Goal: Task Accomplishment & Management: Manage account settings

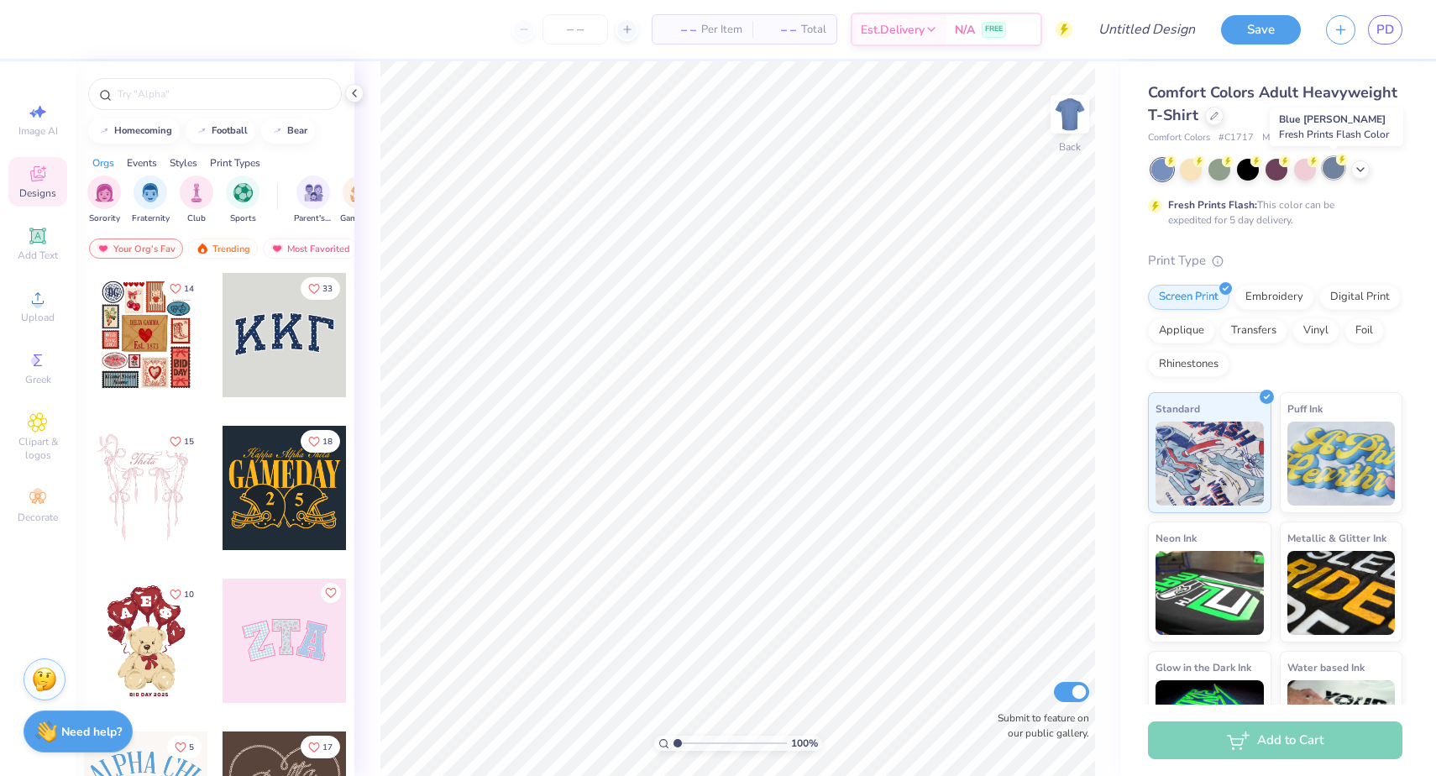
click at [1330, 172] on div at bounding box center [1333, 168] width 22 height 22
click at [1367, 168] on div at bounding box center [1360, 168] width 18 height 18
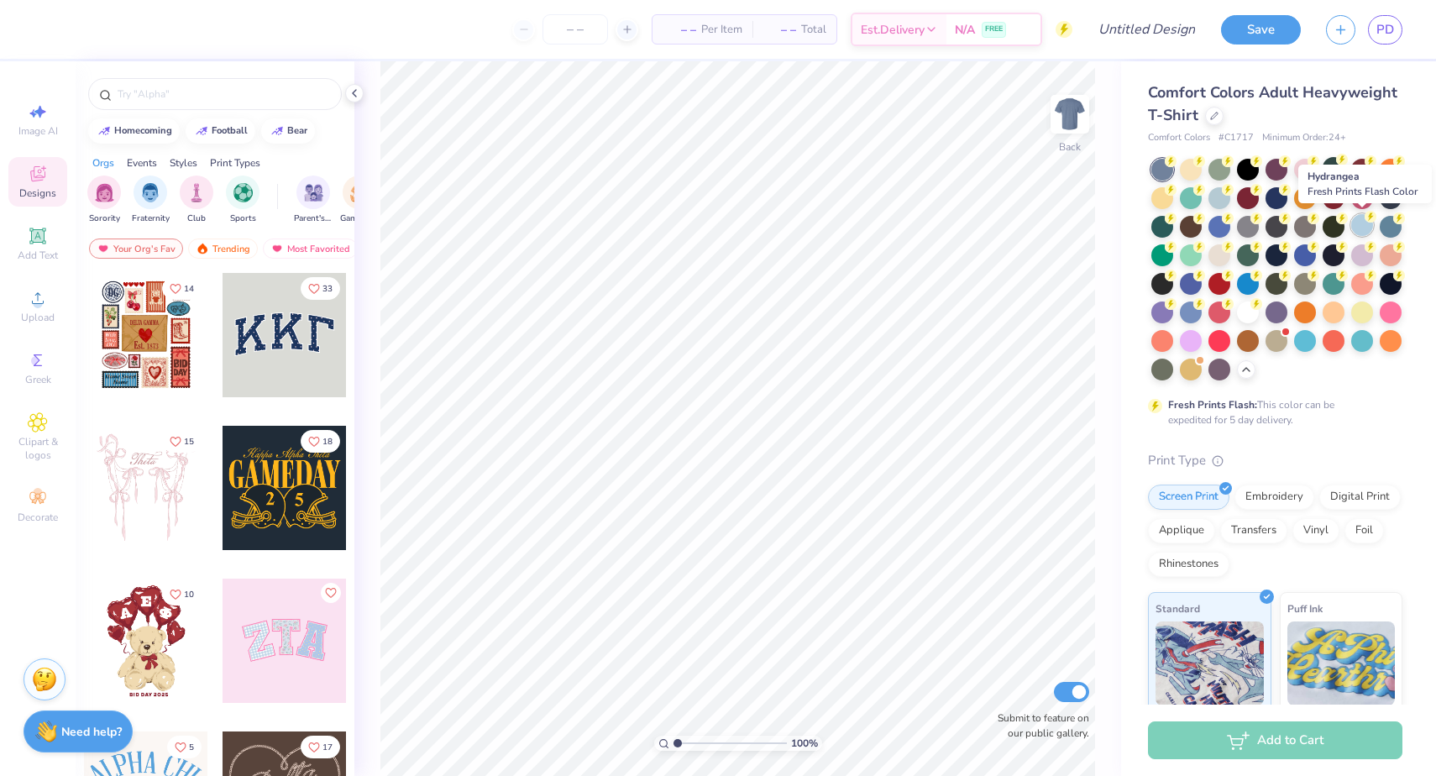
click at [1363, 228] on div at bounding box center [1362, 225] width 22 height 22
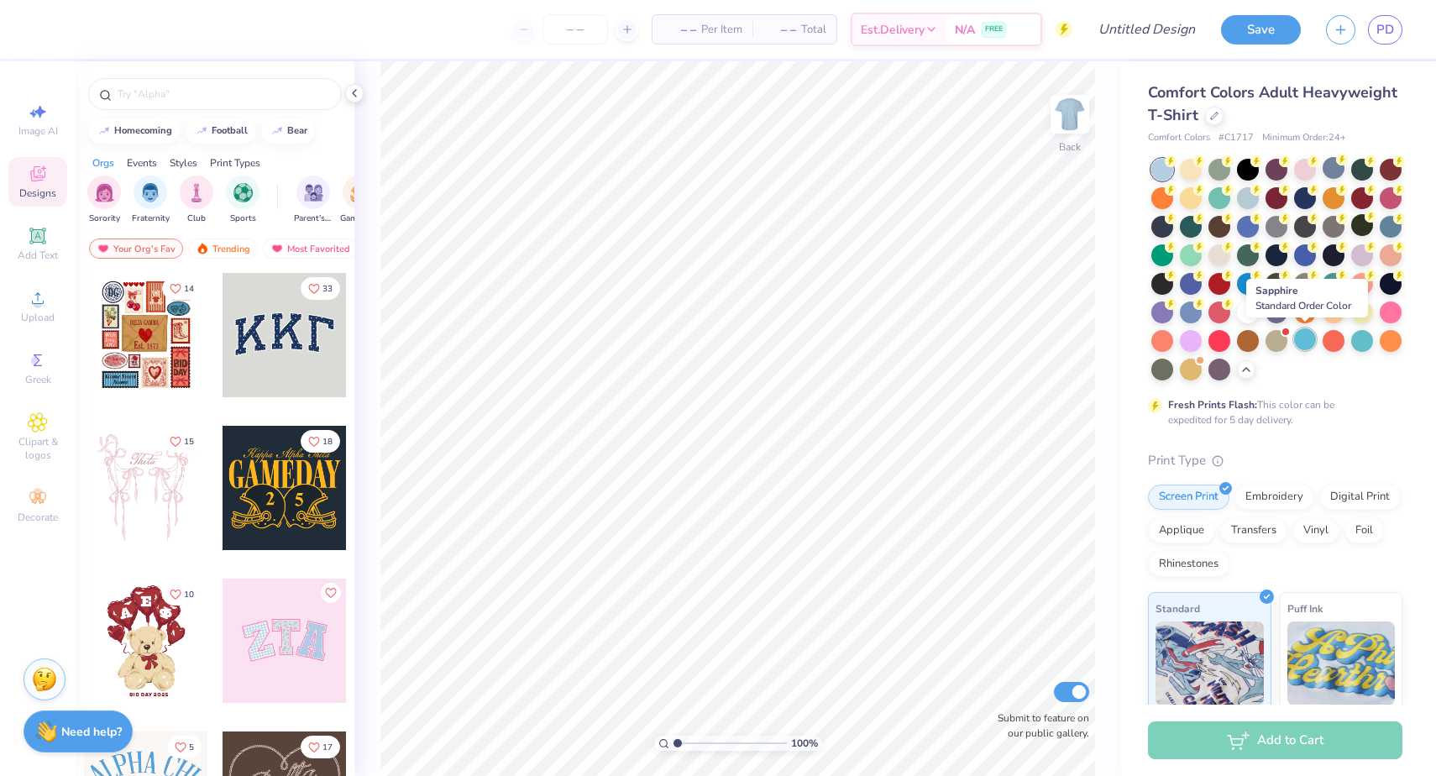
click at [1308, 332] on div at bounding box center [1305, 339] width 22 height 22
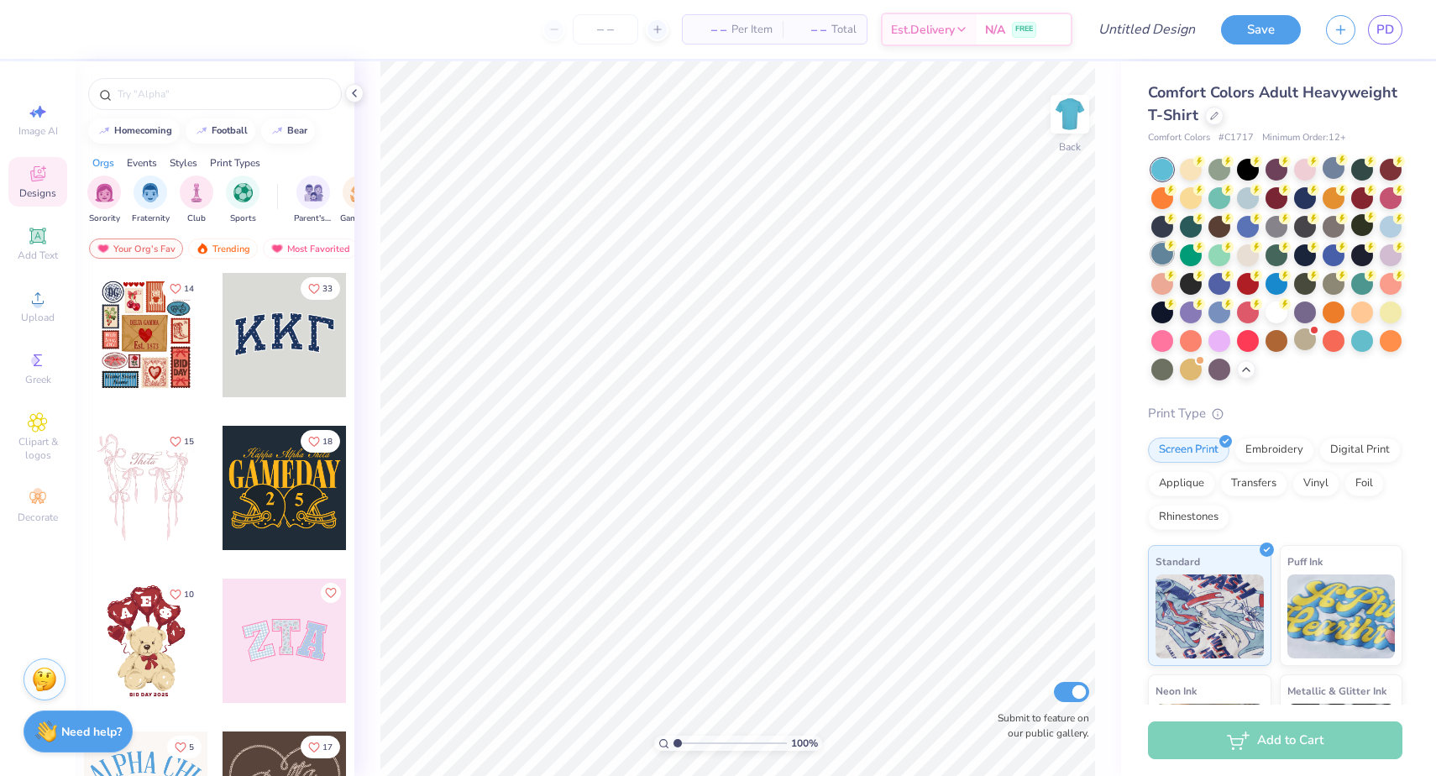
click at [1159, 252] on div at bounding box center [1162, 254] width 22 height 22
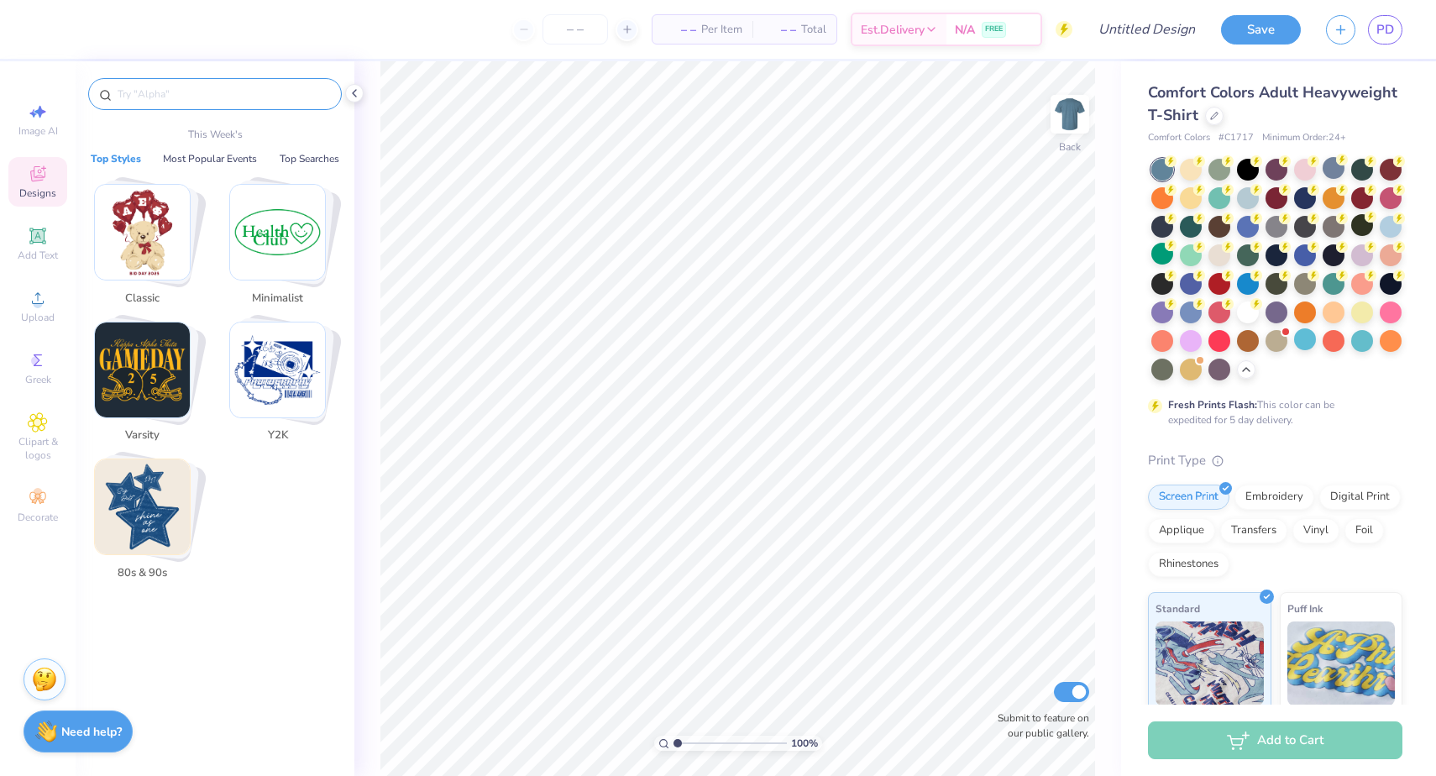
click at [249, 93] on input "text" at bounding box center [223, 94] width 215 height 17
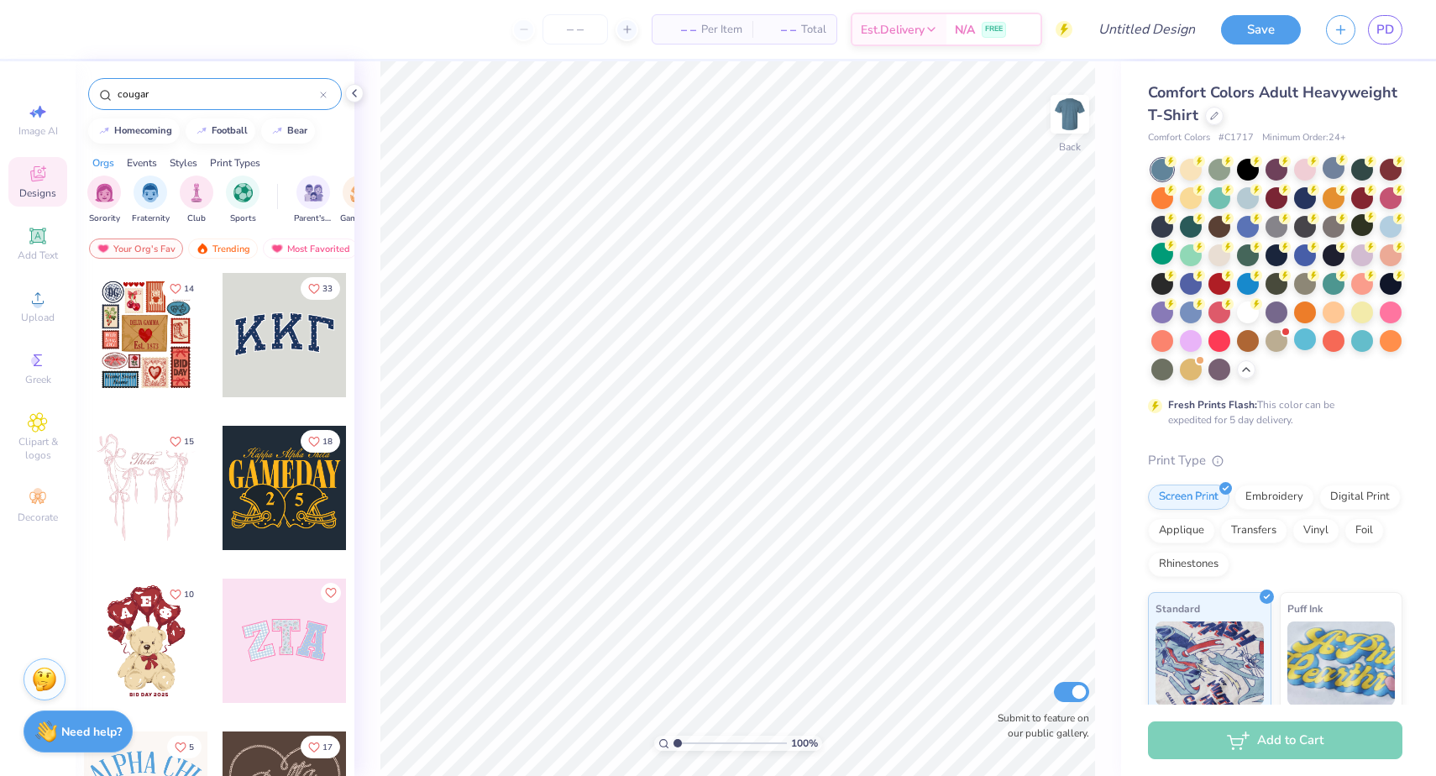
type input "cougar"
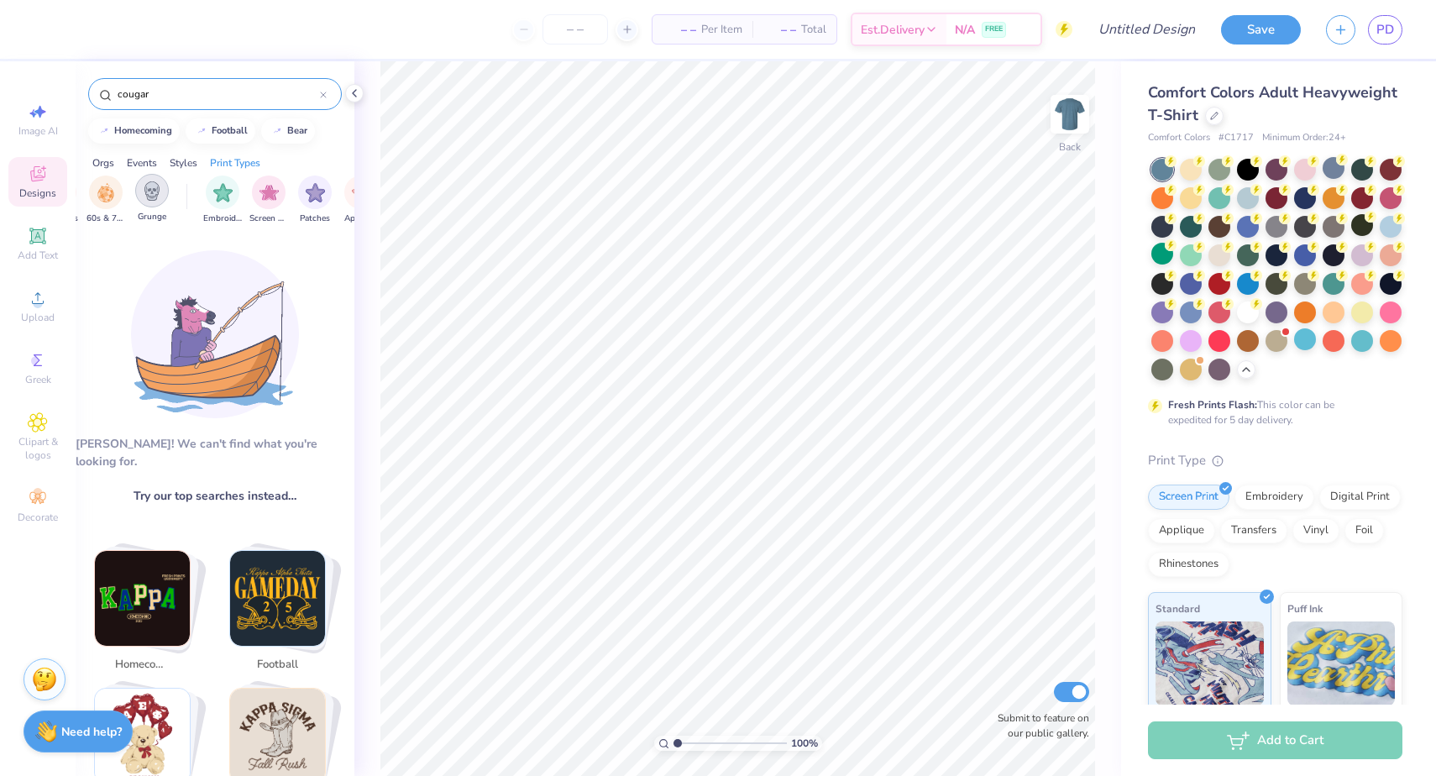
scroll to position [0, 1247]
click at [222, 192] on img "filter for Embroidery" at bounding box center [223, 190] width 19 height 19
click at [232, 180] on div "filter for Embroidery" at bounding box center [236, 178] width 15 height 15
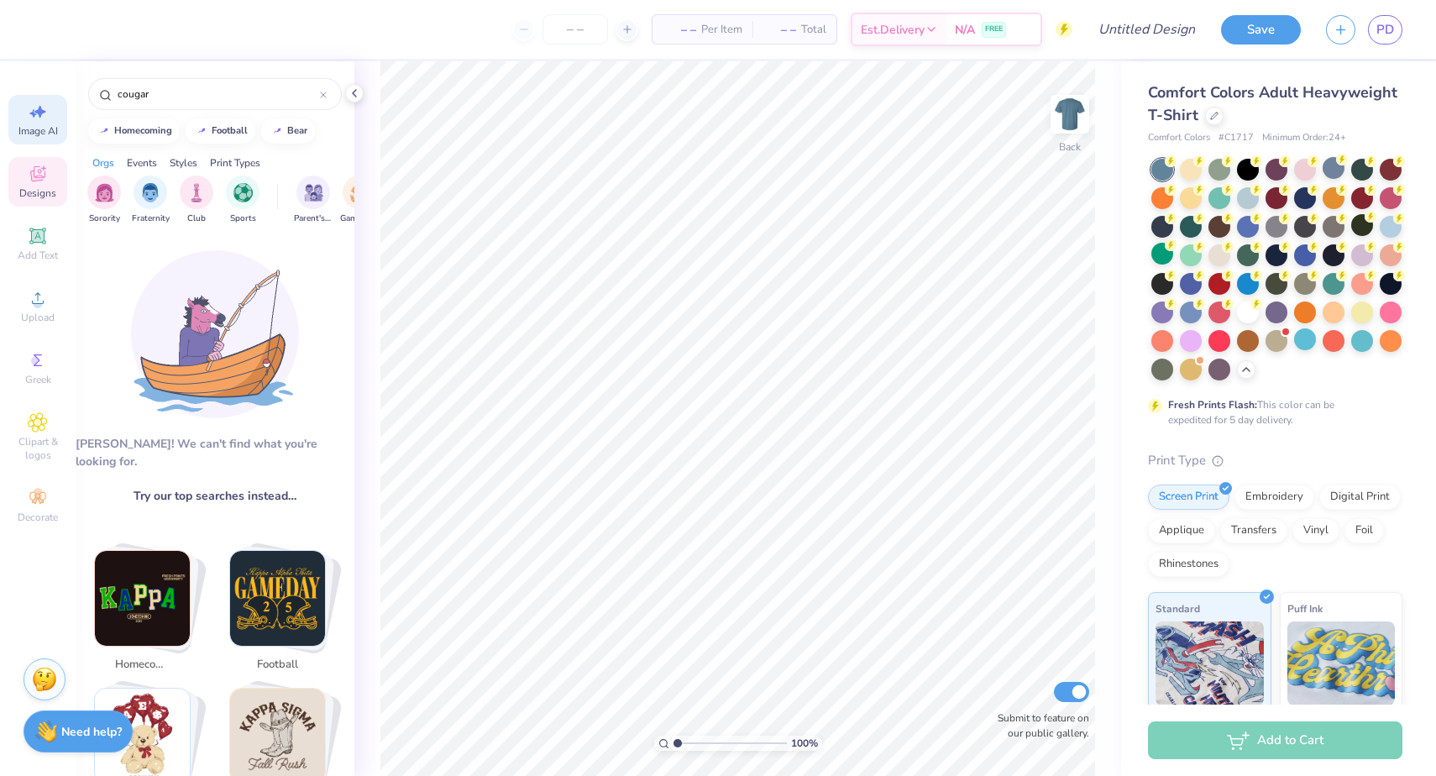
click at [22, 127] on span "Image AI" at bounding box center [37, 130] width 39 height 13
select select "4"
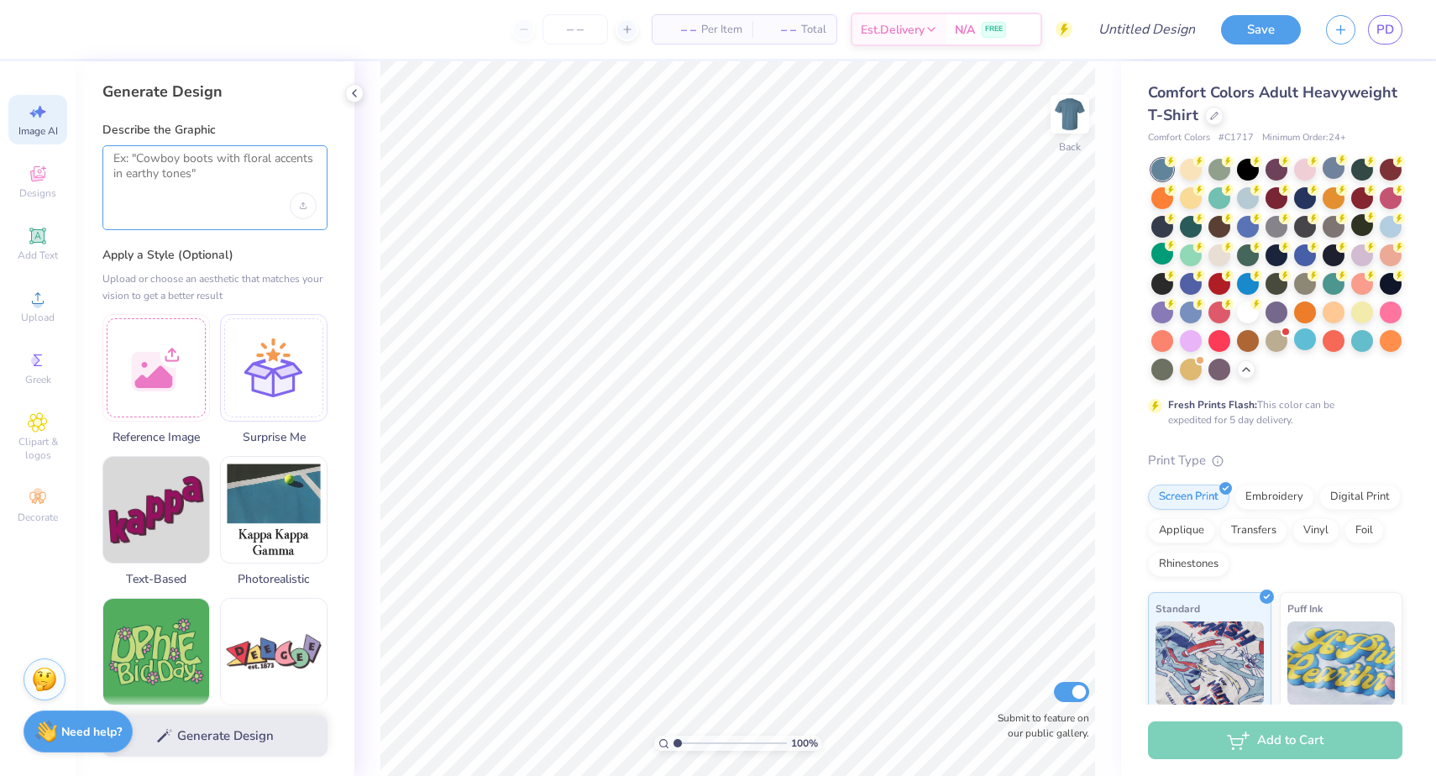
click at [143, 165] on textarea at bounding box center [214, 172] width 203 height 42
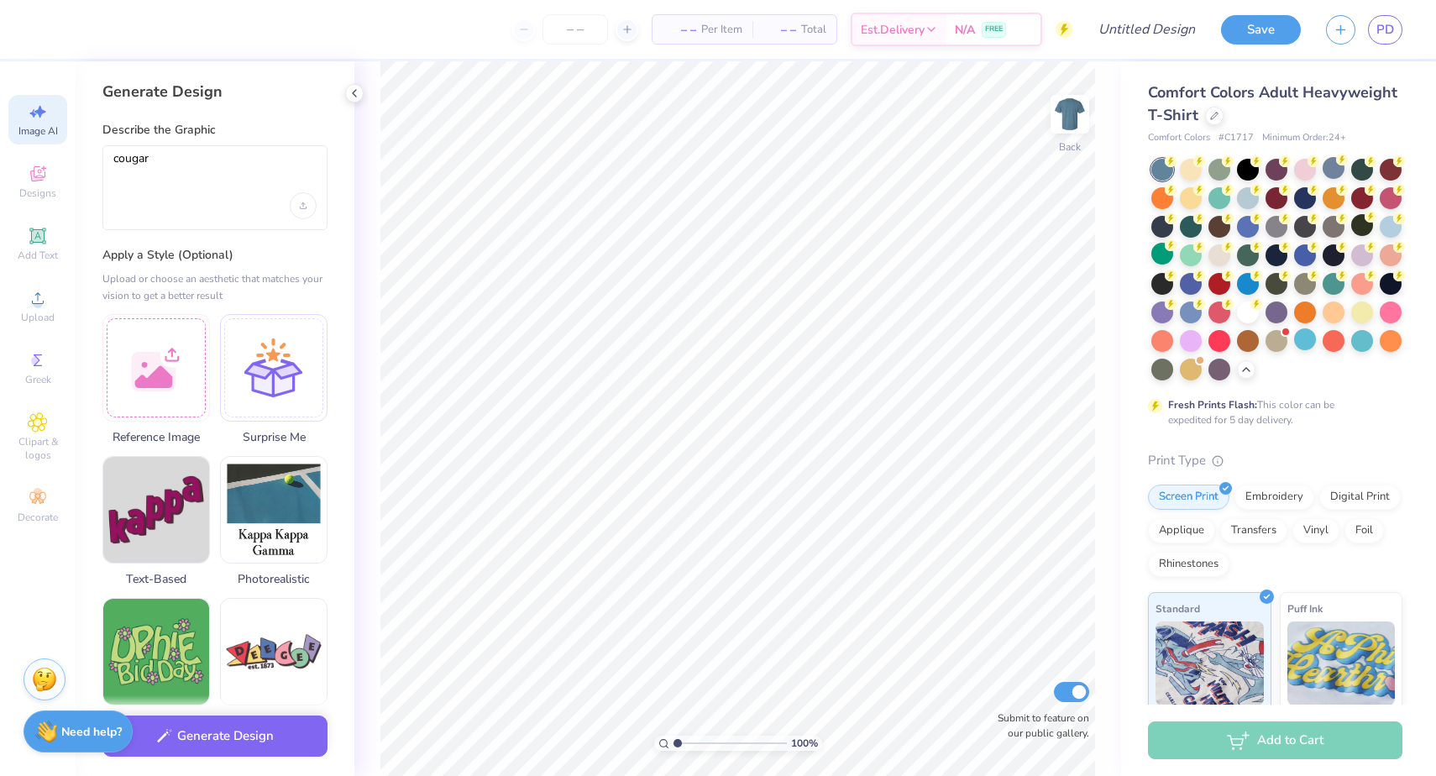
click at [233, 111] on div "Generate Design Describe the Graphic cougar Apply a Style (Optional) Upload or …" at bounding box center [215, 418] width 279 height 714
click at [217, 150] on div "cougar" at bounding box center [214, 187] width 225 height 85
click at [192, 160] on textarea "cougar" at bounding box center [214, 172] width 203 height 42
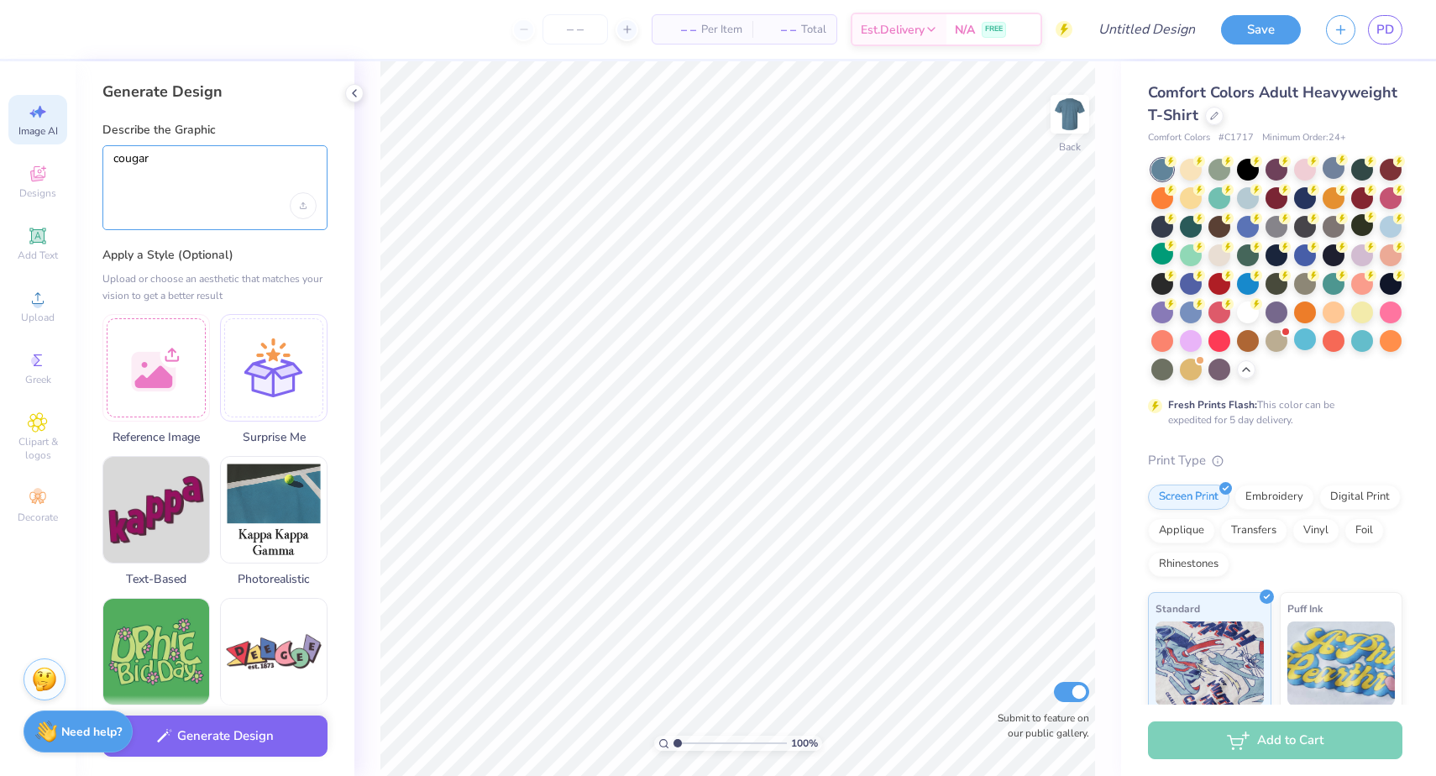
click at [192, 160] on textarea "cougar" at bounding box center [214, 172] width 203 height 42
type textarea "O"
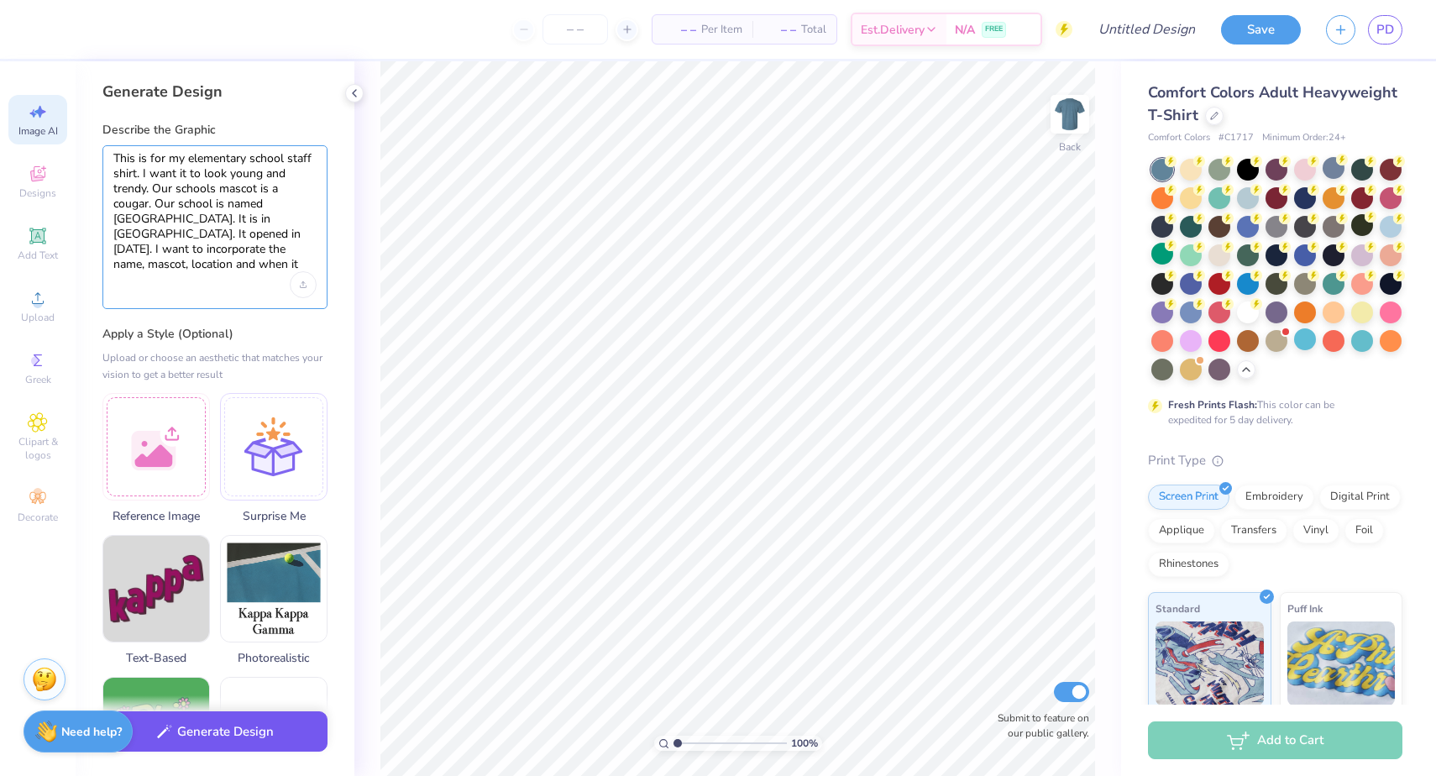
type textarea "This is for my elementary school staff shirt. I want it to look young and trend…"
click at [199, 741] on button "Generate Design" at bounding box center [214, 731] width 225 height 41
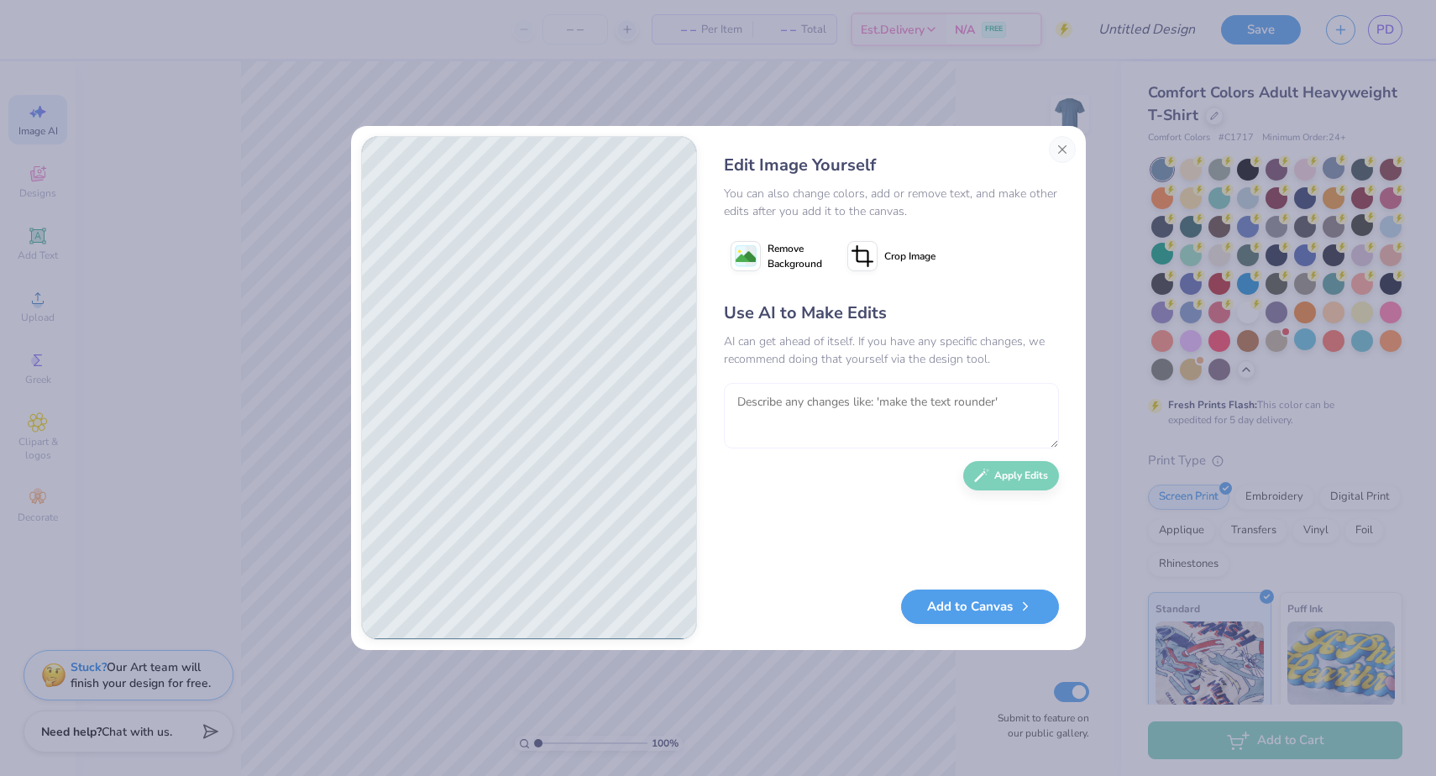
click at [982, 422] on textarea at bounding box center [891, 415] width 335 height 65
type textarea "make it cooler"
click at [1036, 476] on button "Apply Edits" at bounding box center [1011, 471] width 96 height 29
click at [941, 404] on textarea at bounding box center [891, 415] width 335 height 65
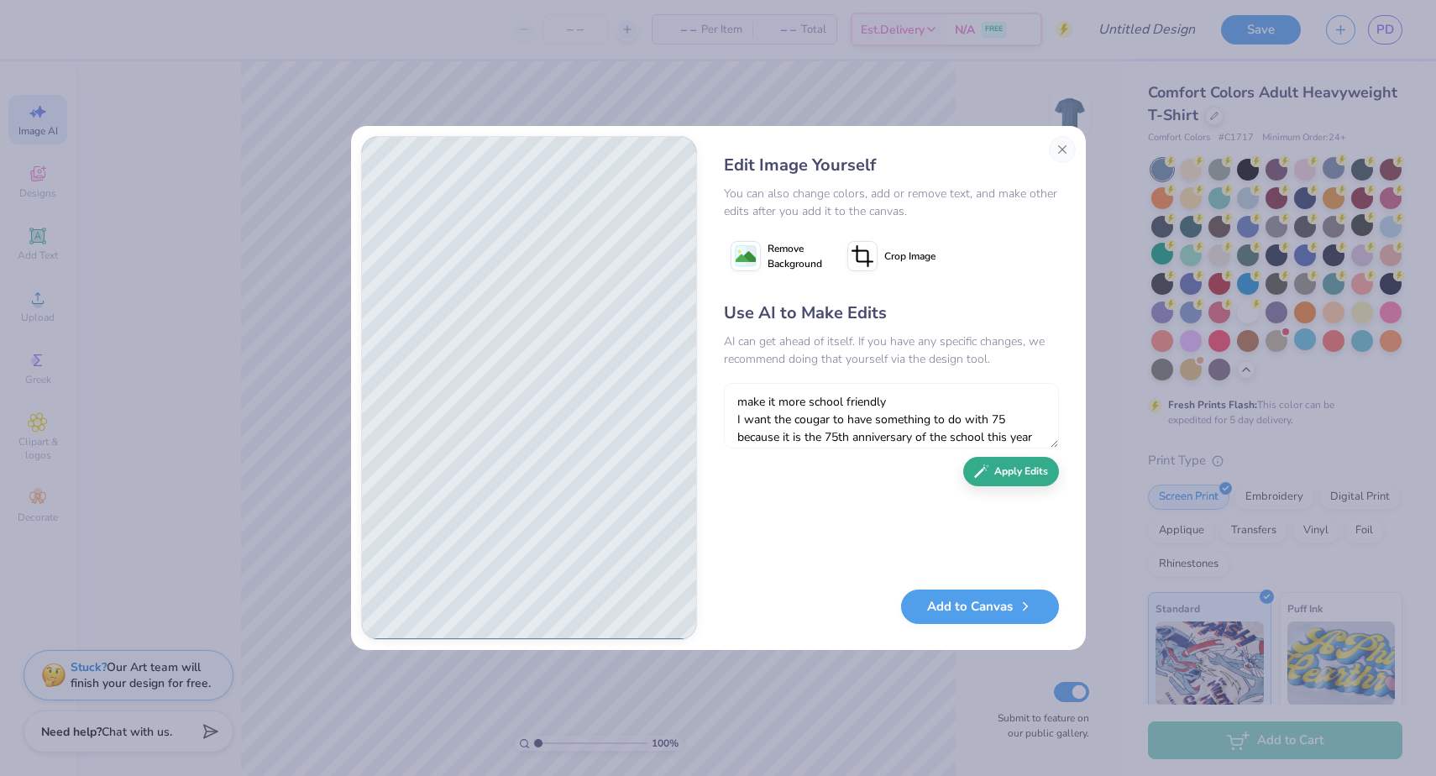
type textarea "make it more school friendly I want the cougar to have something to do with 75 …"
click at [1019, 468] on button "Apply Edits" at bounding box center [1011, 471] width 96 height 29
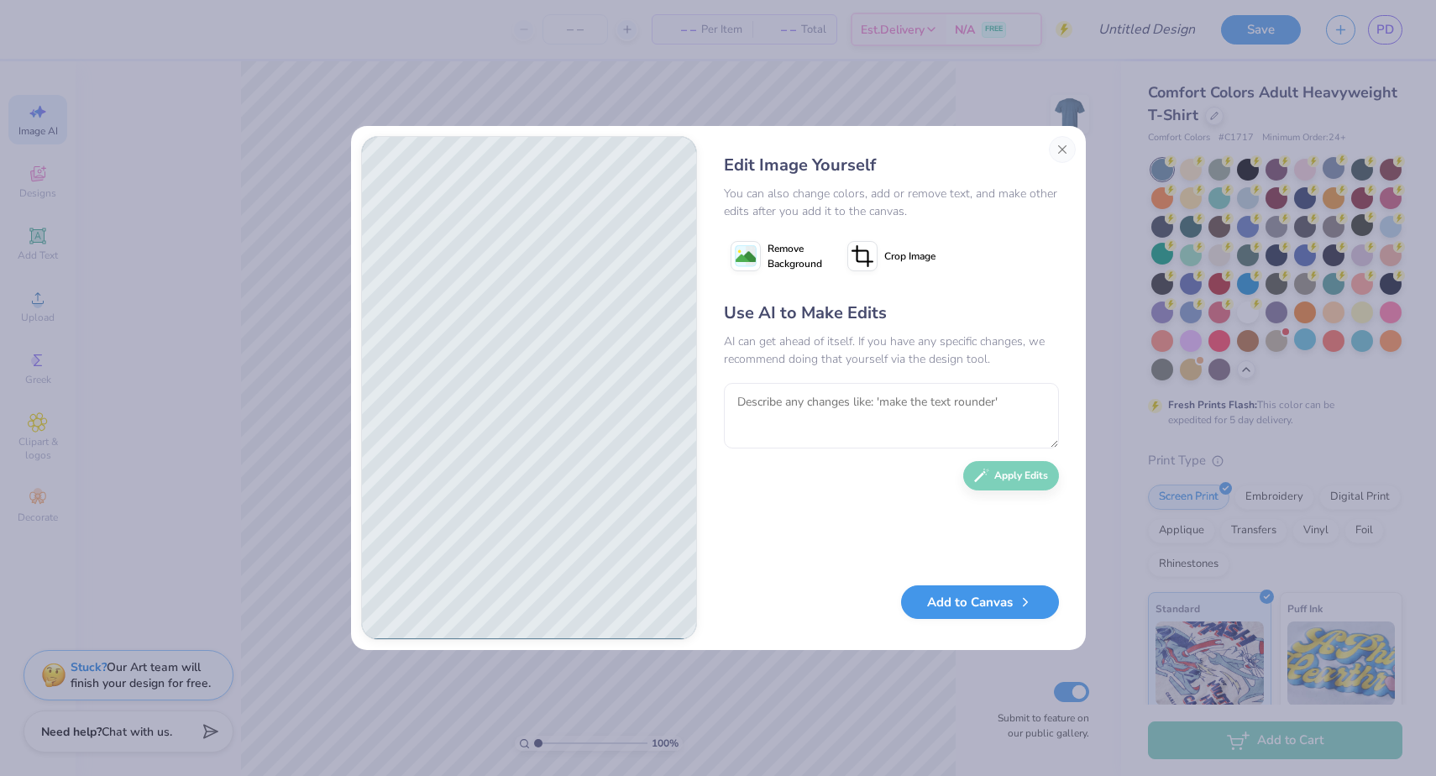
click at [976, 597] on button "Add to Canvas" at bounding box center [980, 602] width 158 height 34
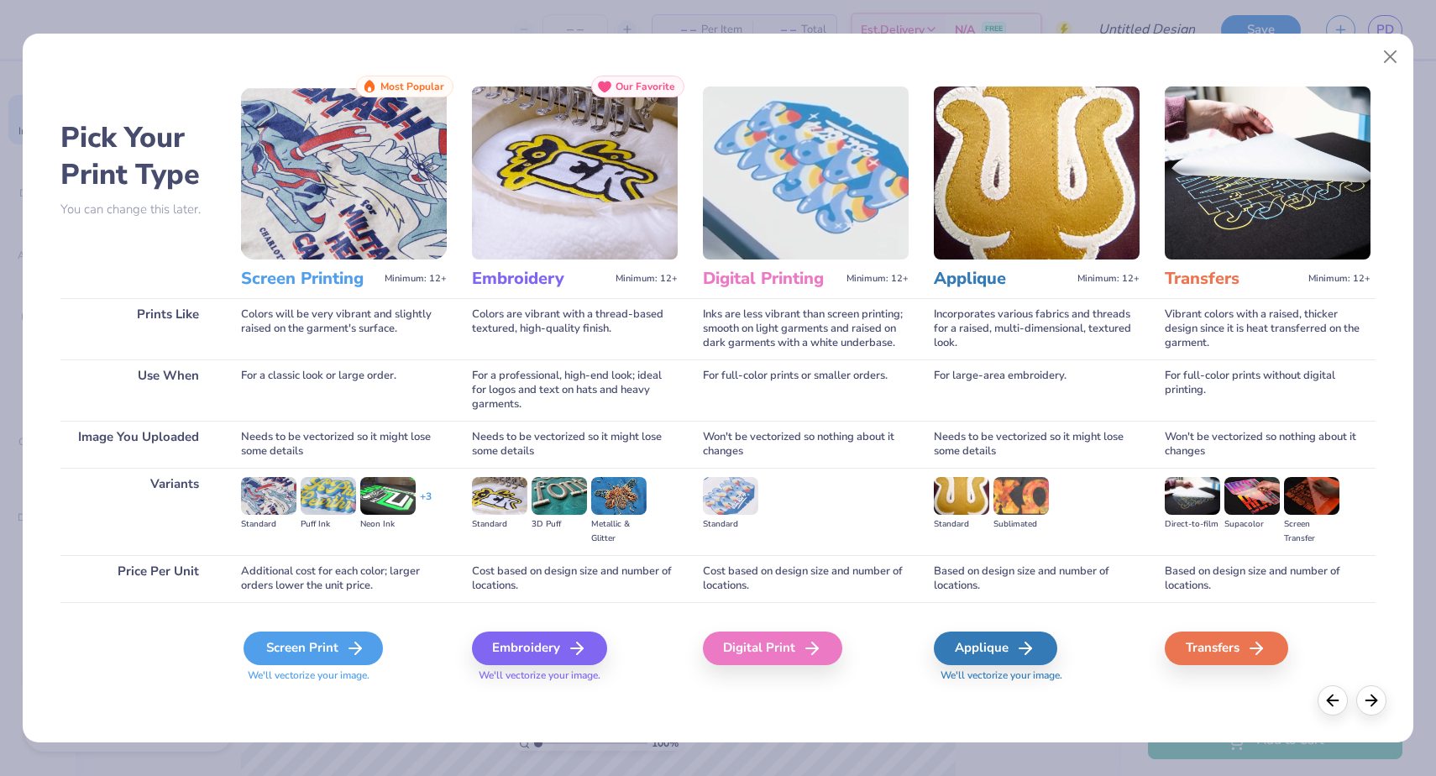
click at [340, 648] on div "Screen Print" at bounding box center [312, 648] width 139 height 34
click at [335, 640] on div "Screen Print" at bounding box center [312, 648] width 139 height 34
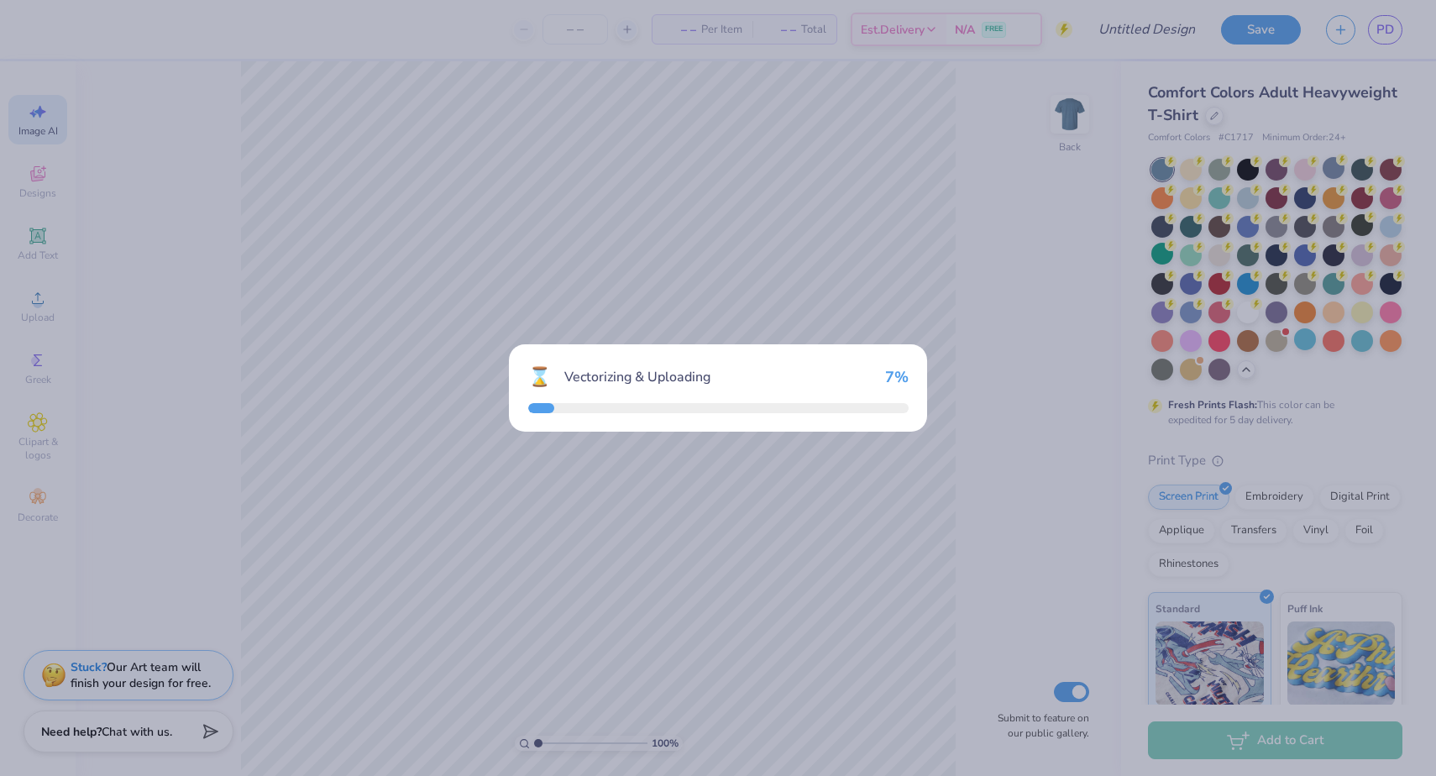
click at [1385, 699] on div "⌛ Vectorizing & Uploading 7 %" at bounding box center [718, 388] width 1436 height 776
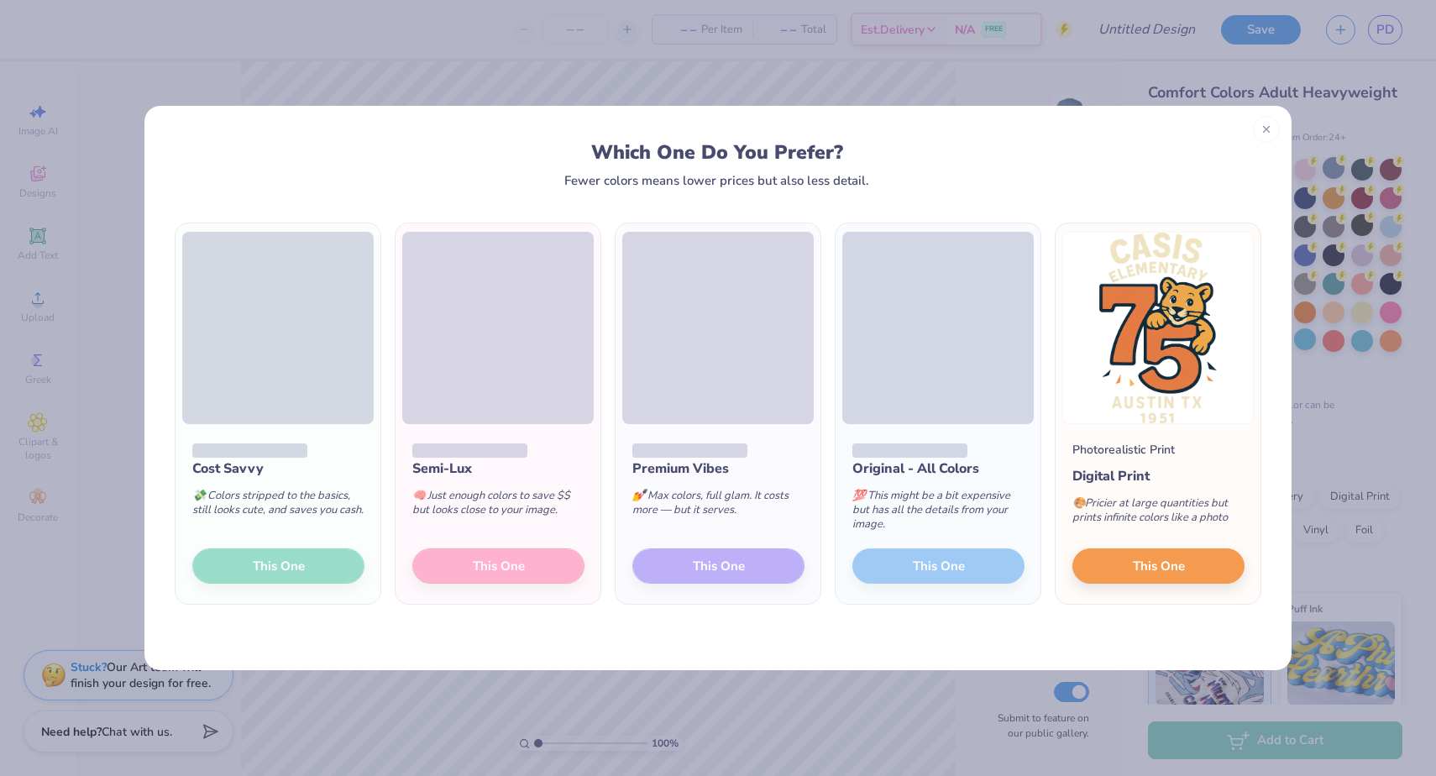
click at [250, 562] on div "Cost Savvy 💸 Colors stripped to the basics, still looks cute, and saves you cas…" at bounding box center [277, 514] width 205 height 180
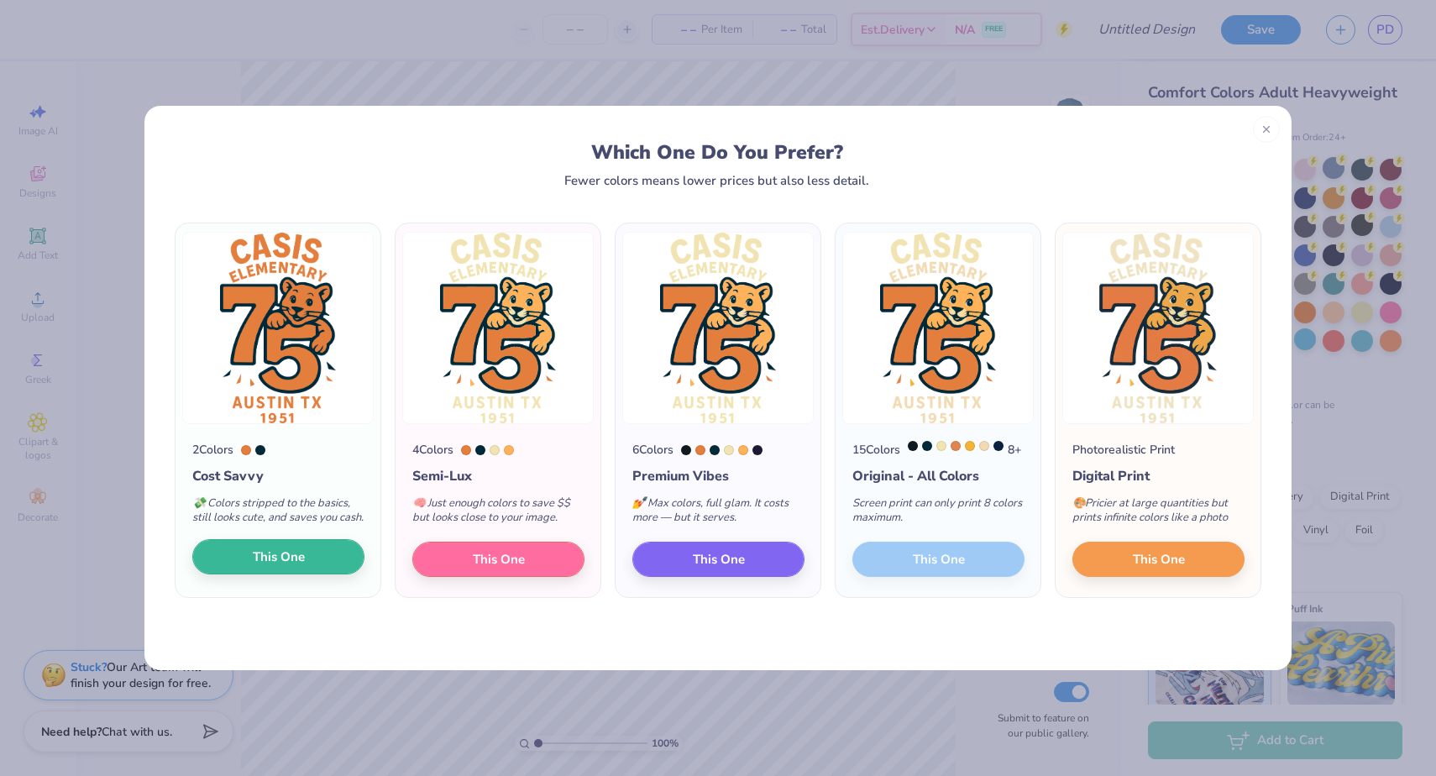
click at [285, 567] on span "This One" at bounding box center [279, 556] width 52 height 19
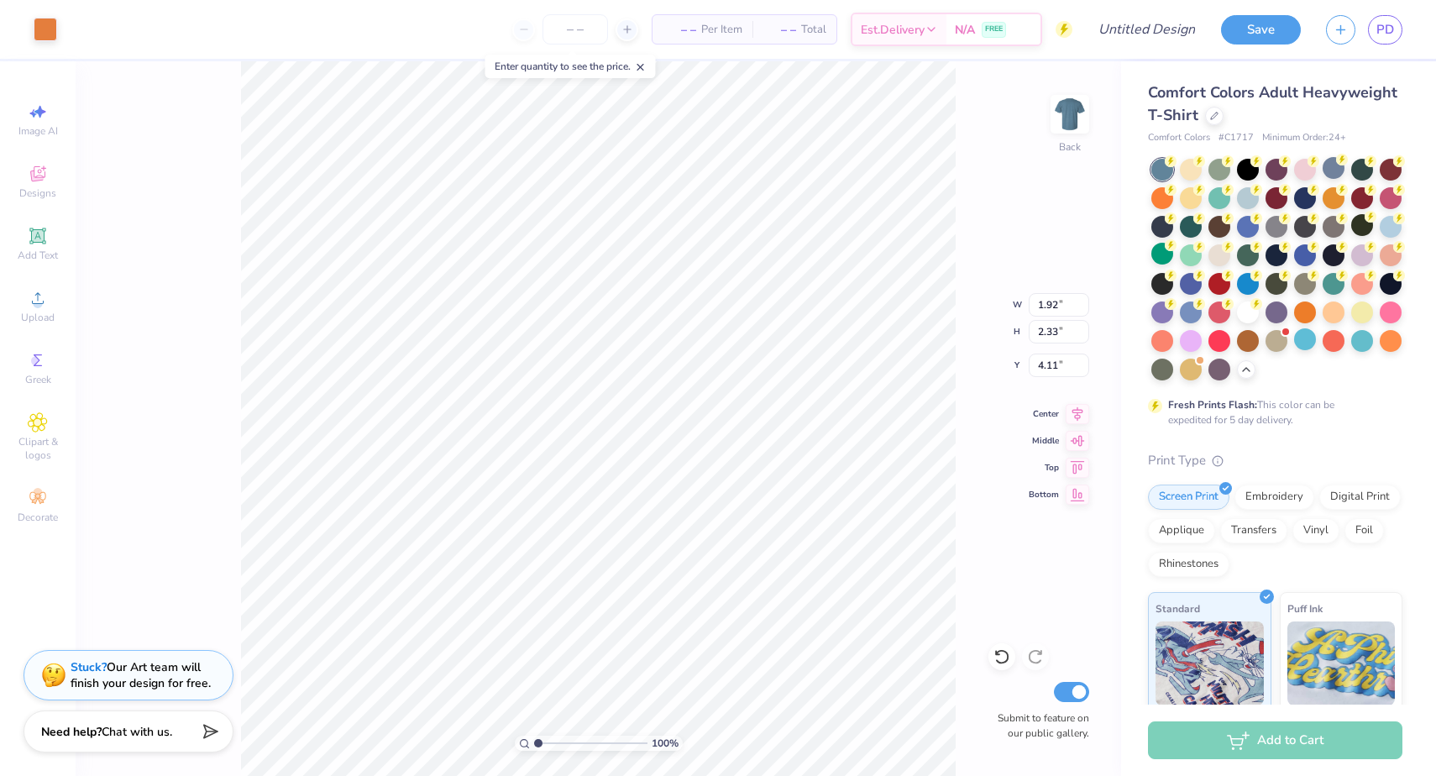
type input "3.86"
type input "2.82"
type input "3.62"
type input "3.86"
type input "2.82"
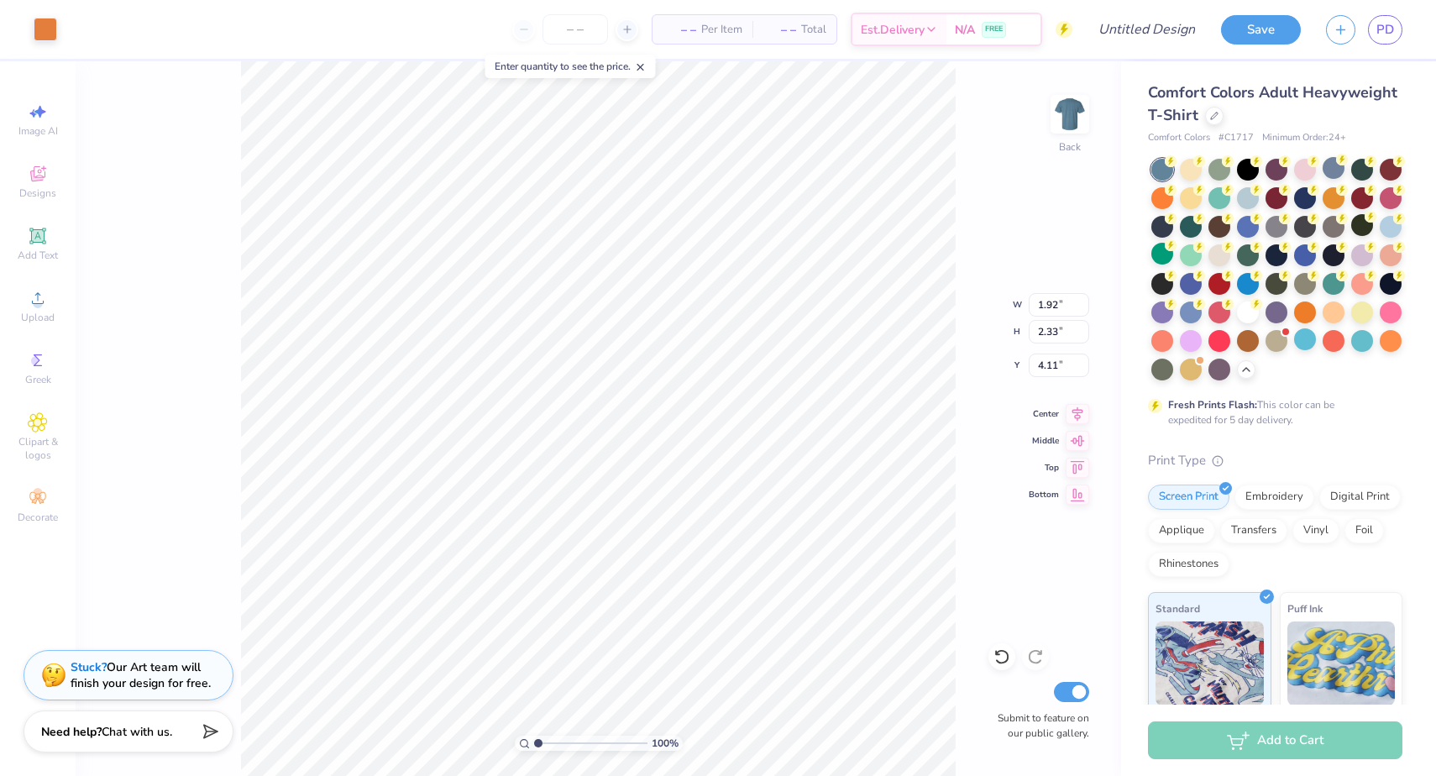
type input "3.62"
click at [46, 28] on div at bounding box center [46, 28] width 24 height 24
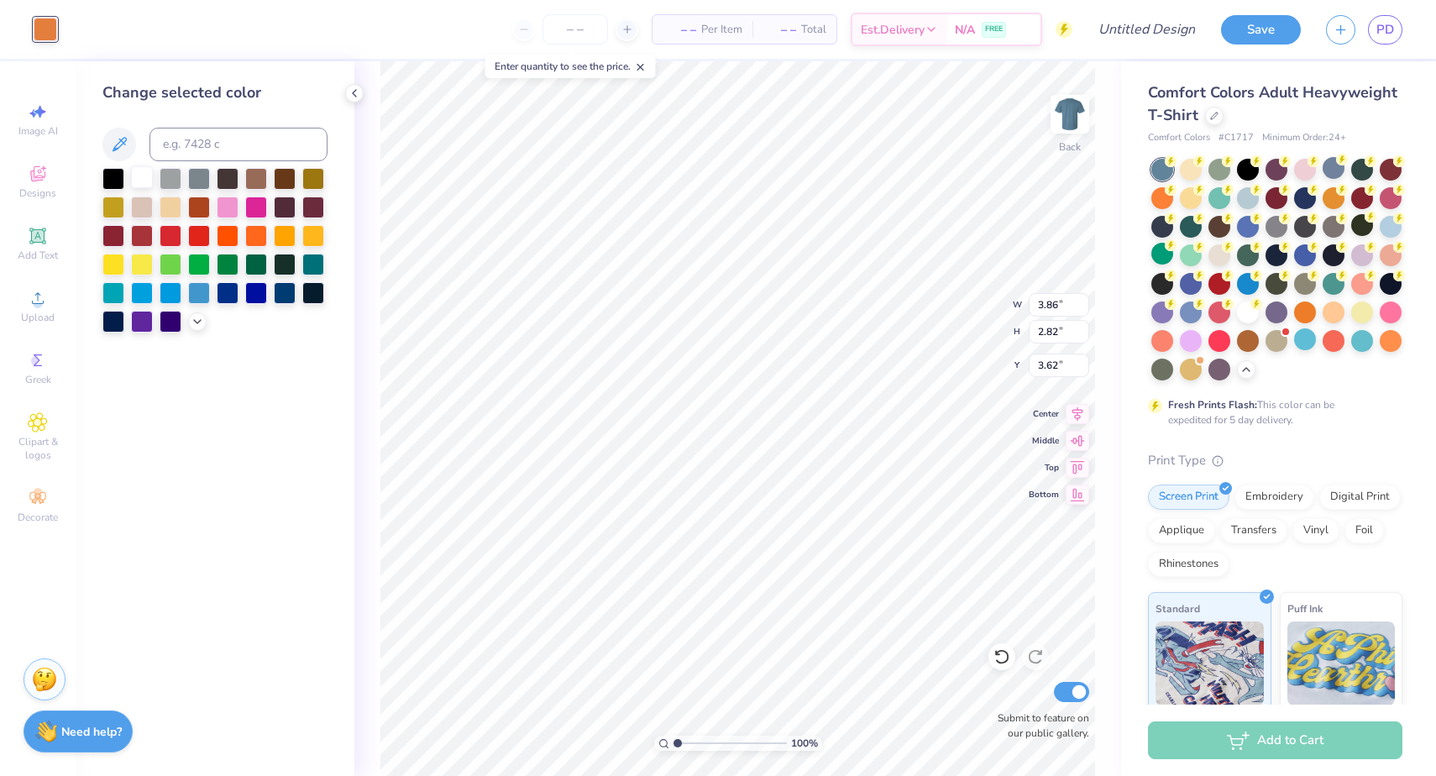
click at [139, 182] on div at bounding box center [142, 177] width 22 height 22
type input "8.63"
type input "2.94"
type input "3.50"
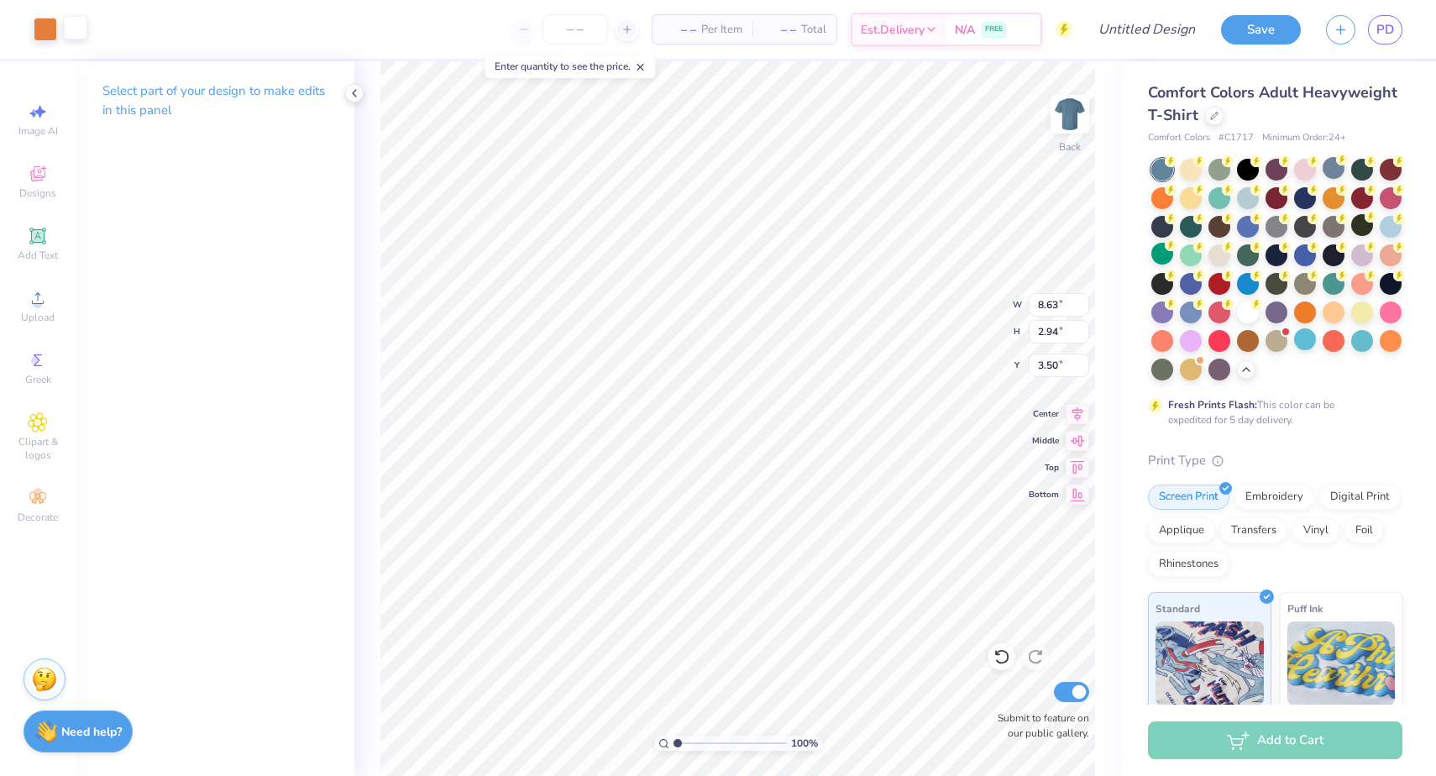
click at [79, 29] on div at bounding box center [76, 28] width 24 height 24
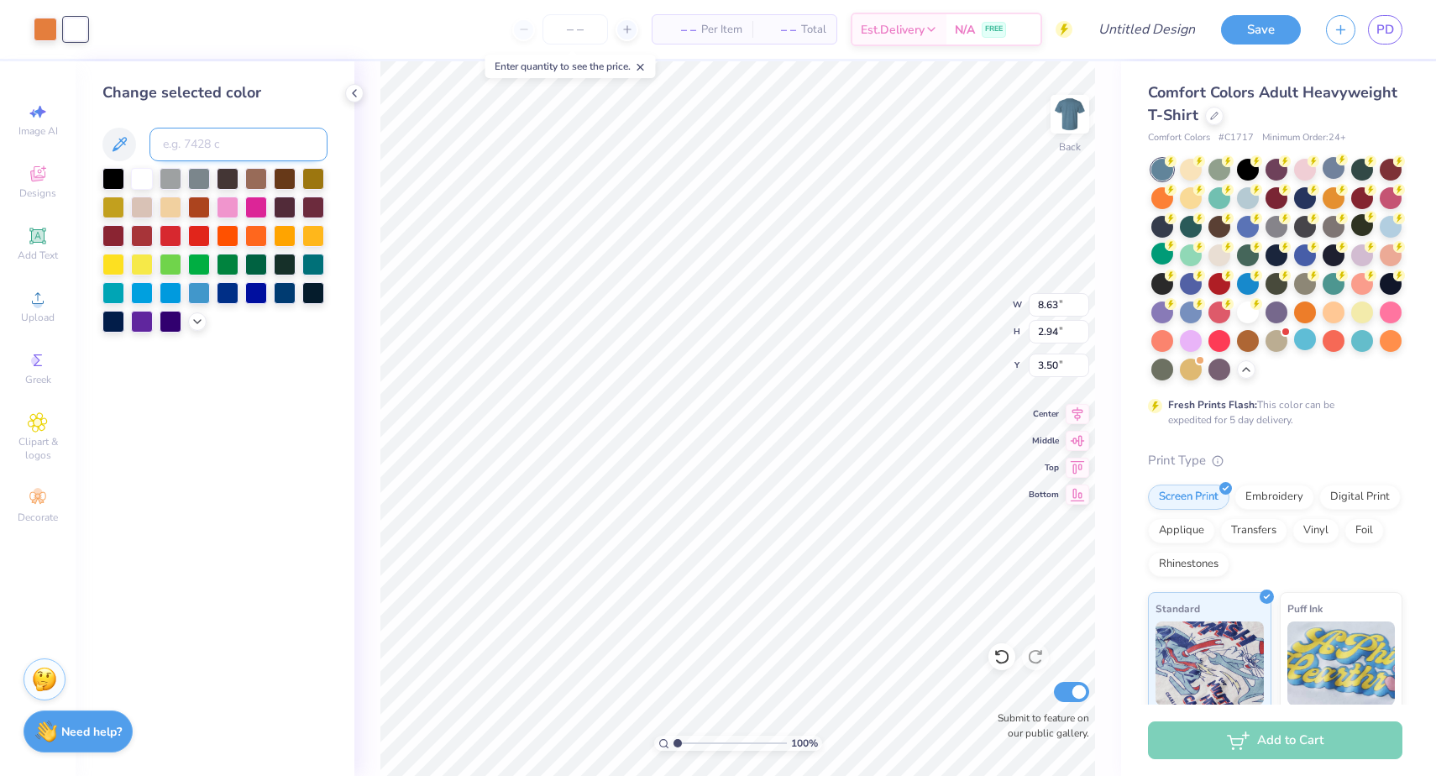
click at [234, 136] on input at bounding box center [238, 145] width 178 height 34
type input "light blue"
click at [196, 329] on div at bounding box center [197, 320] width 18 height 18
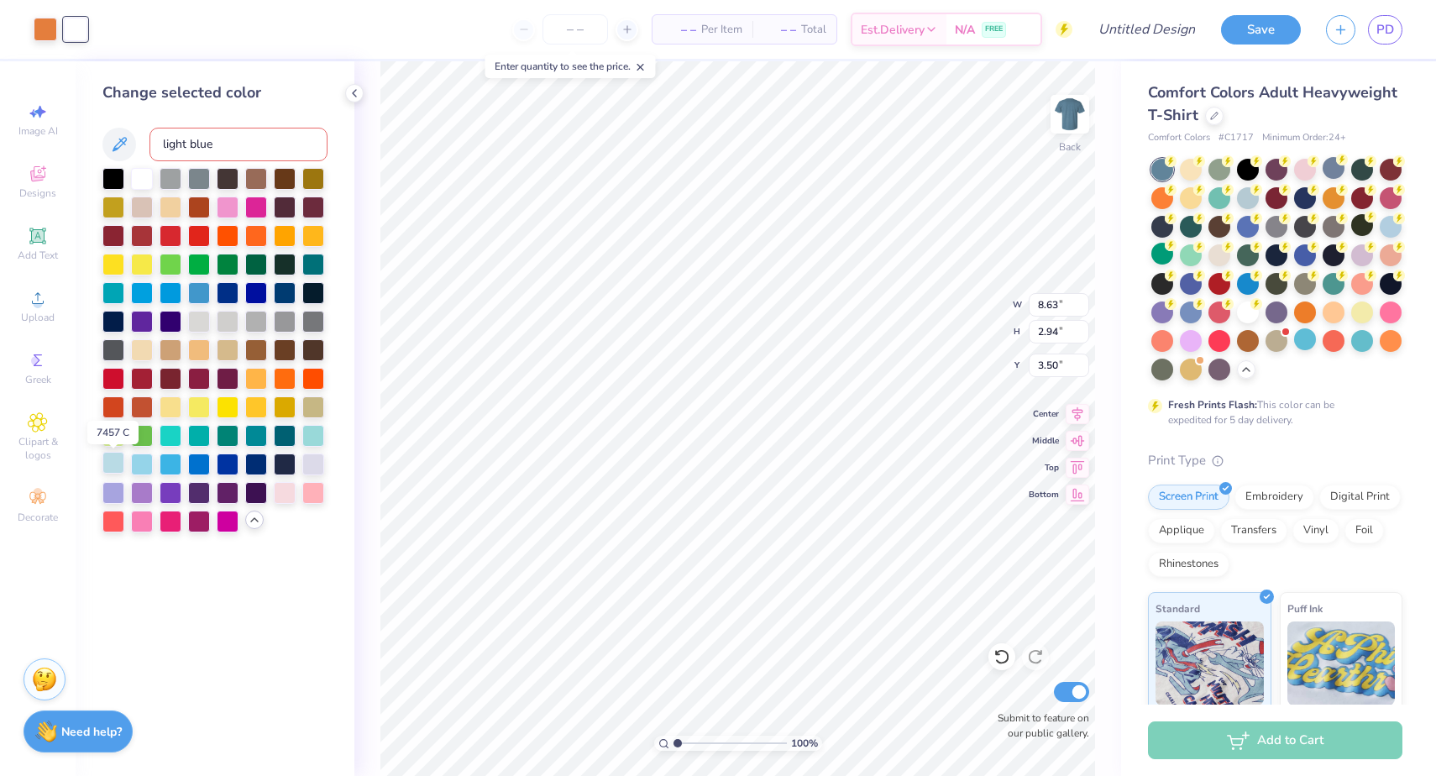
click at [119, 468] on div at bounding box center [113, 463] width 22 height 22
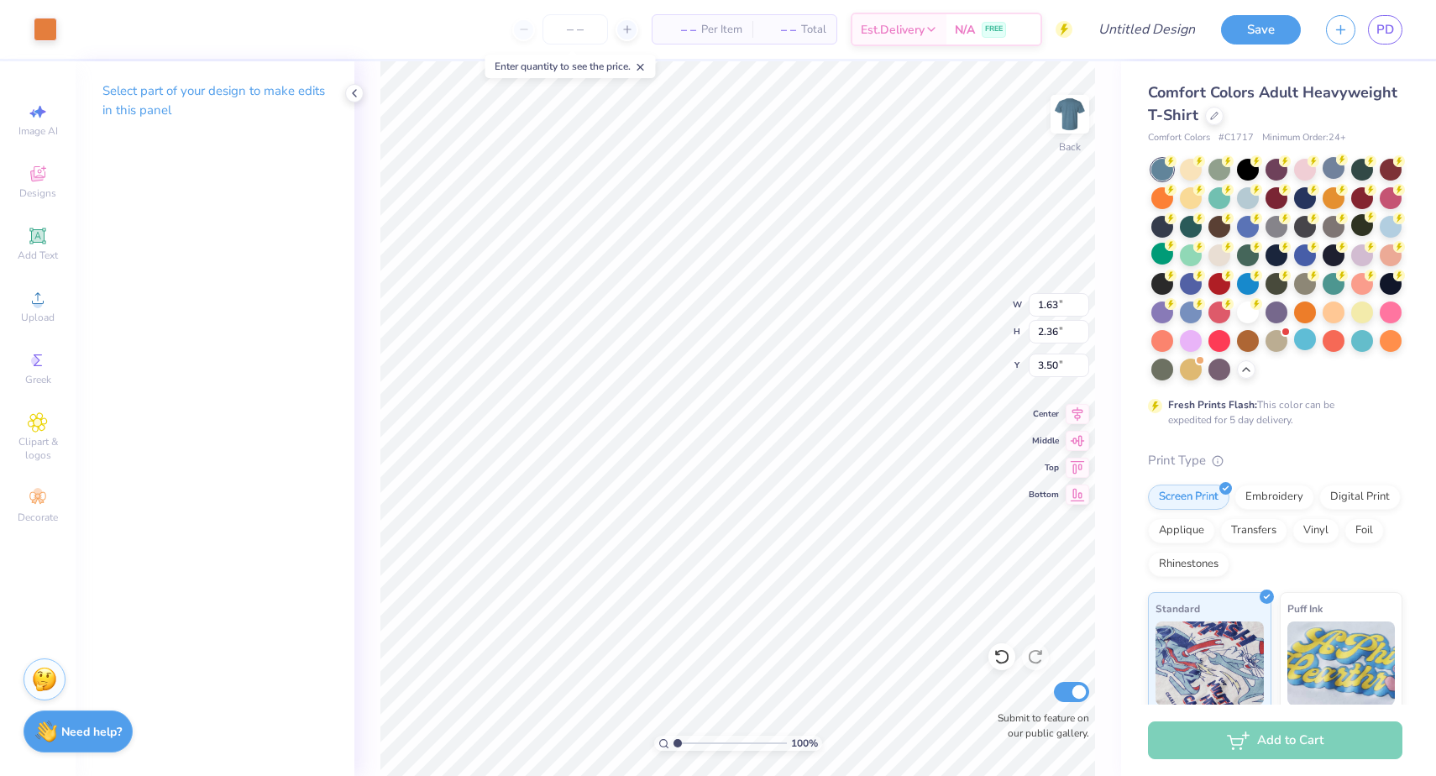
type input "2.74"
type input "2.49"
click at [49, 29] on div at bounding box center [46, 28] width 24 height 24
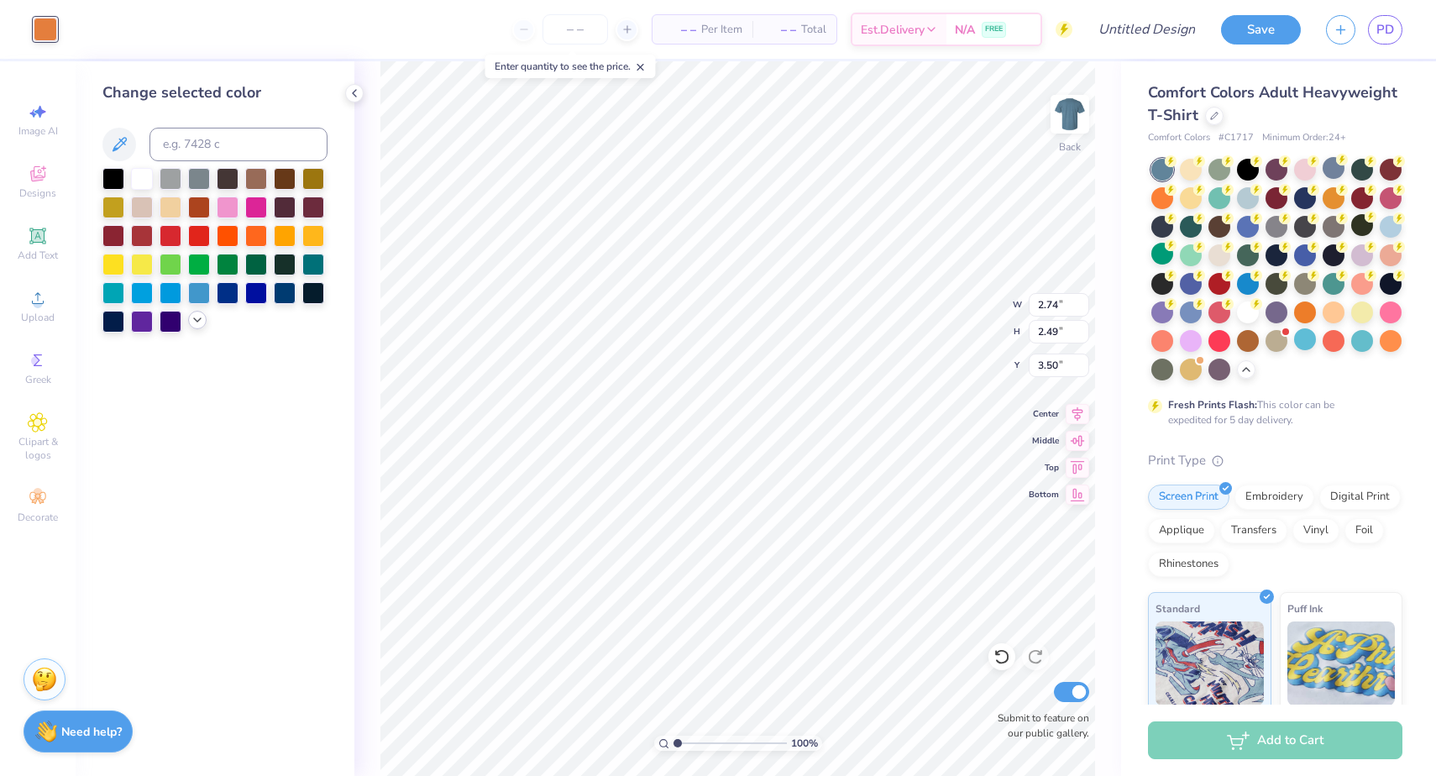
click at [195, 321] on icon at bounding box center [197, 319] width 13 height 13
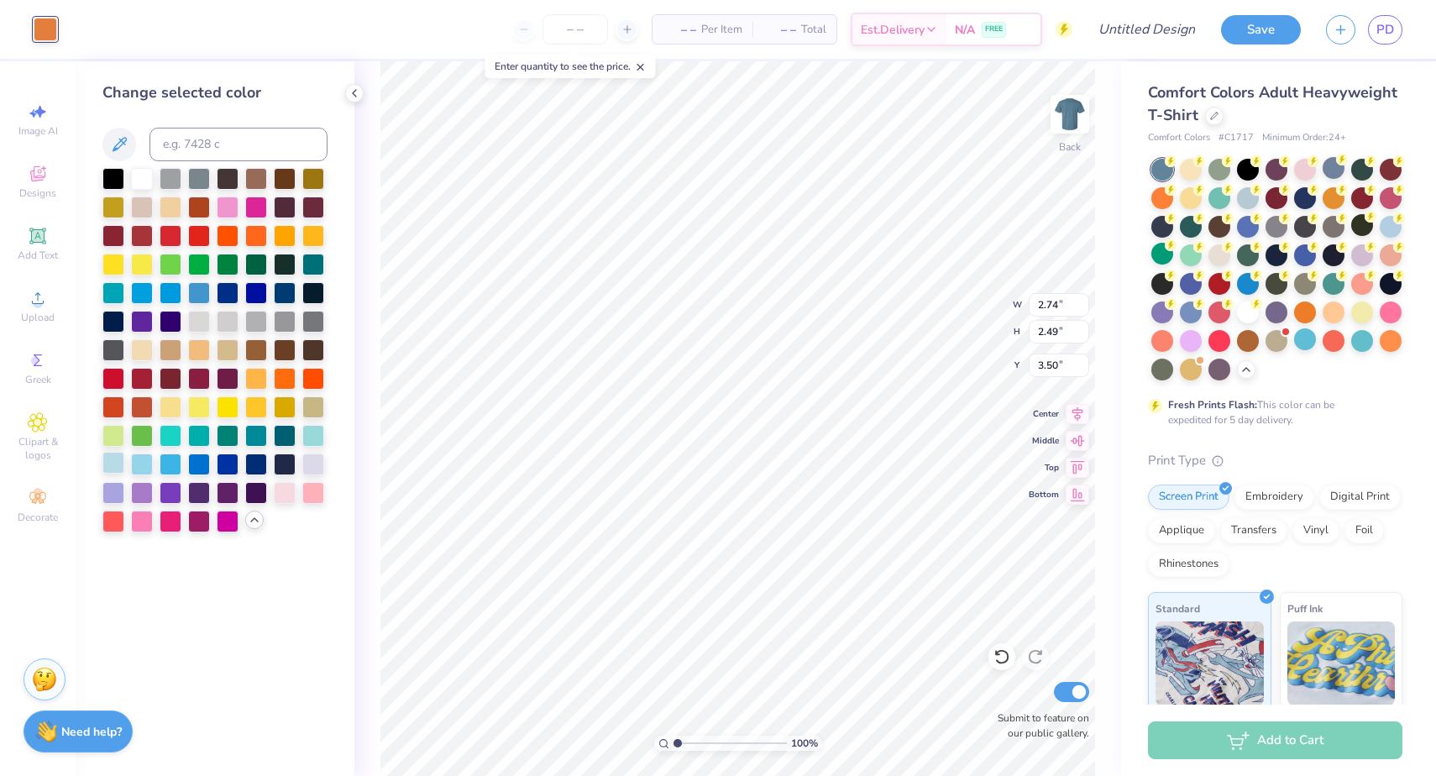
click at [121, 465] on div at bounding box center [113, 463] width 22 height 22
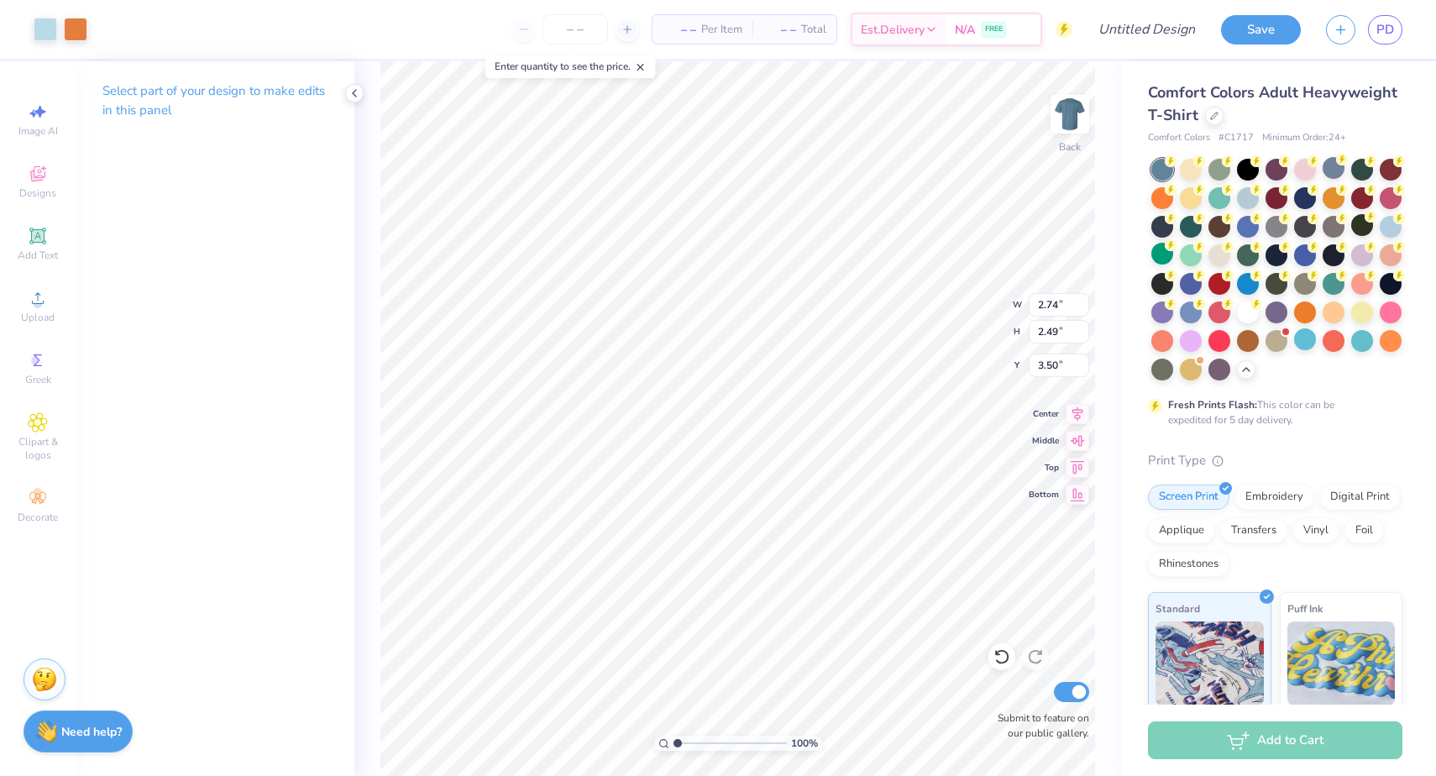
type input "4.63"
type input "2.88"
click at [43, 24] on div at bounding box center [46, 28] width 24 height 24
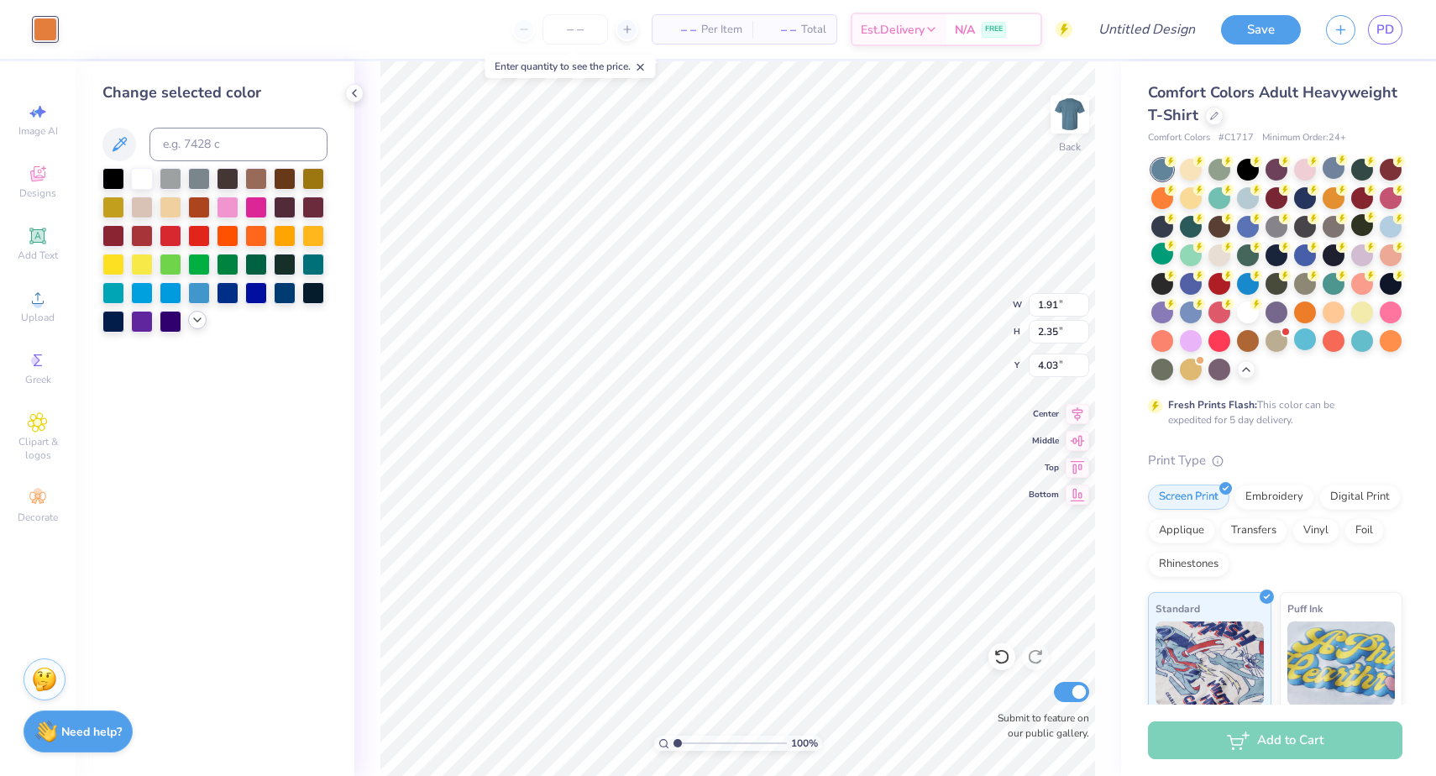
click at [198, 329] on div at bounding box center [197, 320] width 18 height 18
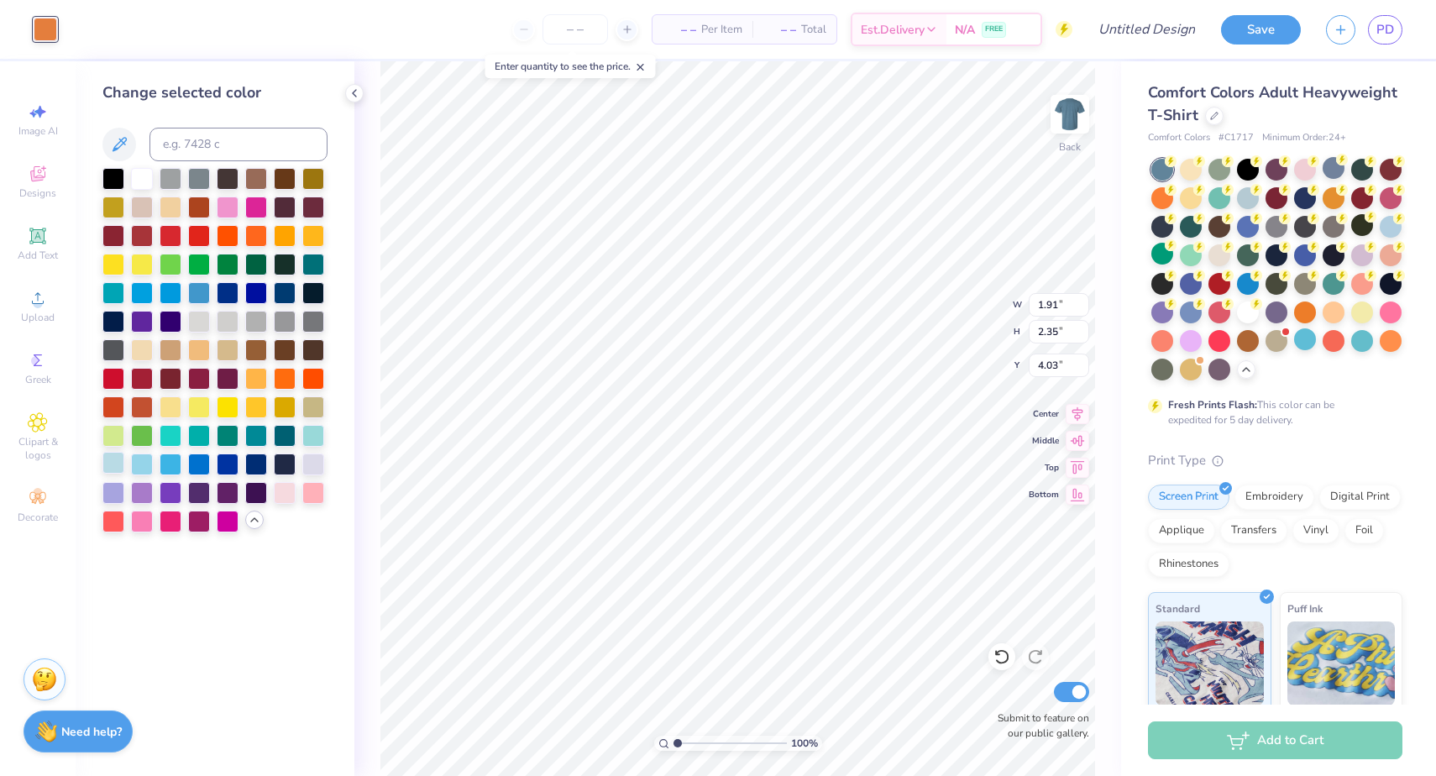
click at [108, 470] on div at bounding box center [113, 463] width 22 height 22
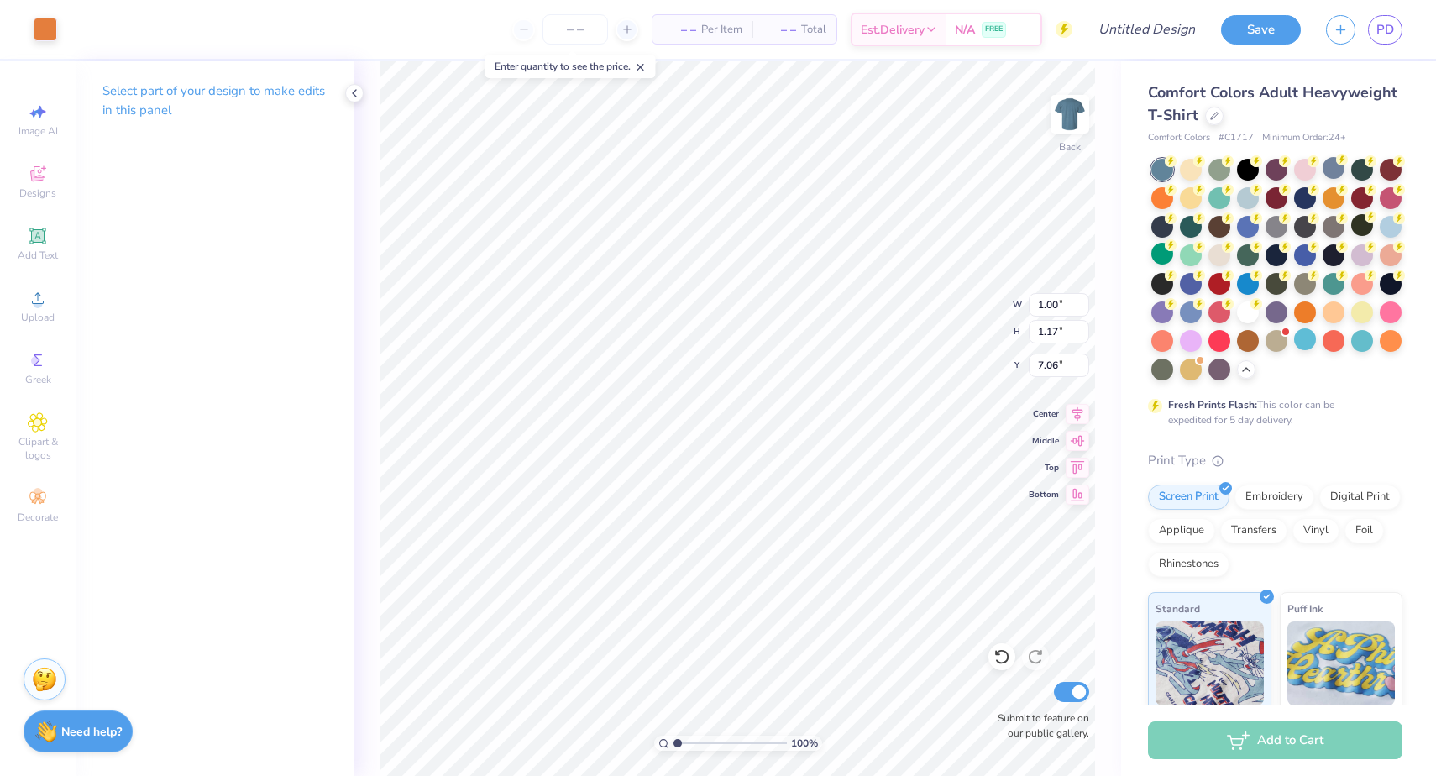
type input "1.00"
type input "1.17"
type input "7.06"
type input "9.34"
type input "1.21"
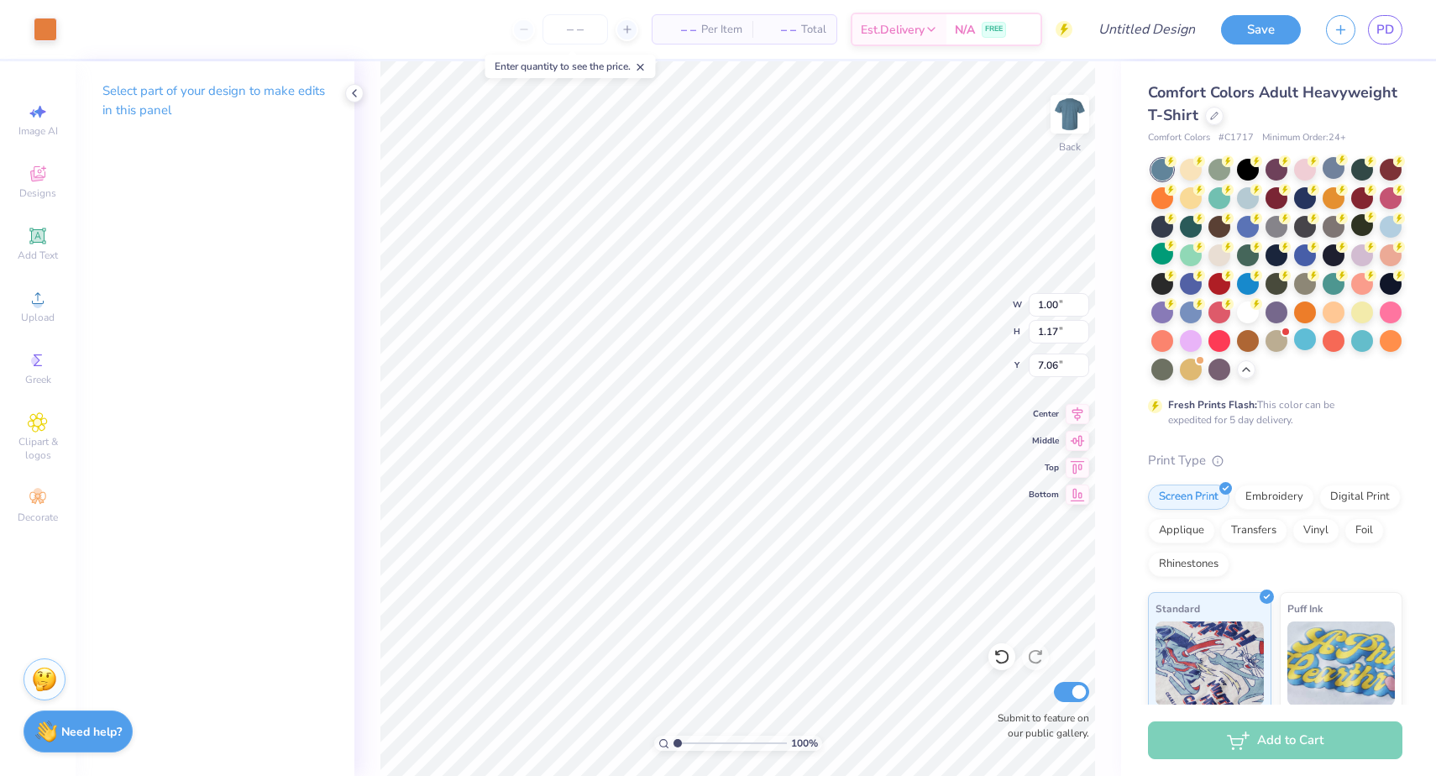
type input "7.02"
click at [52, 29] on div at bounding box center [46, 28] width 24 height 24
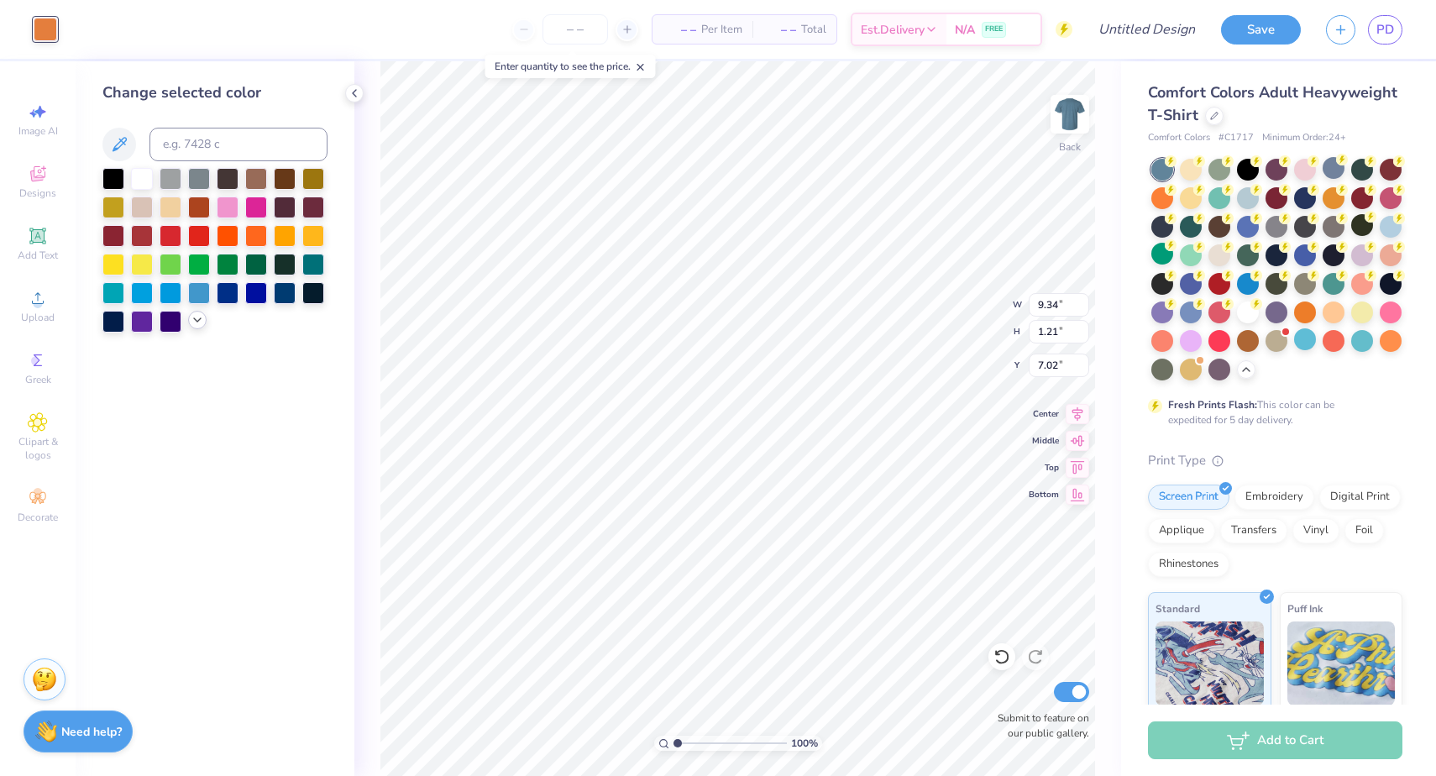
click at [192, 322] on icon at bounding box center [197, 319] width 13 height 13
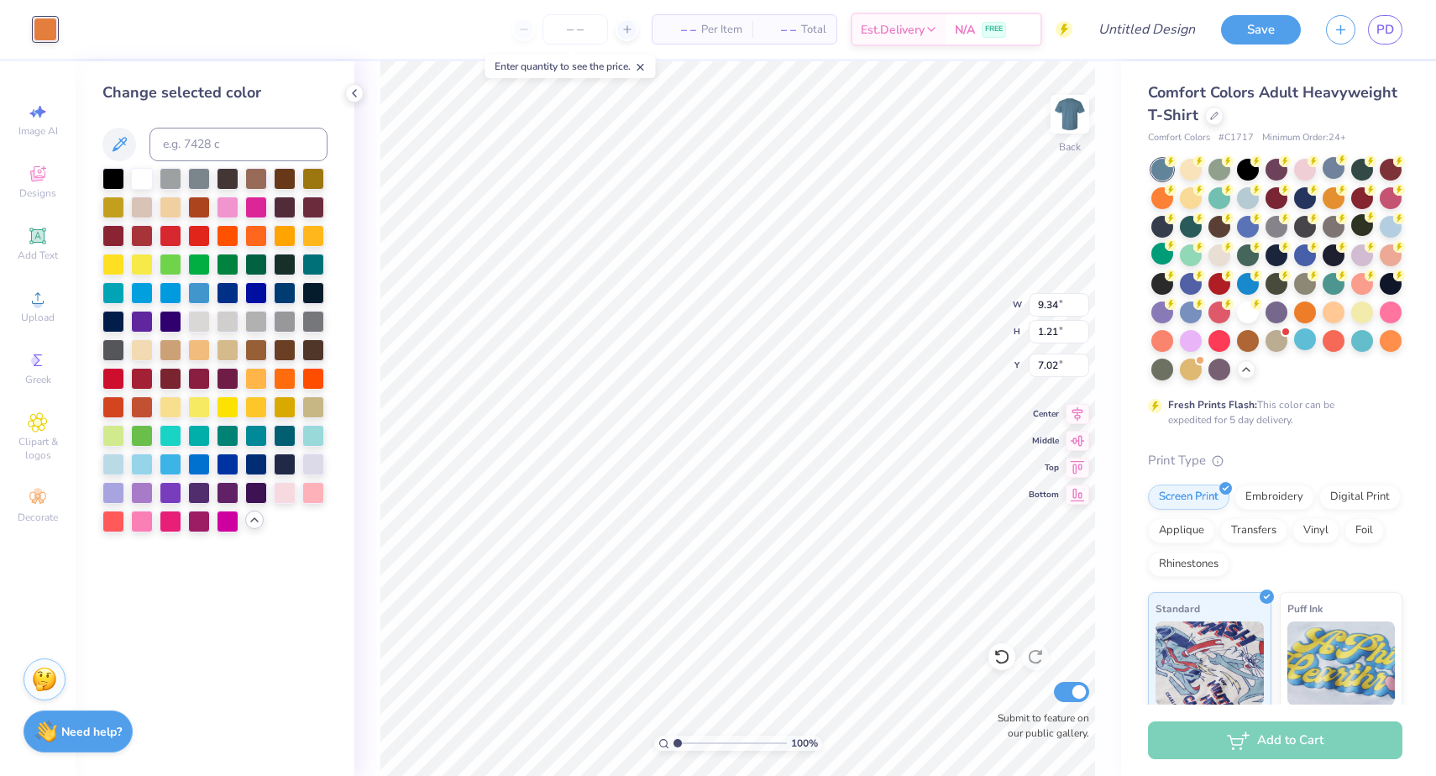
click at [126, 468] on div at bounding box center [214, 350] width 225 height 364
click at [112, 468] on div at bounding box center [113, 463] width 22 height 22
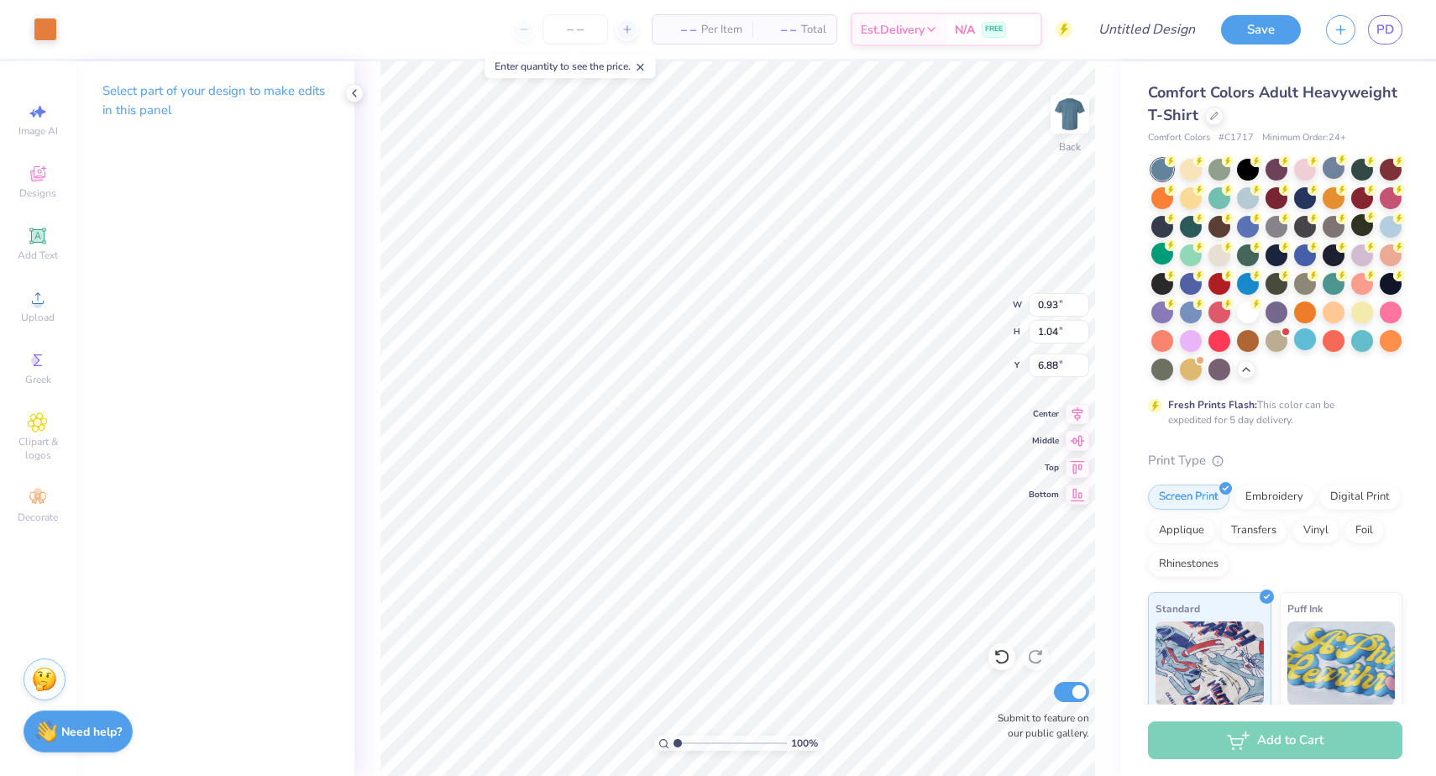
type input "1.72"
type input "1.41"
type input "6.51"
type input "1.97"
type input "1.38"
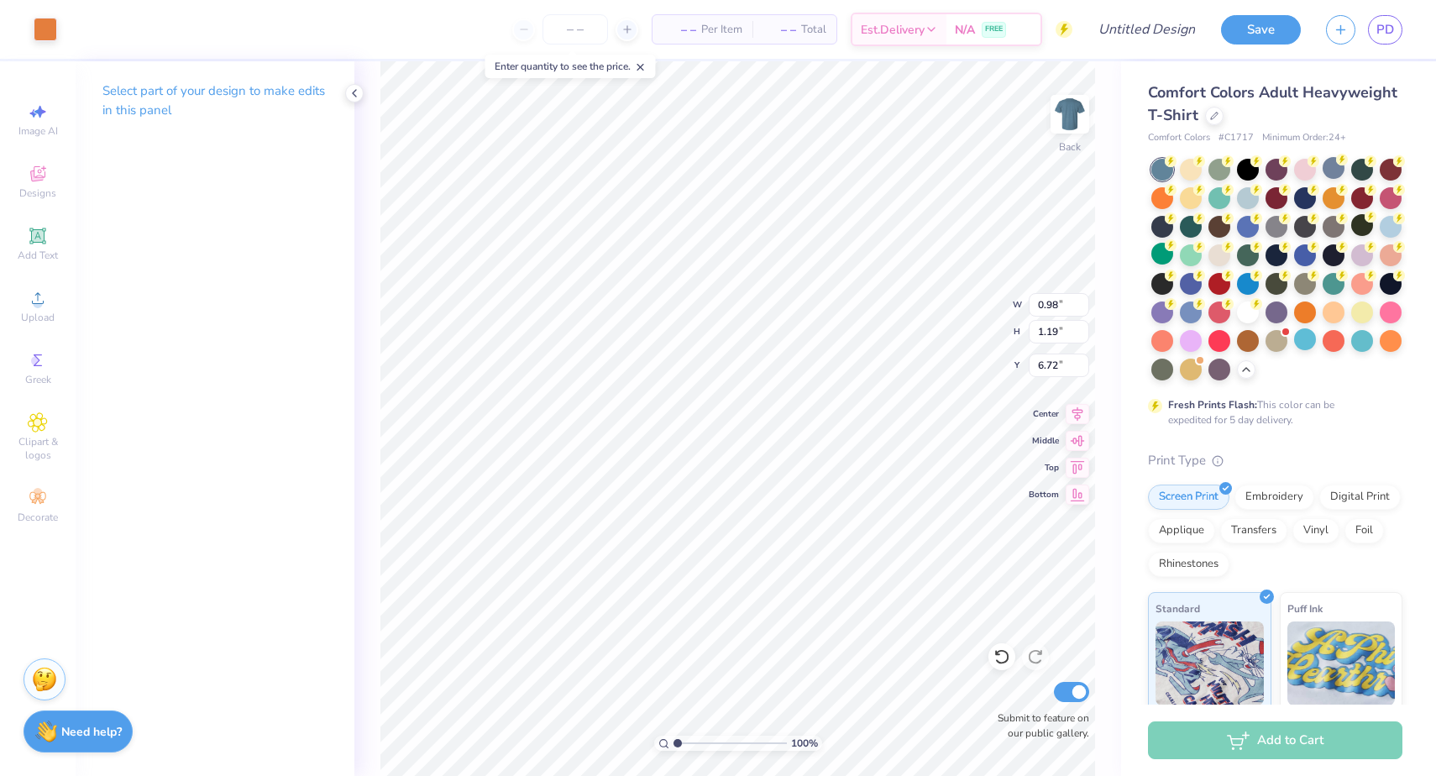
type input "6.53"
click at [55, 25] on div at bounding box center [46, 28] width 24 height 24
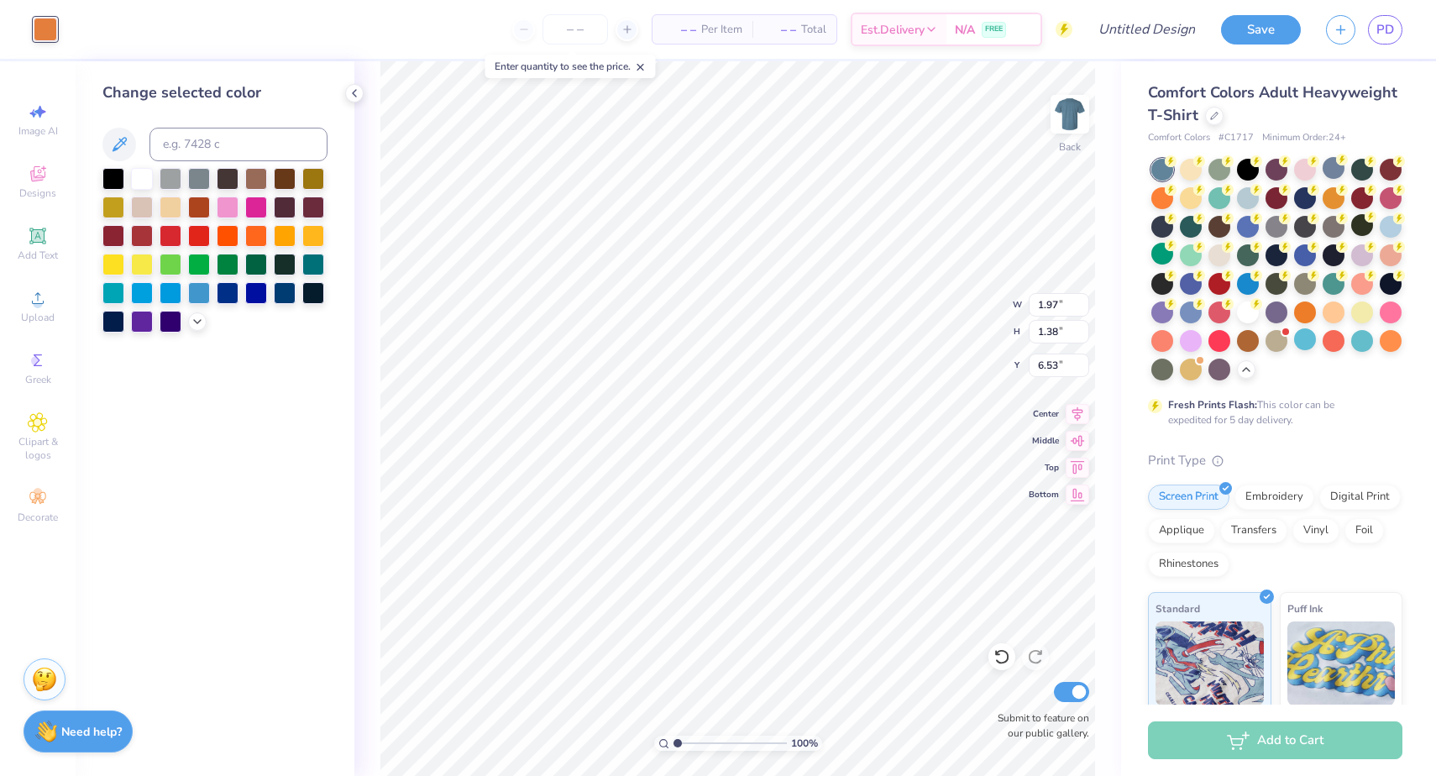
click at [201, 311] on div at bounding box center [214, 250] width 225 height 165
click at [196, 332] on div at bounding box center [214, 250] width 225 height 165
click at [196, 314] on div at bounding box center [197, 320] width 18 height 18
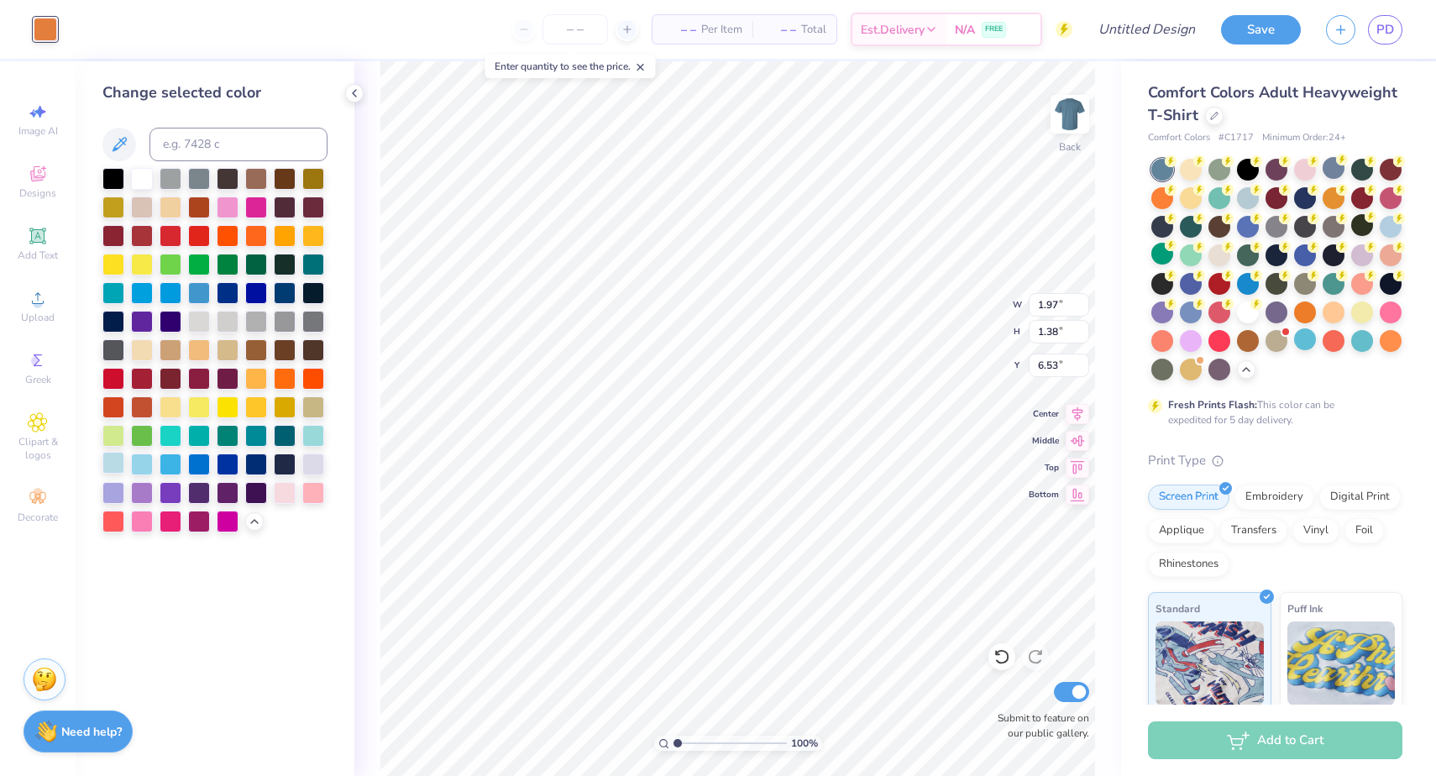
click at [119, 463] on div at bounding box center [113, 463] width 22 height 22
type input "7.53"
type input "1.68"
type input "6.24"
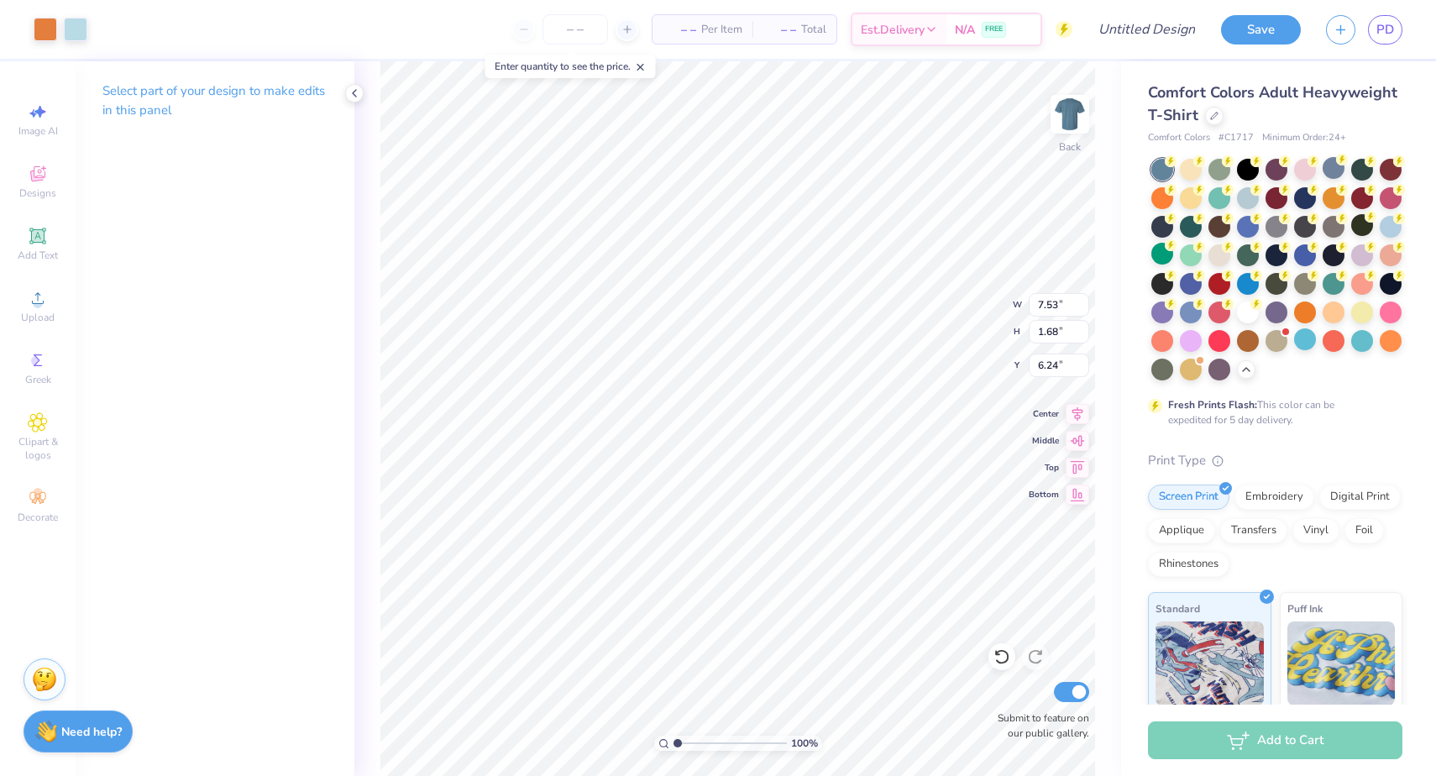
type input "4.90"
type input "7.14"
type input "8.60"
type input "0.93"
type input "1.04"
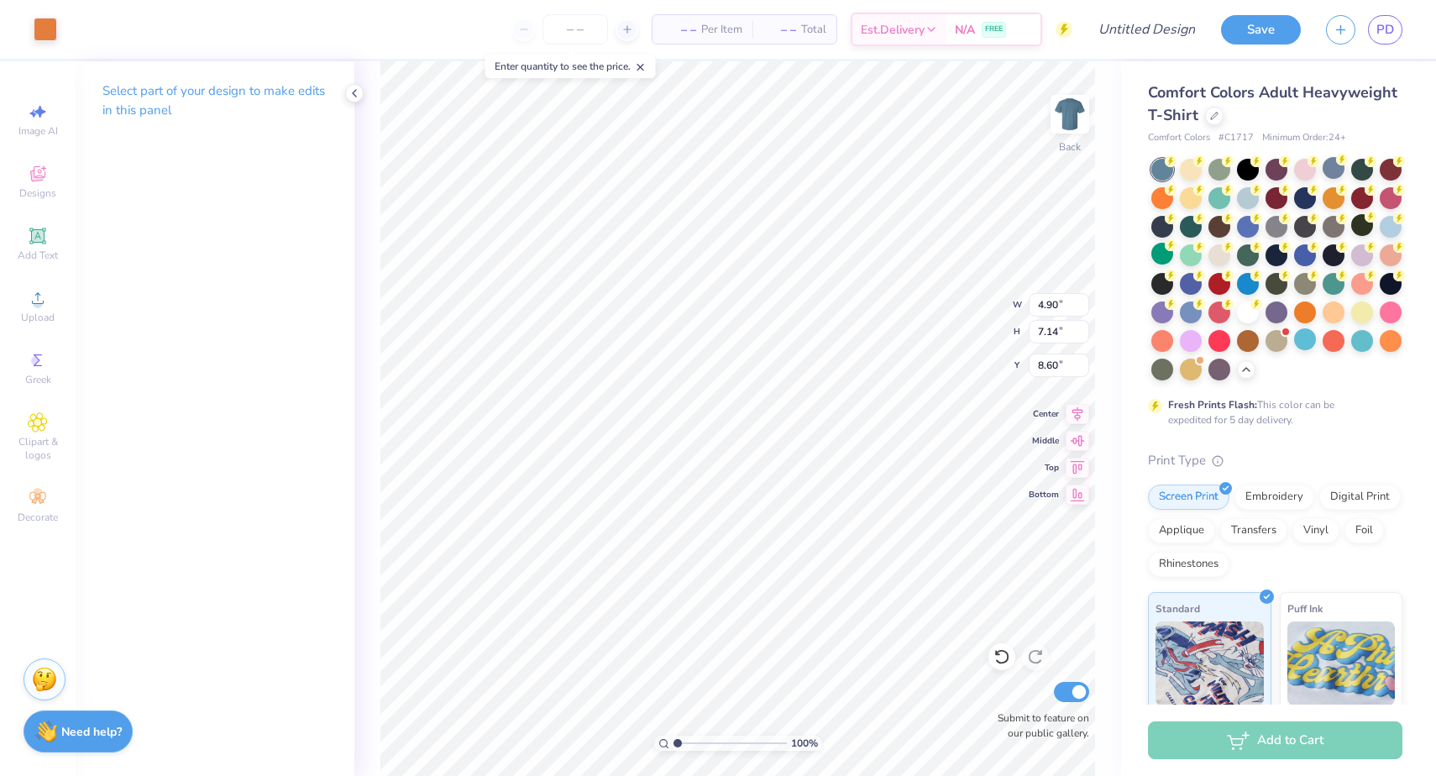
type input "6.88"
type input "1.72"
type input "1.41"
type input "6.51"
type input "1.72"
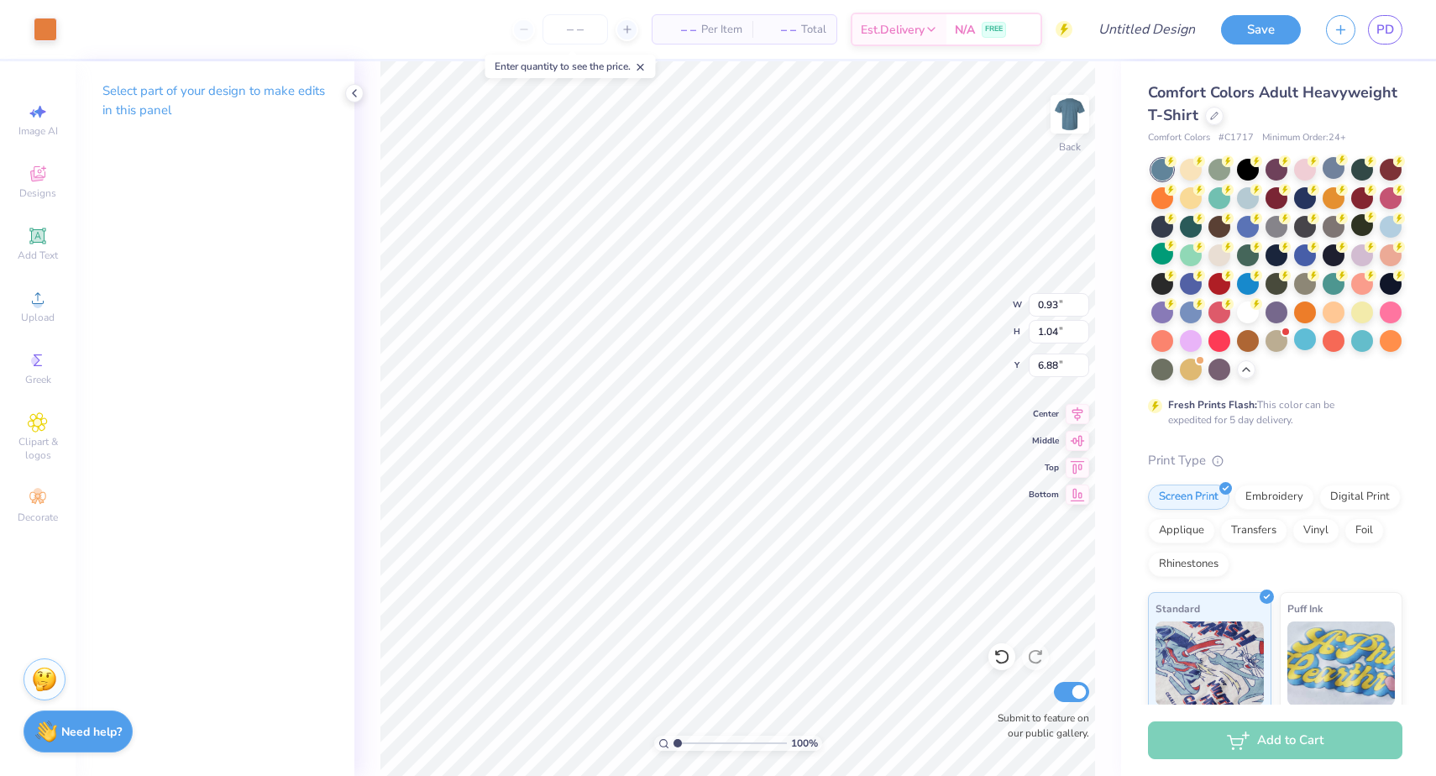
type input "1.41"
type input "6.51"
type input "1.82"
type input "1.17"
type input "6.24"
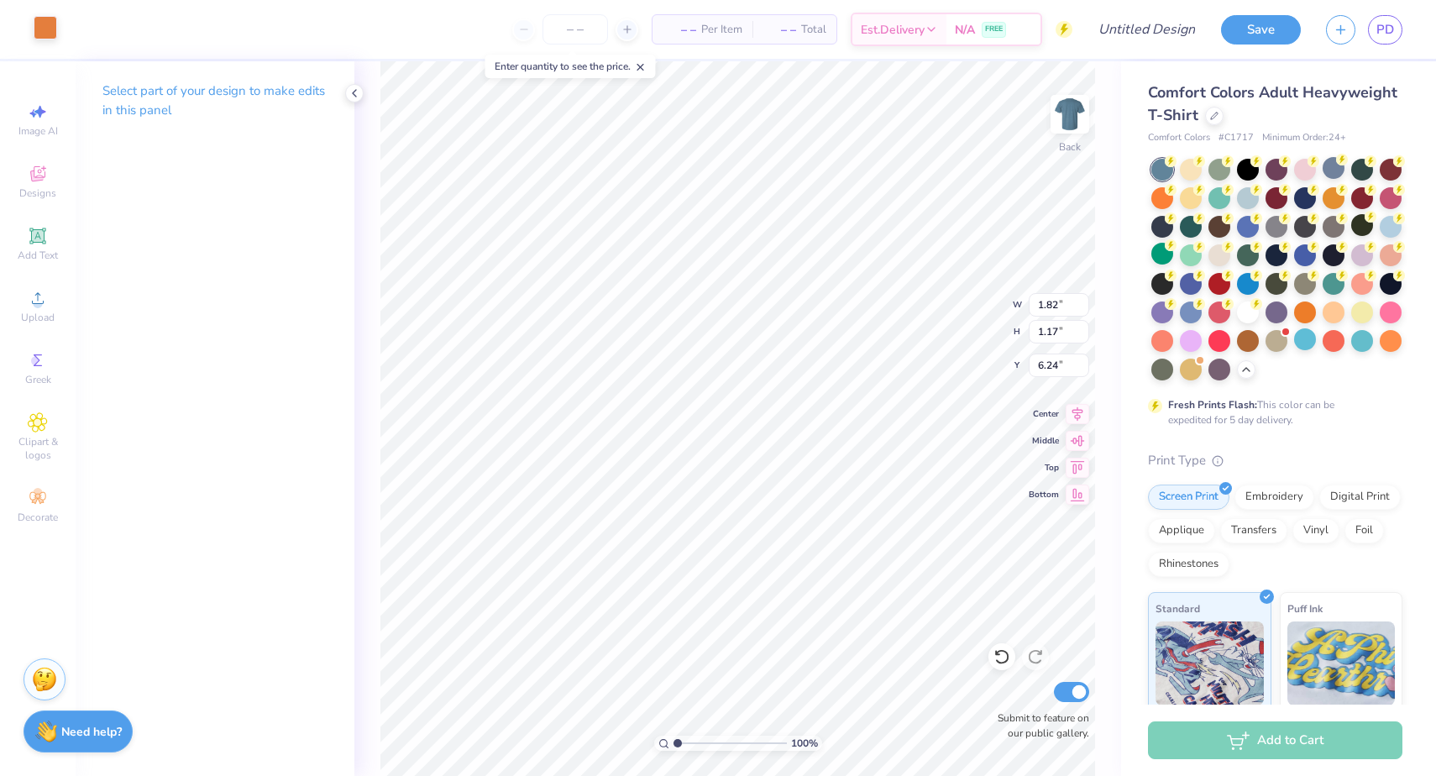
click at [50, 34] on div at bounding box center [46, 28] width 24 height 24
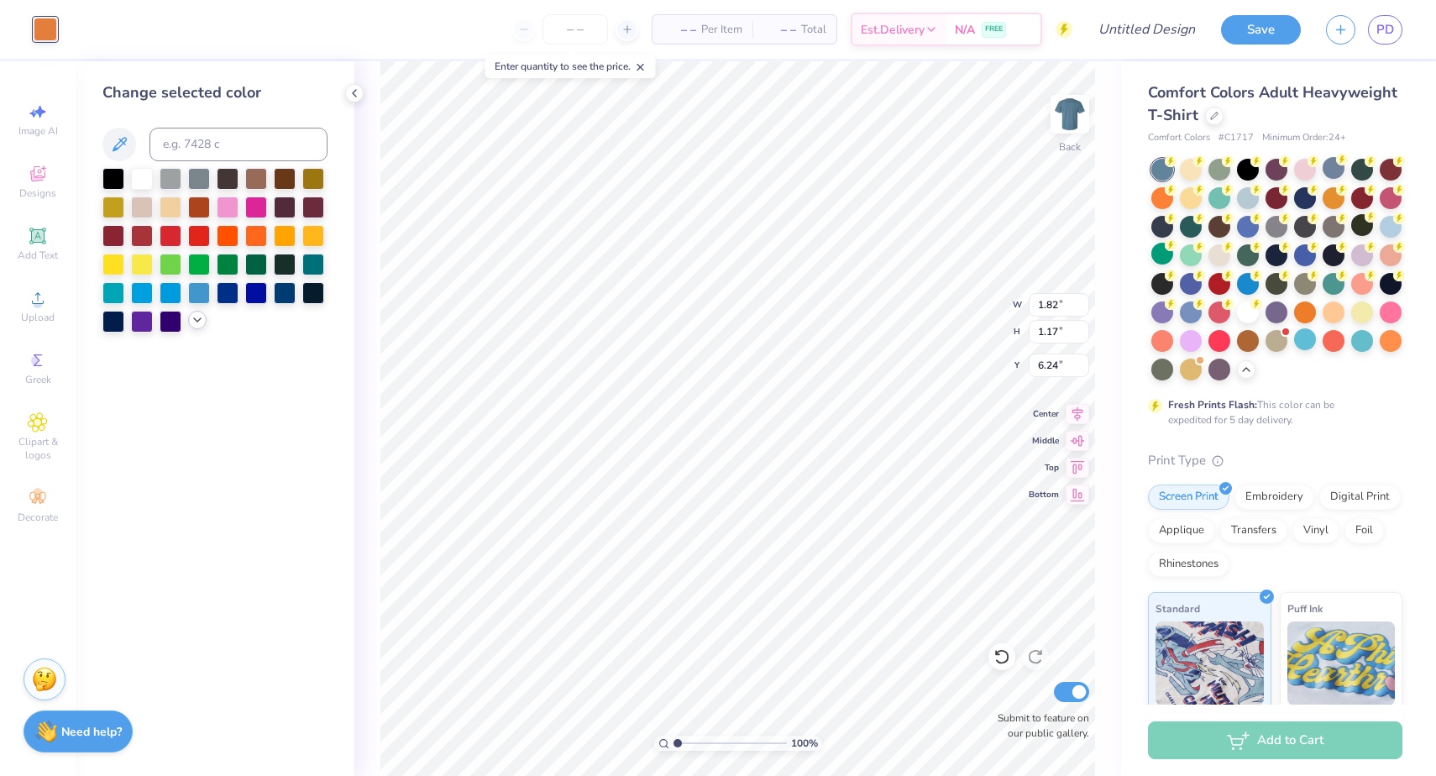
click at [193, 317] on div at bounding box center [197, 320] width 18 height 18
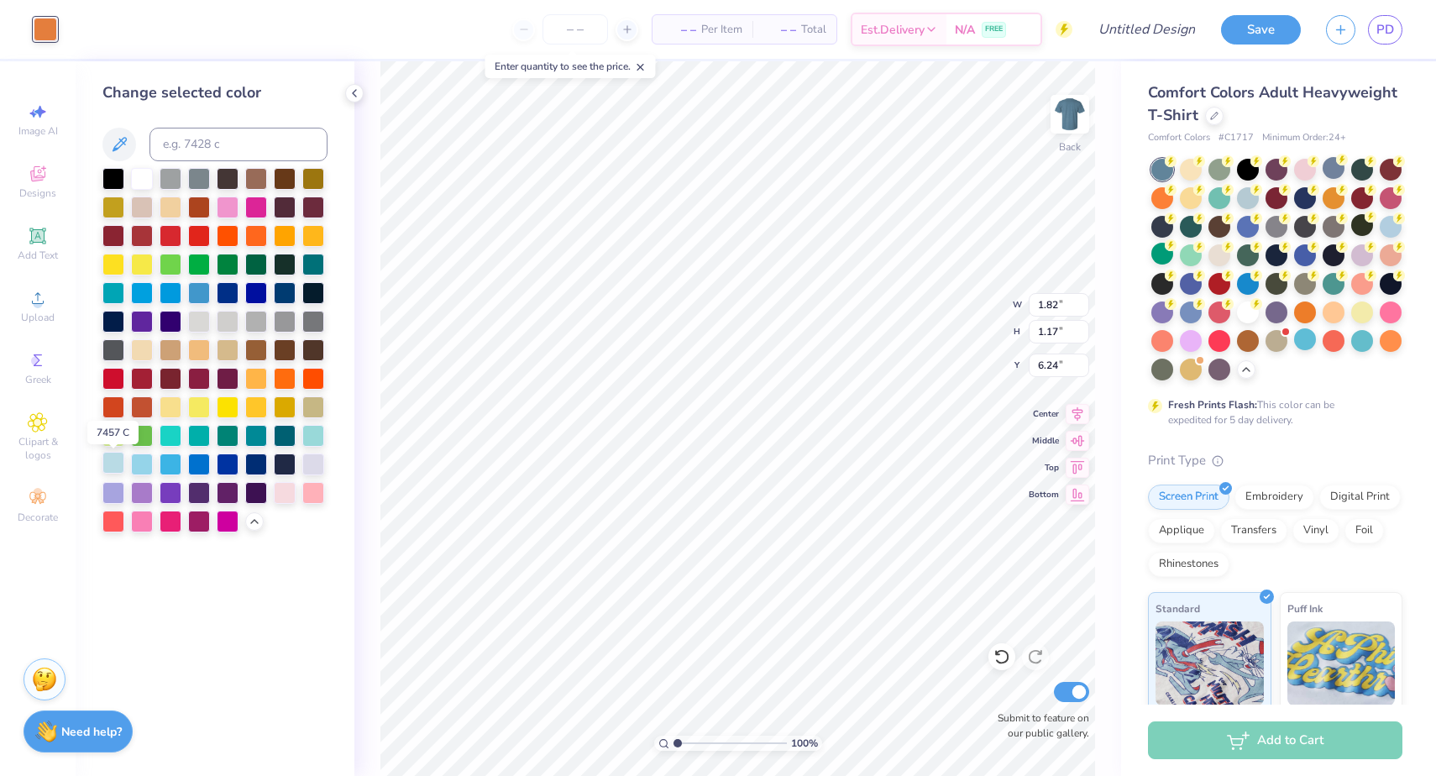
click at [116, 471] on div at bounding box center [113, 463] width 22 height 22
type input "5.72"
type input "1.68"
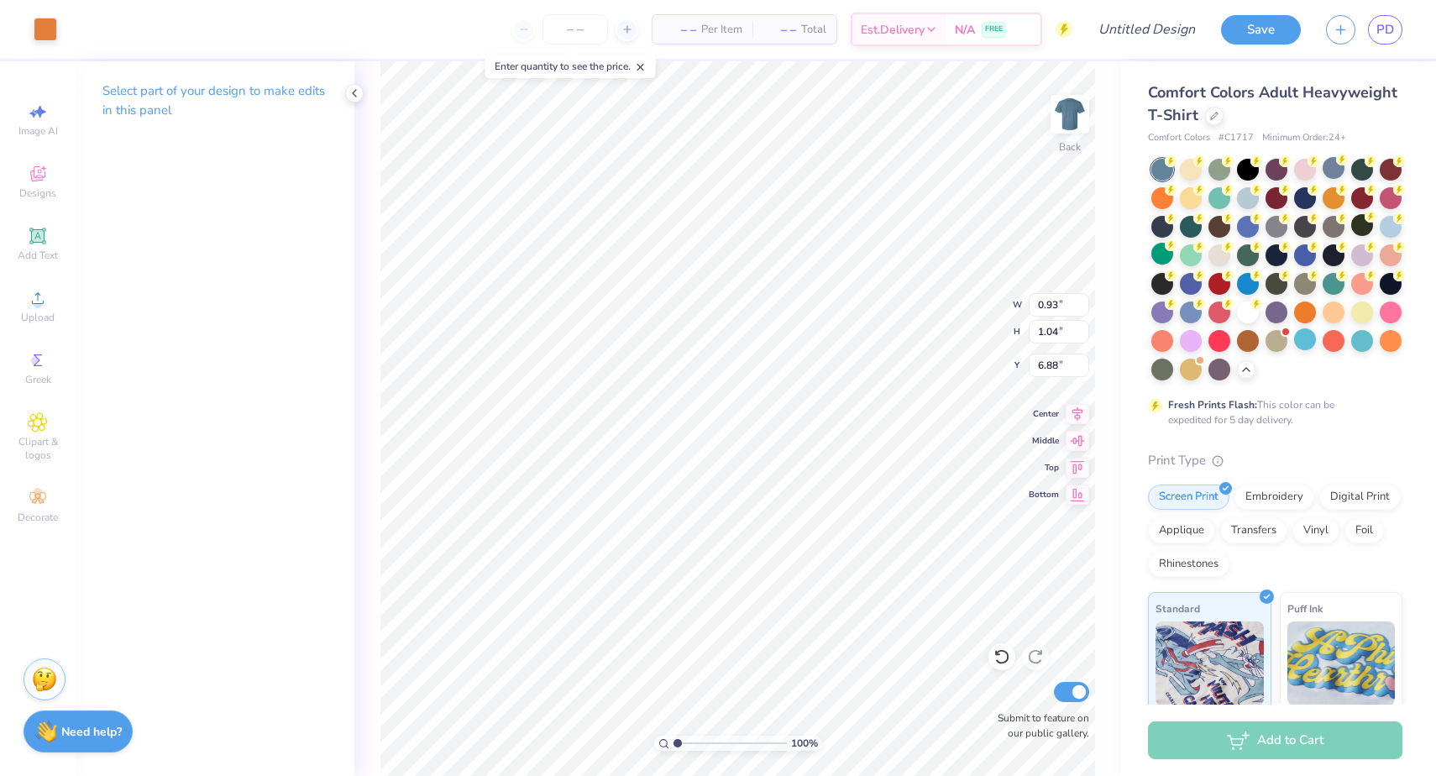
type input "1.72"
type input "1.41"
type input "6.51"
click at [60, 37] on div "Art colors – – Per Item – – Total Est. Delivery N/A FREE Design Title Save PD" at bounding box center [718, 29] width 1436 height 59
click at [43, 31] on div at bounding box center [46, 28] width 24 height 24
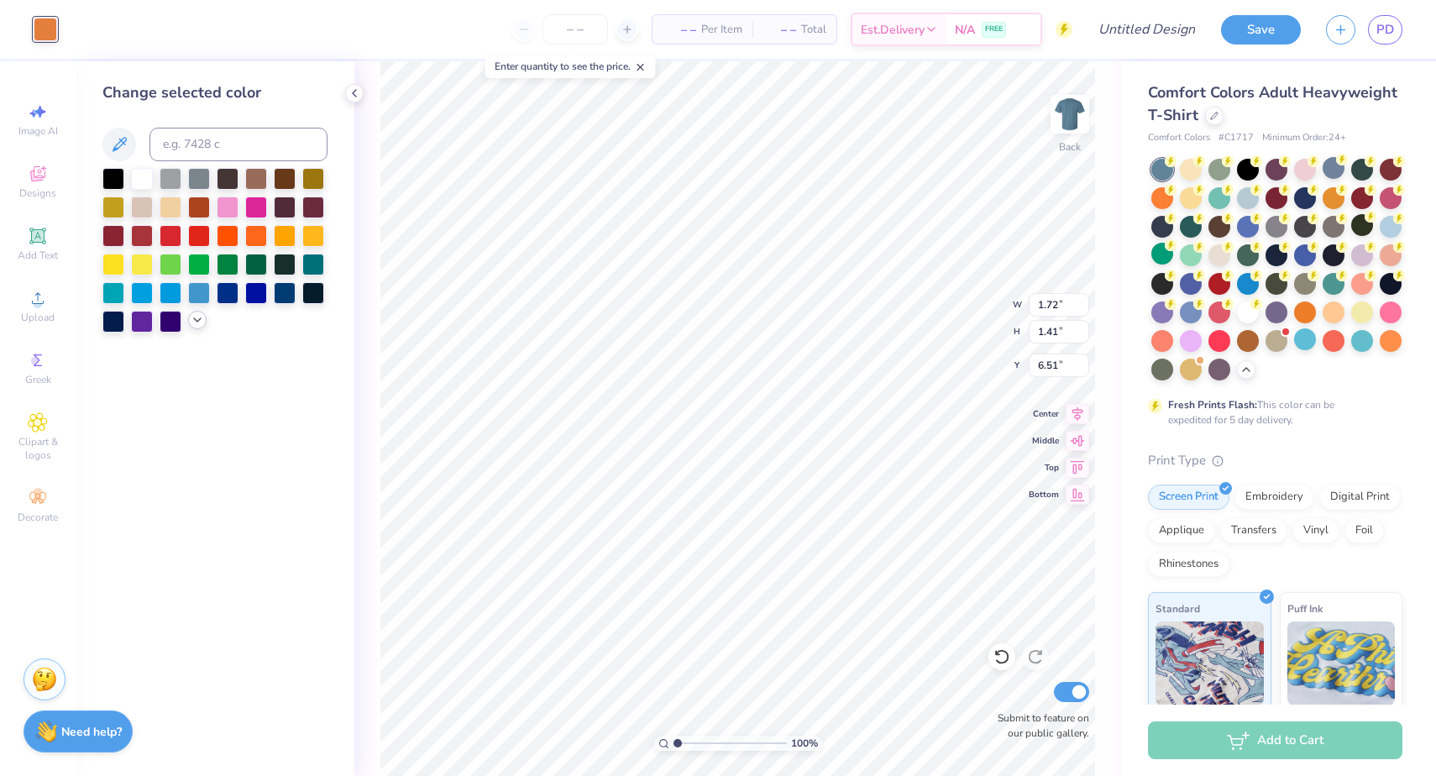
click at [195, 323] on icon at bounding box center [197, 319] width 13 height 13
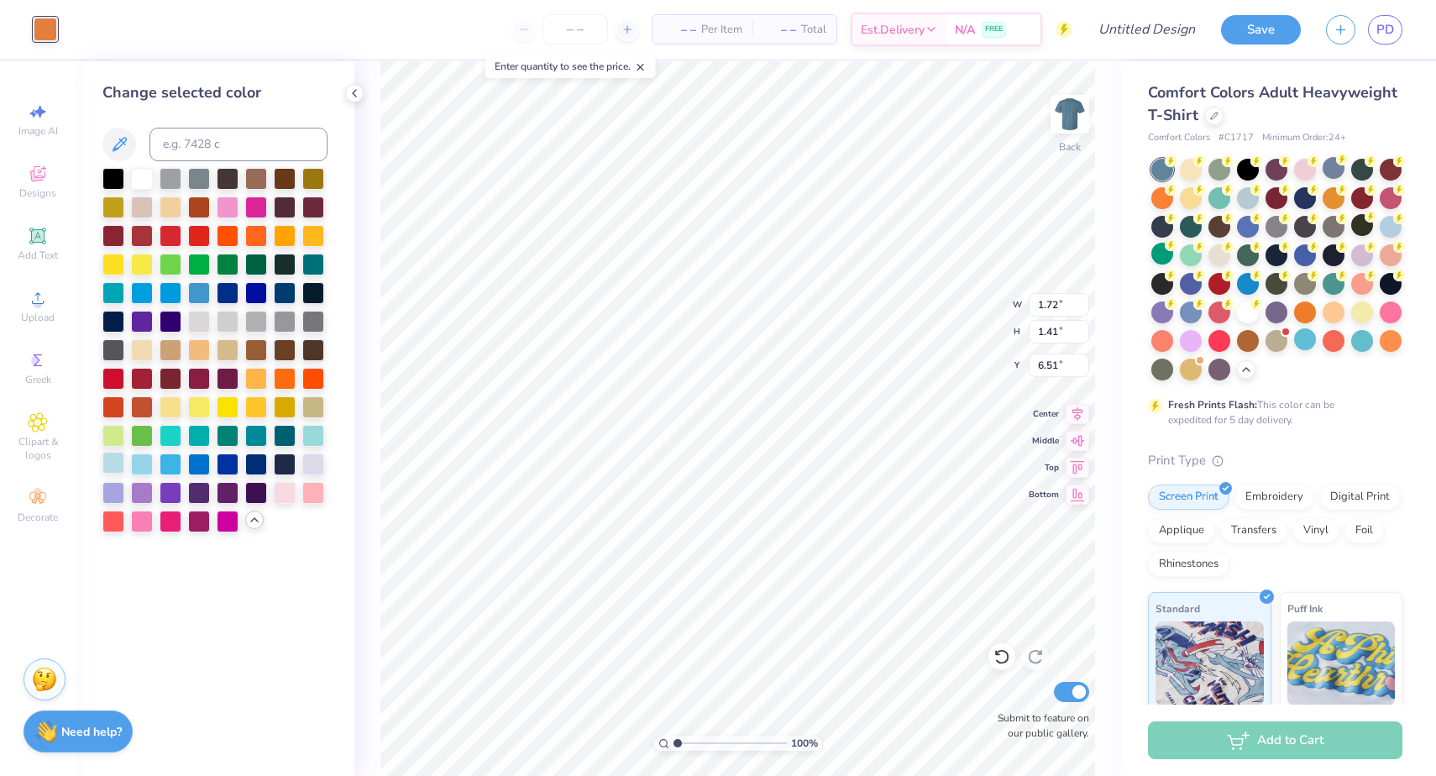
click at [116, 474] on div at bounding box center [113, 463] width 22 height 22
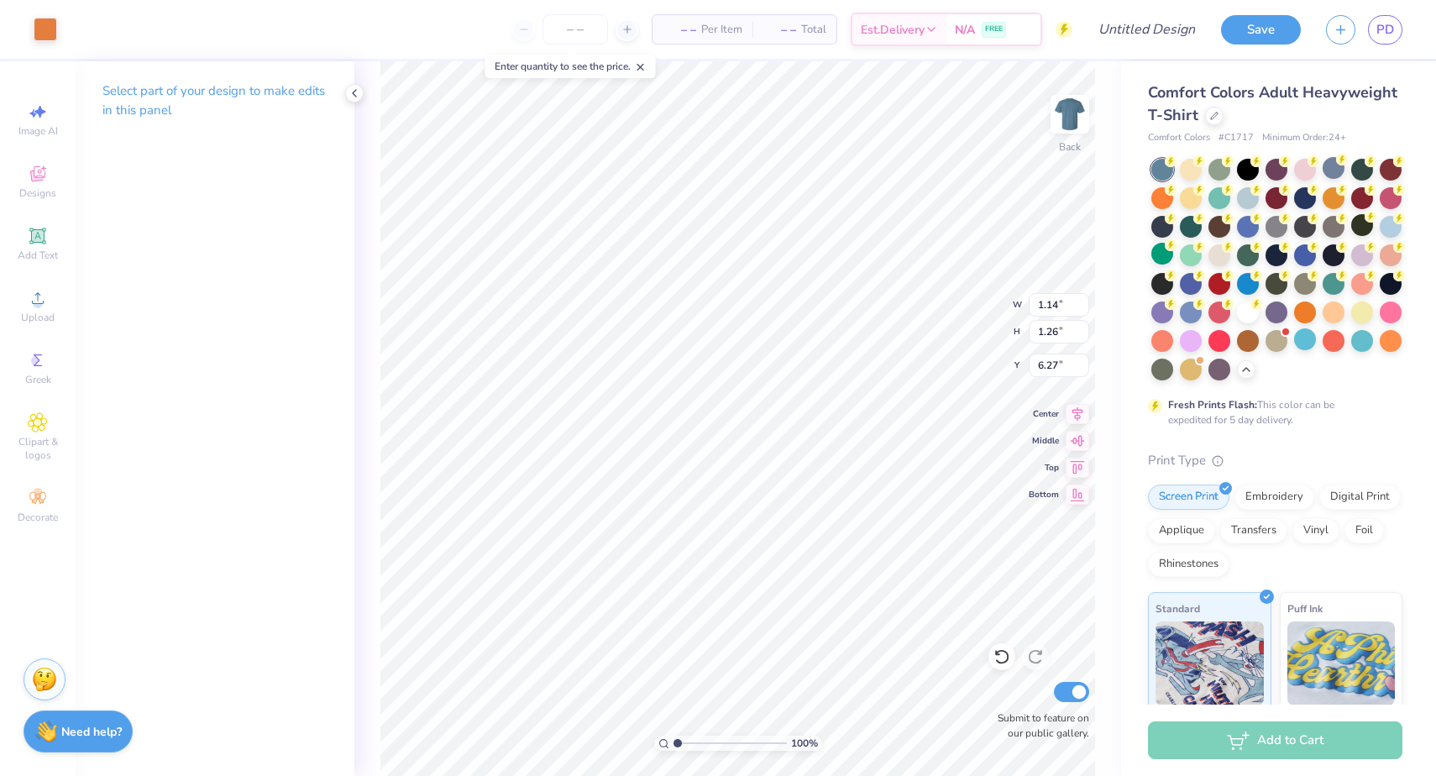
type input "1.97"
type input "1.28"
type input "6.24"
click at [48, 33] on div at bounding box center [46, 28] width 24 height 24
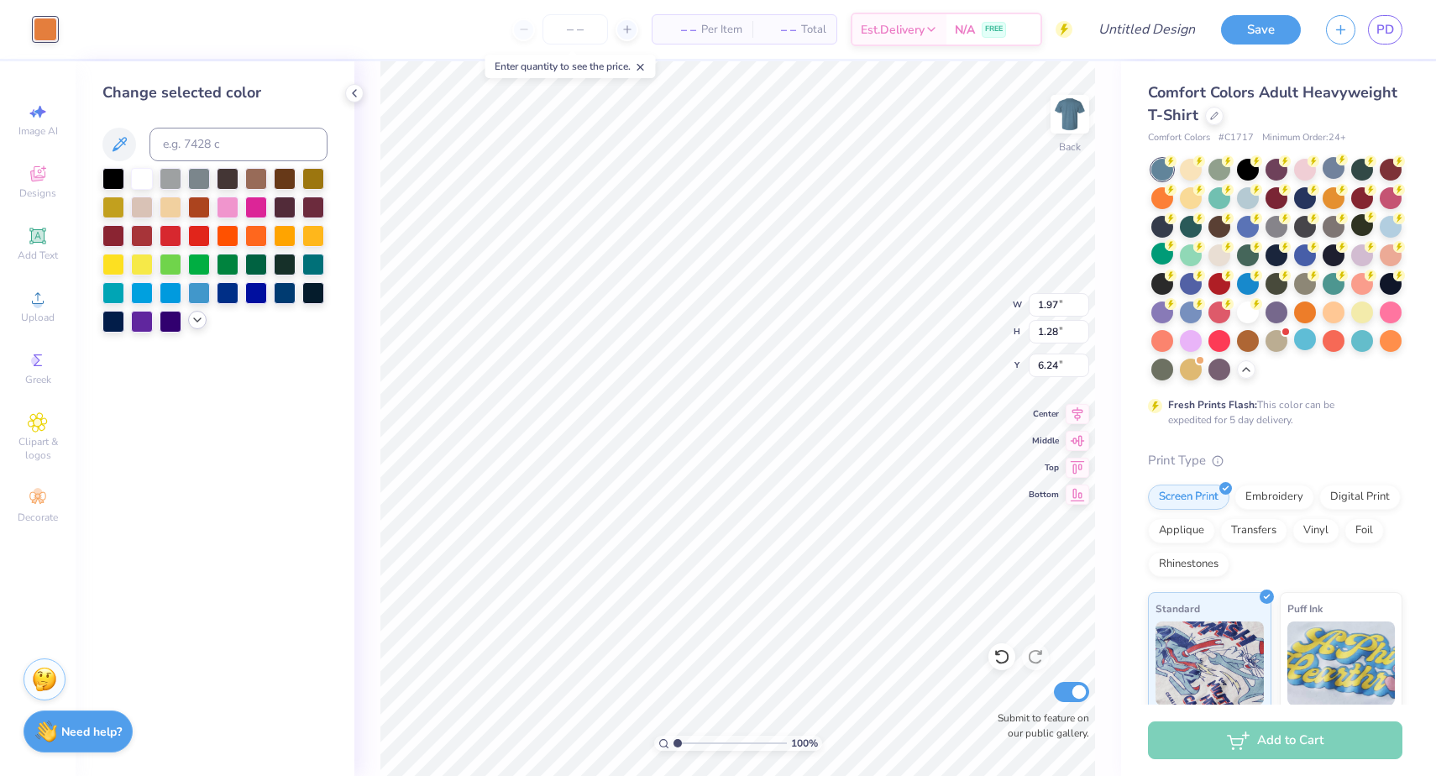
click at [204, 327] on div at bounding box center [197, 320] width 18 height 18
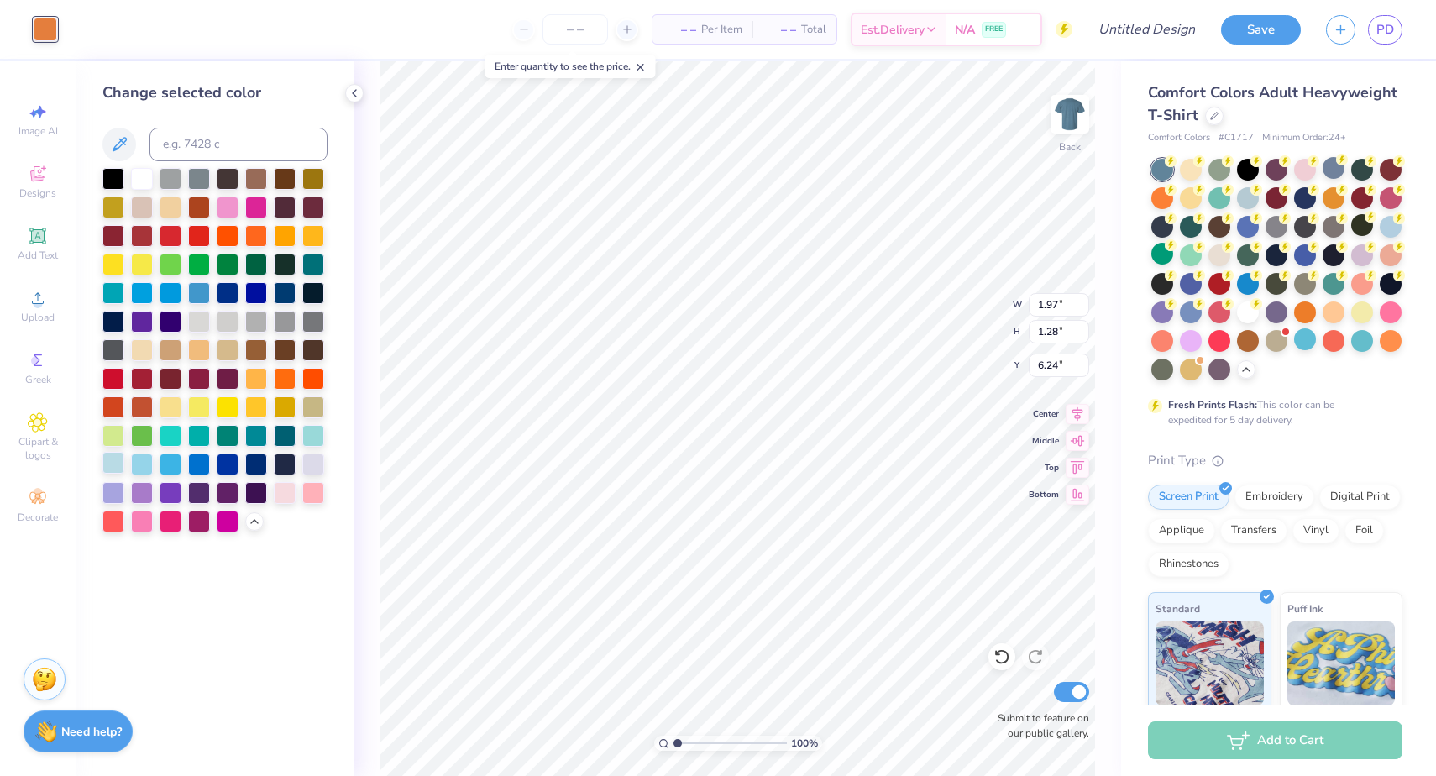
click at [115, 474] on div at bounding box center [113, 463] width 22 height 22
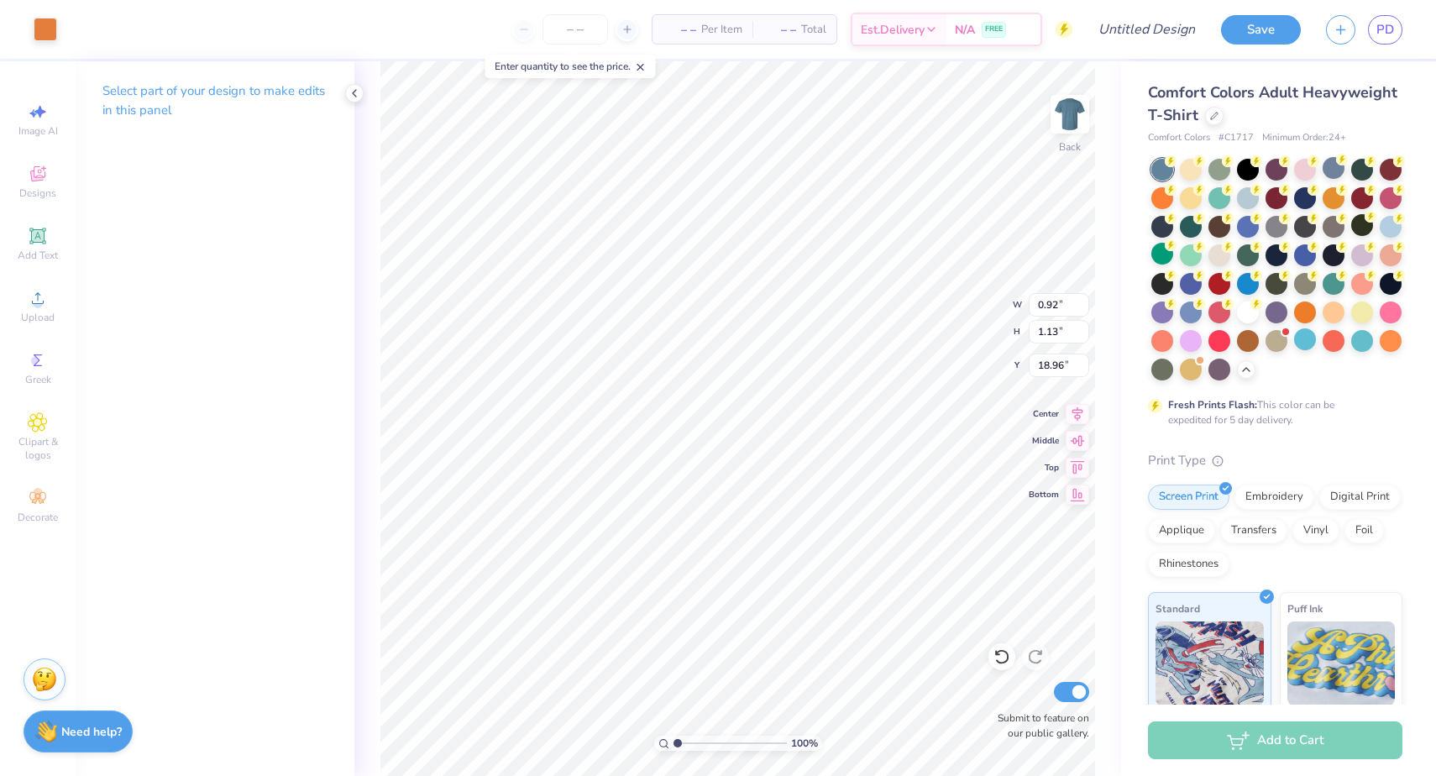
type input "1.97"
type input "1.14"
click at [41, 37] on div at bounding box center [46, 28] width 24 height 24
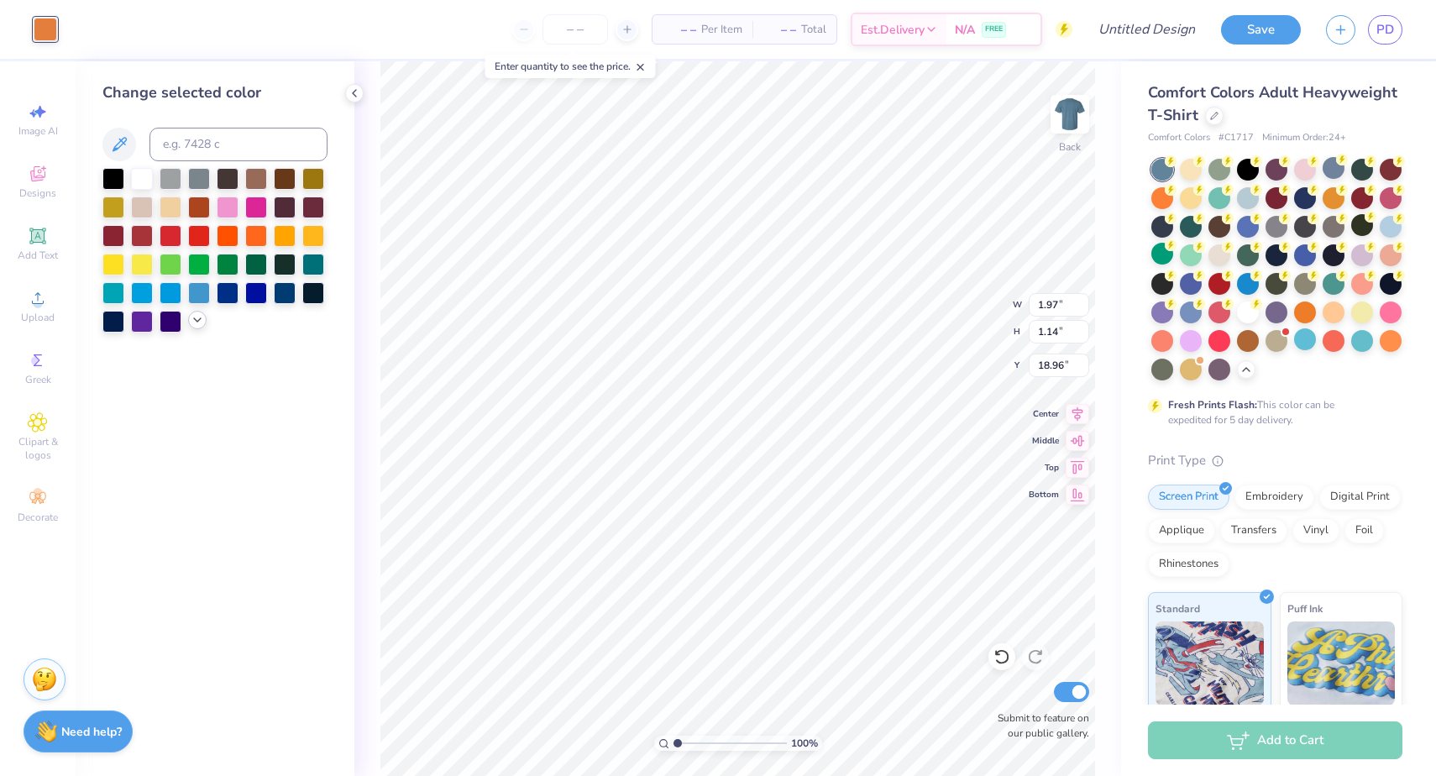
click at [192, 324] on icon at bounding box center [197, 319] width 13 height 13
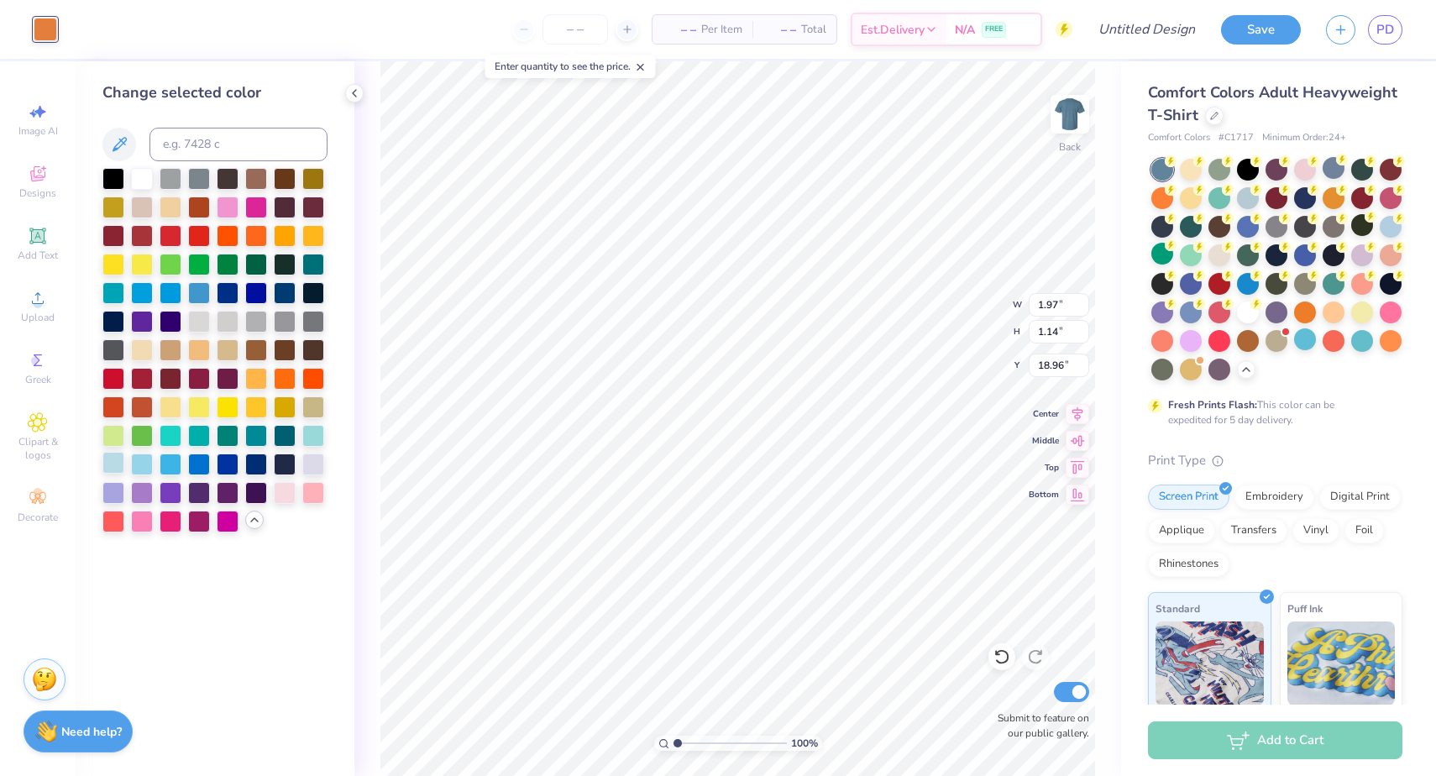
click at [115, 470] on div at bounding box center [113, 463] width 22 height 22
type input "3.03"
type input "1.15"
type input "18.95"
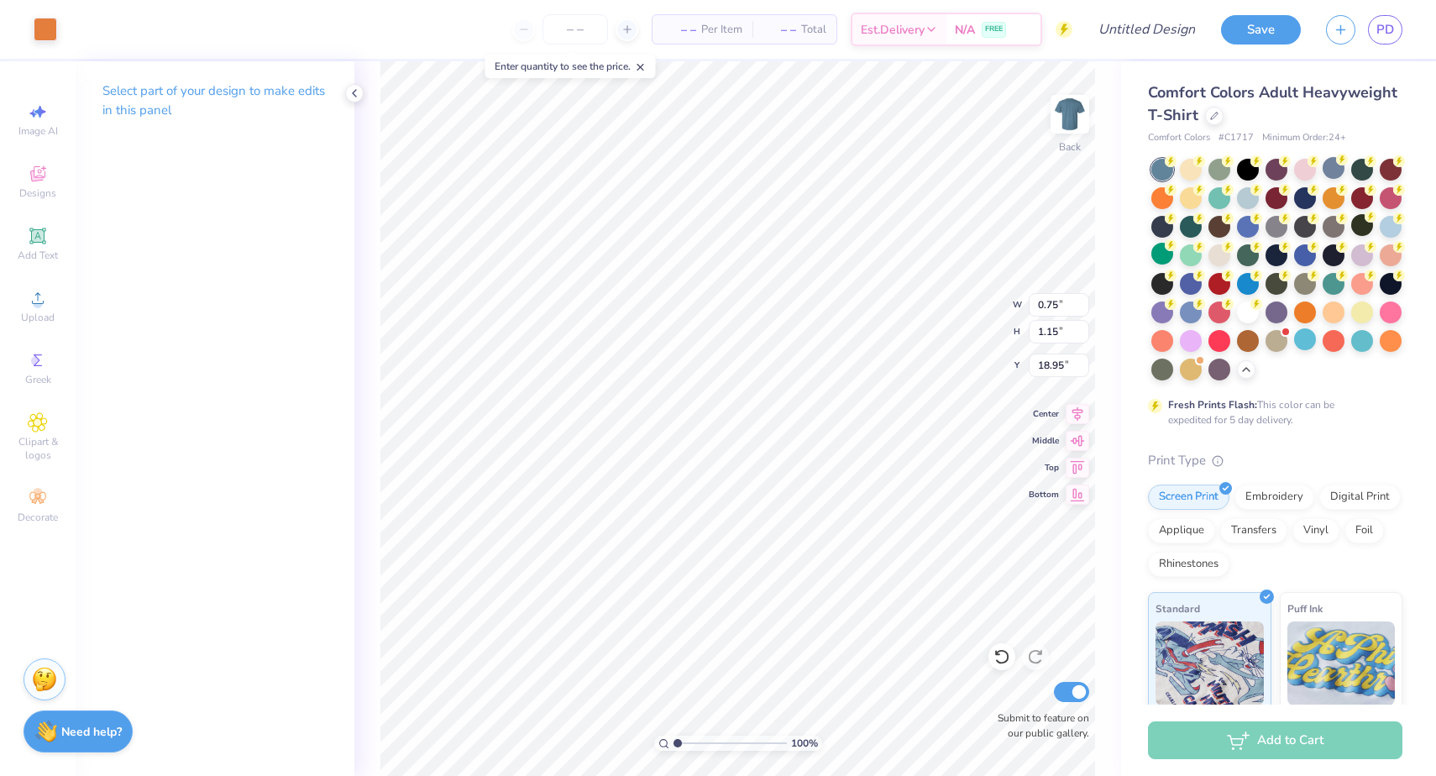
type input "1.80"
click at [46, 34] on div at bounding box center [46, 28] width 24 height 24
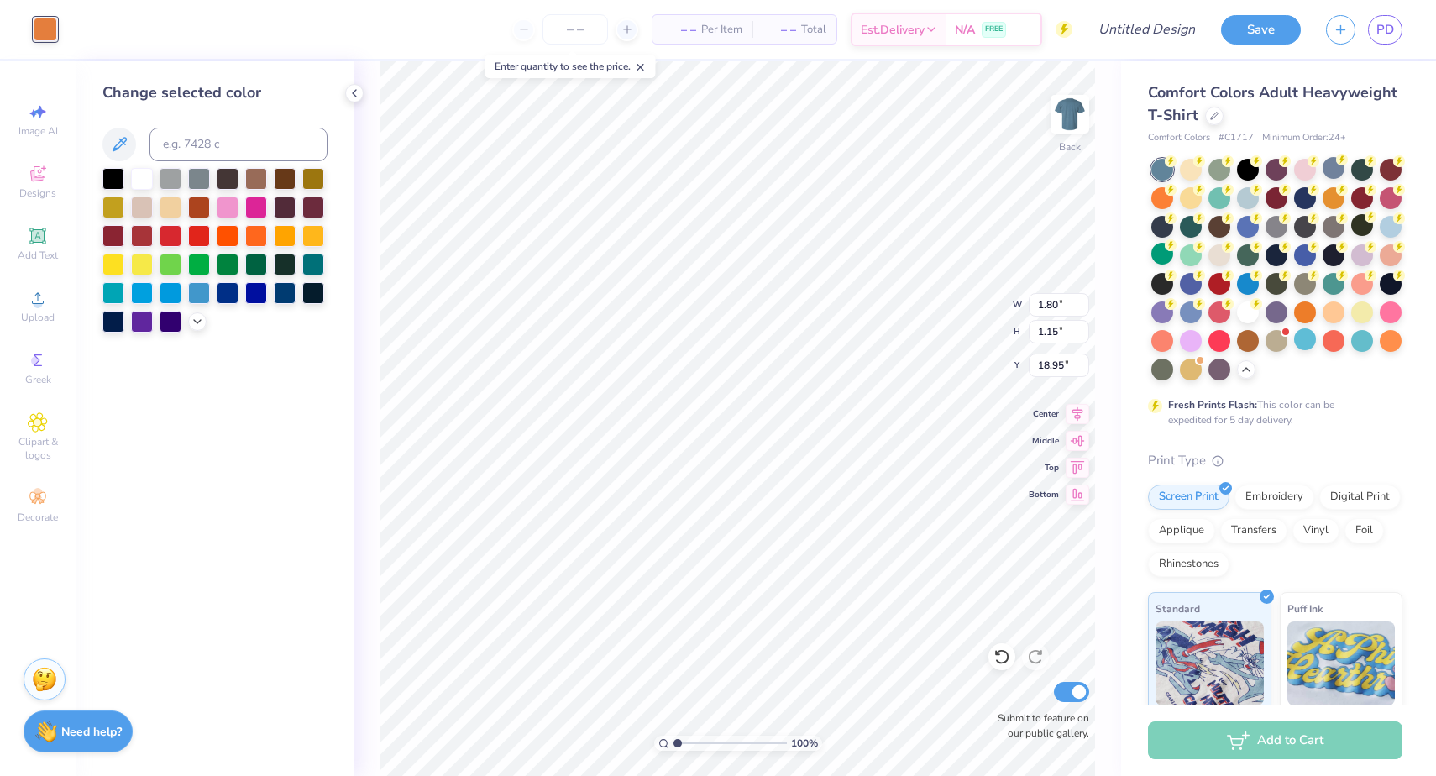
click at [190, 313] on div at bounding box center [214, 250] width 225 height 165
click at [194, 317] on icon at bounding box center [197, 319] width 13 height 13
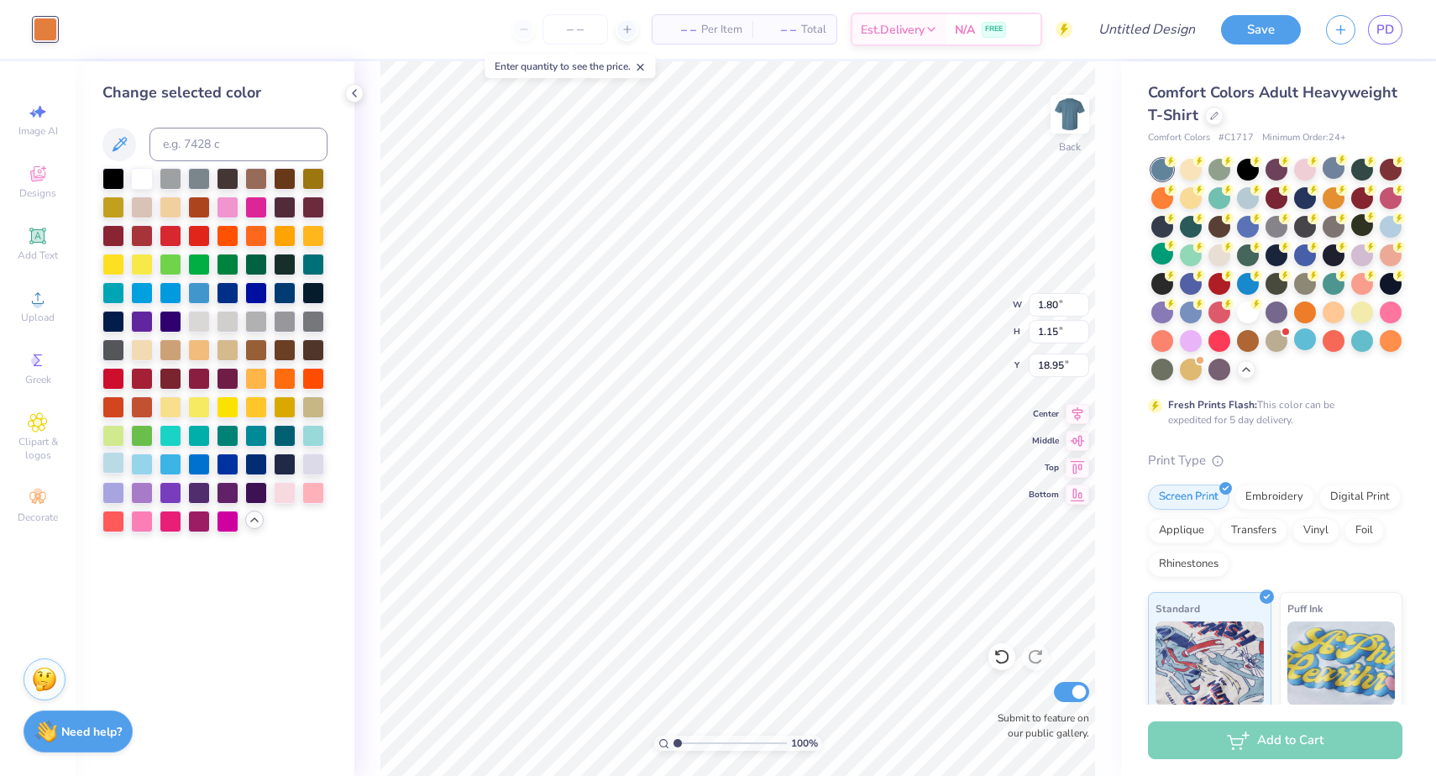
click at [112, 467] on div at bounding box center [113, 463] width 22 height 22
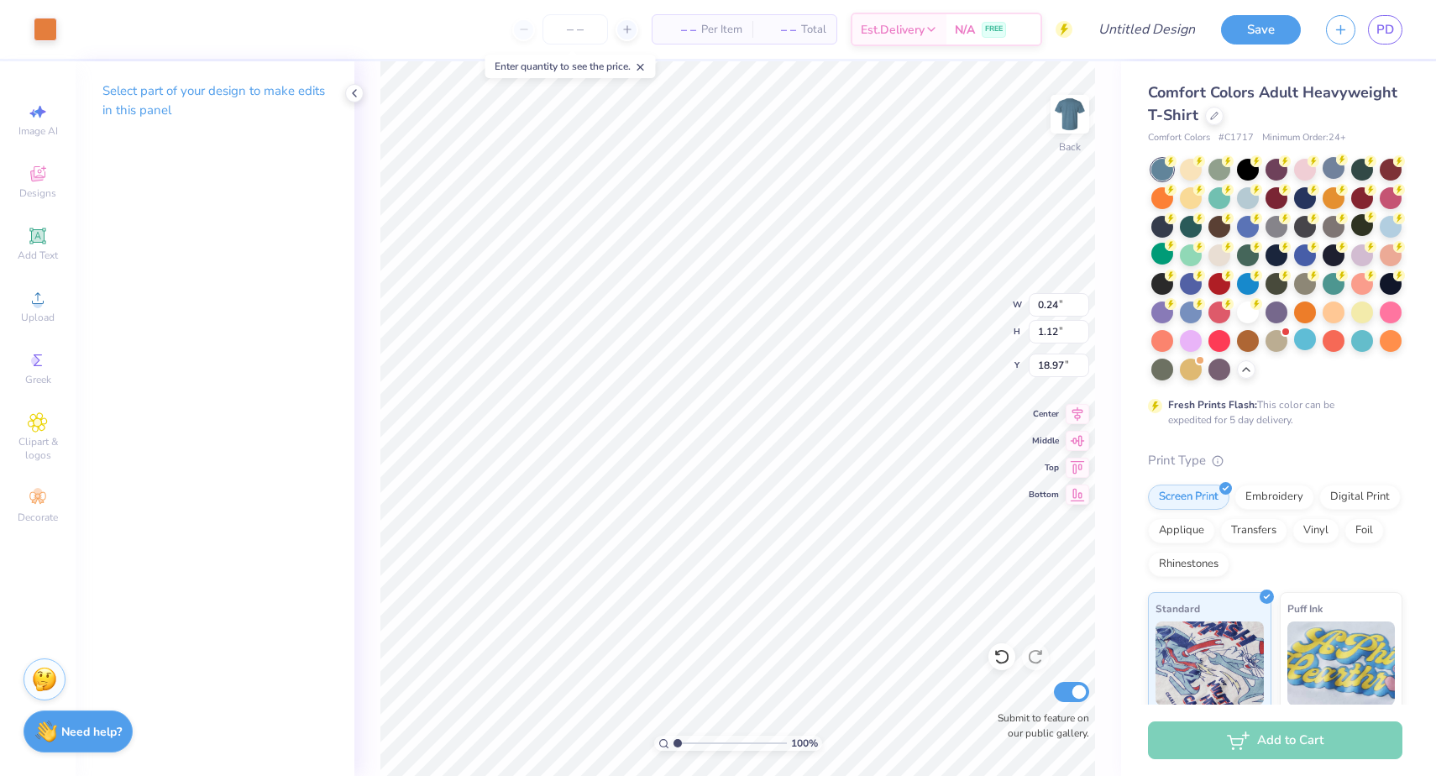
type input "1.42"
type input "1.13"
type input "18.96"
click at [34, 18] on div at bounding box center [46, 28] width 24 height 24
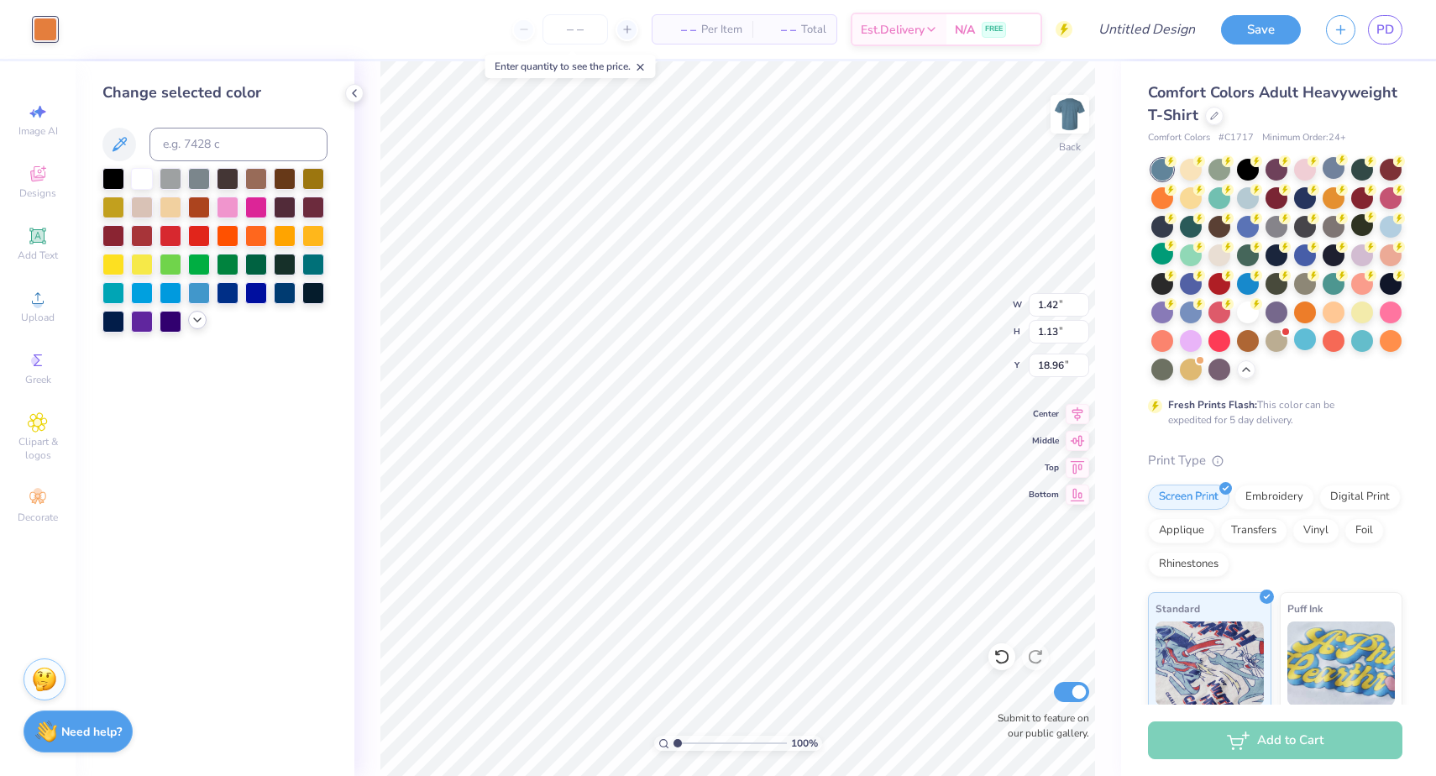
click at [199, 324] on icon at bounding box center [197, 319] width 13 height 13
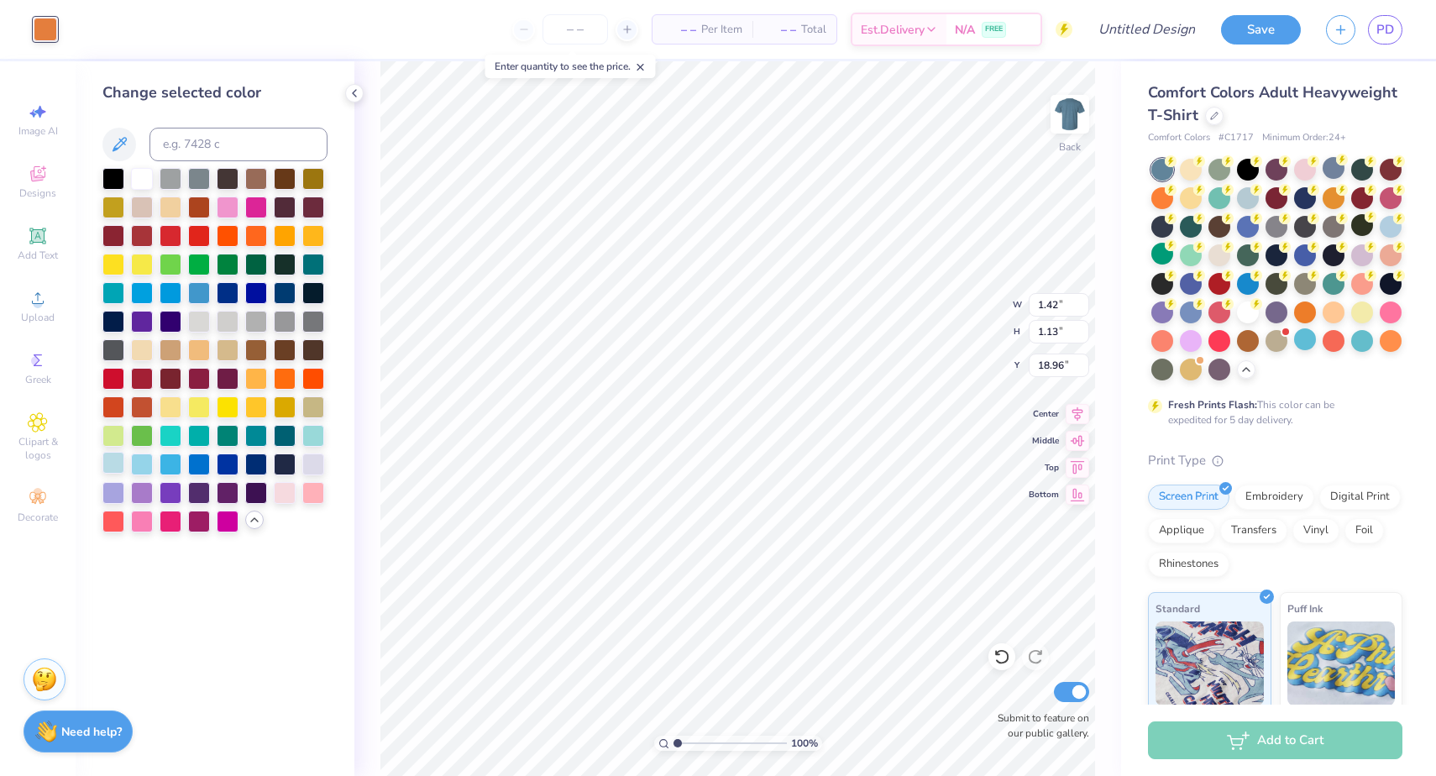
click at [117, 468] on div at bounding box center [113, 463] width 22 height 22
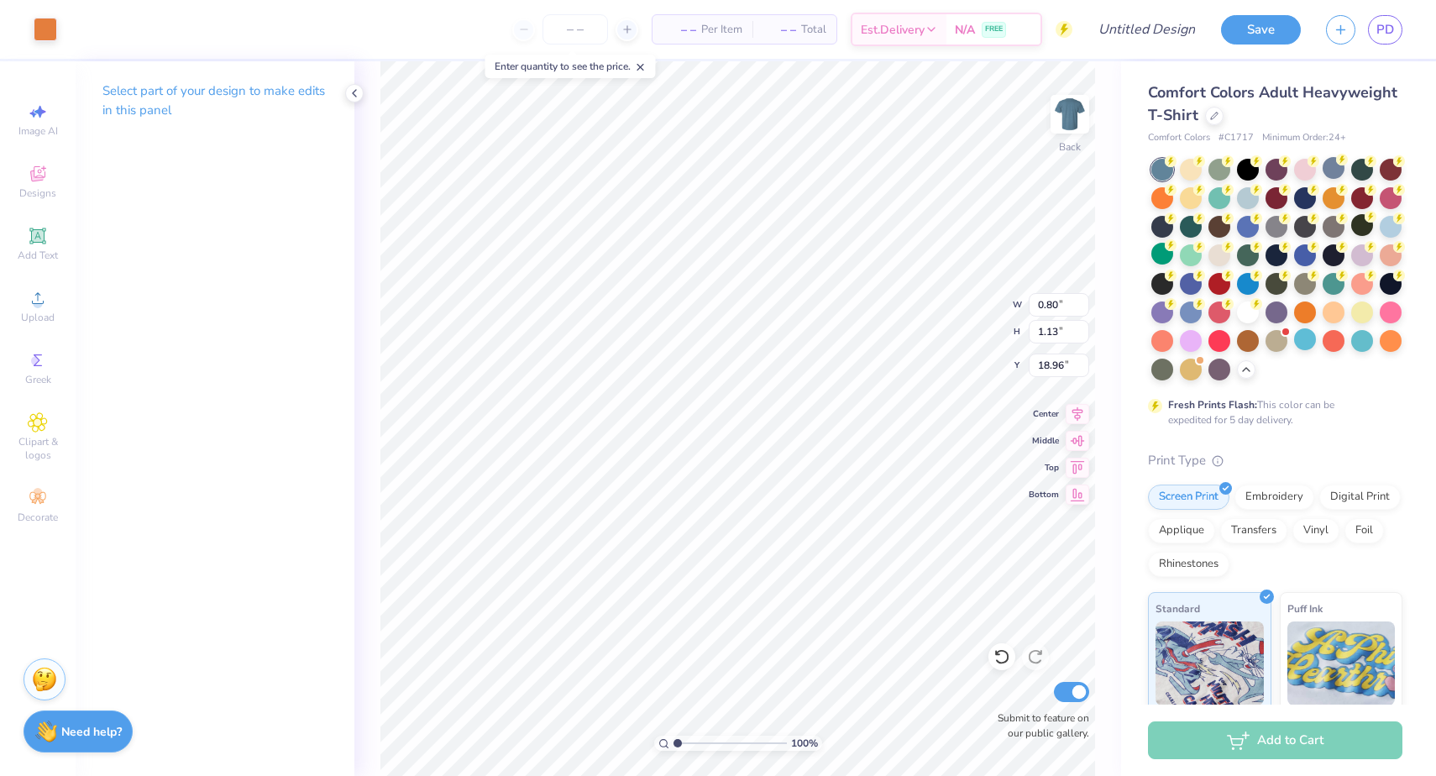
type input "1.90"
click at [50, 29] on div at bounding box center [46, 28] width 24 height 24
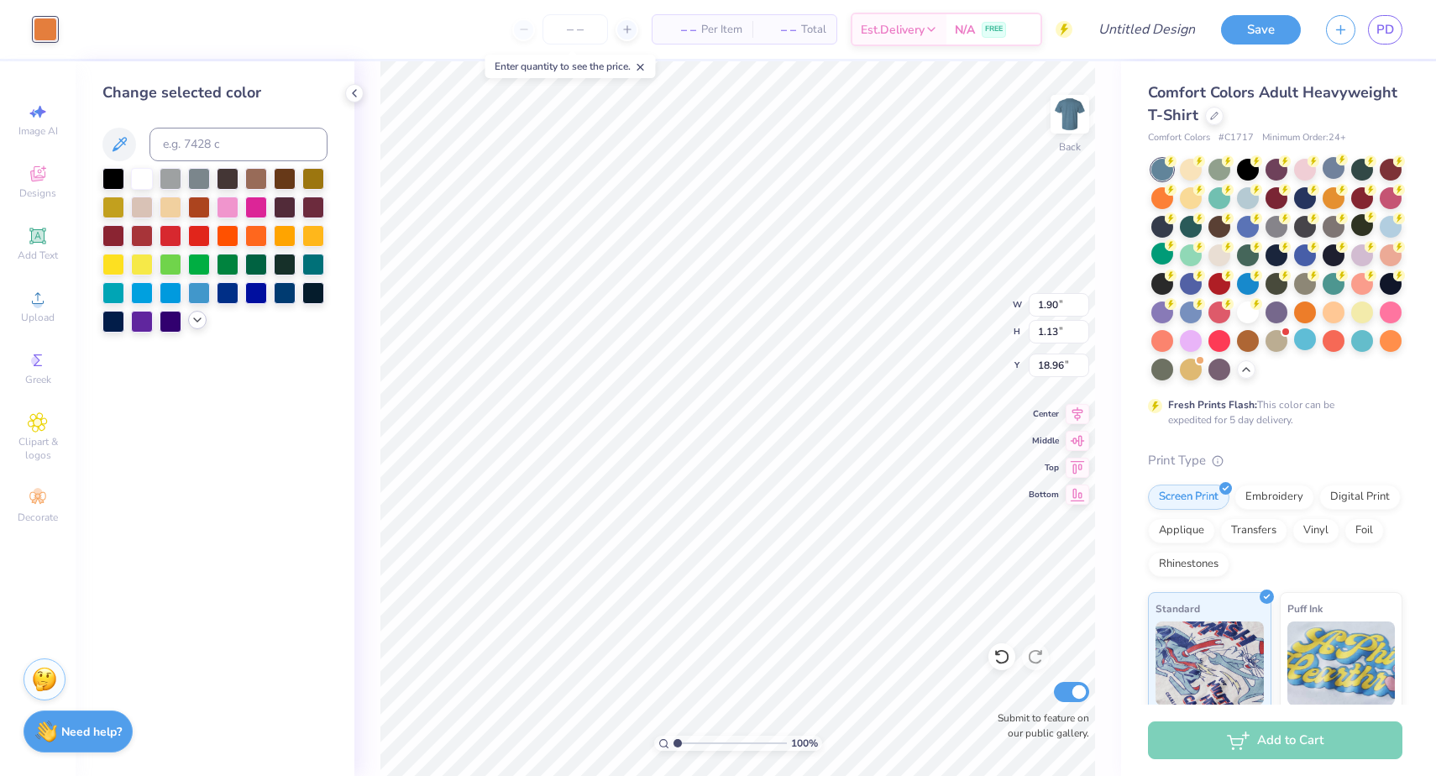
click at [195, 327] on icon at bounding box center [197, 319] width 13 height 13
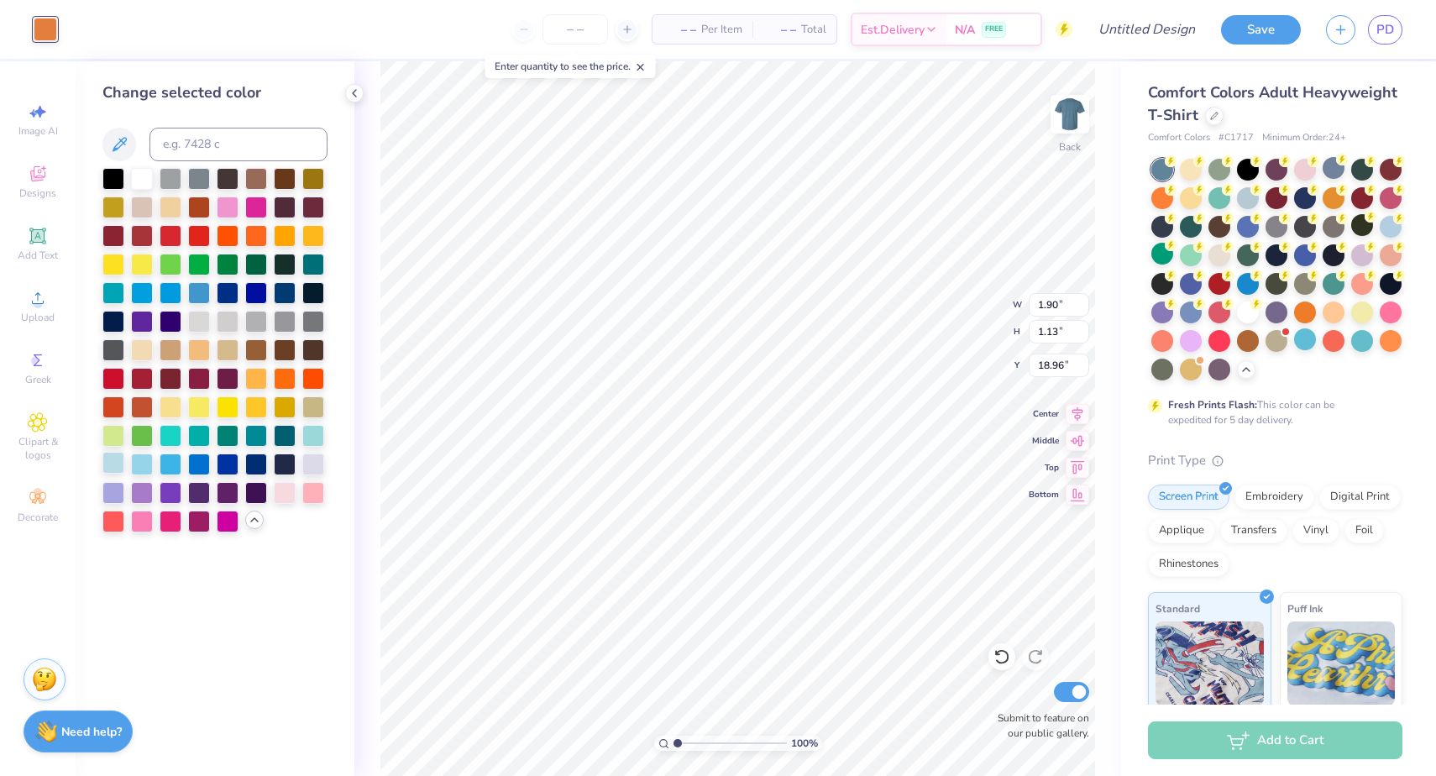
click at [115, 474] on div at bounding box center [113, 463] width 22 height 22
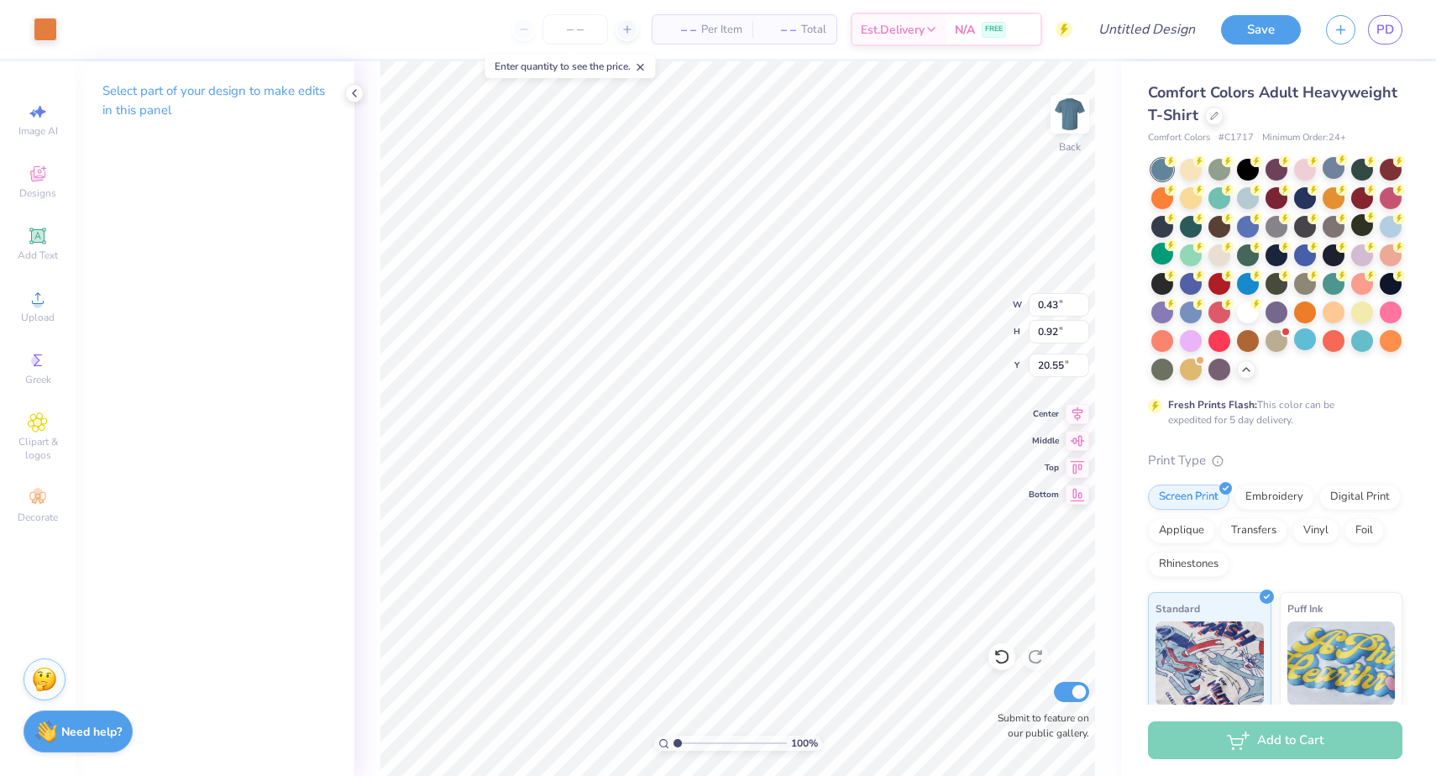
type input "1.49"
type input "0.96"
type input "20.53"
click at [46, 27] on div at bounding box center [46, 28] width 24 height 24
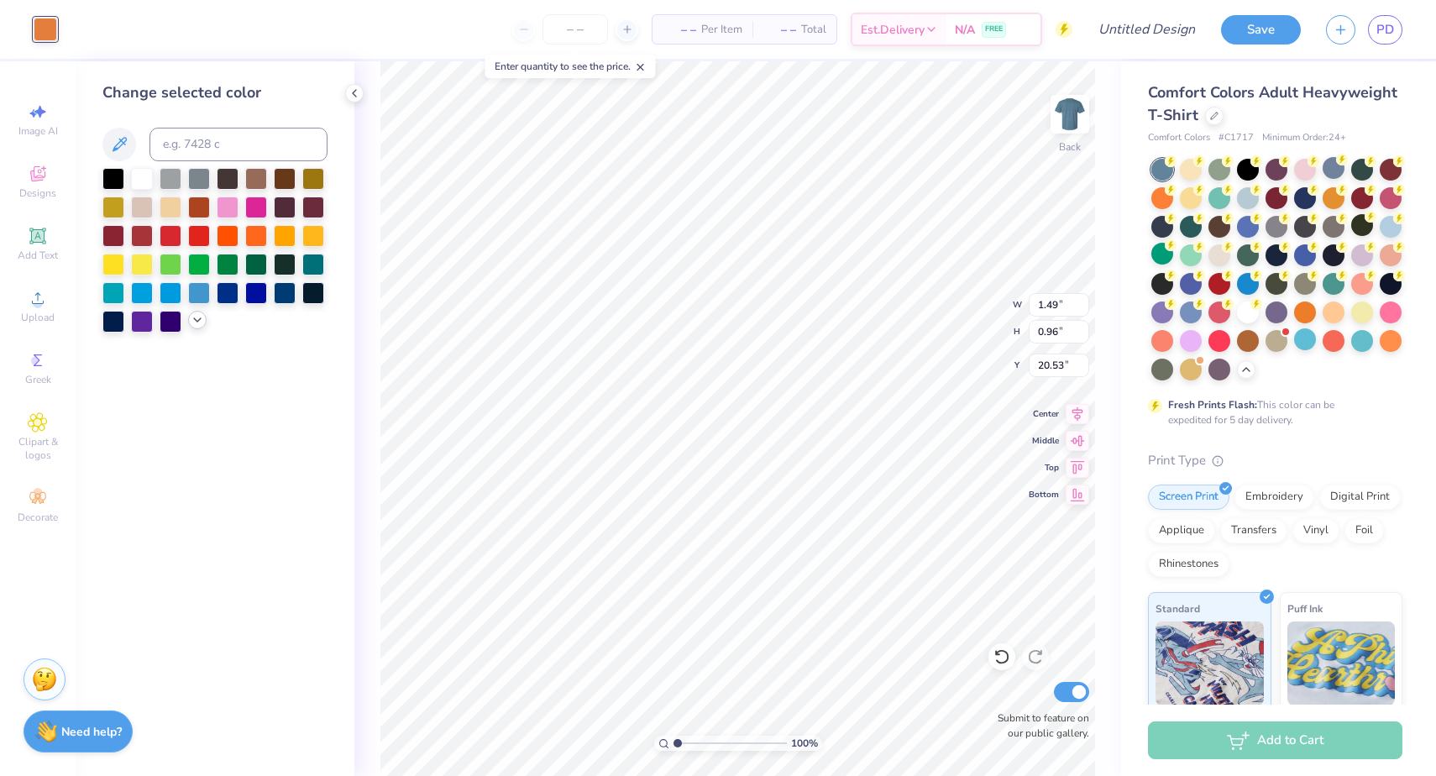
click at [203, 323] on div at bounding box center [197, 320] width 18 height 18
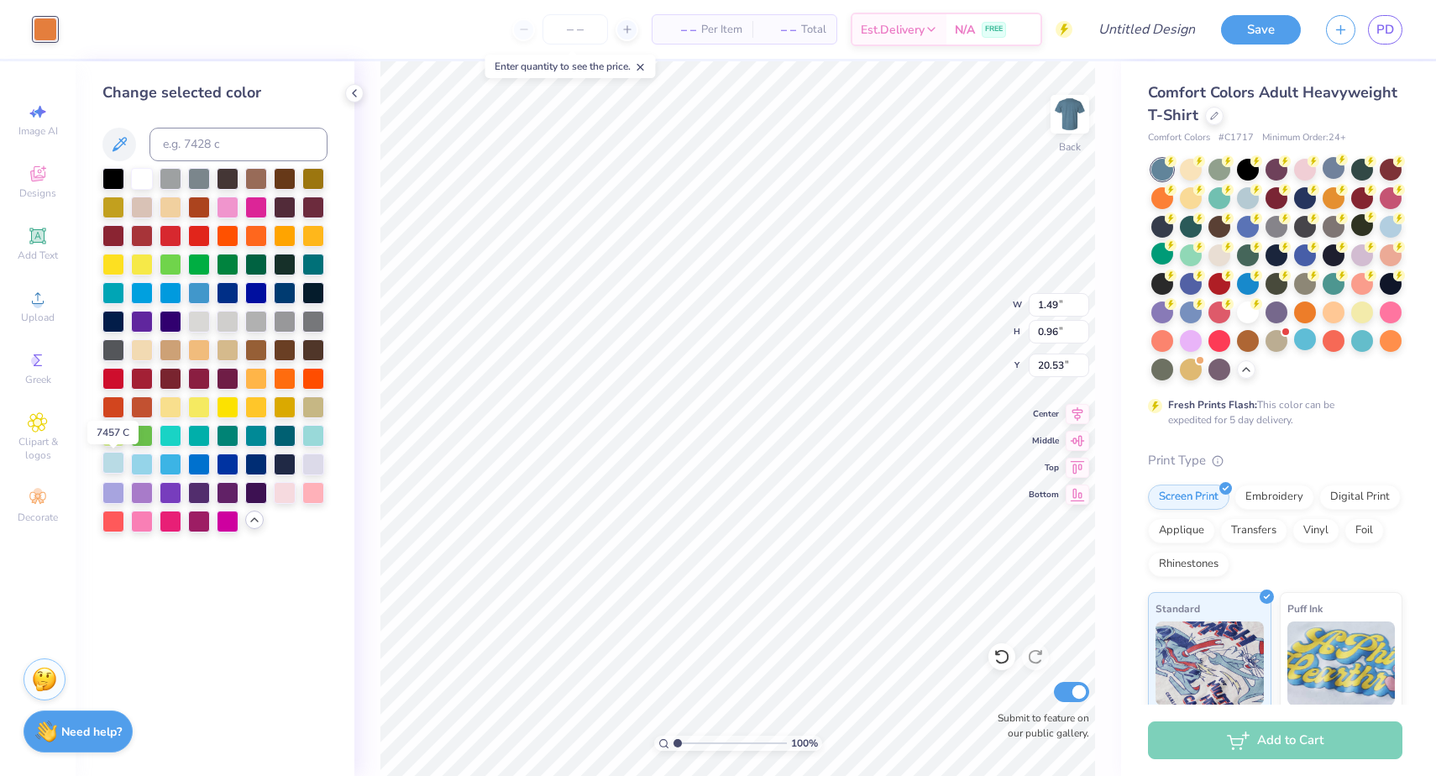
click at [119, 461] on div at bounding box center [113, 463] width 22 height 22
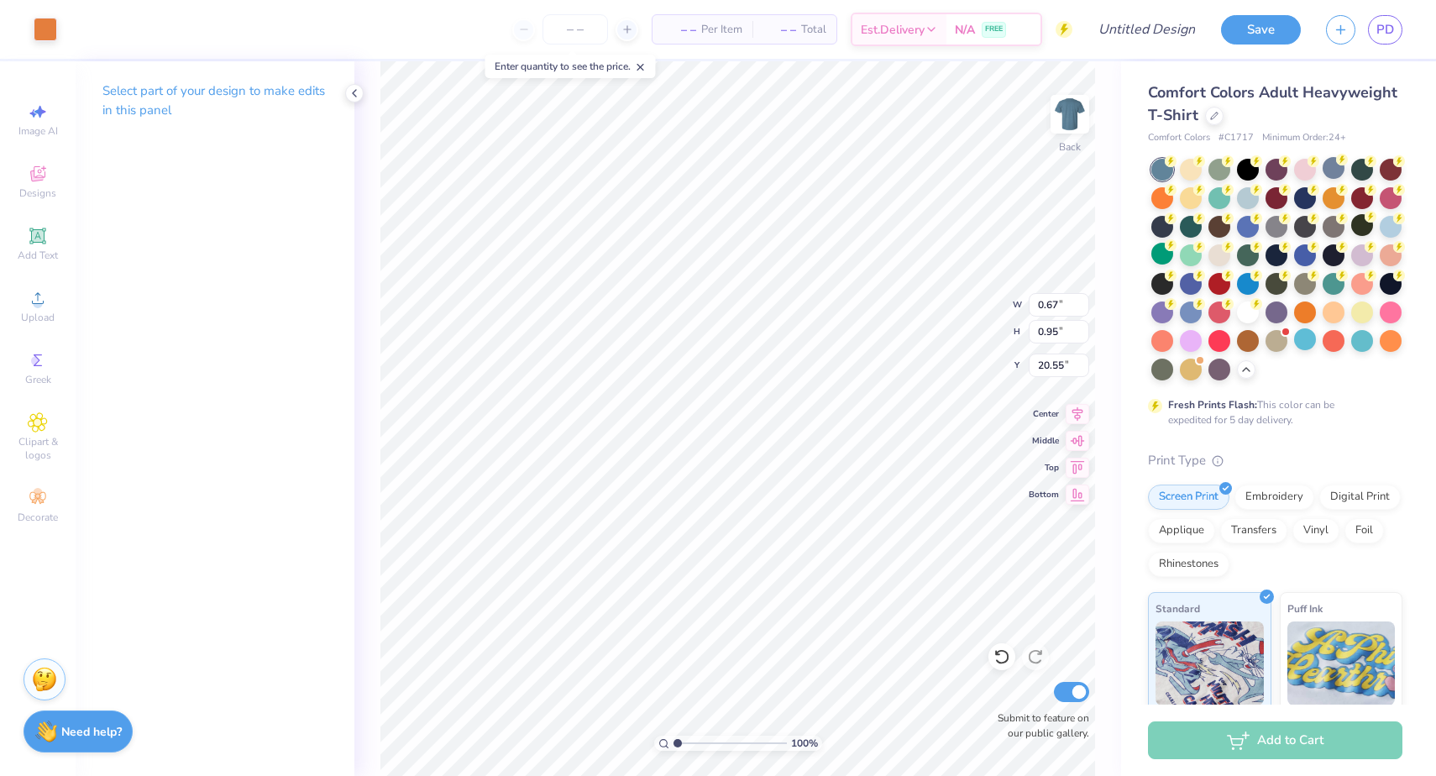
type input "1.29"
click at [45, 38] on div at bounding box center [46, 28] width 24 height 24
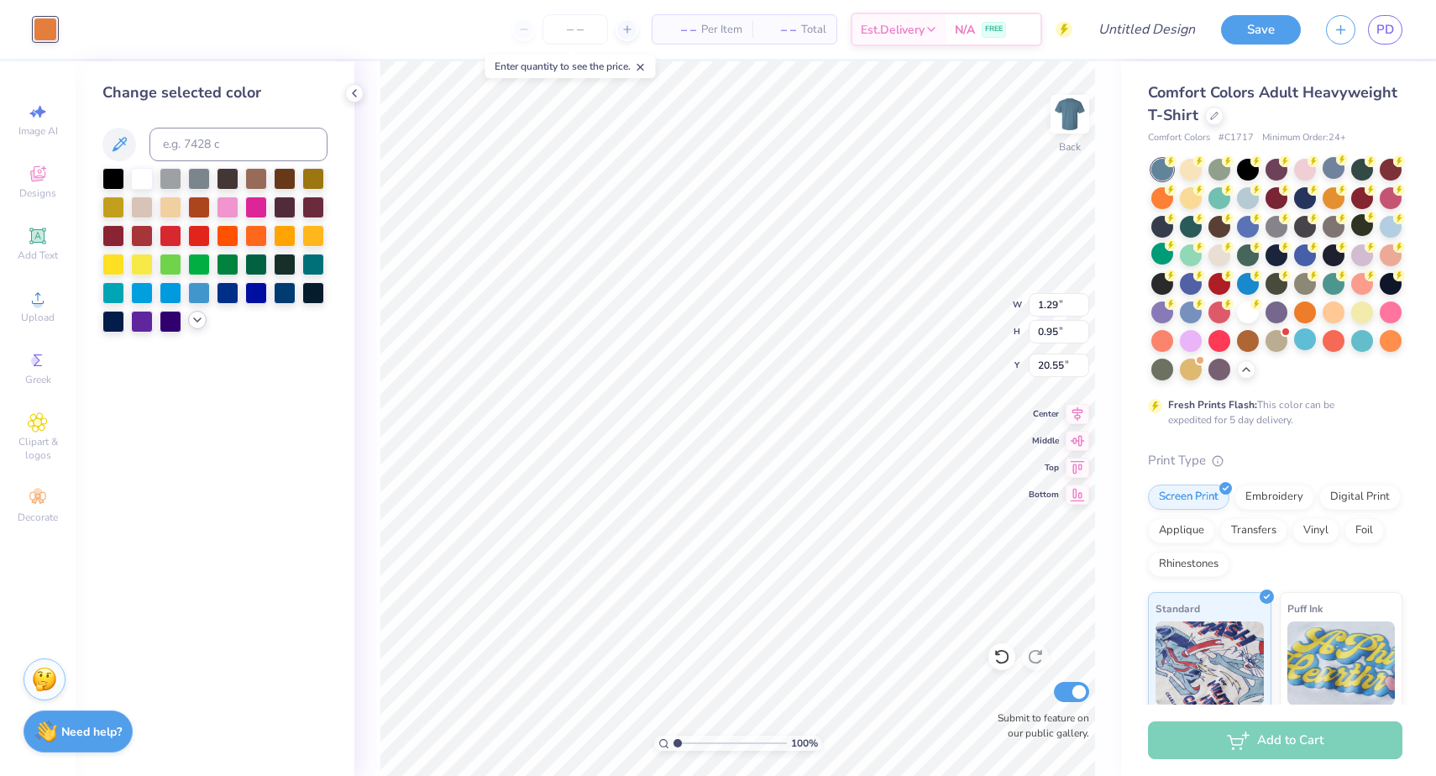
click at [192, 320] on icon at bounding box center [197, 319] width 13 height 13
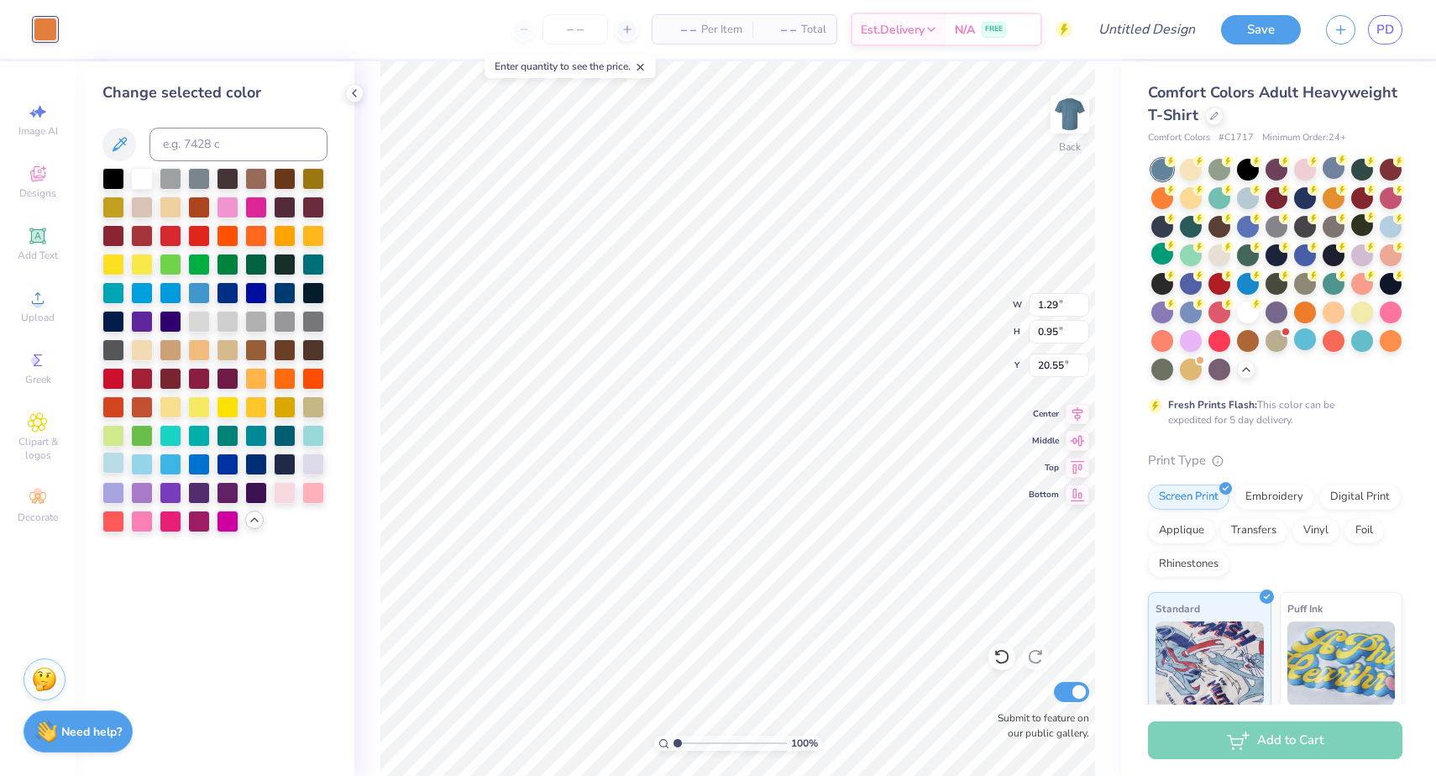
click at [111, 455] on div at bounding box center [113, 463] width 22 height 22
click at [298, 595] on div "Change selected color" at bounding box center [215, 418] width 279 height 714
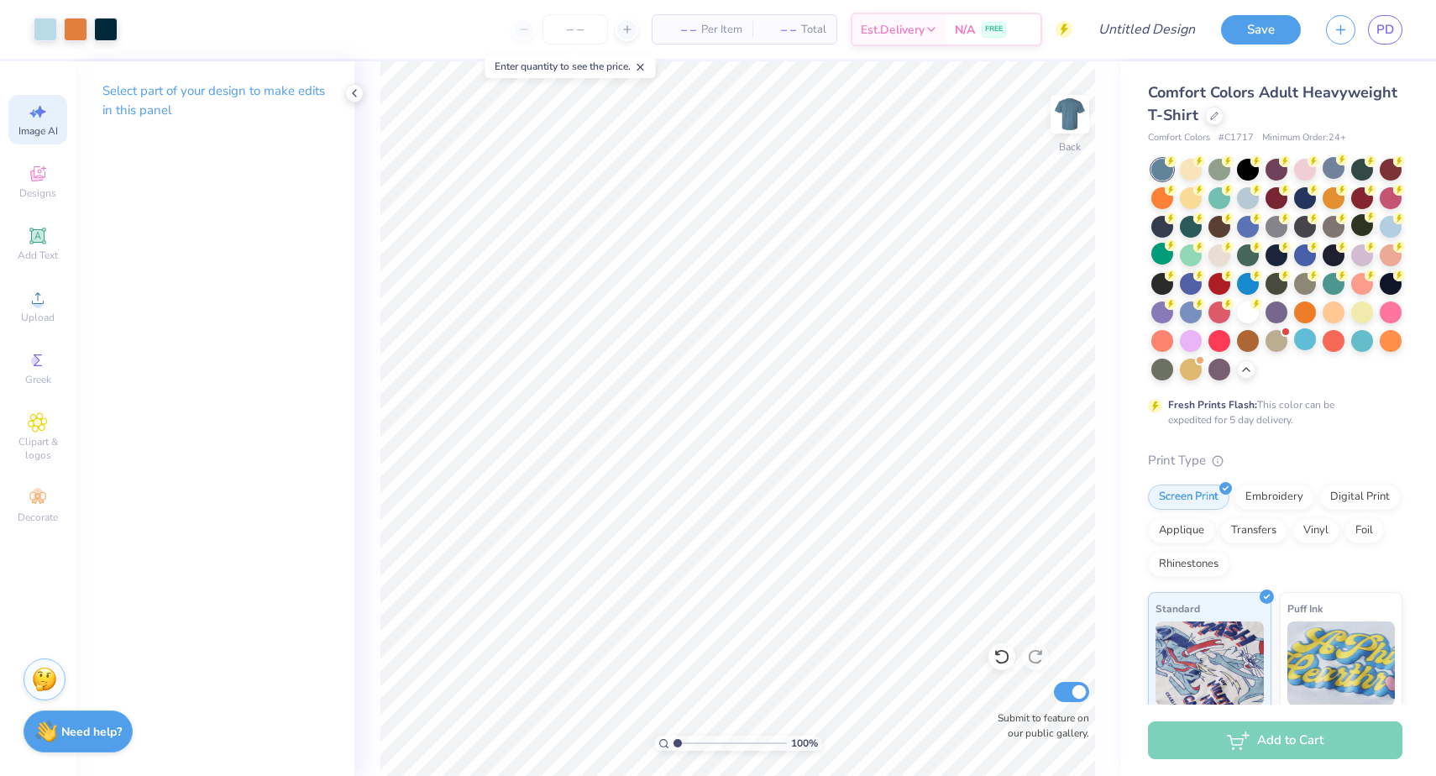
click at [38, 127] on span "Image AI" at bounding box center [37, 130] width 39 height 13
select select "4"
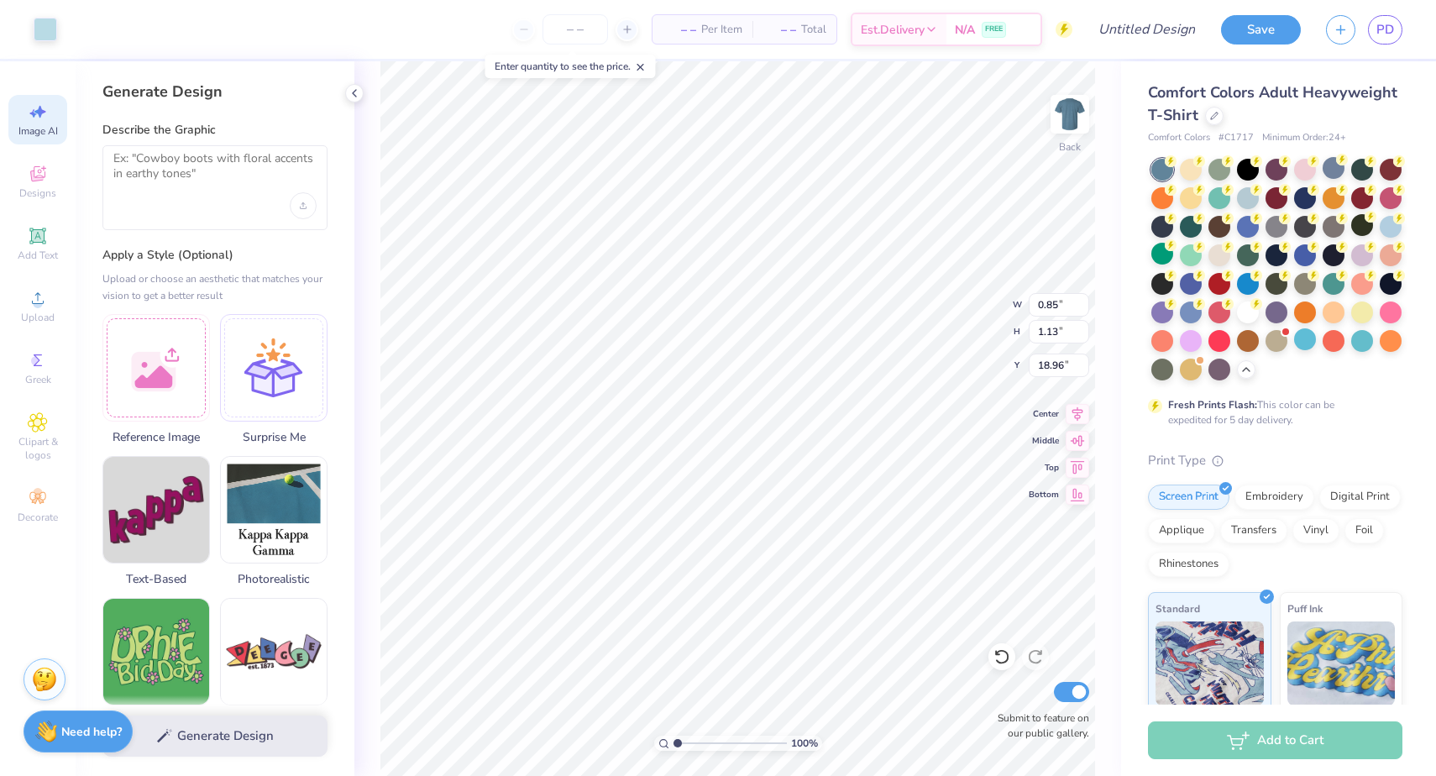
type input "10.91"
type input "11.01"
type input "7.69"
type input "6.46"
type input "10.47"
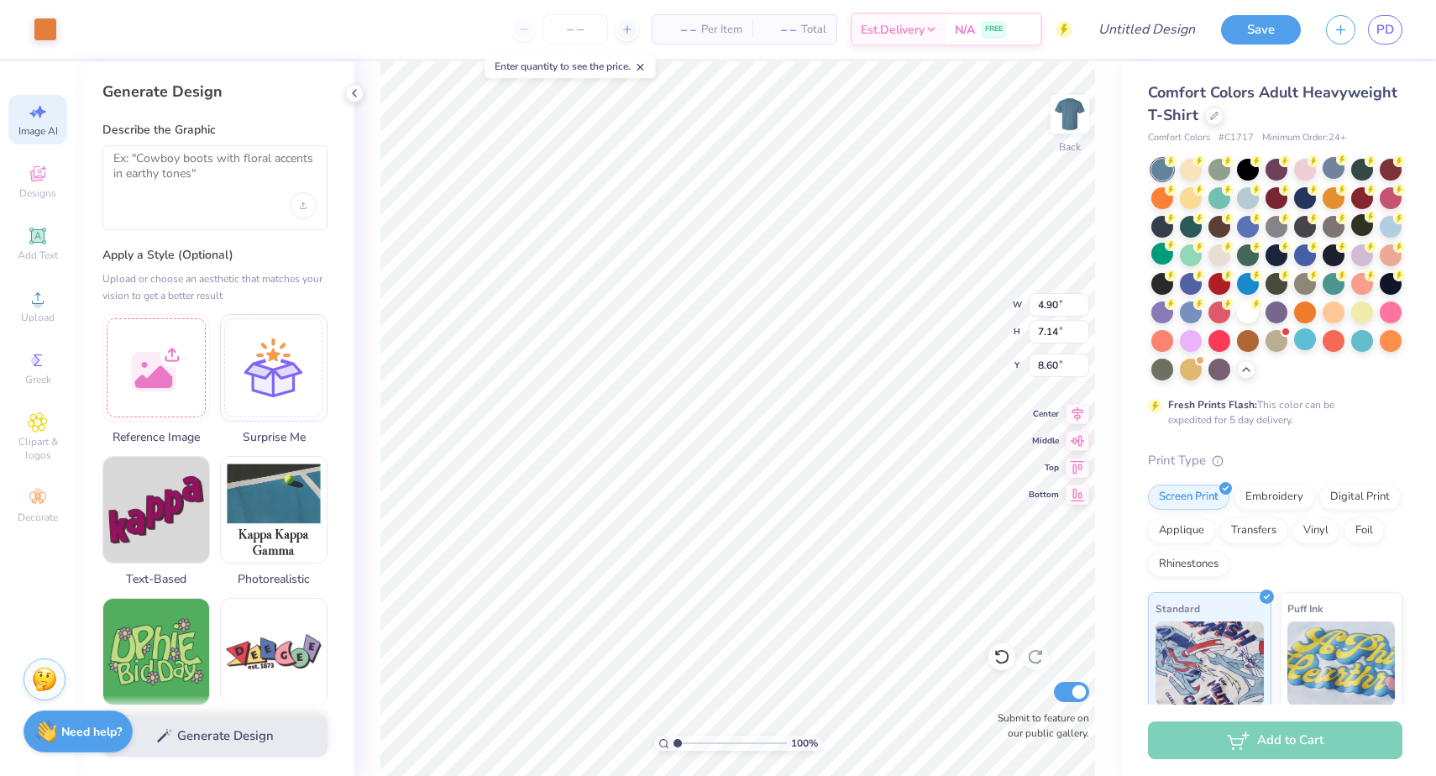
type input "9.02"
type input "9.79"
click at [28, 49] on div "Art colors" at bounding box center [28, 29] width 57 height 59
click at [53, 24] on div at bounding box center [46, 28] width 24 height 24
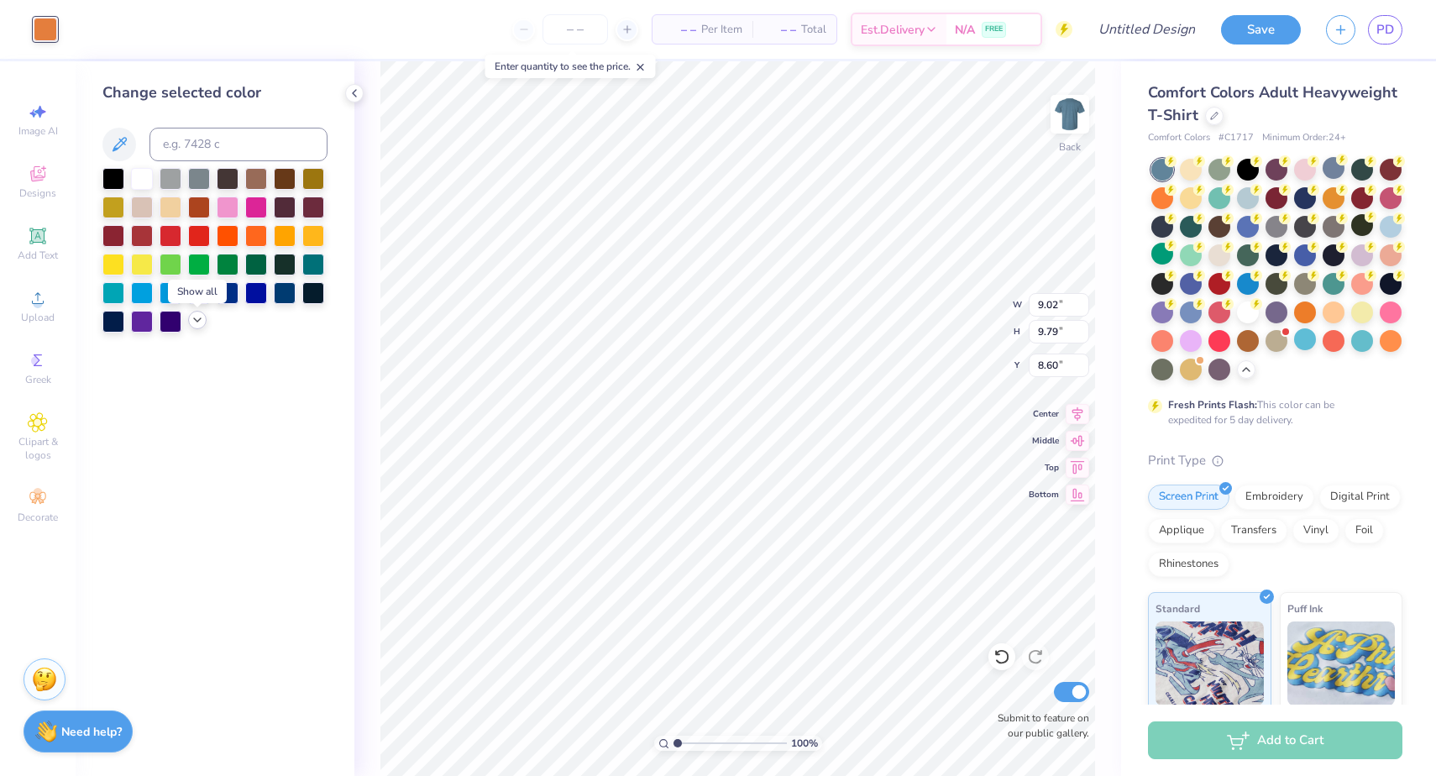
click at [189, 322] on div at bounding box center [197, 320] width 18 height 18
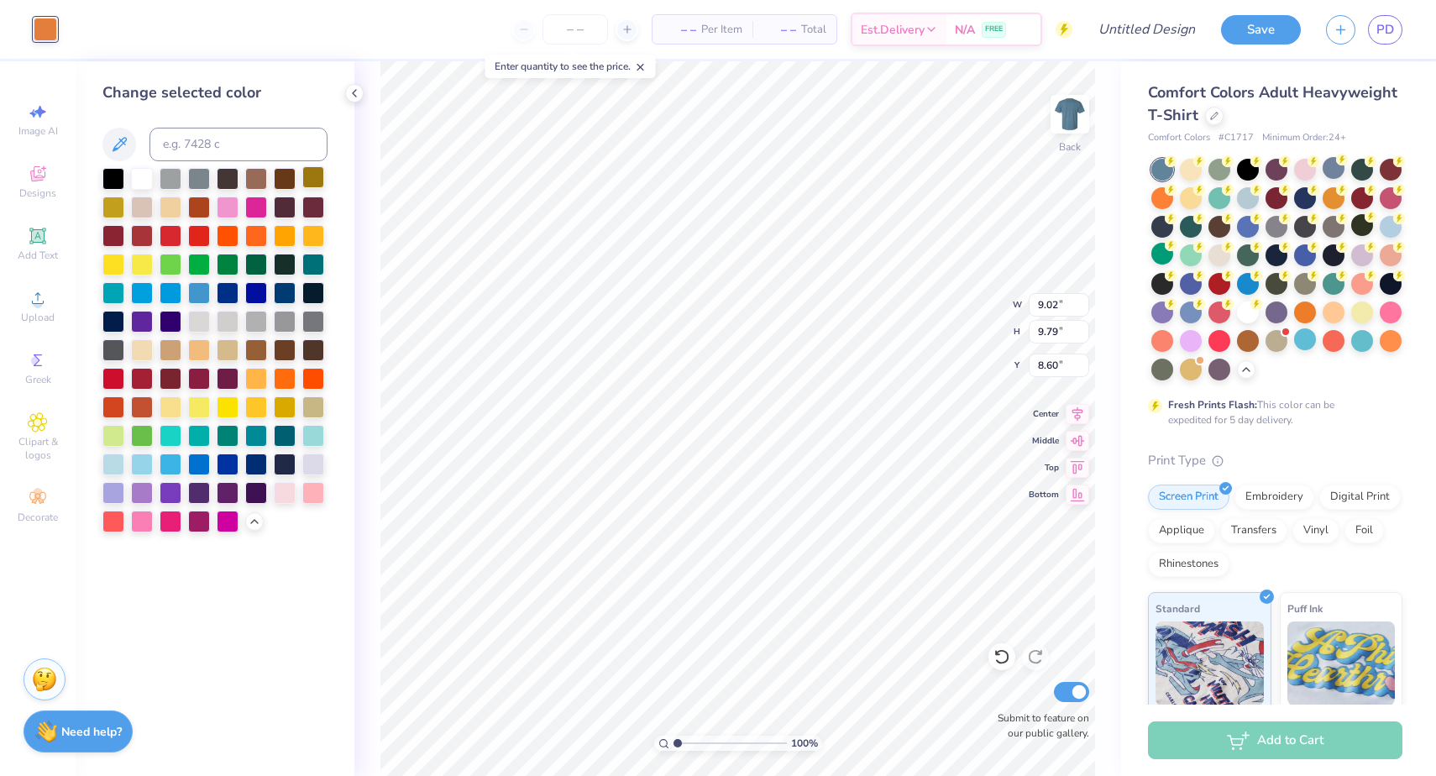
click at [306, 173] on div at bounding box center [313, 177] width 22 height 22
click at [307, 240] on div at bounding box center [313, 234] width 22 height 22
click at [285, 393] on div at bounding box center [214, 350] width 225 height 364
click at [285, 409] on div at bounding box center [285, 406] width 22 height 22
click at [262, 408] on div at bounding box center [256, 406] width 22 height 22
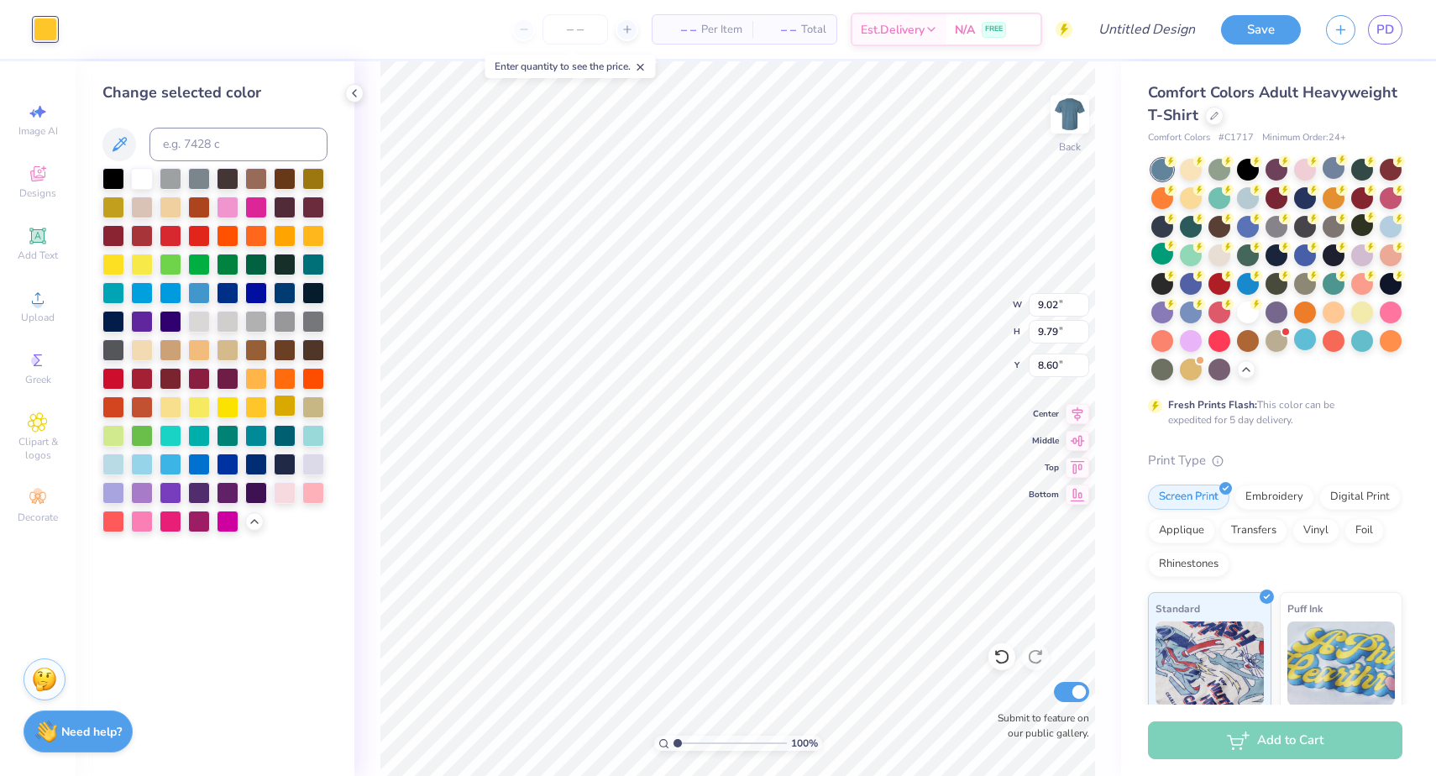
click at [289, 408] on div at bounding box center [285, 406] width 22 height 22
click at [317, 409] on div at bounding box center [313, 406] width 22 height 22
click at [284, 409] on div at bounding box center [285, 406] width 22 height 22
click at [148, 349] on div at bounding box center [142, 349] width 22 height 22
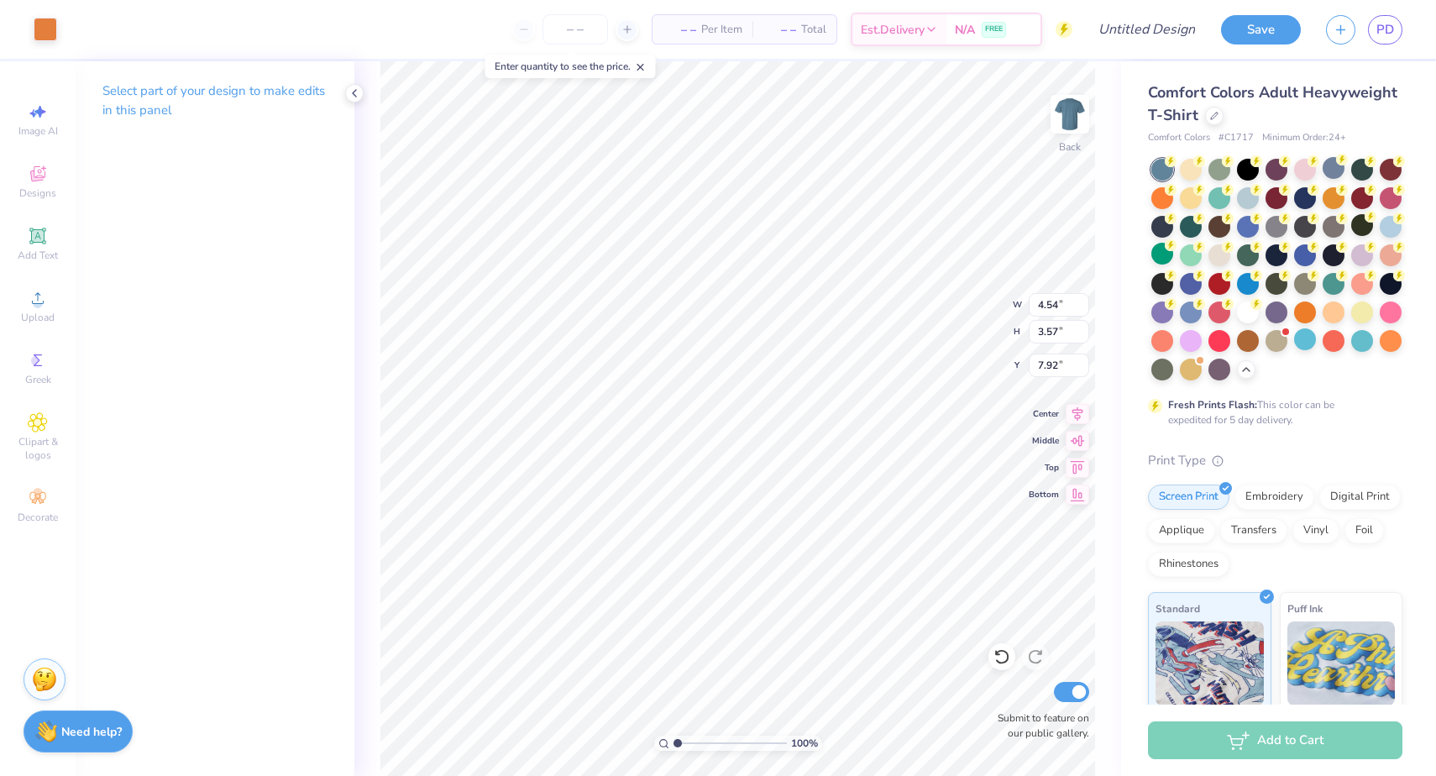
type input "4.74"
type input "6.90"
click at [57, 35] on div at bounding box center [46, 28] width 24 height 24
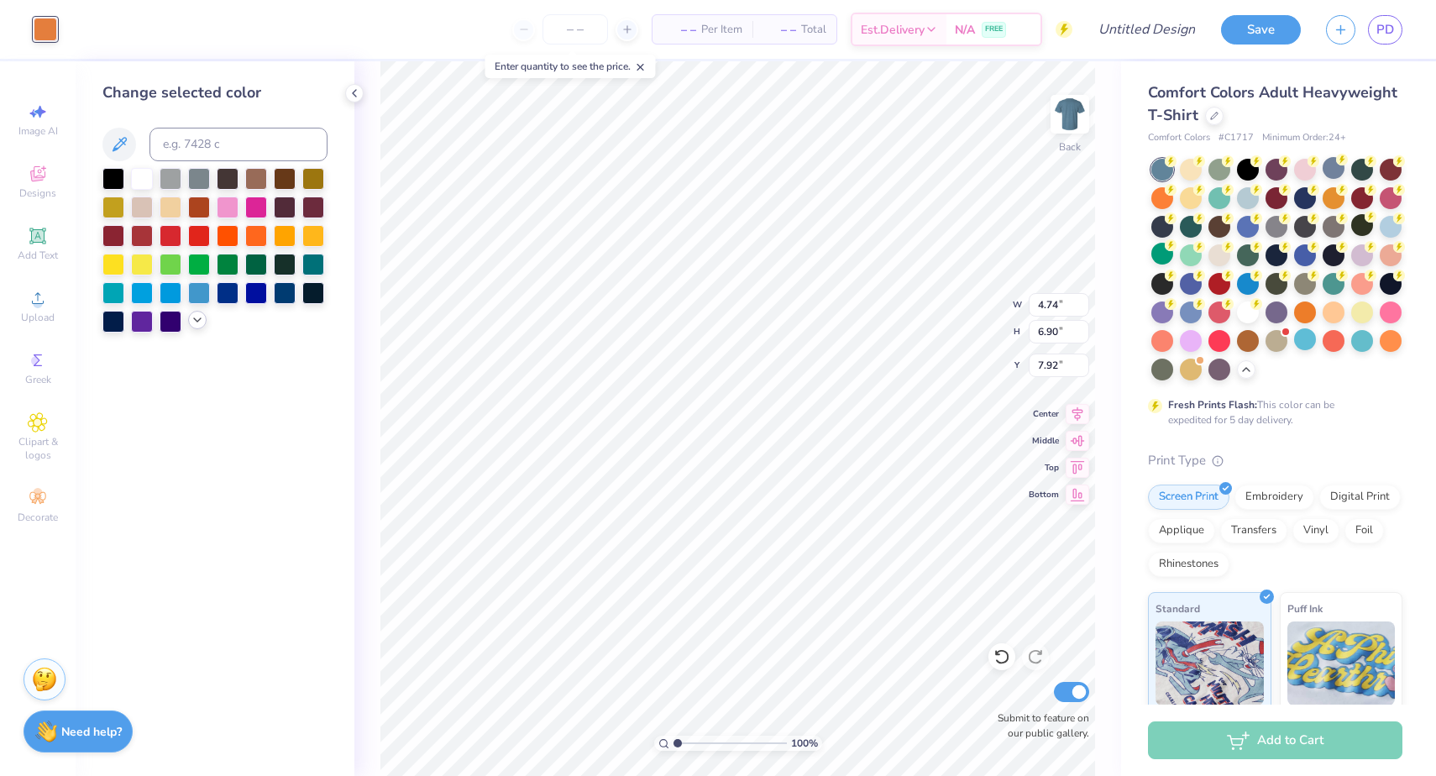
click at [201, 325] on icon at bounding box center [197, 319] width 13 height 13
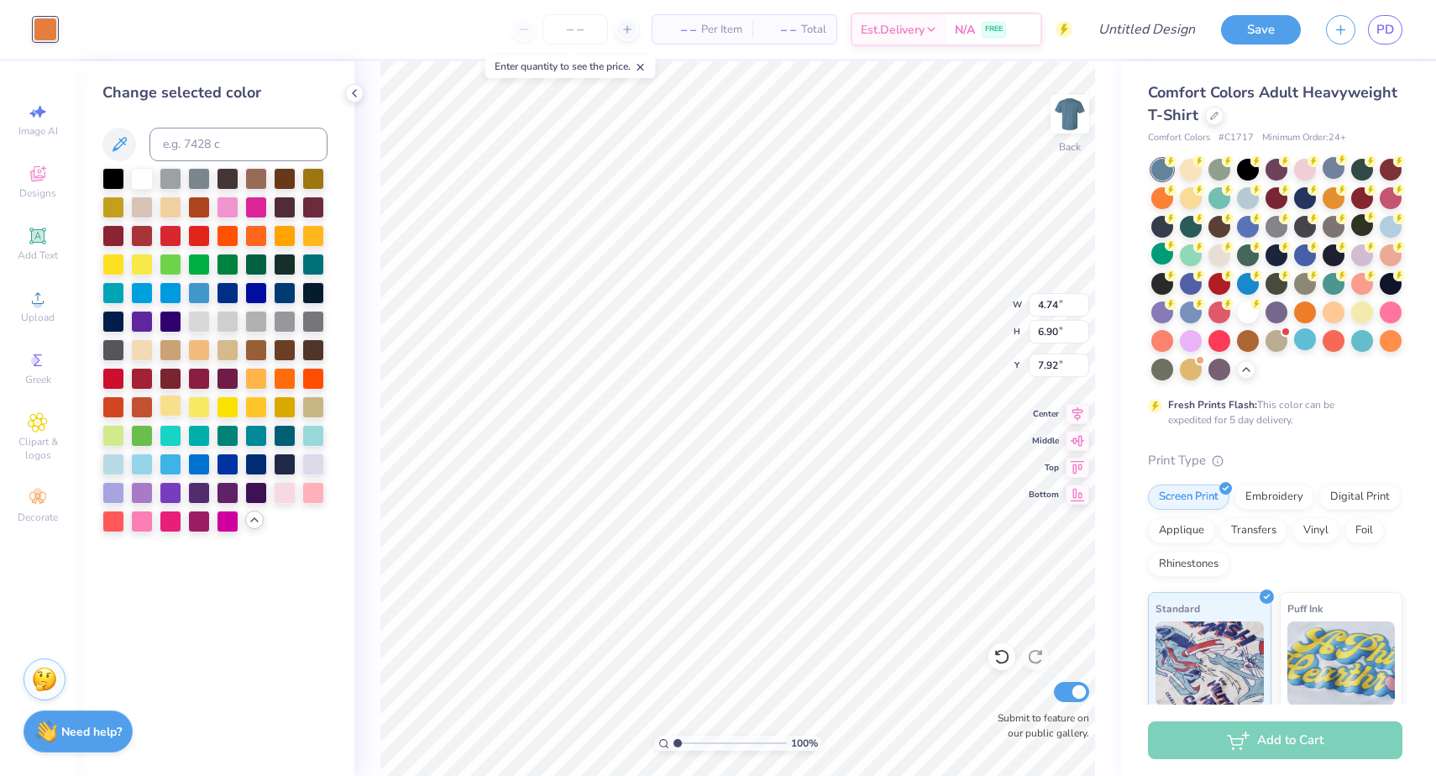
click at [170, 410] on div at bounding box center [171, 406] width 22 height 22
type input "6.17"
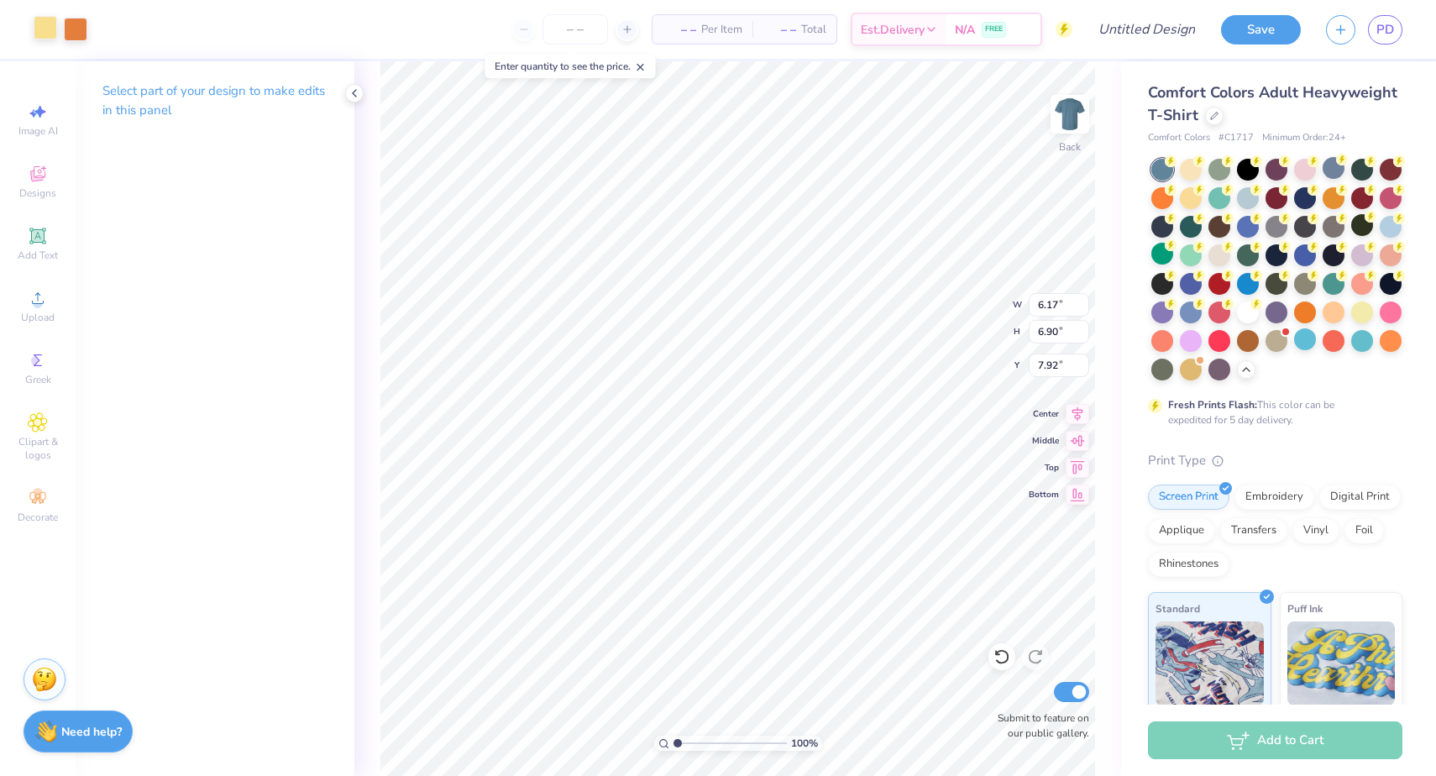
click at [48, 30] on div at bounding box center [46, 28] width 24 height 24
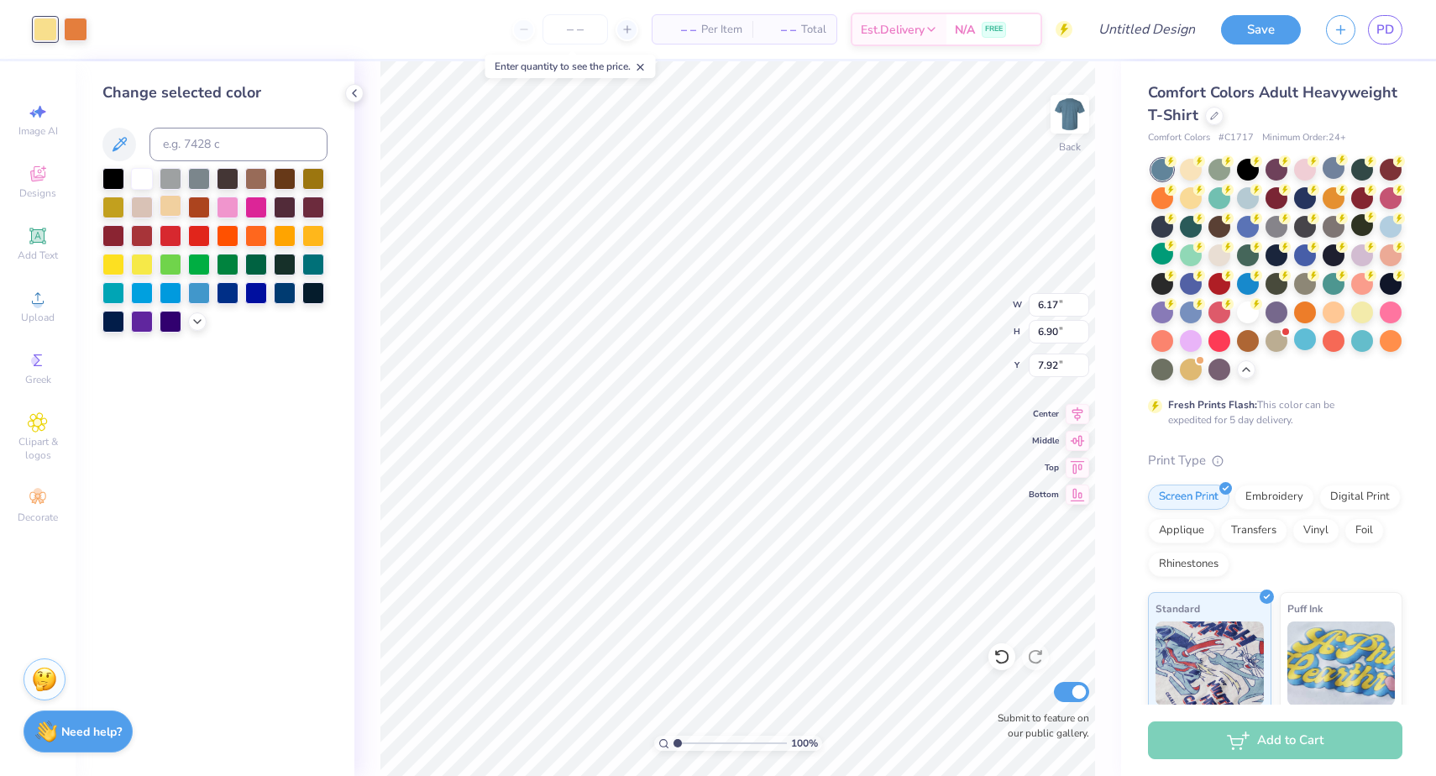
click at [165, 197] on div at bounding box center [171, 206] width 22 height 22
click at [285, 188] on div at bounding box center [285, 177] width 22 height 22
click at [257, 186] on div at bounding box center [256, 177] width 22 height 22
click at [117, 212] on div at bounding box center [113, 206] width 22 height 22
click at [201, 319] on icon at bounding box center [197, 319] width 13 height 13
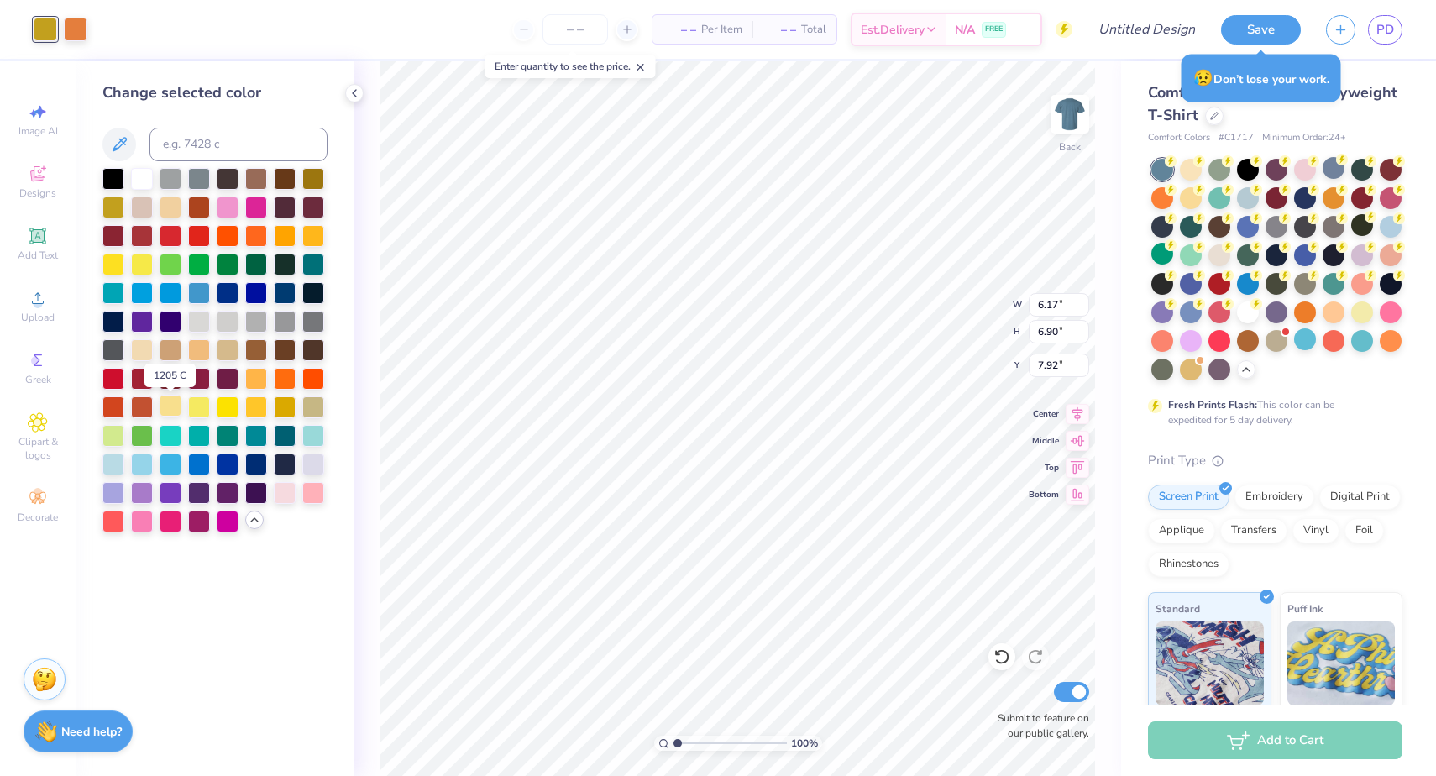
click at [180, 410] on div at bounding box center [171, 406] width 22 height 22
click at [167, 353] on div at bounding box center [171, 349] width 22 height 22
click at [144, 353] on div at bounding box center [142, 349] width 22 height 22
click at [194, 353] on div at bounding box center [199, 349] width 22 height 22
click at [197, 350] on div at bounding box center [199, 349] width 22 height 22
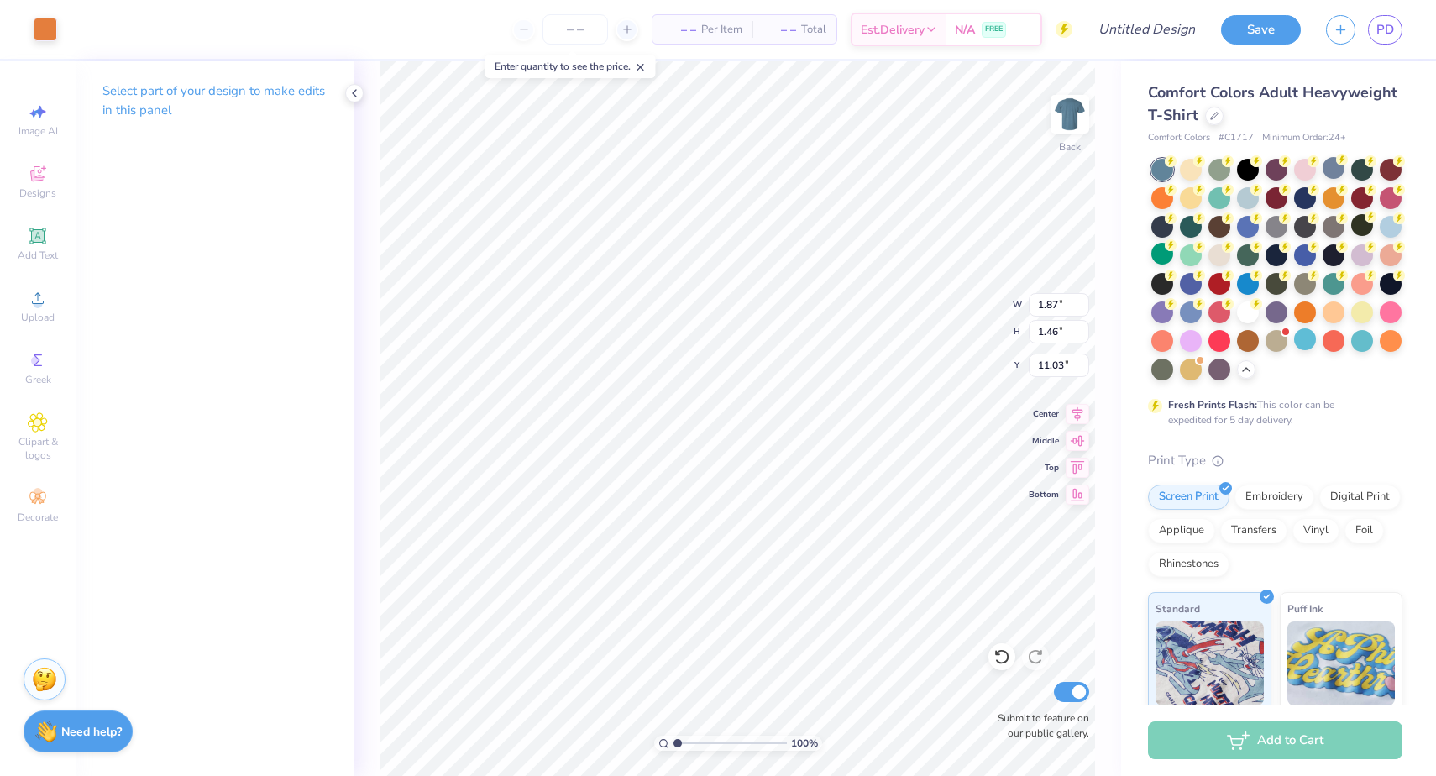
type input "10.91"
type input "11.01"
type input "7.69"
type input "4.77"
type input "1.62"
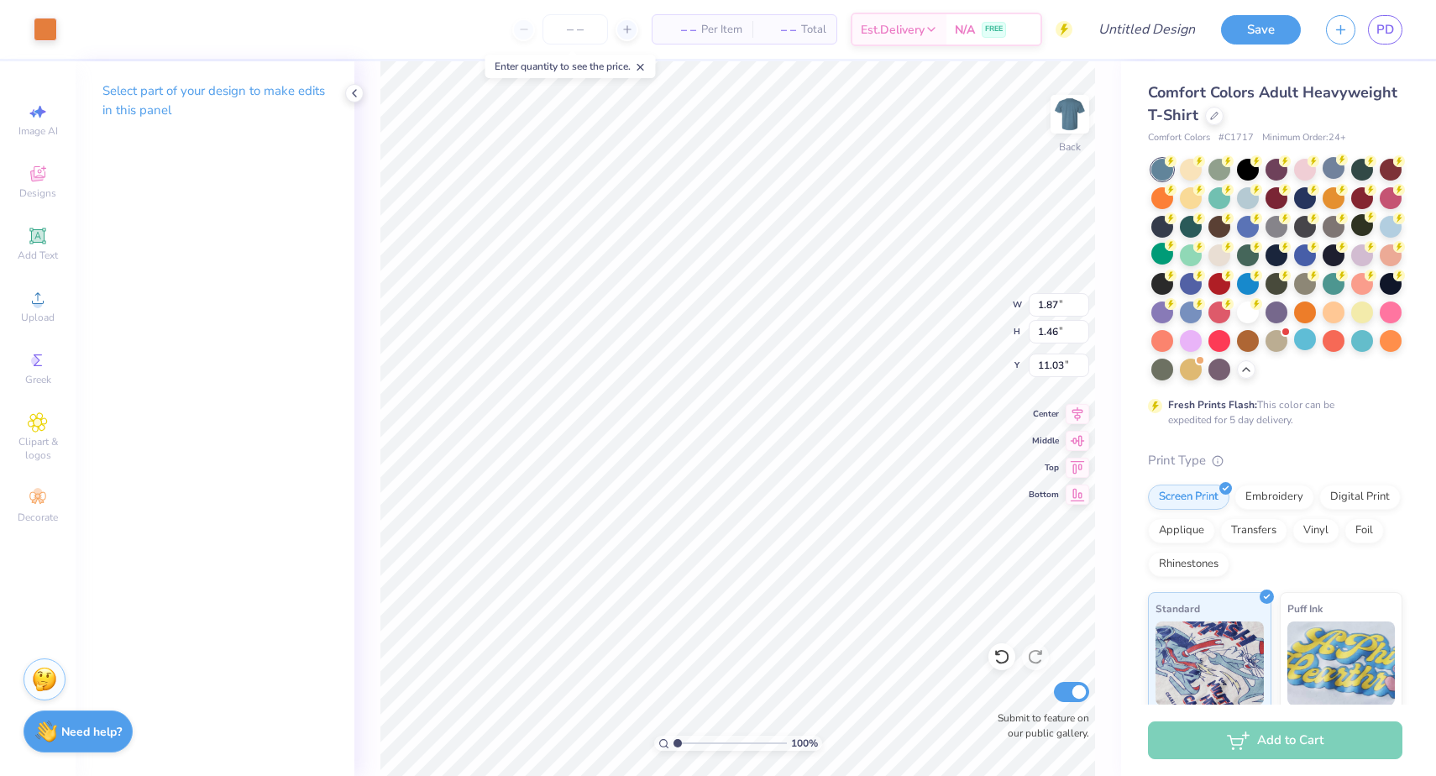
type input "10.87"
click at [34, 14] on div "Art colors" at bounding box center [28, 29] width 57 height 59
click at [60, 42] on div "Art colors – – Per Item – – Total Est. Delivery N/A FREE Design Title Save PD" at bounding box center [718, 29] width 1436 height 59
click at [50, 33] on div at bounding box center [46, 28] width 24 height 24
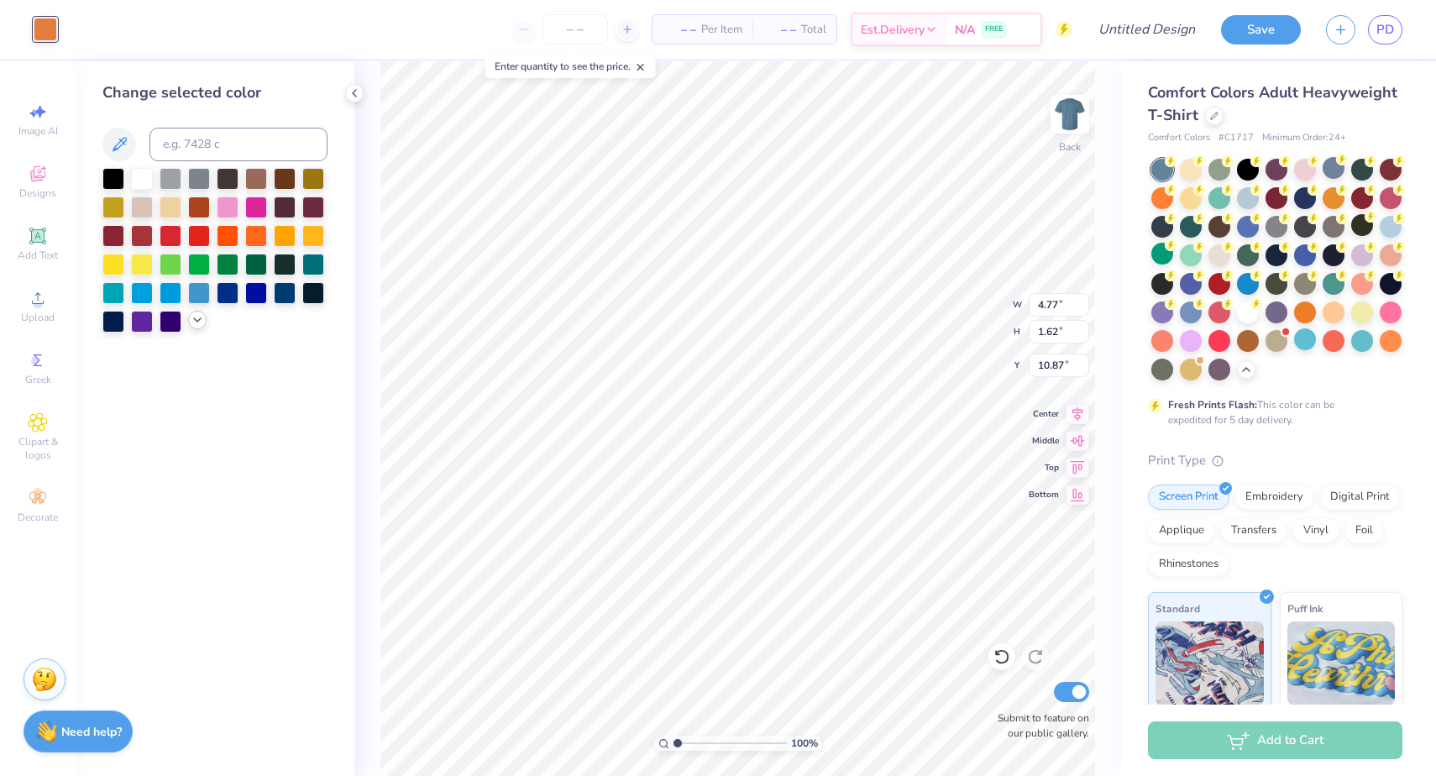
click at [202, 326] on icon at bounding box center [197, 319] width 13 height 13
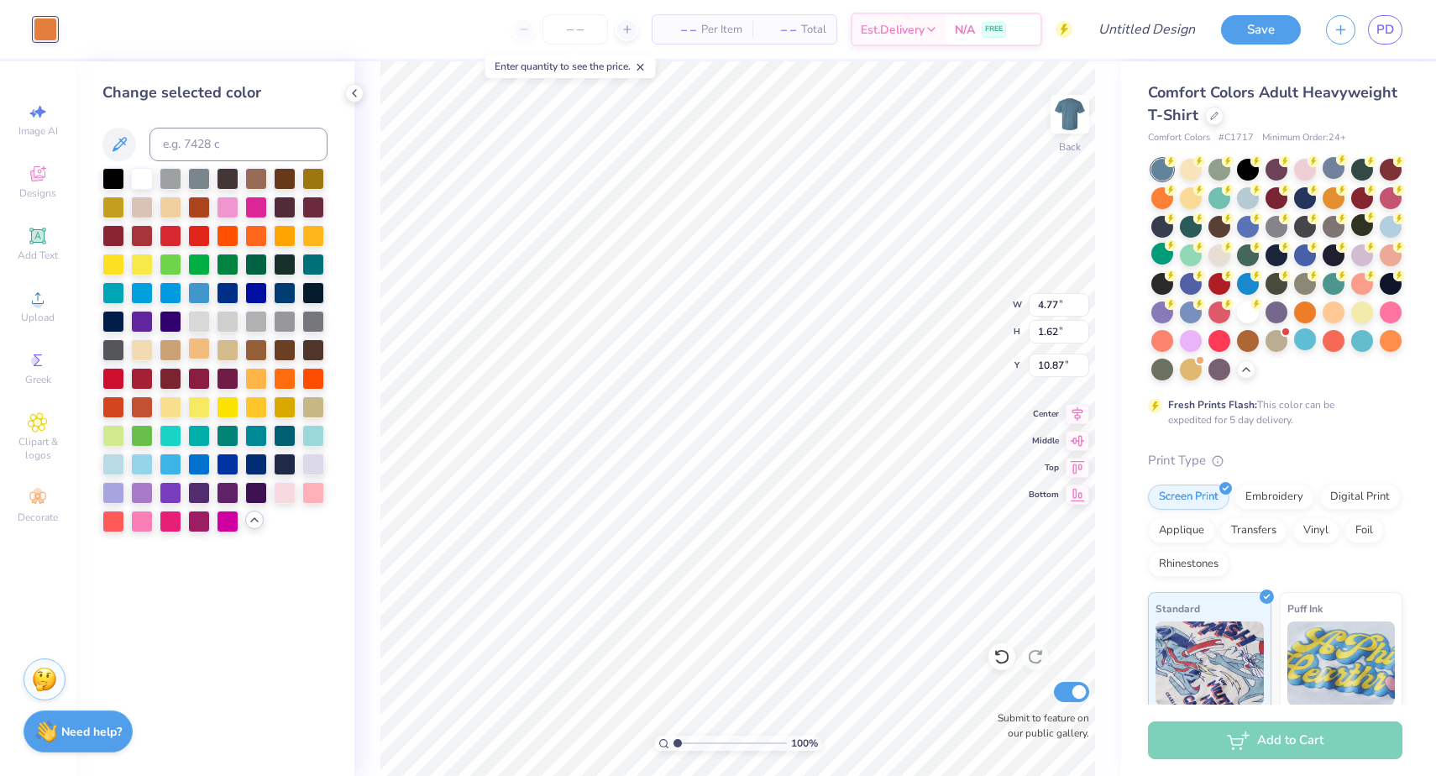
click at [197, 352] on div at bounding box center [199, 349] width 22 height 22
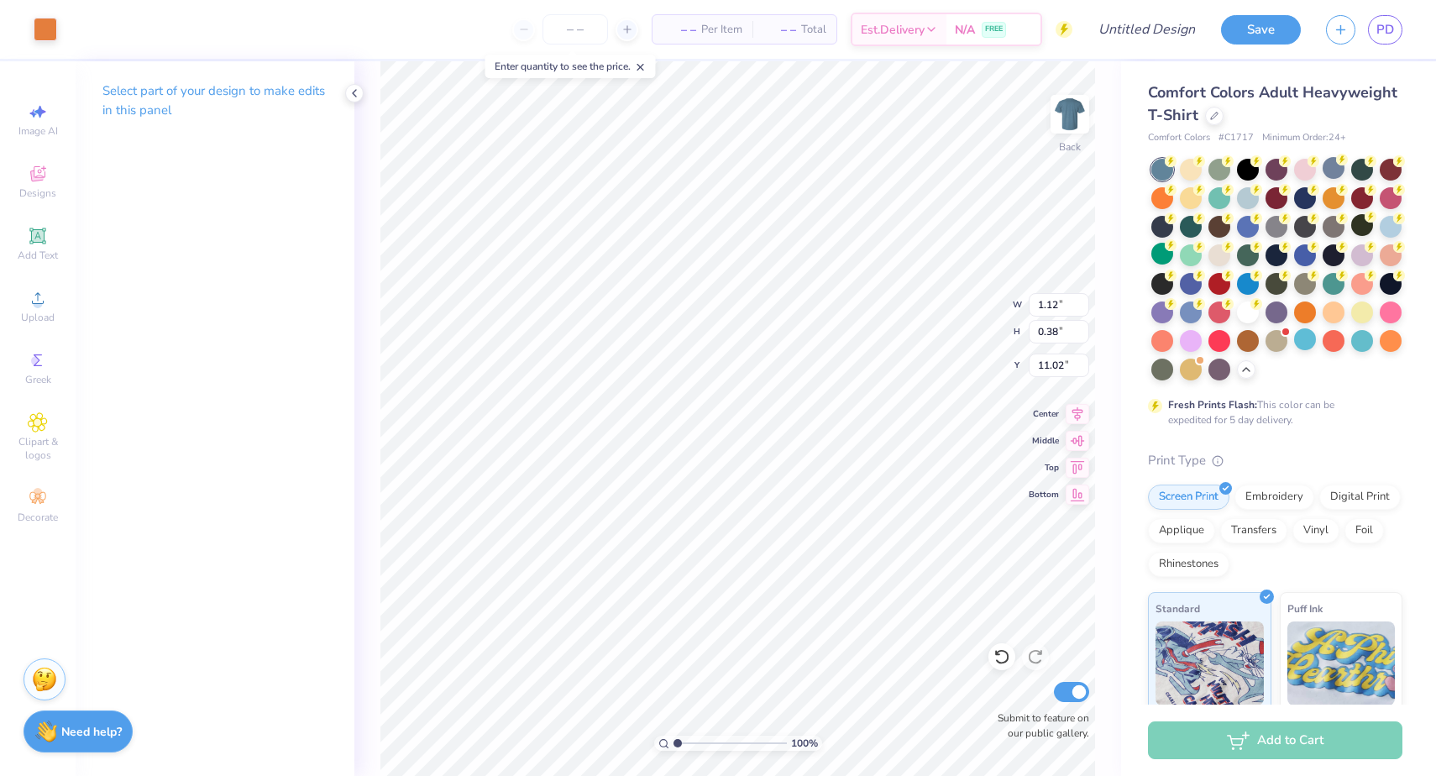
type input "11.21"
type input "3.76"
type input "1.06"
type input "10.54"
click at [56, 31] on div at bounding box center [46, 28] width 24 height 24
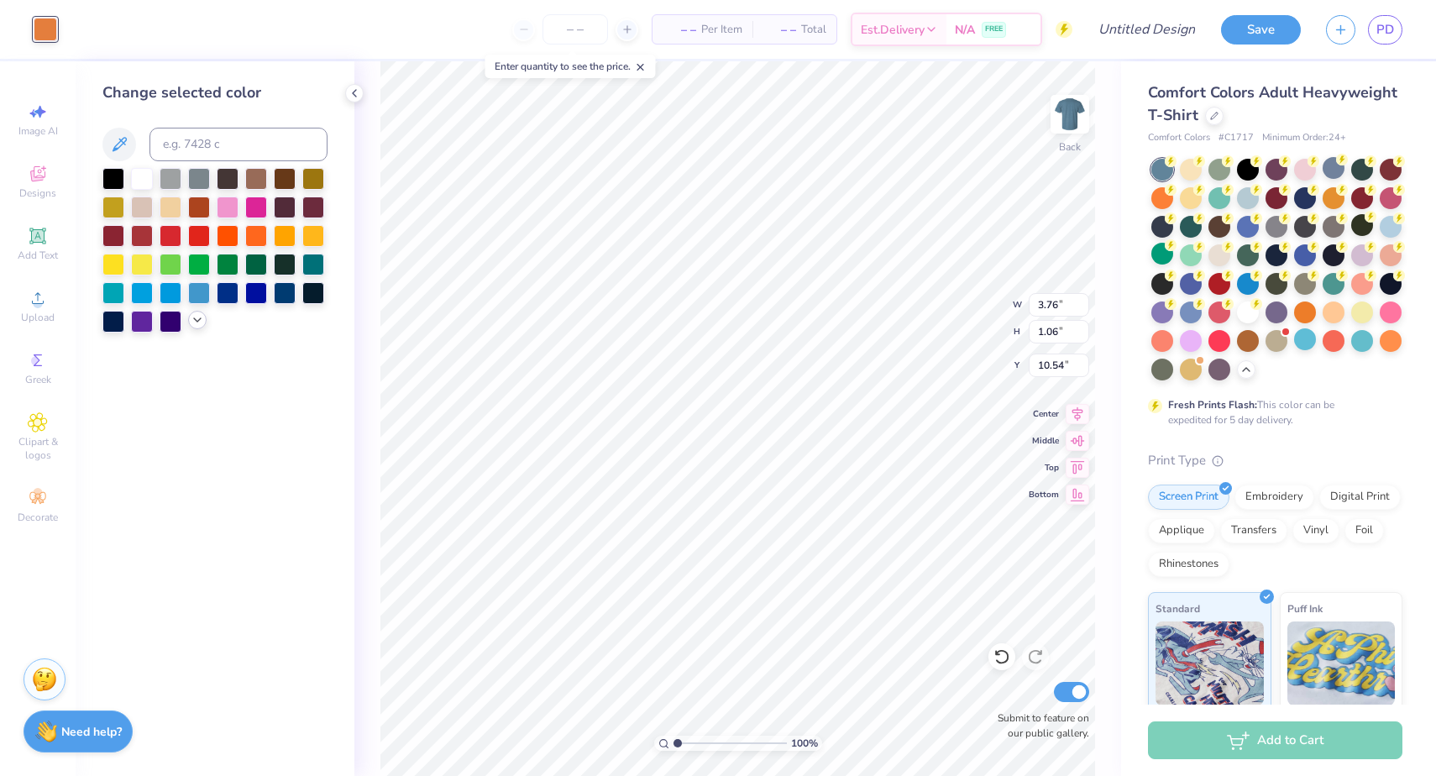
click at [193, 320] on icon at bounding box center [197, 319] width 13 height 13
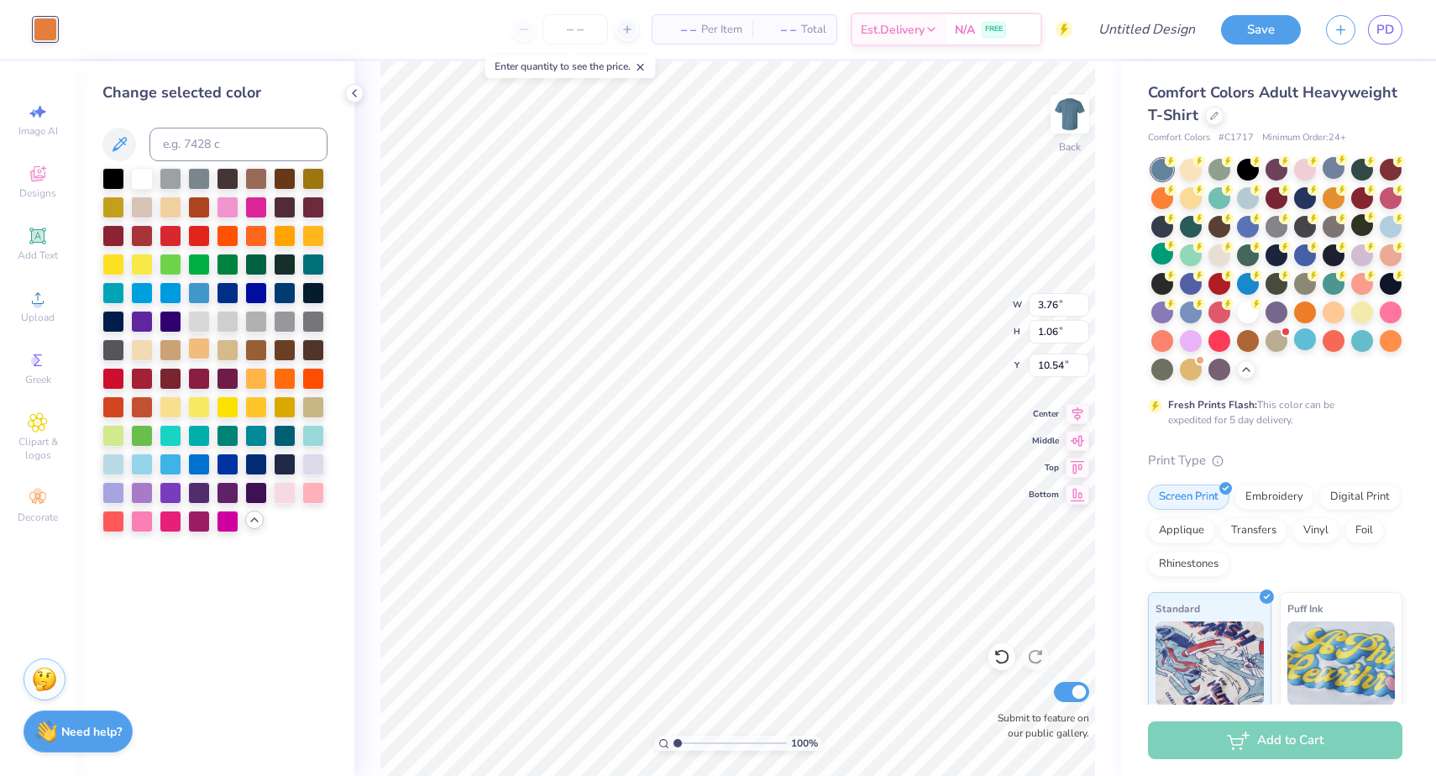
click at [198, 354] on div at bounding box center [199, 349] width 22 height 22
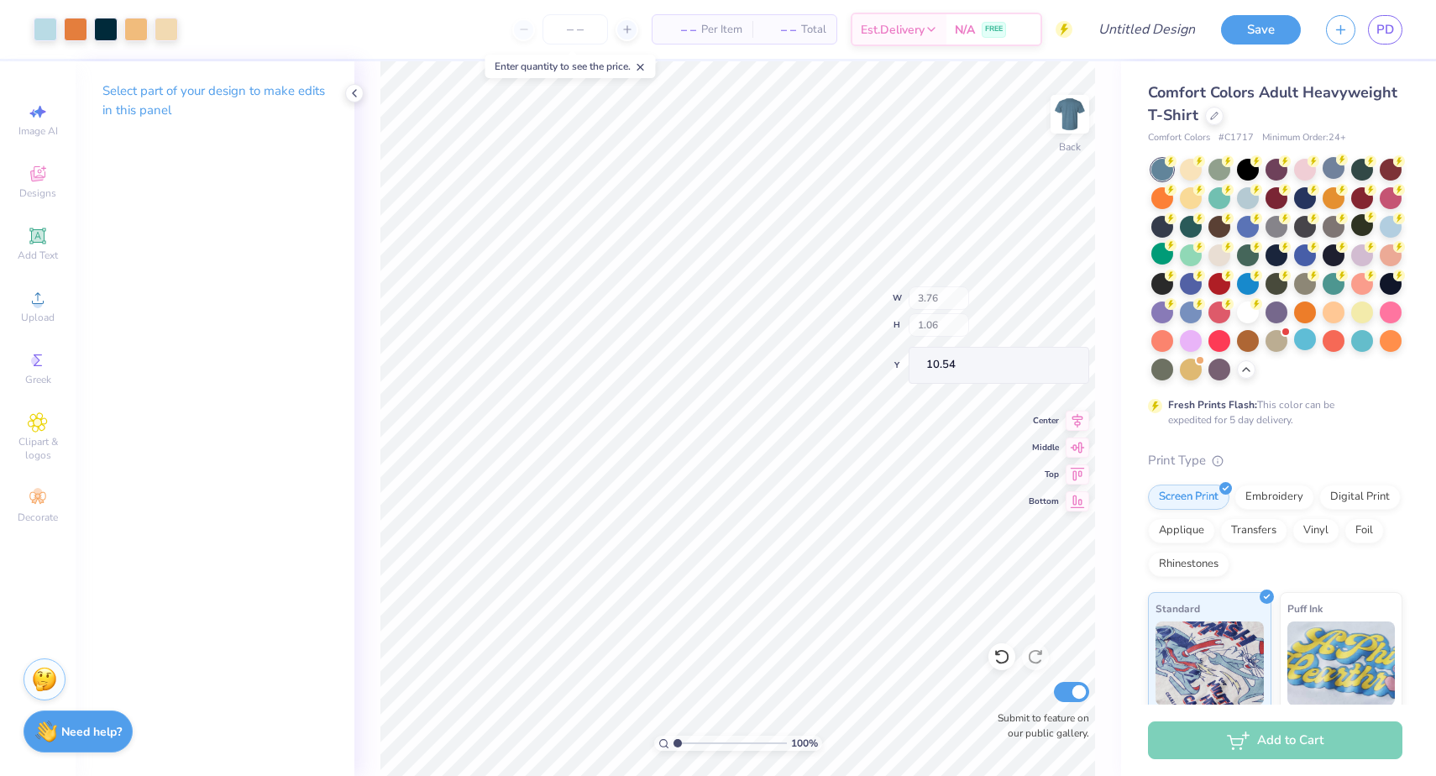
type input "4.90"
type input "7.14"
type input "8.60"
type input "0.64"
type input "0.76"
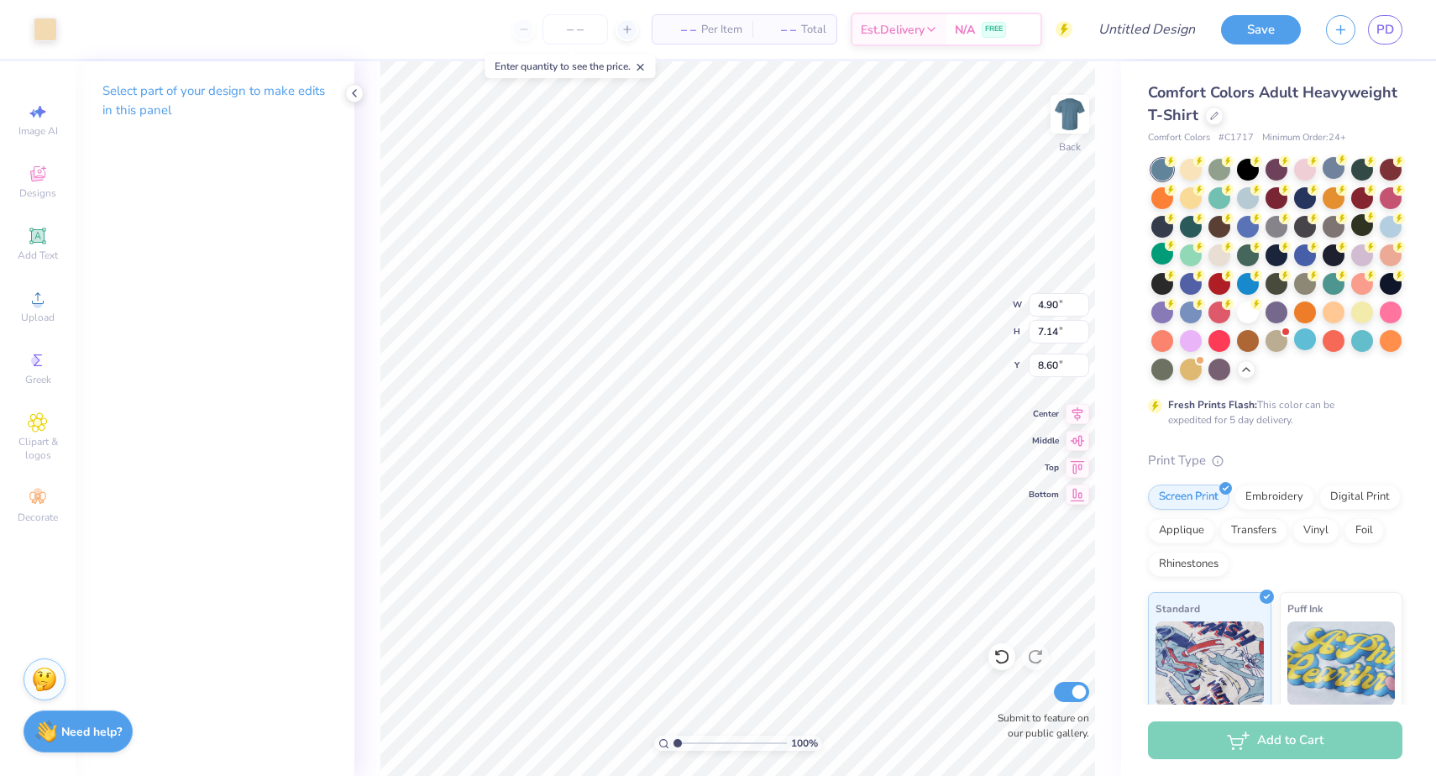
type input "9.41"
click at [85, 39] on div at bounding box center [76, 28] width 24 height 24
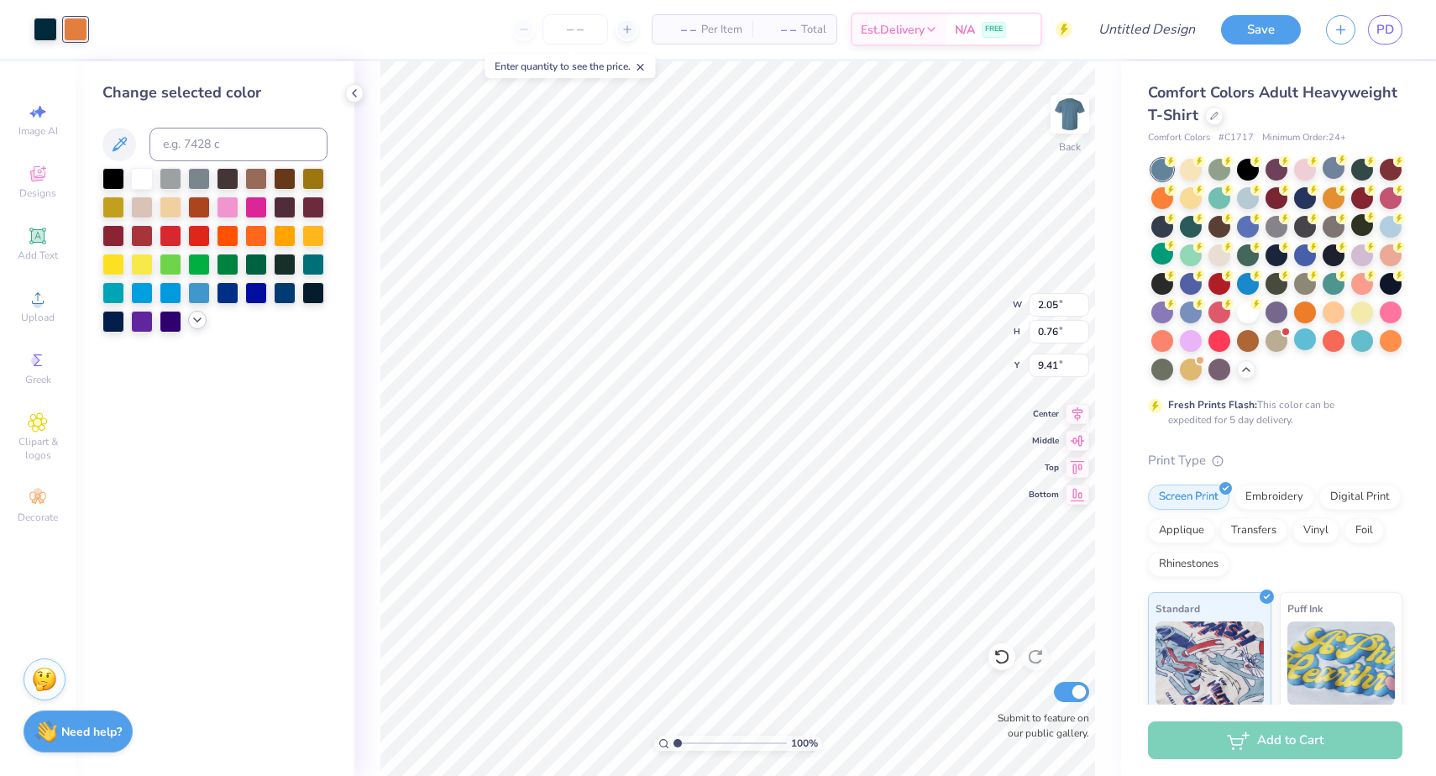
click at [202, 321] on icon at bounding box center [197, 319] width 13 height 13
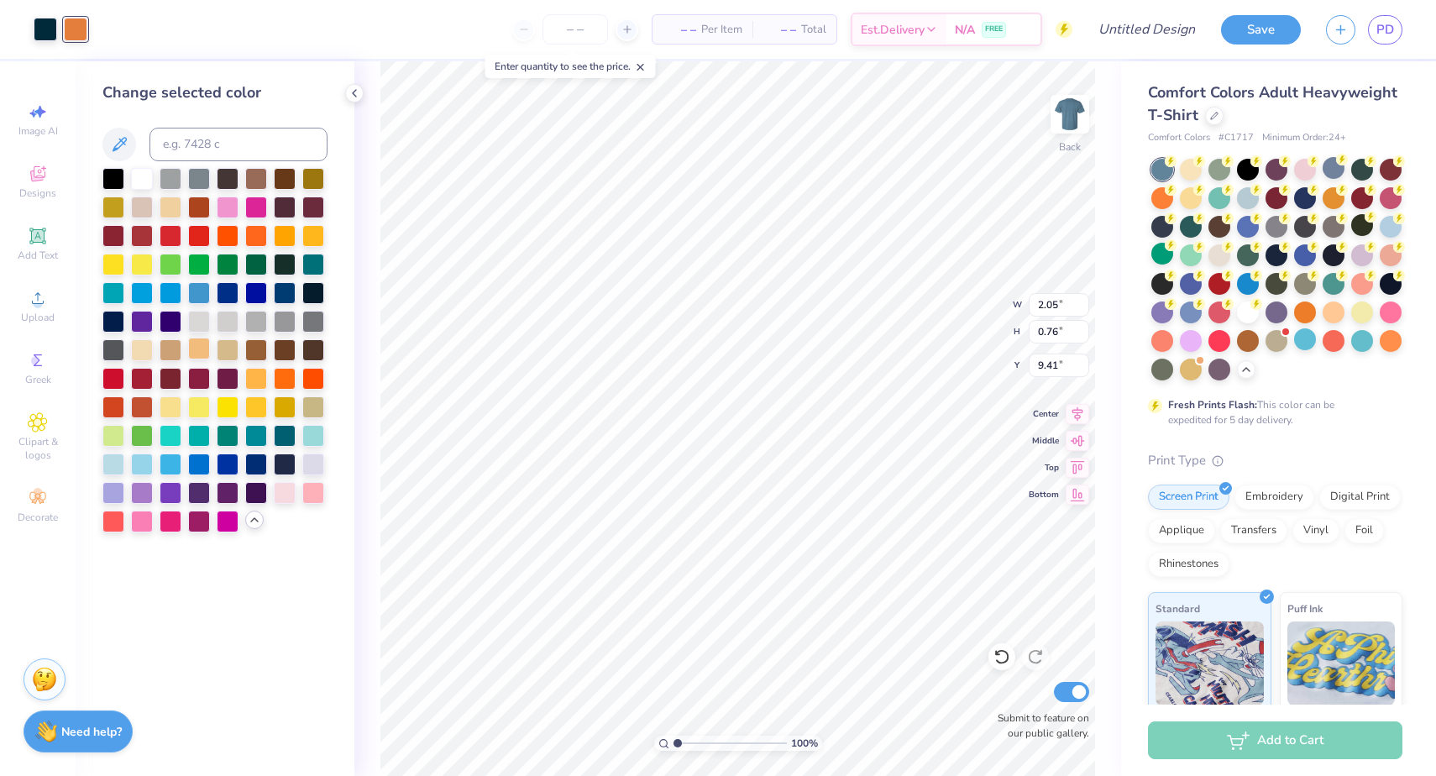
click at [196, 354] on div at bounding box center [199, 349] width 22 height 22
type input "4.90"
type input "7.14"
type input "8.60"
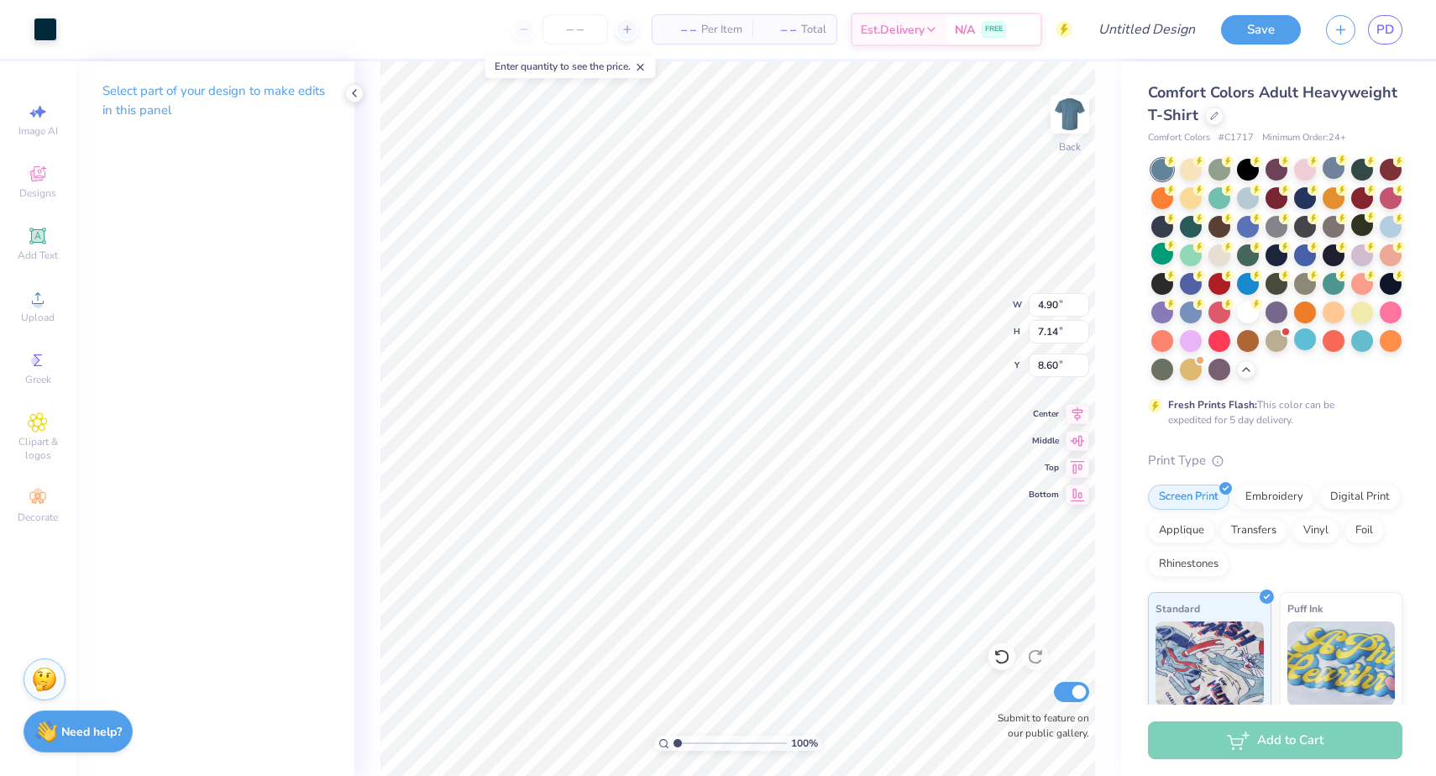
type input "0.64"
type input "0.76"
type input "9.41"
type input "4.90"
type input "7.14"
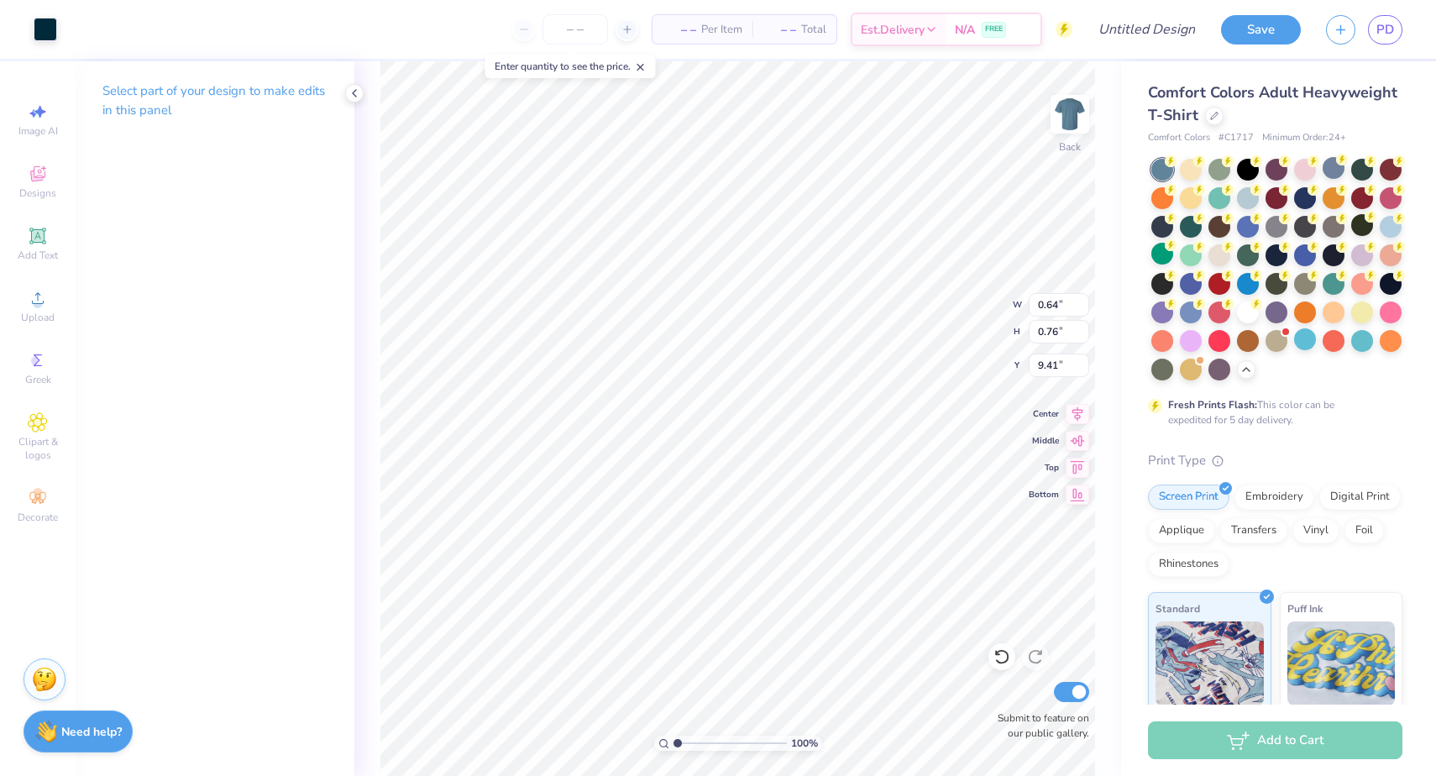
type input "8.60"
type input "9.02"
type input "9.79"
click at [55, 32] on div at bounding box center [46, 28] width 24 height 24
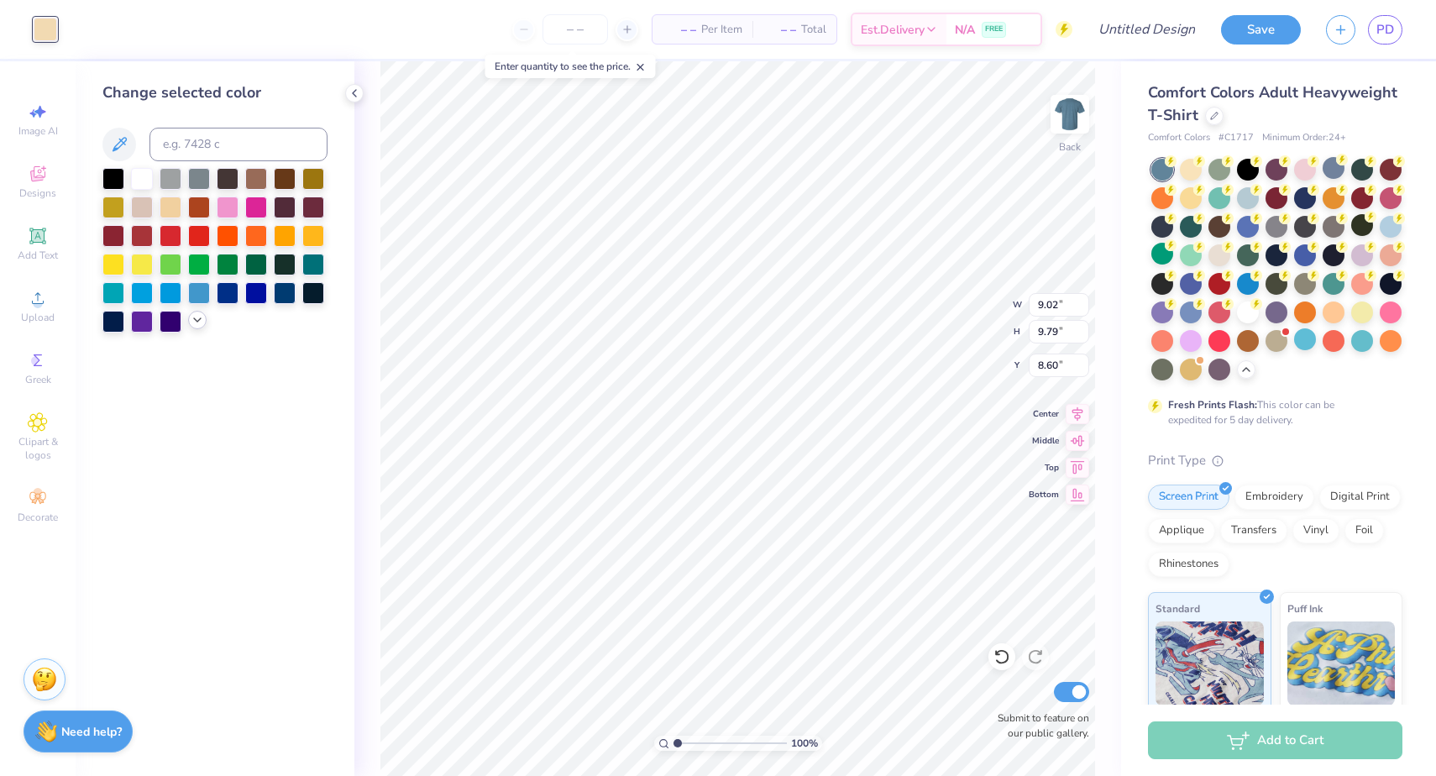
click at [195, 320] on icon at bounding box center [197, 319] width 13 height 13
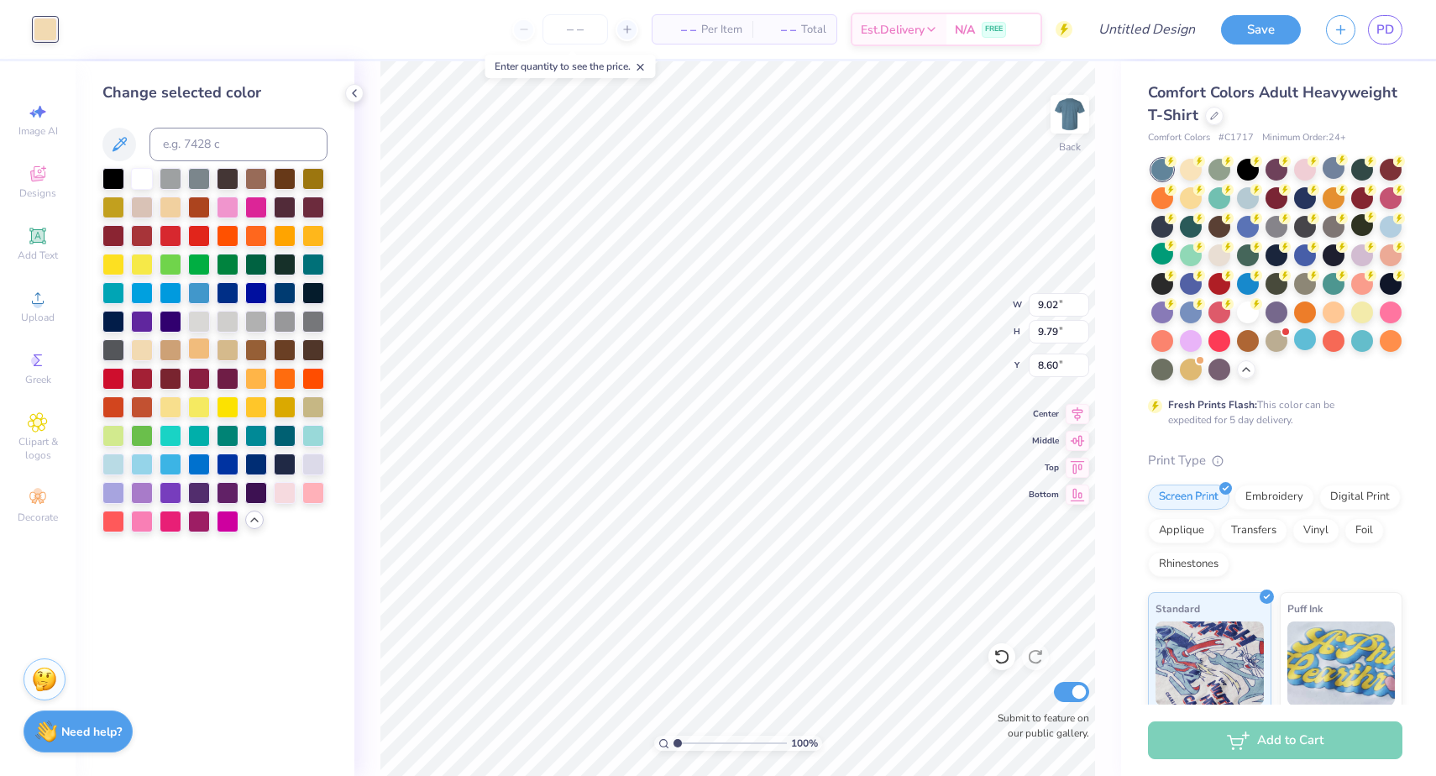
click at [197, 358] on div at bounding box center [199, 349] width 22 height 22
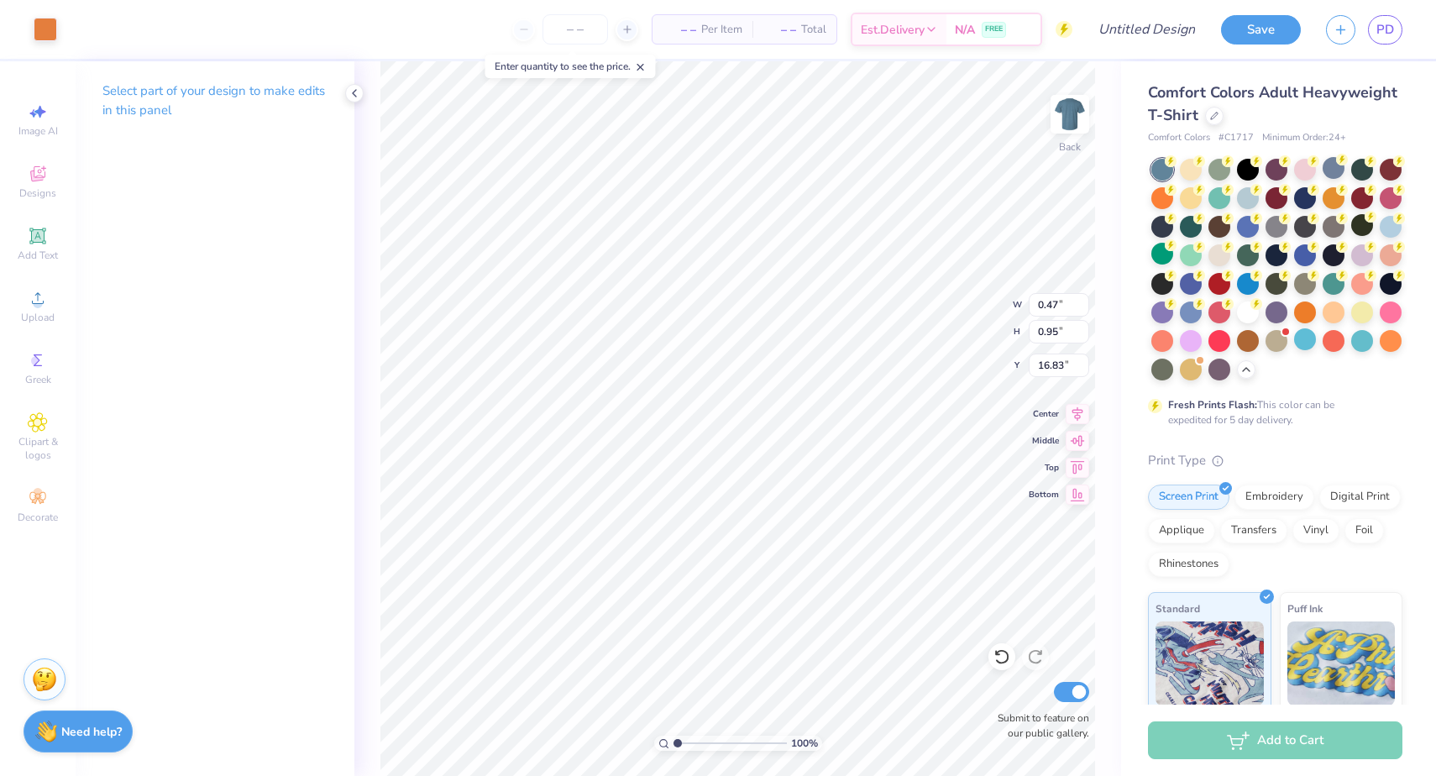
type input "0.45"
type input "0.77"
type input "17.13"
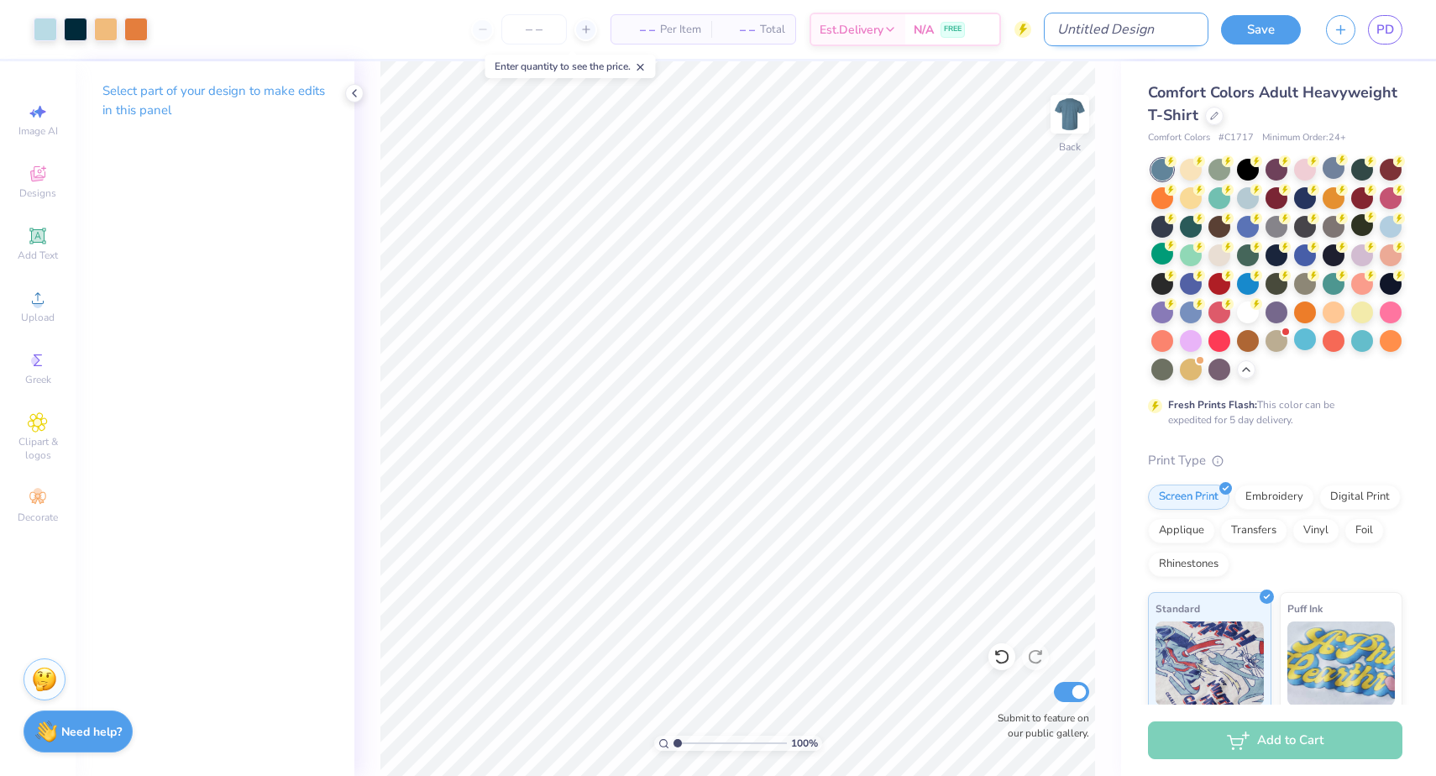
click at [1119, 30] on input "Design Title" at bounding box center [1126, 30] width 165 height 34
type input "Casis Shirt Option 1"
click at [1270, 19] on button "Save" at bounding box center [1261, 27] width 80 height 29
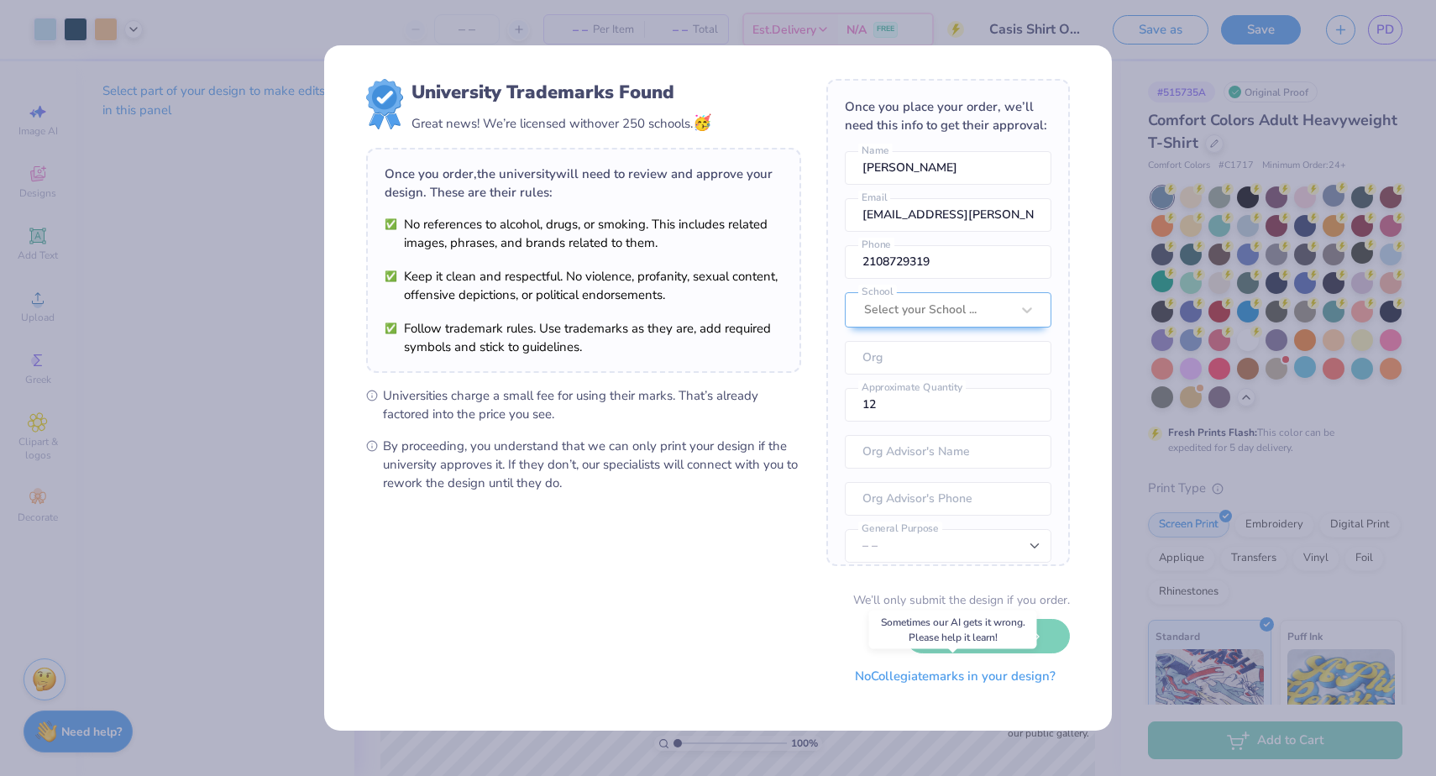
click at [1006, 673] on button "No Collegiate marks in your design?" at bounding box center [954, 676] width 229 height 34
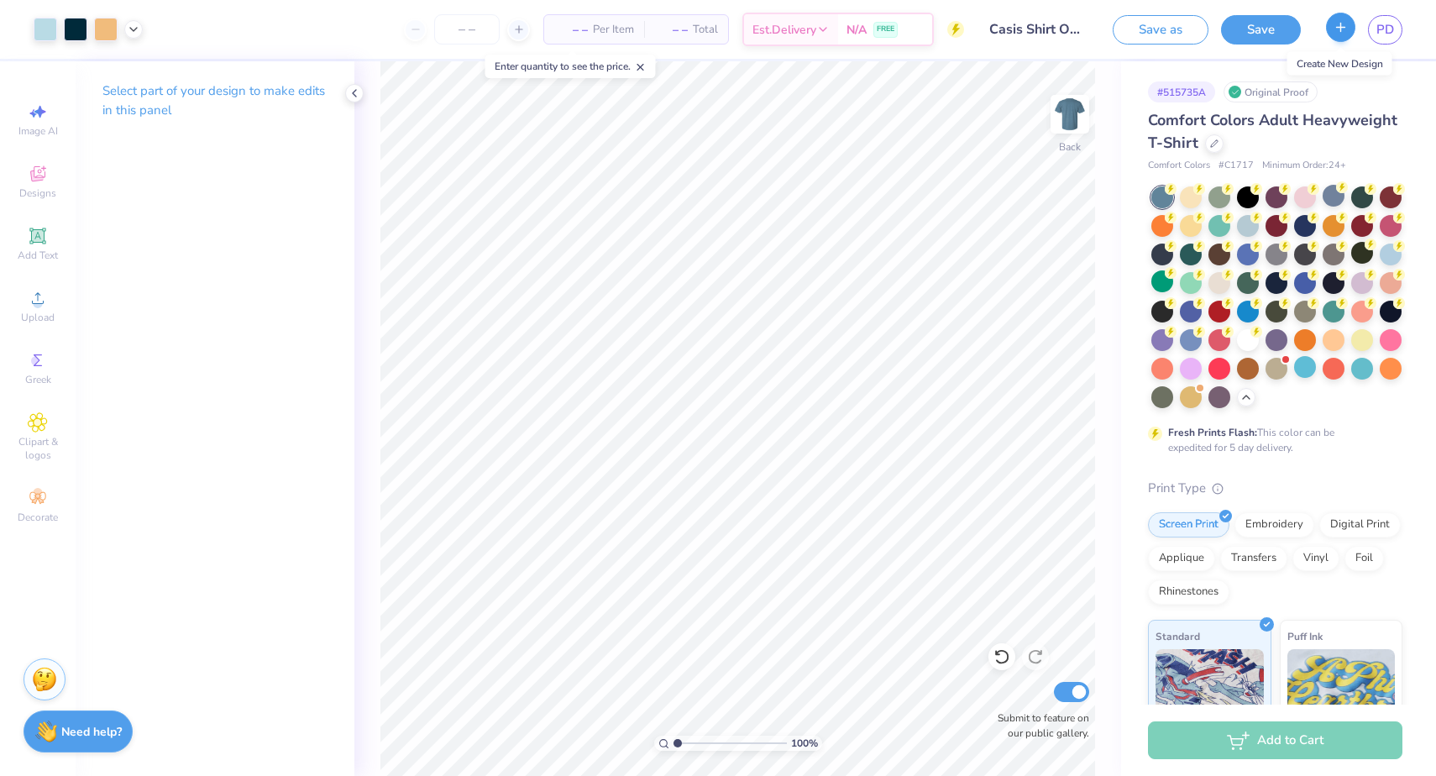
click at [1341, 24] on line "button" at bounding box center [1341, 27] width 0 height 8
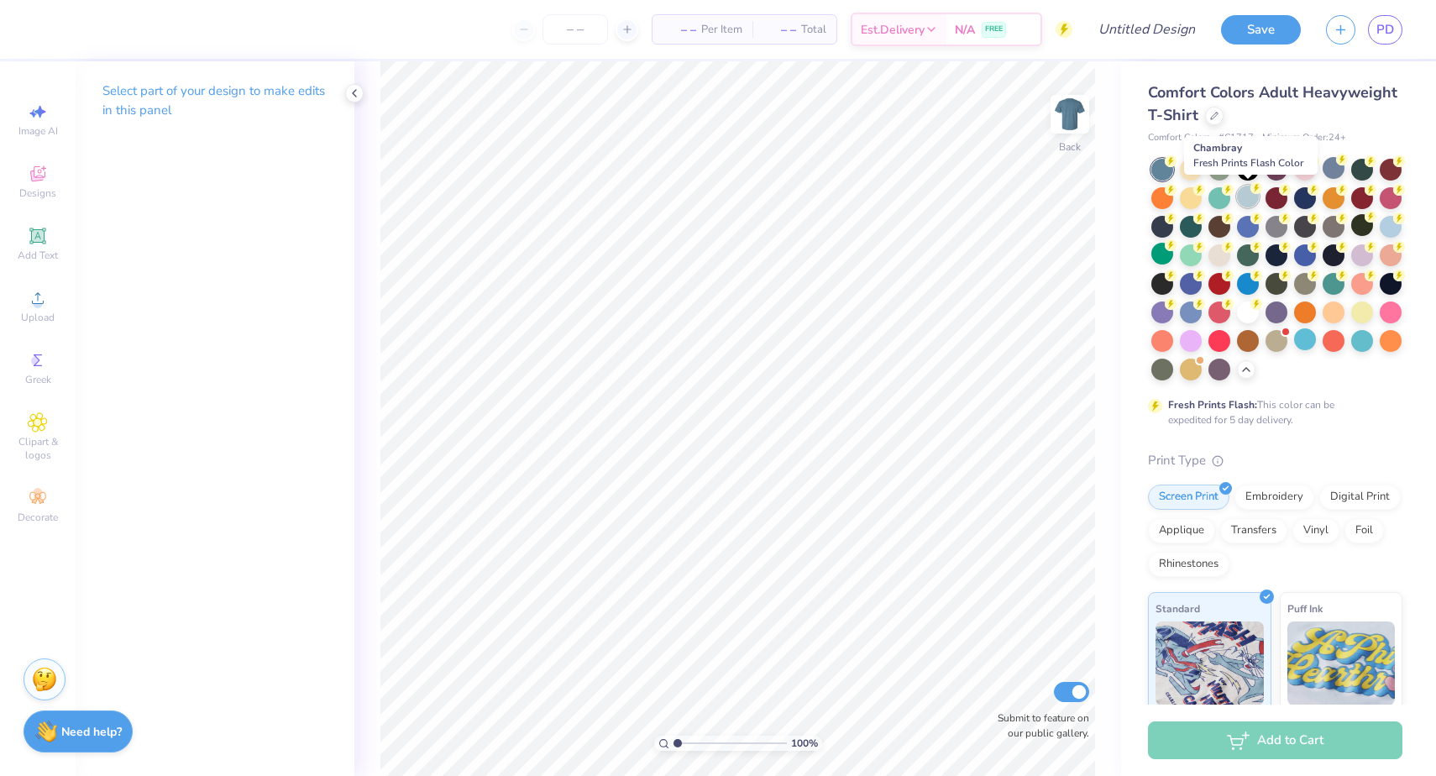
click at [1247, 193] on div at bounding box center [1248, 197] width 22 height 22
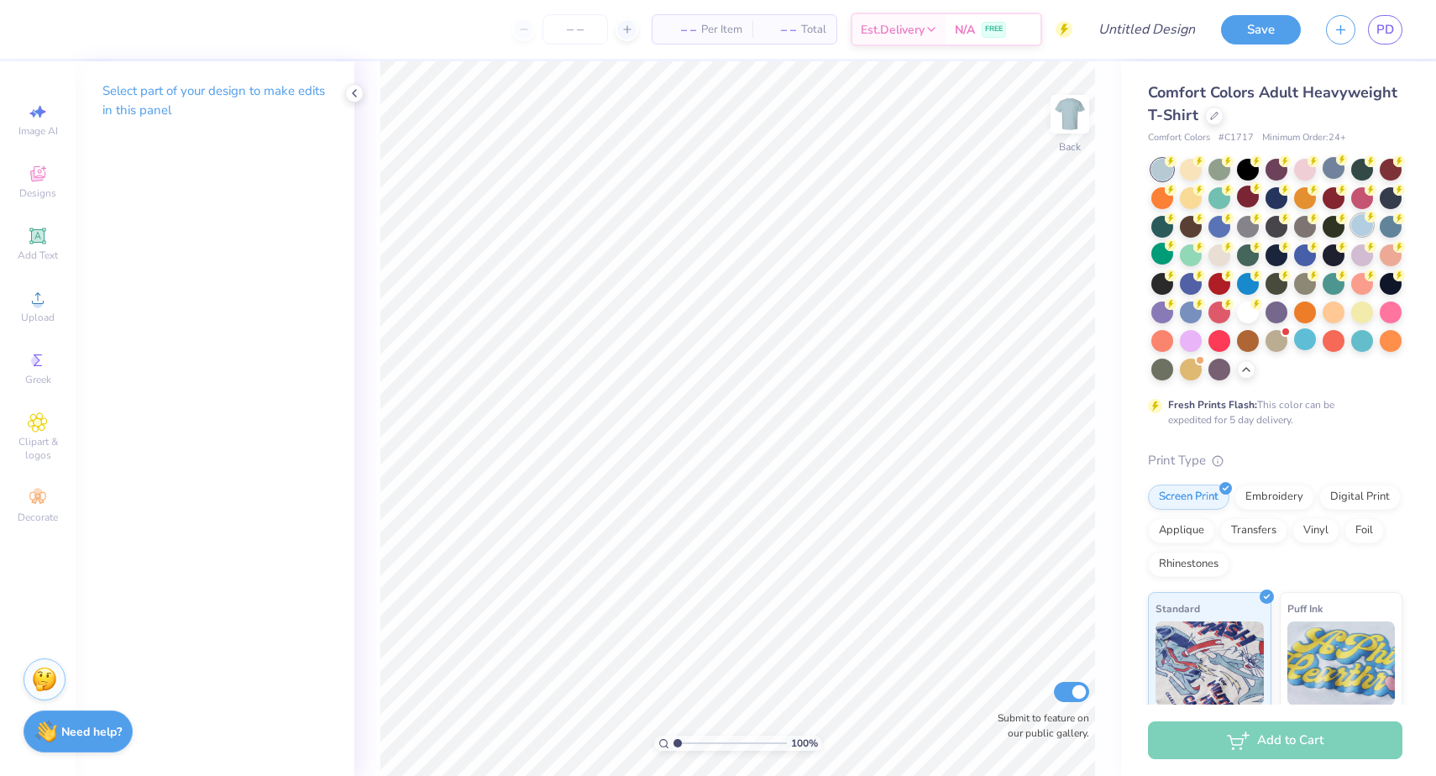
click at [1363, 222] on div at bounding box center [1362, 225] width 22 height 22
click at [1327, 253] on div at bounding box center [1333, 254] width 22 height 22
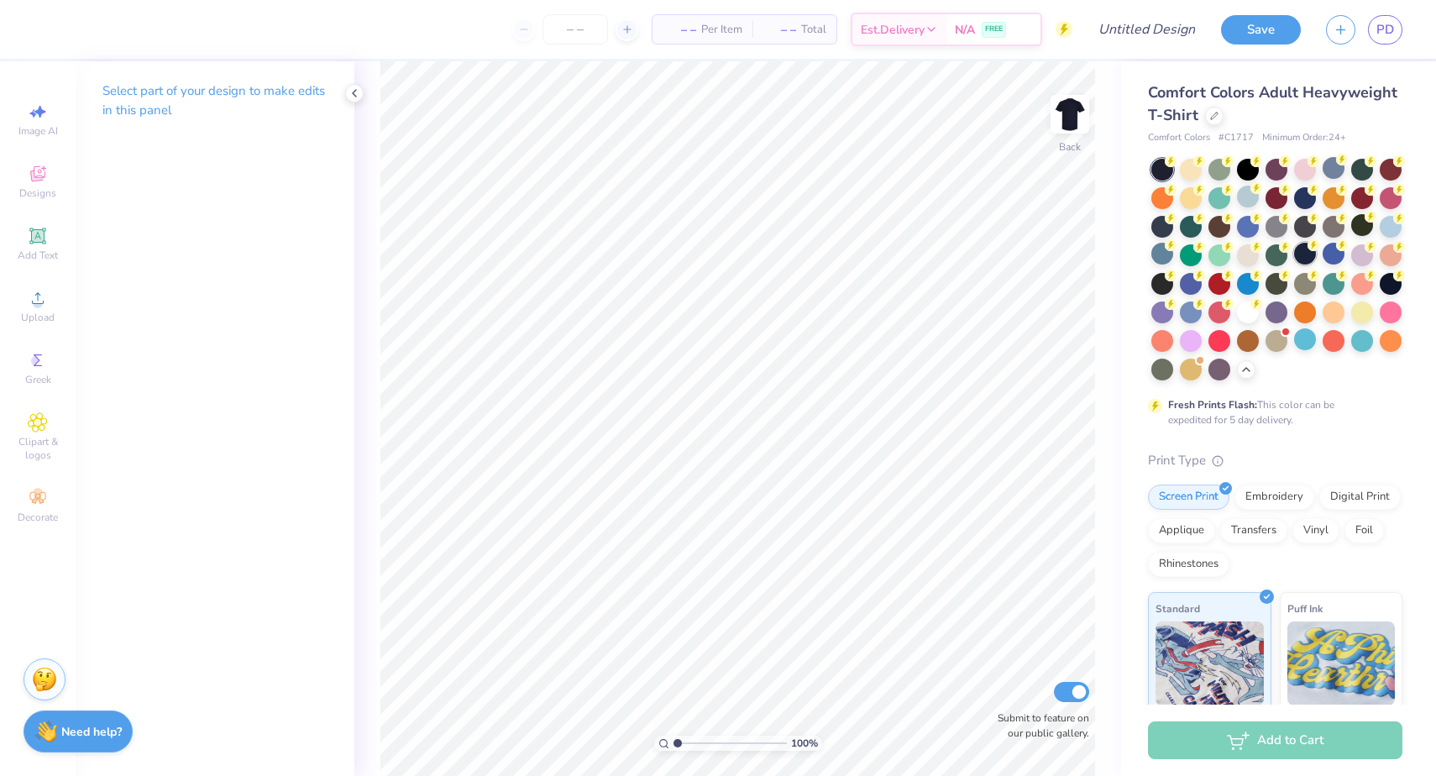
click at [1306, 254] on div at bounding box center [1305, 254] width 22 height 22
click at [1280, 252] on div at bounding box center [1276, 254] width 22 height 22
click at [1299, 251] on div at bounding box center [1305, 254] width 22 height 22
click at [1326, 252] on div at bounding box center [1333, 254] width 22 height 22
click at [1306, 252] on div at bounding box center [1305, 254] width 22 height 22
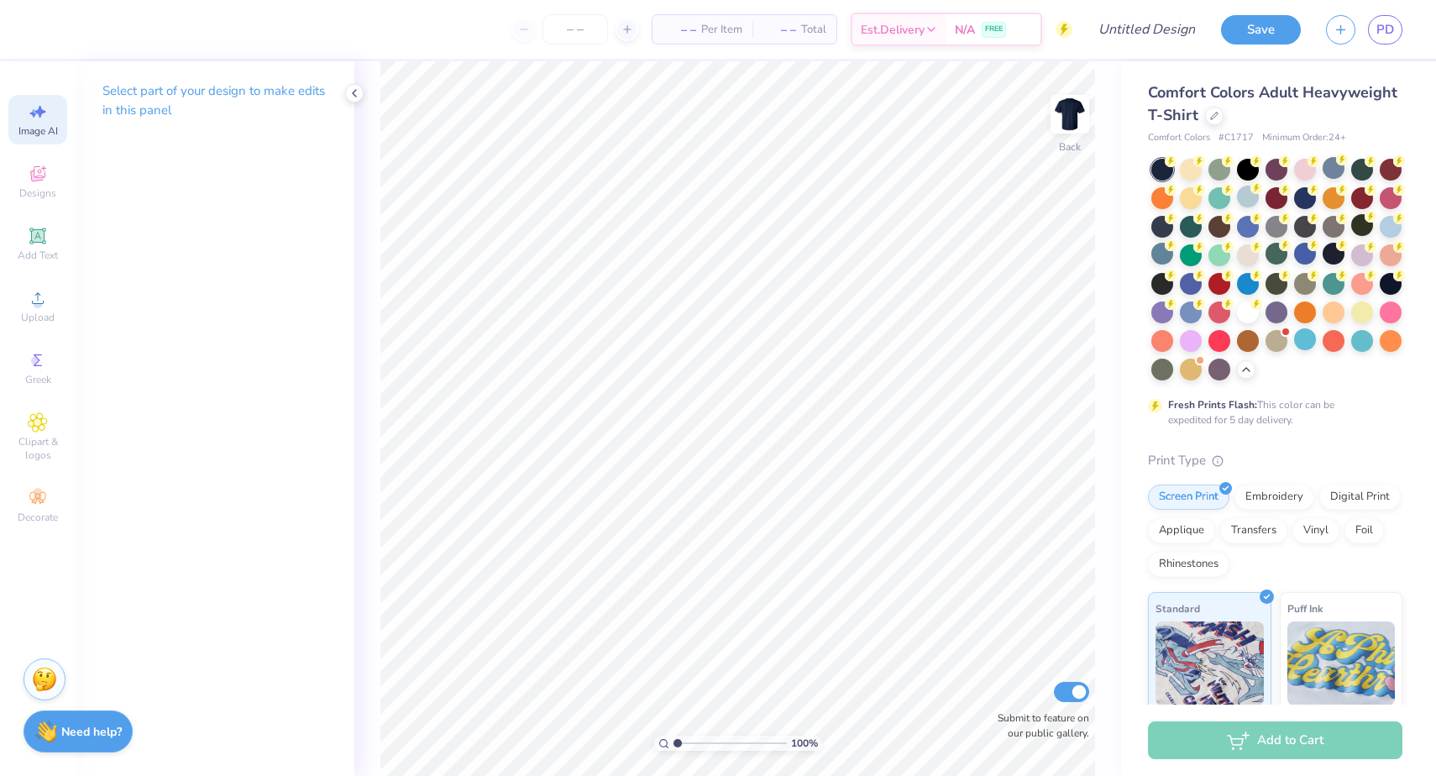
click at [18, 111] on div "Image AI" at bounding box center [37, 120] width 59 height 50
select select "4"
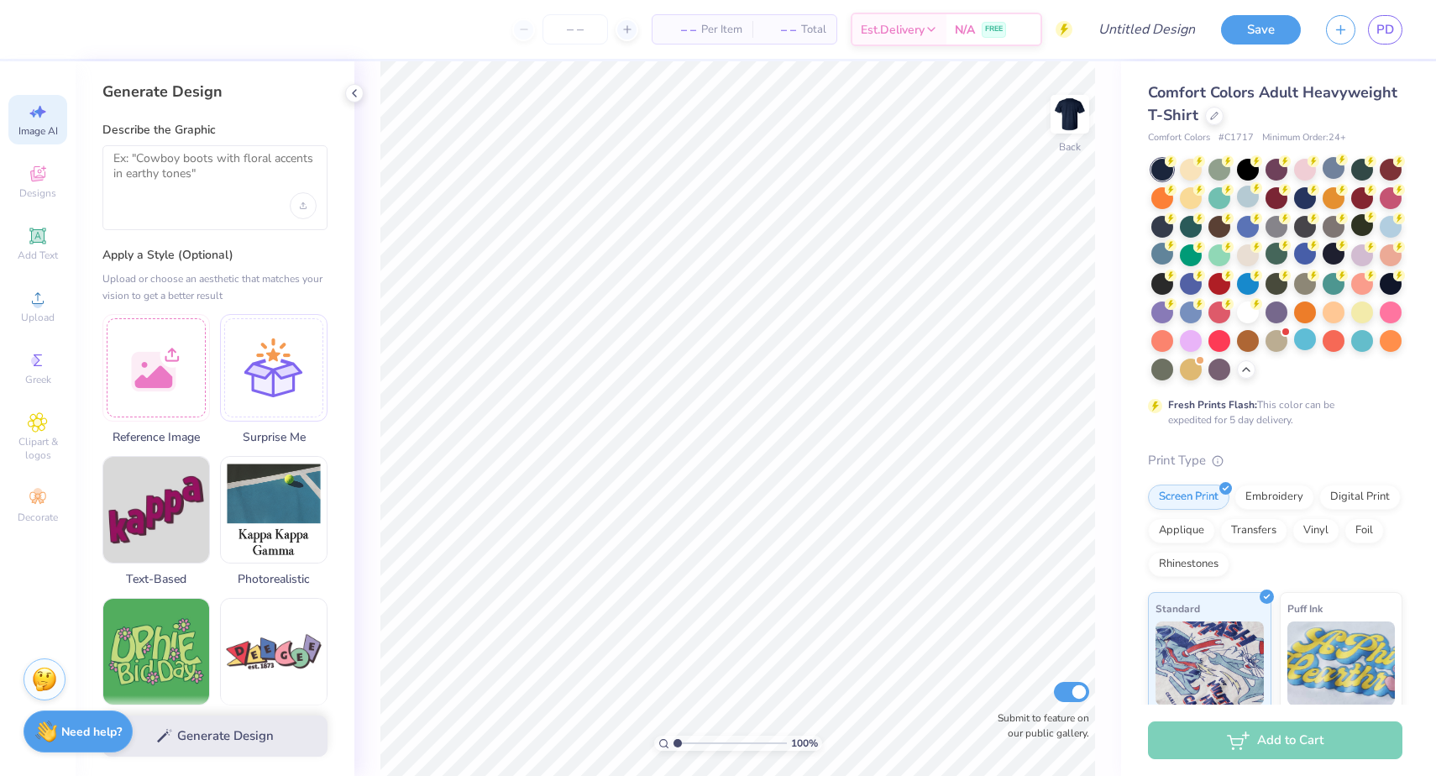
click at [189, 223] on div at bounding box center [214, 187] width 225 height 85
click at [181, 198] on div at bounding box center [214, 187] width 225 height 85
click at [176, 180] on textarea at bounding box center [214, 172] width 203 height 42
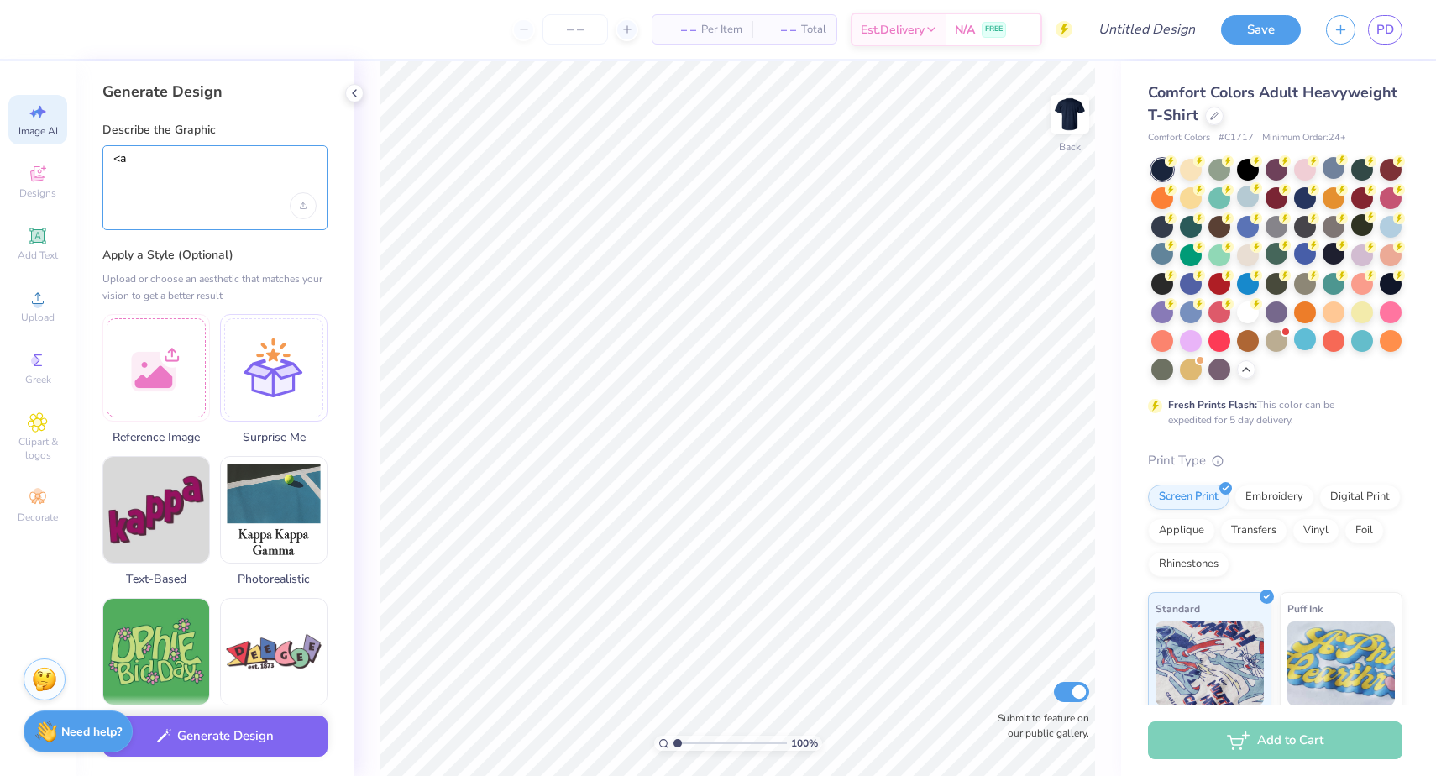
type textarea "<"
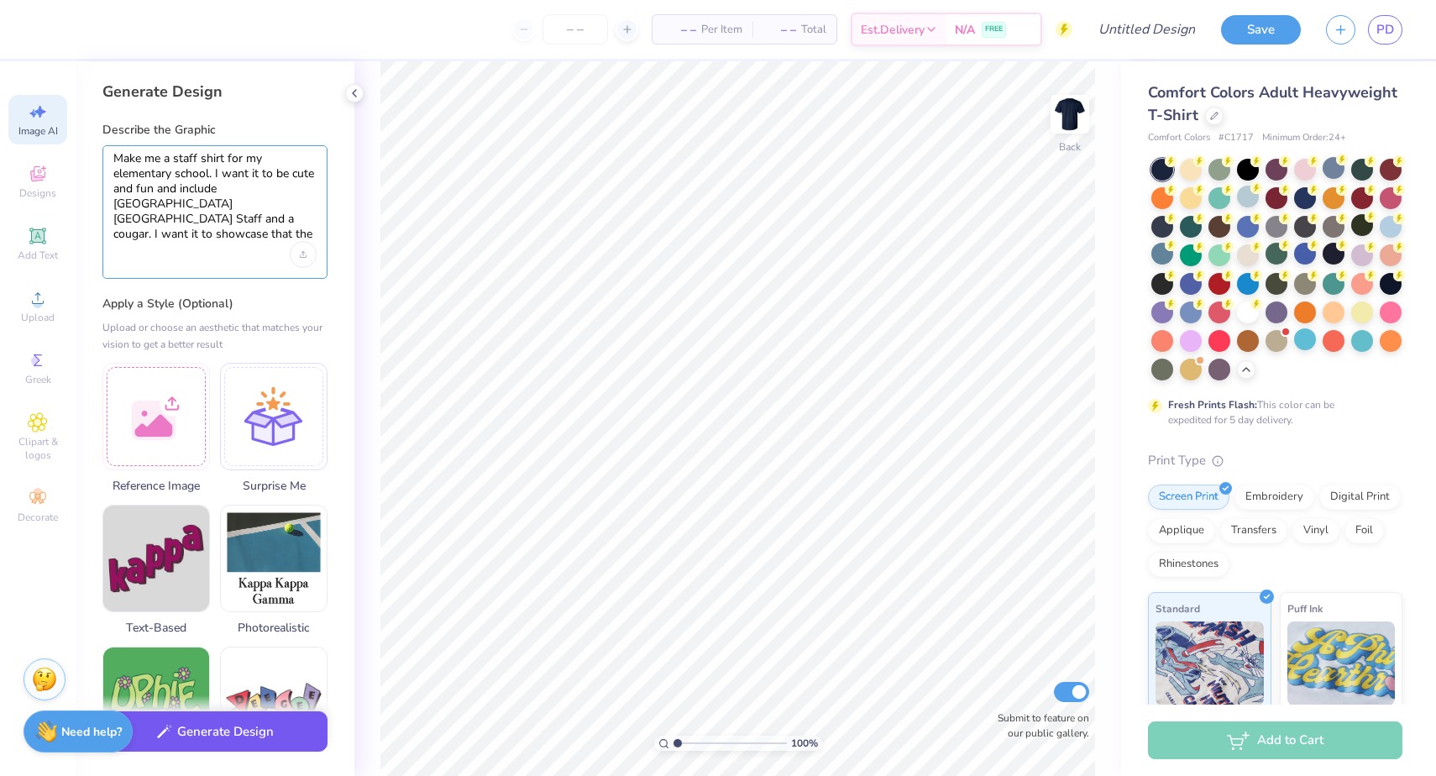
type textarea "Make me a staff shirt for my elementary school. I want it to be cute and fun an…"
click at [212, 748] on button "Generate Design" at bounding box center [214, 731] width 225 height 41
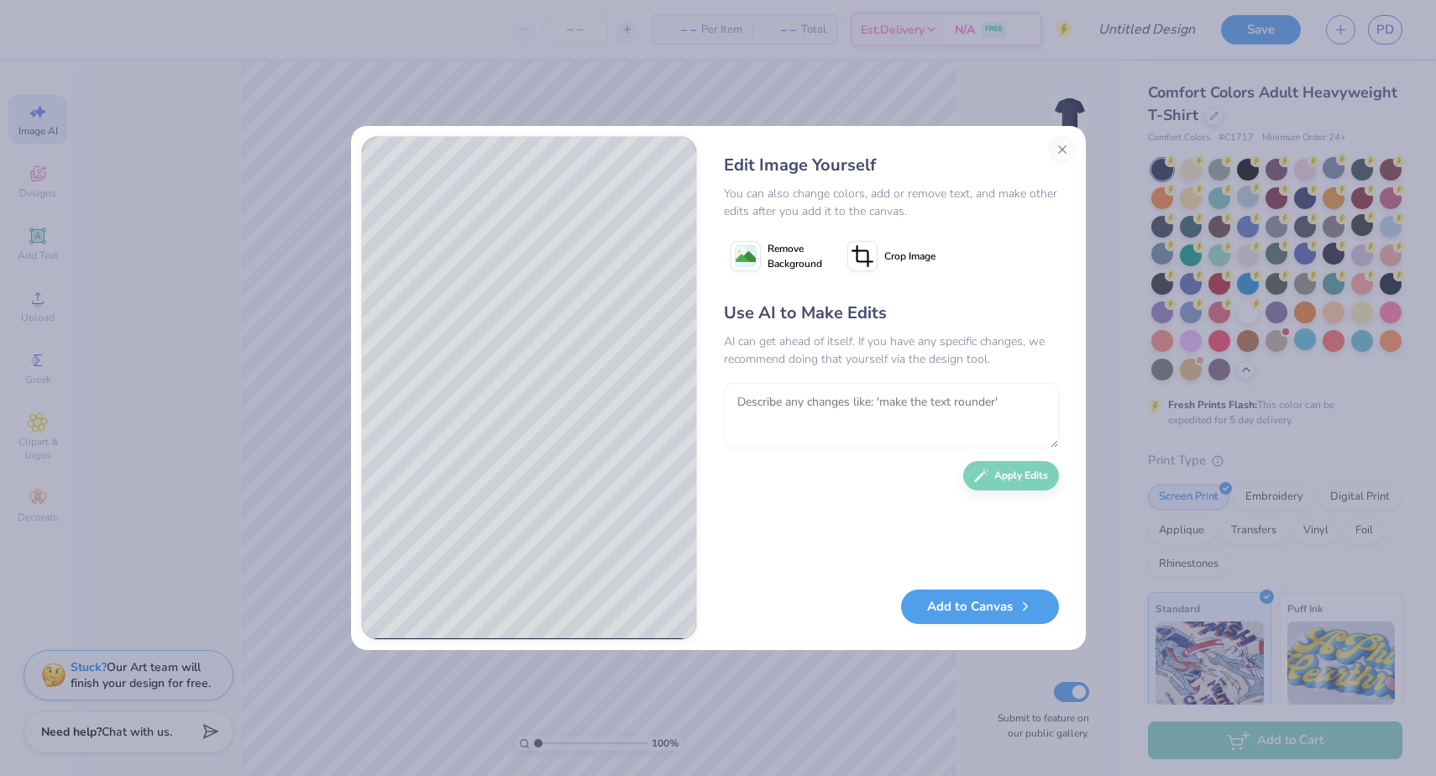
click at [776, 412] on textarea at bounding box center [891, 415] width 335 height 65
type textarea "T"
type textarea "Make the cougar cooler"
click at [1028, 462] on button "Apply Edits" at bounding box center [1011, 471] width 96 height 29
click at [996, 602] on button "Add to Canvas" at bounding box center [980, 602] width 158 height 34
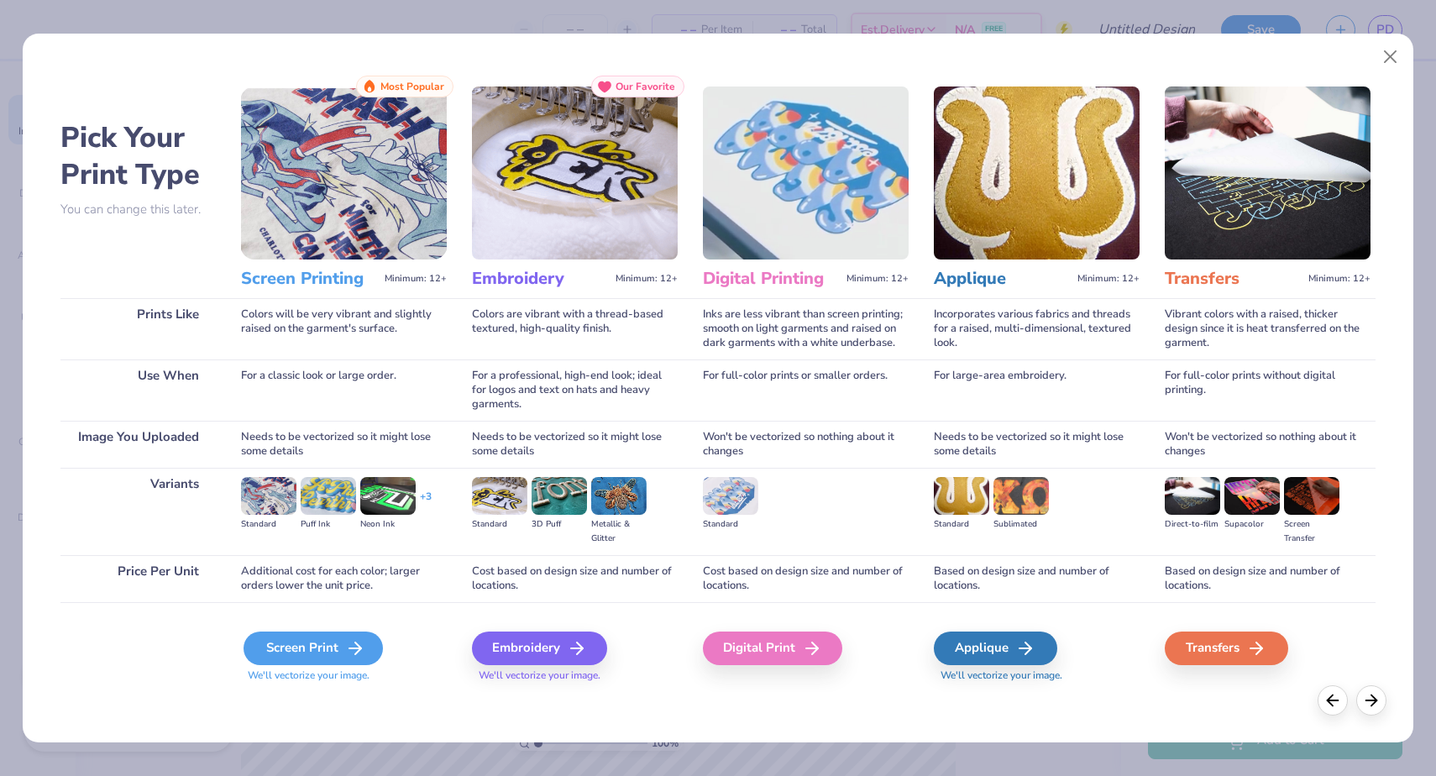
click at [320, 646] on div "Screen Print" at bounding box center [312, 648] width 139 height 34
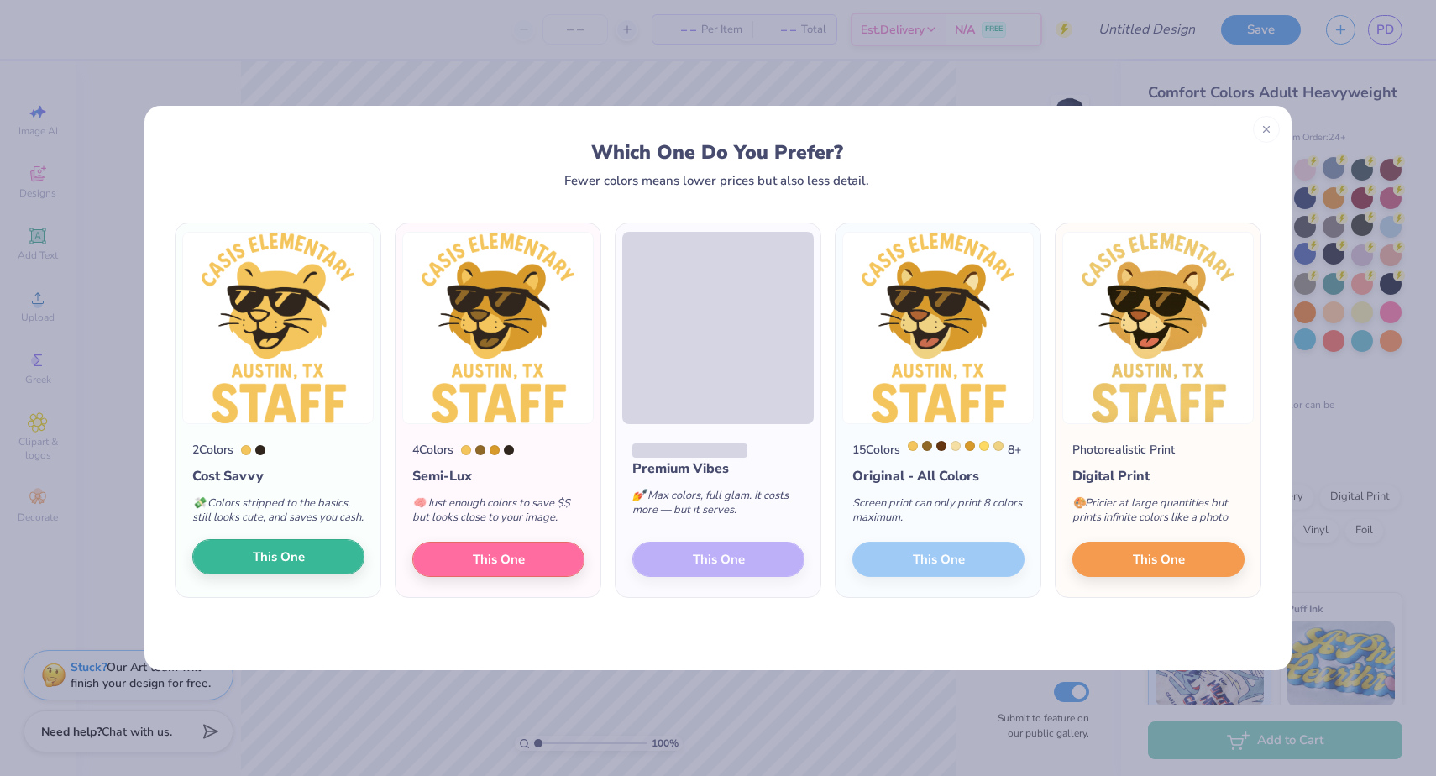
click at [280, 567] on span "This One" at bounding box center [279, 556] width 52 height 19
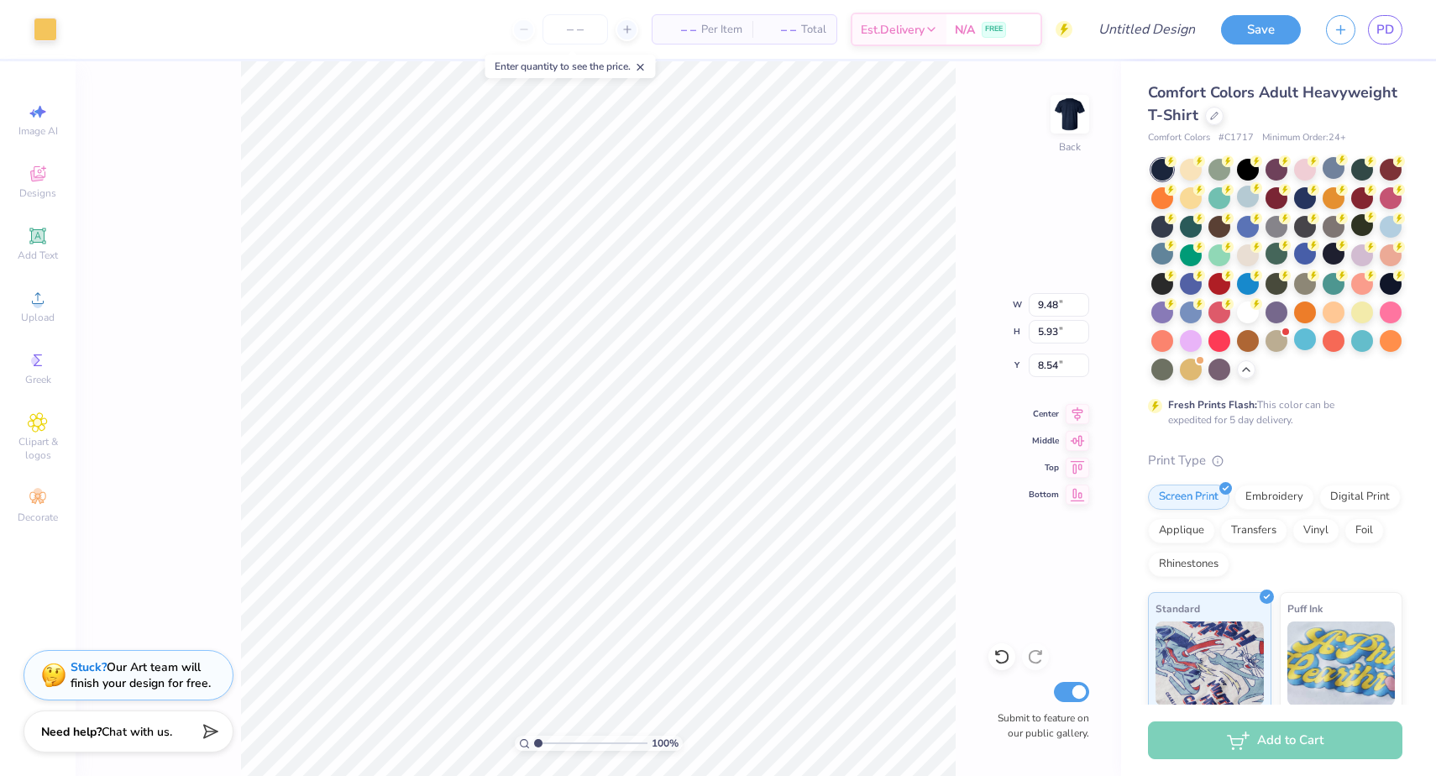
type input "8.20"
type input "3.43"
type input "6.39"
click at [41, 34] on div at bounding box center [46, 28] width 24 height 24
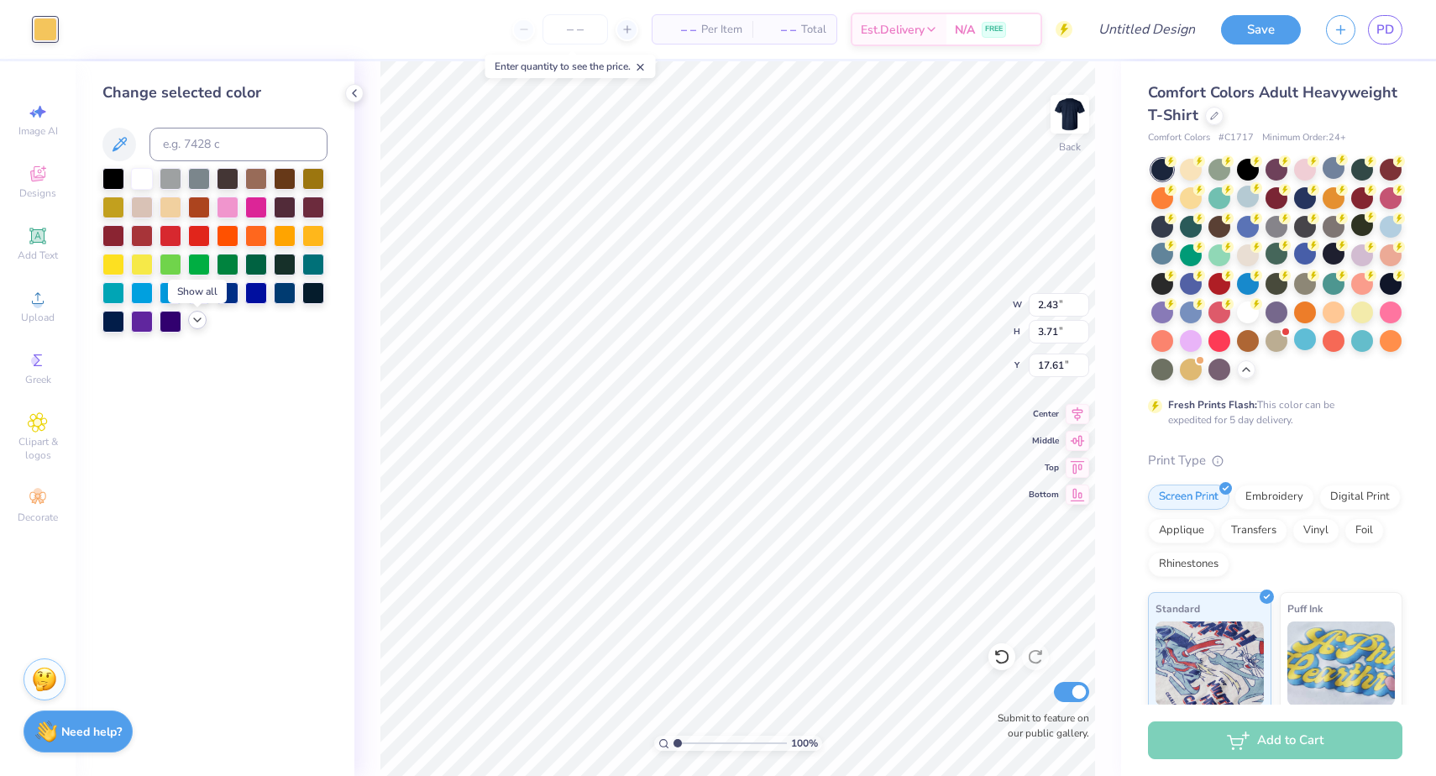
click at [201, 323] on icon at bounding box center [197, 319] width 13 height 13
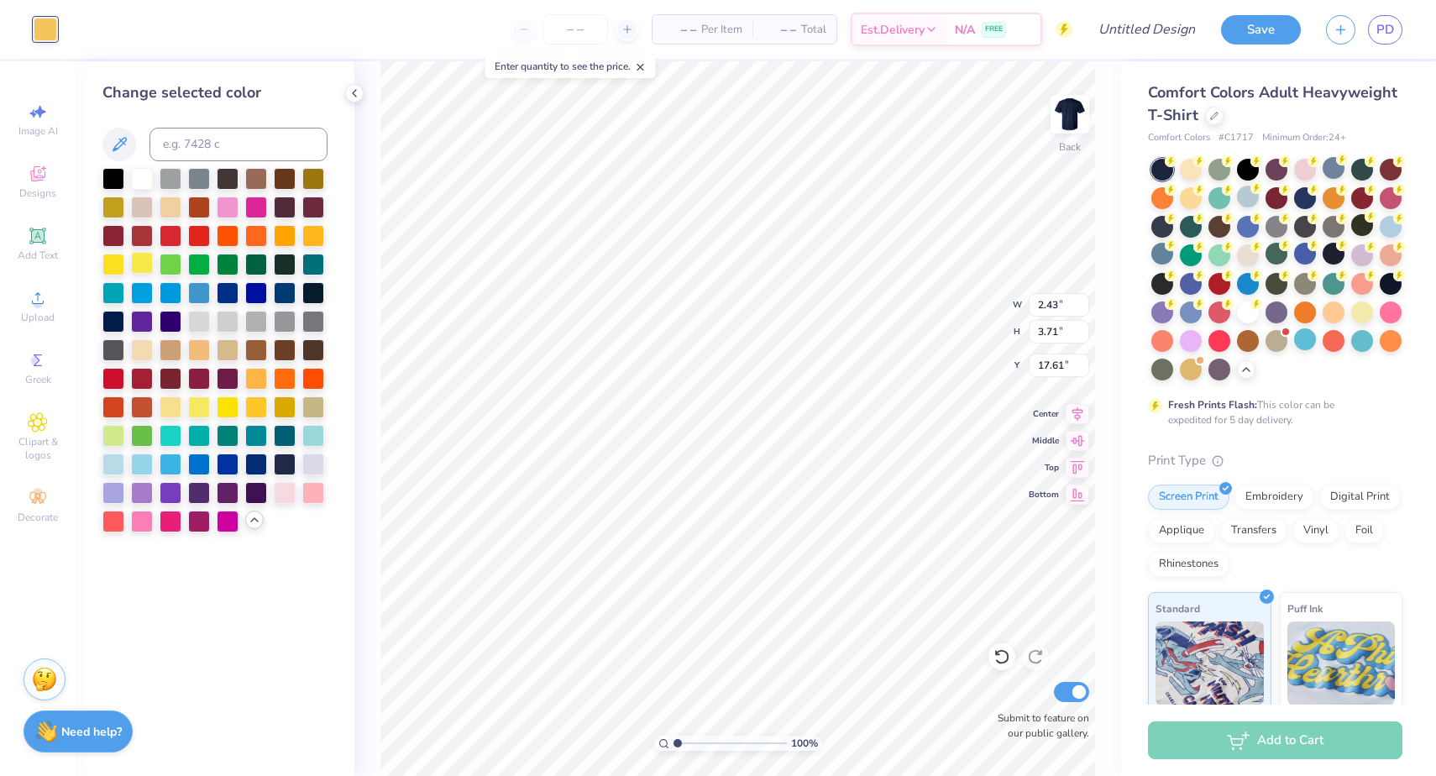
click at [131, 270] on div at bounding box center [142, 263] width 22 height 22
type input "2.46"
type input "3.60"
type input "17.66"
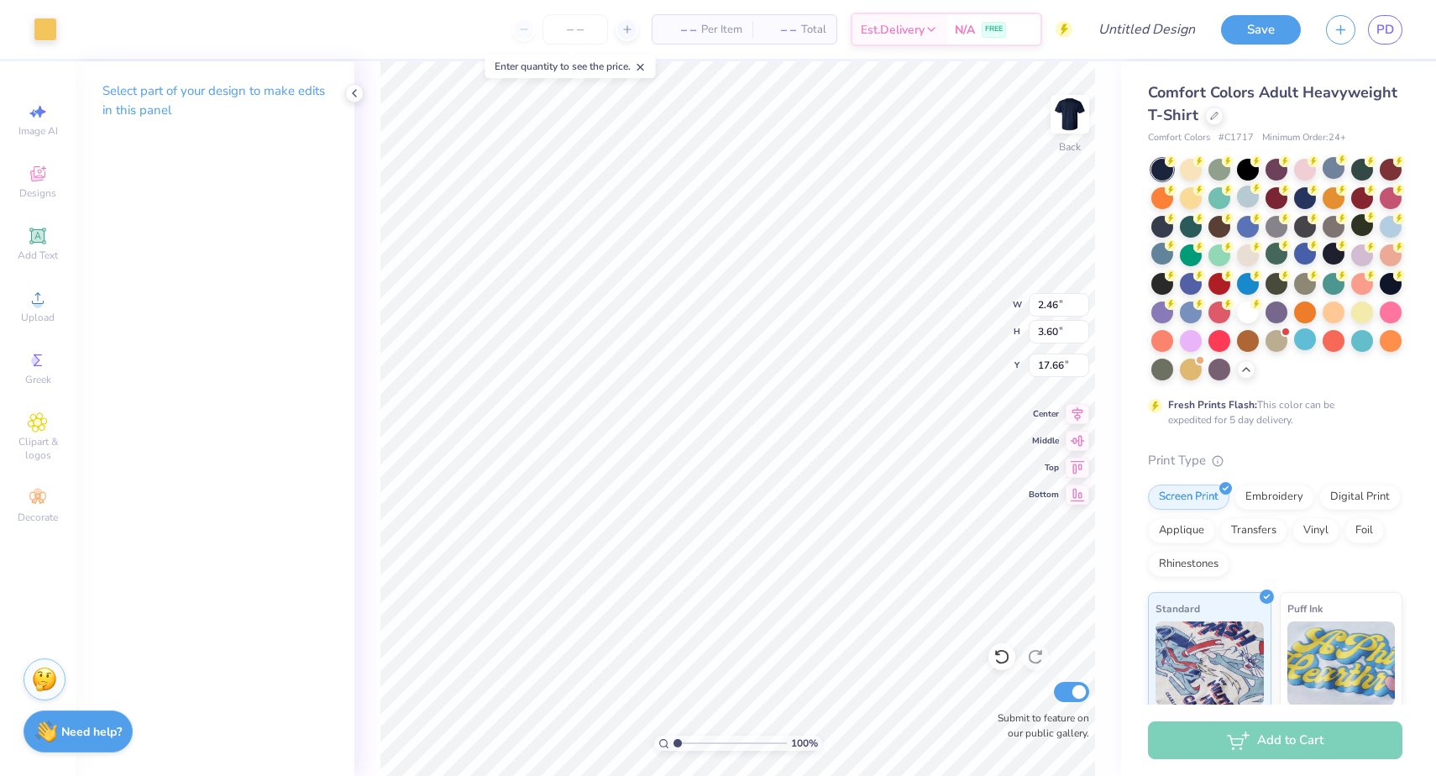
type input "9.83"
type input "3.61"
click at [54, 31] on div at bounding box center [46, 28] width 24 height 24
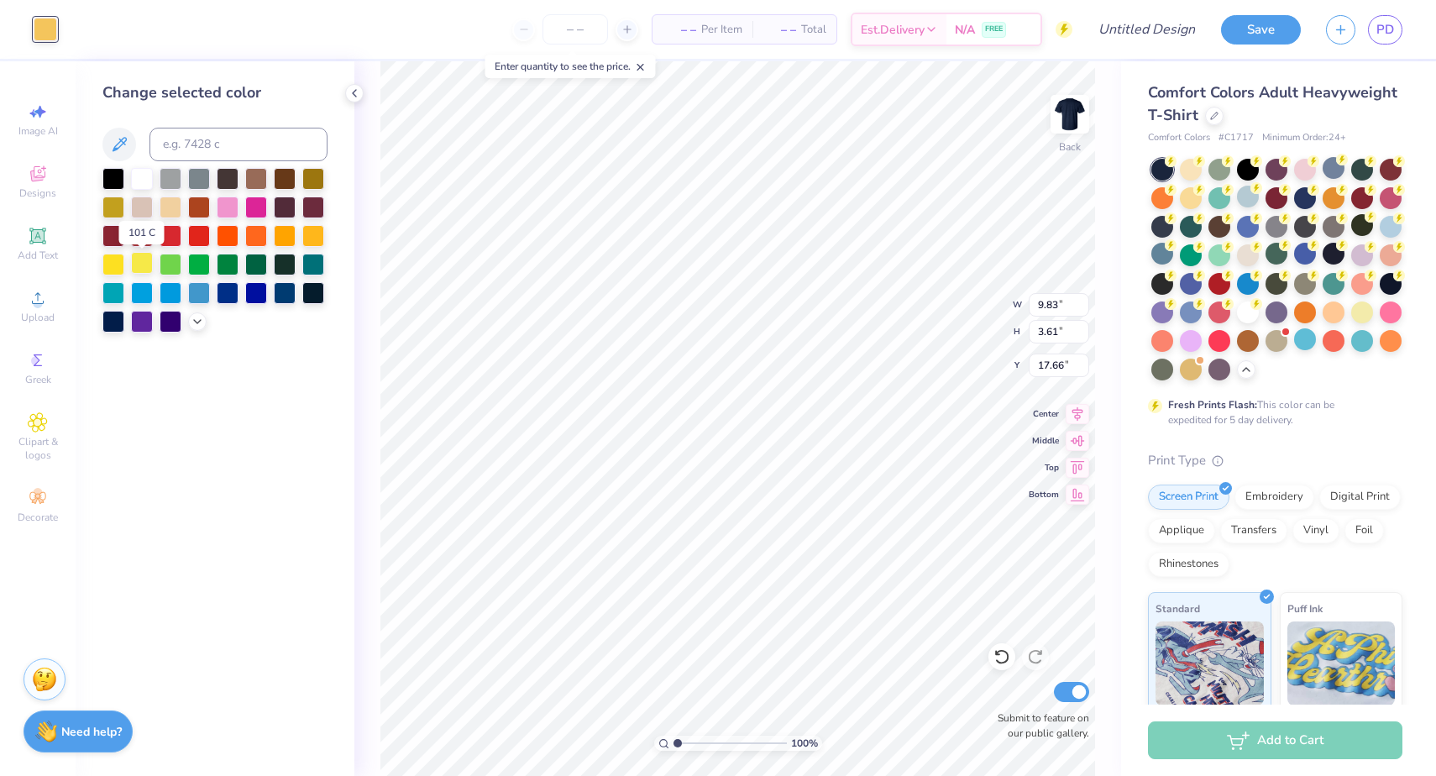
click at [140, 260] on div at bounding box center [142, 263] width 22 height 22
click at [118, 264] on div at bounding box center [113, 263] width 22 height 22
click at [144, 270] on div at bounding box center [142, 263] width 22 height 22
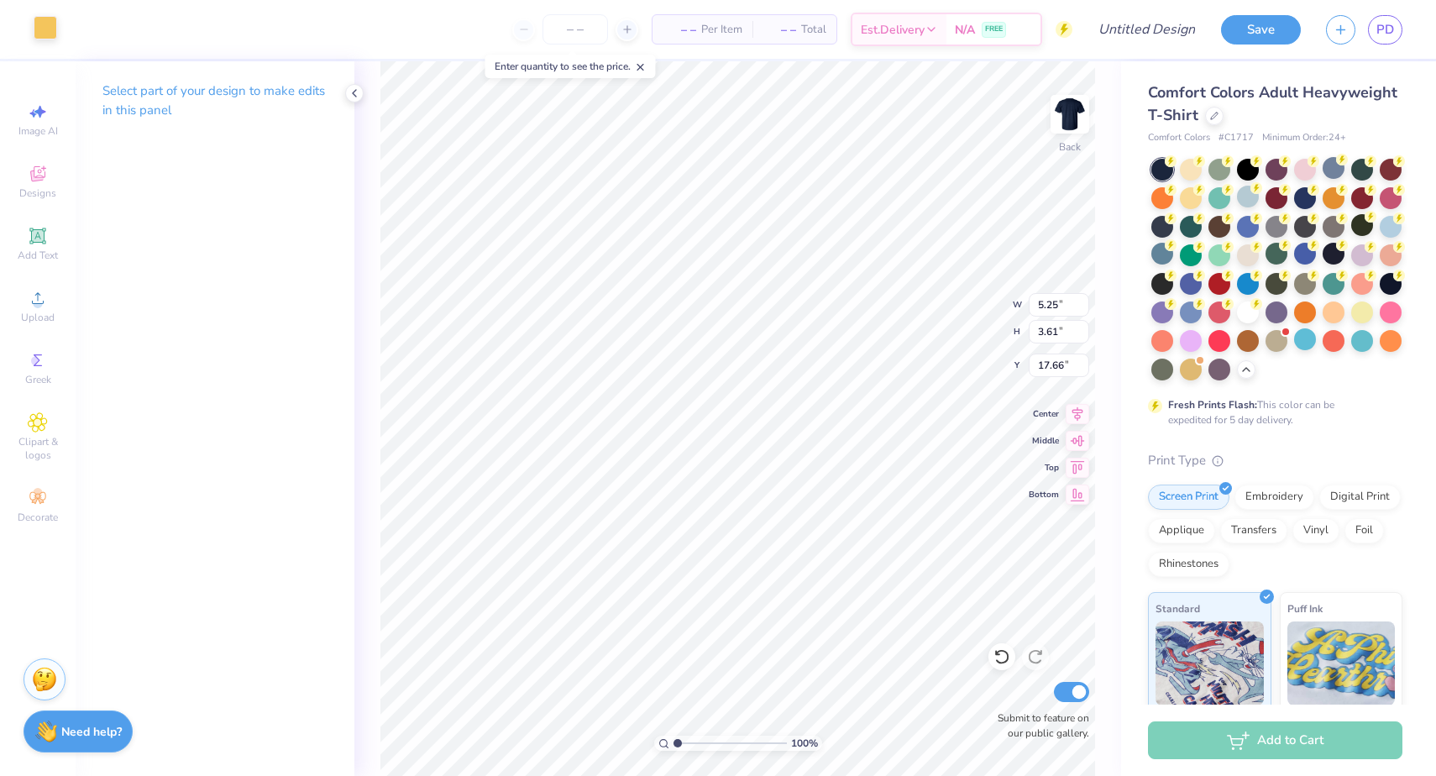
click at [53, 32] on div at bounding box center [46, 28] width 24 height 24
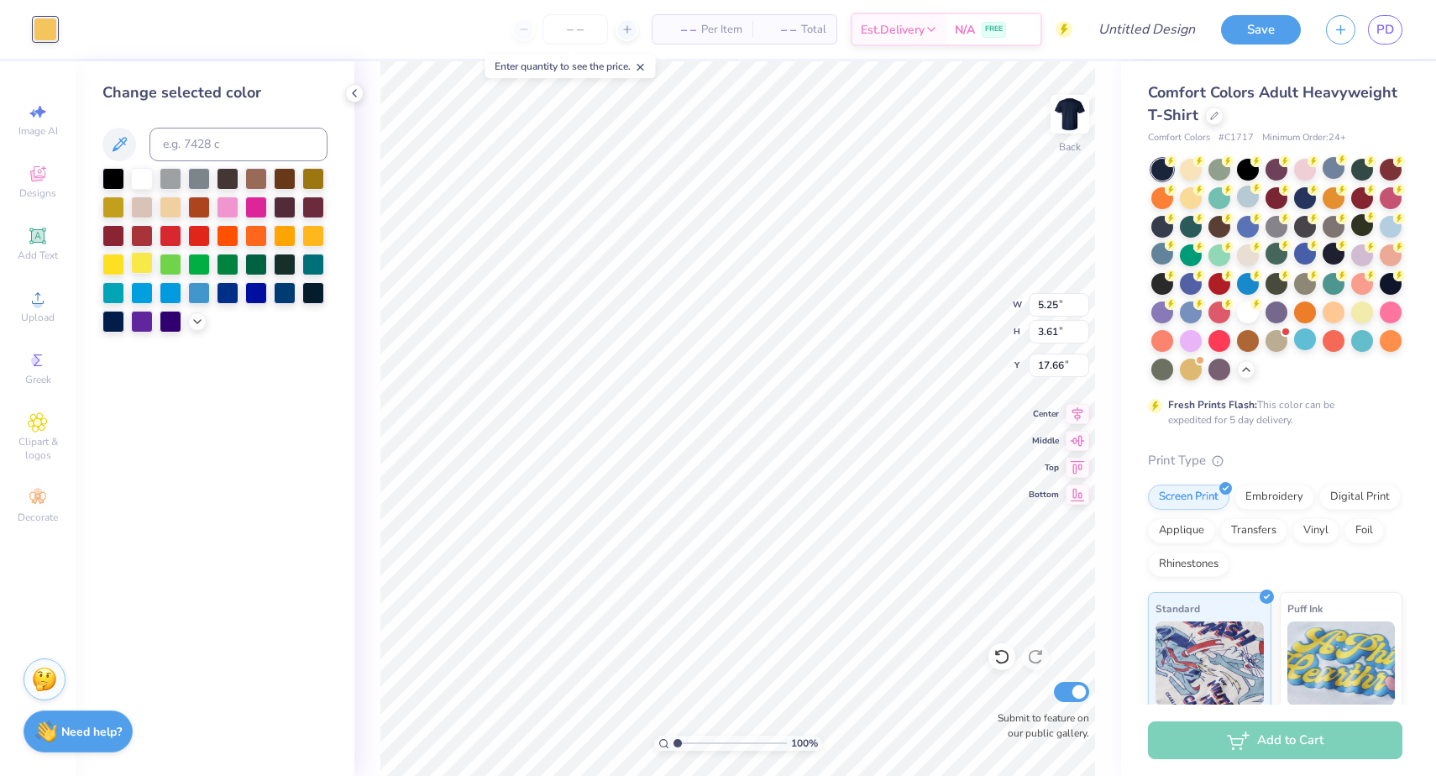
click at [140, 270] on div at bounding box center [142, 263] width 22 height 22
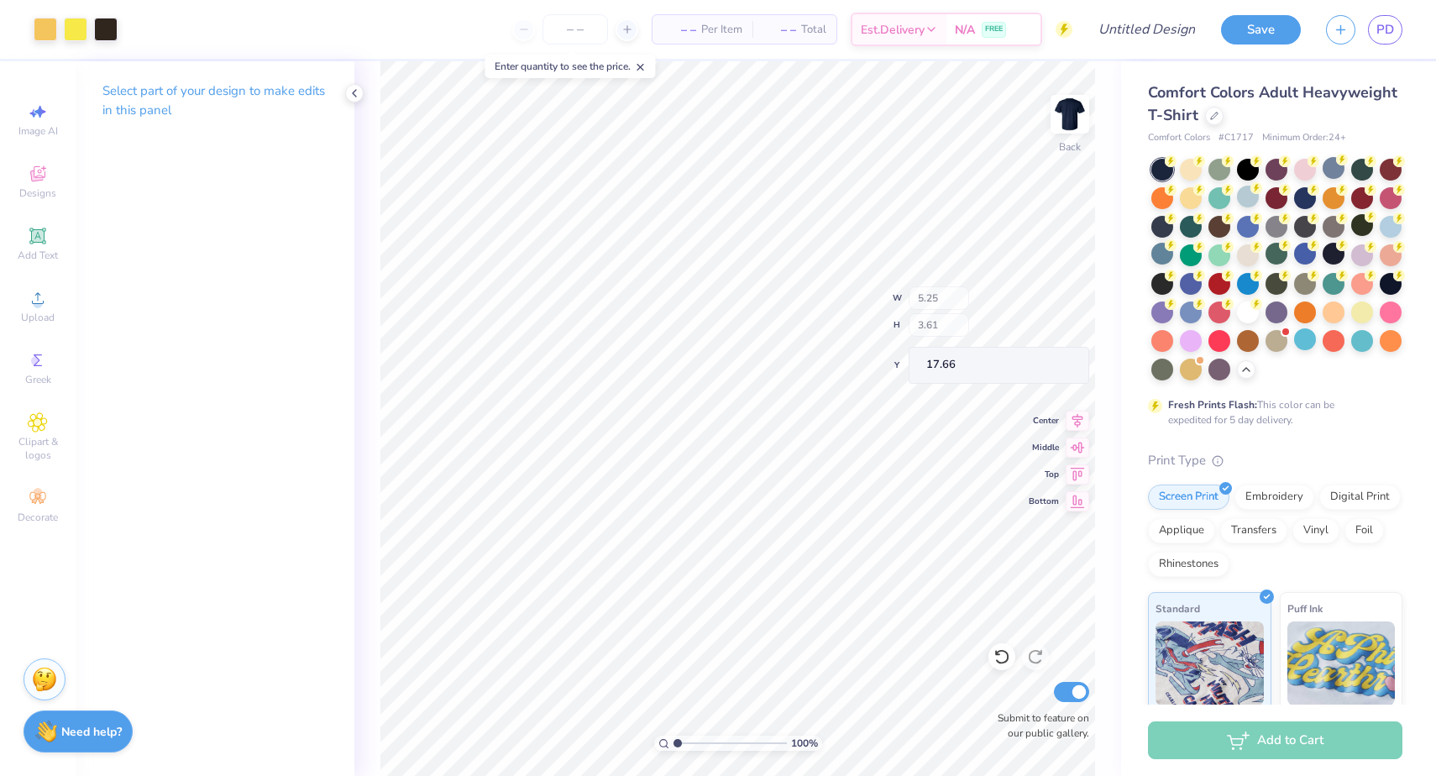
type input "9.02"
type input "5.81"
type input "9.53"
type input "1.02"
type input "1.29"
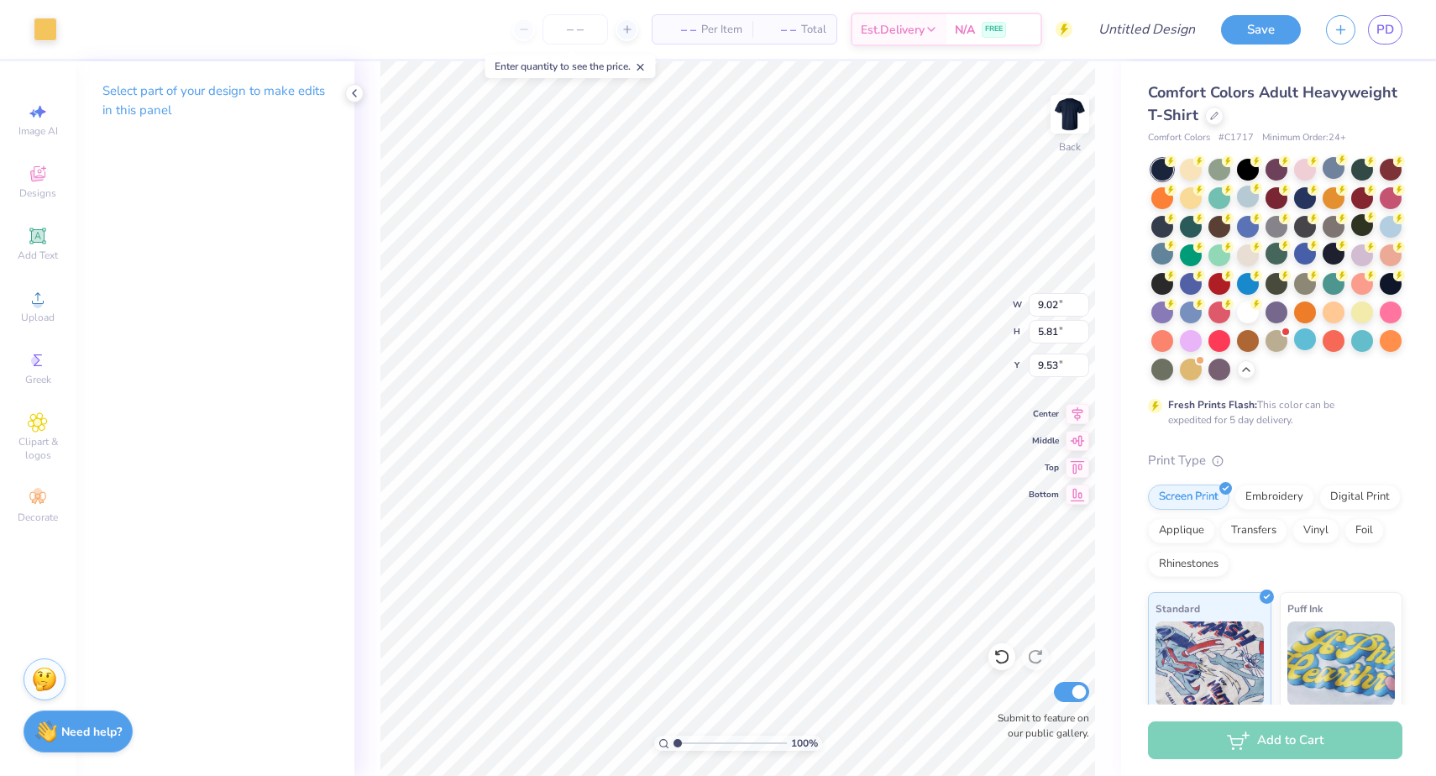
type input "15.80"
type input "8.52"
click at [41, 19] on div at bounding box center [46, 28] width 24 height 24
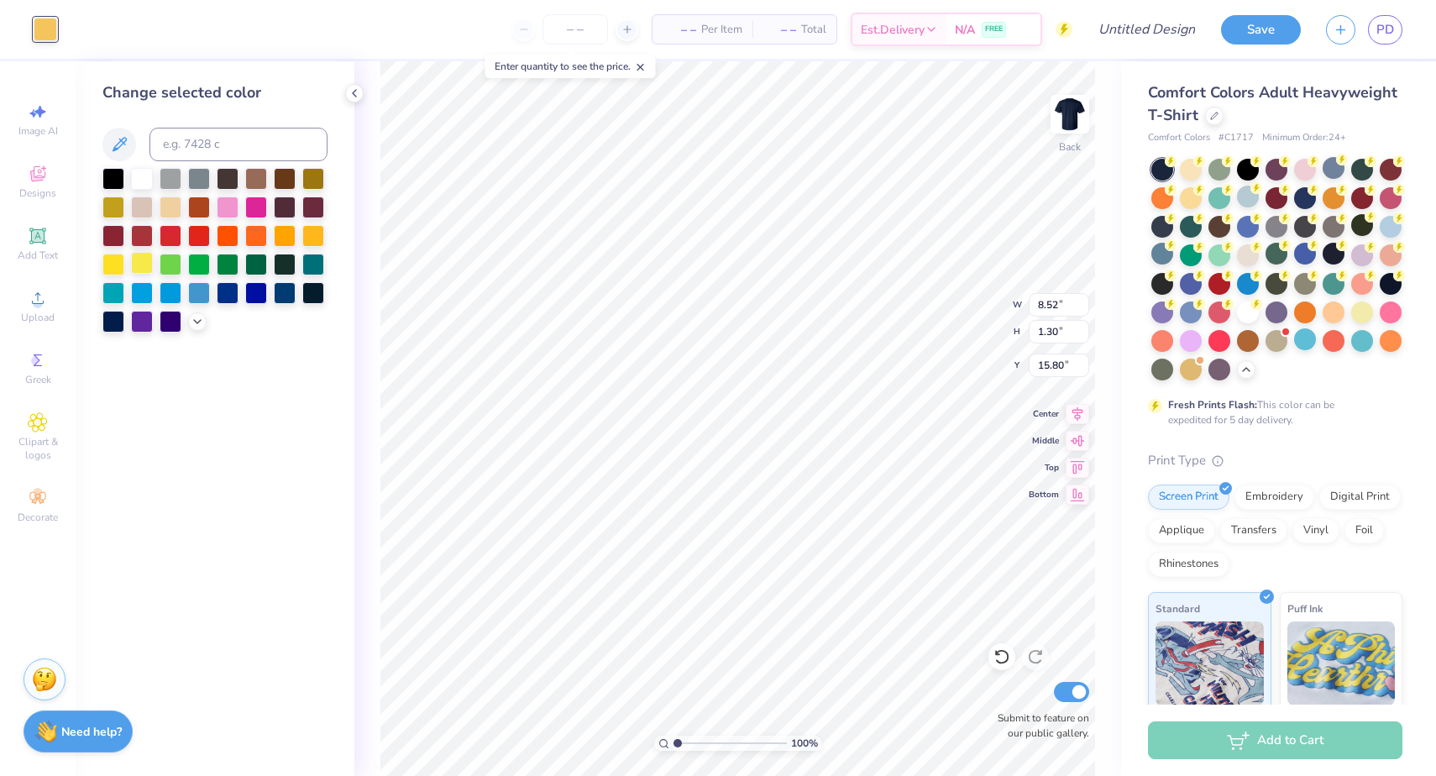
click at [134, 257] on div at bounding box center [142, 263] width 22 height 22
type input "1.43"
type input "15.79"
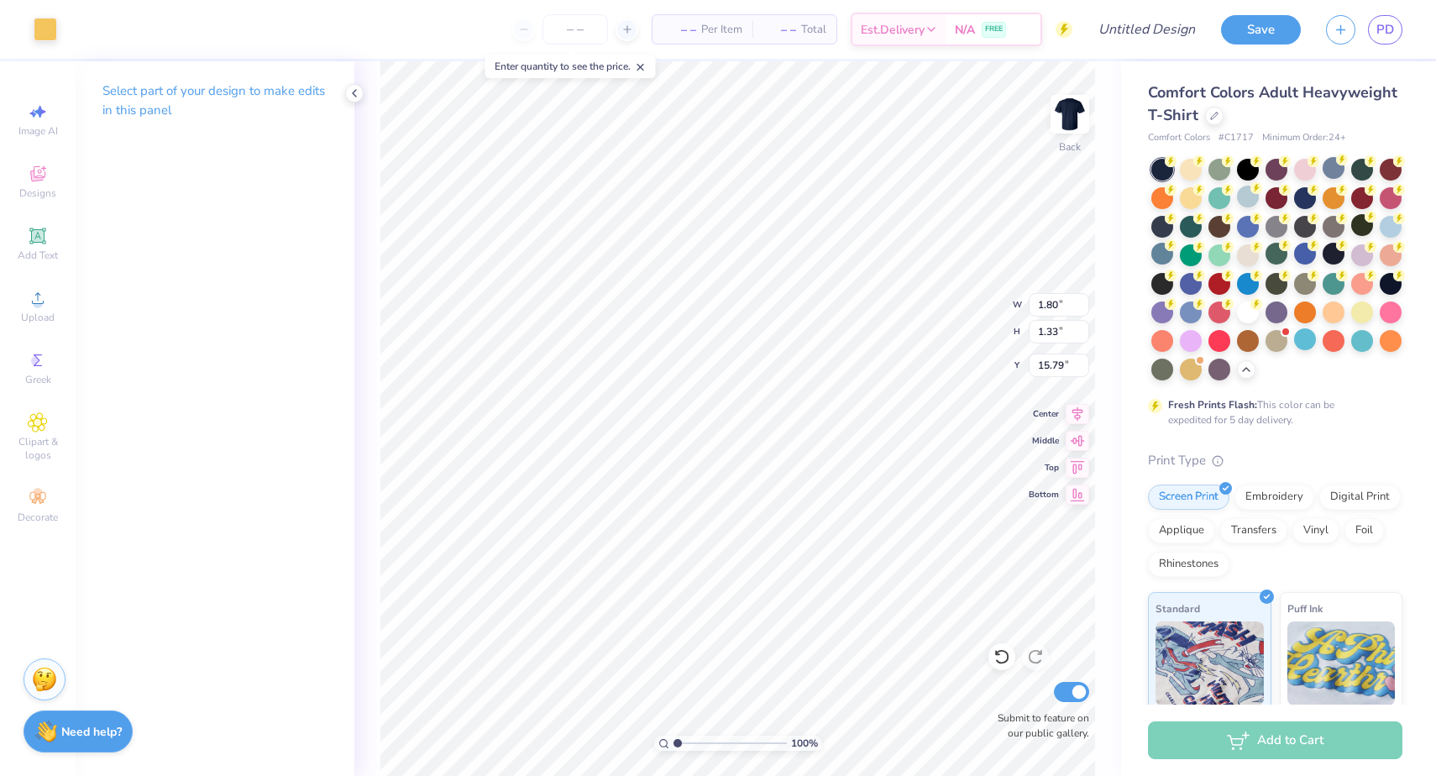
type input "1.80"
type input "1.33"
type input "15.79"
click at [48, 35] on div at bounding box center [46, 28] width 24 height 24
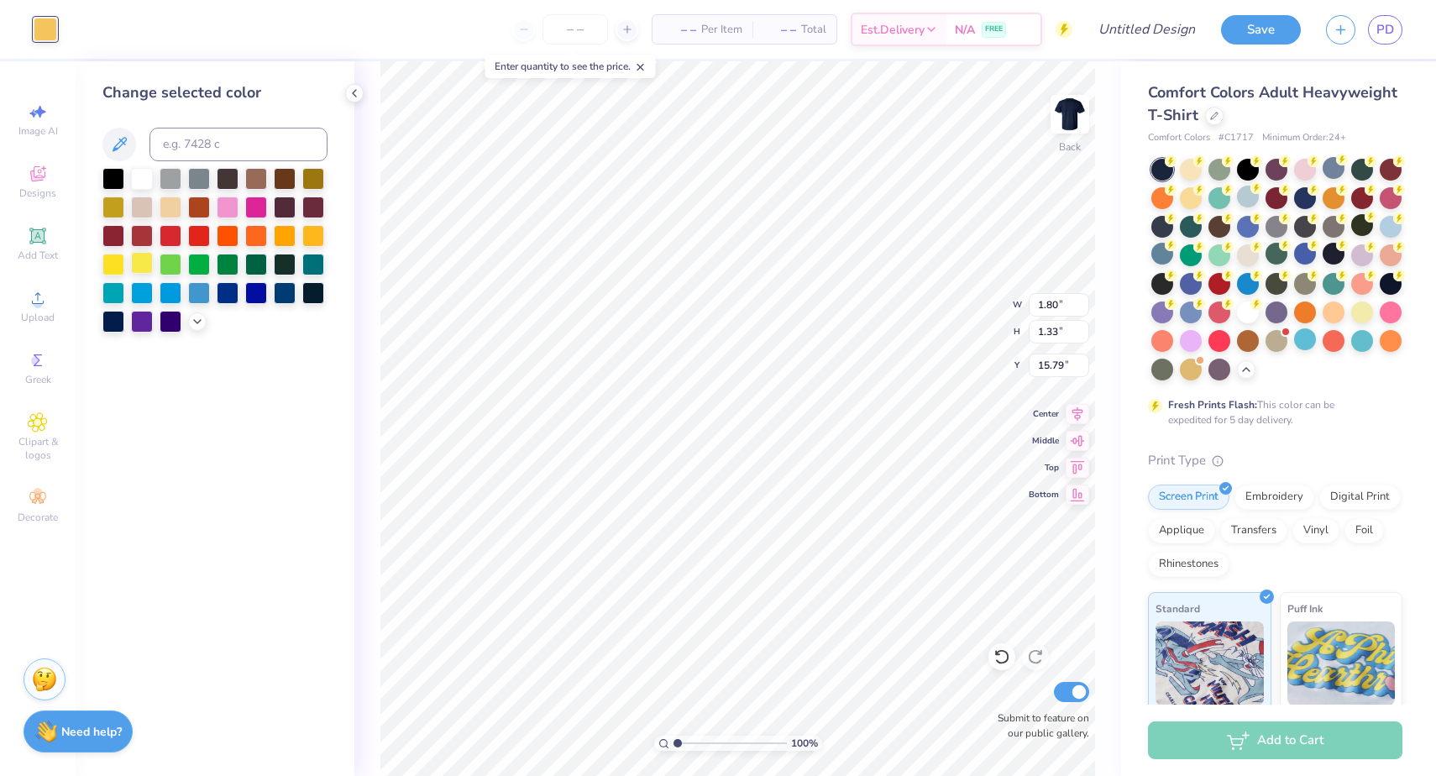
click at [142, 260] on div at bounding box center [142, 263] width 22 height 22
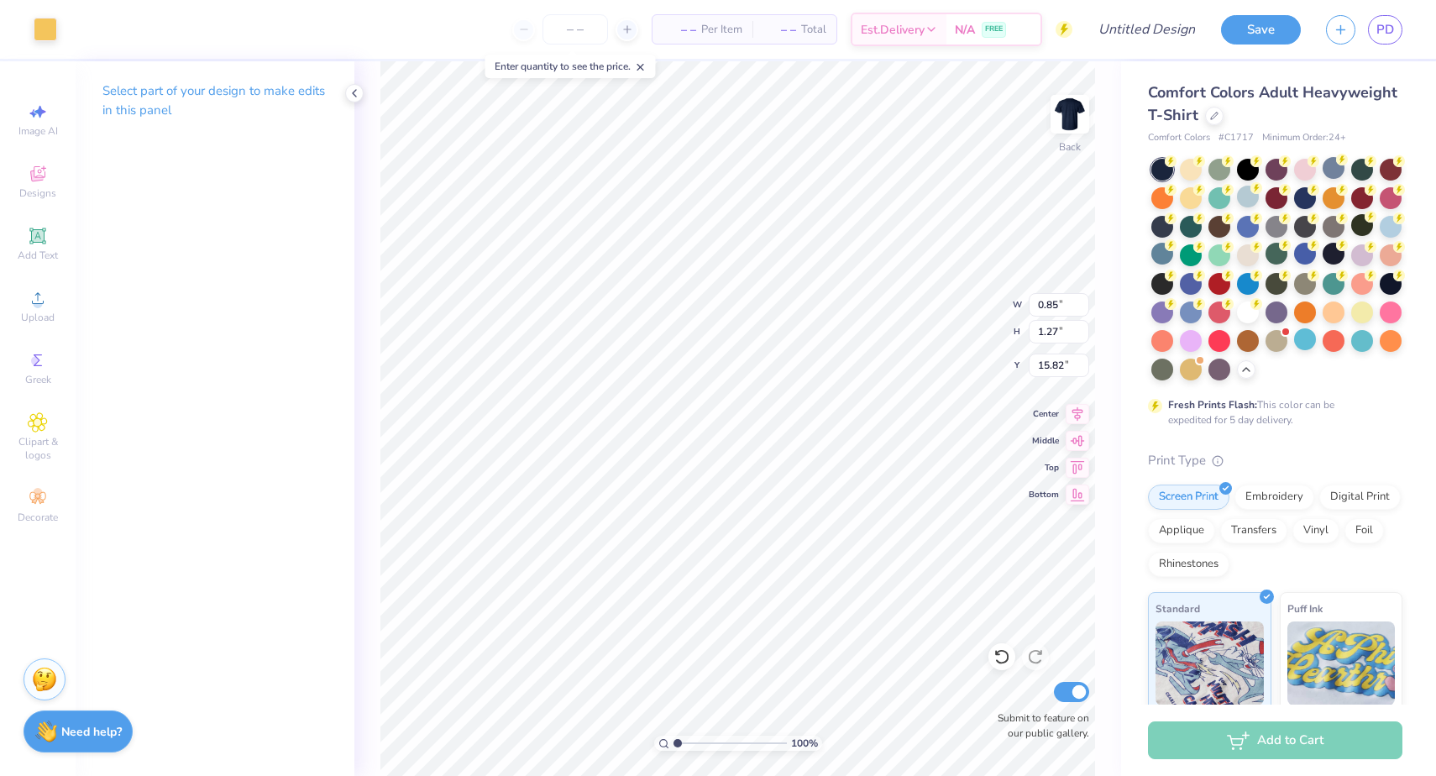
type input "1.24"
click at [53, 29] on div at bounding box center [46, 28] width 24 height 24
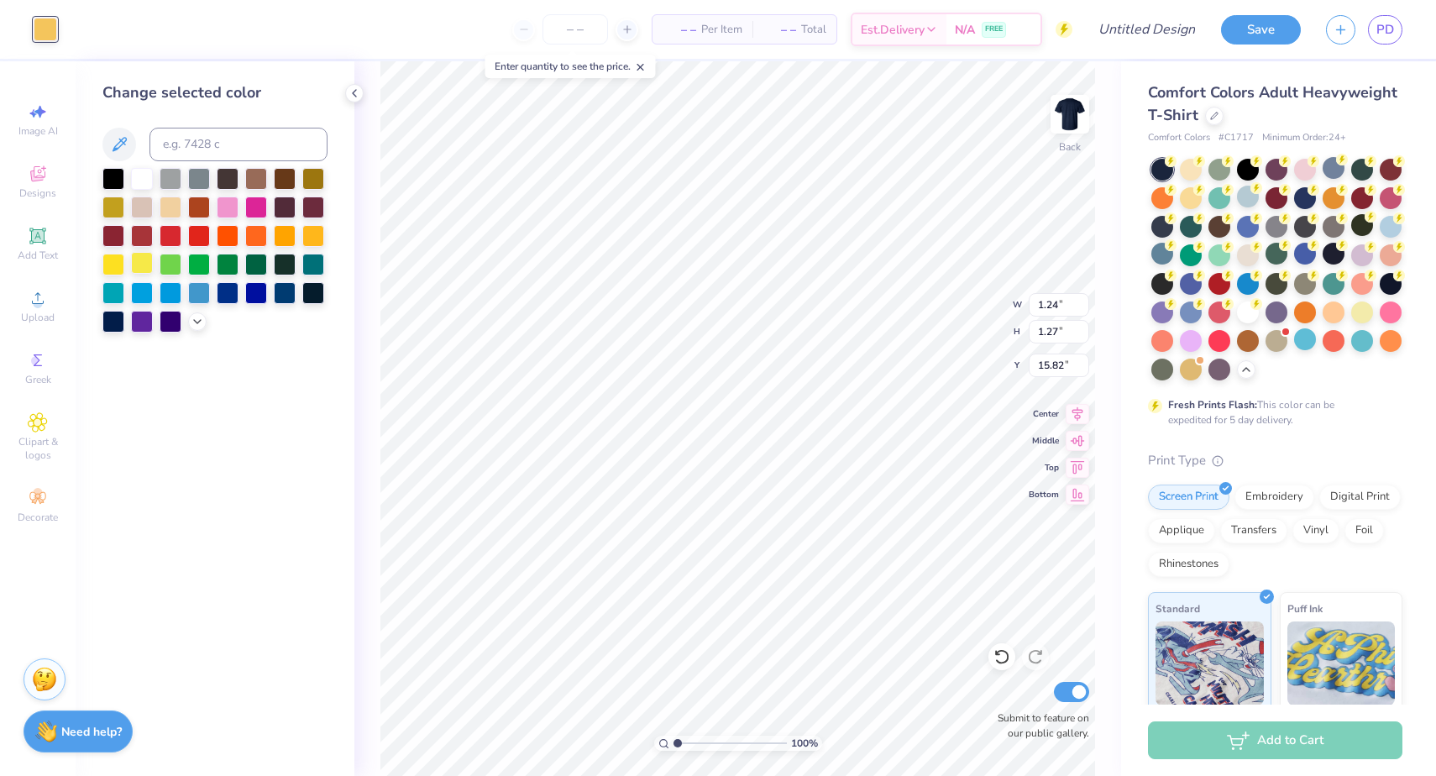
click at [139, 259] on div at bounding box center [142, 263] width 22 height 22
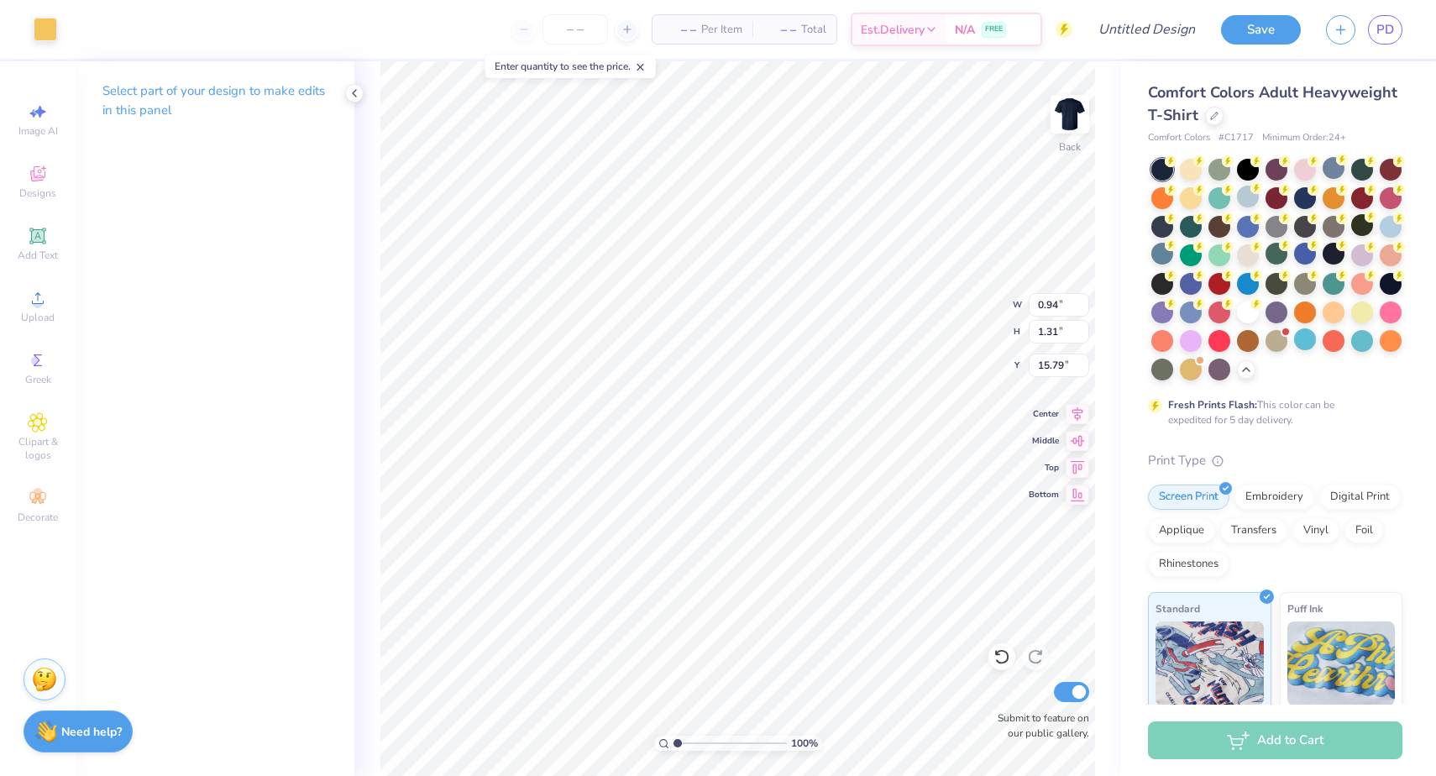
type input "1.48"
type input "1.43"
click at [47, 30] on div at bounding box center [46, 28] width 24 height 24
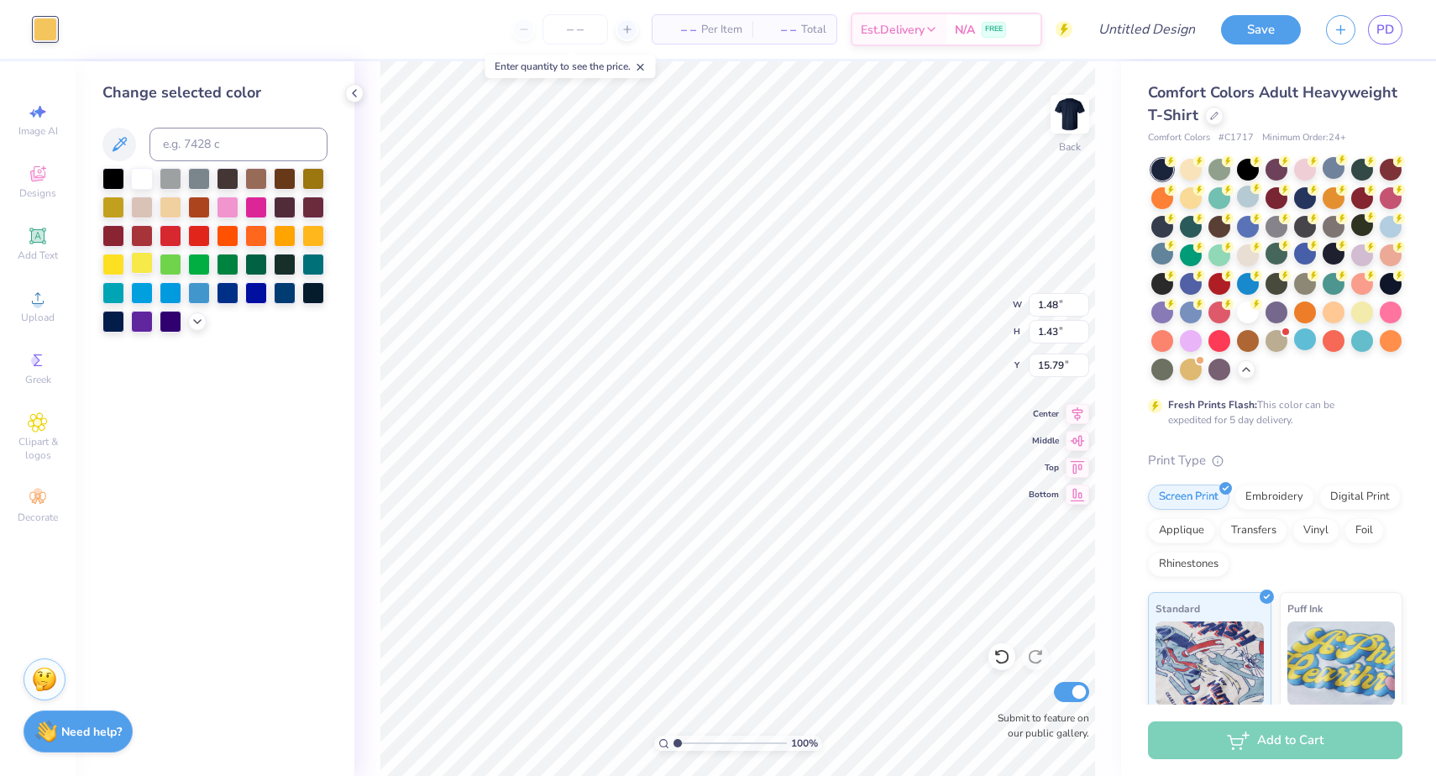
click at [139, 265] on div at bounding box center [142, 263] width 22 height 22
type input "0.85"
type input "1.28"
type input "15.82"
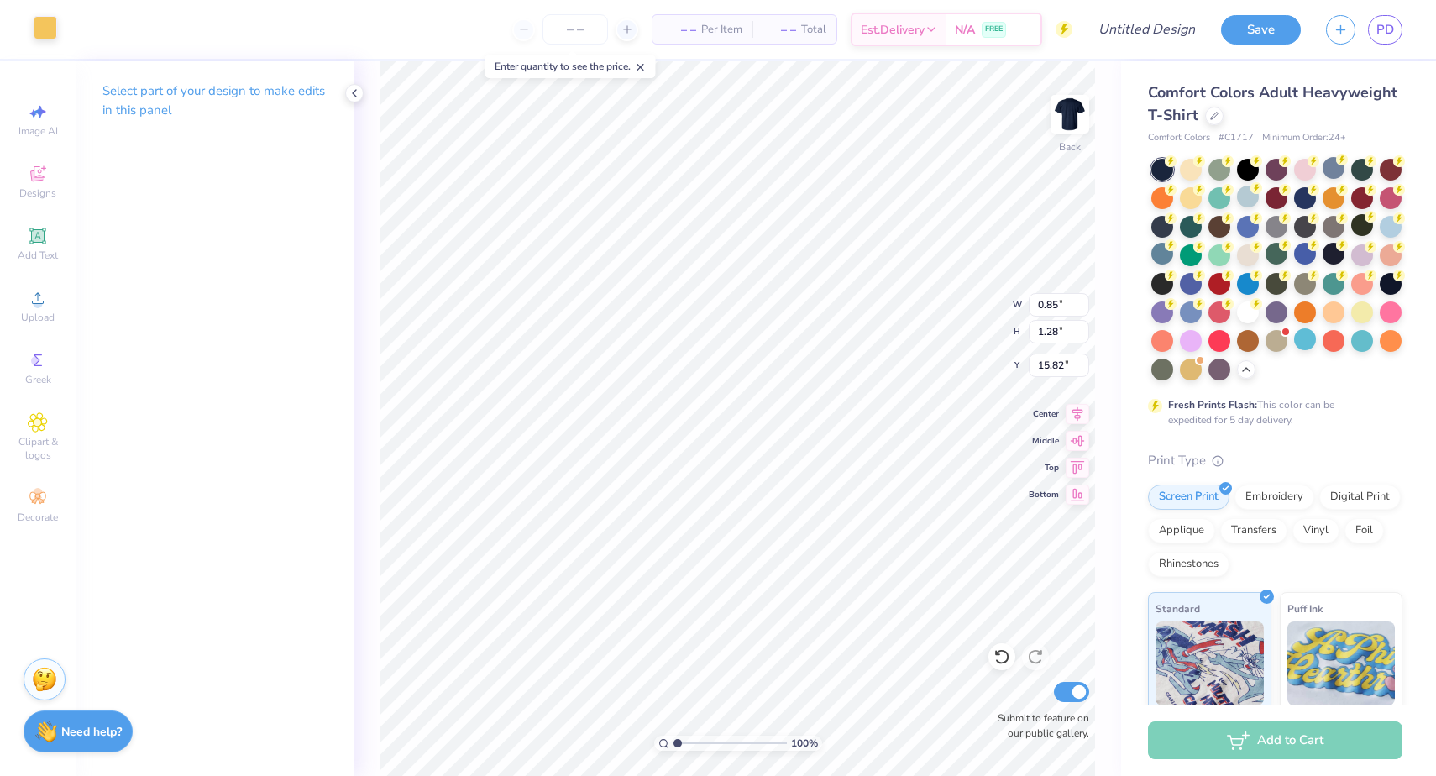
click at [46, 20] on div at bounding box center [46, 28] width 24 height 24
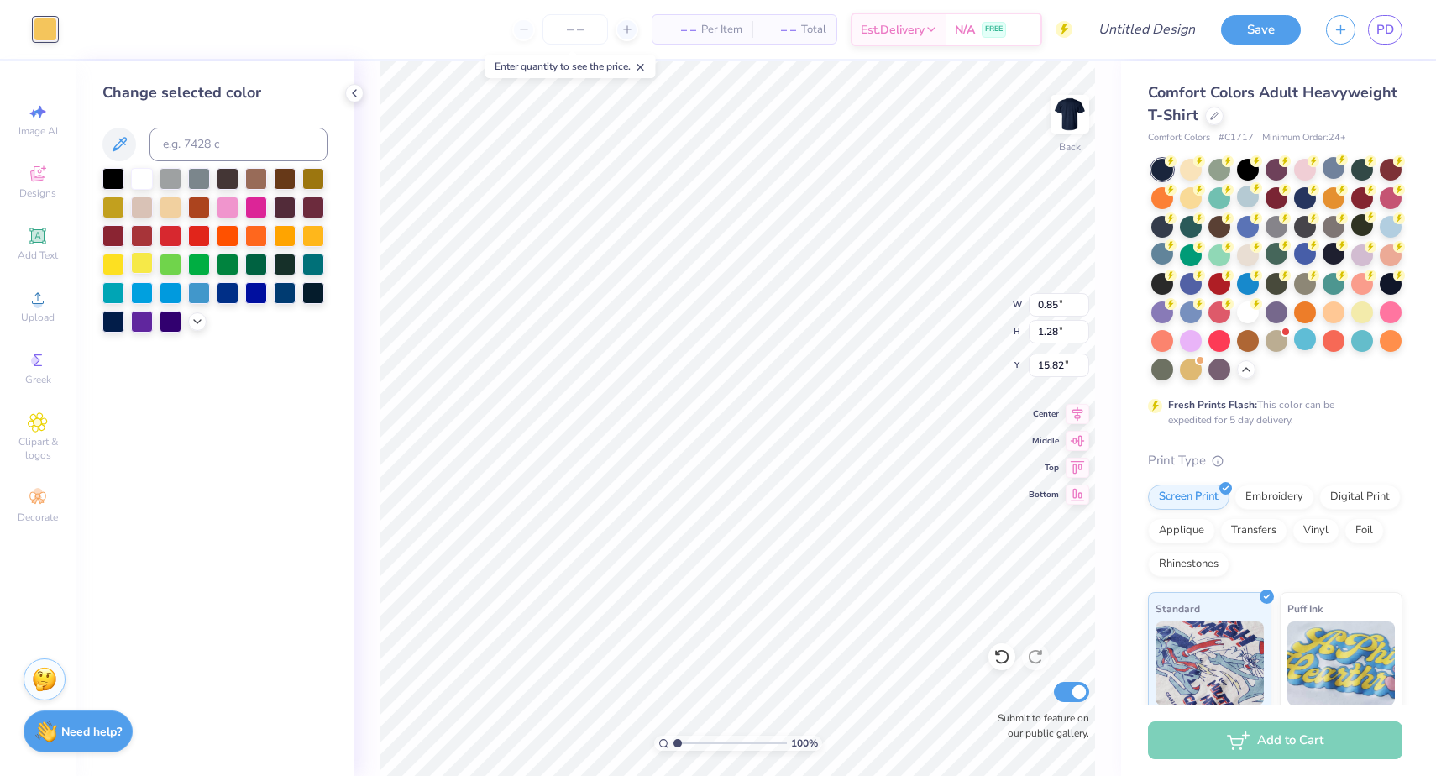
click at [142, 258] on div at bounding box center [142, 263] width 22 height 22
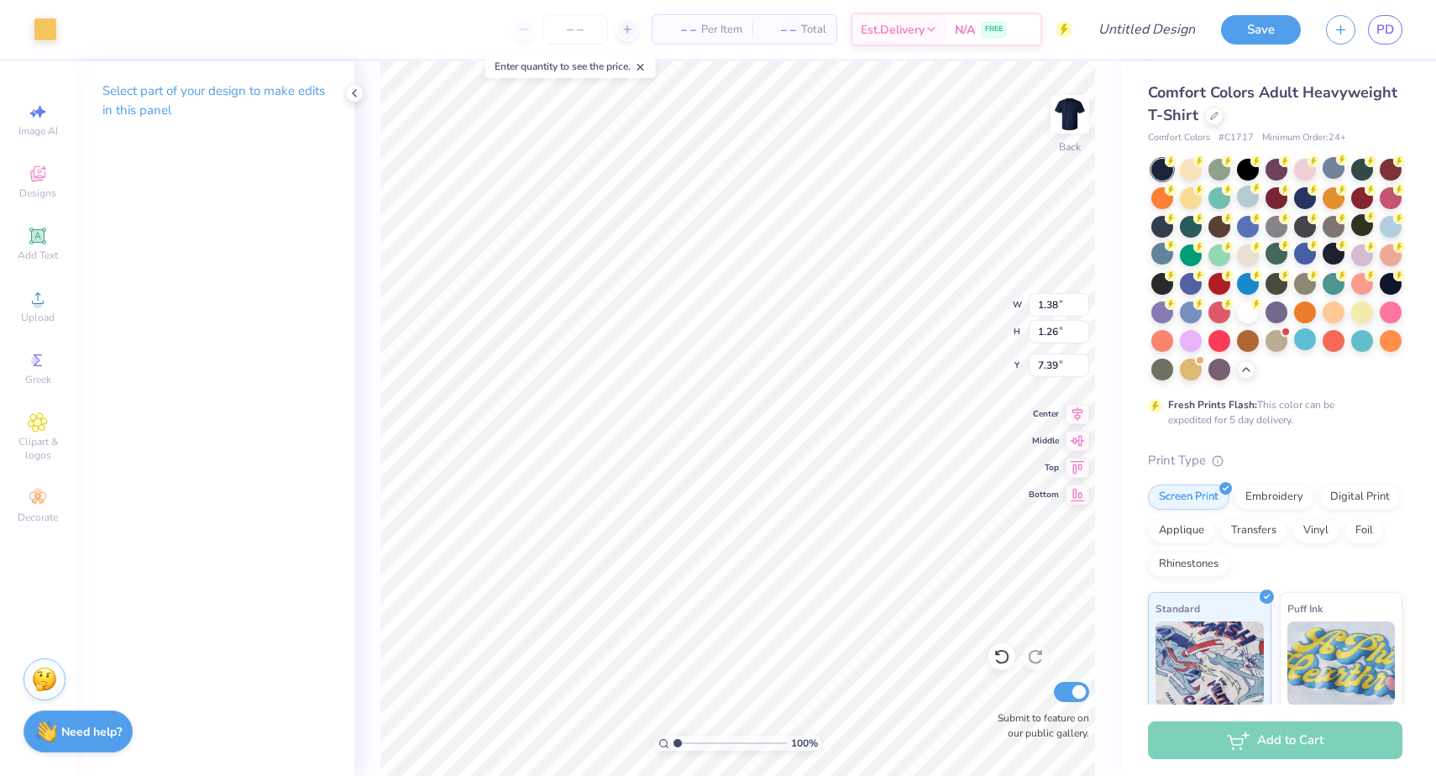
type input "2.15"
type input "2.23"
type input "6.42"
click at [39, 44] on div "Art colors" at bounding box center [28, 29] width 57 height 59
click at [40, 36] on div at bounding box center [46, 28] width 24 height 24
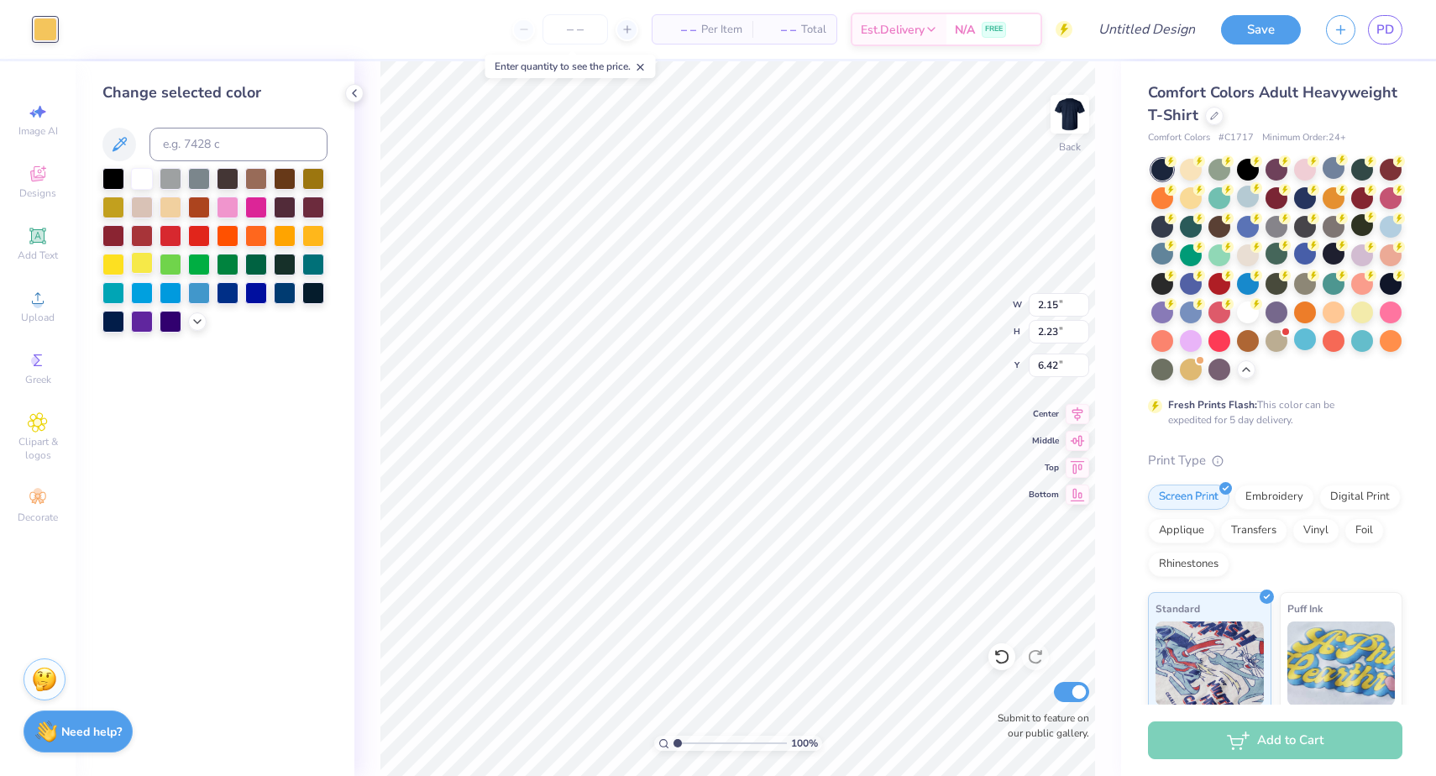
click at [144, 267] on div at bounding box center [142, 263] width 22 height 22
type input "1.17"
type input "1.37"
type input "5.56"
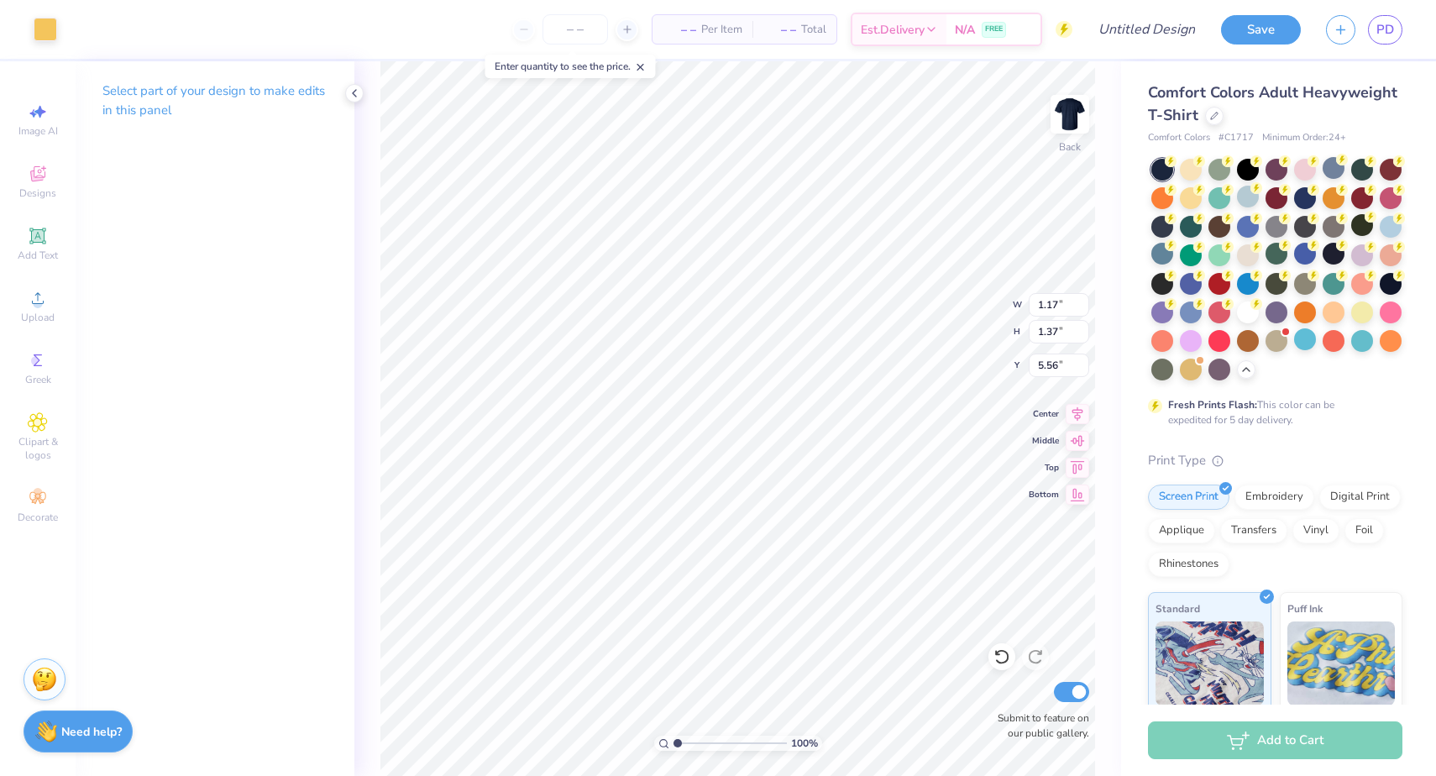
type input "1.74"
type input "1.84"
type input "5.09"
click at [36, 39] on div at bounding box center [46, 28] width 24 height 24
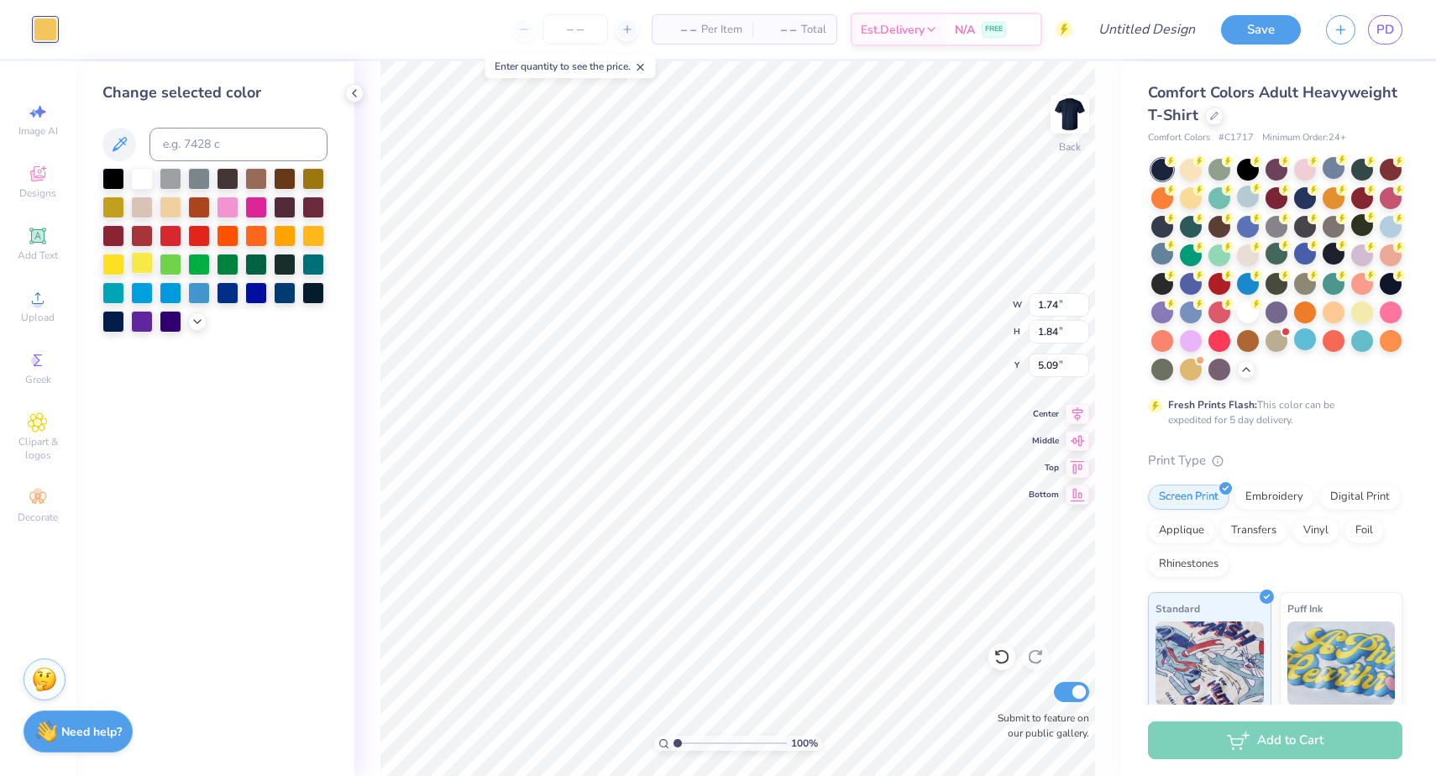
click at [138, 264] on div at bounding box center [142, 263] width 22 height 22
type input "1.10"
type input "1.37"
type input "4.68"
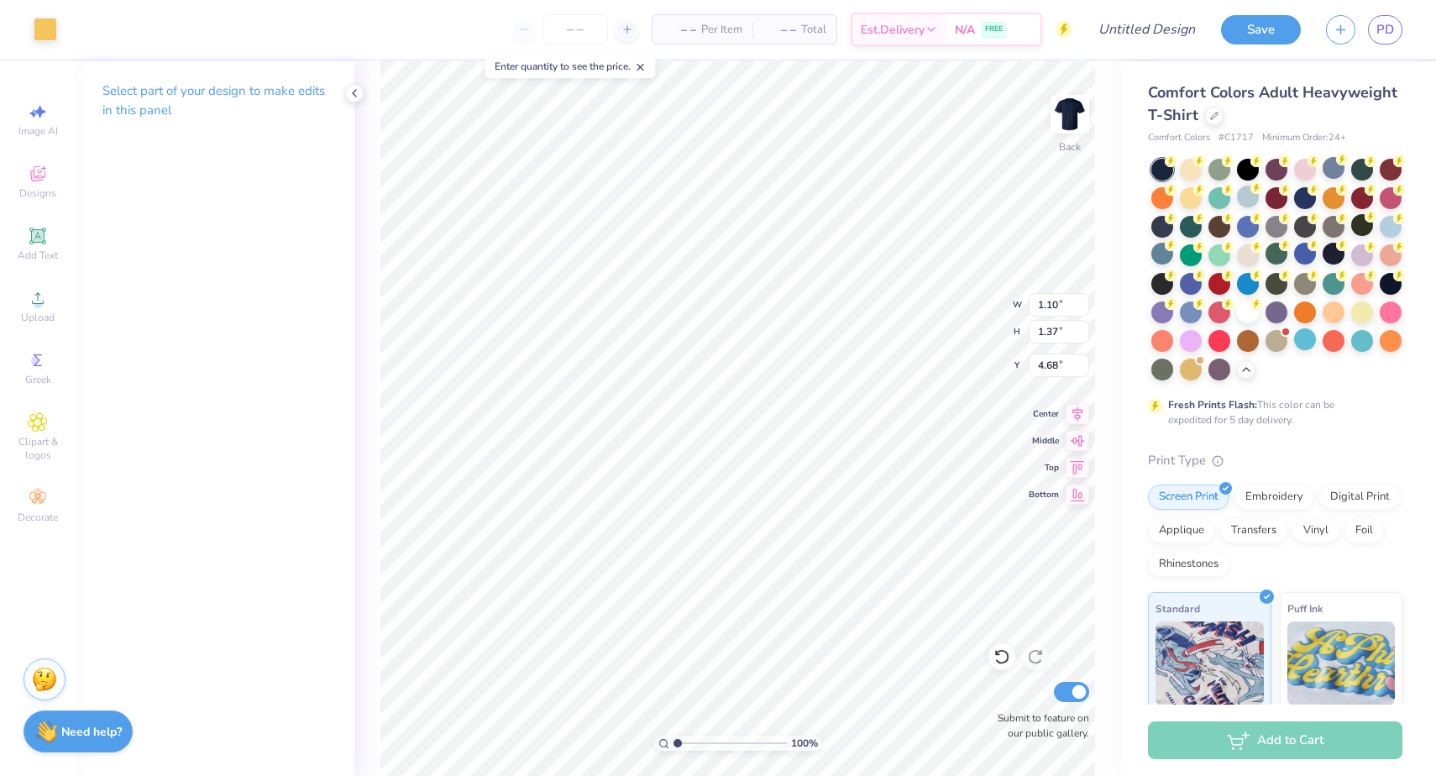
type input "2.44"
type input "2.03"
type input "4.02"
click at [47, 26] on div at bounding box center [46, 28] width 24 height 24
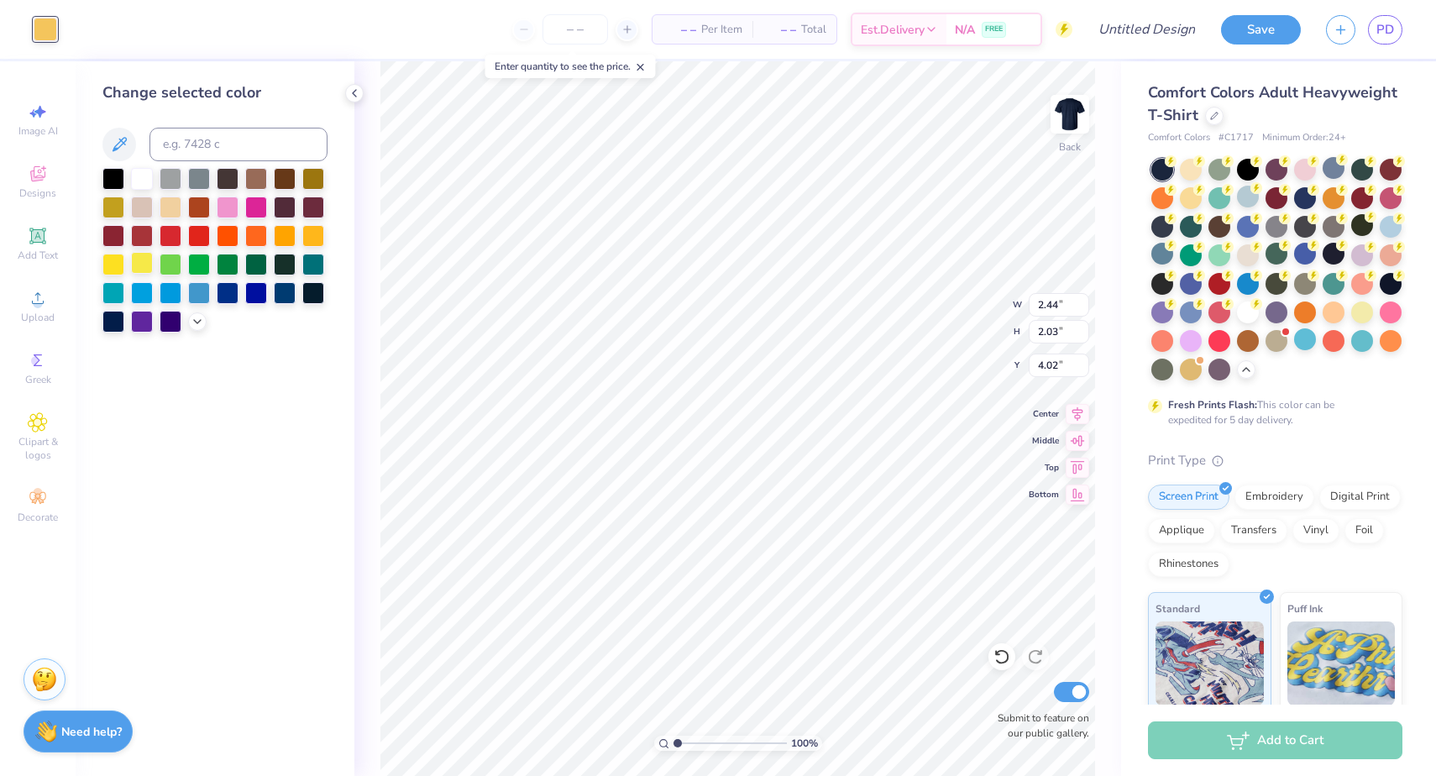
click at [140, 264] on div at bounding box center [142, 263] width 22 height 22
type input "0.85"
type input "1.44"
type input "3.85"
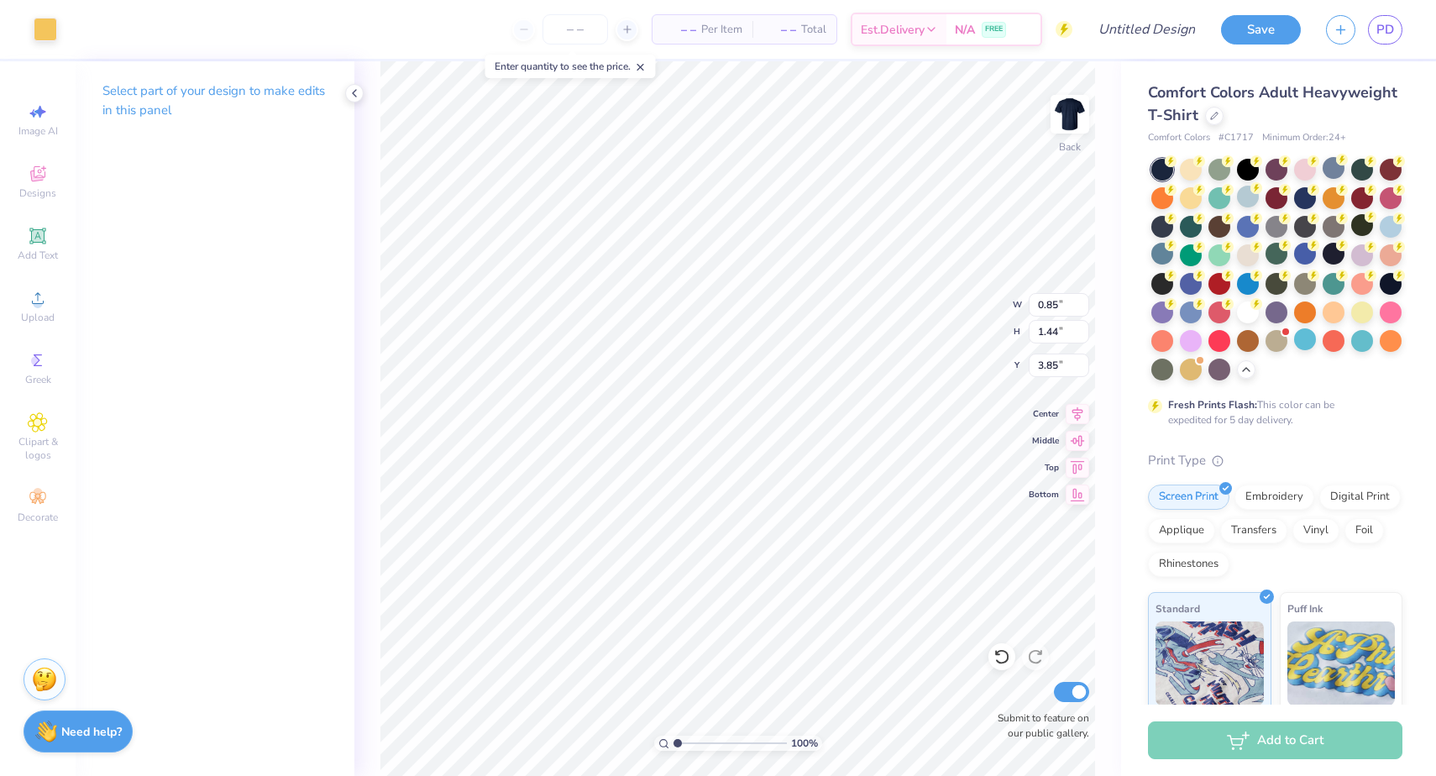
type input "1.73"
type input "1.60"
type input "3.69"
click at [50, 26] on div at bounding box center [46, 28] width 24 height 24
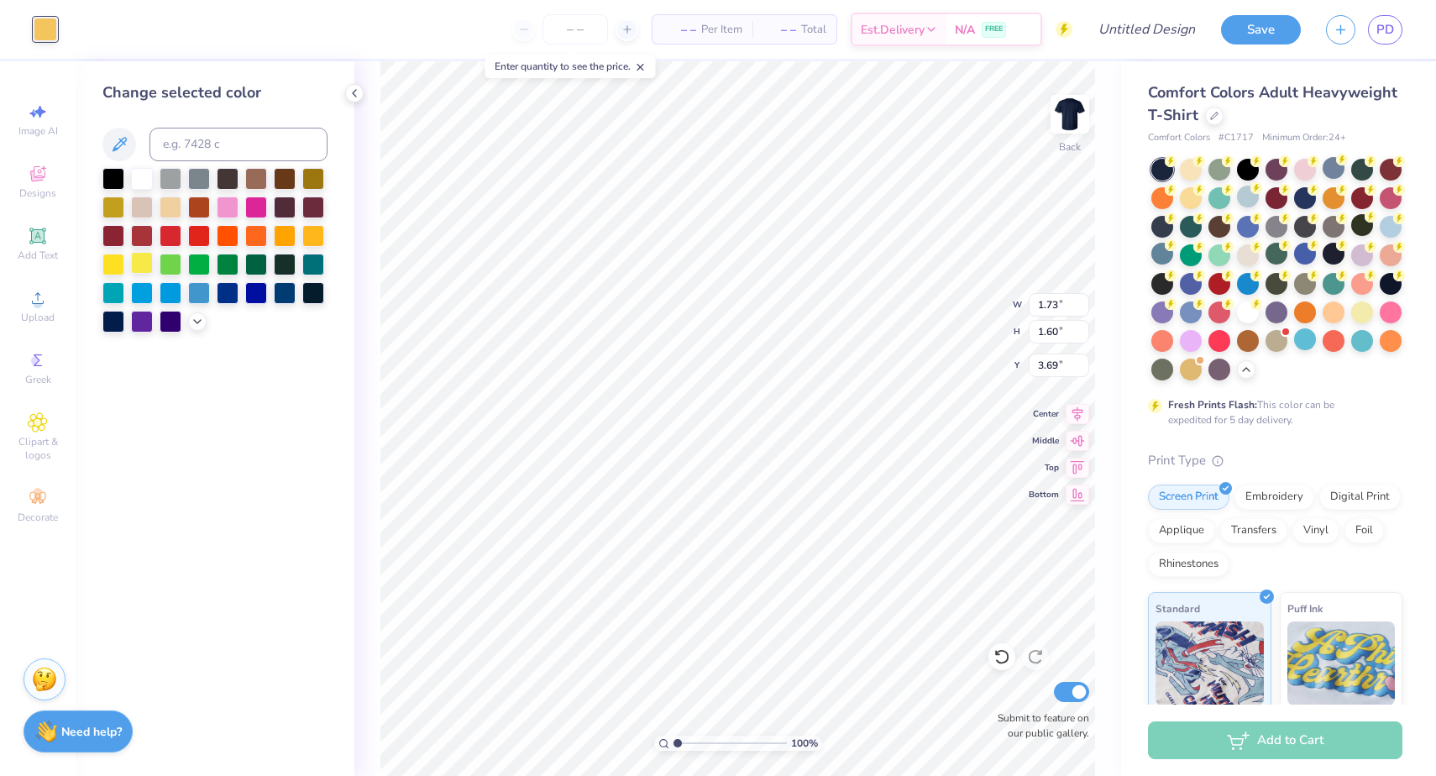
click at [138, 263] on div at bounding box center [142, 263] width 22 height 22
type input "1.27"
type input "1.57"
type input "3.68"
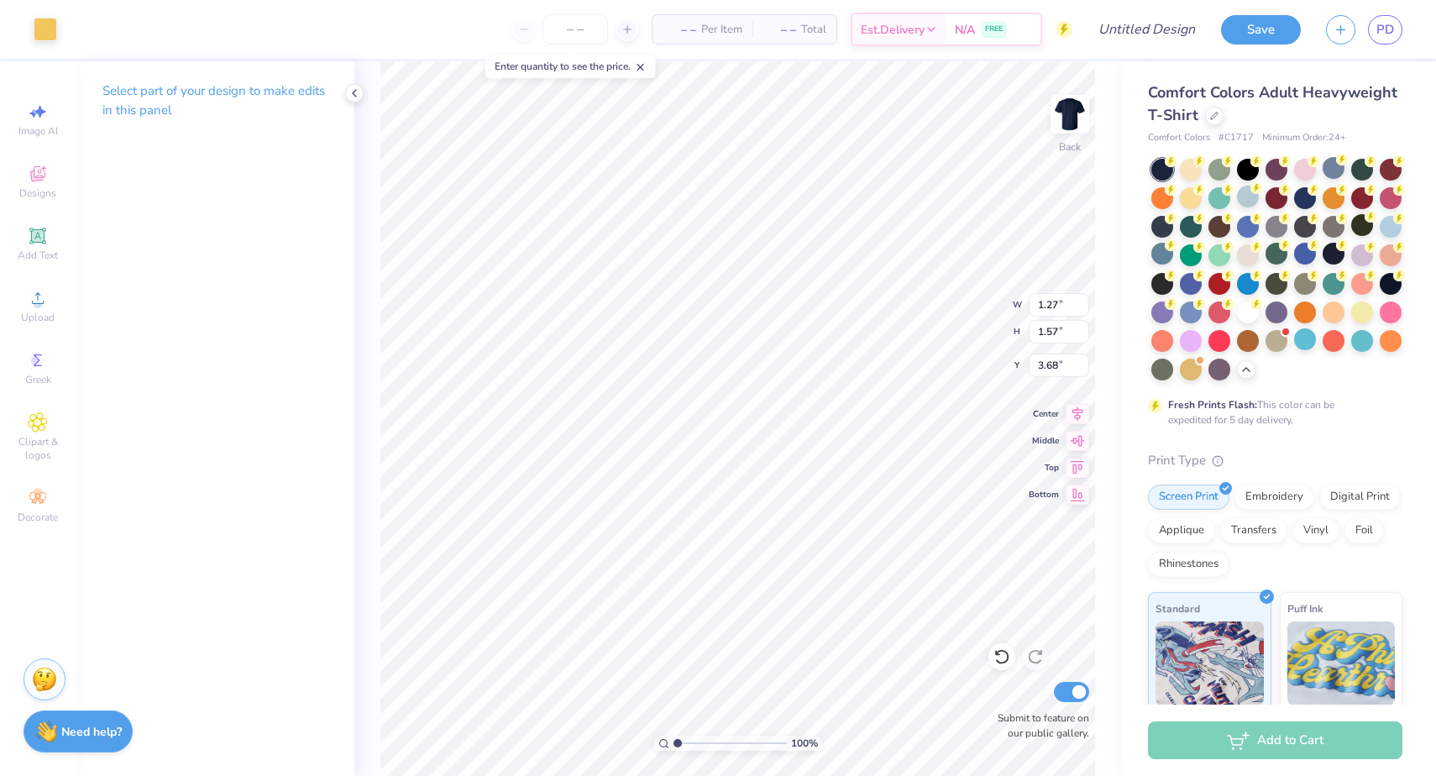
type input "2.37"
type input "1.76"
click at [49, 26] on div at bounding box center [46, 28] width 24 height 24
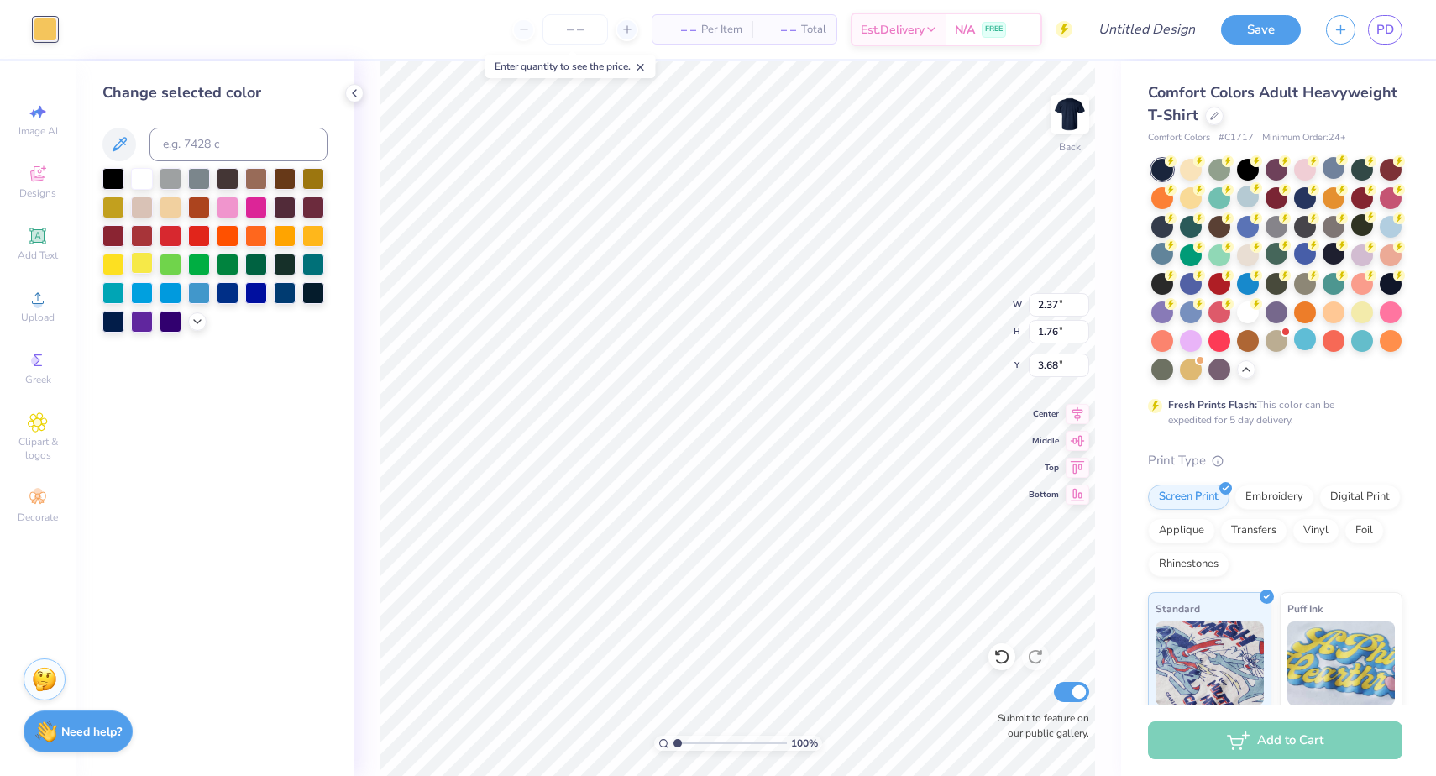
click at [140, 259] on div at bounding box center [142, 263] width 22 height 22
type input "1.37"
type input "1.65"
type input "4.24"
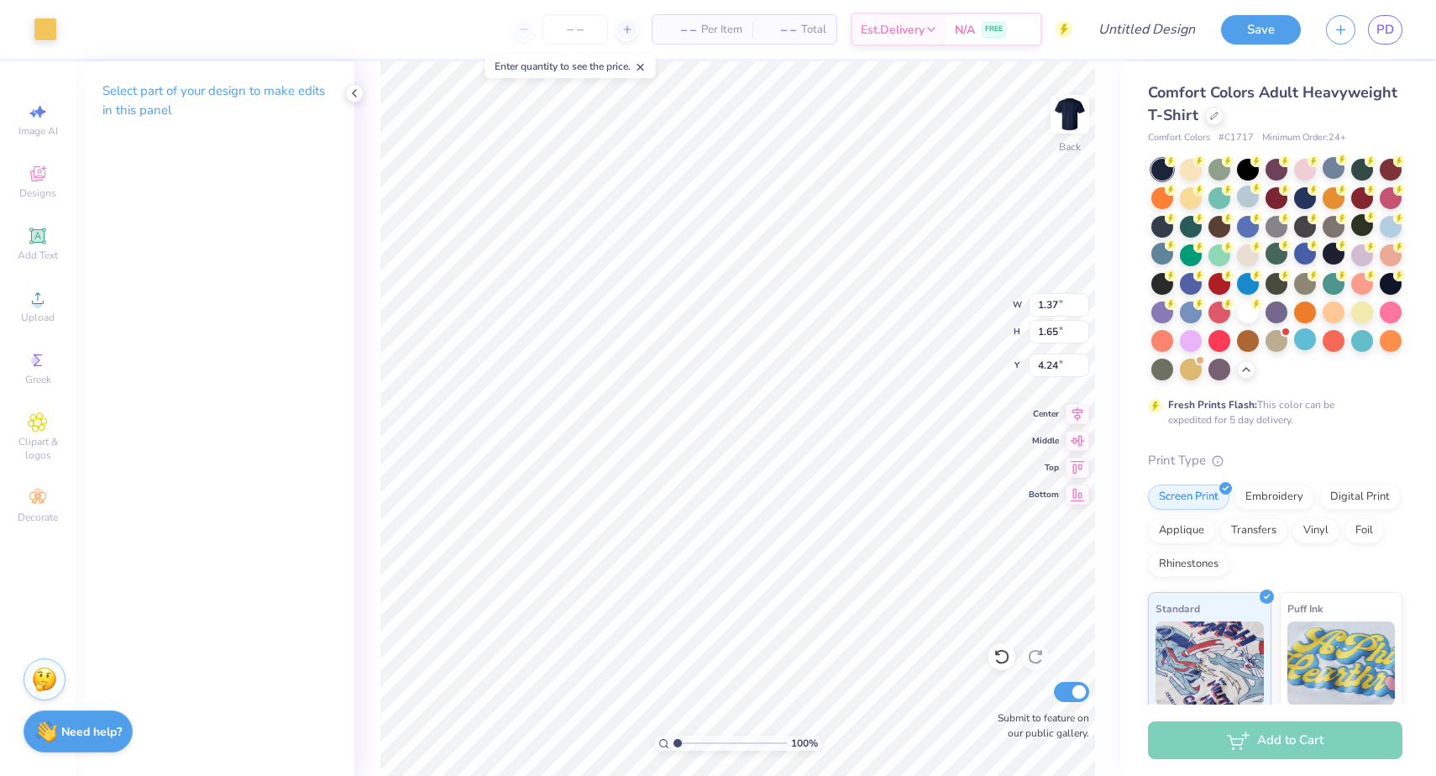
type input "2.33"
type input "1.93"
click at [40, 36] on div at bounding box center [46, 28] width 24 height 24
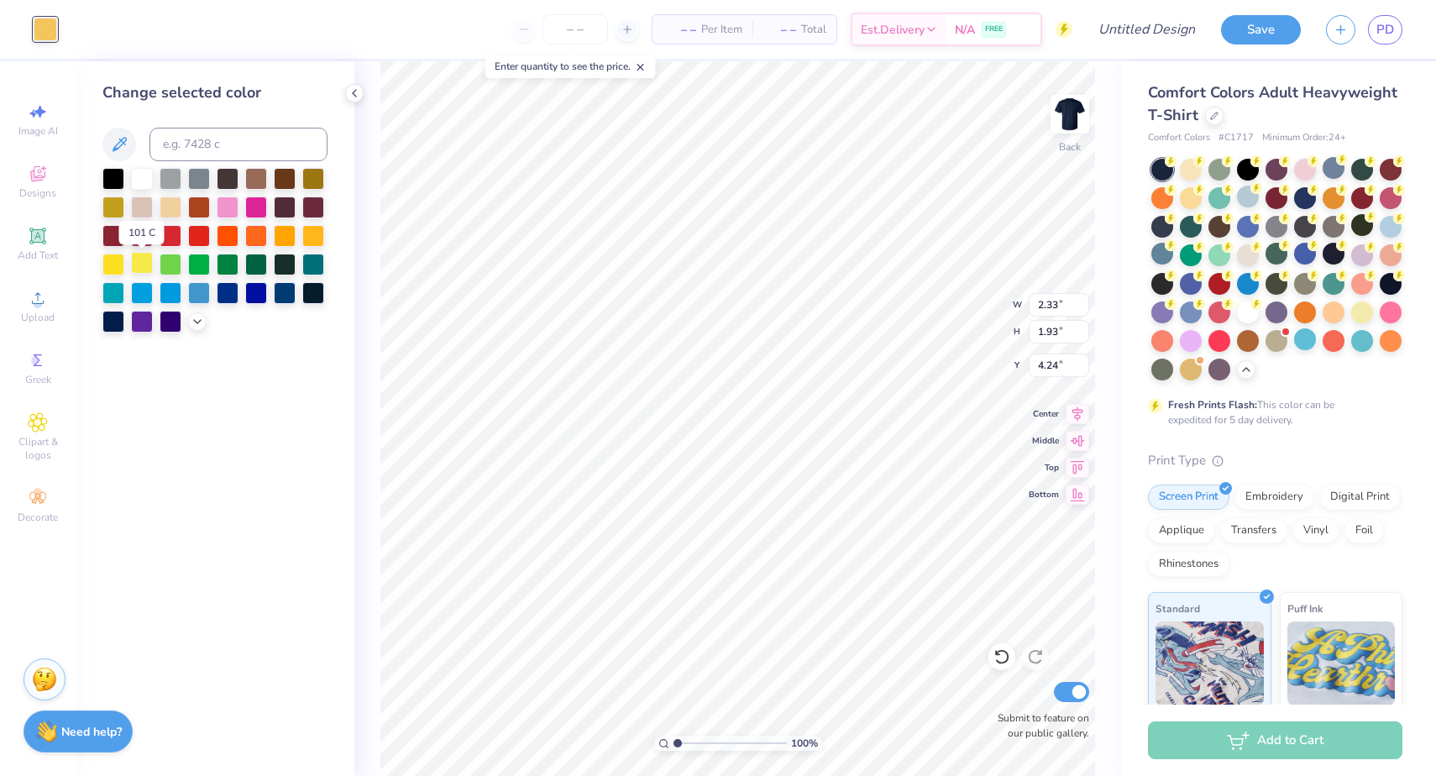
click at [139, 269] on div at bounding box center [142, 263] width 22 height 22
type input "1.32"
type input "1.50"
type input "5.36"
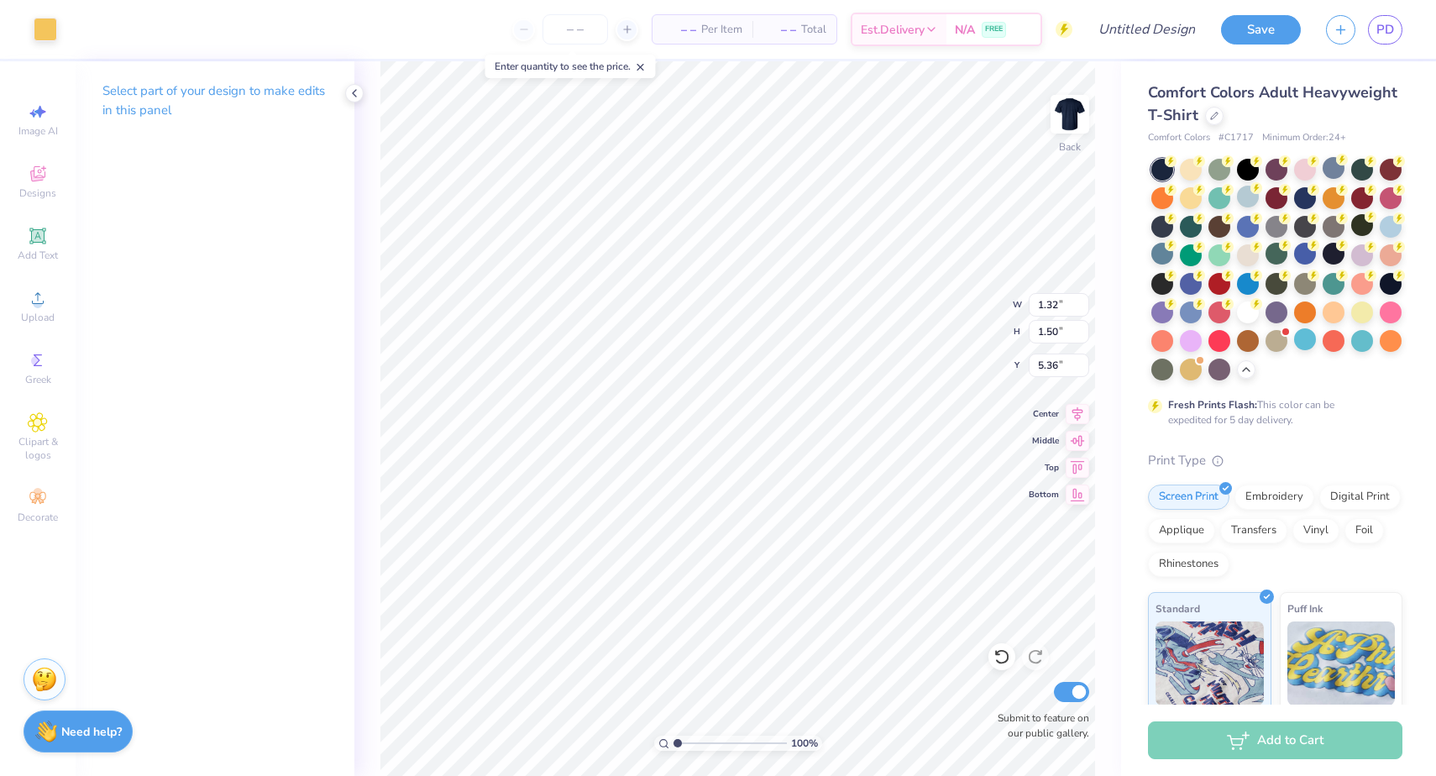
type input "2.25"
type input "2.22"
click at [55, 39] on div at bounding box center [46, 28] width 24 height 24
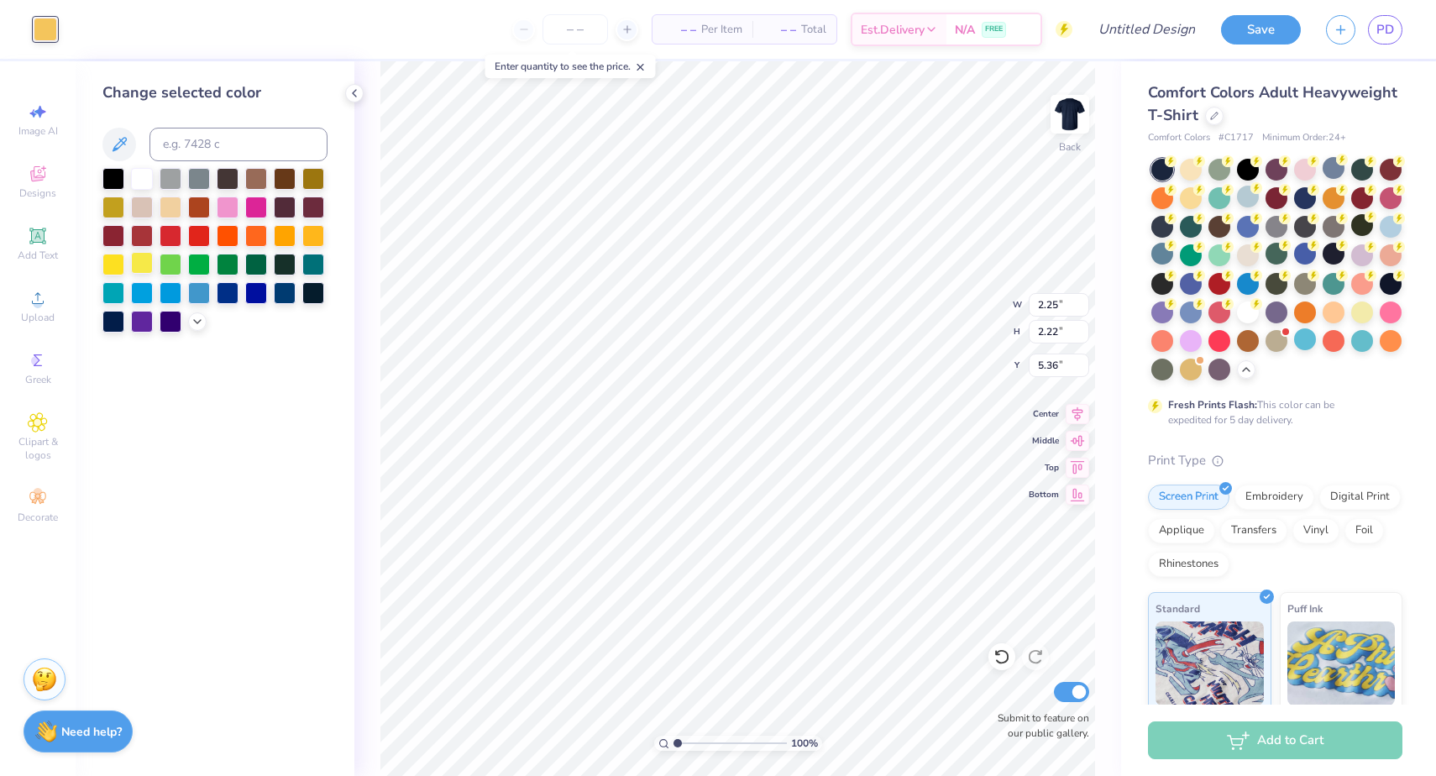
click at [139, 265] on div at bounding box center [142, 263] width 22 height 22
type input "1.28"
type input "1.25"
type input "6.91"
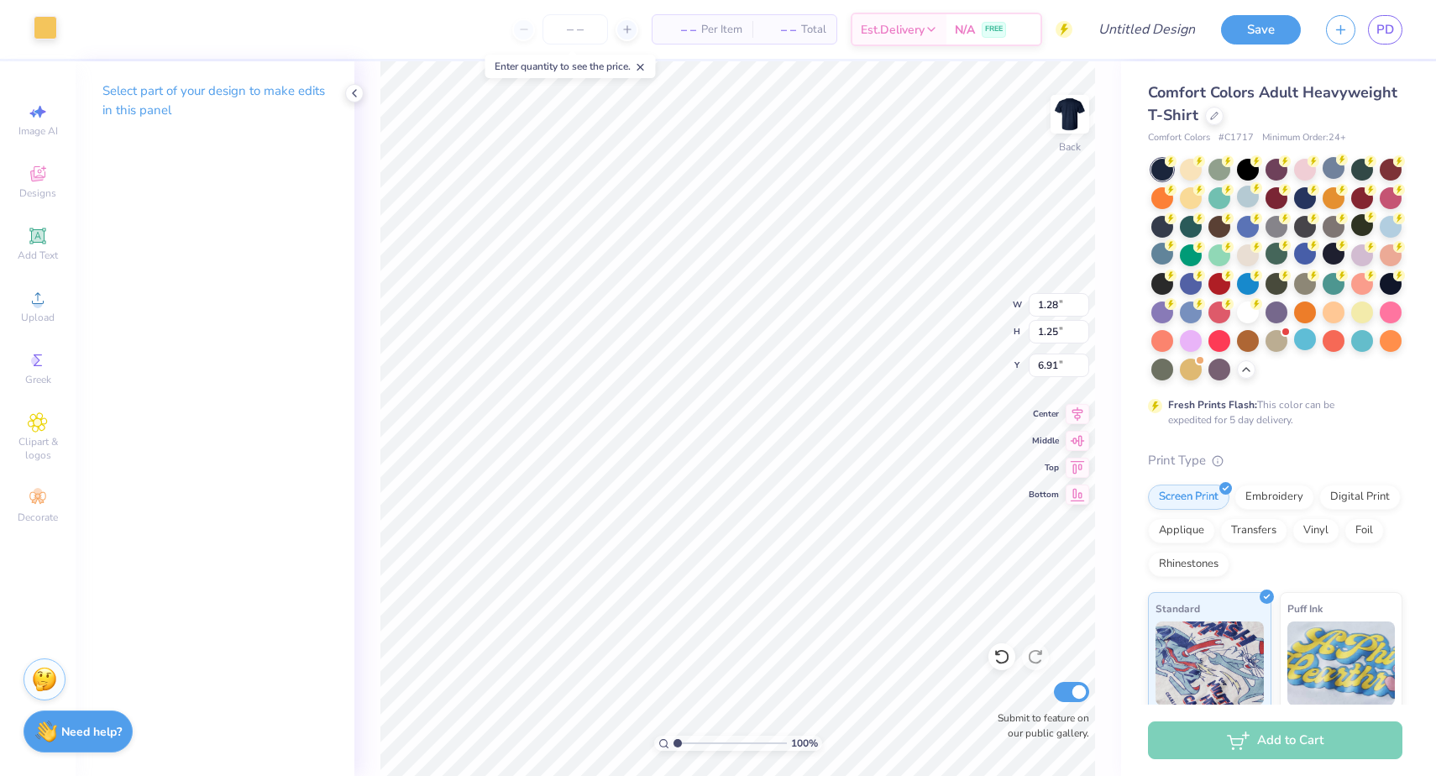
click at [42, 26] on div at bounding box center [46, 28] width 24 height 24
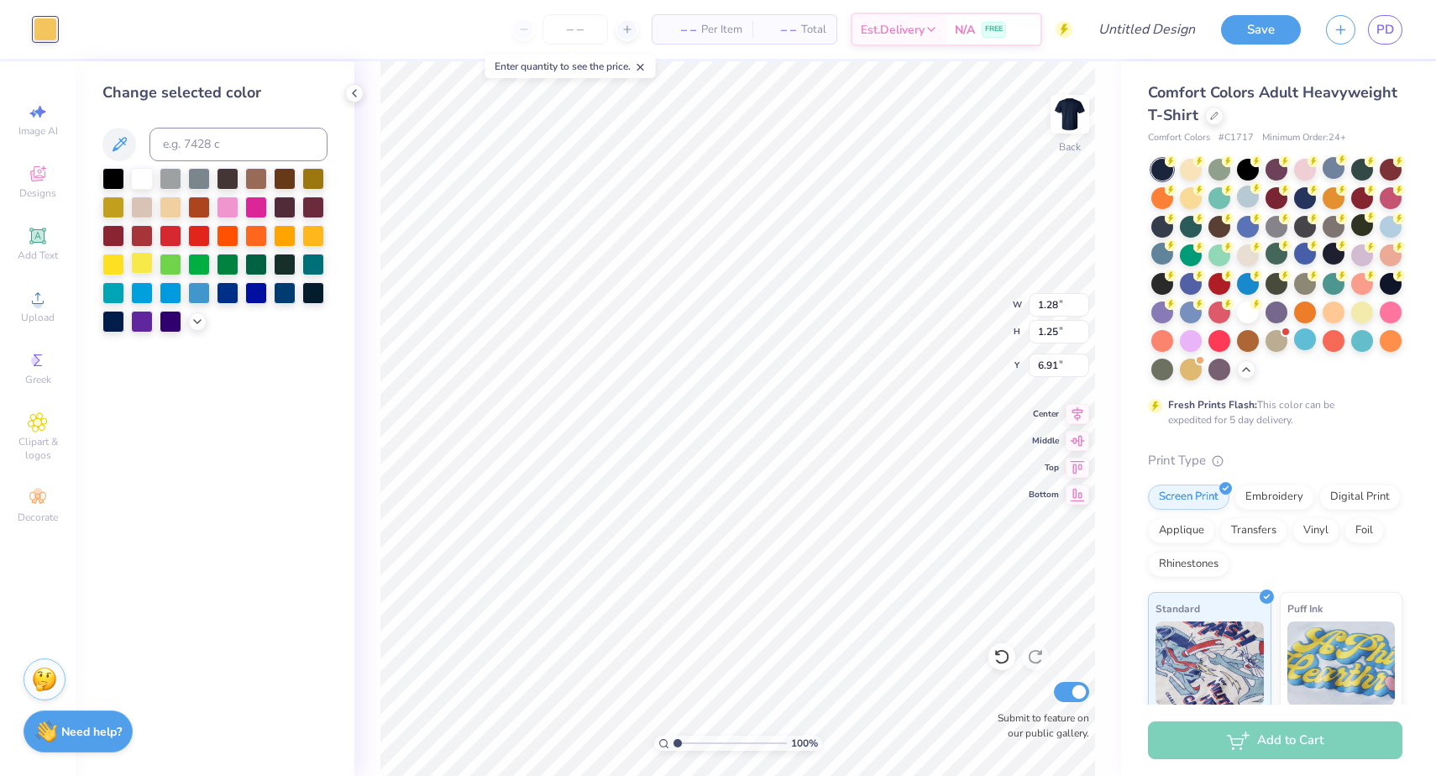
click at [137, 266] on div at bounding box center [142, 263] width 22 height 22
type input "9.02"
type input "5.81"
type input "9.59"
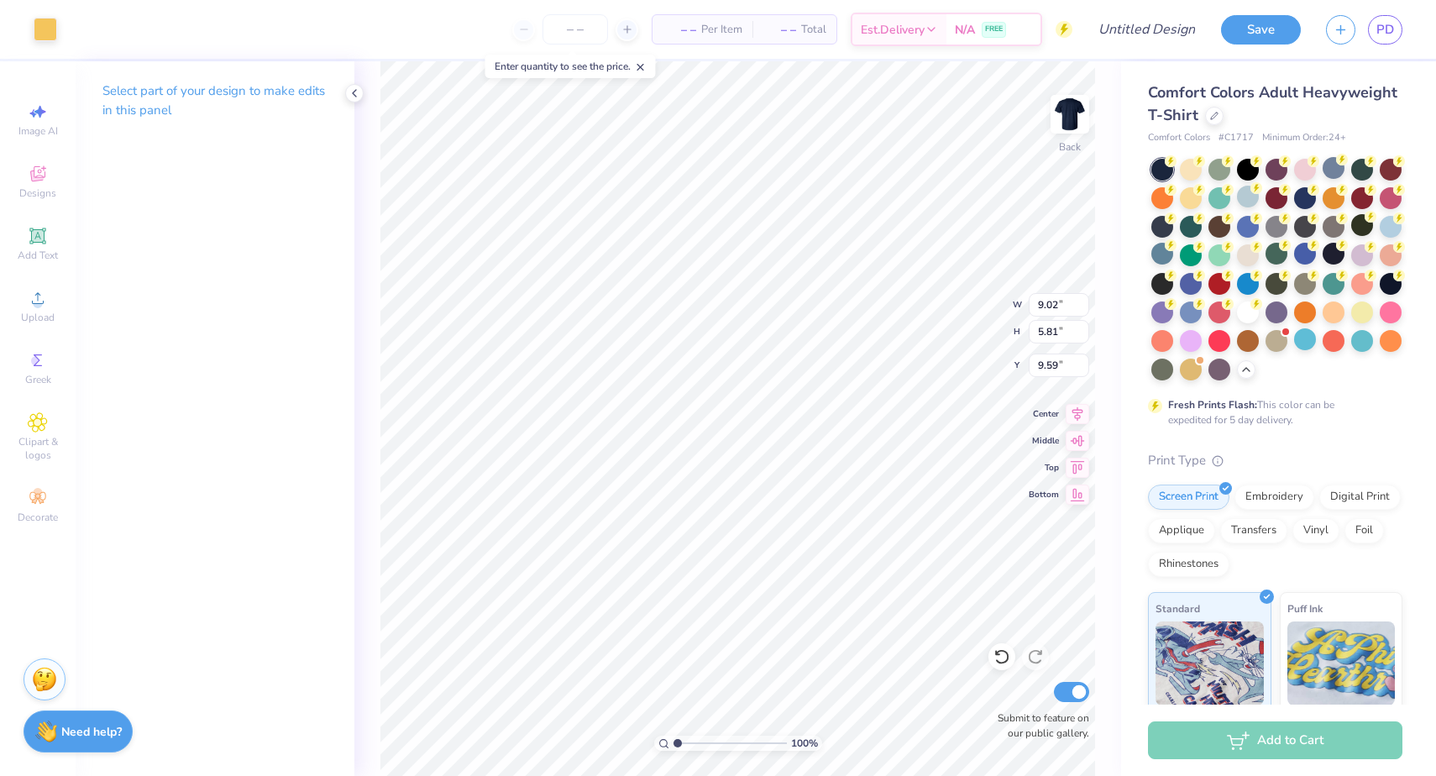
type input "9.02"
type input "6.39"
click at [54, 29] on div at bounding box center [46, 28] width 24 height 24
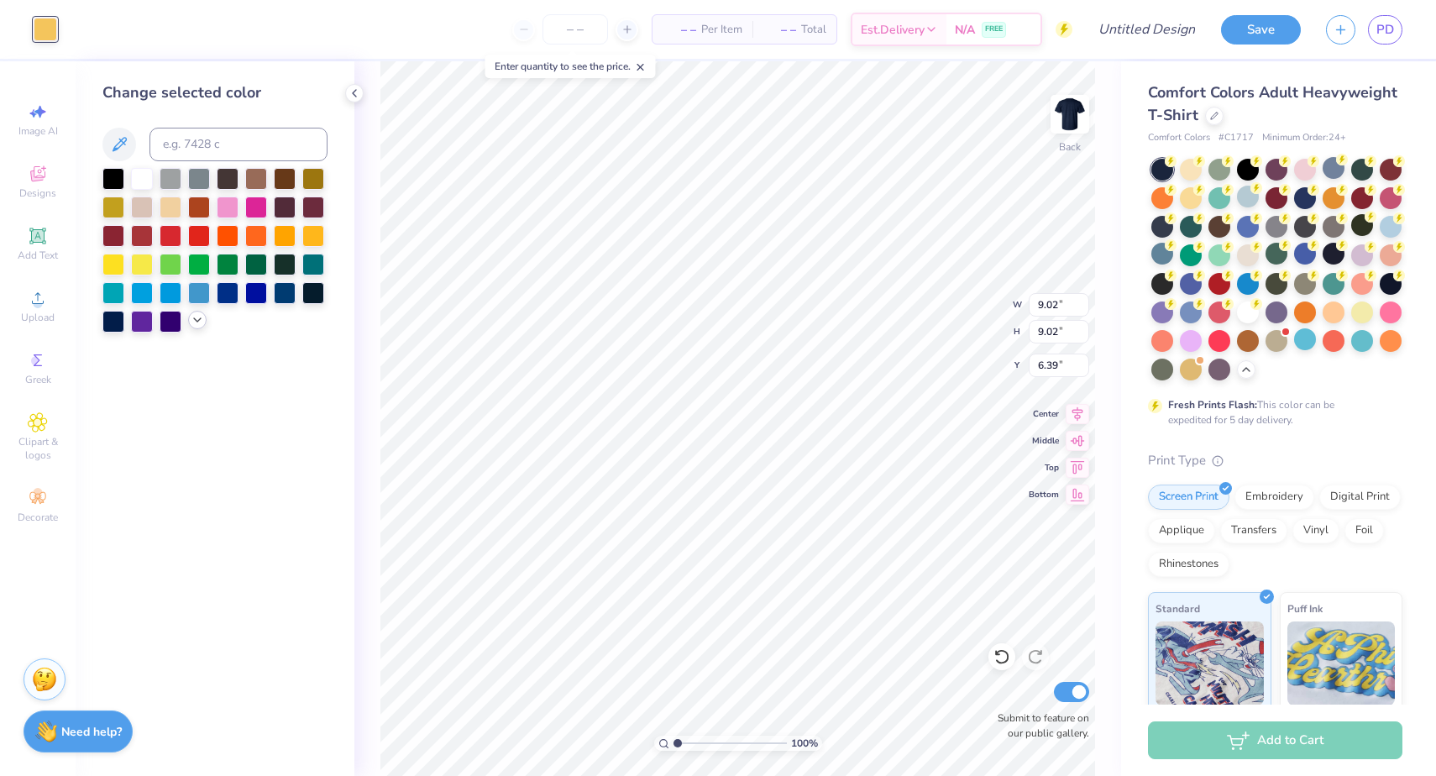
click at [200, 318] on icon at bounding box center [197, 319] width 13 height 13
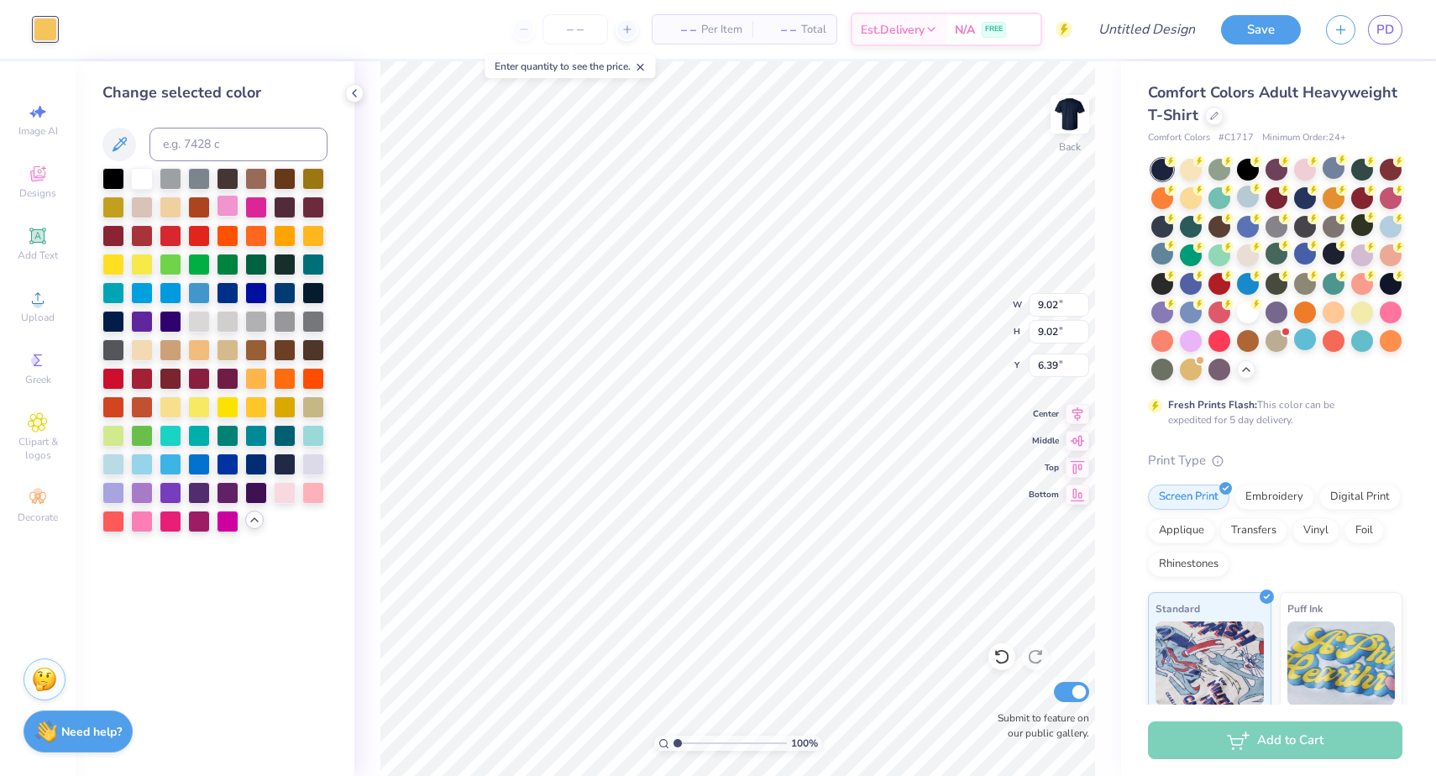
click at [237, 210] on div at bounding box center [228, 206] width 22 height 22
click at [250, 408] on div at bounding box center [256, 406] width 22 height 22
click at [147, 265] on div at bounding box center [142, 263] width 22 height 22
click at [118, 264] on div at bounding box center [113, 263] width 22 height 22
click at [136, 271] on div at bounding box center [142, 263] width 22 height 22
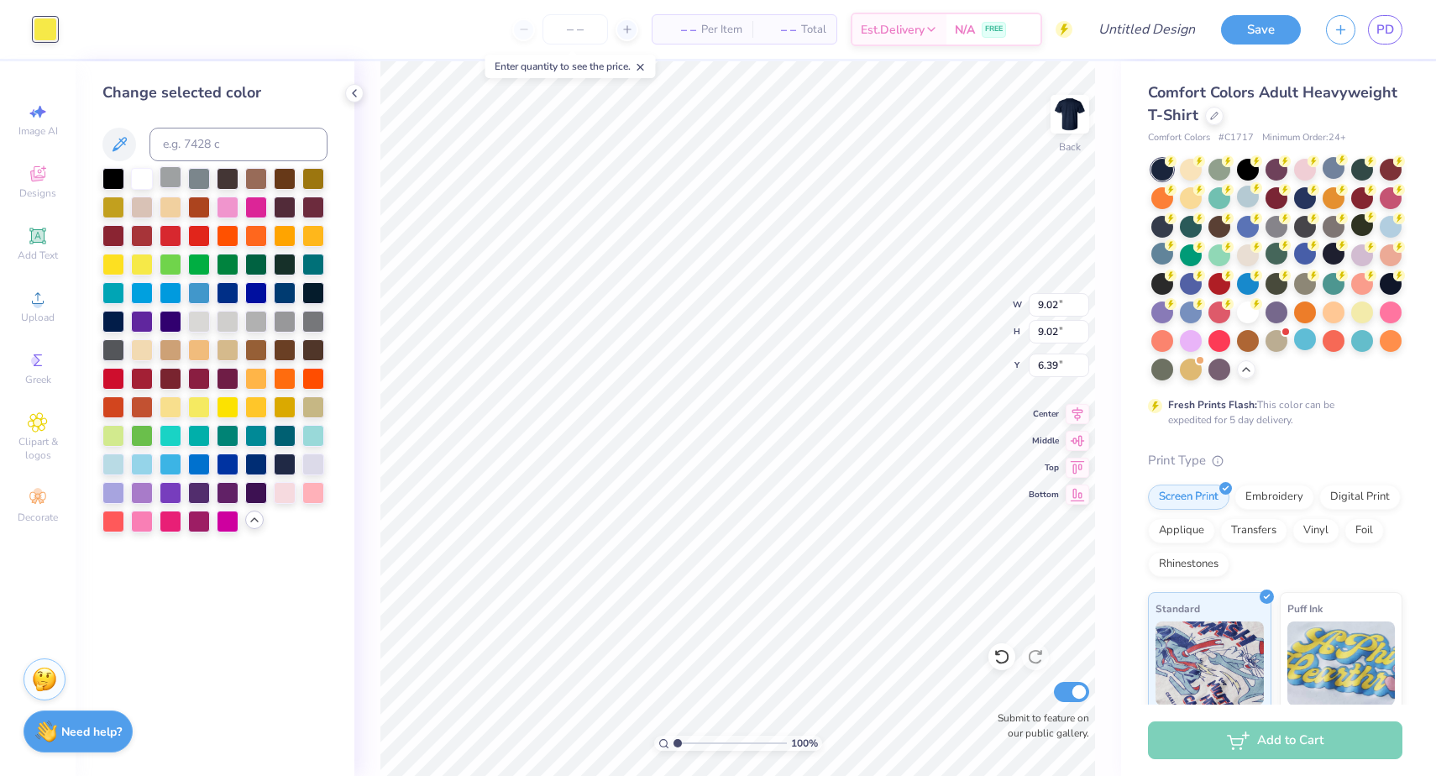
click at [170, 188] on div at bounding box center [171, 177] width 22 height 22
click at [191, 216] on div at bounding box center [199, 206] width 22 height 22
click at [286, 181] on div at bounding box center [285, 177] width 22 height 22
click at [259, 181] on div at bounding box center [256, 177] width 22 height 22
click at [170, 348] on div at bounding box center [171, 349] width 22 height 22
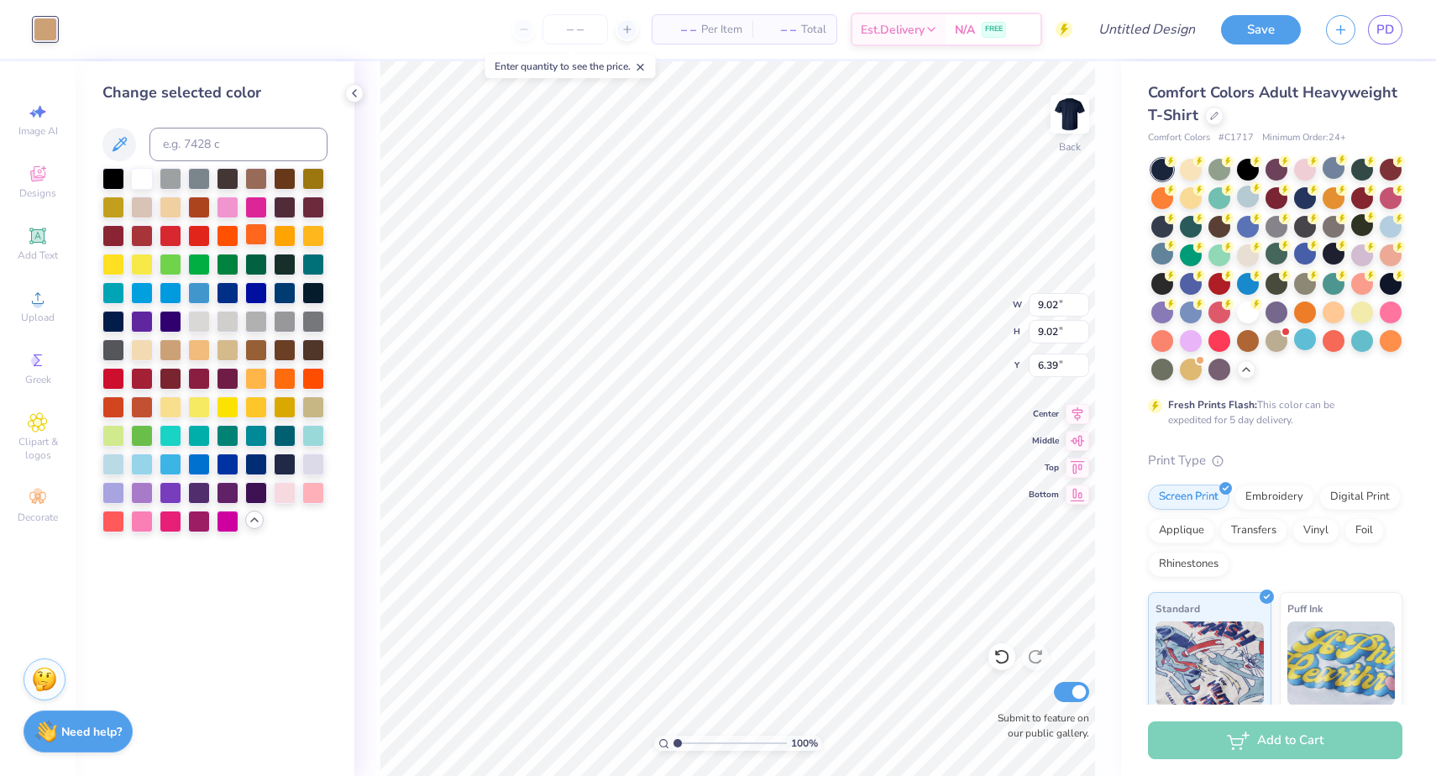
click at [257, 239] on div at bounding box center [256, 234] width 22 height 22
click at [308, 382] on div at bounding box center [313, 377] width 22 height 22
click at [286, 381] on div at bounding box center [285, 377] width 22 height 22
click at [134, 265] on div at bounding box center [142, 263] width 22 height 22
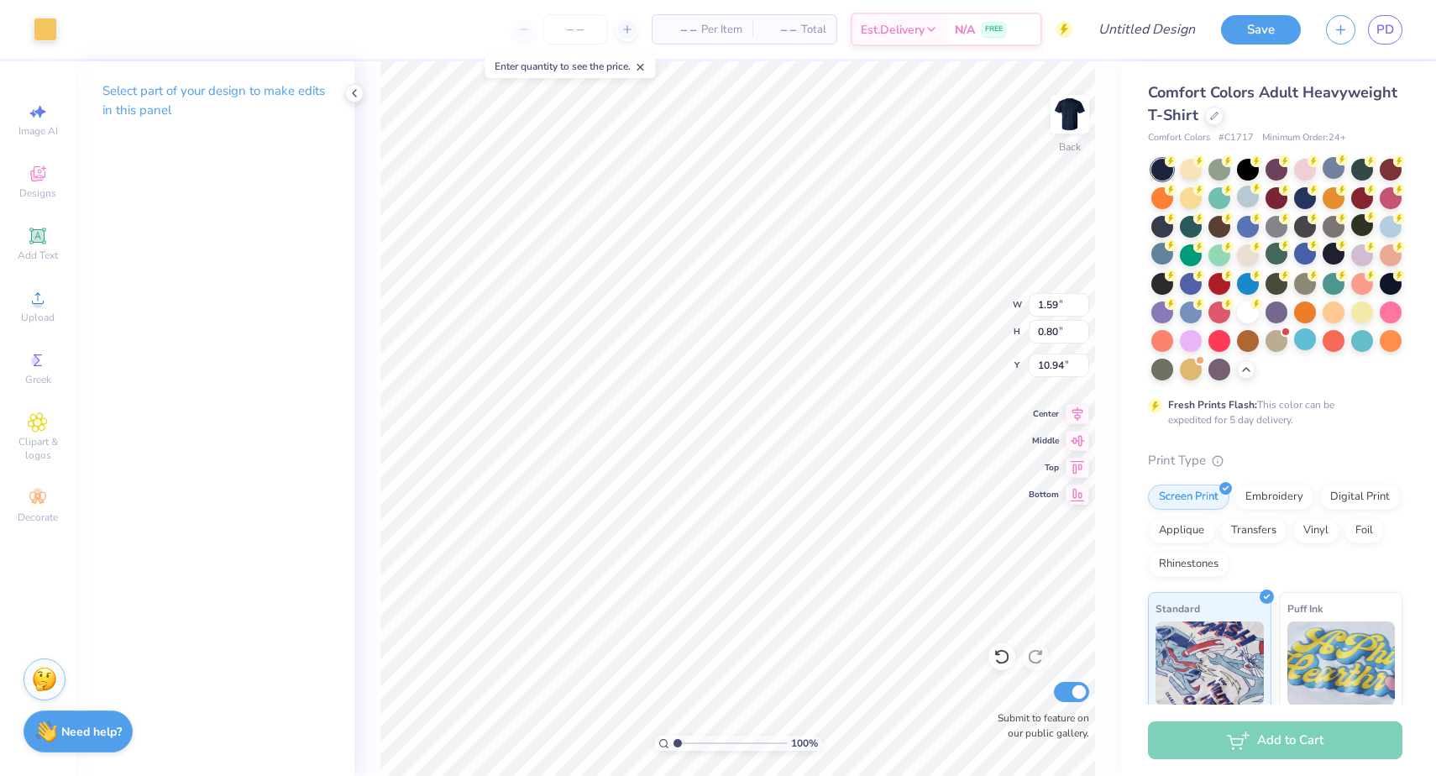
type input "3.00"
type input "2.78"
type input "8.97"
click at [34, 27] on div at bounding box center [46, 28] width 24 height 24
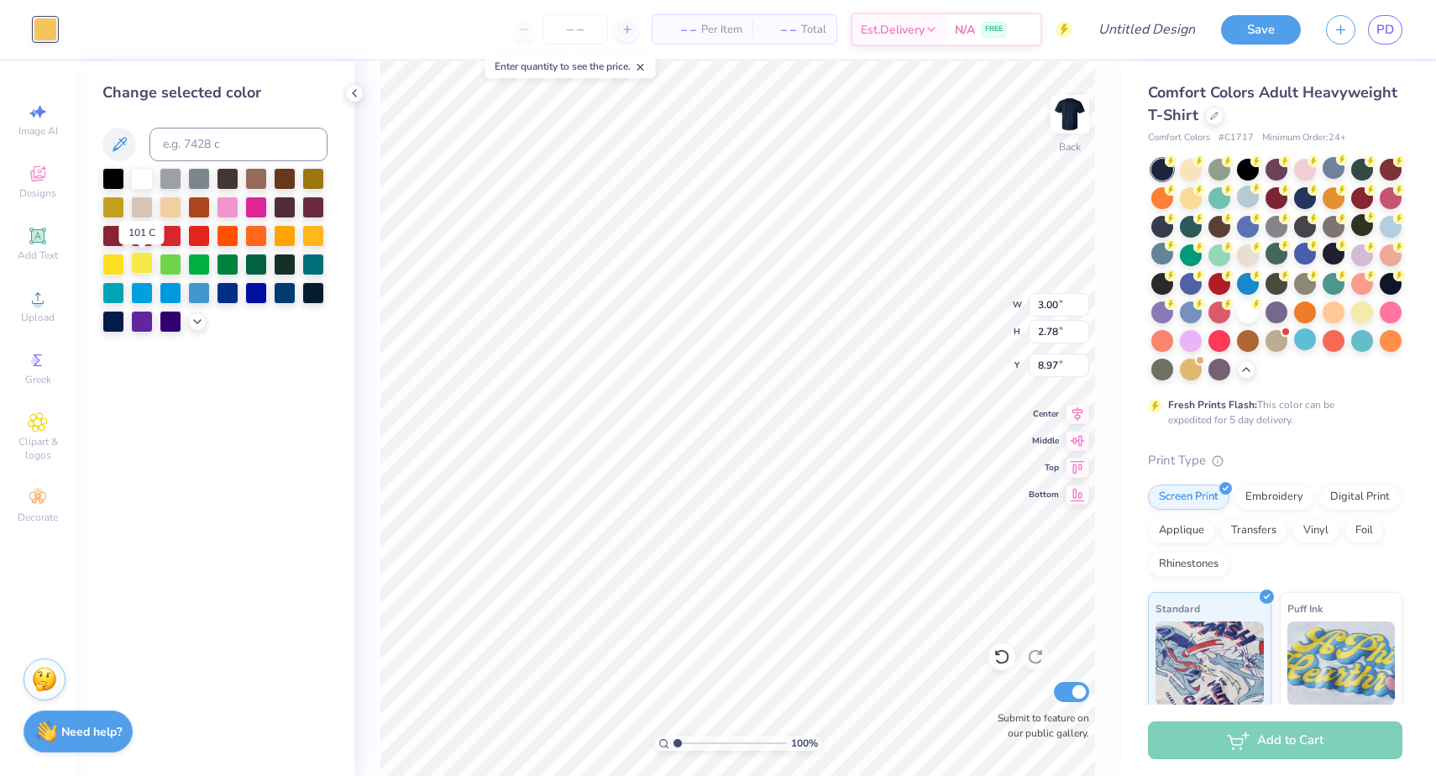
click at [131, 268] on div at bounding box center [142, 263] width 22 height 22
type input "6.09"
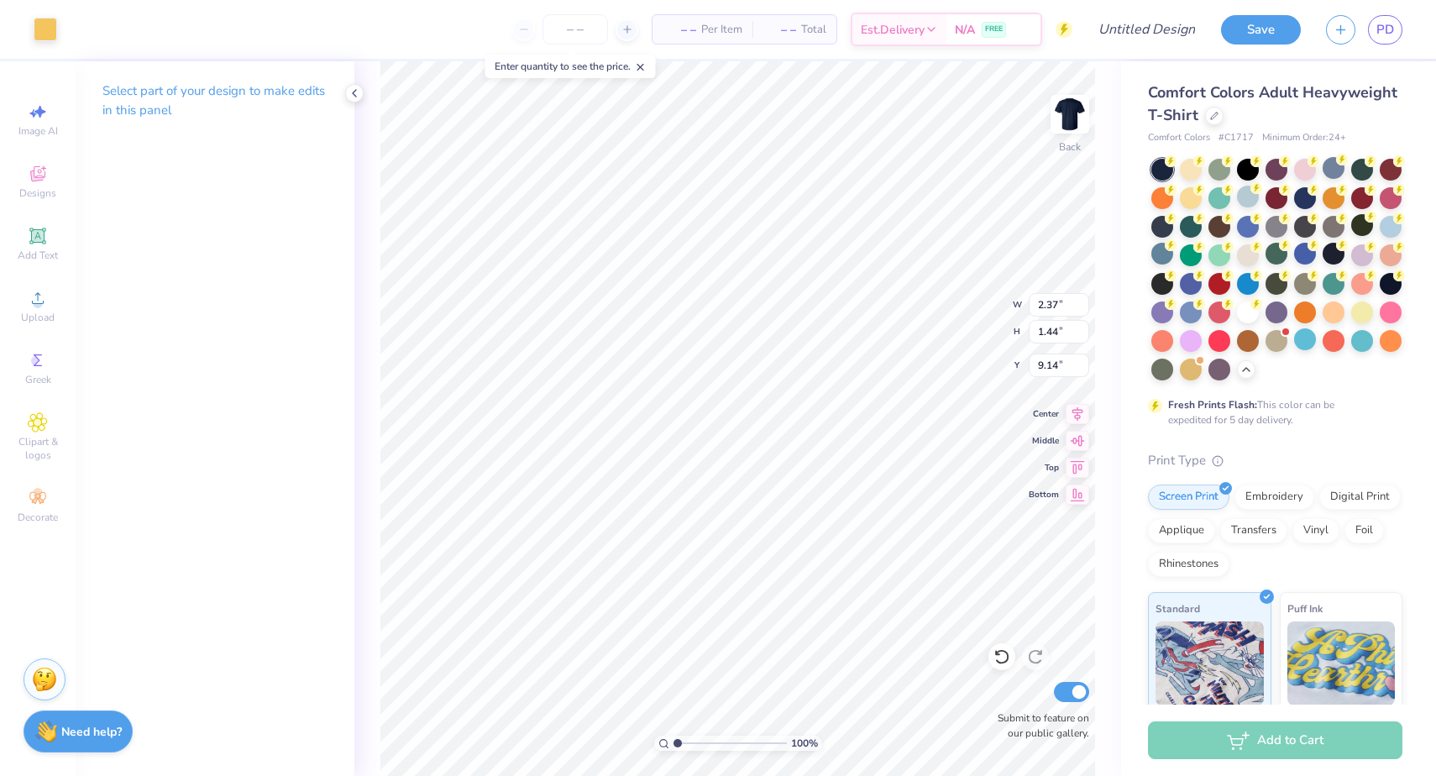
type input "3.80"
click at [37, 39] on div at bounding box center [46, 28] width 24 height 24
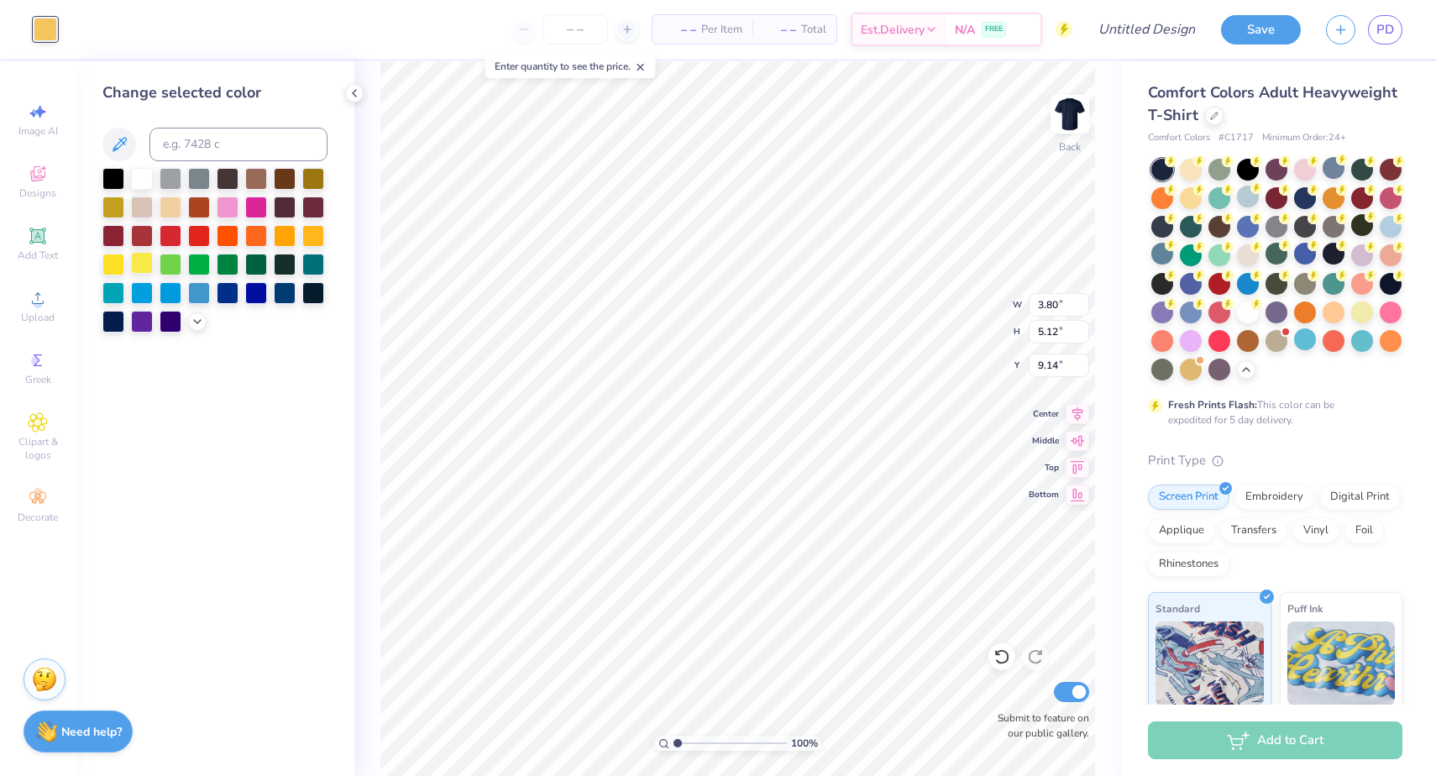
click at [142, 269] on div at bounding box center [142, 263] width 22 height 22
click at [264, 446] on div "Change selected color" at bounding box center [215, 418] width 279 height 714
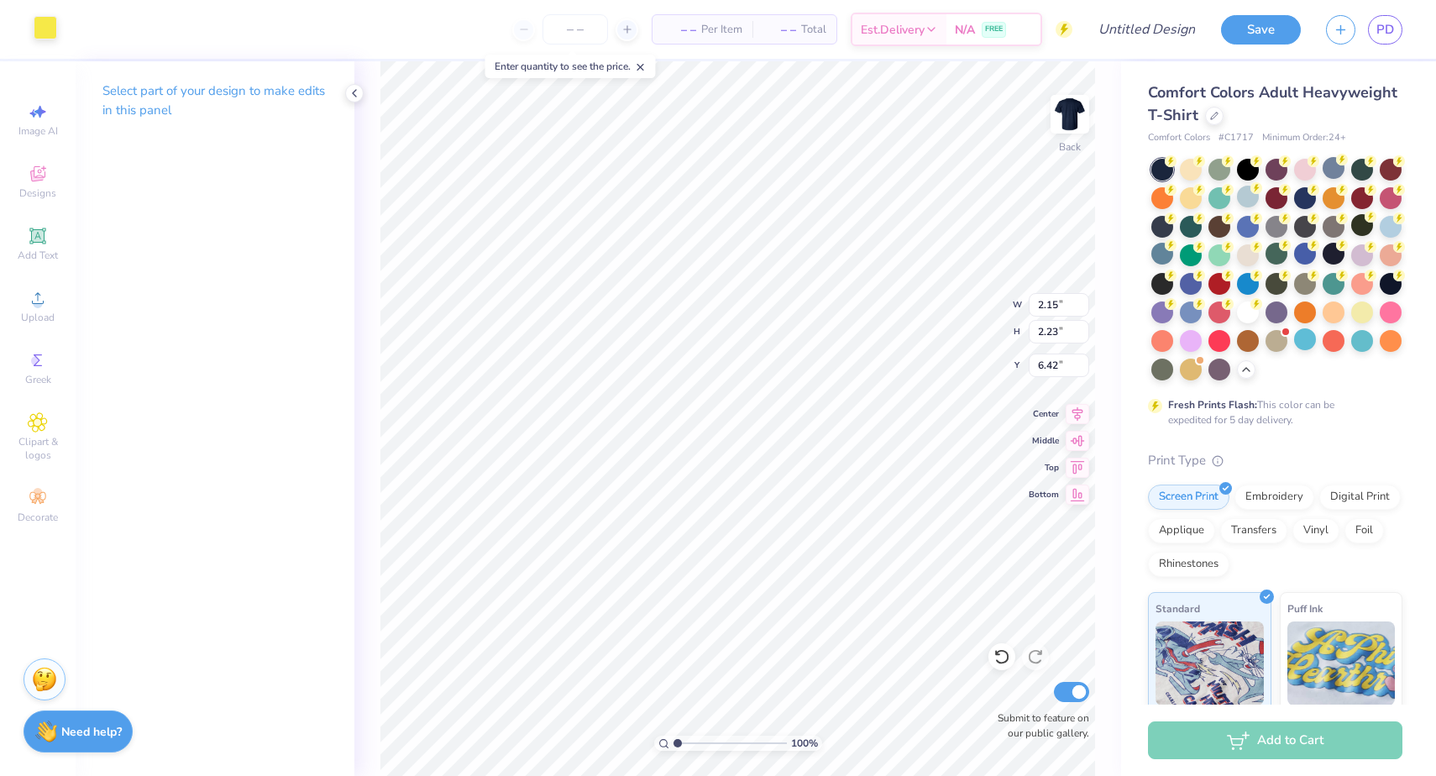
click at [46, 21] on div at bounding box center [46, 28] width 24 height 24
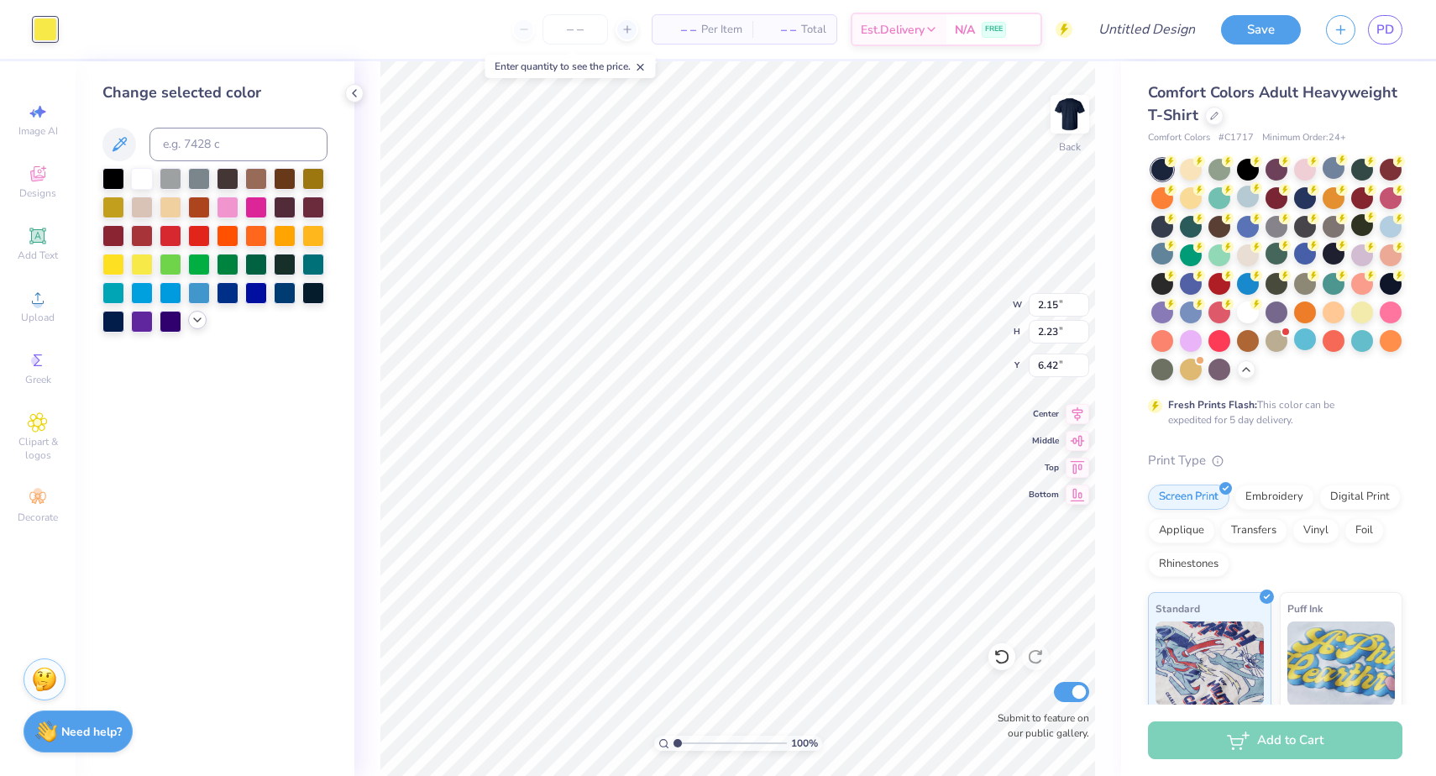
click at [198, 323] on icon at bounding box center [197, 319] width 13 height 13
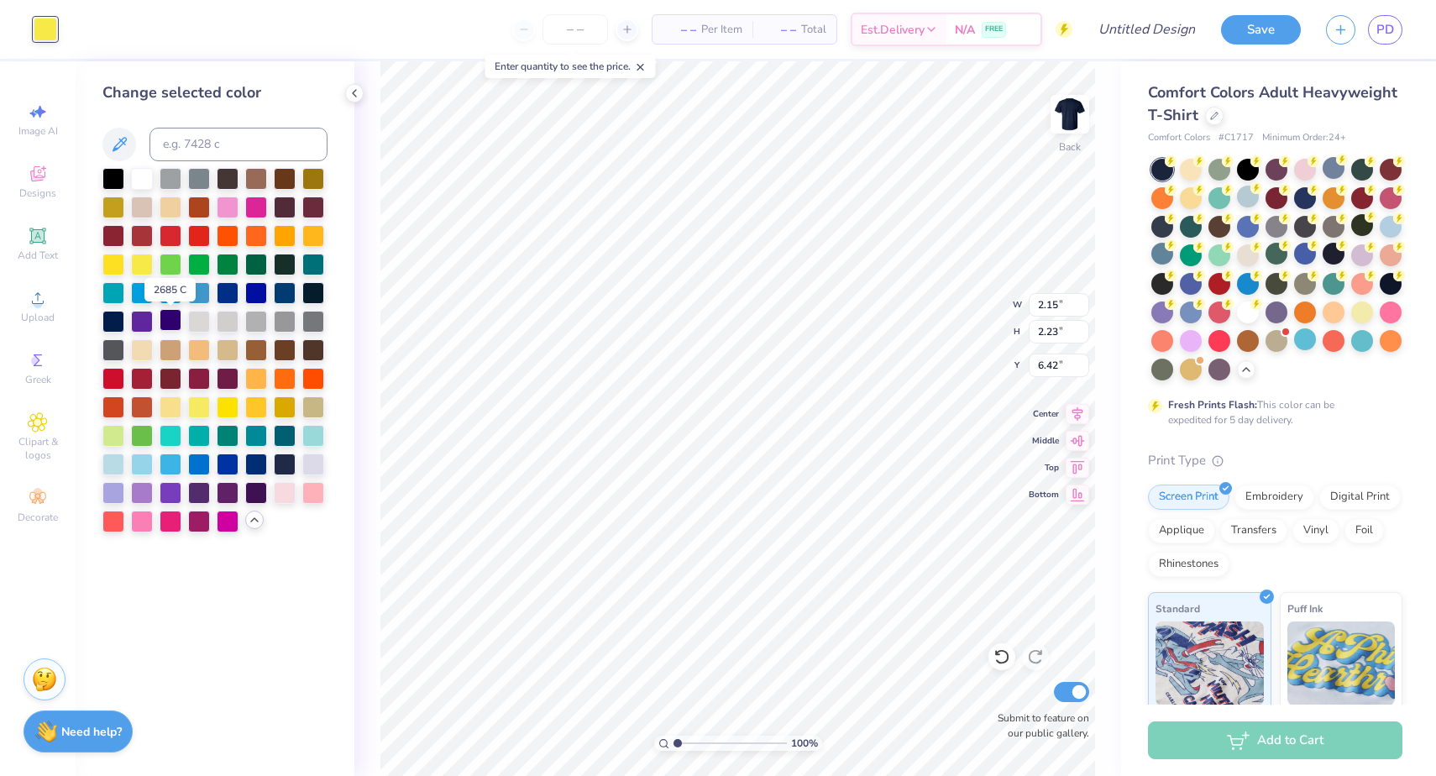
click at [165, 327] on div at bounding box center [171, 320] width 22 height 22
click at [119, 470] on div at bounding box center [113, 463] width 22 height 22
click at [140, 521] on div at bounding box center [142, 520] width 22 height 22
click at [280, 496] on div at bounding box center [285, 491] width 22 height 22
click at [227, 383] on div at bounding box center [228, 377] width 22 height 22
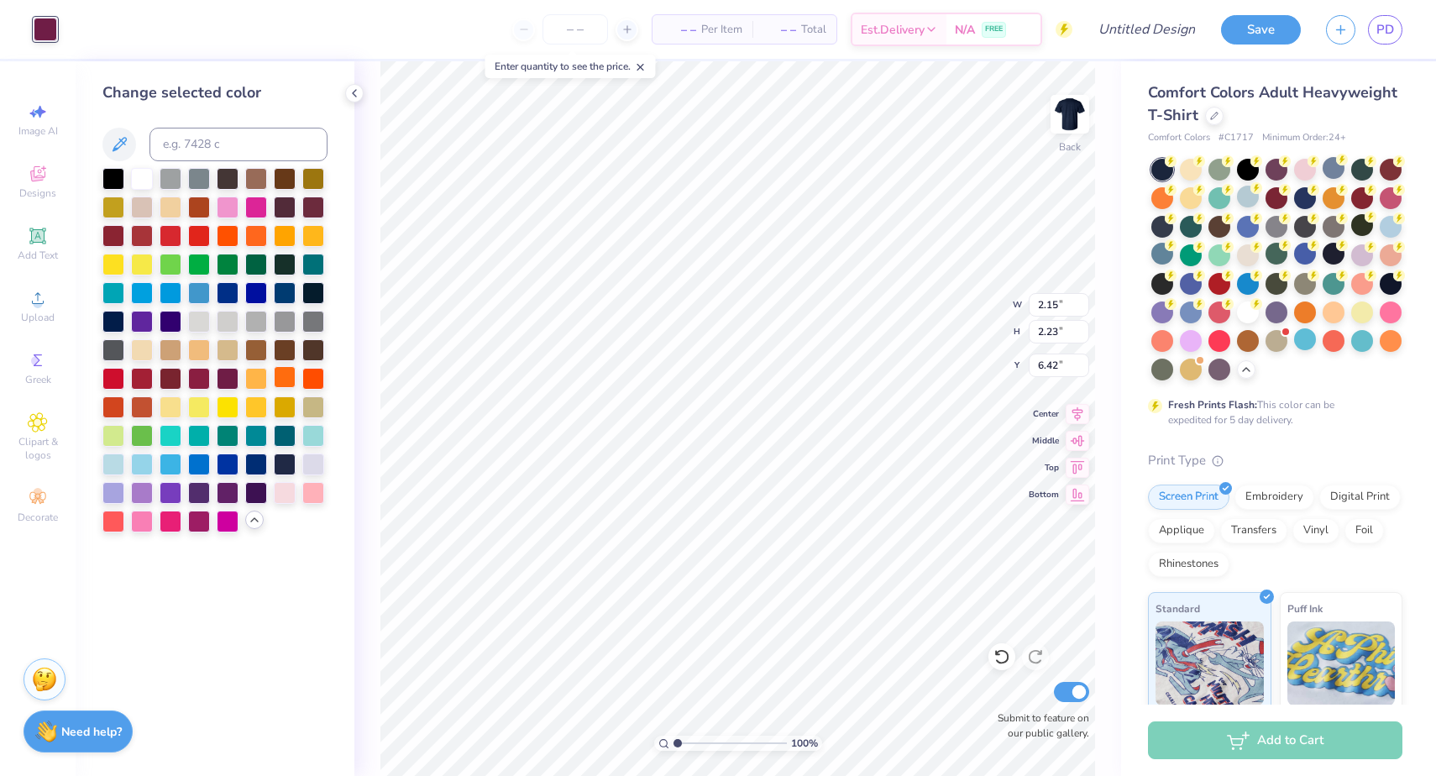
click at [286, 386] on div at bounding box center [285, 377] width 22 height 22
click at [326, 381] on div at bounding box center [214, 350] width 225 height 364
click at [317, 380] on div at bounding box center [313, 377] width 22 height 22
click at [146, 317] on div at bounding box center [142, 320] width 22 height 22
click at [232, 212] on div at bounding box center [228, 206] width 22 height 22
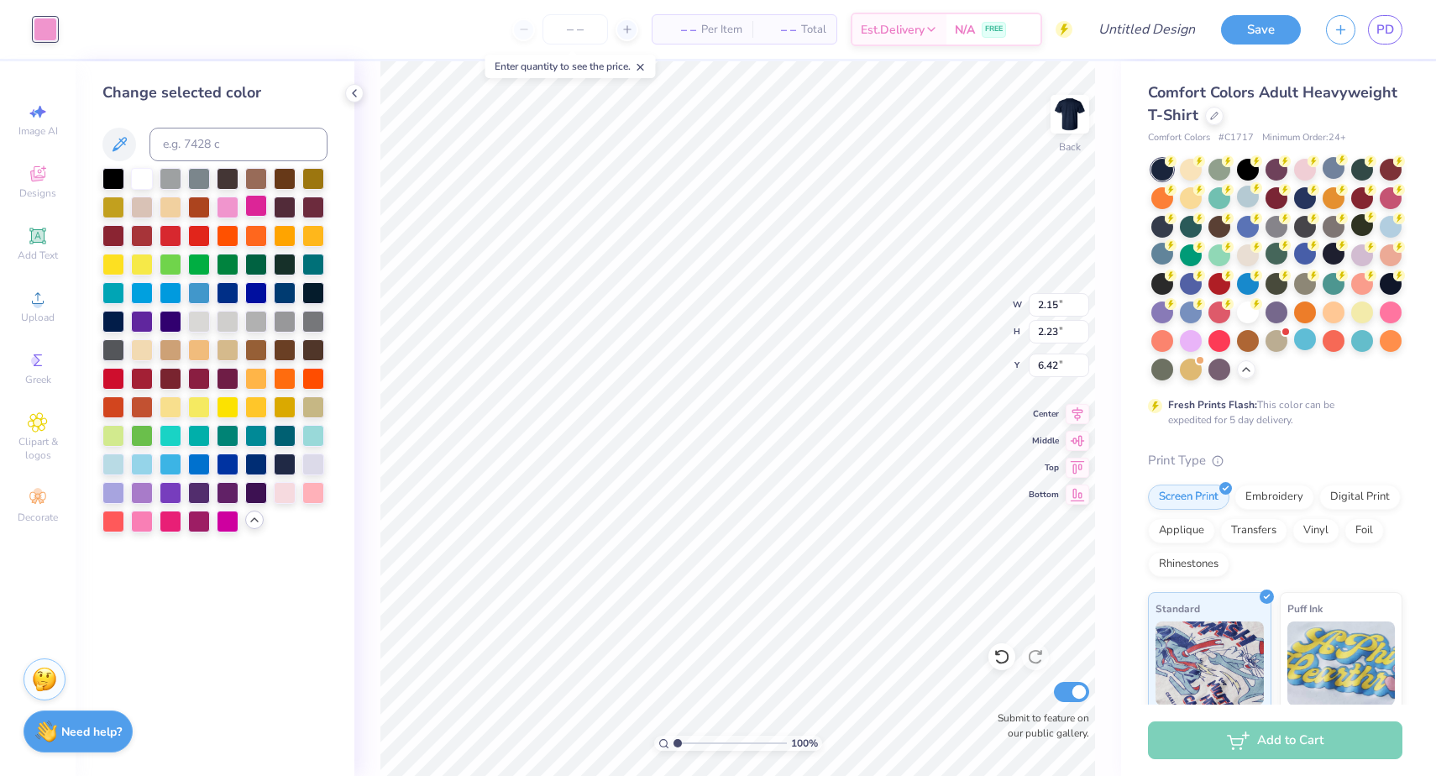
click at [250, 212] on div at bounding box center [256, 206] width 22 height 22
click at [137, 307] on div at bounding box center [214, 350] width 225 height 364
click at [139, 294] on div at bounding box center [142, 291] width 22 height 22
click at [115, 296] on div at bounding box center [113, 291] width 22 height 22
click at [189, 296] on div at bounding box center [199, 291] width 22 height 22
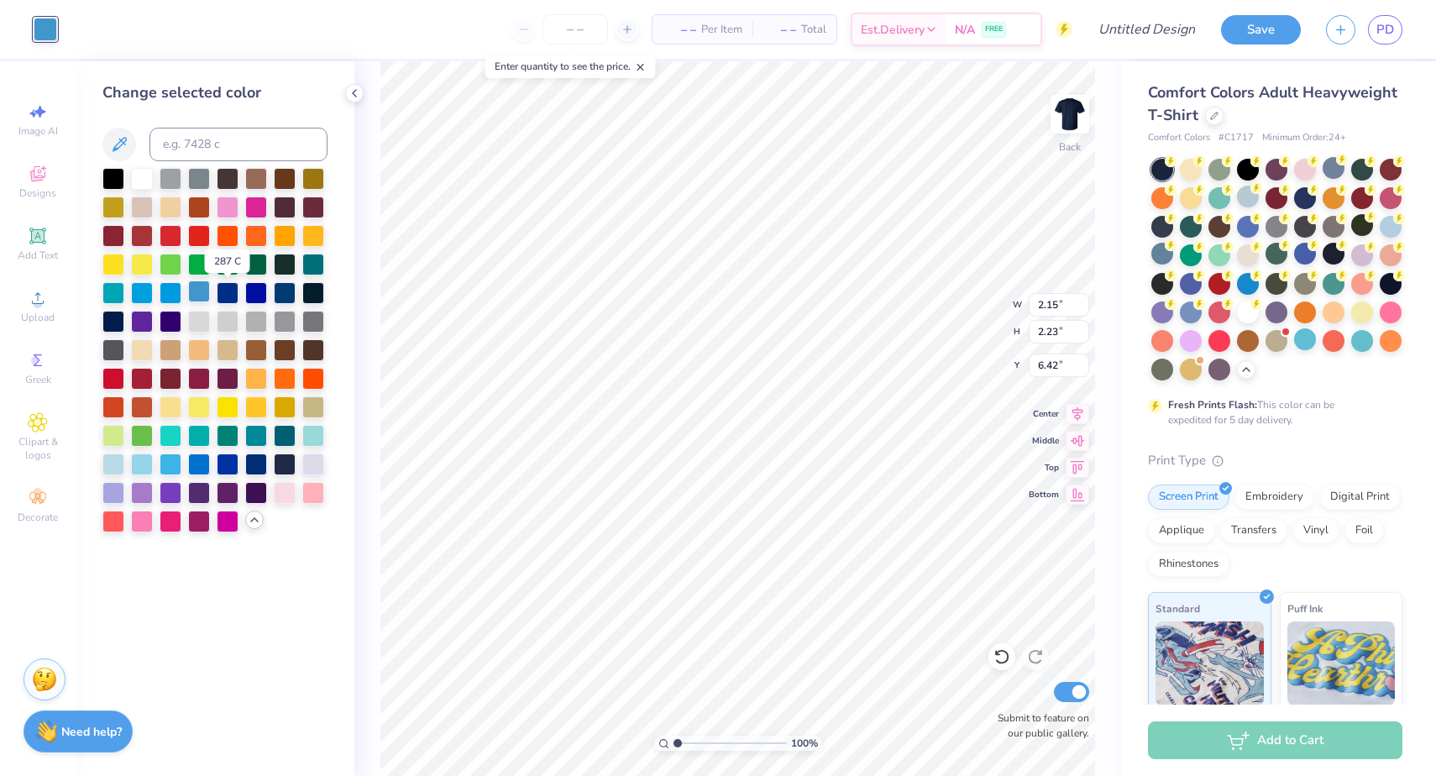
click at [210, 296] on div at bounding box center [199, 291] width 22 height 22
click at [118, 468] on div at bounding box center [113, 463] width 22 height 22
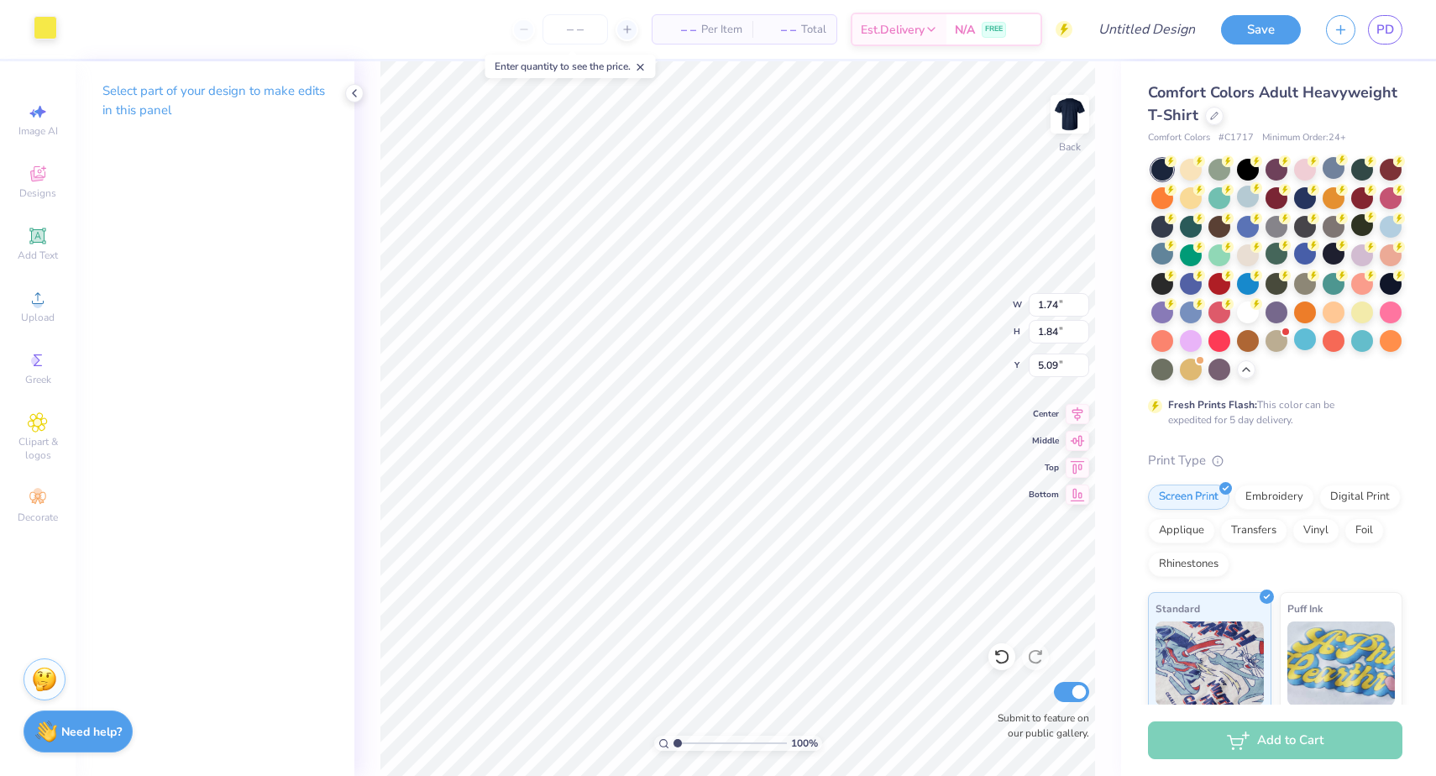
click at [53, 37] on div at bounding box center [46, 28] width 24 height 24
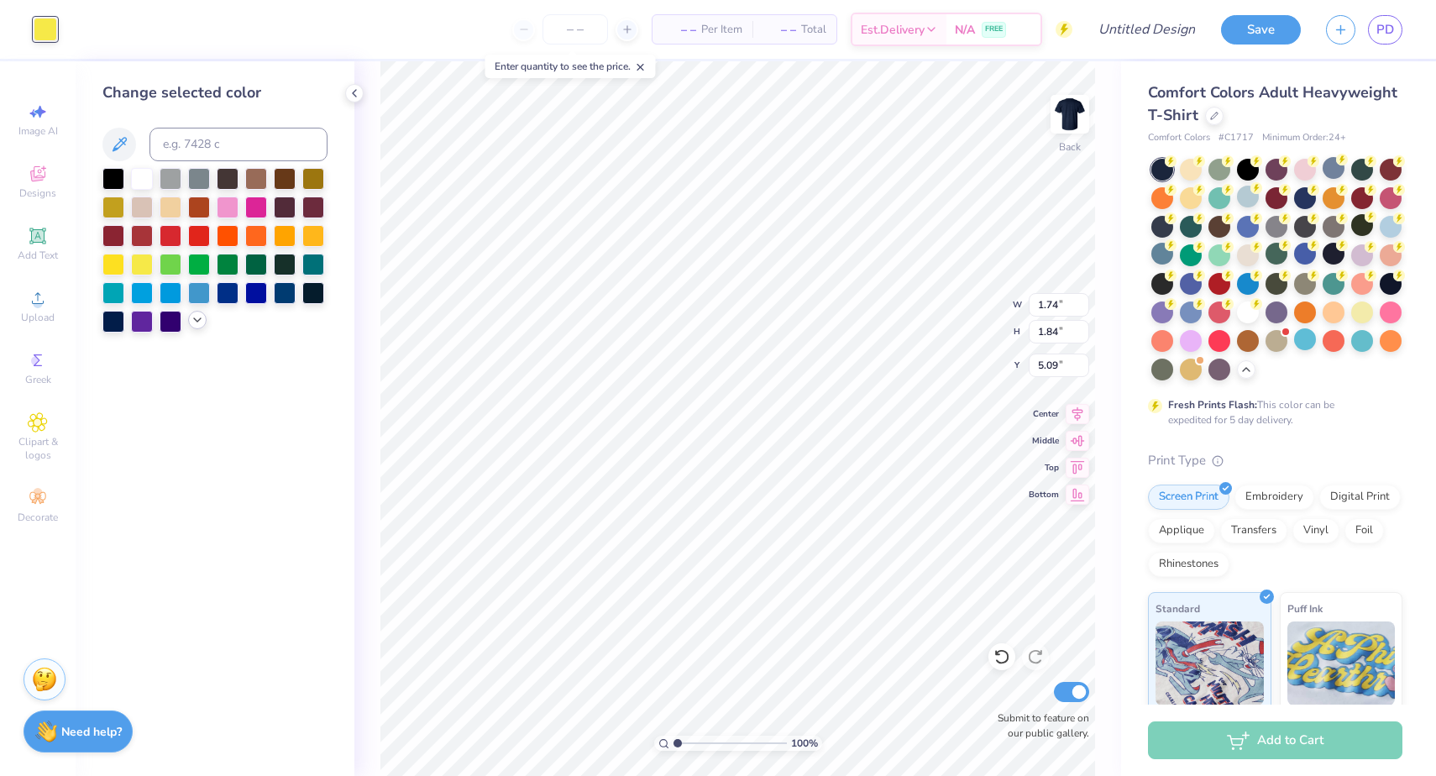
click at [189, 329] on div at bounding box center [197, 320] width 18 height 18
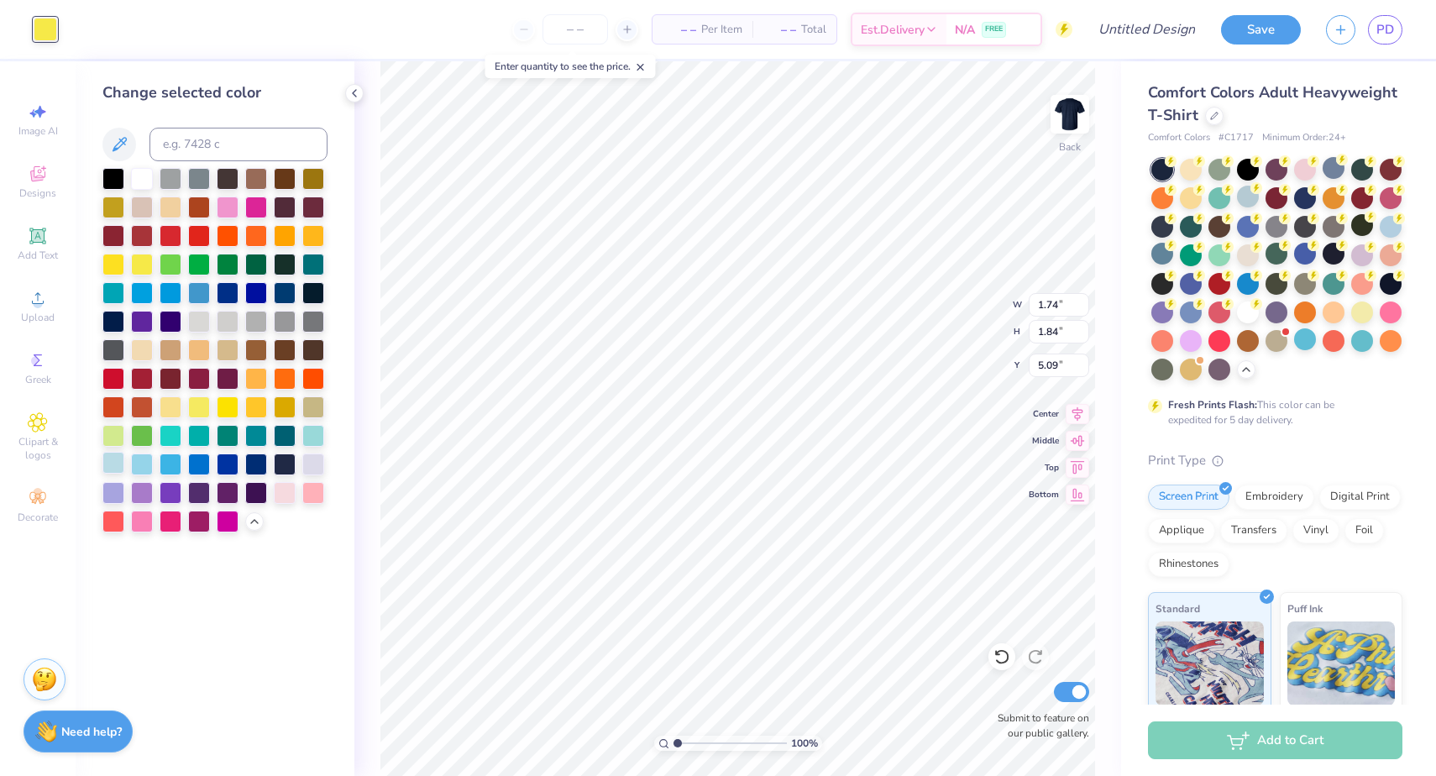
click at [111, 469] on div at bounding box center [113, 463] width 22 height 22
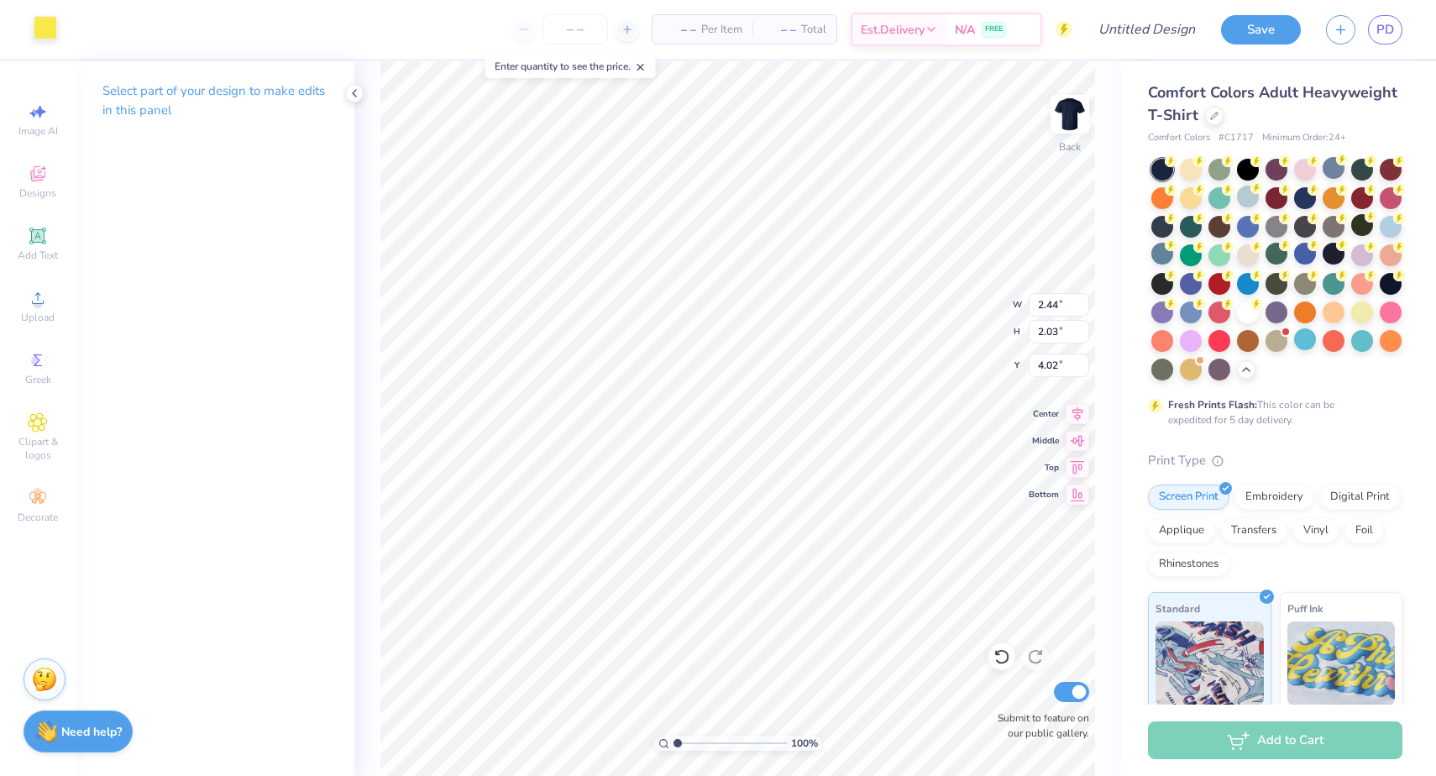
click at [39, 36] on div at bounding box center [46, 28] width 24 height 24
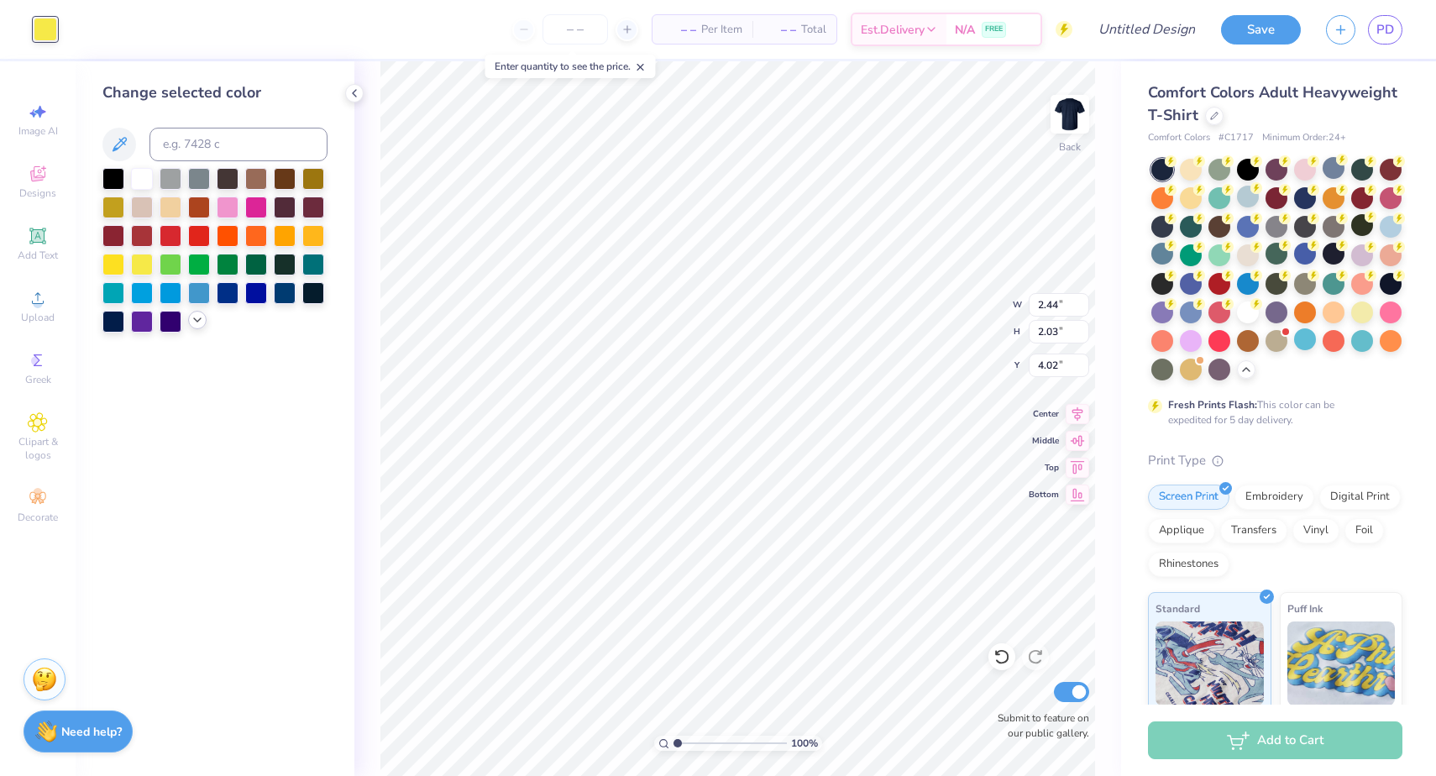
click at [200, 323] on icon at bounding box center [197, 319] width 13 height 13
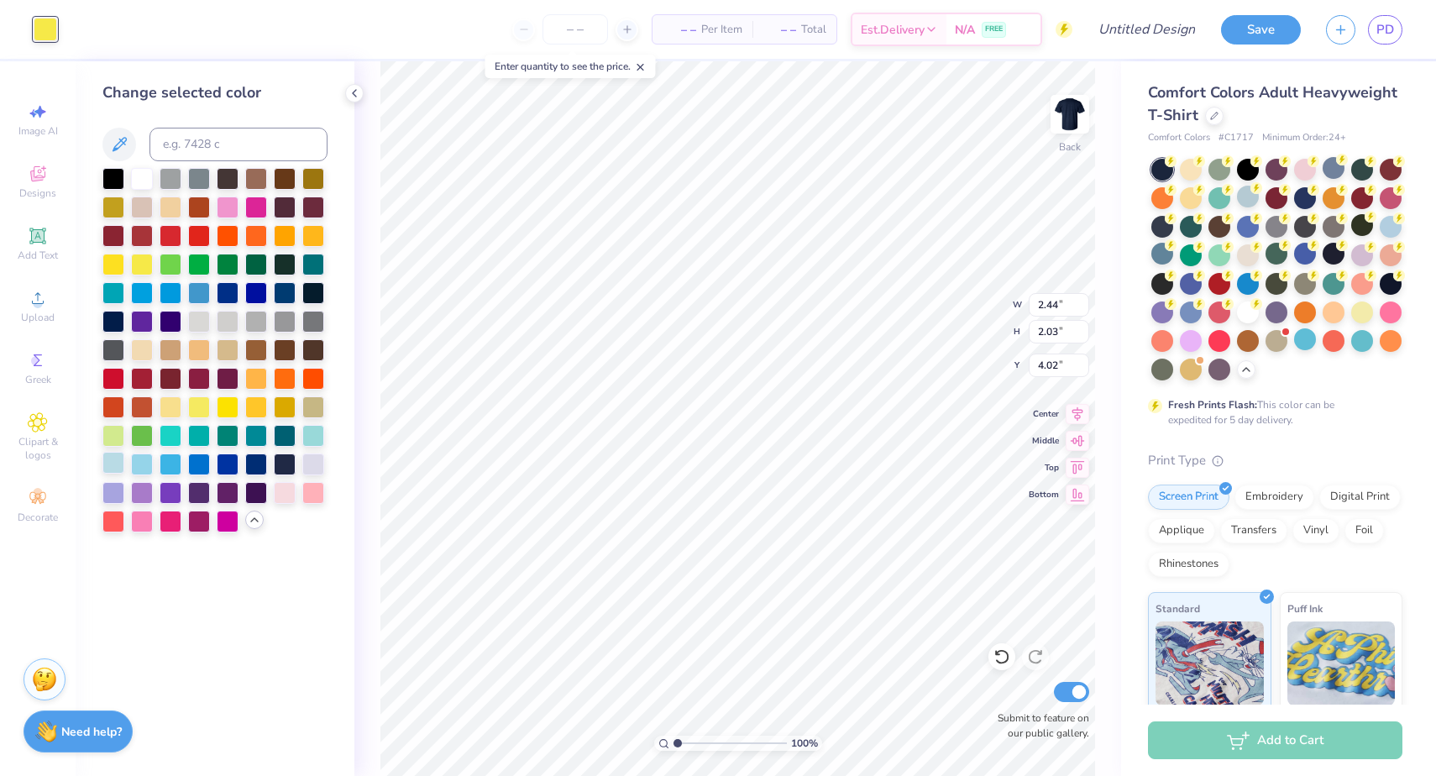
click at [109, 468] on div at bounding box center [113, 463] width 22 height 22
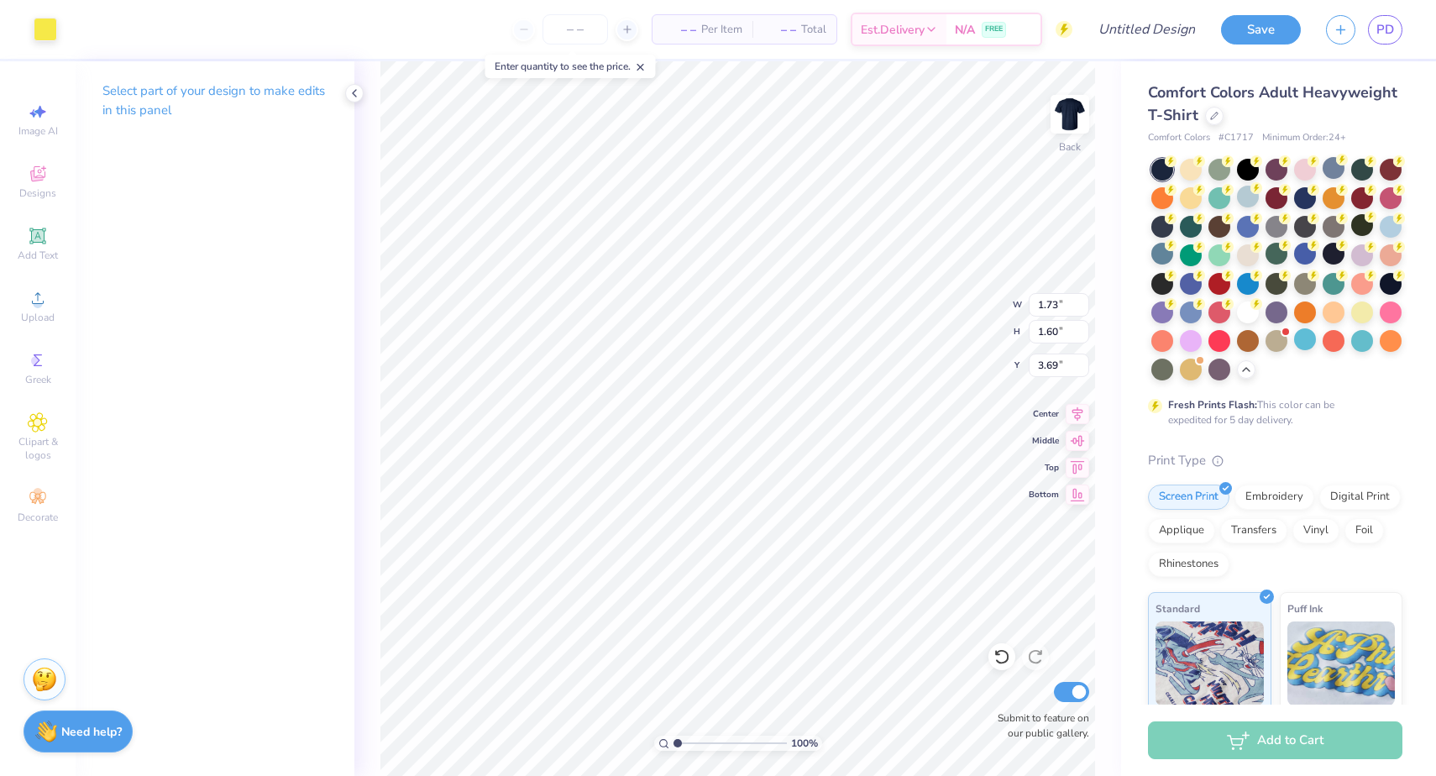
click at [60, 36] on div "Art colors – – Per Item – – Total Est. Delivery N/A FREE Design Title Save PD" at bounding box center [718, 29] width 1436 height 59
click at [50, 33] on div at bounding box center [46, 28] width 24 height 24
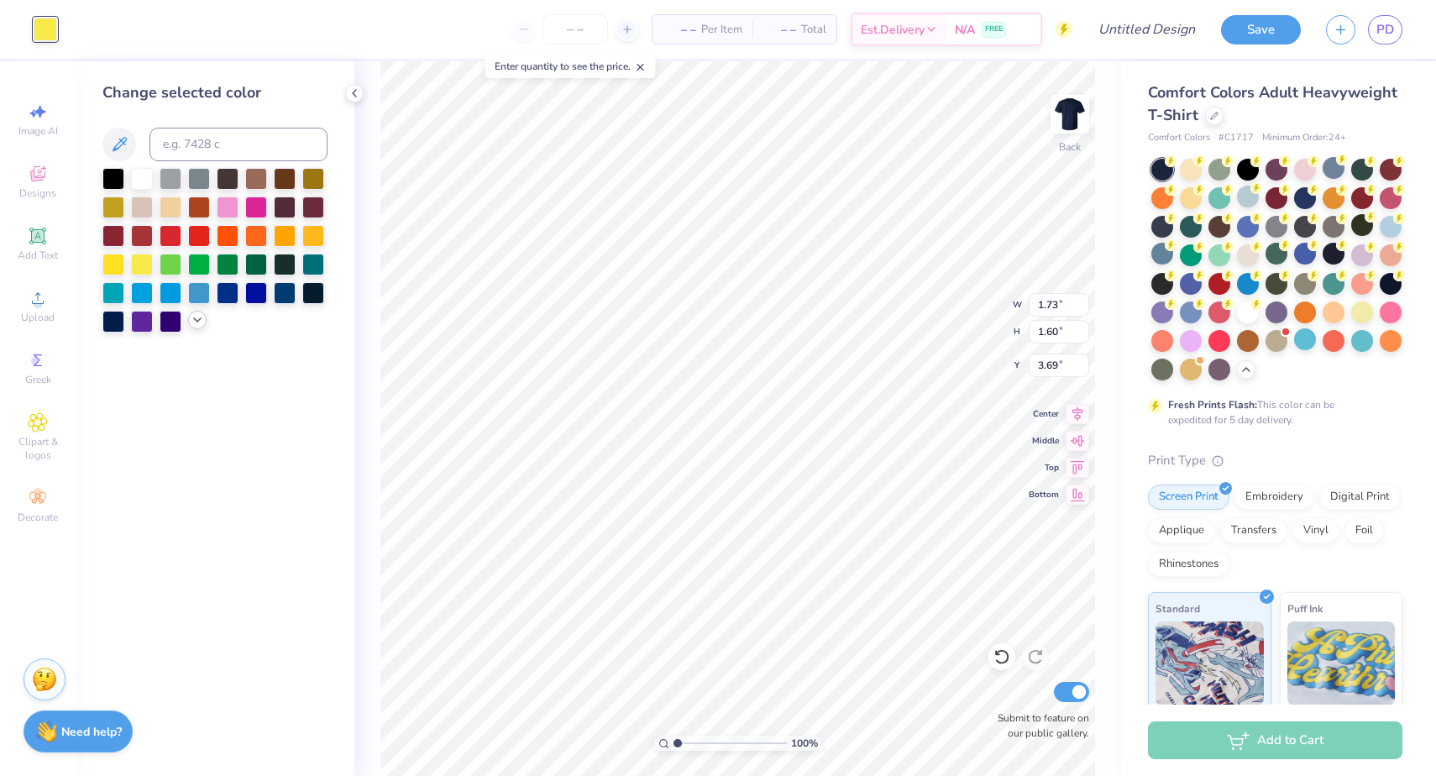
click at [191, 317] on icon at bounding box center [197, 319] width 13 height 13
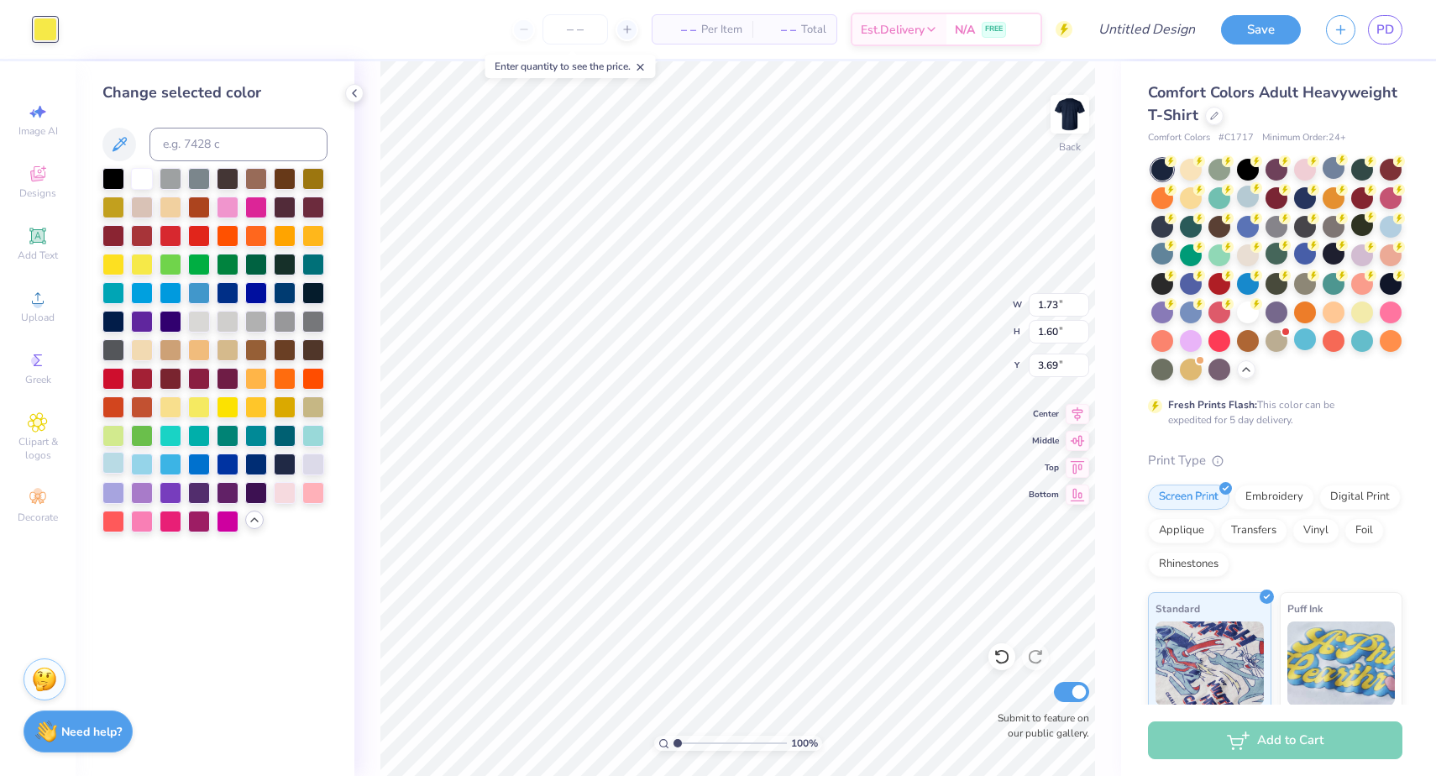
click at [112, 470] on div at bounding box center [113, 463] width 22 height 22
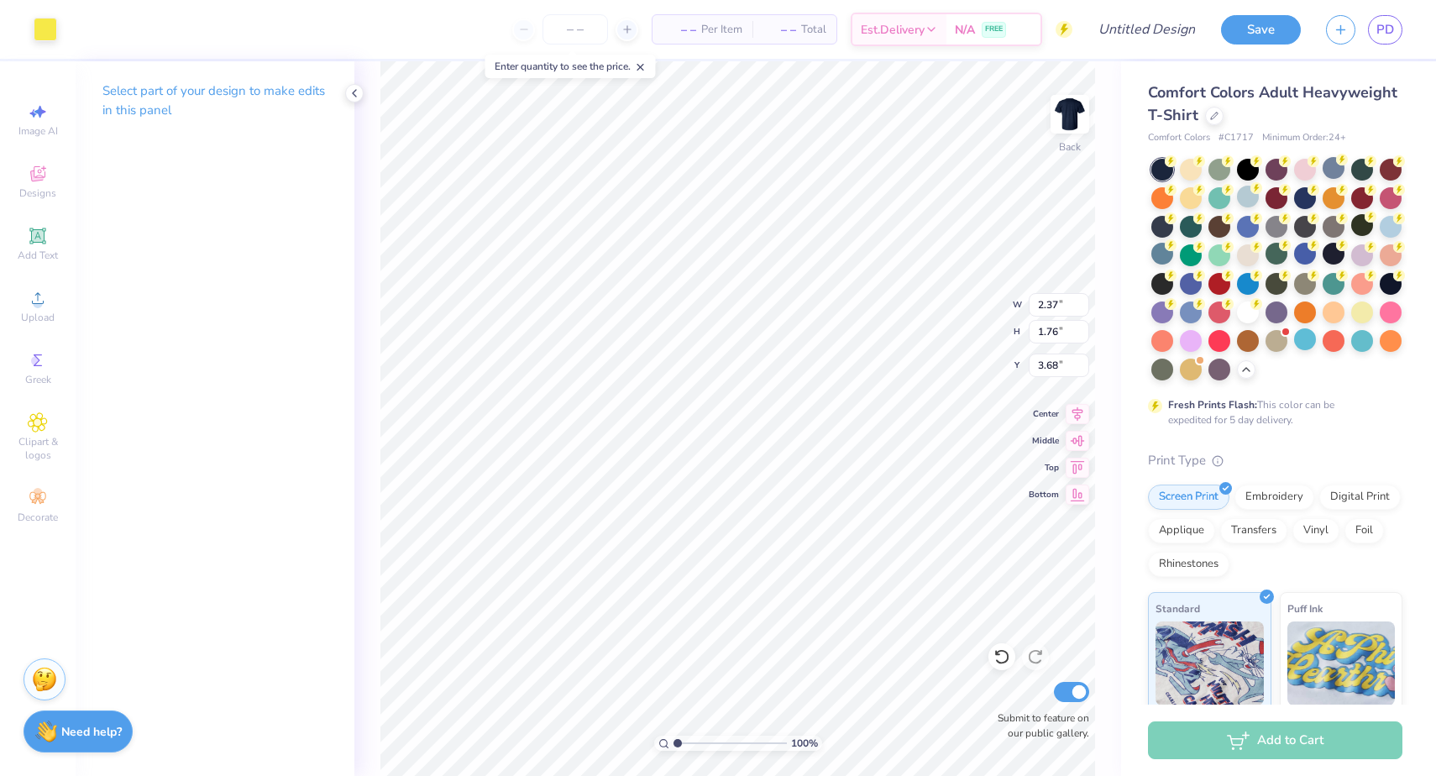
click at [31, 27] on div "Art colors" at bounding box center [28, 29] width 57 height 59
click at [46, 31] on div at bounding box center [46, 28] width 24 height 24
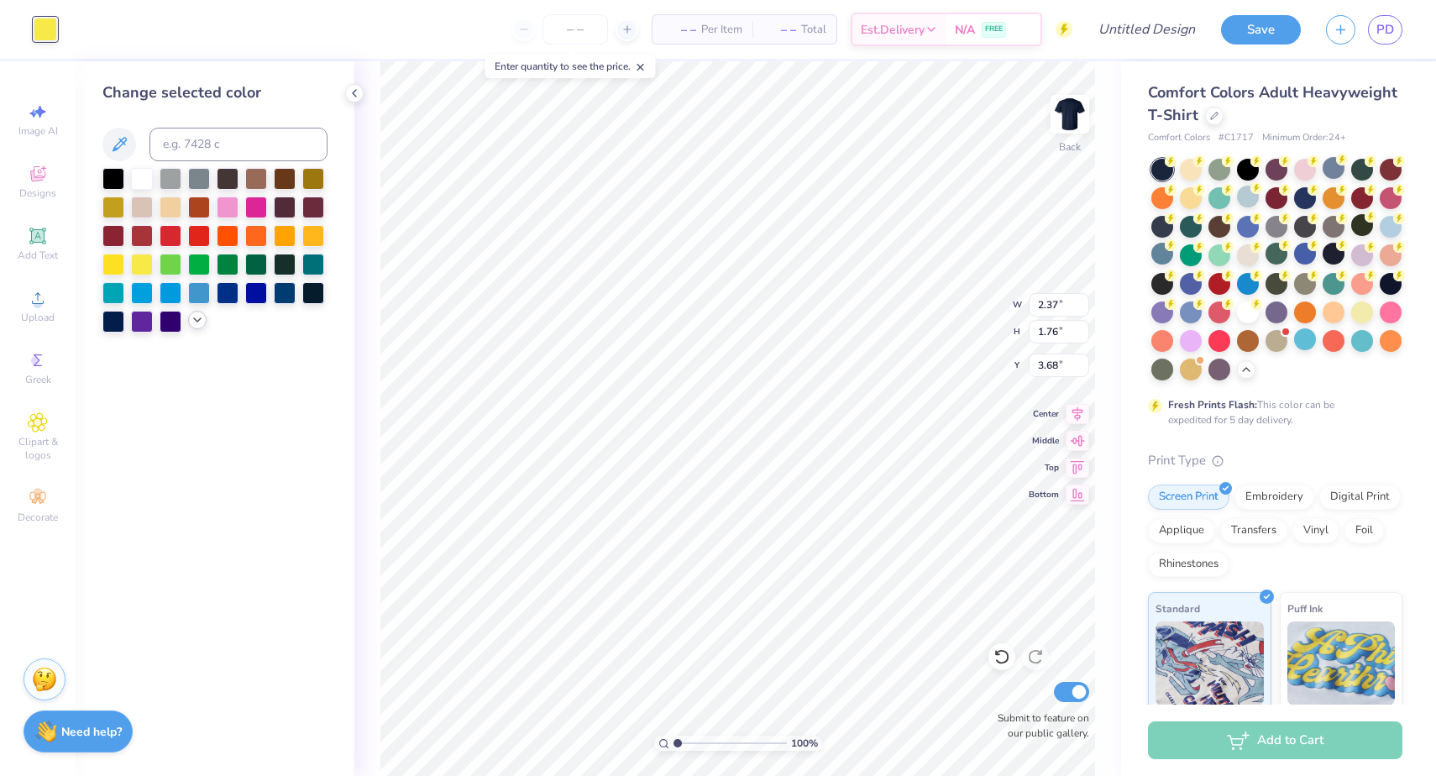
click at [198, 324] on icon at bounding box center [197, 319] width 13 height 13
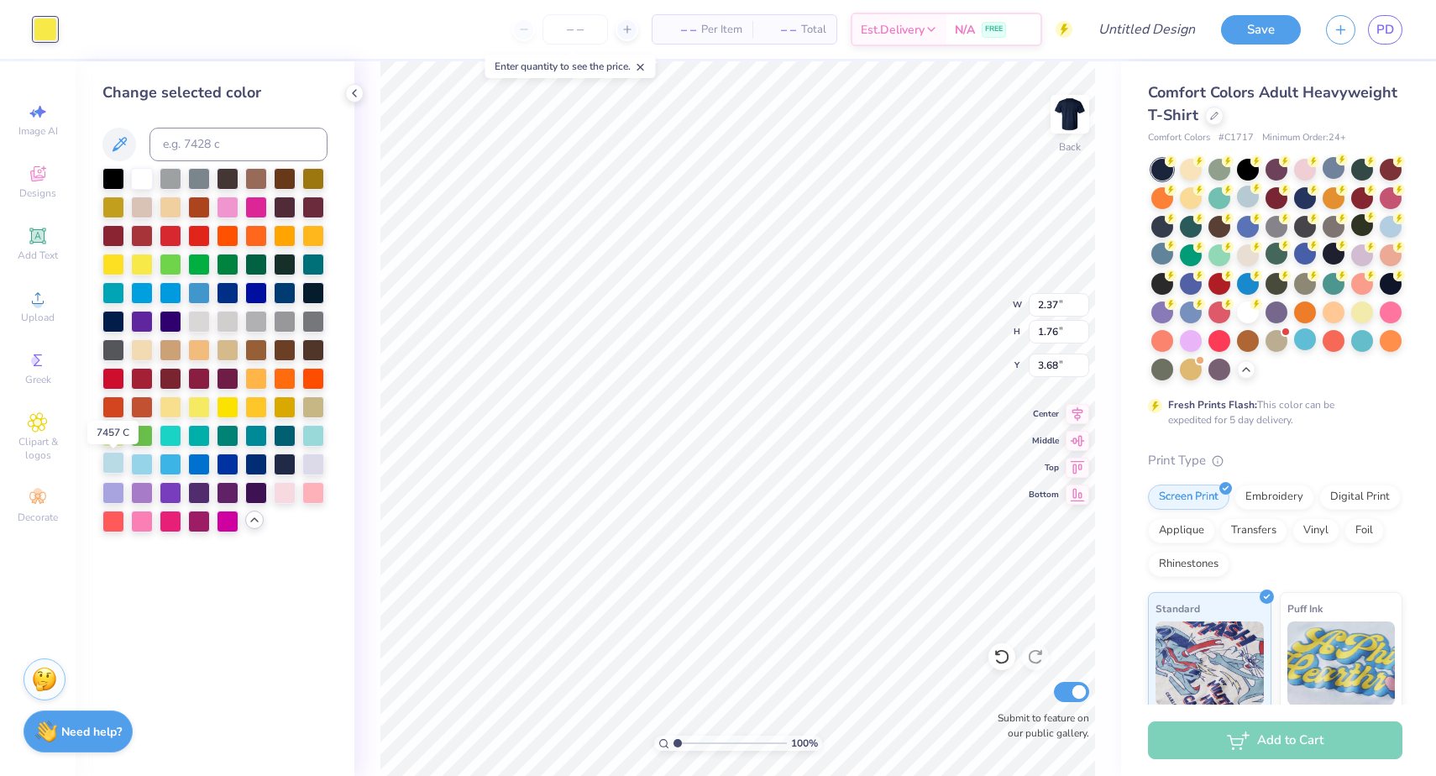
click at [107, 468] on div at bounding box center [113, 463] width 22 height 22
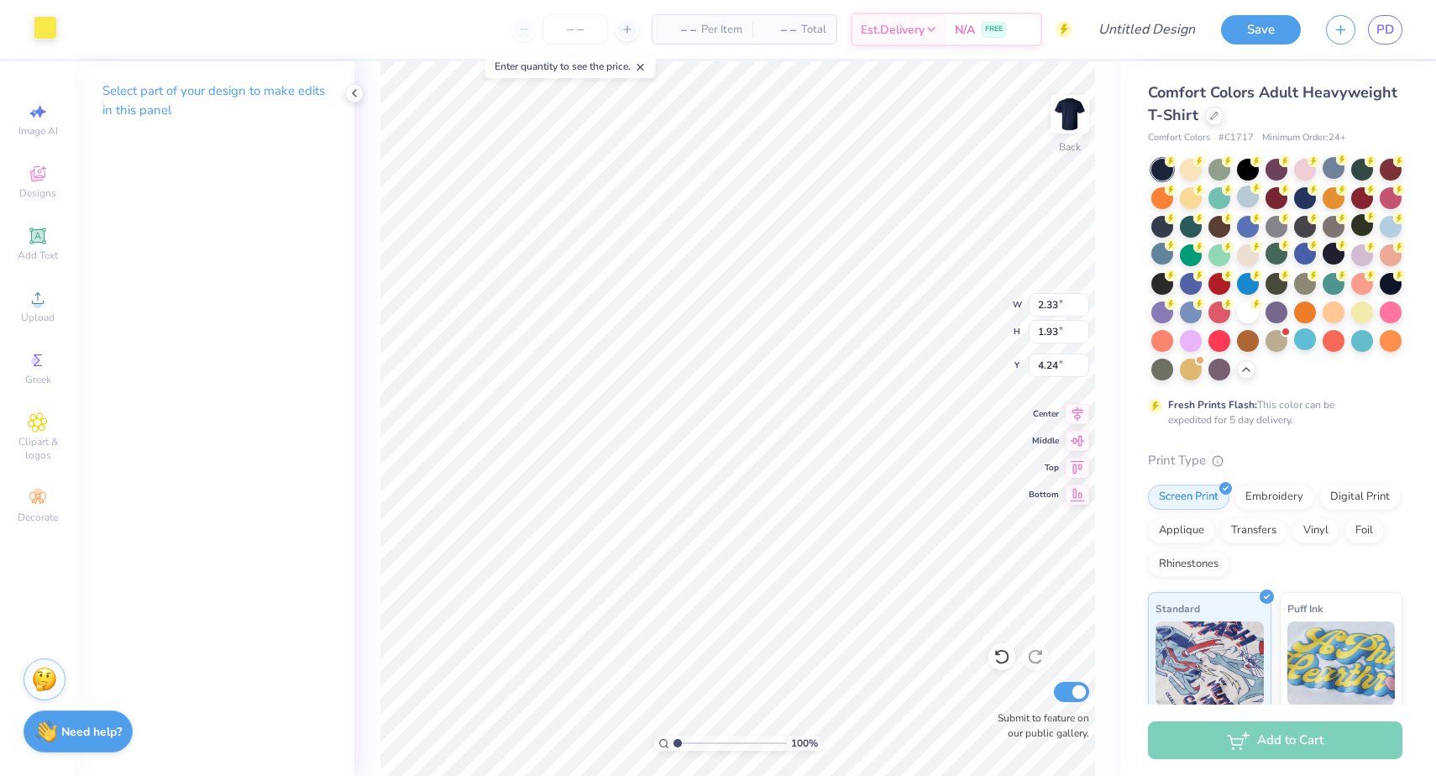
click at [45, 32] on div at bounding box center [46, 28] width 24 height 24
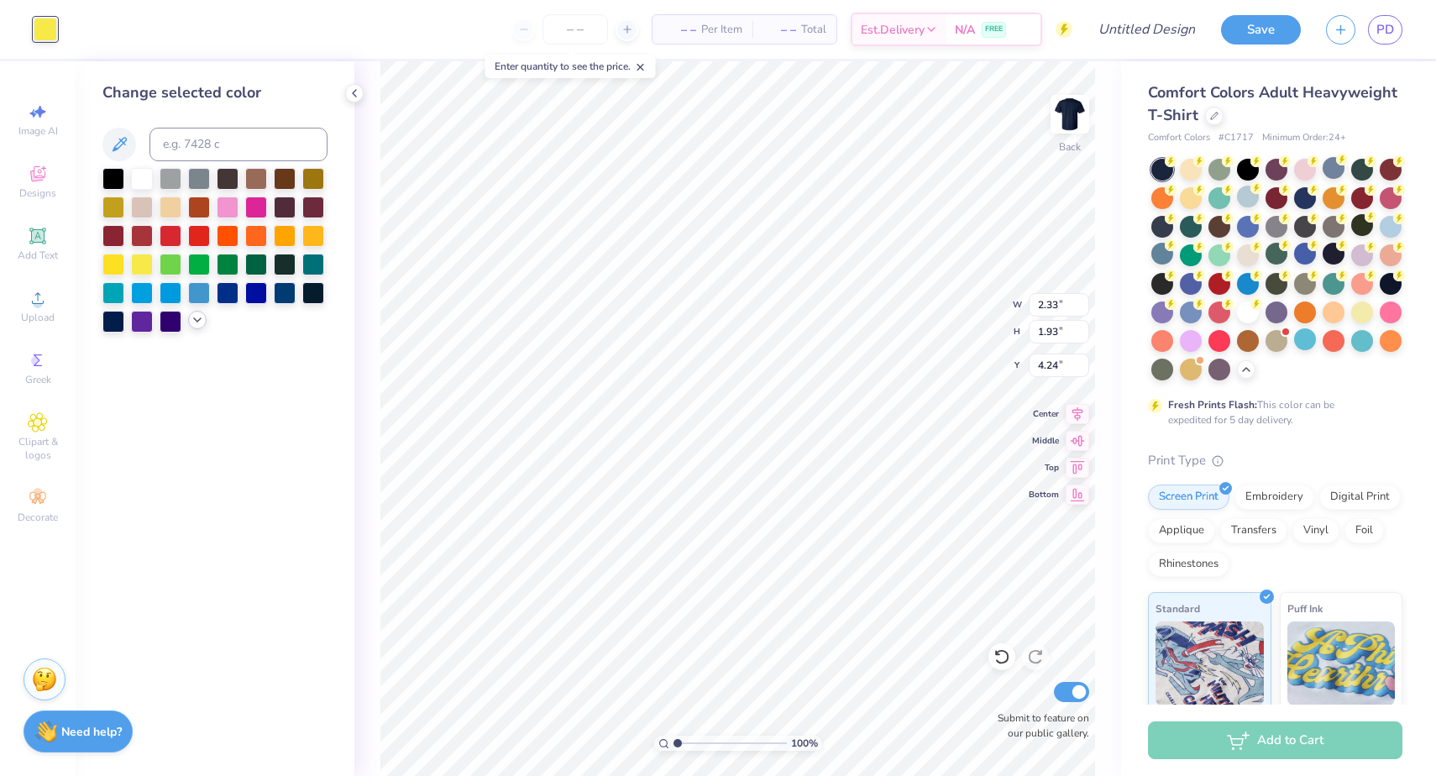
click at [201, 329] on div at bounding box center [197, 320] width 18 height 18
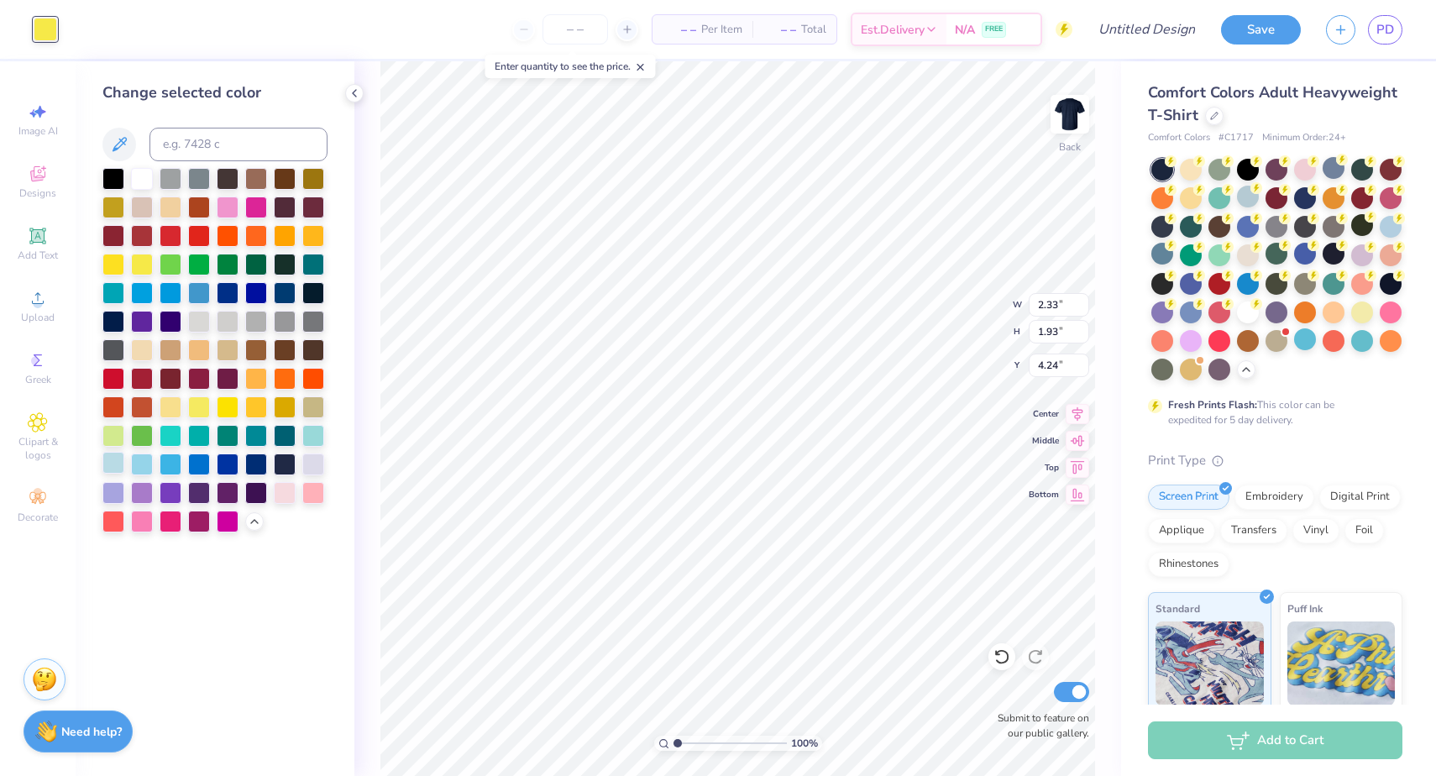
click at [116, 462] on div at bounding box center [113, 463] width 22 height 22
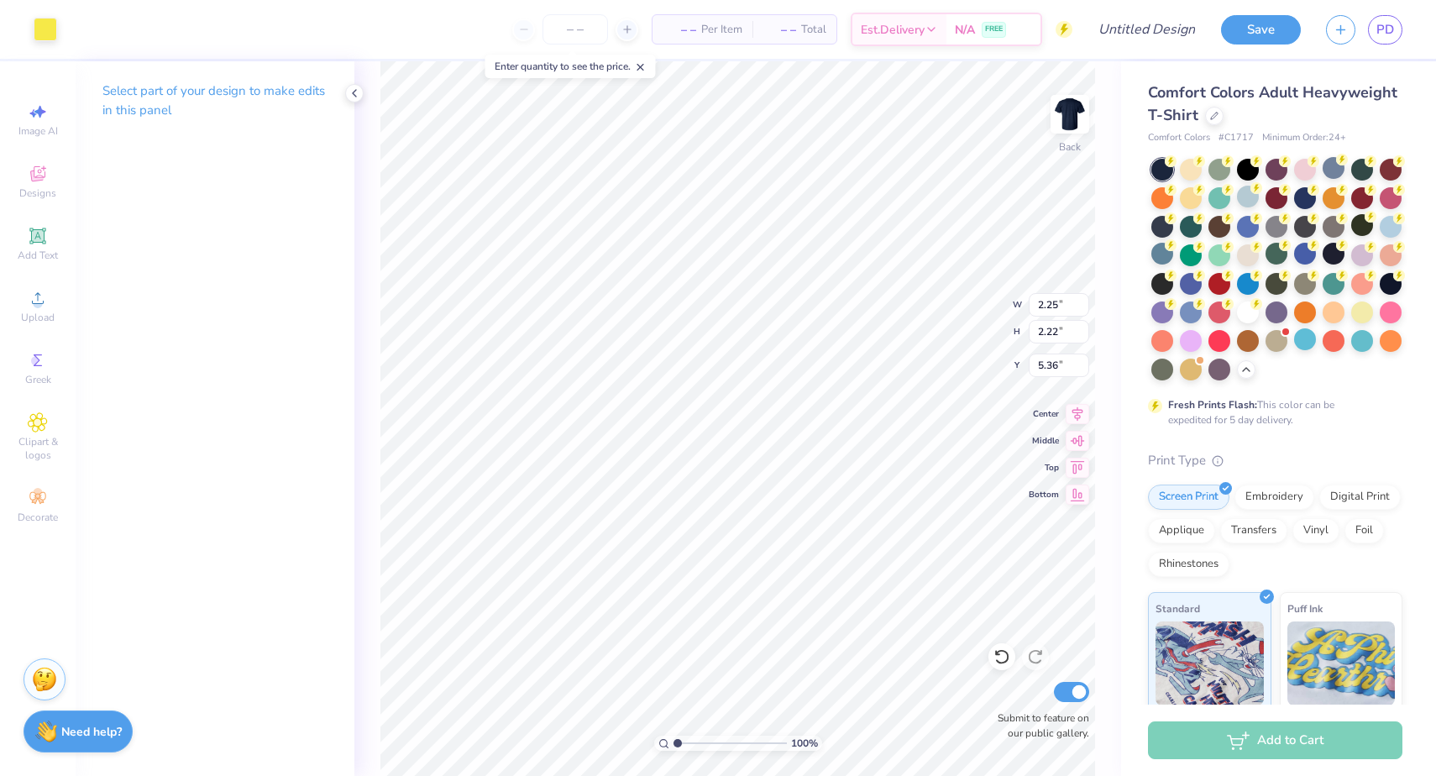
click at [29, 29] on div "Art colors" at bounding box center [28, 29] width 57 height 59
click at [49, 30] on div at bounding box center [46, 28] width 24 height 24
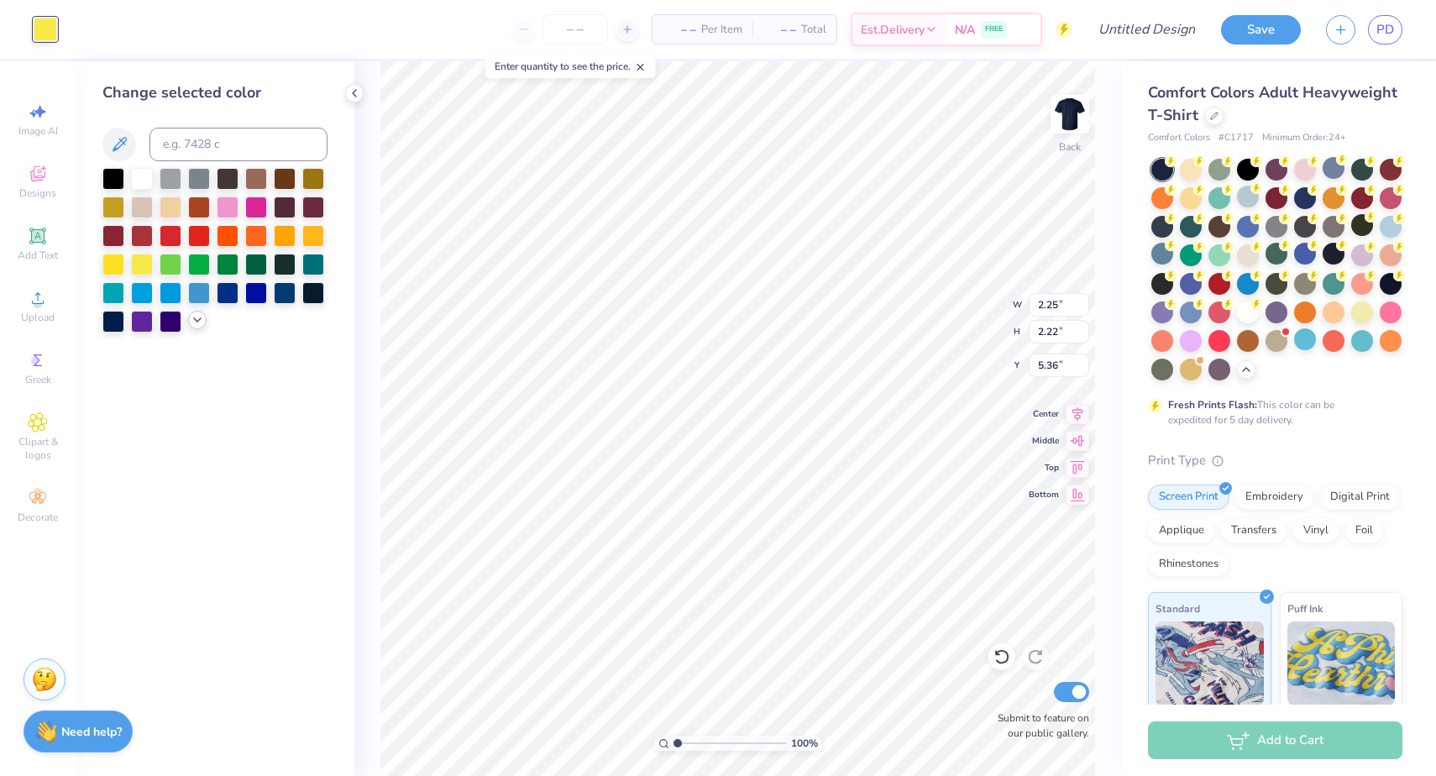
click at [204, 323] on div at bounding box center [197, 320] width 18 height 18
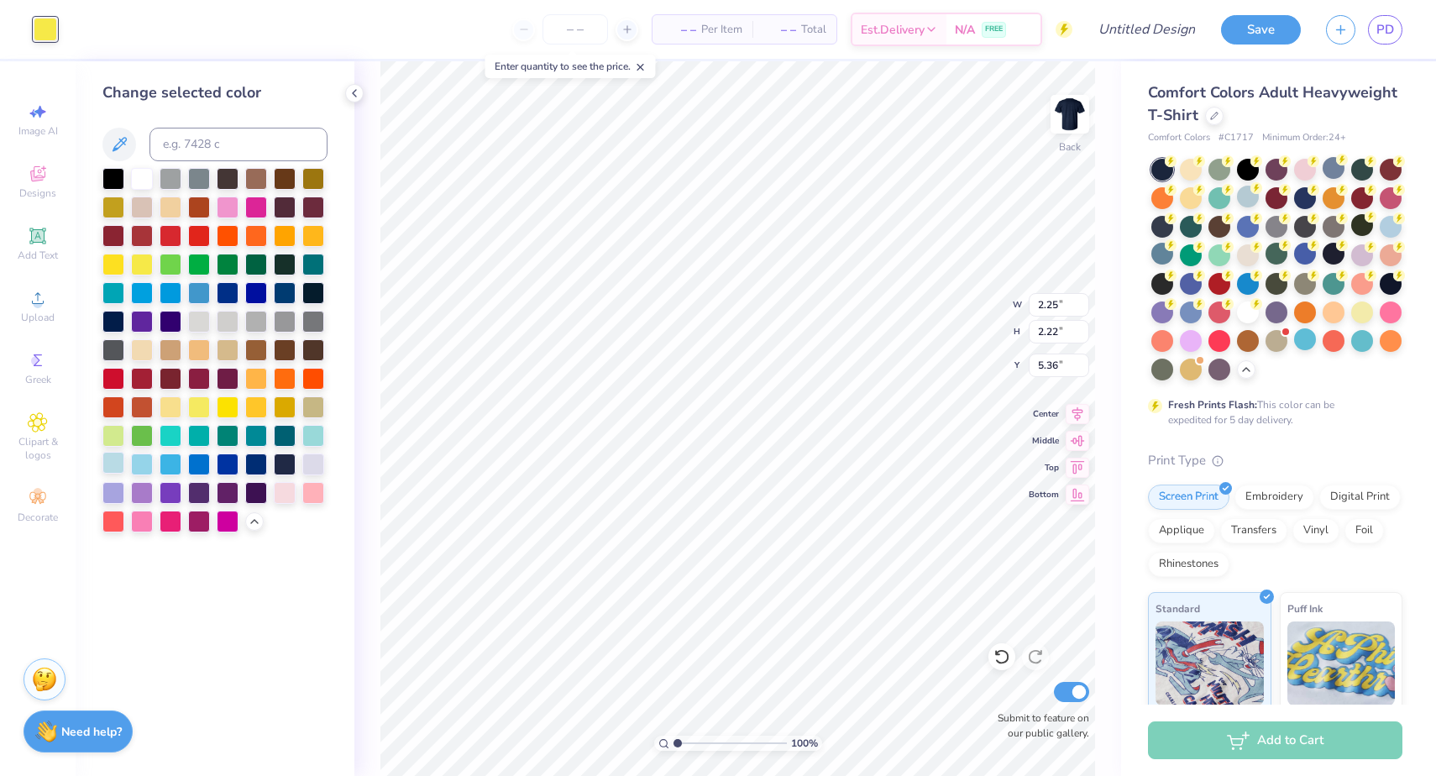
click at [116, 461] on div at bounding box center [113, 463] width 22 height 22
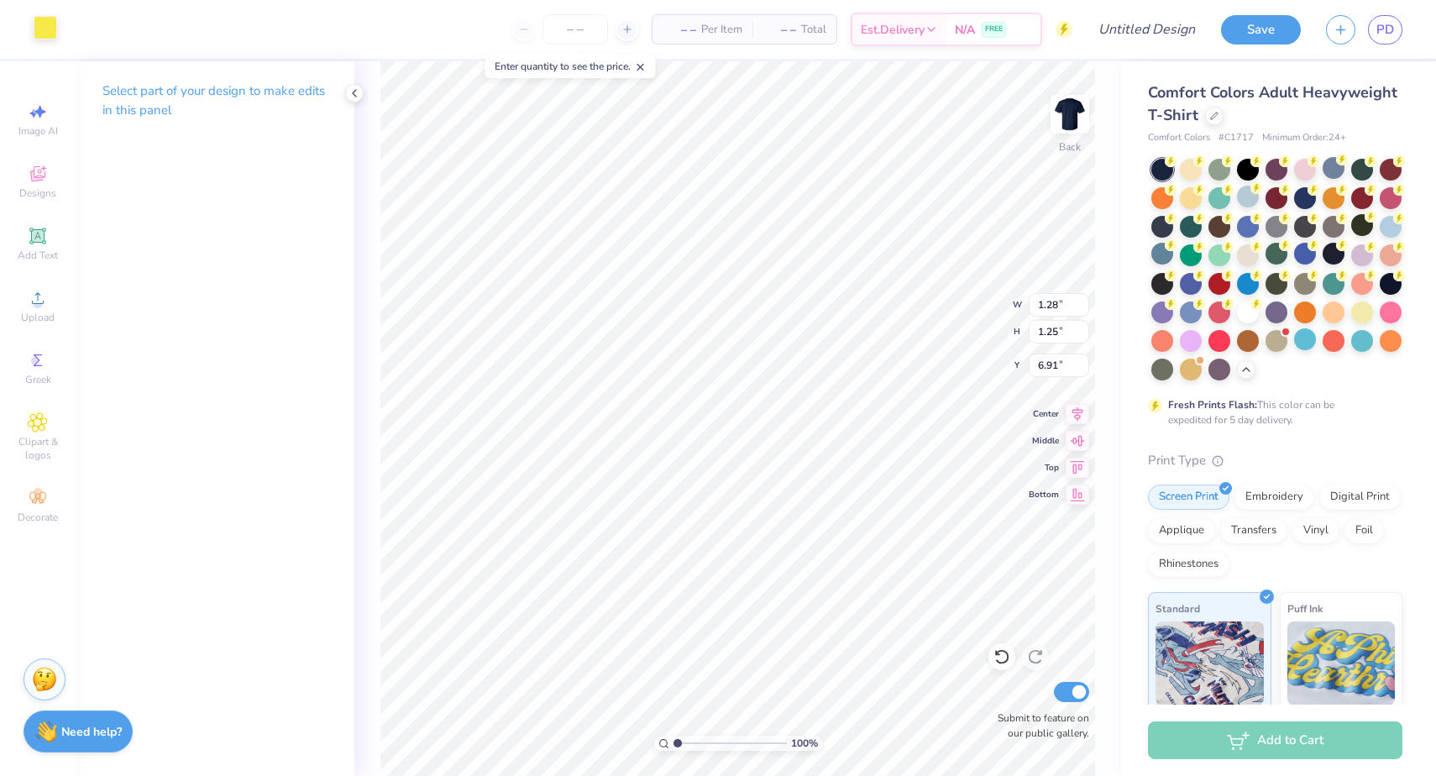
click at [48, 32] on div at bounding box center [46, 28] width 24 height 24
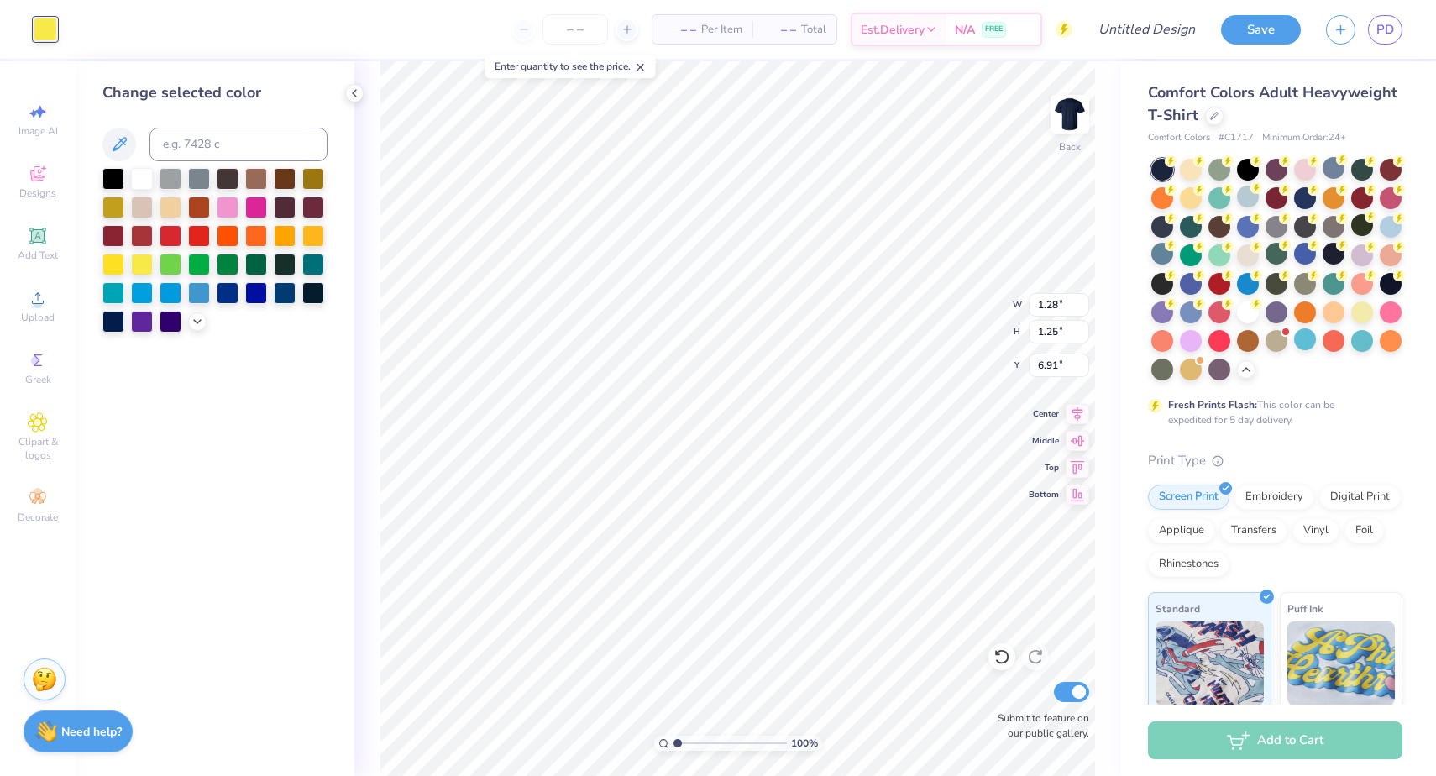
click at [201, 313] on div at bounding box center [214, 250] width 225 height 165
click at [201, 321] on icon at bounding box center [197, 319] width 13 height 13
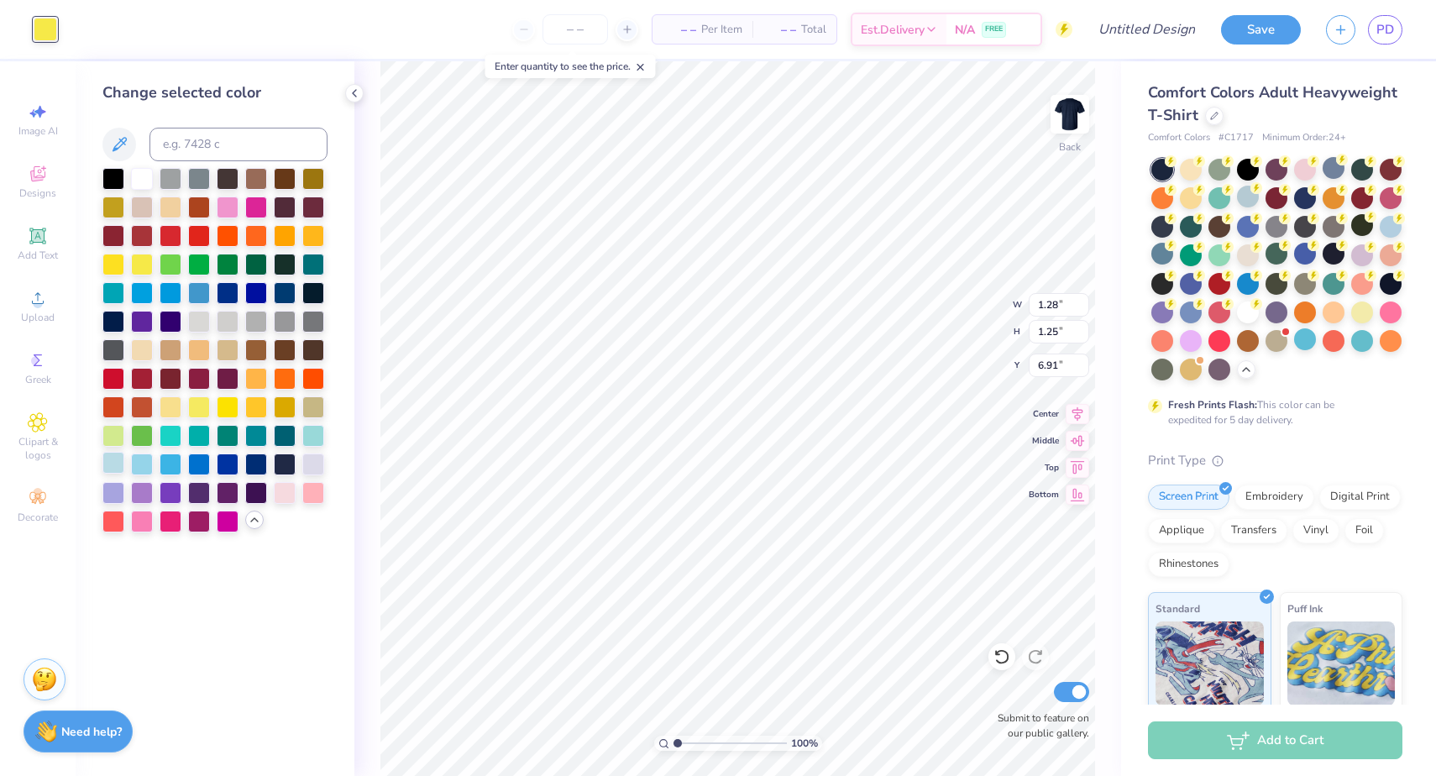
click at [111, 469] on div at bounding box center [113, 463] width 22 height 22
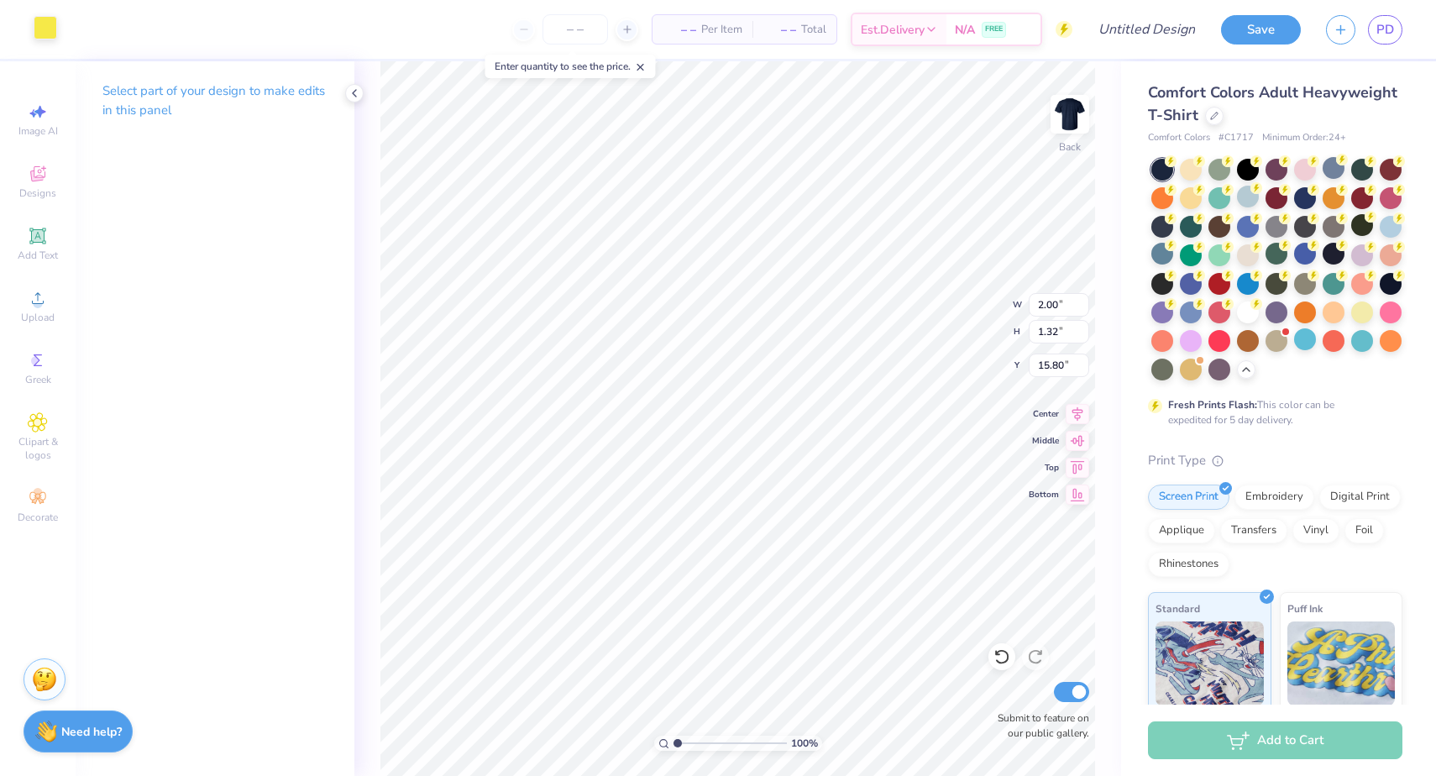
click at [55, 39] on div at bounding box center [46, 28] width 24 height 24
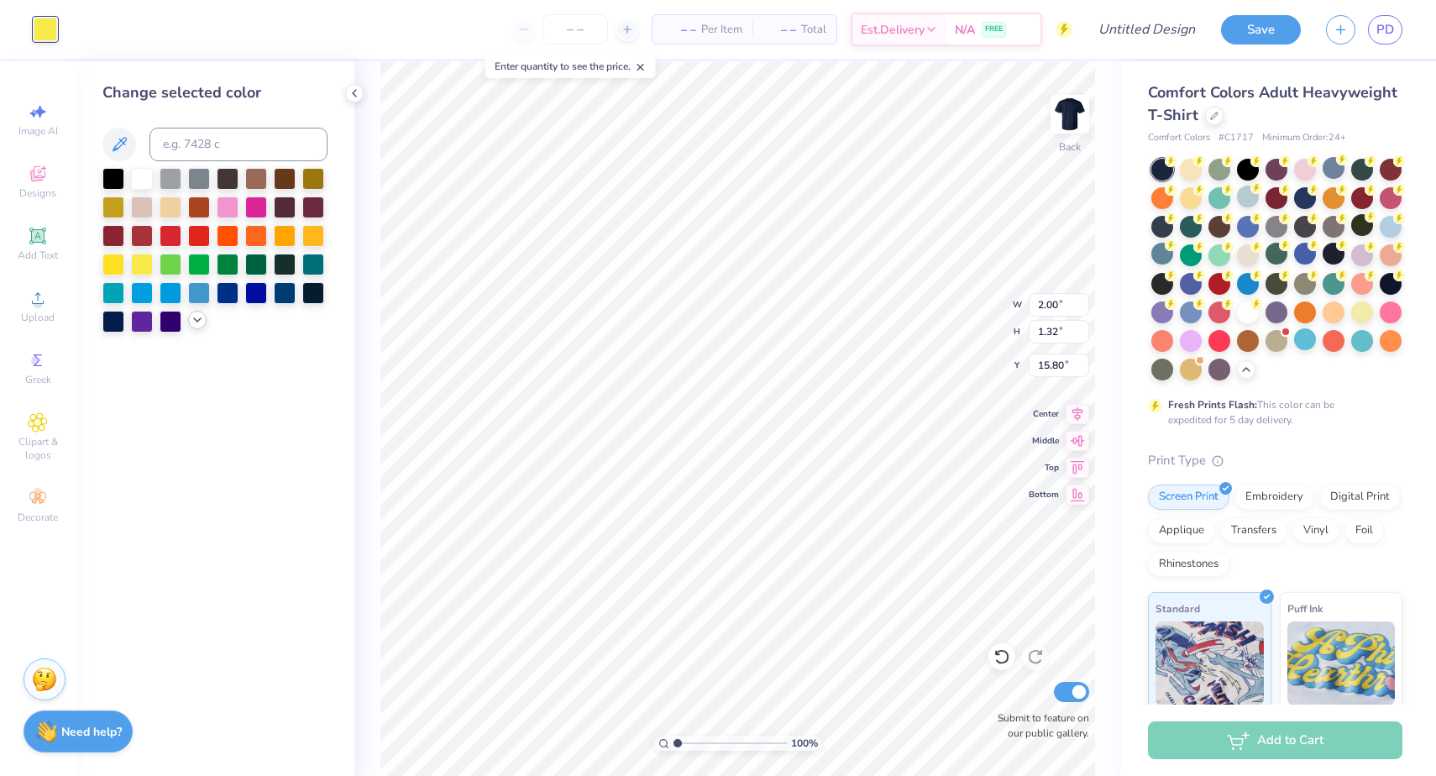
click at [196, 322] on icon at bounding box center [197, 319] width 13 height 13
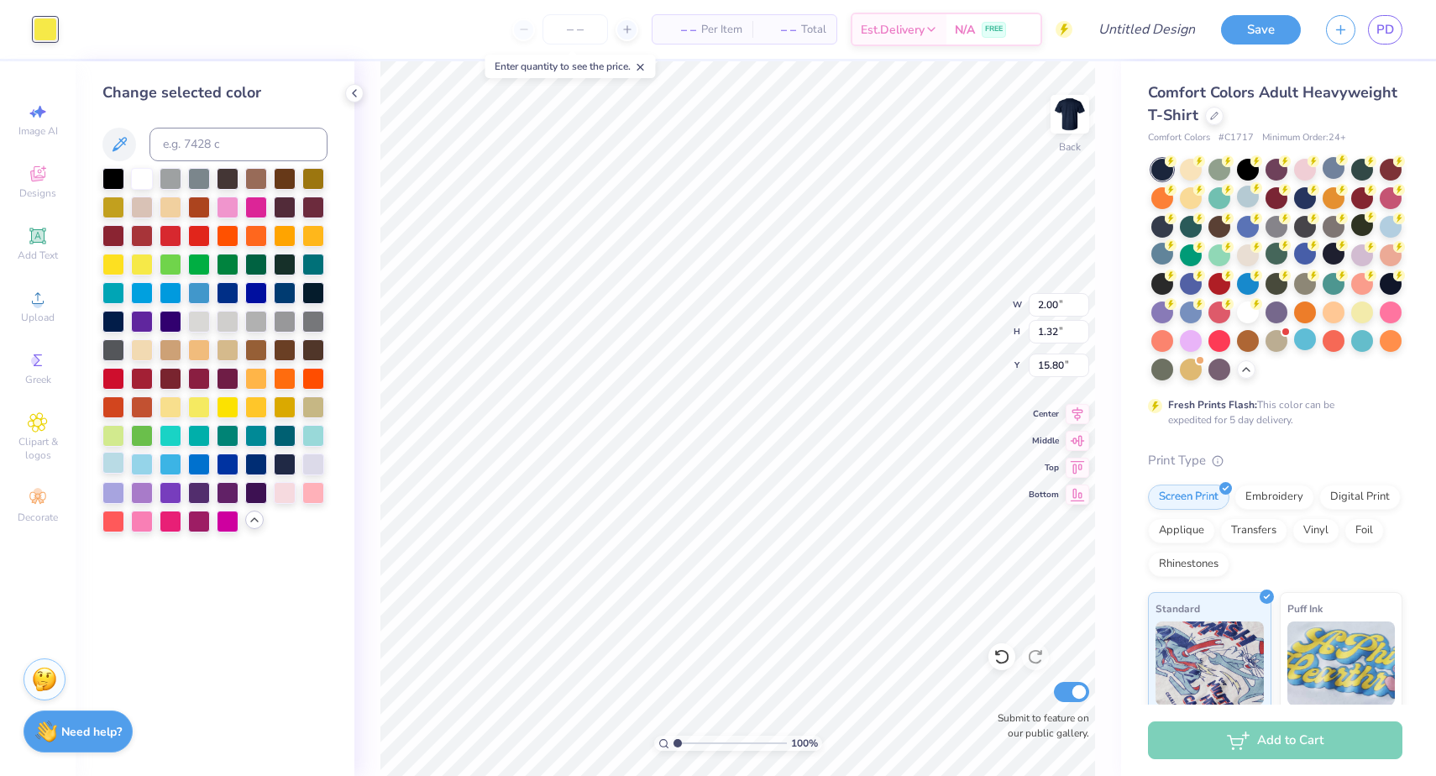
click at [123, 462] on div at bounding box center [113, 463] width 22 height 22
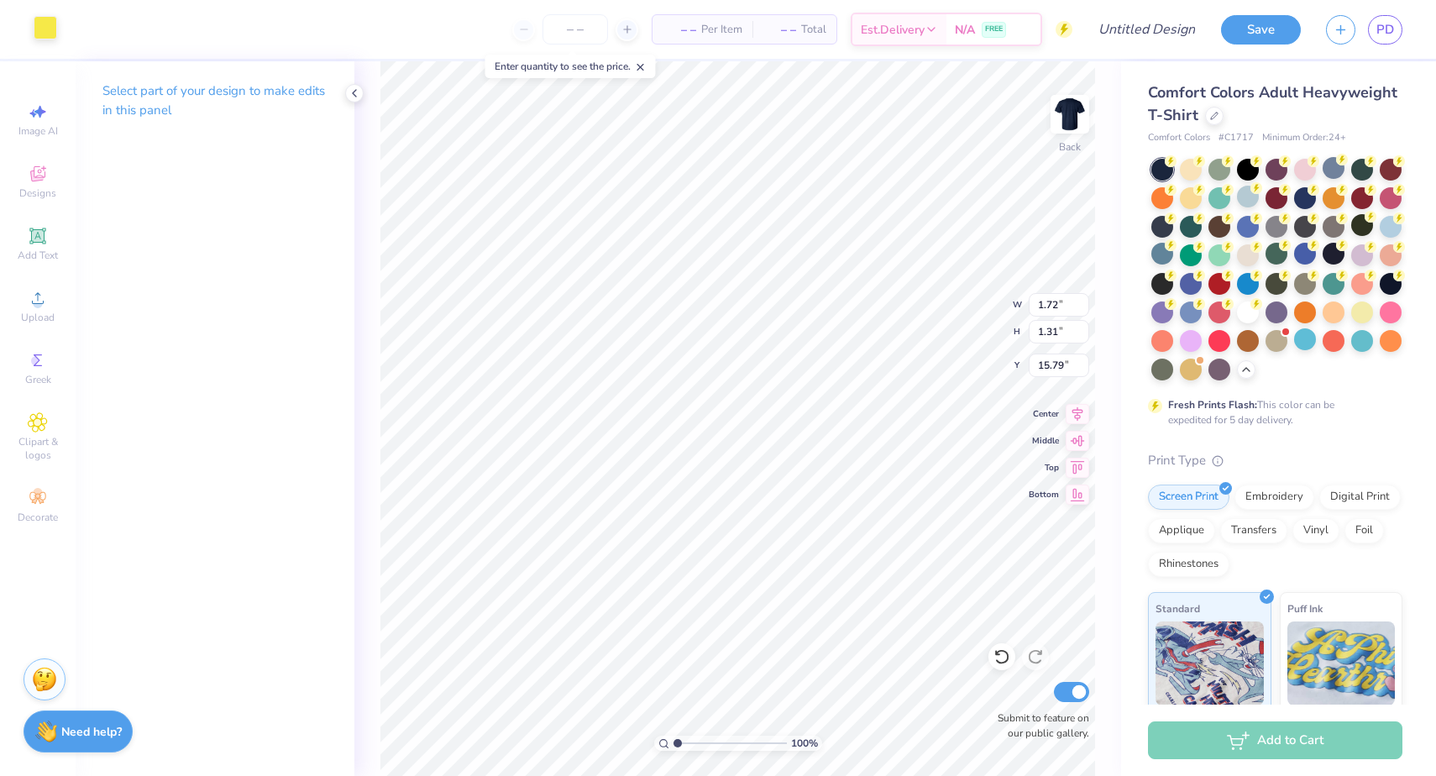
click at [42, 29] on div at bounding box center [46, 28] width 24 height 24
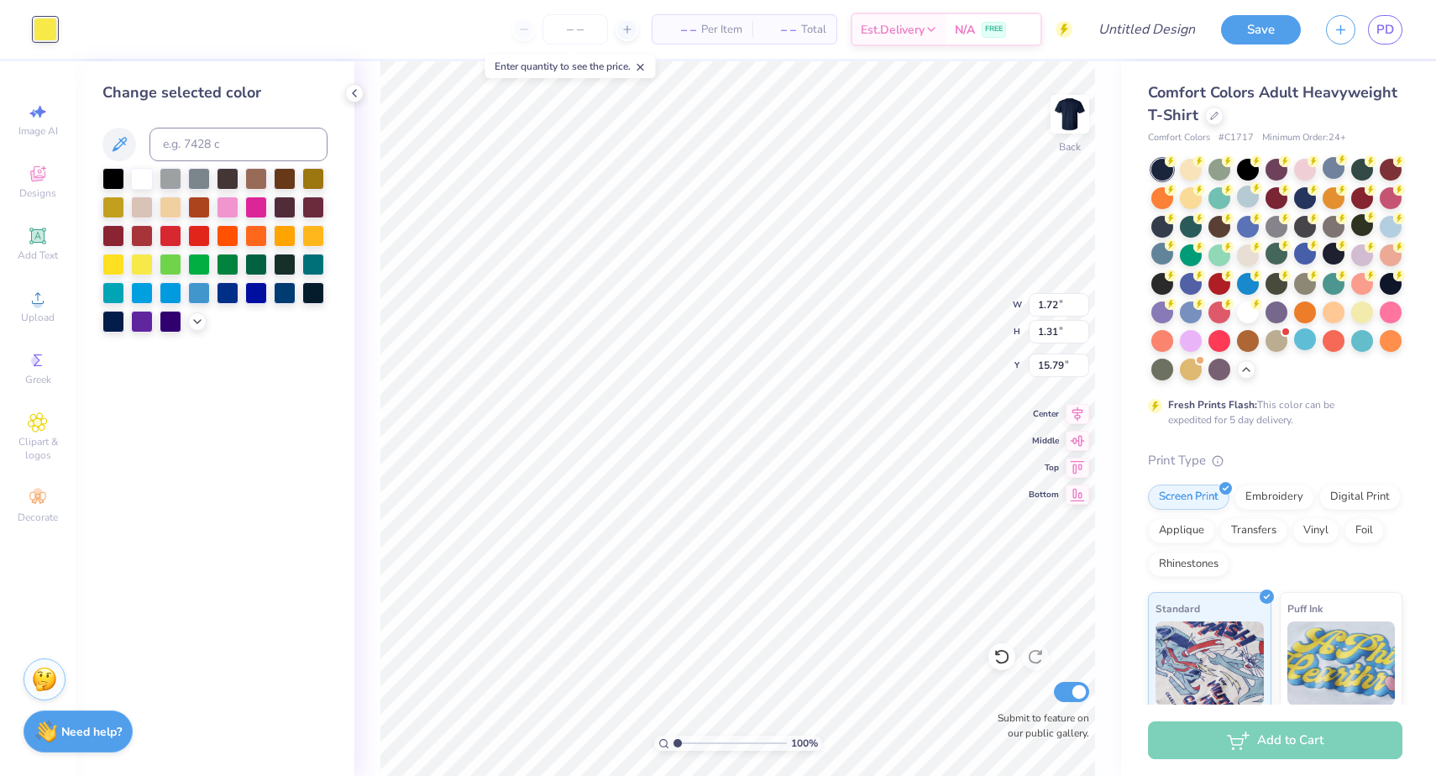
click at [207, 321] on div at bounding box center [214, 250] width 225 height 165
click at [197, 323] on icon at bounding box center [197, 319] width 13 height 13
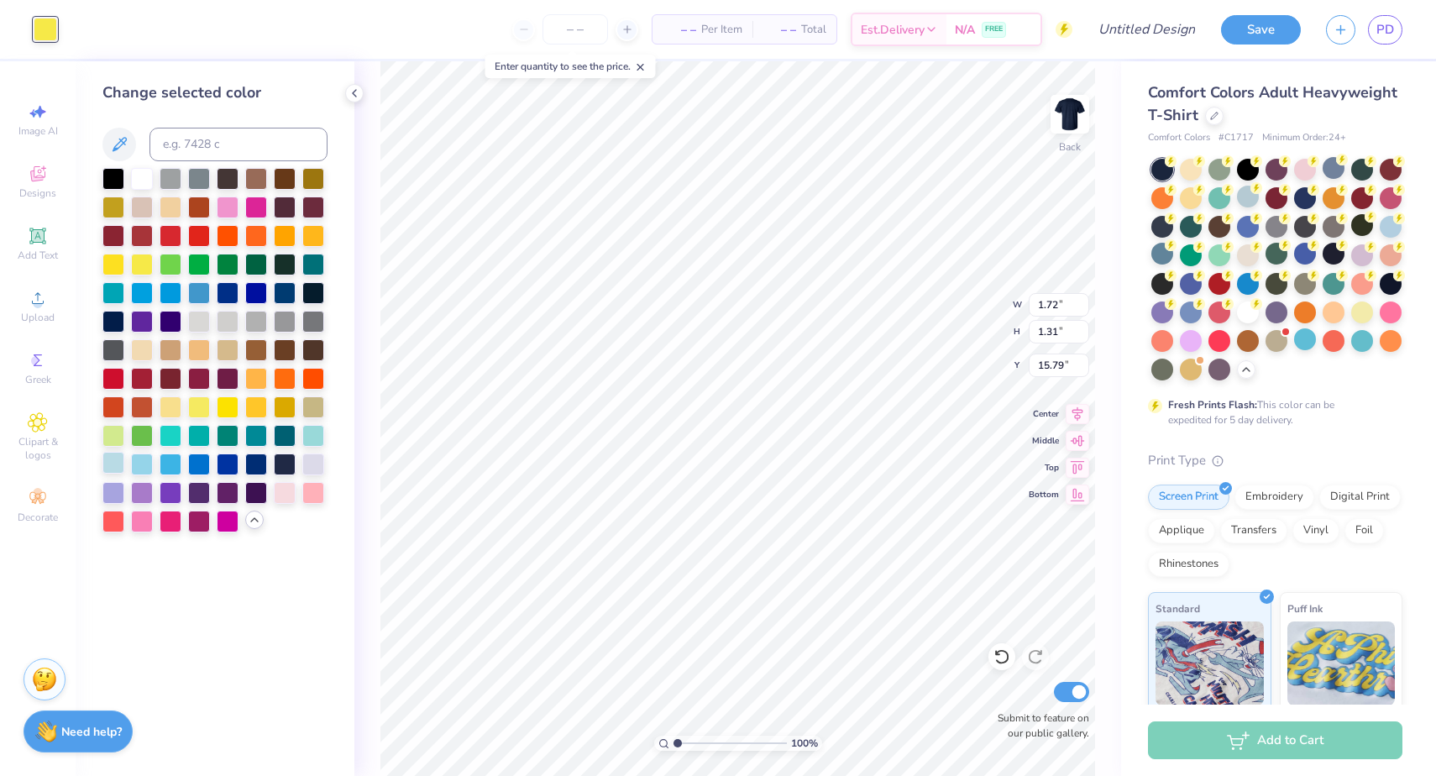
click at [112, 464] on div at bounding box center [113, 463] width 22 height 22
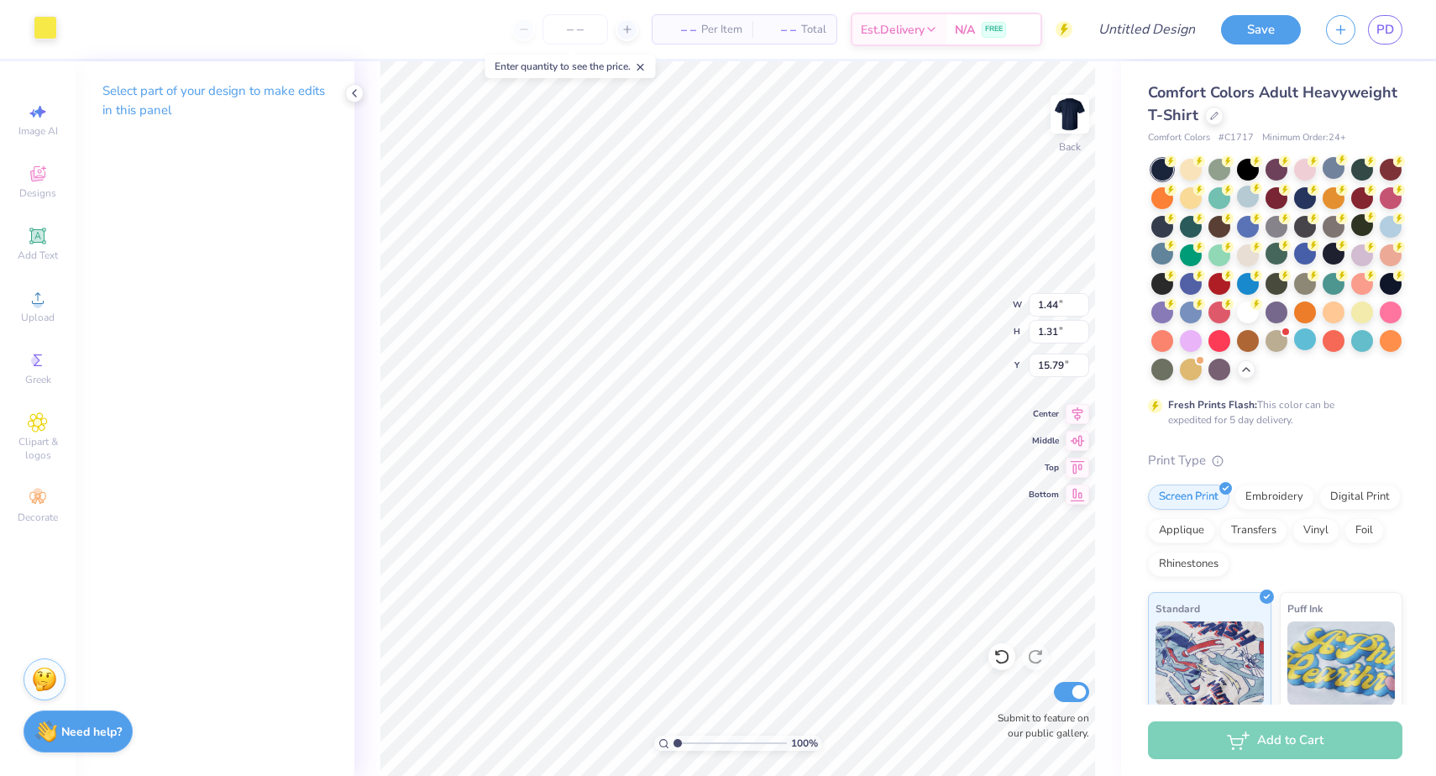
click at [46, 28] on div at bounding box center [46, 28] width 24 height 24
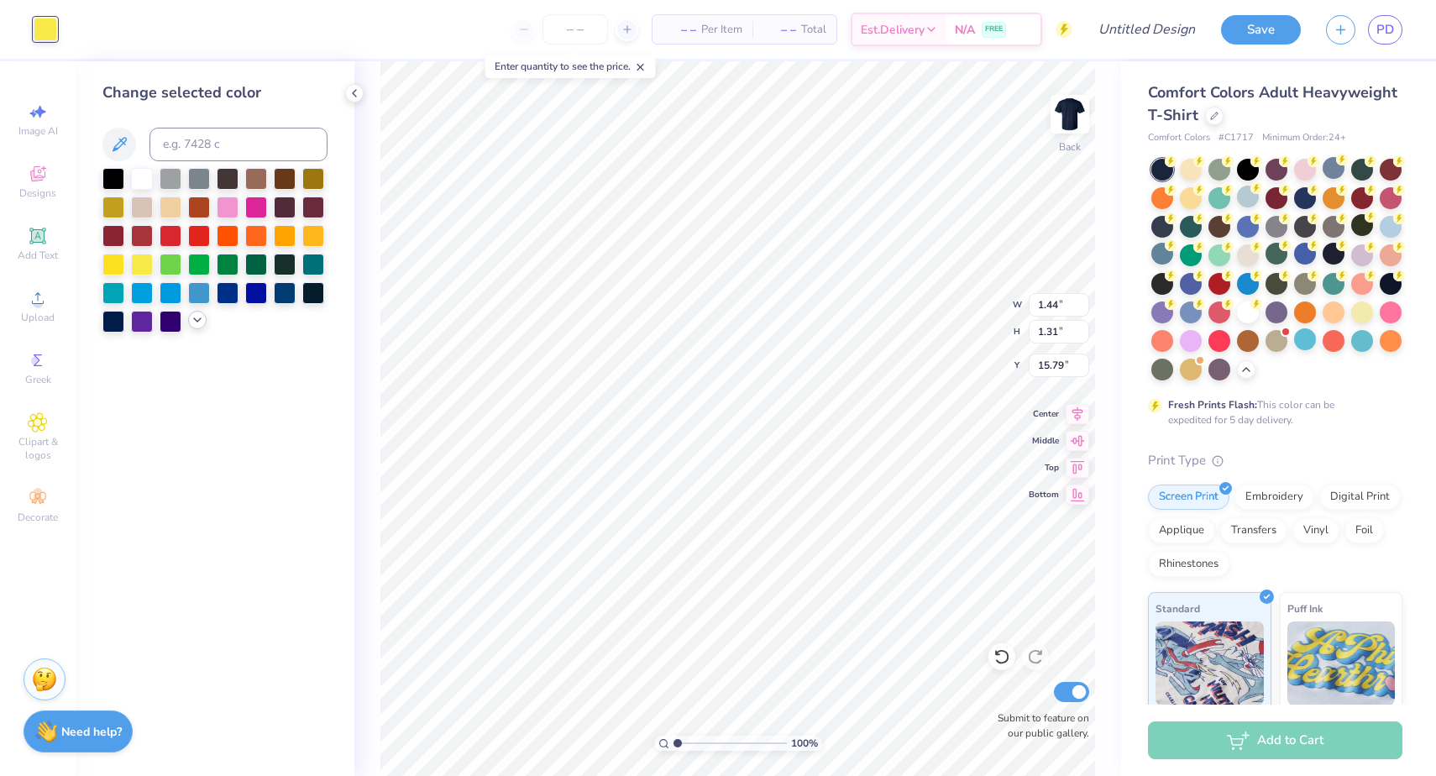
click at [196, 327] on icon at bounding box center [197, 319] width 13 height 13
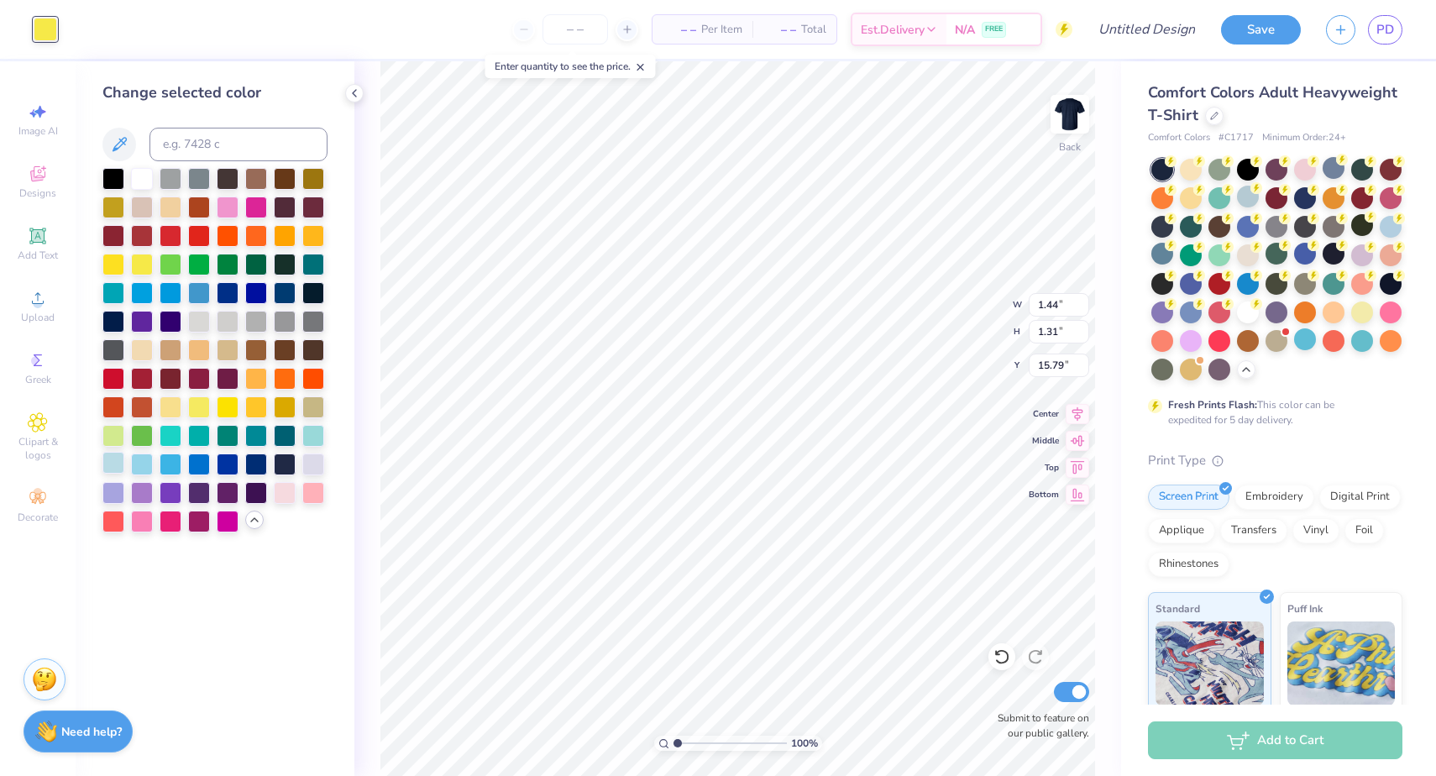
click at [112, 462] on div at bounding box center [113, 463] width 22 height 22
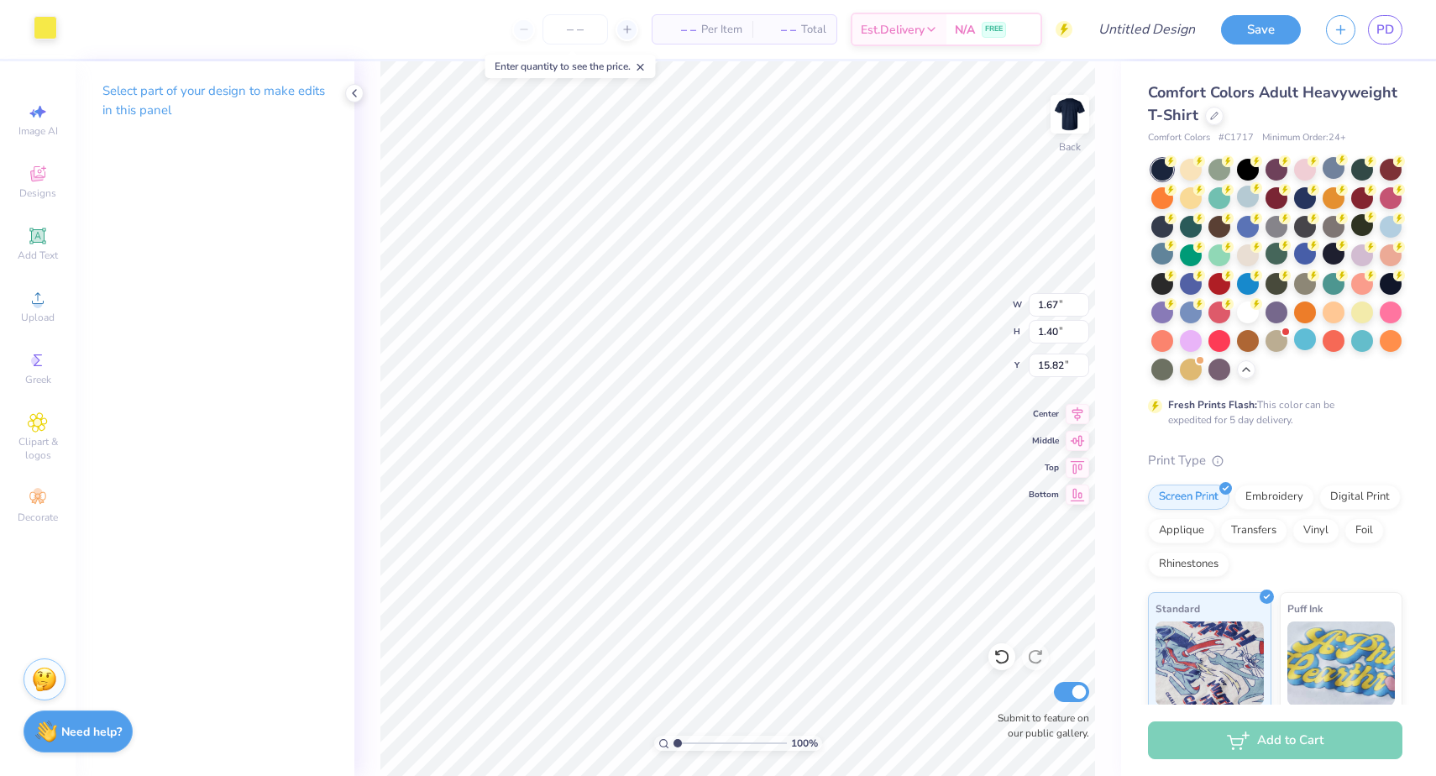
click at [55, 39] on div at bounding box center [46, 28] width 24 height 24
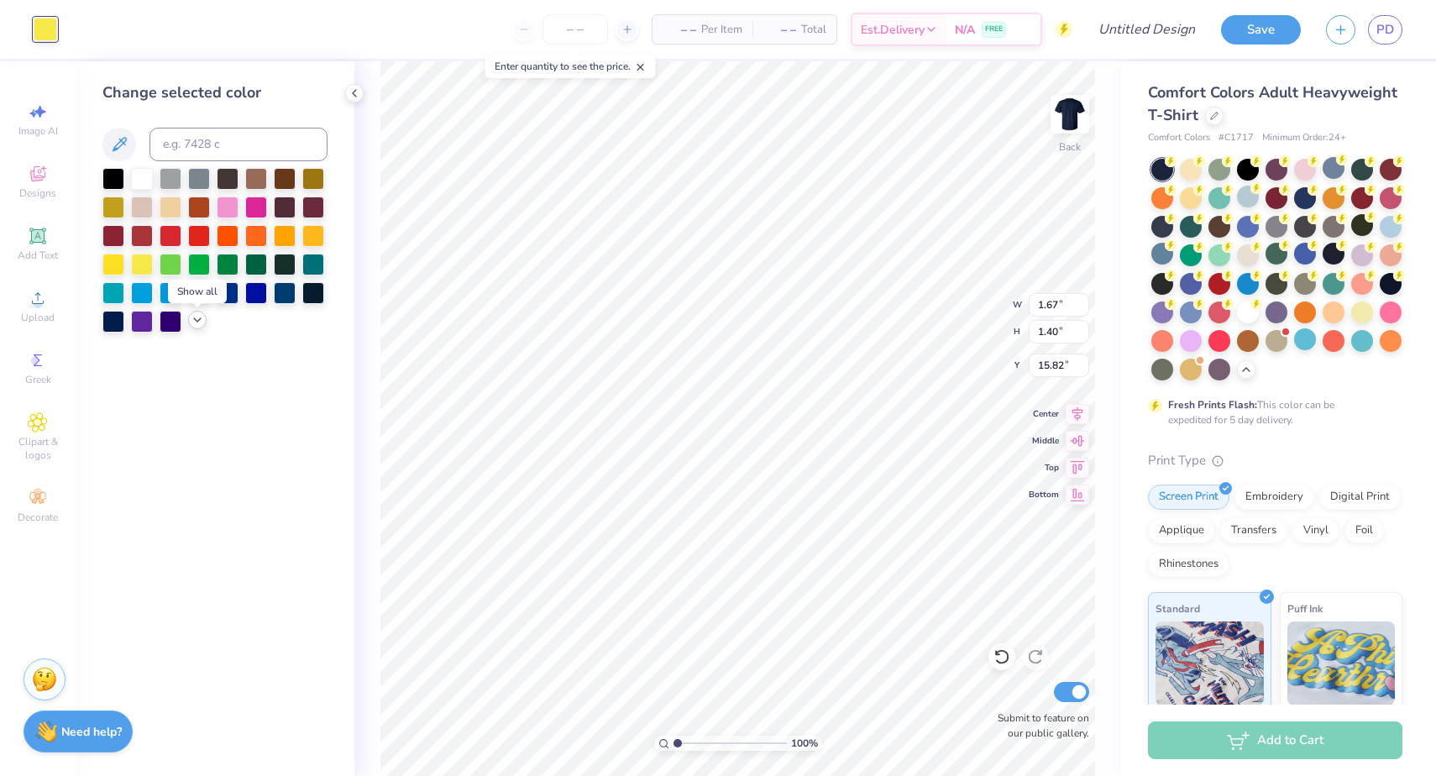
click at [201, 327] on icon at bounding box center [197, 319] width 13 height 13
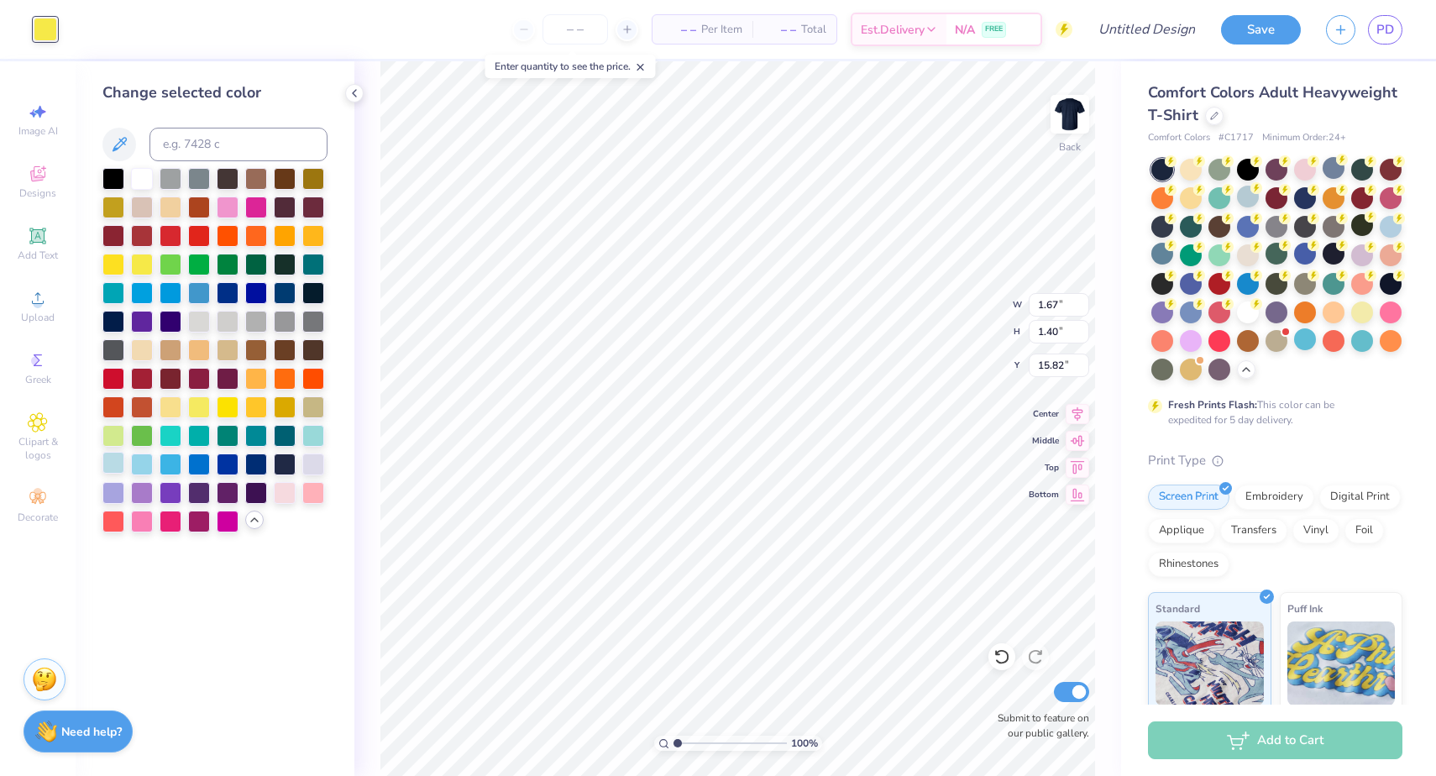
click at [104, 467] on div at bounding box center [113, 463] width 22 height 22
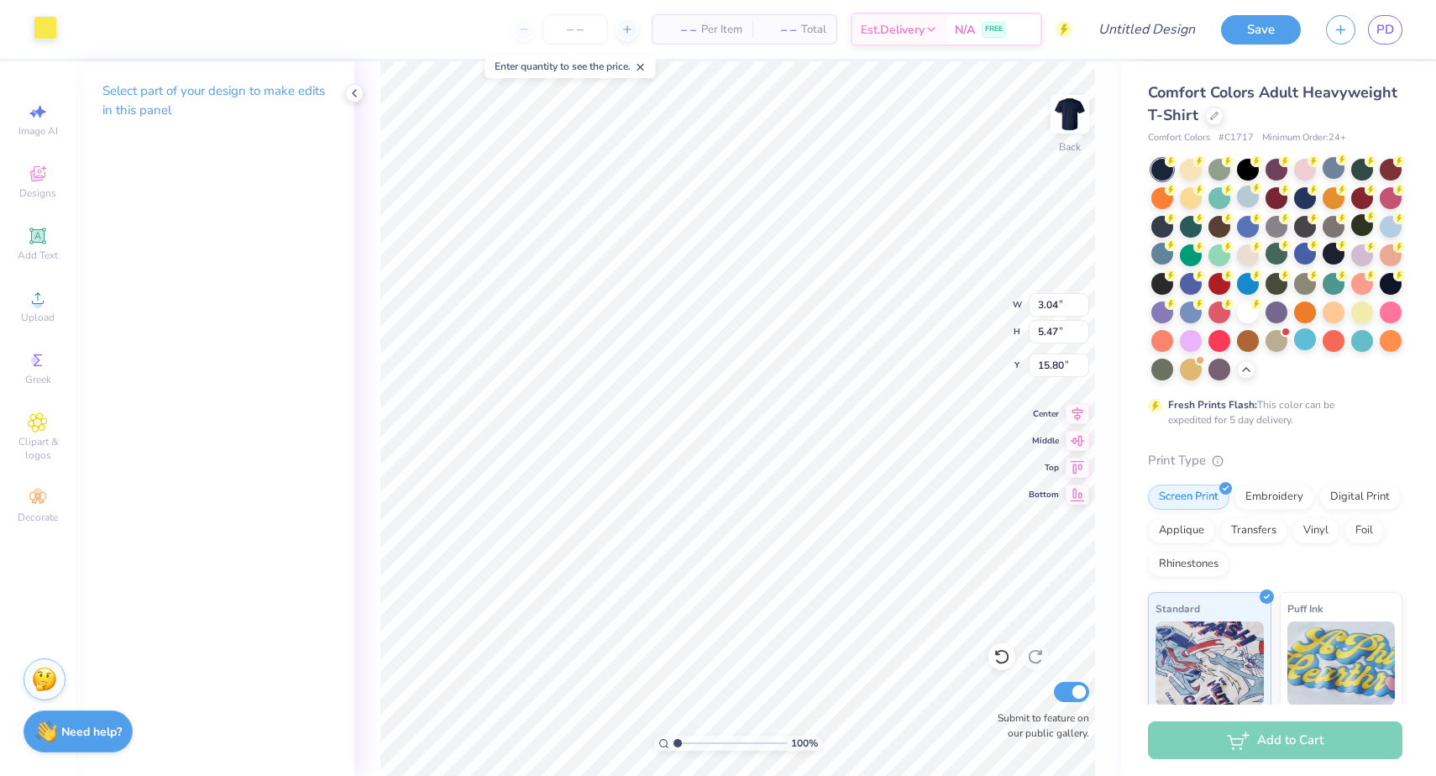
click at [56, 32] on div at bounding box center [46, 28] width 24 height 24
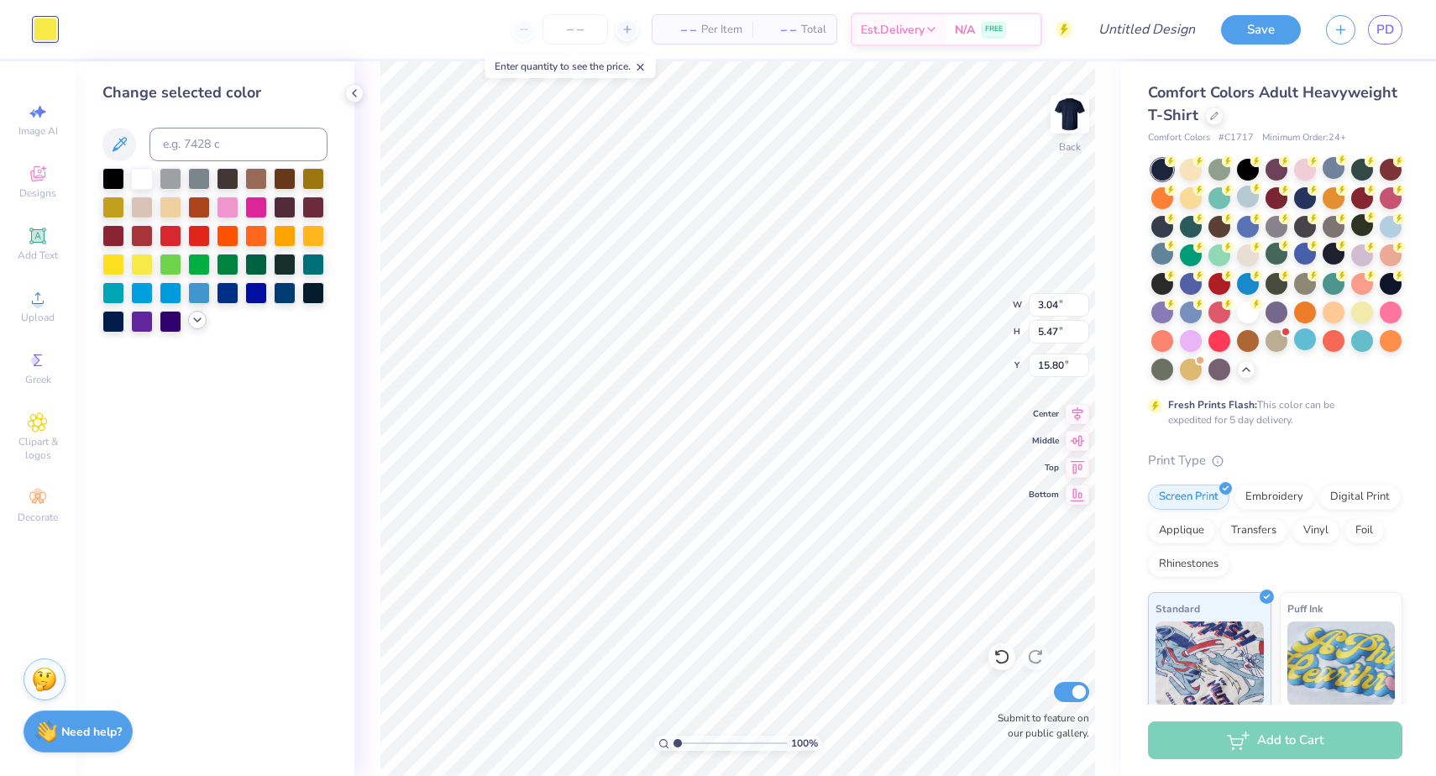
click at [195, 322] on polyline at bounding box center [197, 319] width 7 height 3
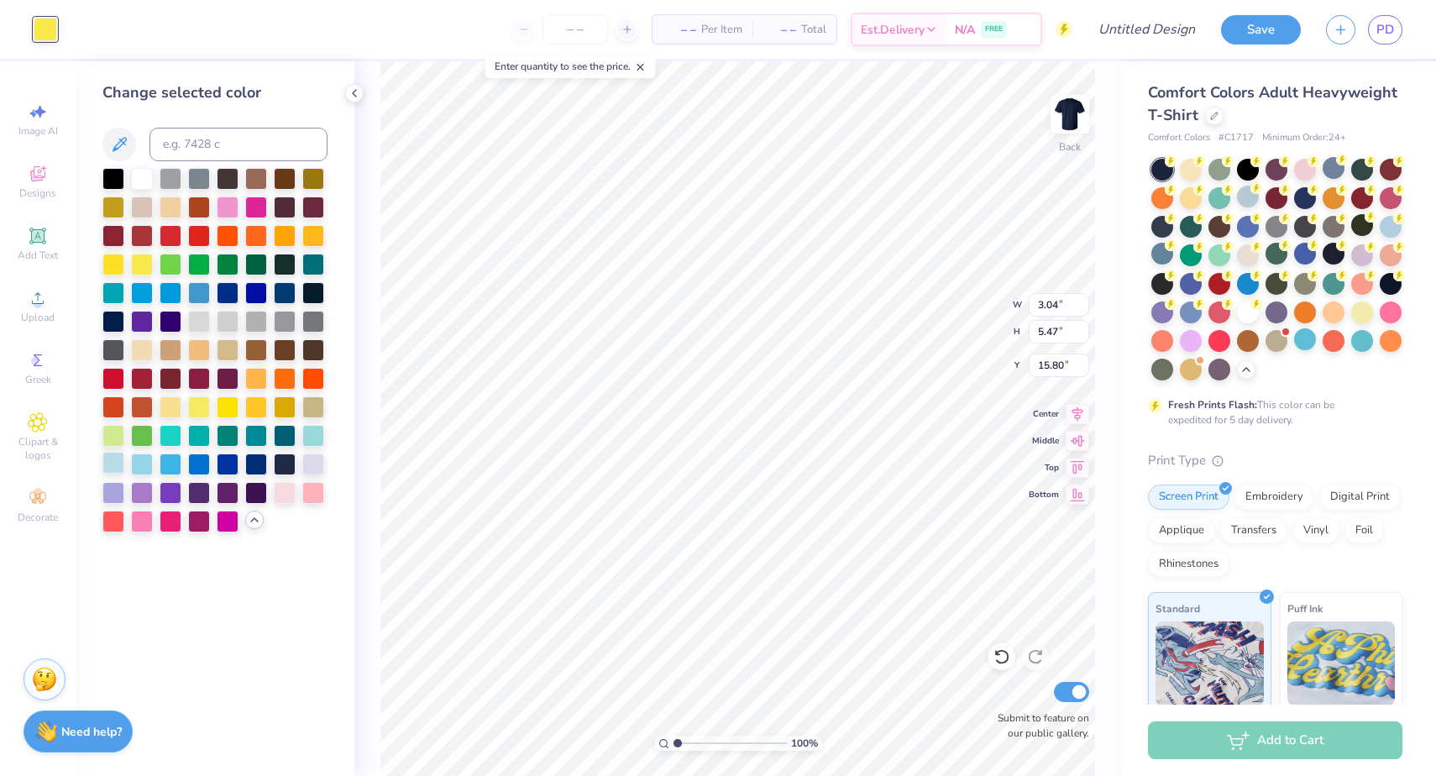
click at [114, 474] on div at bounding box center [113, 463] width 22 height 22
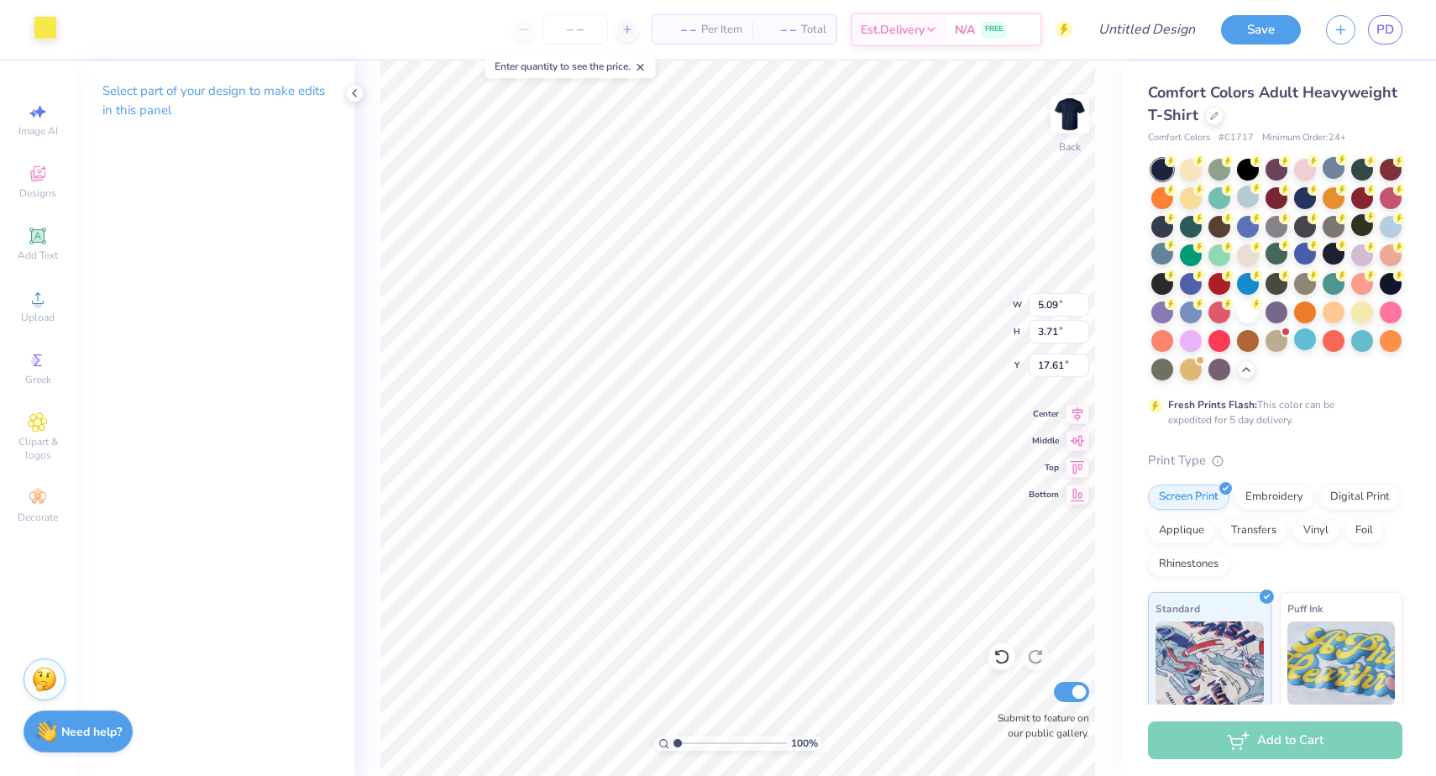
click at [39, 34] on div at bounding box center [46, 28] width 24 height 24
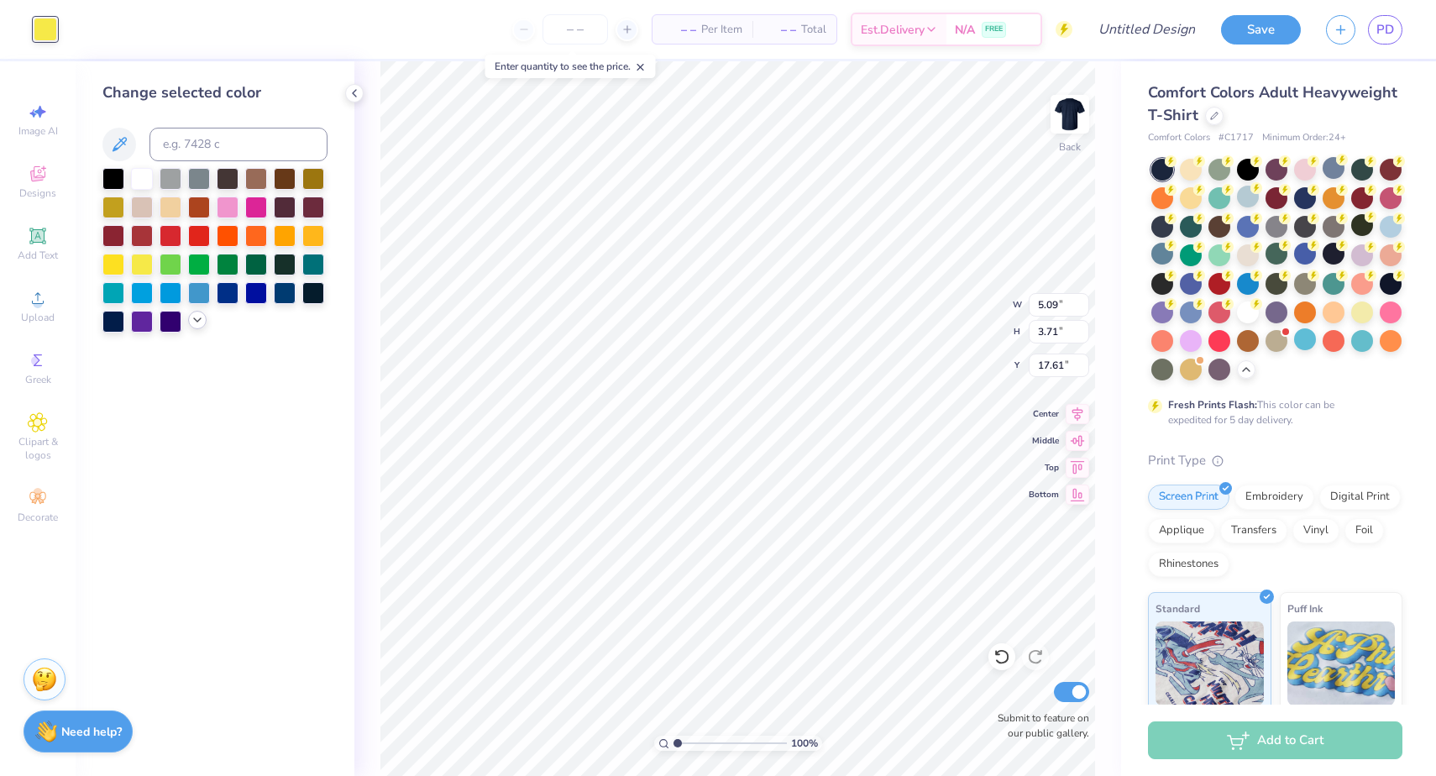
click at [192, 322] on icon at bounding box center [197, 319] width 13 height 13
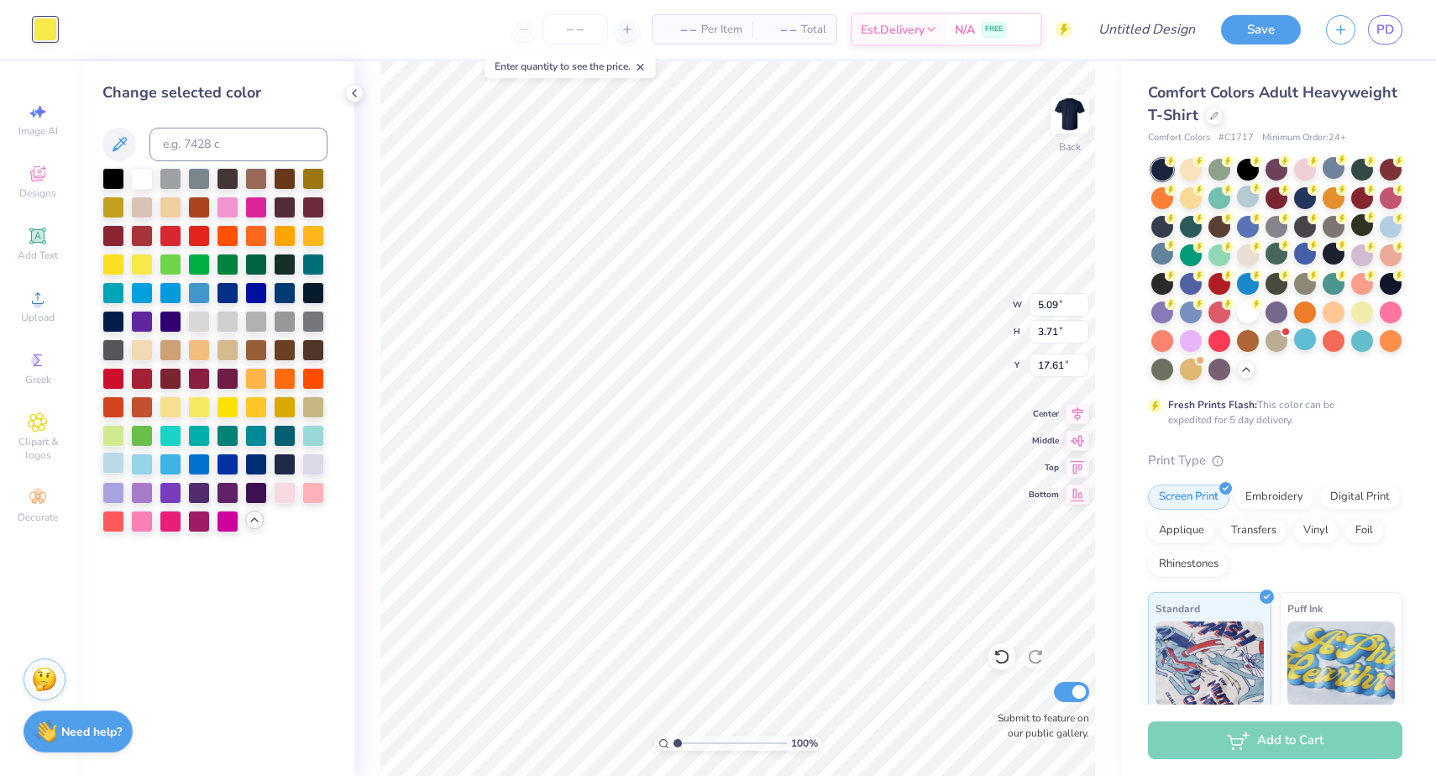
click at [115, 468] on div at bounding box center [113, 463] width 22 height 22
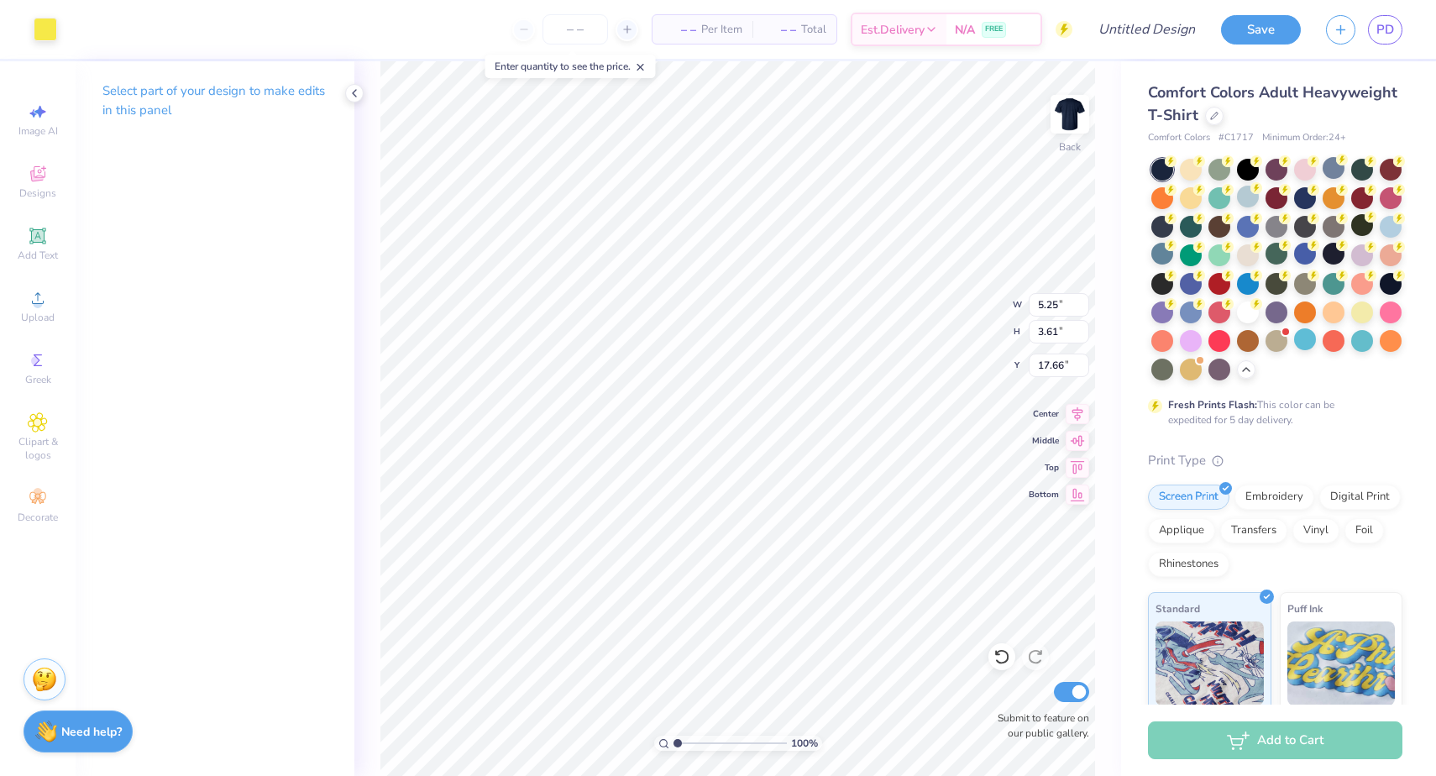
click at [71, 35] on div "– – Per Item – – Total Est. Delivery N/A FREE" at bounding box center [571, 29] width 1002 height 59
click at [46, 35] on div at bounding box center [46, 28] width 24 height 24
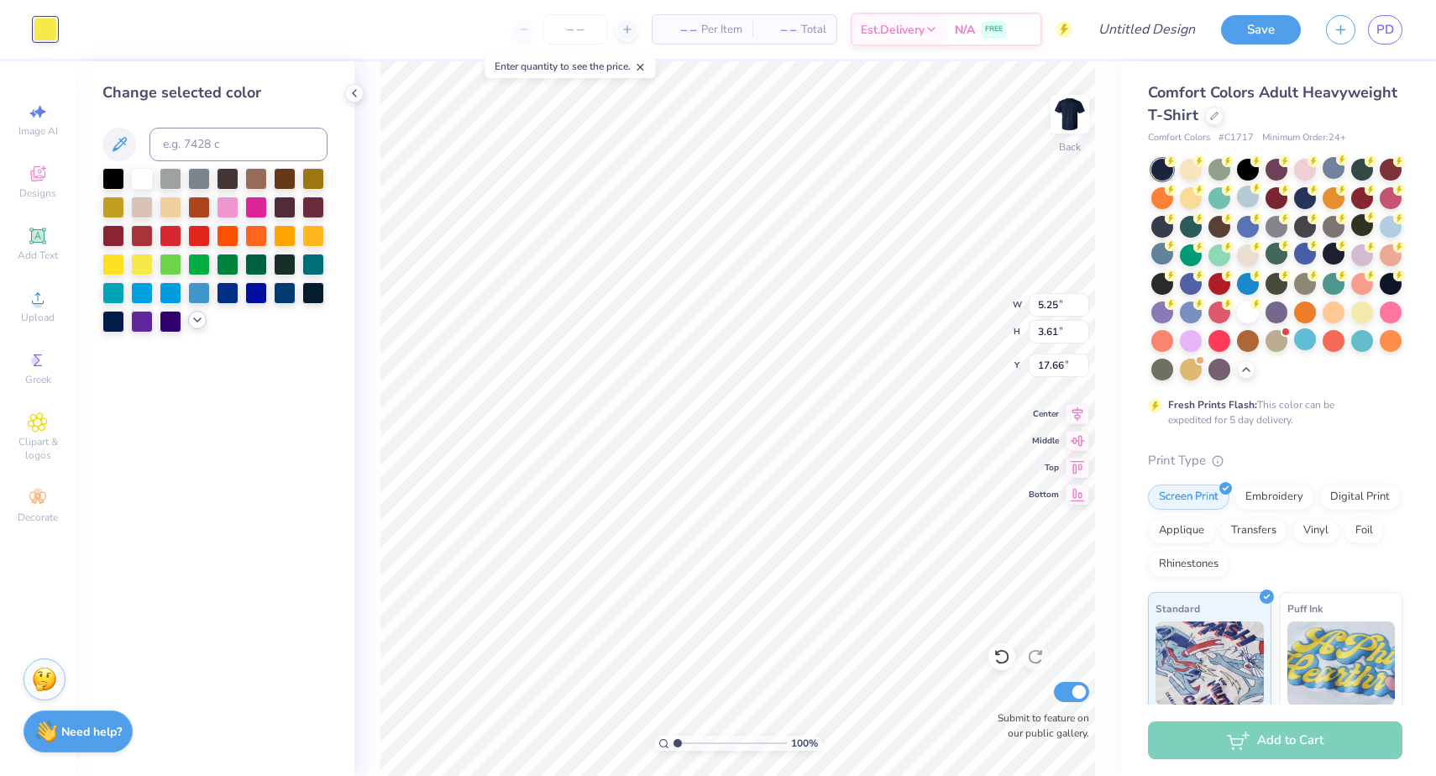
click at [204, 325] on div at bounding box center [197, 320] width 18 height 18
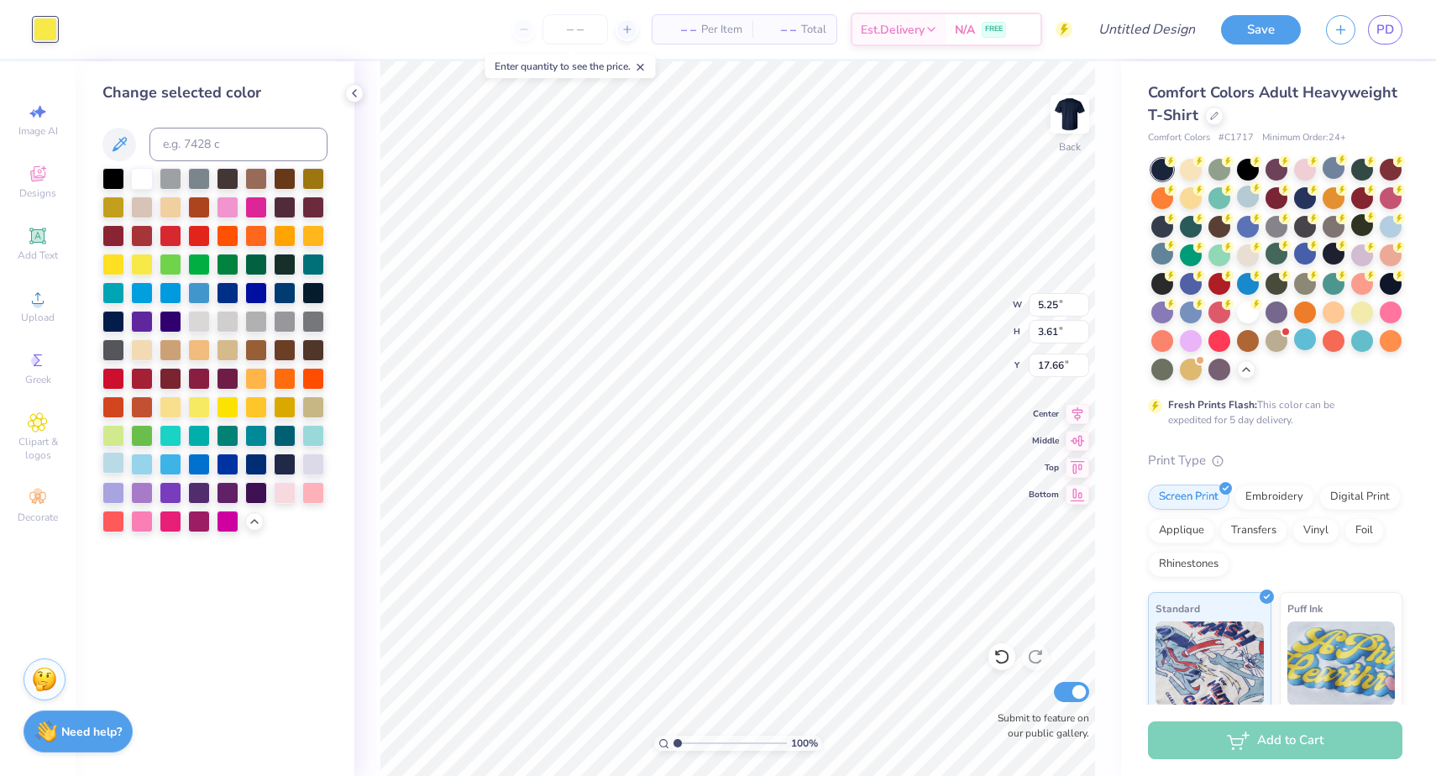
click at [113, 456] on div at bounding box center [113, 463] width 22 height 22
click at [336, 541] on div "Change selected color" at bounding box center [215, 418] width 279 height 714
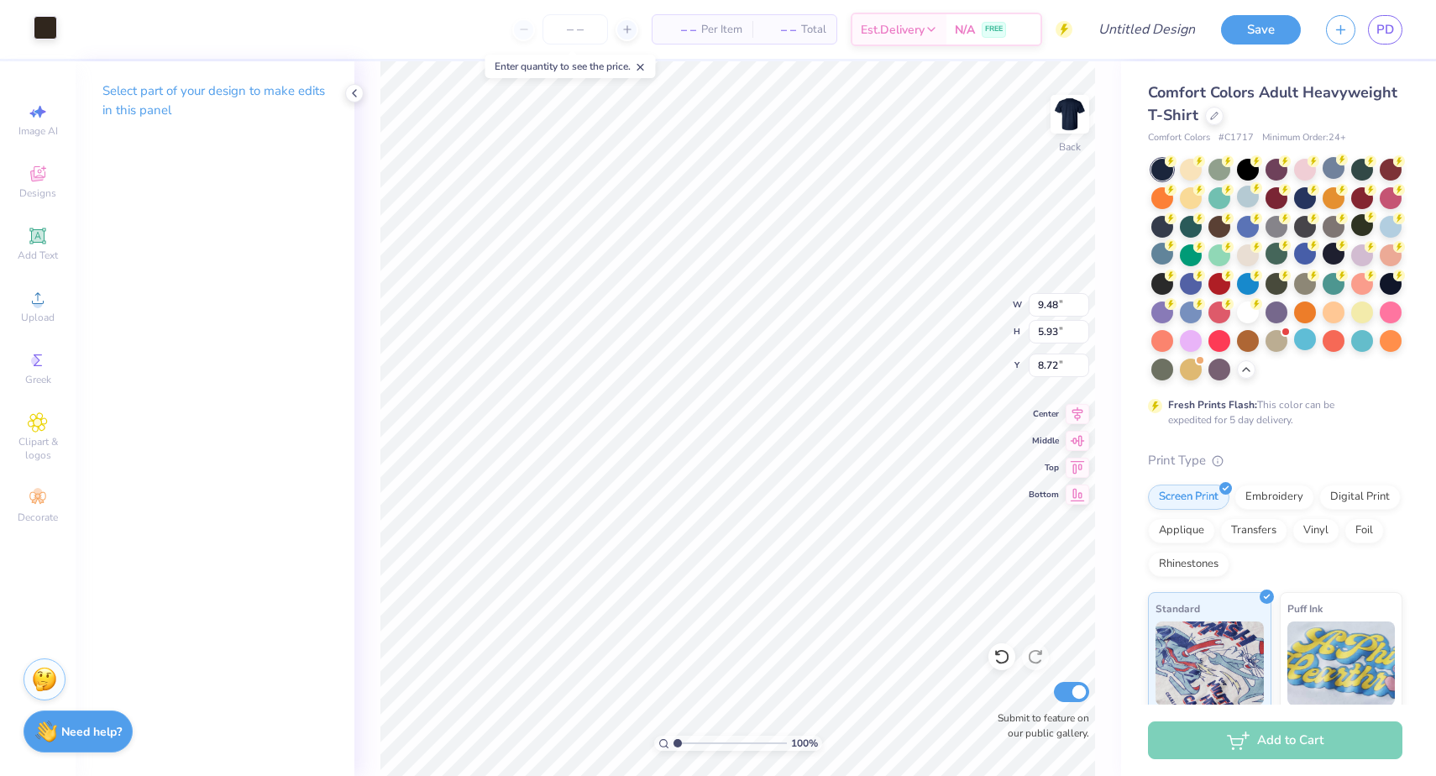
click at [45, 24] on div at bounding box center [46, 28] width 24 height 24
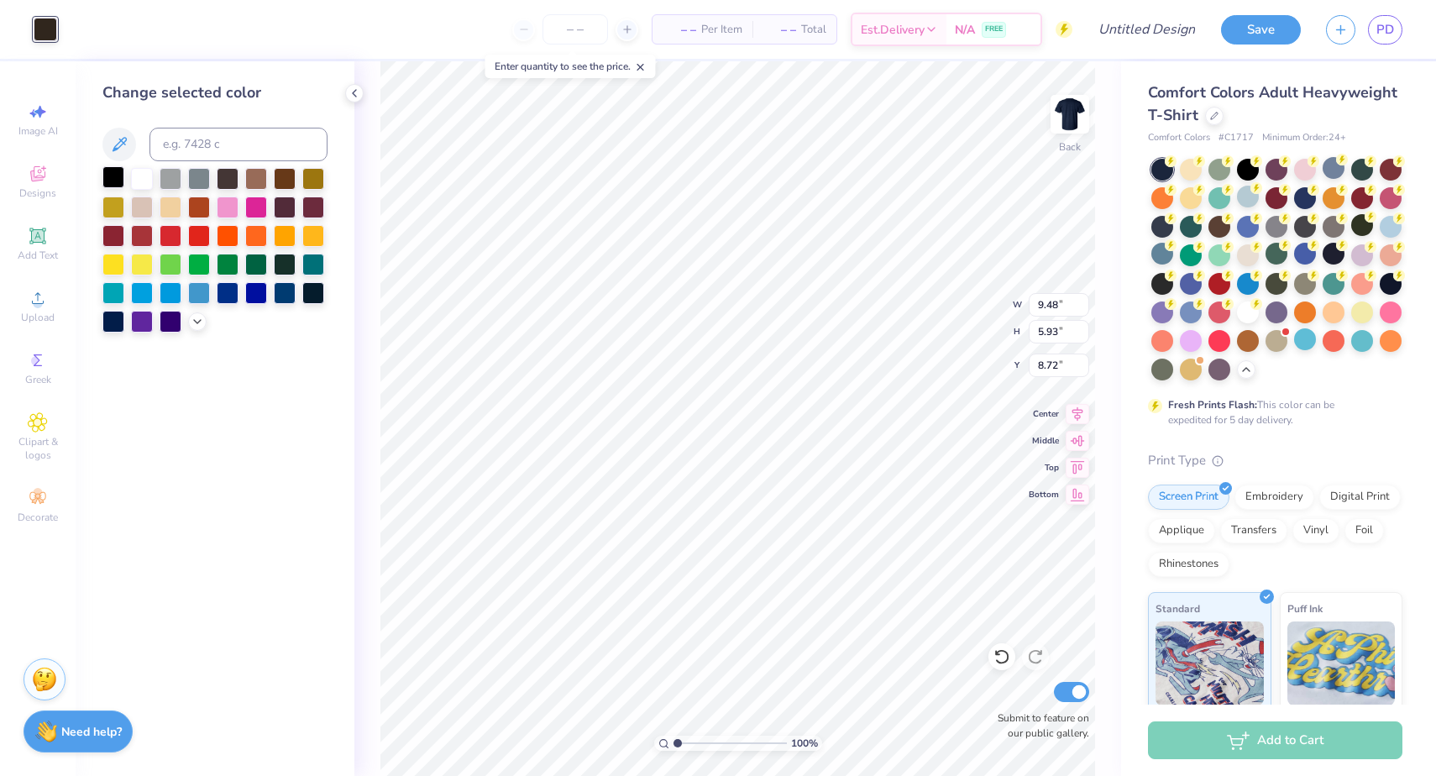
click at [106, 181] on div at bounding box center [113, 177] width 22 height 22
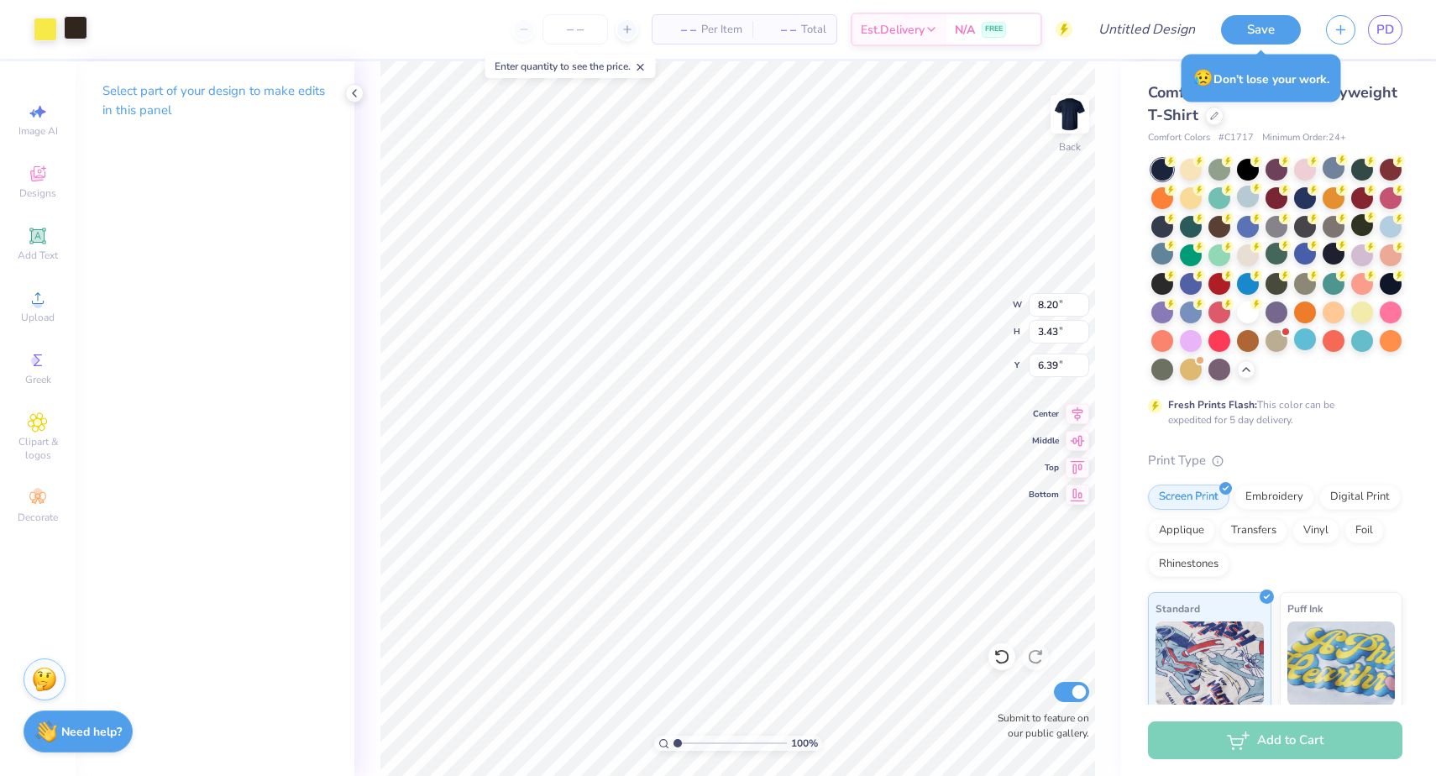
click at [68, 20] on div at bounding box center [76, 28] width 24 height 24
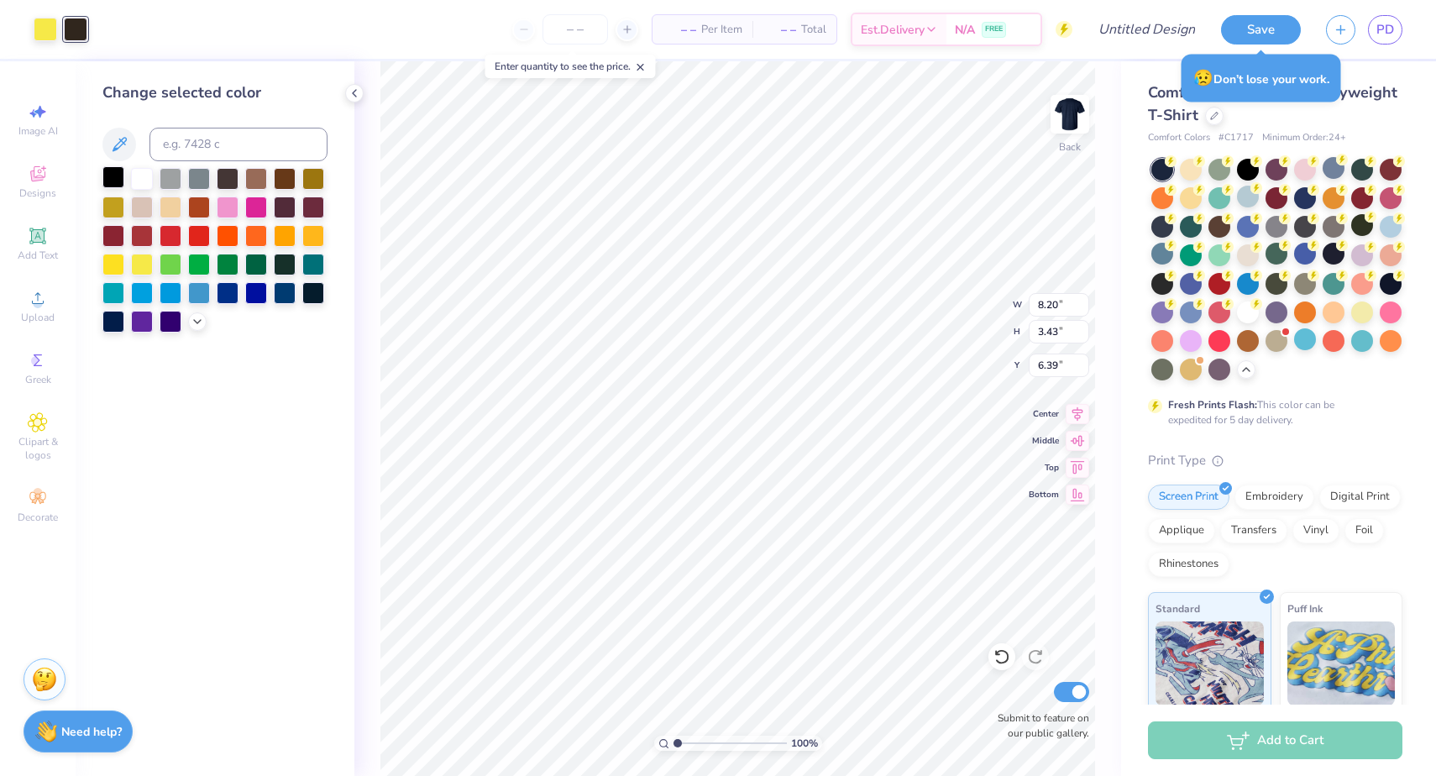
click at [117, 186] on div at bounding box center [113, 177] width 22 height 22
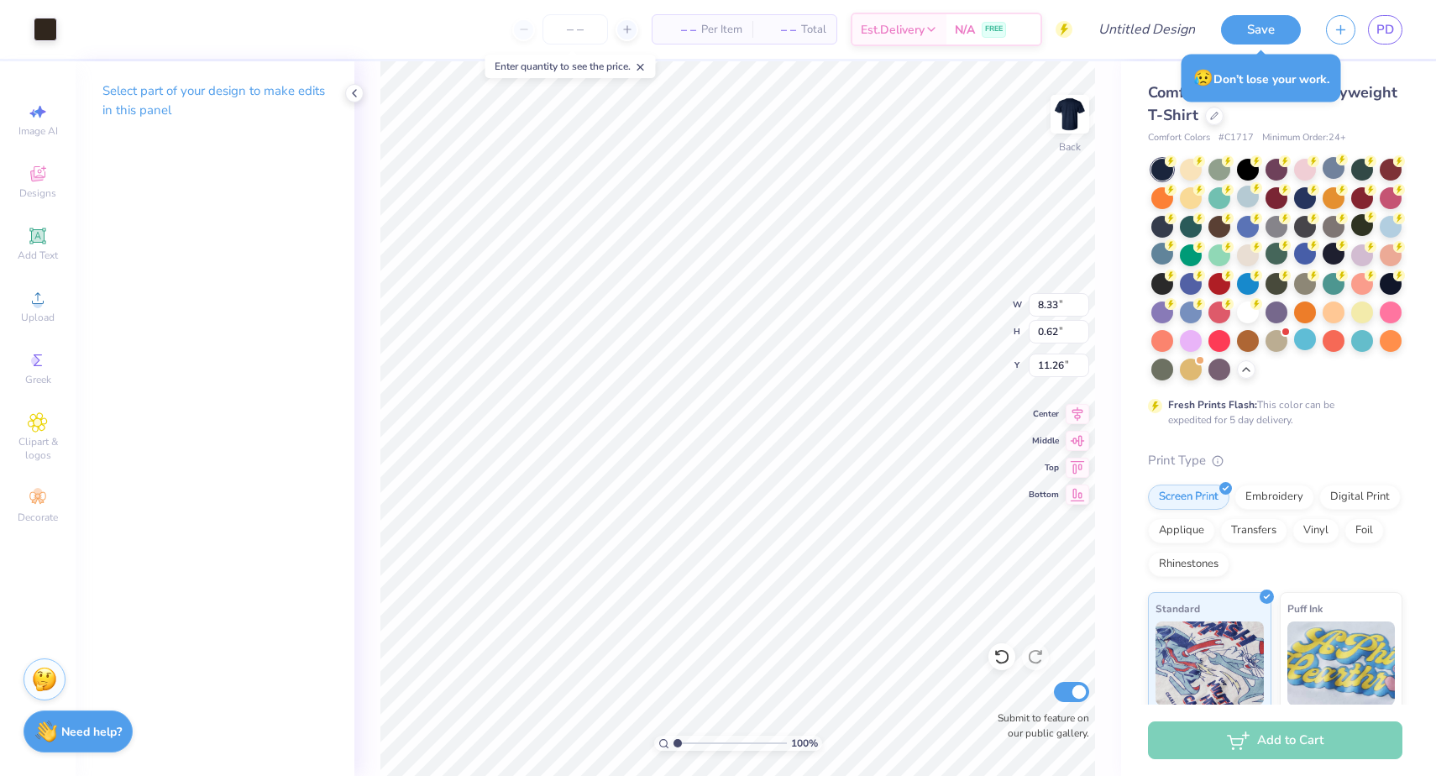
click at [28, 8] on div "Art colors" at bounding box center [28, 29] width 57 height 59
click at [44, 32] on div at bounding box center [46, 28] width 24 height 24
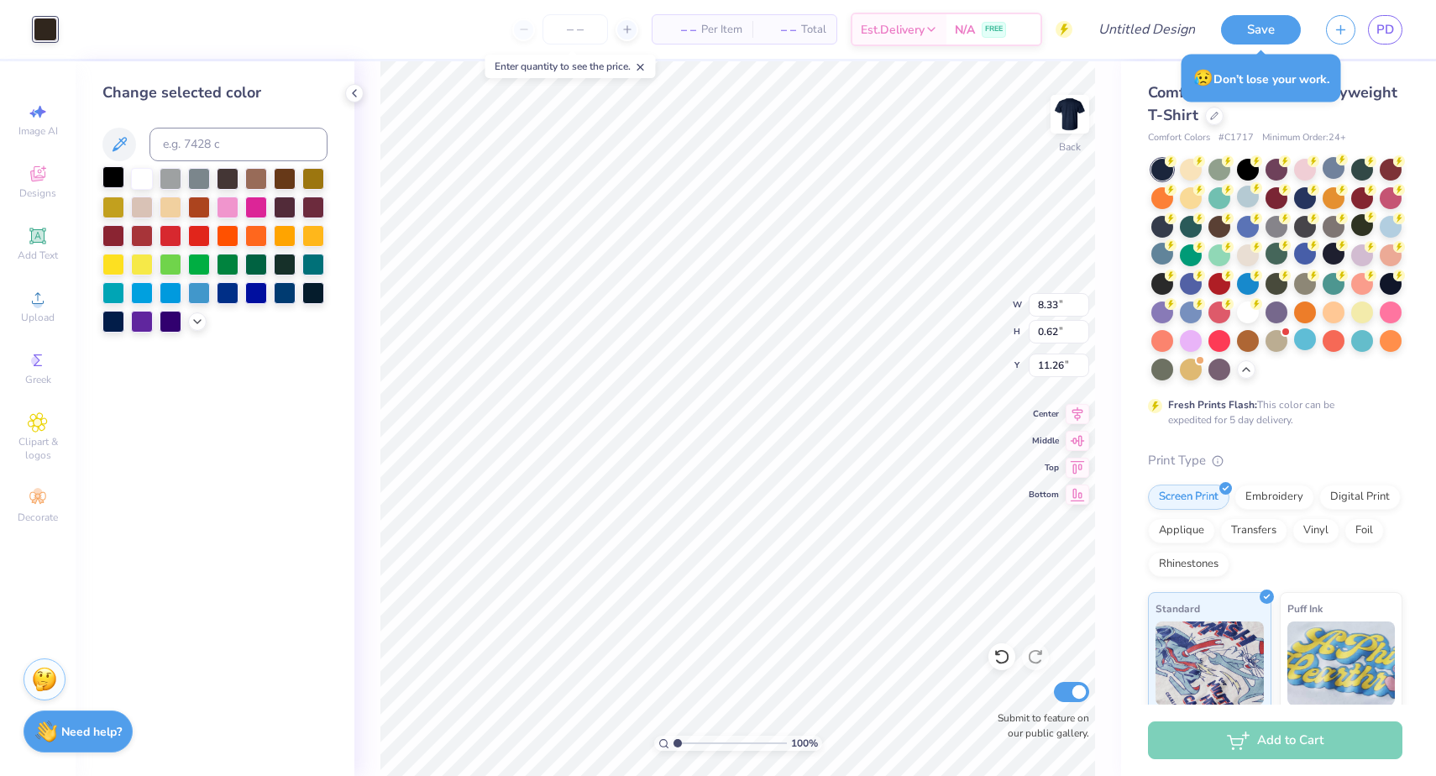
click at [107, 175] on div at bounding box center [113, 177] width 22 height 22
click at [117, 188] on div at bounding box center [113, 177] width 22 height 22
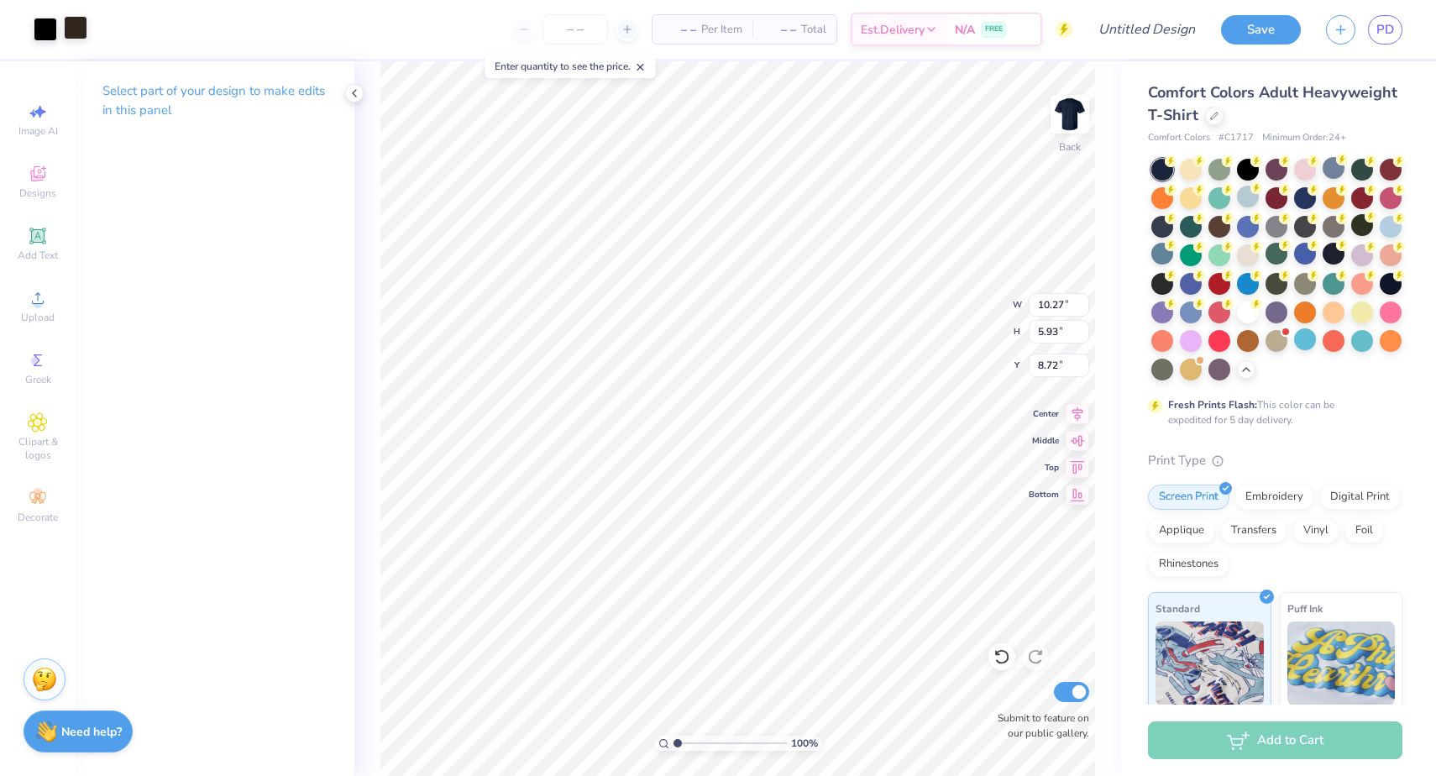
click at [82, 29] on div at bounding box center [76, 28] width 24 height 24
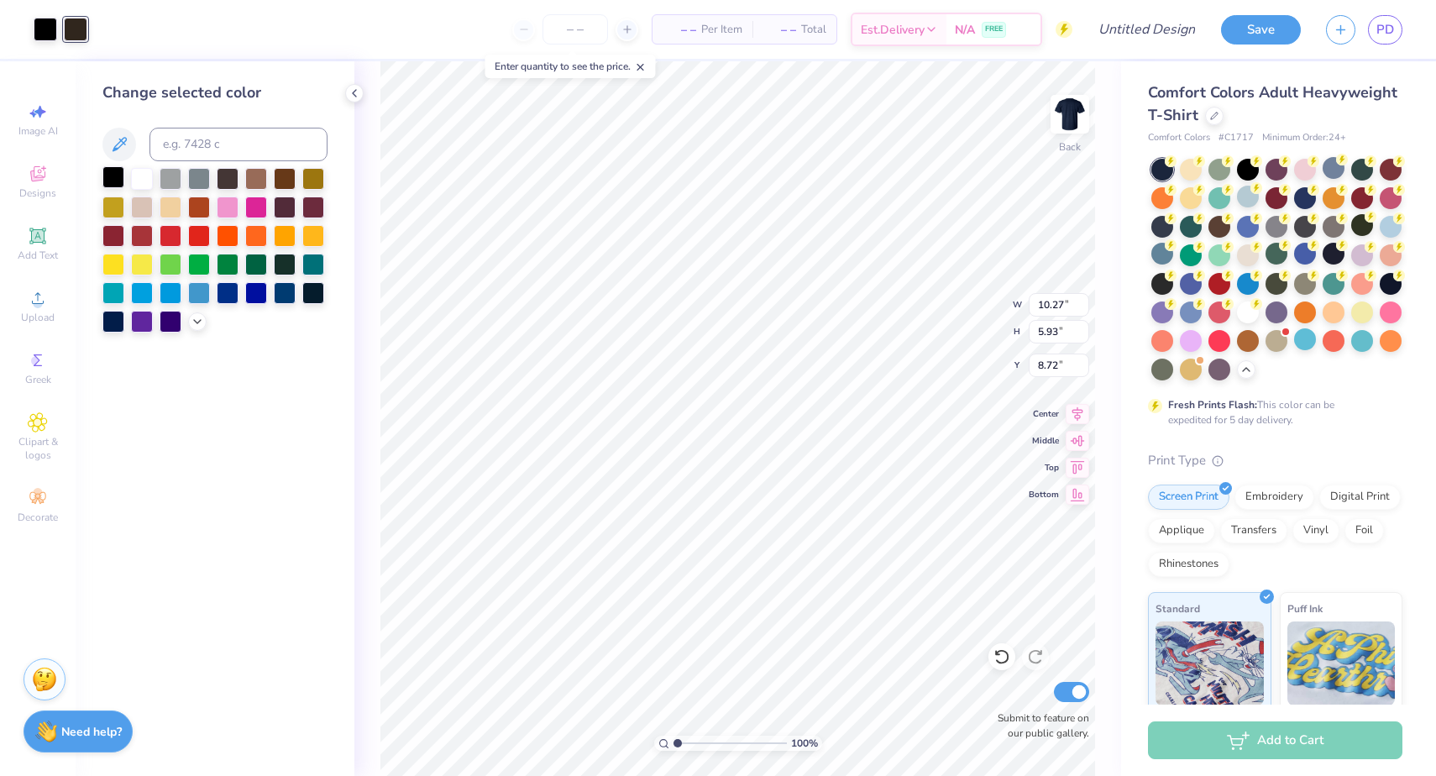
click at [111, 180] on div at bounding box center [113, 177] width 22 height 22
click at [271, 418] on div "Change selected color" at bounding box center [215, 418] width 279 height 714
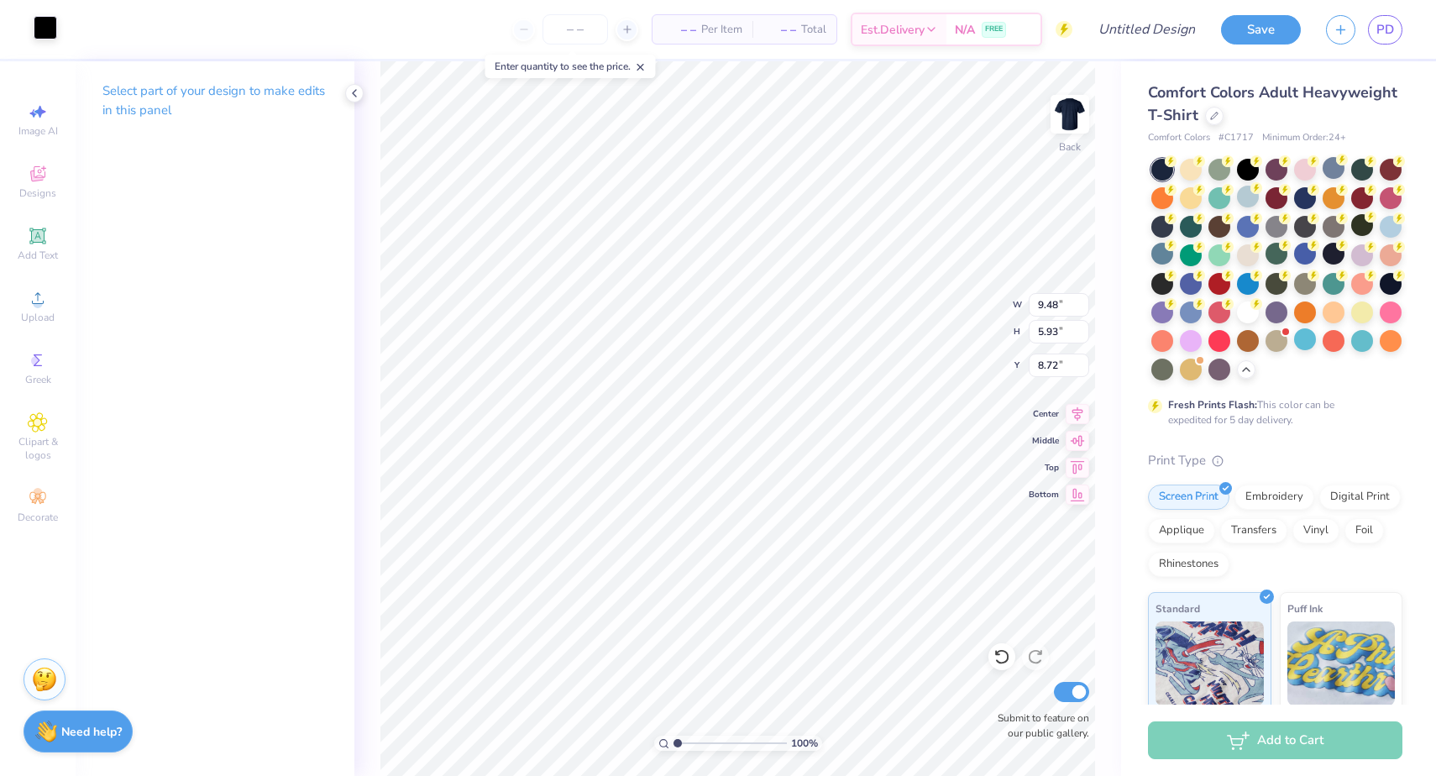
click at [37, 34] on div at bounding box center [46, 28] width 24 height 24
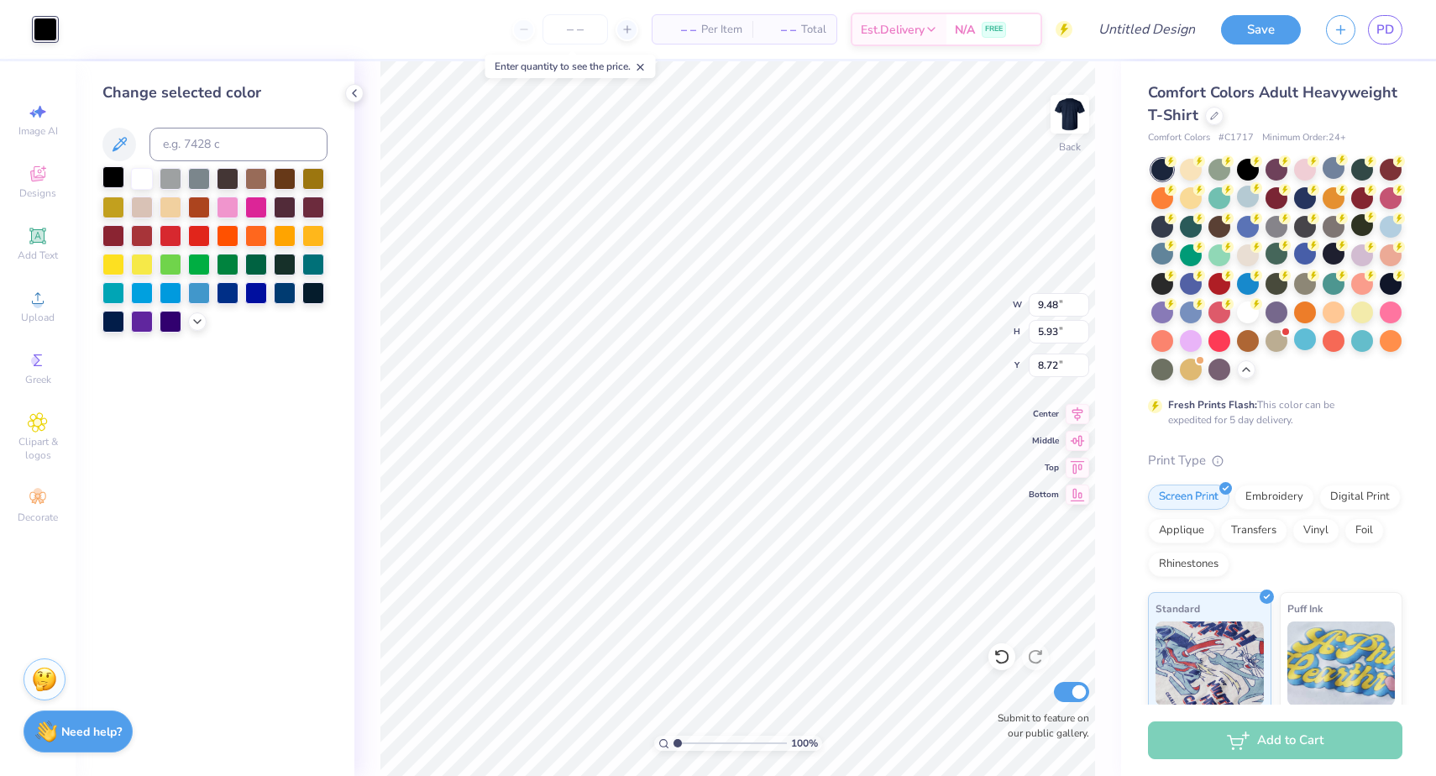
click at [116, 188] on div at bounding box center [113, 177] width 22 height 22
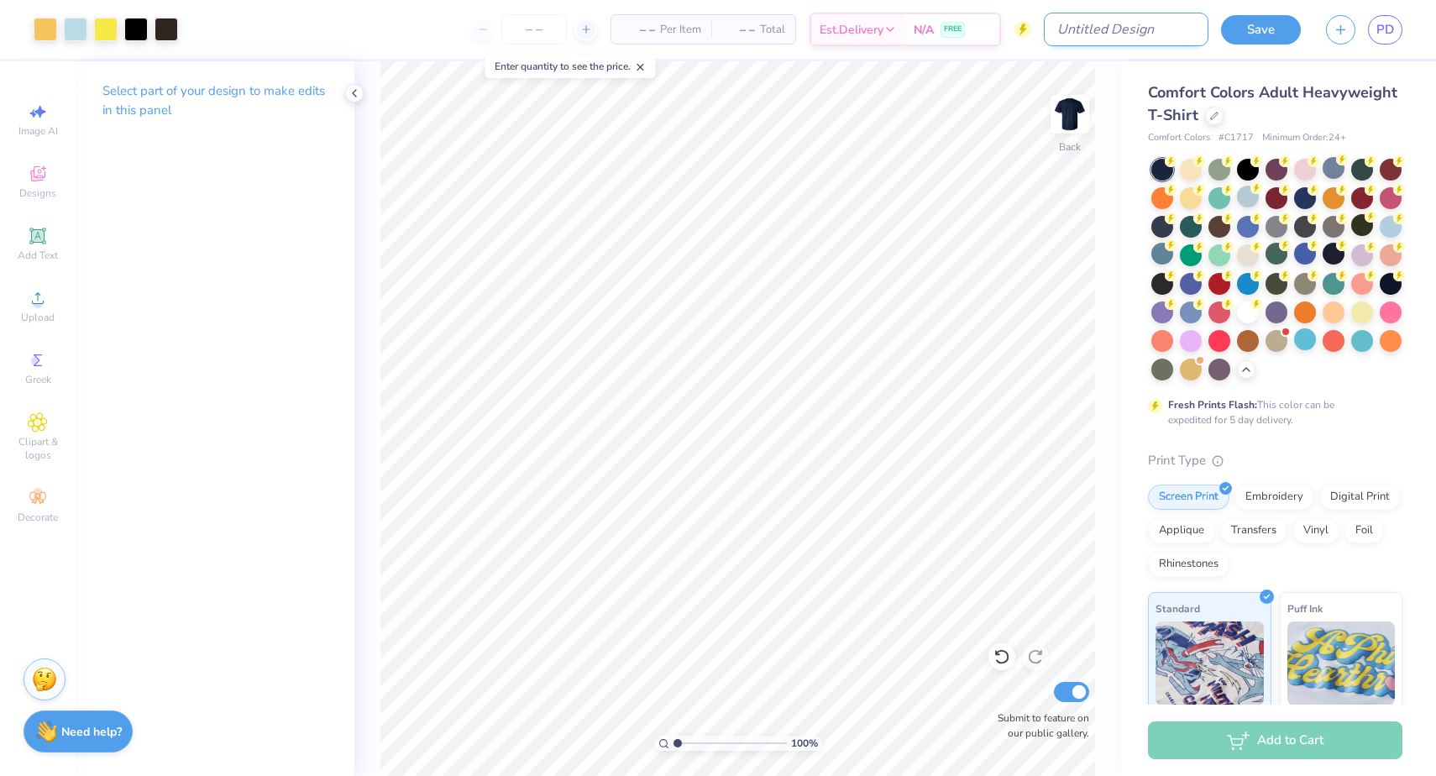
click at [1151, 33] on input "Design Title" at bounding box center [1126, 30] width 165 height 34
click at [568, 30] on input "number" at bounding box center [574, 29] width 65 height 30
click at [578, 29] on input "number" at bounding box center [574, 29] width 65 height 30
click at [585, 29] on input "number" at bounding box center [574, 29] width 65 height 30
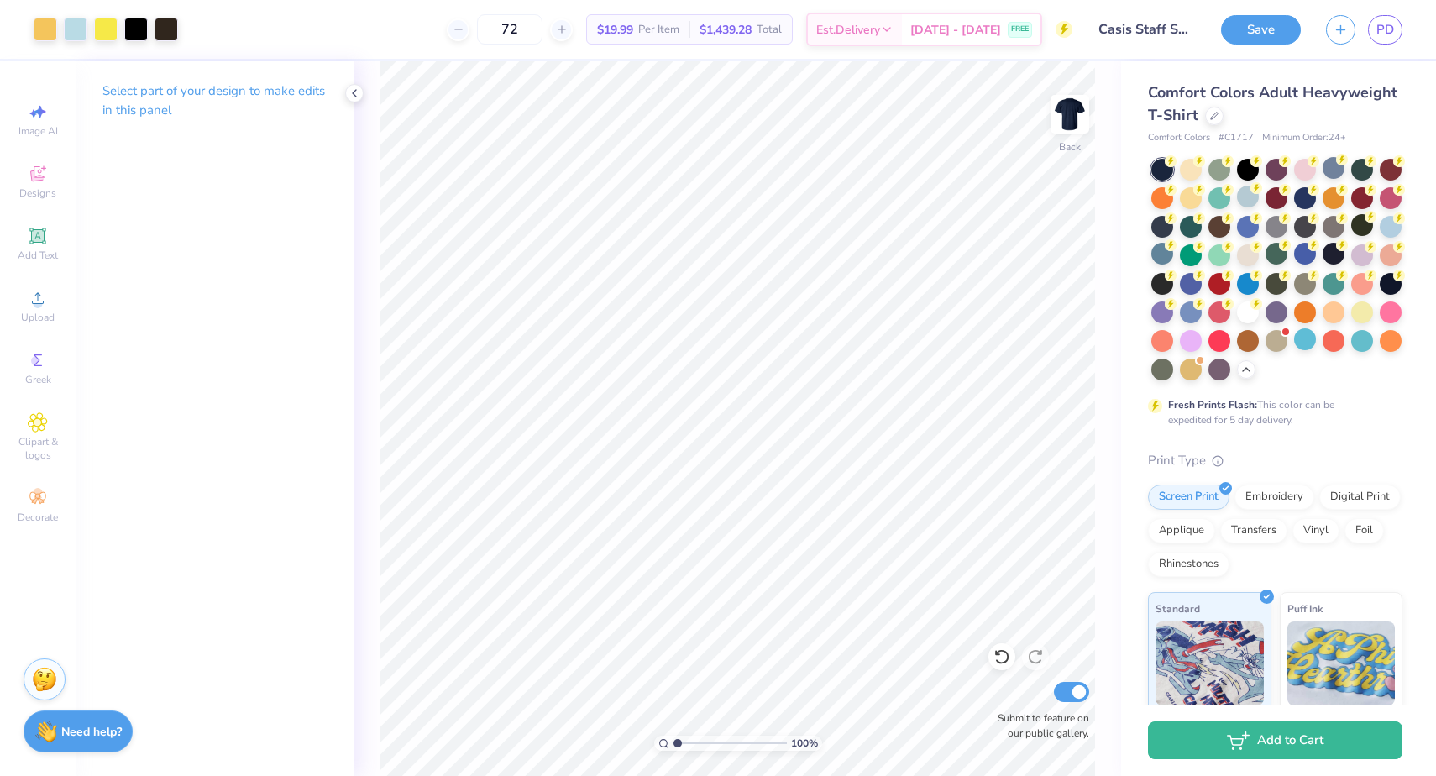
click at [1250, 45] on div "Save PD" at bounding box center [1328, 29] width 215 height 59
click at [1250, 24] on button "Save" at bounding box center [1261, 27] width 80 height 29
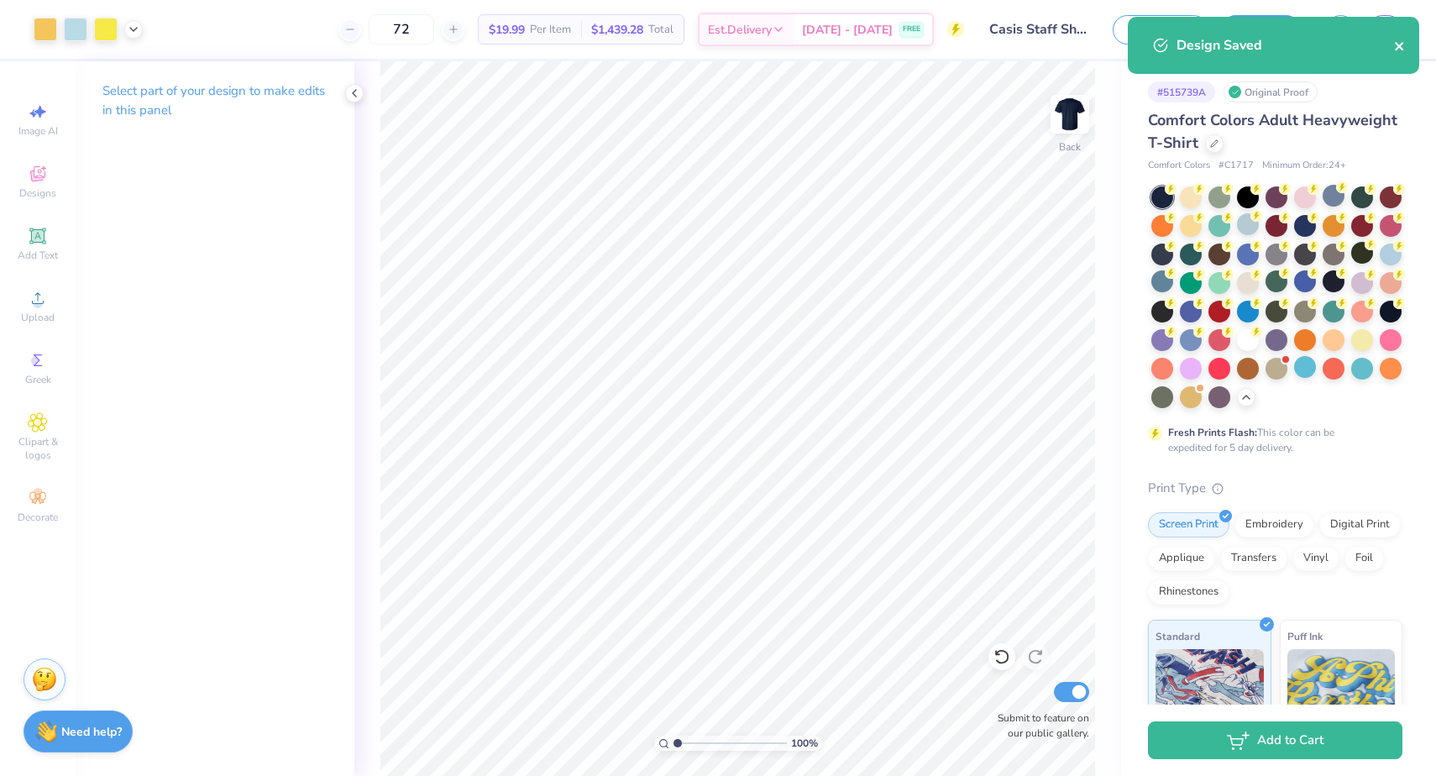
click at [1401, 44] on icon "close" at bounding box center [1399, 46] width 8 height 8
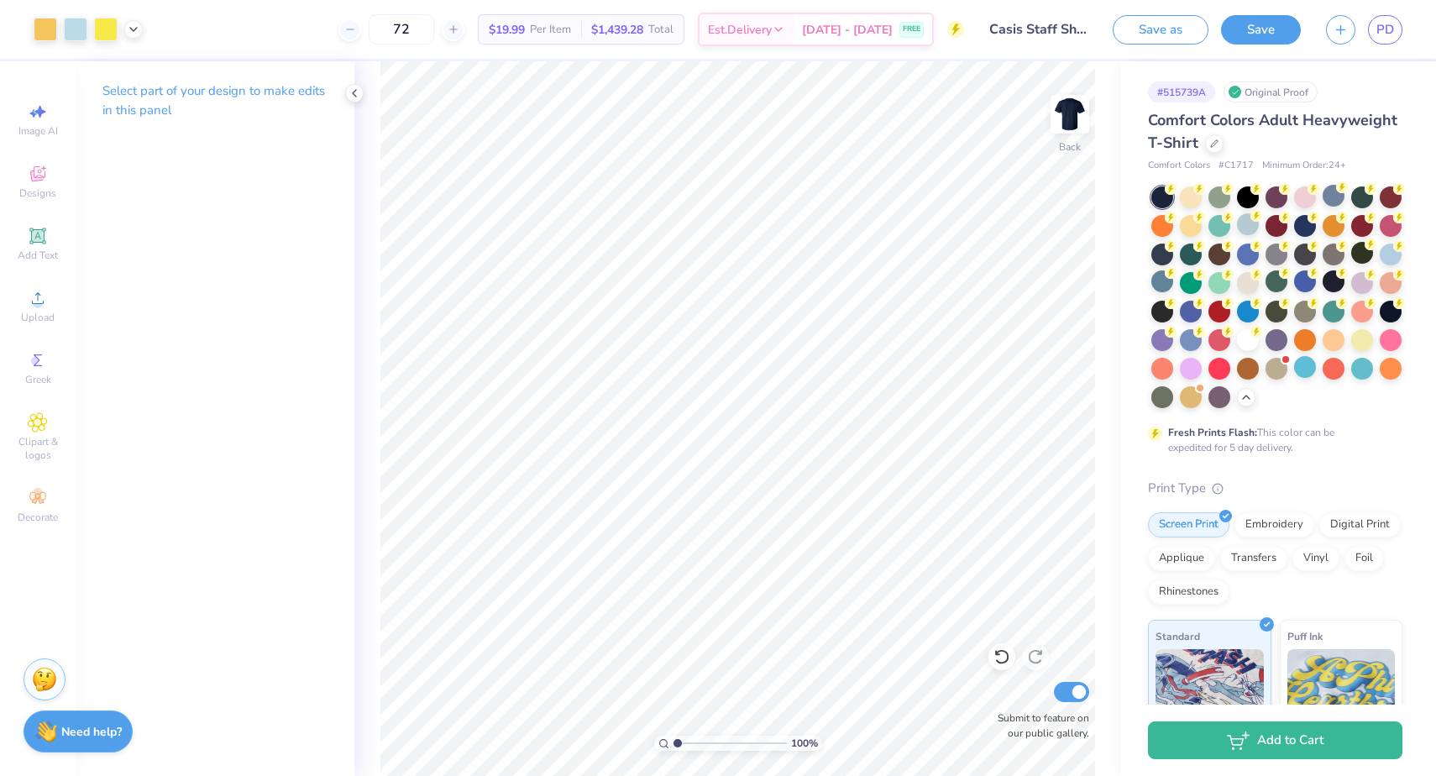
click at [1323, 24] on div "Design Saved" at bounding box center [1273, 51] width 298 height 76
click at [1339, 27] on icon "button" at bounding box center [1340, 27] width 14 height 14
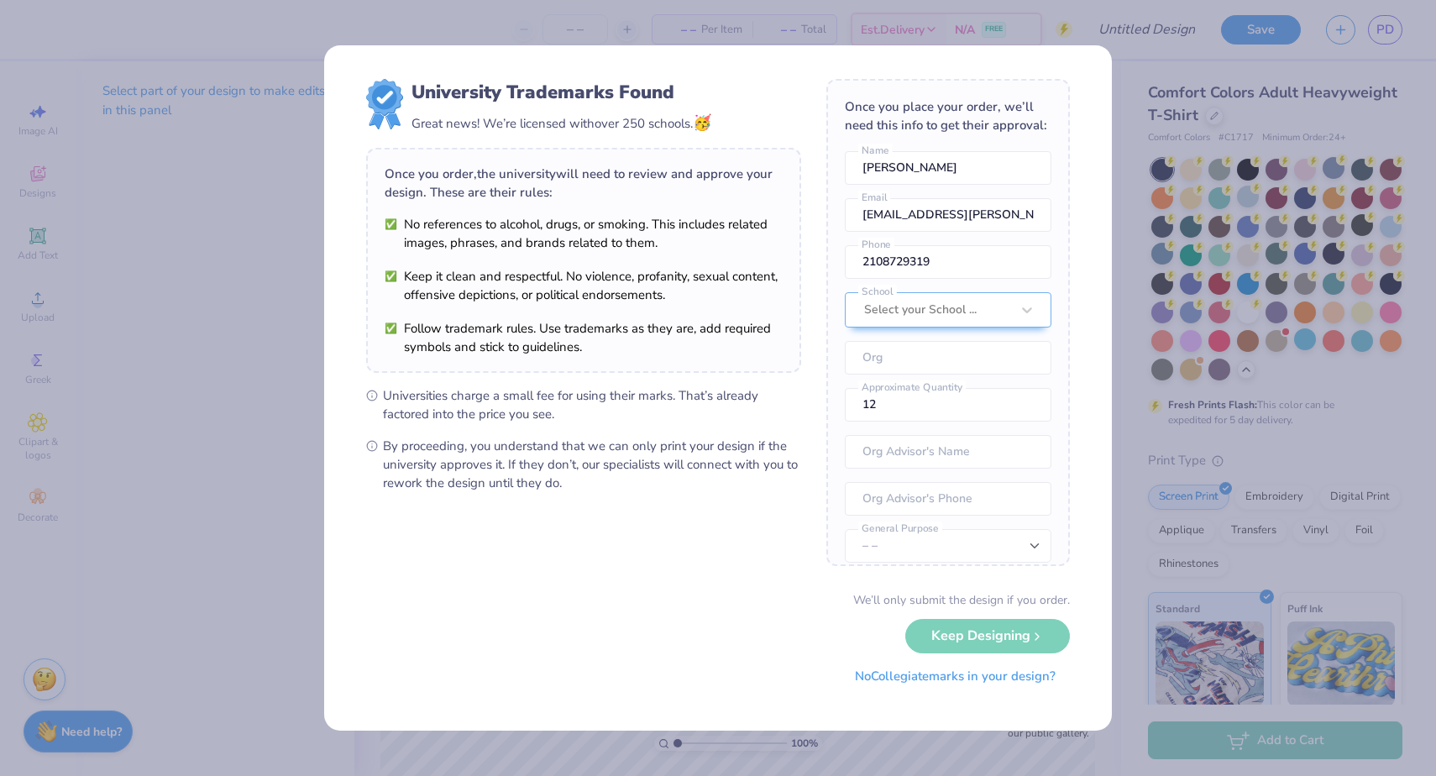
click at [994, 673] on button "No Collegiate marks in your design?" at bounding box center [954, 676] width 229 height 34
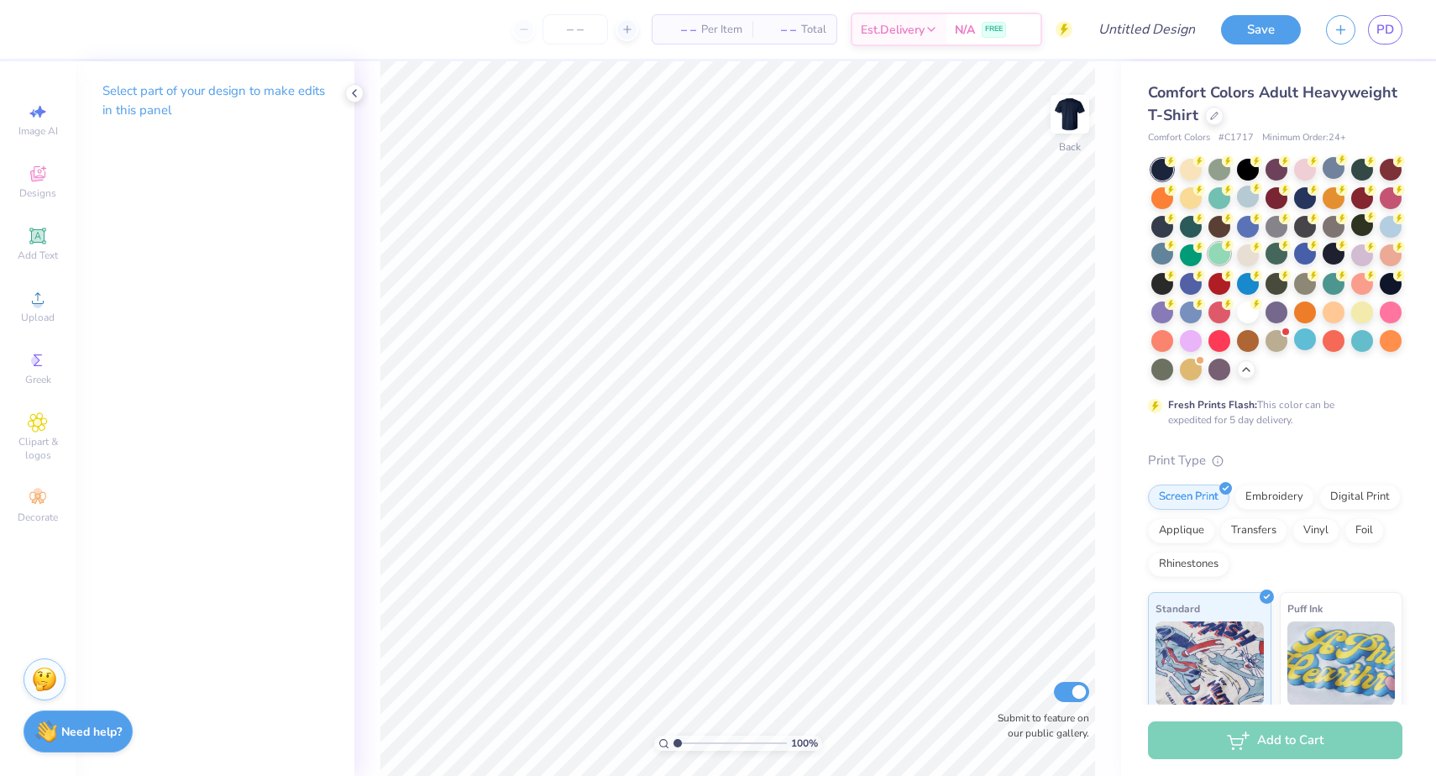
click at [1215, 254] on div at bounding box center [1219, 254] width 22 height 22
click at [1398, 231] on div at bounding box center [1390, 225] width 22 height 22
click at [1250, 346] on div at bounding box center [1248, 339] width 22 height 22
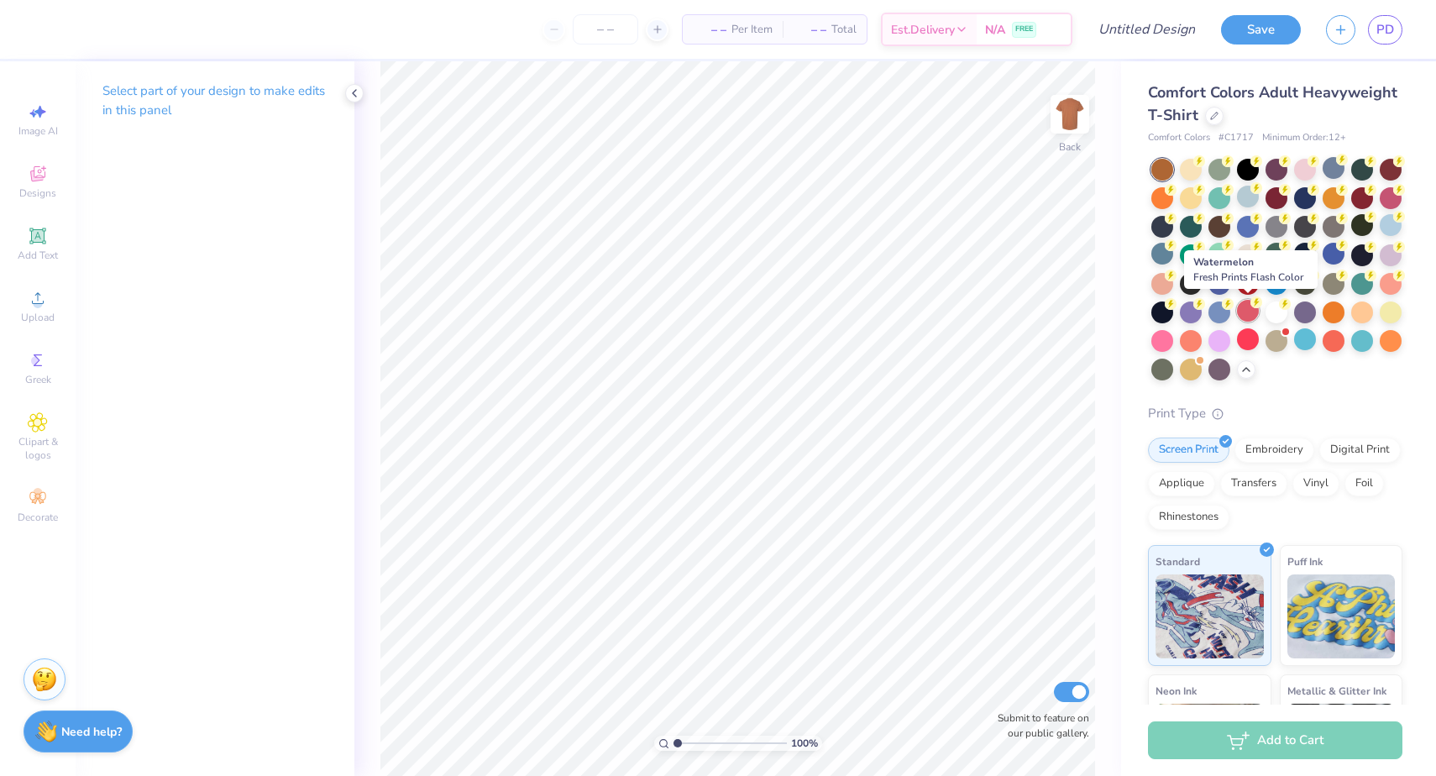
click at [1248, 309] on div at bounding box center [1248, 311] width 22 height 22
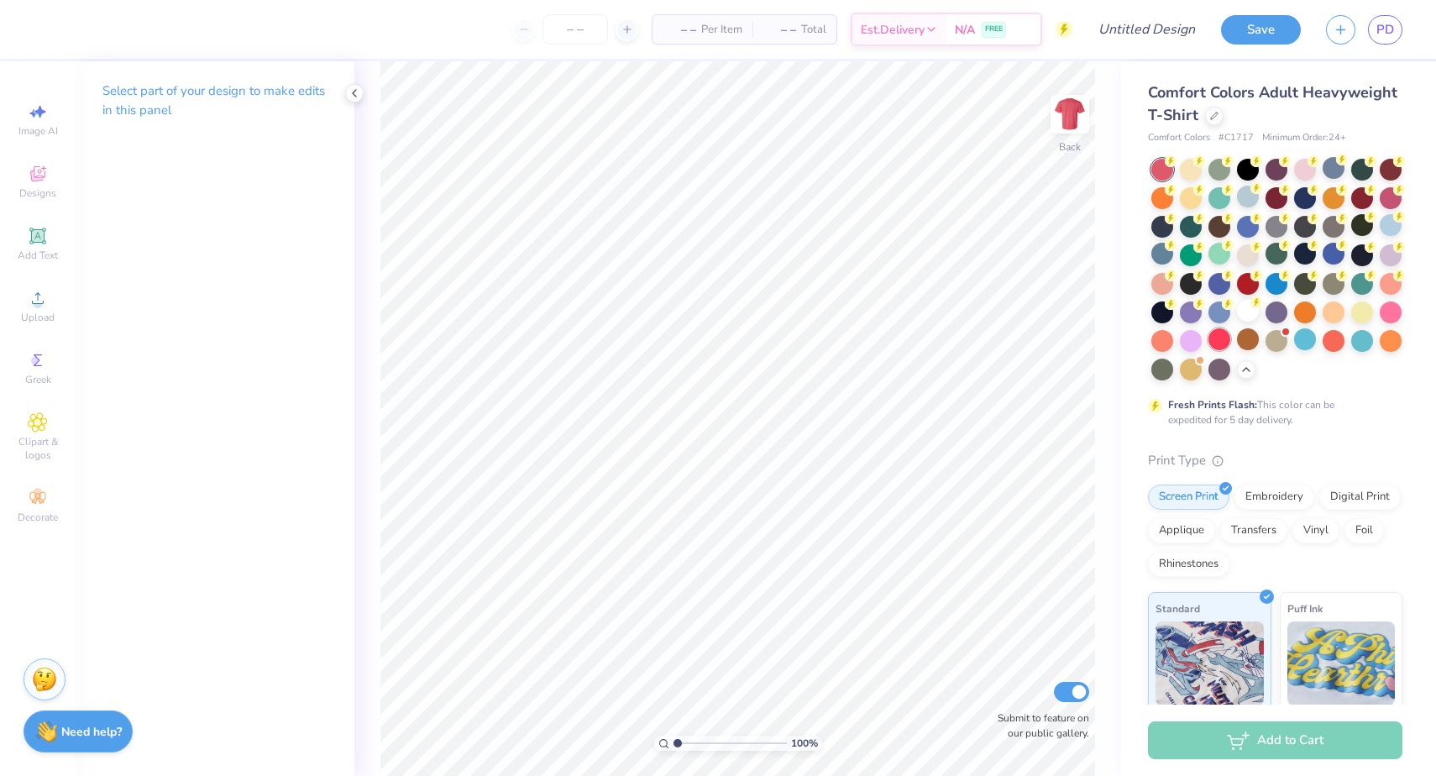
click at [1225, 335] on div at bounding box center [1219, 339] width 22 height 22
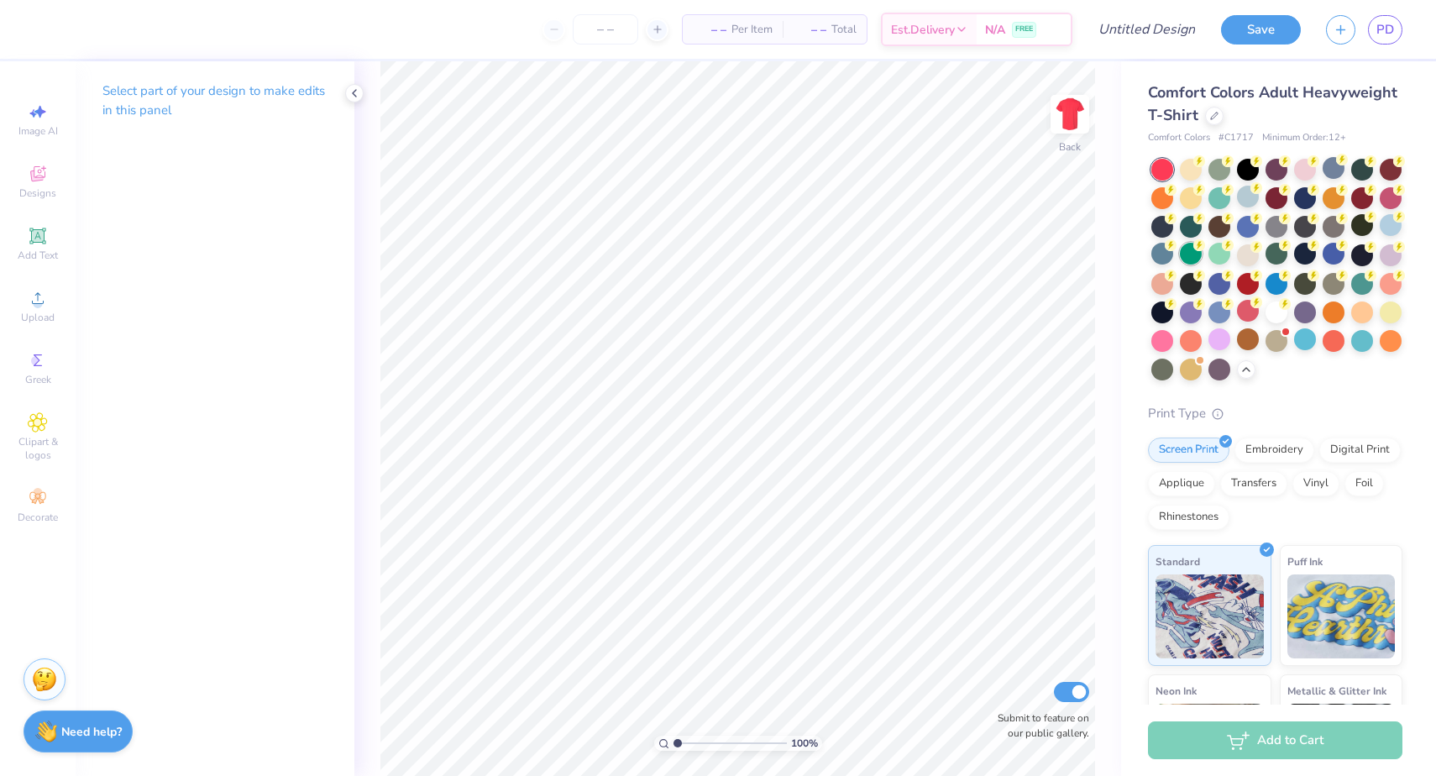
click at [1191, 257] on div at bounding box center [1191, 254] width 22 height 22
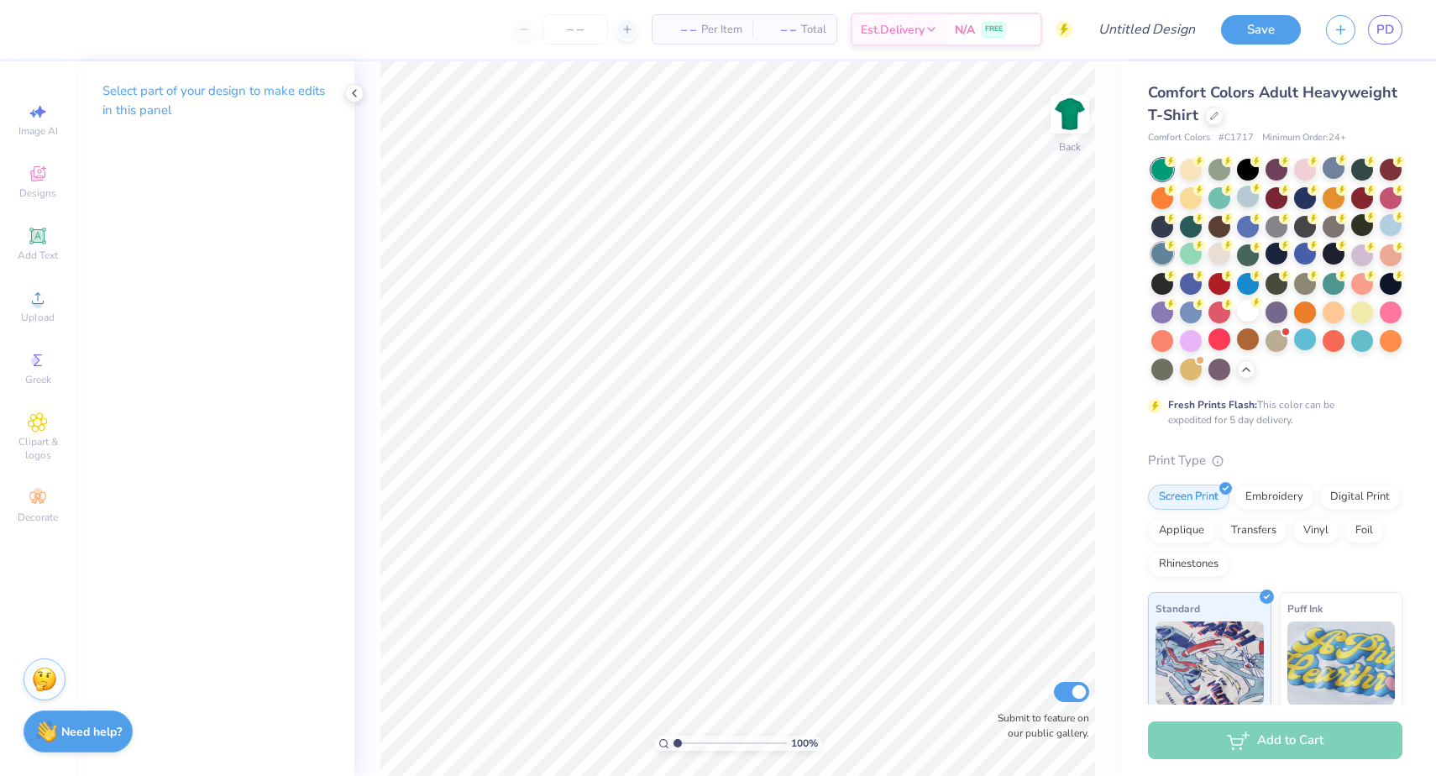
click at [1162, 257] on div at bounding box center [1162, 254] width 22 height 22
click at [1311, 167] on div at bounding box center [1305, 168] width 22 height 22
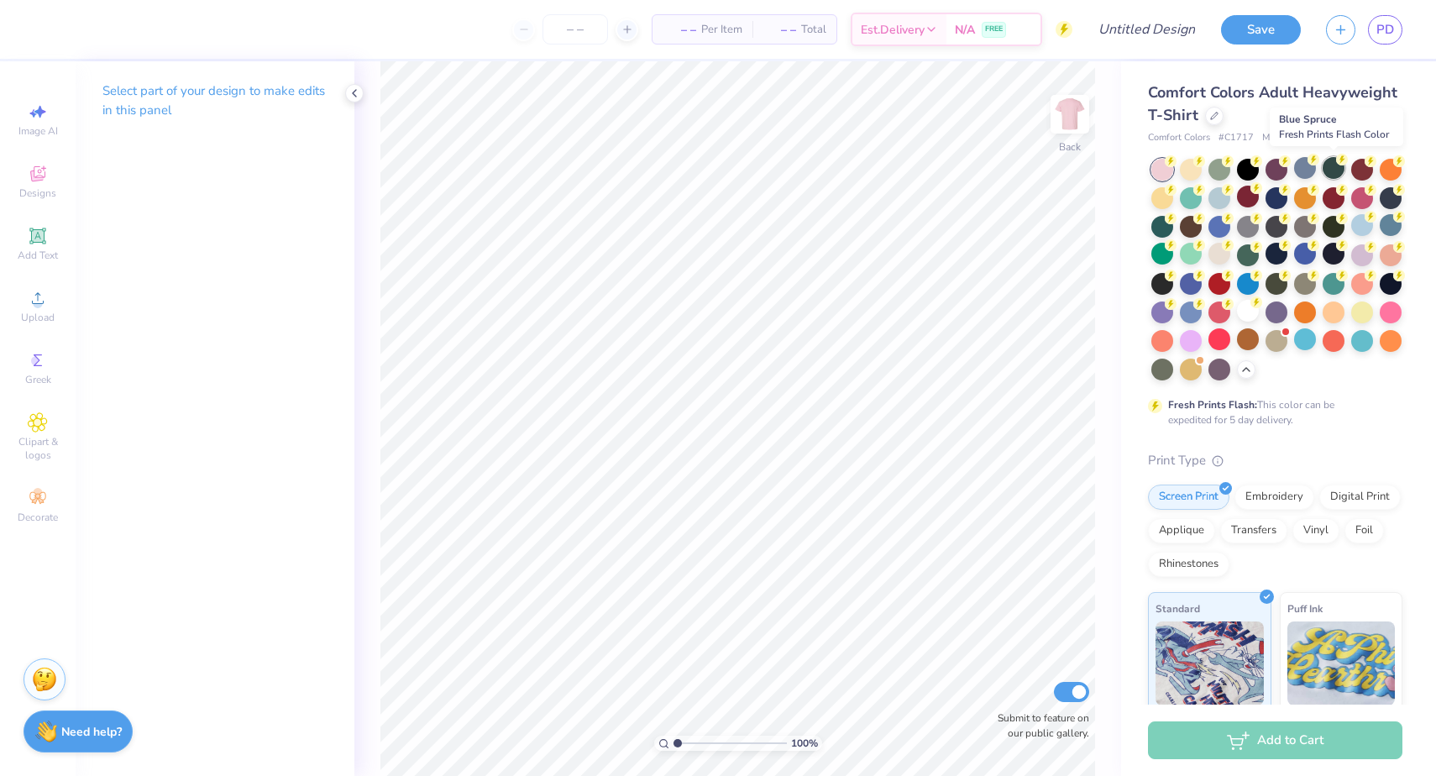
click at [1327, 167] on div at bounding box center [1333, 168] width 22 height 22
click at [34, 113] on icon at bounding box center [33, 113] width 8 height 8
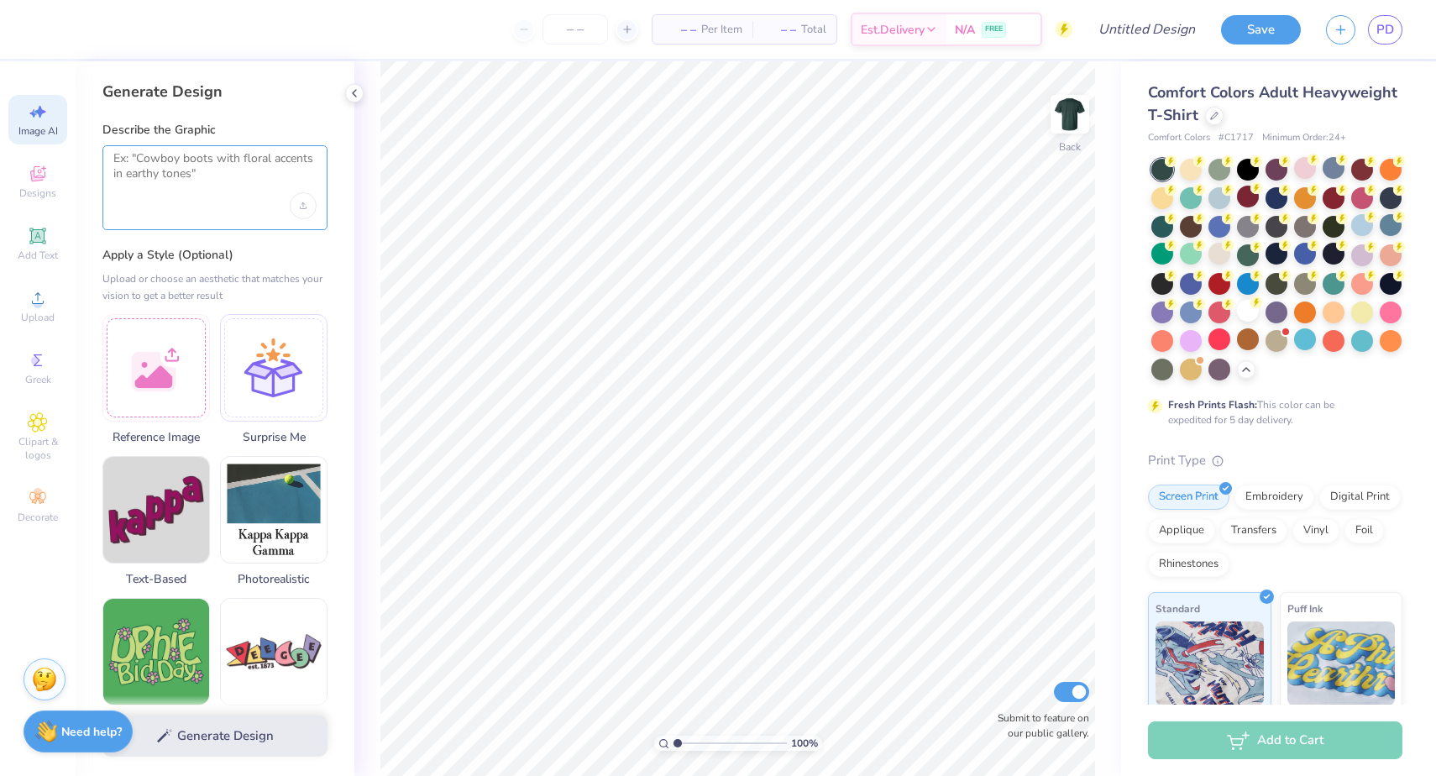
click at [148, 184] on textarea at bounding box center [214, 172] width 203 height 42
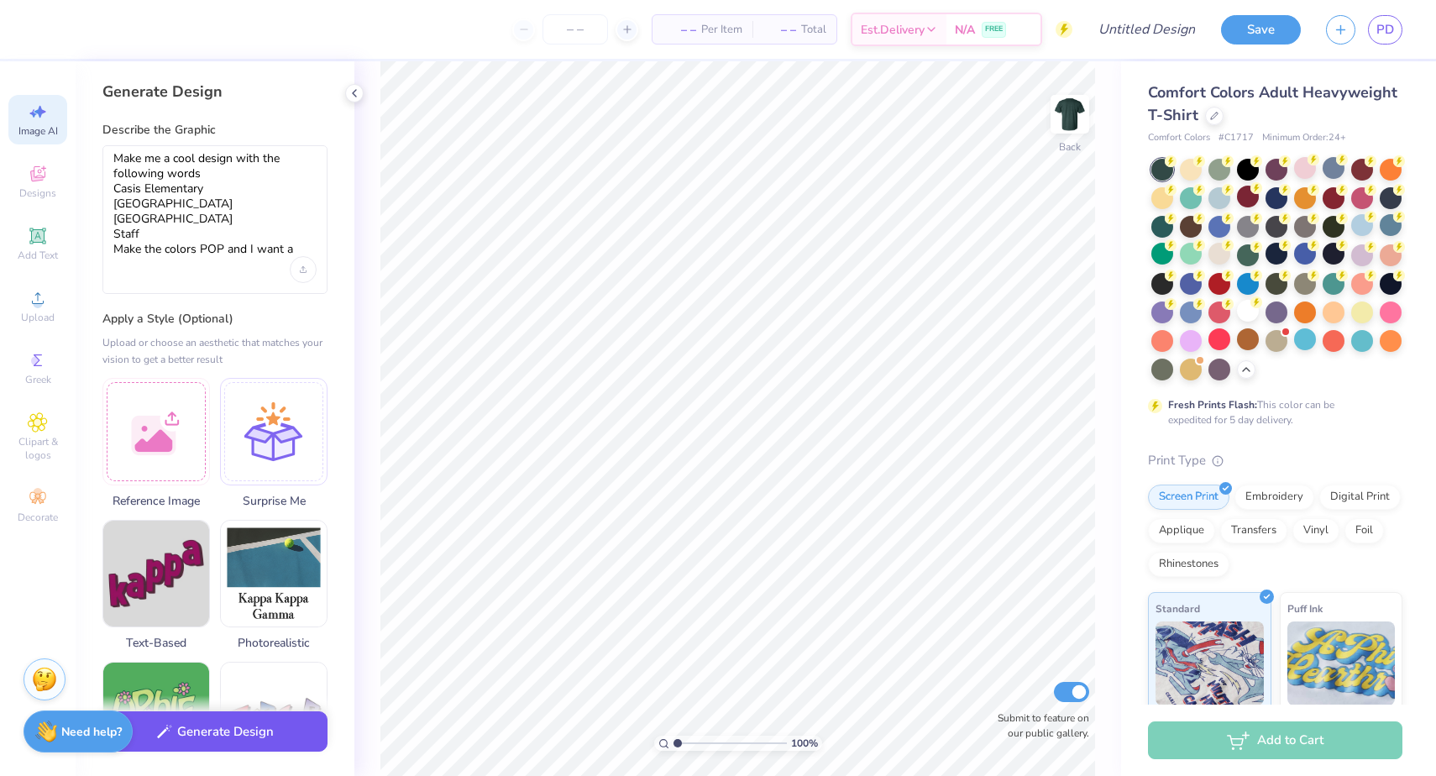
click at [207, 734] on button "Generate Design" at bounding box center [214, 731] width 225 height 41
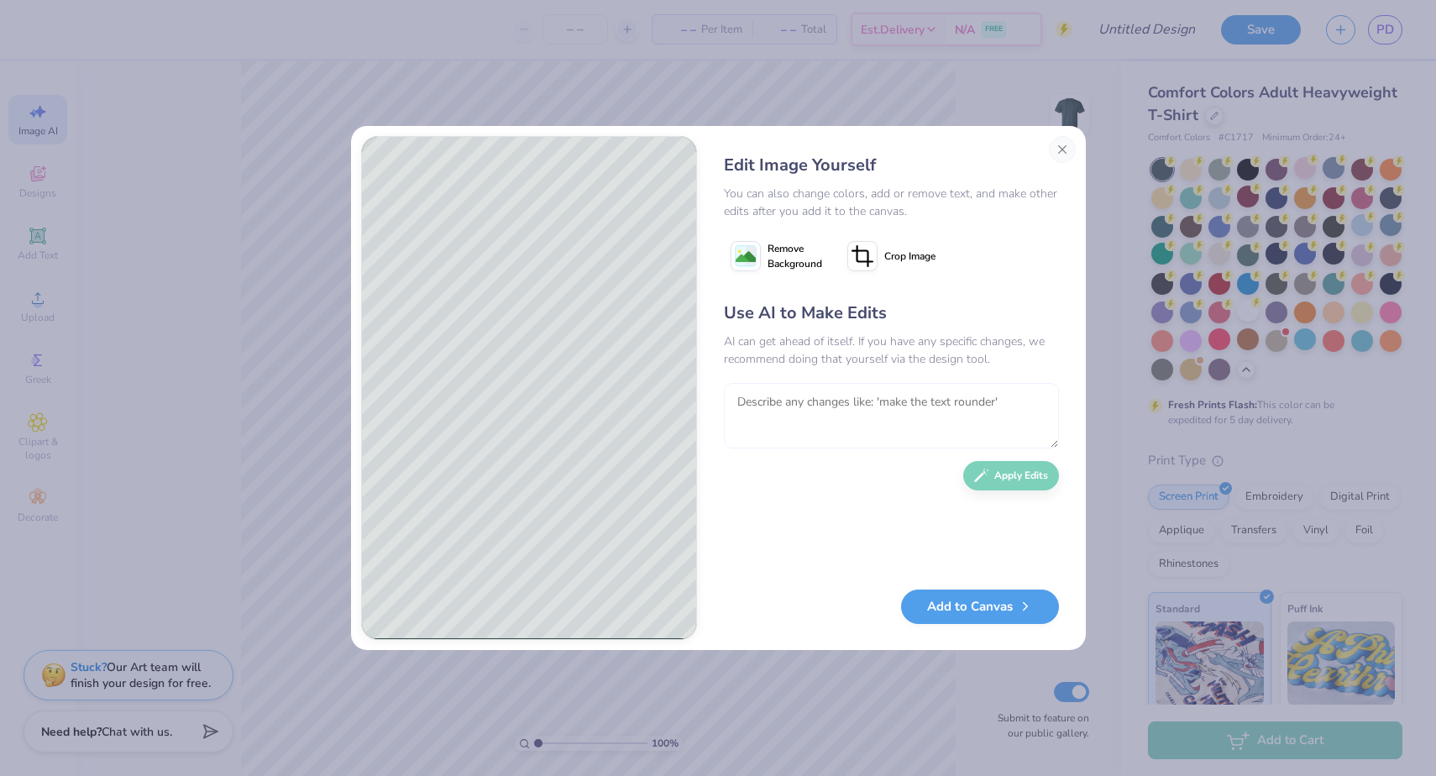
click at [850, 427] on textarea at bounding box center [891, 415] width 335 height 65
click at [1004, 470] on button "Apply Edits" at bounding box center [1011, 471] width 96 height 29
click at [920, 400] on textarea at bounding box center [891, 415] width 335 height 65
click at [989, 475] on button "Apply Edits" at bounding box center [1011, 471] width 96 height 29
click at [955, 421] on textarea at bounding box center [891, 415] width 335 height 65
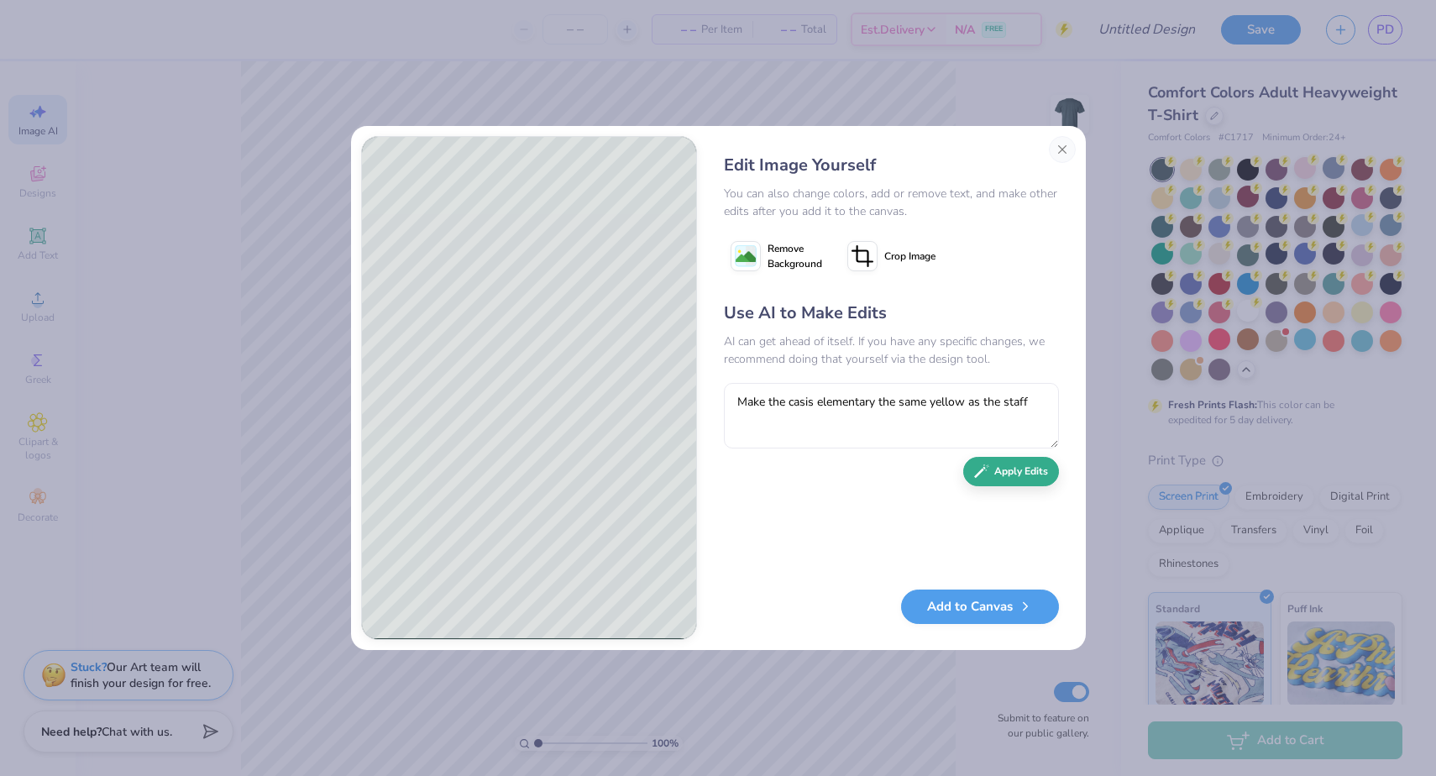
click at [1028, 479] on button "Apply Edits" at bounding box center [1011, 471] width 96 height 29
click at [1001, 610] on button "Add to Canvas" at bounding box center [980, 602] width 158 height 34
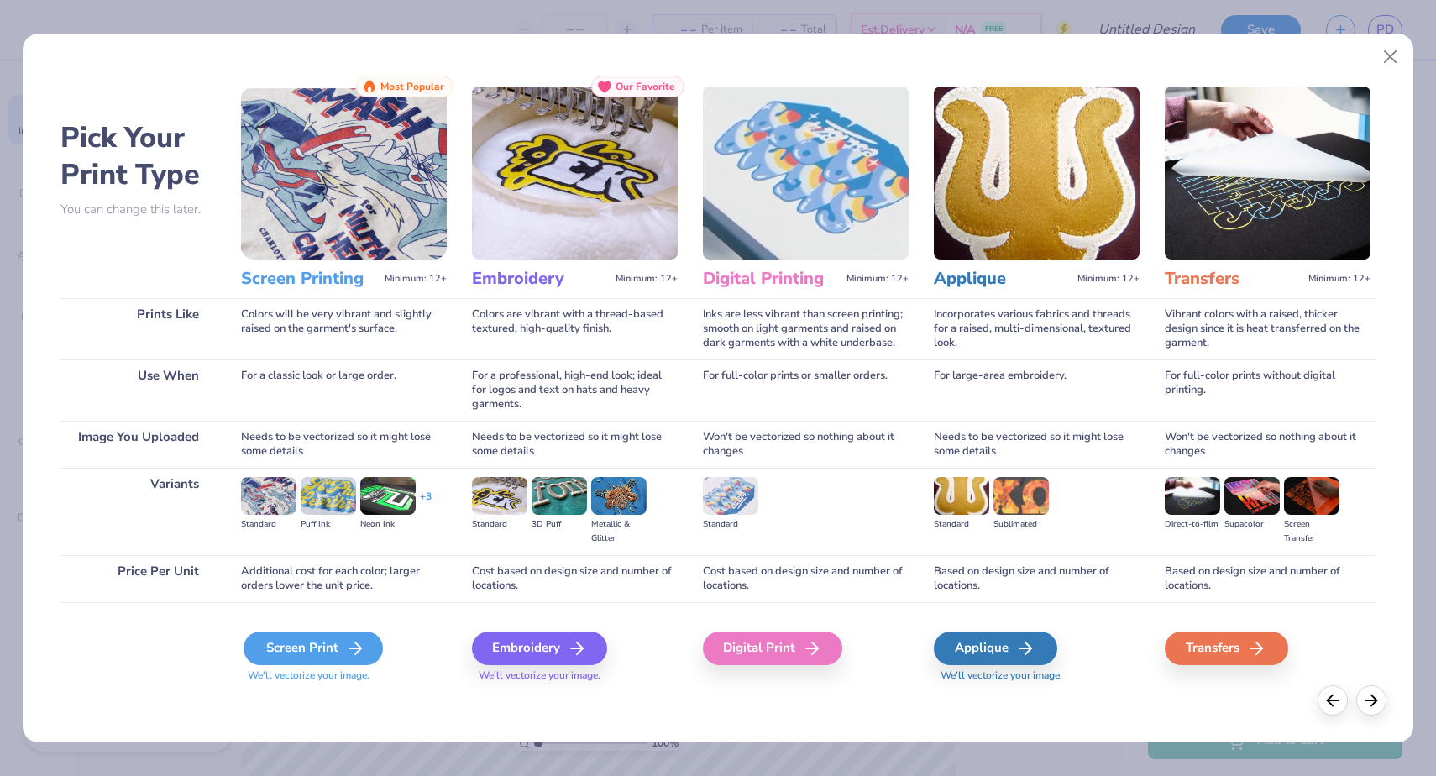
click at [299, 649] on div "Screen Print" at bounding box center [312, 648] width 139 height 34
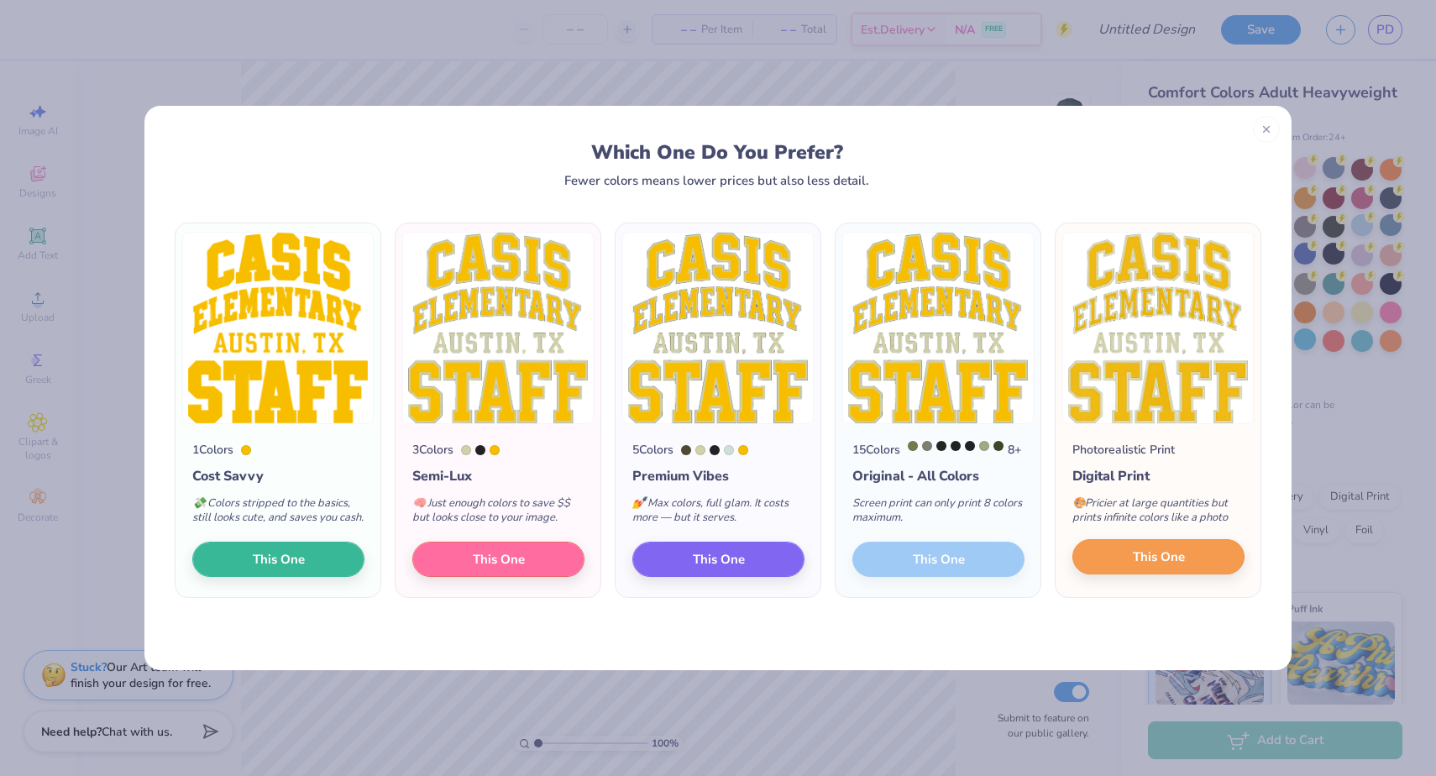
click at [1095, 563] on button "This One" at bounding box center [1158, 556] width 172 height 35
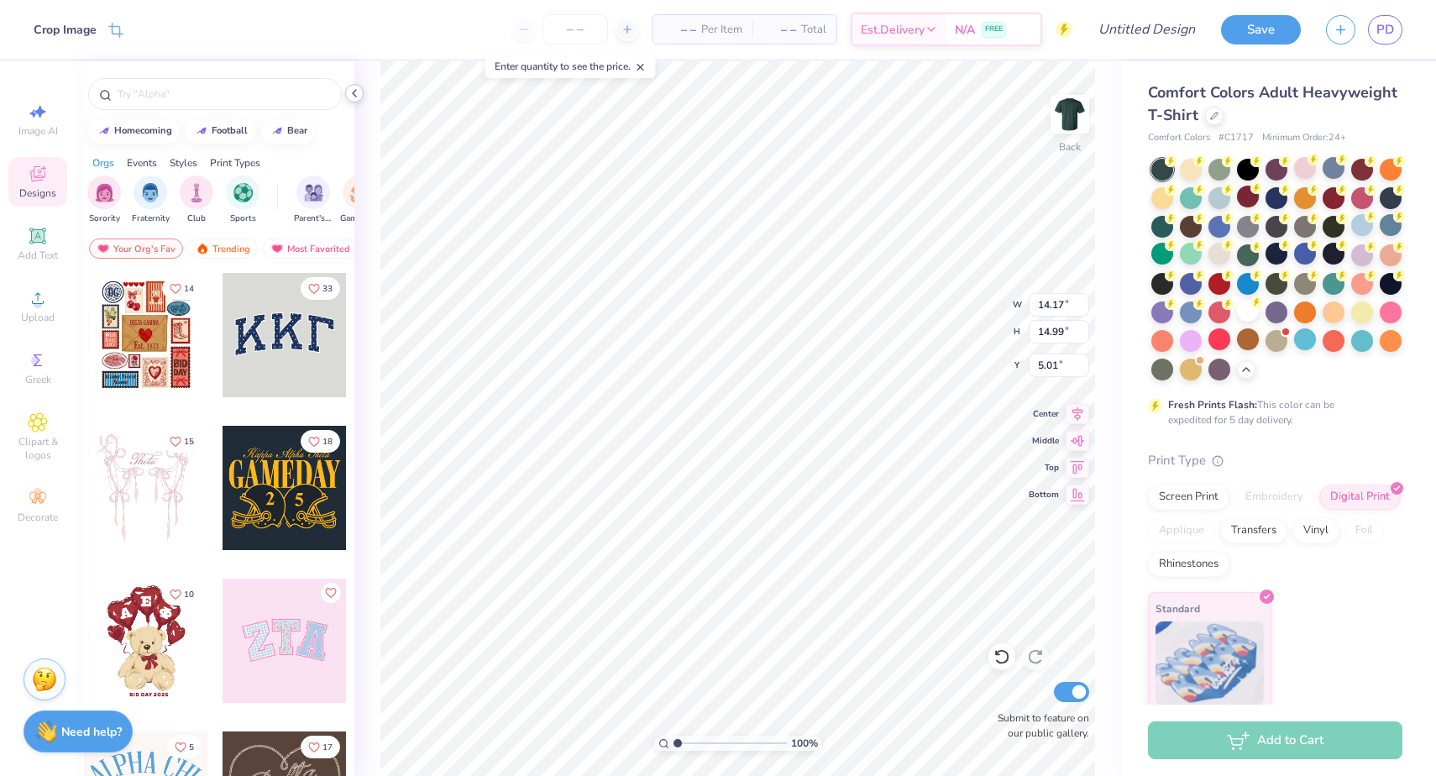
click at [349, 92] on icon at bounding box center [354, 92] width 13 height 13
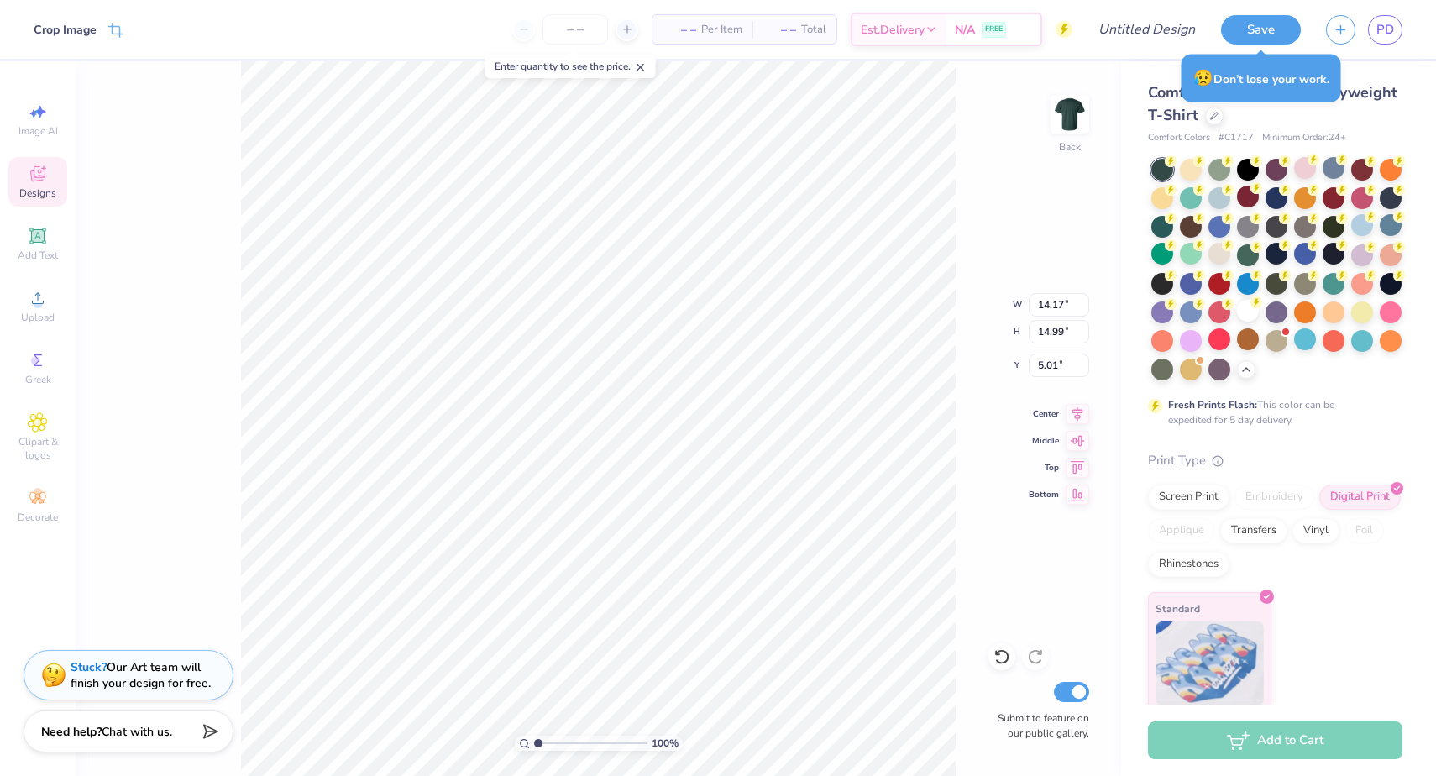
click at [45, 202] on div "Designs" at bounding box center [37, 182] width 59 height 50
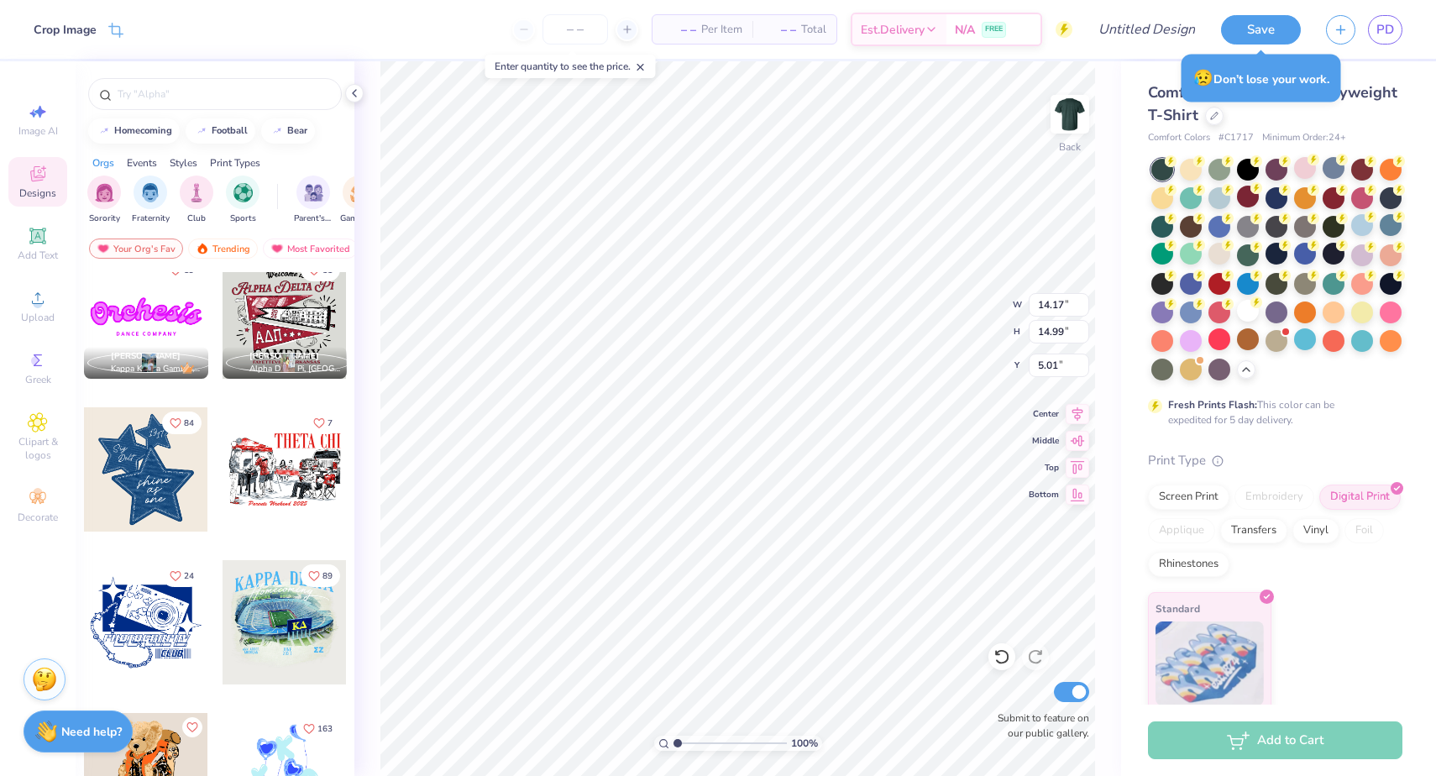
scroll to position [1243, 0]
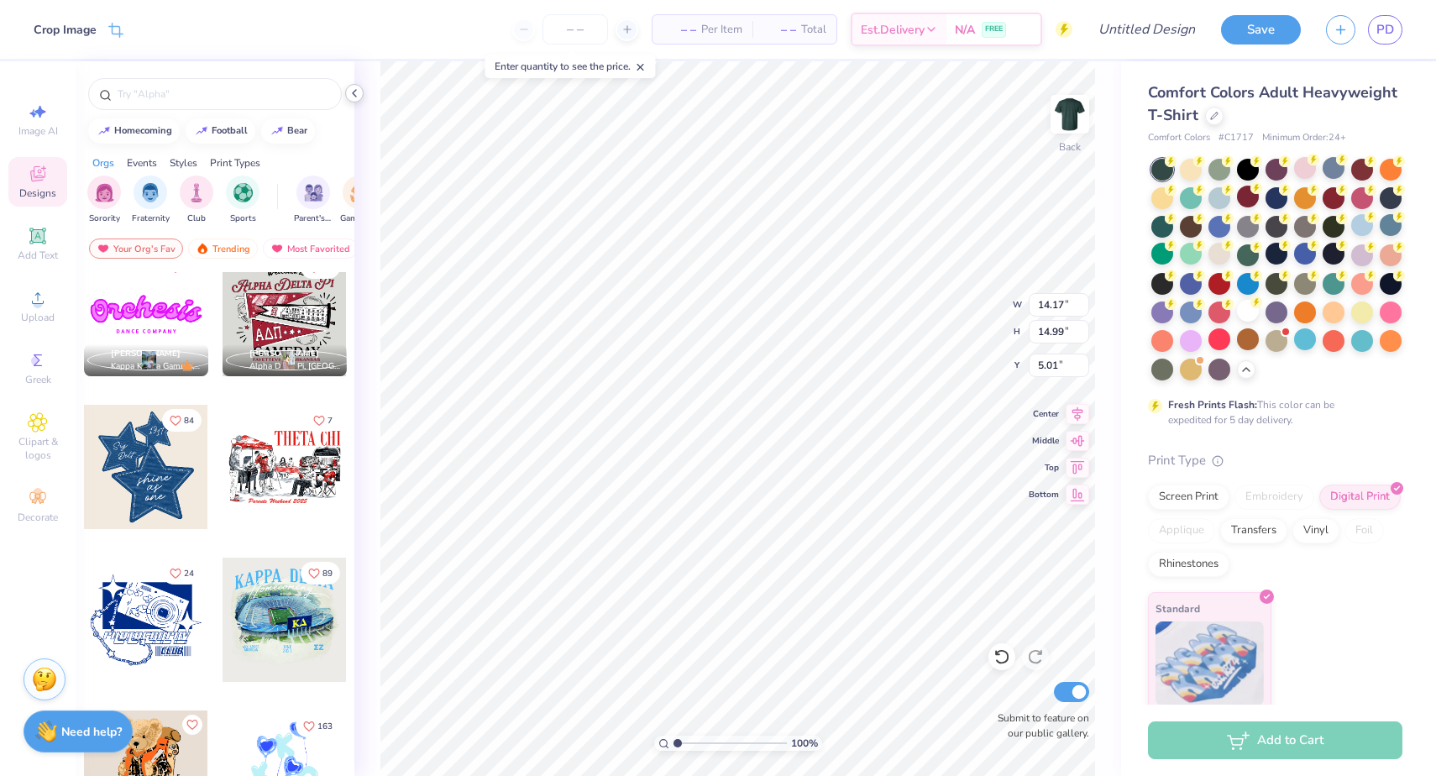
click at [357, 87] on icon at bounding box center [354, 92] width 13 height 13
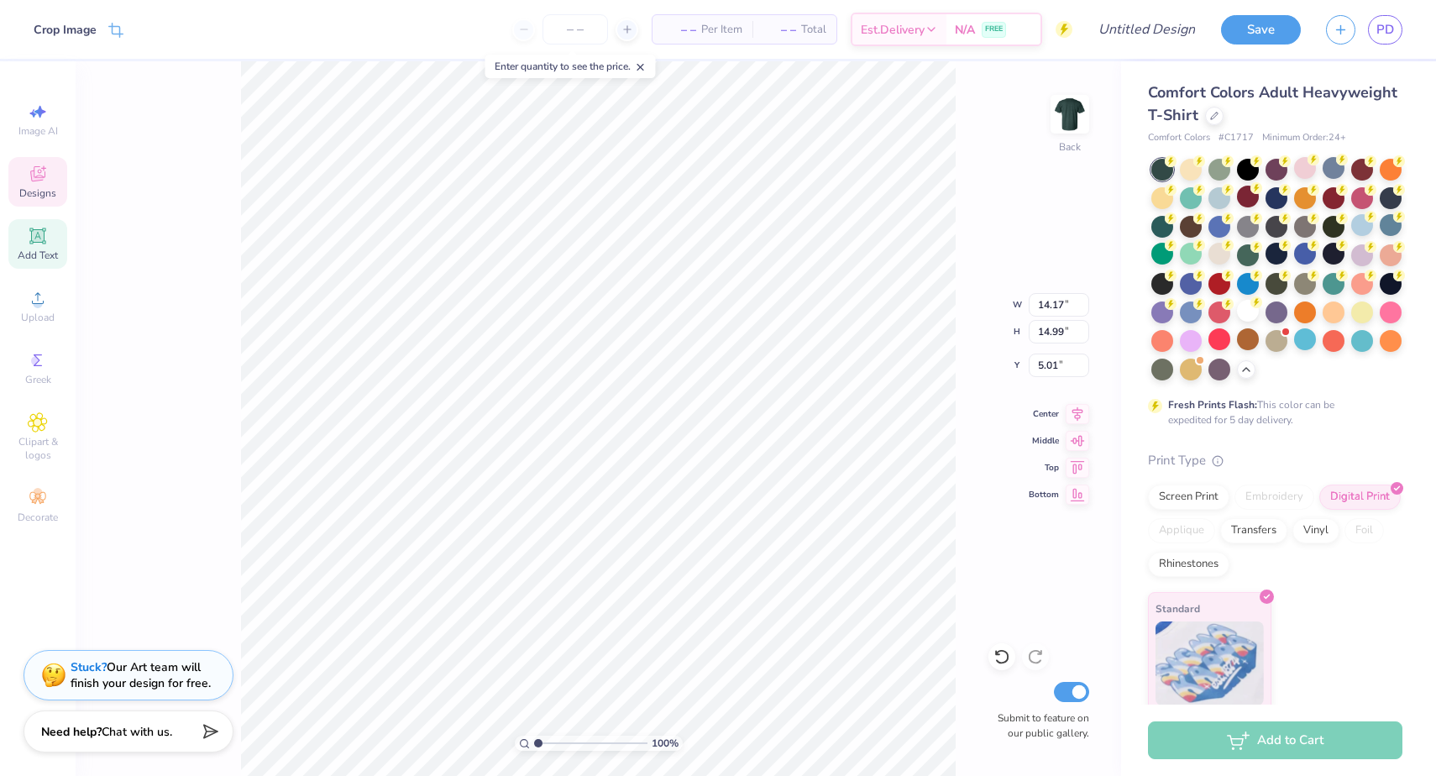
click at [50, 258] on span "Add Text" at bounding box center [38, 255] width 40 height 13
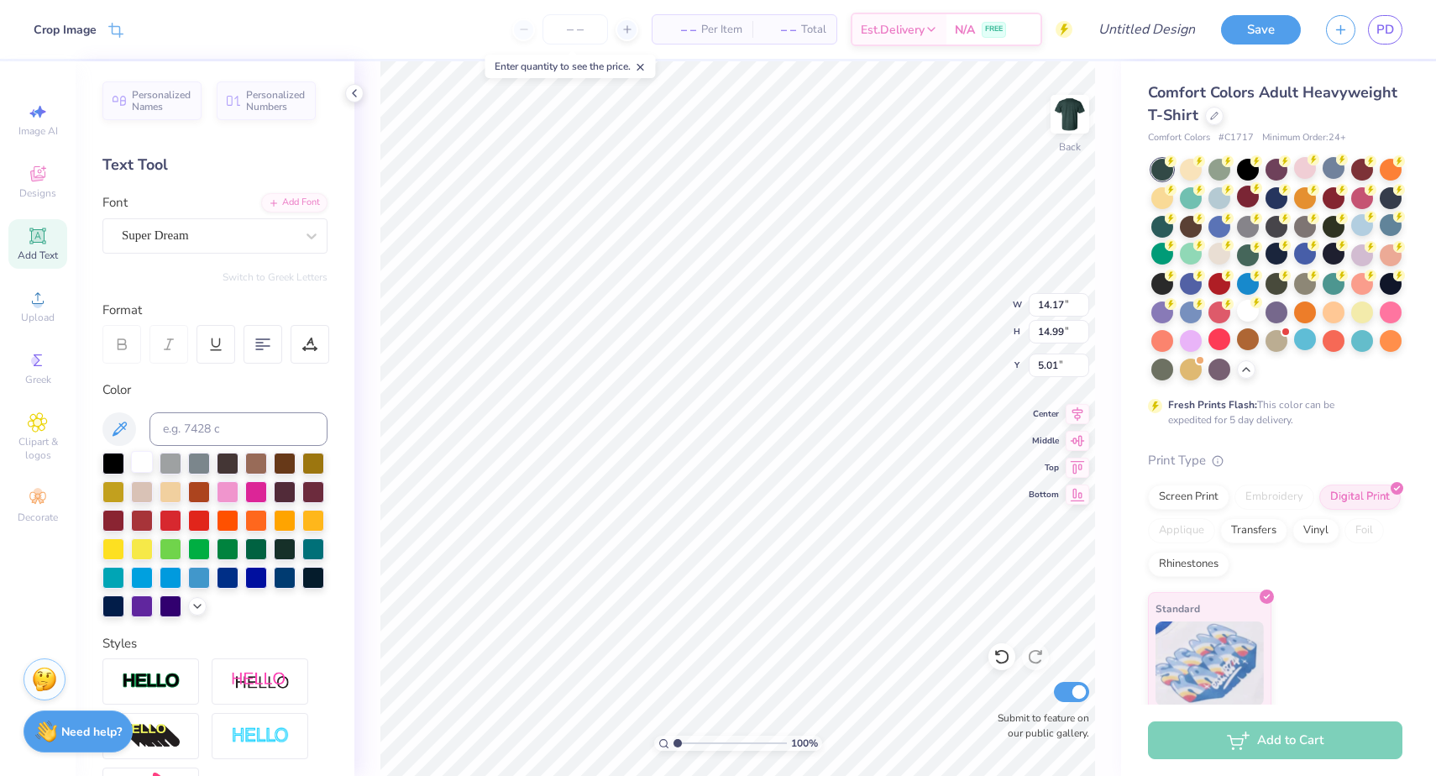
click at [142, 465] on div at bounding box center [142, 462] width 22 height 22
click at [35, 421] on icon at bounding box center [38, 422] width 8 height 8
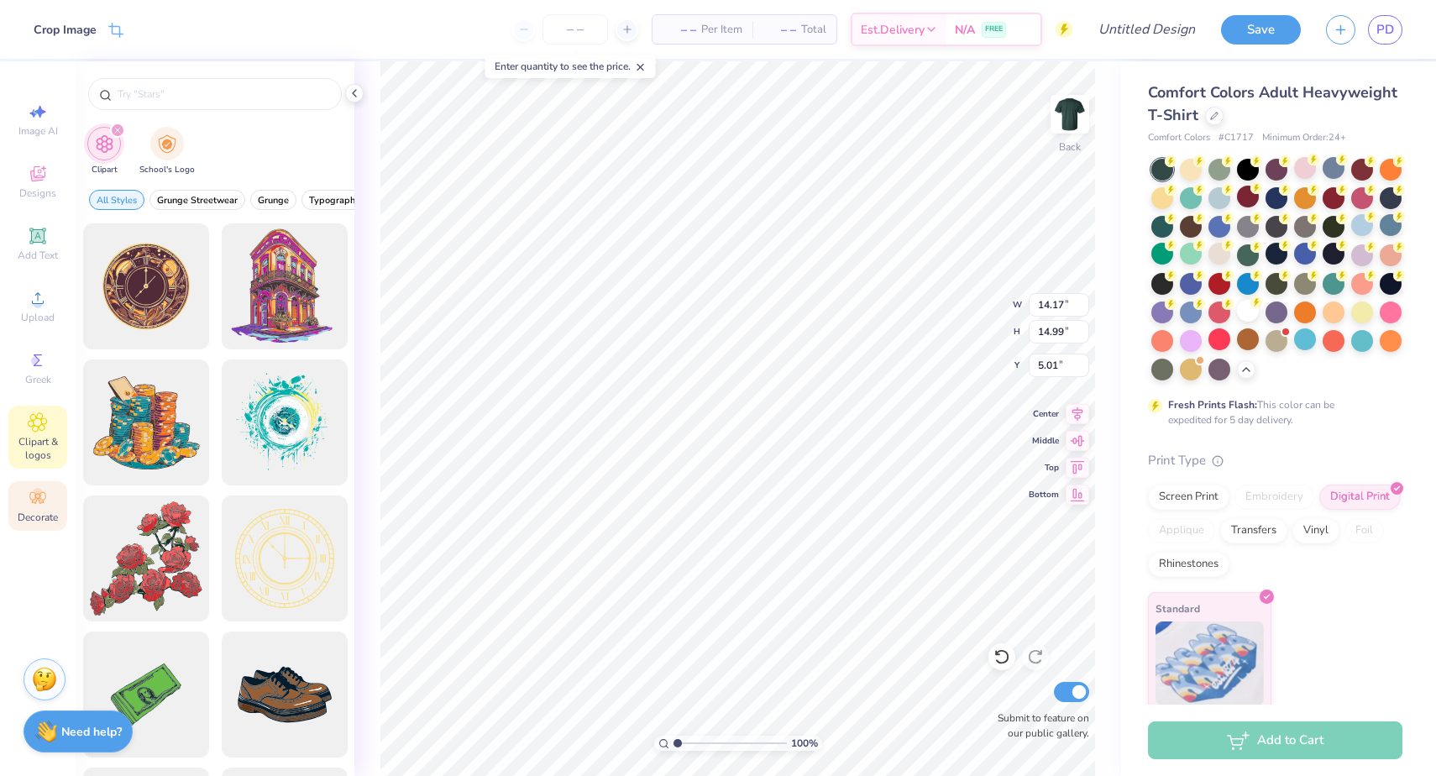
click at [36, 488] on icon at bounding box center [38, 498] width 20 height 20
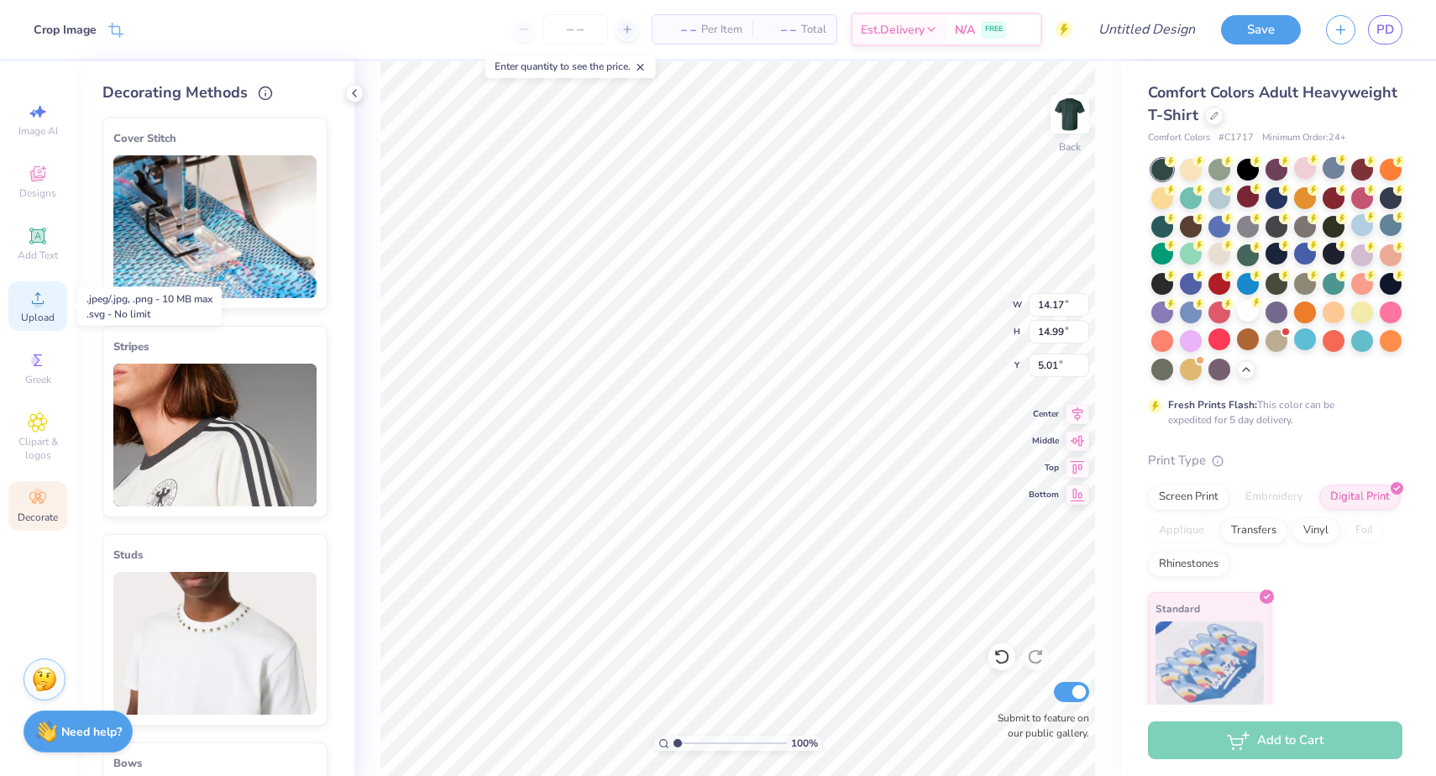
click at [44, 321] on span "Upload" at bounding box center [38, 317] width 34 height 13
click at [361, 92] on div at bounding box center [354, 93] width 18 height 18
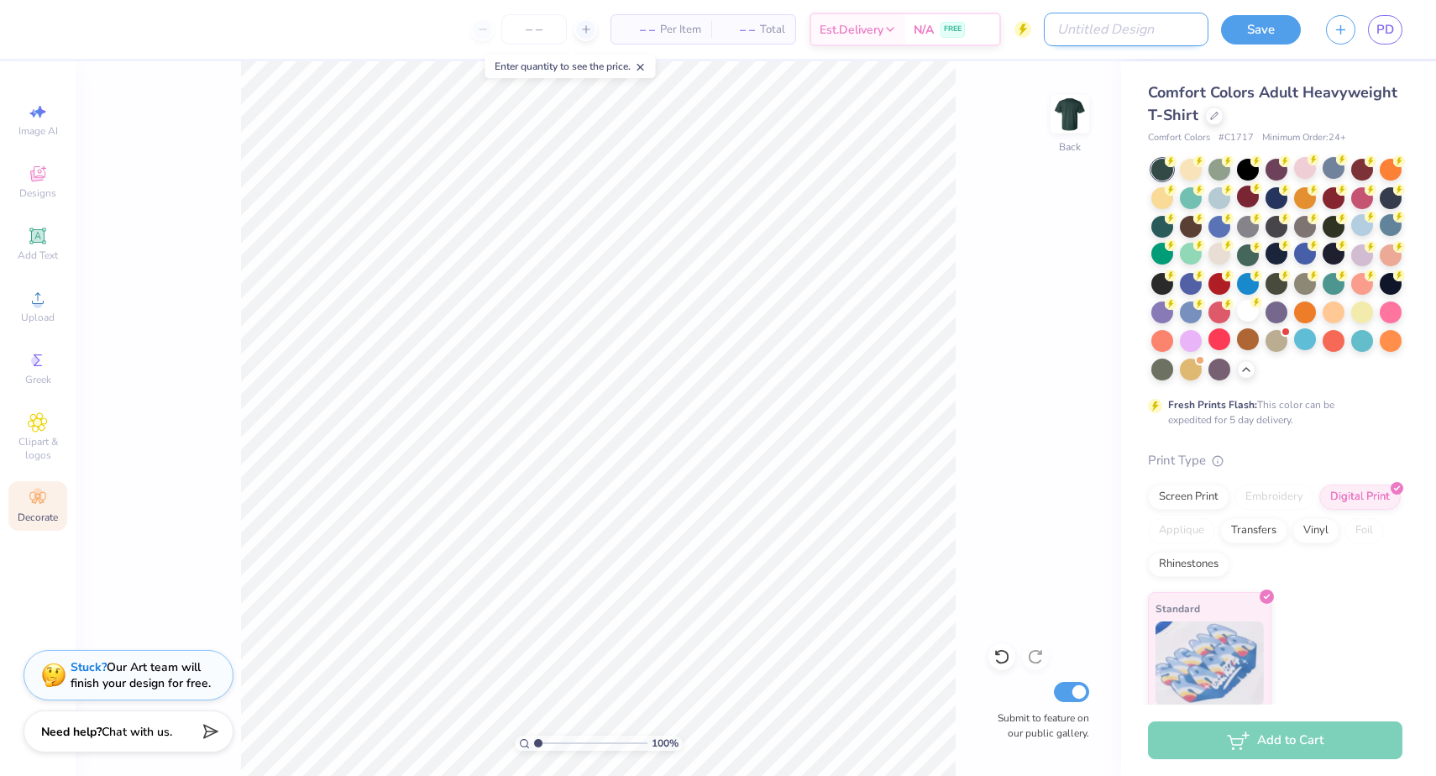
click at [1154, 44] on input "Design Title" at bounding box center [1126, 30] width 165 height 34
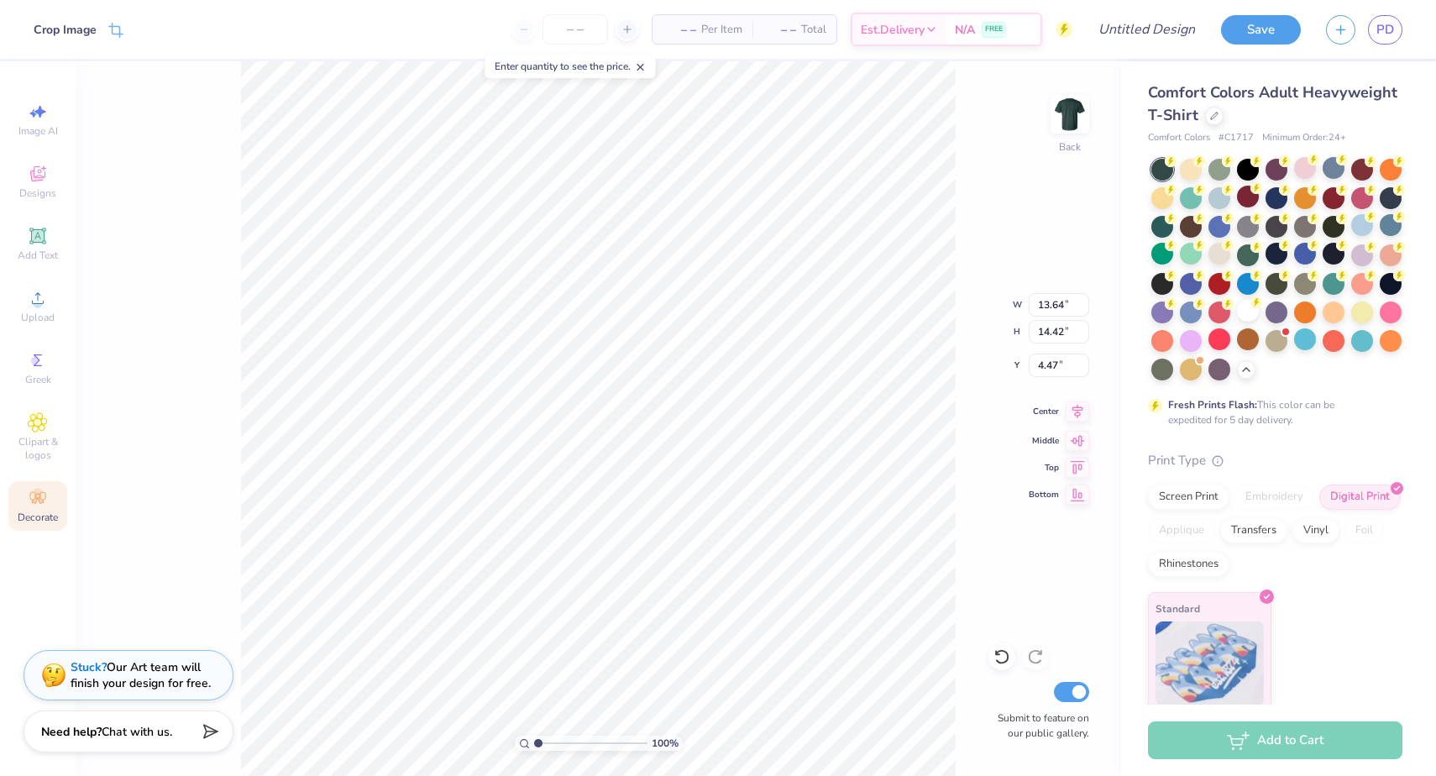
click at [1081, 411] on icon at bounding box center [1077, 411] width 24 height 20
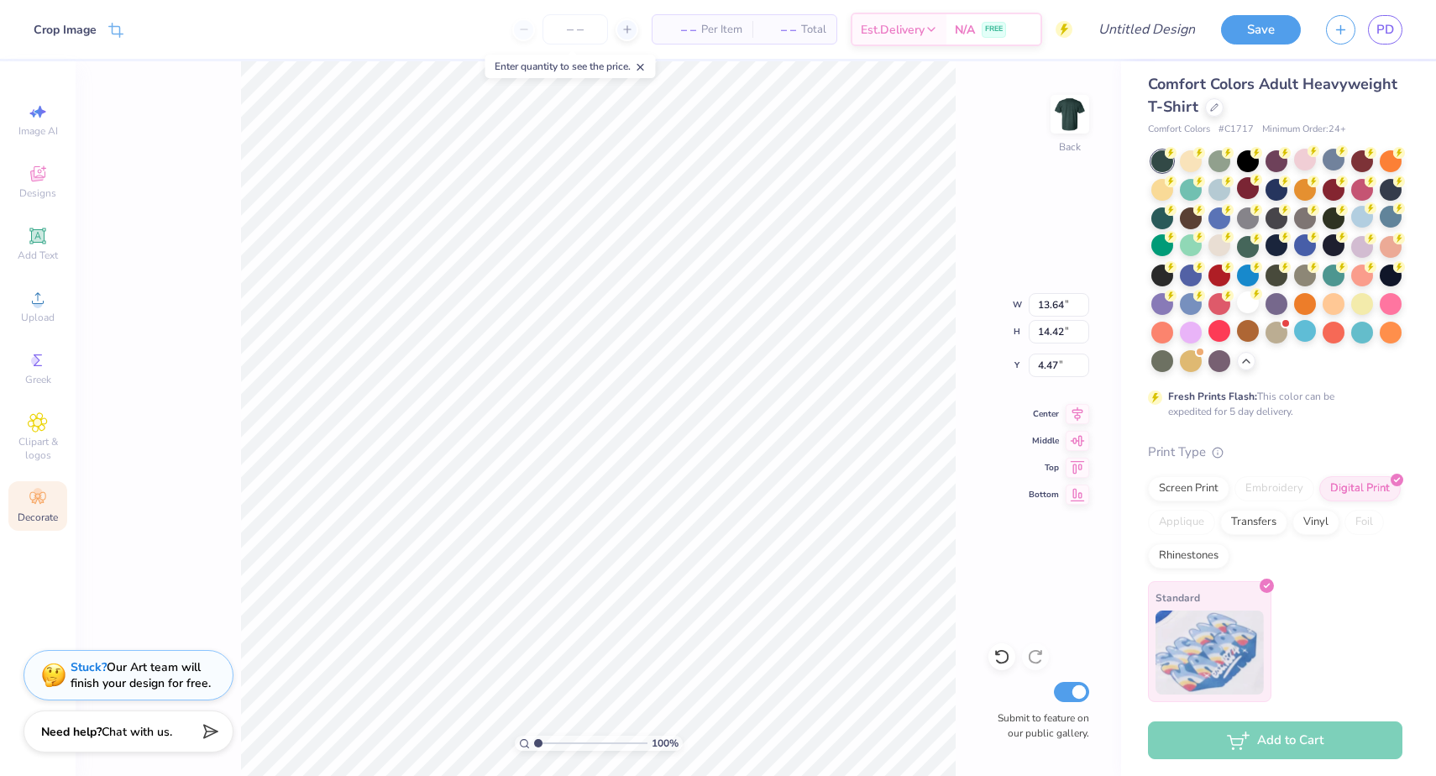
scroll to position [8, 0]
click at [1209, 481] on div "Screen Print" at bounding box center [1188, 486] width 81 height 25
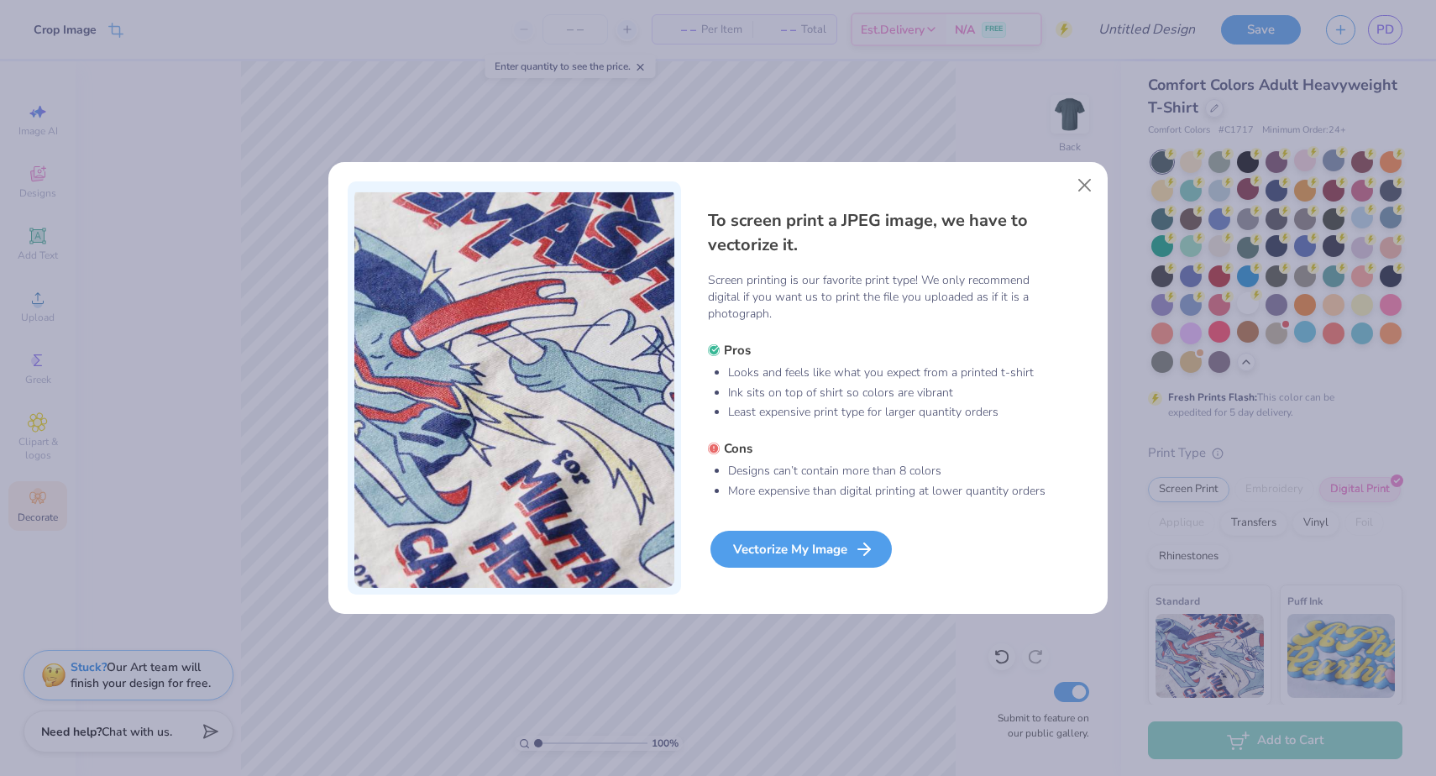
click at [861, 546] on icon at bounding box center [864, 549] width 20 height 20
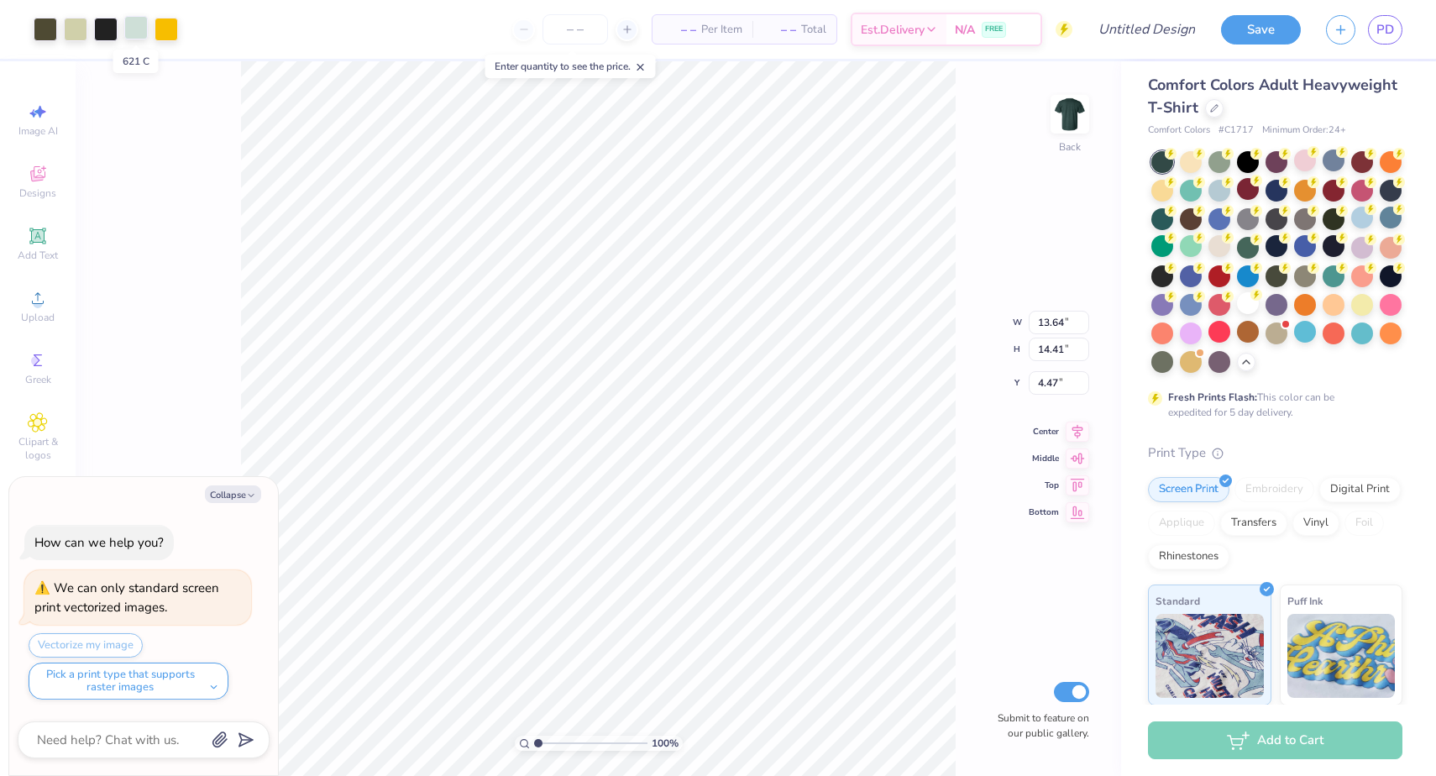
click at [144, 24] on div at bounding box center [136, 28] width 24 height 24
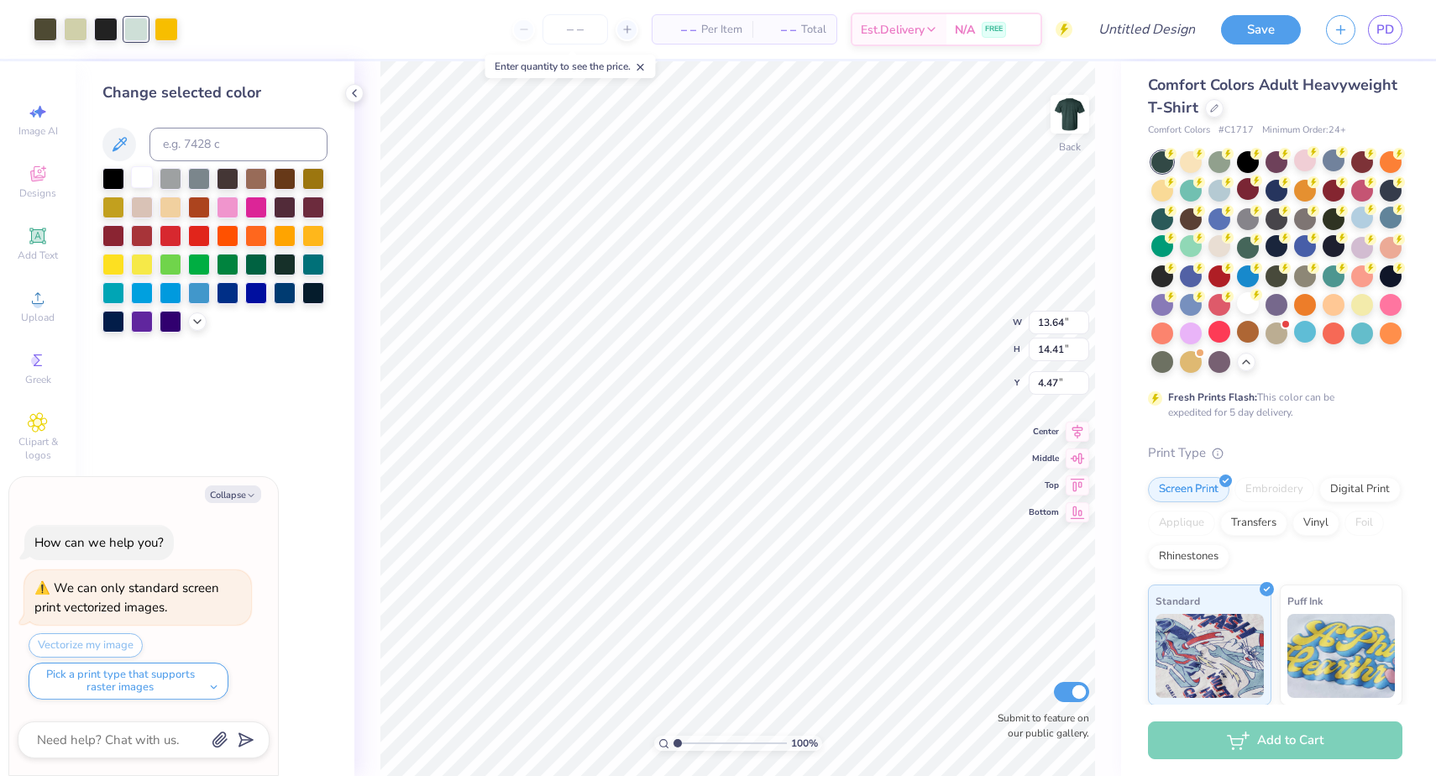
click at [141, 182] on div at bounding box center [142, 177] width 22 height 22
click at [81, 32] on div at bounding box center [76, 28] width 24 height 24
click at [142, 182] on div at bounding box center [142, 177] width 22 height 22
click at [43, 28] on div at bounding box center [46, 28] width 24 height 24
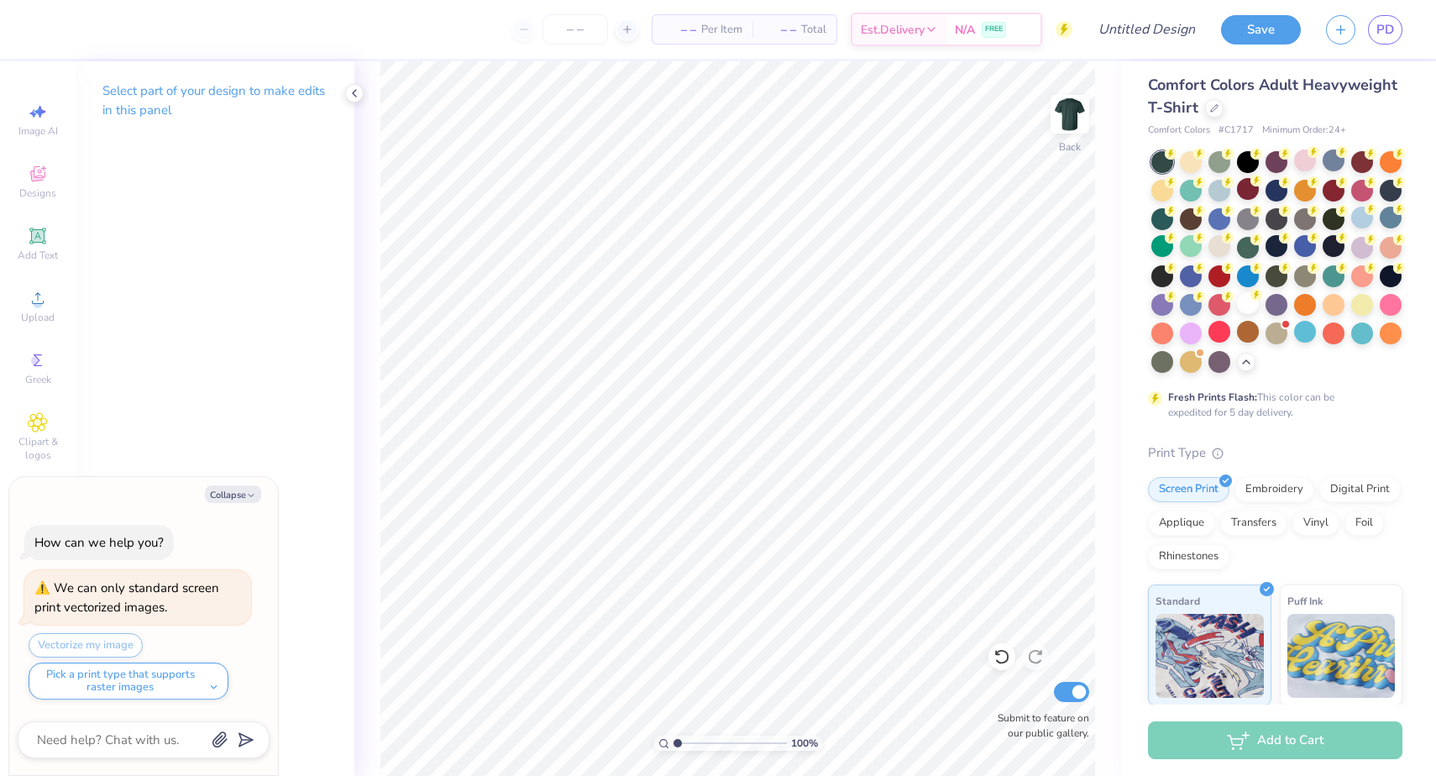
click at [263, 91] on p "Select part of your design to make edits in this panel" at bounding box center [214, 100] width 225 height 39
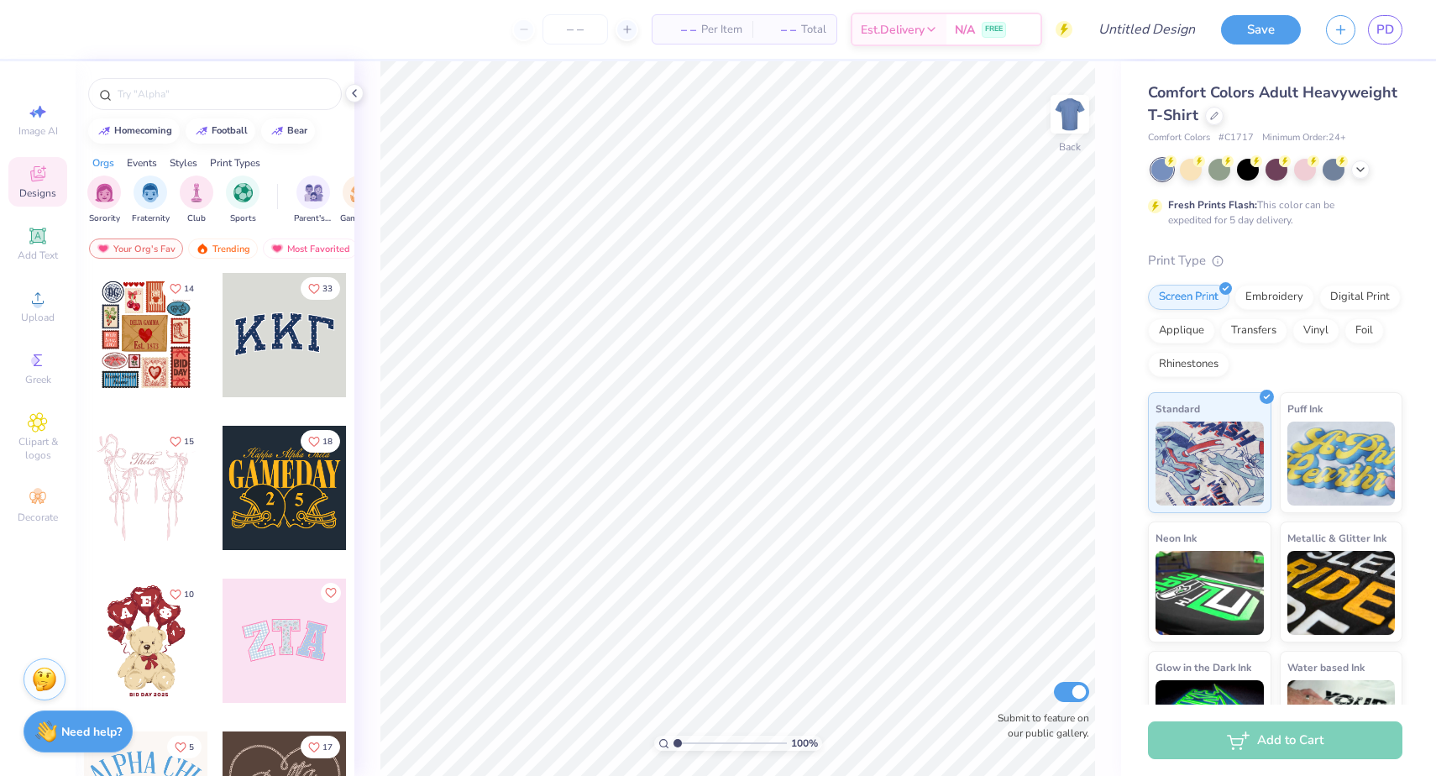
click at [1239, 156] on div "Comfort Colors Adult Heavyweight T-Shirt Comfort Colors # C1717 Minimum Order: …" at bounding box center [1275, 426] width 254 height 690
click at [1363, 168] on icon at bounding box center [1359, 167] width 13 height 13
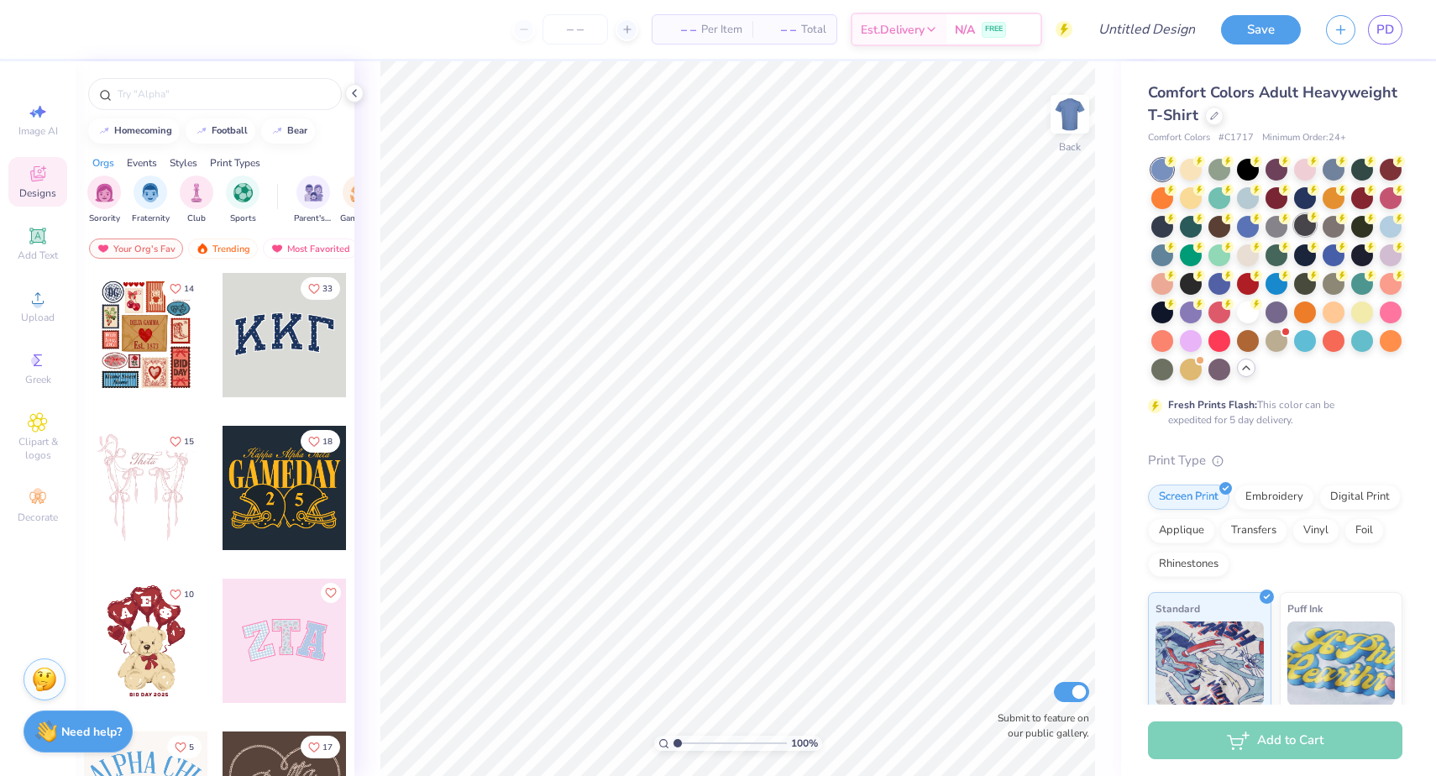
click at [1311, 224] on div at bounding box center [1305, 225] width 22 height 22
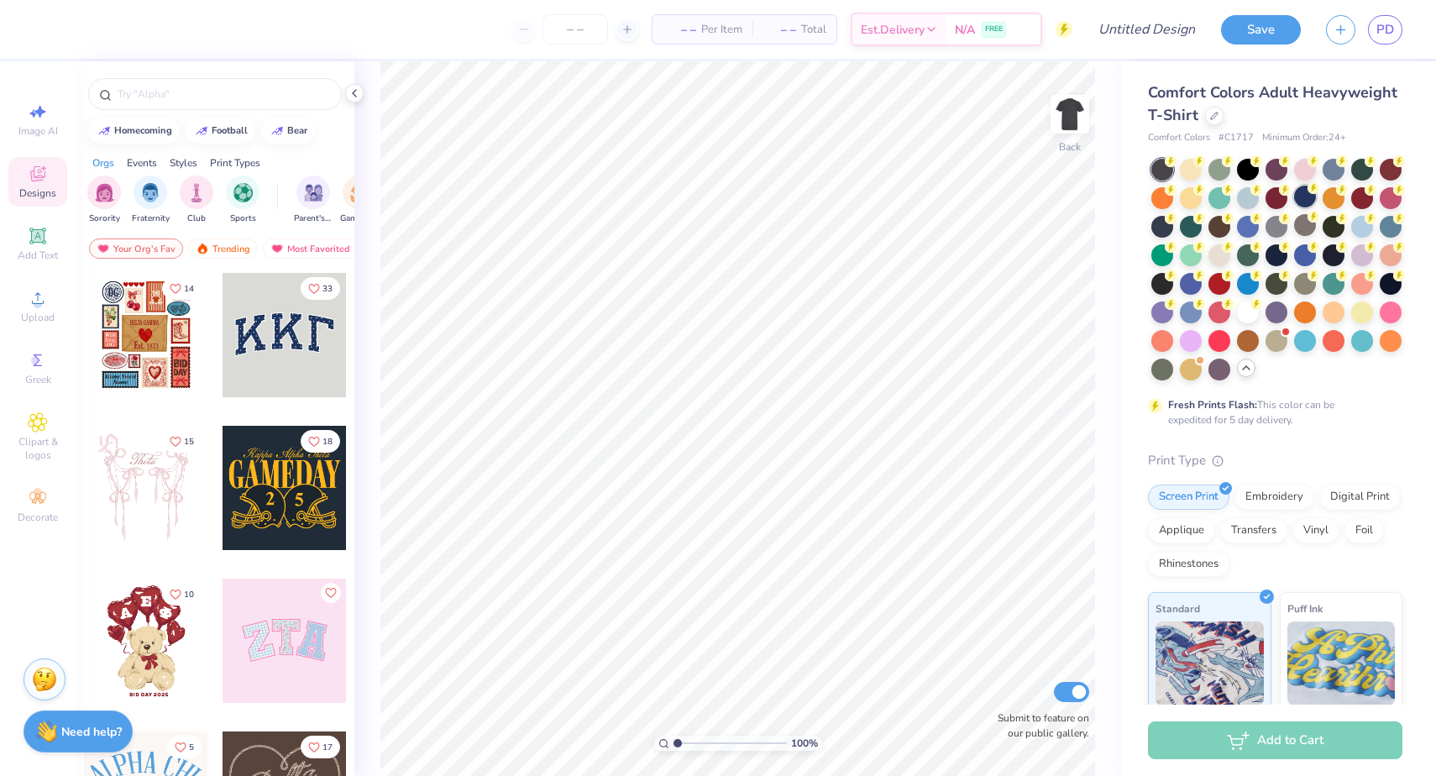
click at [1308, 198] on div at bounding box center [1305, 197] width 22 height 22
click at [1280, 254] on div at bounding box center [1276, 254] width 22 height 22
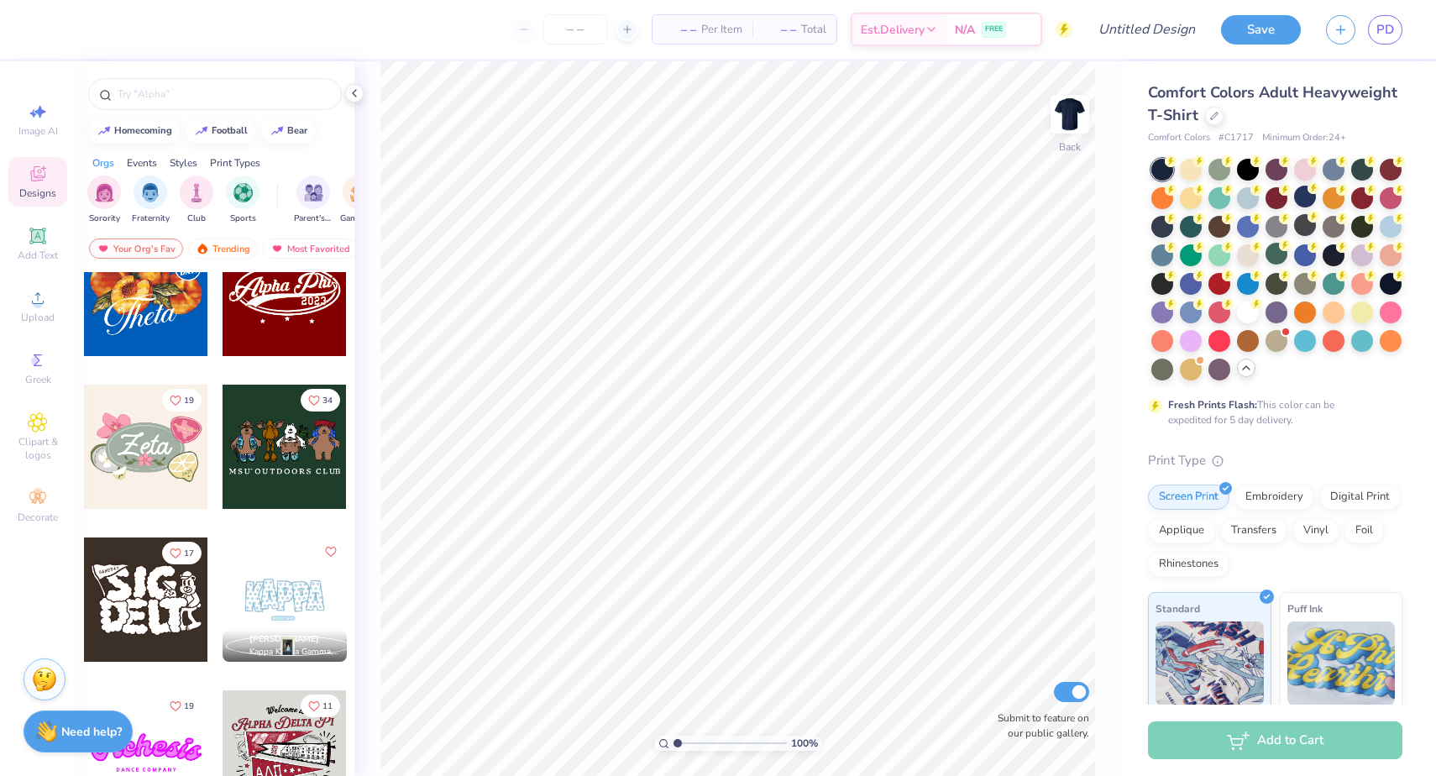
scroll to position [1055, 0]
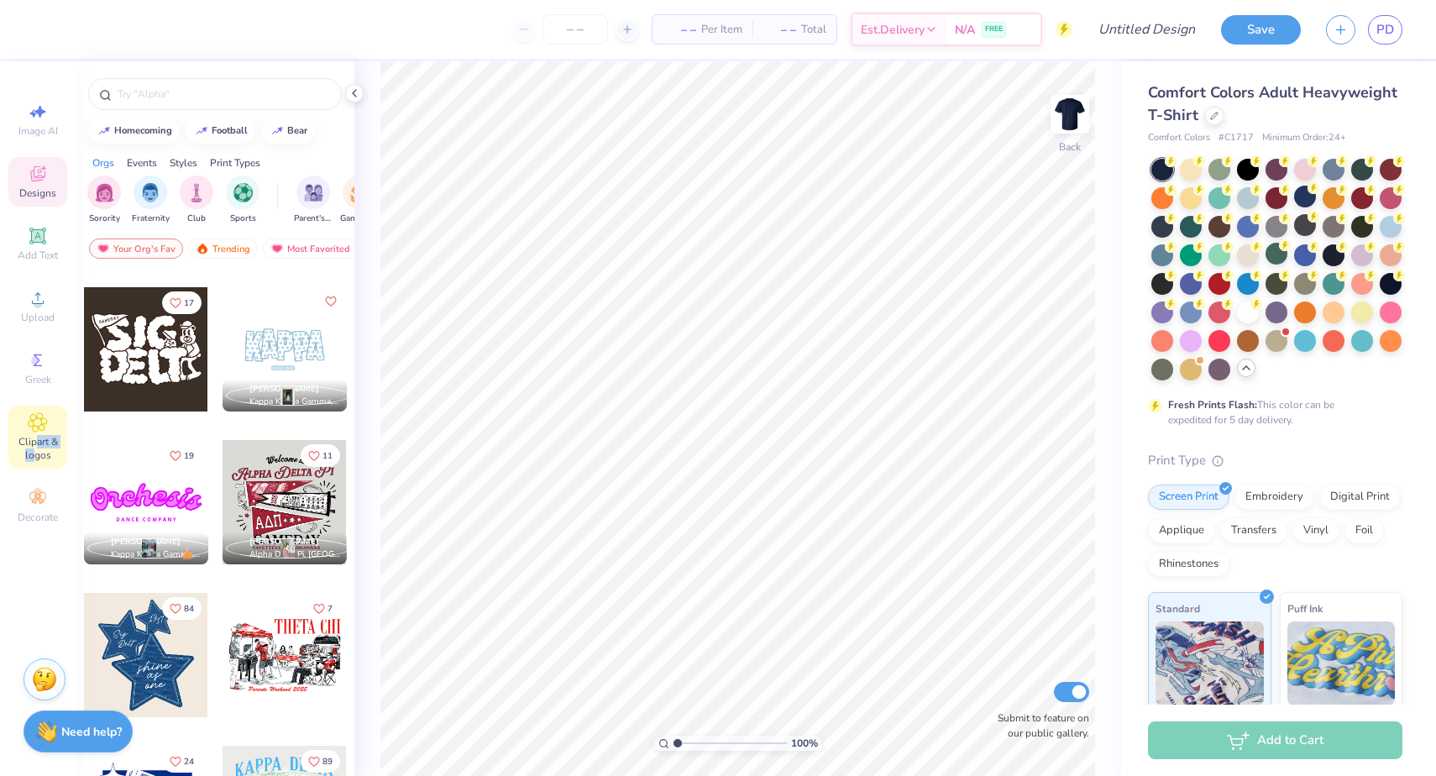
click at [34, 447] on span "Clipart & logos" at bounding box center [37, 448] width 59 height 27
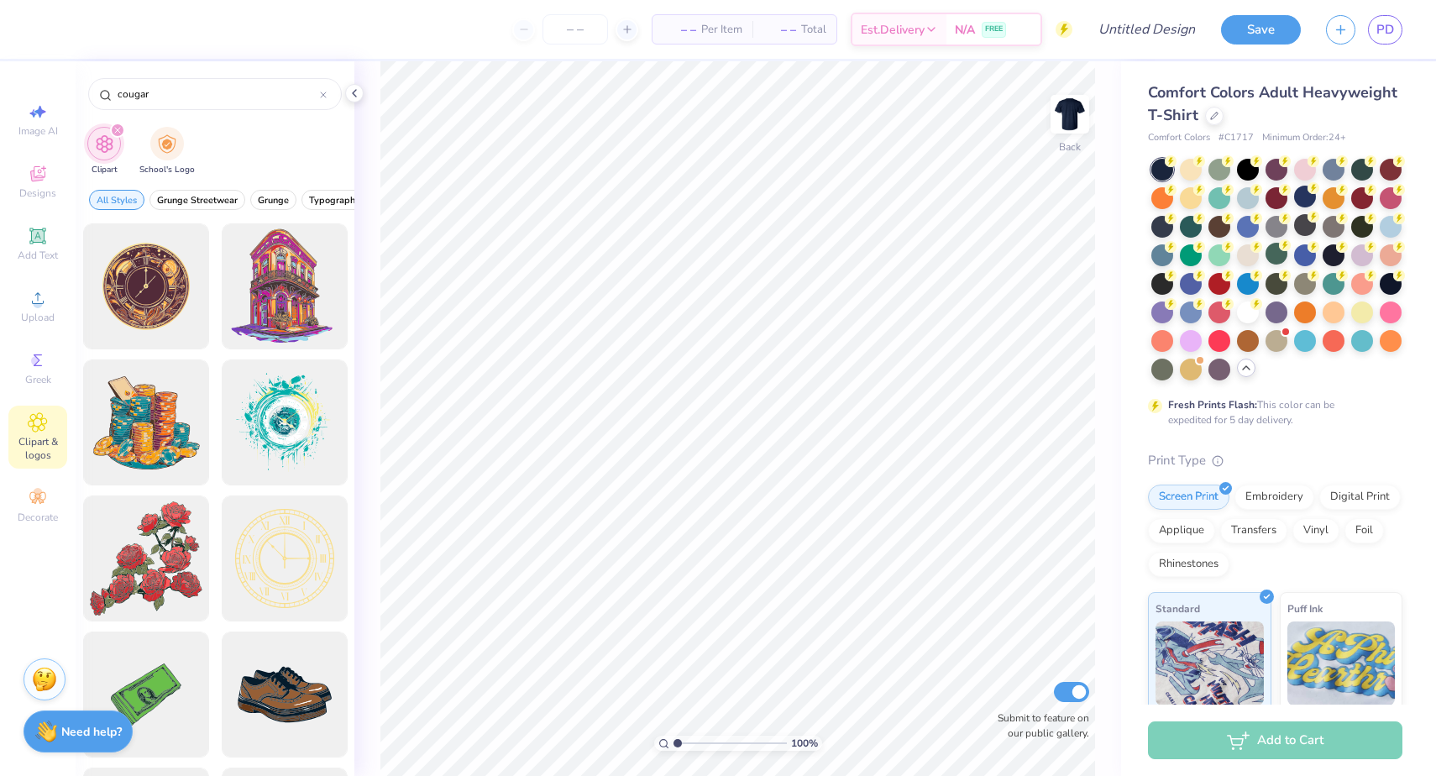
type input "cougar"
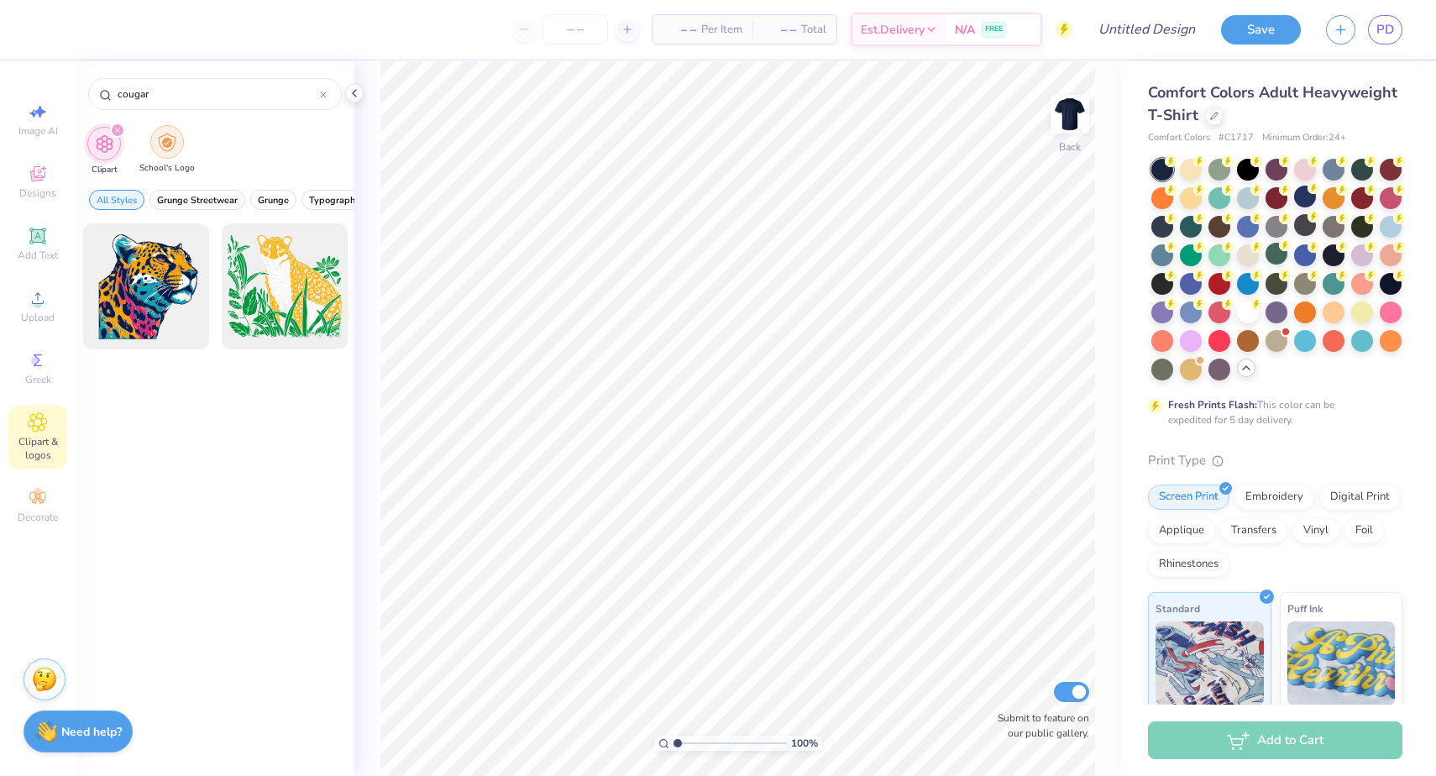
click at [173, 149] on img "filter for School's Logo" at bounding box center [167, 142] width 18 height 19
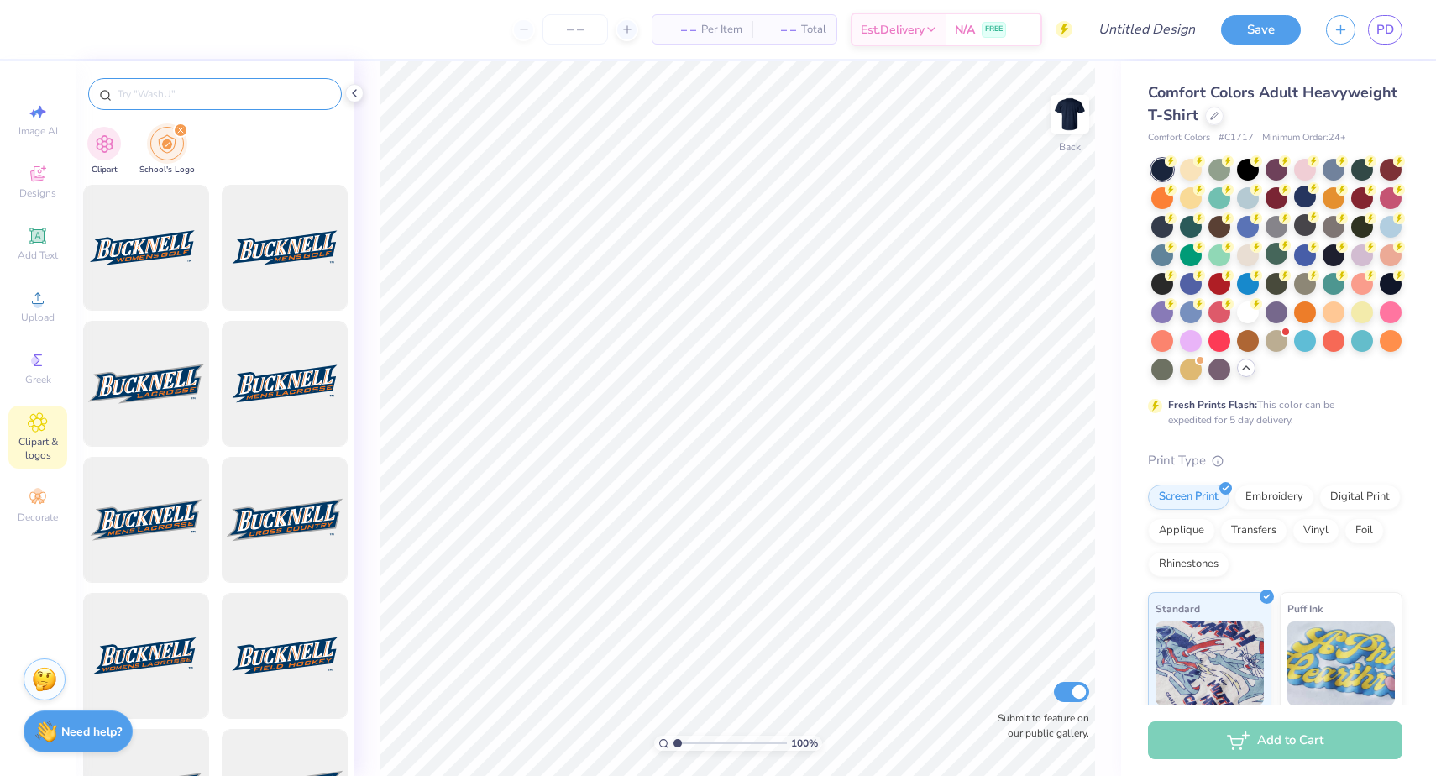
click at [175, 81] on div at bounding box center [215, 94] width 254 height 32
click at [169, 107] on div at bounding box center [215, 94] width 254 height 32
click at [169, 99] on input "text" at bounding box center [223, 94] width 215 height 17
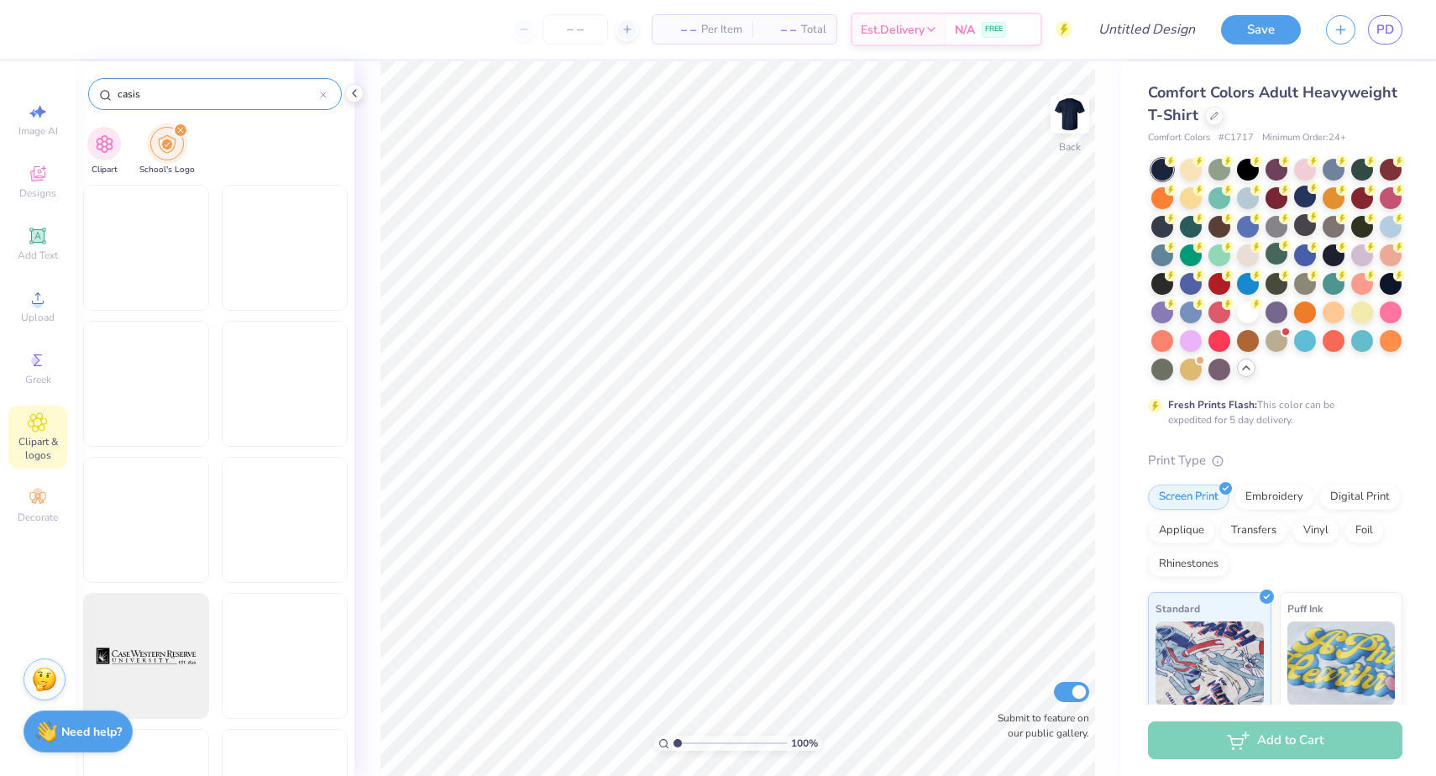
type input "casis"
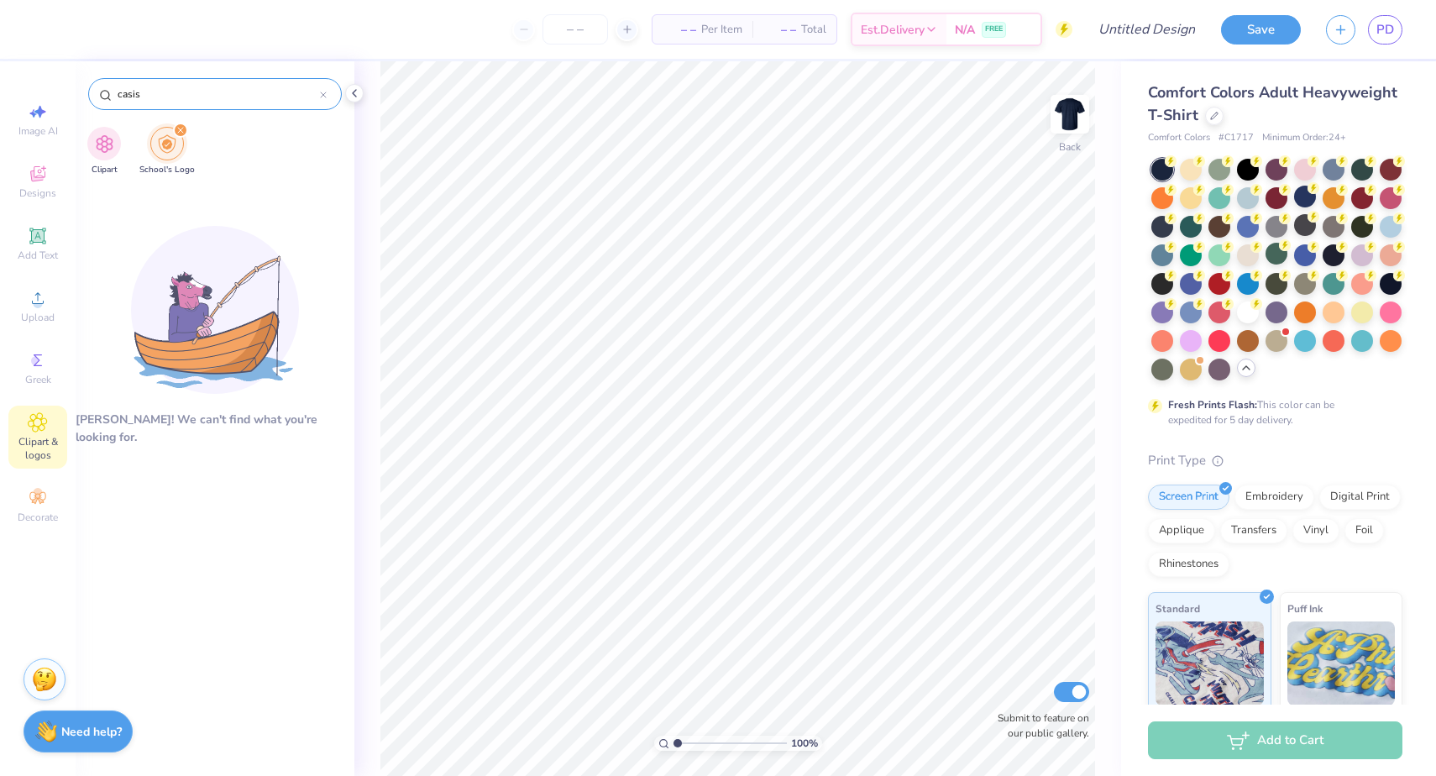
click at [316, 96] on input "casis" at bounding box center [218, 94] width 204 height 17
click at [328, 94] on div "casis" at bounding box center [215, 94] width 254 height 32
click at [323, 92] on icon at bounding box center [323, 95] width 7 height 7
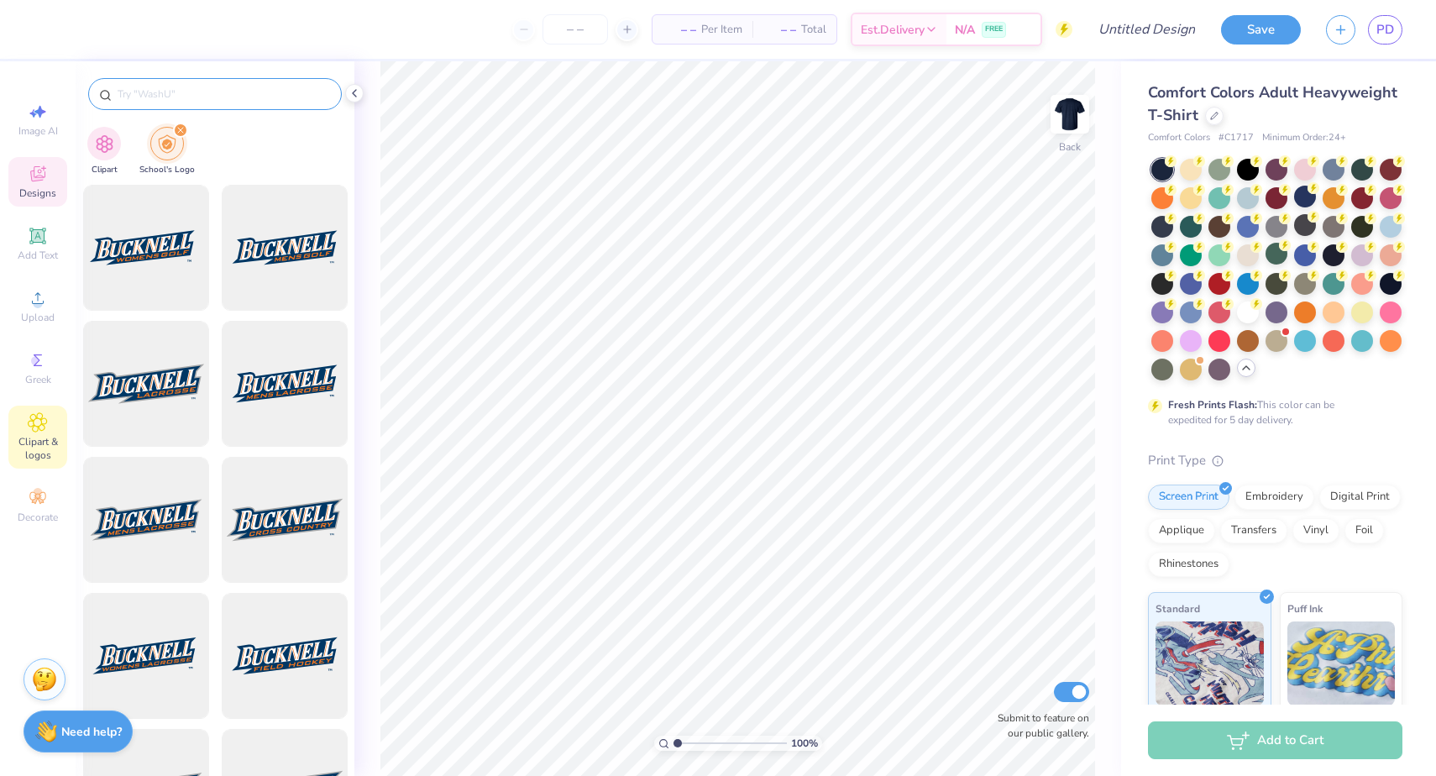
click at [34, 187] on span "Designs" at bounding box center [37, 192] width 37 height 13
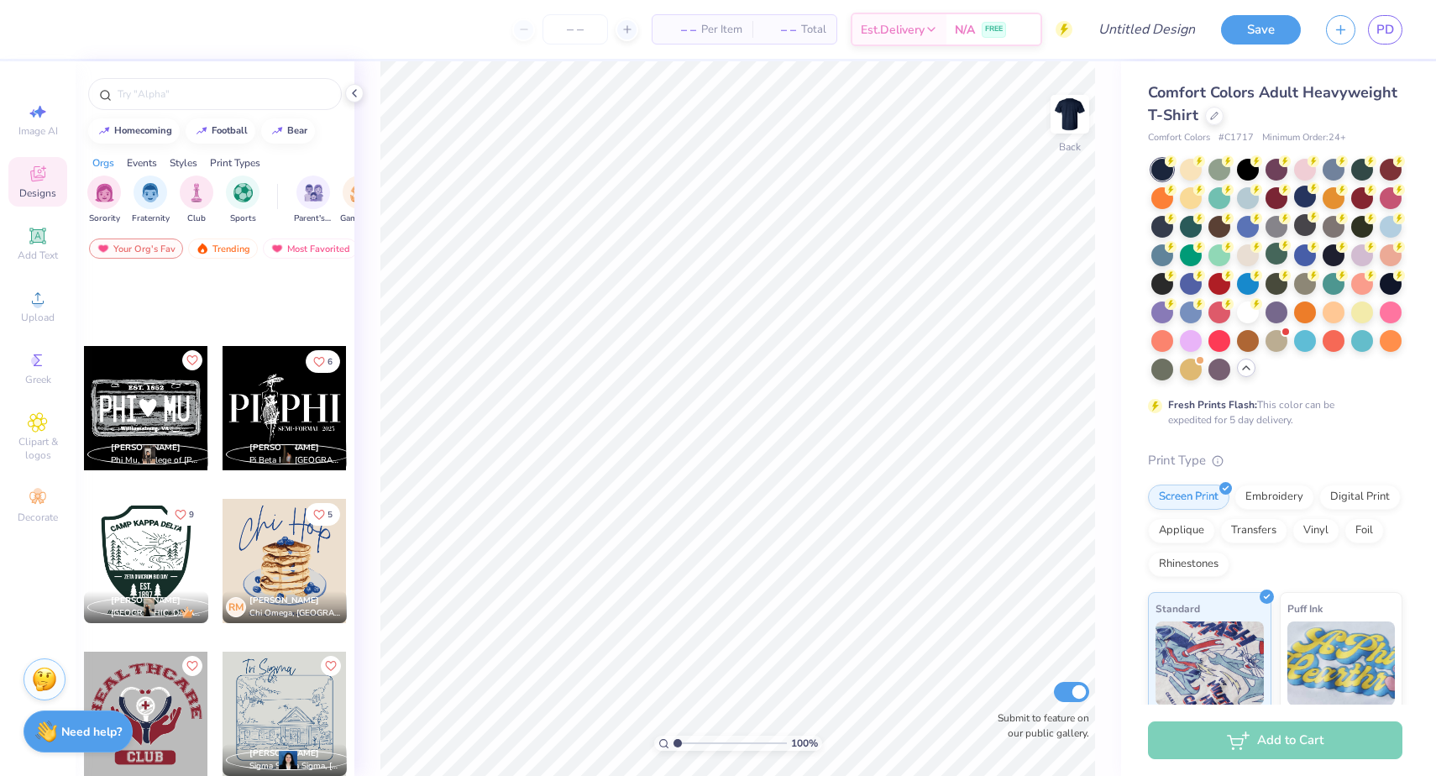
scroll to position [41335, 0]
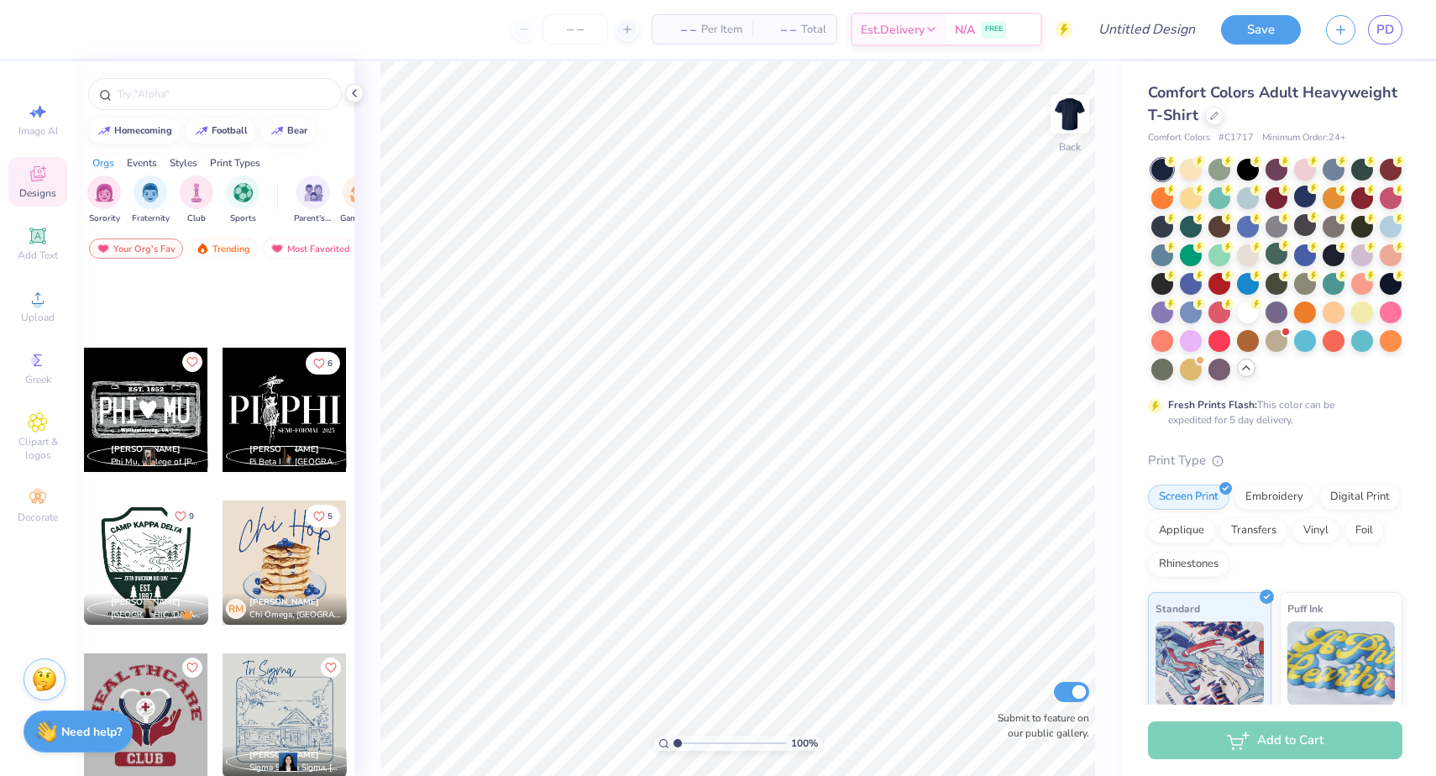
click at [181, 426] on div at bounding box center [146, 410] width 124 height 124
type input "9.60"
type input "4.98"
type input "3.25"
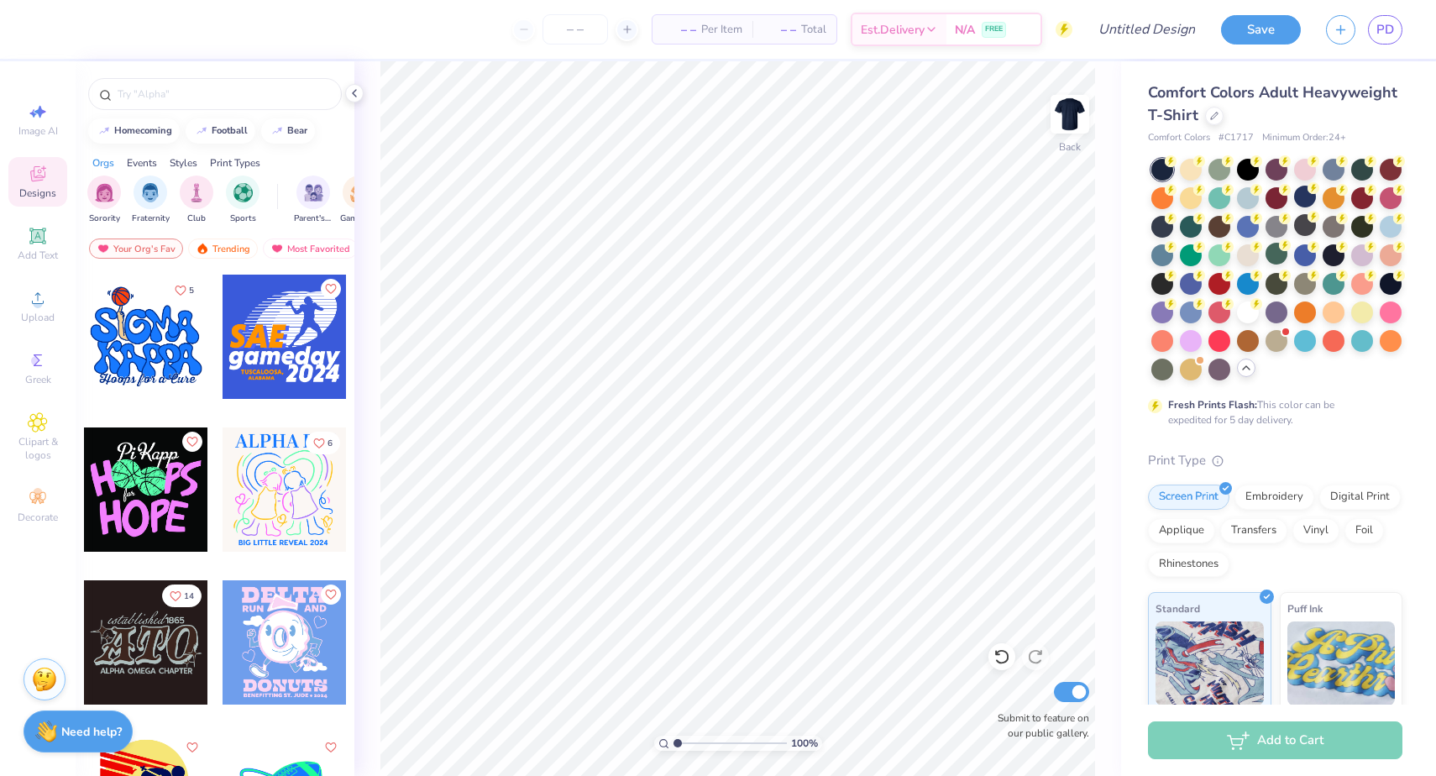
scroll to position [46341, 0]
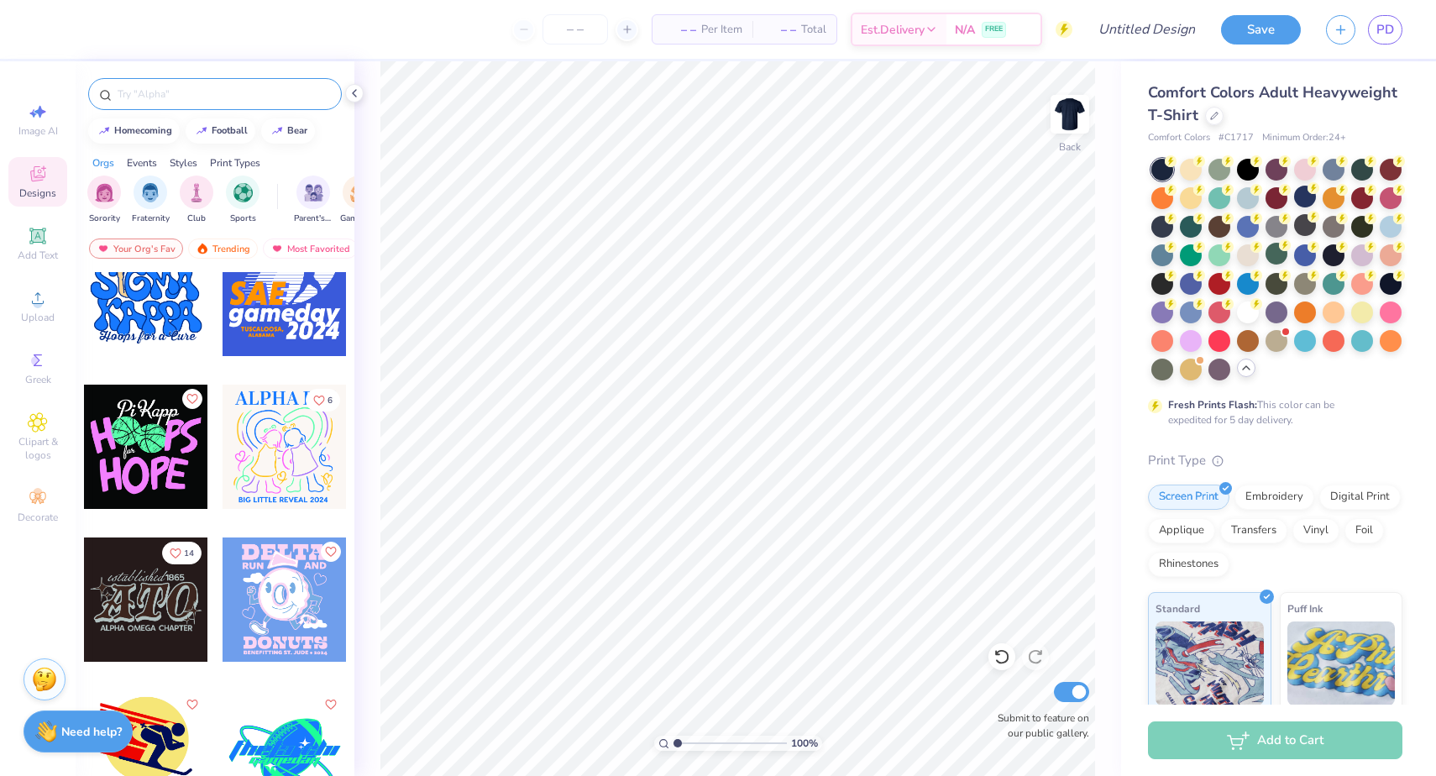
click at [236, 88] on input "text" at bounding box center [223, 94] width 215 height 17
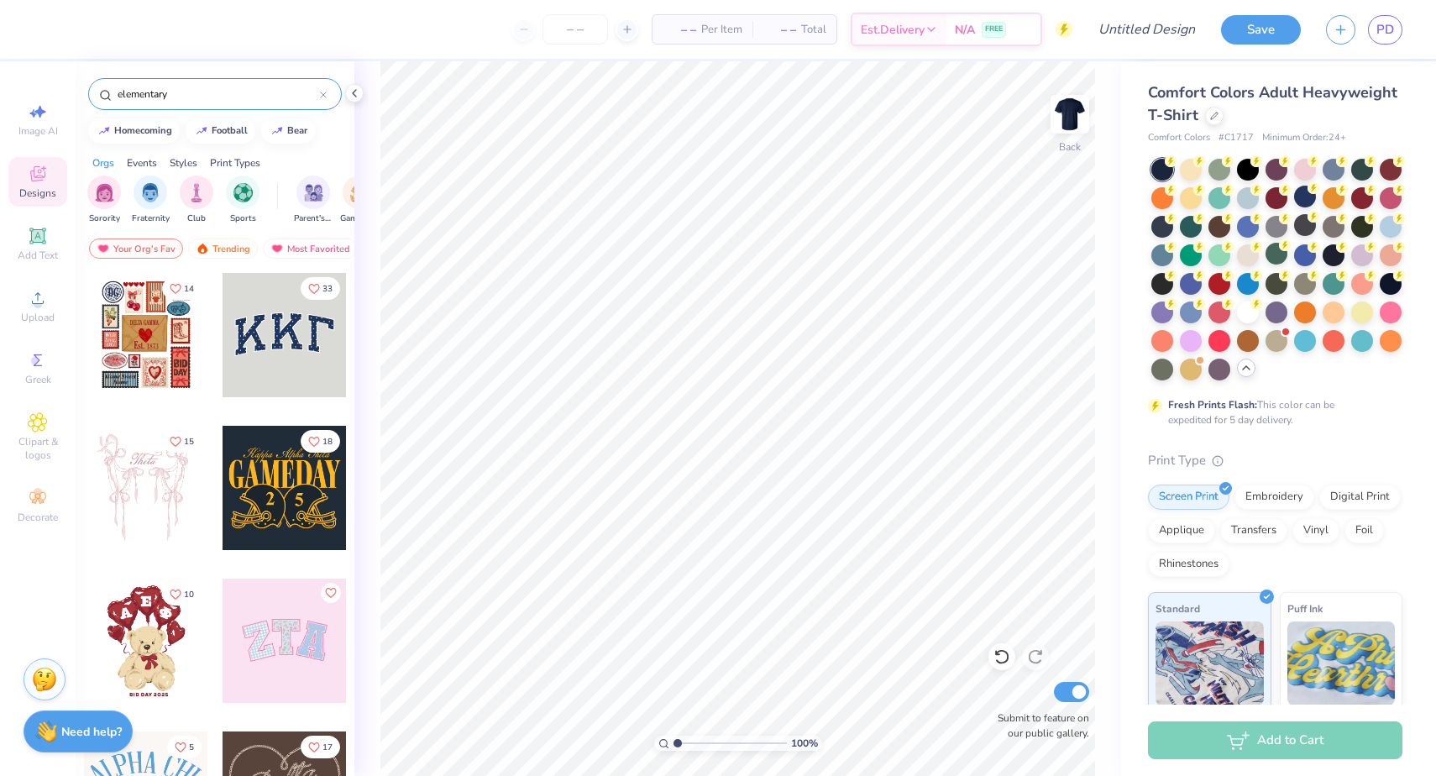
type input "elementary"
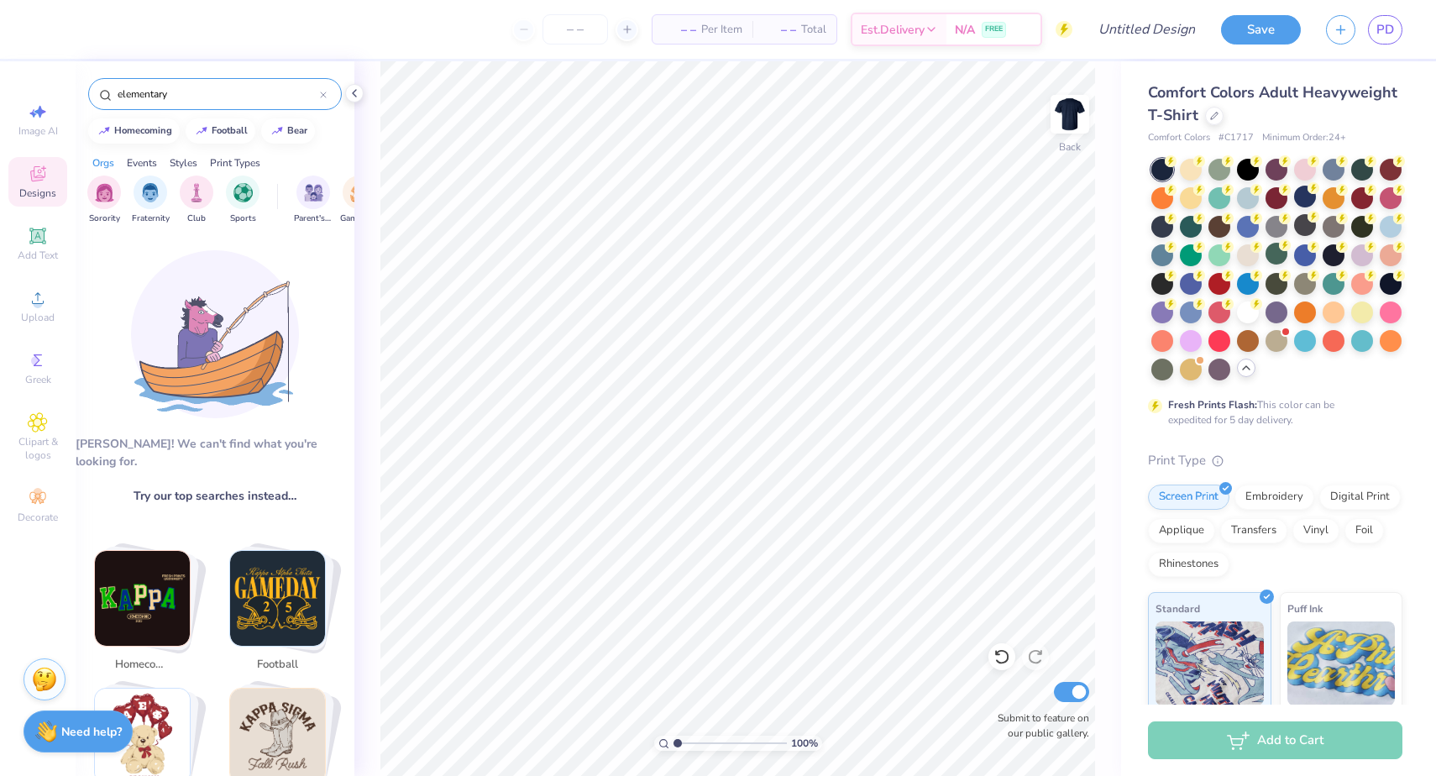
click at [322, 97] on icon at bounding box center [323, 95] width 7 height 7
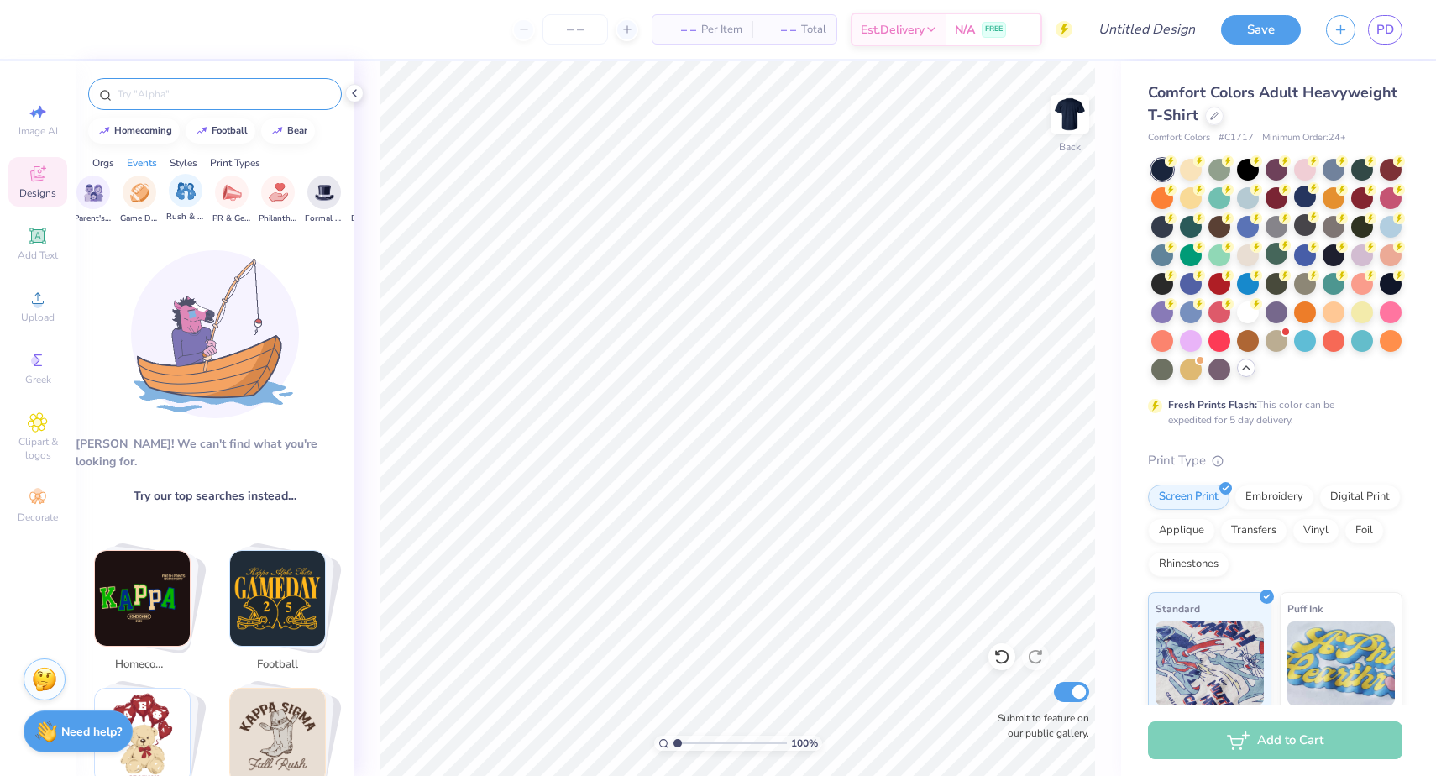
scroll to position [0, 221]
click at [103, 191] on div "filter for Parent's Weekend" at bounding box center [93, 191] width 34 height 34
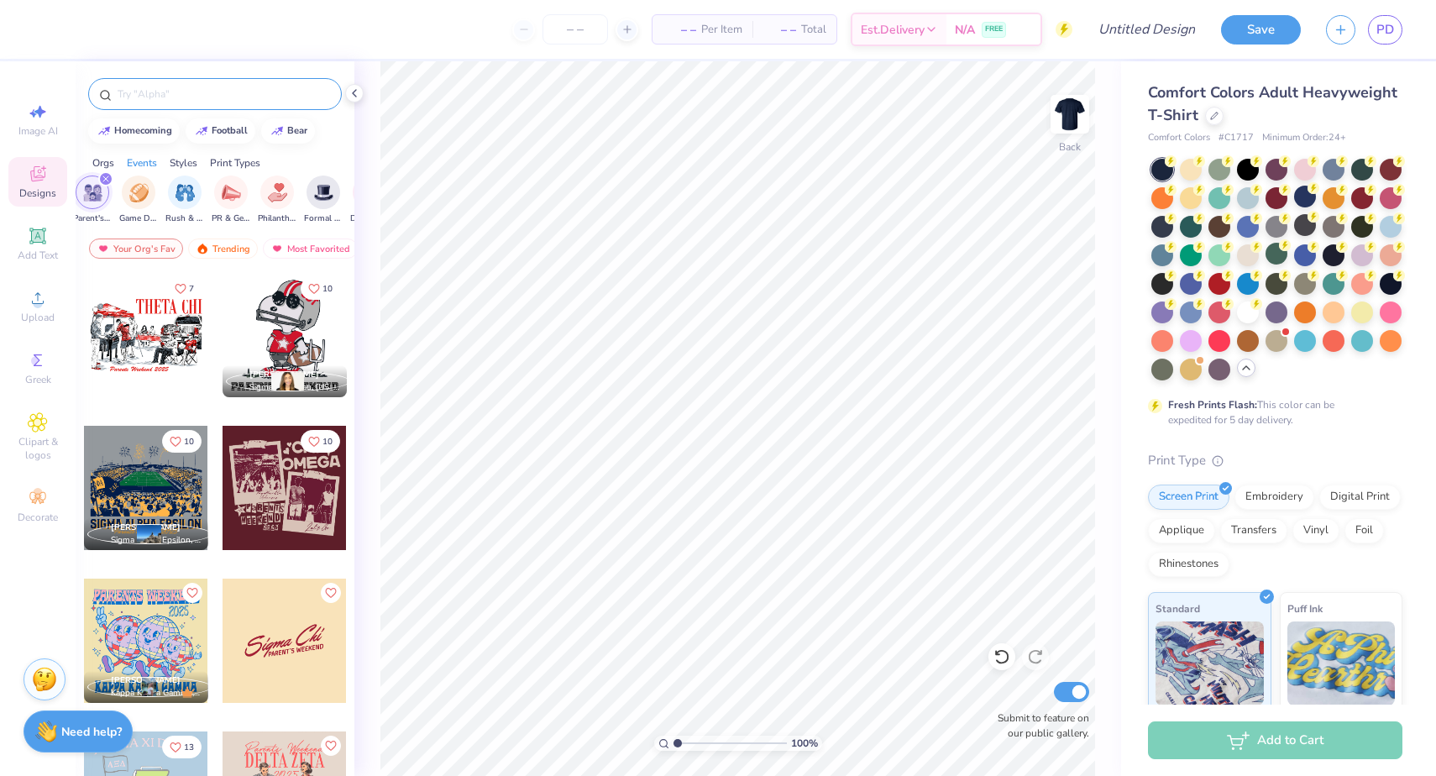
click at [102, 191] on img "filter for Parent's Weekend" at bounding box center [92, 192] width 19 height 19
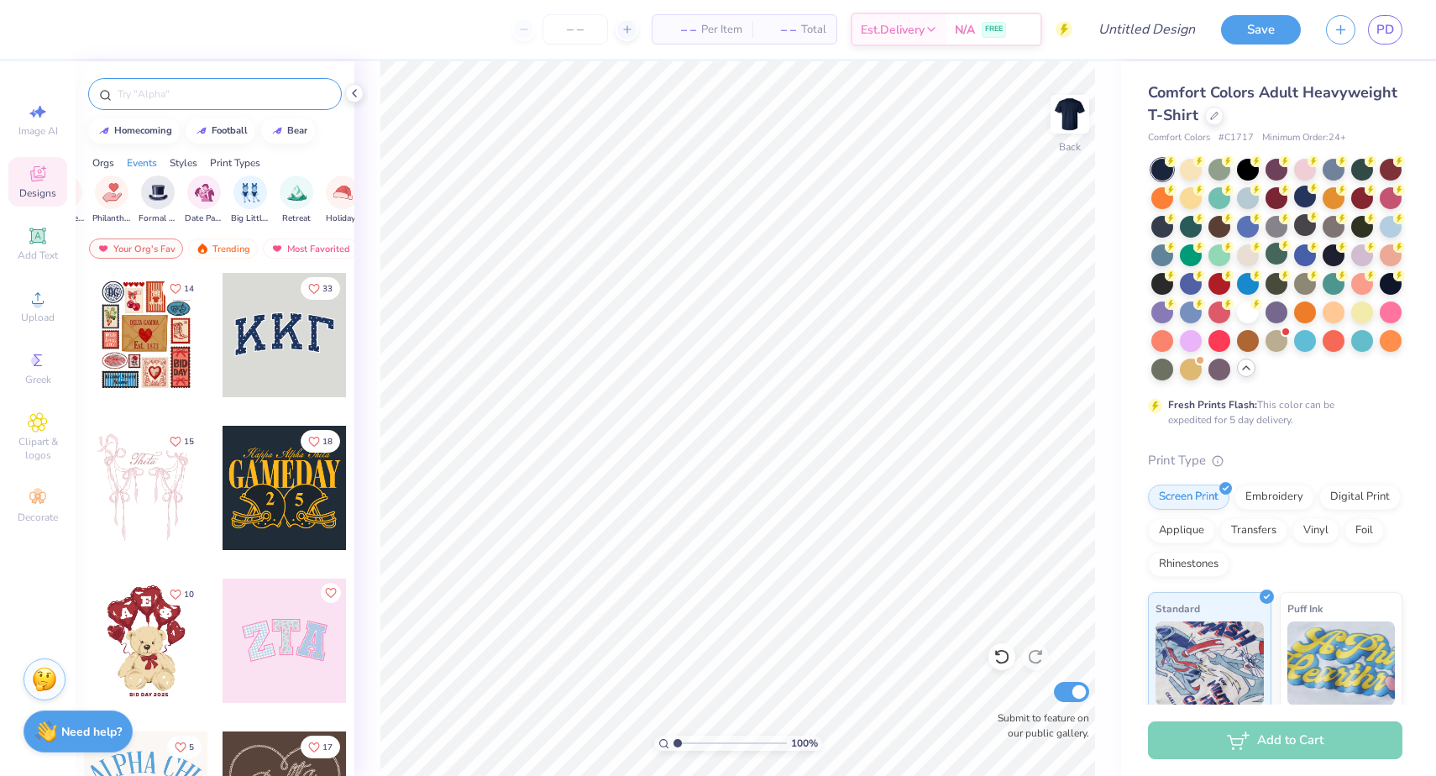
scroll to position [0, 387]
click at [242, 191] on img "filter for Big Little Reveal" at bounding box center [249, 190] width 18 height 19
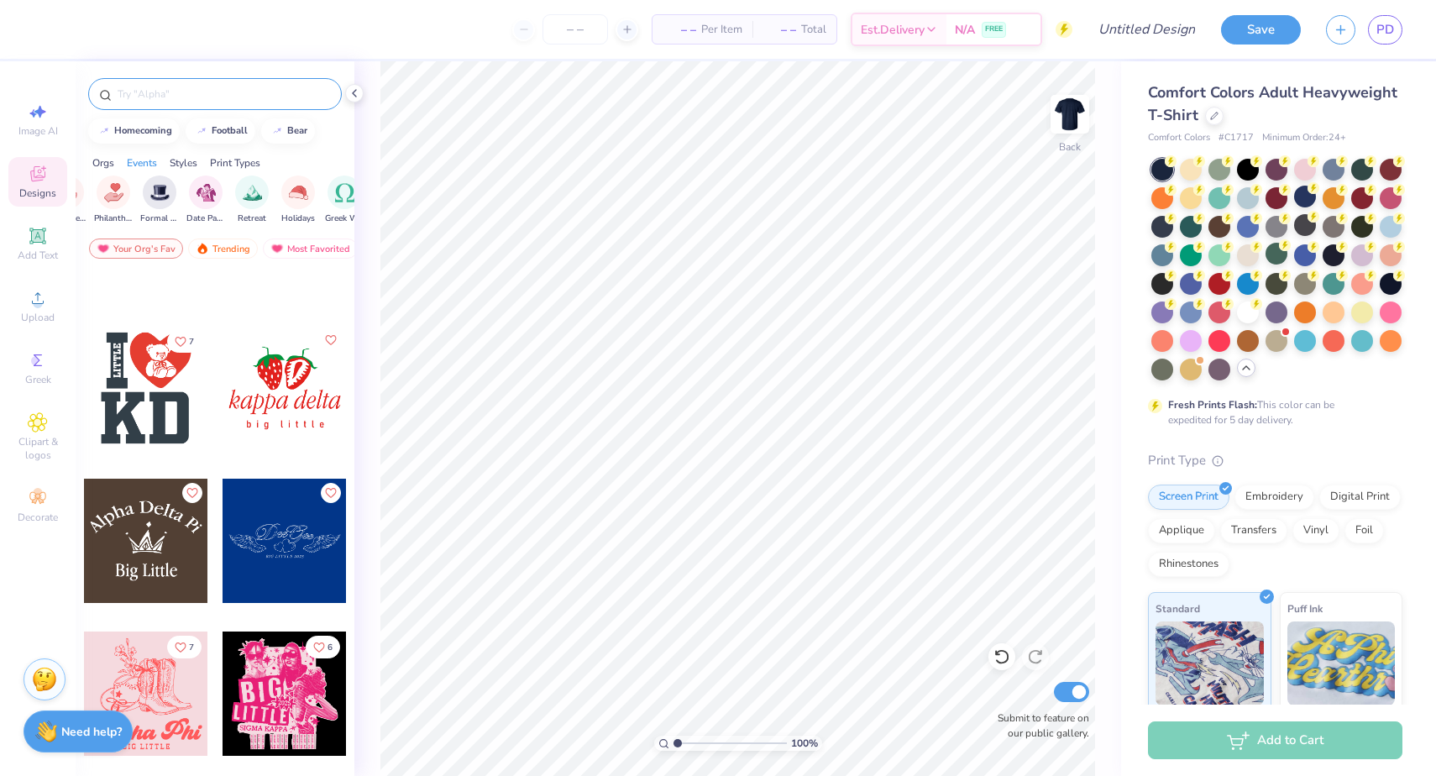
scroll to position [709, 0]
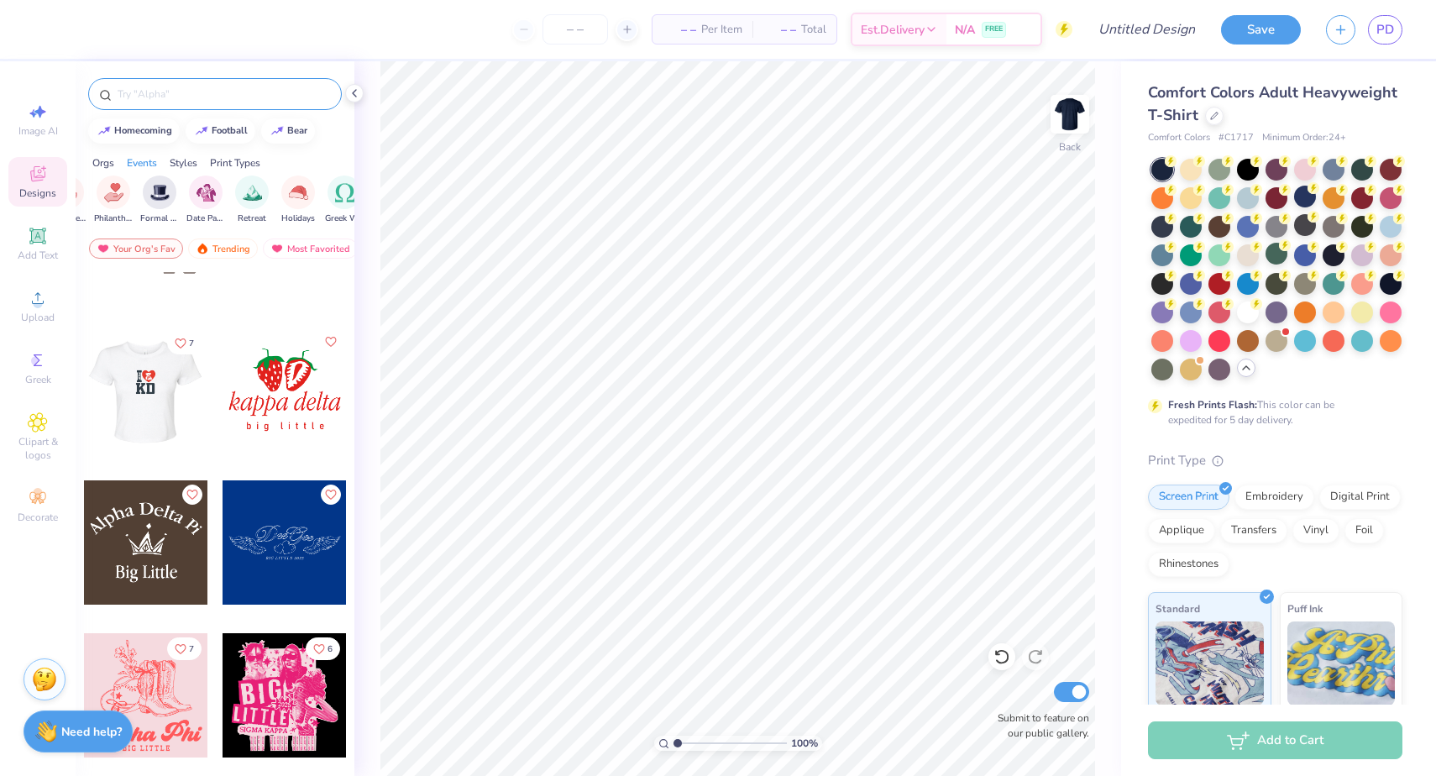
click at [186, 396] on div at bounding box center [145, 389] width 124 height 124
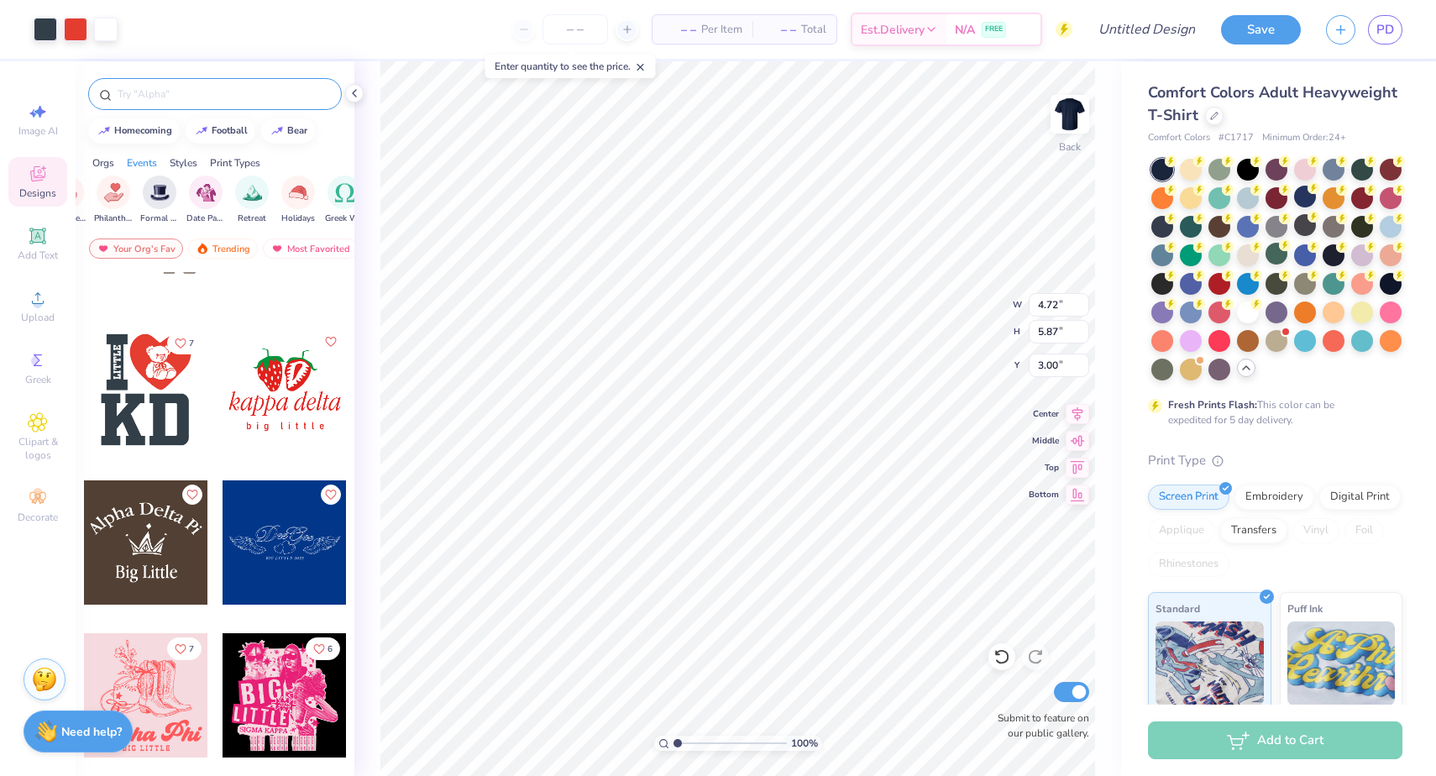
type input "8.04"
type input "10.00"
type input "3.35"
type input "9.85"
type input "12.26"
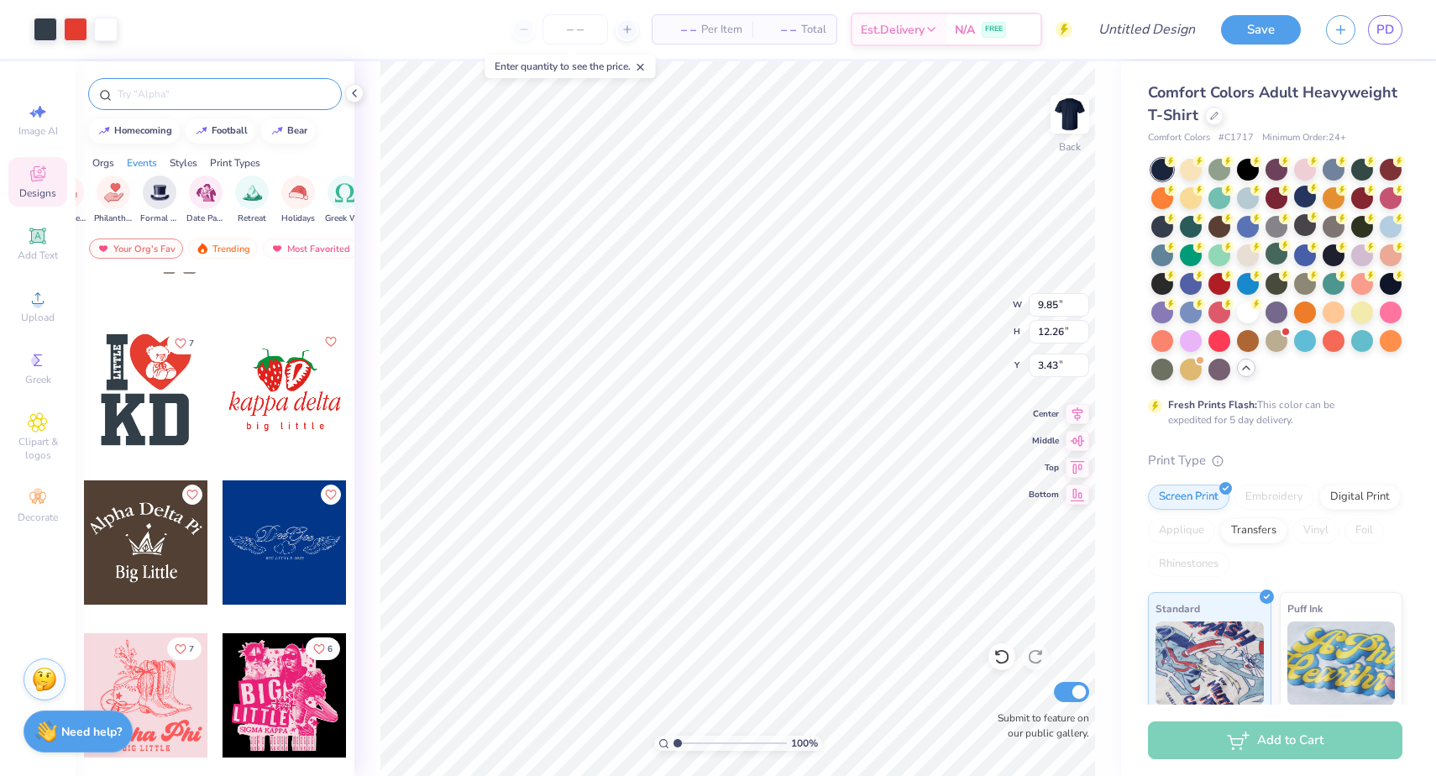
type input "3.50"
click at [49, 123] on div "Image AI" at bounding box center [37, 120] width 59 height 50
select select "4"
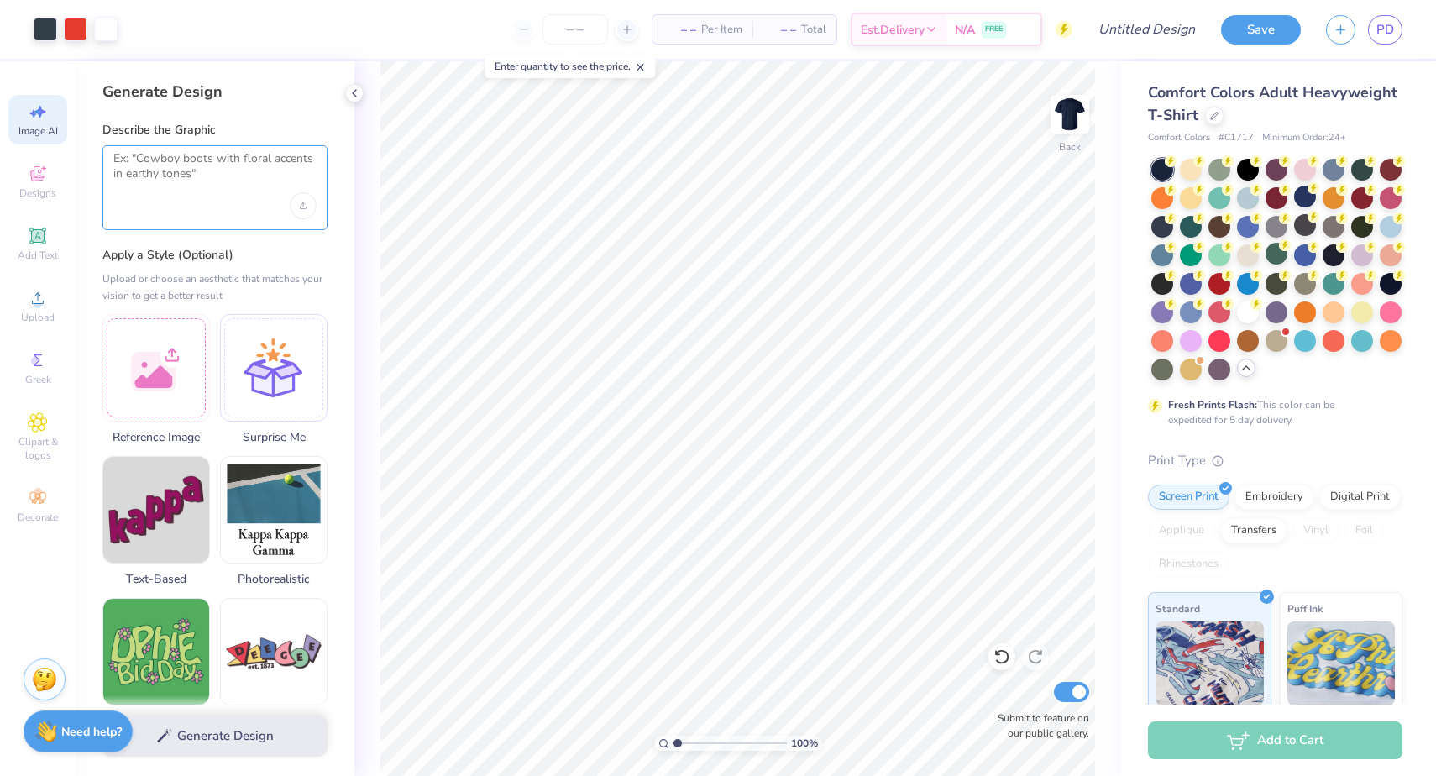
click at [158, 190] on textarea at bounding box center [214, 172] width 203 height 42
type textarea "i need a cougar"
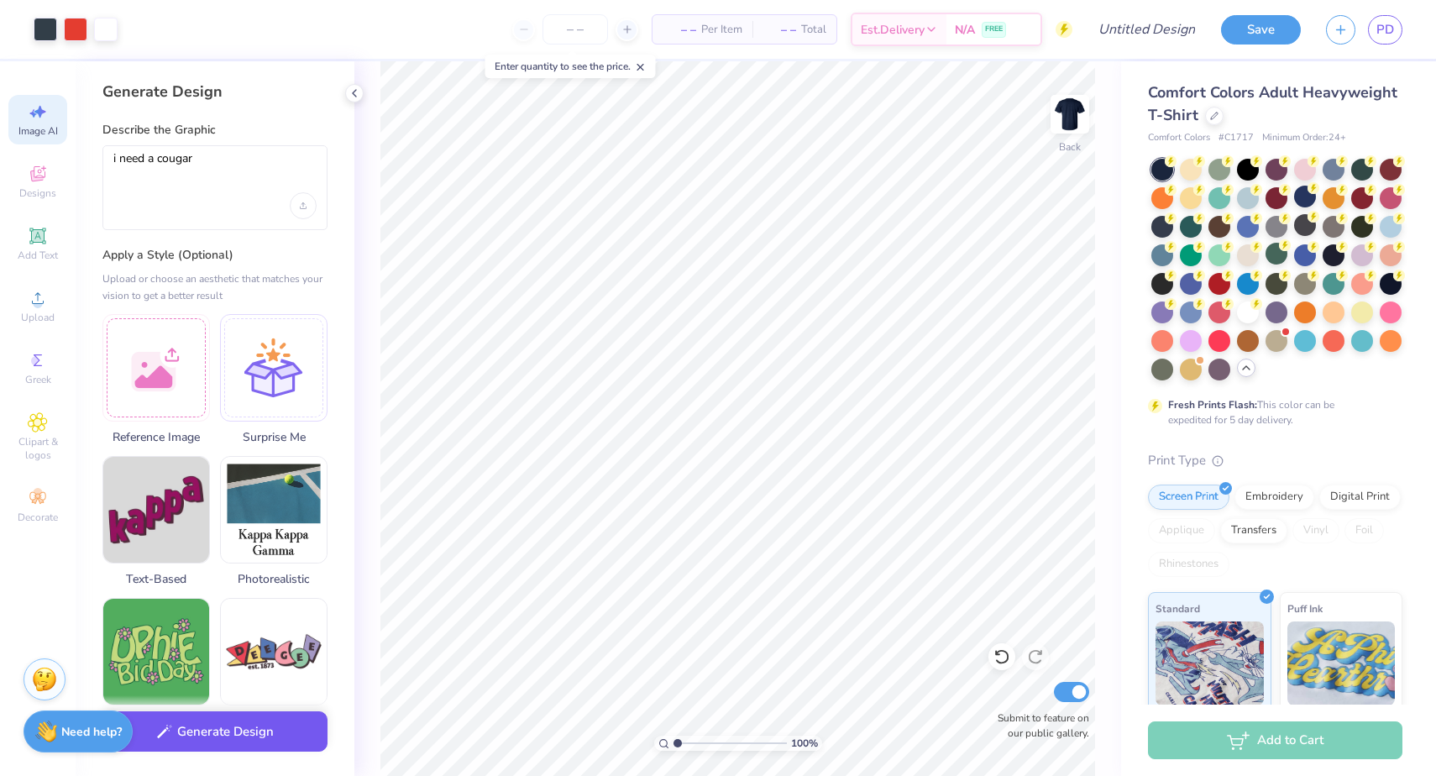
click at [194, 741] on button "Generate Design" at bounding box center [214, 731] width 225 height 41
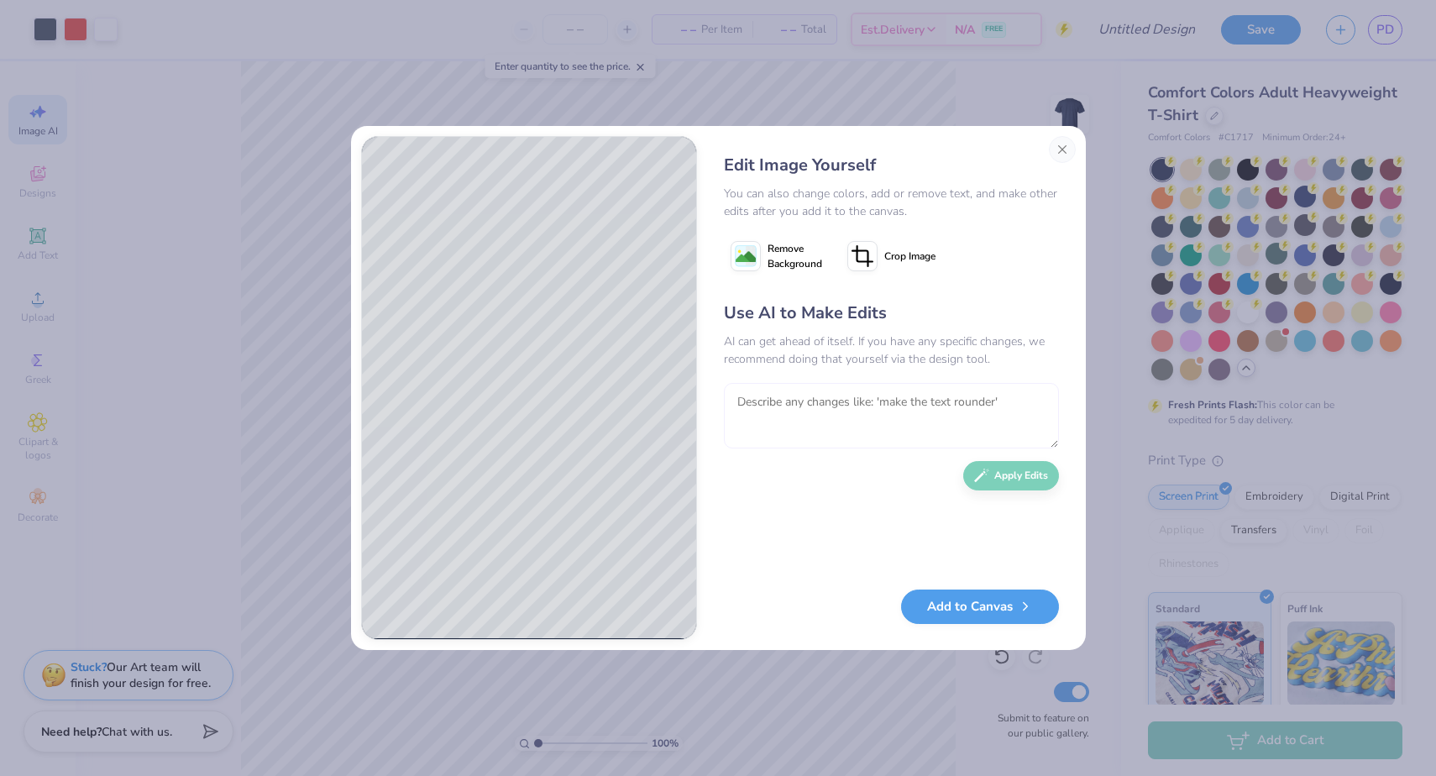
click at [835, 418] on textarea at bounding box center [891, 415] width 335 height 65
type textarea "make it cute"
click at [1035, 469] on button "Apply Edits" at bounding box center [1011, 471] width 96 height 29
click at [951, 419] on textarea at bounding box center [891, 415] width 335 height 65
type textarea "m"
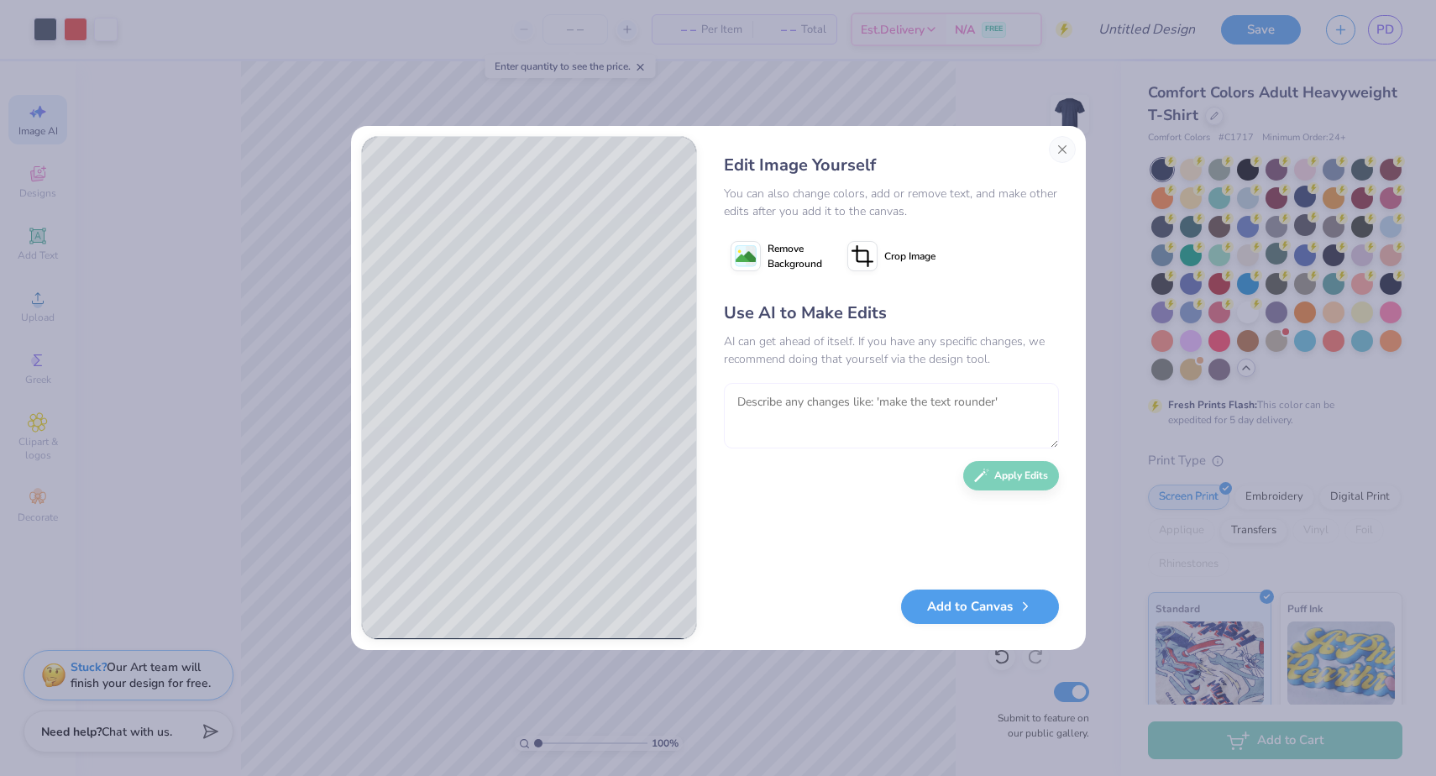
type textarea "d"
type textarea "i"
type textarea "different cute cougar"
click at [1028, 482] on button "Apply Edits" at bounding box center [1011, 471] width 96 height 29
type textarea "d"
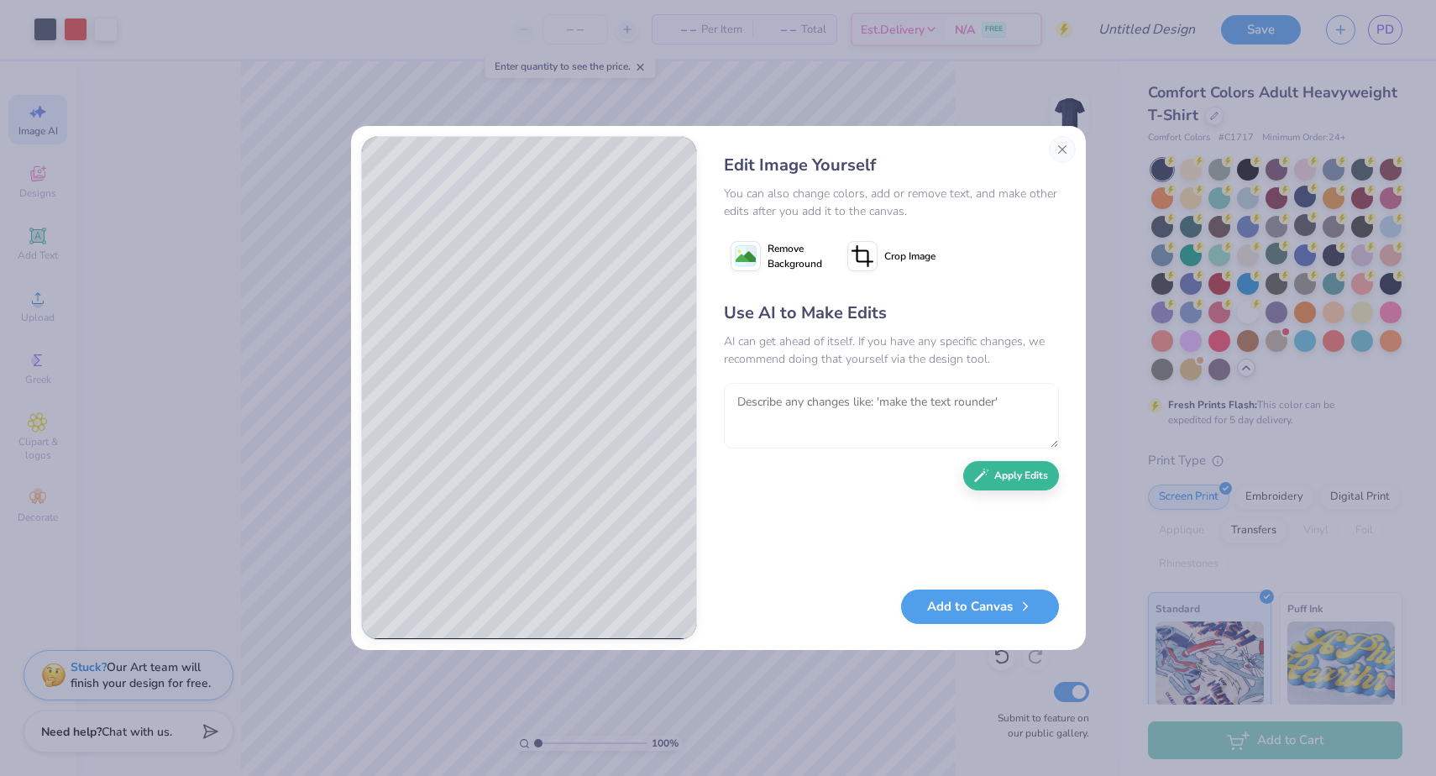
type textarea "="
type textarea "i want a different cougar design"
click at [1023, 479] on button "Apply Edits" at bounding box center [1011, 471] width 96 height 29
click at [870, 410] on textarea at bounding box center [891, 415] width 335 height 65
type textarea "make me a cute"
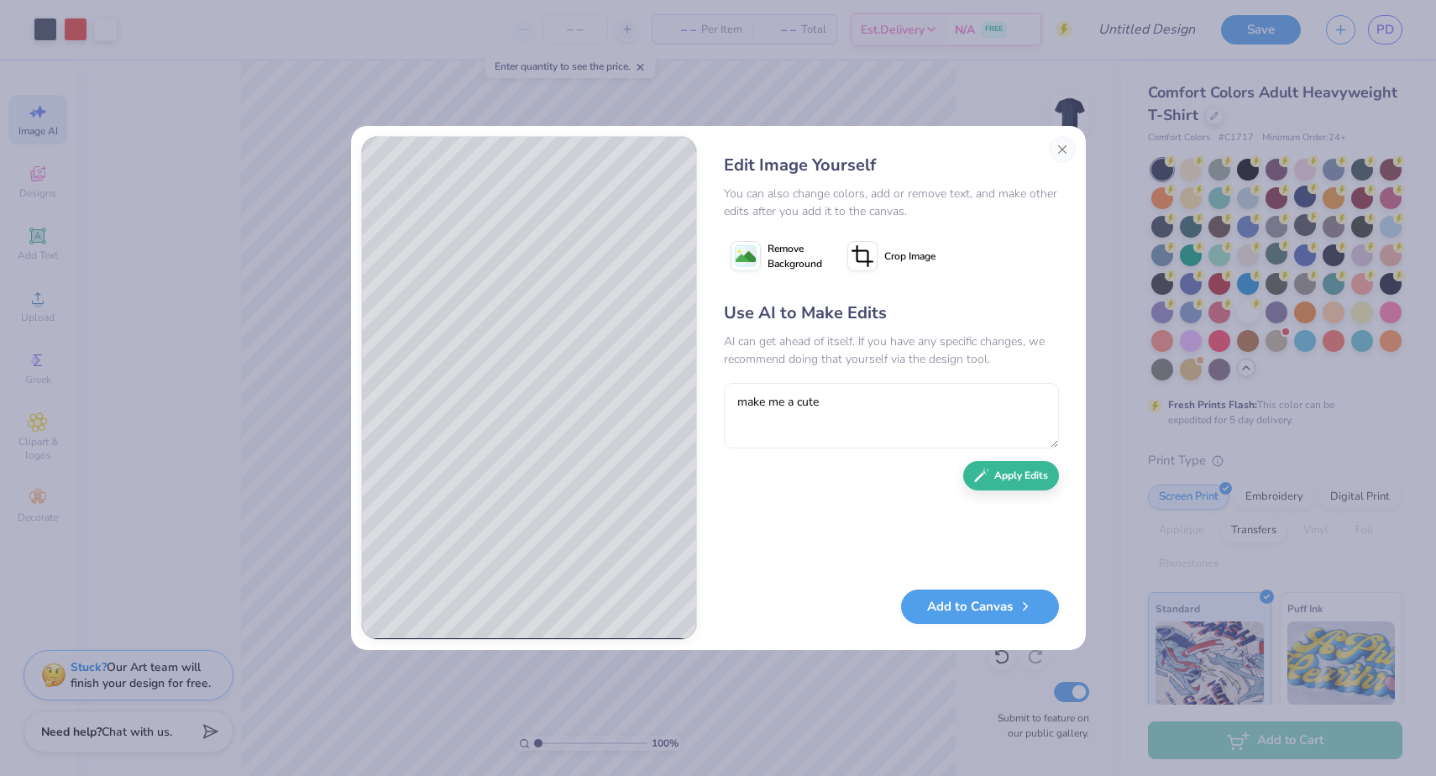
click at [1050, 134] on div "Edit Image Yourself You can also change colors, add or remove text, and make ot…" at bounding box center [718, 388] width 735 height 524
click at [1060, 148] on button "Close" at bounding box center [1062, 149] width 27 height 27
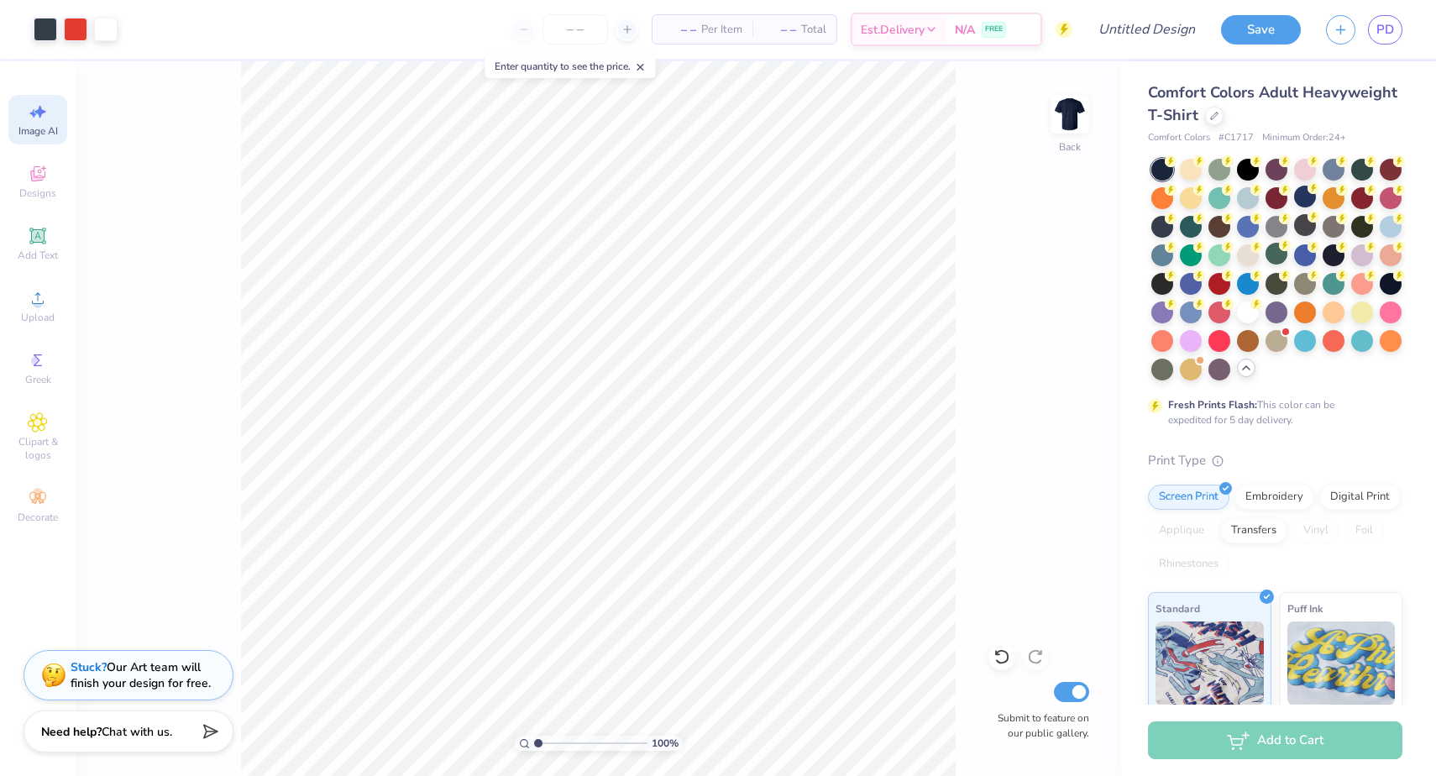
click at [19, 146] on div "Image AI Designs Add Text Upload Greek Clipart & logos Decorate" at bounding box center [37, 313] width 59 height 436
click at [34, 115] on icon at bounding box center [33, 113] width 8 height 8
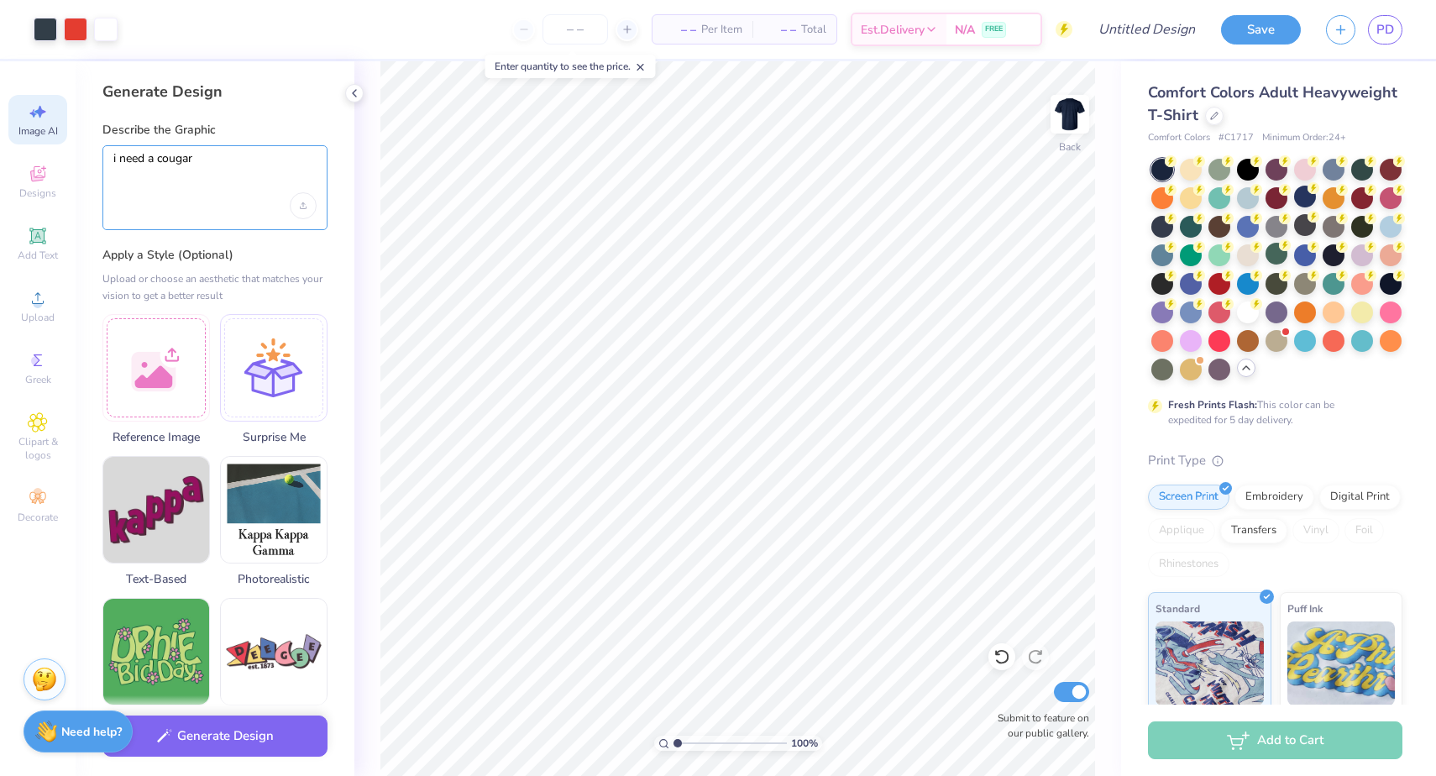
click at [207, 174] on textarea "i need a cougar" at bounding box center [214, 172] width 203 height 42
click at [139, 156] on textarea "i need a cougar" at bounding box center [214, 172] width 203 height 42
click at [159, 158] on textarea "i want a cougar" at bounding box center [214, 172] width 203 height 42
click at [271, 153] on textarea "i want a cute cougar" at bounding box center [214, 172] width 203 height 42
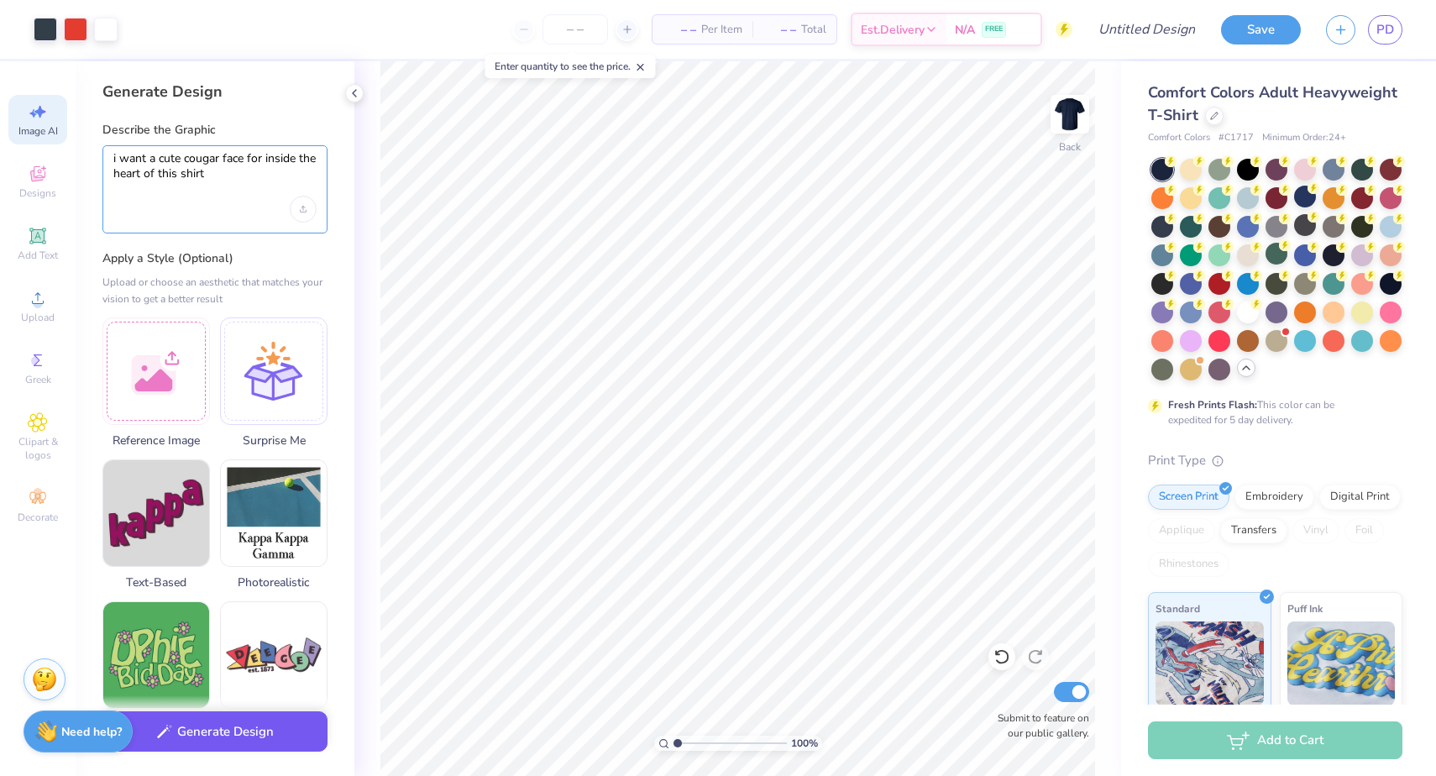
type textarea "i want a cute cougar face for inside the heart of this shirt"
click at [271, 730] on button "Generate Design" at bounding box center [214, 731] width 225 height 41
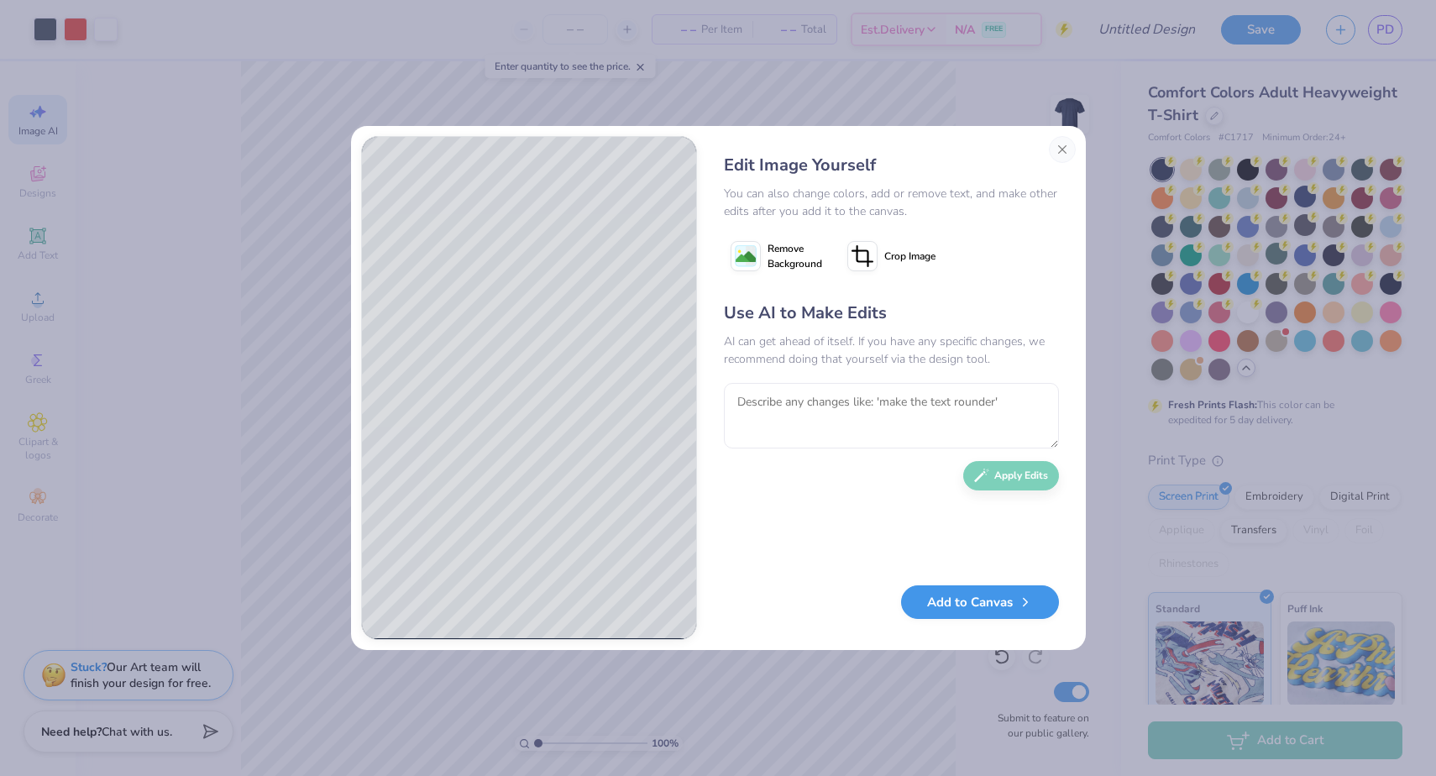
click at [1027, 608] on icon "button" at bounding box center [1025, 601] width 15 height 15
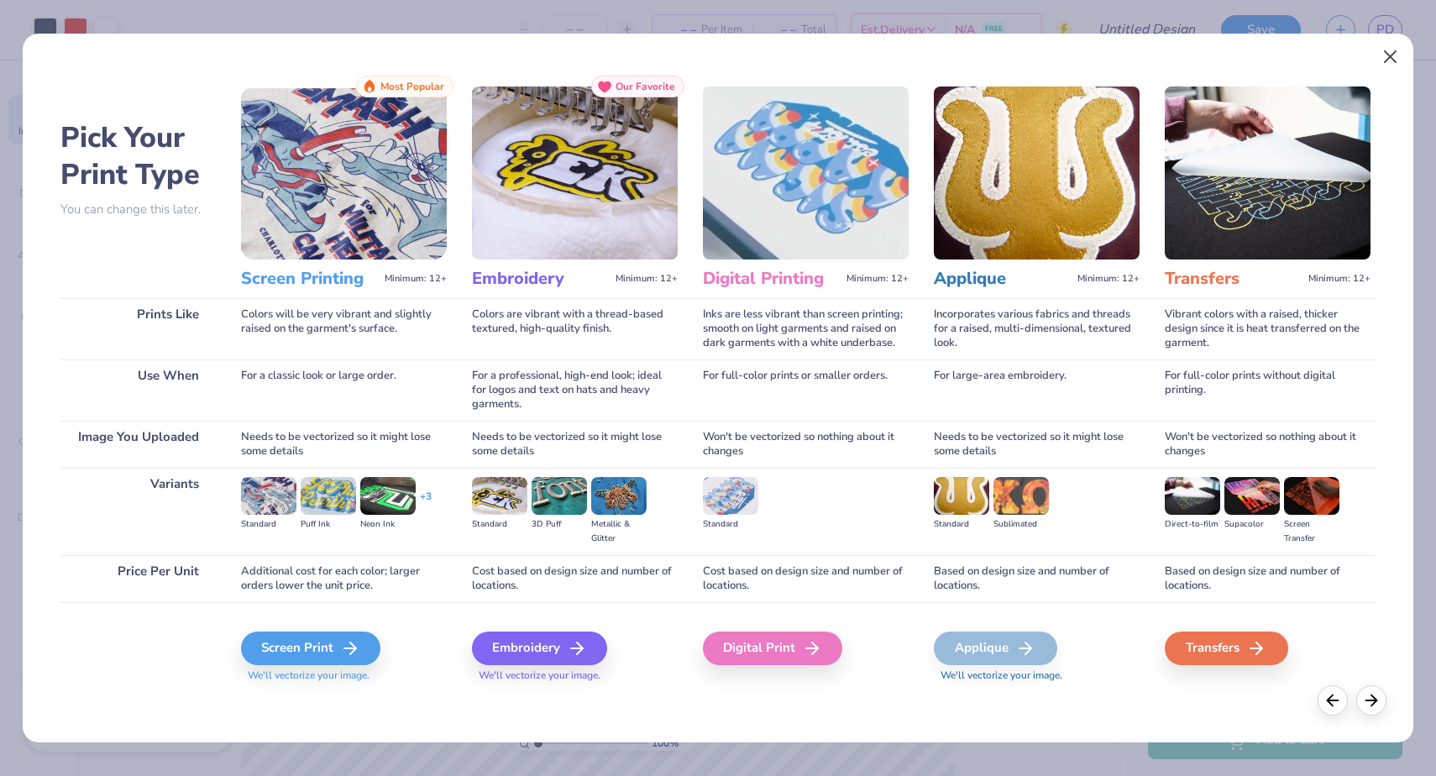
click at [1379, 59] on button "Close" at bounding box center [1390, 57] width 32 height 32
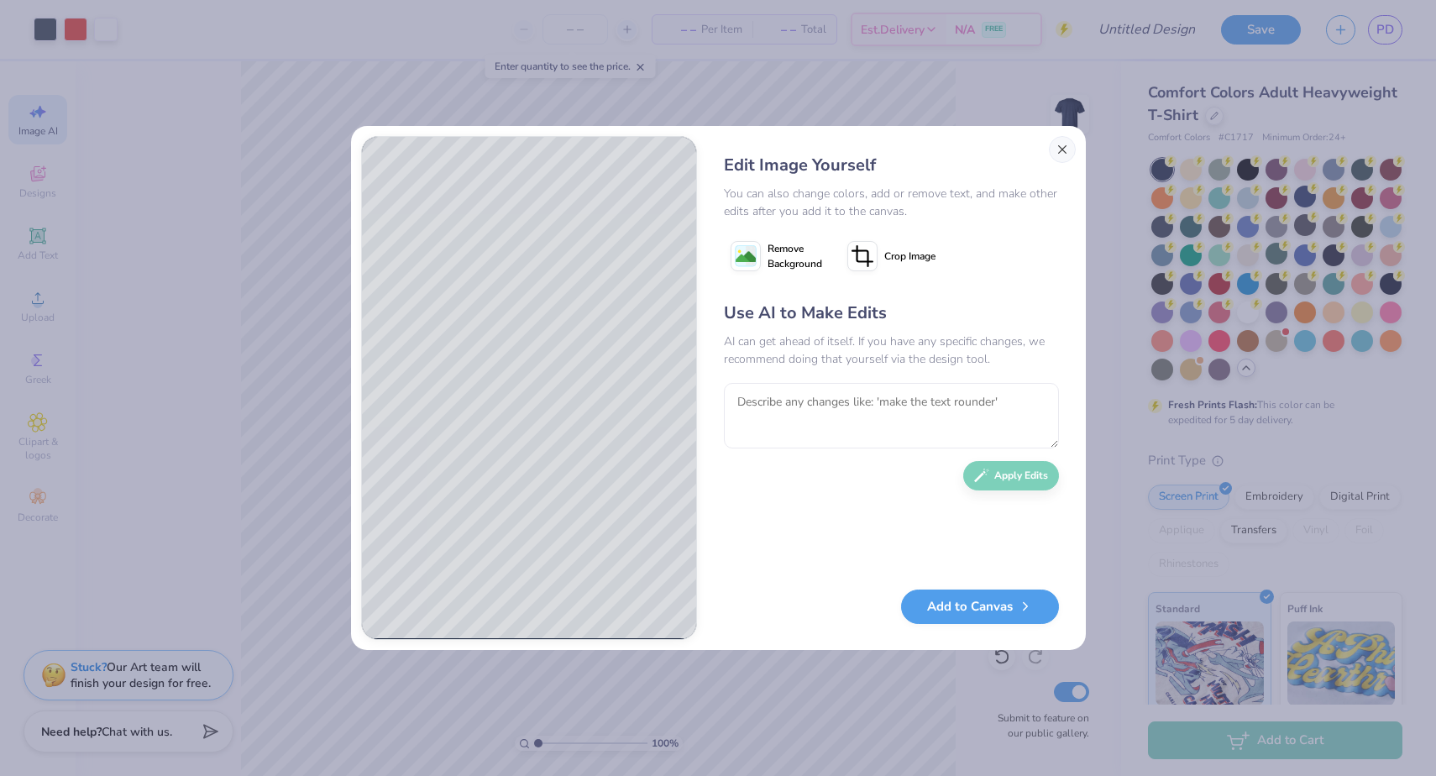
click at [1062, 145] on button "Close" at bounding box center [1062, 149] width 27 height 27
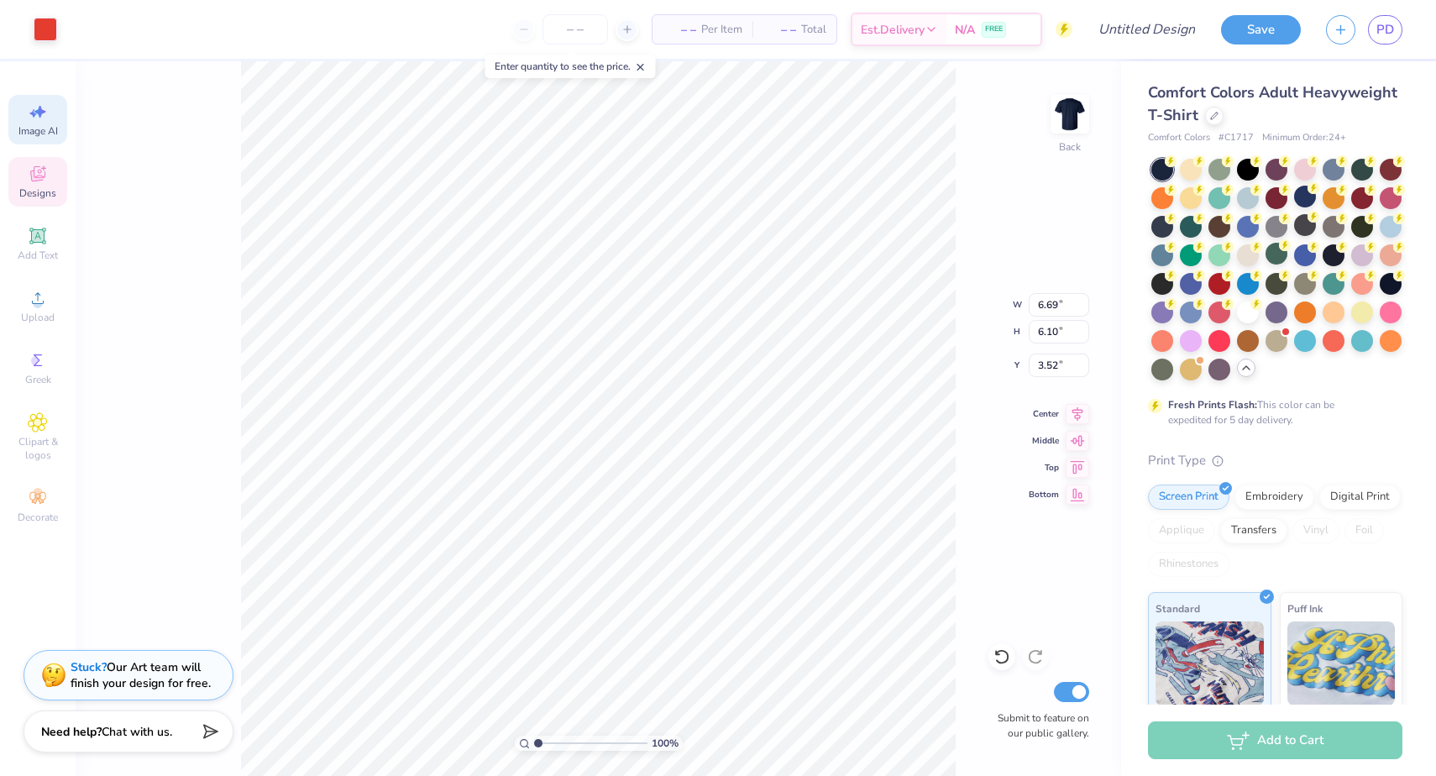
click at [47, 203] on div "Designs" at bounding box center [37, 182] width 59 height 50
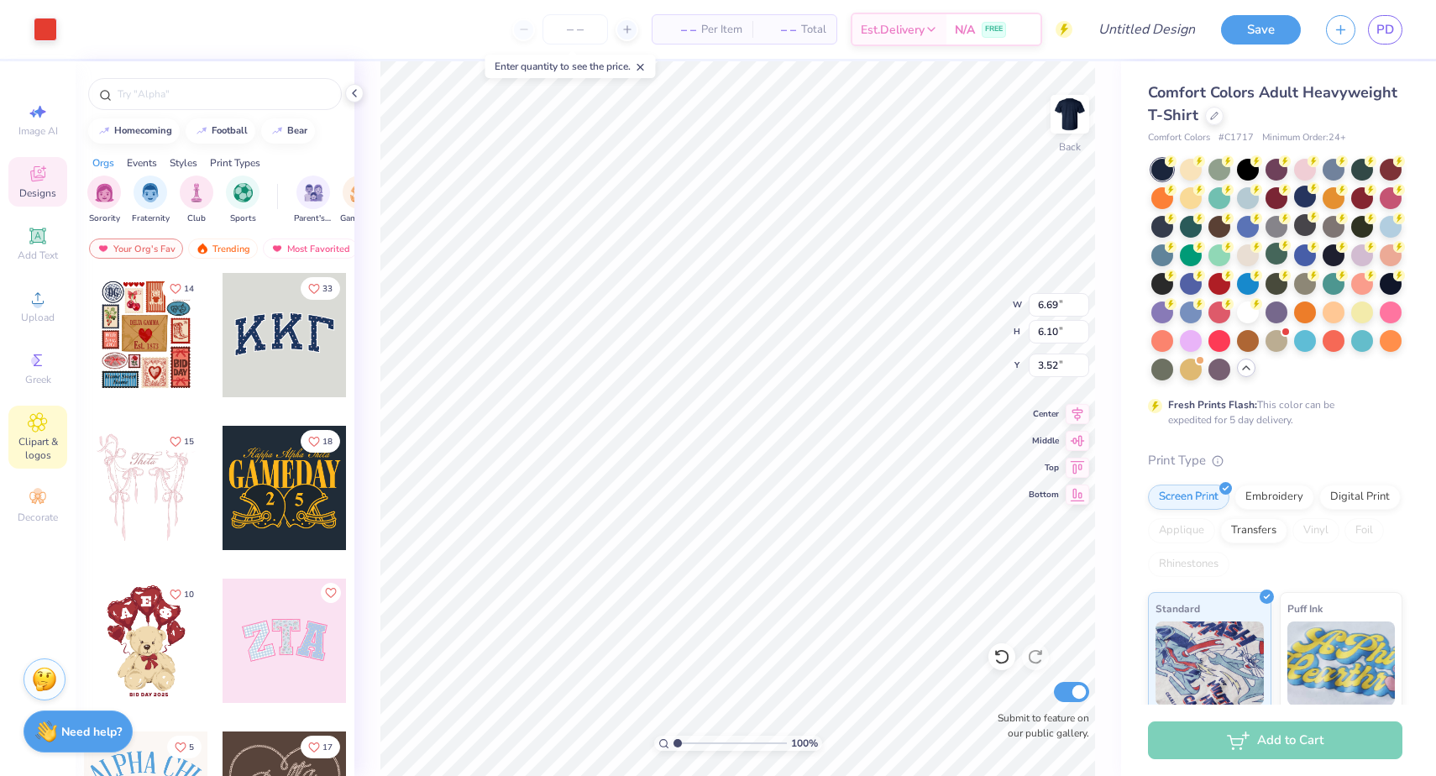
click at [32, 411] on div "Clipart & logos" at bounding box center [37, 437] width 59 height 63
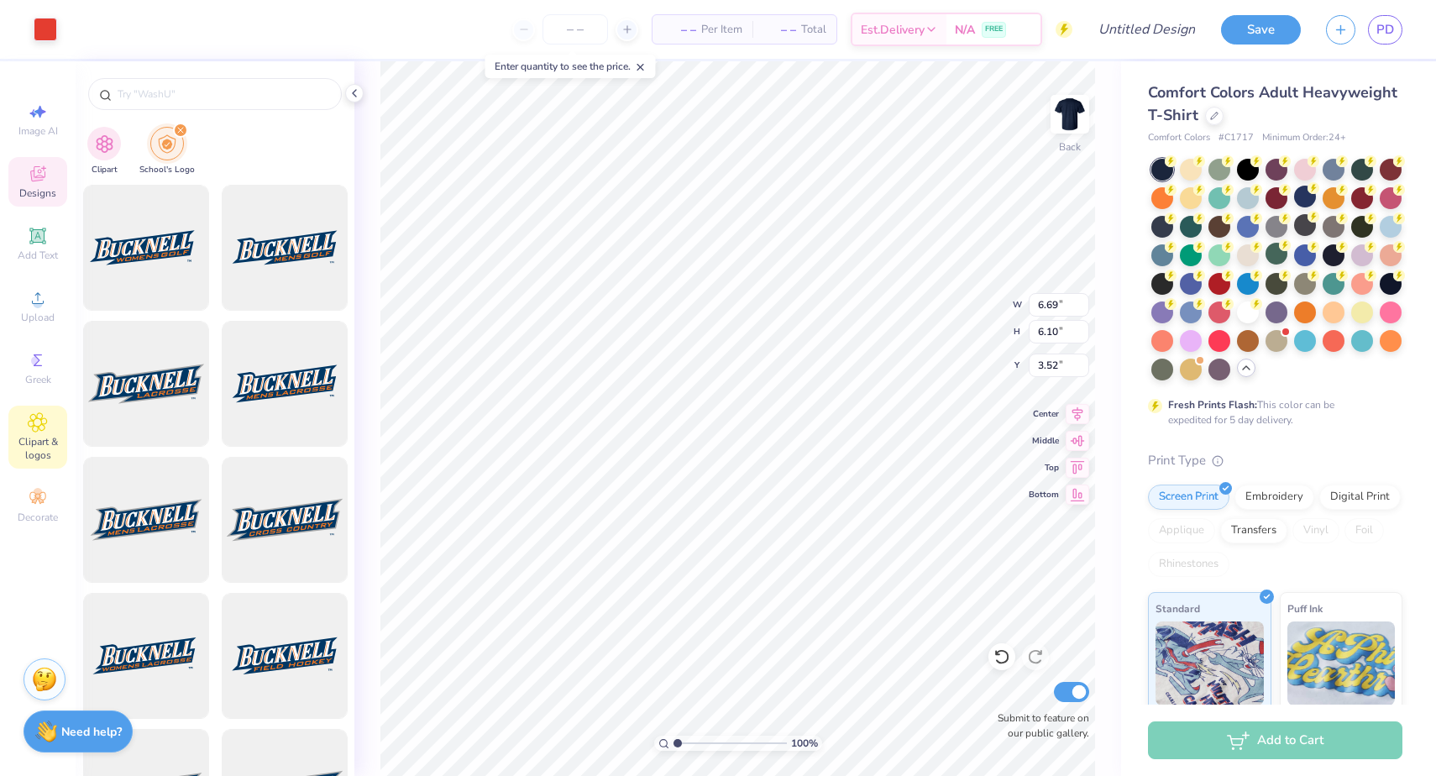
click at [29, 474] on div "Image AI Designs Add Text Upload Greek Clipart & logos Decorate" at bounding box center [37, 313] width 59 height 436
click at [30, 485] on div "Decorate" at bounding box center [37, 506] width 59 height 50
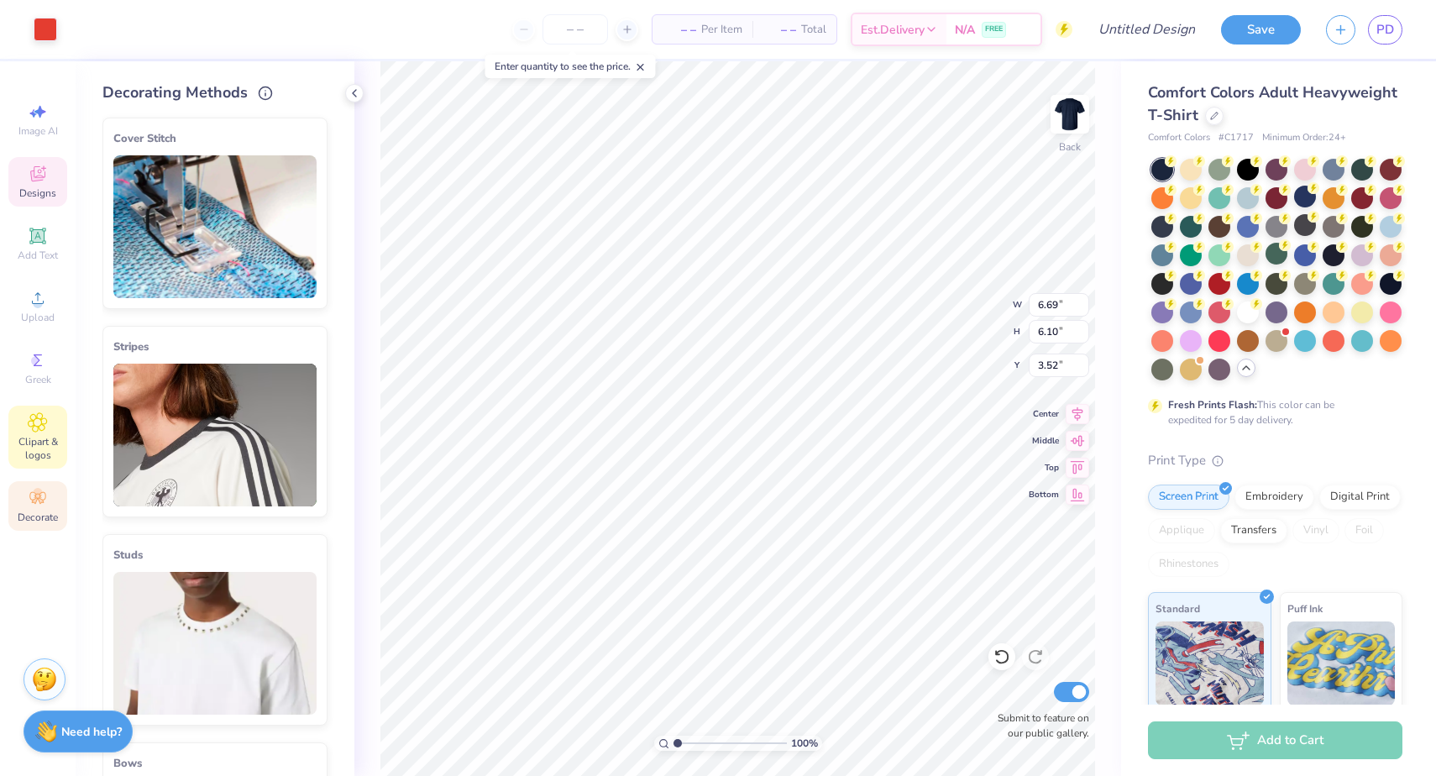
click at [27, 453] on span "Clipart & logos" at bounding box center [37, 448] width 59 height 27
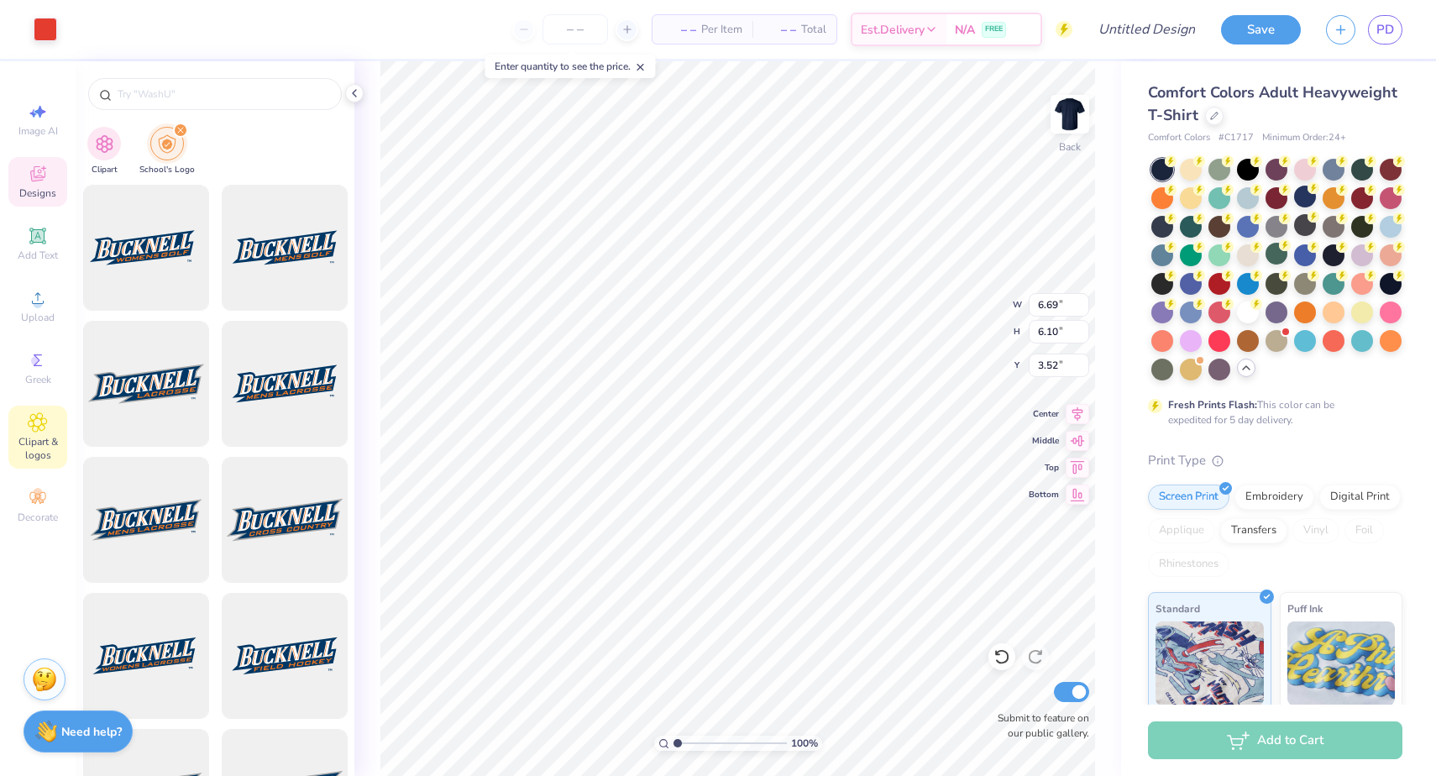
click at [180, 128] on icon "filter for School's Logo" at bounding box center [180, 130] width 7 height 7
click at [102, 150] on img "filter for Clipart" at bounding box center [104, 142] width 19 height 19
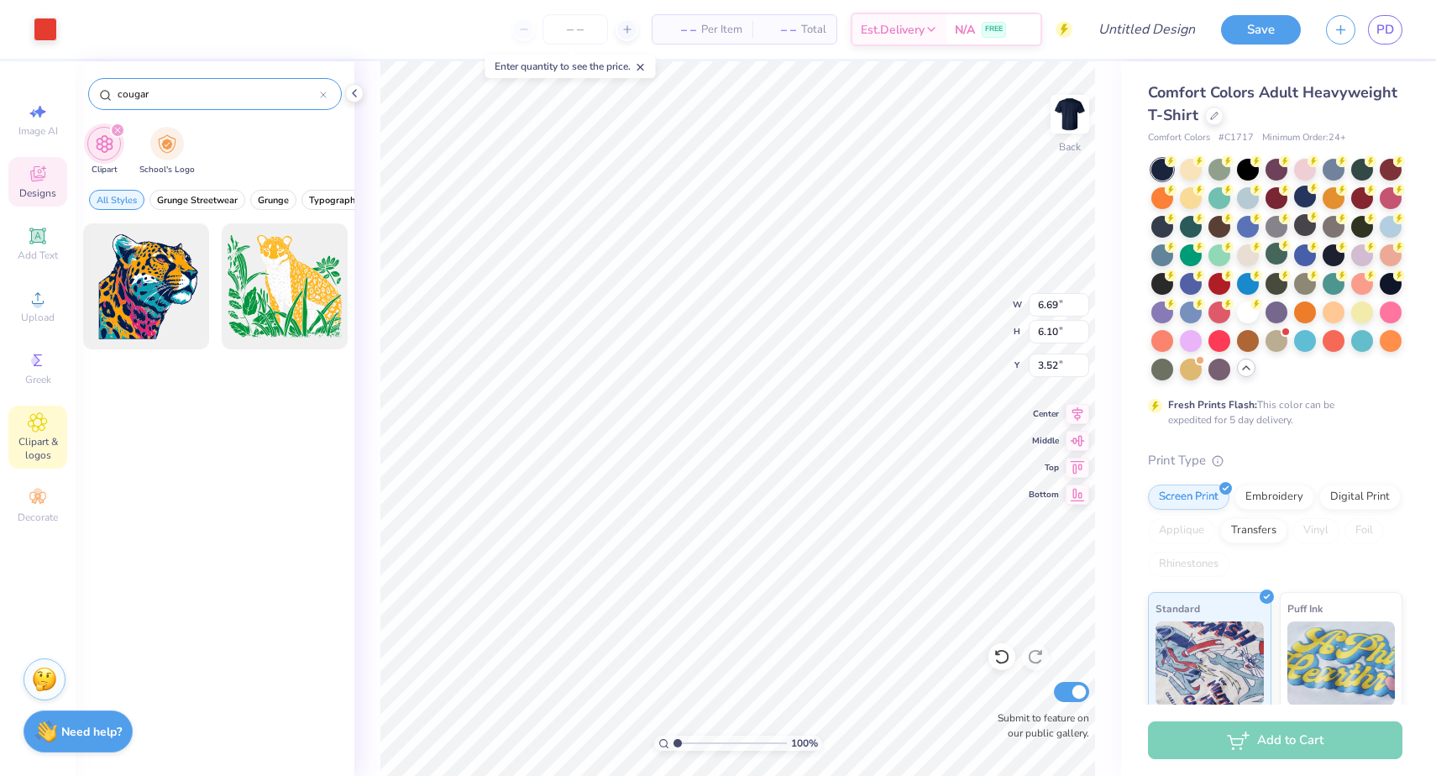
click at [167, 97] on input "cougar" at bounding box center [218, 94] width 204 height 17
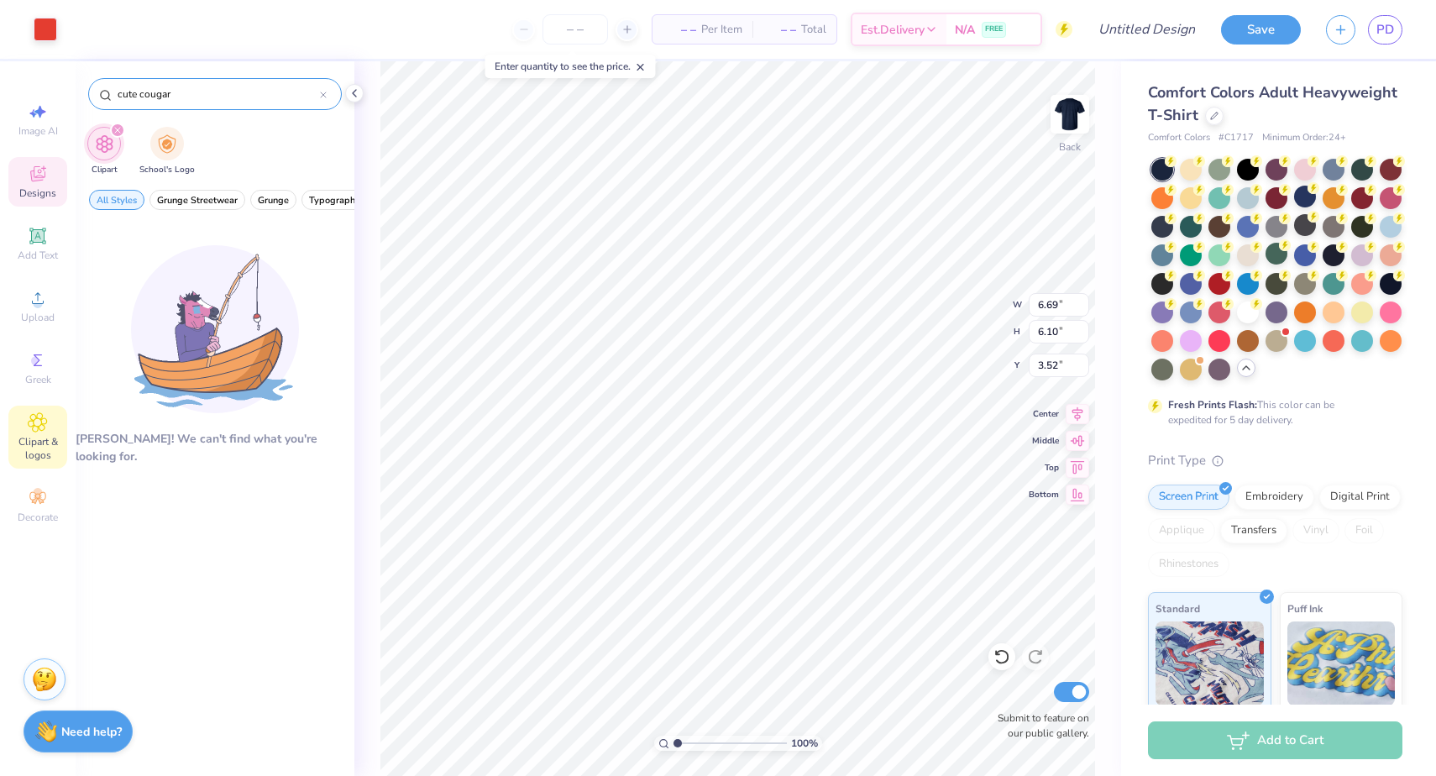
type input "cute cougar"
click at [322, 88] on div at bounding box center [323, 93] width 7 height 15
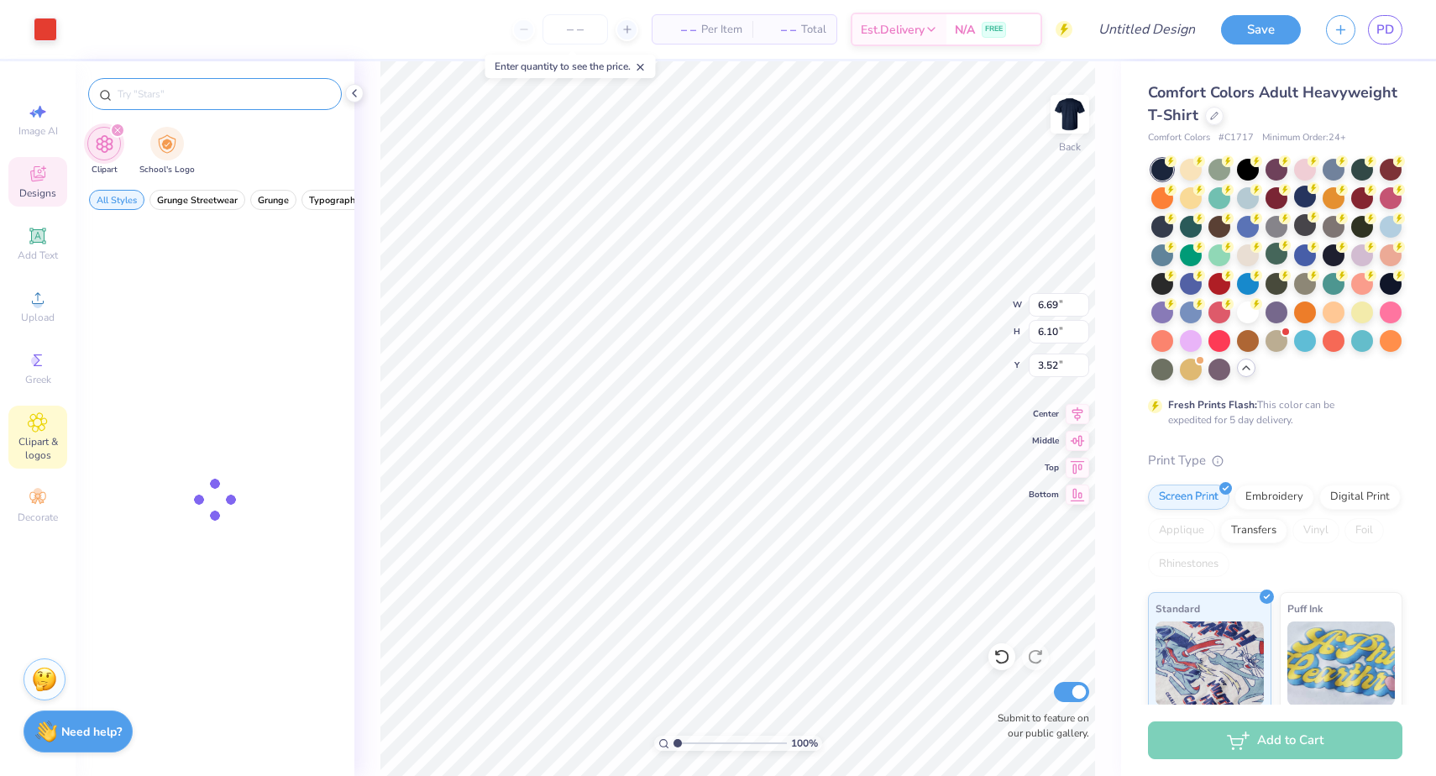
click at [249, 147] on div "Clipart School's Logo" at bounding box center [215, 153] width 279 height 63
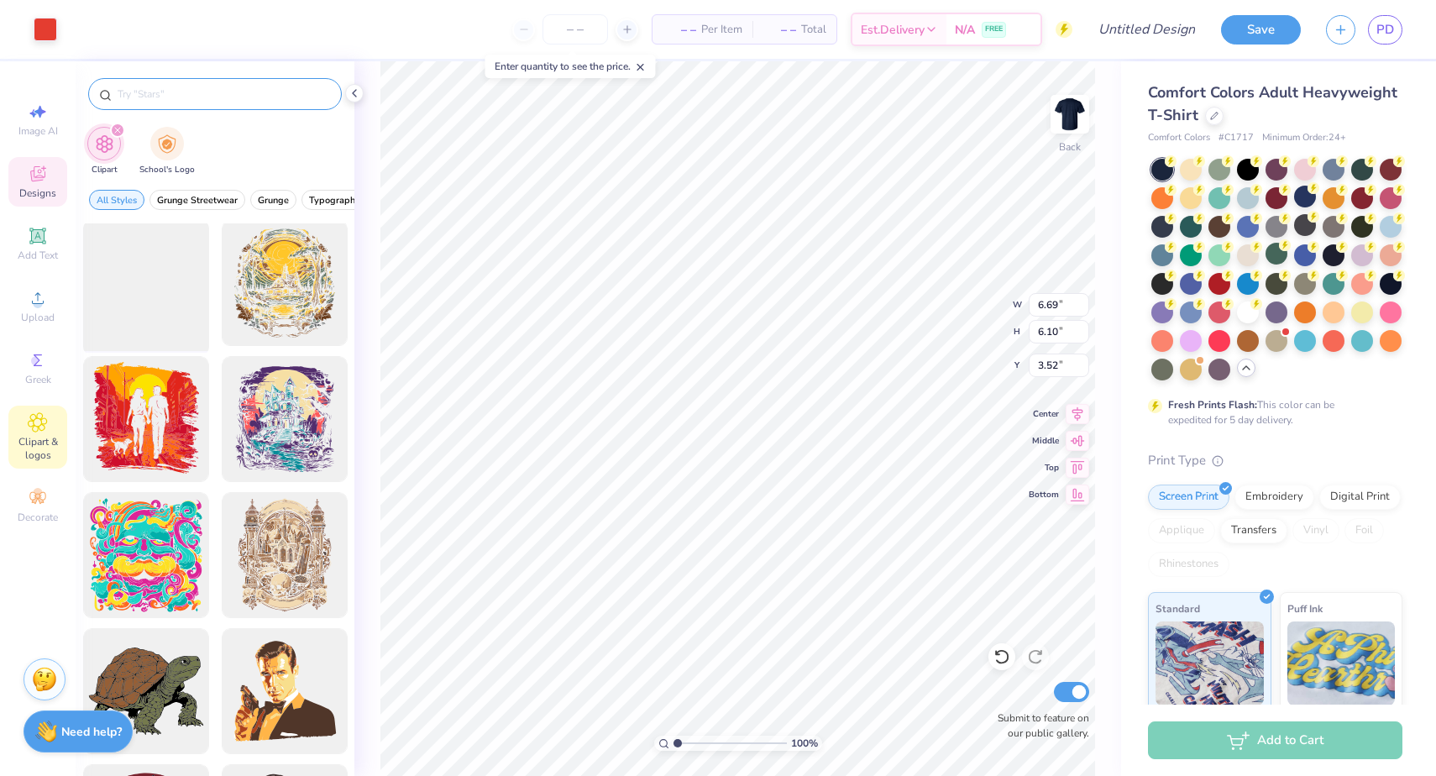
scroll to position [2142, 0]
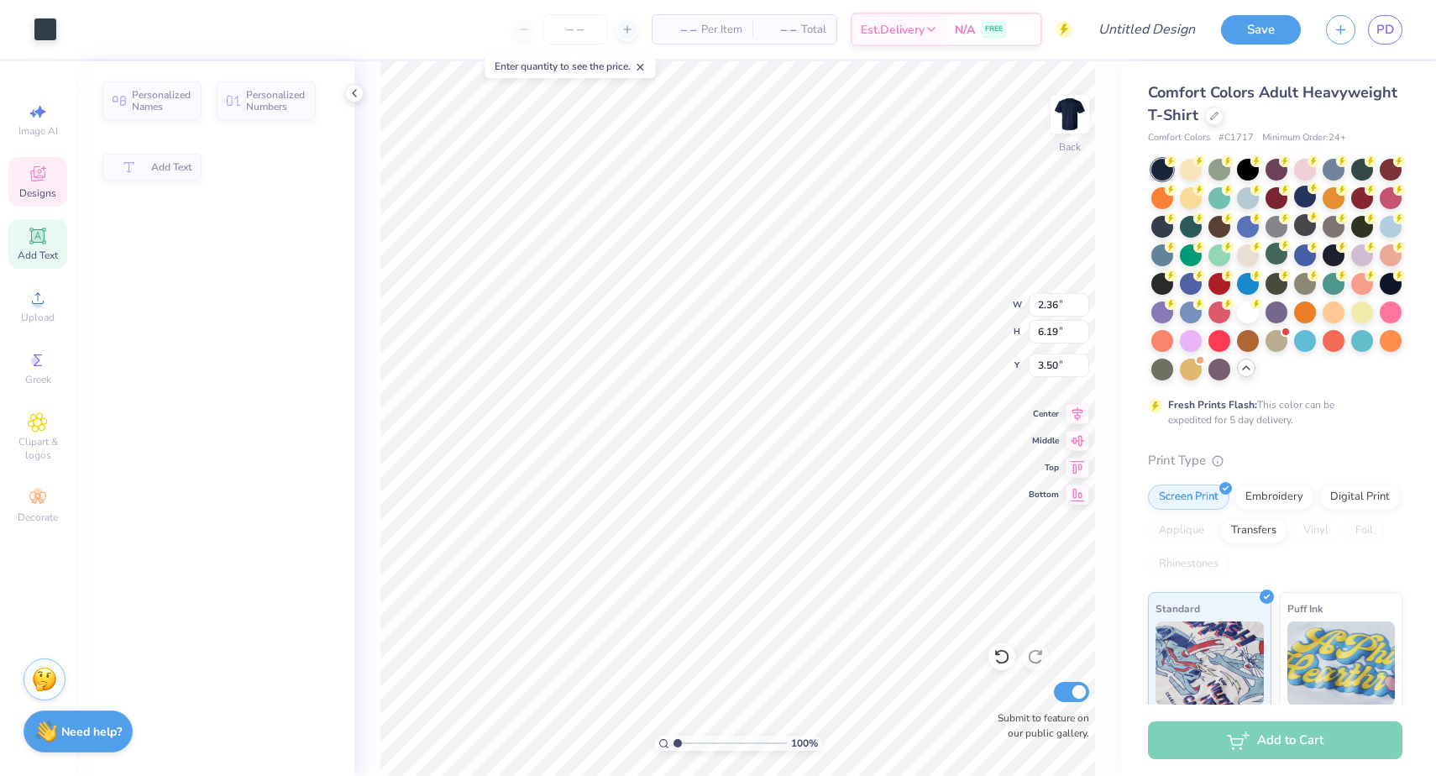
type input "2.36"
type input "6.19"
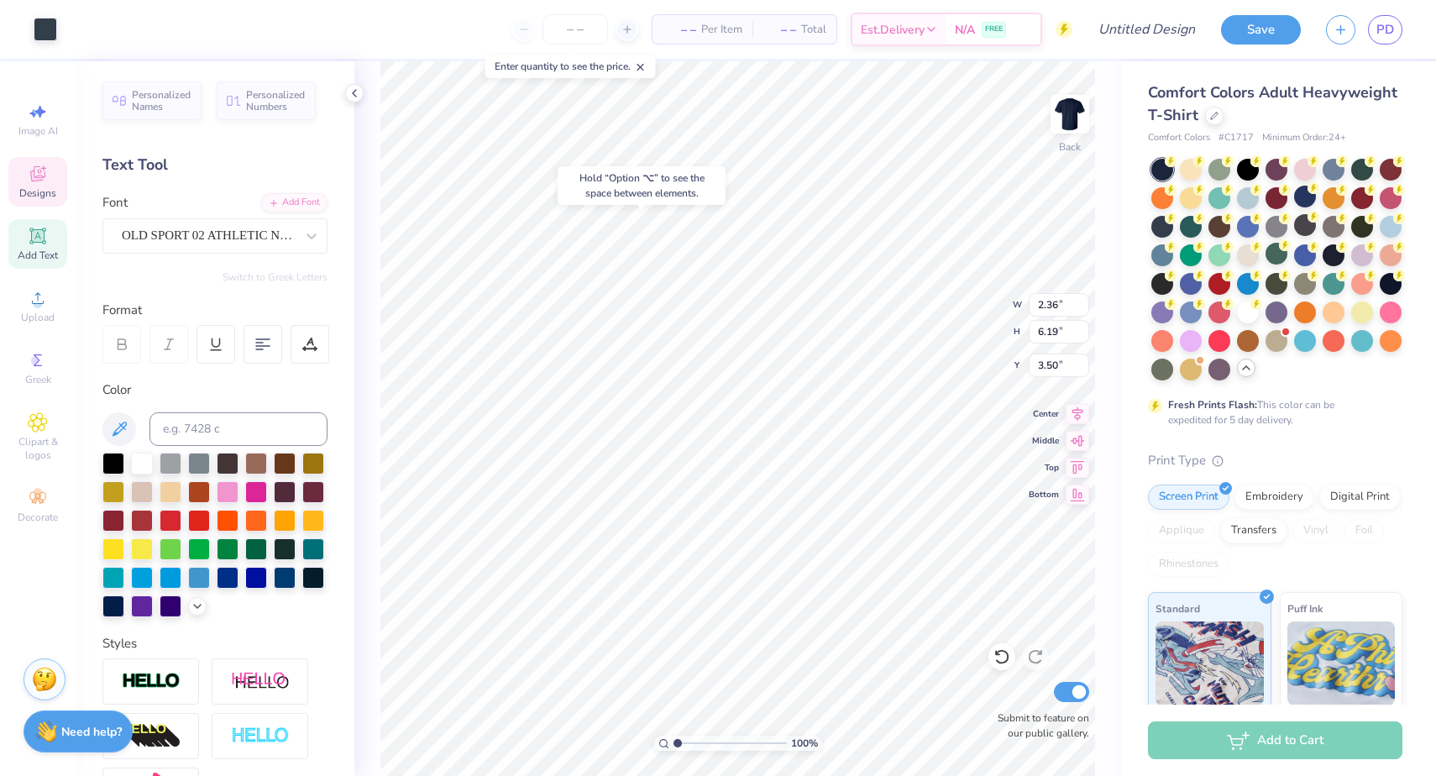
type input "3.49"
type input "9.62"
type input "5.72"
type input "10.03"
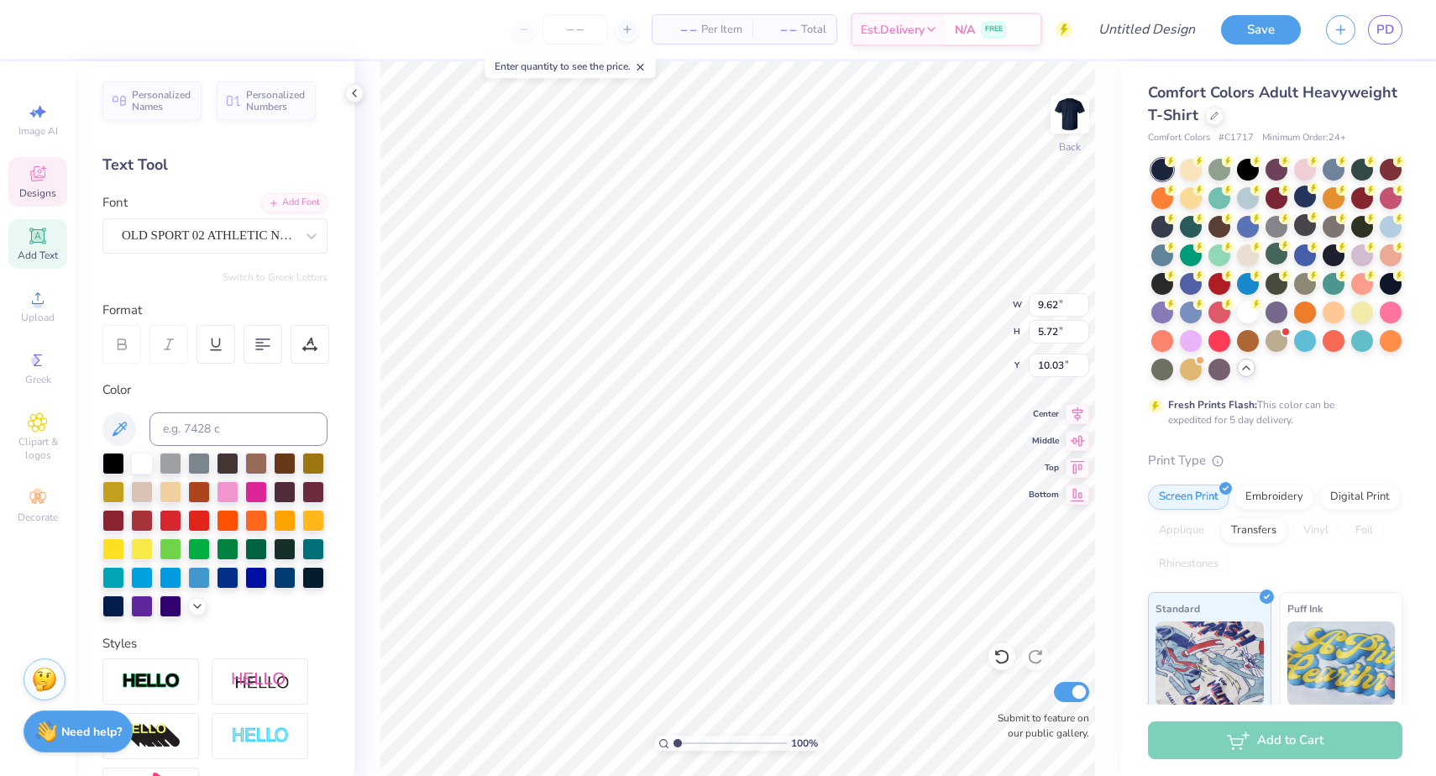
type textarea "CasisKD"
click at [1106, 467] on div "100 % Back W 9.62 9.62 " H 5.72 5.72 " Y 10.03 10.03 " Center Middle Top Bottom…" at bounding box center [737, 418] width 767 height 714
type textarea "Casis"
click at [1106, 432] on div "100 % Back W 14.16 14.16 " H 2.54 2.54 " Y 11.92 11.92 " Center Middle Top Bott…" at bounding box center [737, 418] width 767 height 714
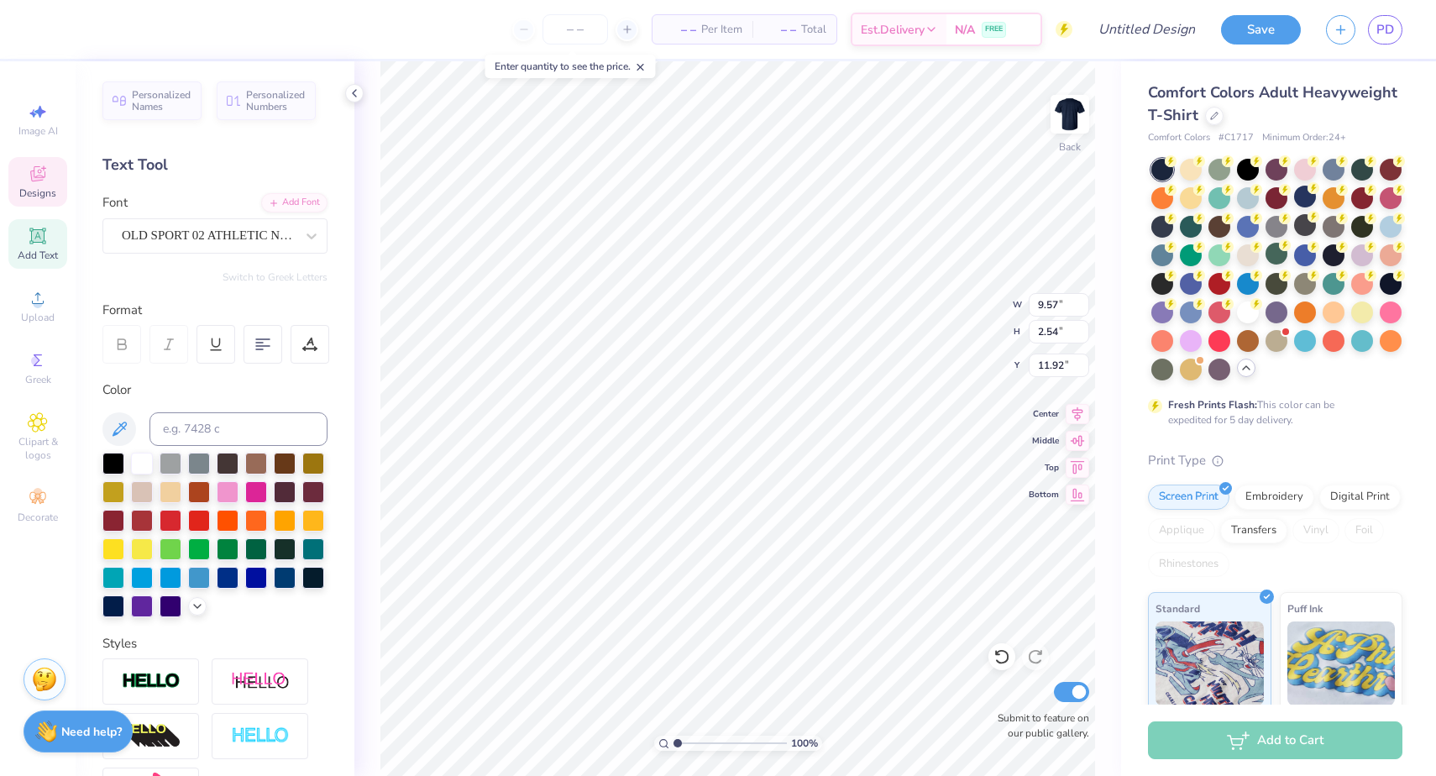
type input "10.63"
type input "0.81"
type input "3.76"
type input "4.71"
type input "2.36"
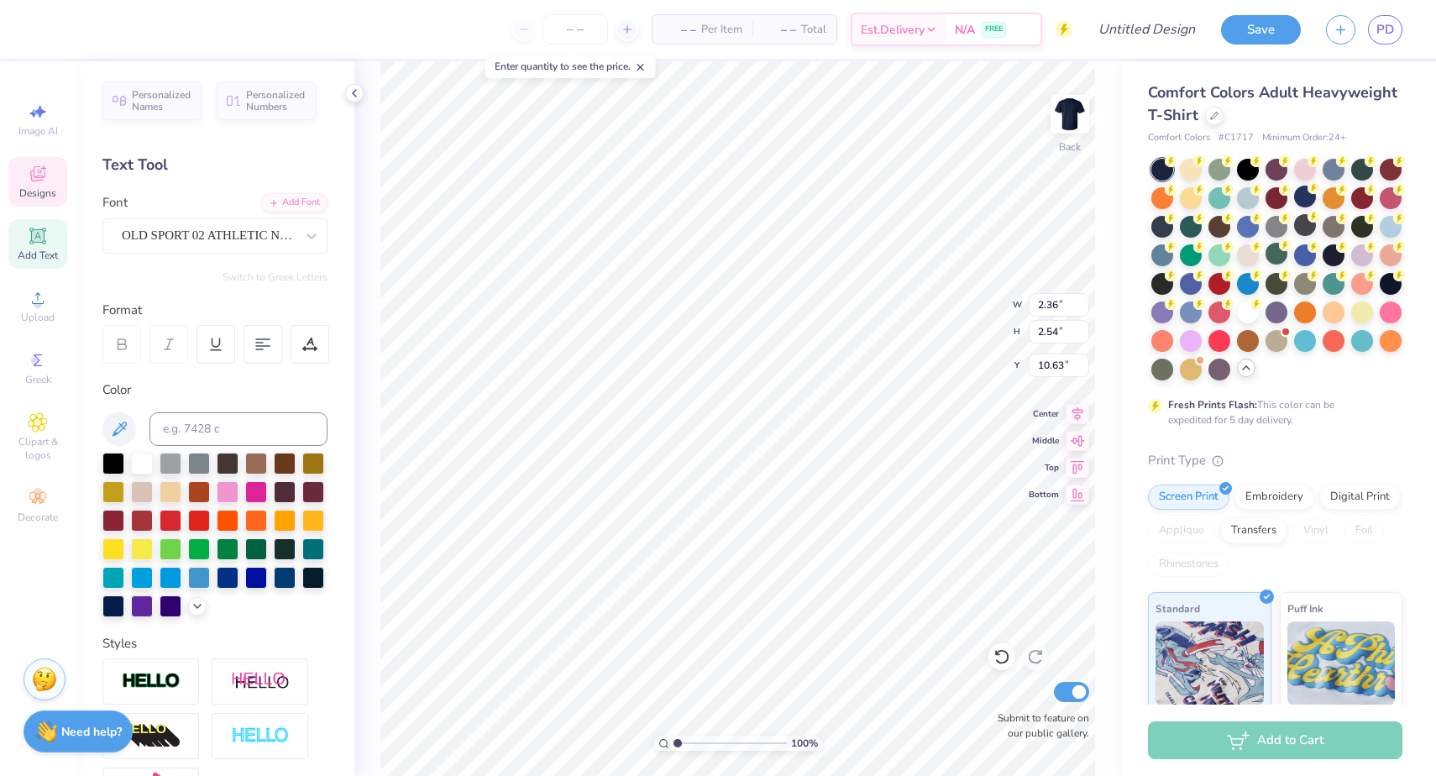
type input "6.19"
type input "3.49"
type input "9.57"
type input "9.68"
click at [41, 33] on div at bounding box center [46, 28] width 24 height 24
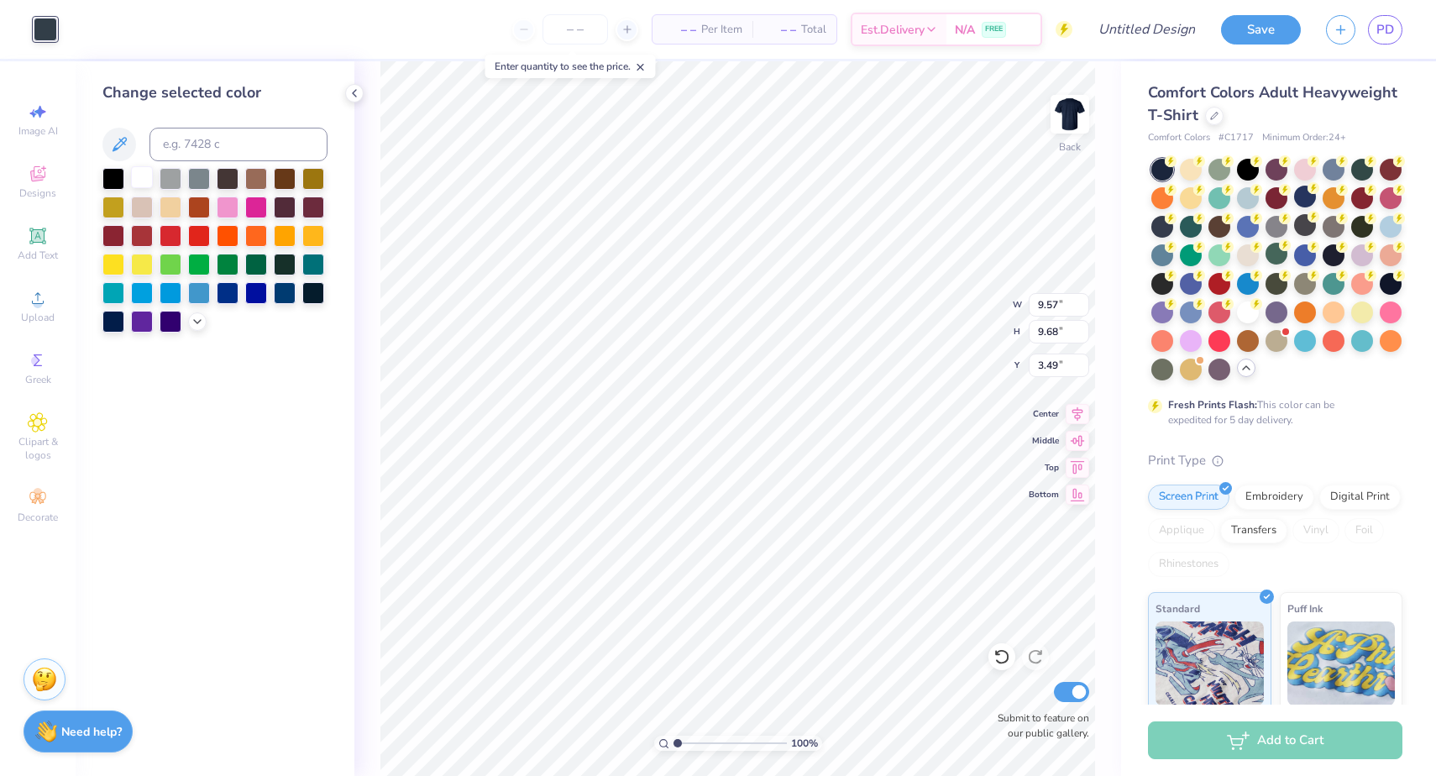
click at [141, 184] on div at bounding box center [142, 177] width 22 height 22
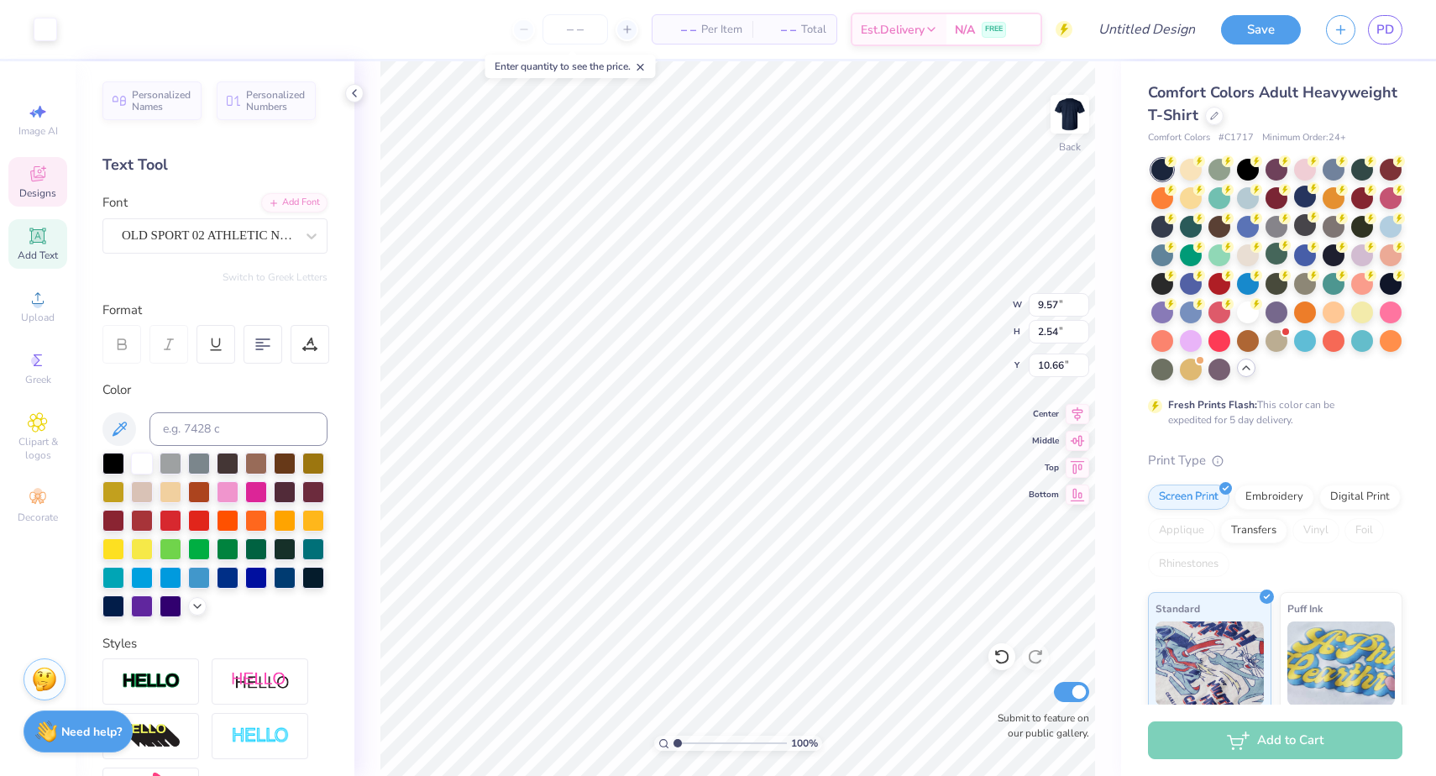
type input "10.66"
type input "11.55"
type input "3.07"
type input "10.56"
click at [39, 233] on icon at bounding box center [37, 235] width 13 height 13
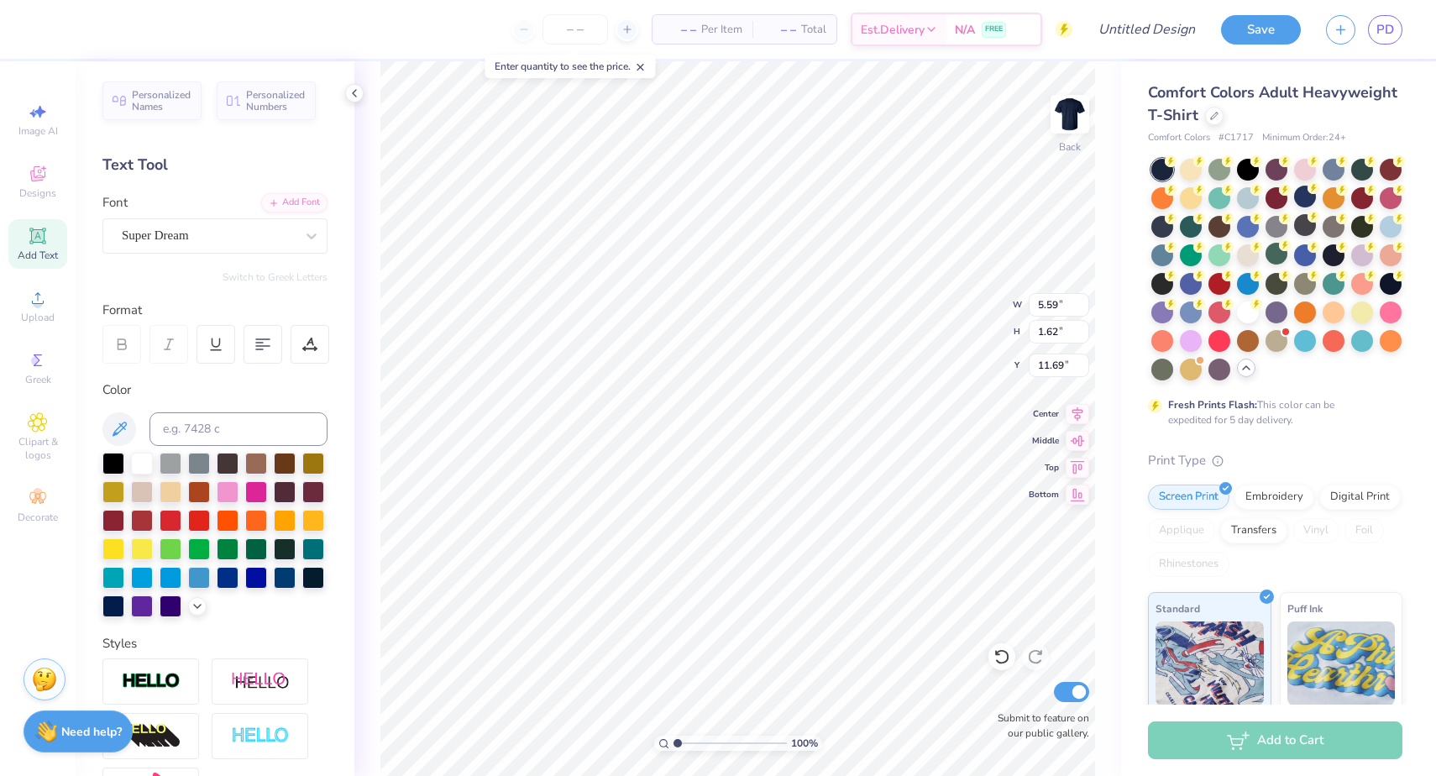
type input "14.16"
type textarea "STAFF"
type input "11.55"
type input "3.07"
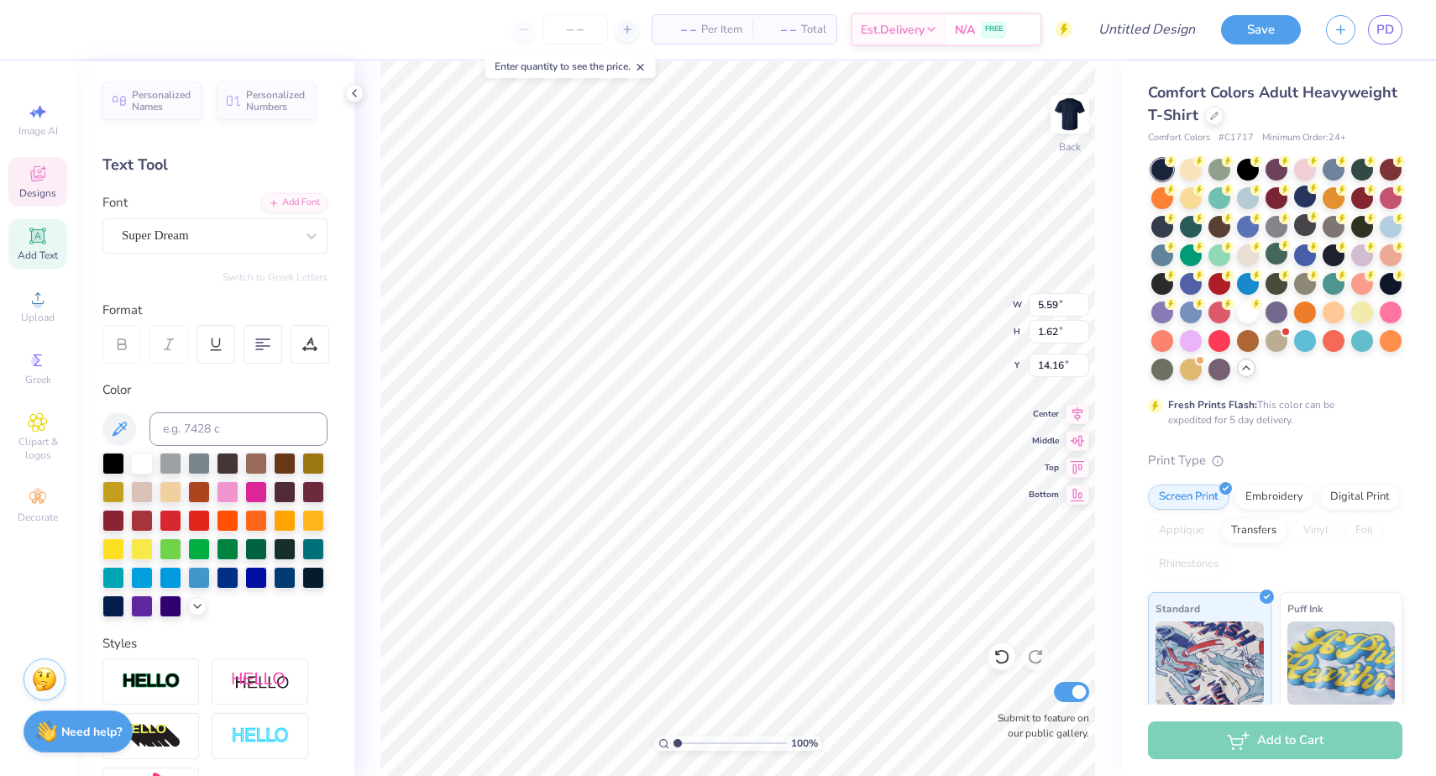
type input "10.56"
type input "6.40"
type input "1.68"
type input "14.13"
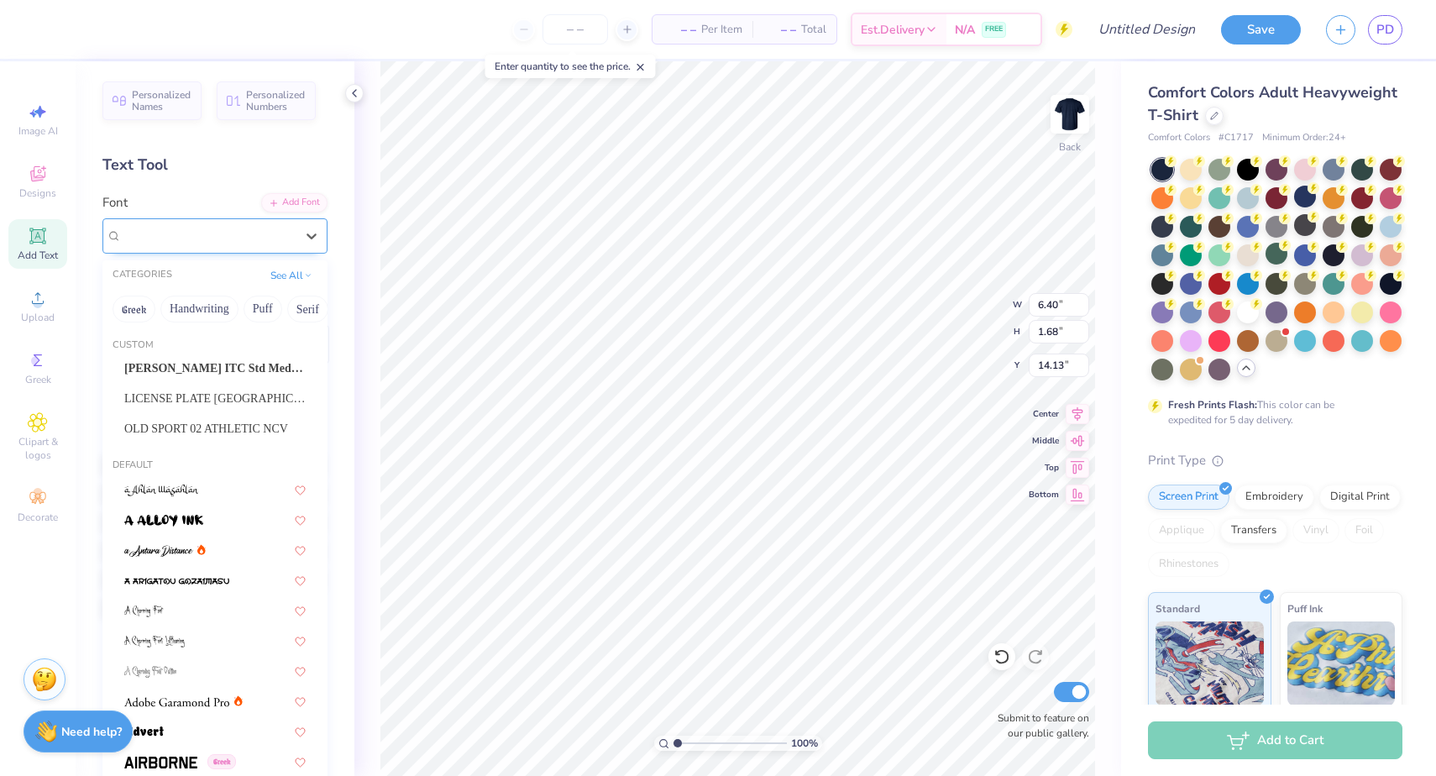
click at [263, 231] on div "Super Dream" at bounding box center [208, 235] width 176 height 26
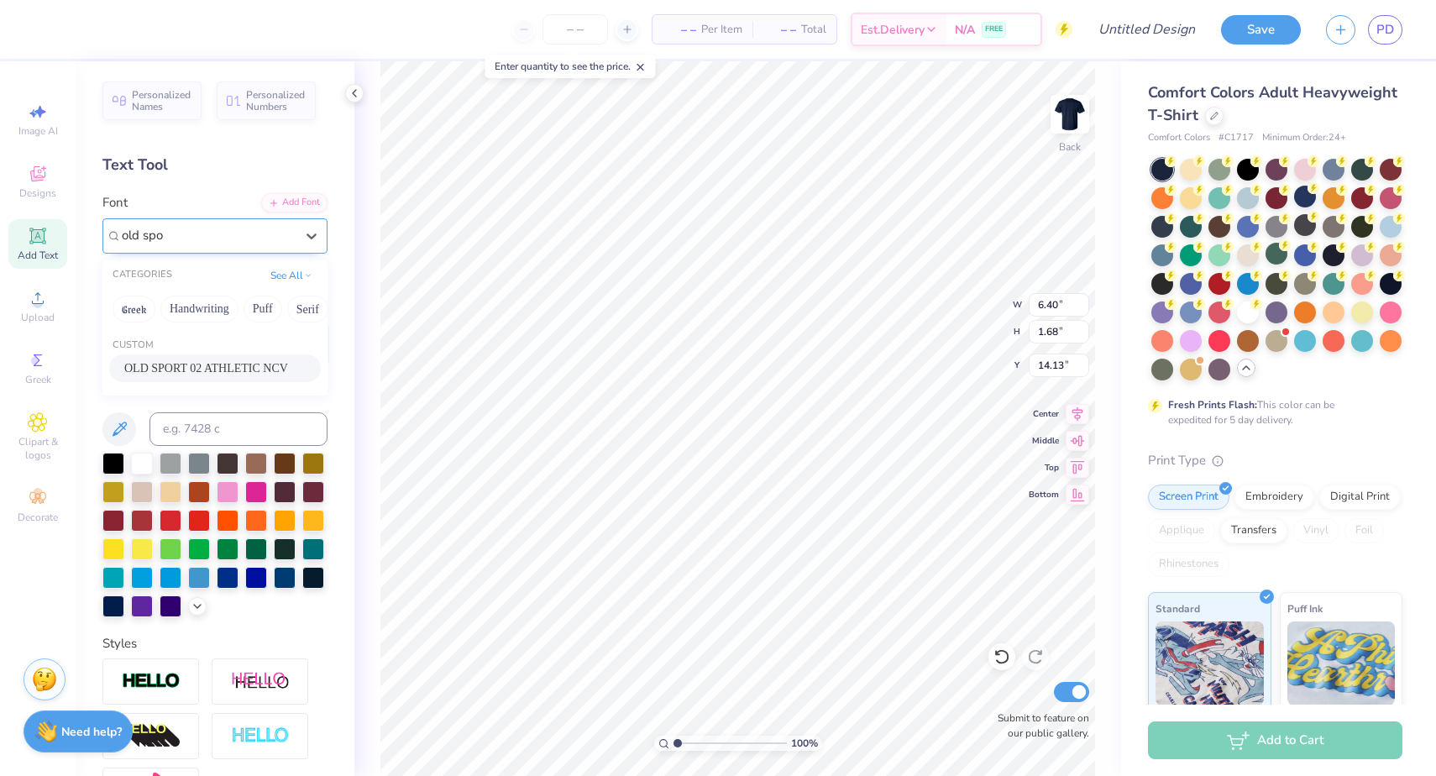
click at [275, 366] on span "OLD SPORT 02 ATHLETIC NCV" at bounding box center [206, 368] width 164 height 18
type input "old spo"
type input "7.06"
type input "14.16"
click at [1083, 308] on input "7.05" at bounding box center [1058, 305] width 60 height 24
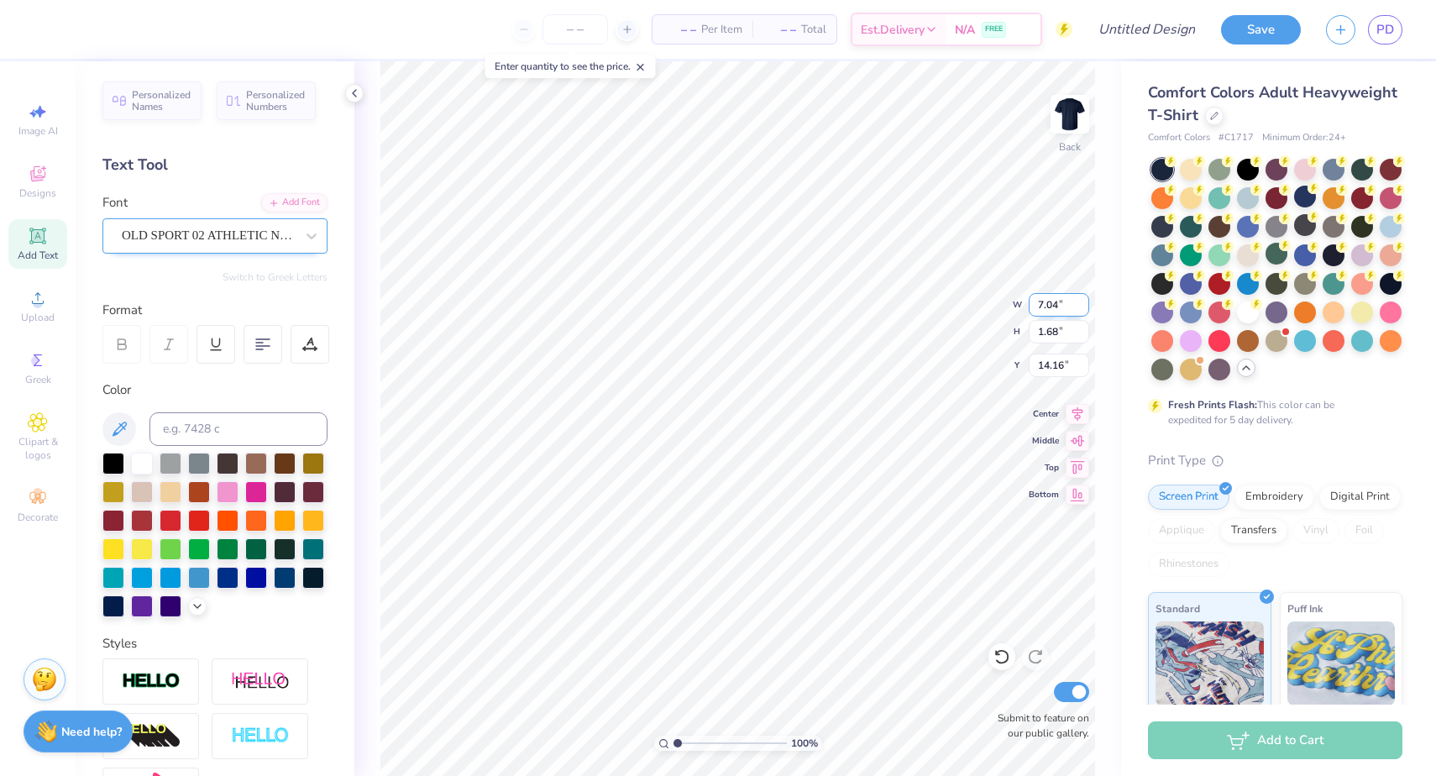
click at [1083, 308] on input "7.04" at bounding box center [1058, 305] width 60 height 24
click at [1083, 308] on input "7.03" at bounding box center [1058, 305] width 60 height 24
click at [1083, 308] on input "7.02" at bounding box center [1058, 305] width 60 height 24
click at [1083, 308] on input "7.01" at bounding box center [1058, 305] width 60 height 24
click at [1083, 307] on input "7" at bounding box center [1058, 305] width 60 height 24
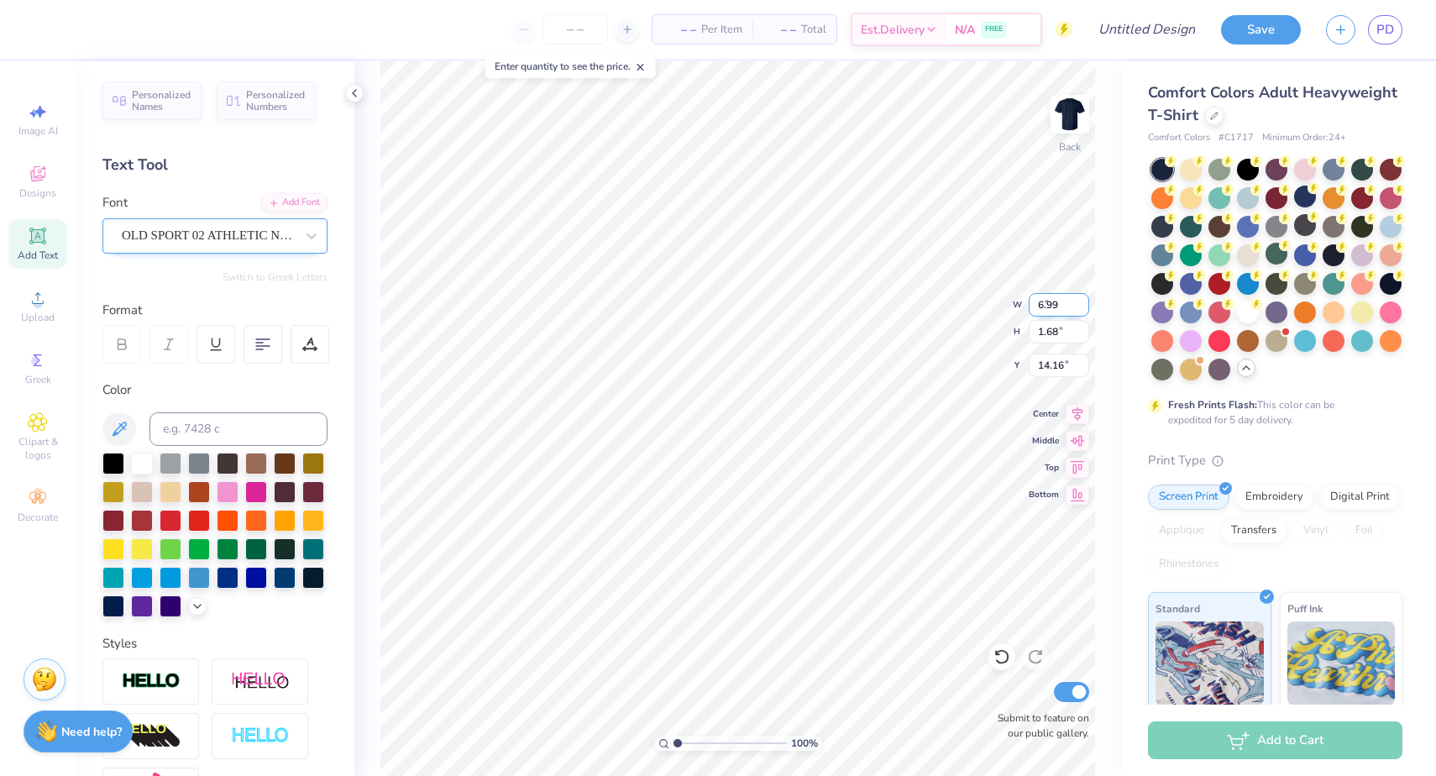
click at [1083, 307] on input "6.99" at bounding box center [1058, 305] width 60 height 24
click at [1083, 307] on input "6.98" at bounding box center [1058, 305] width 60 height 24
click at [1083, 307] on input "6.97" at bounding box center [1058, 305] width 60 height 24
click at [1083, 307] on input "6.96" at bounding box center [1058, 305] width 60 height 24
click at [1083, 307] on input "6.95" at bounding box center [1058, 305] width 60 height 24
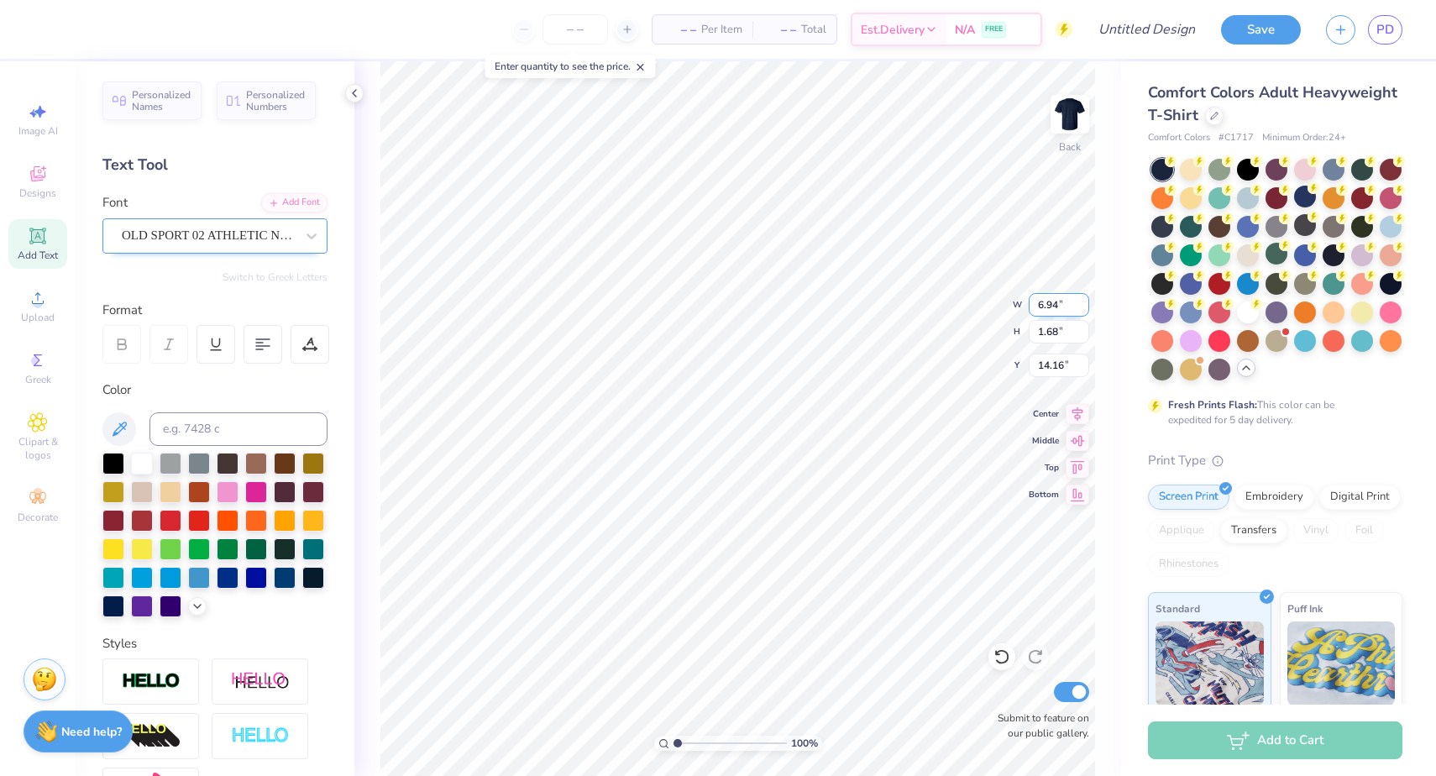
click at [1083, 307] on input "6.94" at bounding box center [1058, 305] width 60 height 24
click at [1083, 307] on input "6.93" at bounding box center [1058, 305] width 60 height 24
type input "6.92"
click at [1083, 307] on input "6.92" at bounding box center [1058, 305] width 60 height 24
click at [1084, 307] on input "7.05" at bounding box center [1058, 305] width 60 height 24
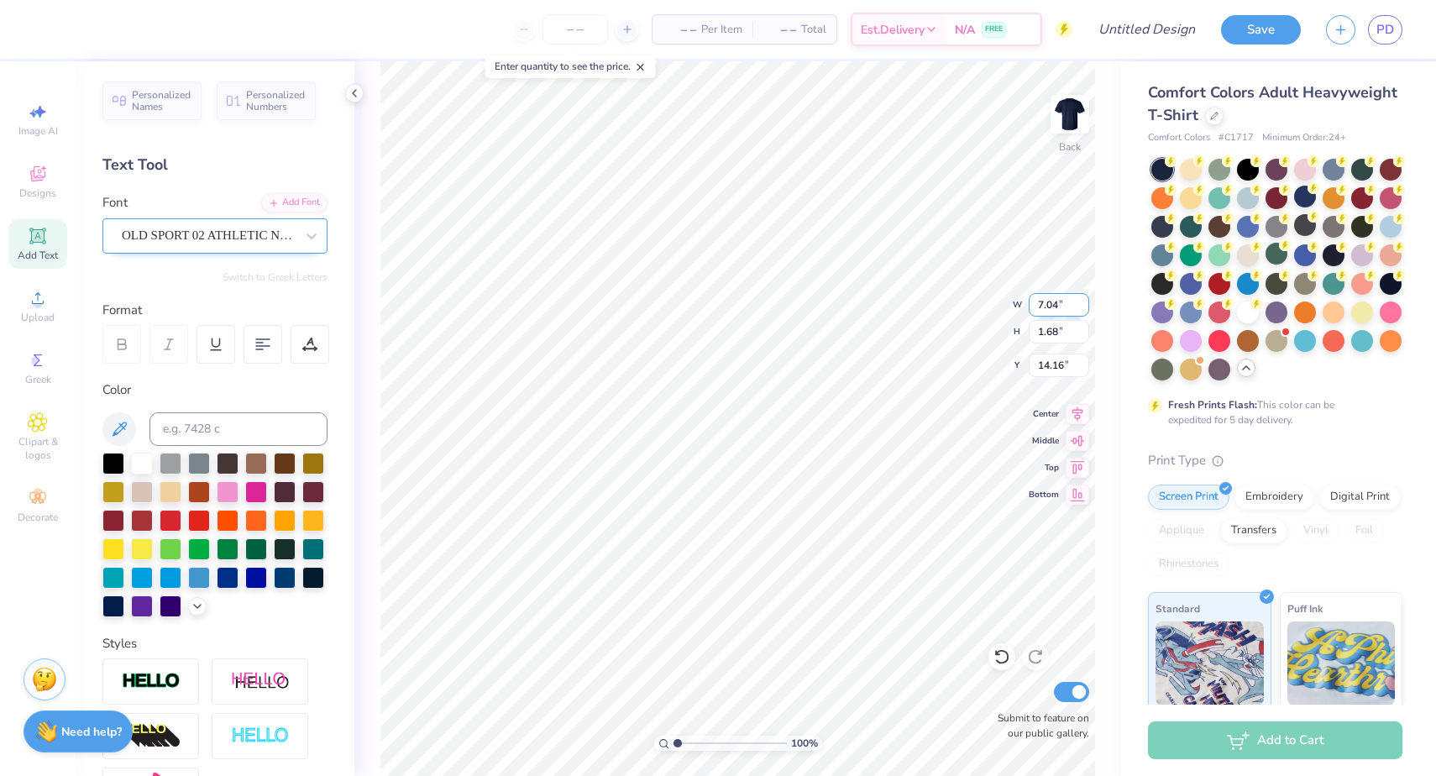
click at [1084, 307] on input "7.04" at bounding box center [1058, 305] width 60 height 24
click at [1084, 307] on input "7.03" at bounding box center [1058, 305] width 60 height 24
click at [1084, 307] on input "7.02" at bounding box center [1058, 305] width 60 height 24
click at [1084, 307] on input "7.01" at bounding box center [1058, 305] width 60 height 24
click at [1084, 307] on input "7" at bounding box center [1058, 305] width 60 height 24
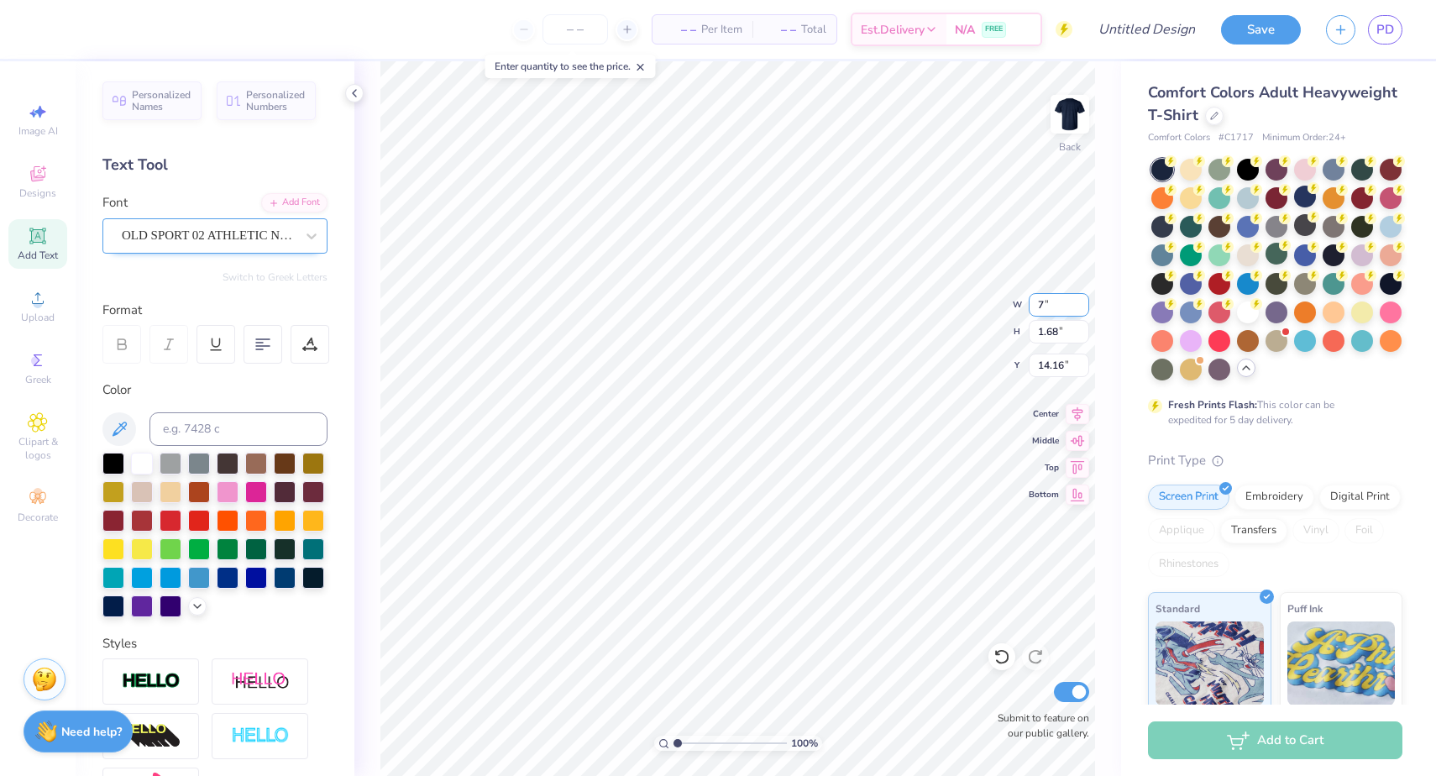
type input "6.99"
click at [1084, 307] on input "6.99" at bounding box center [1058, 305] width 60 height 24
type input "1.67"
type input "14.17"
click at [1085, 337] on input "1.67" at bounding box center [1058, 332] width 60 height 24
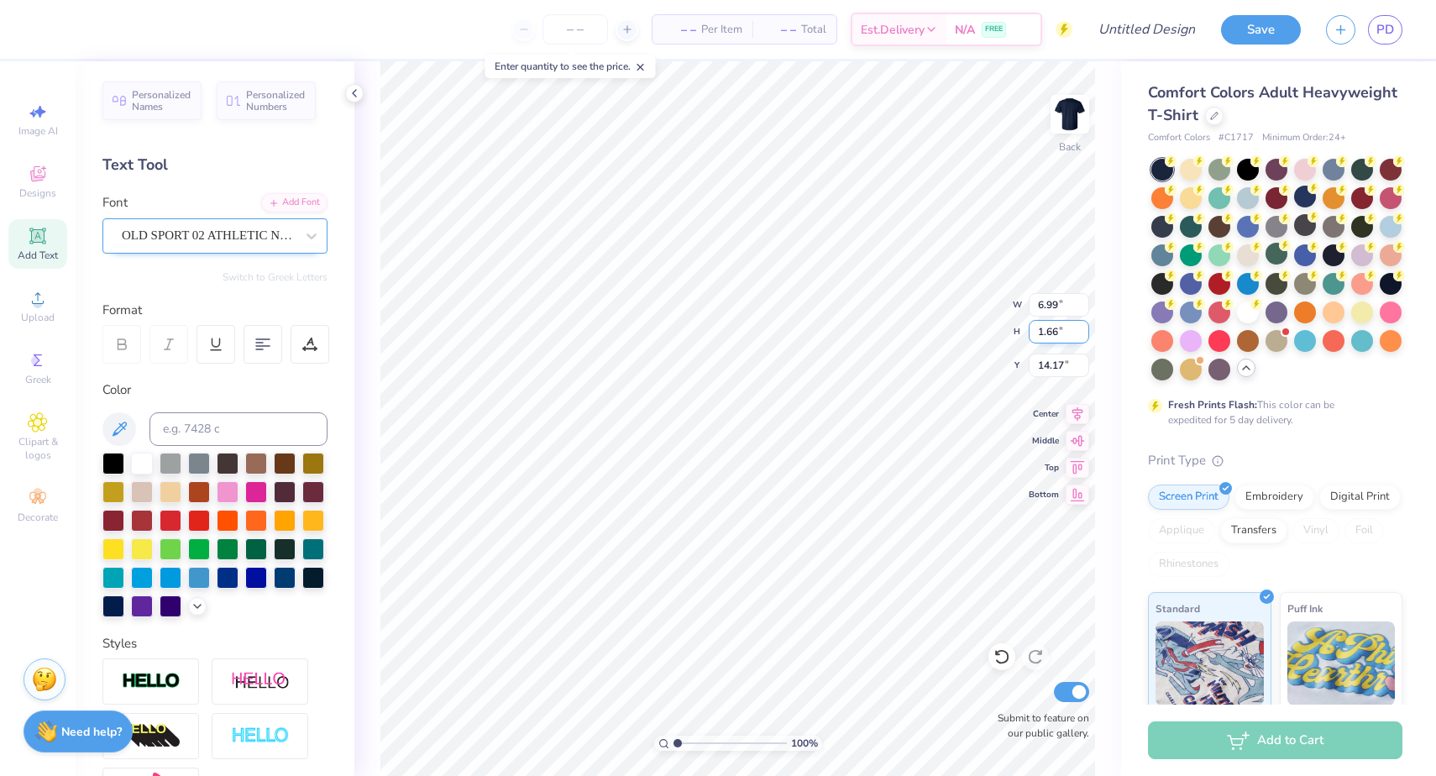
click at [1085, 337] on input "1.66" at bounding box center [1058, 332] width 60 height 24
click at [1085, 337] on input "1.65" at bounding box center [1058, 332] width 60 height 24
click at [1085, 337] on input "1.64" at bounding box center [1058, 332] width 60 height 24
click at [1085, 337] on input "1.63" at bounding box center [1058, 332] width 60 height 24
click at [1085, 337] on input "1.62" at bounding box center [1058, 332] width 60 height 24
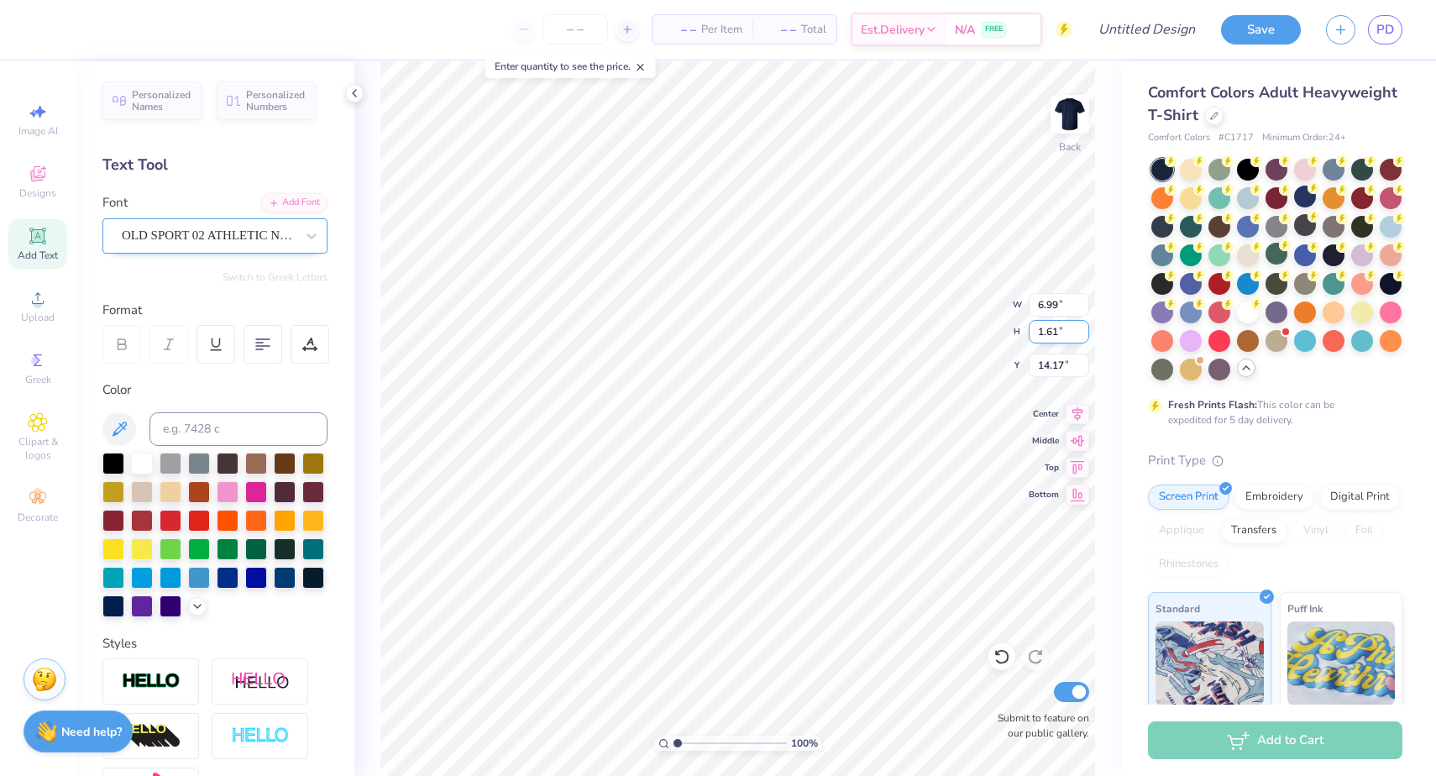
click at [1085, 337] on input "1.61" at bounding box center [1058, 332] width 60 height 24
click at [1085, 337] on input "1.6" at bounding box center [1058, 332] width 60 height 24
type input "1.59"
click at [1085, 337] on input "1.59" at bounding box center [1058, 332] width 60 height 24
type input "6.68"
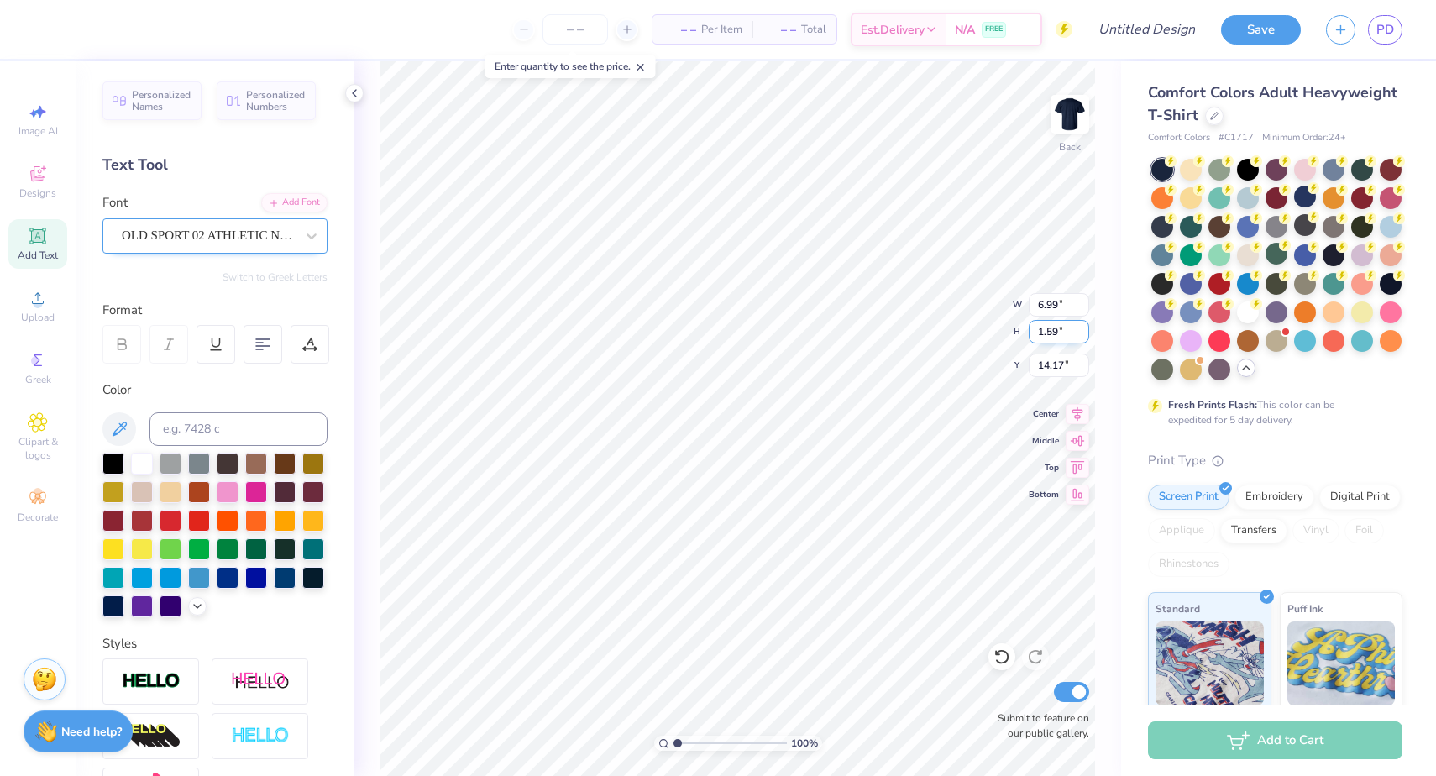
type input "14.21"
type input "0.8"
click at [1085, 337] on input "0.8" at bounding box center [1058, 332] width 60 height 24
type input "6.67"
type input "0.80"
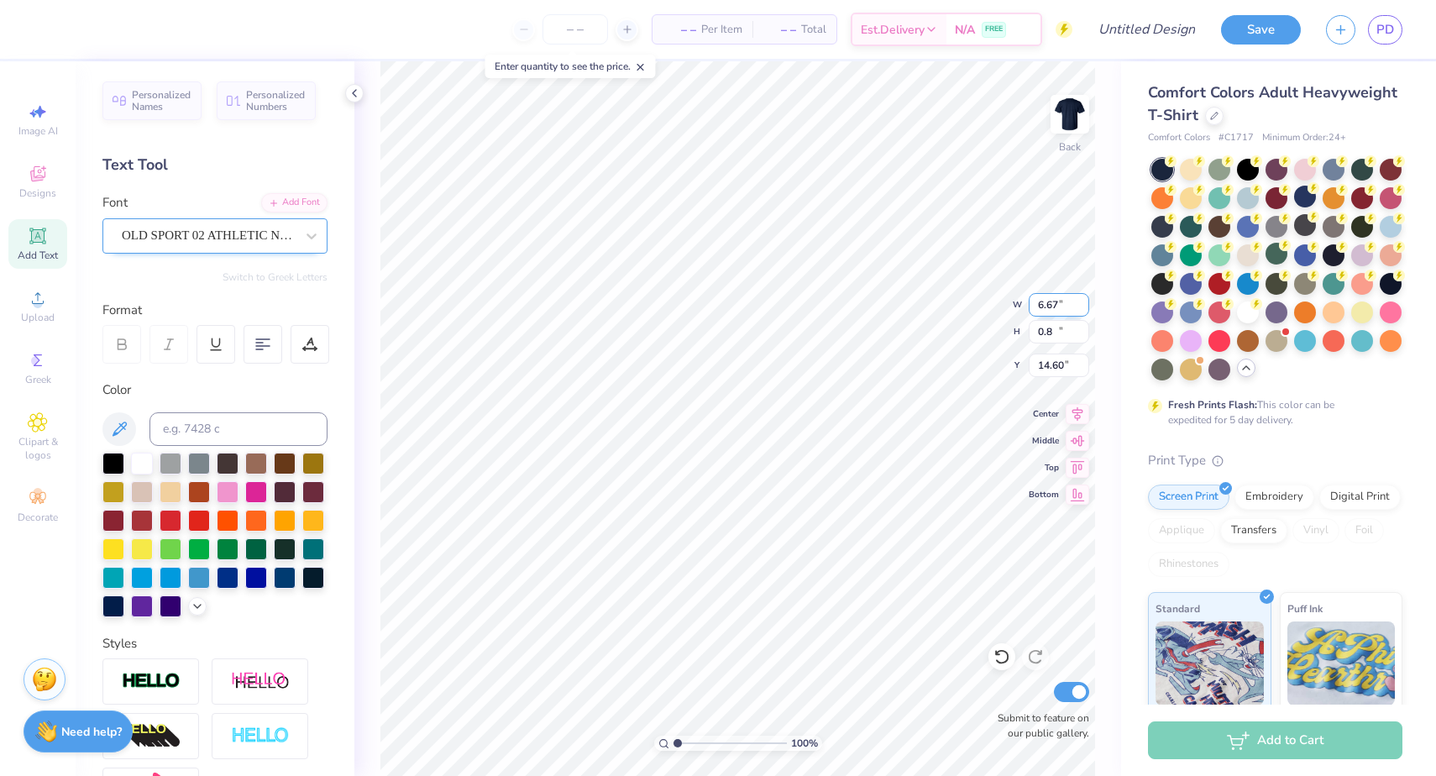
type input "14.60"
click at [1086, 308] on input "6.67" at bounding box center [1058, 305] width 60 height 24
type input "5.98"
click at [1082, 306] on input "5.98" at bounding box center [1058, 305] width 60 height 24
type input "1.42"
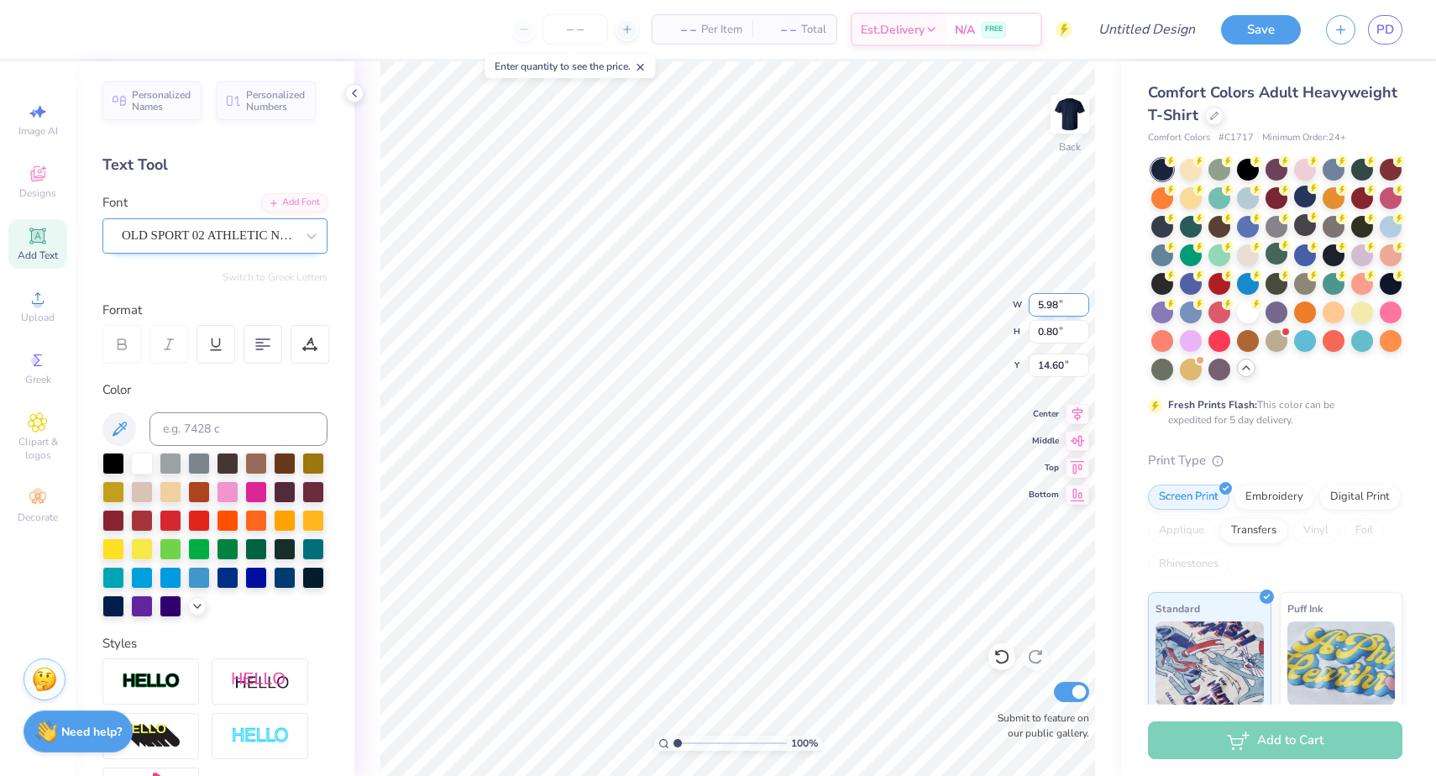
type input "14.29"
type input "3.88"
type input "0.92"
type input "2.77"
type input "0.66"
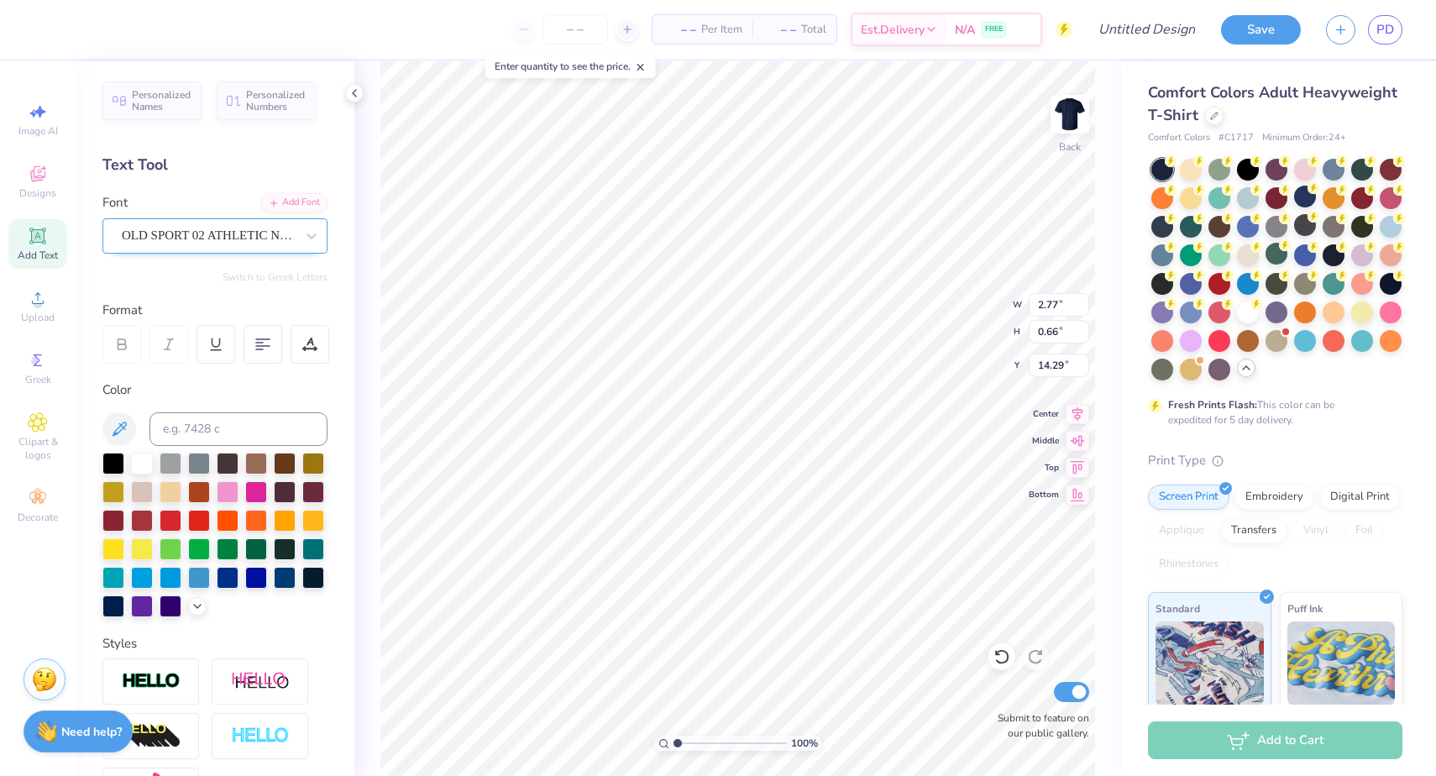
type input "4.60"
type input "1.10"
type input "3.99"
type input "0.95"
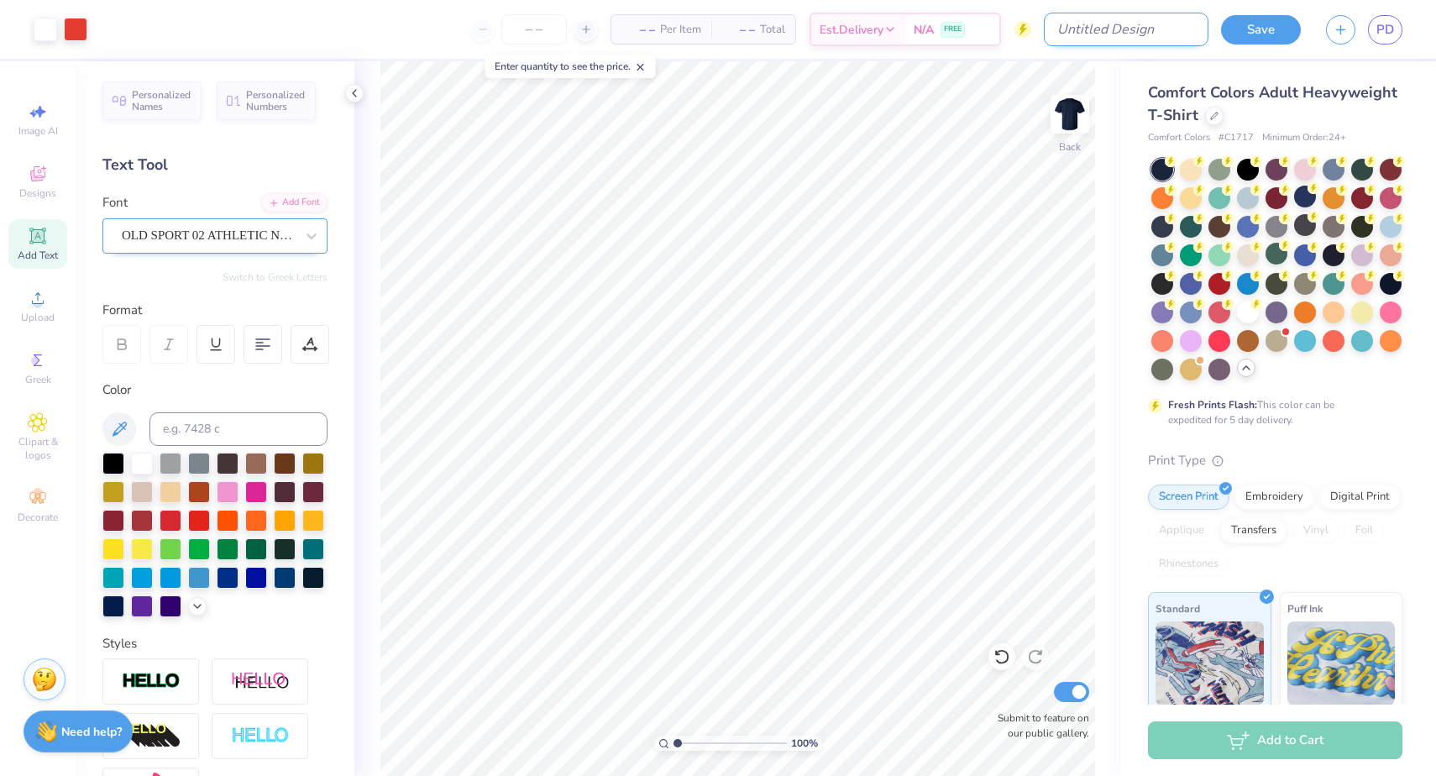
click at [1135, 33] on input "Design Title" at bounding box center [1126, 30] width 165 height 34
type input "Casis Staff Shirt - Option 4"
click at [1250, 34] on button "Save" at bounding box center [1261, 27] width 80 height 29
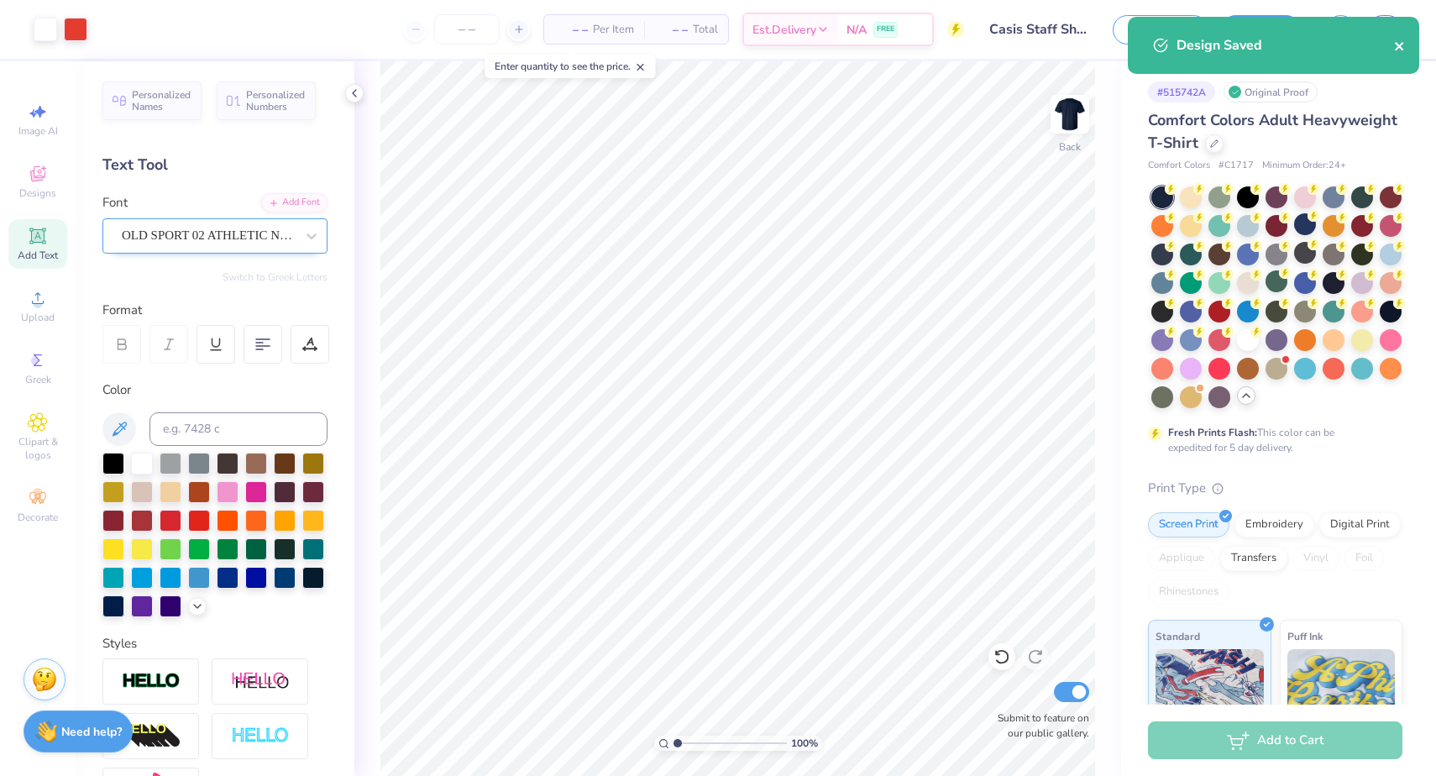
click at [1398, 49] on icon "close" at bounding box center [1400, 45] width 12 height 13
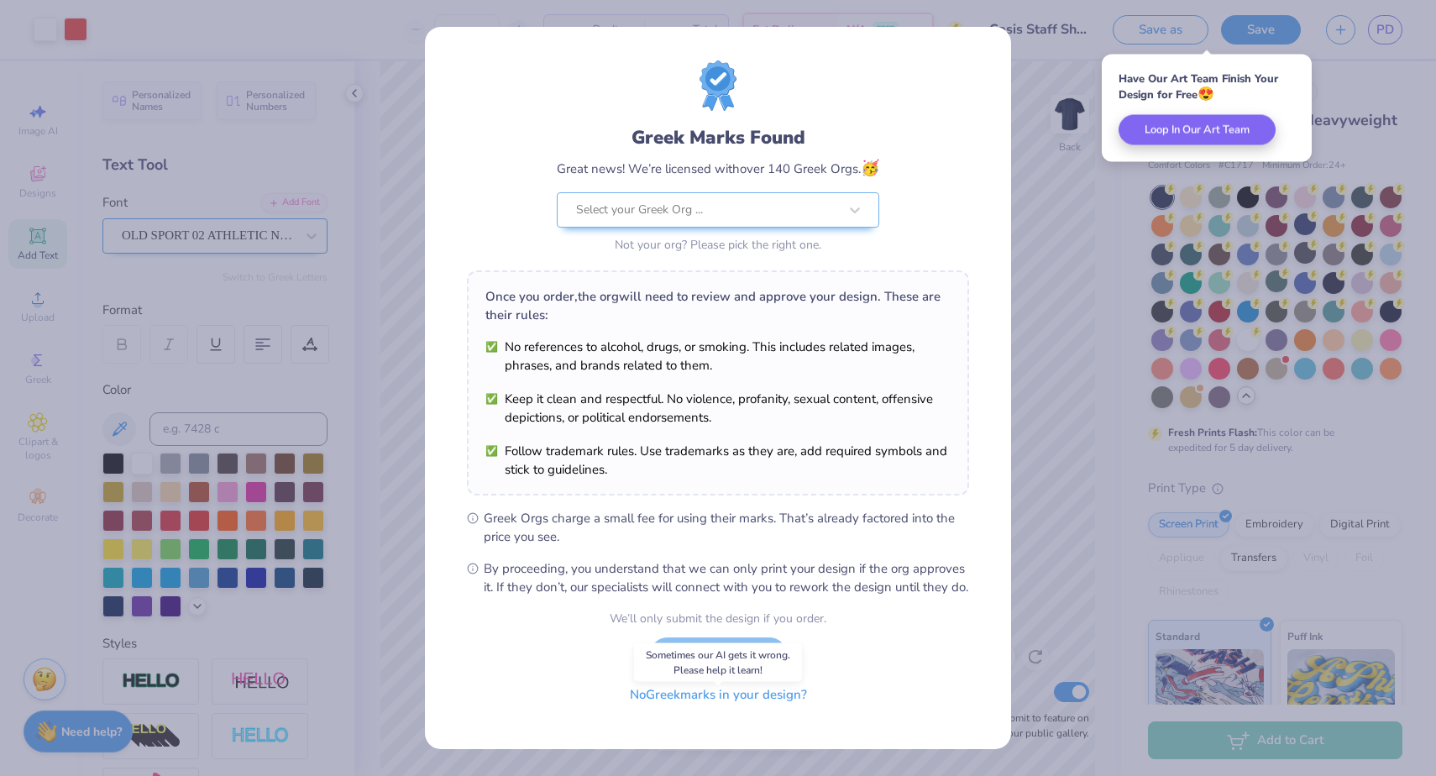
click at [730, 701] on button "No Greek marks in your design?" at bounding box center [718, 695] width 206 height 34
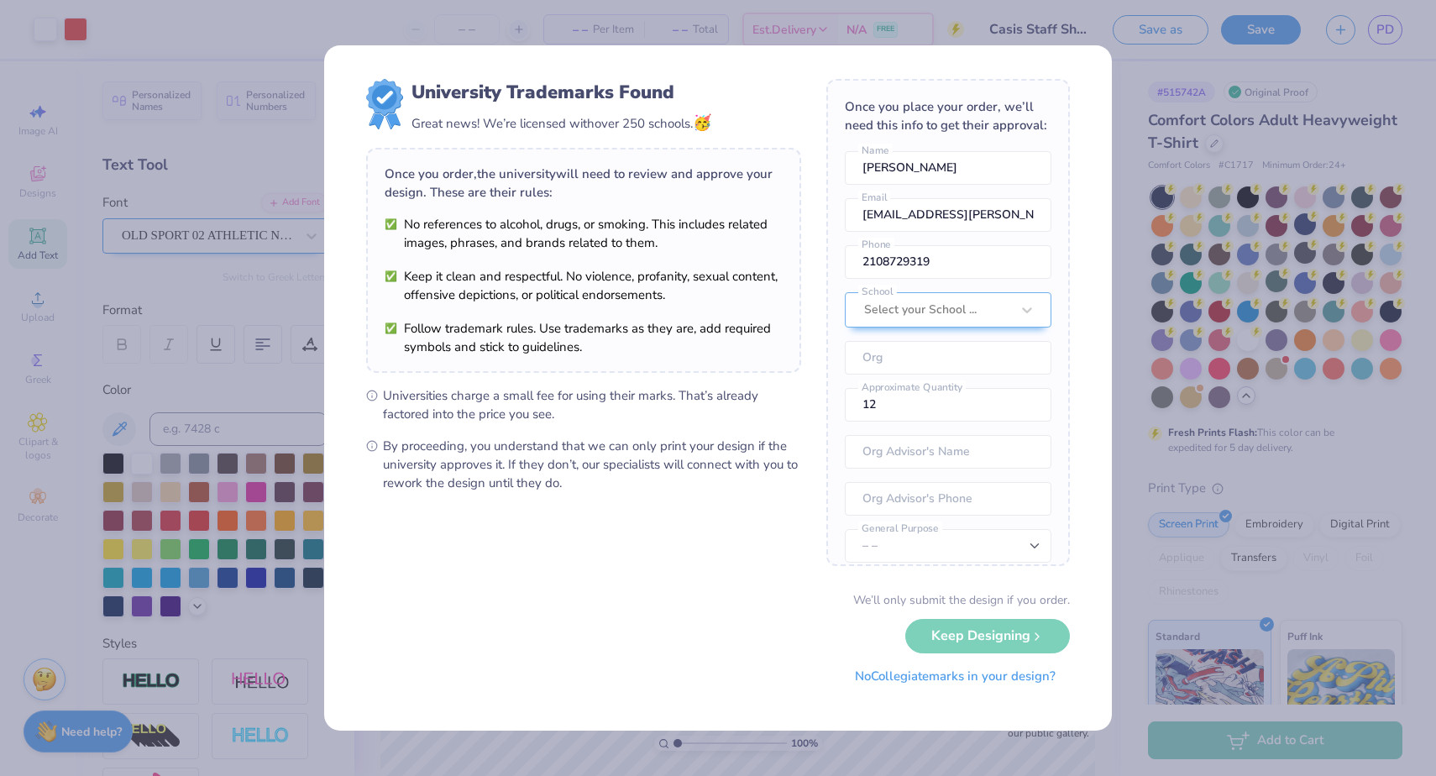
click at [924, 690] on button "No Collegiate marks in your design?" at bounding box center [954, 676] width 229 height 34
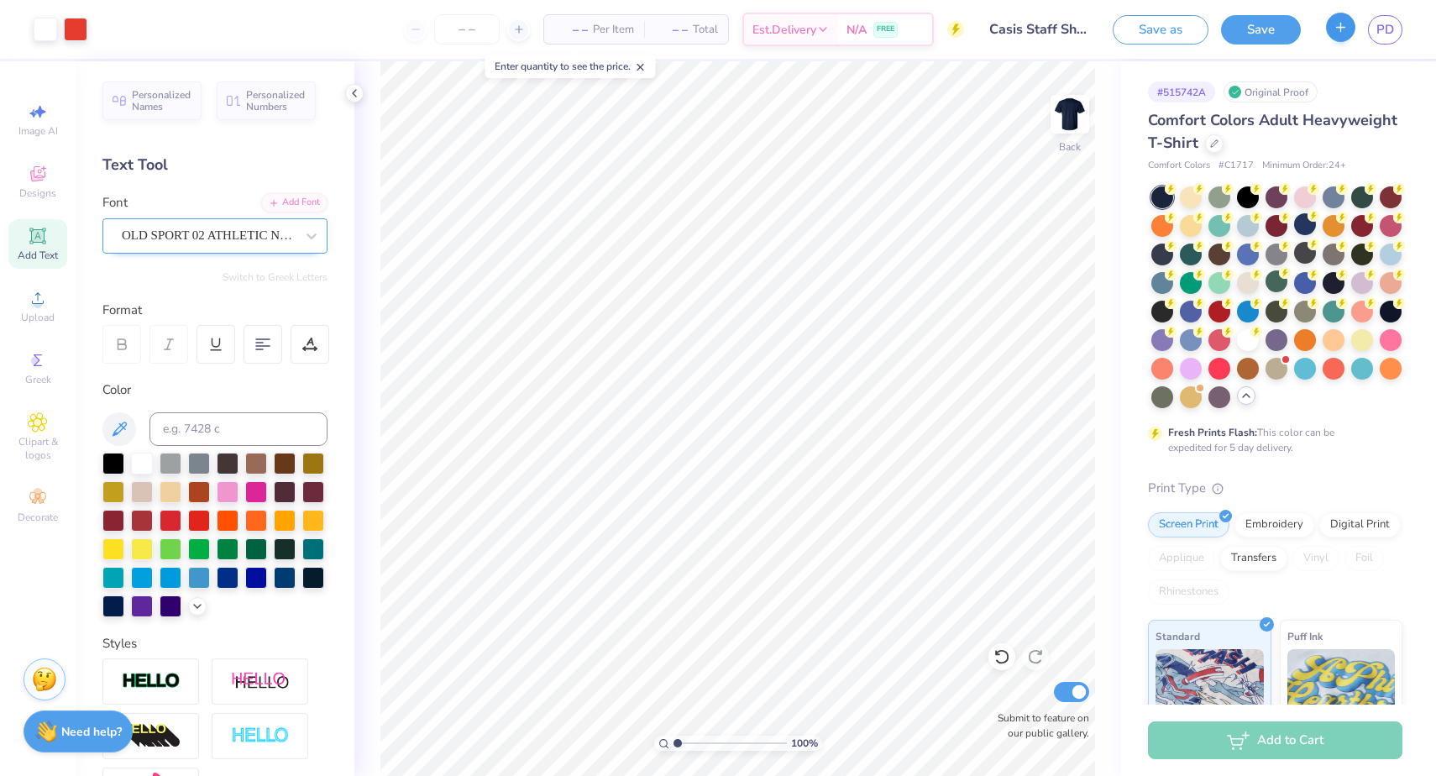
click at [1337, 28] on icon "button" at bounding box center [1340, 27] width 14 height 14
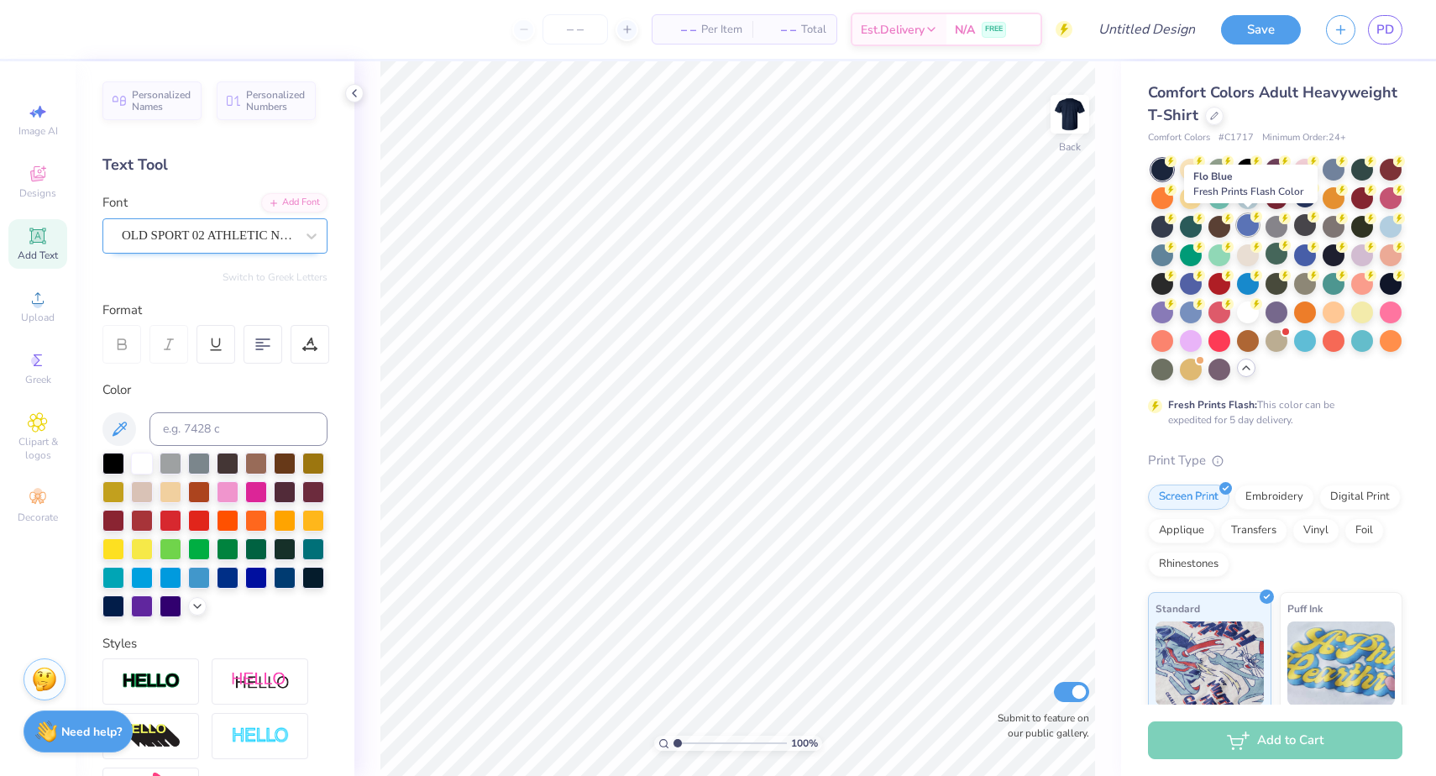
click at [1246, 227] on div at bounding box center [1248, 225] width 22 height 22
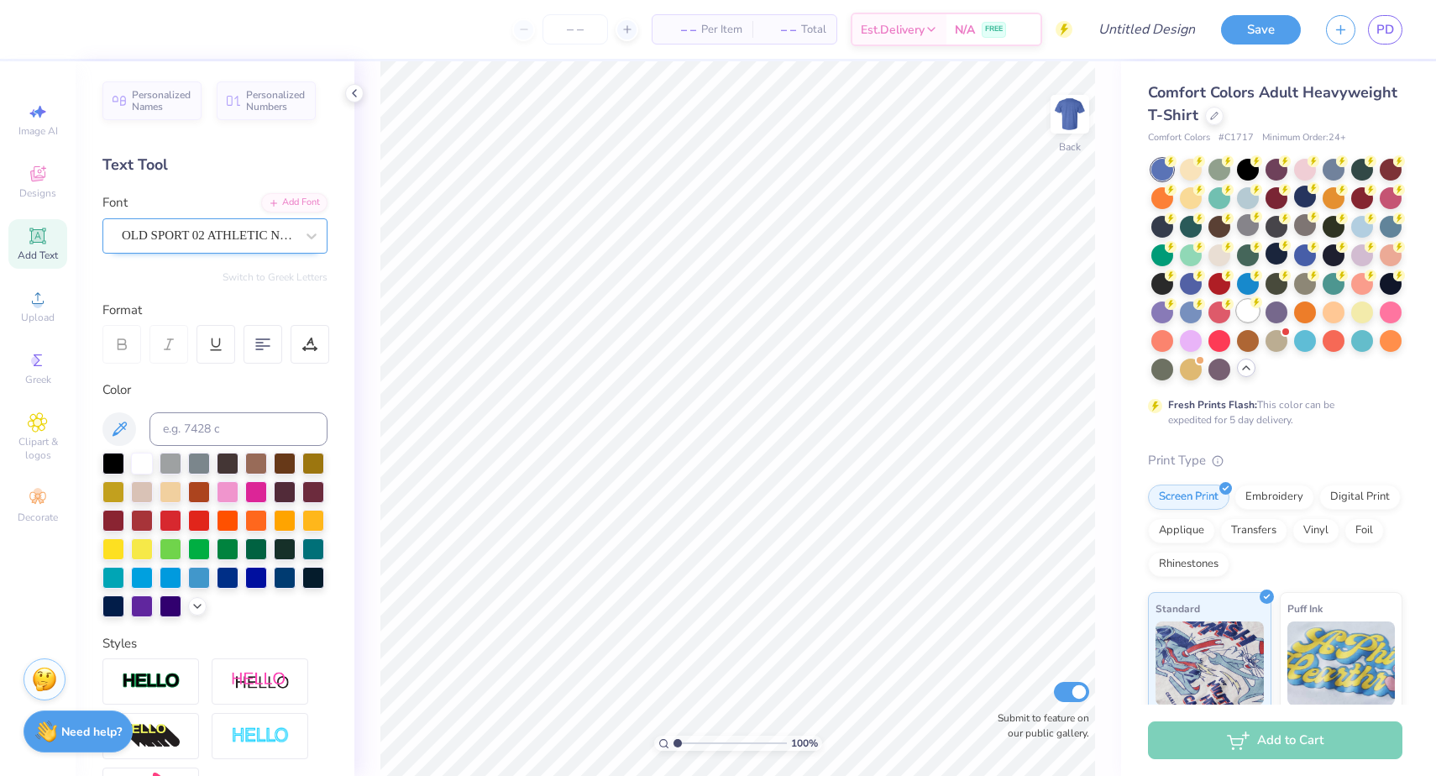
click at [1251, 311] on div at bounding box center [1248, 311] width 22 height 22
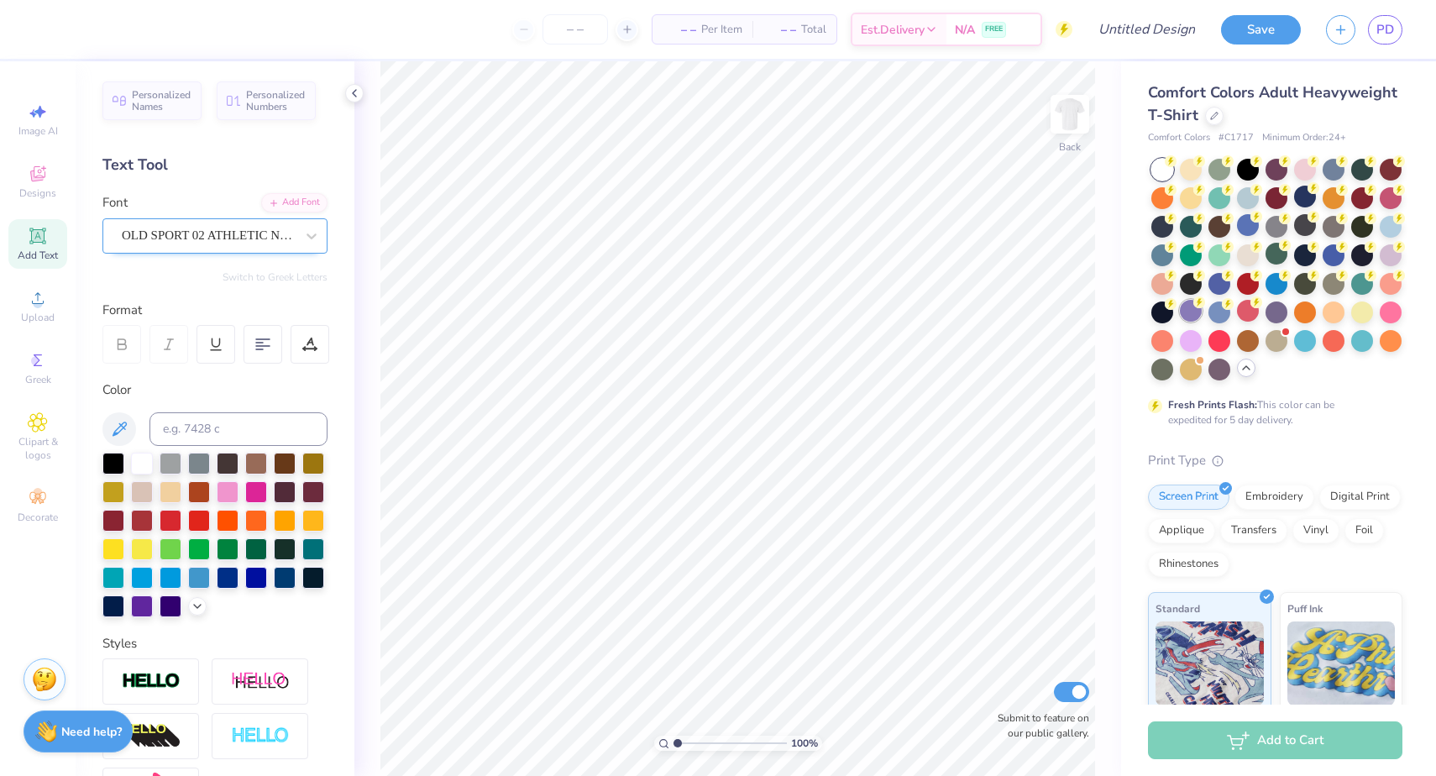
click at [1194, 304] on circle at bounding box center [1199, 302] width 12 height 12
click at [1157, 309] on div at bounding box center [1162, 311] width 22 height 22
click at [1389, 224] on div at bounding box center [1390, 225] width 22 height 22
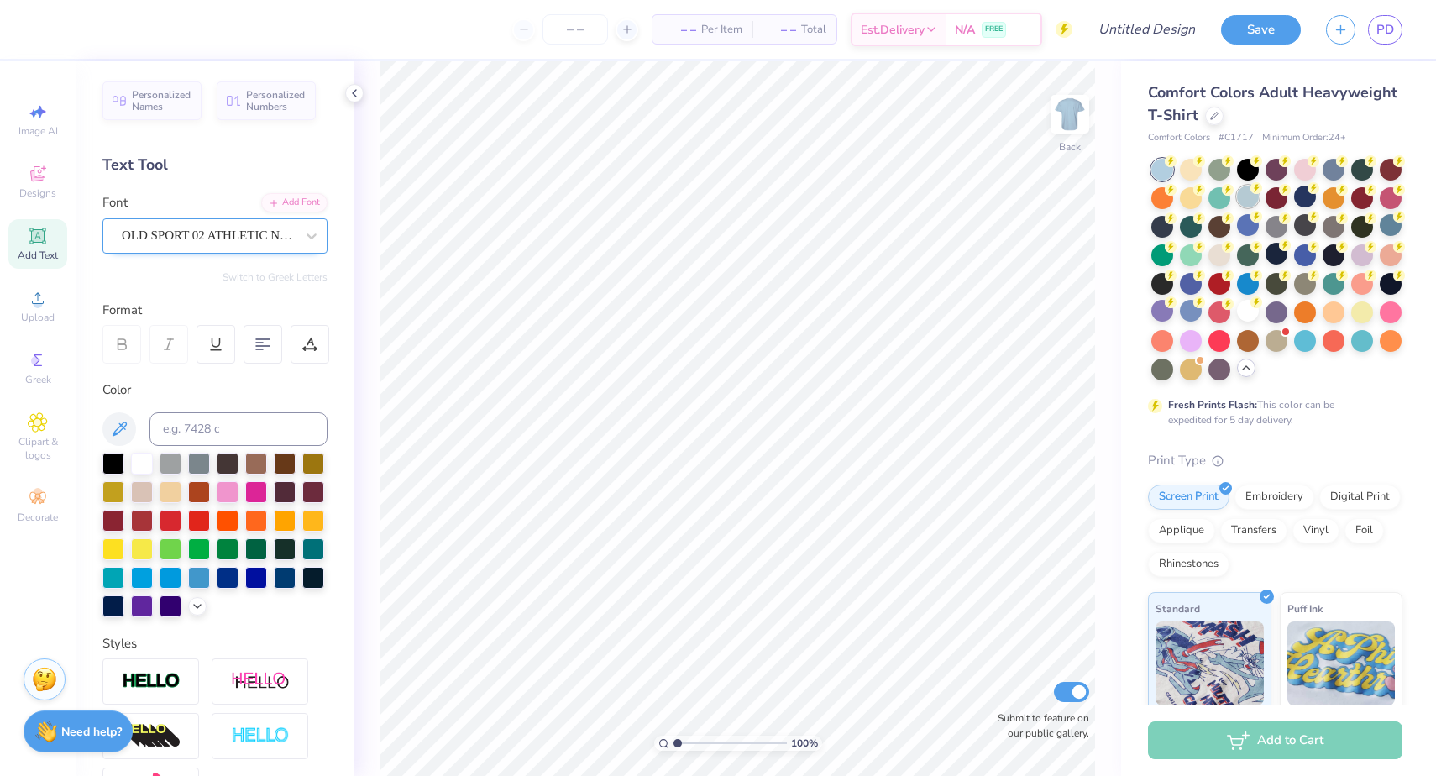
click at [1253, 199] on div at bounding box center [1248, 197] width 22 height 22
click at [1243, 224] on div at bounding box center [1248, 225] width 22 height 22
click at [1324, 175] on div at bounding box center [1333, 168] width 22 height 22
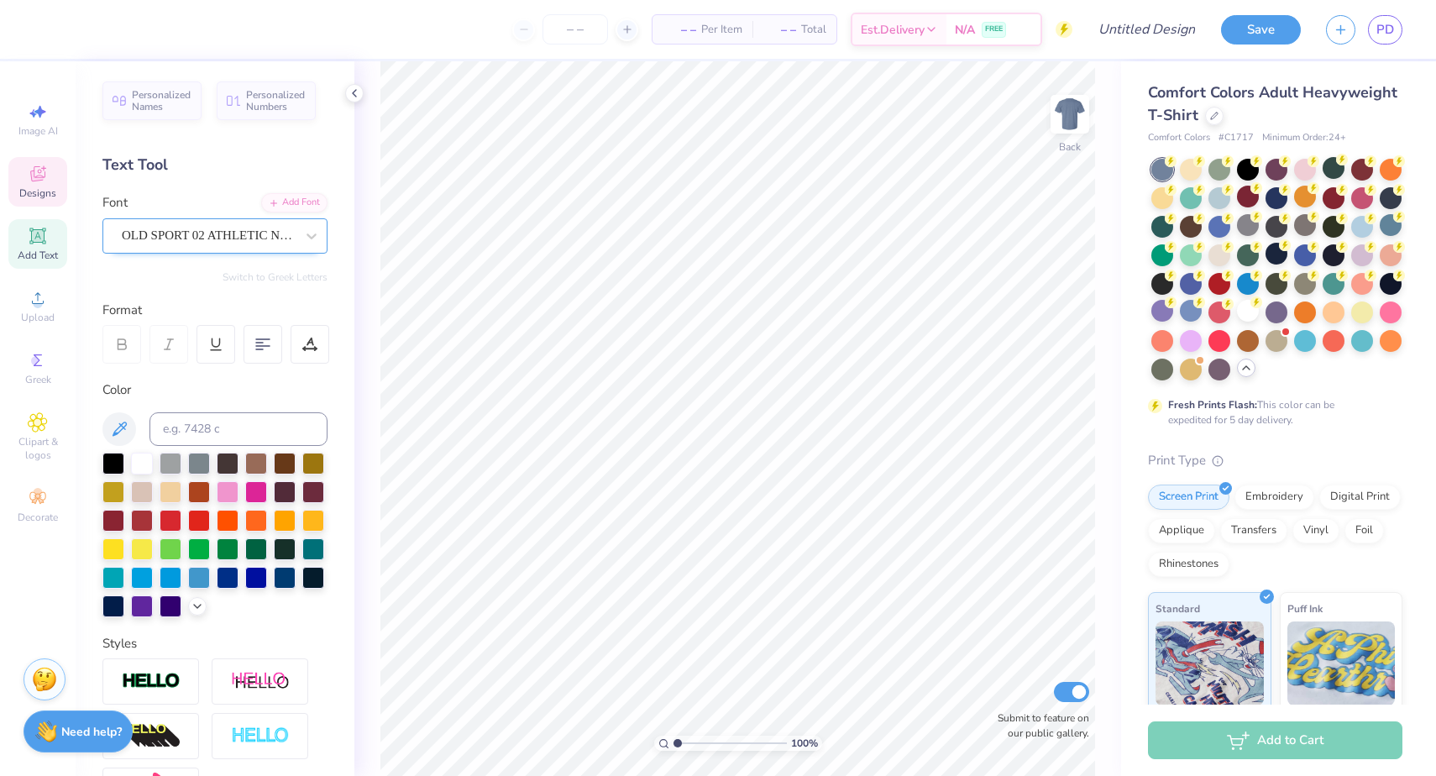
click at [55, 191] on span "Designs" at bounding box center [37, 192] width 37 height 13
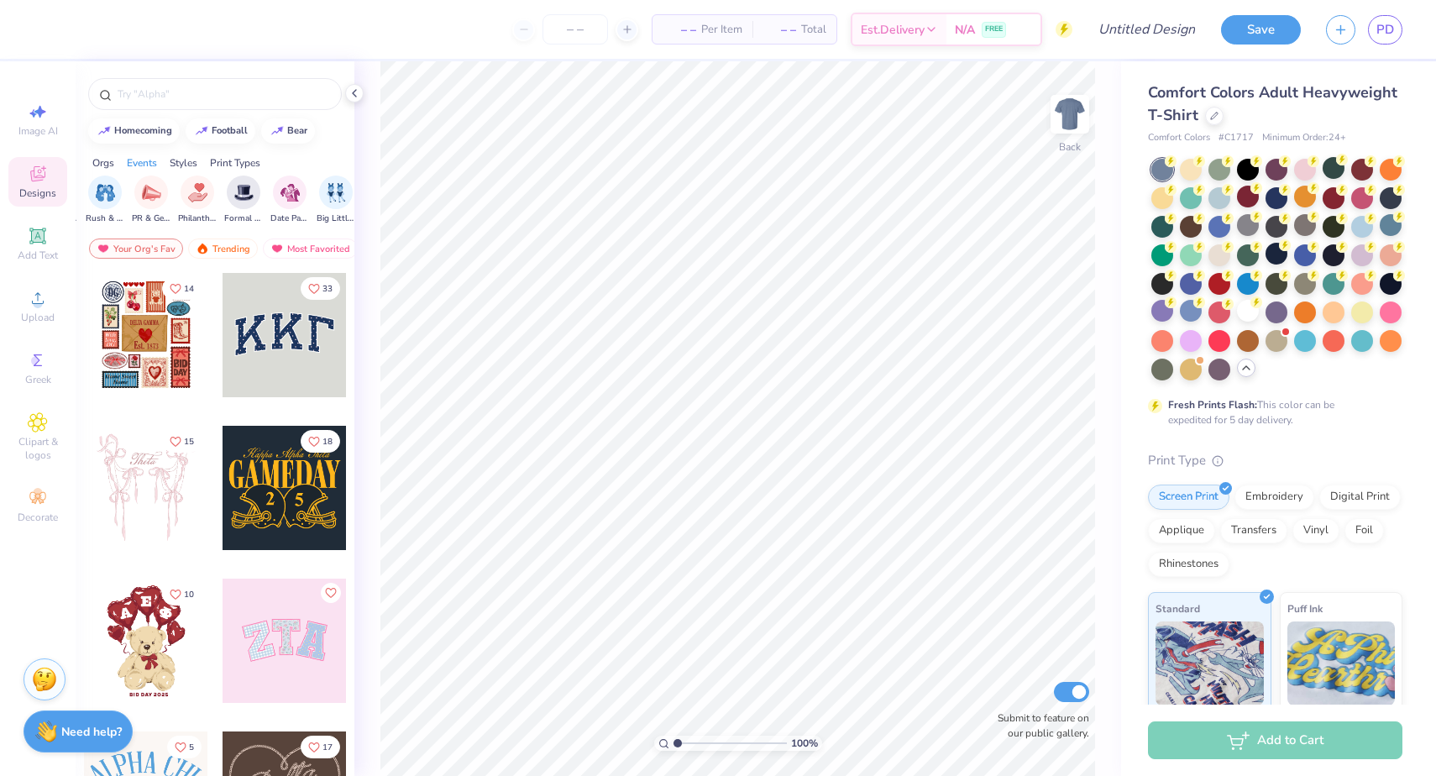
scroll to position [0, 323]
click at [233, 243] on div "Trending" at bounding box center [223, 248] width 70 height 20
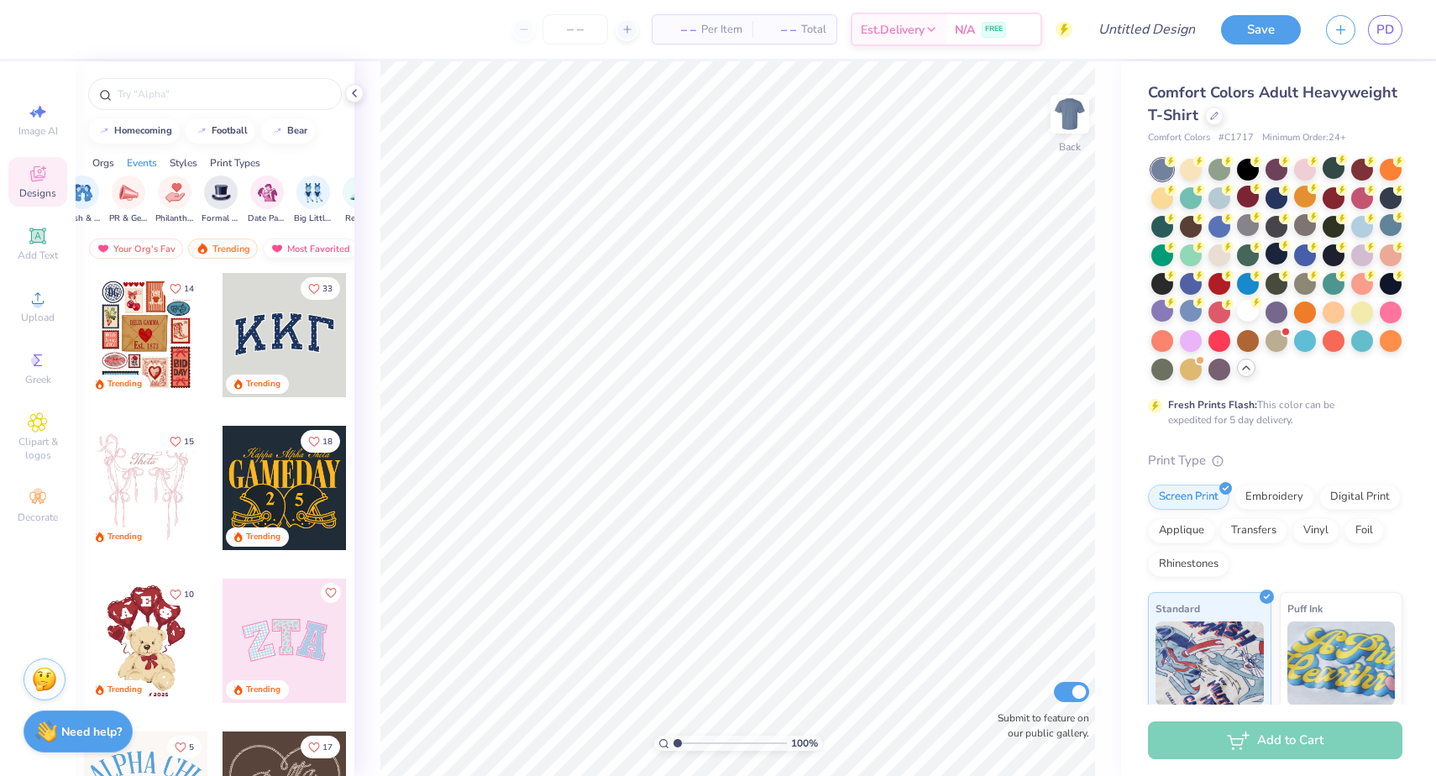
click at [286, 242] on div "Most Favorited" at bounding box center [310, 248] width 95 height 20
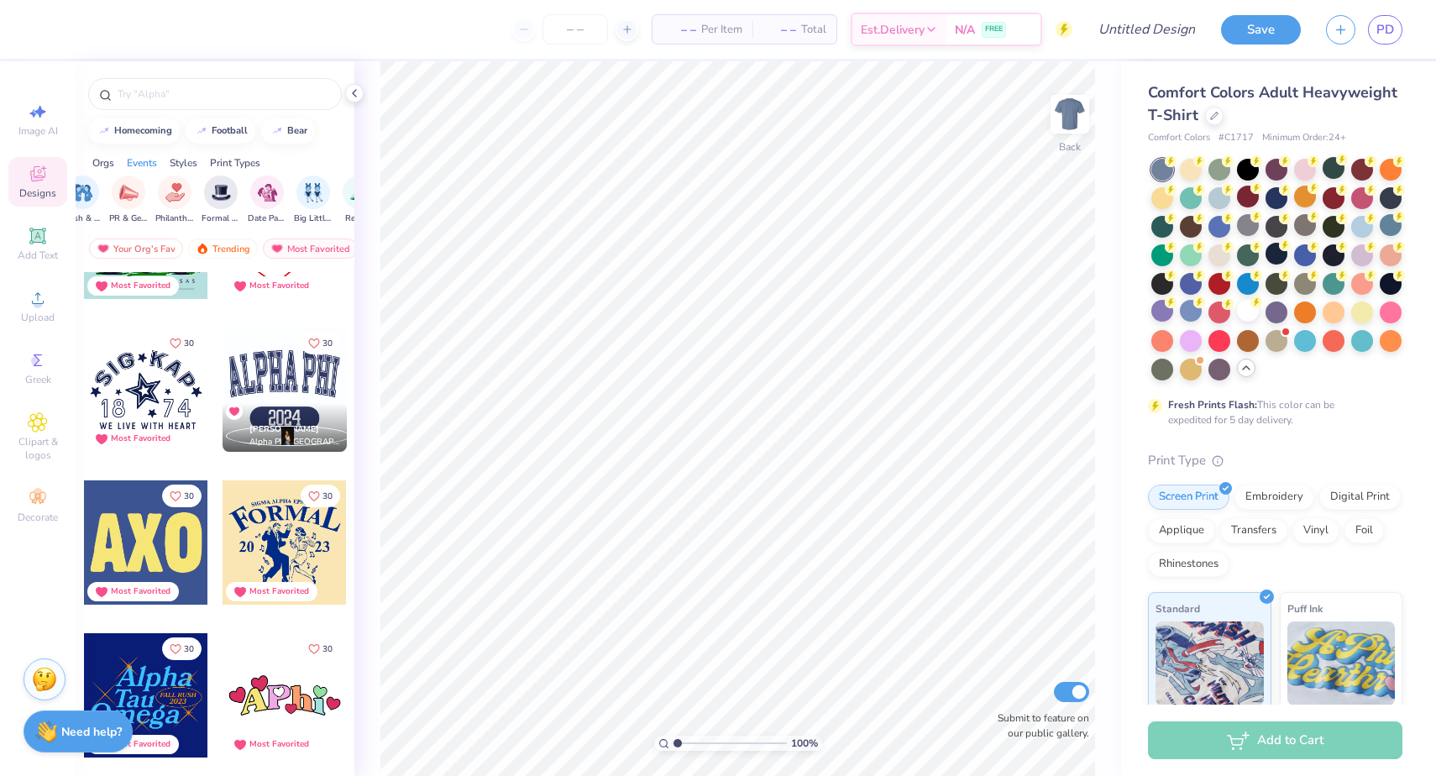
scroll to position [15686, 0]
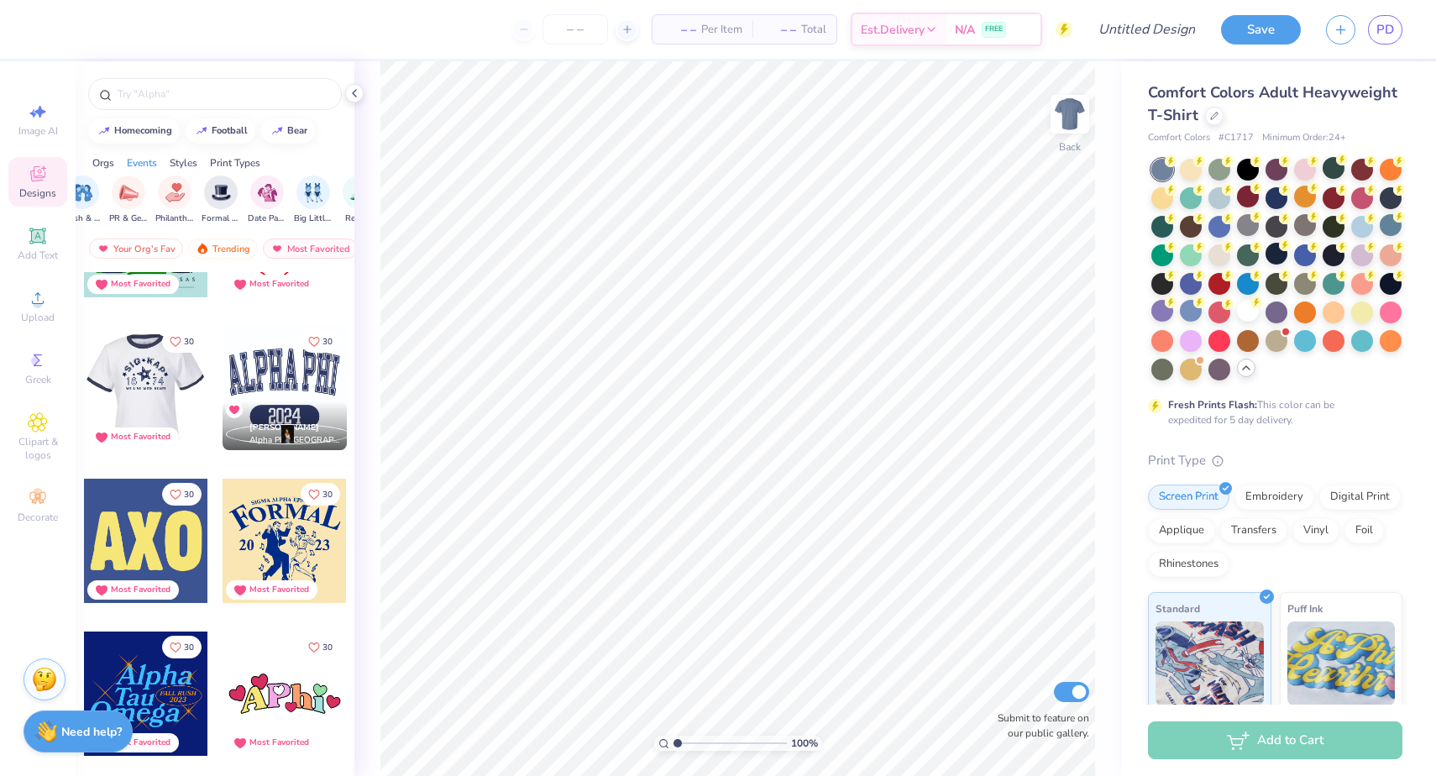
click at [169, 403] on div at bounding box center [145, 388] width 124 height 124
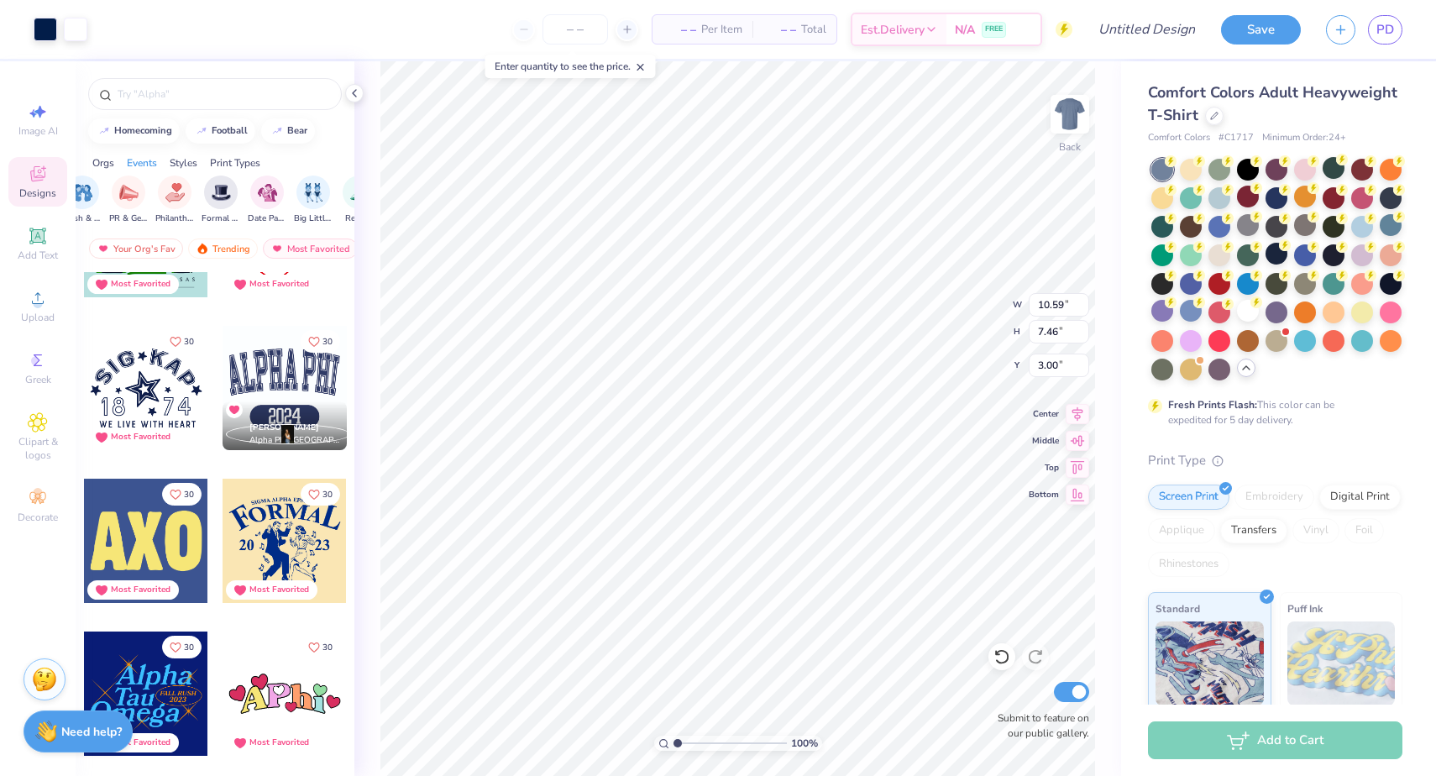
type input "12.29"
type input "8.66"
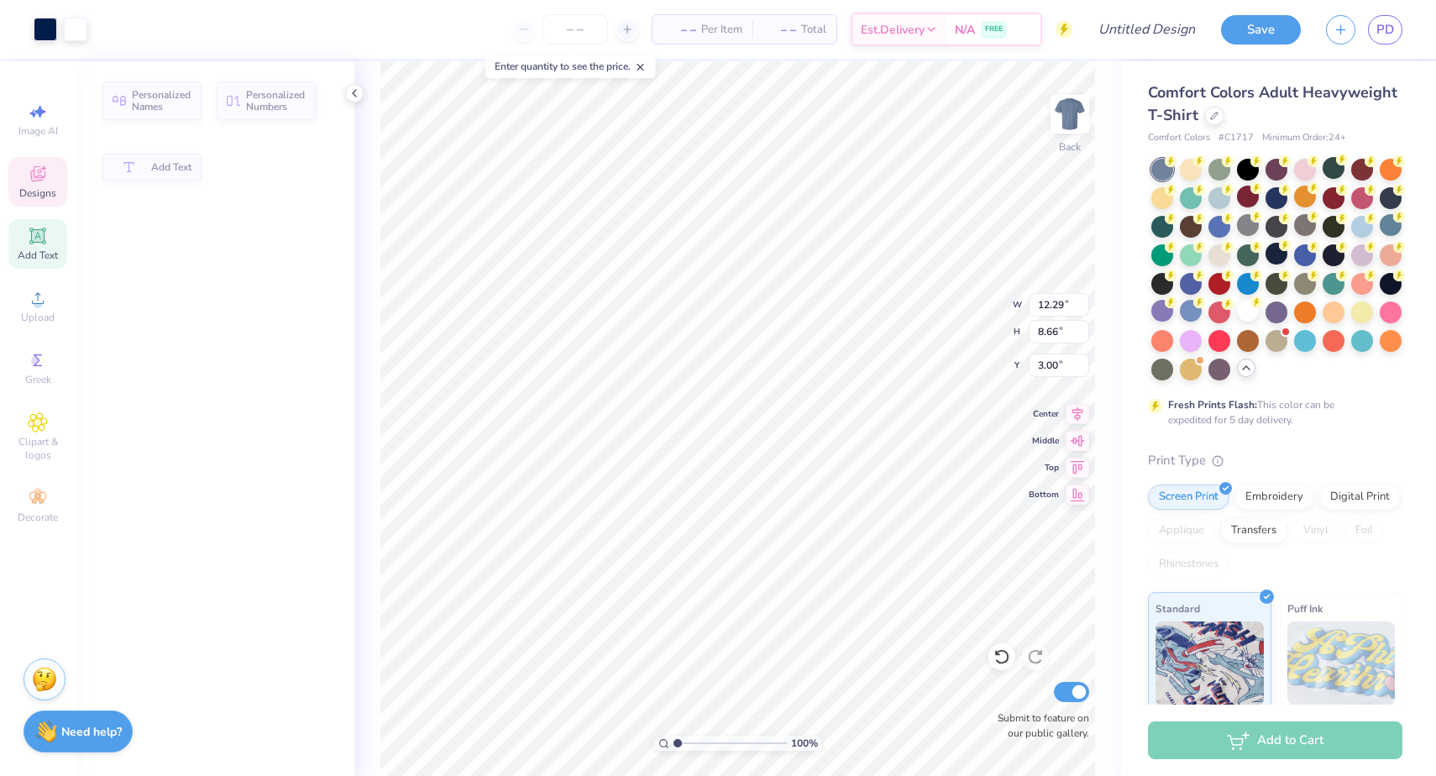
type input "11.00"
type input "3.98"
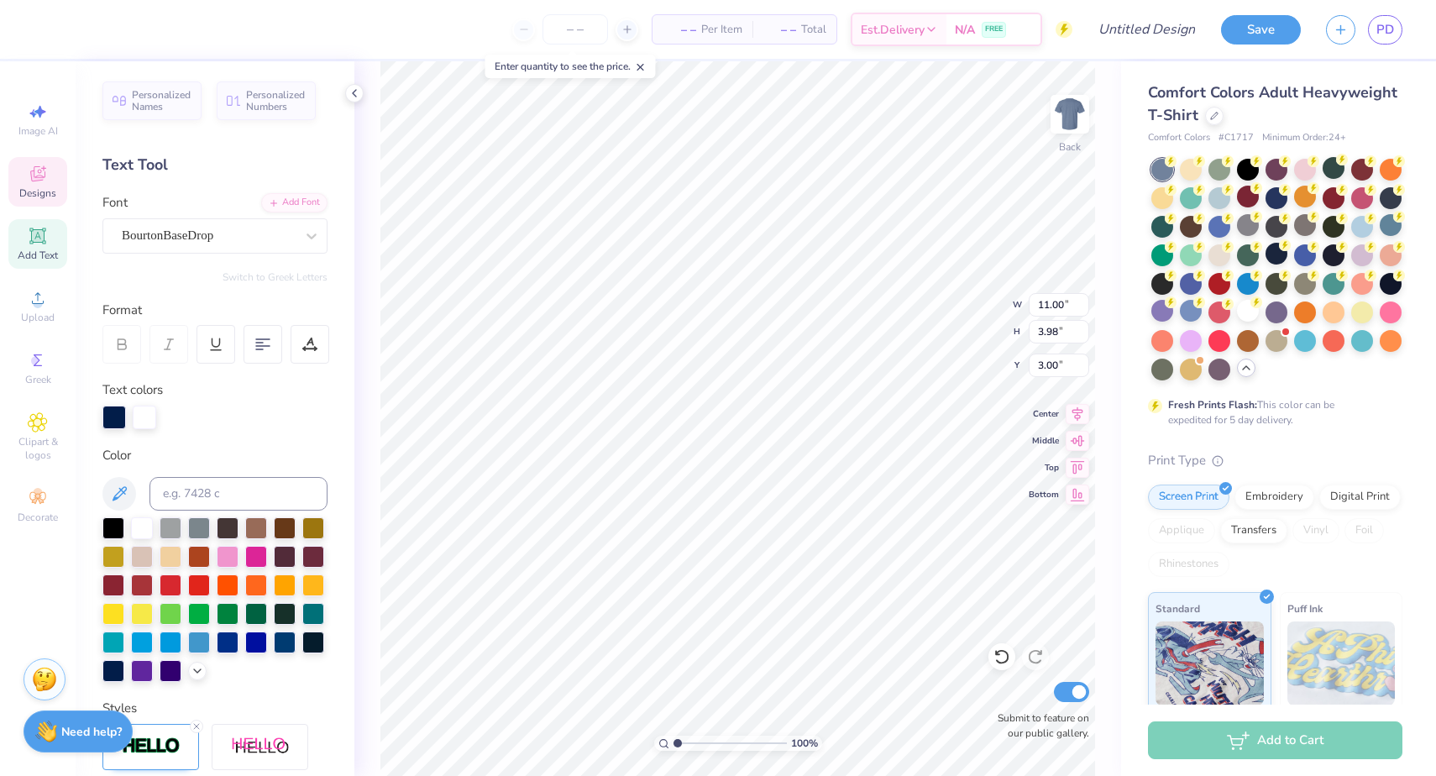
scroll to position [0, 2]
type textarea "Casis KAP"
type textarea "[GEOGRAPHIC_DATA]"
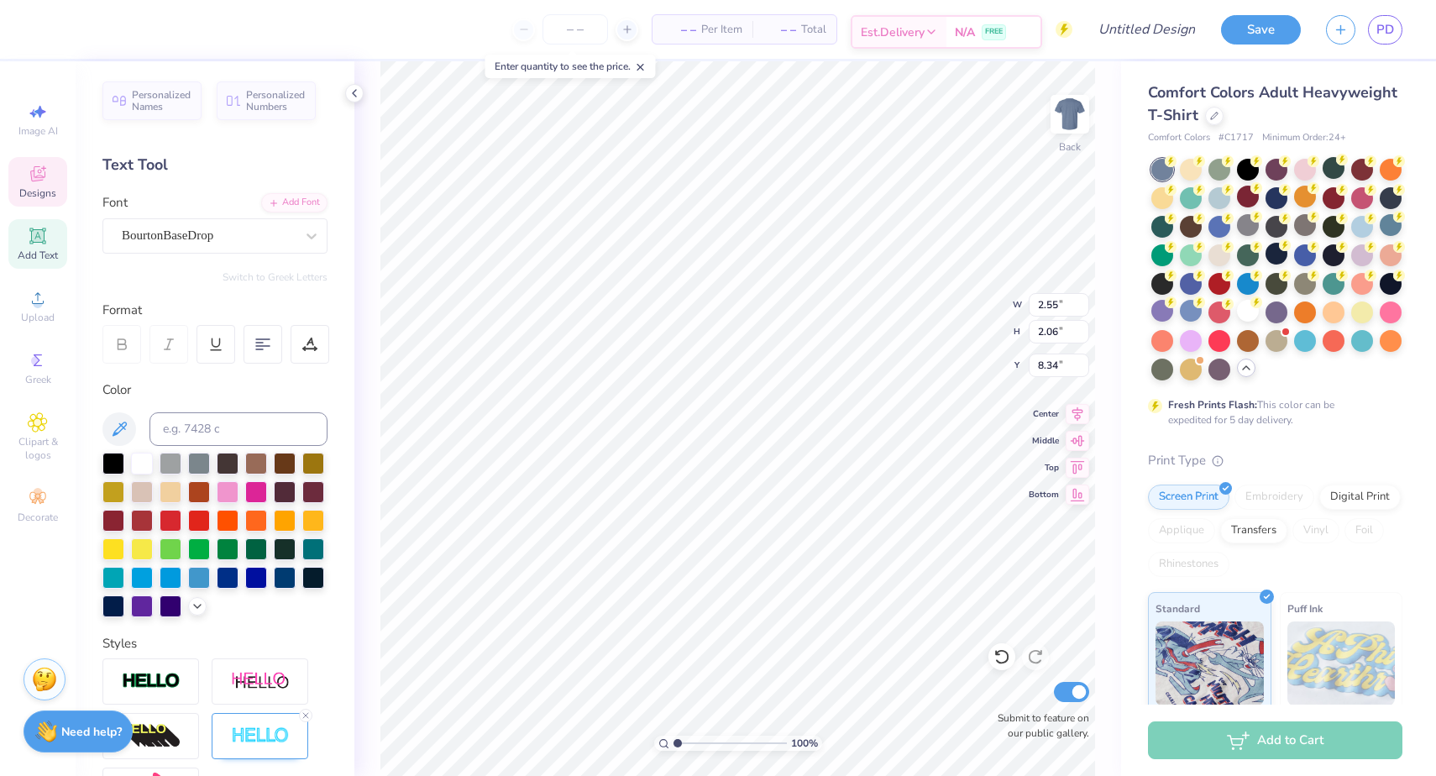
type textarea "19"
type input "2.95"
type input "2.00"
type textarea "51"
type input "10.60"
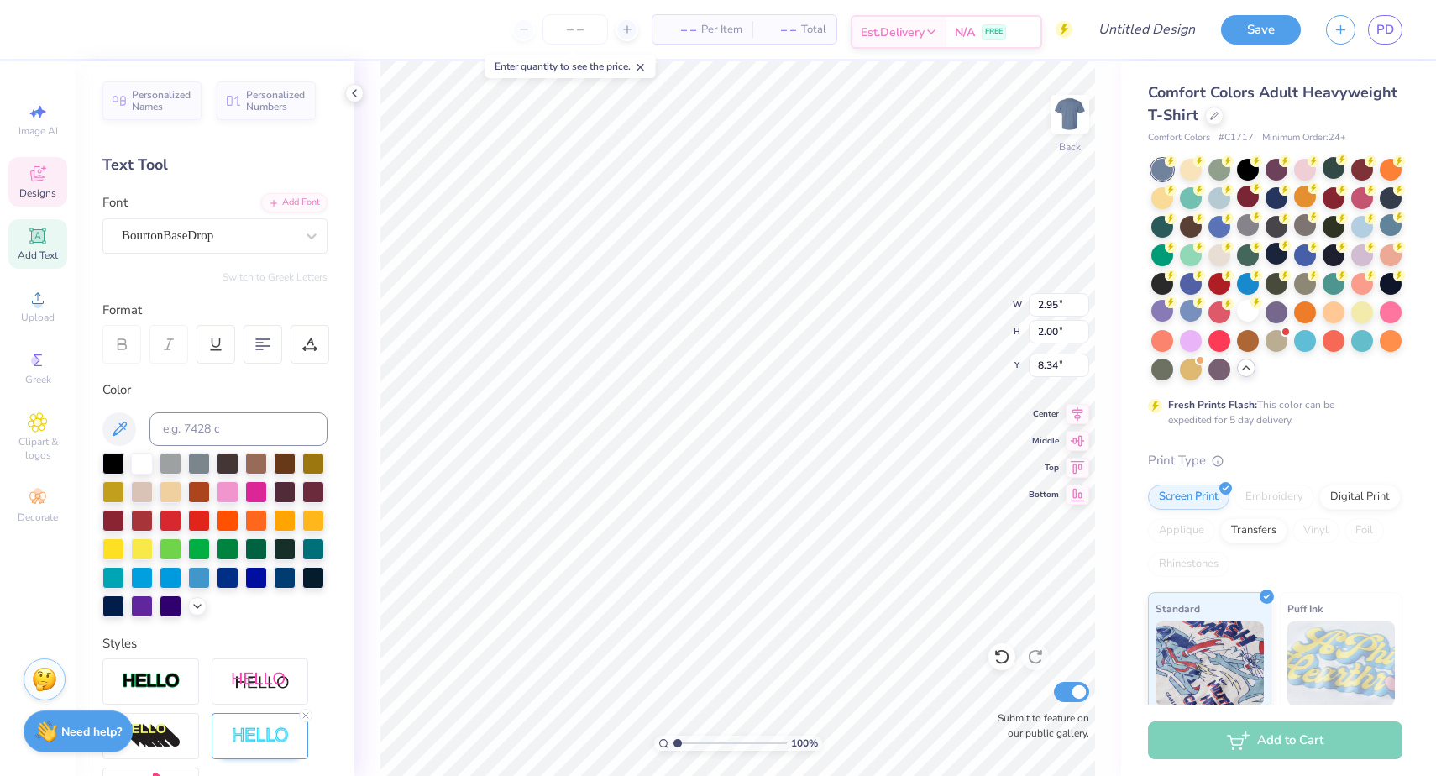
type input "0.70"
type input "10.96"
type textarea "Casis Cougar pride!"
click at [377, 591] on div "100 % Back W 10.60 10.60 " H 0.70 0.70 " Y 10.96 10.96 " Center Middle Top Bott…" at bounding box center [737, 418] width 767 height 714
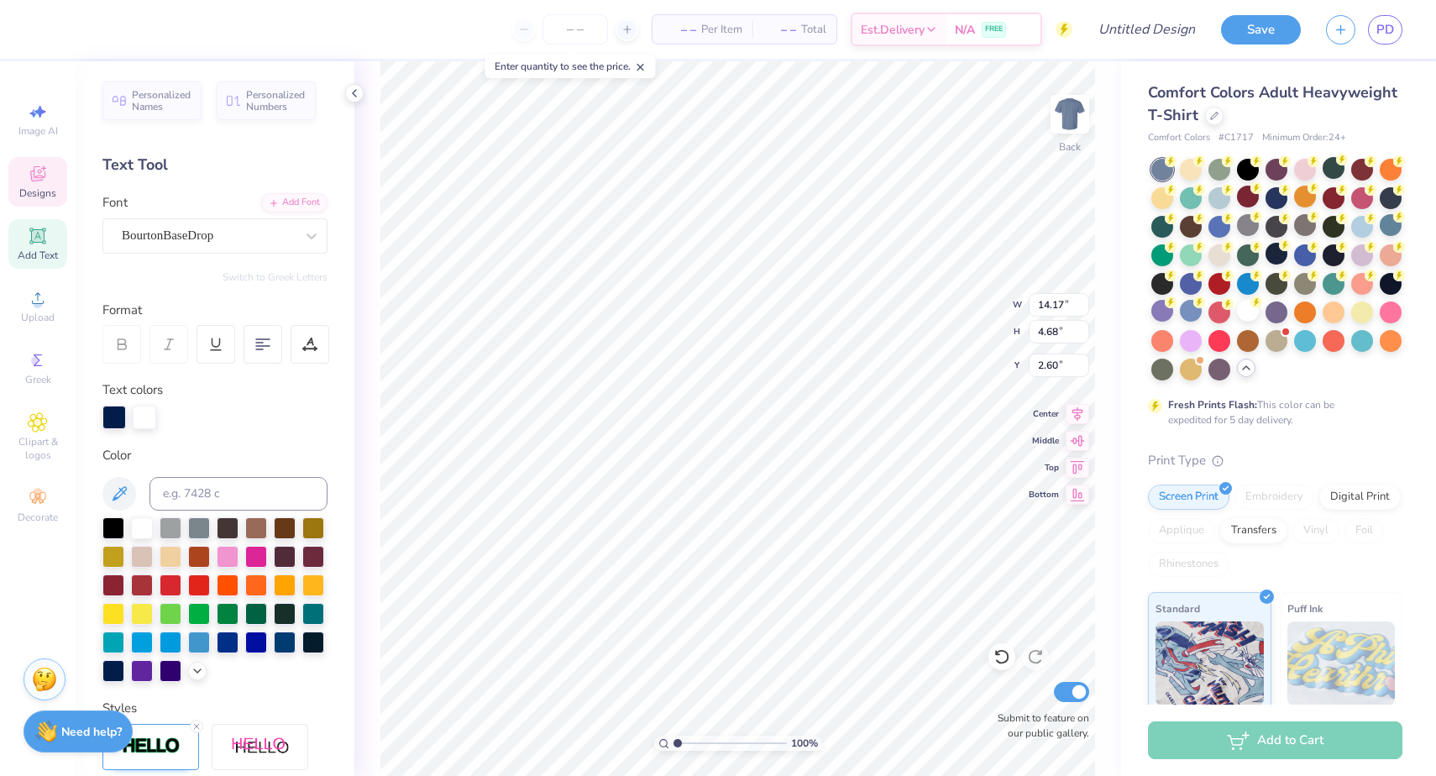
type input "1.96"
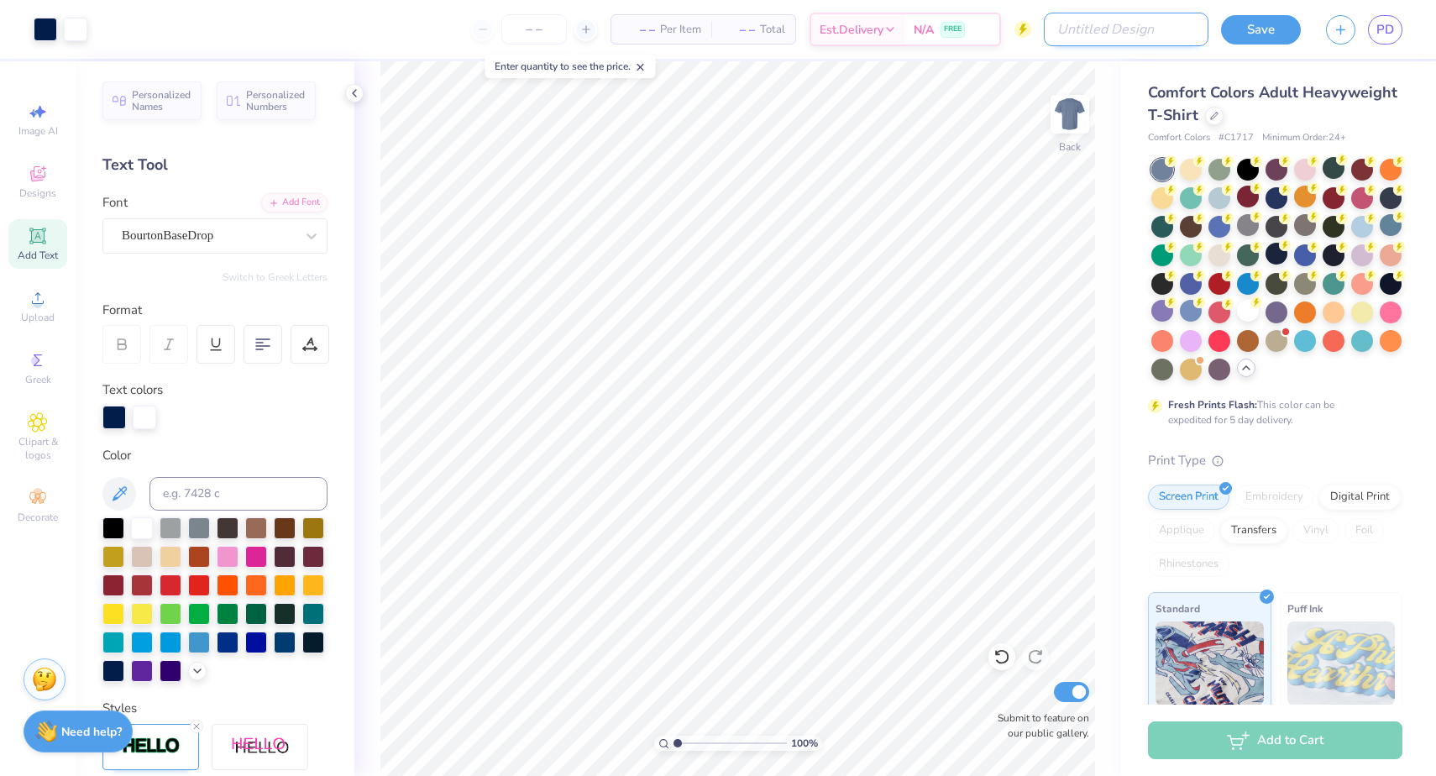
click at [1160, 26] on input "Design Title" at bounding box center [1126, 30] width 165 height 34
type input "Casis Staff Shirt - Option 5"
click at [1291, 23] on button "Save" at bounding box center [1261, 27] width 80 height 29
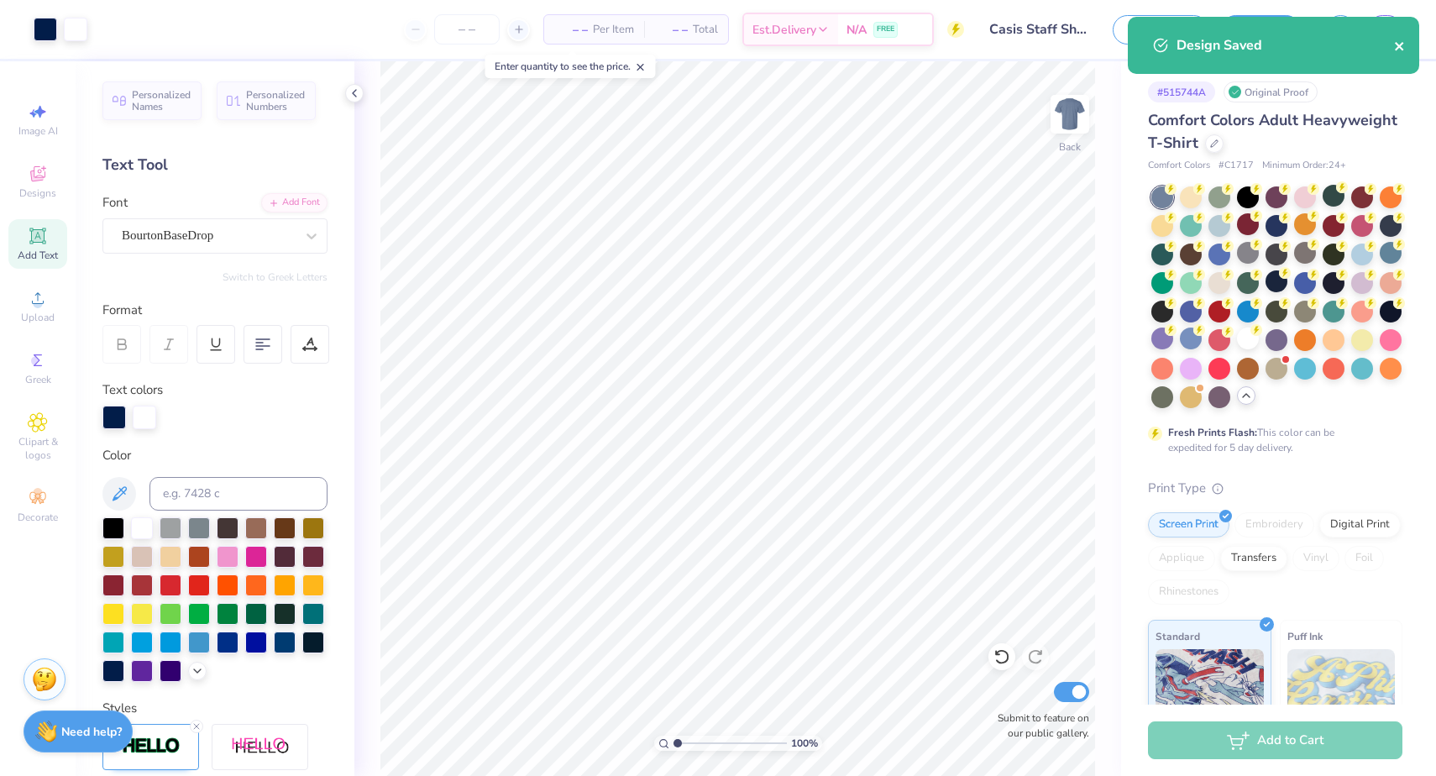
click at [1402, 50] on icon "close" at bounding box center [1399, 46] width 8 height 8
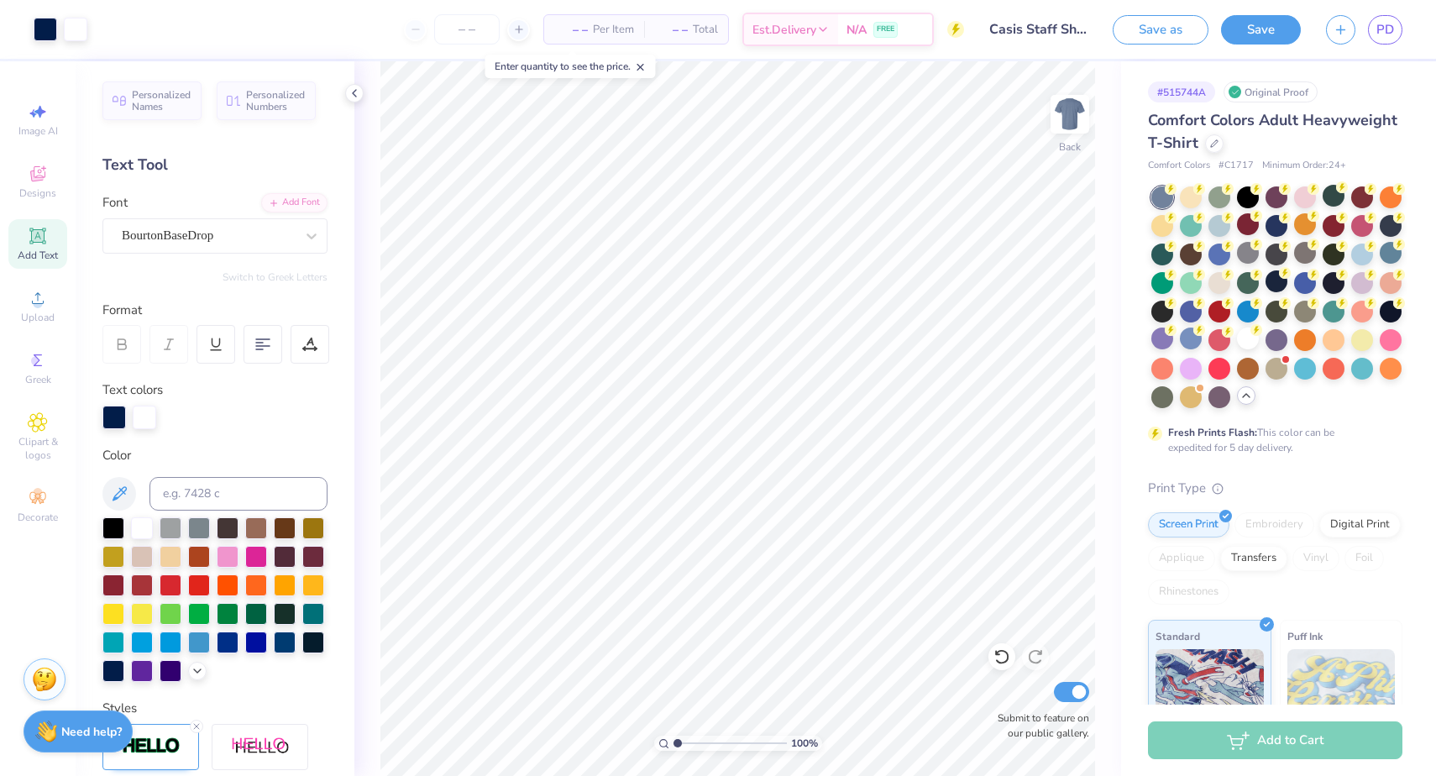
click at [1343, 16] on div "Design Saved" at bounding box center [1273, 51] width 298 height 76
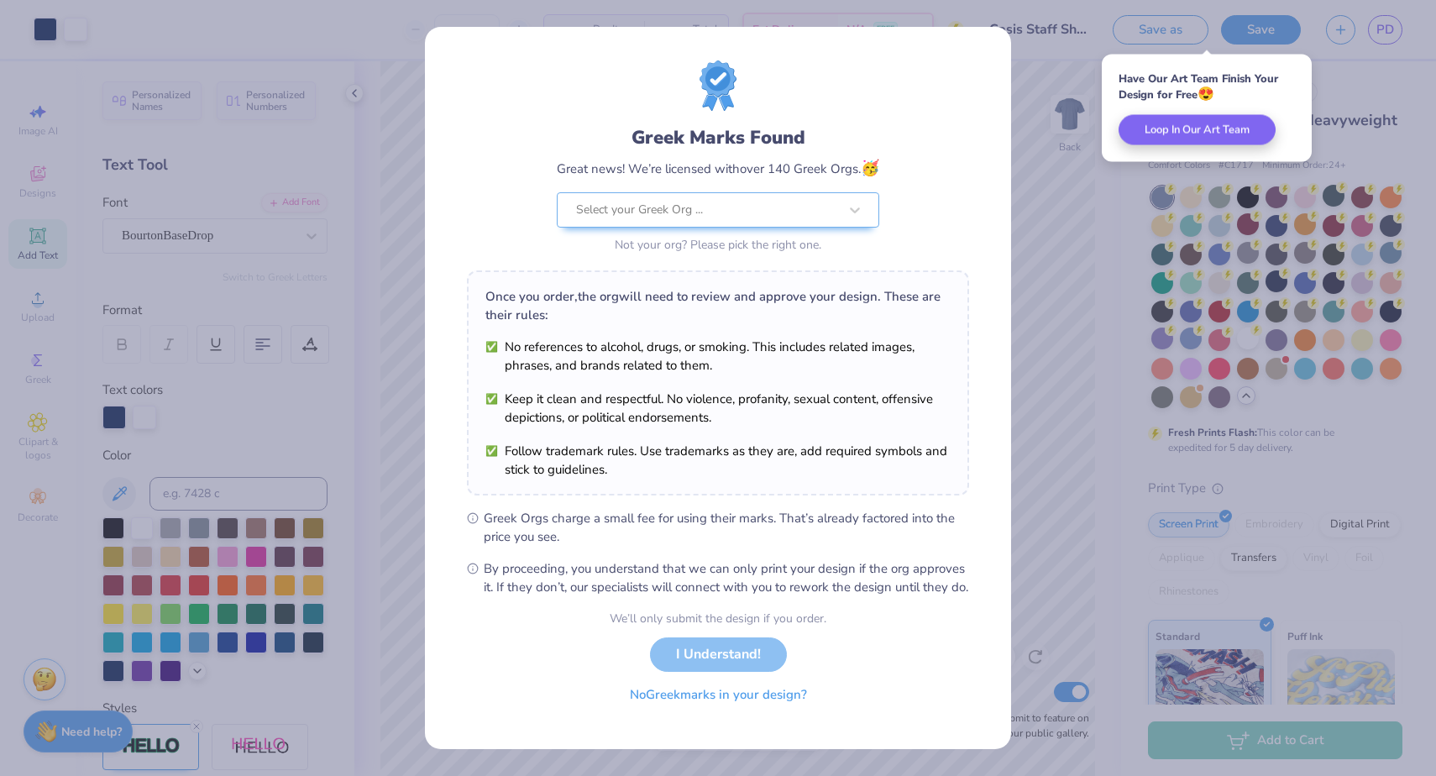
click at [741, 704] on button "No Greek marks in your design?" at bounding box center [718, 695] width 206 height 34
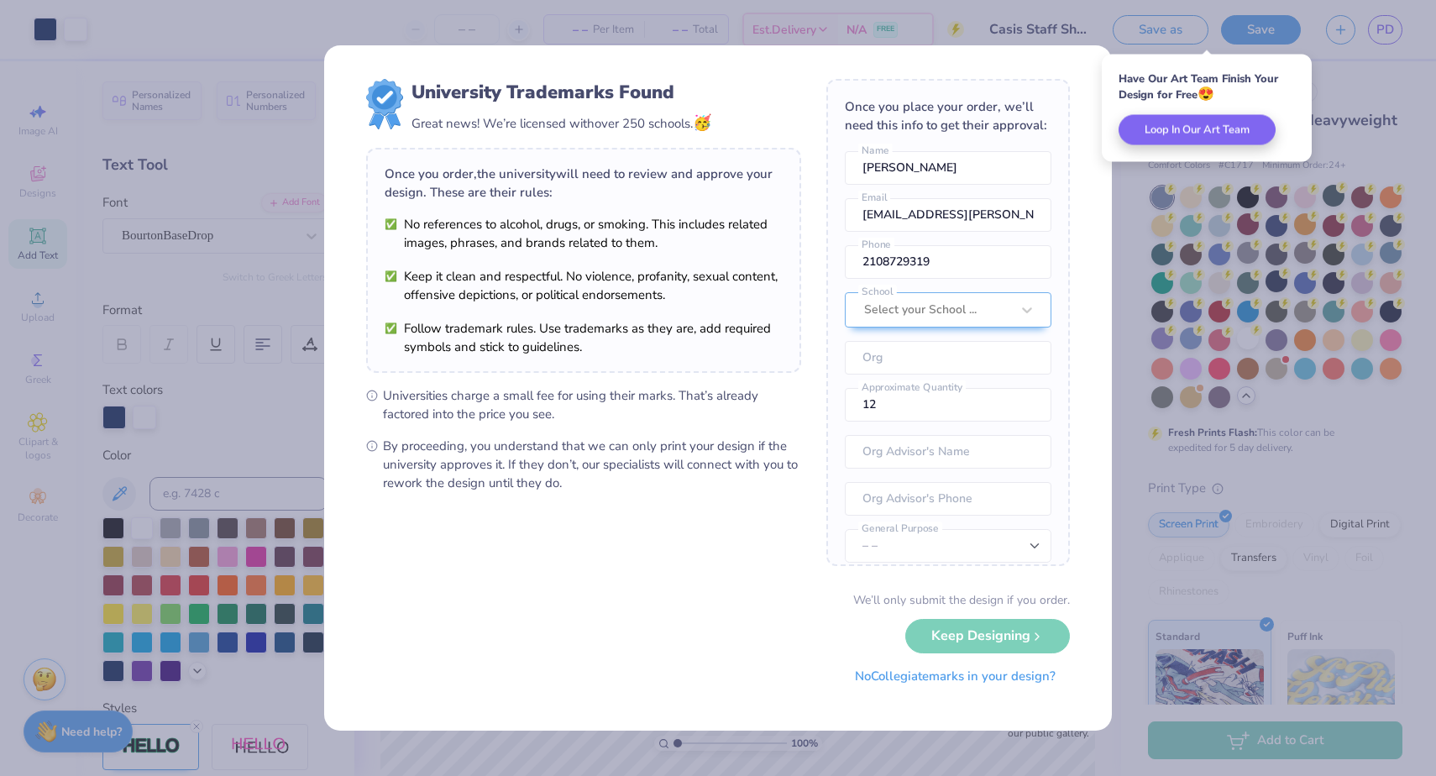
click at [892, 673] on button "No Collegiate marks in your design?" at bounding box center [954, 676] width 229 height 34
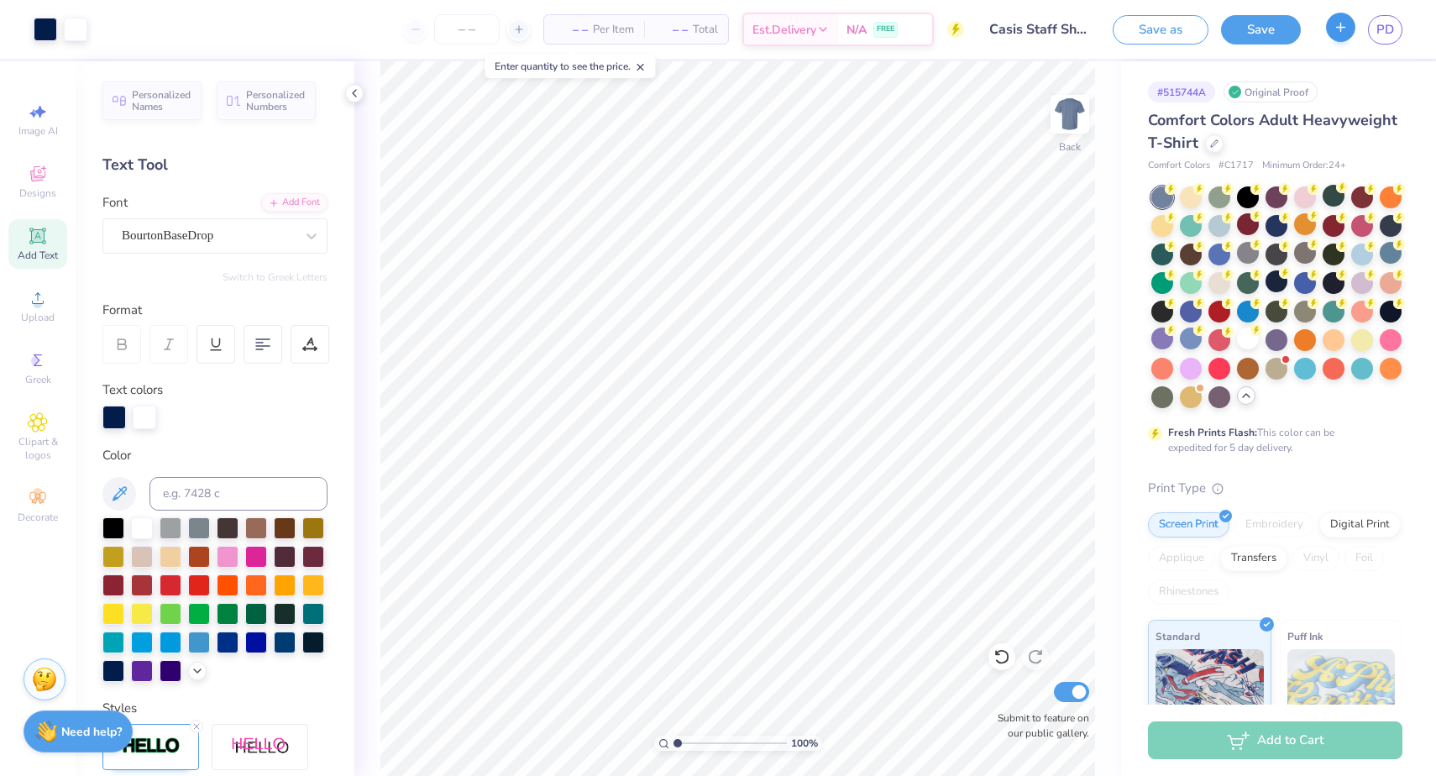
click at [1334, 39] on button "button" at bounding box center [1340, 27] width 29 height 29
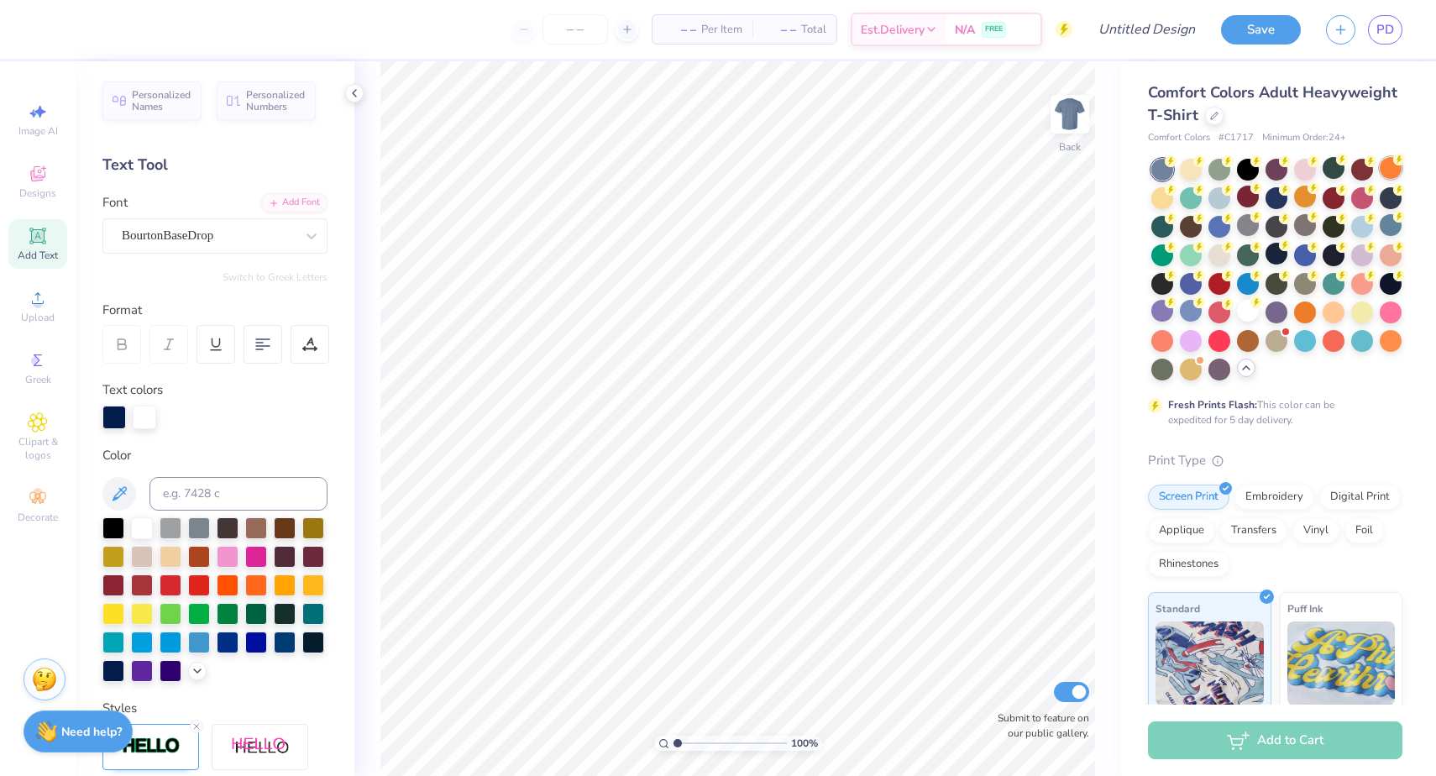
click at [1394, 160] on circle at bounding box center [1399, 160] width 12 height 12
click at [1249, 306] on div at bounding box center [1248, 311] width 22 height 22
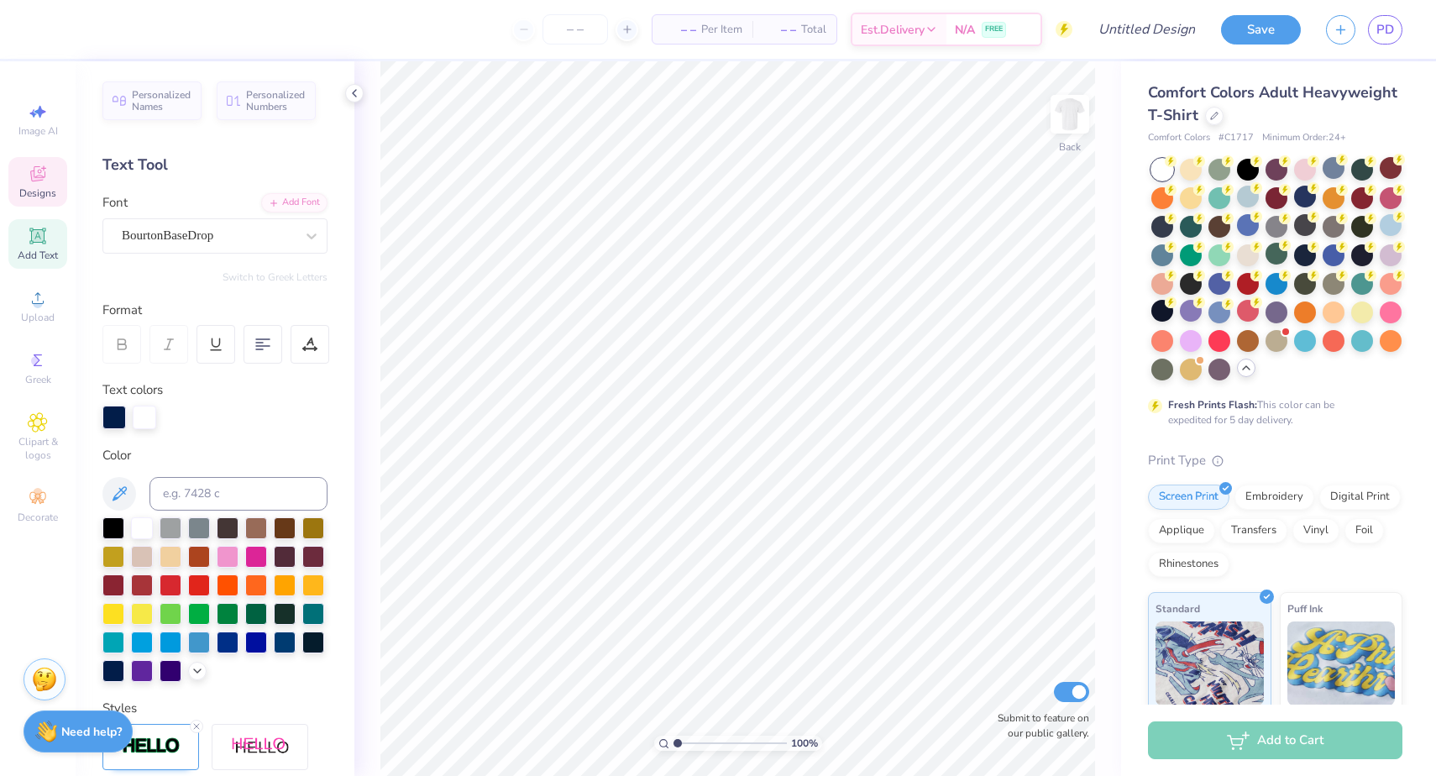
click at [45, 166] on icon at bounding box center [38, 174] width 20 height 20
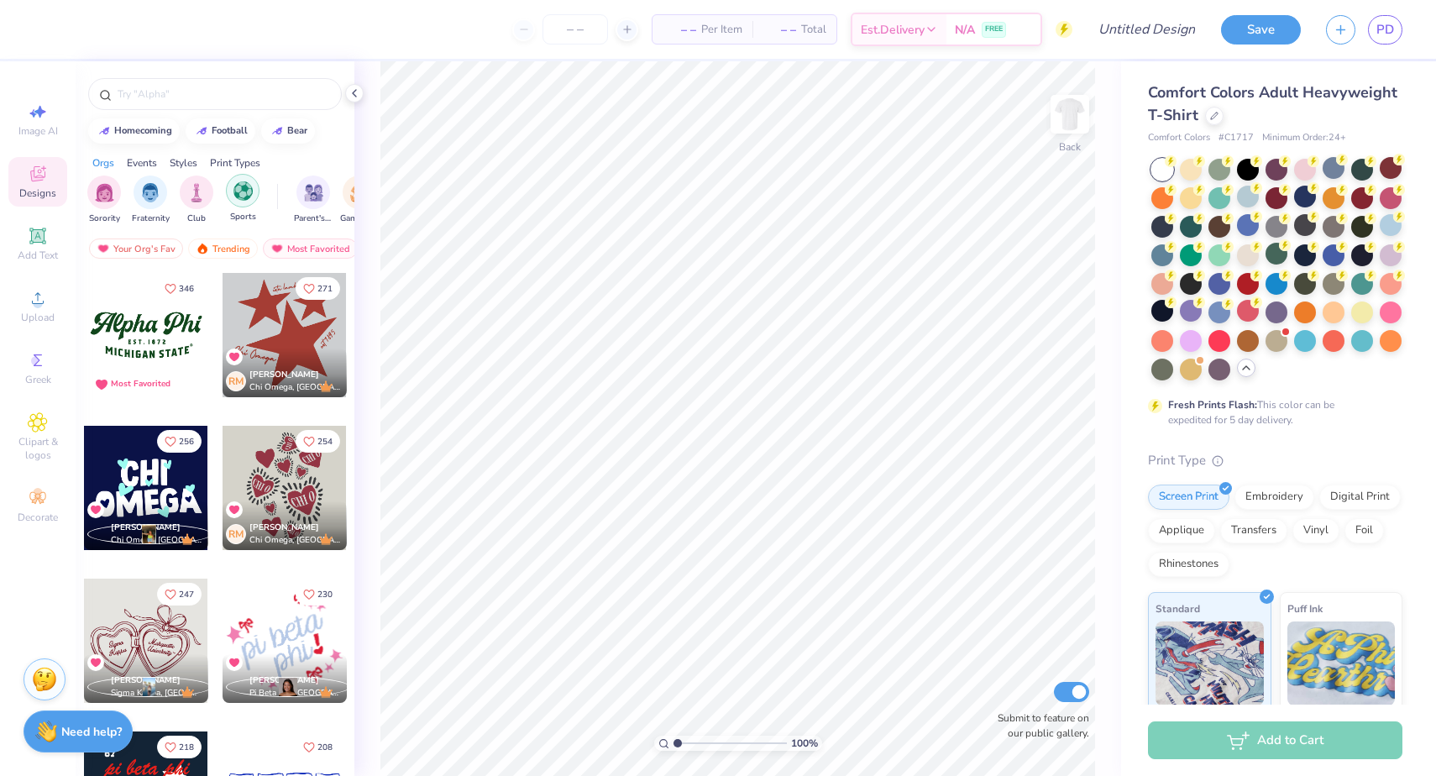
click at [240, 196] on img "filter for Sports" at bounding box center [242, 190] width 19 height 19
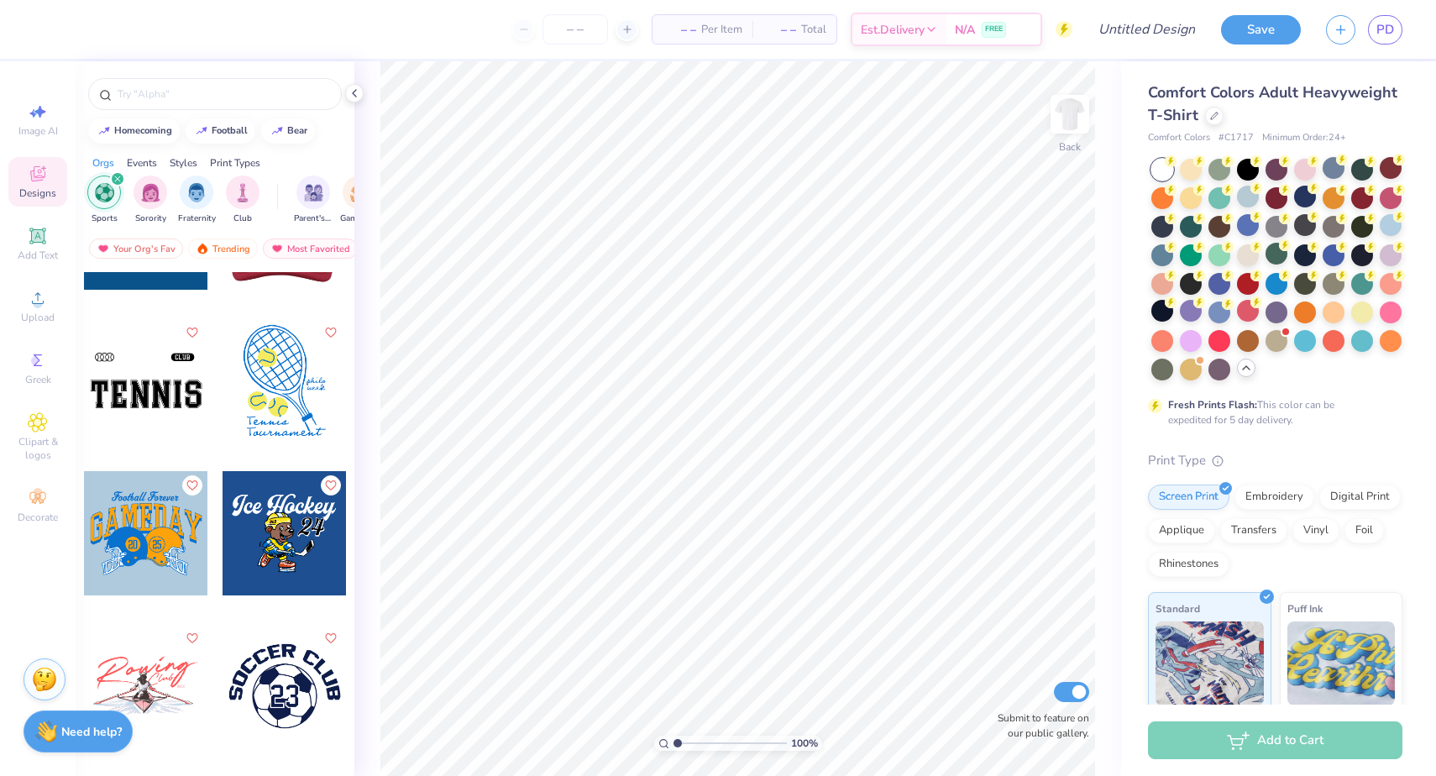
scroll to position [2557, 0]
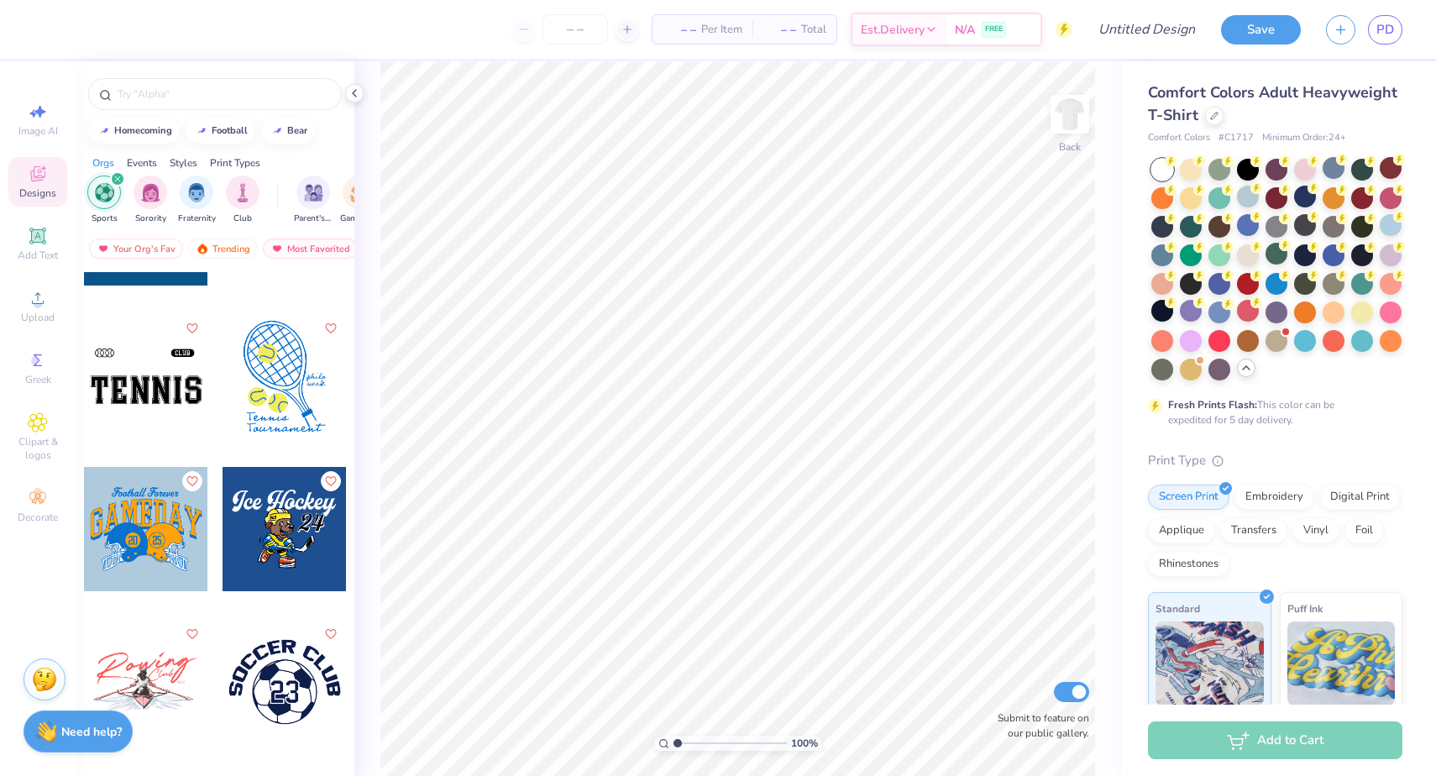
click at [190, 379] on div at bounding box center [146, 376] width 124 height 124
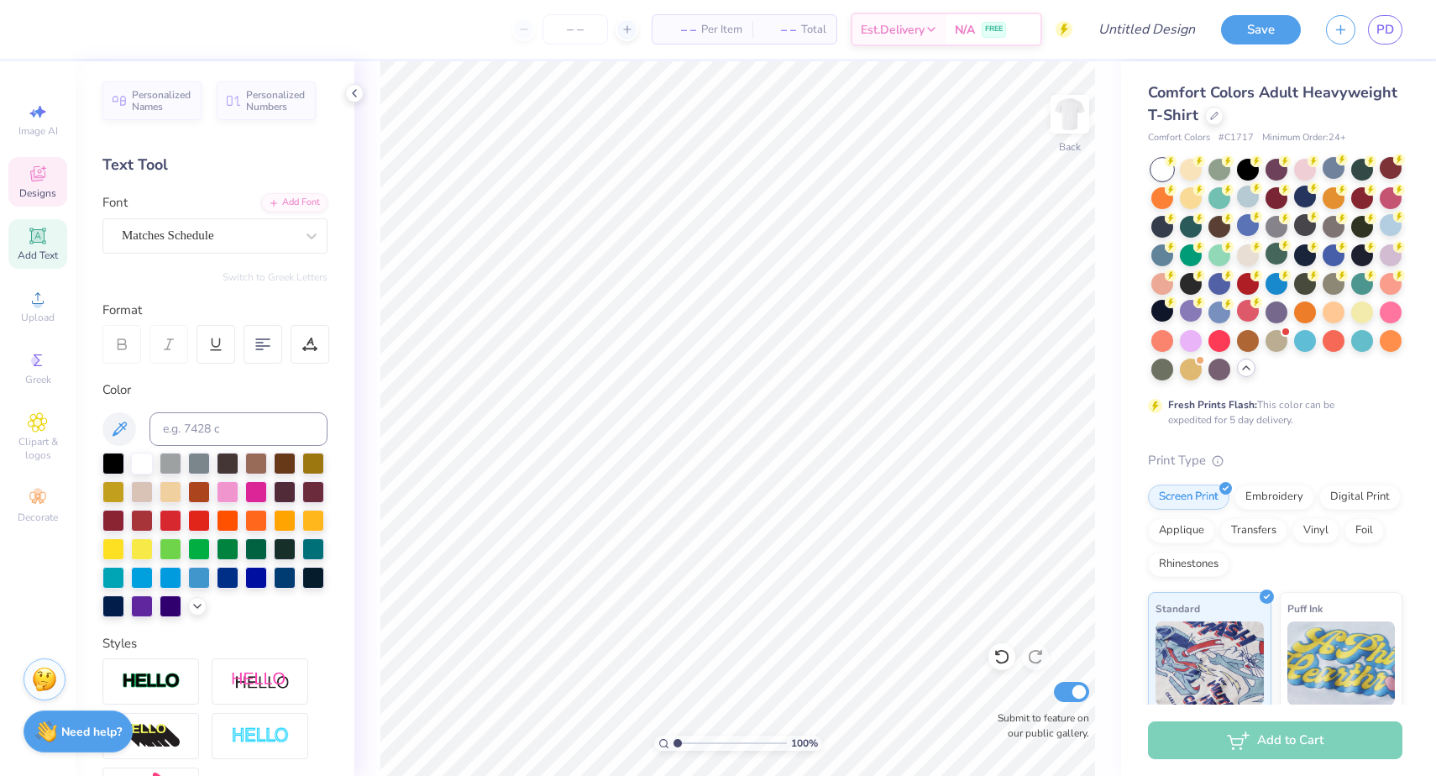
click at [55, 175] on div "Designs" at bounding box center [37, 182] width 59 height 50
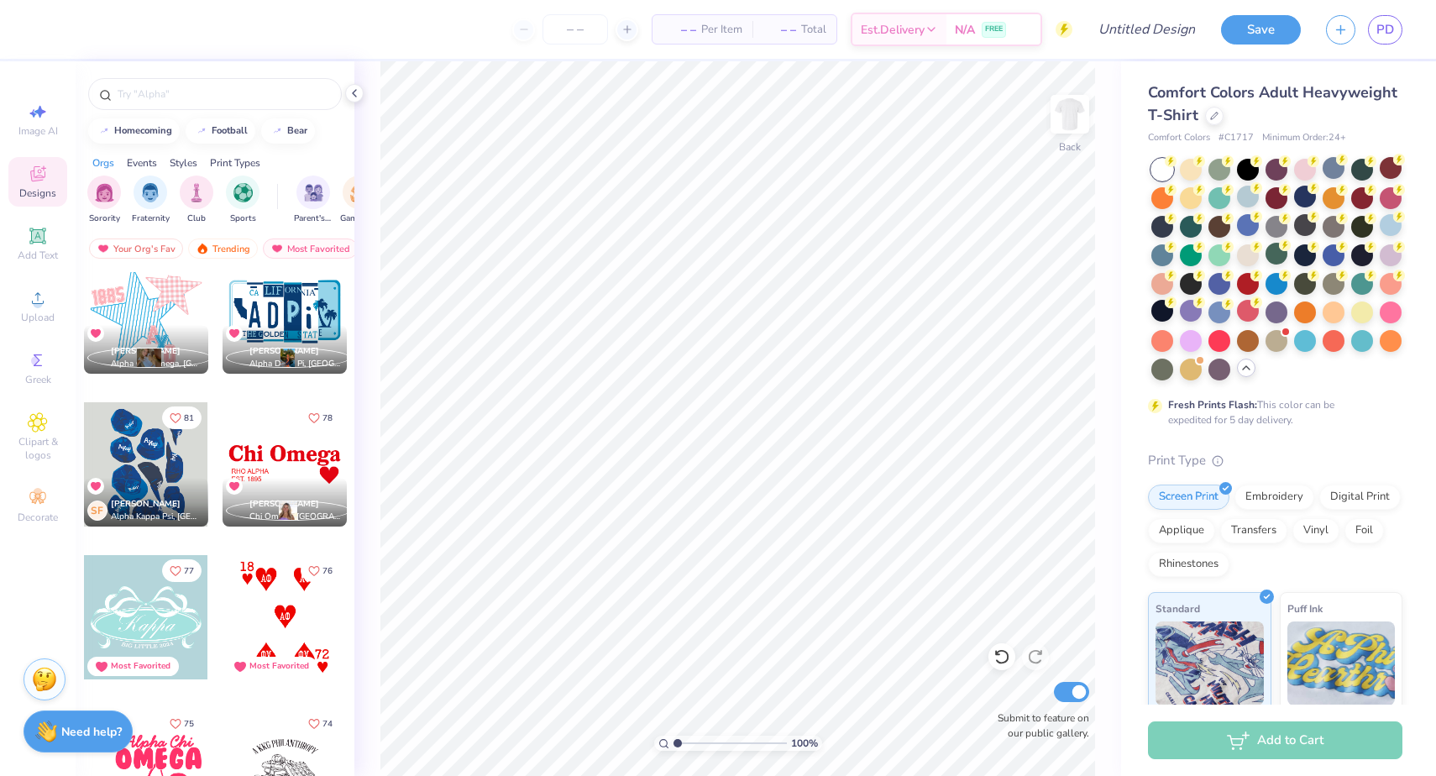
scroll to position [2928, 0]
click at [181, 468] on div at bounding box center [146, 462] width 124 height 124
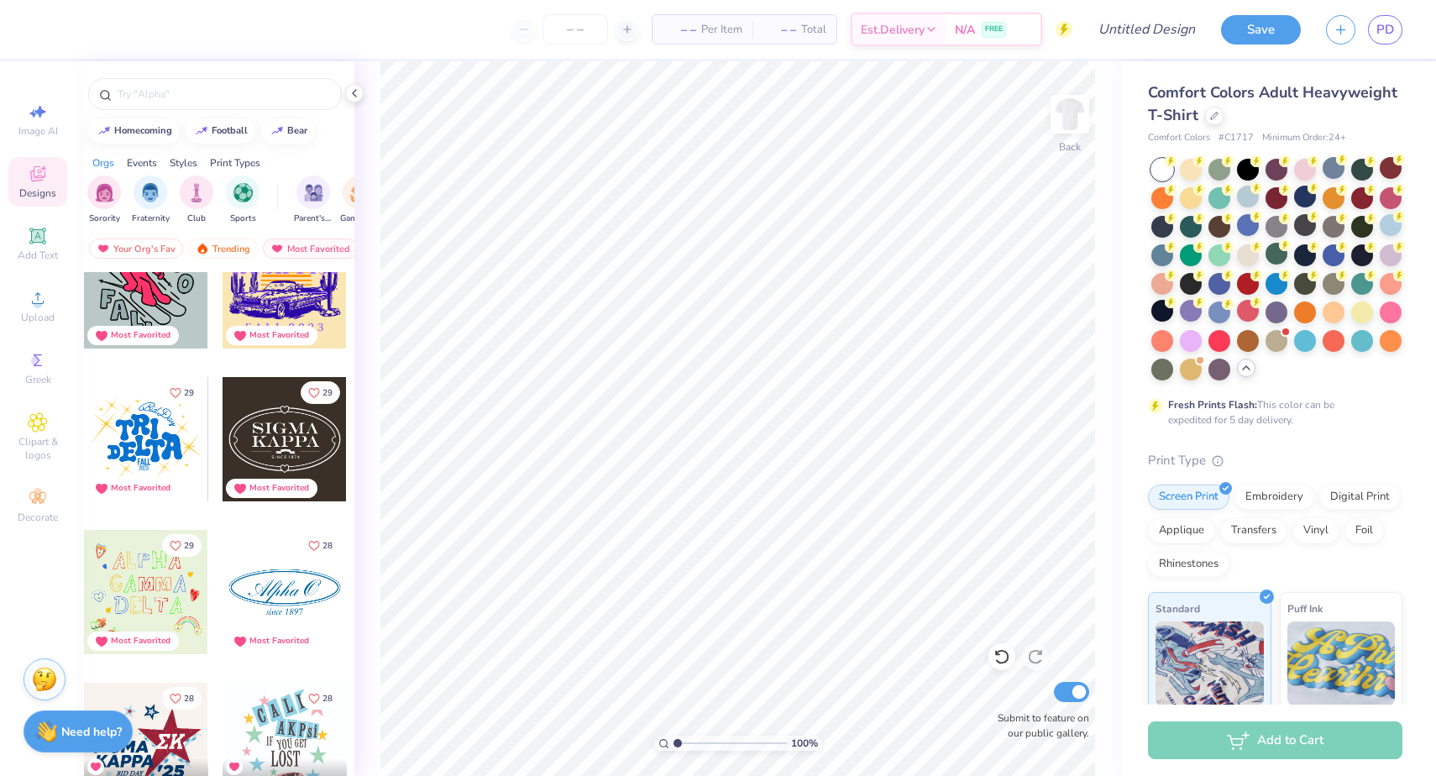
scroll to position [17164, 0]
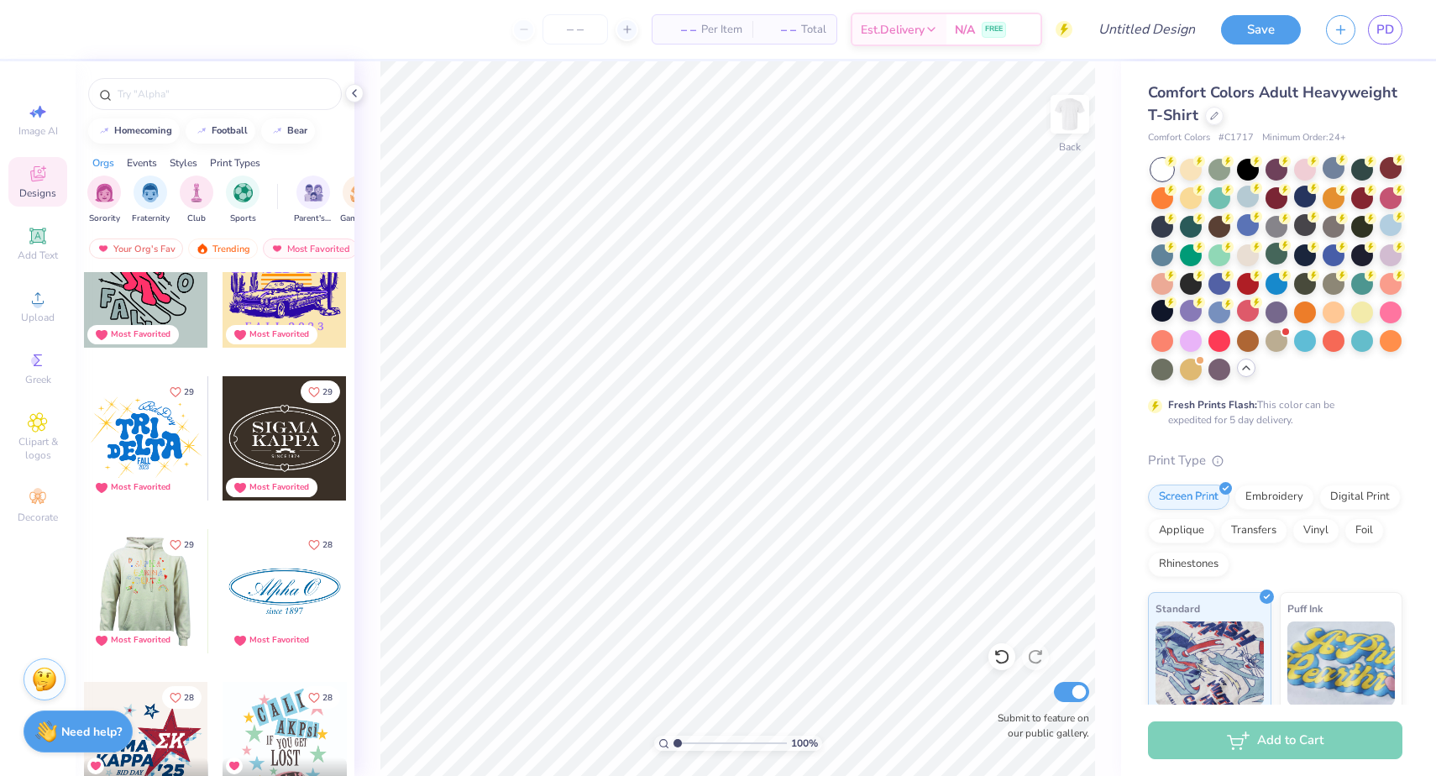
click at [113, 595] on div at bounding box center [145, 591] width 124 height 124
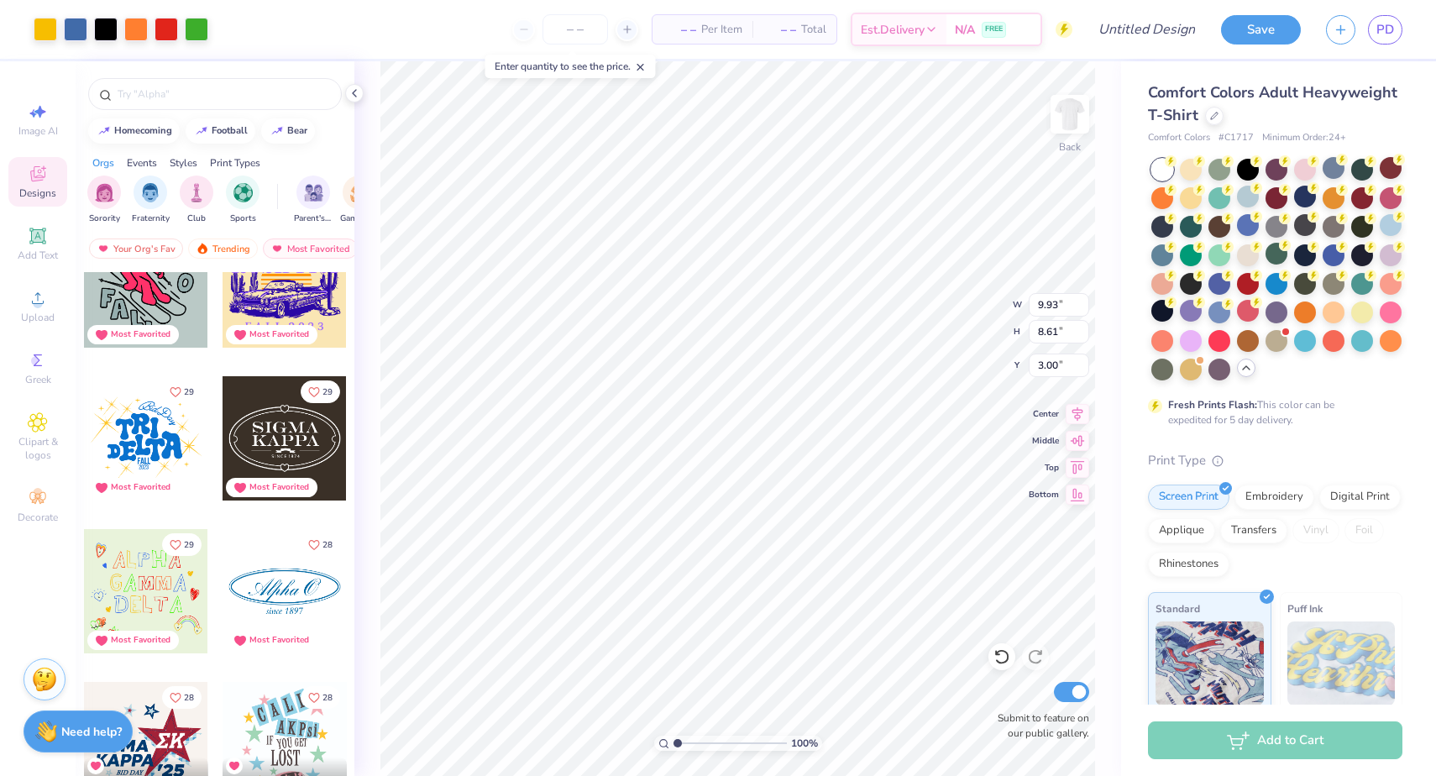
type input "11.88"
type input "10.30"
type input "3.39"
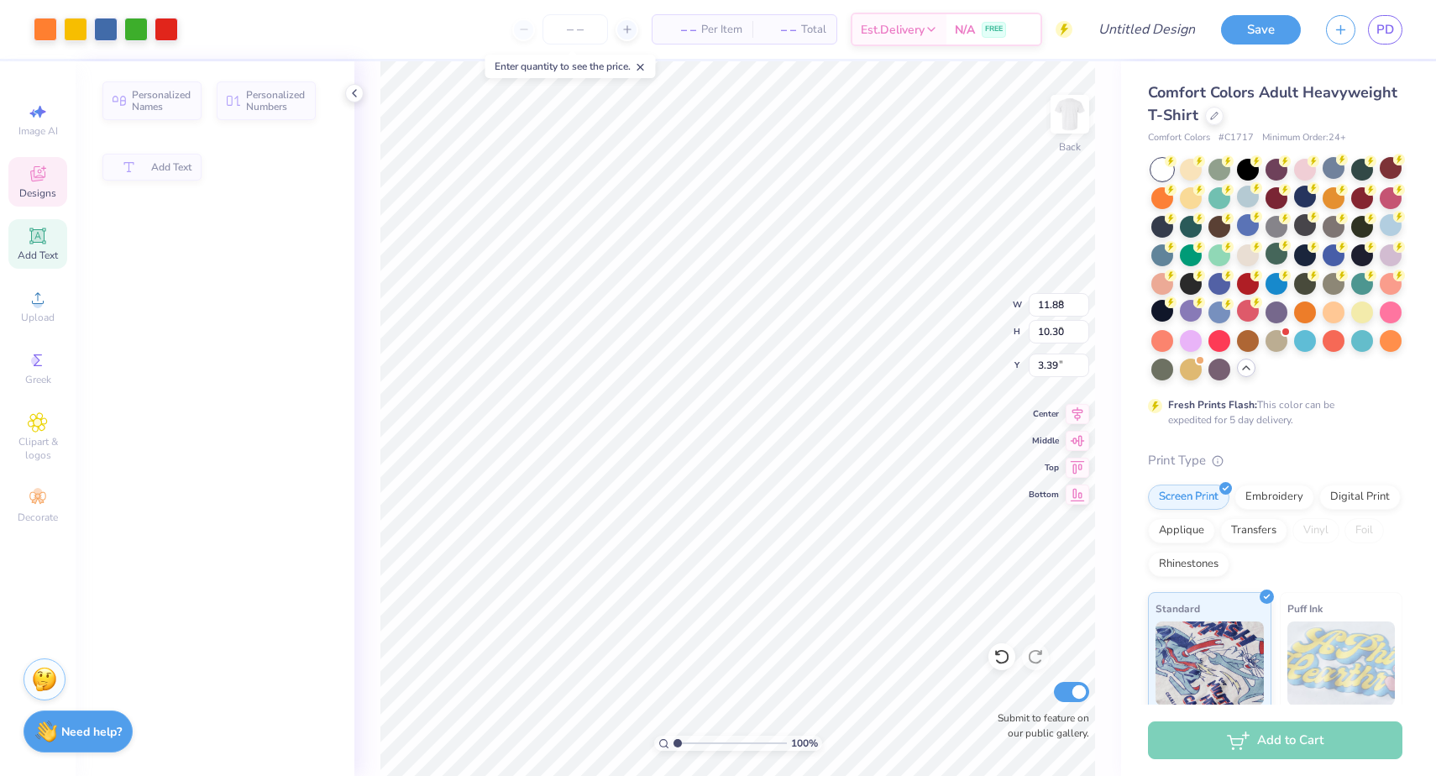
type input "7.28"
type input "1.93"
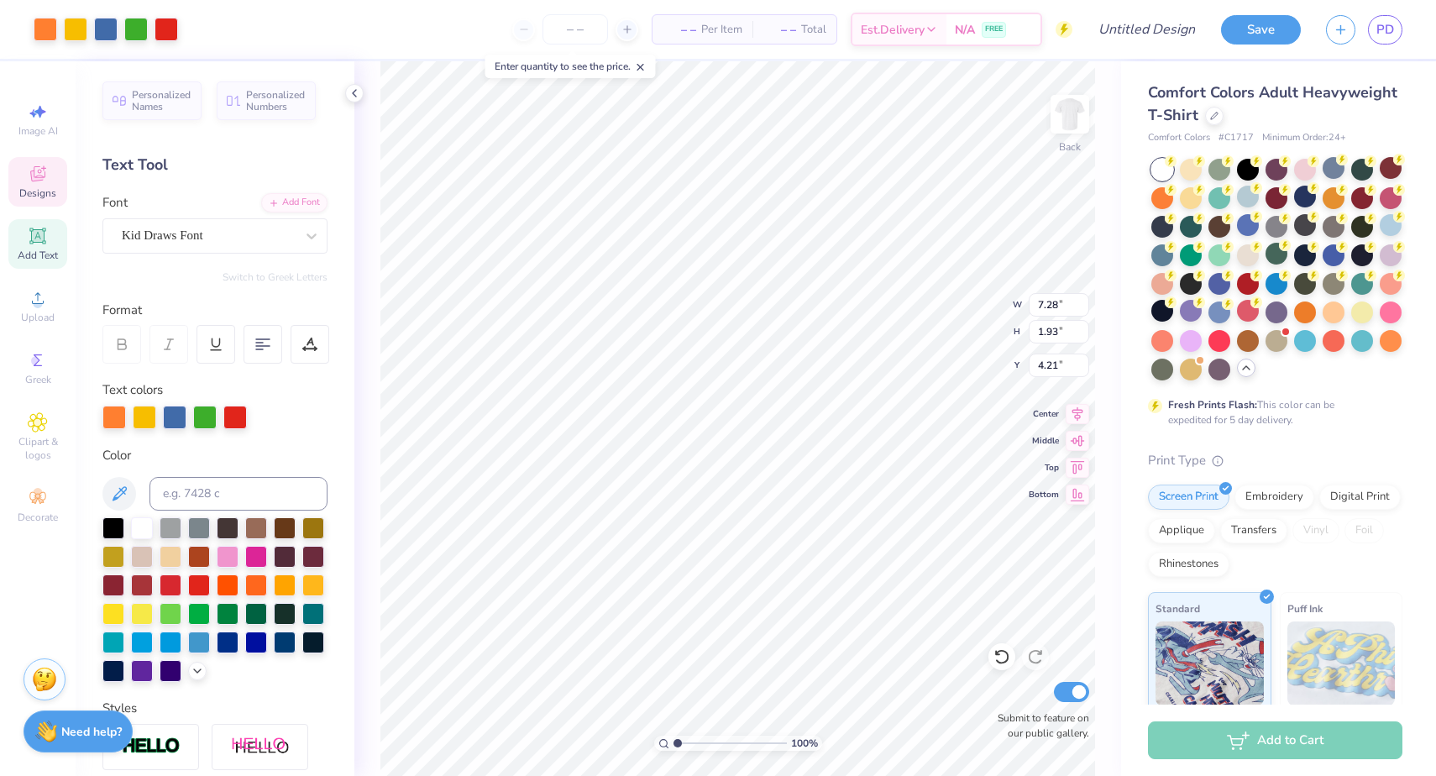
type input "4.11"
type textarea "Casis"
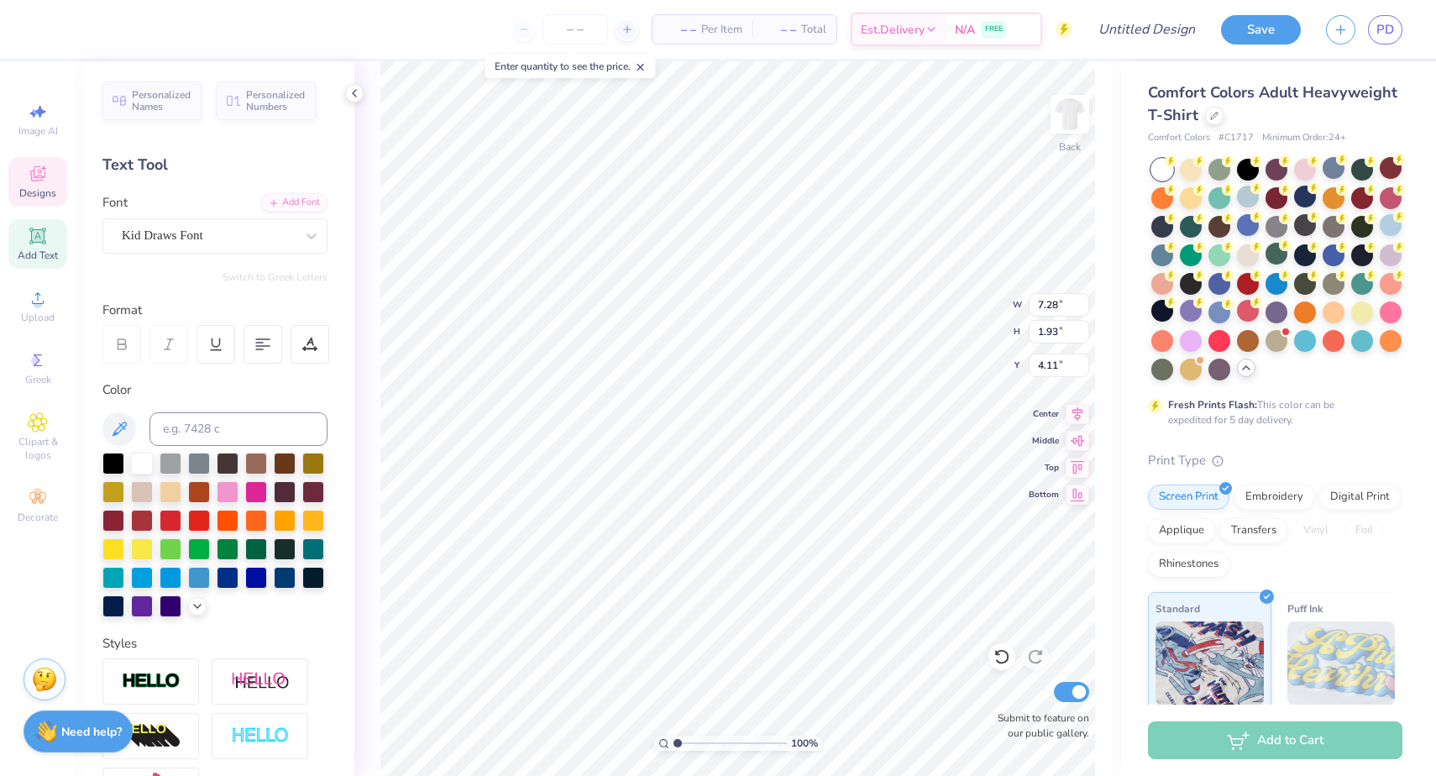
type input "8.10"
type input "1.97"
type input "6.66"
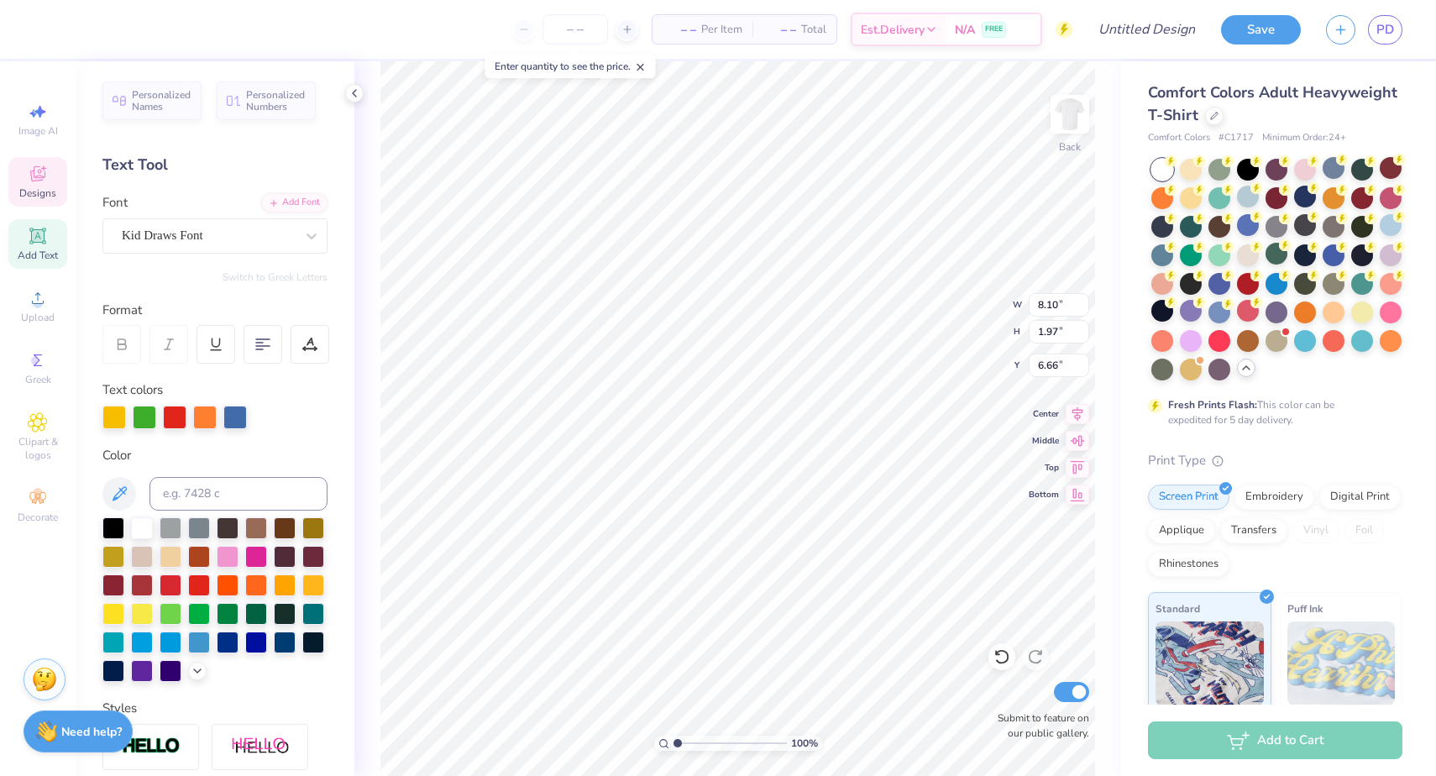
scroll to position [0, 0]
type textarea "Elementary"
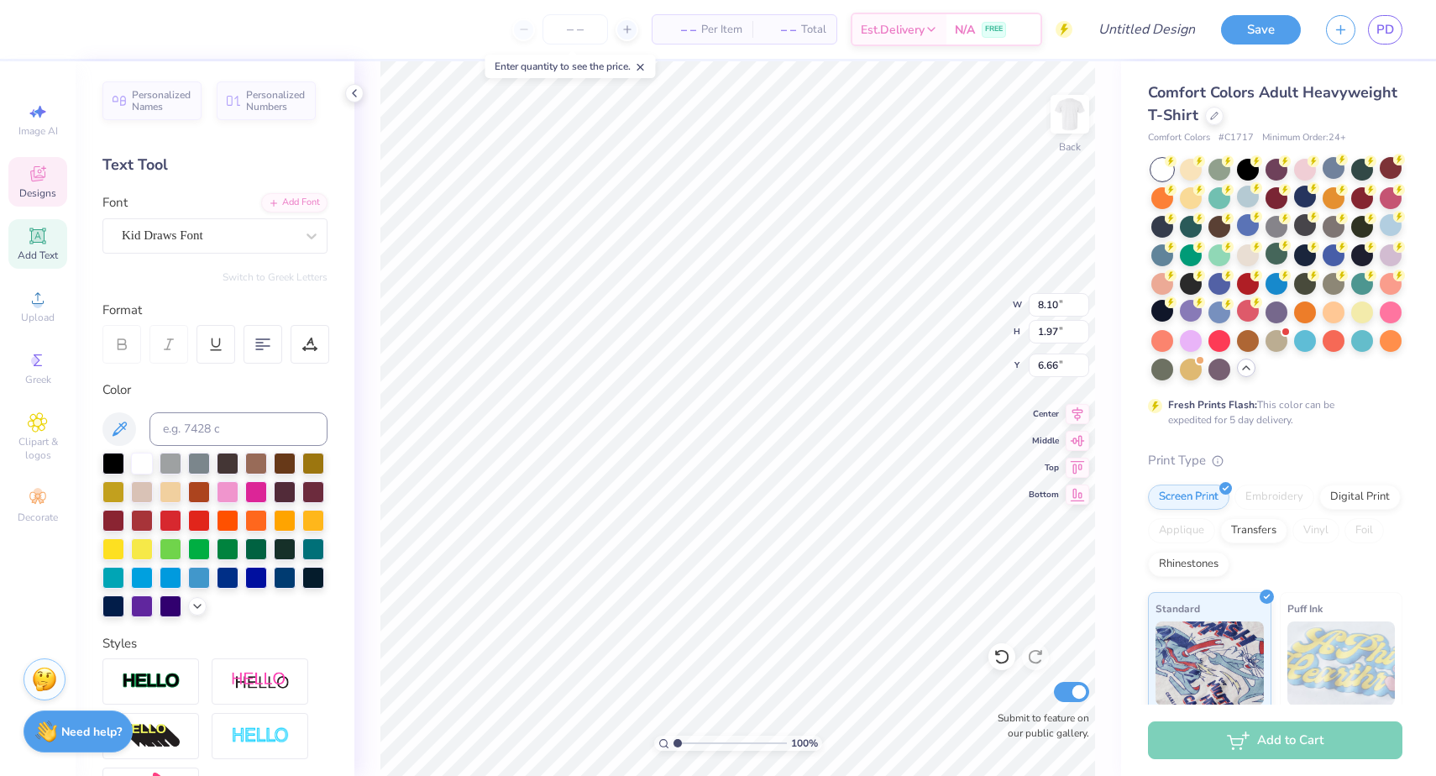
type input "7.28"
type input "1.93"
type input "8.97"
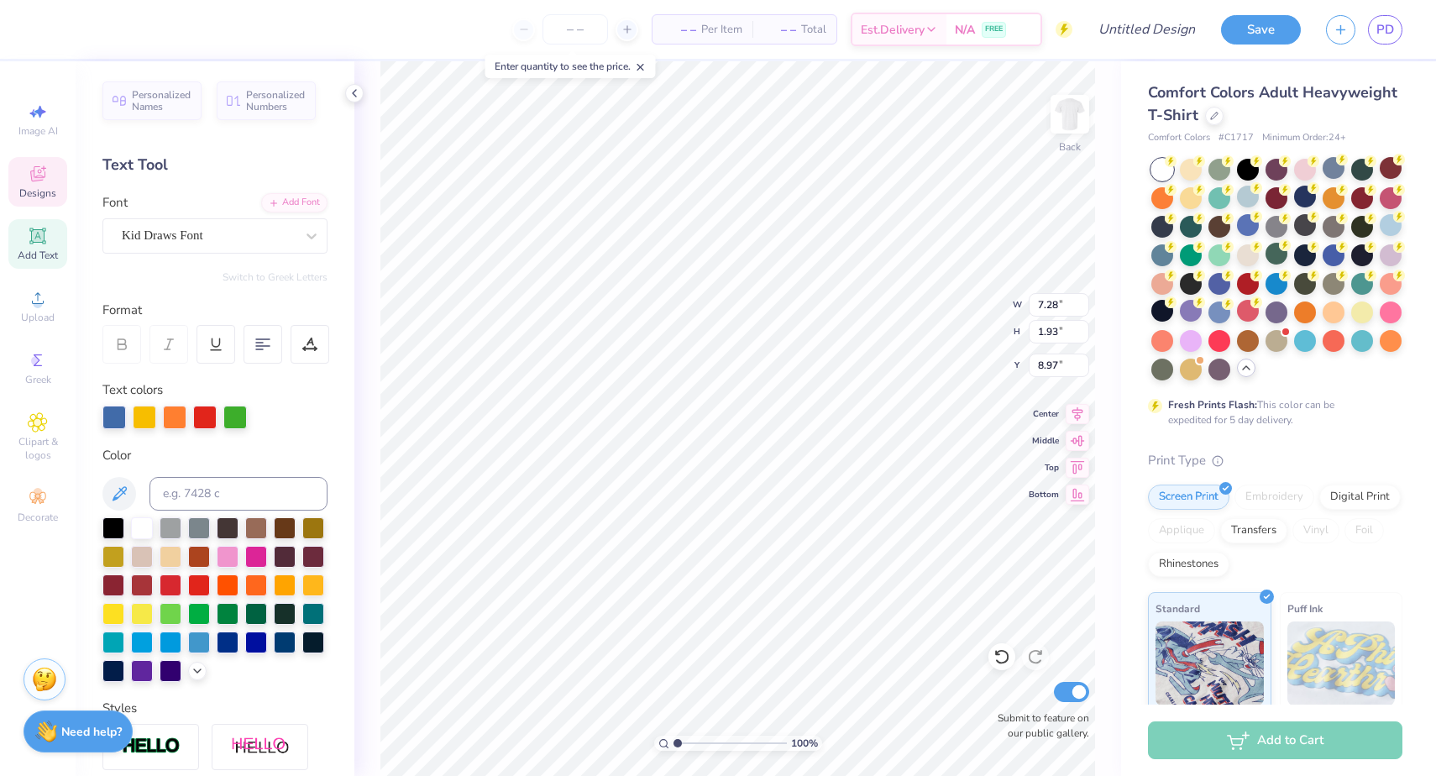
type textarea "Staff"
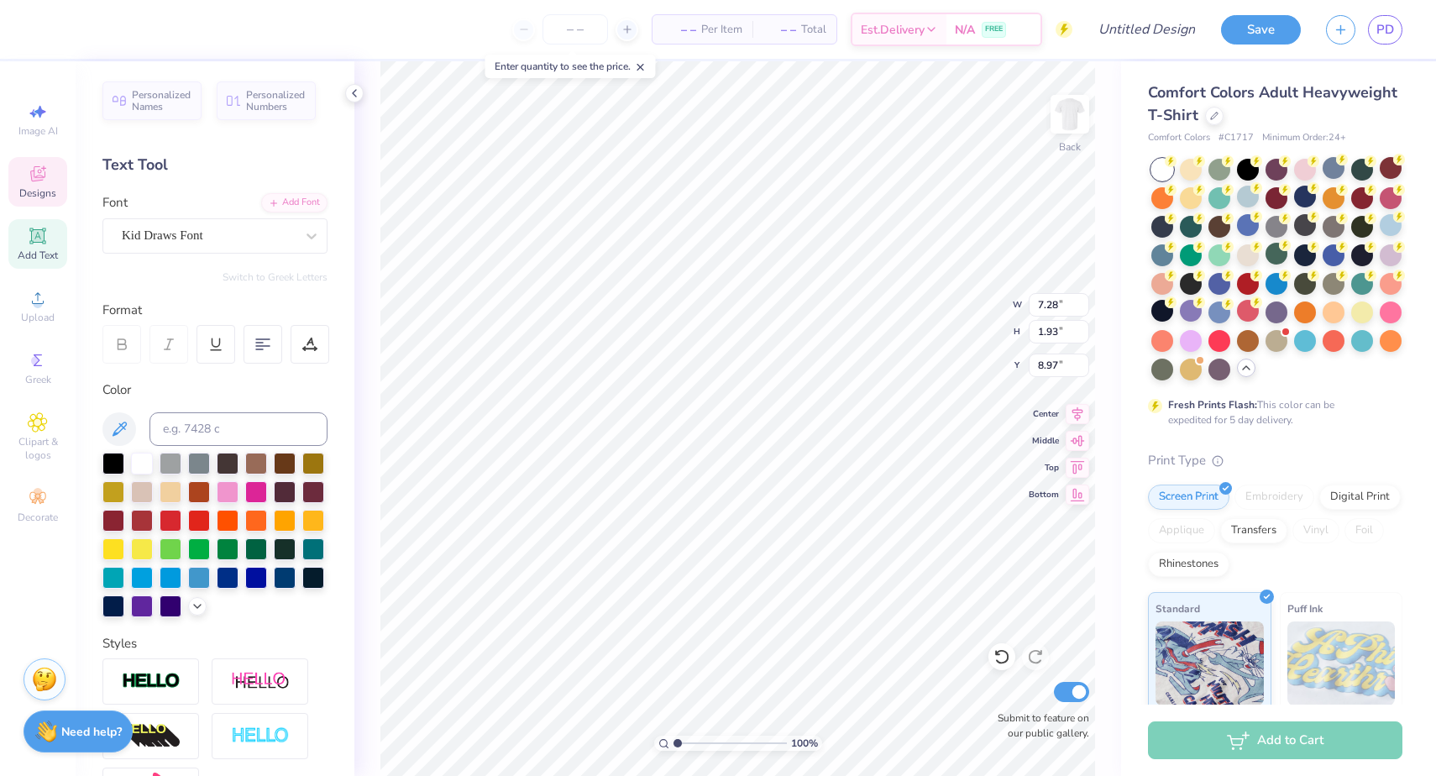
type input "12.78"
type input "1.88"
type input "6.33"
type input "6.56"
type input "12.78"
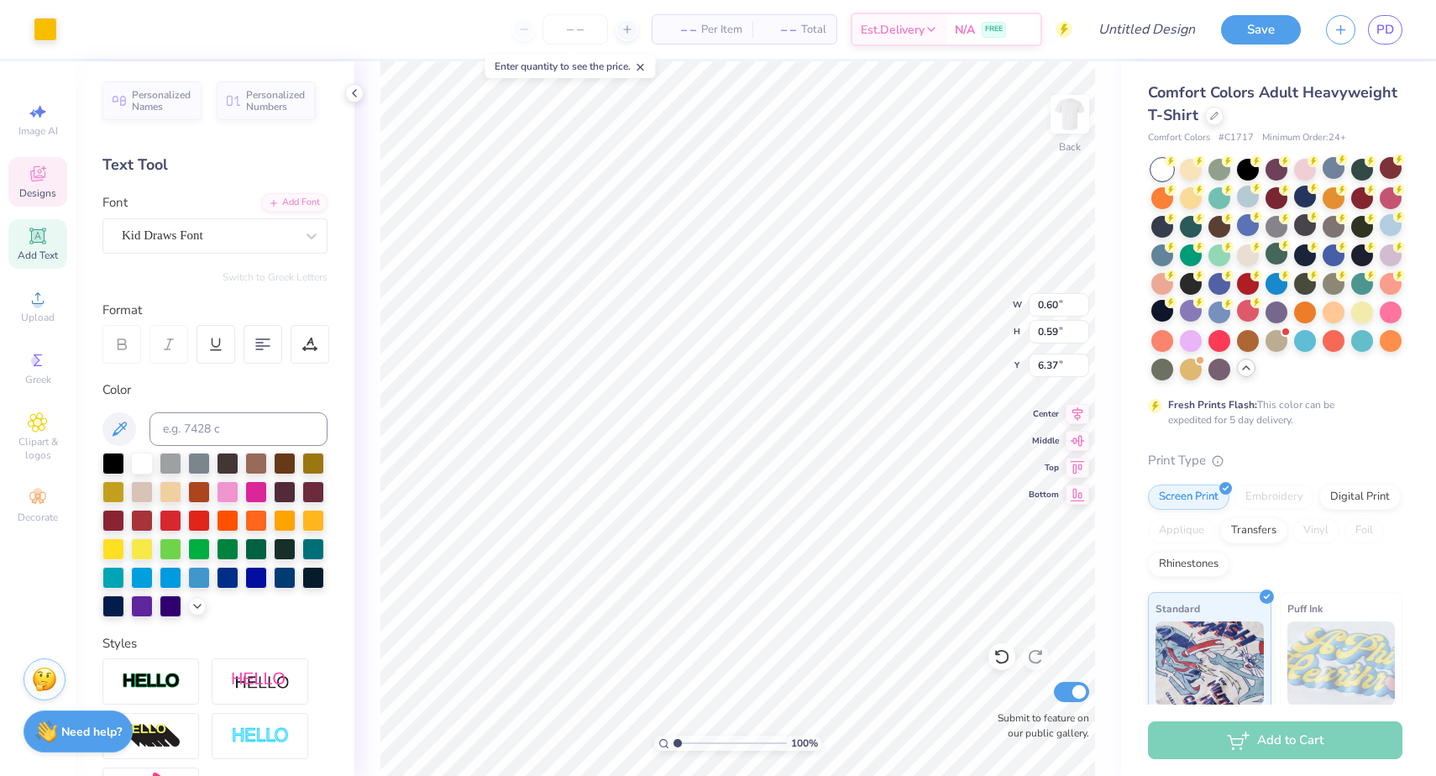
type input "1.88"
type input "6.61"
type input "0.60"
type input "0.59"
type input "6.37"
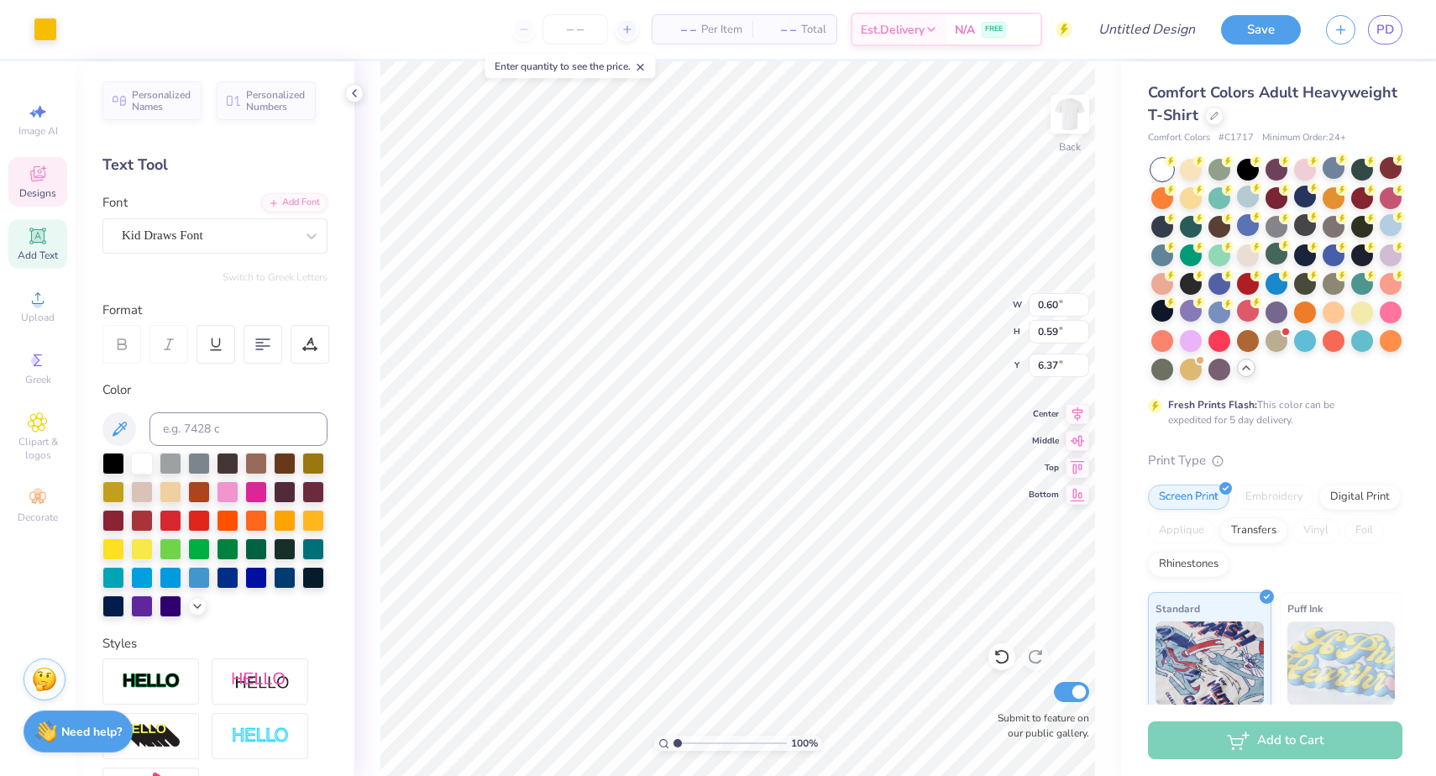
type input "6.02"
type input "6.33"
click at [578, 29] on input "number" at bounding box center [574, 29] width 65 height 30
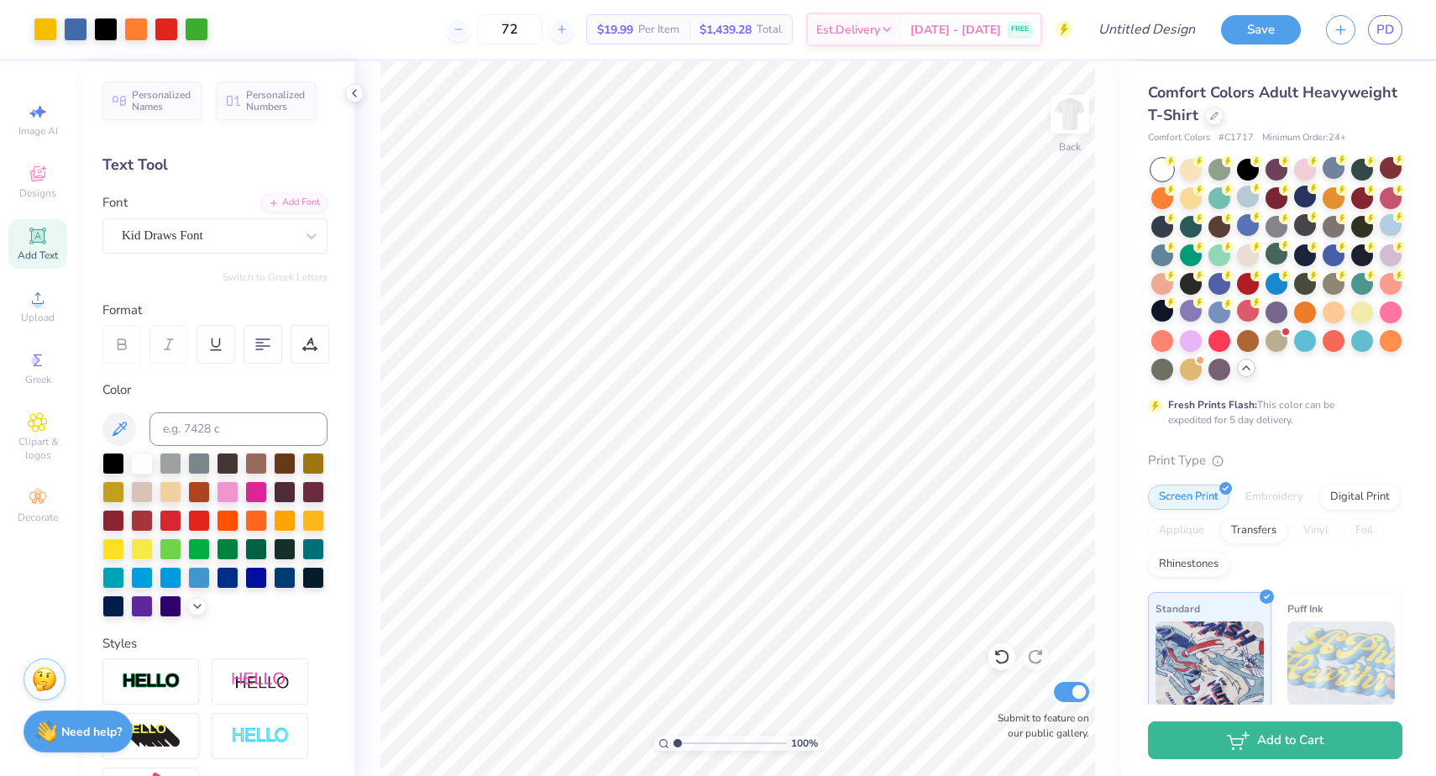
type input "72"
click at [225, 489] on div at bounding box center [228, 490] width 22 height 22
click at [230, 517] on div at bounding box center [228, 519] width 22 height 22
click at [225, 490] on div at bounding box center [228, 490] width 22 height 22
click at [48, 236] on div "Add Text" at bounding box center [37, 244] width 59 height 50
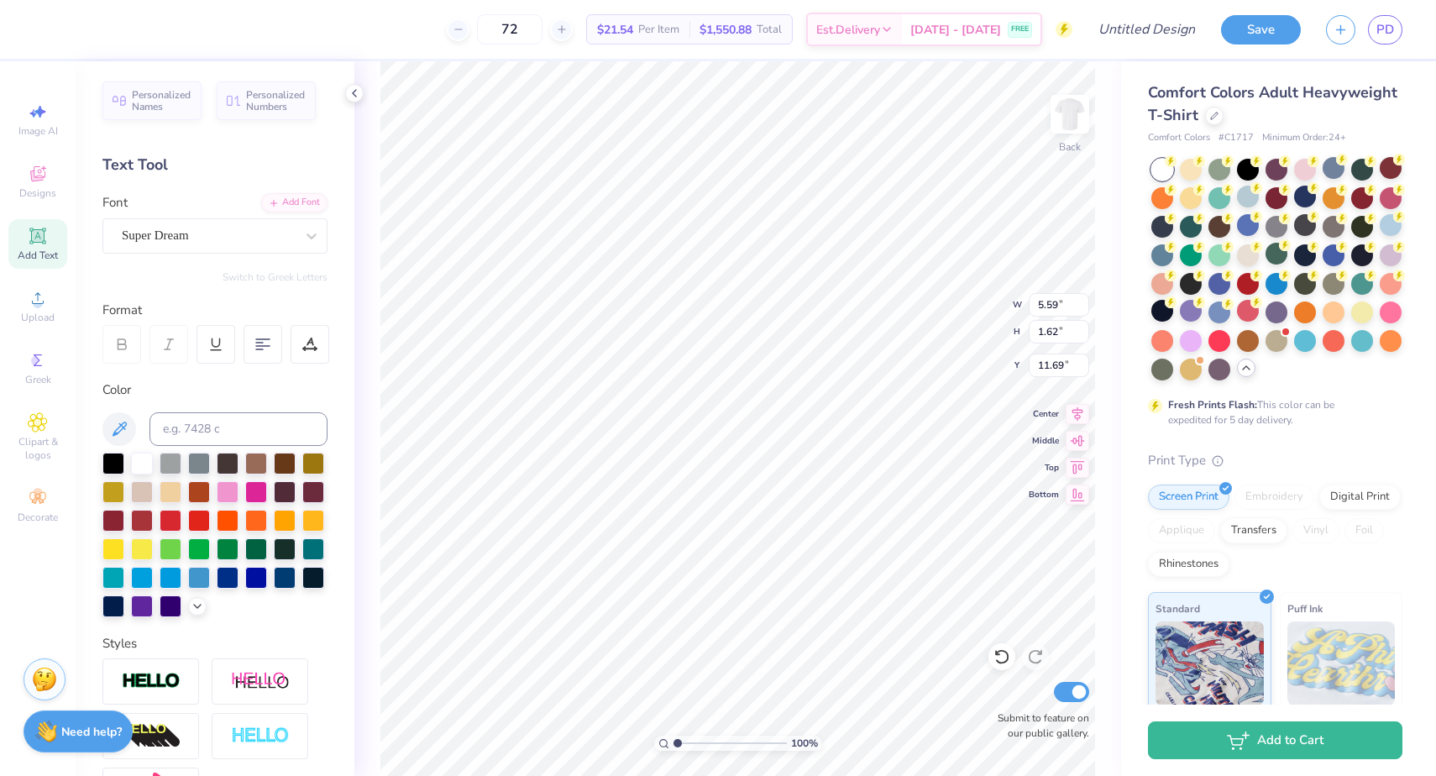
type input "13.35"
type textarea "Austin, TX"
click at [229, 229] on div "Super Dream" at bounding box center [208, 235] width 176 height 26
click at [200, 377] on span "Kid Draws Font" at bounding box center [162, 368] width 76 height 18
type input "kid"
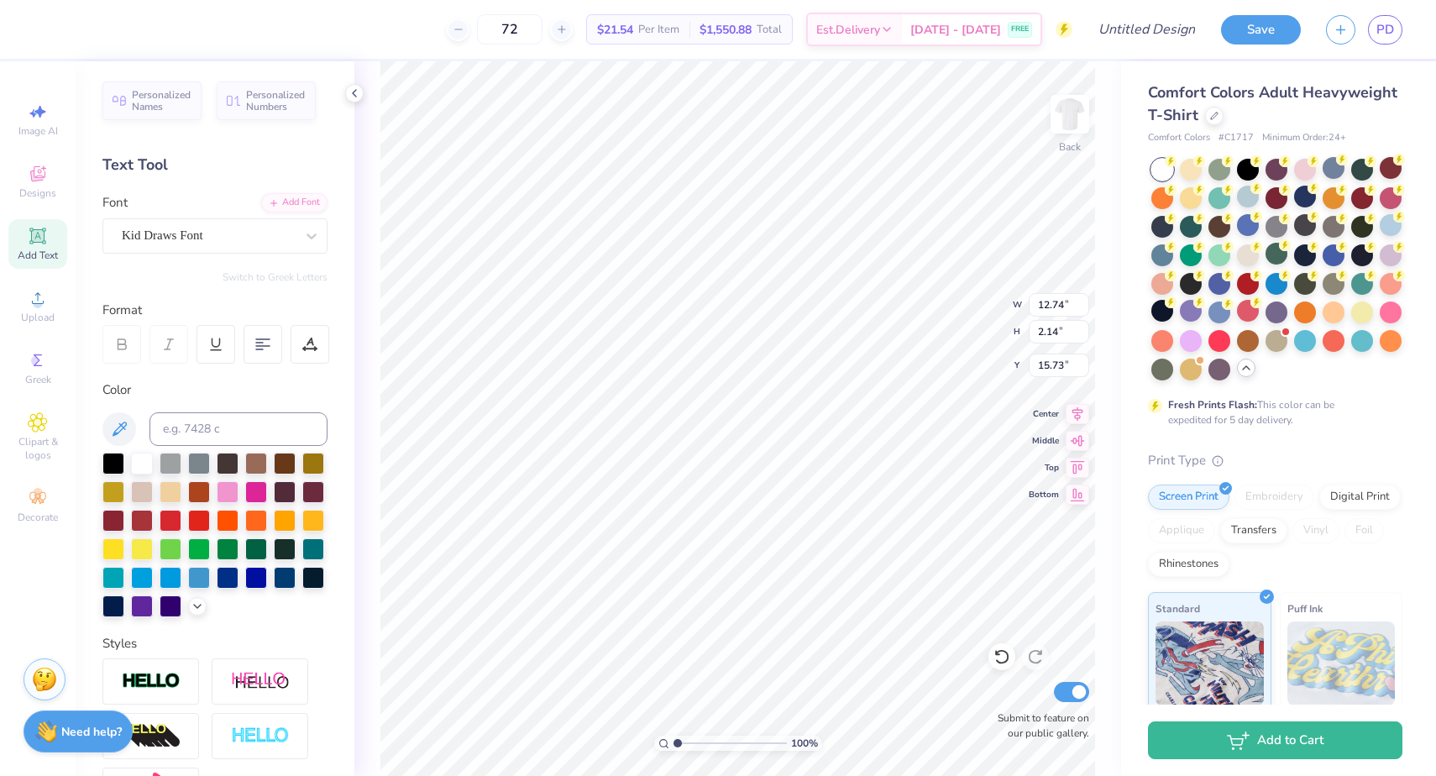
type input "7.85"
type input "1.32"
type input "16.55"
type input "3.76"
type input "0.63"
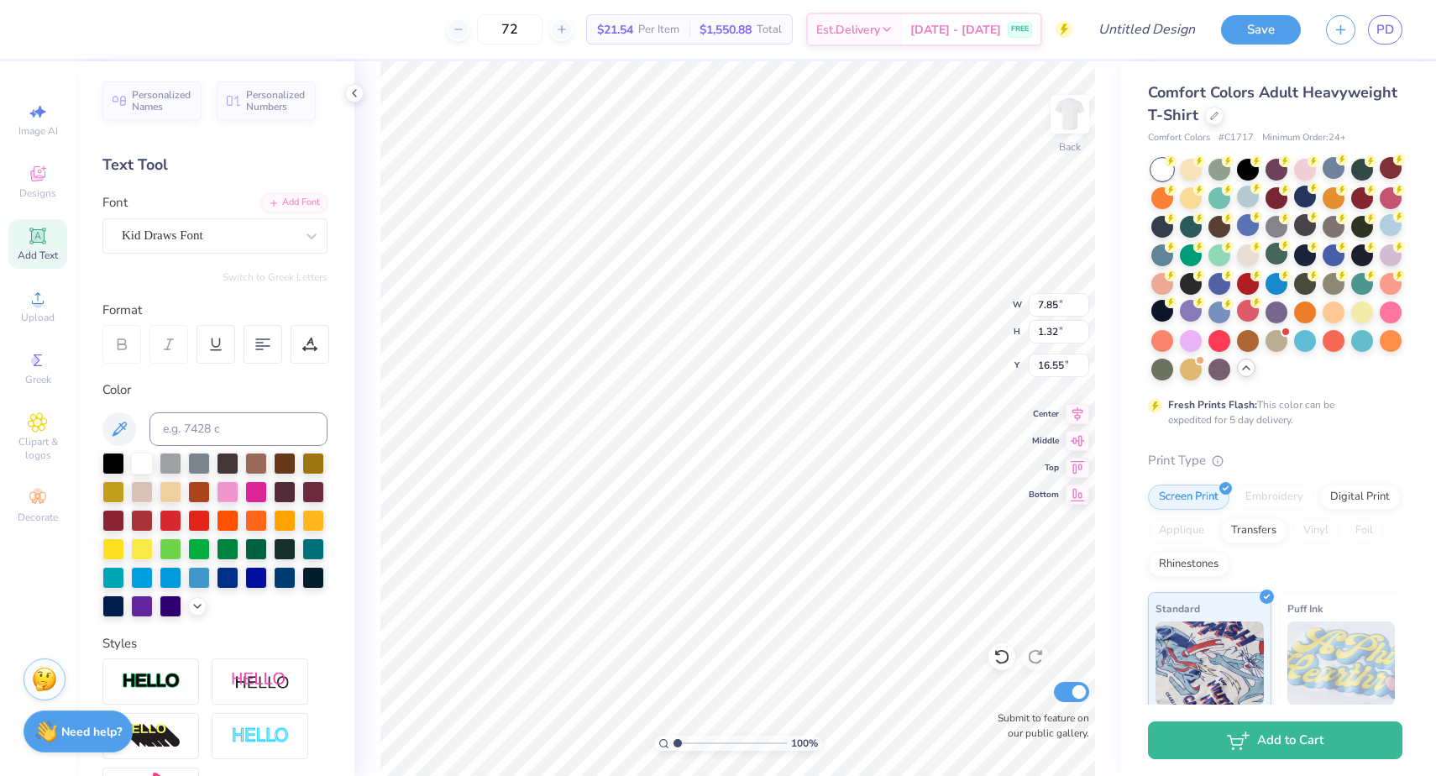
type input "17.24"
click at [238, 491] on div at bounding box center [228, 490] width 22 height 22
type input "0.42"
type input "0.56"
type input "5.53"
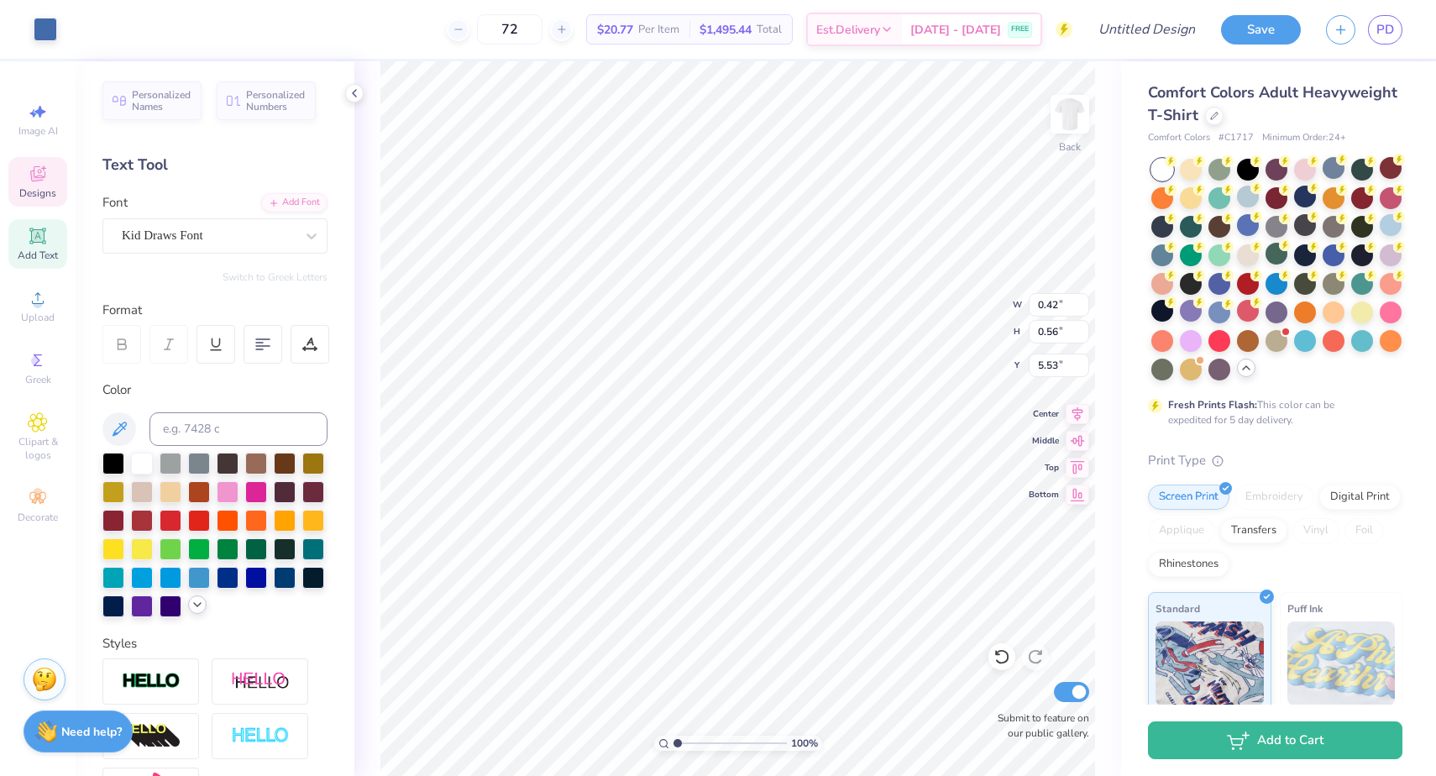
click at [201, 609] on icon at bounding box center [197, 604] width 13 height 13
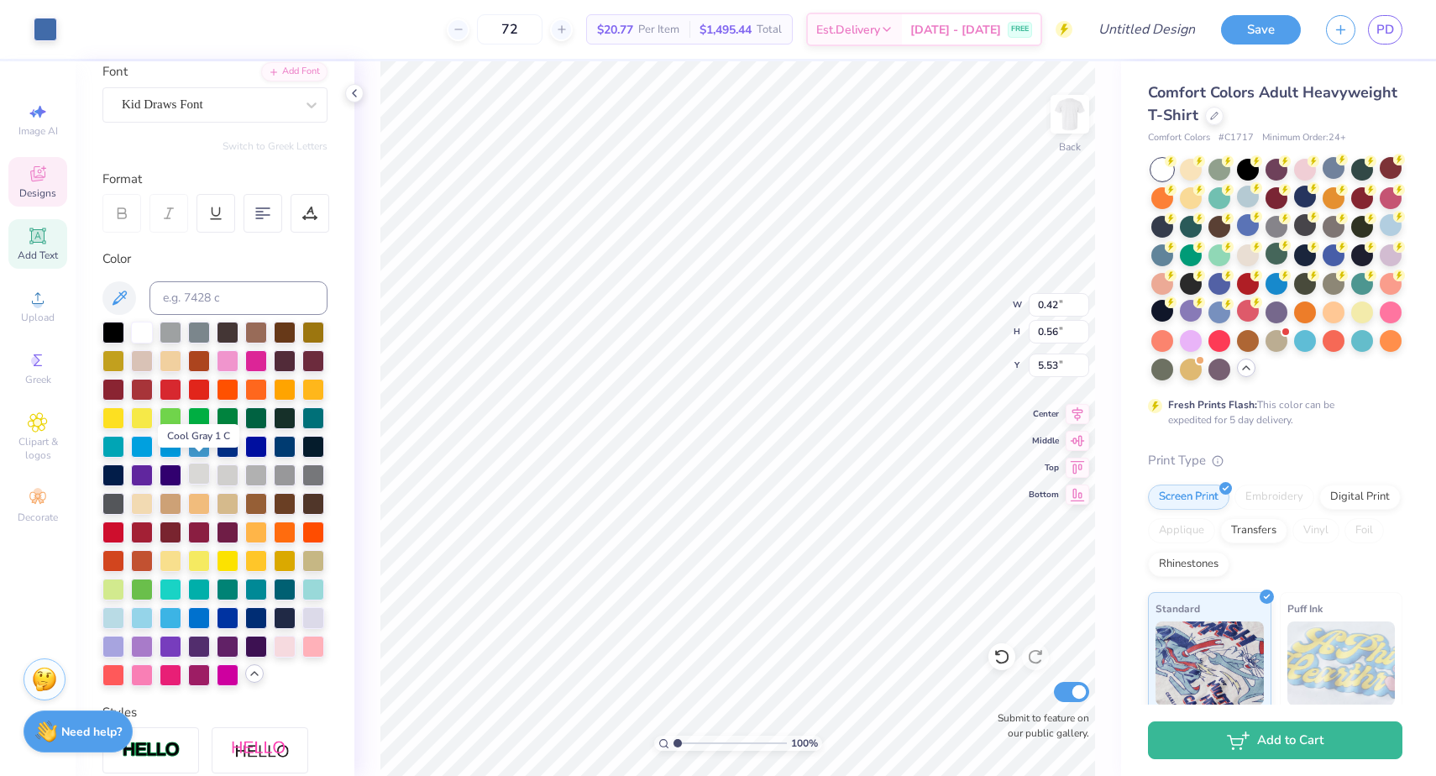
scroll to position [137, 0]
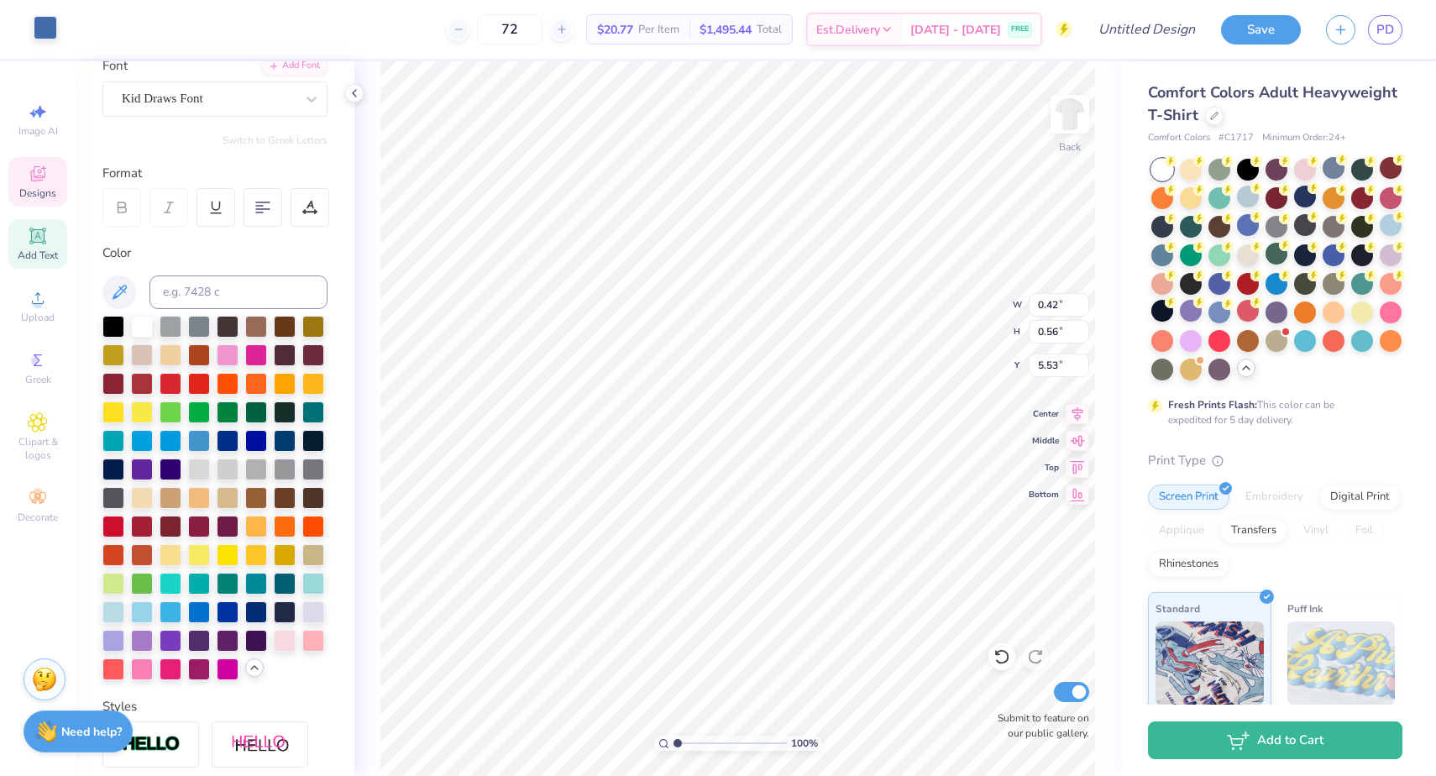
click at [46, 34] on div at bounding box center [46, 28] width 24 height 24
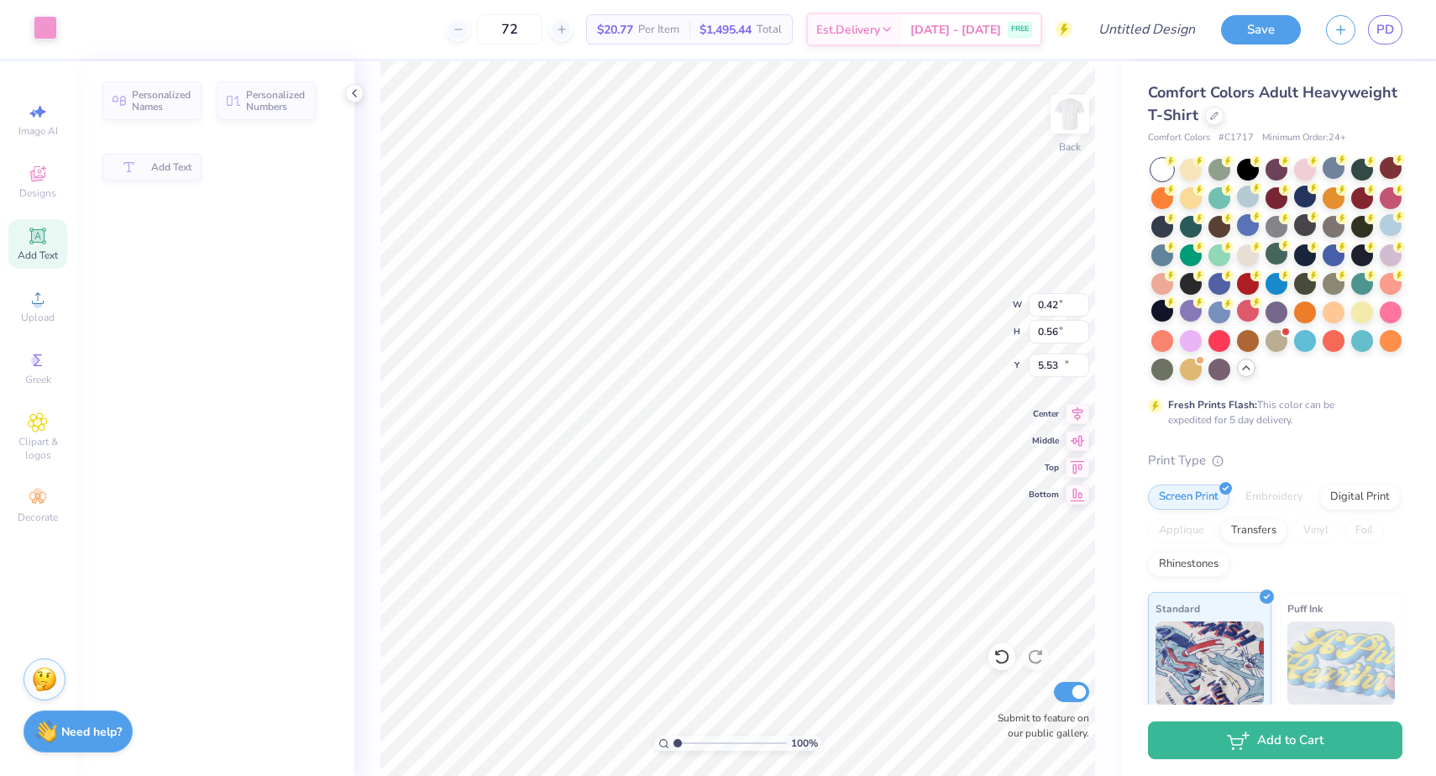
type input "3.76"
type input "0.63"
type input "17.24"
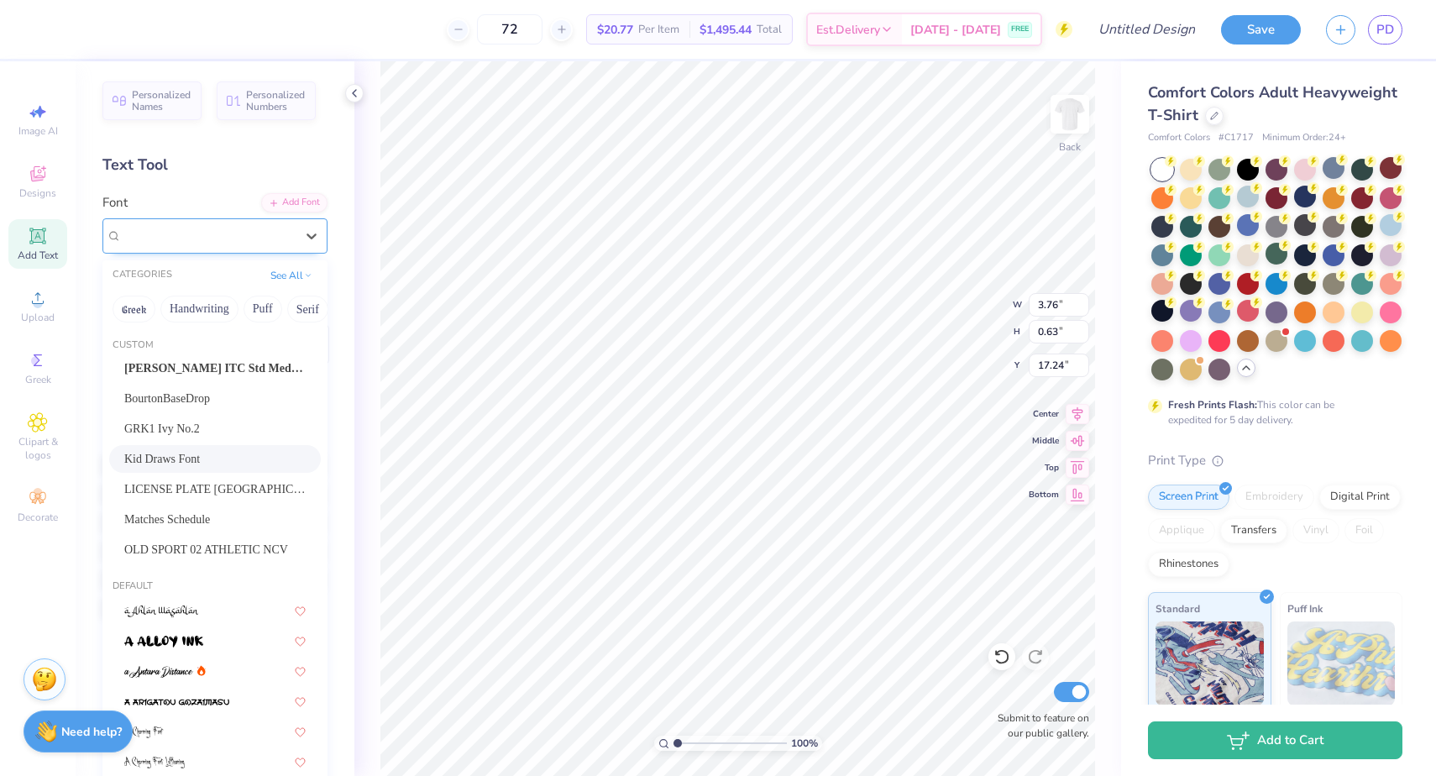
click at [172, 224] on div at bounding box center [208, 235] width 173 height 23
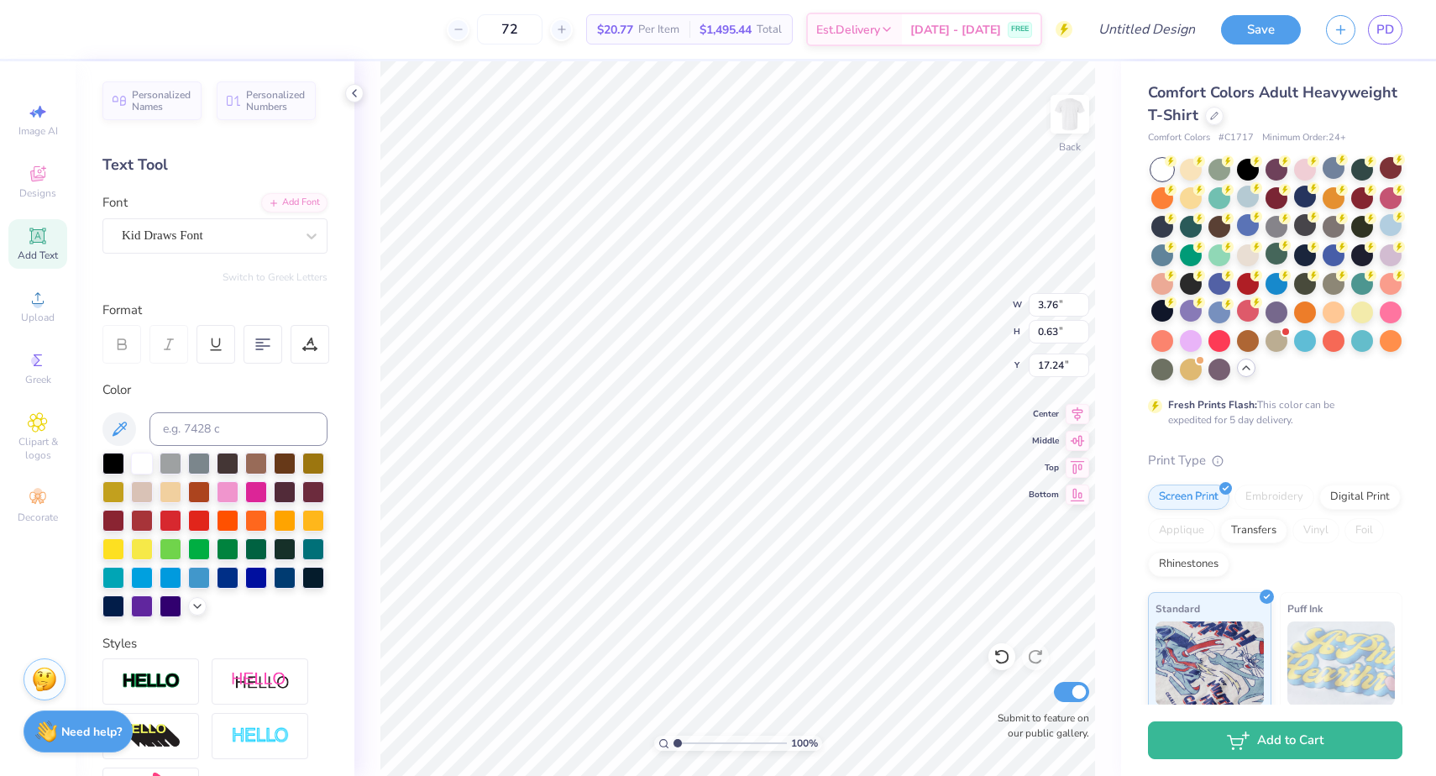
click at [222, 176] on div "Personalized Names Personalized Numbers Text Tool Add Font Font Kid Draws Font …" at bounding box center [215, 418] width 279 height 714
click at [194, 436] on input at bounding box center [238, 429] width 178 height 34
type input "7683"
type input "13.69"
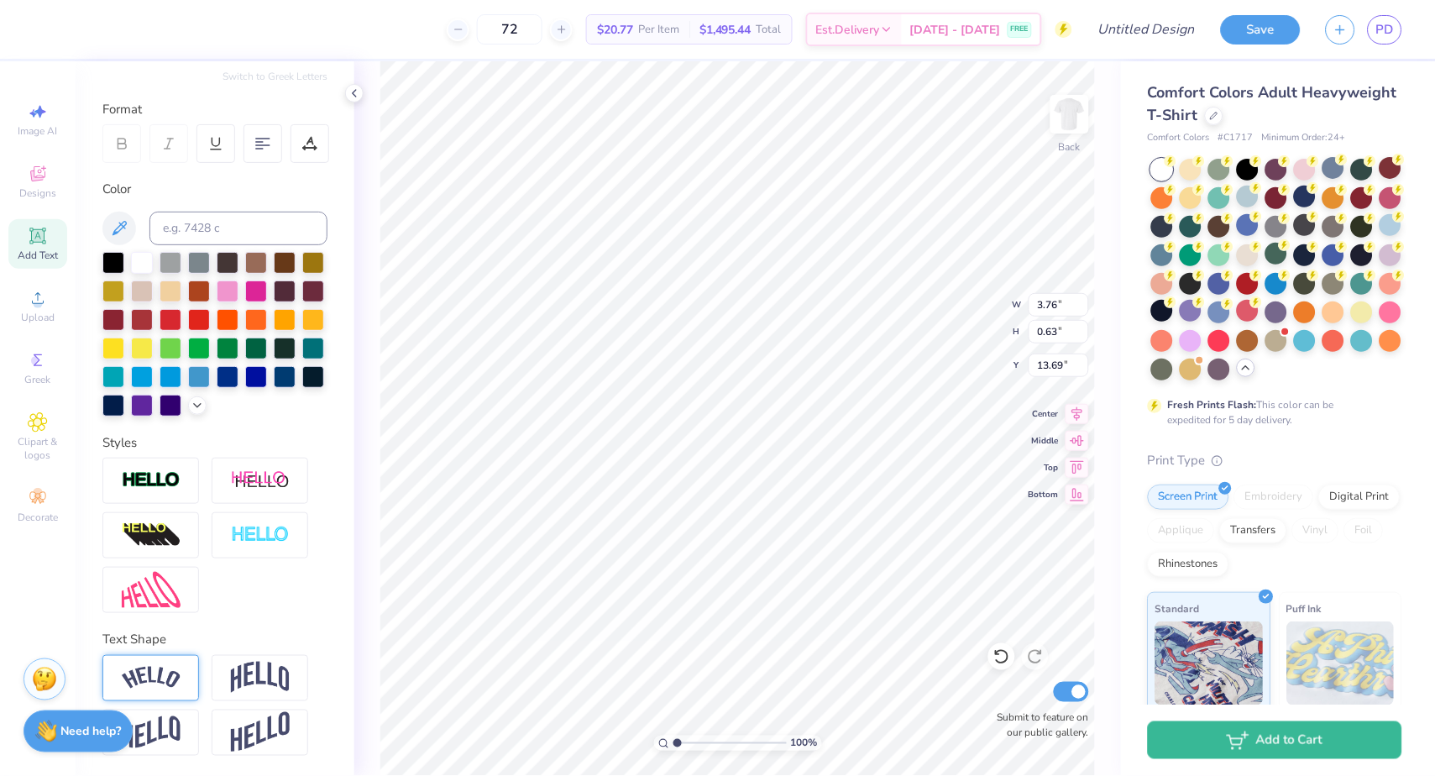
scroll to position [201, 0]
click at [175, 674] on img at bounding box center [151, 678] width 59 height 23
type input "4.26"
type input "1.08"
type input "13.47"
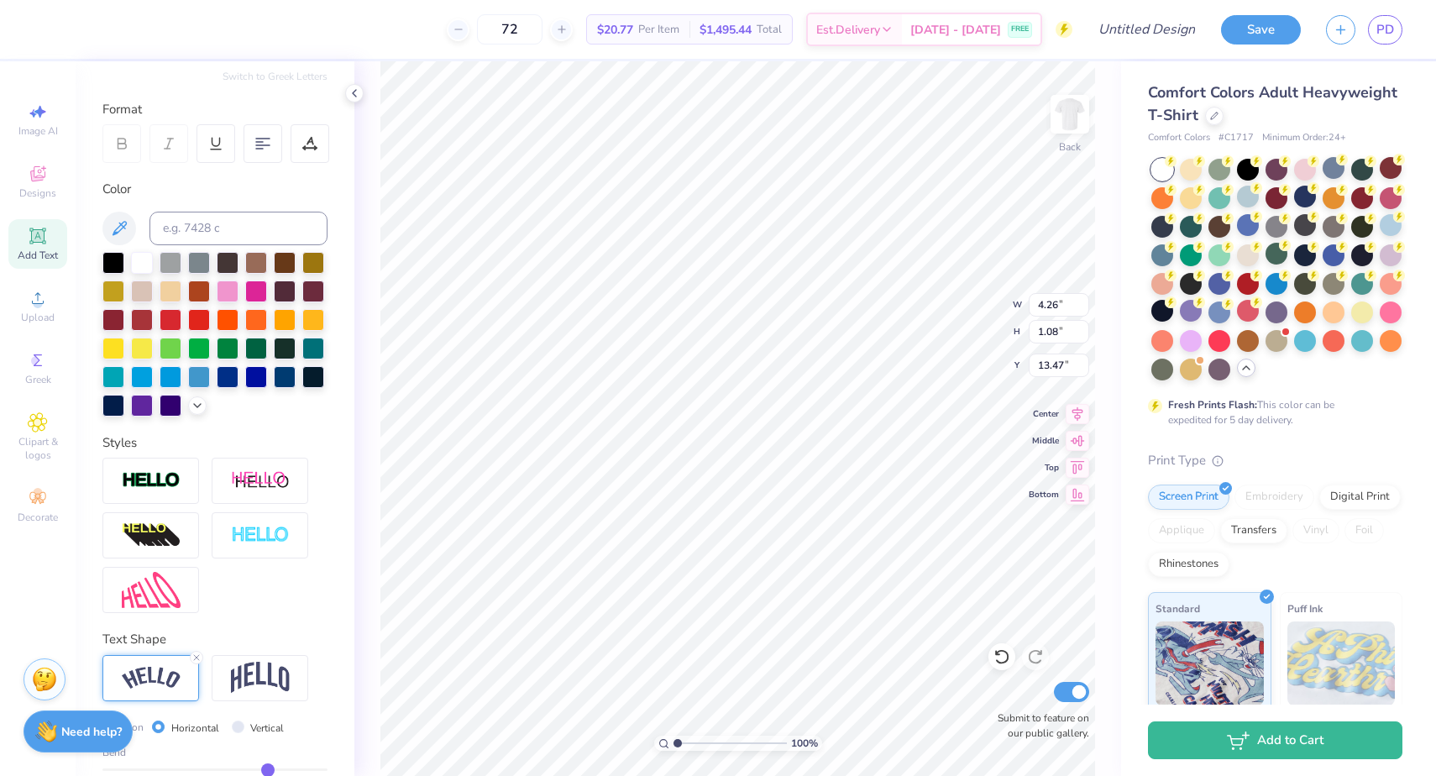
type input "3.16"
type input "0.80"
type input "13.16"
type input "2.99"
type input "1.42"
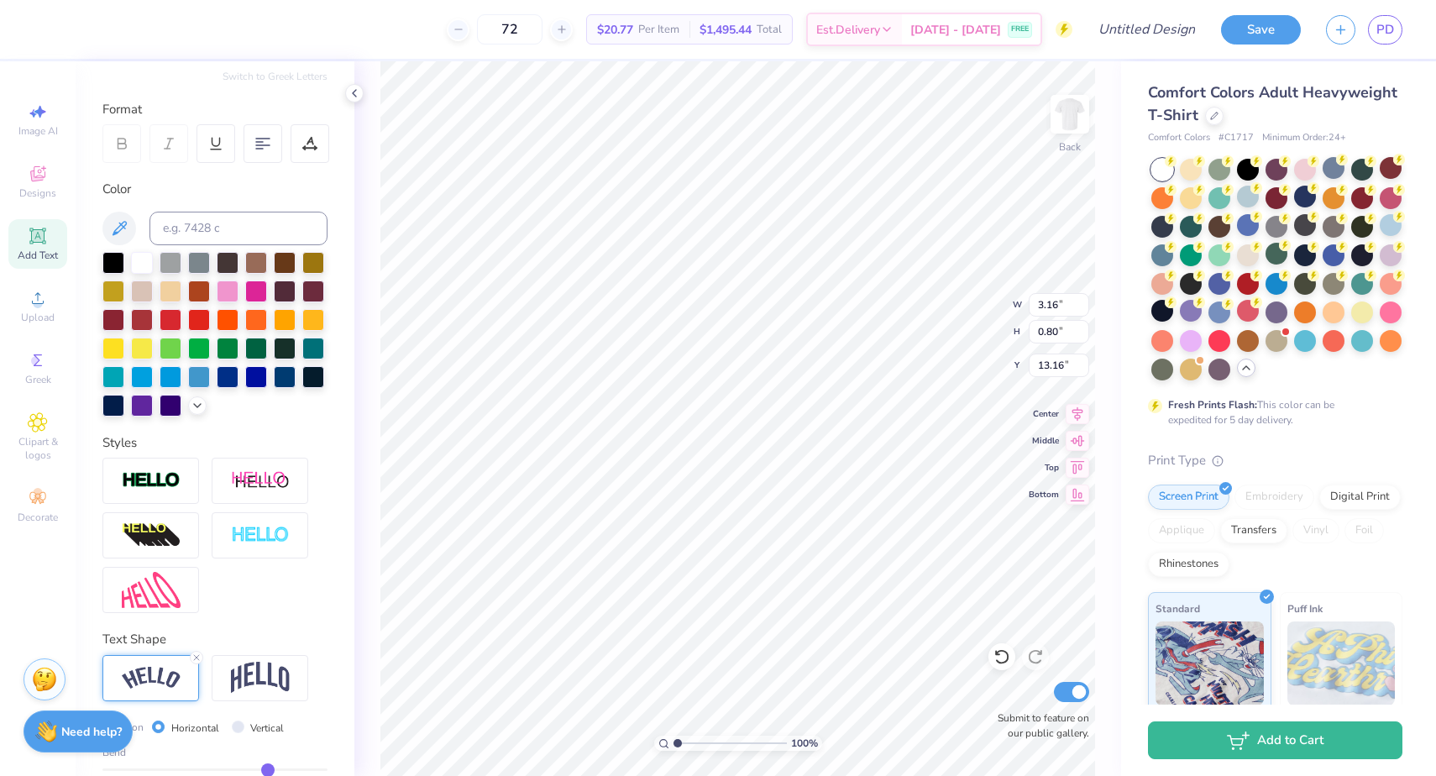
type input "12.94"
type input "3.07"
type input "1.11"
type input "13.10"
type input "13.16"
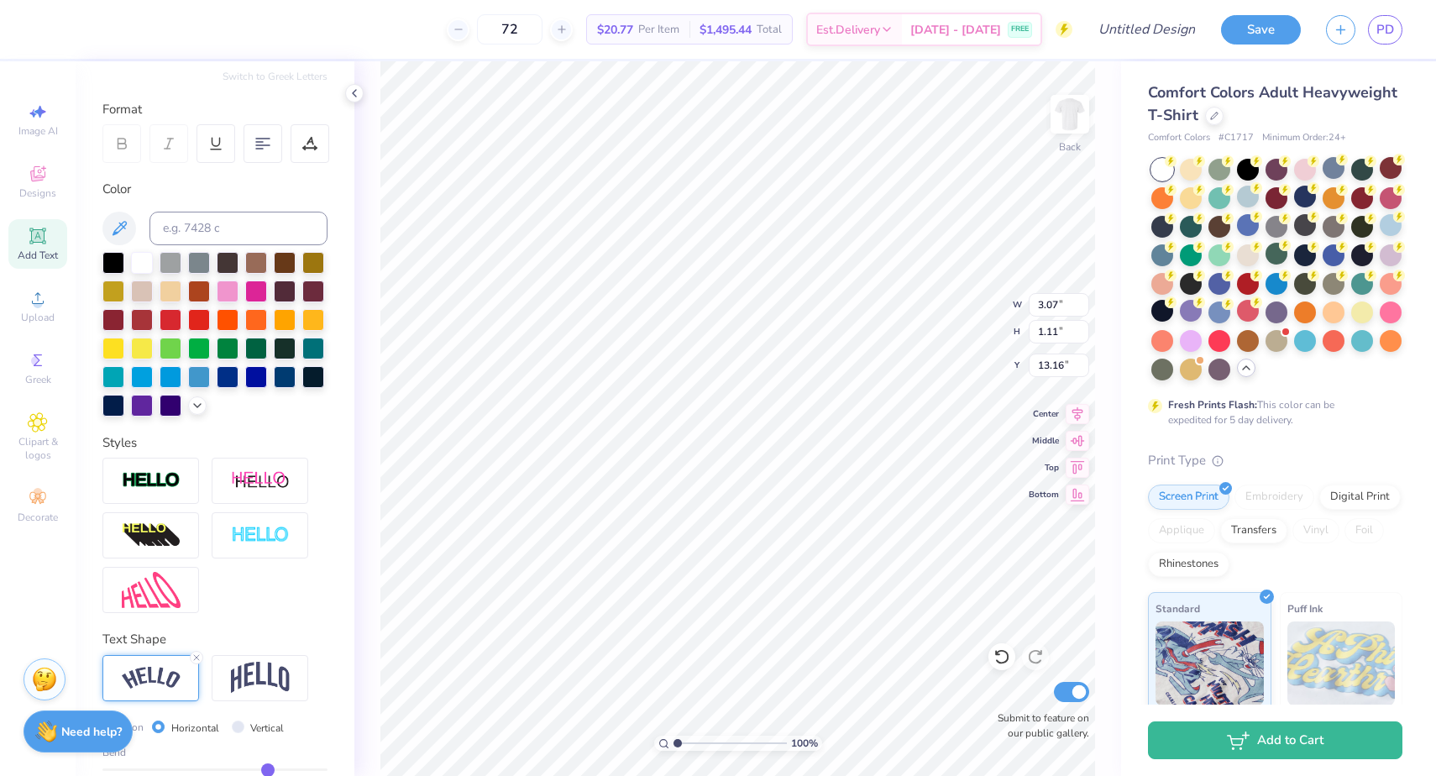
type input "12.73"
click at [182, 662] on div at bounding box center [150, 678] width 97 height 46
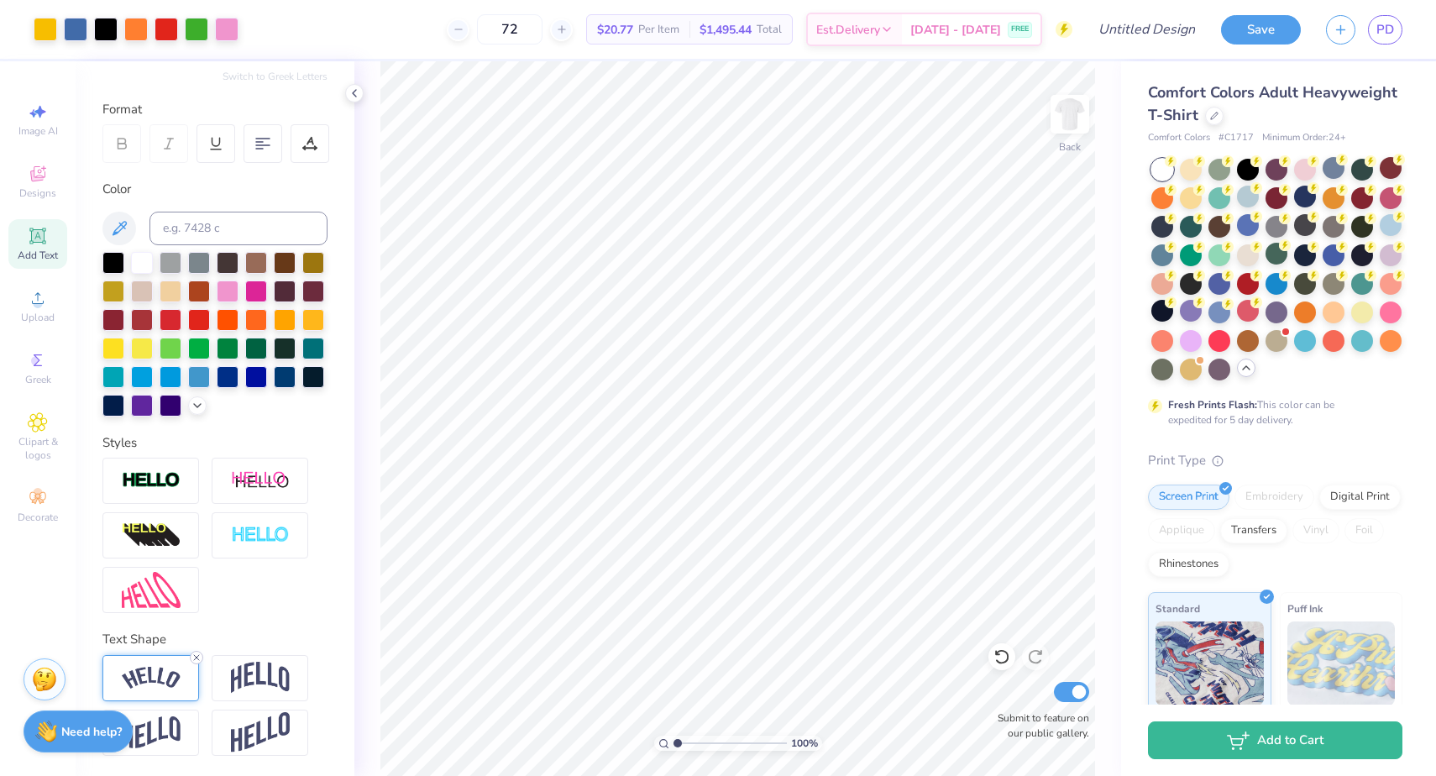
click at [196, 655] on icon at bounding box center [196, 657] width 10 height 10
type input "12.73"
type input "3.06"
type input "1.09"
type input "12.67"
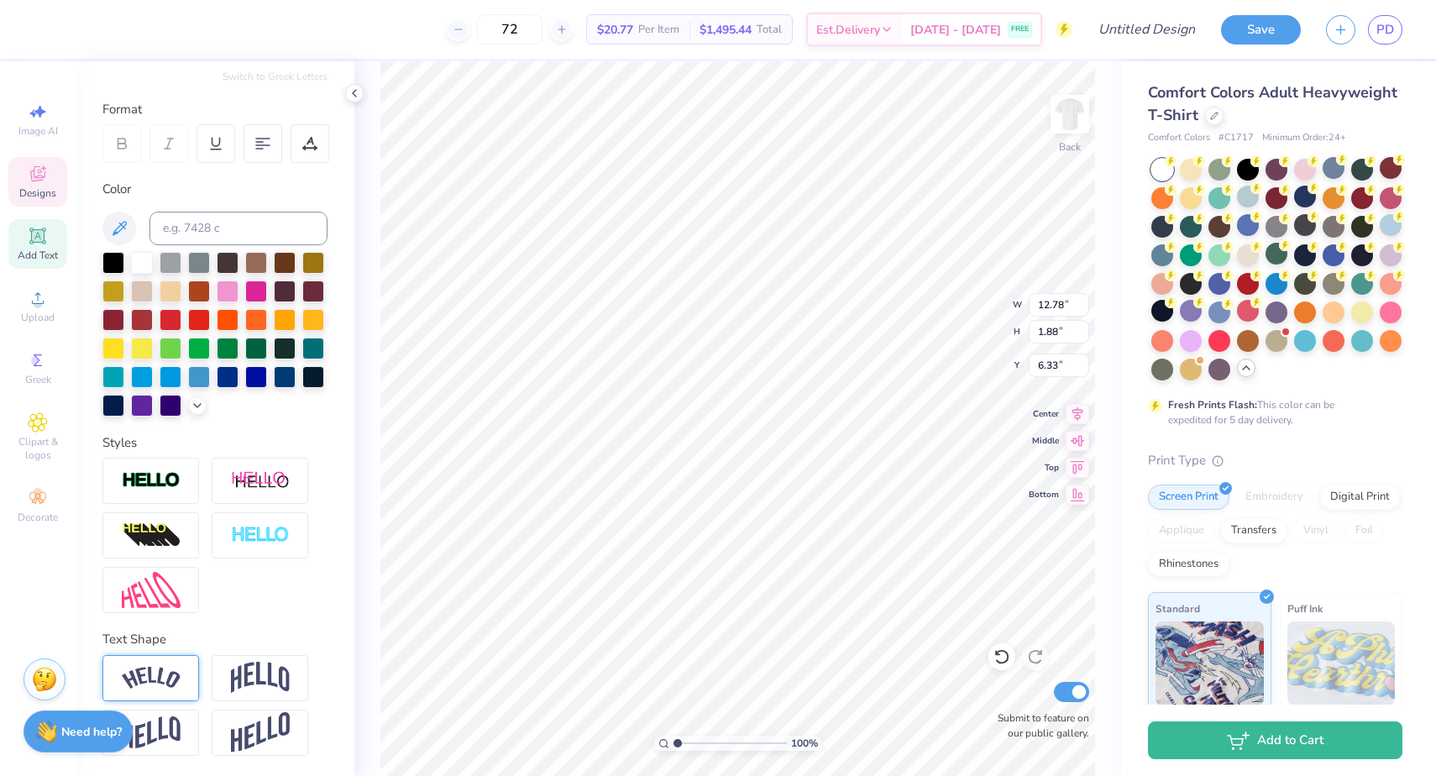
type input "12.78"
type input "1.88"
type input "6.33"
type input "5.50"
type input "1.86"
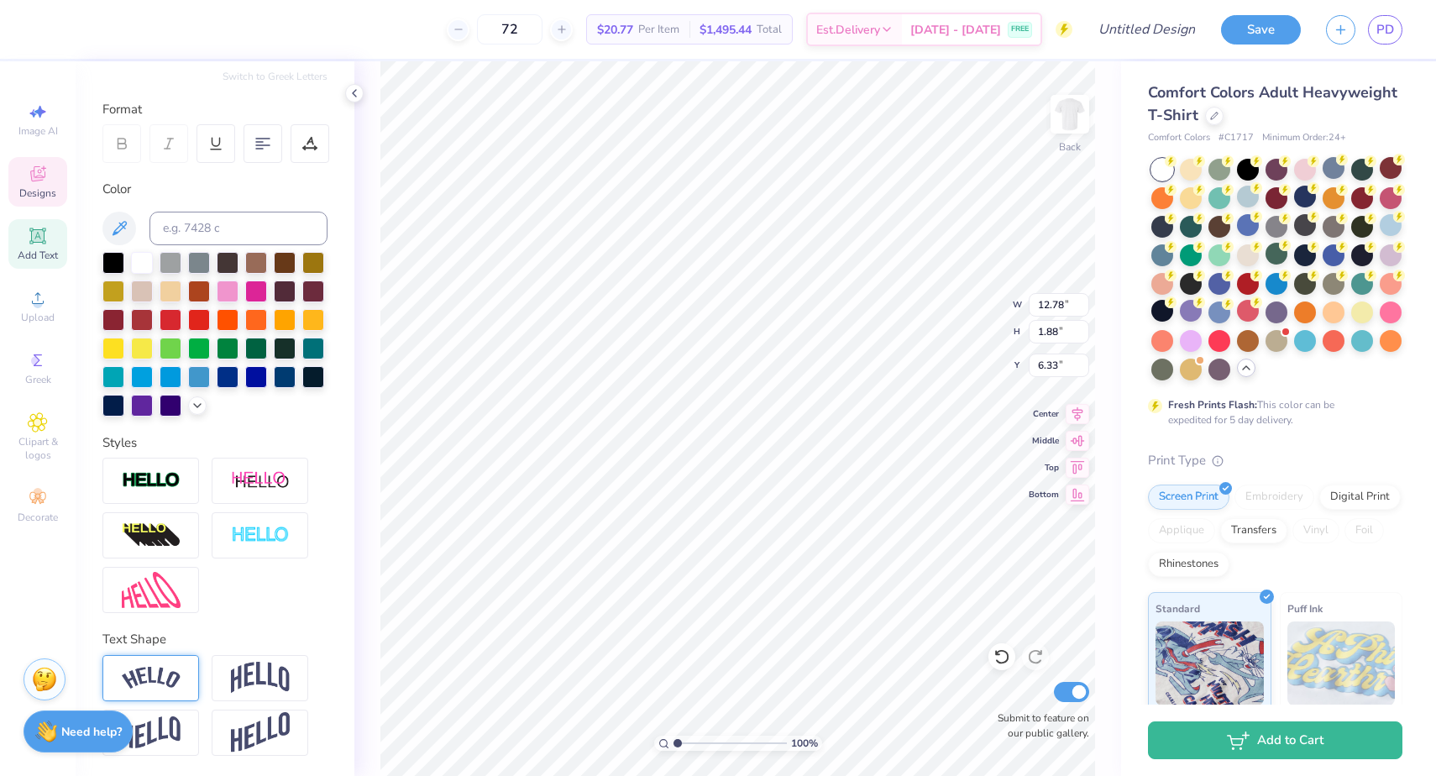
type input "9.03"
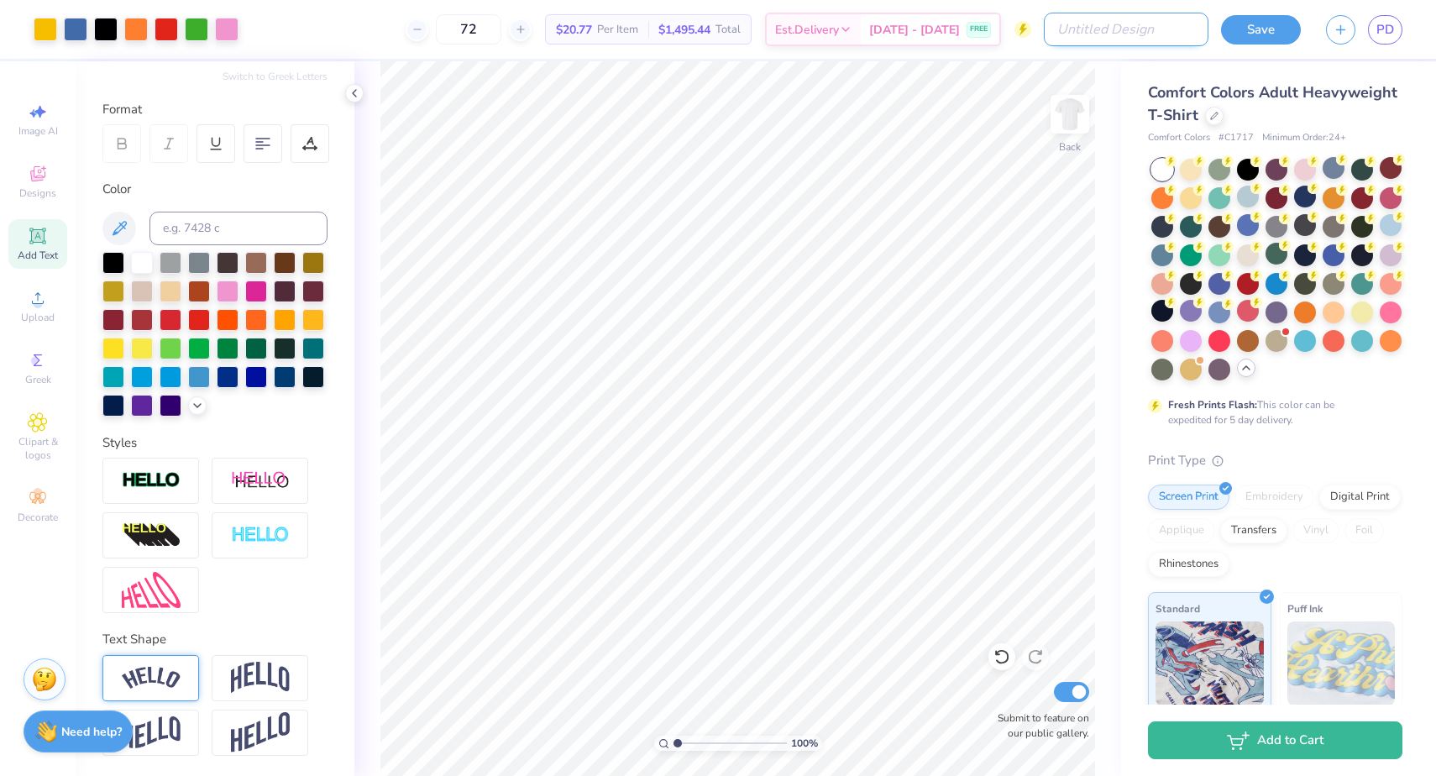
click at [1157, 30] on input "Design Title" at bounding box center [1126, 30] width 165 height 34
type input "Casis Staff Shirt - Option 6"
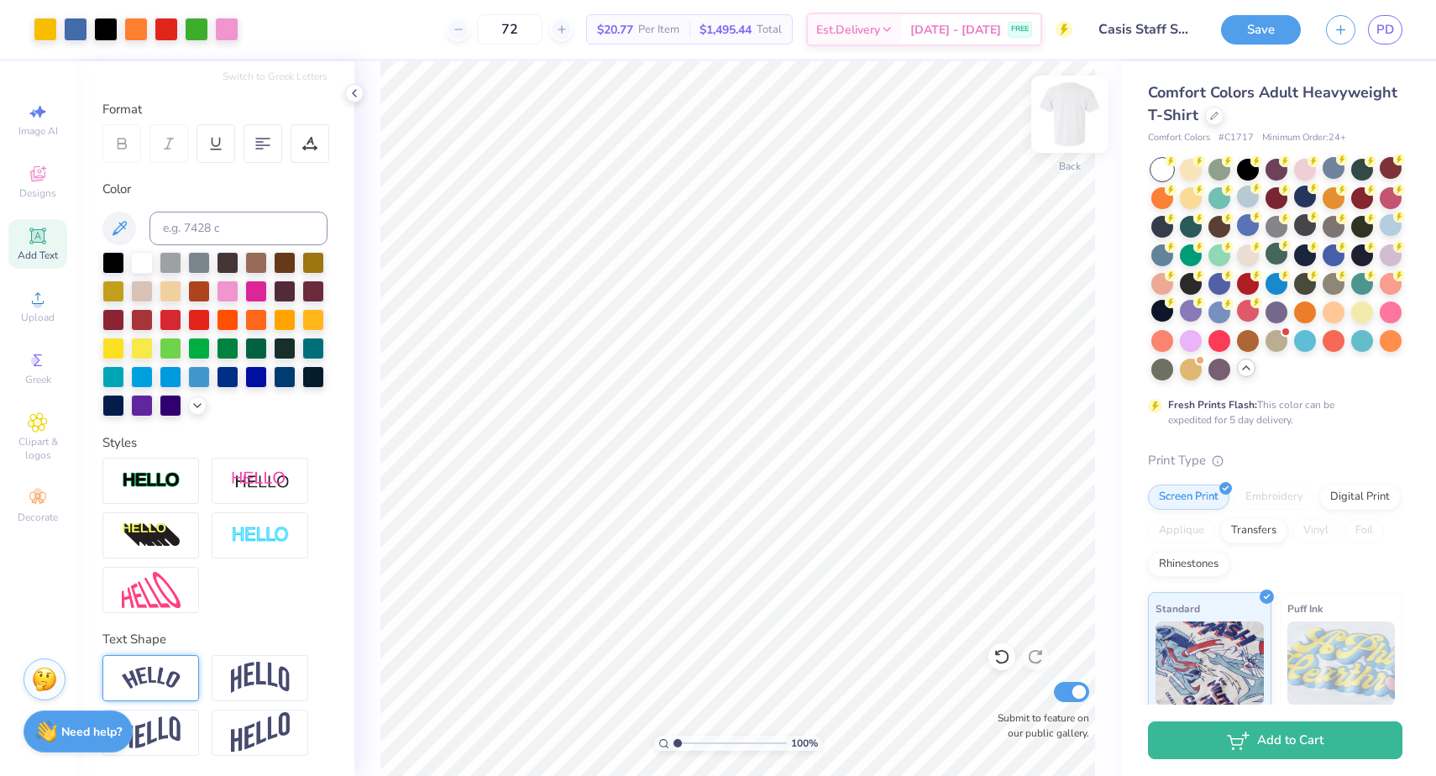
click at [1060, 119] on img at bounding box center [1069, 114] width 67 height 67
click at [1061, 115] on img at bounding box center [1069, 114] width 67 height 67
click at [1253, 29] on button "Save" at bounding box center [1261, 27] width 80 height 29
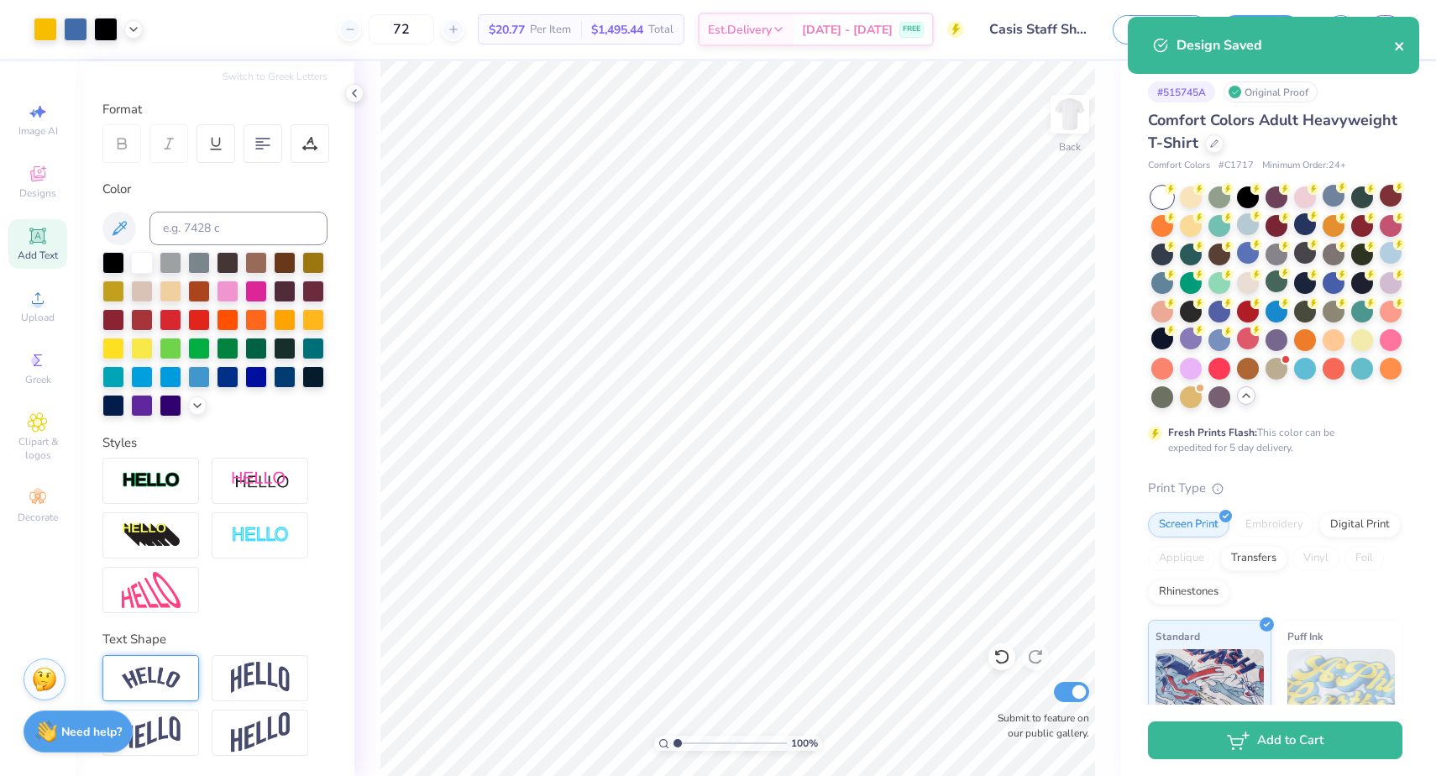
click at [1401, 46] on icon "close" at bounding box center [1400, 45] width 12 height 13
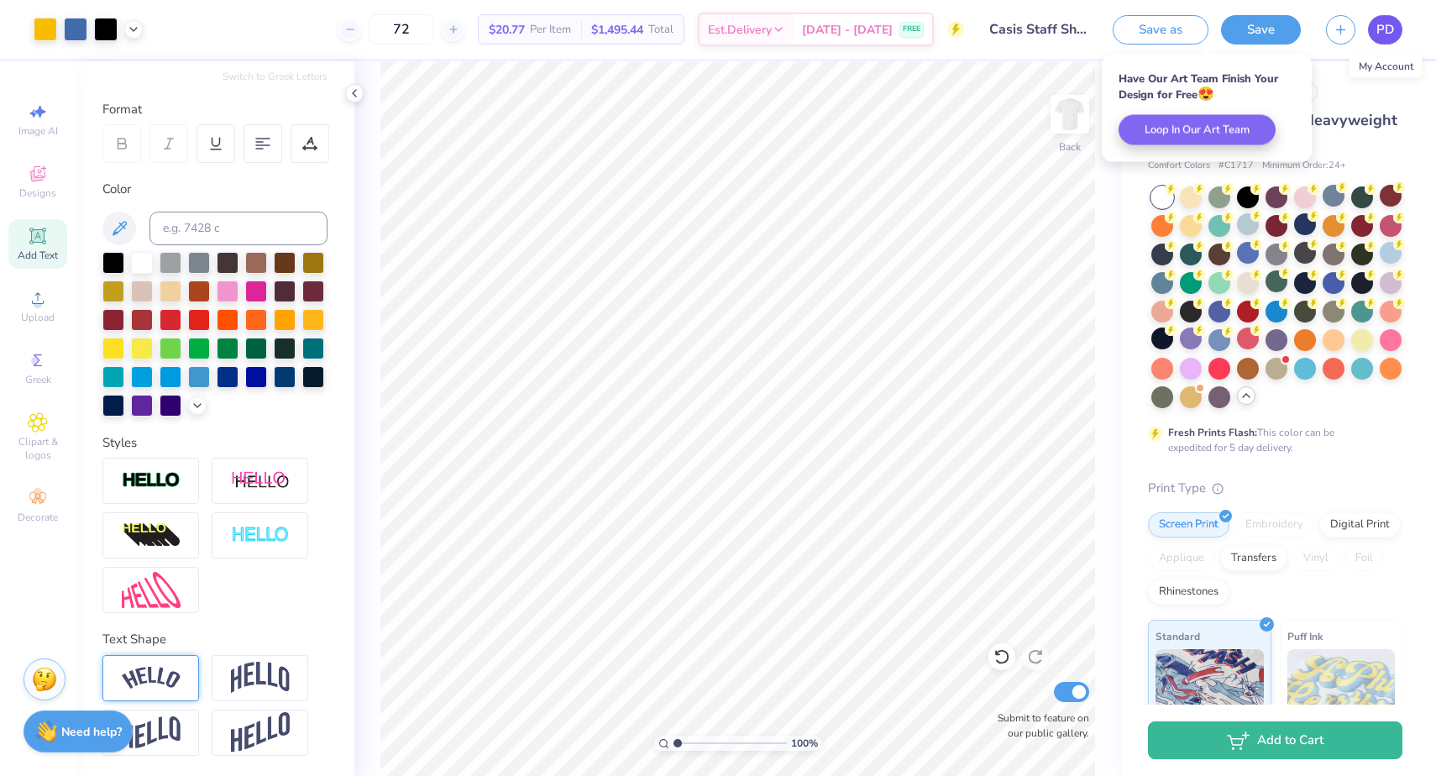
click at [1370, 31] on link "PD" at bounding box center [1385, 29] width 34 height 29
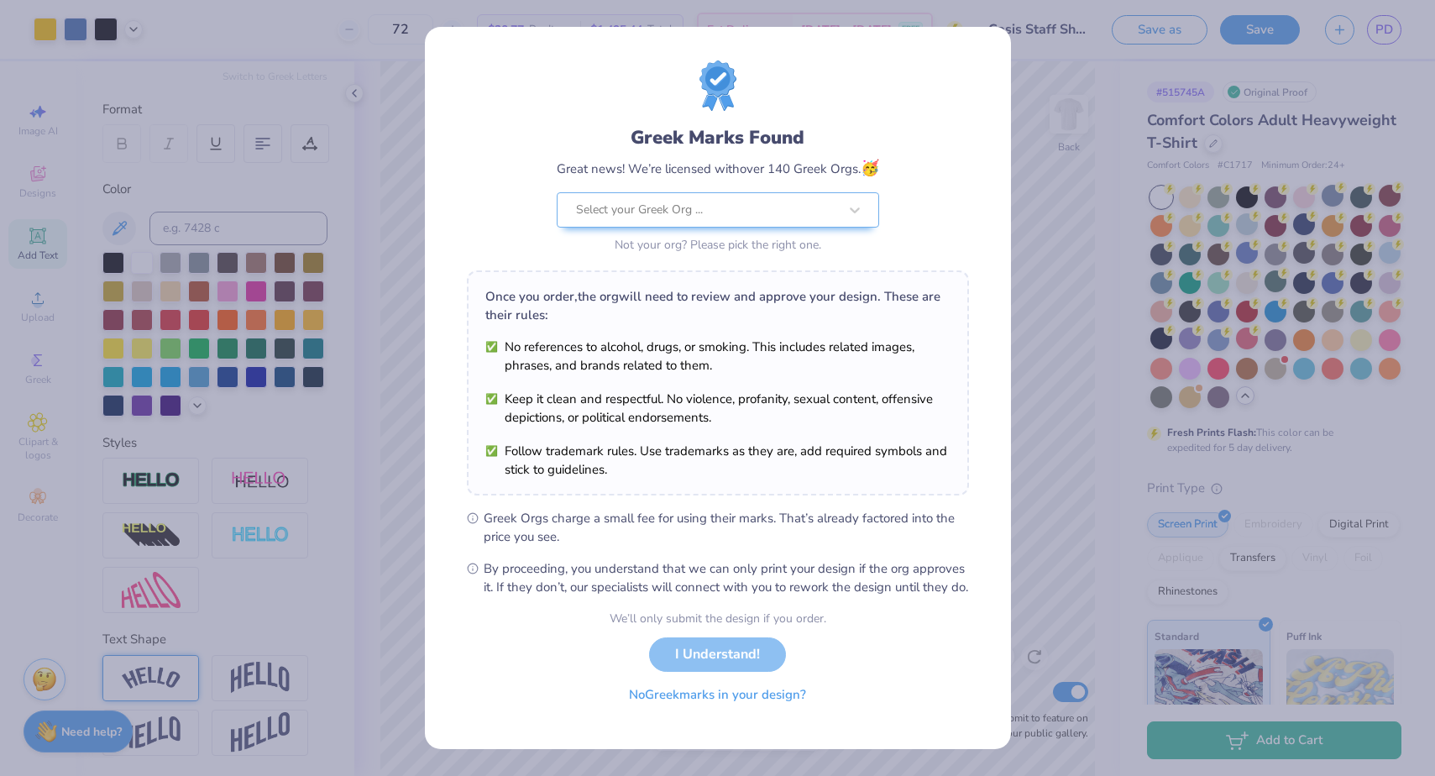
click at [751, 705] on button "No Greek marks in your design?" at bounding box center [718, 695] width 206 height 34
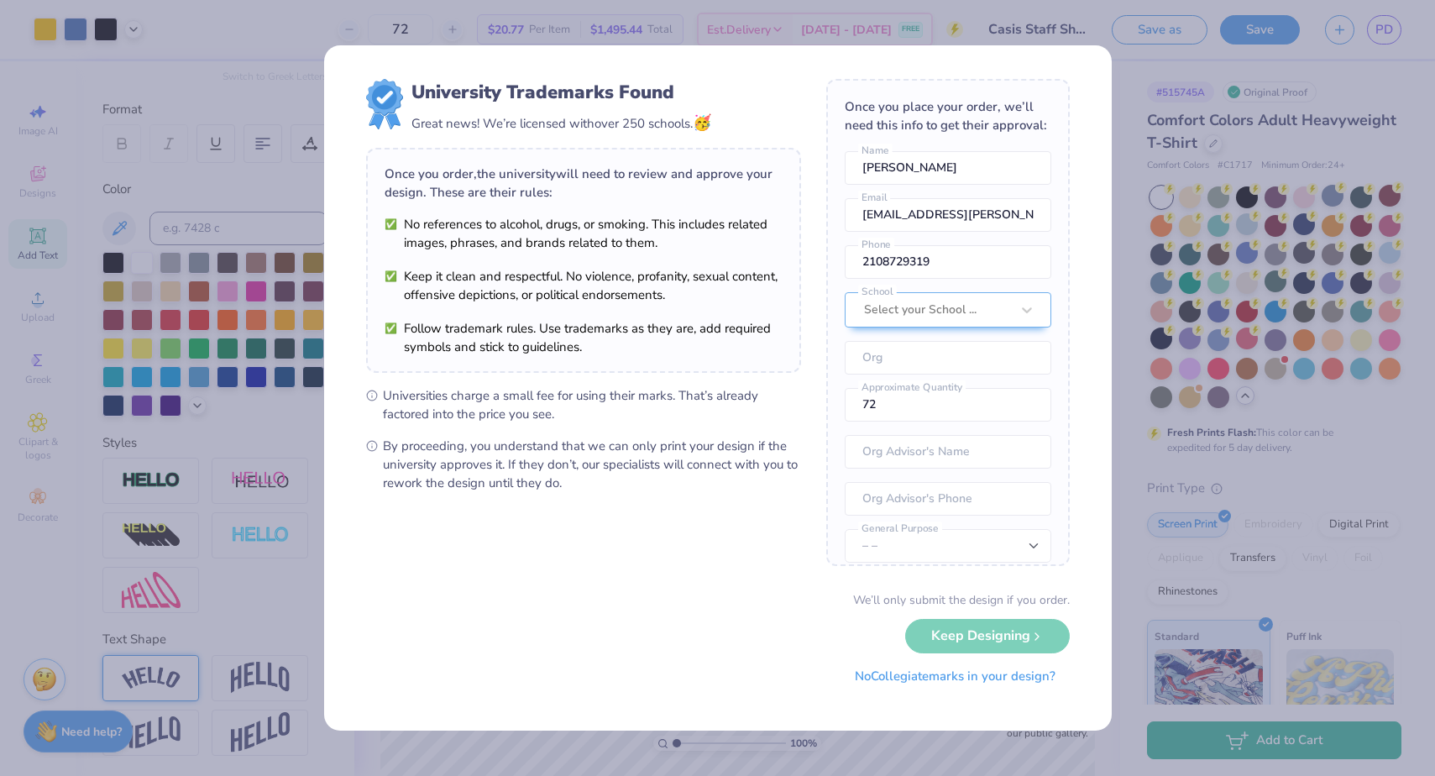
click at [948, 668] on button "No Collegiate marks in your design?" at bounding box center [954, 676] width 229 height 34
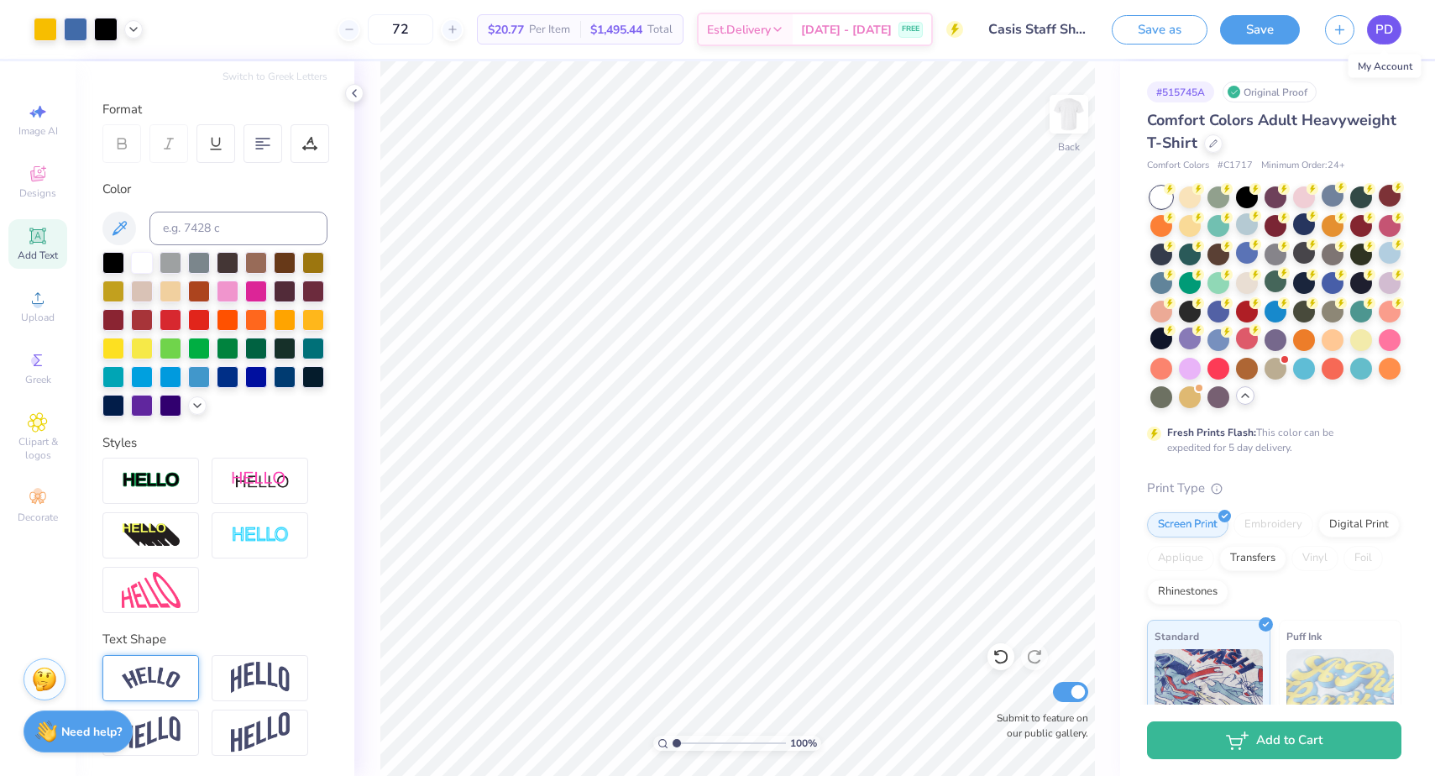
click at [1391, 27] on span "PD" at bounding box center [1384, 29] width 18 height 19
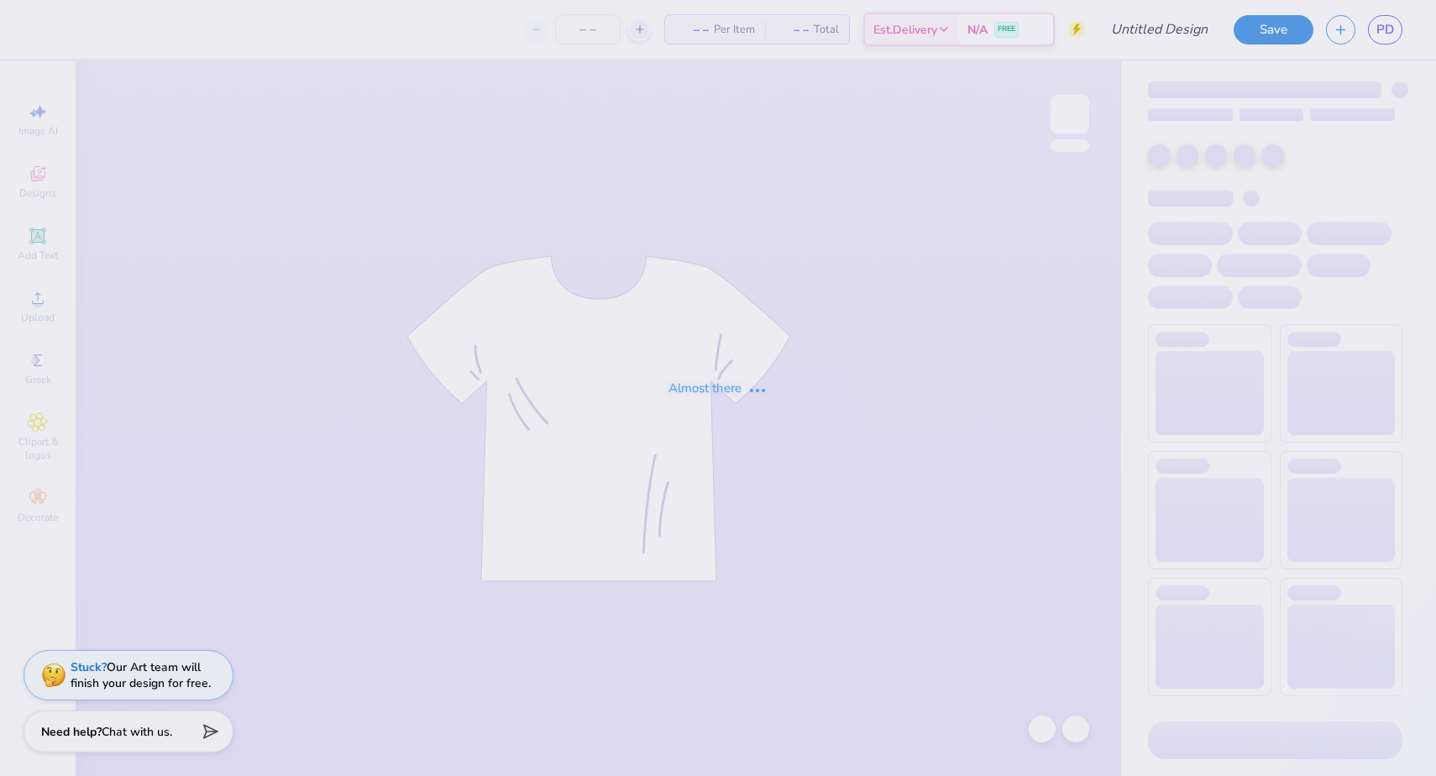
type input "Casis Staff Shirt - Option 5"
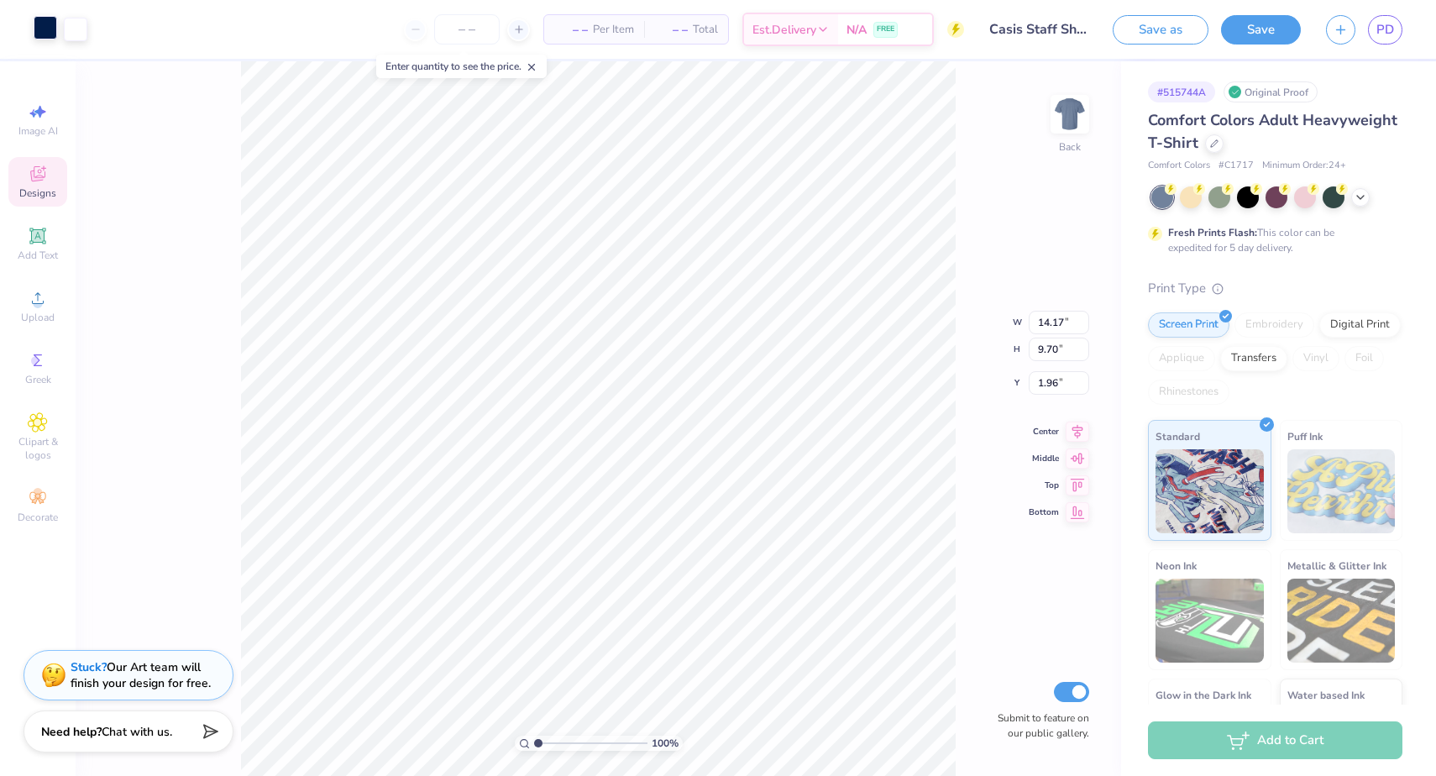
click at [39, 25] on div at bounding box center [46, 28] width 24 height 24
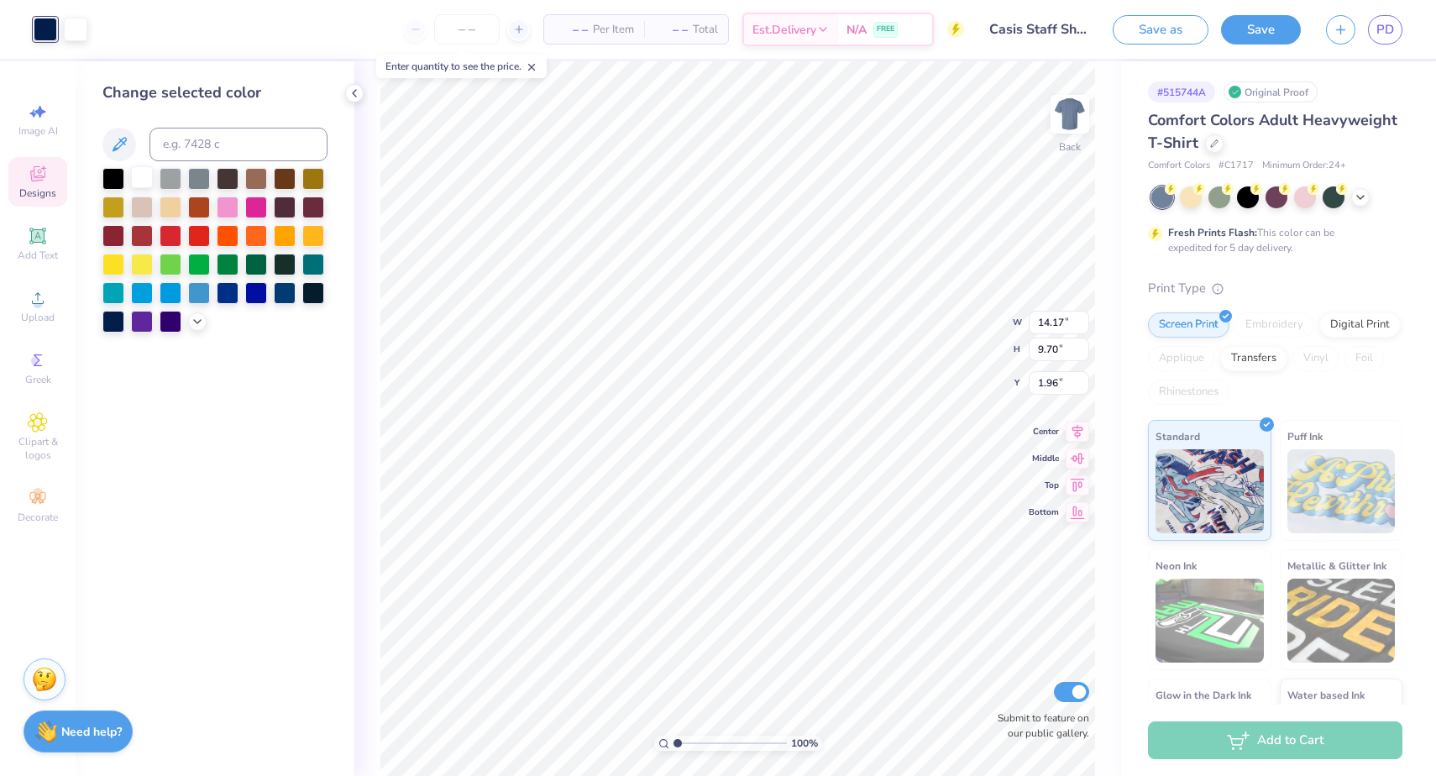
click at [141, 182] on div at bounding box center [142, 177] width 22 height 22
click at [229, 203] on div at bounding box center [228, 206] width 22 height 22
click at [286, 240] on div at bounding box center [285, 234] width 22 height 22
click at [112, 266] on div at bounding box center [113, 263] width 22 height 22
click at [199, 234] on div at bounding box center [199, 234] width 22 height 22
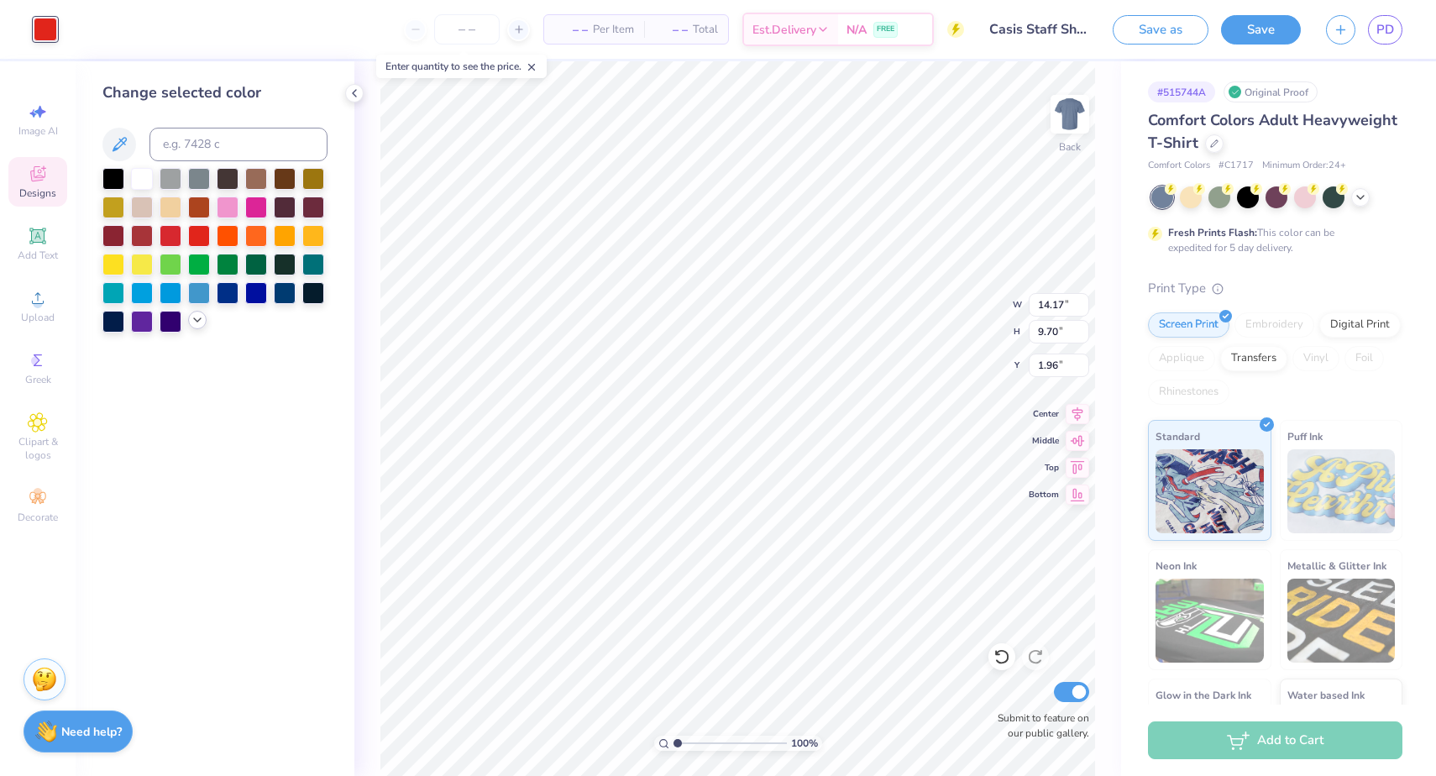
click at [200, 323] on icon at bounding box center [197, 319] width 13 height 13
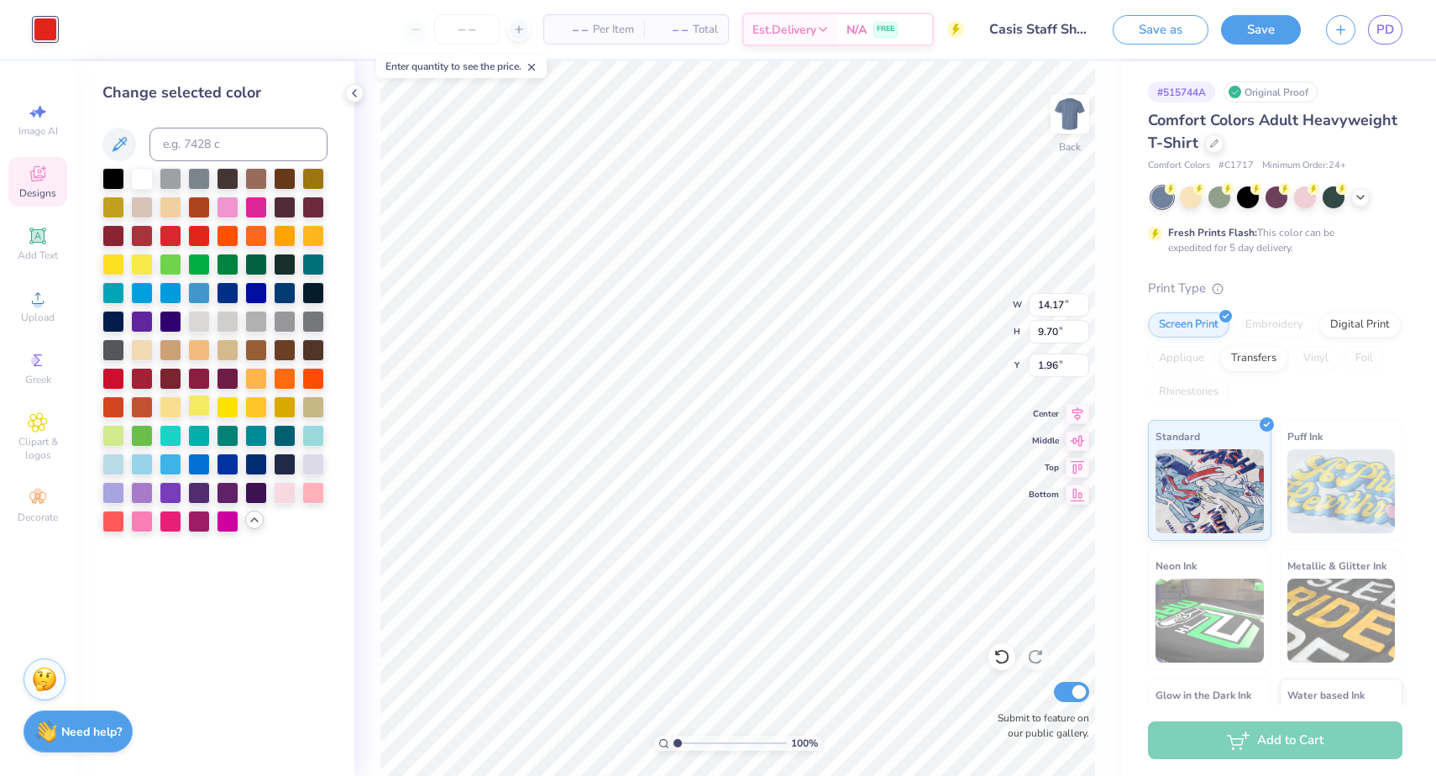
click at [197, 407] on div at bounding box center [199, 406] width 22 height 22
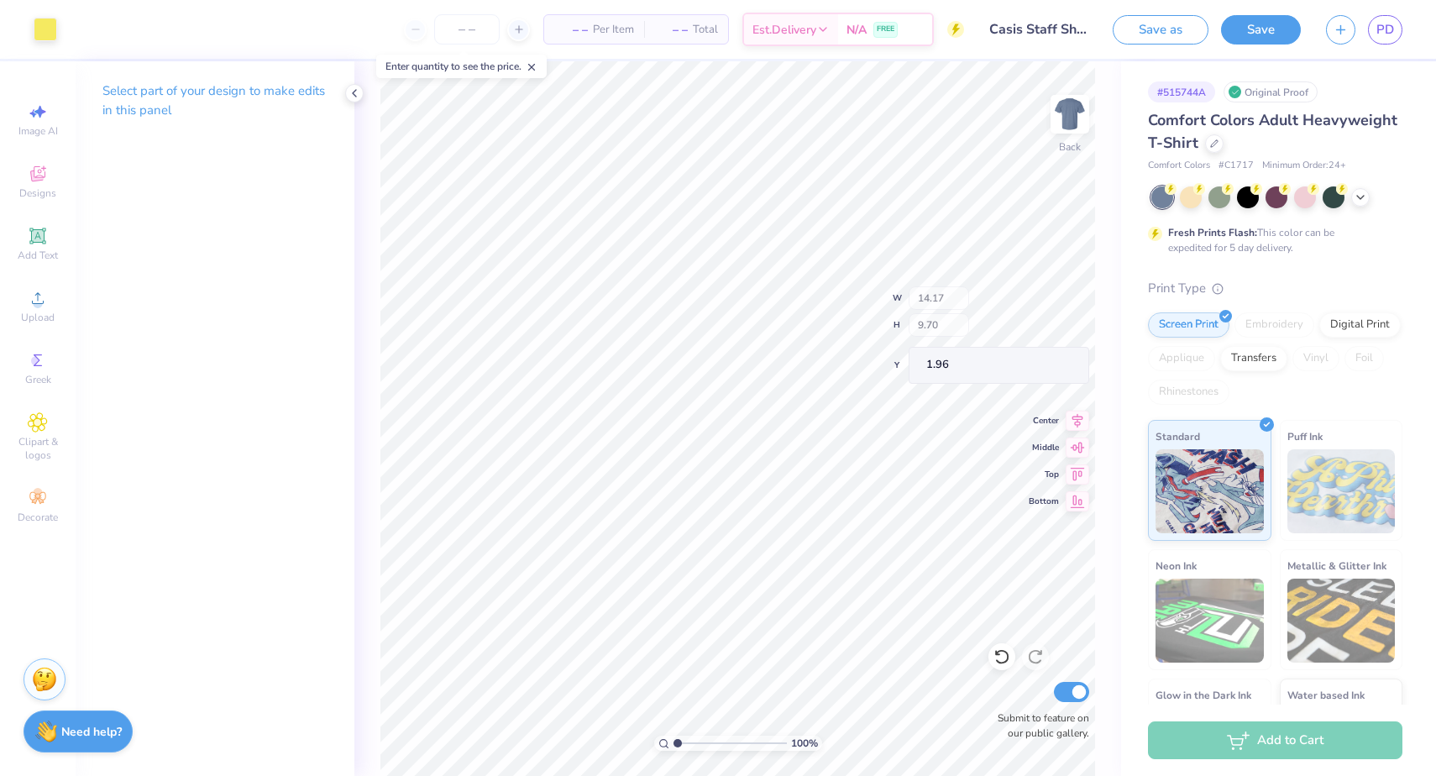
type input "1.16"
type input "1.14"
type input "7.03"
type input "14.17"
type input "4.68"
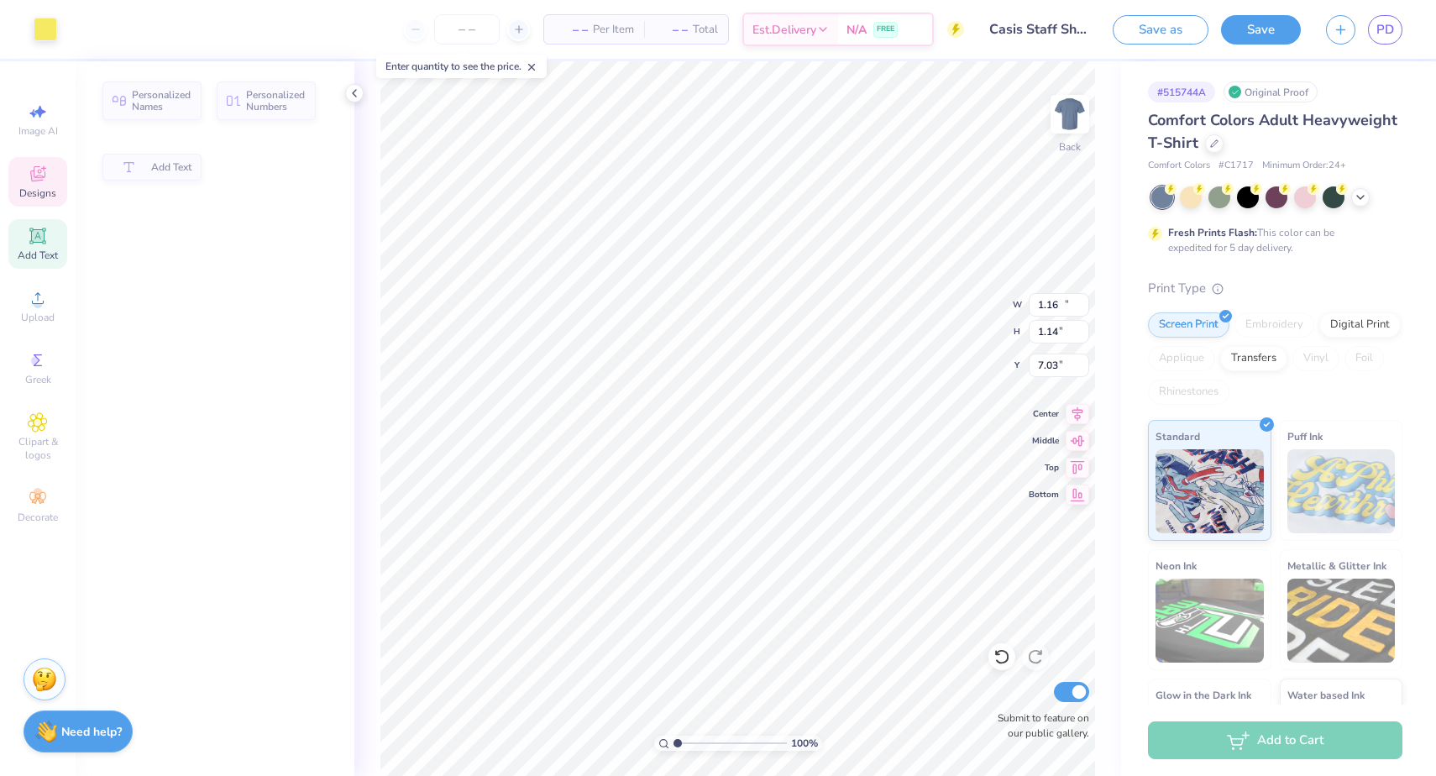
type input "1.96"
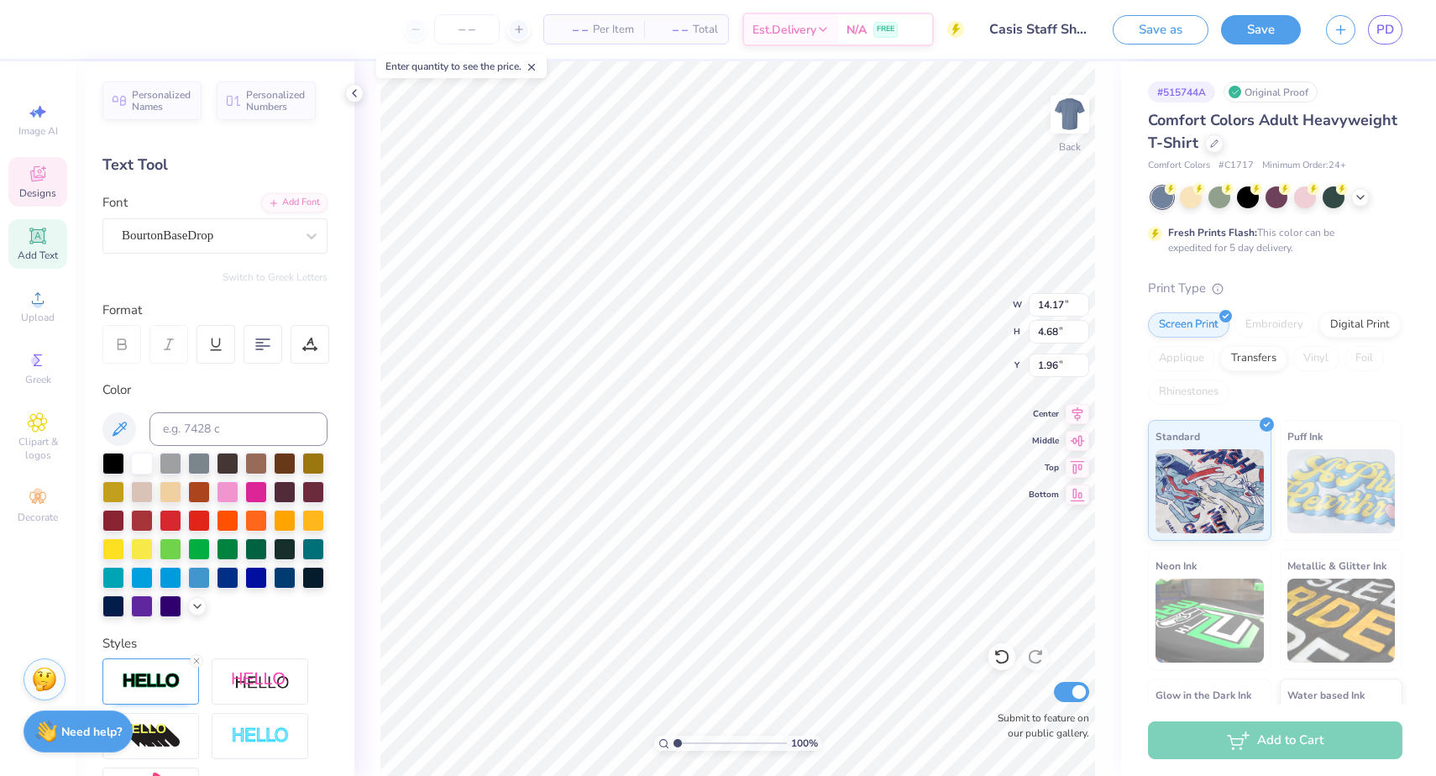
type input "1.16"
type input "1.14"
type input "7.03"
click at [282, 520] on div at bounding box center [285, 519] width 22 height 22
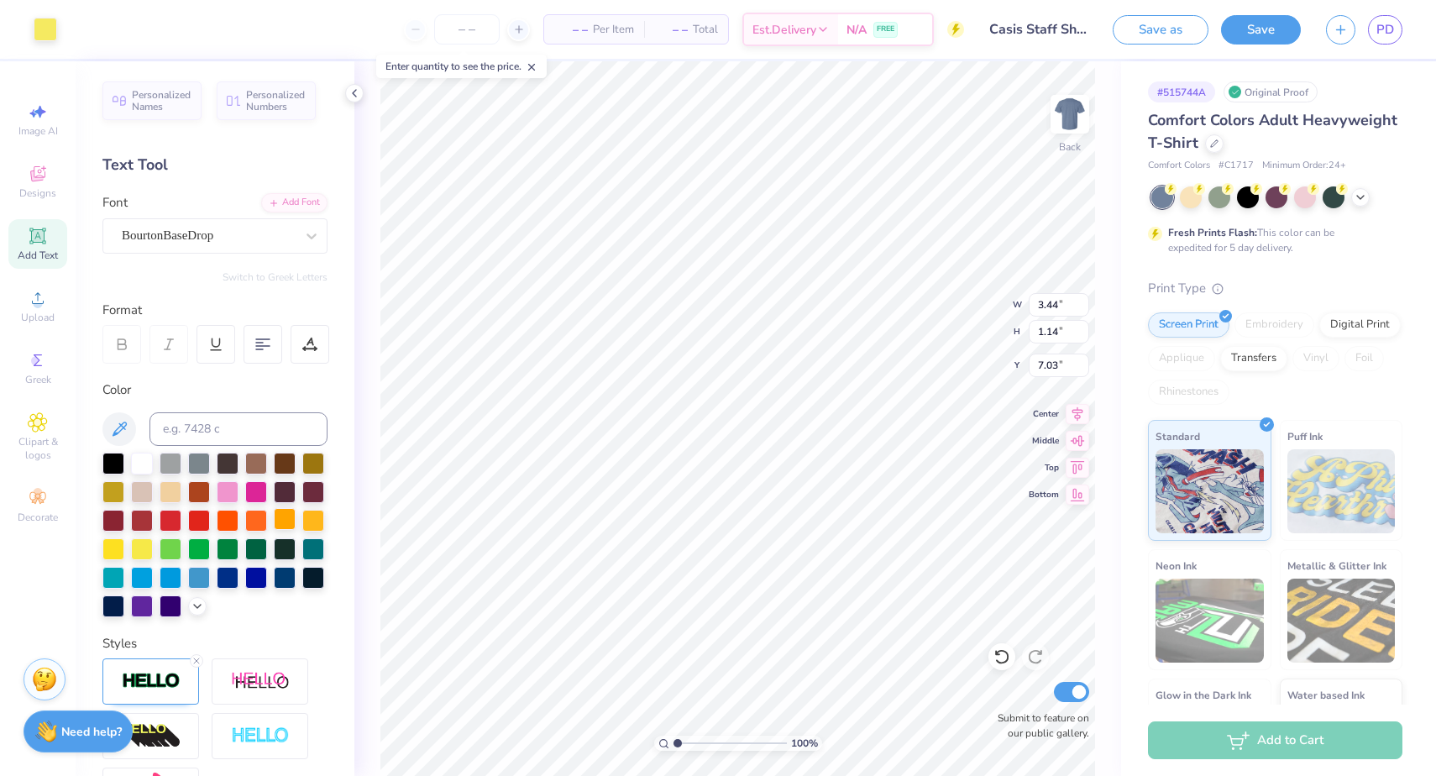
click at [281, 522] on div at bounding box center [285, 519] width 22 height 22
click at [50, 29] on div at bounding box center [46, 28] width 24 height 24
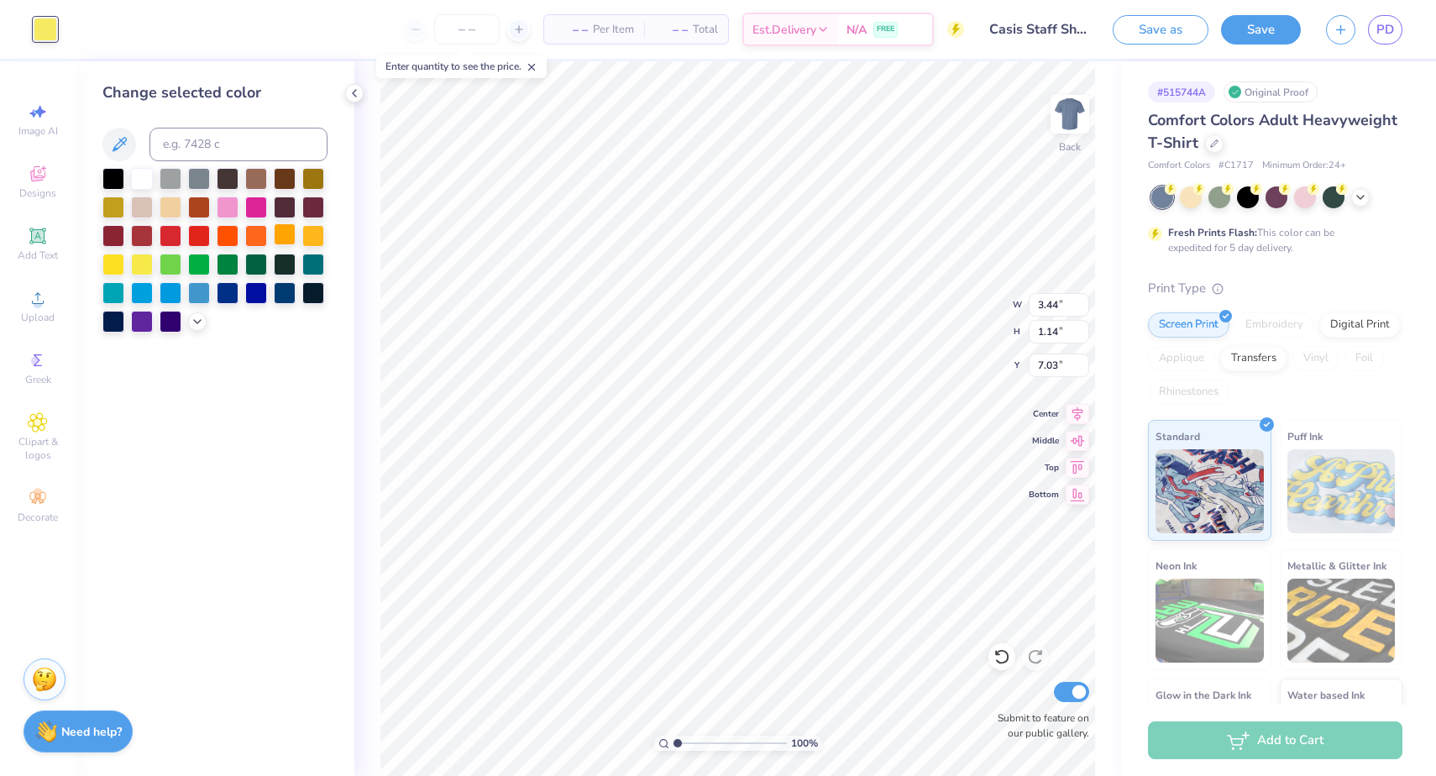
click at [276, 233] on div at bounding box center [285, 234] width 22 height 22
click at [172, 264] on div at bounding box center [171, 263] width 22 height 22
click at [235, 209] on div at bounding box center [228, 206] width 22 height 22
click at [148, 295] on div at bounding box center [142, 291] width 22 height 22
click at [245, 287] on div at bounding box center [256, 291] width 22 height 22
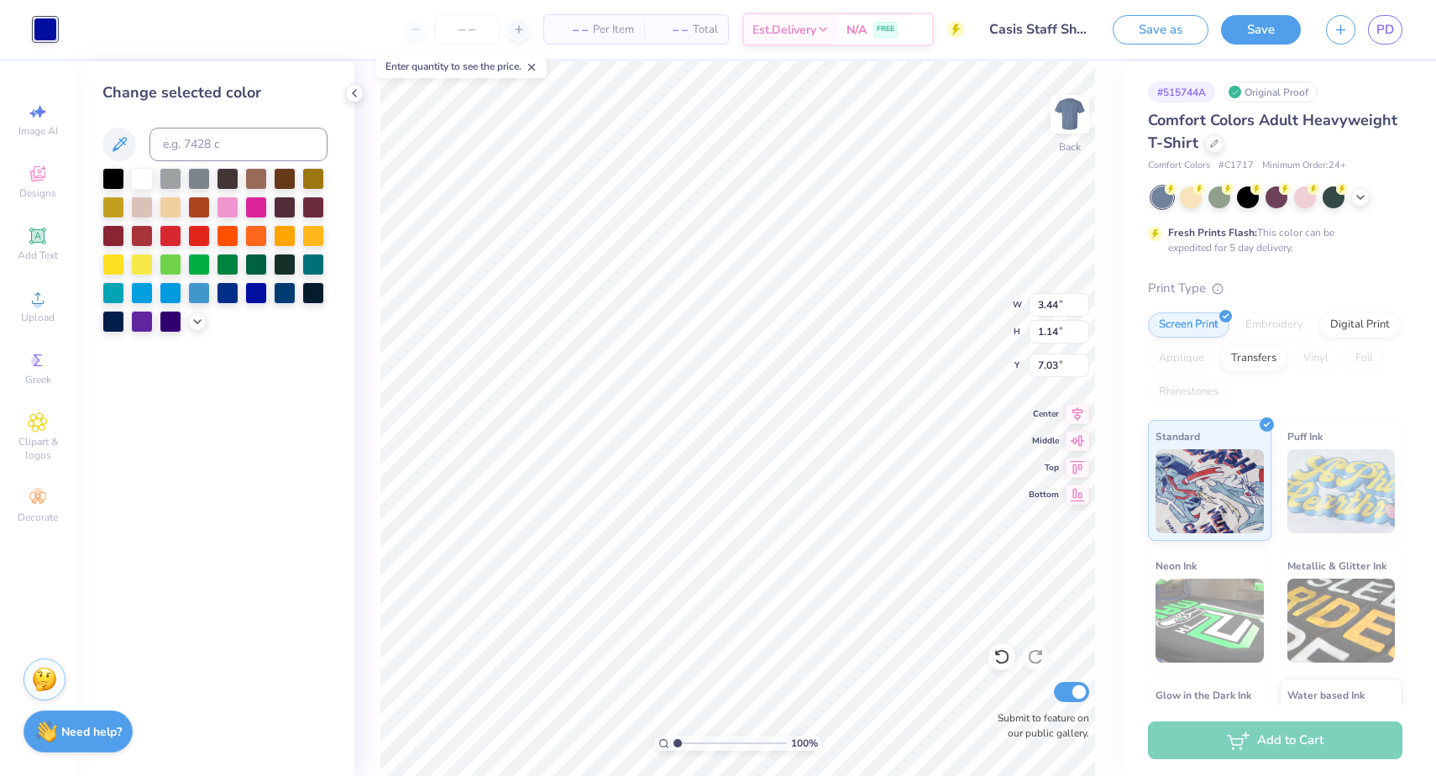
type input "14.17"
type input "4.68"
type input "1.96"
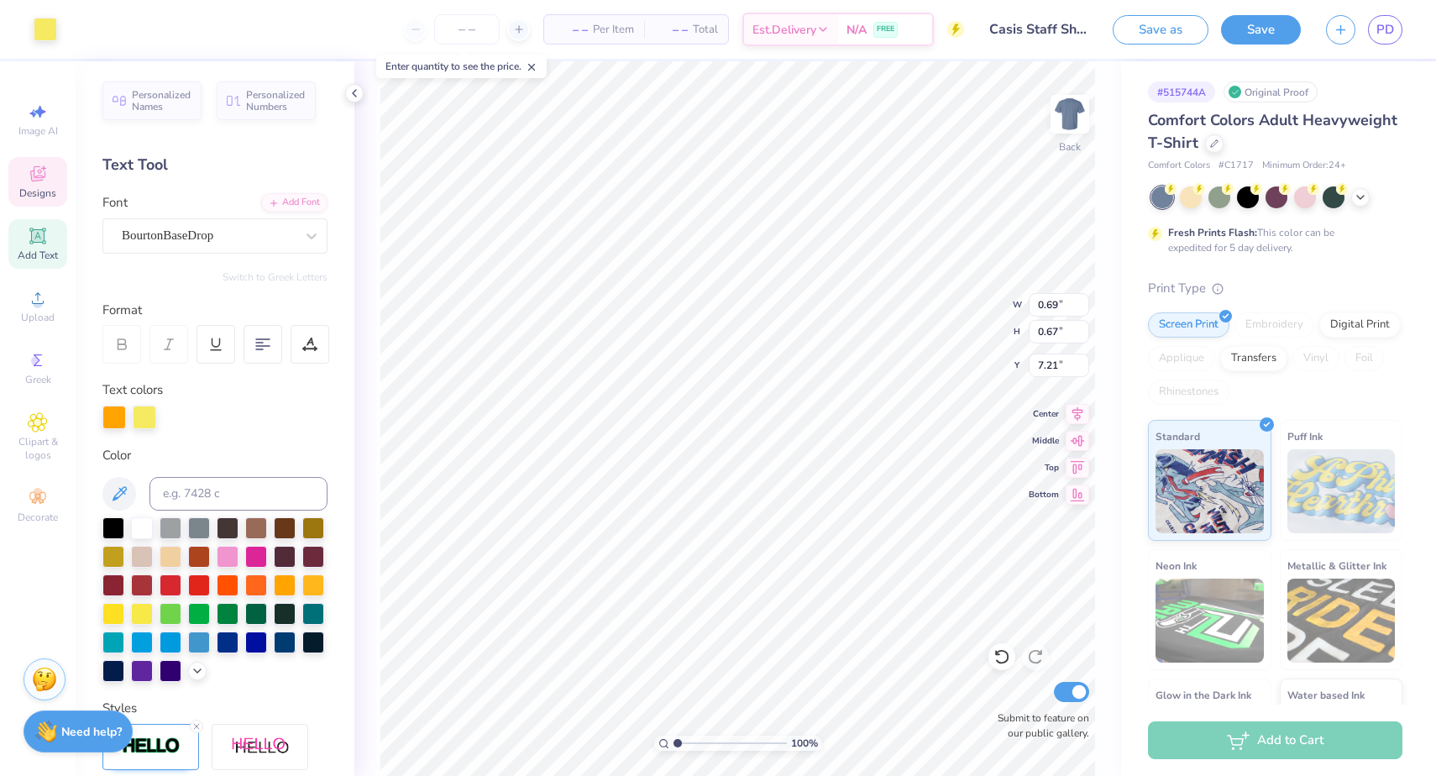
type input "1.16"
type input "1.14"
type input "7.03"
type input "4.08"
click at [247, 642] on div at bounding box center [256, 641] width 22 height 22
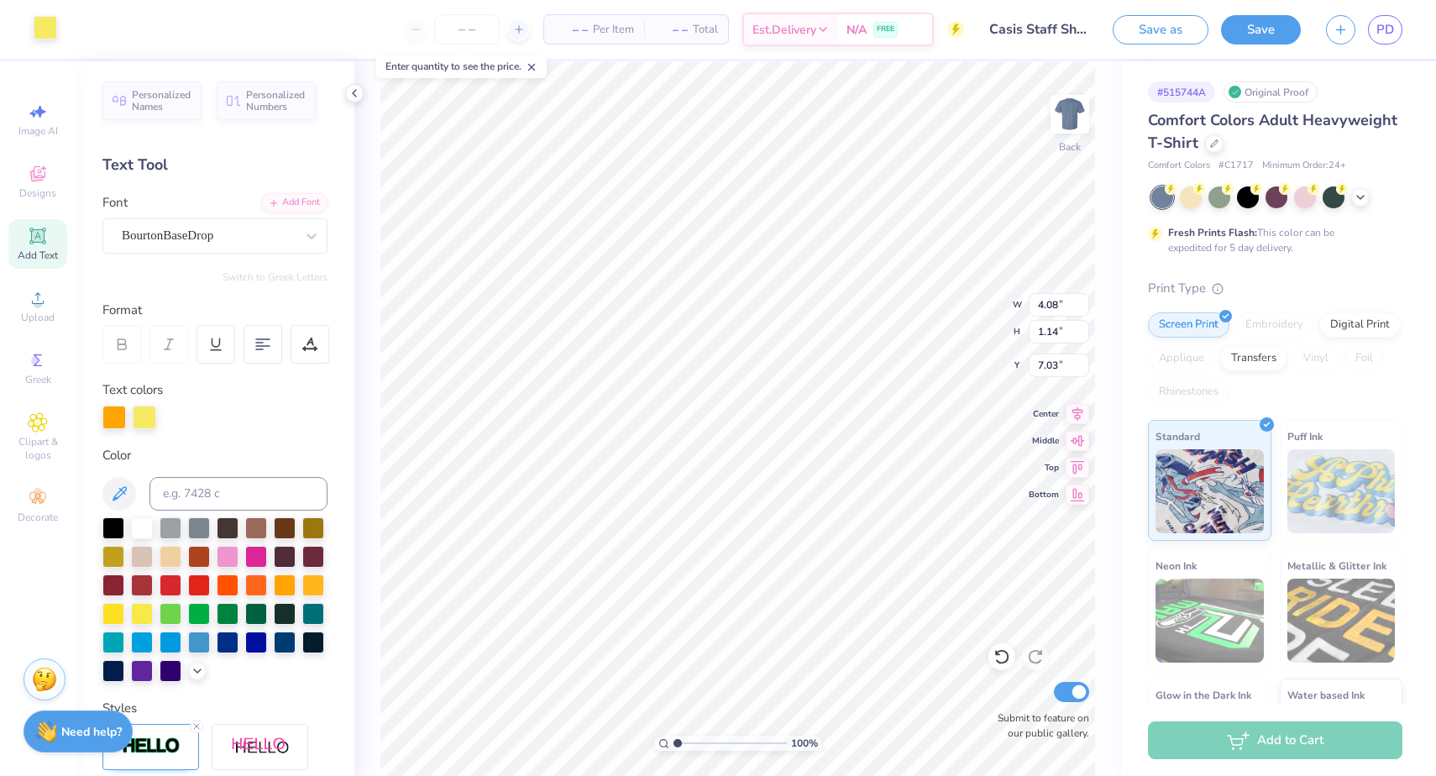
click at [44, 23] on div at bounding box center [46, 28] width 24 height 24
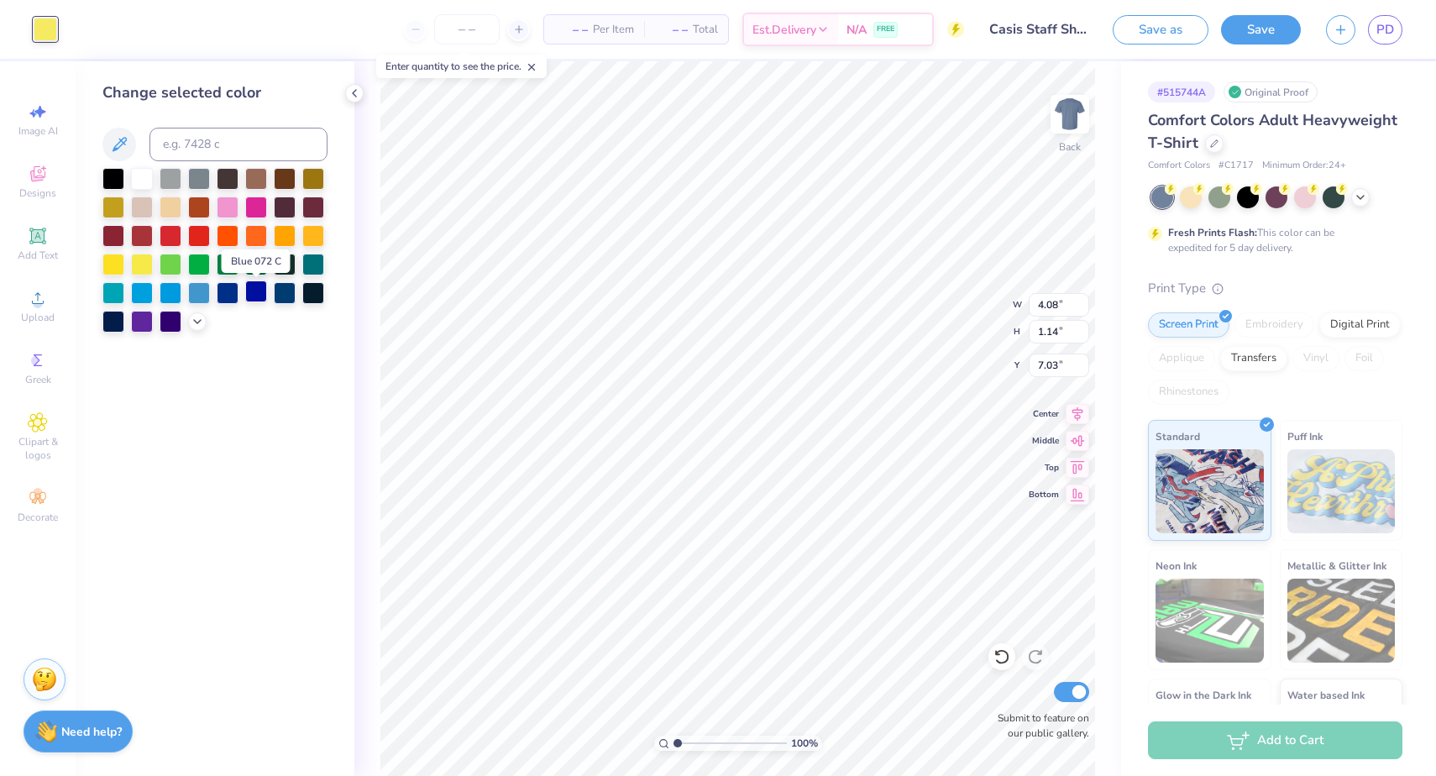
click at [256, 299] on div at bounding box center [256, 291] width 22 height 22
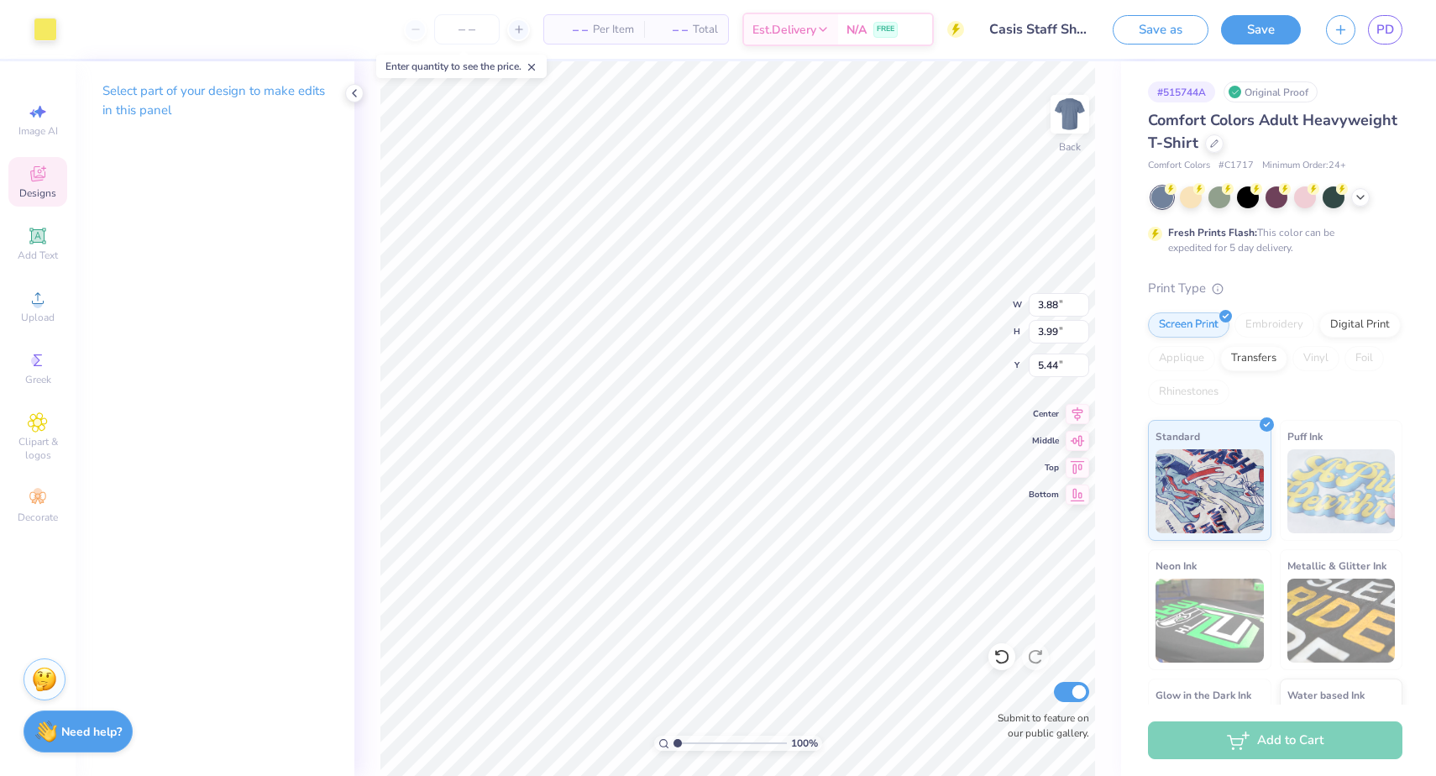
click at [63, 24] on div "Art colors – – Per Item – – Total Est. Delivery N/A FREE Design Title Casis Sta…" at bounding box center [718, 29] width 1436 height 59
click at [62, 24] on div "Art colors – – Per Item – – Total Est. Delivery N/A FREE Design Title Casis Sta…" at bounding box center [718, 29] width 1436 height 59
click at [44, 24] on div at bounding box center [46, 28] width 24 height 24
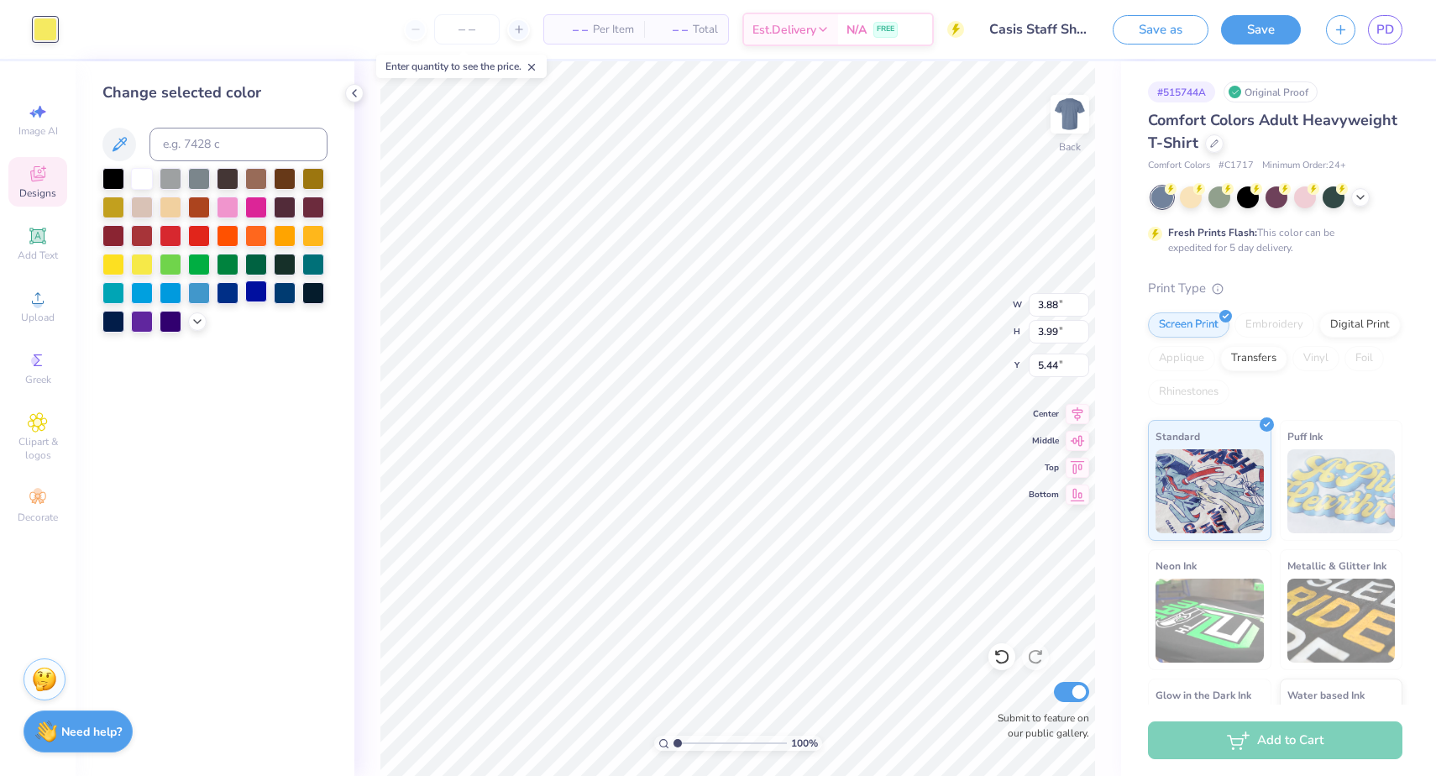
click at [254, 290] on div at bounding box center [256, 291] width 22 height 22
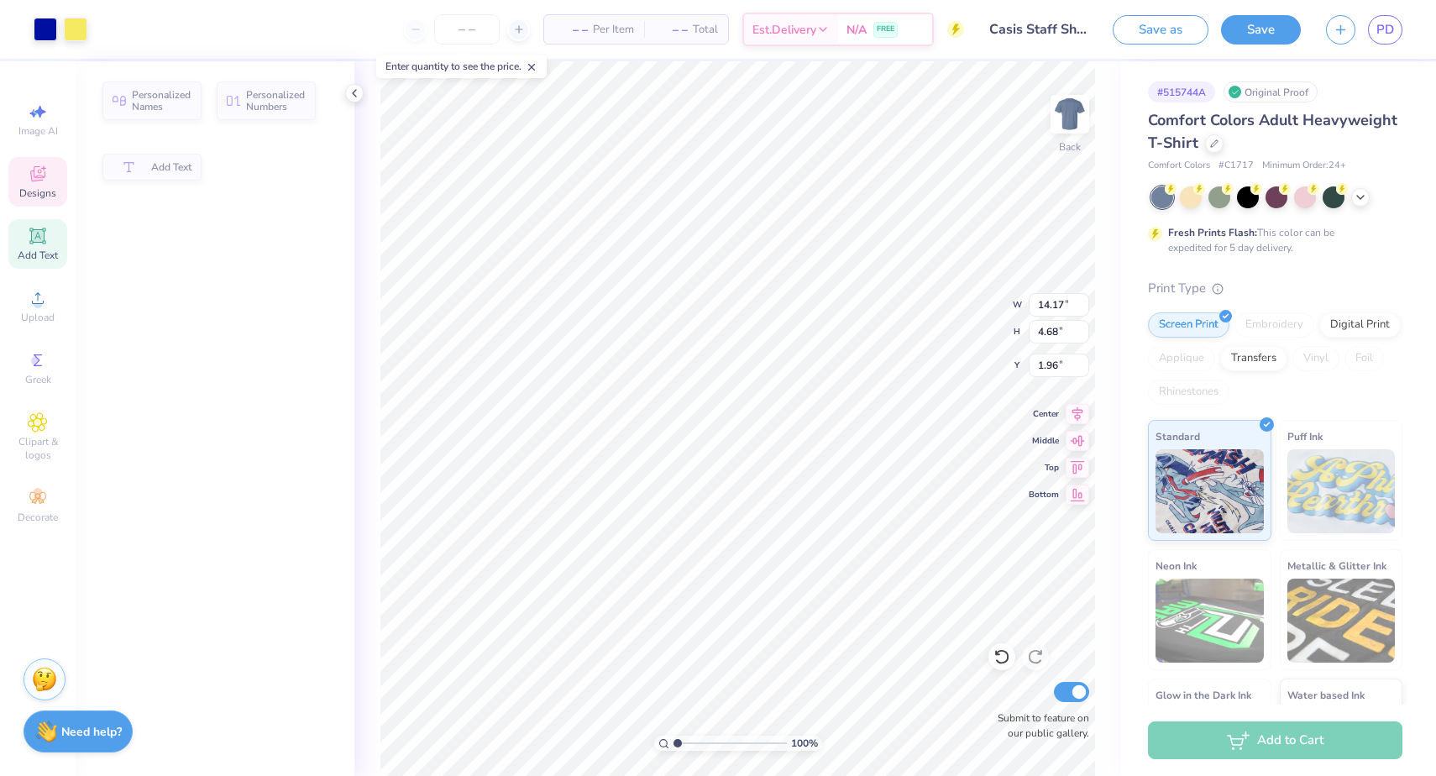
type input "14.17"
type input "4.68"
type input "1.96"
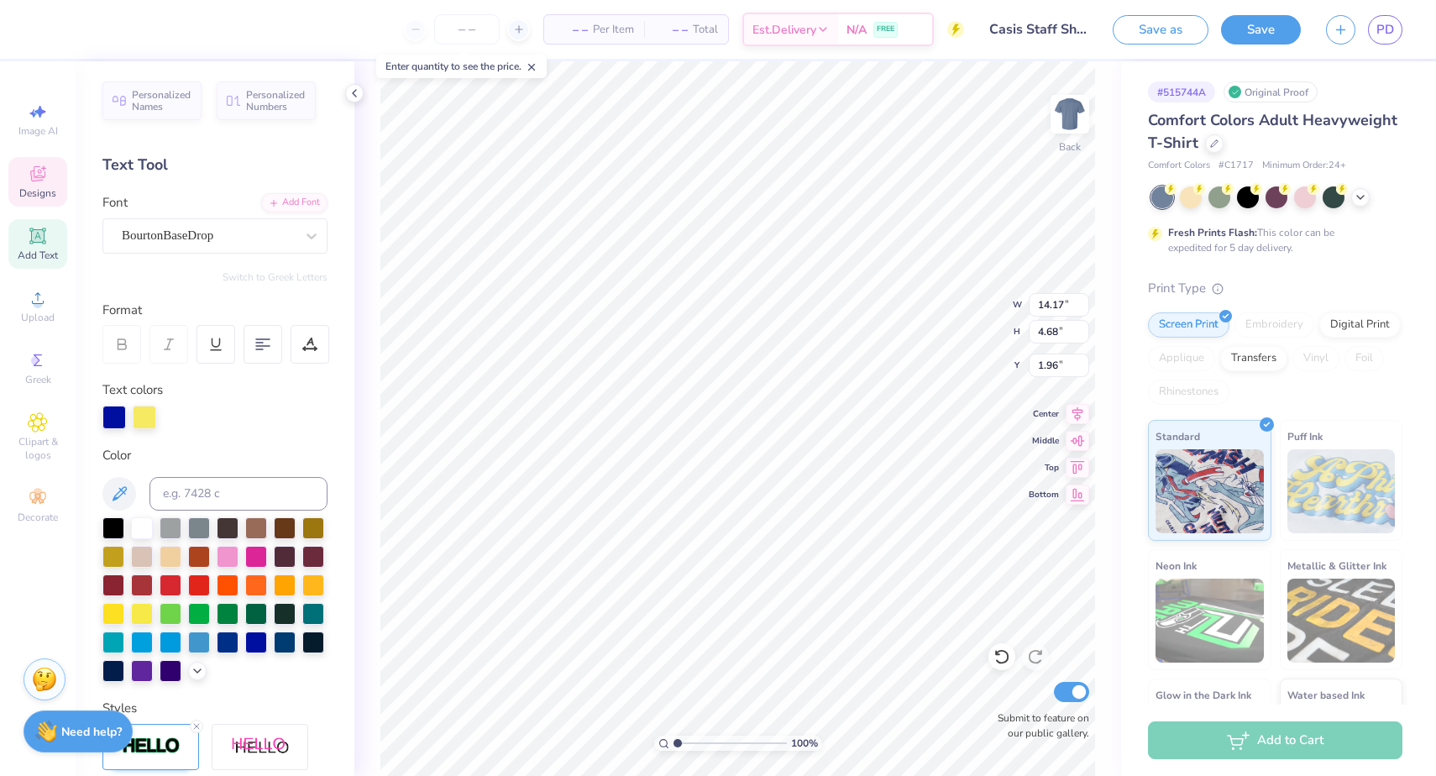
click at [109, 430] on div "Personalized Names Personalized Numbers Text Tool Add Font Font BourtonBaseDrop…" at bounding box center [215, 418] width 279 height 714
click at [110, 419] on div at bounding box center [114, 416] width 24 height 24
click at [113, 413] on div at bounding box center [114, 416] width 24 height 24
click at [149, 417] on div at bounding box center [145, 416] width 24 height 24
click at [245, 641] on div at bounding box center [256, 641] width 22 height 22
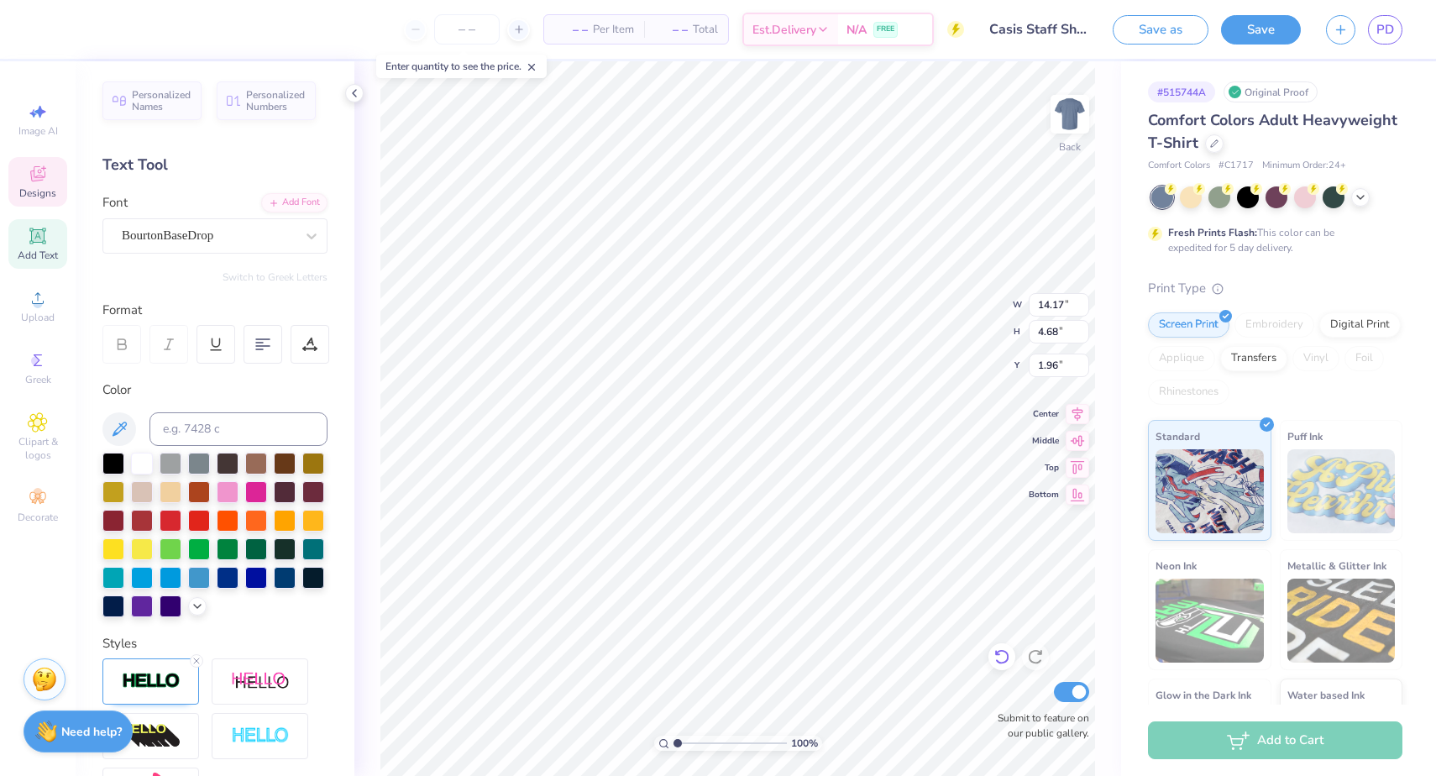
click at [1000, 652] on icon at bounding box center [1001, 656] width 17 height 17
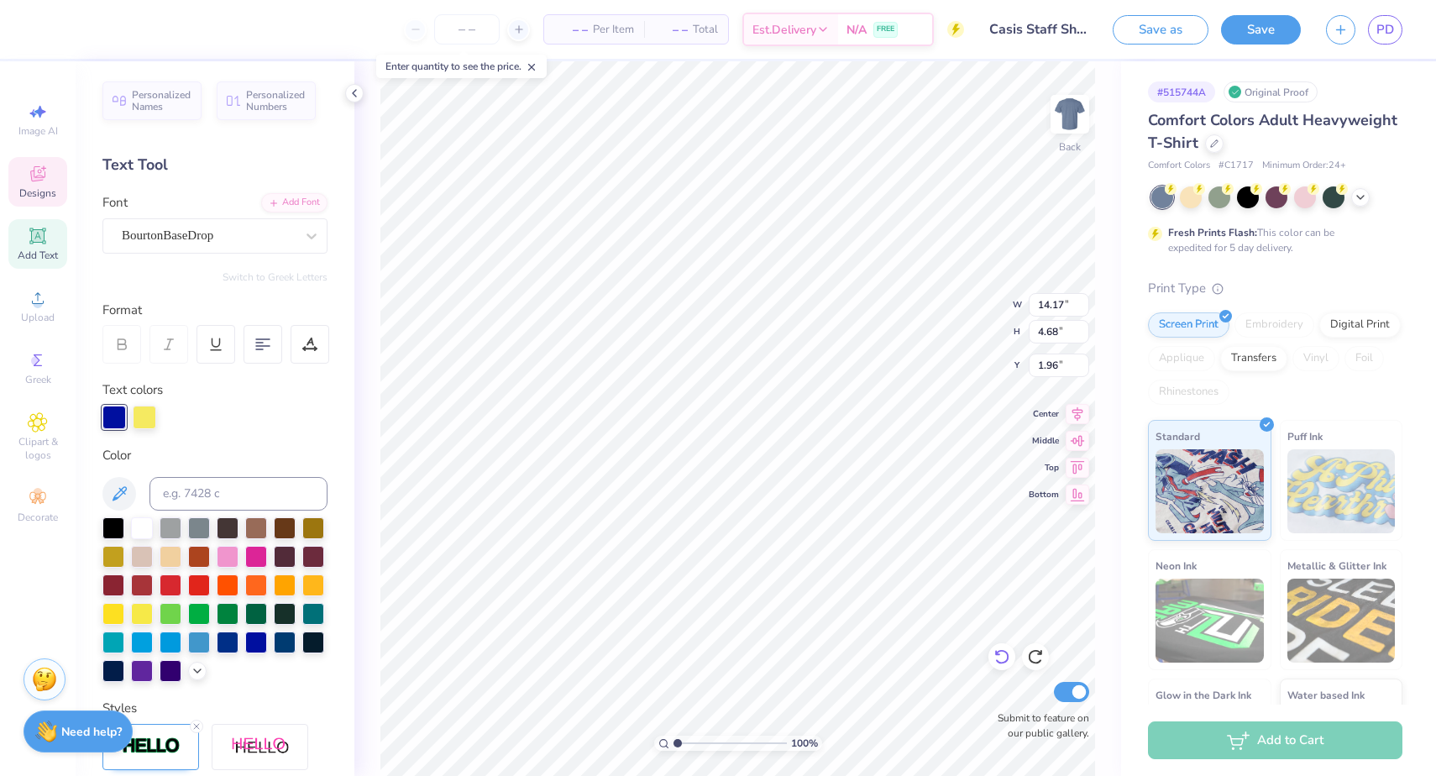
click at [1000, 657] on icon at bounding box center [1001, 656] width 17 height 17
click at [1030, 652] on icon at bounding box center [1035, 656] width 17 height 17
click at [1036, 651] on icon at bounding box center [1035, 657] width 14 height 15
click at [1035, 652] on icon at bounding box center [1035, 656] width 17 height 17
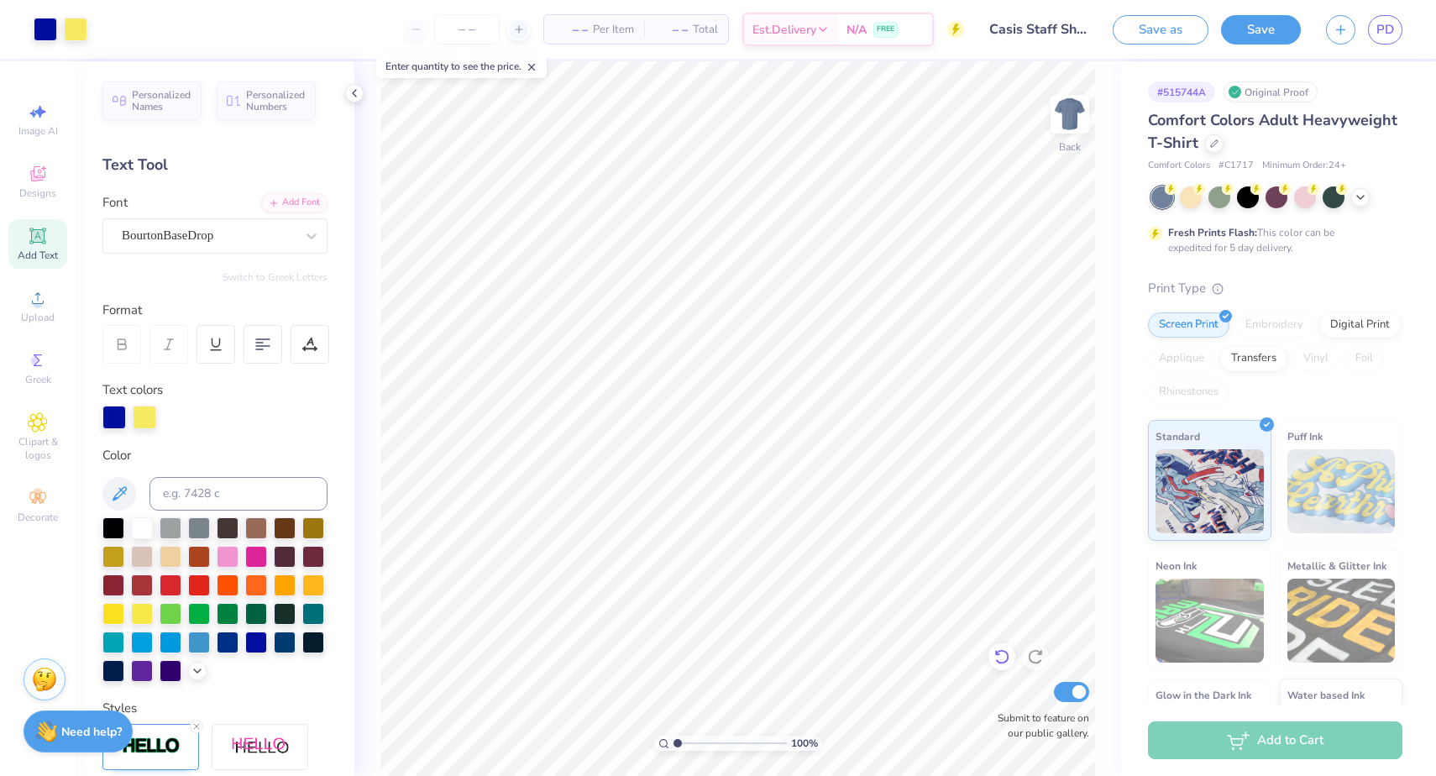
click at [998, 667] on div at bounding box center [1001, 656] width 27 height 27
type input "10.89"
type input "0.72"
type input "10.94"
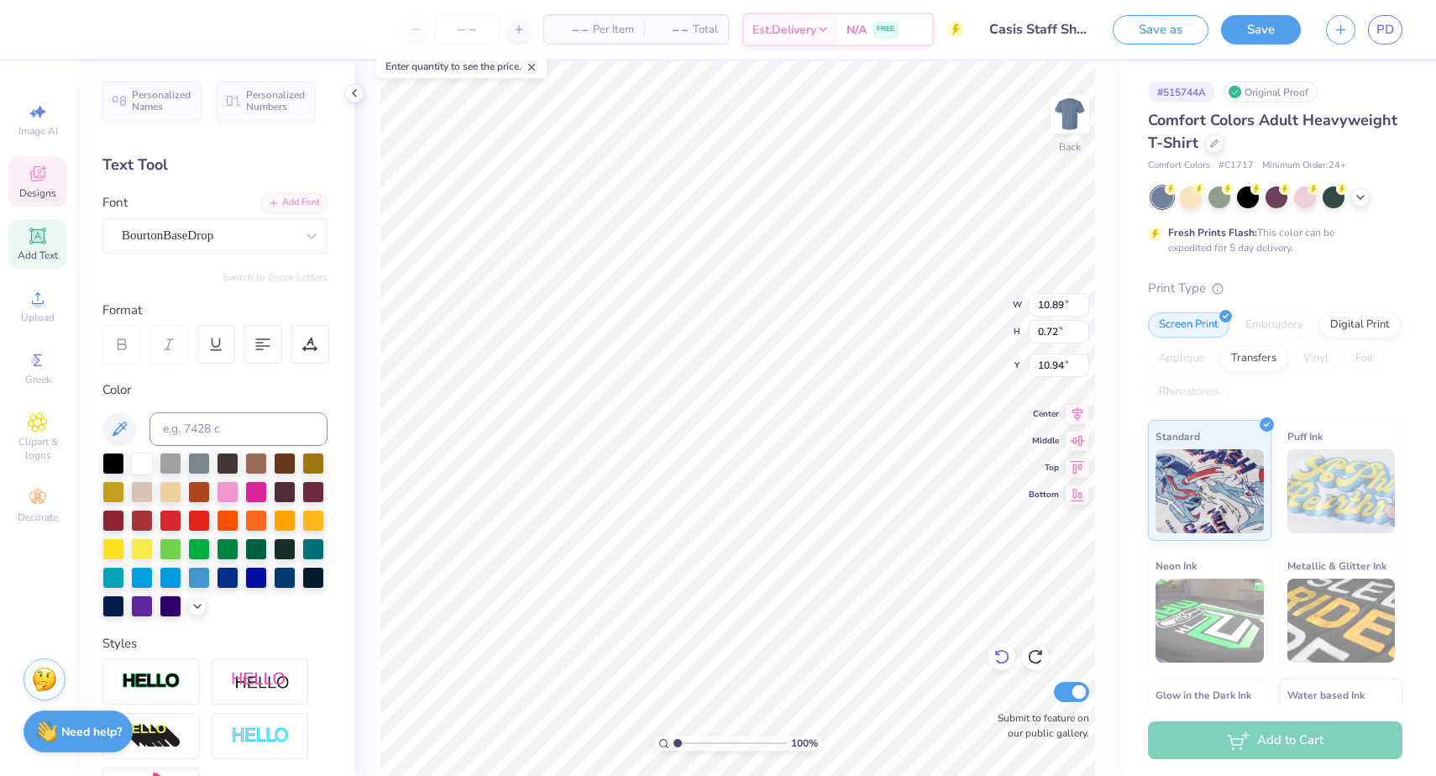
type input "2.55"
type input "2.06"
type input "8.34"
type input "10.89"
type input "0.72"
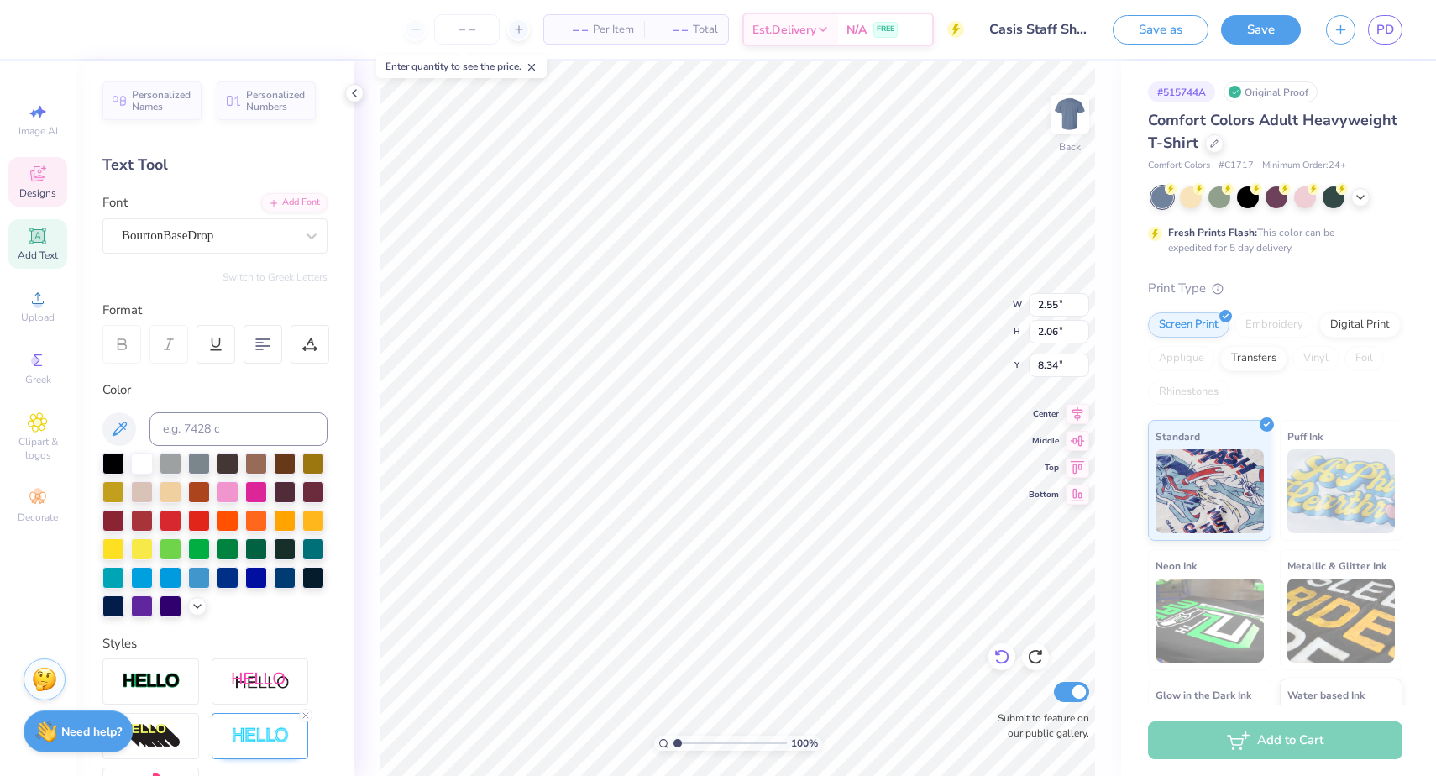
type input "10.94"
click at [142, 547] on div at bounding box center [142, 547] width 22 height 22
click at [141, 546] on div at bounding box center [142, 547] width 22 height 22
click at [203, 609] on icon at bounding box center [197, 604] width 13 height 13
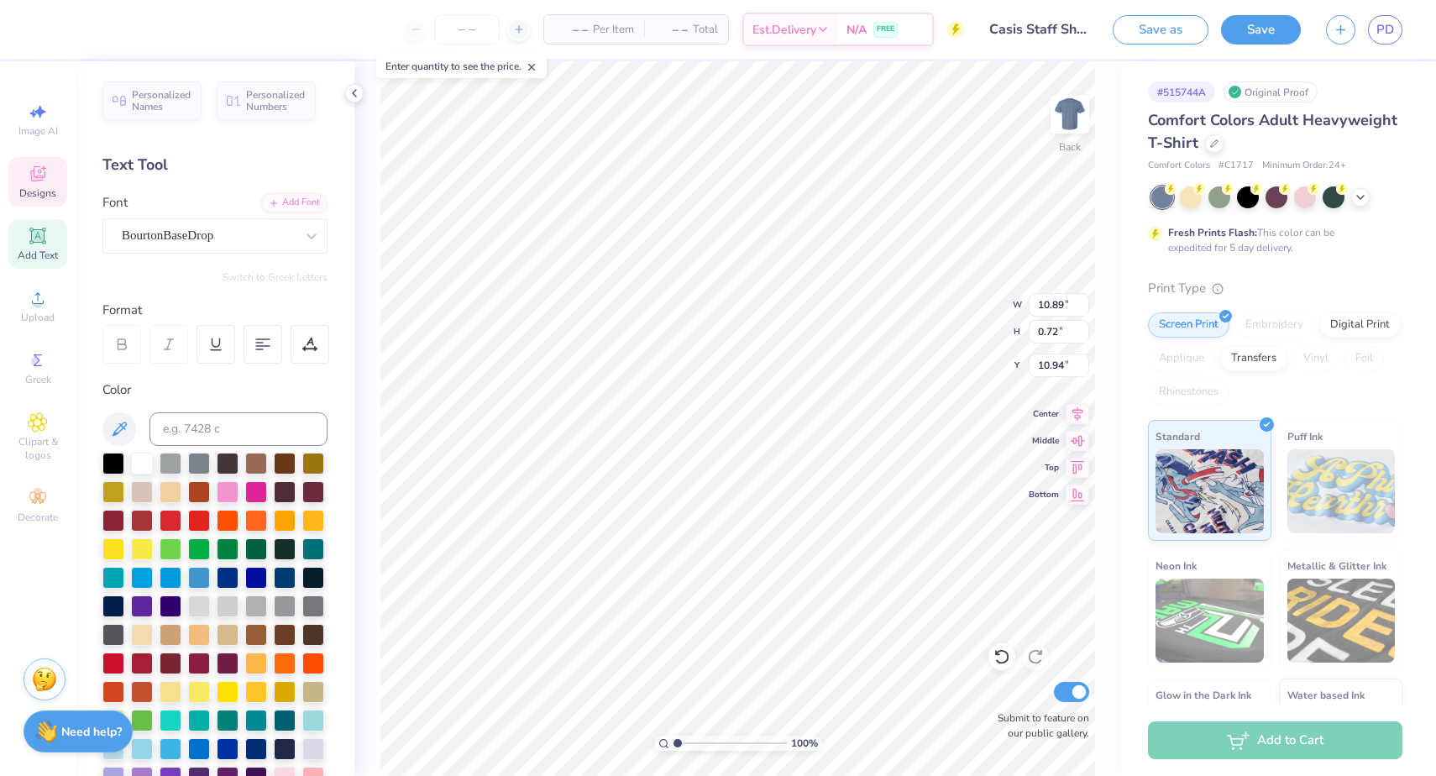
scroll to position [46, 0]
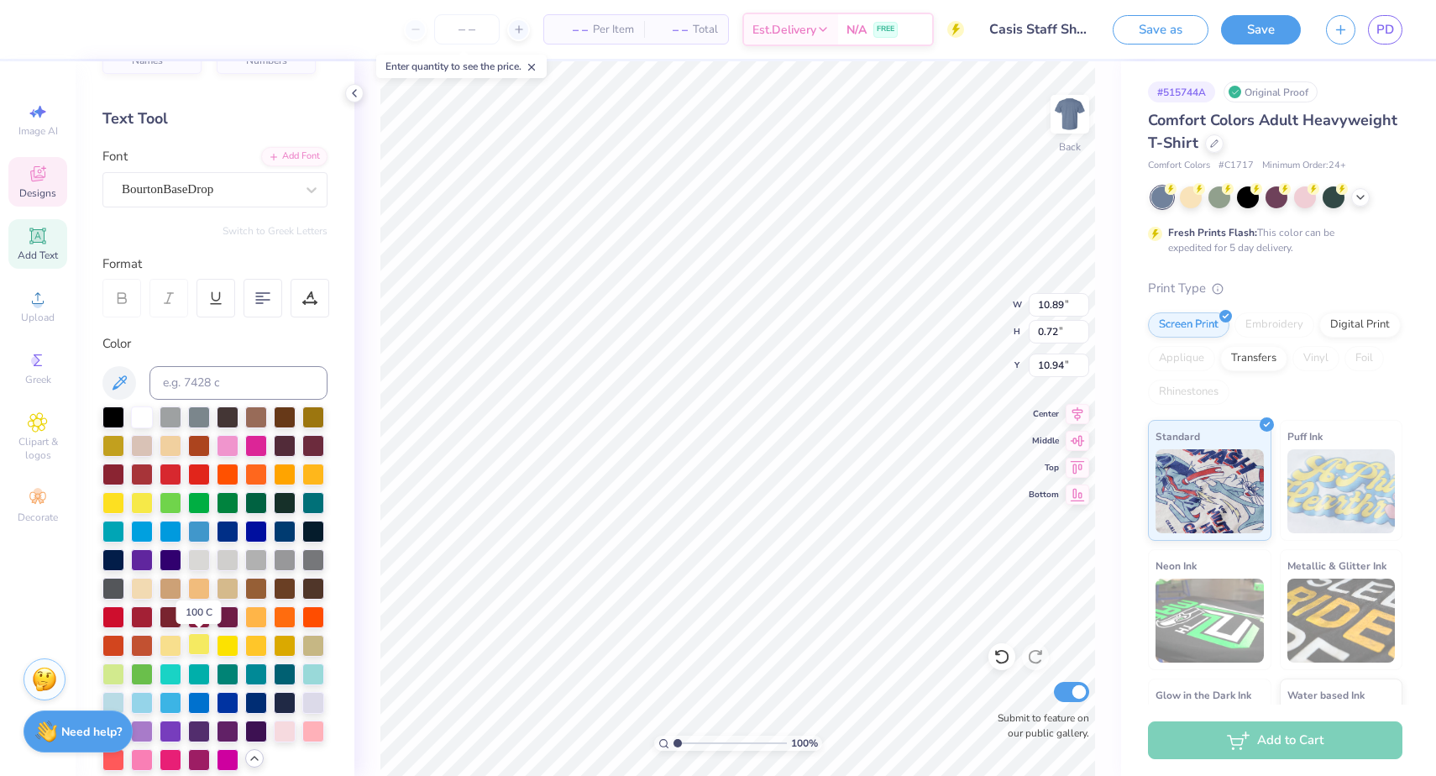
click at [200, 643] on div at bounding box center [199, 644] width 22 height 22
type input "14.17"
type input "4.68"
type input "1.96"
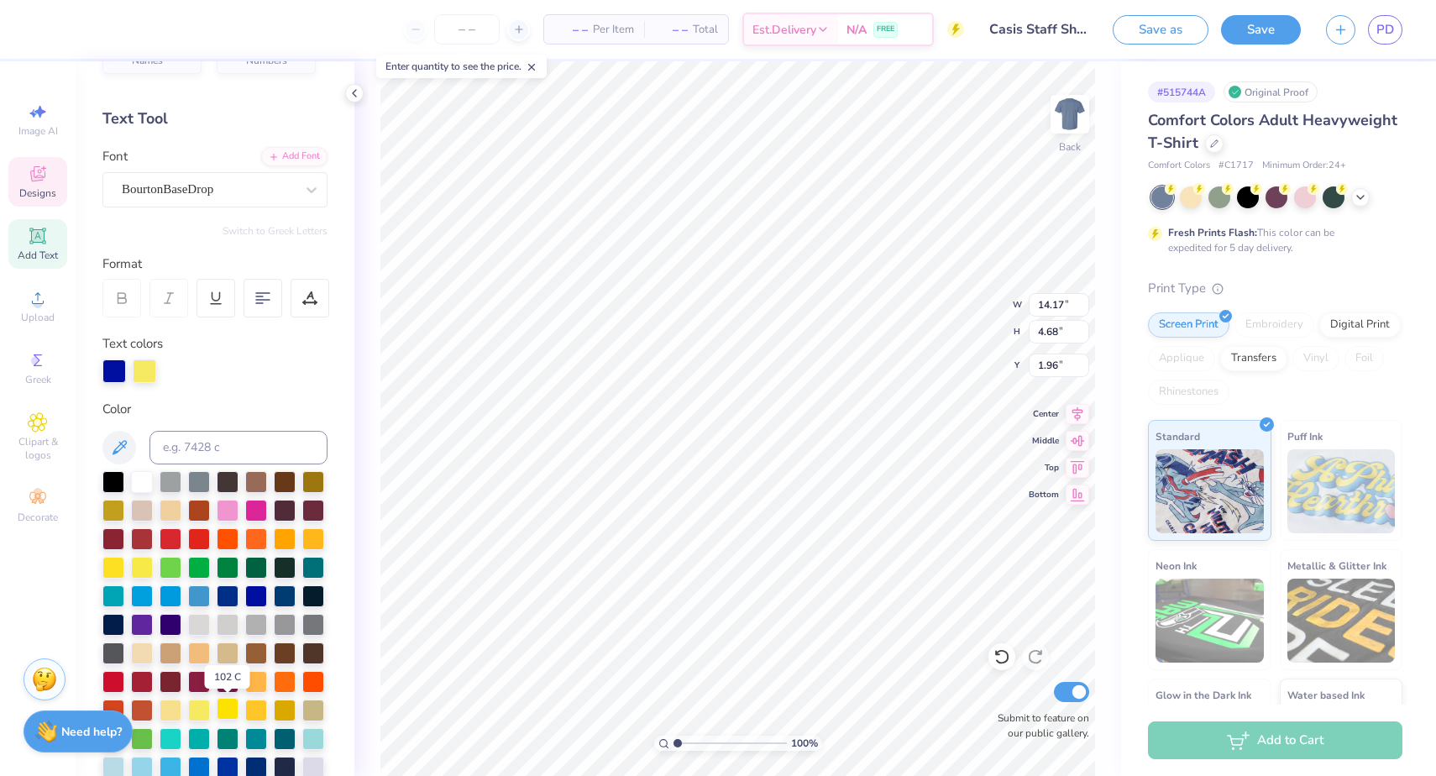
click at [226, 707] on div at bounding box center [228, 709] width 22 height 22
click at [202, 707] on div at bounding box center [199, 709] width 22 height 22
click at [194, 709] on div at bounding box center [199, 709] width 22 height 22
click at [137, 365] on div at bounding box center [145, 370] width 24 height 24
click at [113, 369] on div at bounding box center [114, 370] width 24 height 24
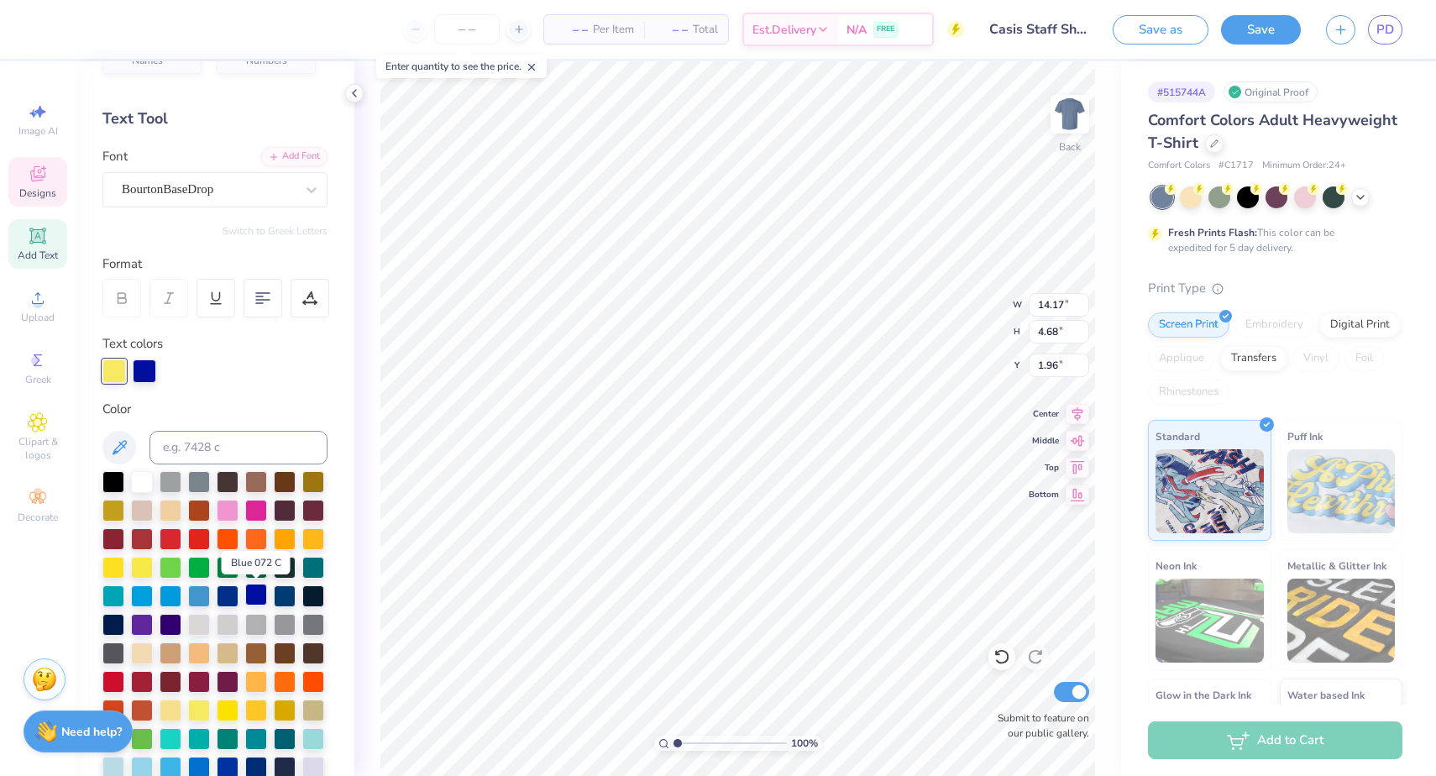
click at [245, 594] on div at bounding box center [256, 595] width 22 height 22
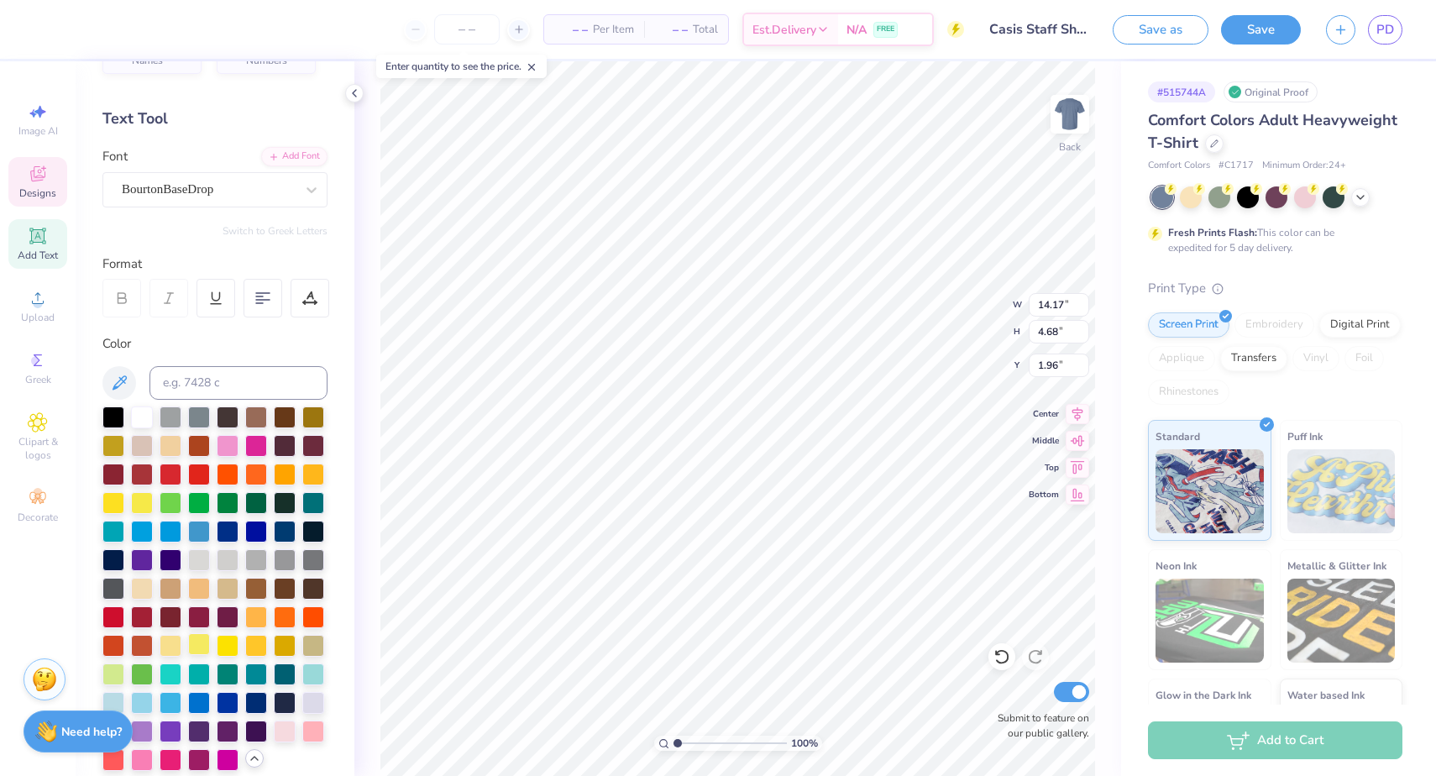
click at [203, 645] on div at bounding box center [199, 644] width 22 height 22
click at [253, 528] on div at bounding box center [256, 530] width 22 height 22
type input "10.89"
type input "0.72"
type input "10.98"
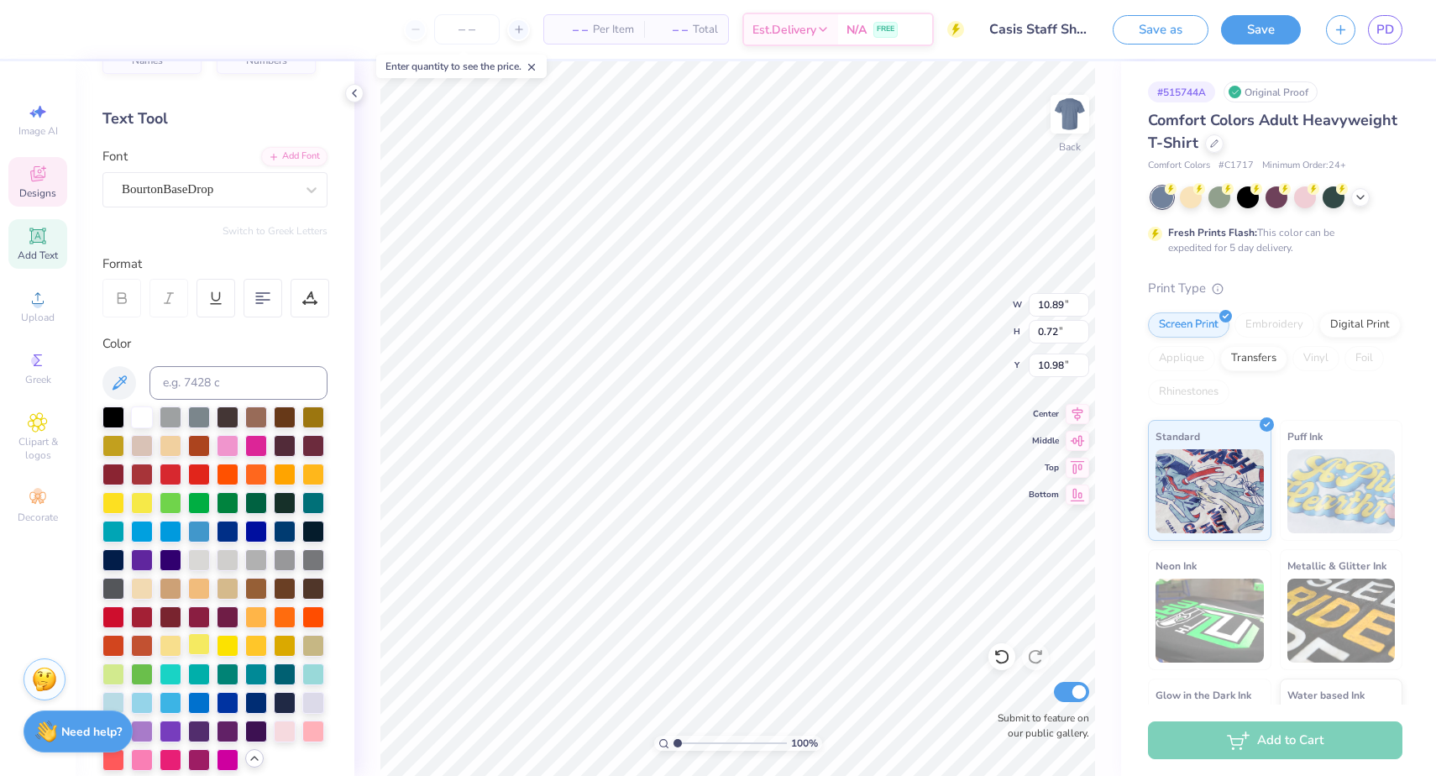
click at [200, 638] on div at bounding box center [199, 644] width 22 height 22
click at [199, 646] on div at bounding box center [199, 644] width 22 height 22
click at [263, 523] on div at bounding box center [256, 530] width 22 height 22
click at [204, 644] on div at bounding box center [199, 644] width 22 height 22
click at [253, 524] on div at bounding box center [256, 530] width 22 height 22
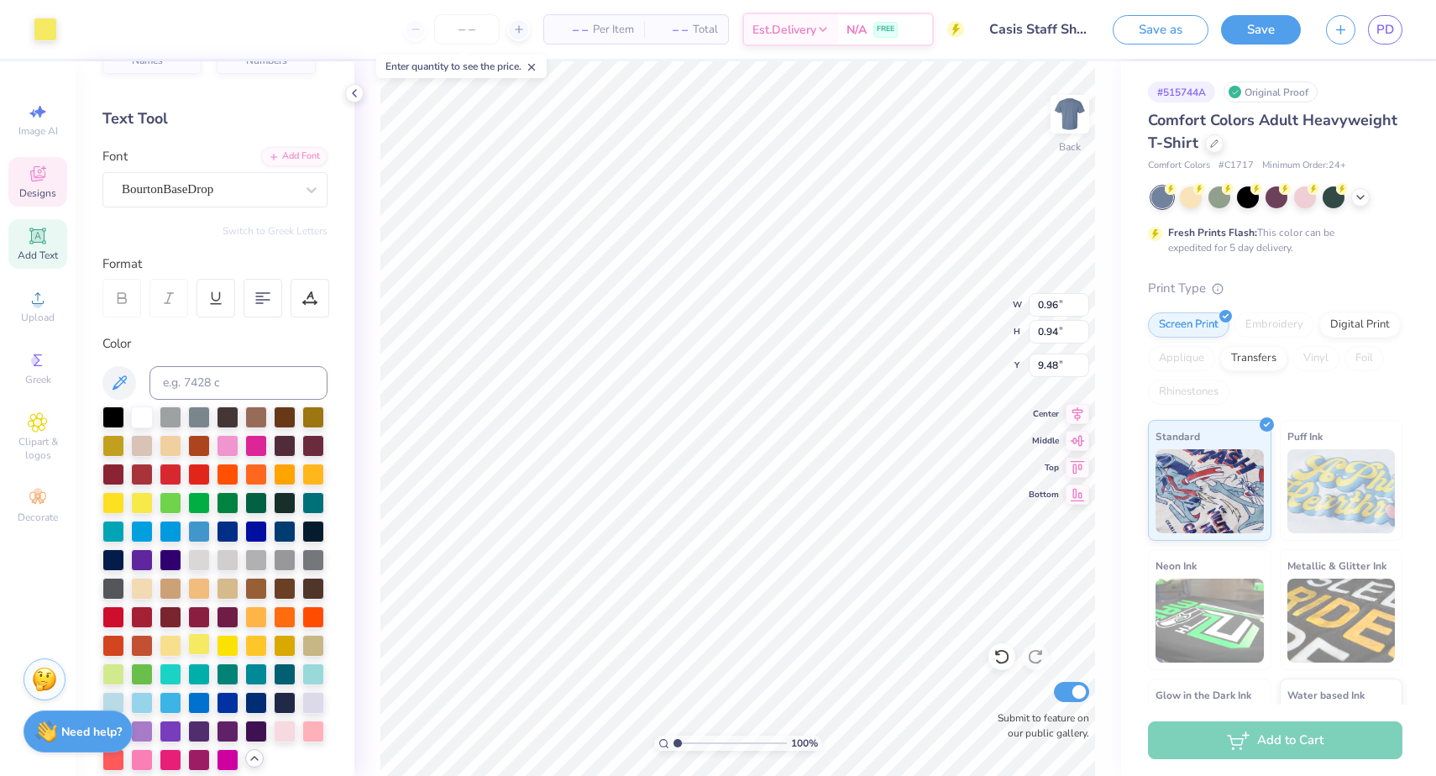
click at [202, 644] on div at bounding box center [199, 644] width 22 height 22
click at [259, 536] on div at bounding box center [256, 530] width 22 height 22
click at [200, 645] on div at bounding box center [199, 644] width 22 height 22
click at [1248, 38] on button "Save" at bounding box center [1261, 27] width 80 height 29
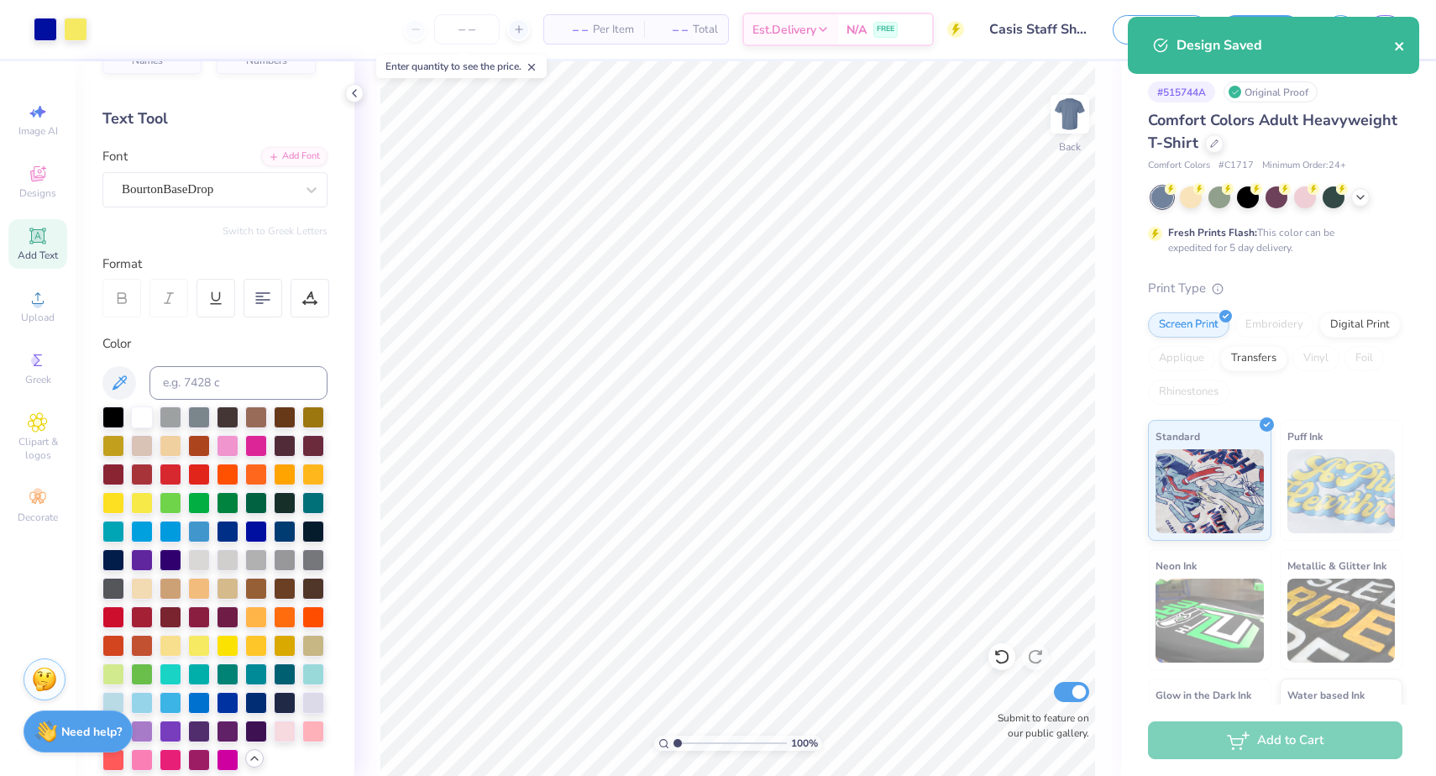
click at [1403, 40] on icon "close" at bounding box center [1400, 45] width 12 height 13
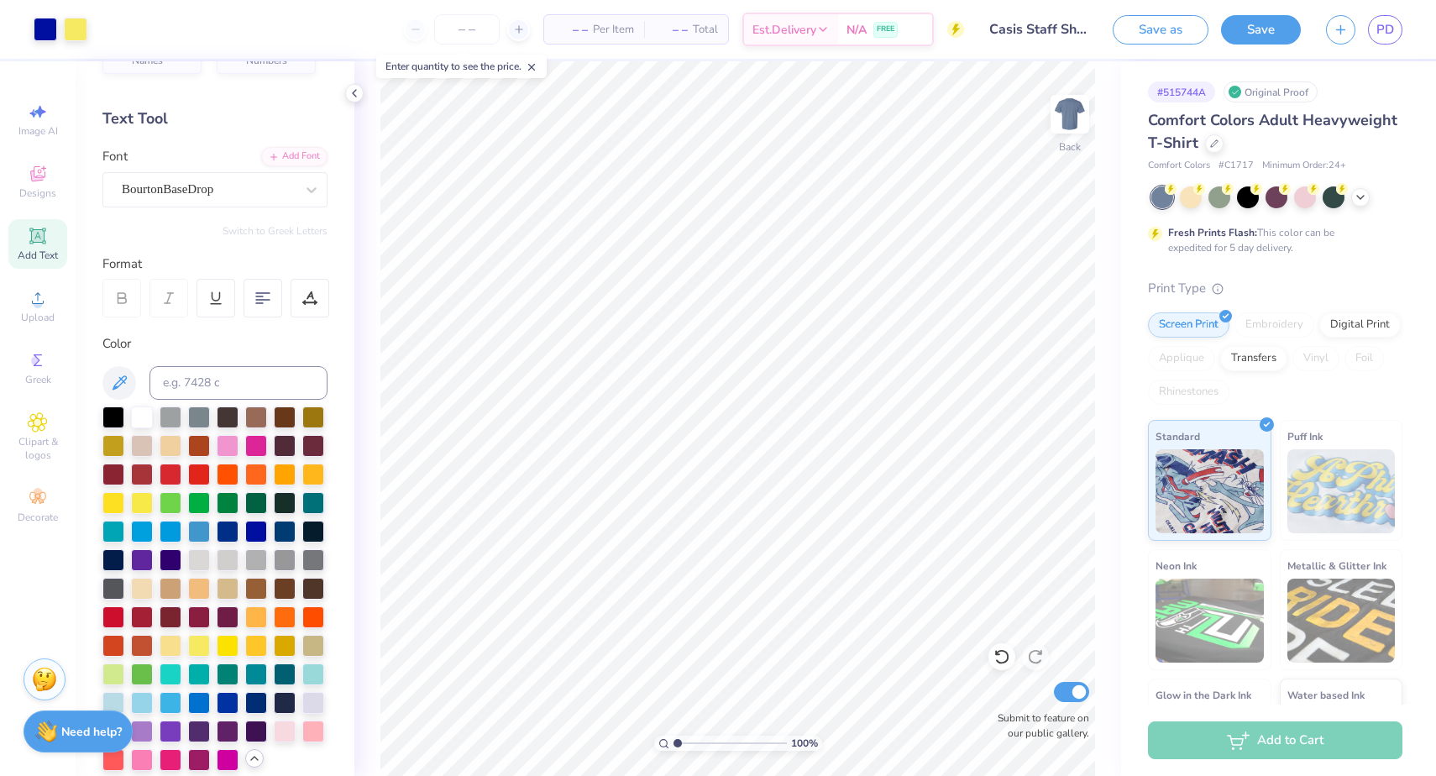
click at [1371, 35] on div "Design Saved" at bounding box center [1273, 51] width 298 height 76
click at [1384, 32] on span "PD" at bounding box center [1385, 29] width 18 height 19
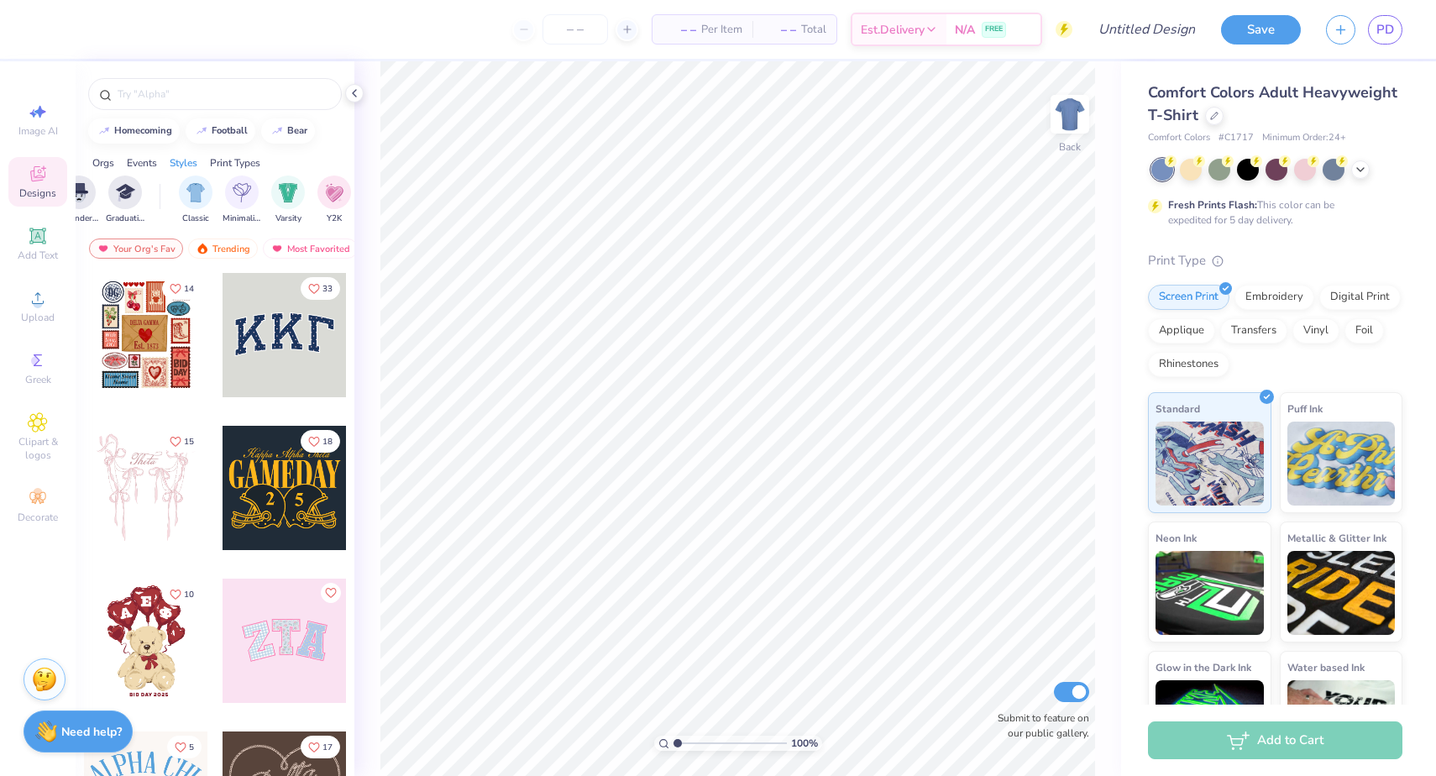
scroll to position [0, 1023]
click at [236, 196] on img "filter for Typography" at bounding box center [237, 190] width 19 height 19
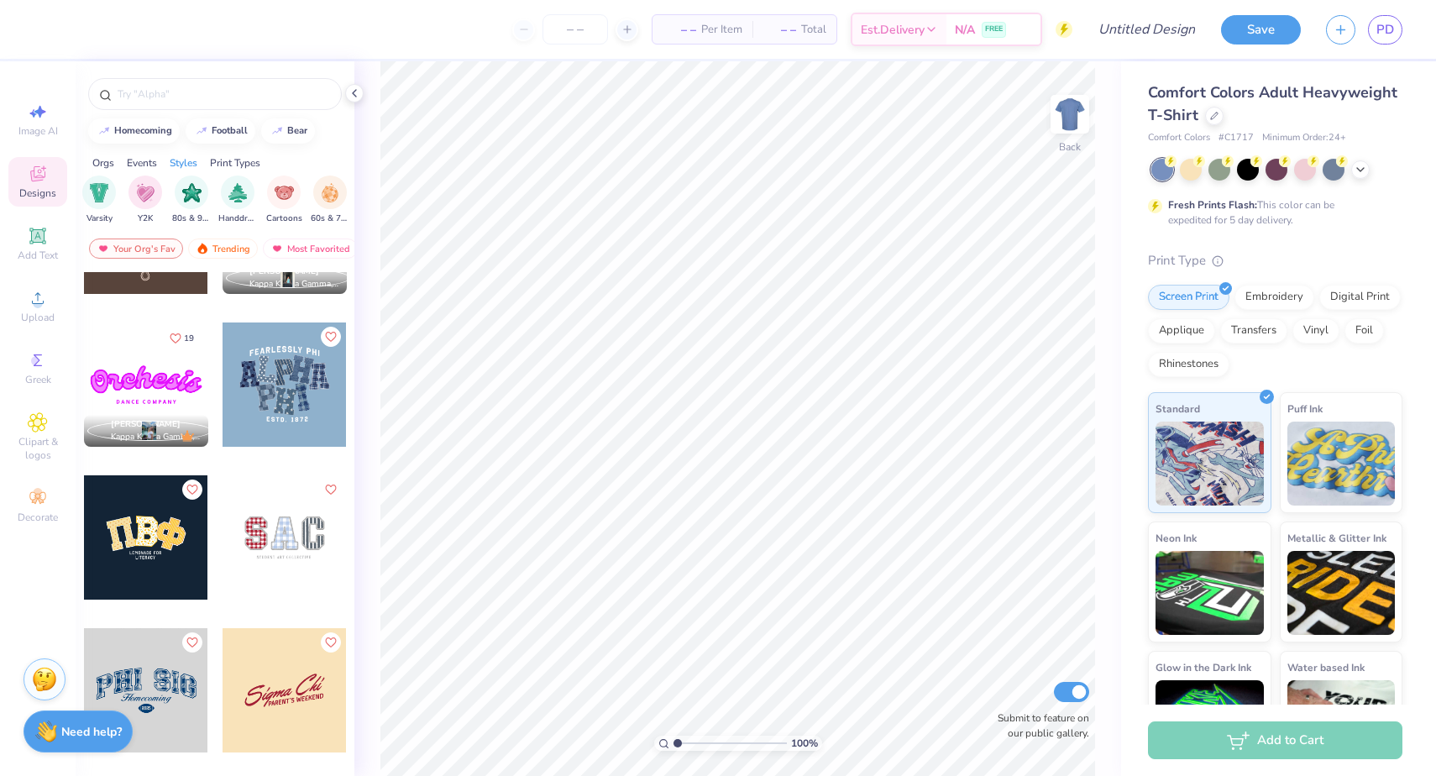
scroll to position [259, 0]
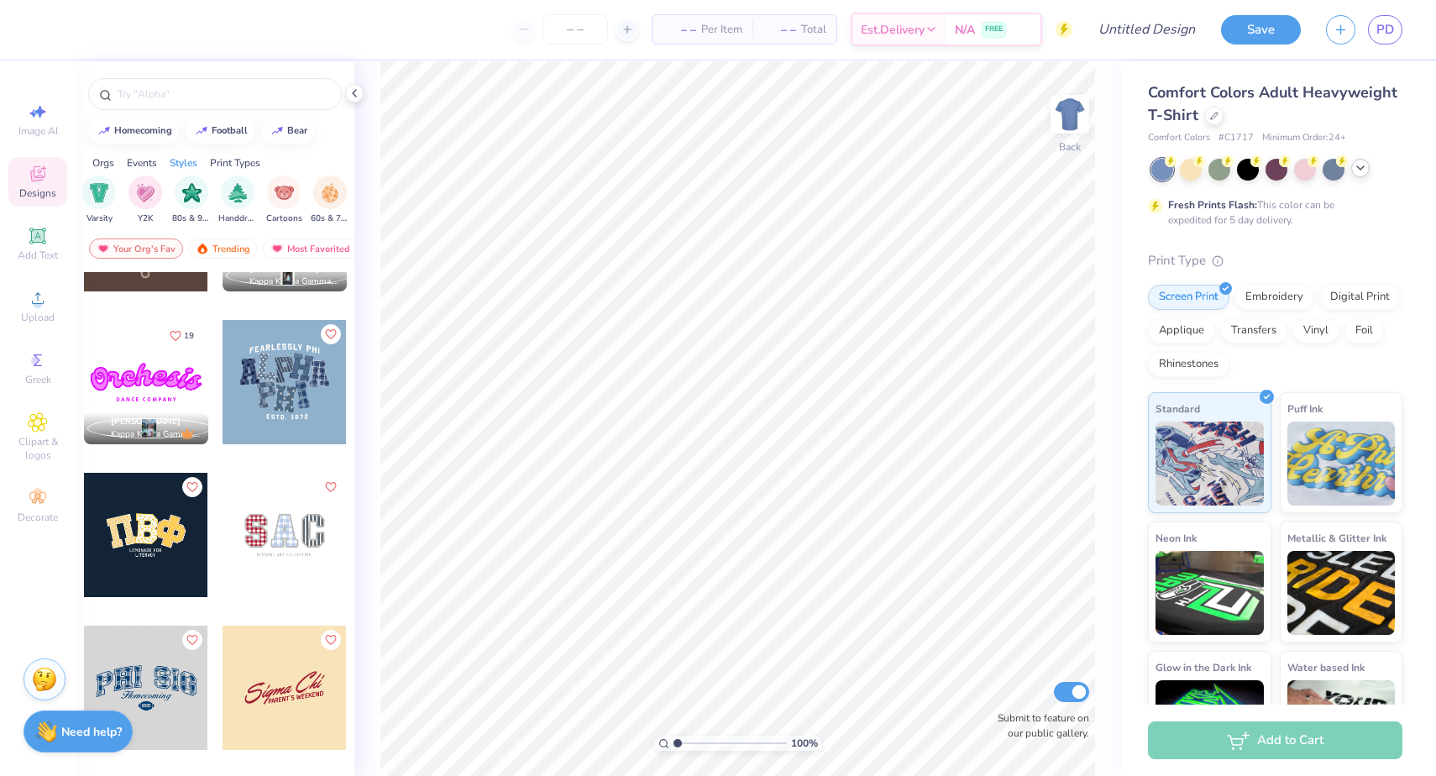
click at [1361, 169] on icon at bounding box center [1359, 167] width 13 height 13
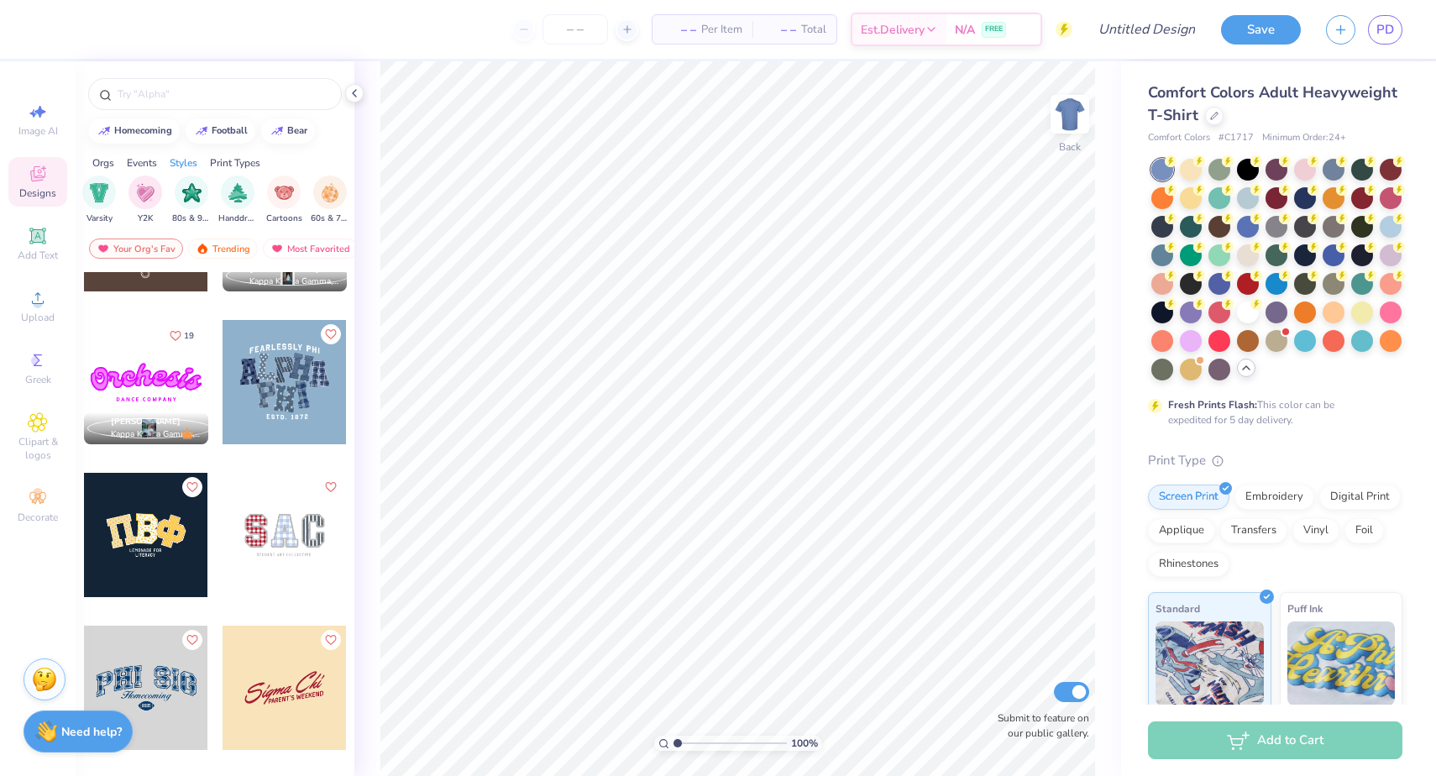
click at [1291, 165] on div at bounding box center [1276, 270] width 251 height 222
click at [1308, 171] on div at bounding box center [1305, 168] width 22 height 22
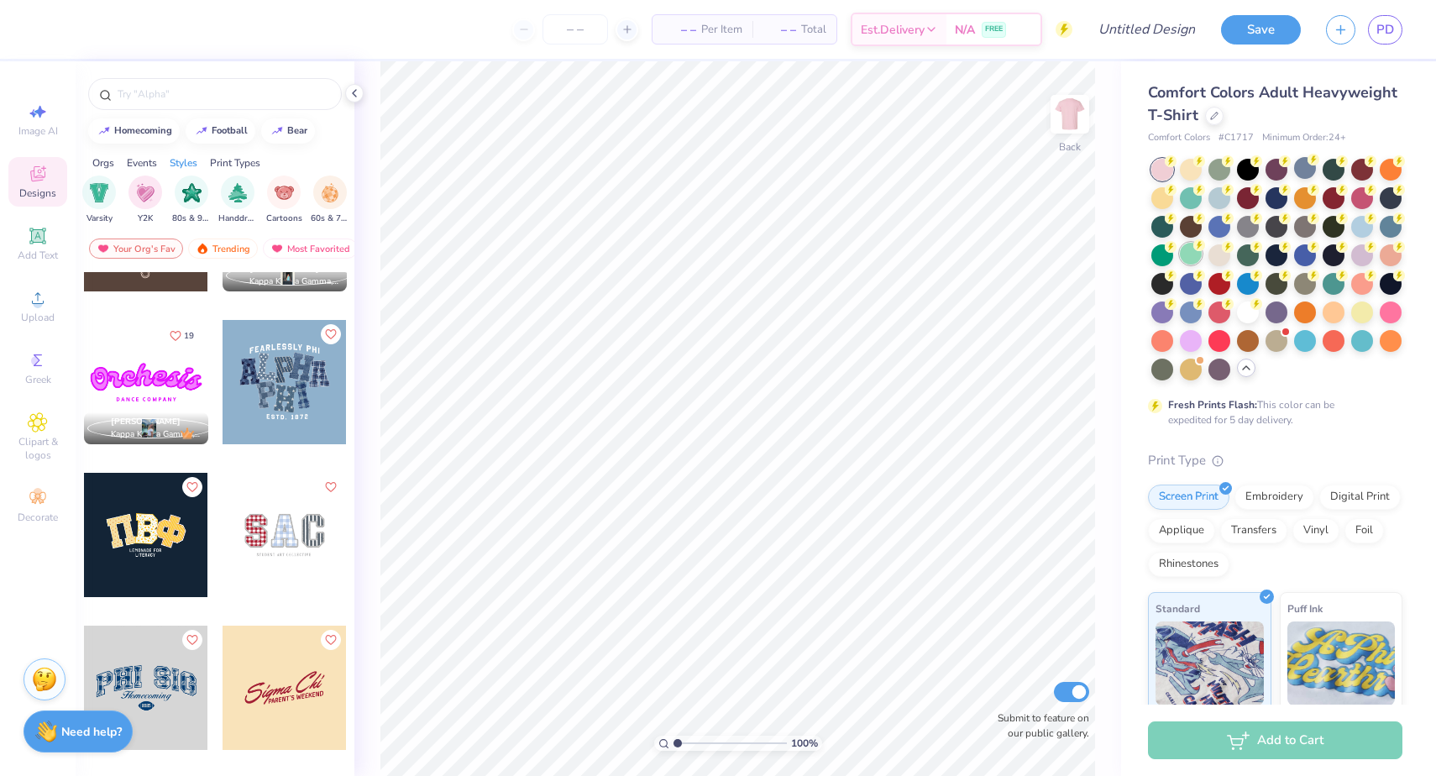
click at [1193, 257] on div at bounding box center [1191, 254] width 22 height 22
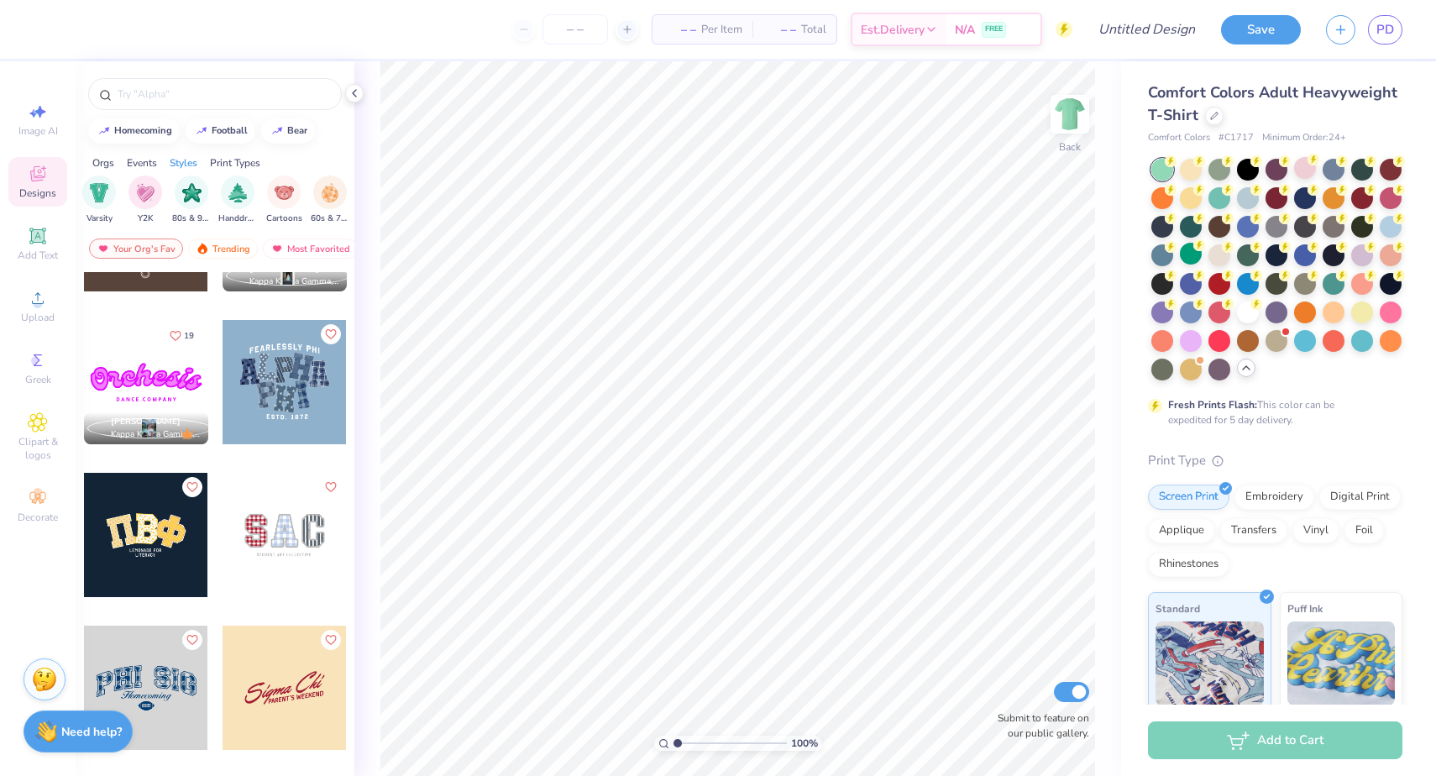
click at [1174, 164] on circle at bounding box center [1170, 161] width 12 height 12
click at [1365, 253] on div at bounding box center [1362, 254] width 22 height 22
click at [1357, 305] on div at bounding box center [1362, 311] width 22 height 22
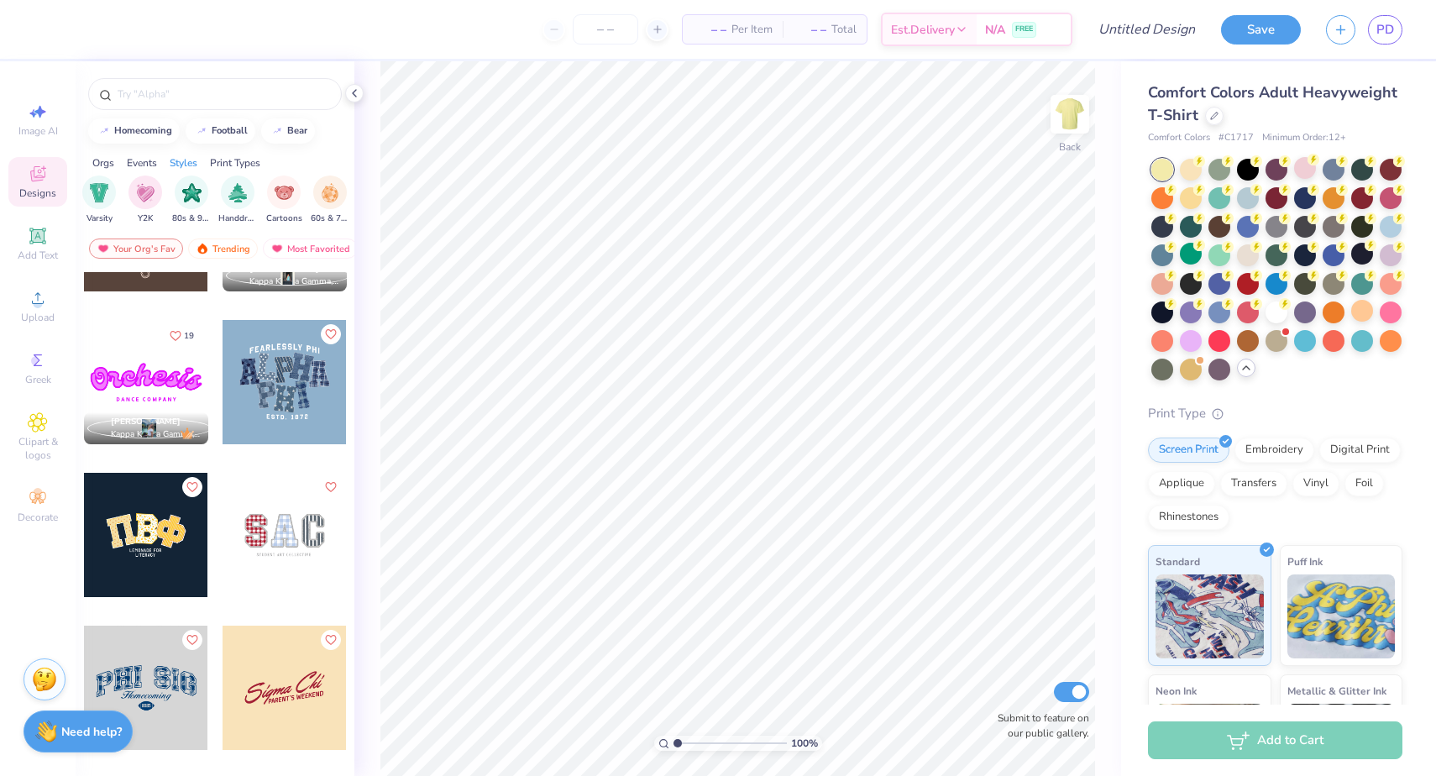
click at [1177, 348] on div at bounding box center [1276, 270] width 251 height 222
click at [1192, 346] on div at bounding box center [1191, 339] width 22 height 22
click at [1244, 263] on div at bounding box center [1248, 254] width 22 height 22
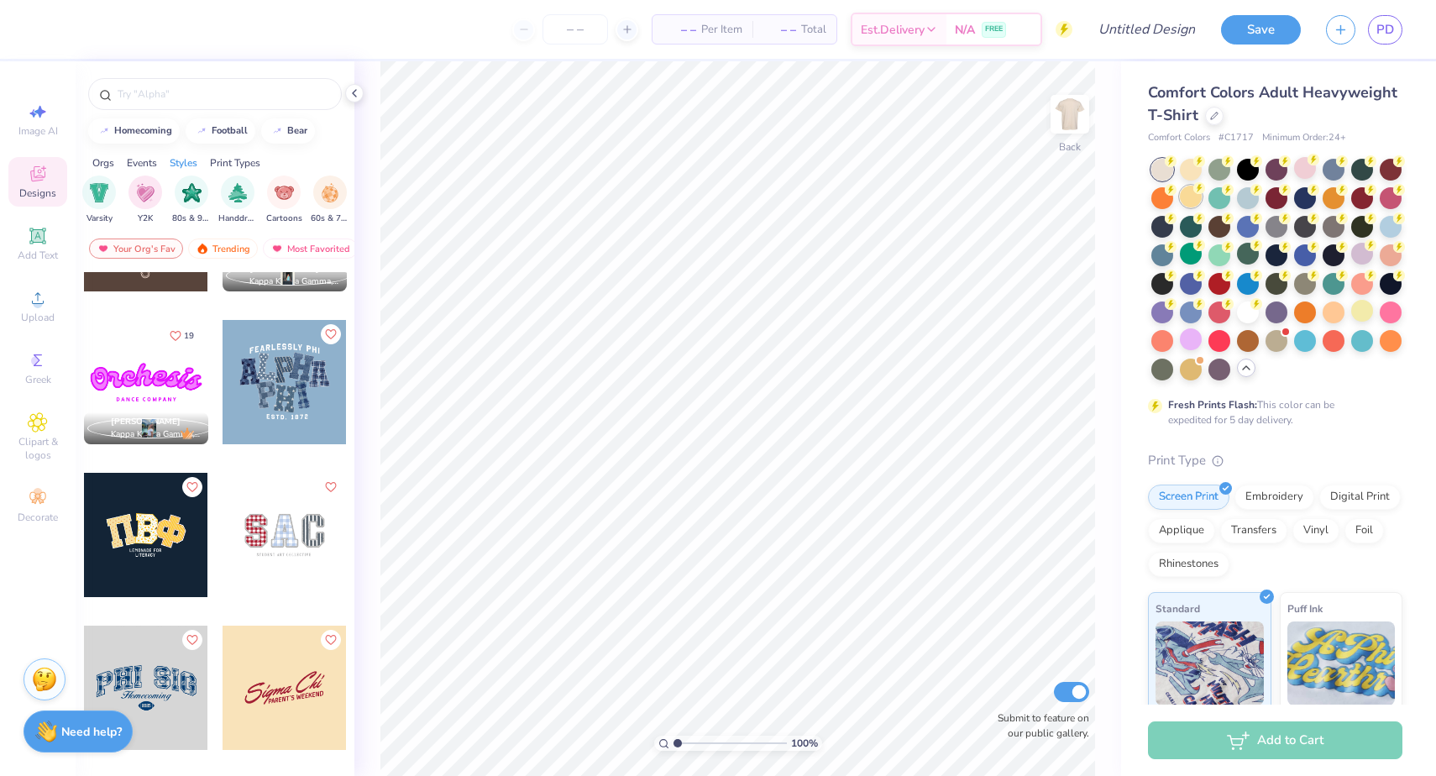
click at [1186, 207] on div at bounding box center [1191, 197] width 22 height 22
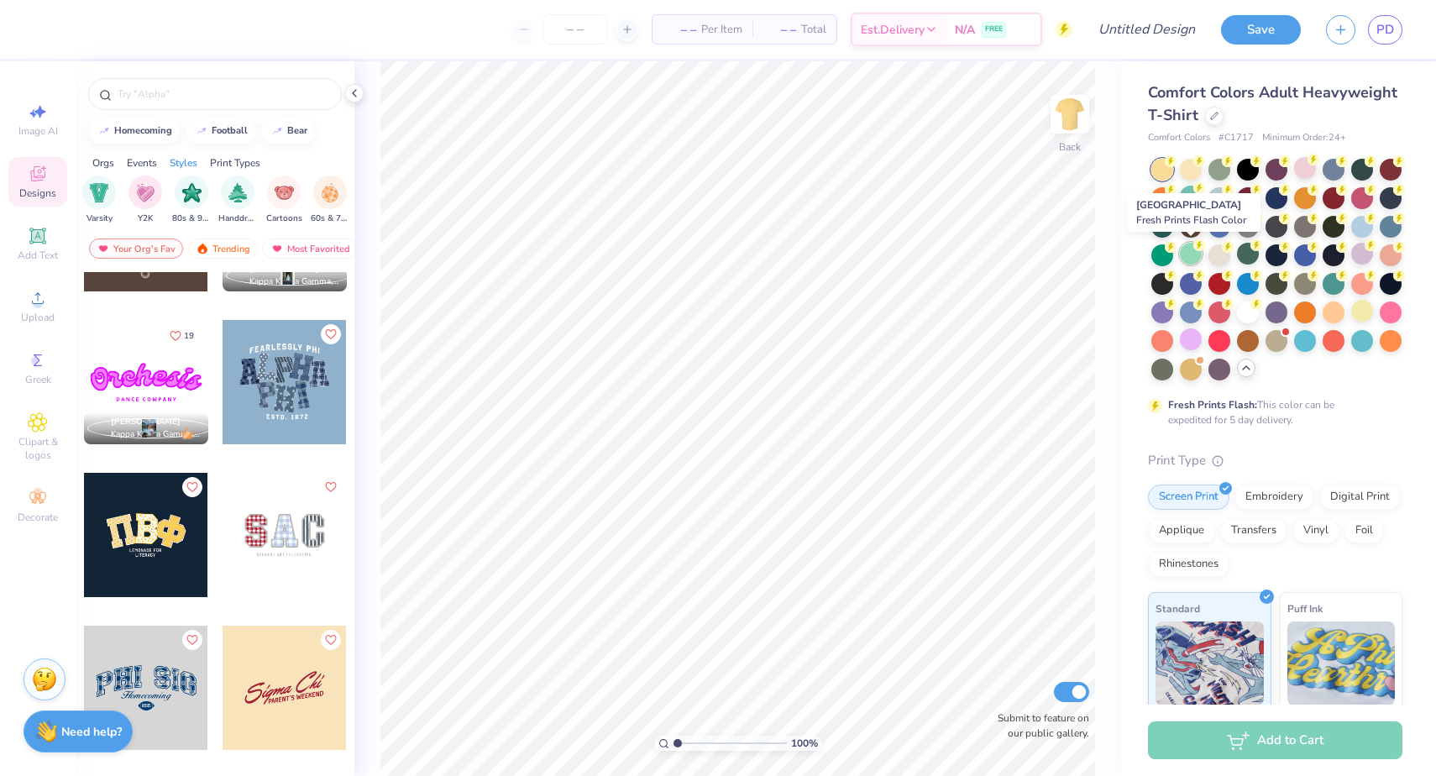
click at [1190, 248] on div at bounding box center [1191, 254] width 22 height 22
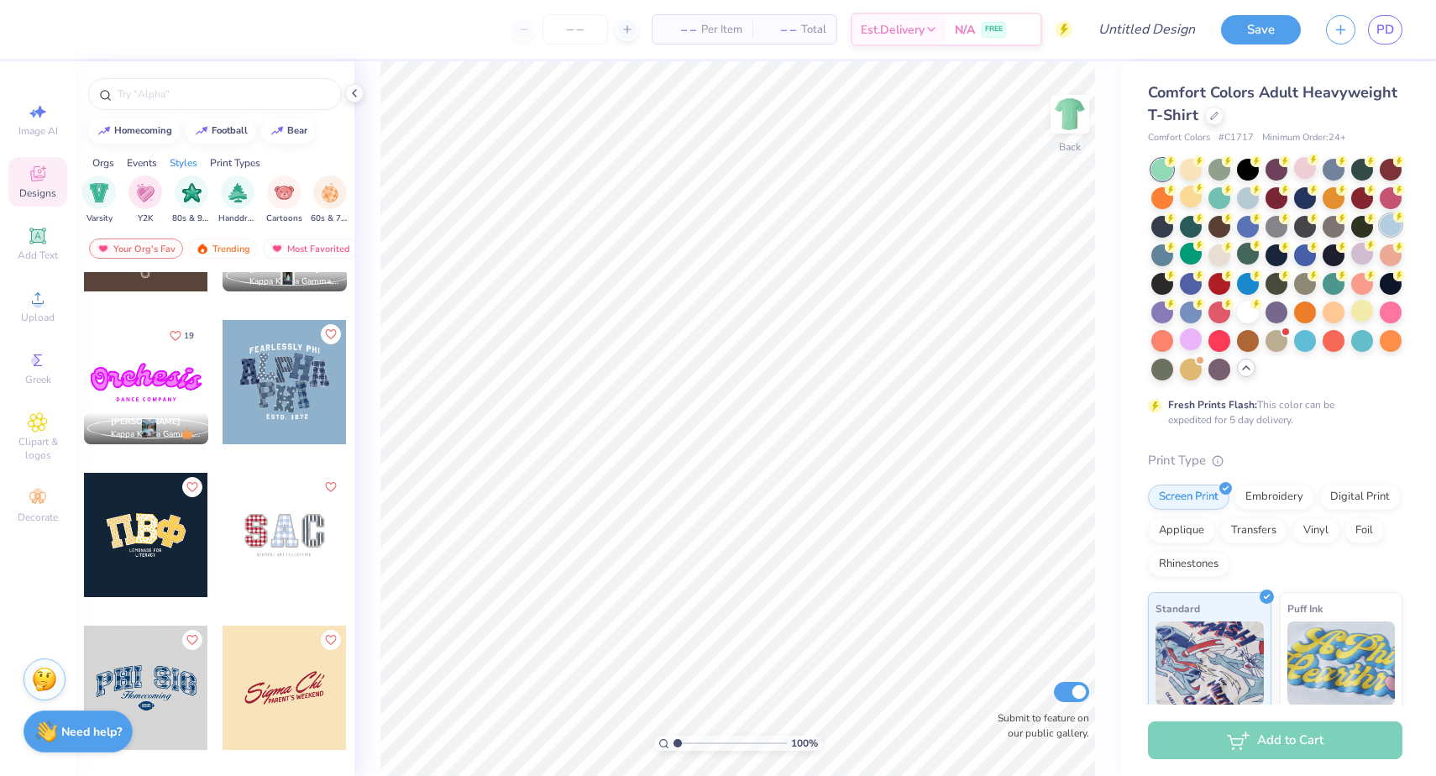
click at [1389, 222] on div at bounding box center [1390, 225] width 22 height 22
click at [1196, 260] on div at bounding box center [1191, 254] width 22 height 22
click at [314, 408] on div at bounding box center [284, 382] width 124 height 124
click at [285, 390] on div at bounding box center [160, 382] width 373 height 124
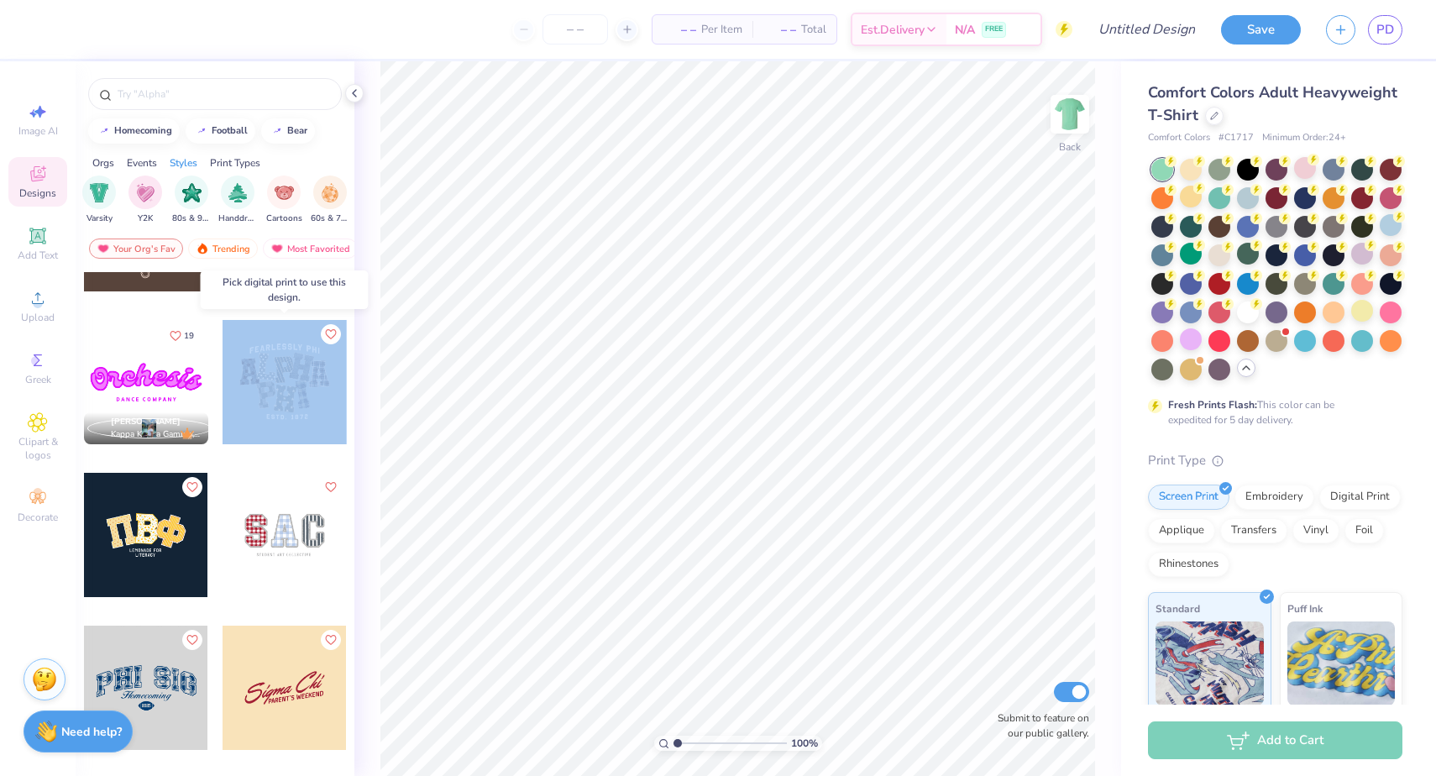
click at [285, 390] on div at bounding box center [284, 382] width 124 height 124
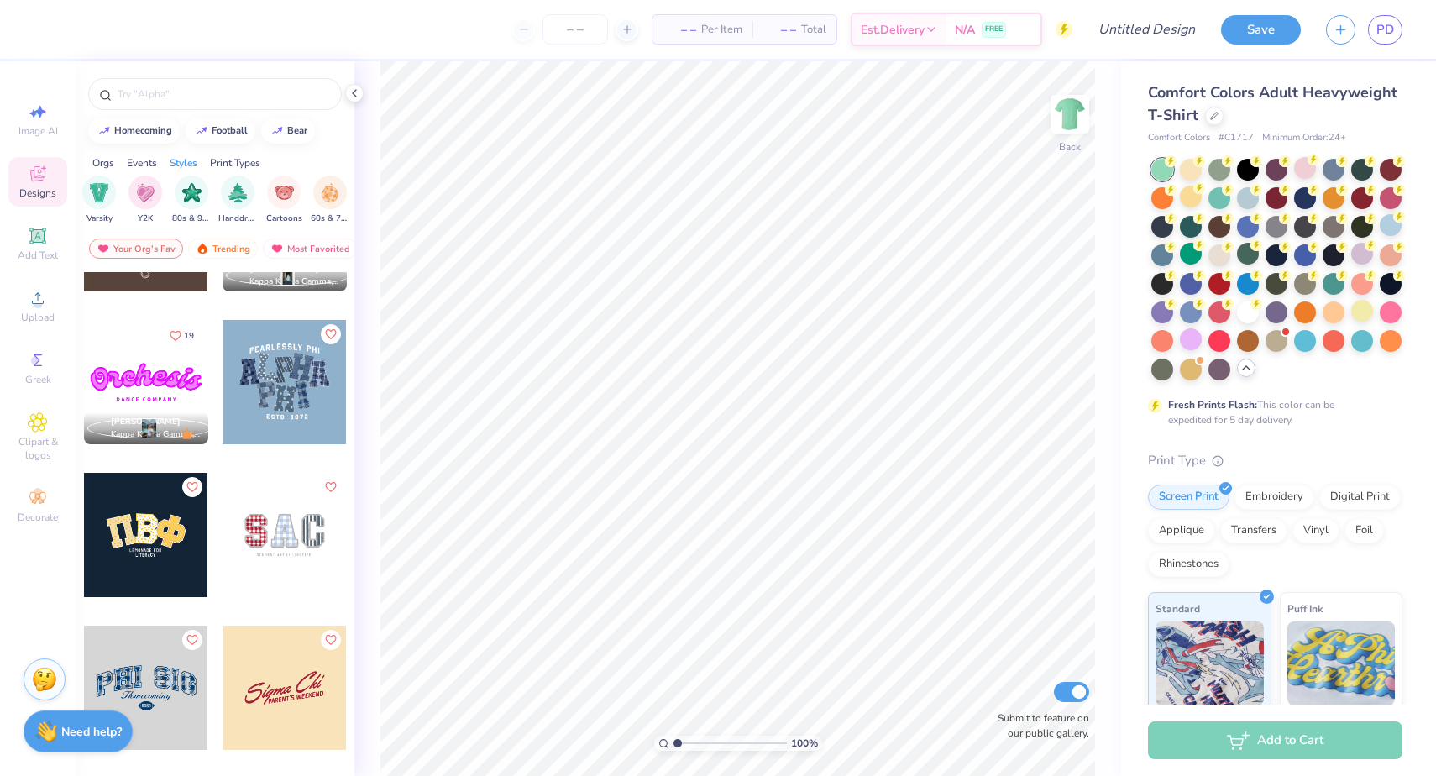
click at [257, 367] on div at bounding box center [284, 382] width 124 height 124
click at [301, 383] on div at bounding box center [284, 382] width 124 height 124
click at [299, 385] on div at bounding box center [284, 382] width 124 height 124
click at [170, 536] on div at bounding box center [146, 535] width 124 height 124
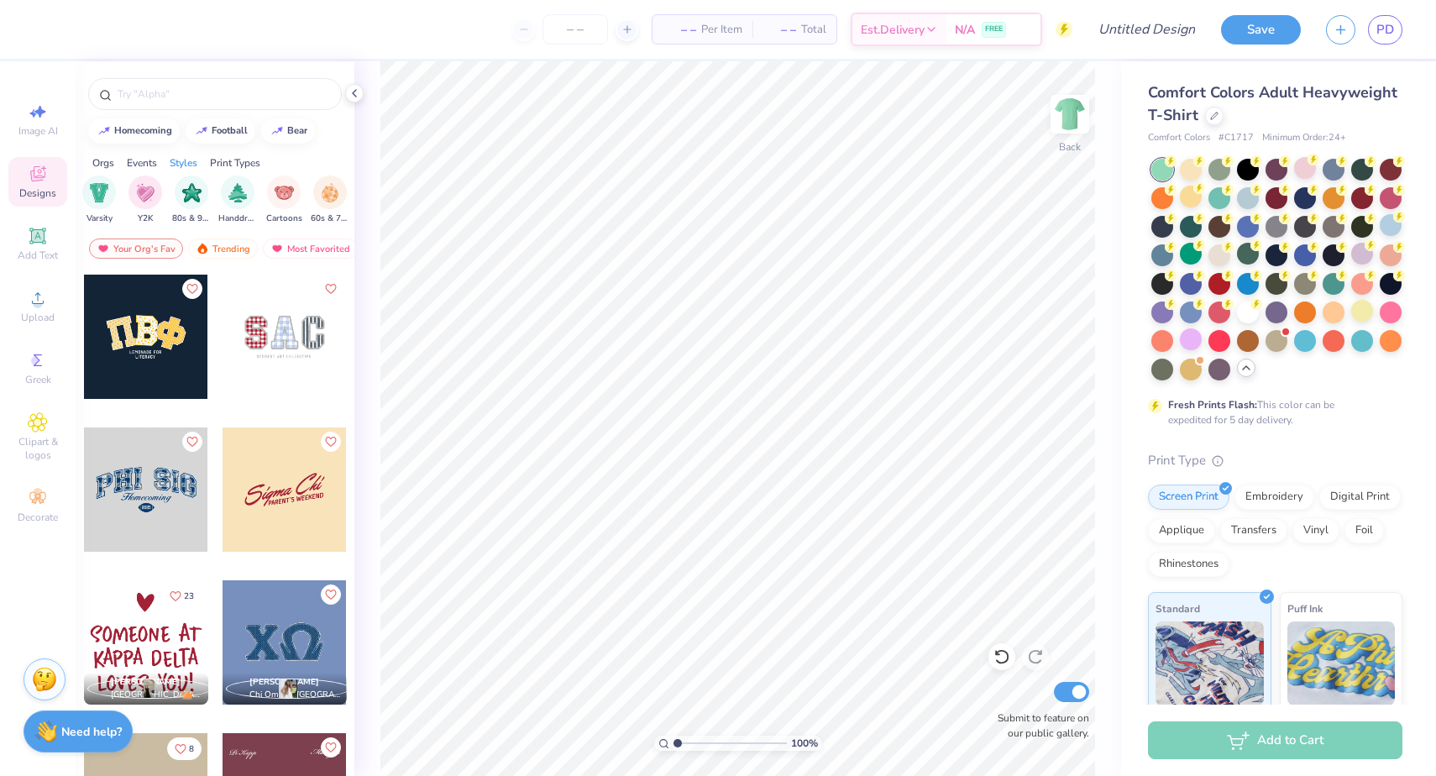
scroll to position [458, 0]
click at [170, 507] on div at bounding box center [146, 488] width 124 height 124
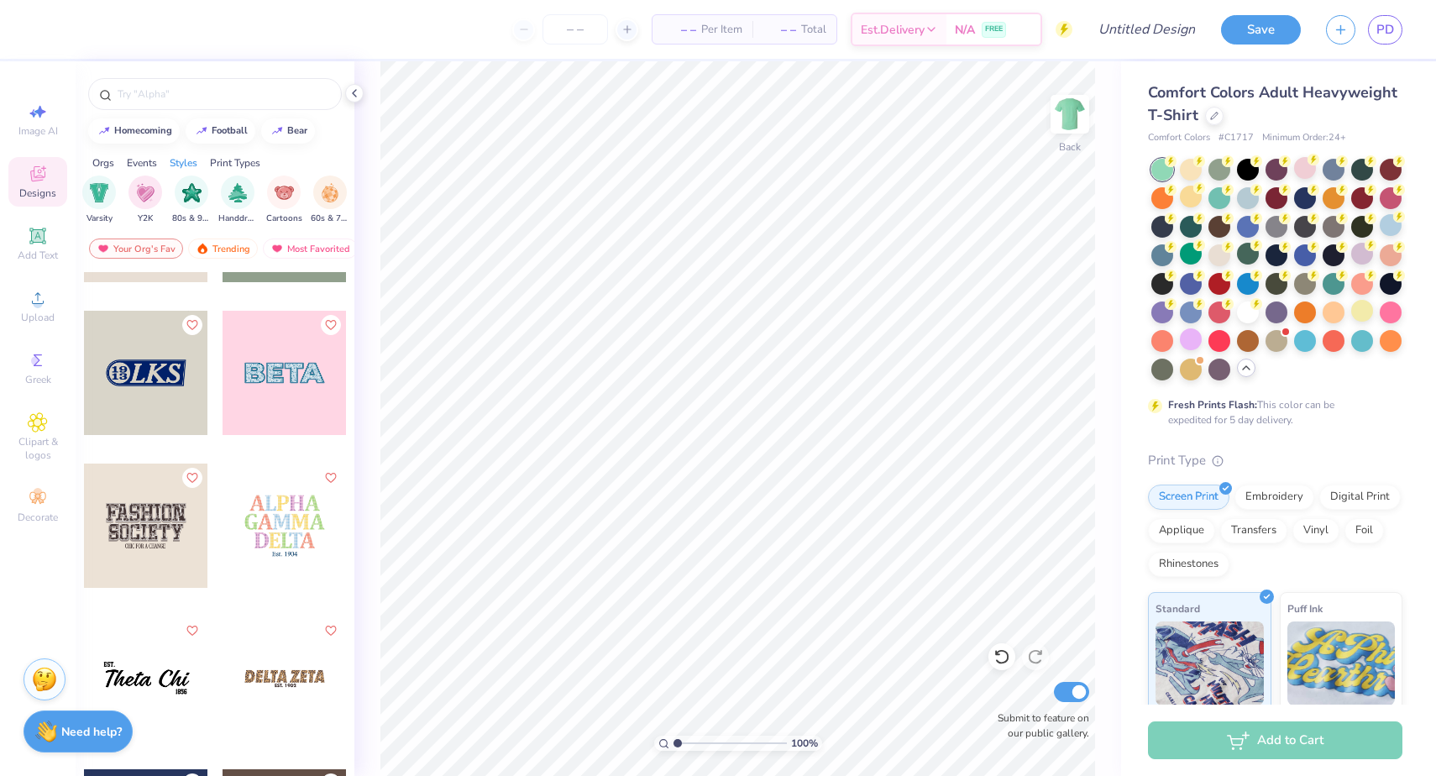
scroll to position [5326, 0]
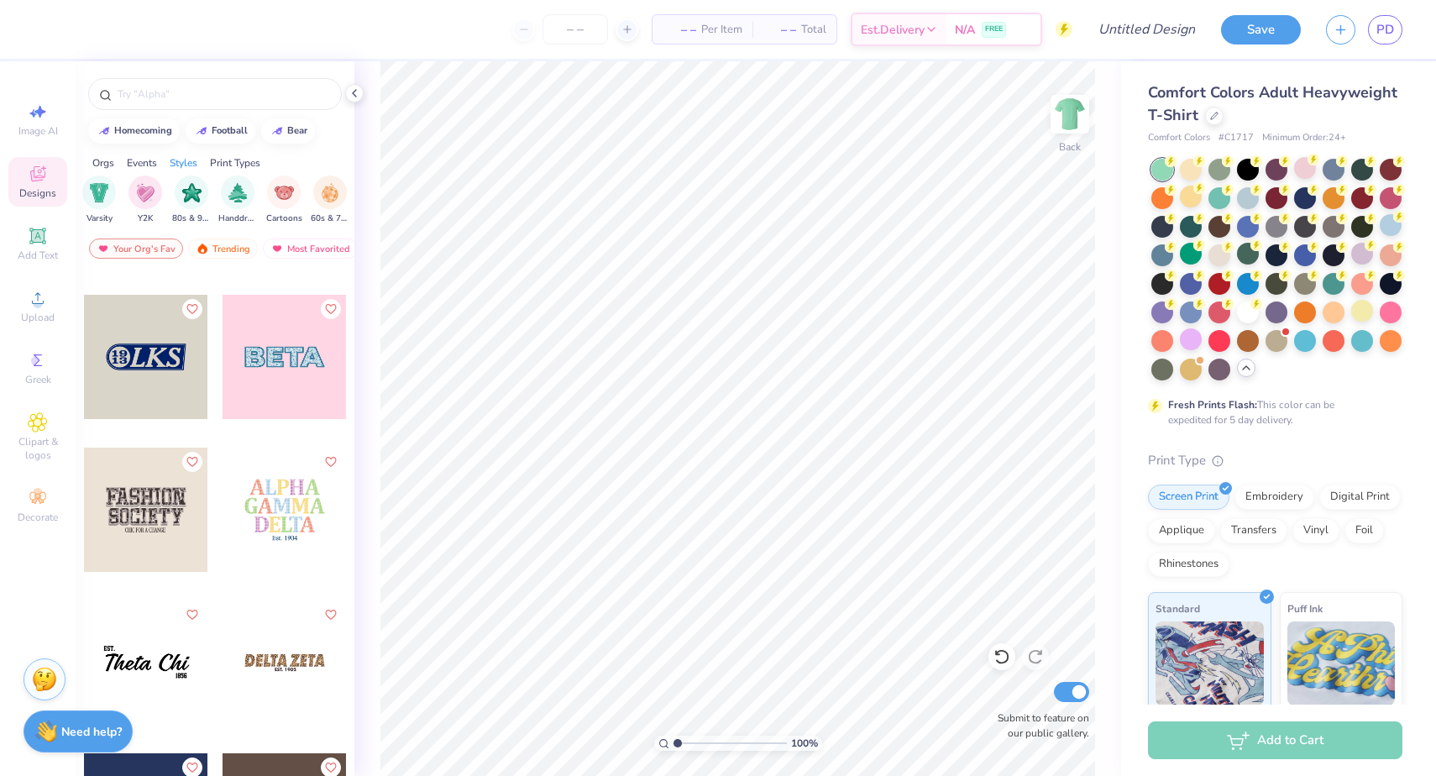
click at [266, 510] on div at bounding box center [284, 509] width 124 height 124
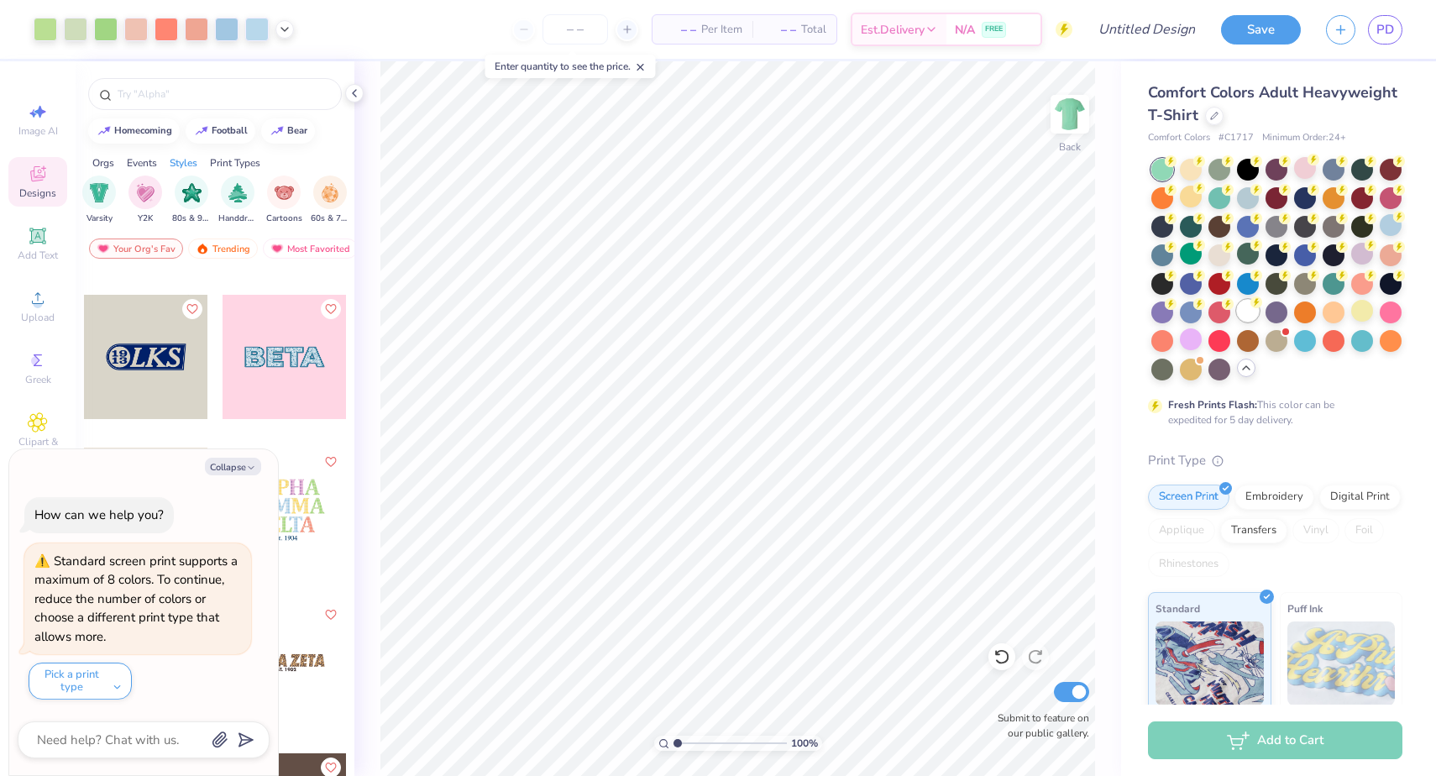
click at [1245, 319] on div at bounding box center [1248, 311] width 22 height 22
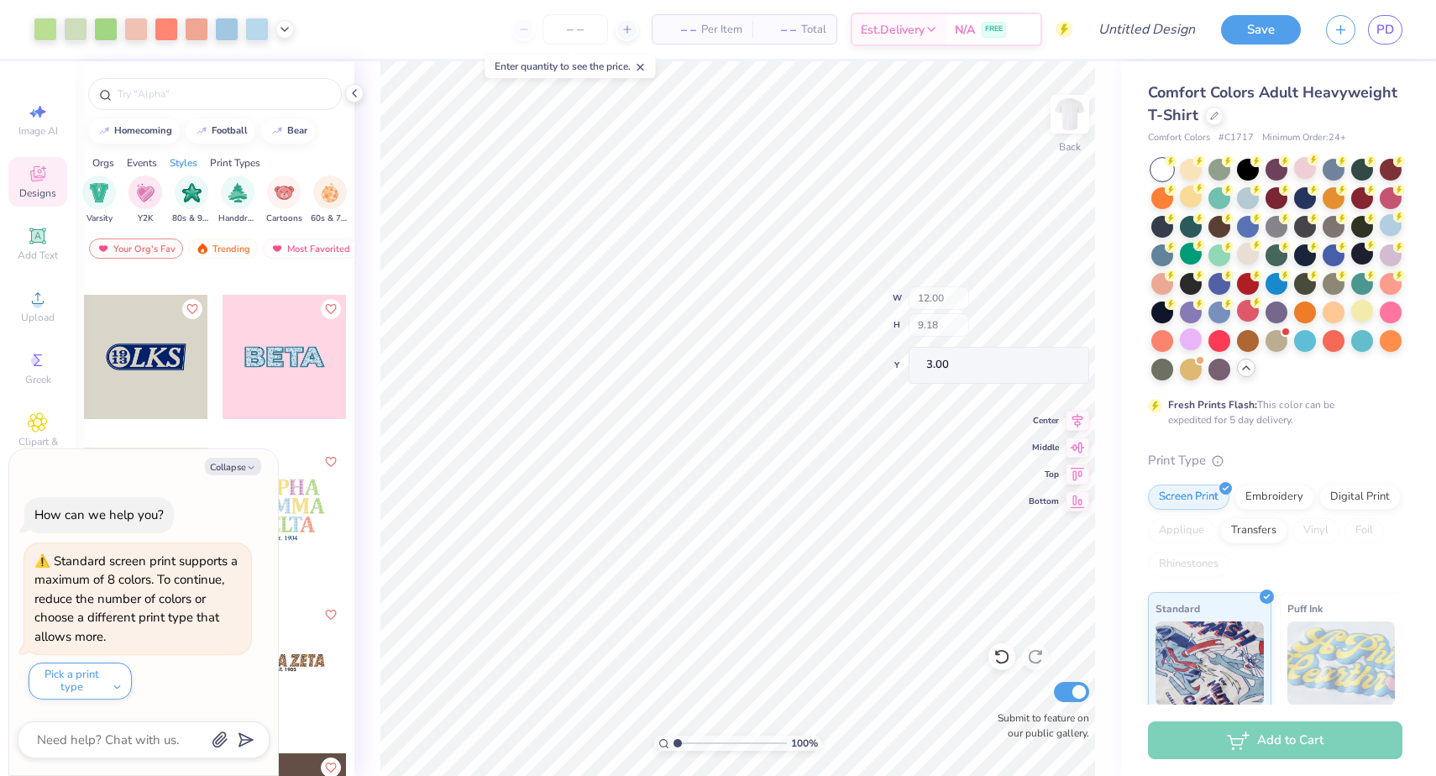
type textarea "x"
type input "0.23"
type input "3.95"
type textarea "x"
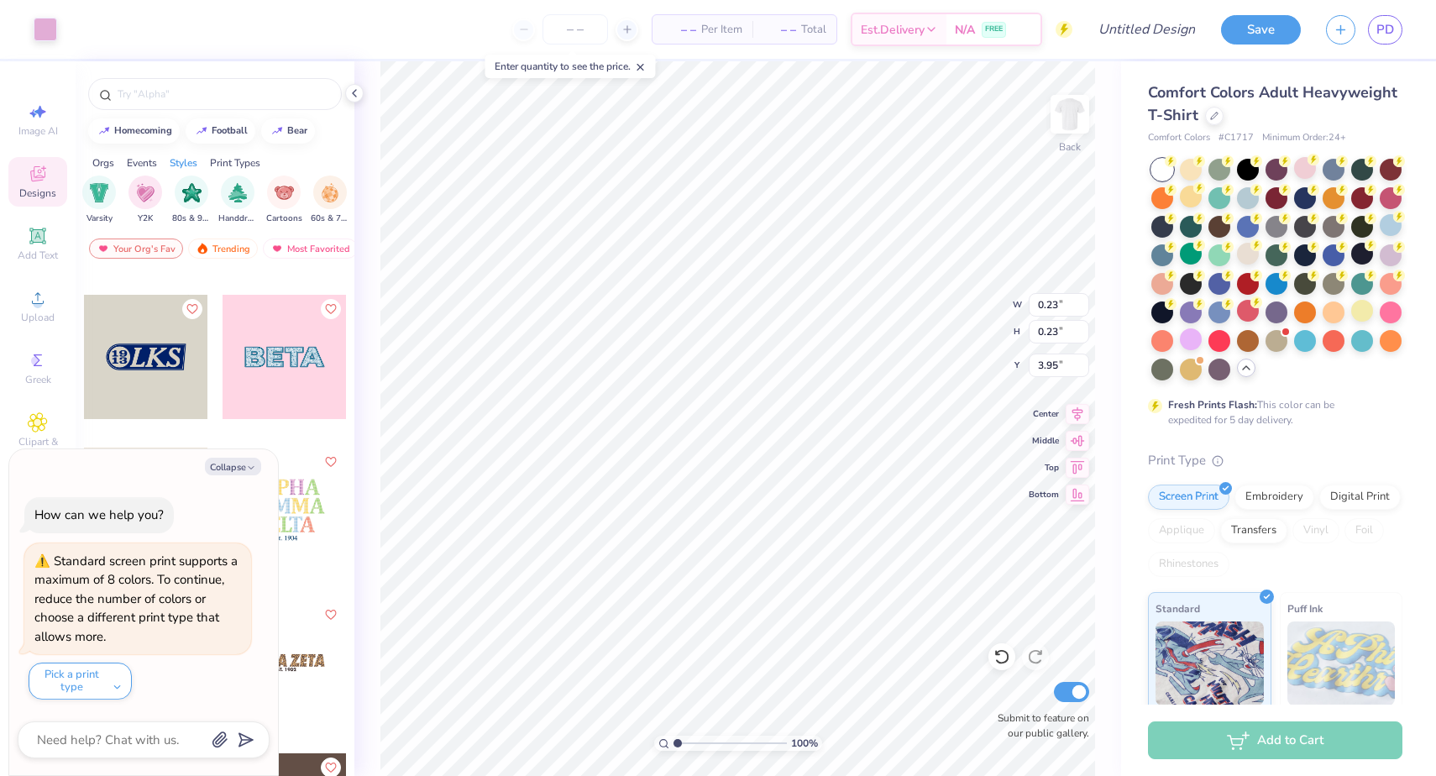
type input "0.20"
type input "4.18"
type textarea "x"
type input "0.23"
type input "3.89"
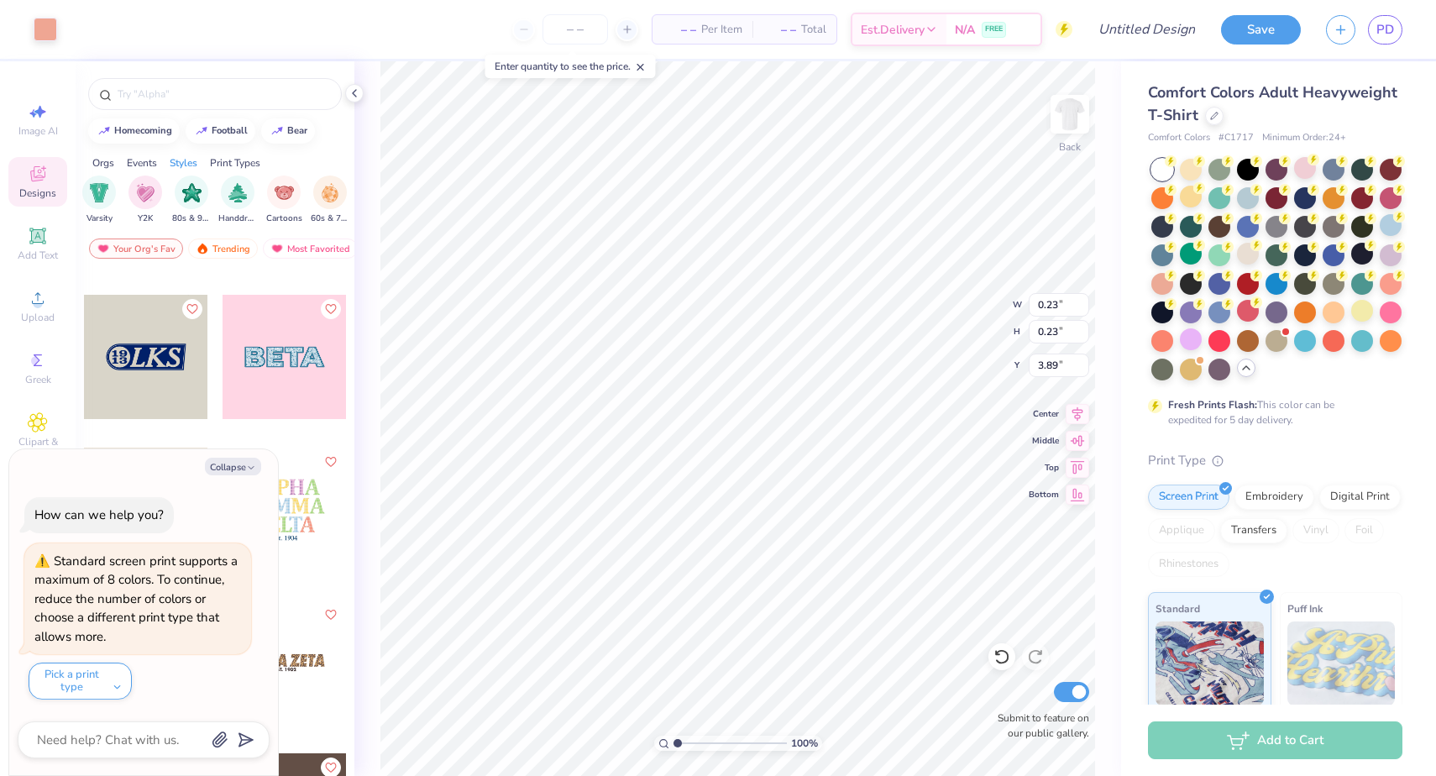
type textarea "x"
type input "10.01"
type textarea "x"
type input "9.32"
type textarea "x"
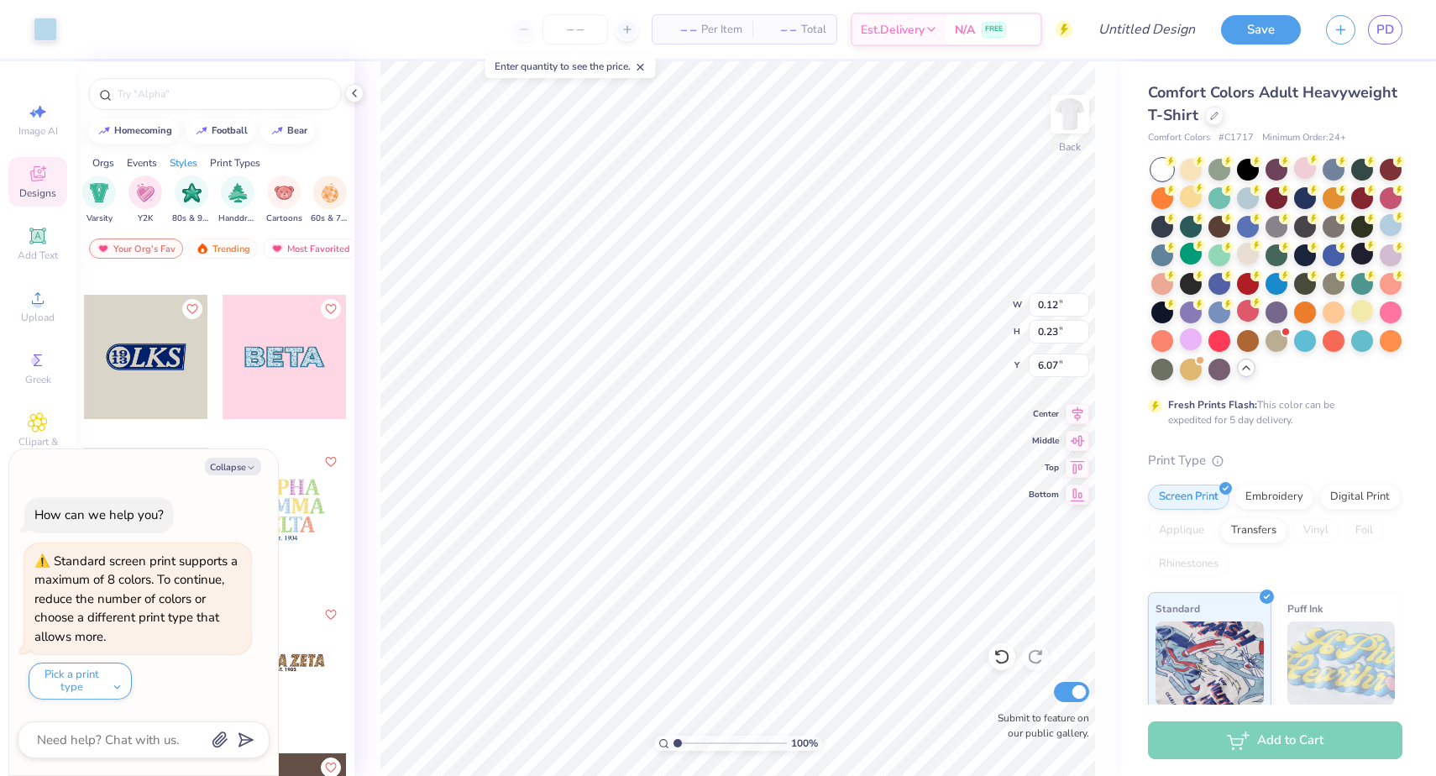
type input "0.23"
type input "3.49"
type textarea "x"
type input "6.06"
click at [280, 31] on icon at bounding box center [284, 27] width 13 height 13
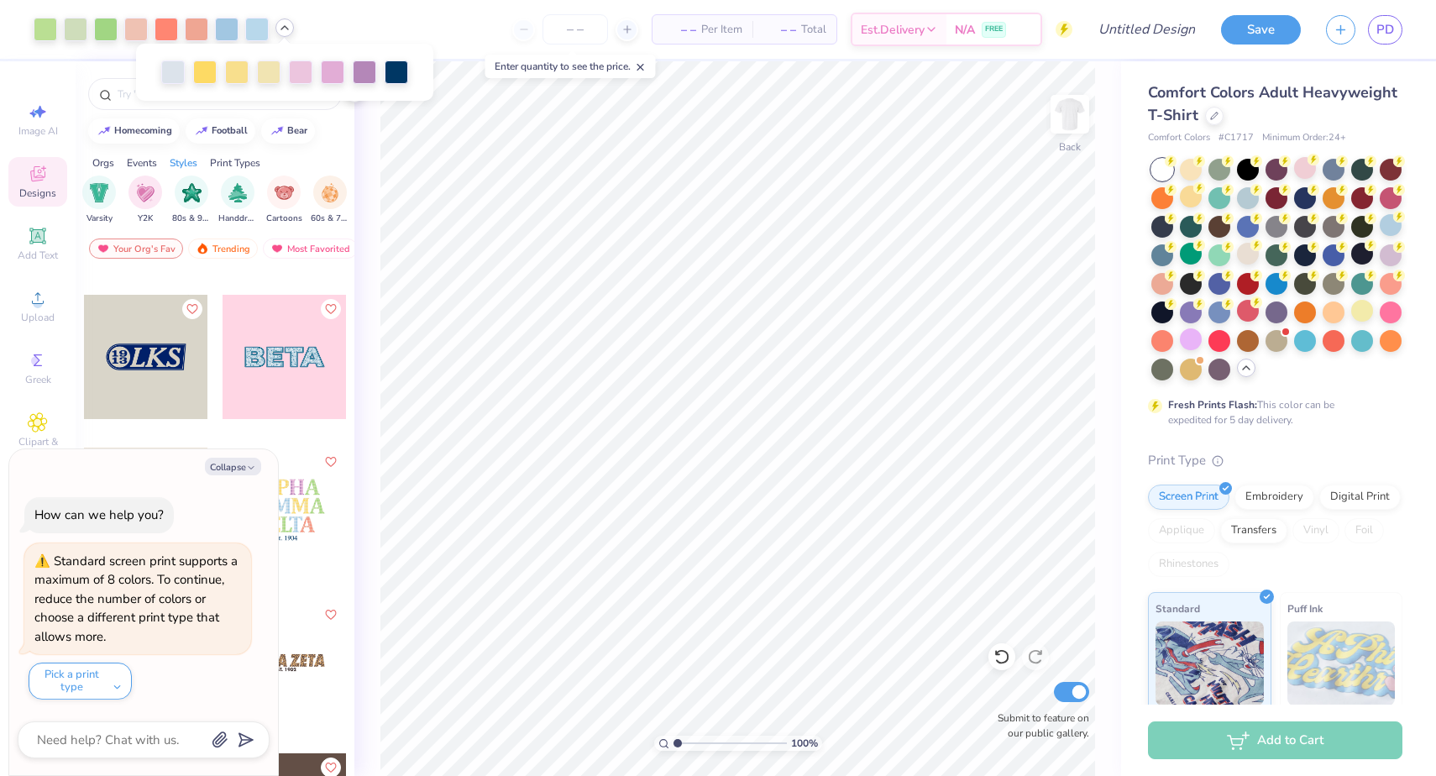
click at [190, 574] on div "Standard screen print supports a maximum of 8 colors. To continue, reduce the n…" at bounding box center [135, 598] width 203 height 92
click at [235, 468] on button "Collapse" at bounding box center [233, 467] width 56 height 18
type textarea "x"
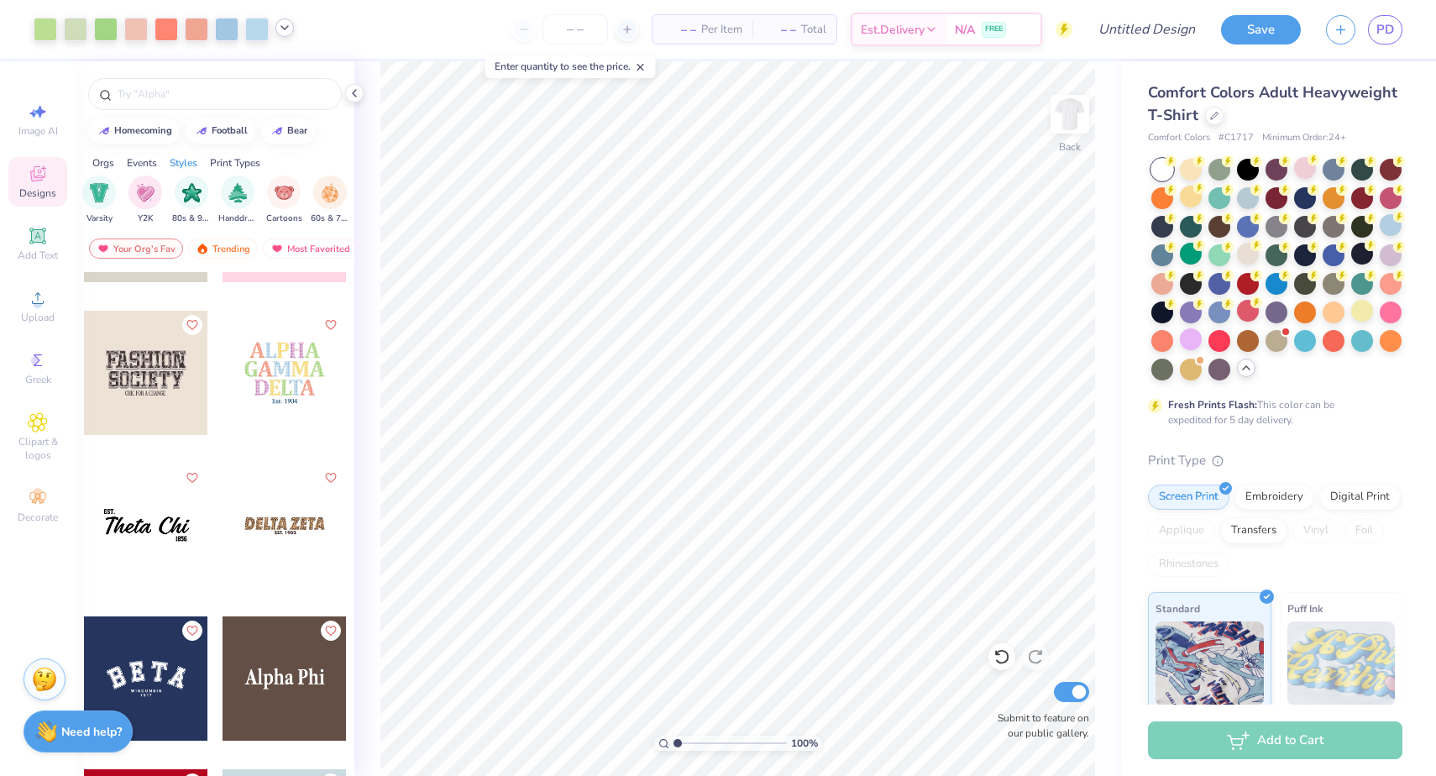
scroll to position [5473, 0]
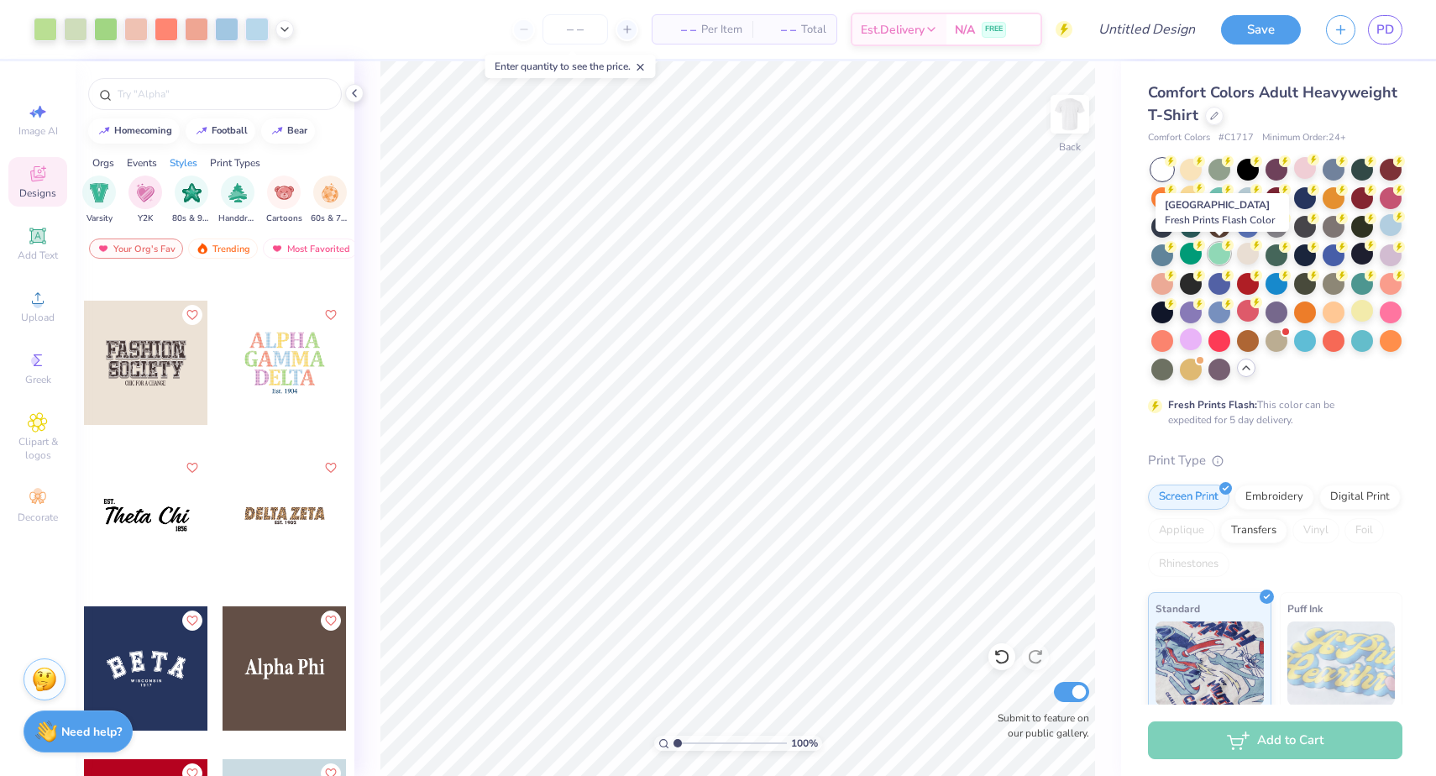
click at [1210, 254] on div at bounding box center [1219, 254] width 22 height 22
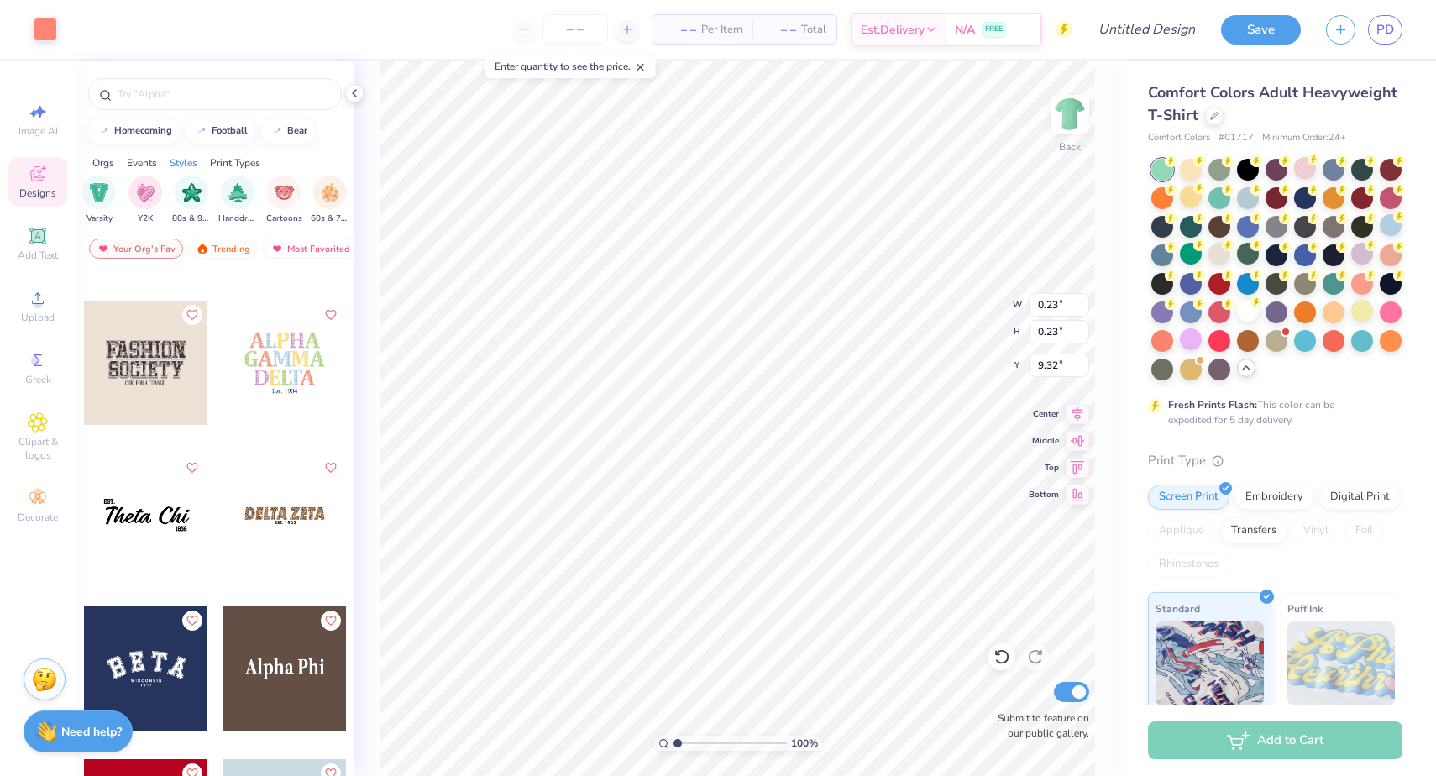
type input "19.22"
type input "0.23"
type input "0.06"
type input "4.11"
click at [1007, 655] on icon at bounding box center [1001, 657] width 14 height 15
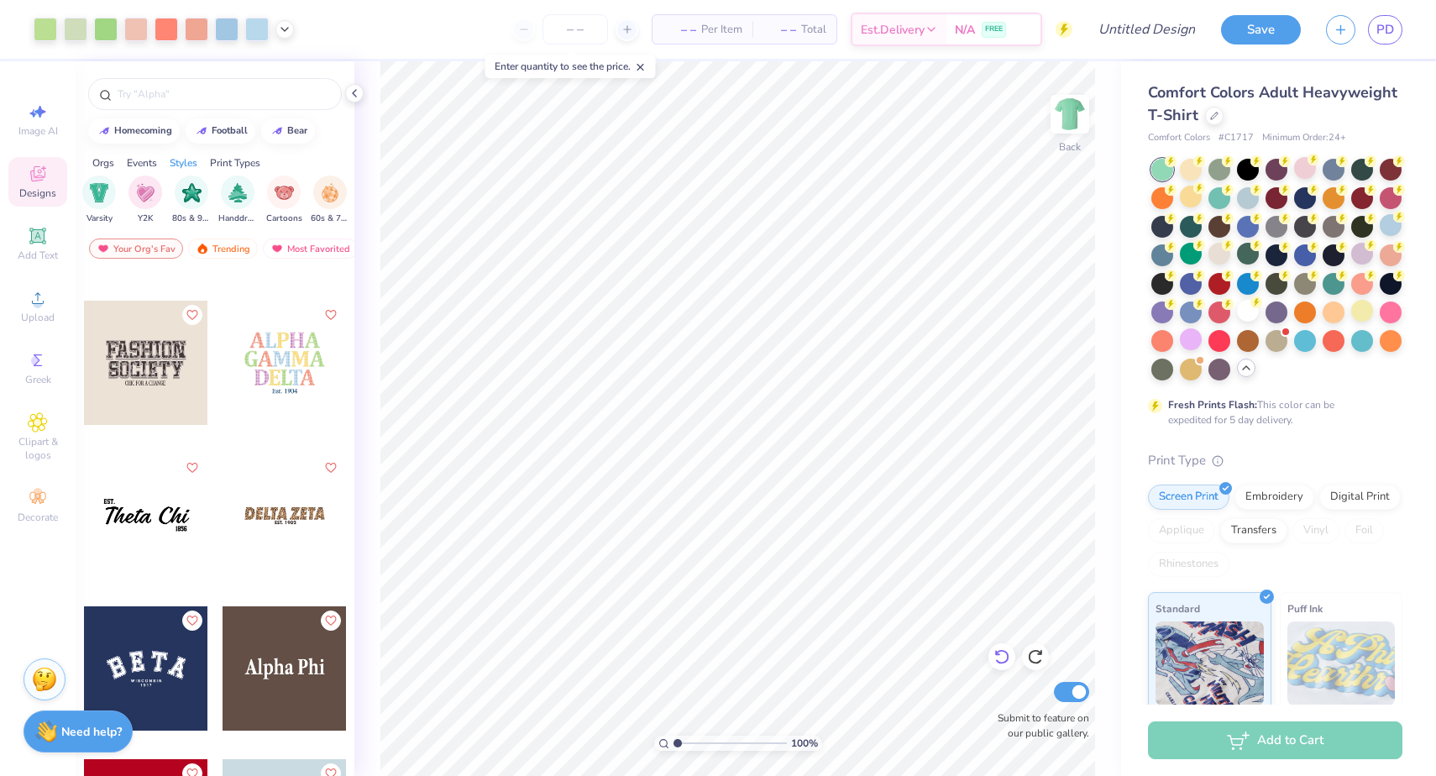
click at [1007, 655] on icon at bounding box center [1001, 657] width 14 height 15
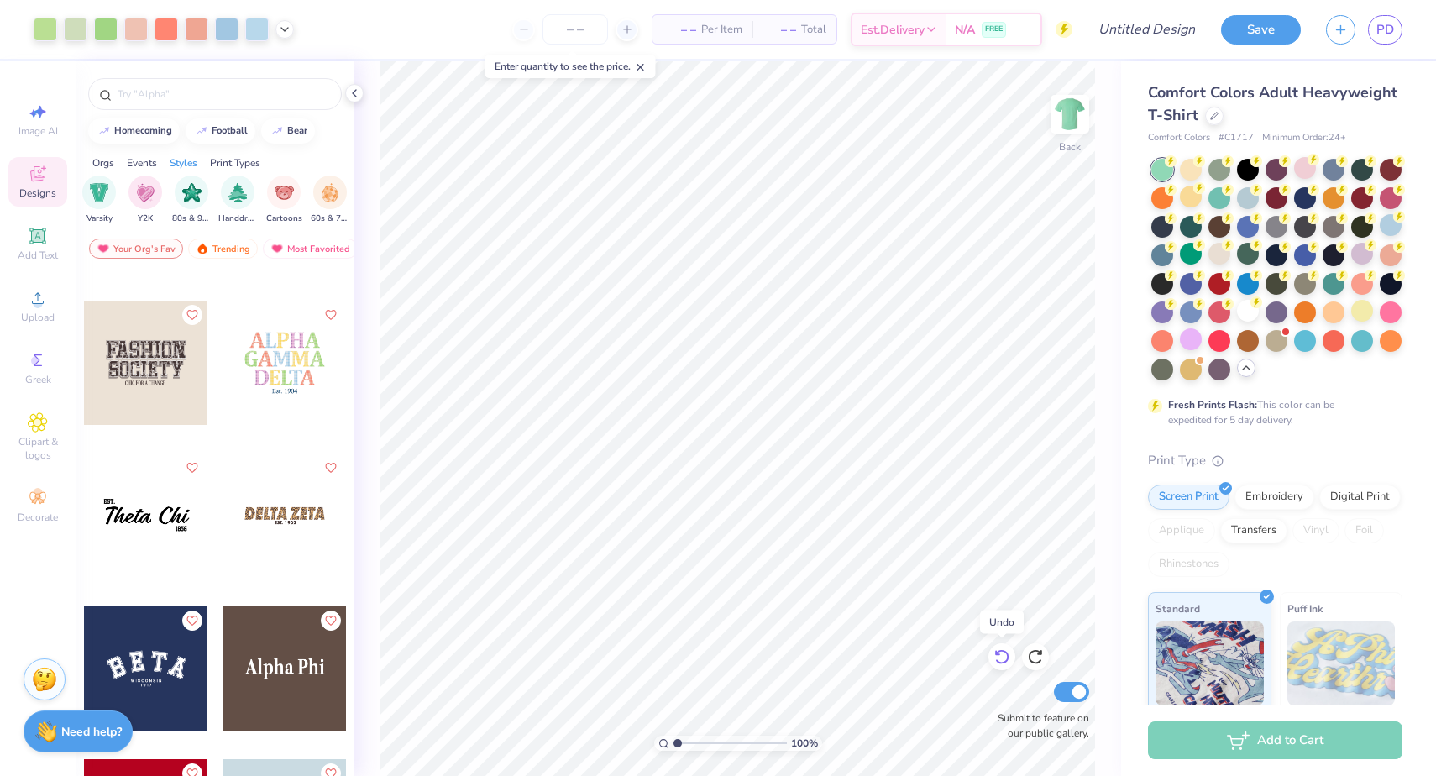
click at [1007, 655] on icon at bounding box center [1001, 657] width 14 height 15
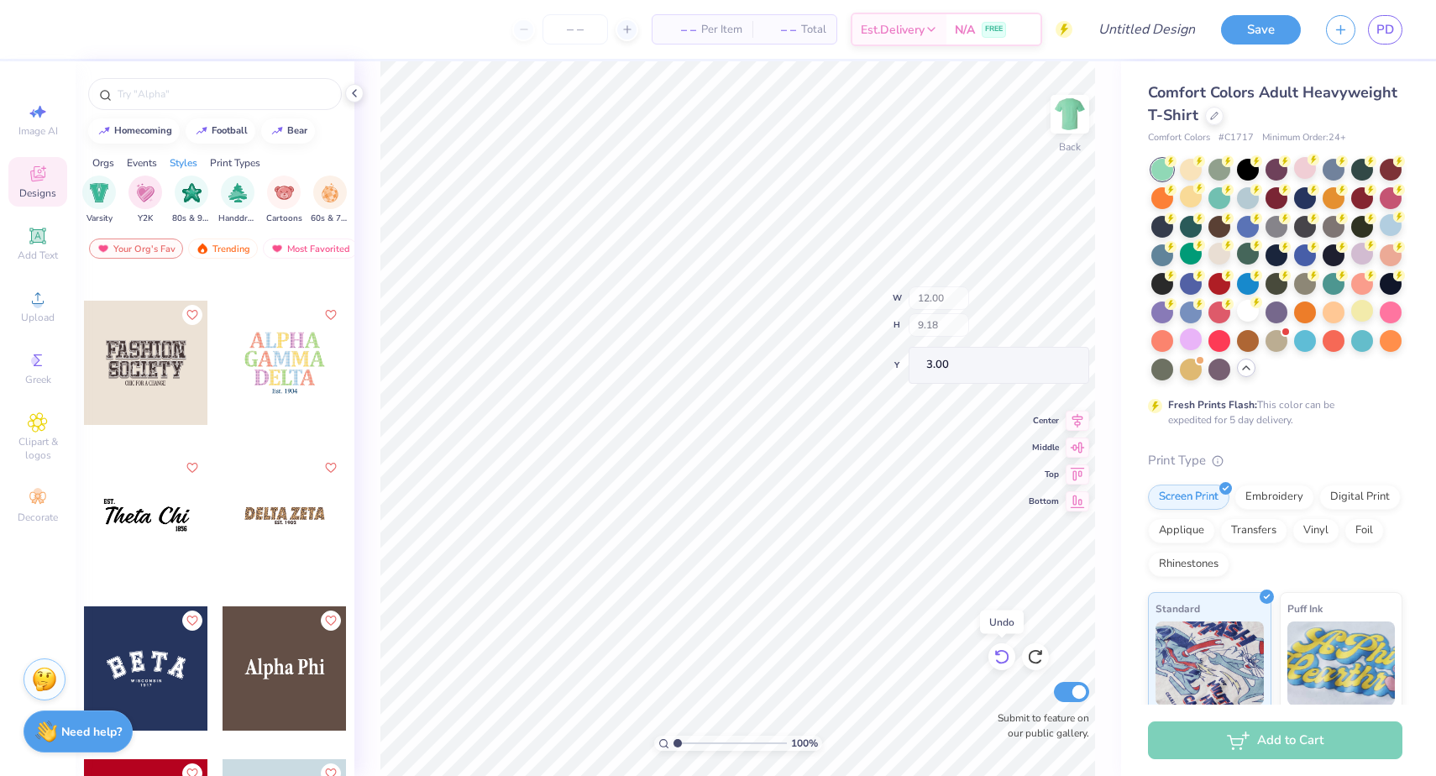
click at [1007, 655] on icon at bounding box center [1001, 657] width 14 height 15
type input "7.66"
type input "3.45"
click at [1007, 655] on icon at bounding box center [1001, 657] width 14 height 15
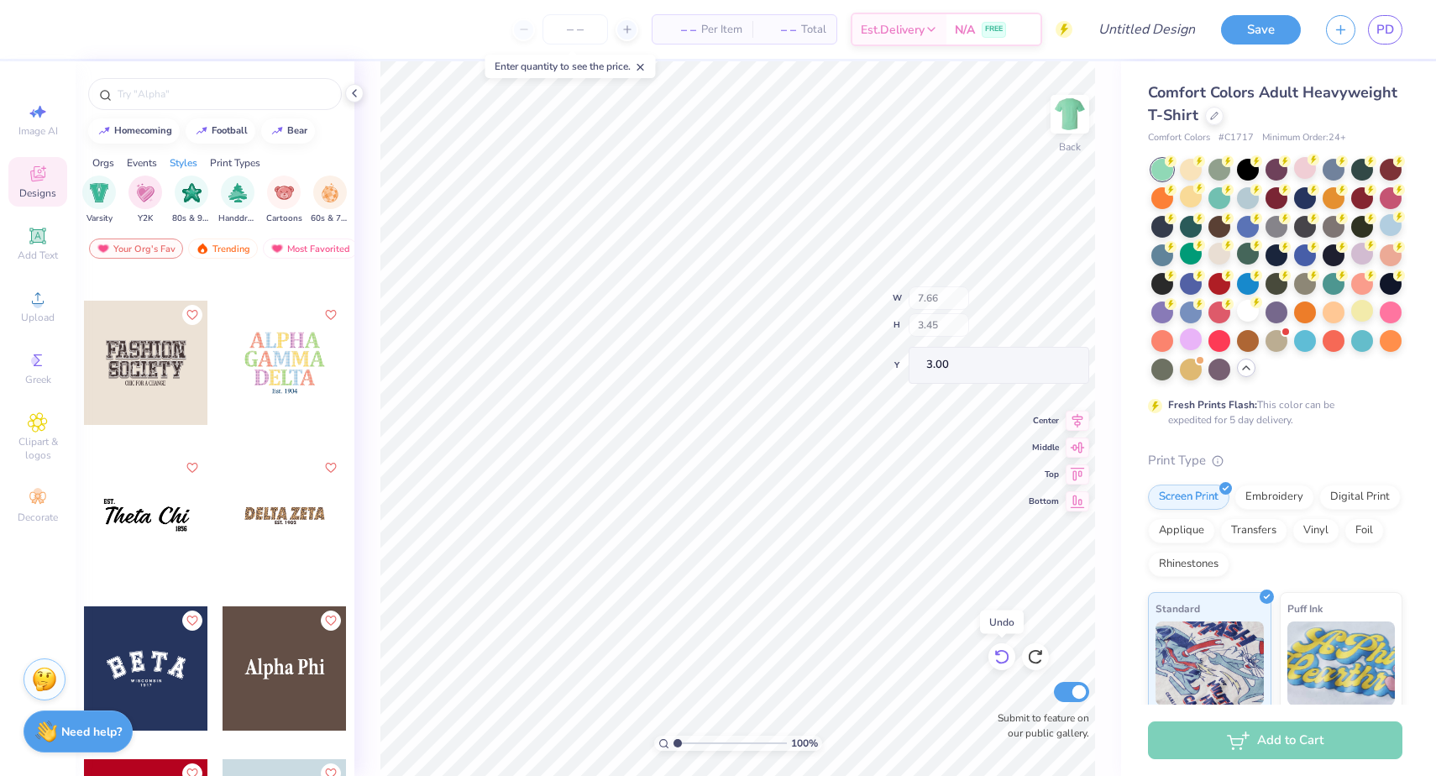
type input "9.52"
type input "5.14"
click at [1007, 655] on icon at bounding box center [1001, 657] width 14 height 15
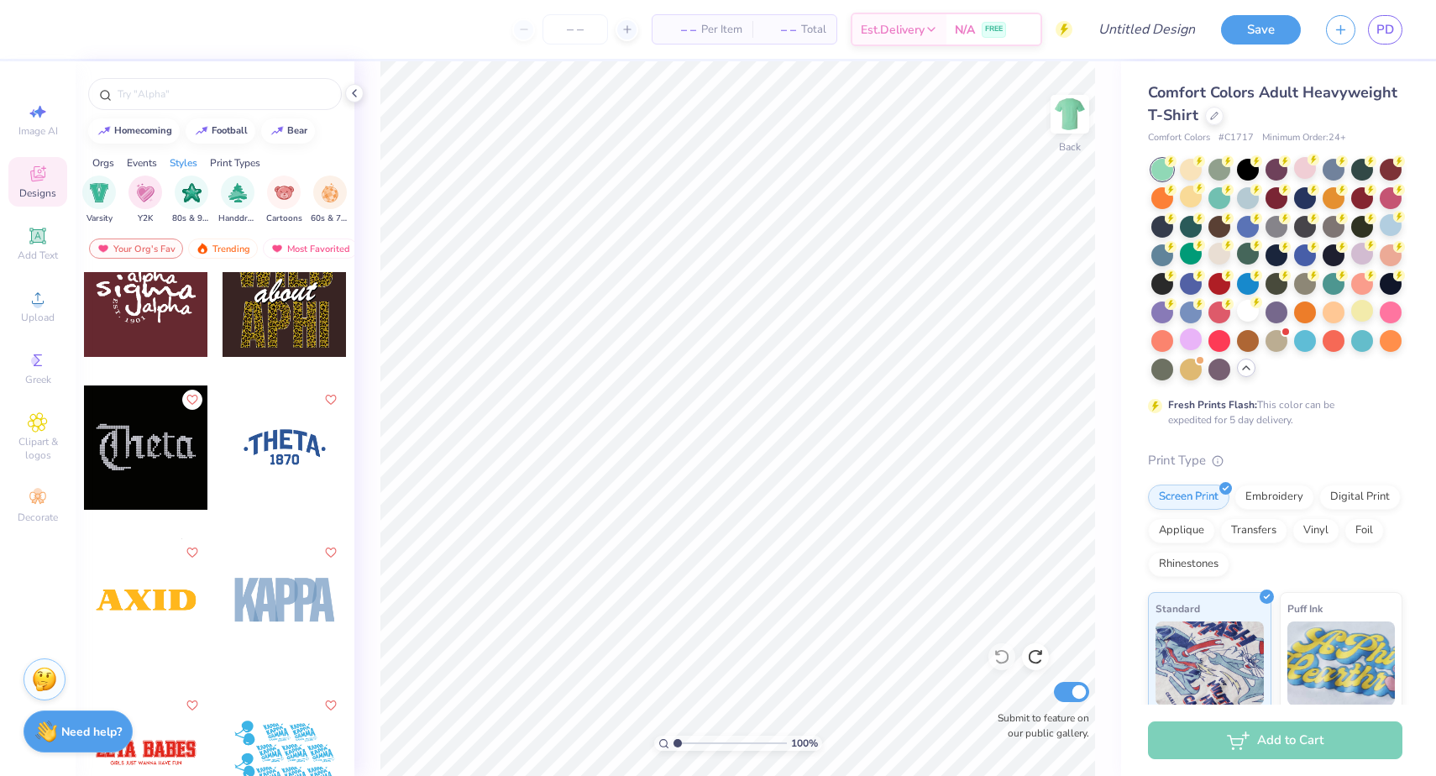
scroll to position [8591, 0]
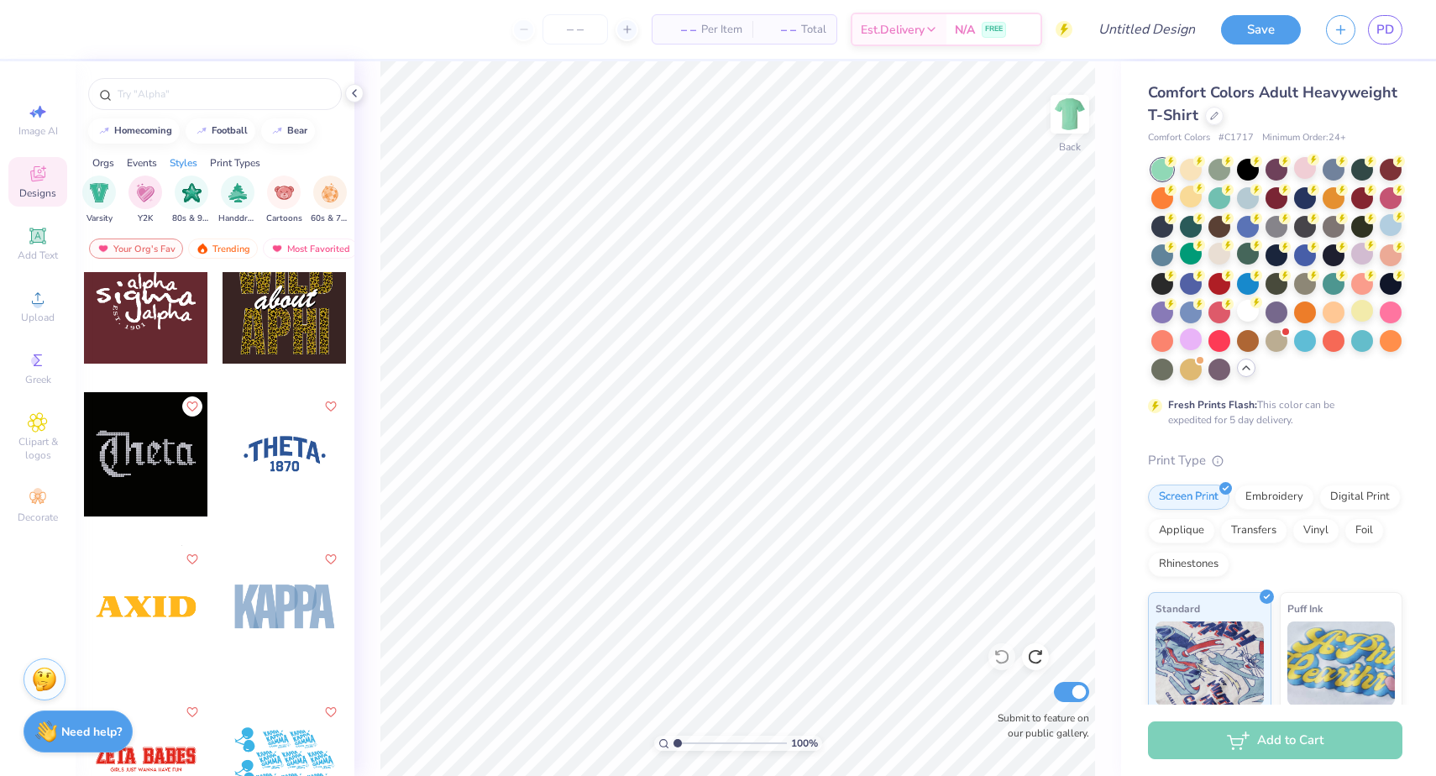
click at [154, 498] on div at bounding box center [146, 454] width 124 height 124
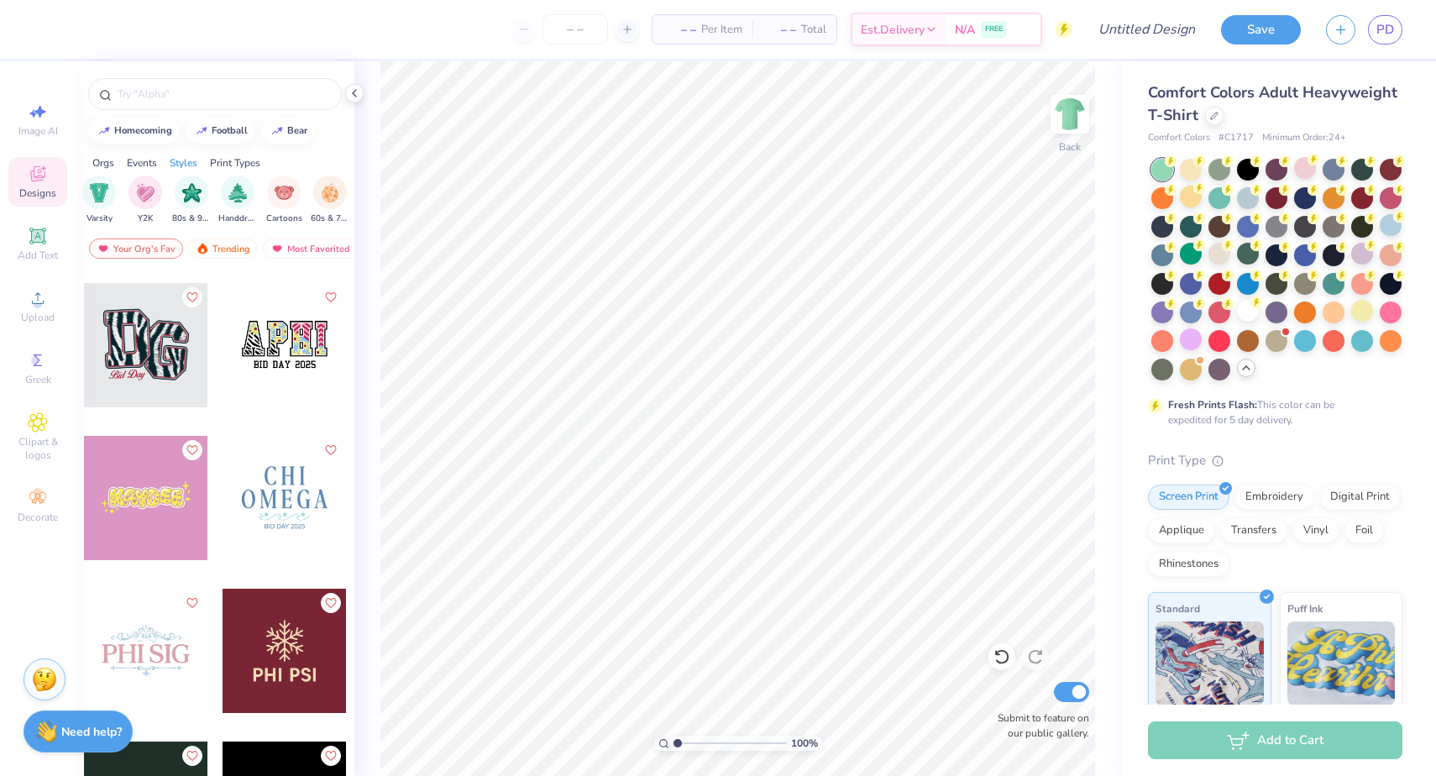
scroll to position [7444, 0]
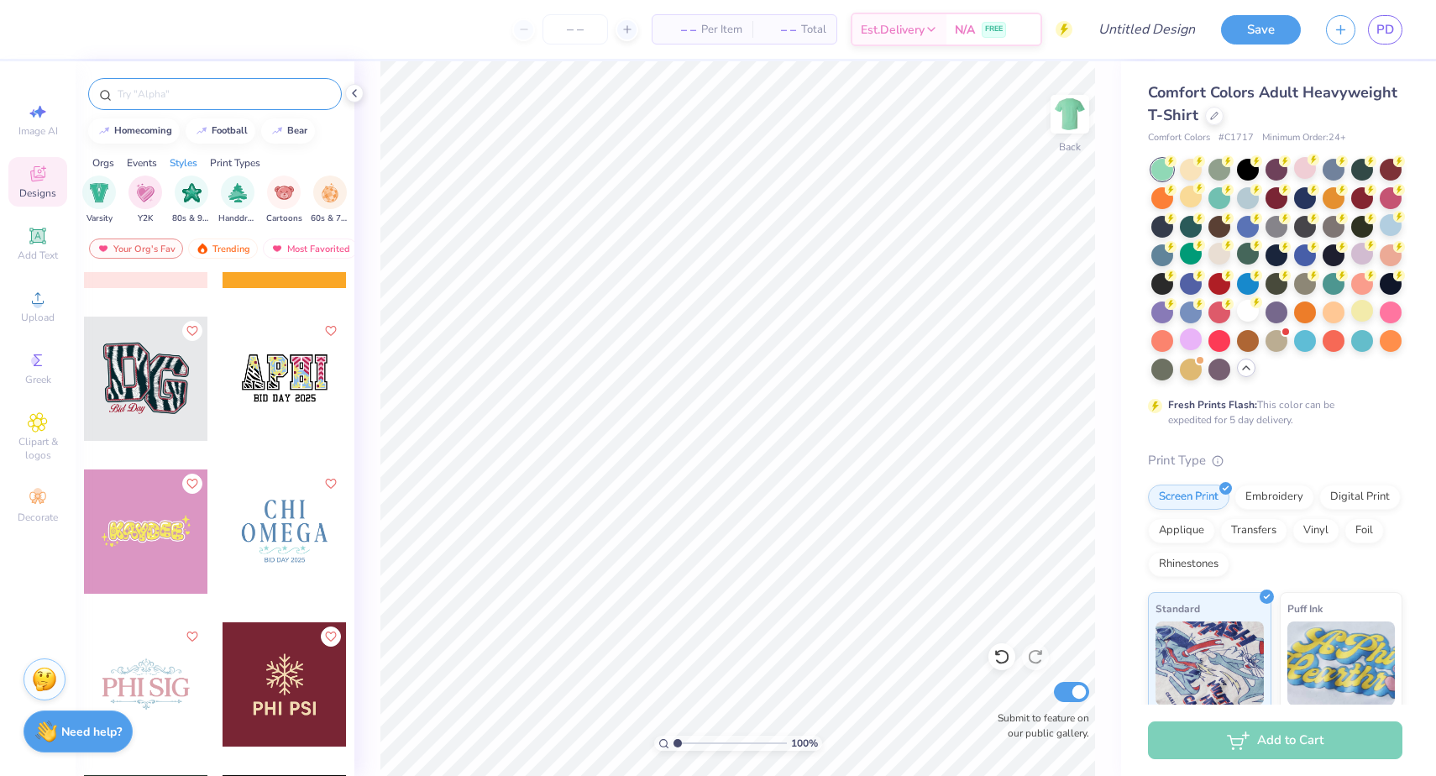
click at [175, 90] on input "text" at bounding box center [223, 94] width 215 height 17
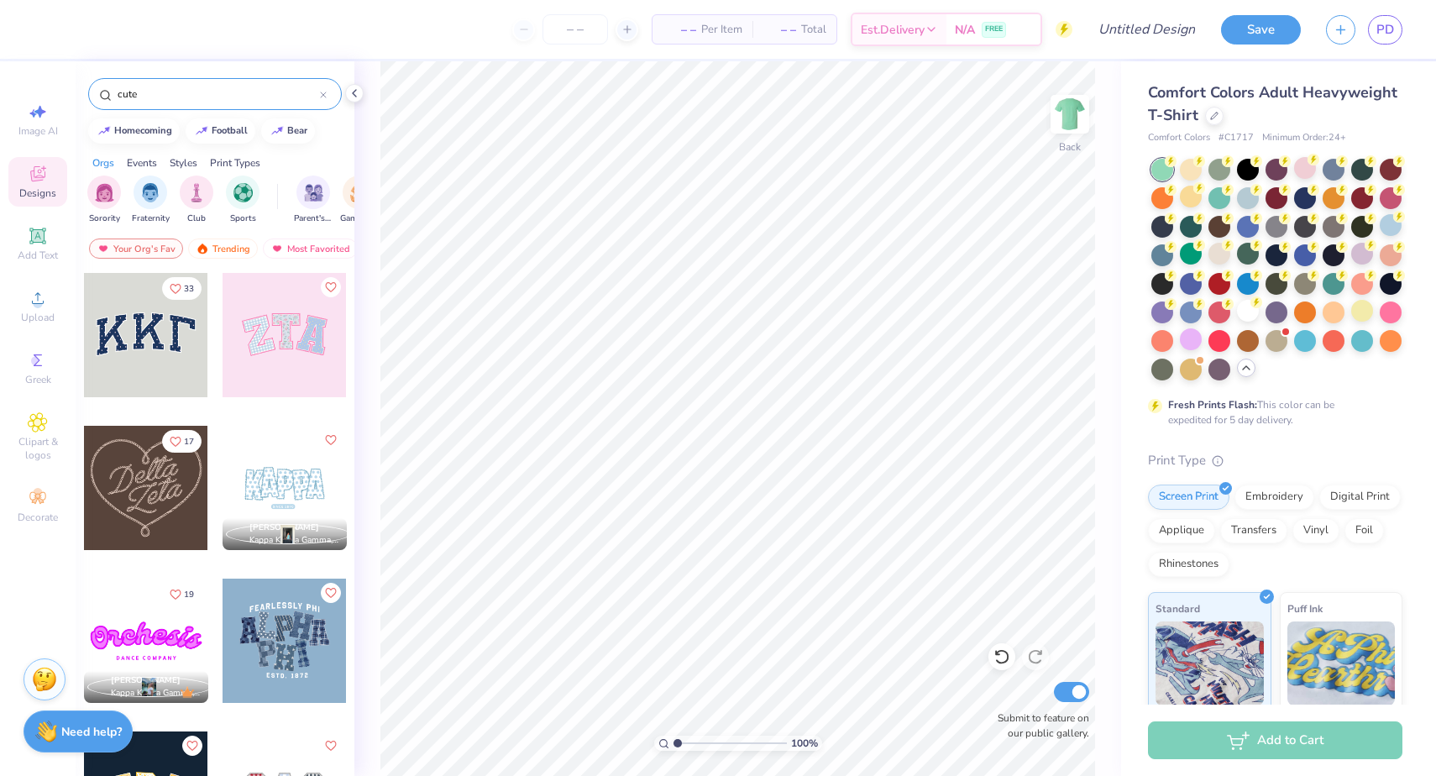
type input "cute"
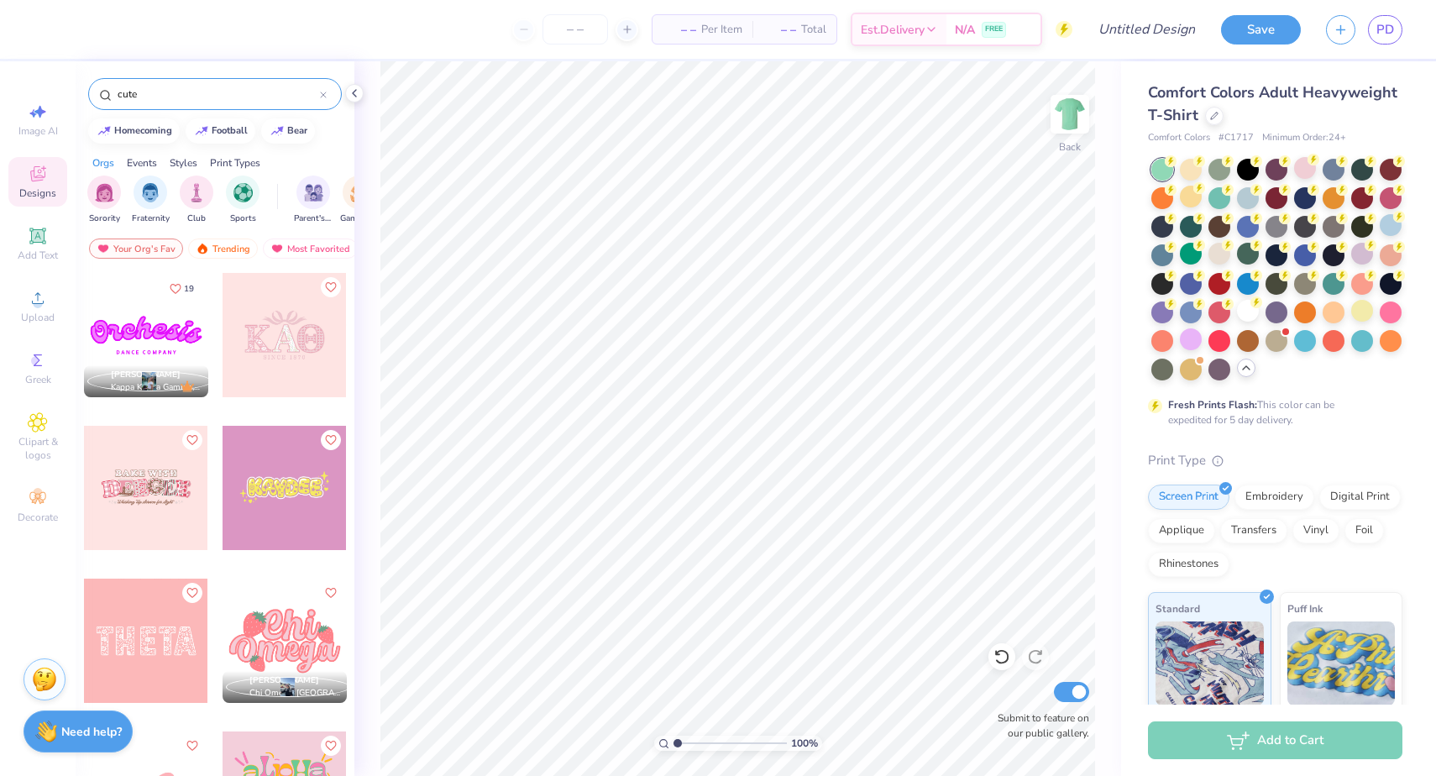
scroll to position [0, 0]
click at [244, 90] on input "cute" at bounding box center [218, 94] width 204 height 17
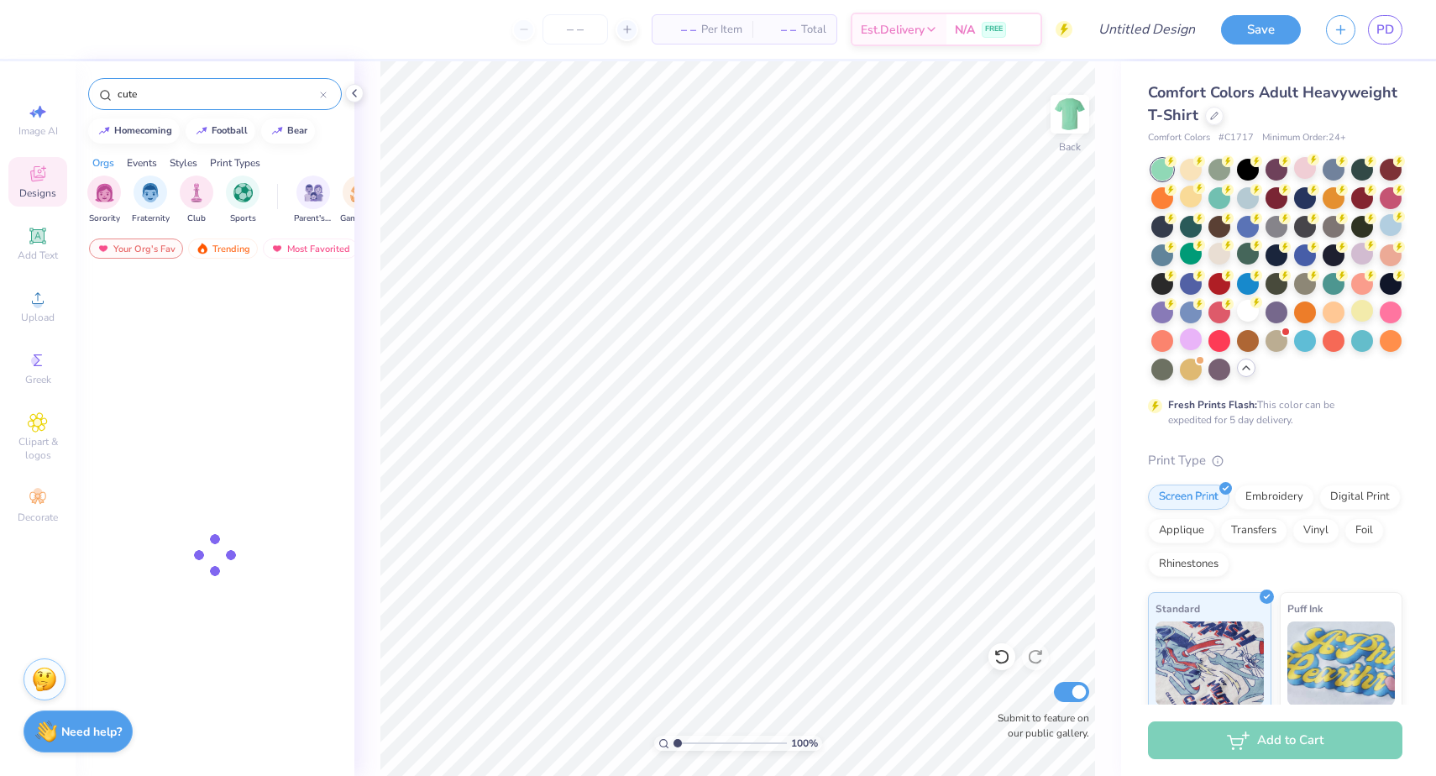
click at [244, 90] on input "cute" at bounding box center [218, 94] width 204 height 17
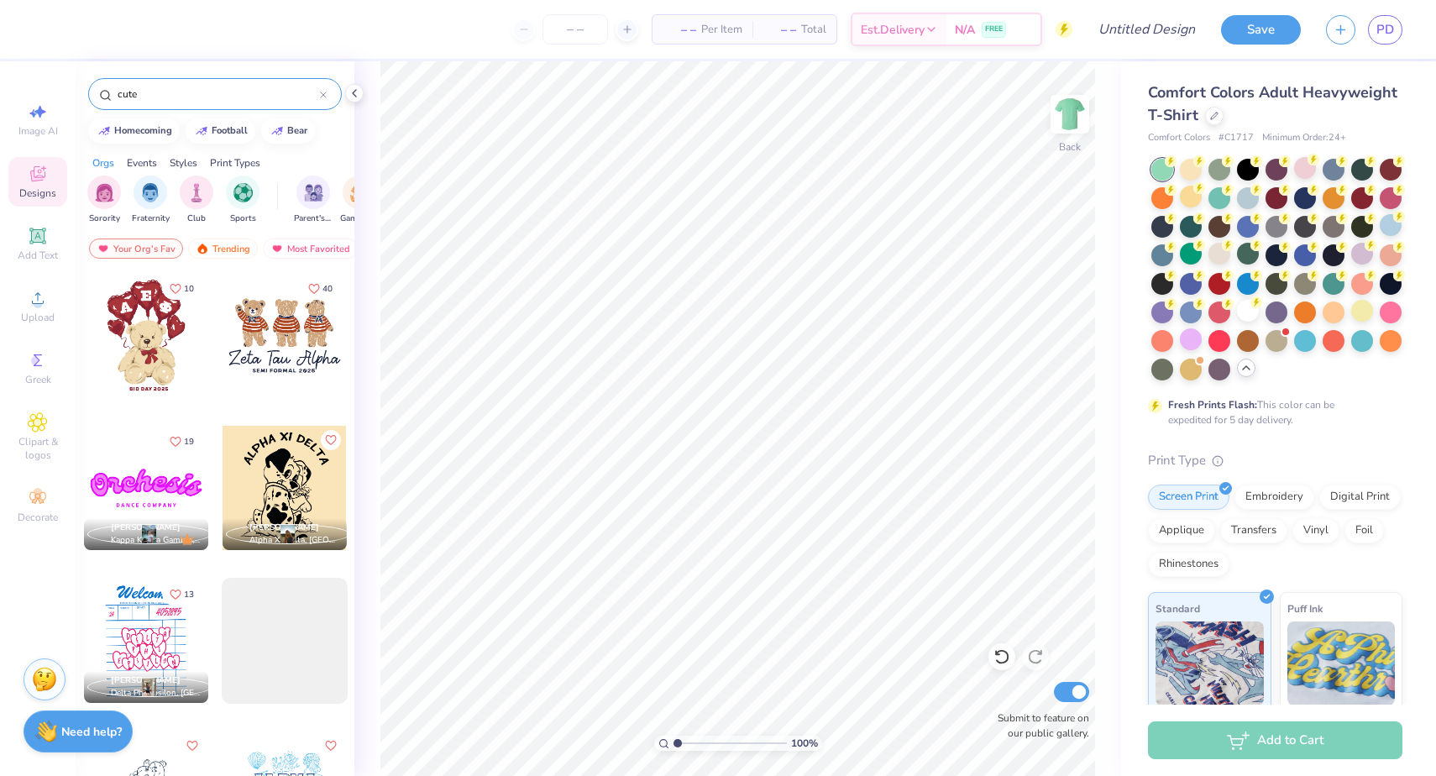
click at [244, 90] on input "cute" at bounding box center [218, 94] width 204 height 17
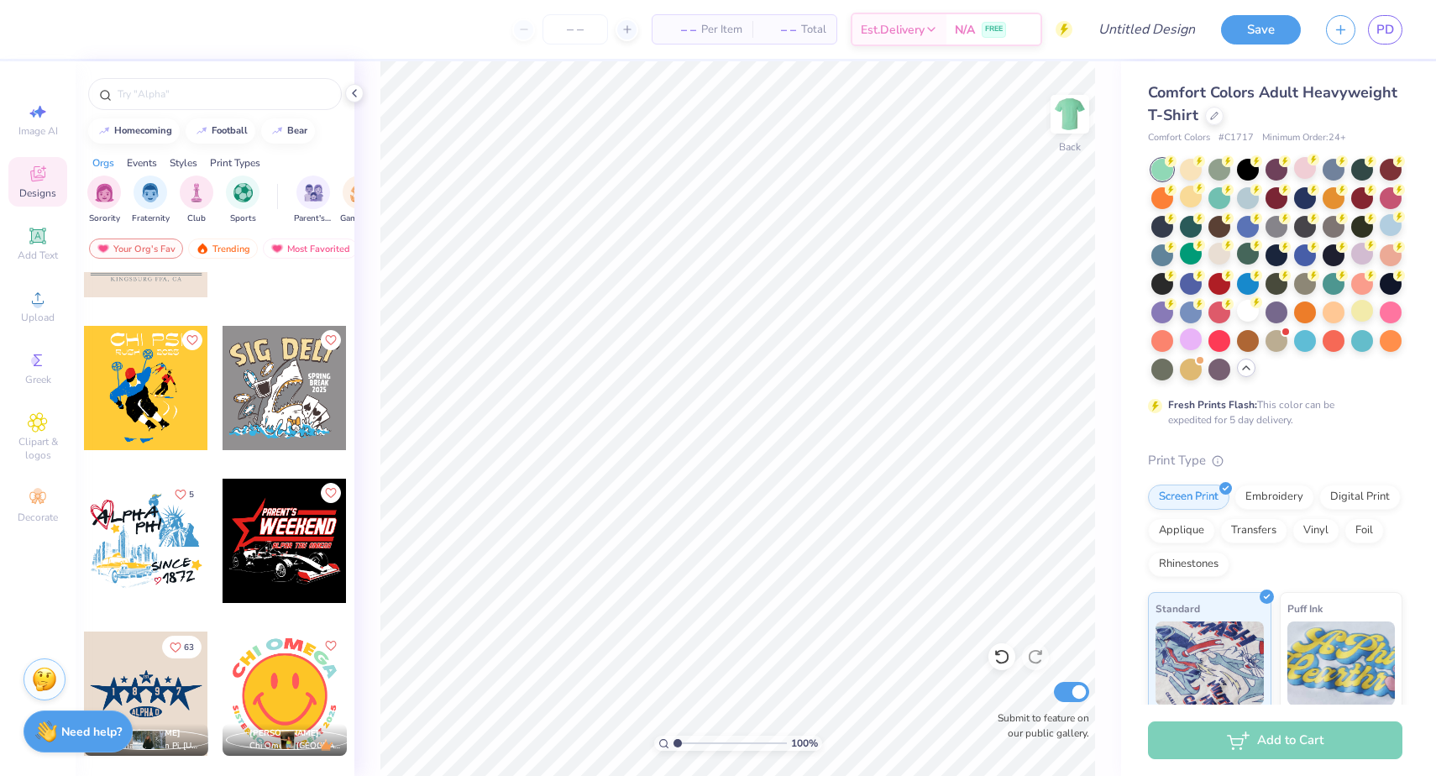
scroll to position [17399, 0]
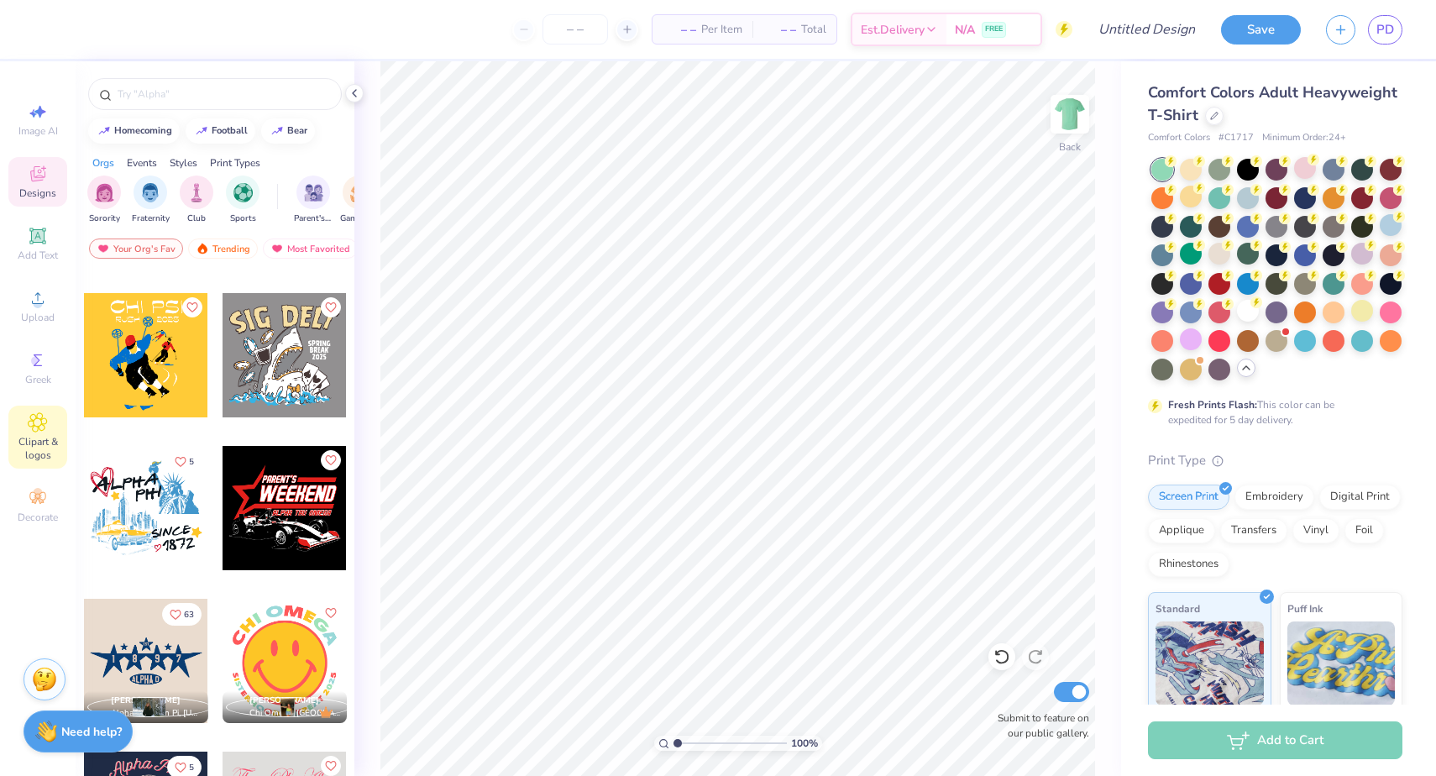
click at [42, 421] on icon at bounding box center [37, 422] width 19 height 20
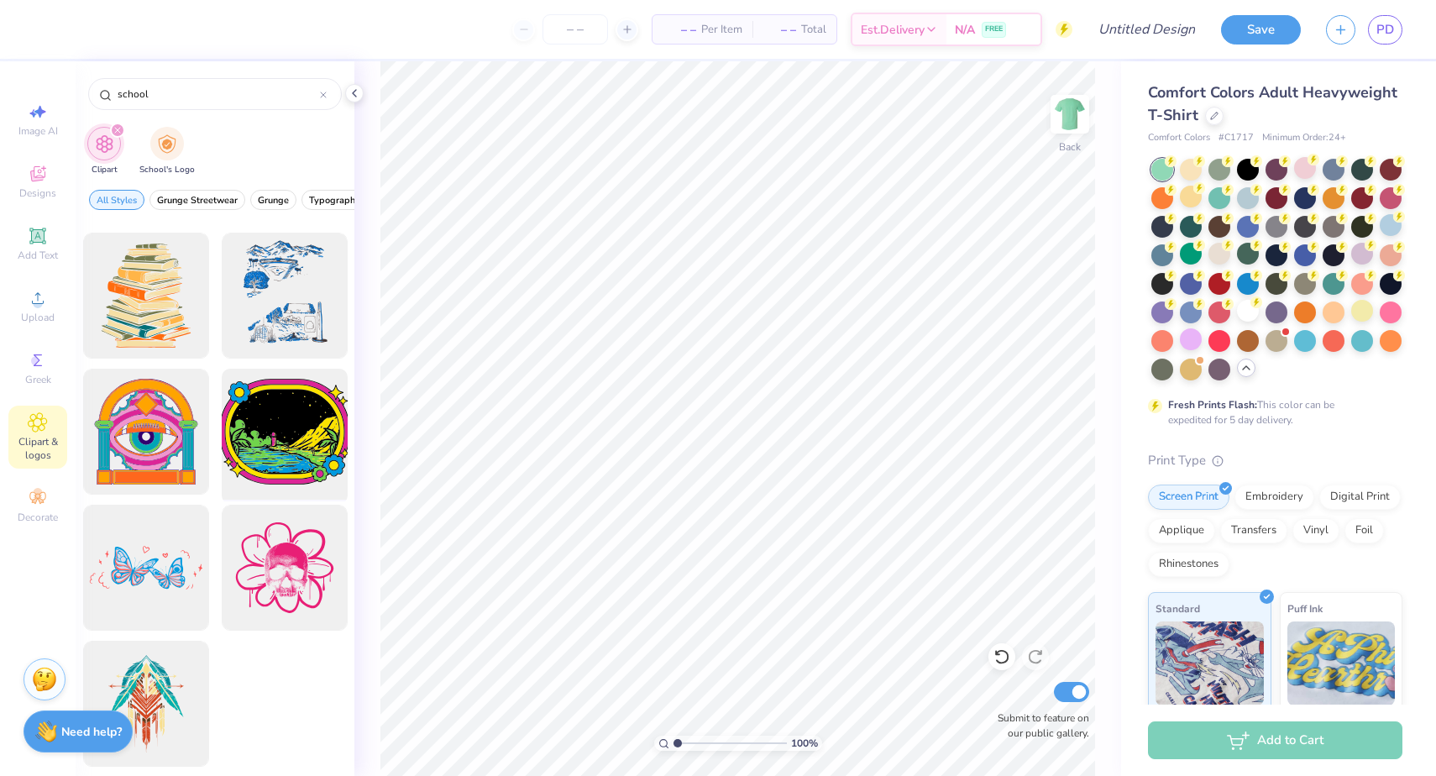
scroll to position [3119, 0]
click at [207, 97] on input "school" at bounding box center [218, 94] width 204 height 17
type input "austin"
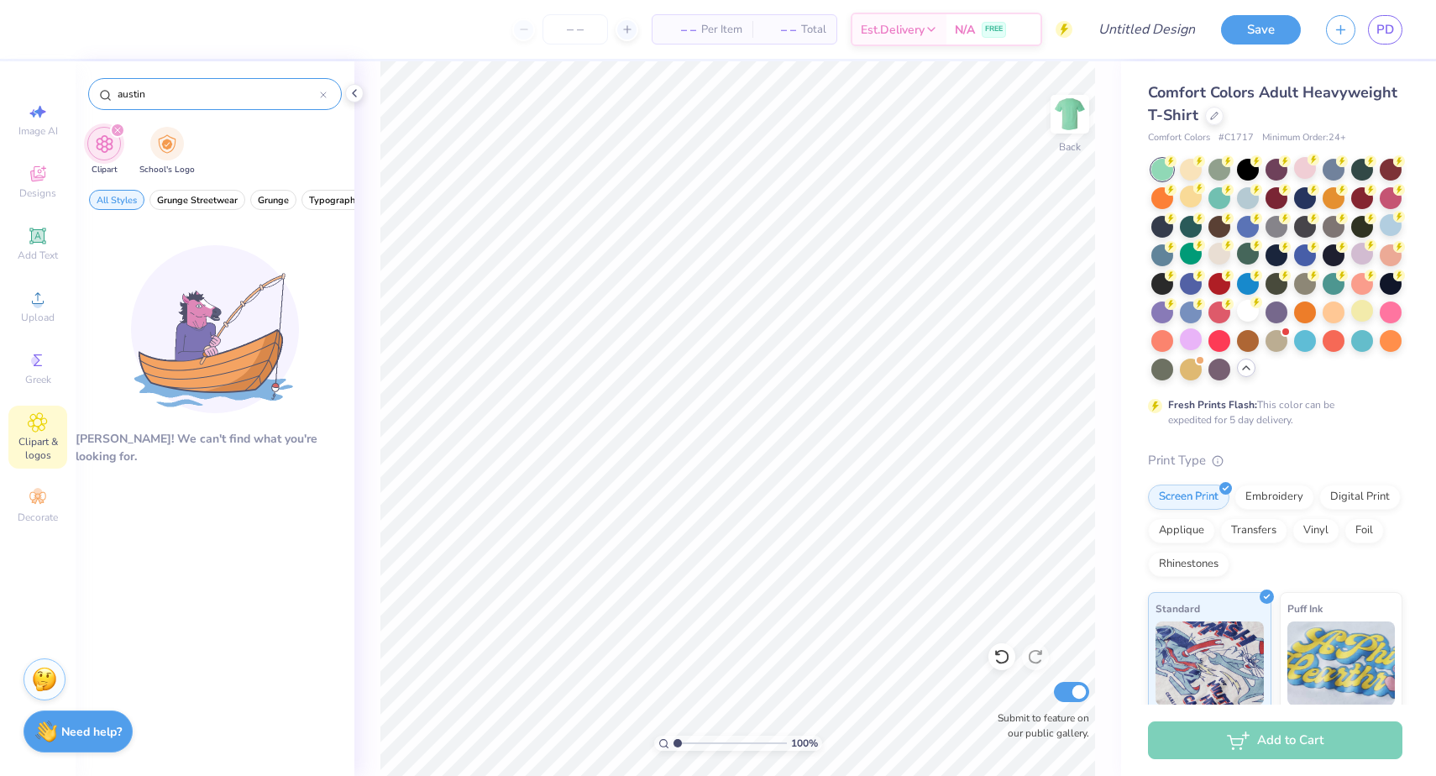
click at [325, 92] on icon at bounding box center [323, 95] width 7 height 7
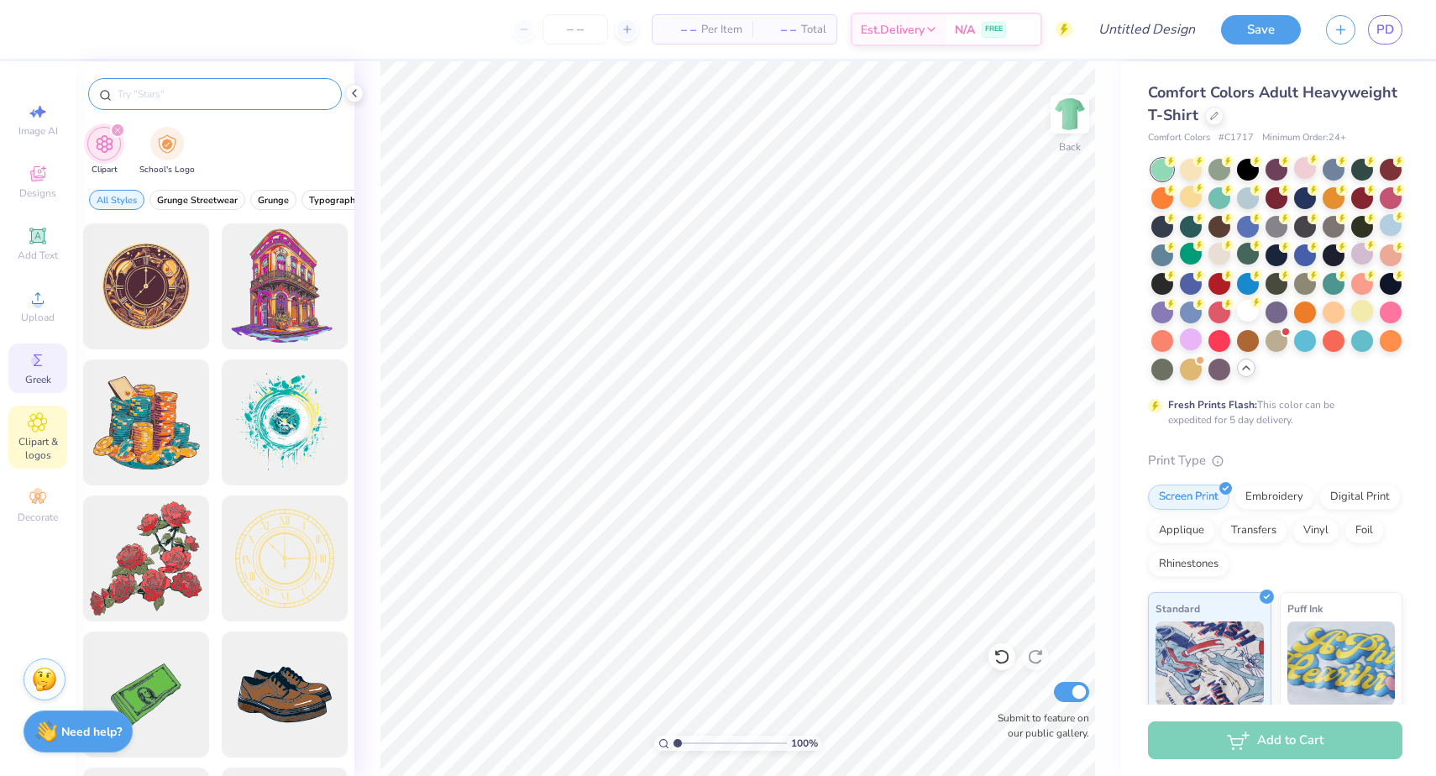
click at [44, 360] on icon at bounding box center [38, 360] width 20 height 20
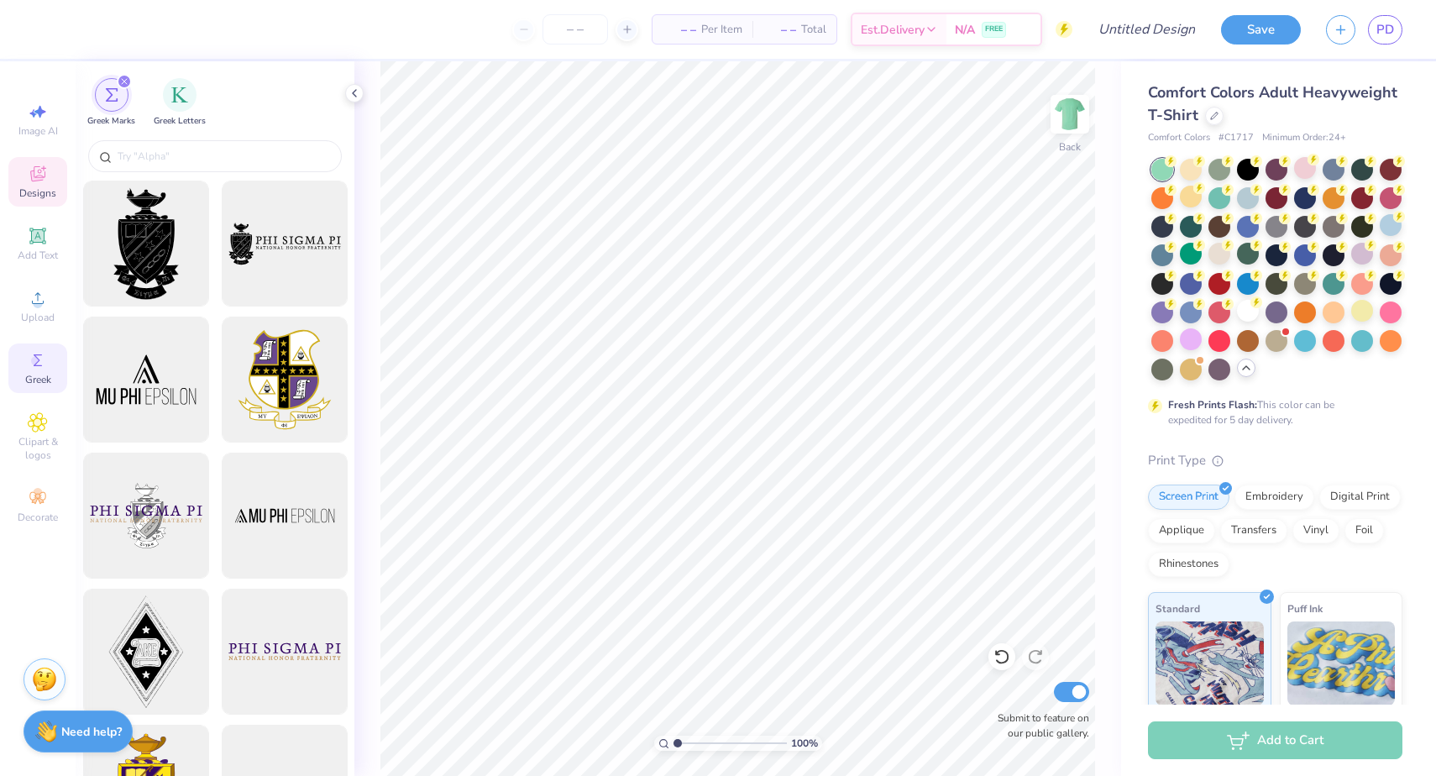
click at [50, 186] on span "Designs" at bounding box center [37, 192] width 37 height 13
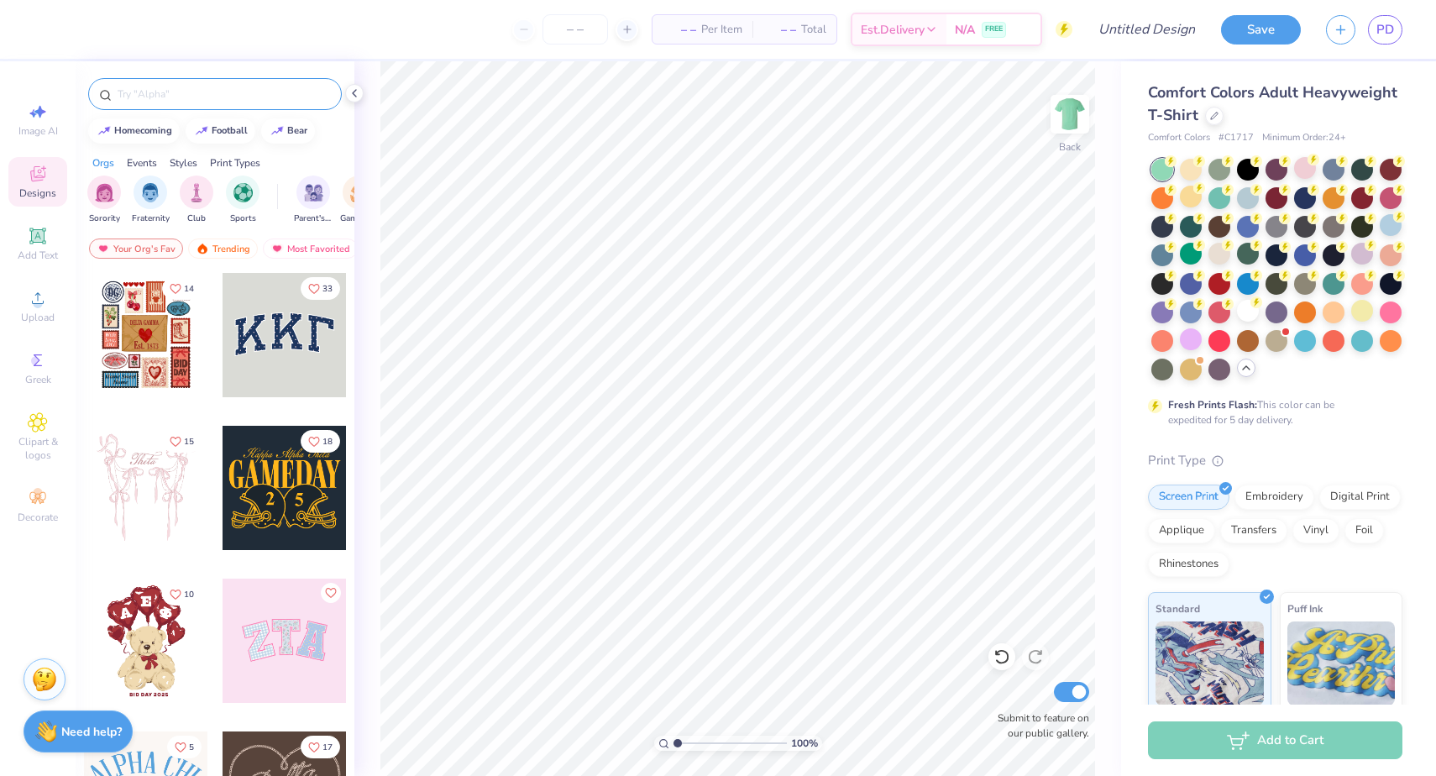
click at [173, 85] on div at bounding box center [215, 94] width 254 height 32
click at [168, 109] on div at bounding box center [215, 94] width 254 height 32
click at [164, 88] on input "text" at bounding box center [223, 94] width 215 height 17
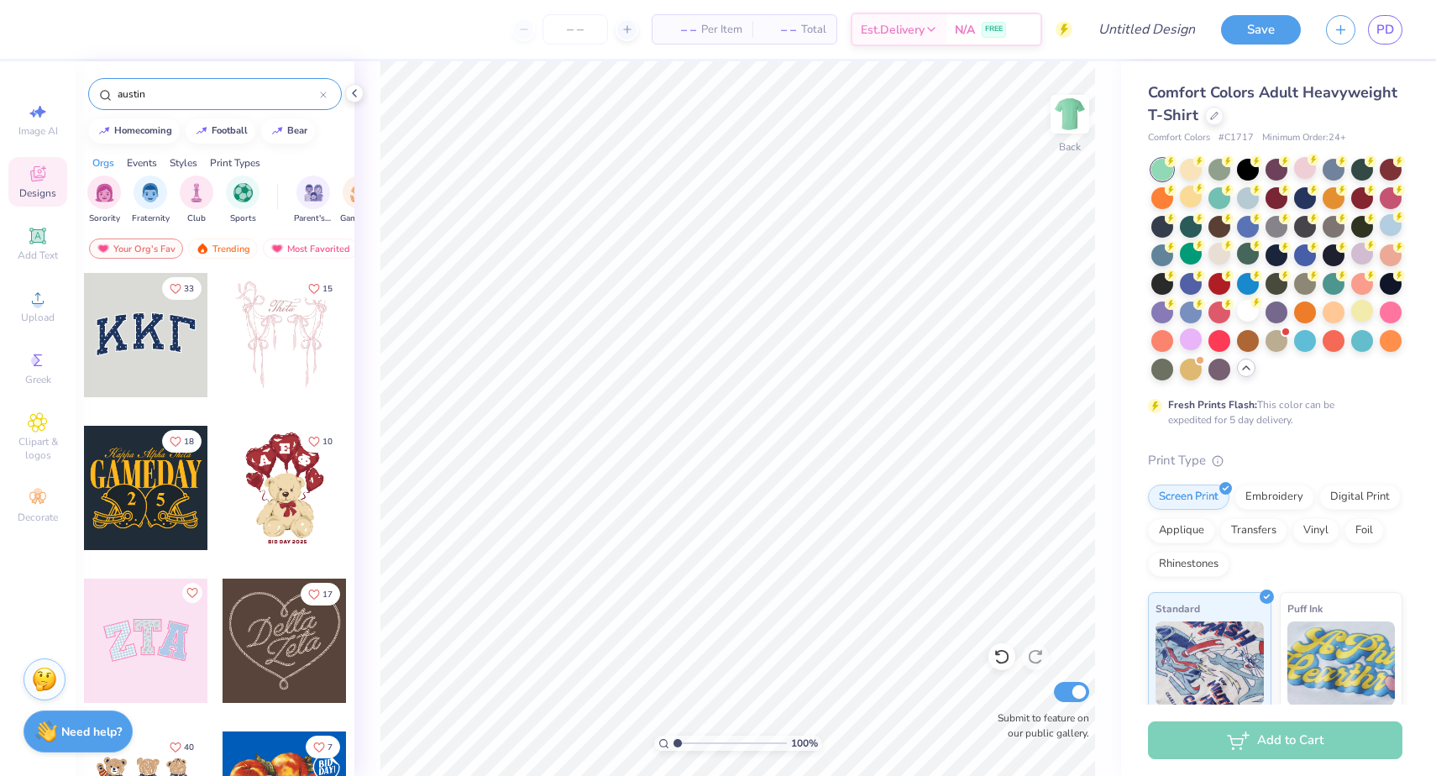
type input "austin"
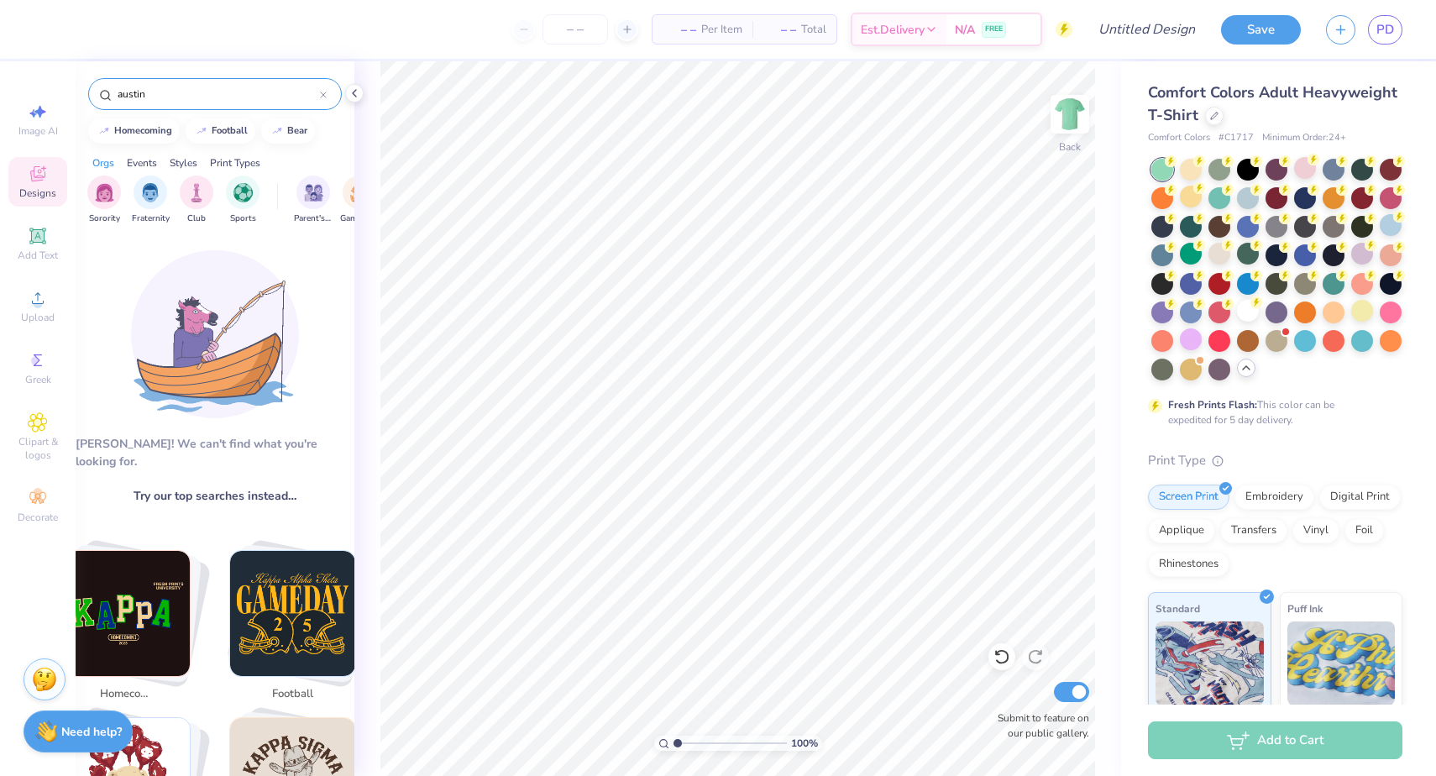
click at [322, 92] on icon at bounding box center [323, 95] width 7 height 7
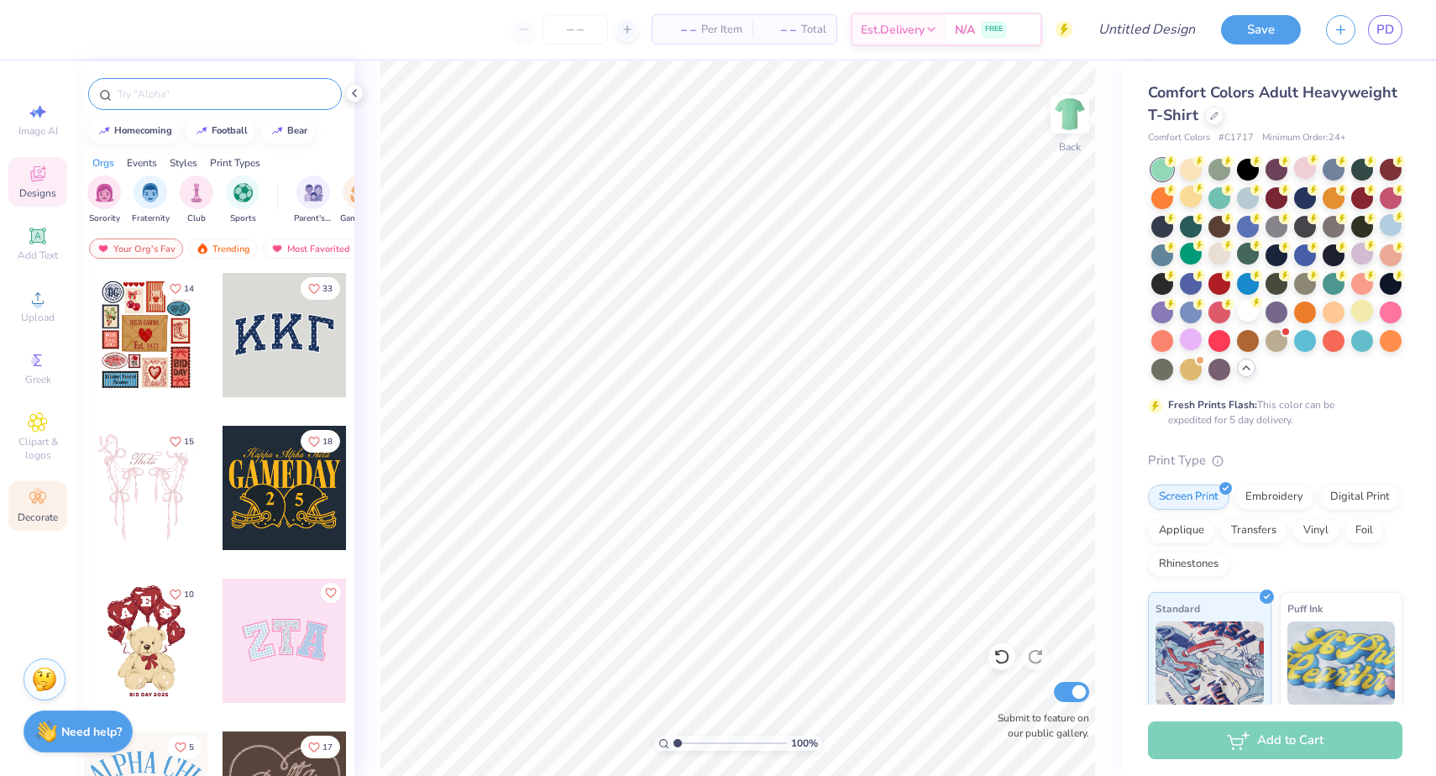
click at [39, 498] on icon at bounding box center [37, 498] width 16 height 12
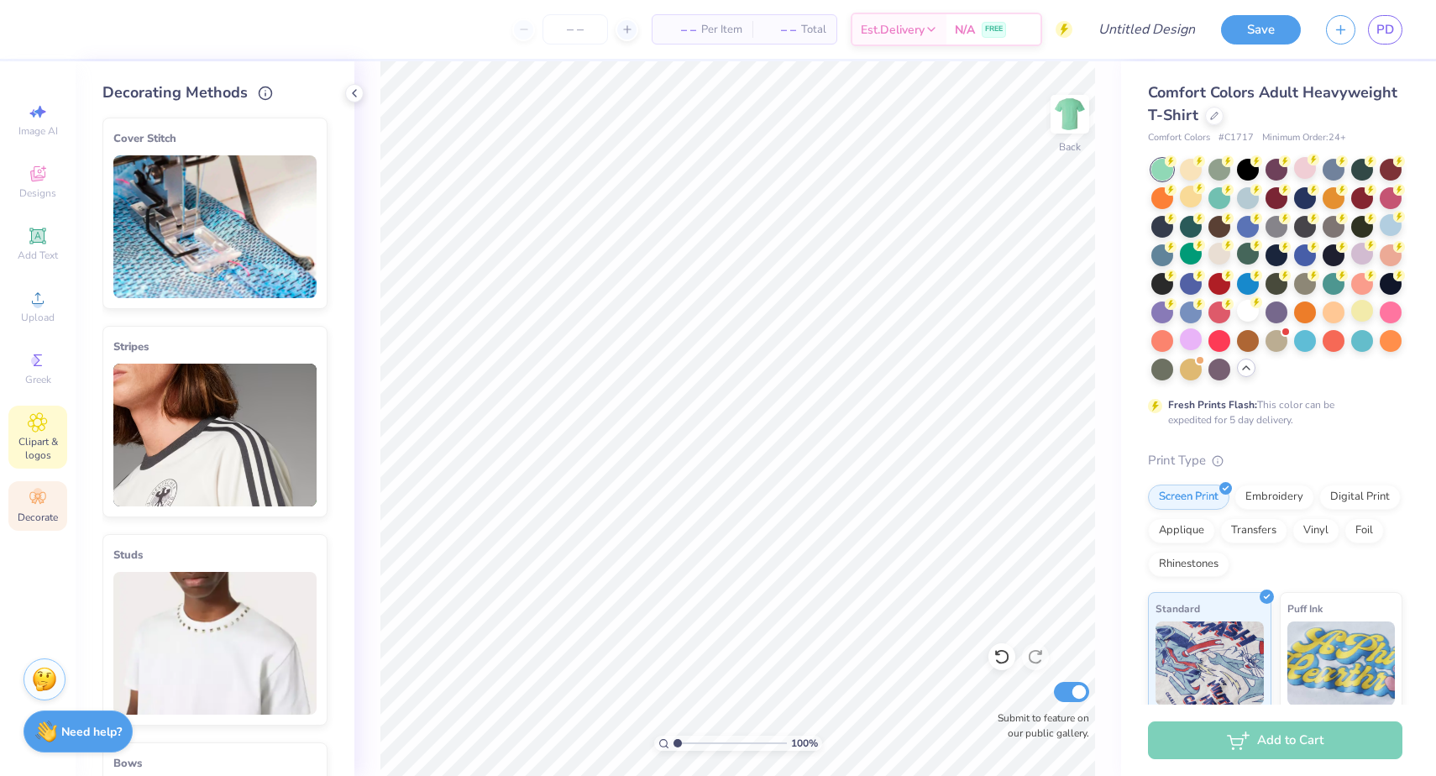
click at [21, 453] on span "Clipart & logos" at bounding box center [37, 448] width 59 height 27
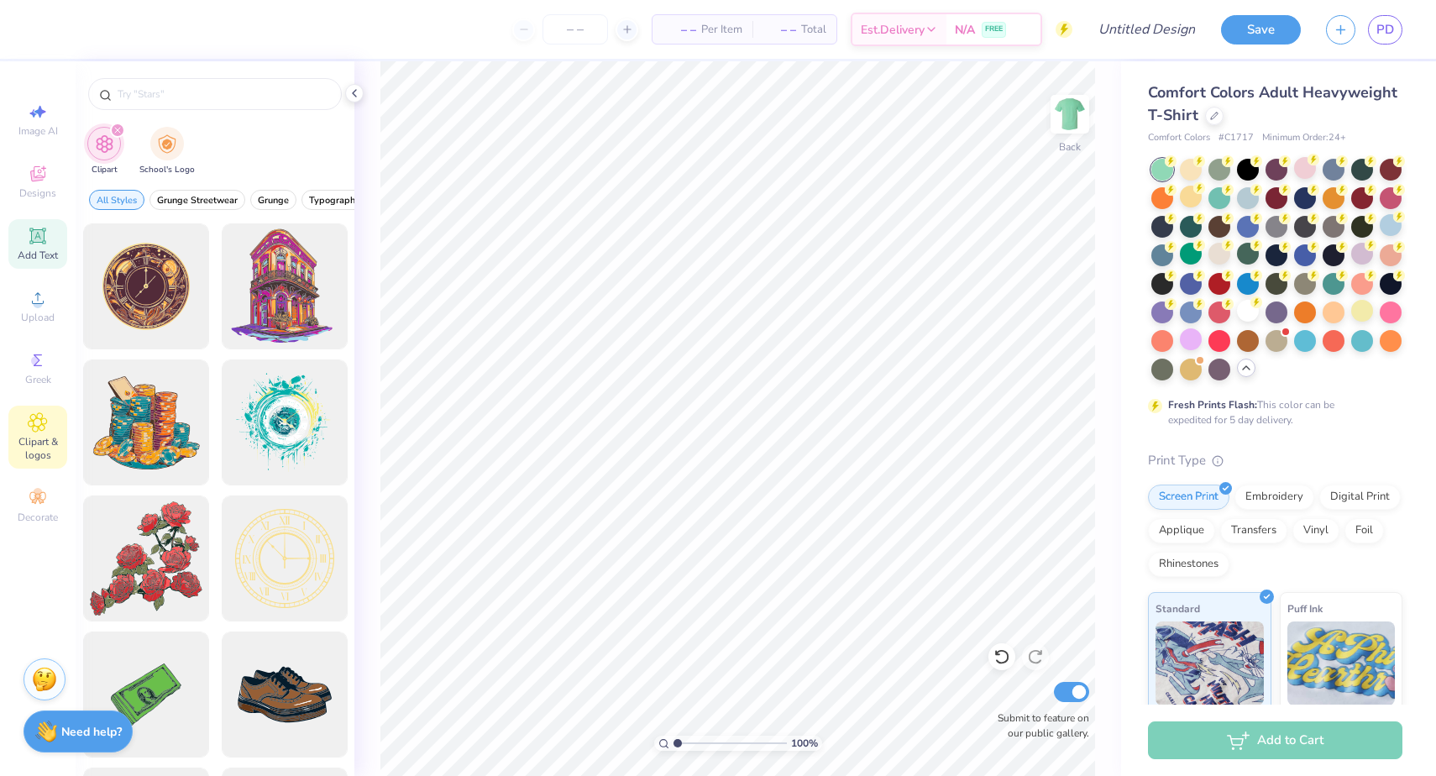
click at [39, 240] on icon at bounding box center [37, 235] width 13 height 13
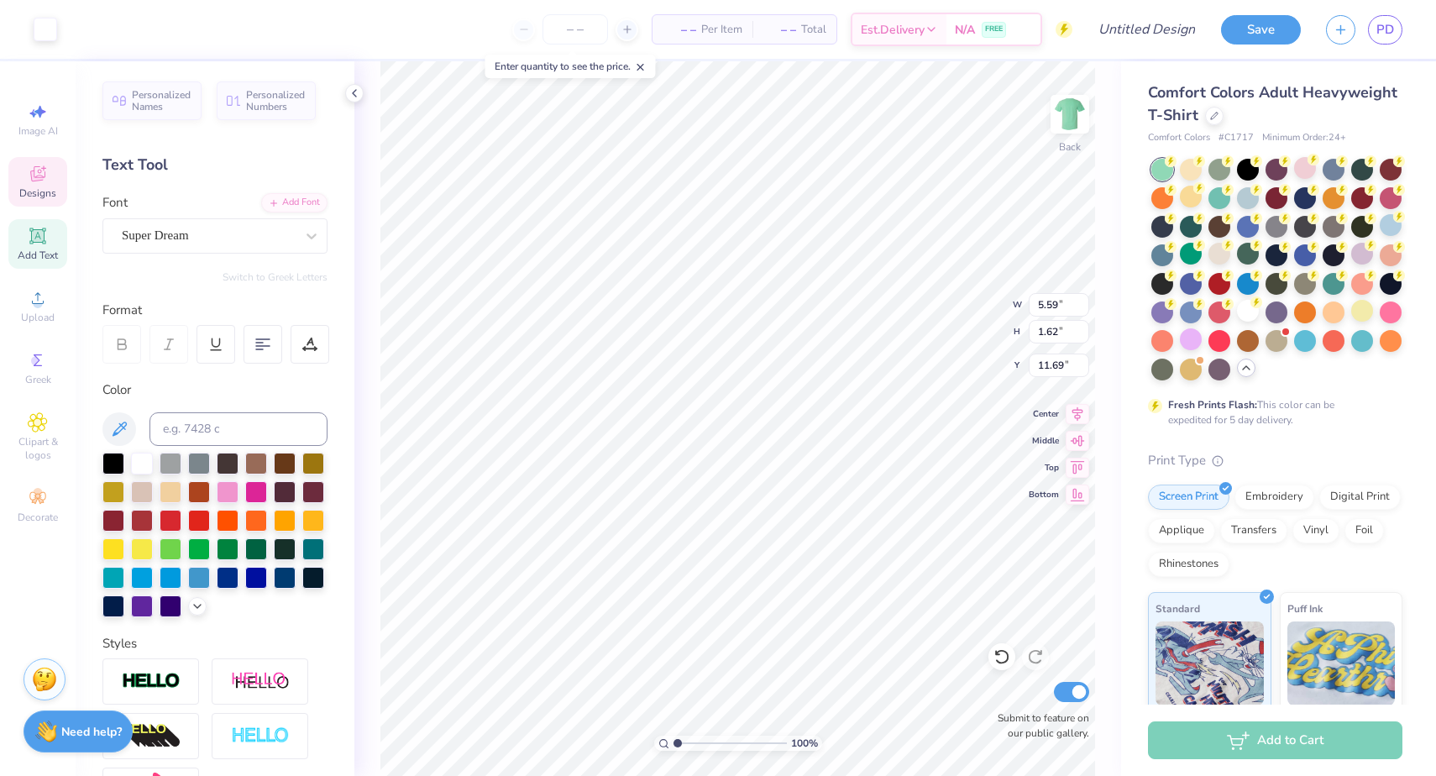
click at [38, 180] on icon at bounding box center [37, 175] width 13 height 11
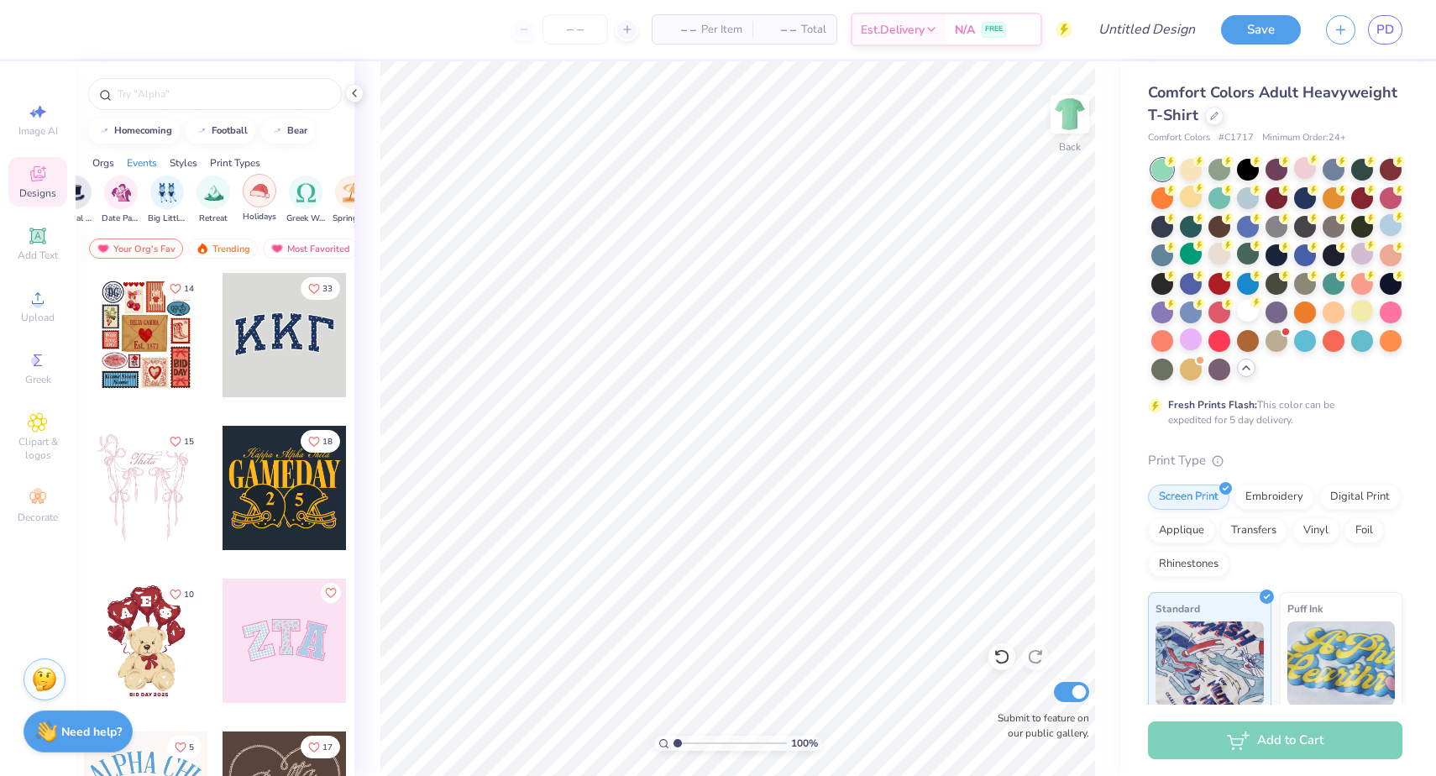
scroll to position [0, 479]
click at [250, 192] on img "filter for Holidays" at bounding box center [250, 190] width 19 height 19
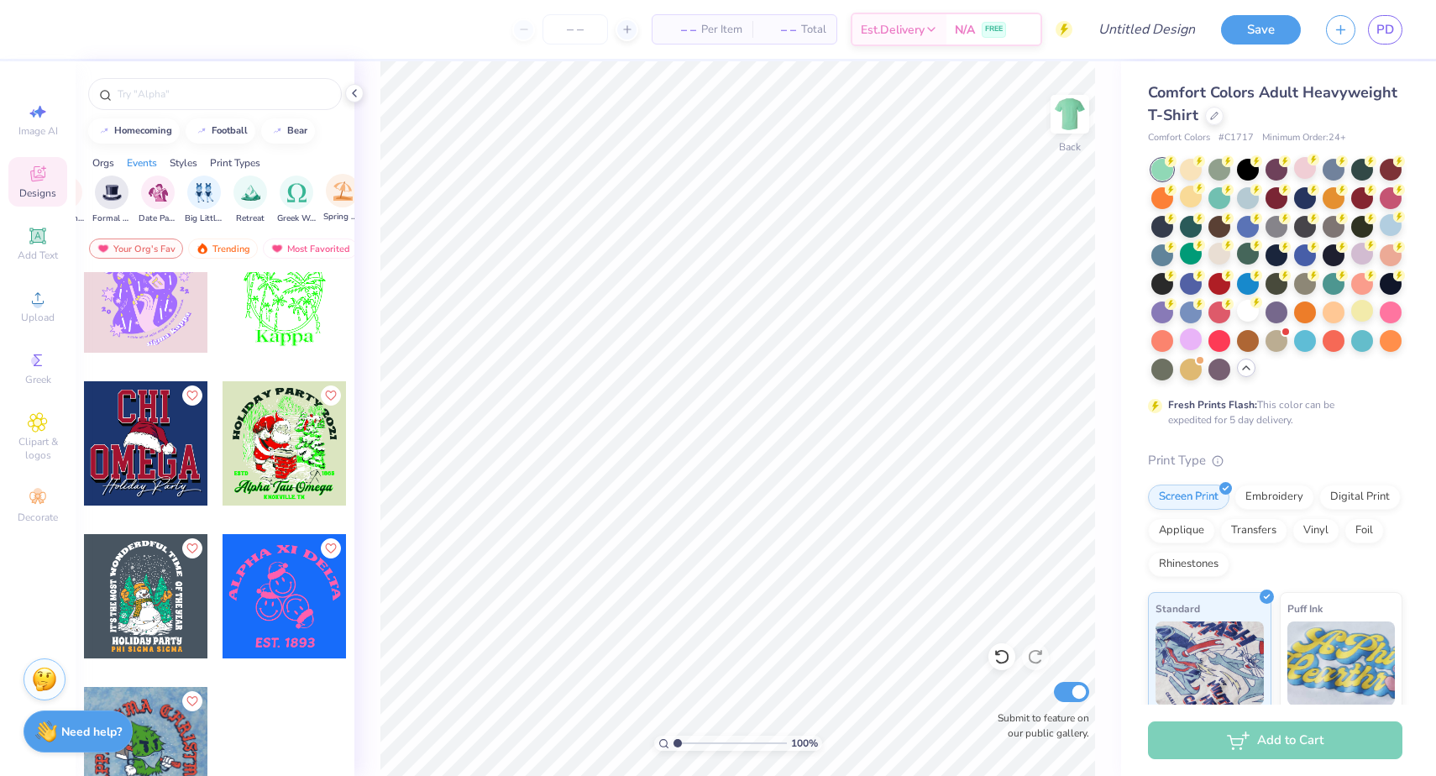
scroll to position [0, 553]
click at [263, 190] on img "filter for Spring Break" at bounding box center [268, 190] width 19 height 19
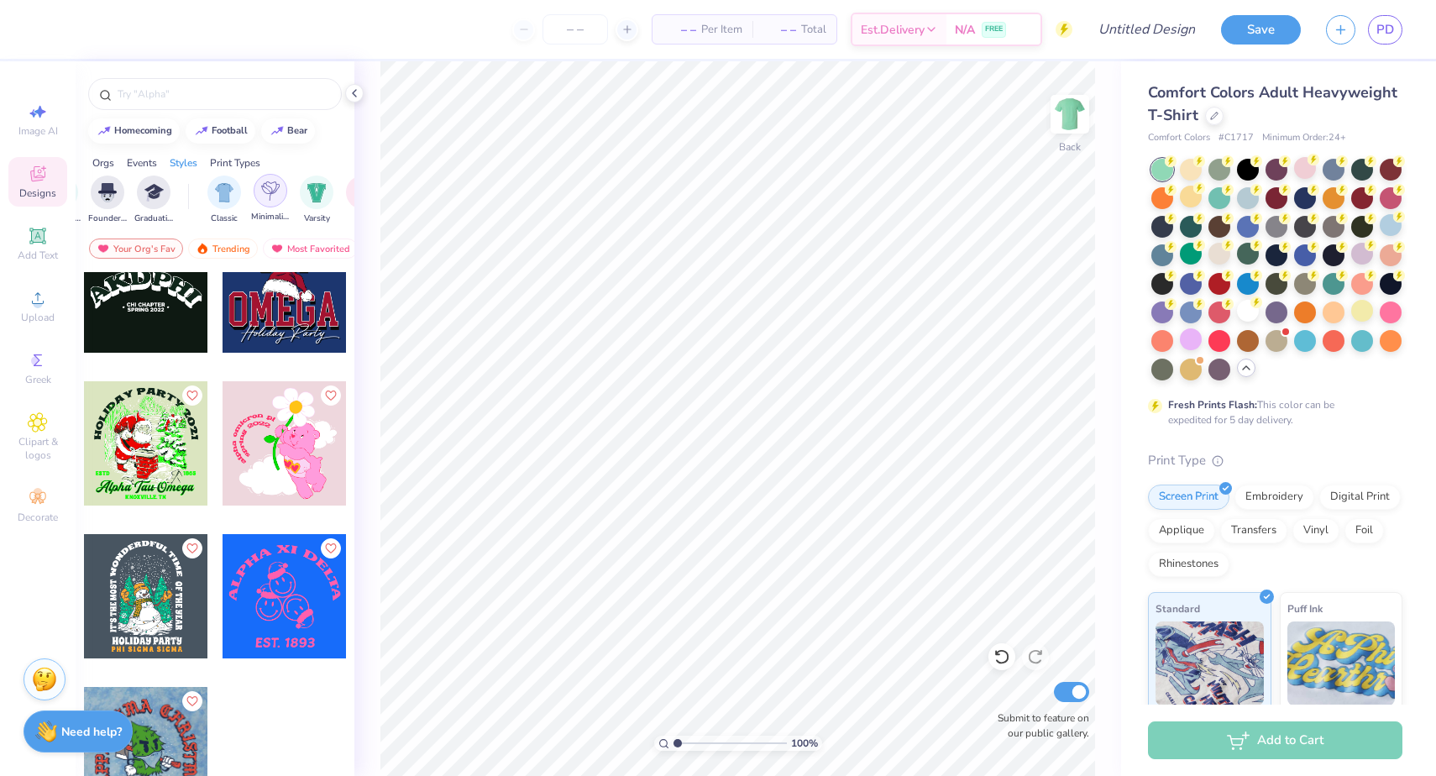
scroll to position [0, 777]
click at [254, 193] on img "filter for Minimalist" at bounding box center [252, 190] width 18 height 19
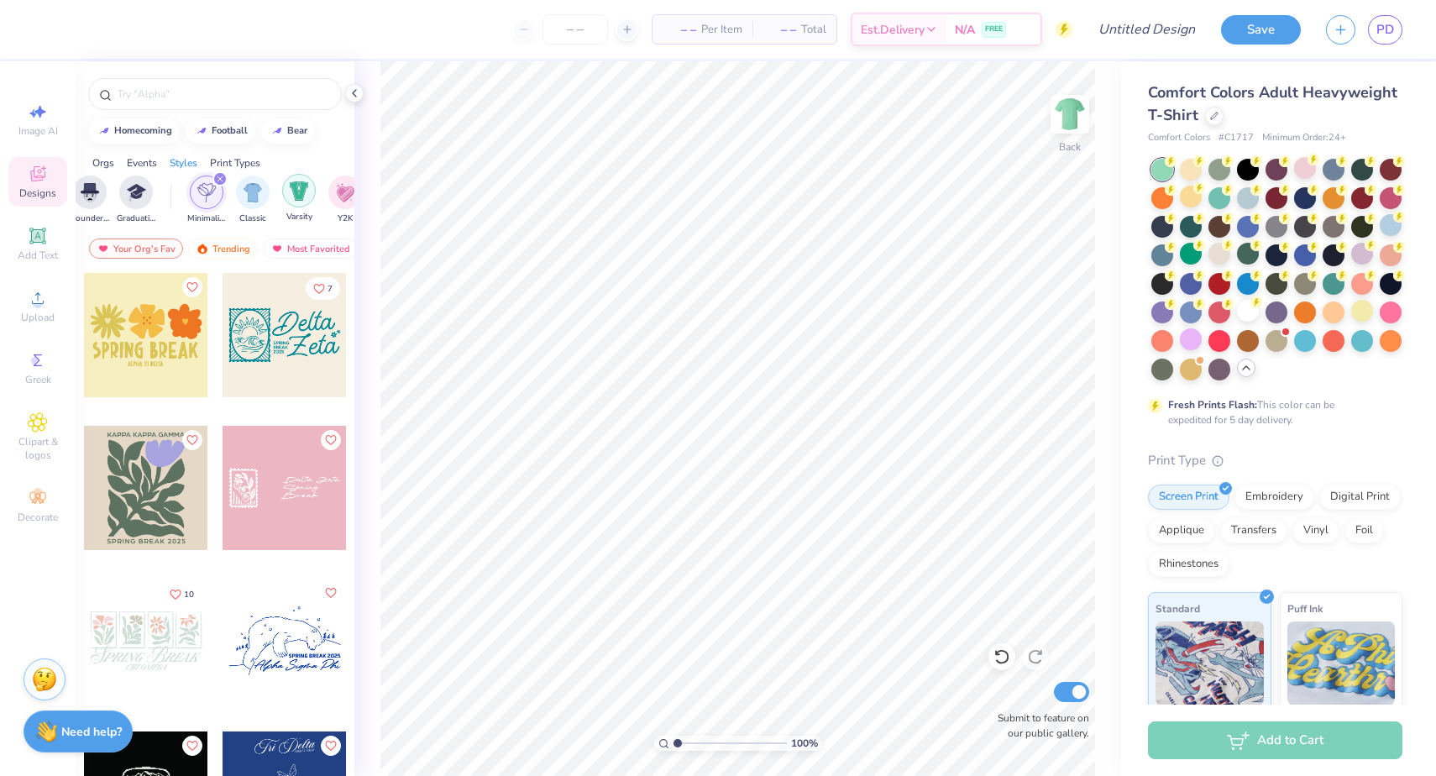
click at [292, 195] on img "filter for Varsity" at bounding box center [299, 190] width 19 height 19
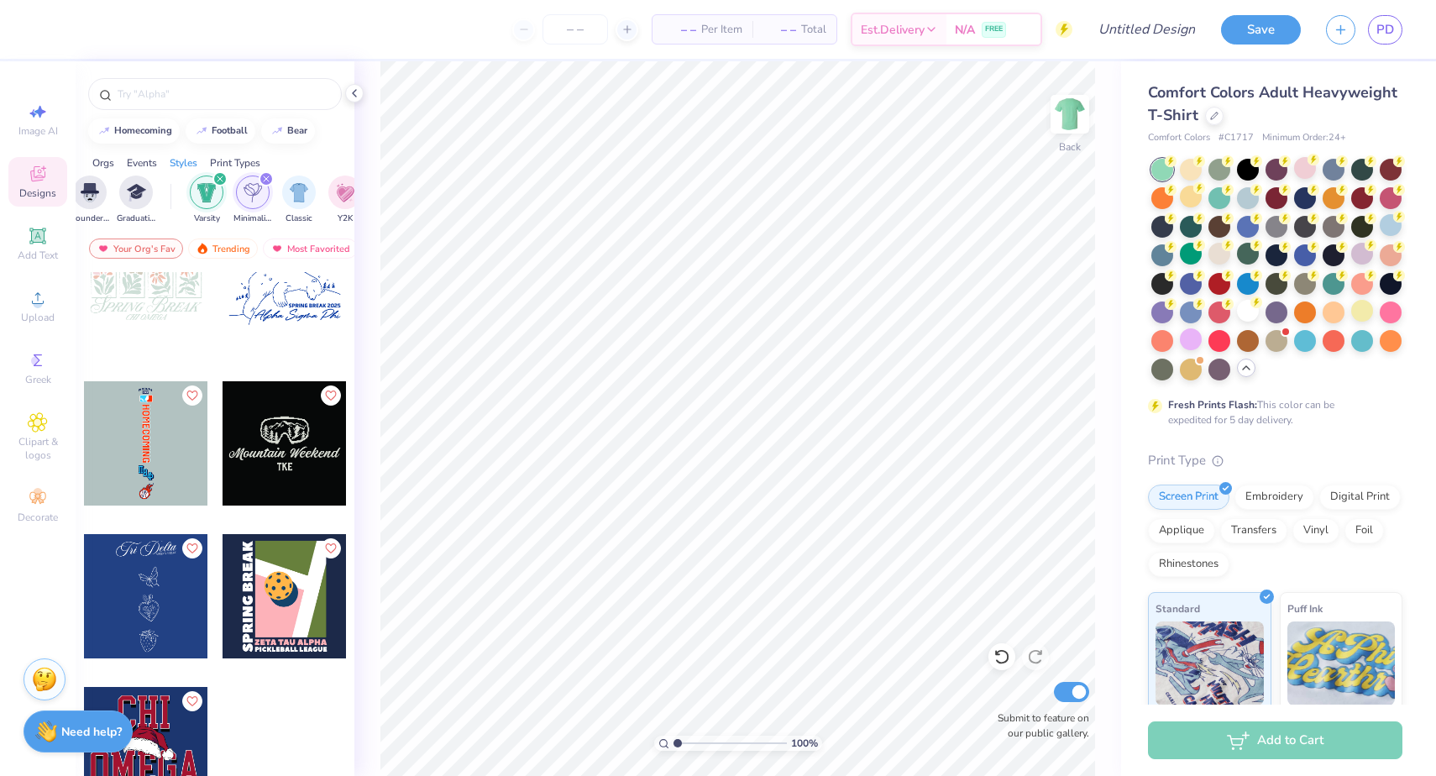
scroll to position [350, 0]
click at [263, 178] on icon "filter for Minimalist" at bounding box center [266, 178] width 7 height 7
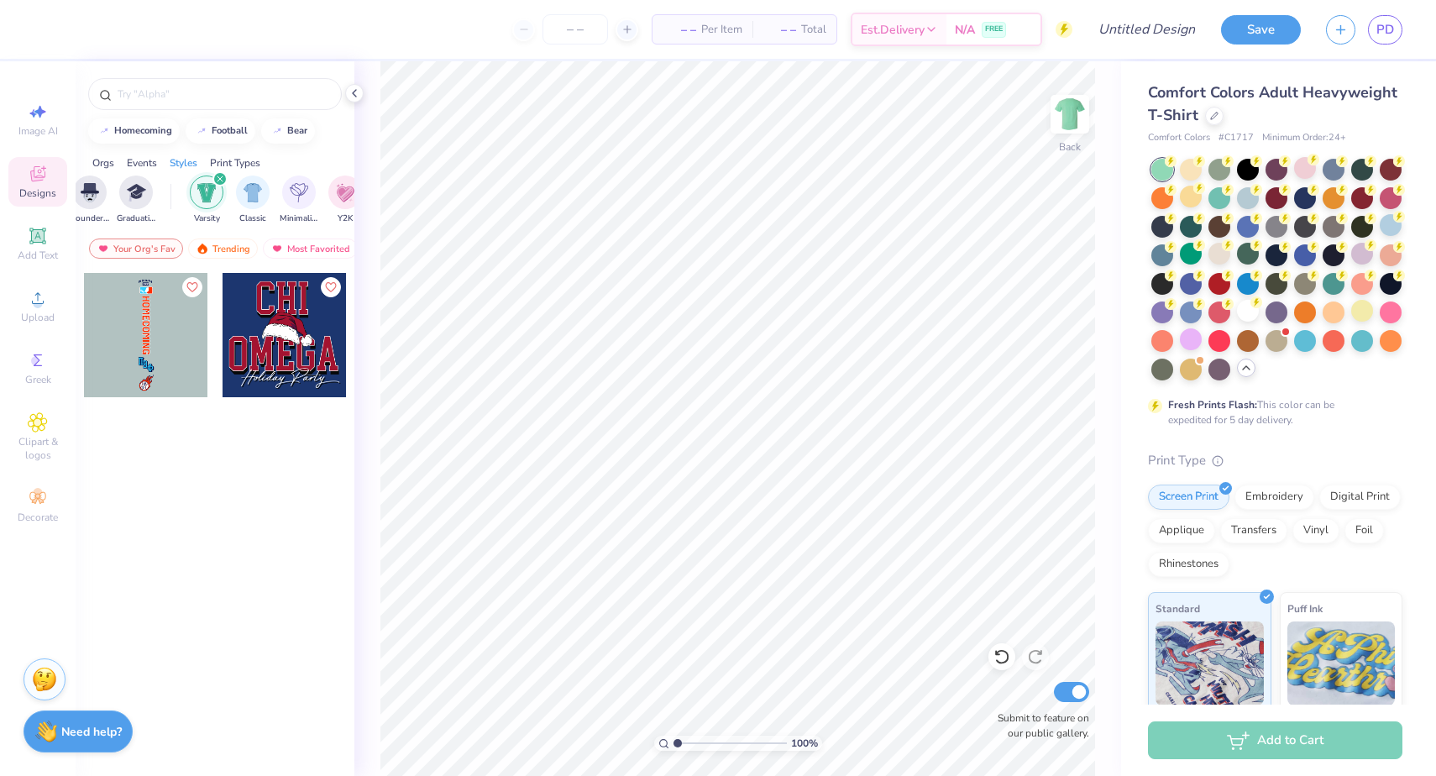
click at [221, 175] on icon "filter for Varsity" at bounding box center [220, 178] width 7 height 7
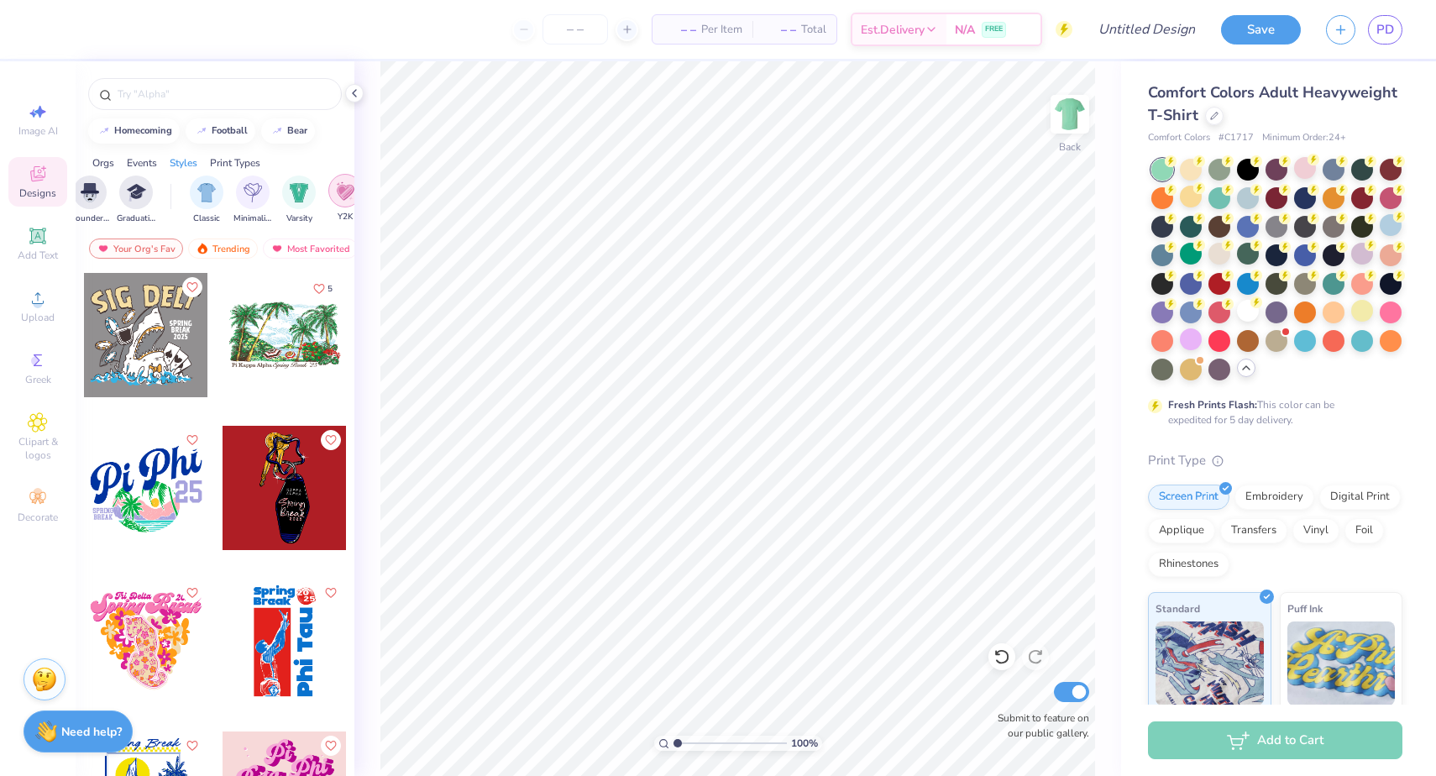
click at [350, 190] on img "filter for Y2K" at bounding box center [345, 190] width 18 height 19
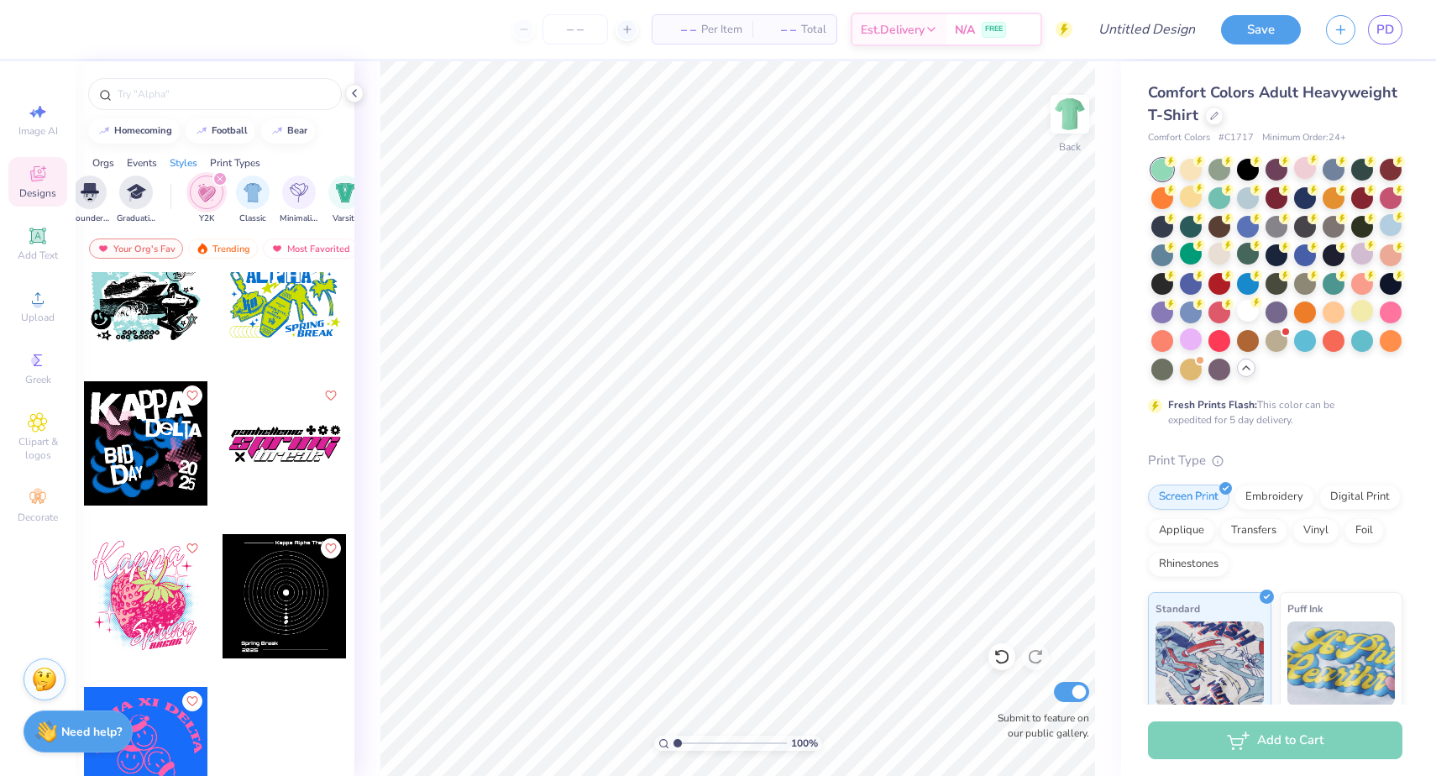
click at [218, 179] on icon "filter for Y2K" at bounding box center [219, 178] width 5 height 5
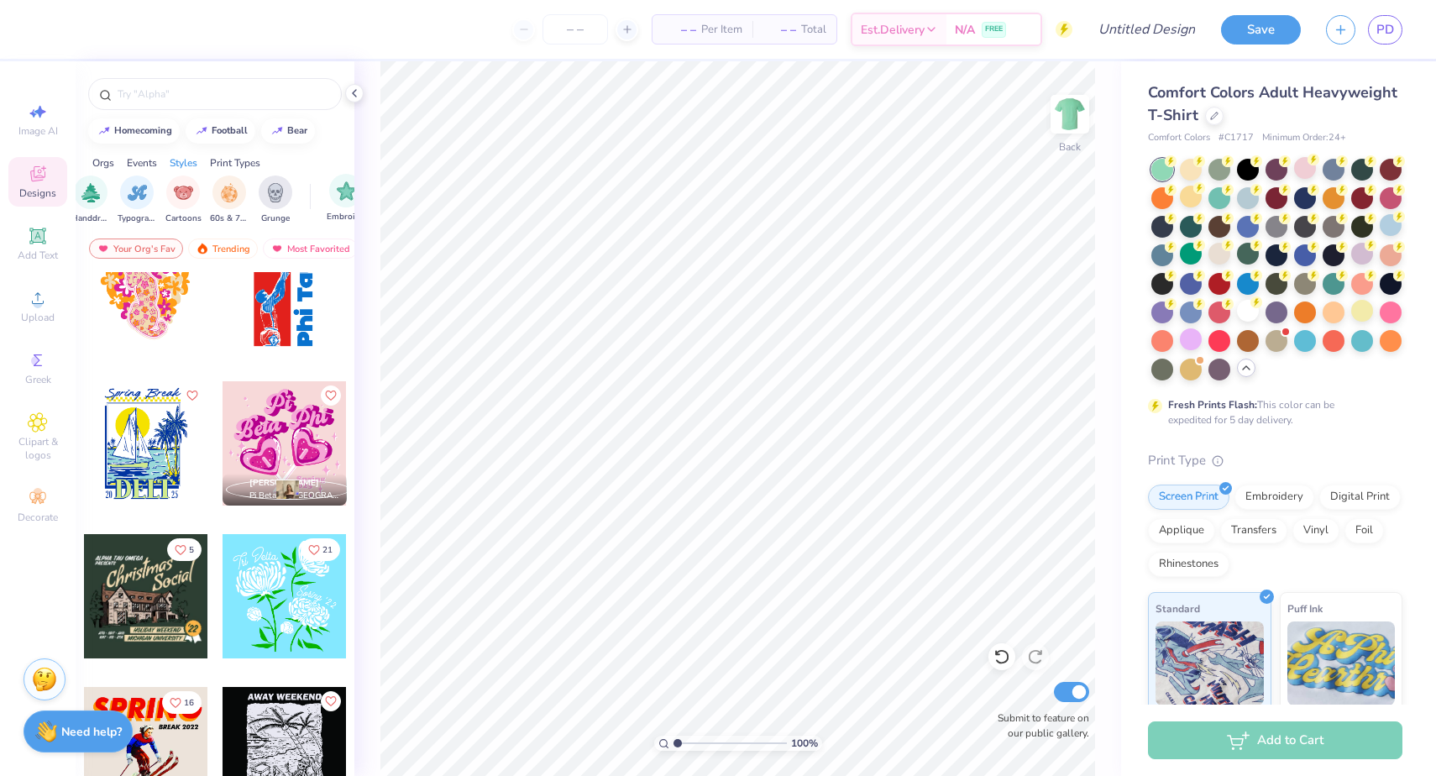
scroll to position [0, 1120]
click at [204, 185] on div "Cartoons" at bounding box center [188, 199] width 36 height 50
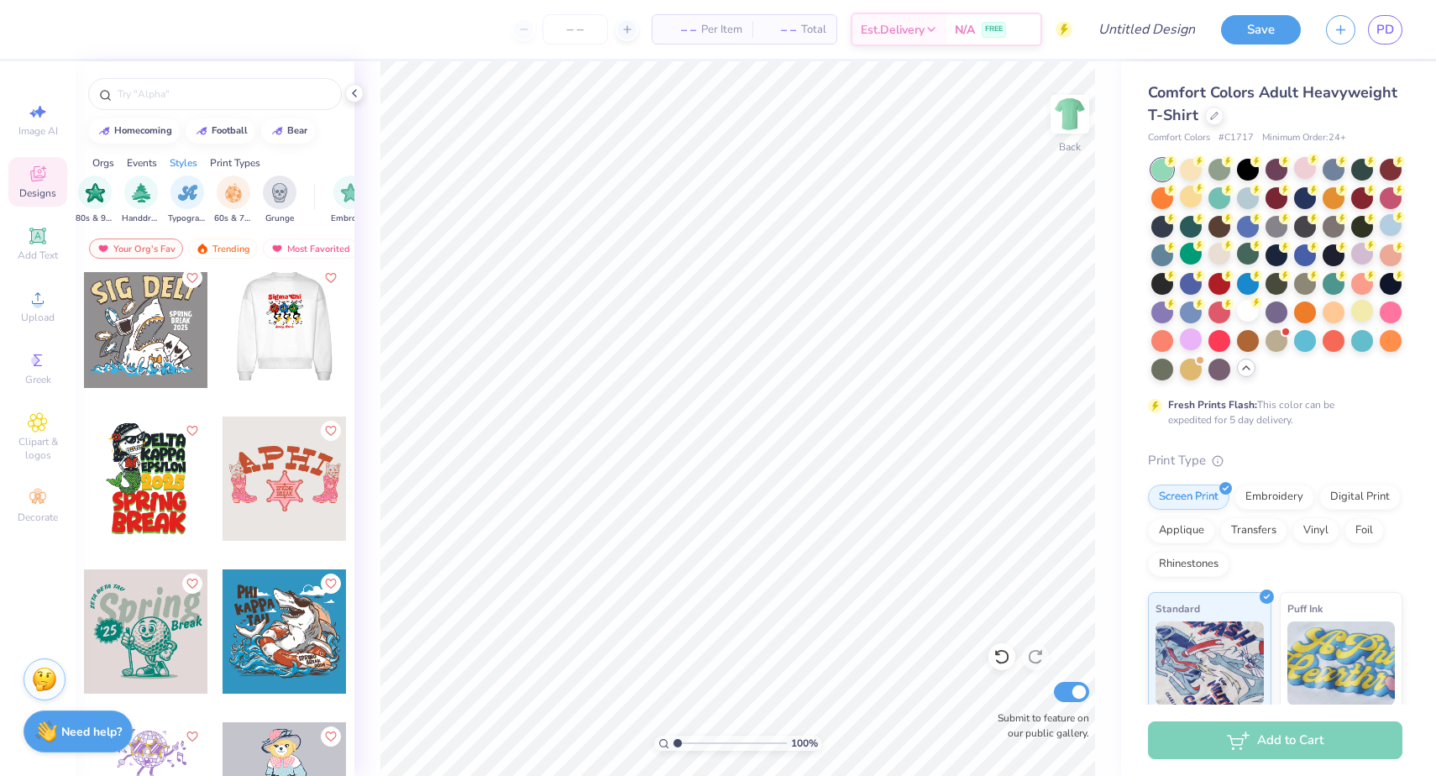
scroll to position [15, 0]
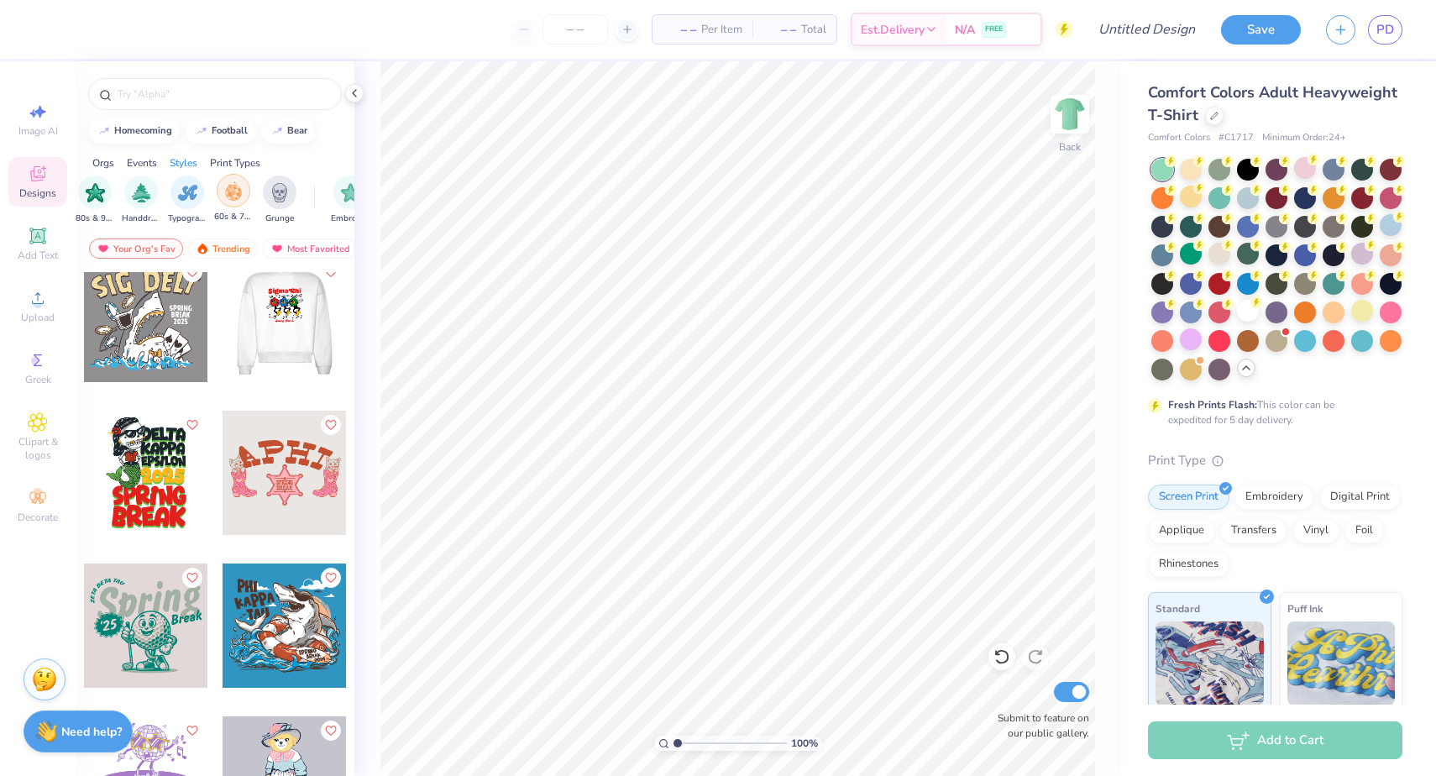
click at [236, 192] on img "filter for 60s & 70s" at bounding box center [233, 190] width 18 height 19
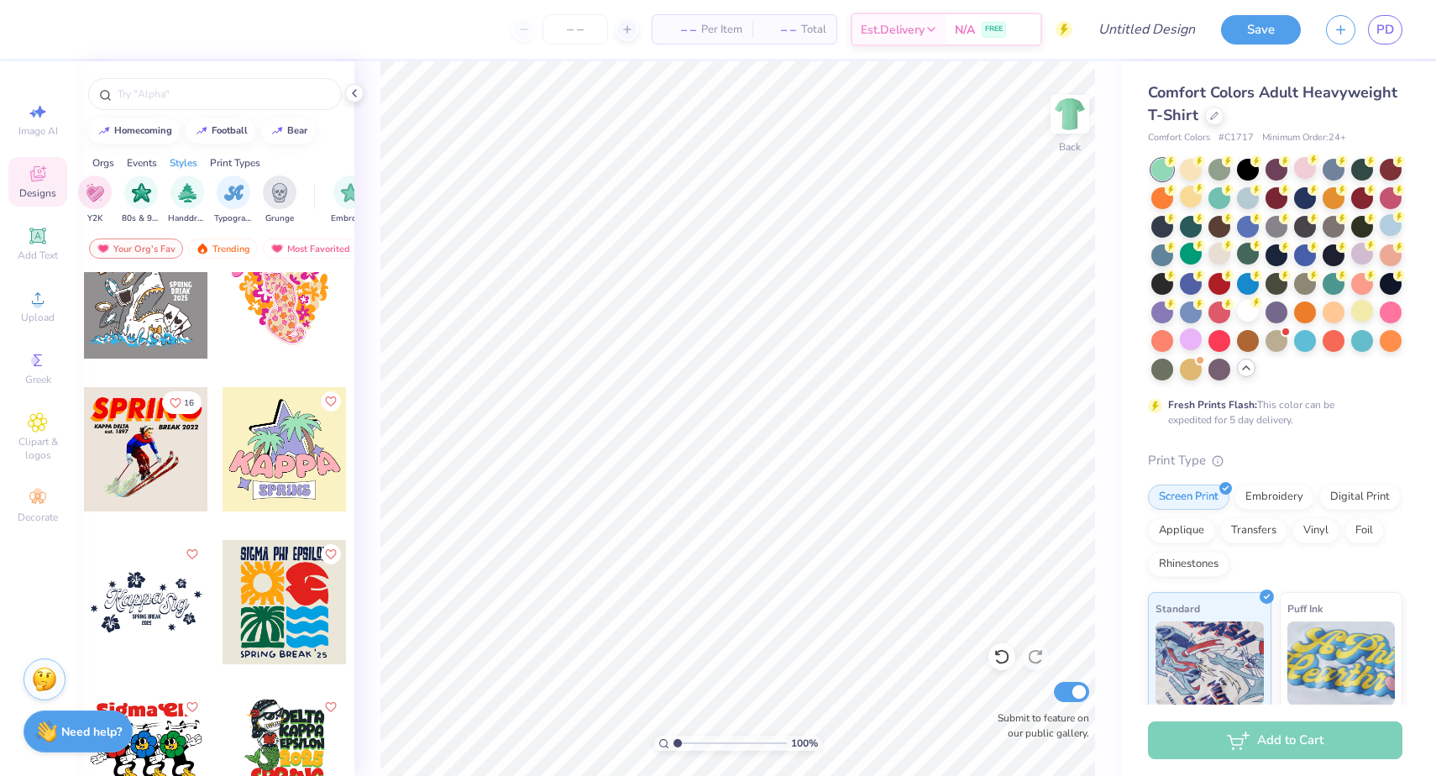
scroll to position [0, 0]
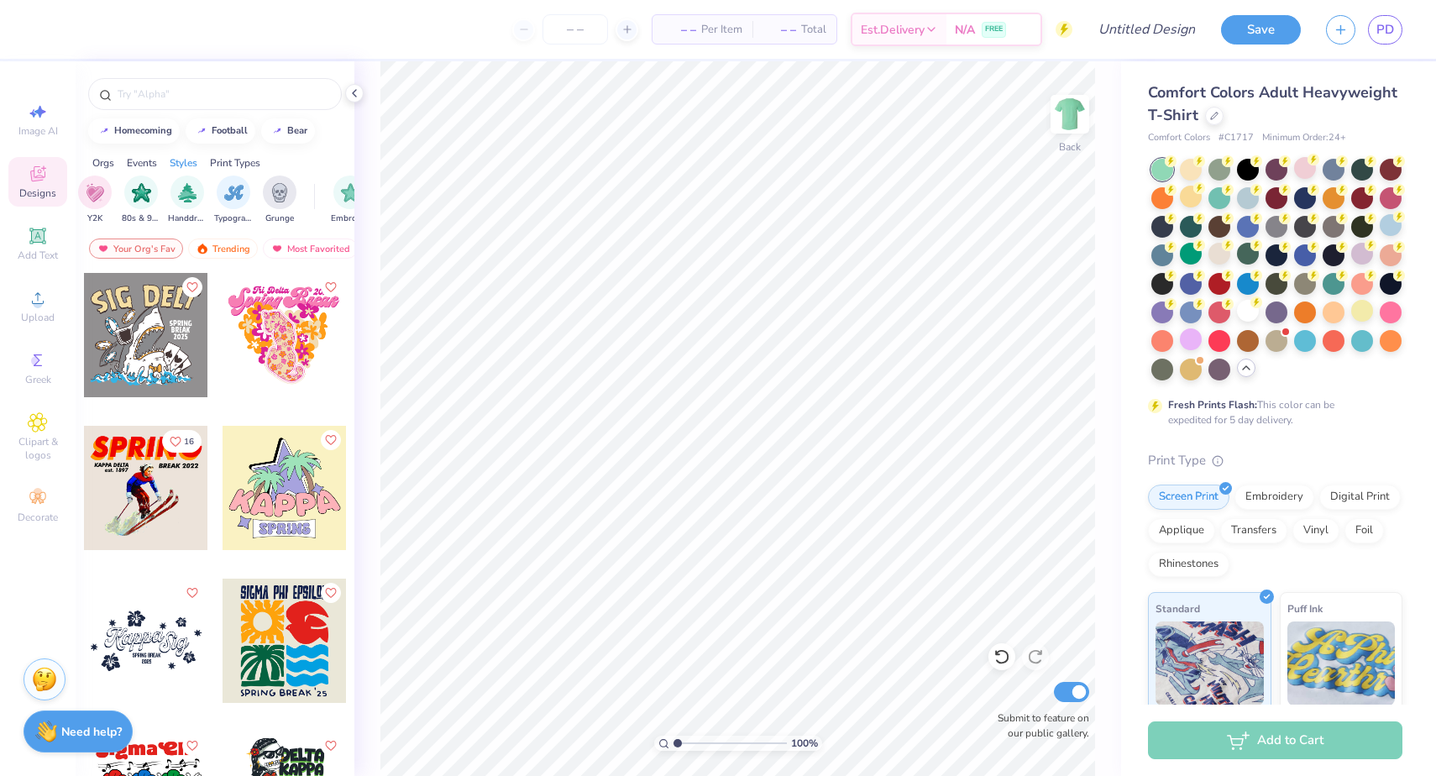
click at [306, 360] on div at bounding box center [160, 335] width 373 height 124
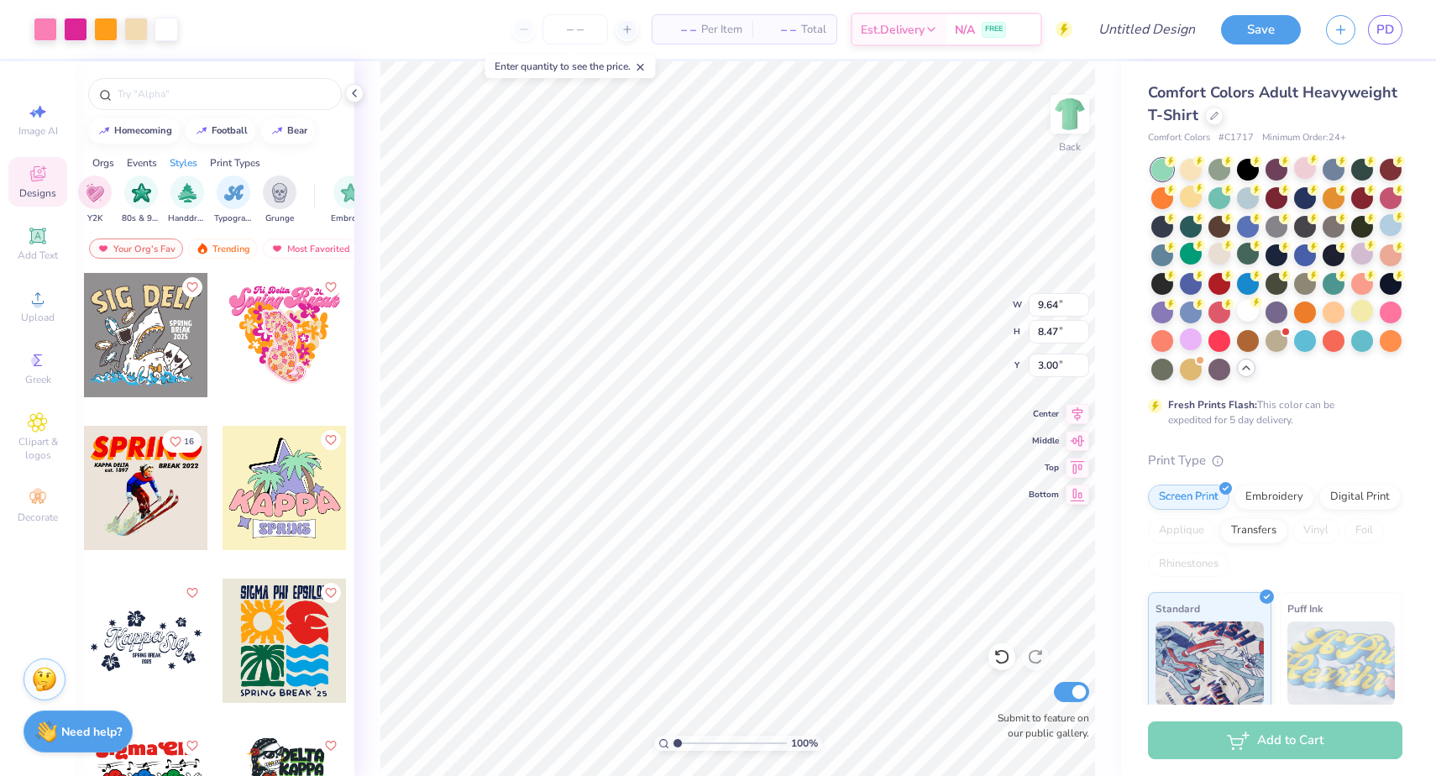
type input "11.54"
type input "10.14"
type input "3.36"
type input "12.37"
type input "10.87"
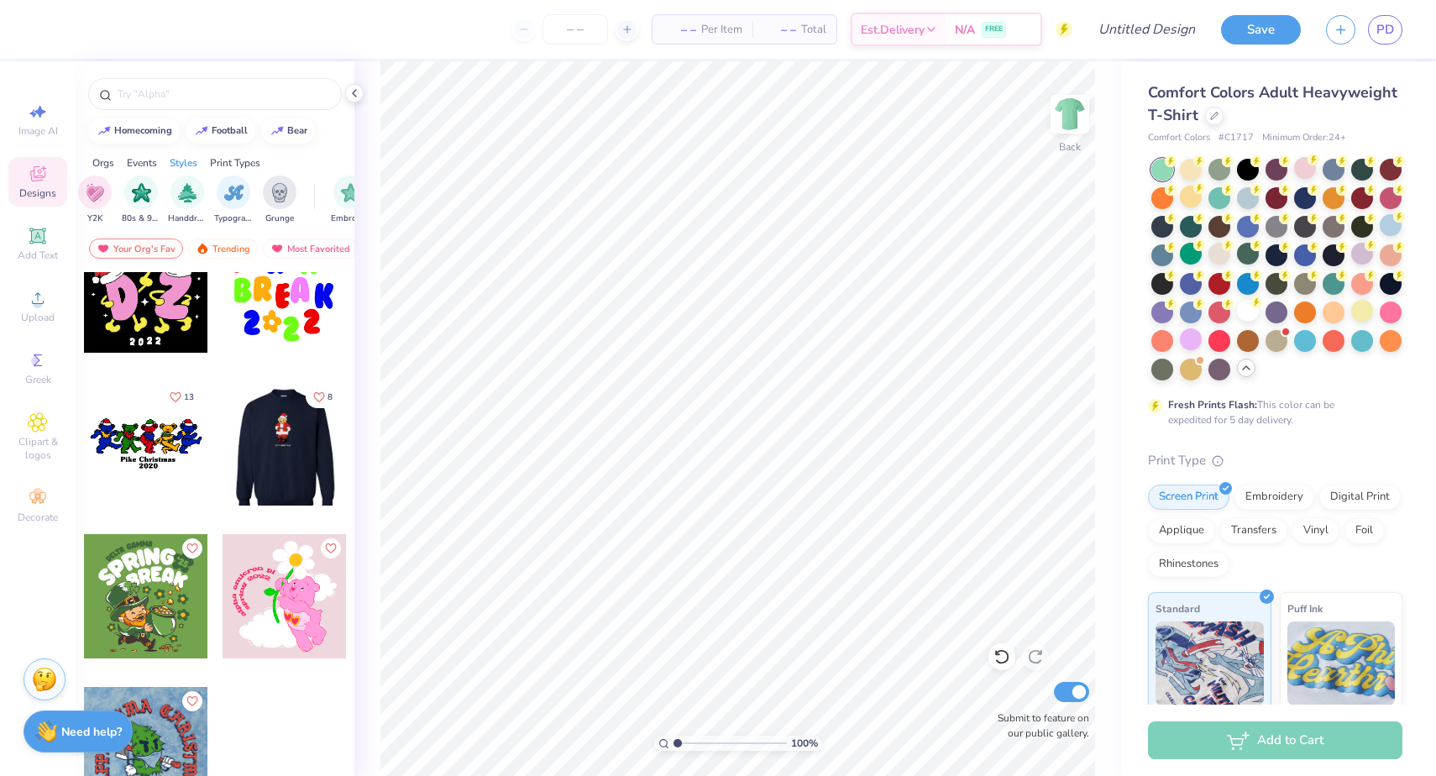
scroll to position [1573, 0]
click at [224, 99] on input "text" at bounding box center [223, 94] width 215 height 17
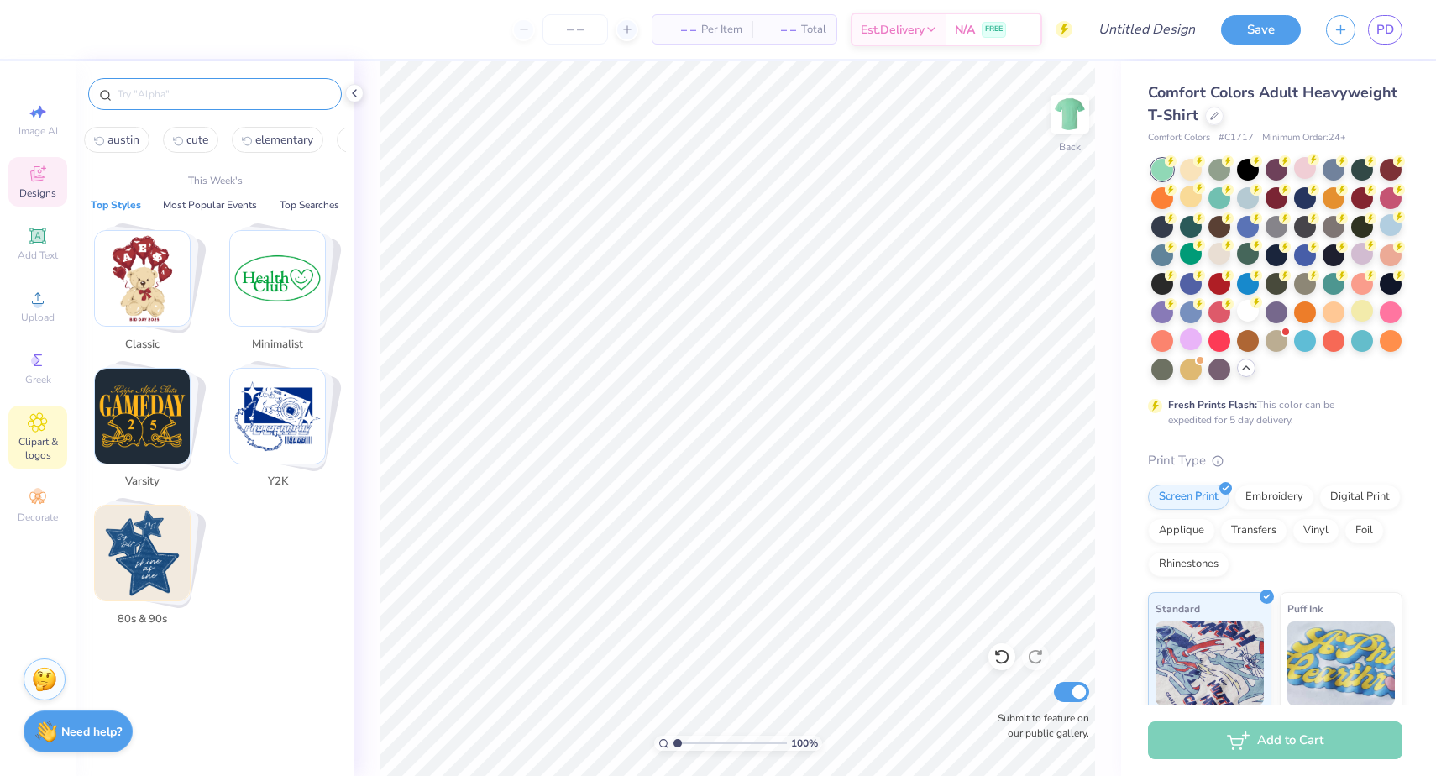
click at [34, 449] on span "Clipart & logos" at bounding box center [37, 448] width 59 height 27
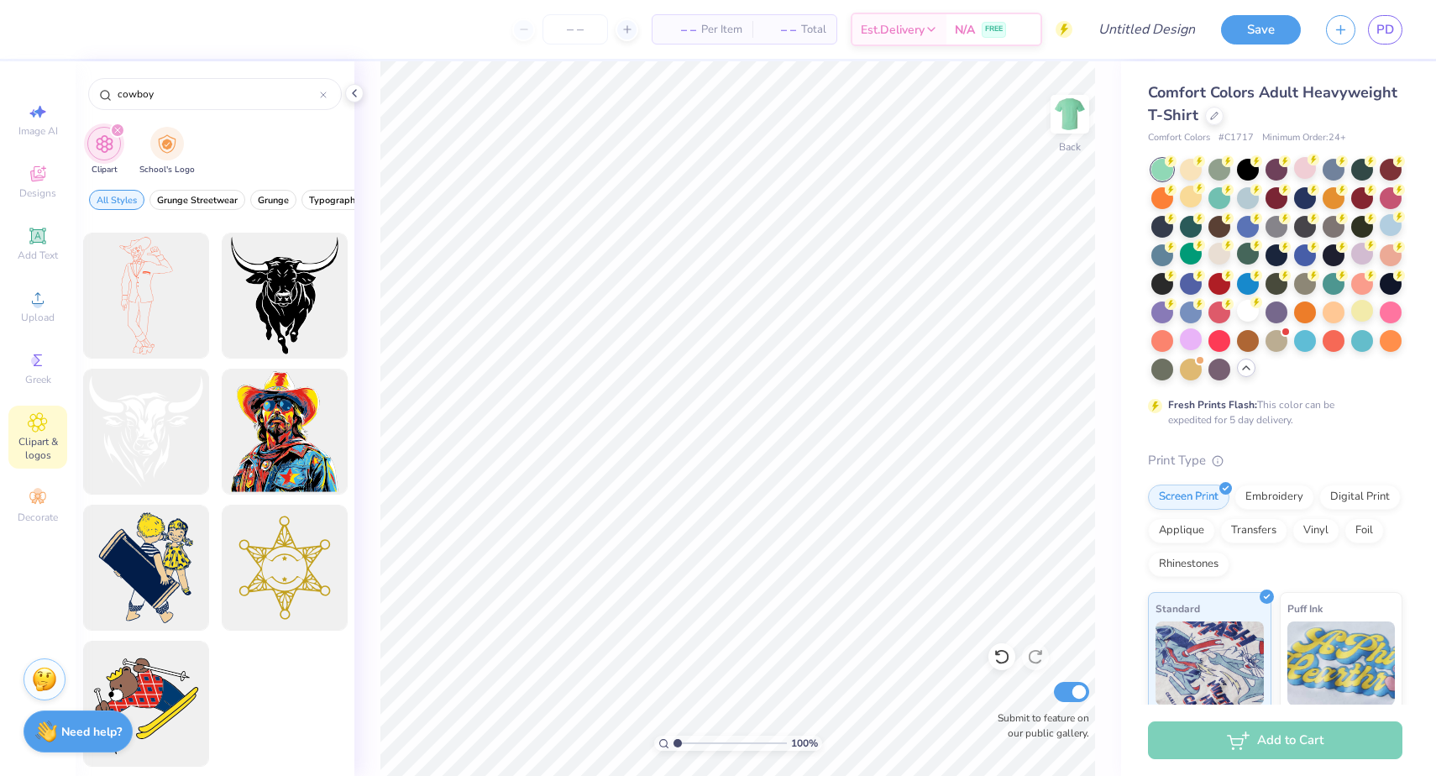
scroll to position [4343, 0]
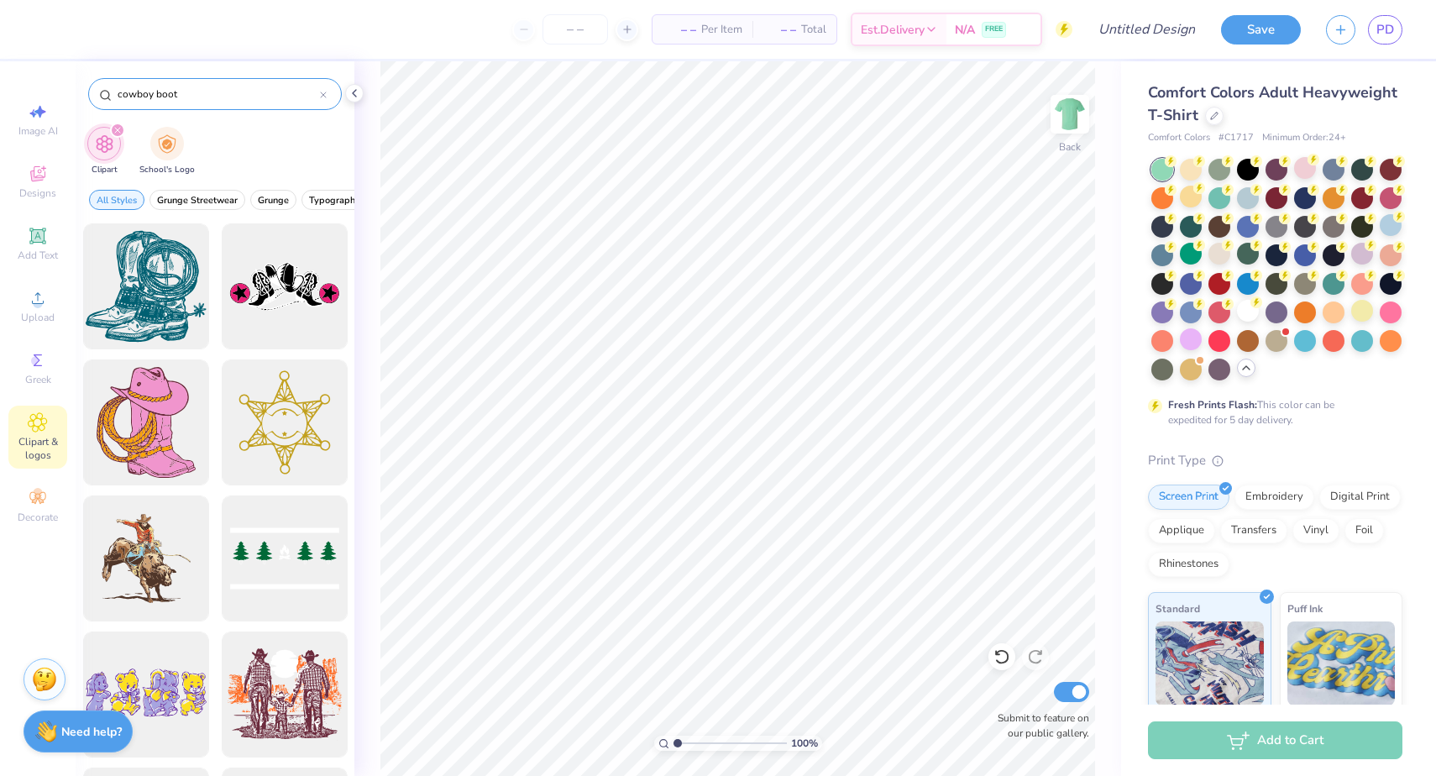
type input "cowboy boots"
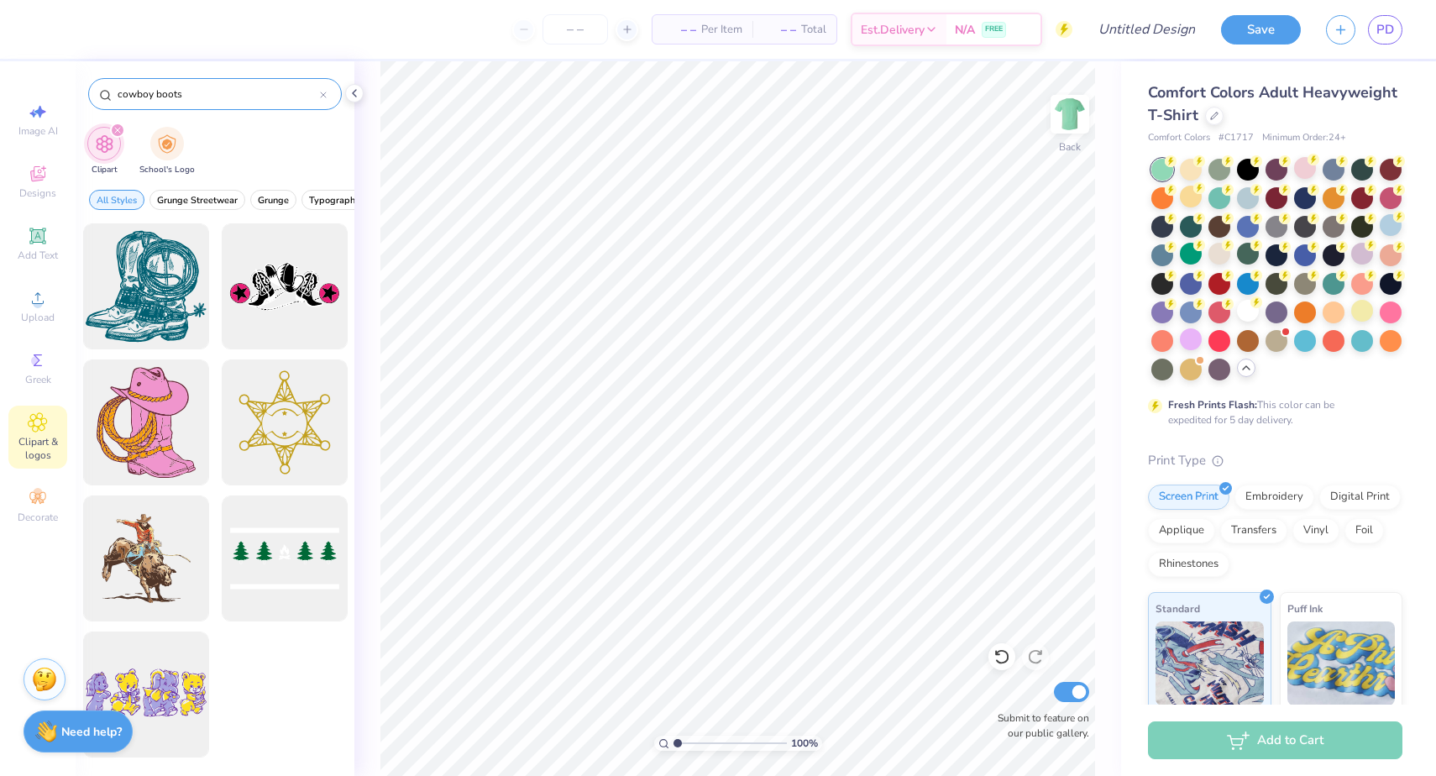
click at [317, 92] on input "cowboy boots" at bounding box center [218, 94] width 204 height 17
click at [322, 93] on icon at bounding box center [323, 95] width 7 height 7
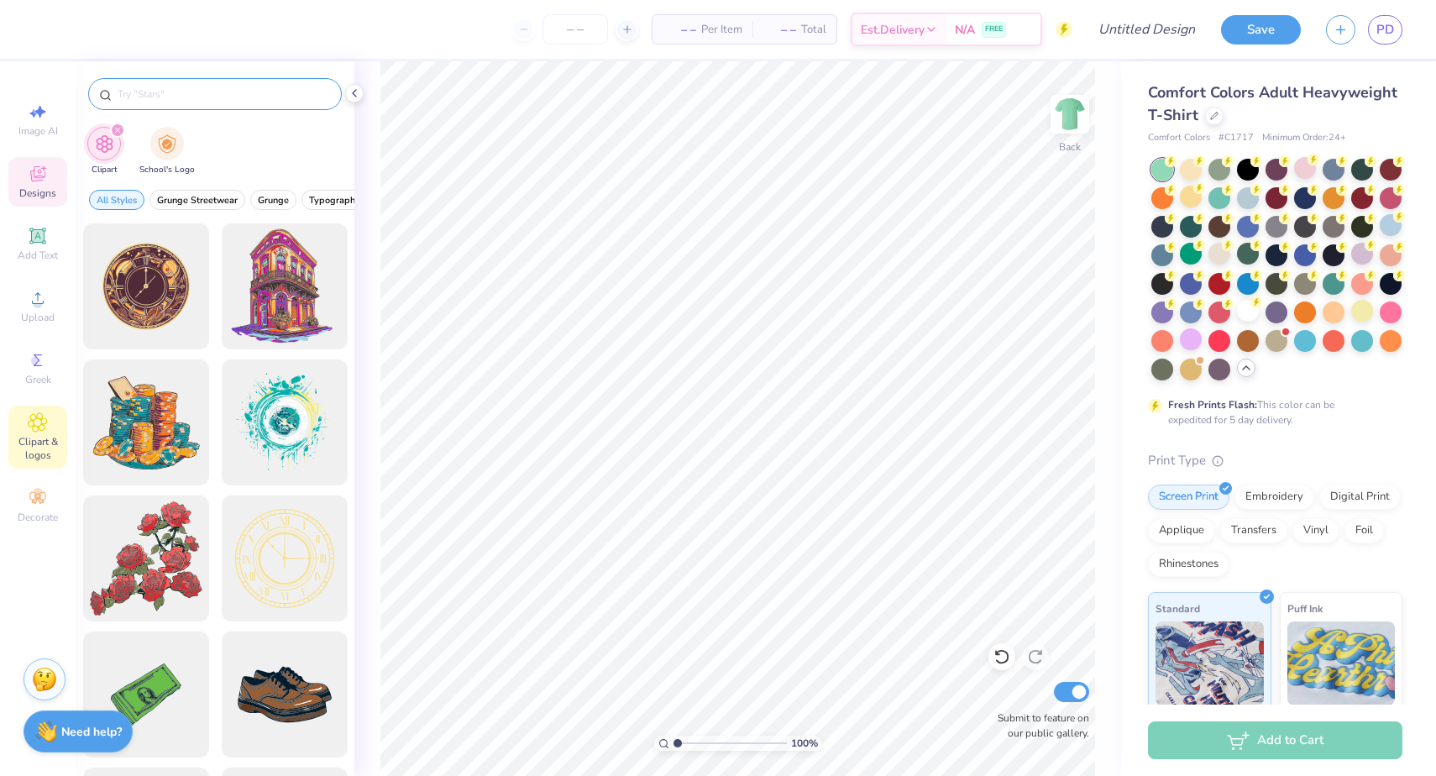
click at [39, 177] on icon at bounding box center [37, 173] width 15 height 15
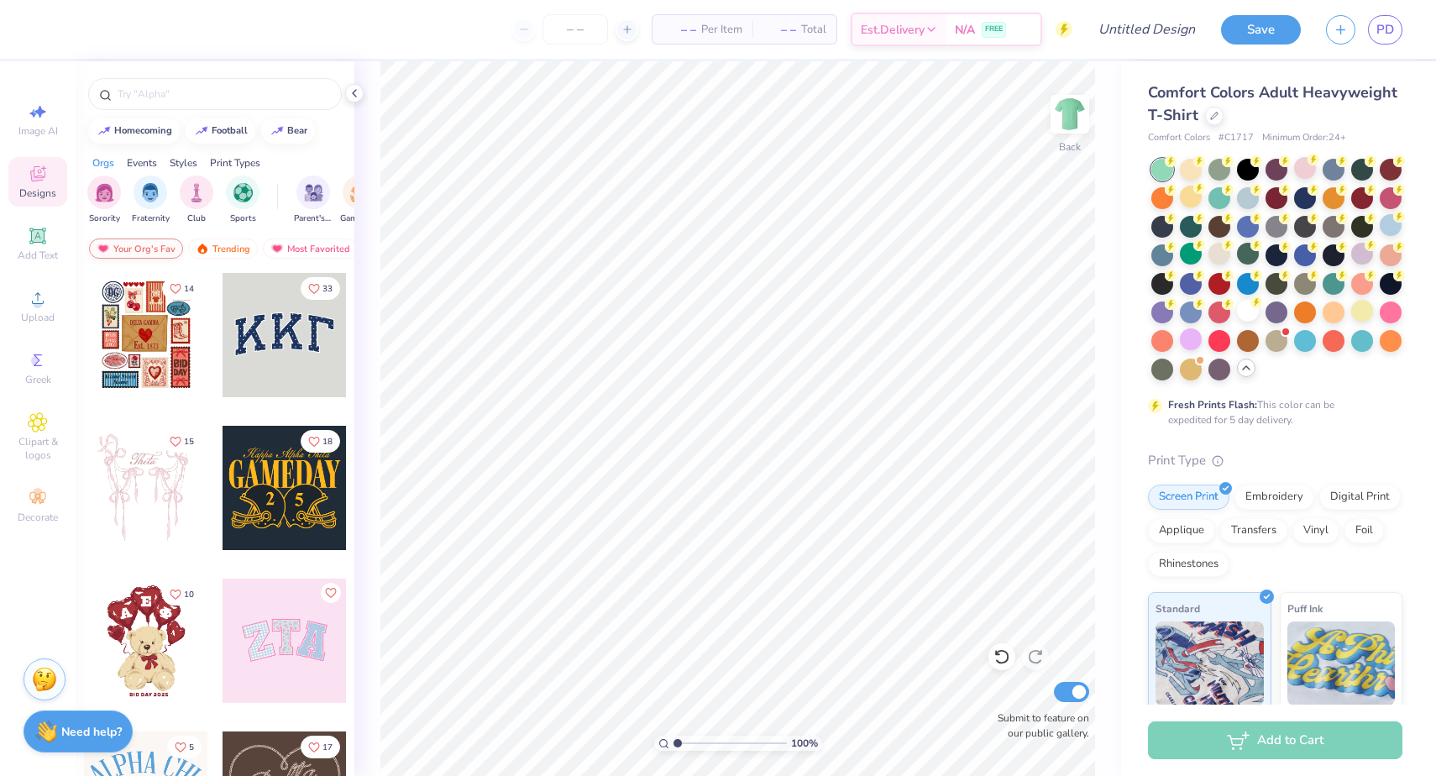
click at [155, 253] on div "Your Org's Fav" at bounding box center [136, 248] width 94 height 20
click at [285, 253] on div "Most Favorited" at bounding box center [310, 248] width 95 height 20
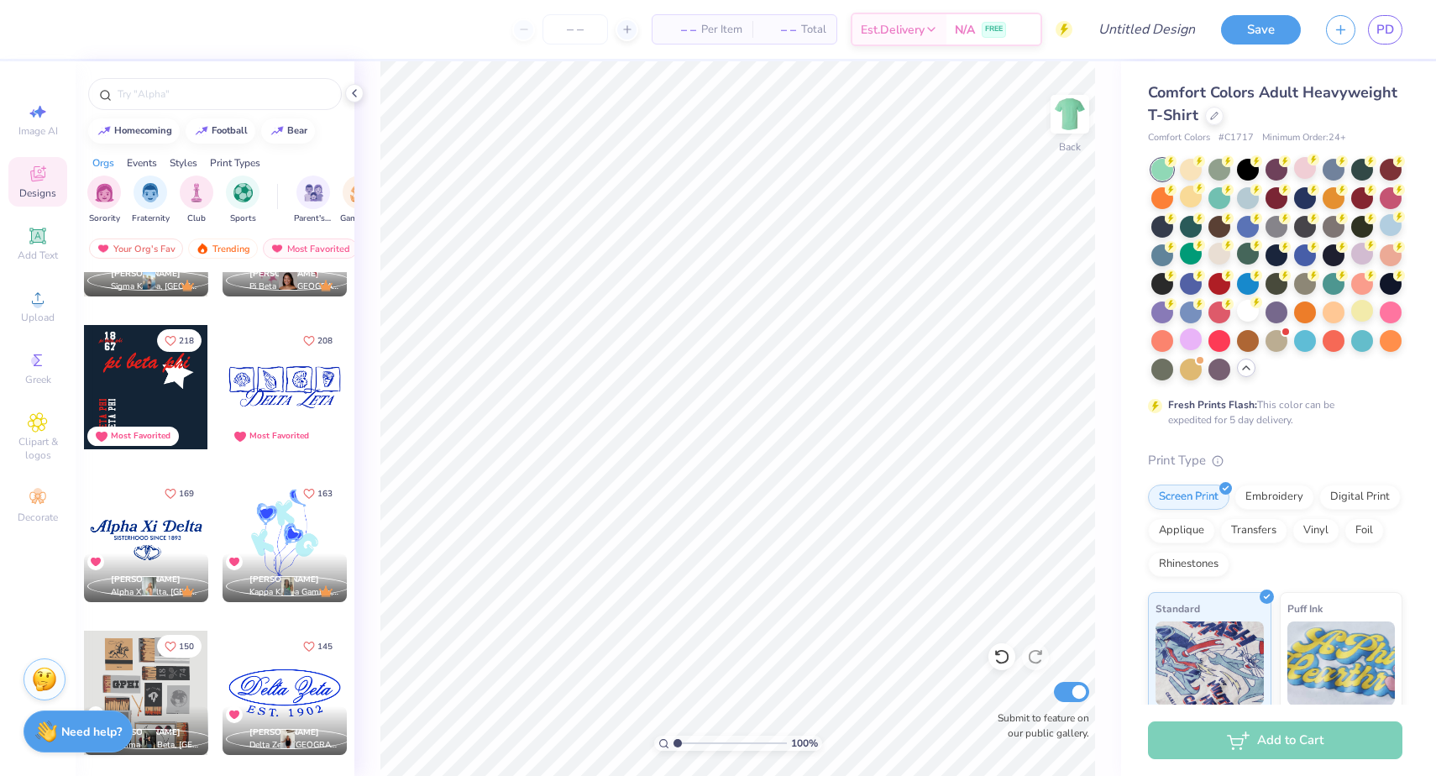
scroll to position [407, 0]
type input "12.43"
type input "14.61"
type input "11.40"
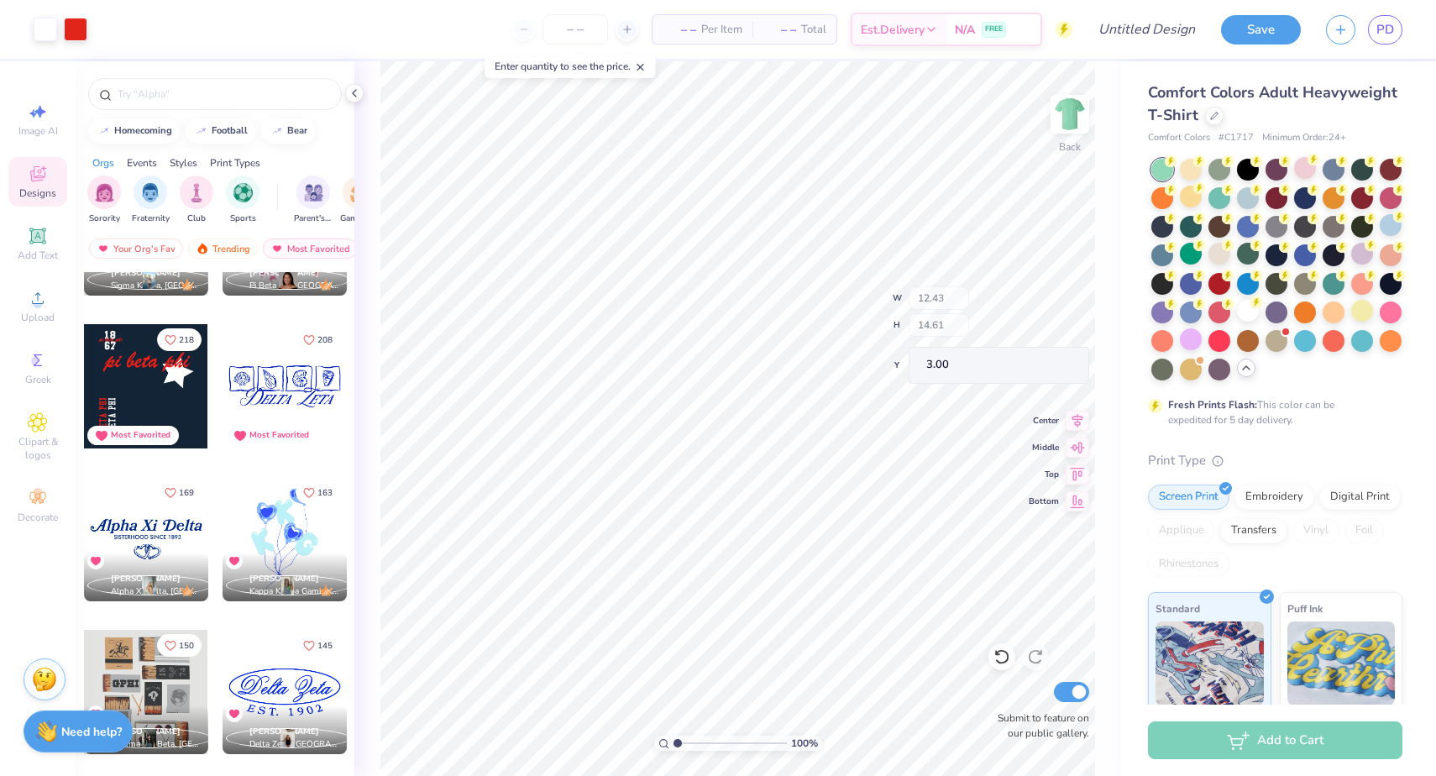
type input "2.64"
type input "5.81"
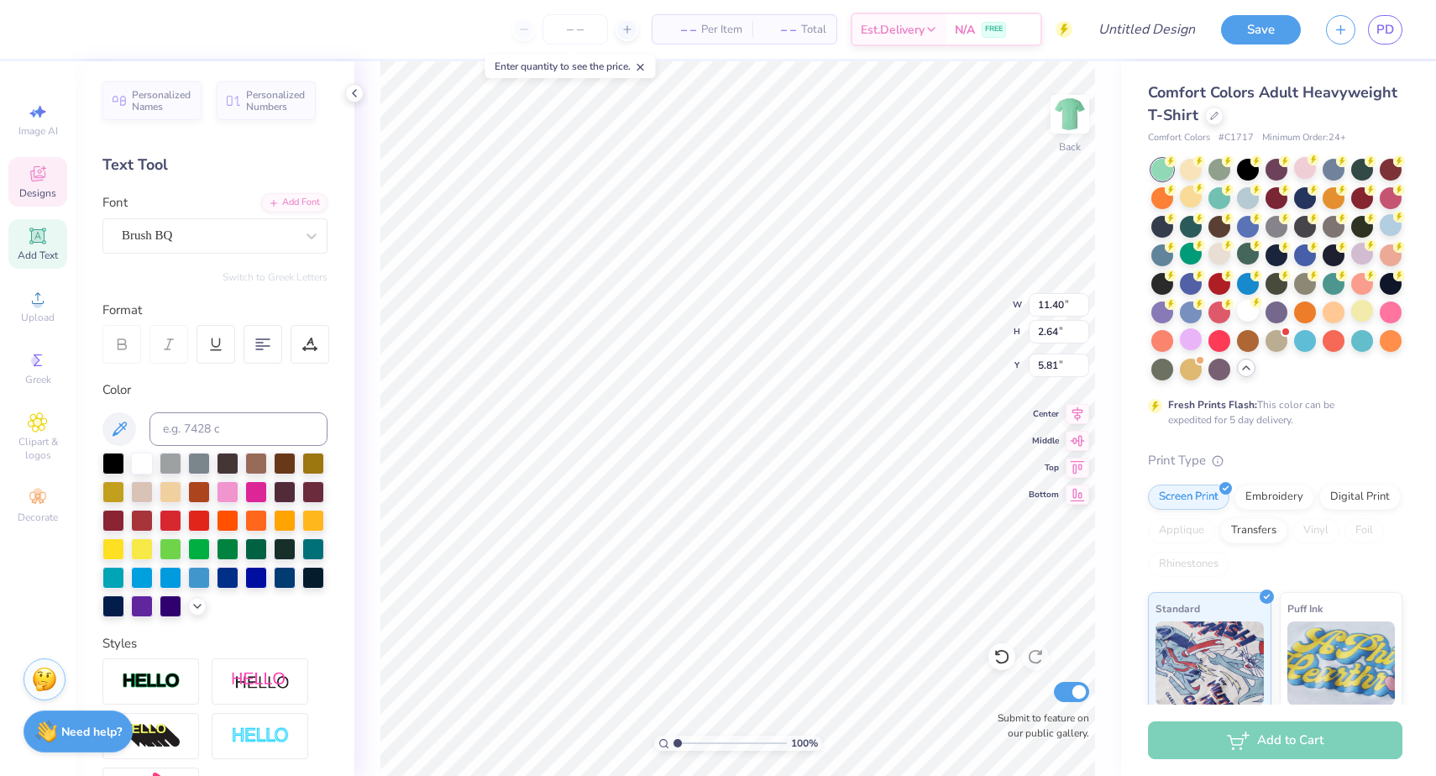
scroll to position [0, 5]
type textarea "[GEOGRAPHIC_DATA]"
type textarea "Staff"
type input "1.33"
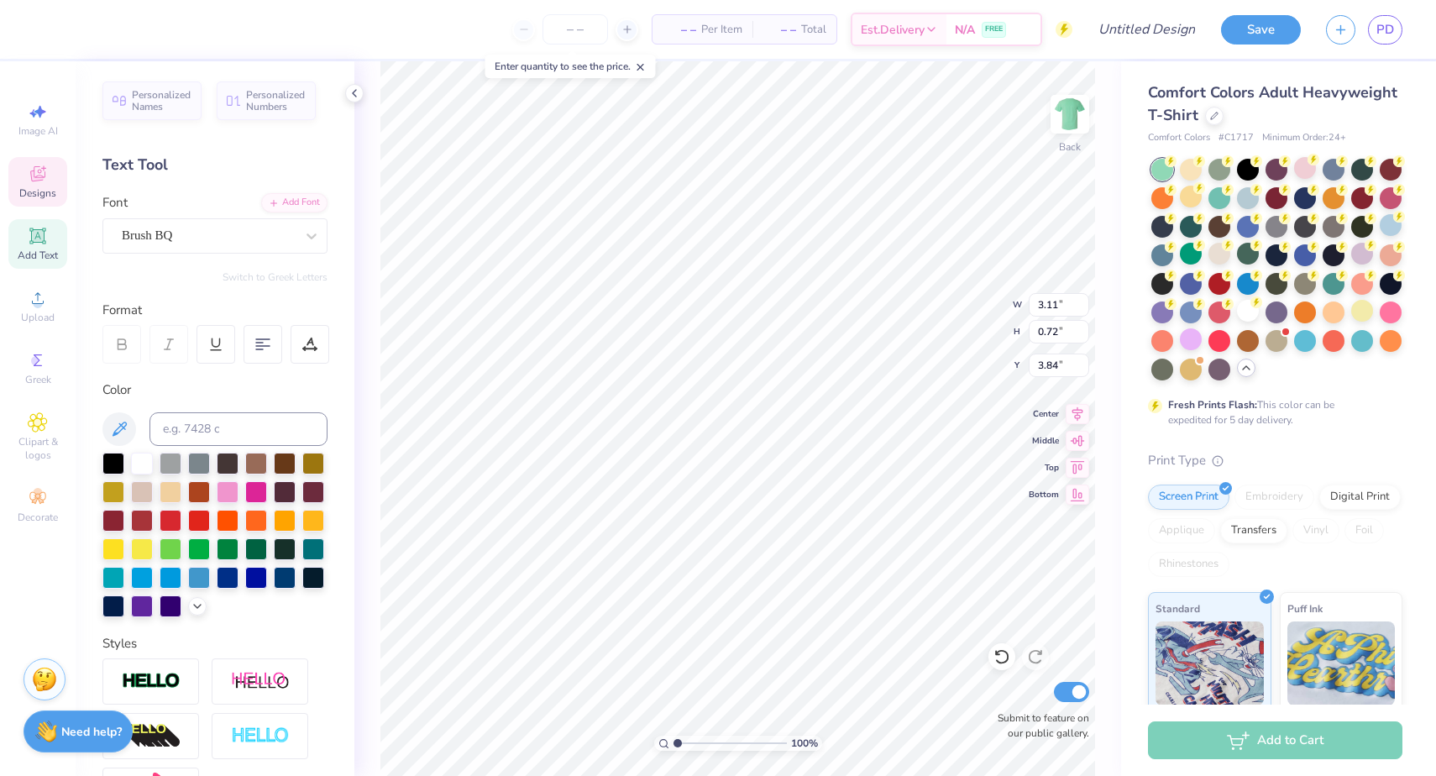
type input "1.07"
type input "3.00"
type textarea "19"
type input "1.44"
type input "4.41"
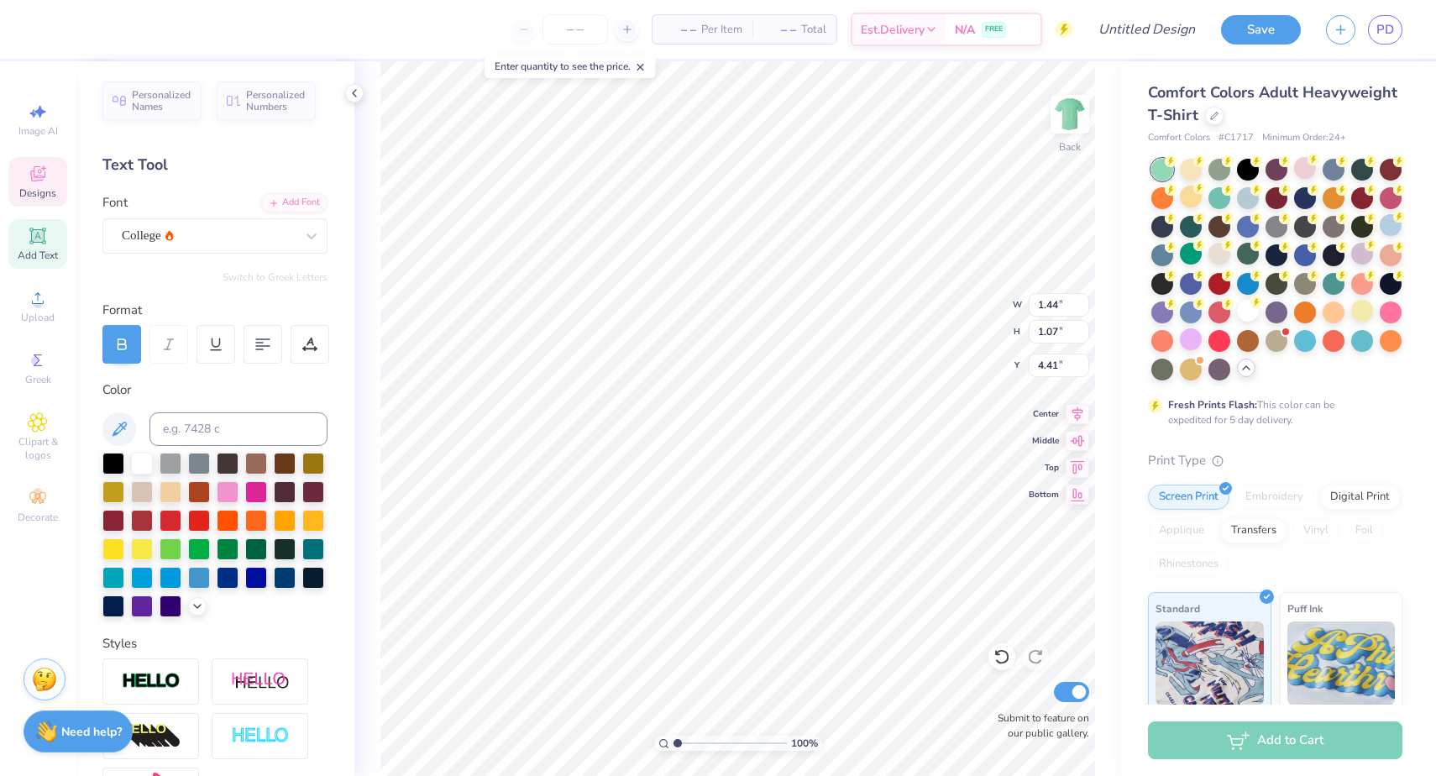
type textarea "51"
type textarea "20"
type input "4.41"
type textarea "25"
type input "0.92"
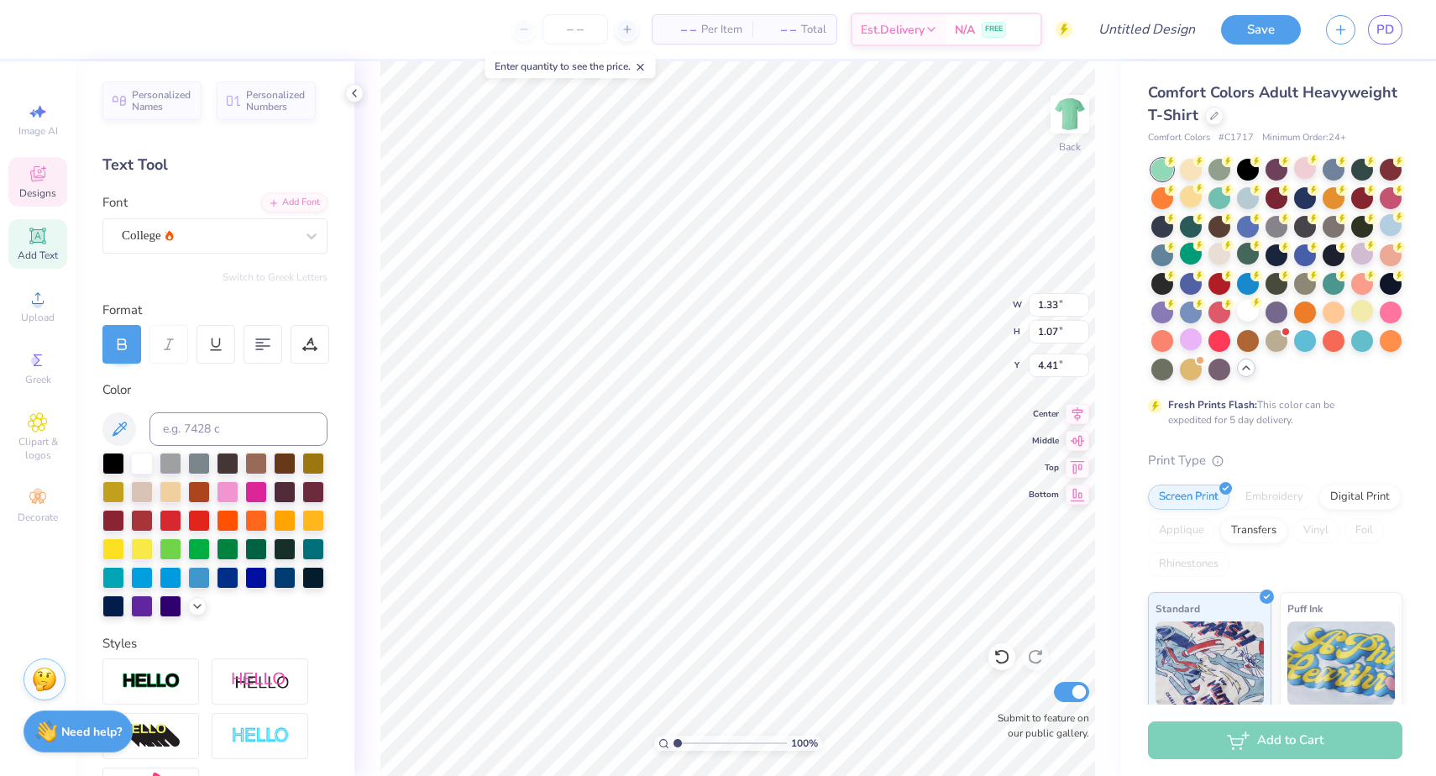
type input "5.77"
type input "11.84"
type textarea "[GEOGRAPHIC_DATA]"
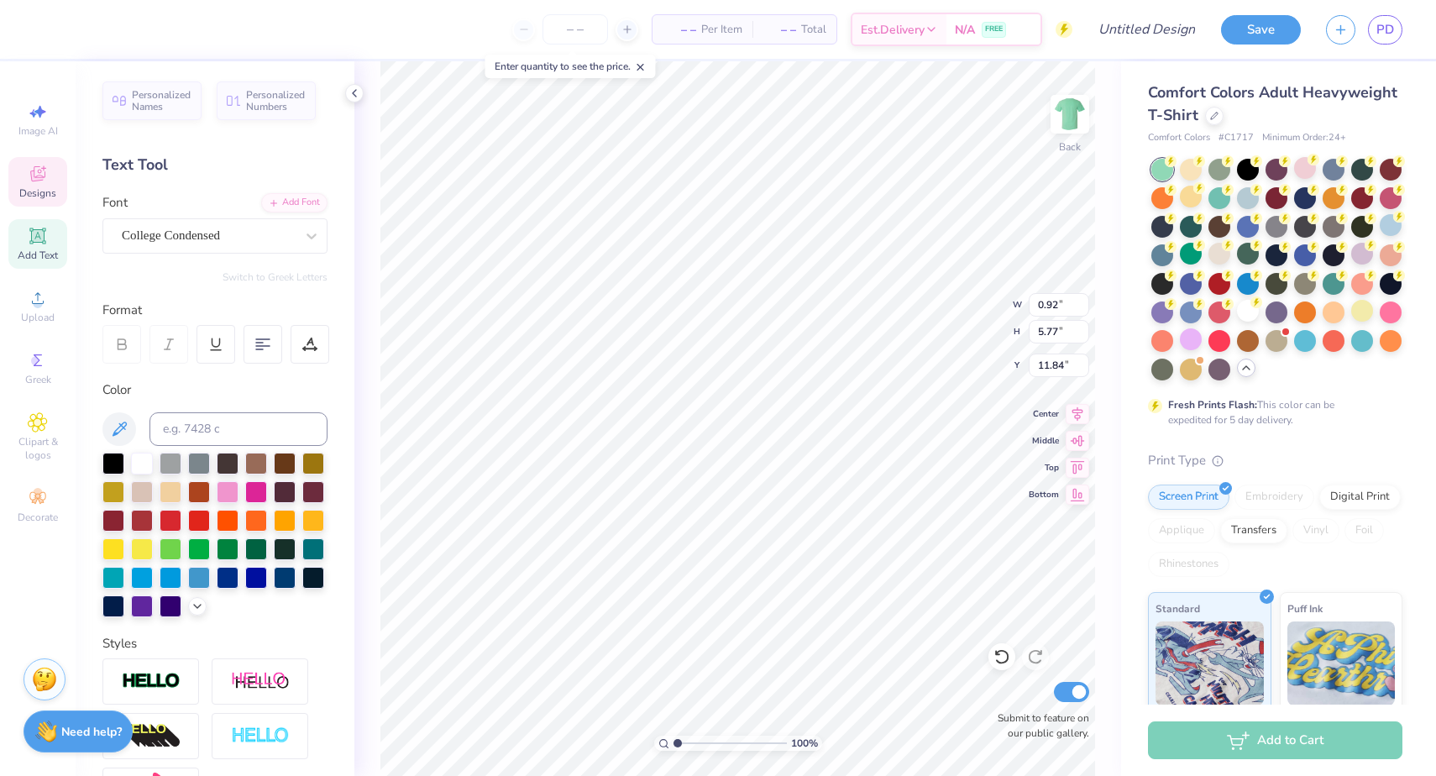
type textarea "[GEOGRAPHIC_DATA]"
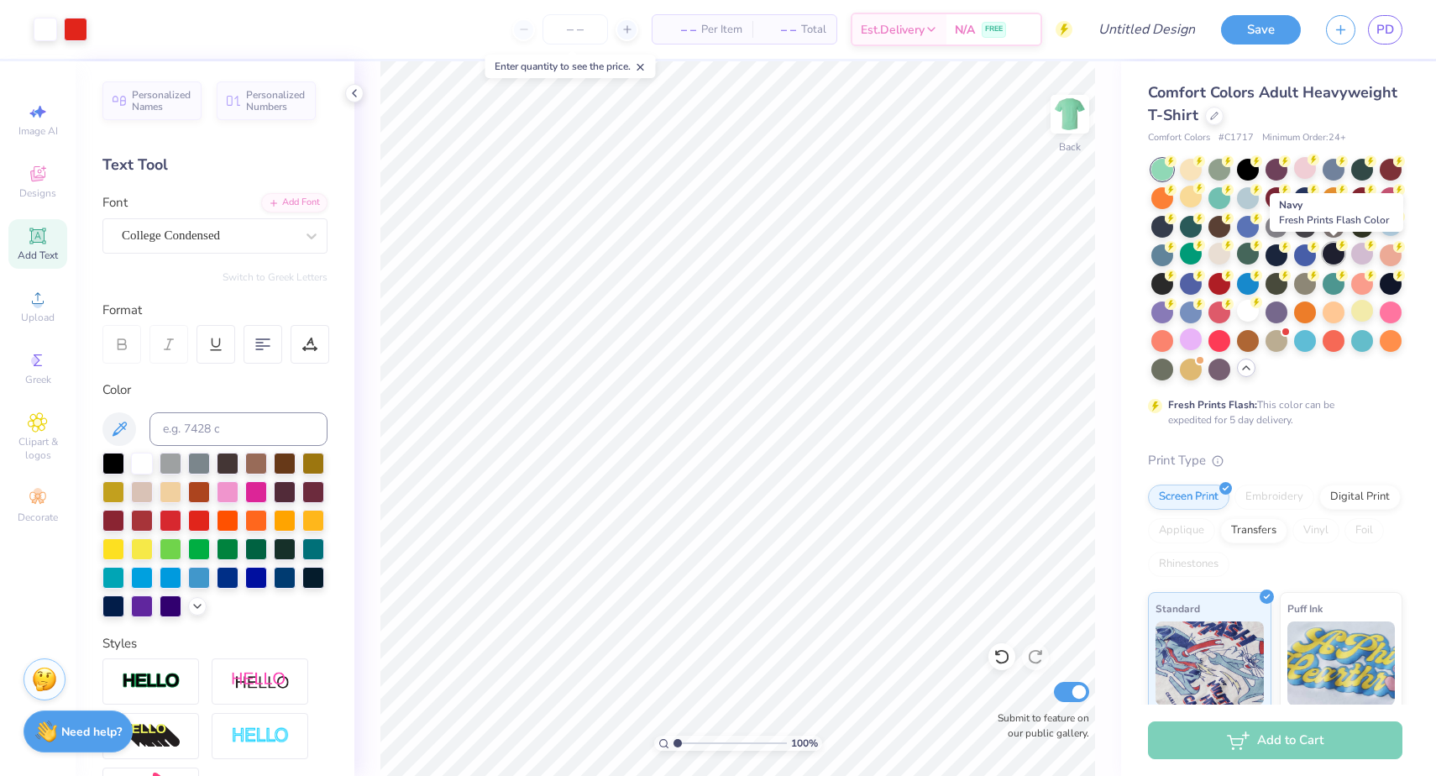
click at [1326, 252] on div at bounding box center [1333, 254] width 22 height 22
click at [1395, 229] on div at bounding box center [1390, 225] width 22 height 22
click at [197, 606] on icon at bounding box center [197, 604] width 13 height 13
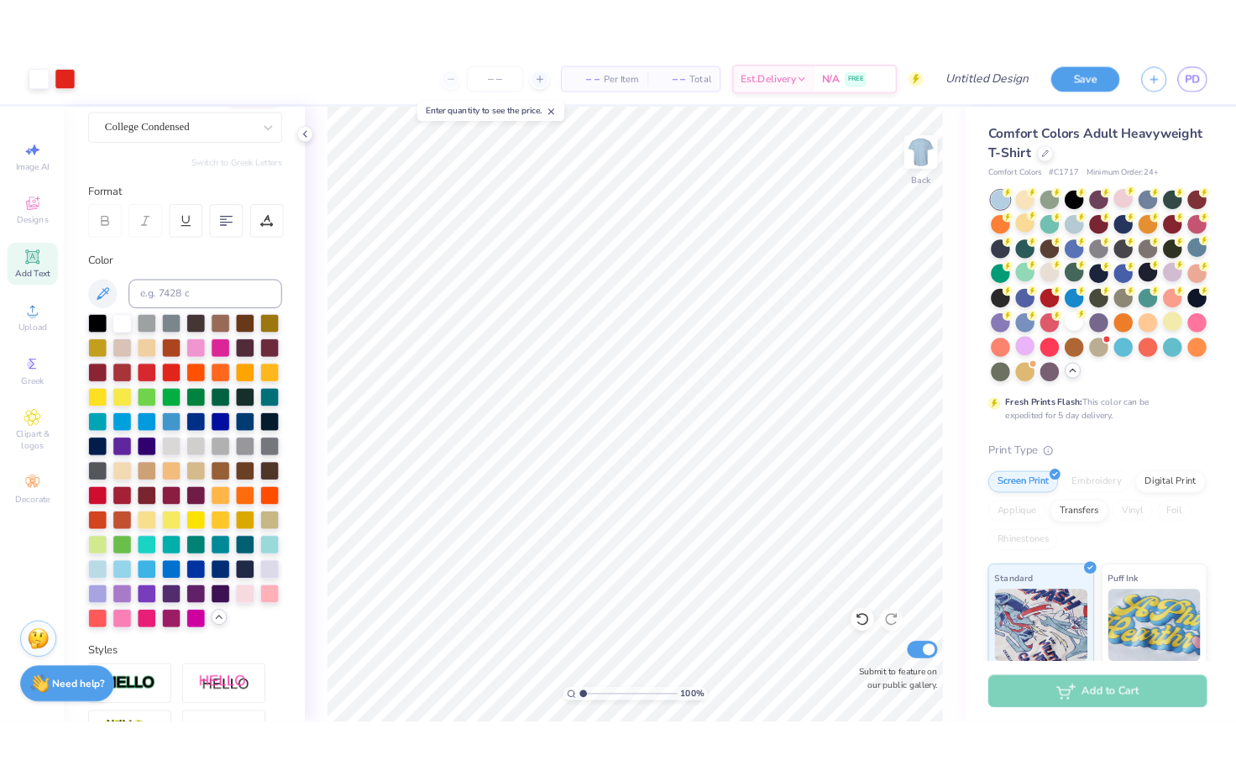
scroll to position [155, 0]
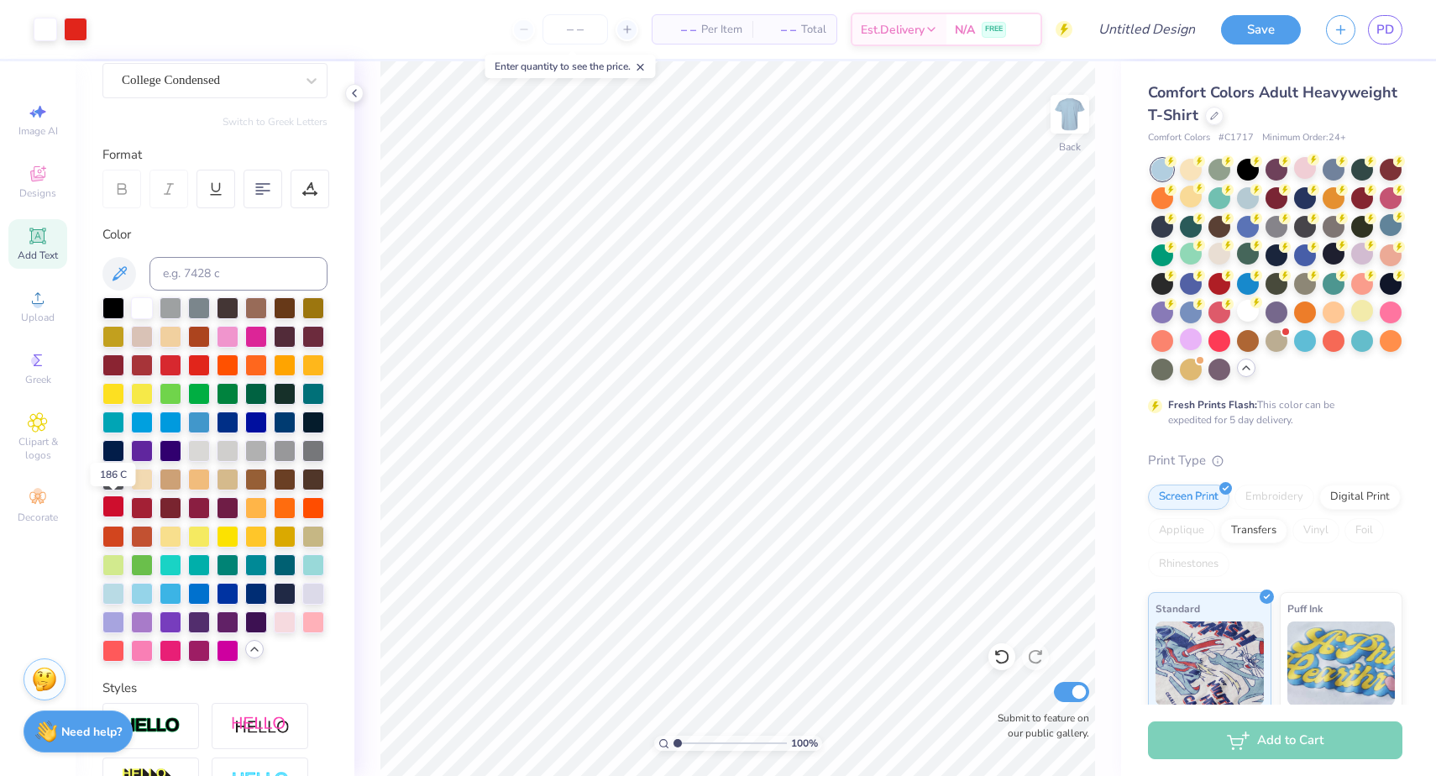
click at [113, 510] on div at bounding box center [113, 506] width 22 height 22
click at [1002, 654] on icon at bounding box center [1001, 656] width 17 height 17
click at [1330, 254] on div at bounding box center [1333, 254] width 22 height 22
click at [1162, 289] on div at bounding box center [1162, 282] width 22 height 22
click at [1162, 249] on div at bounding box center [1162, 254] width 22 height 22
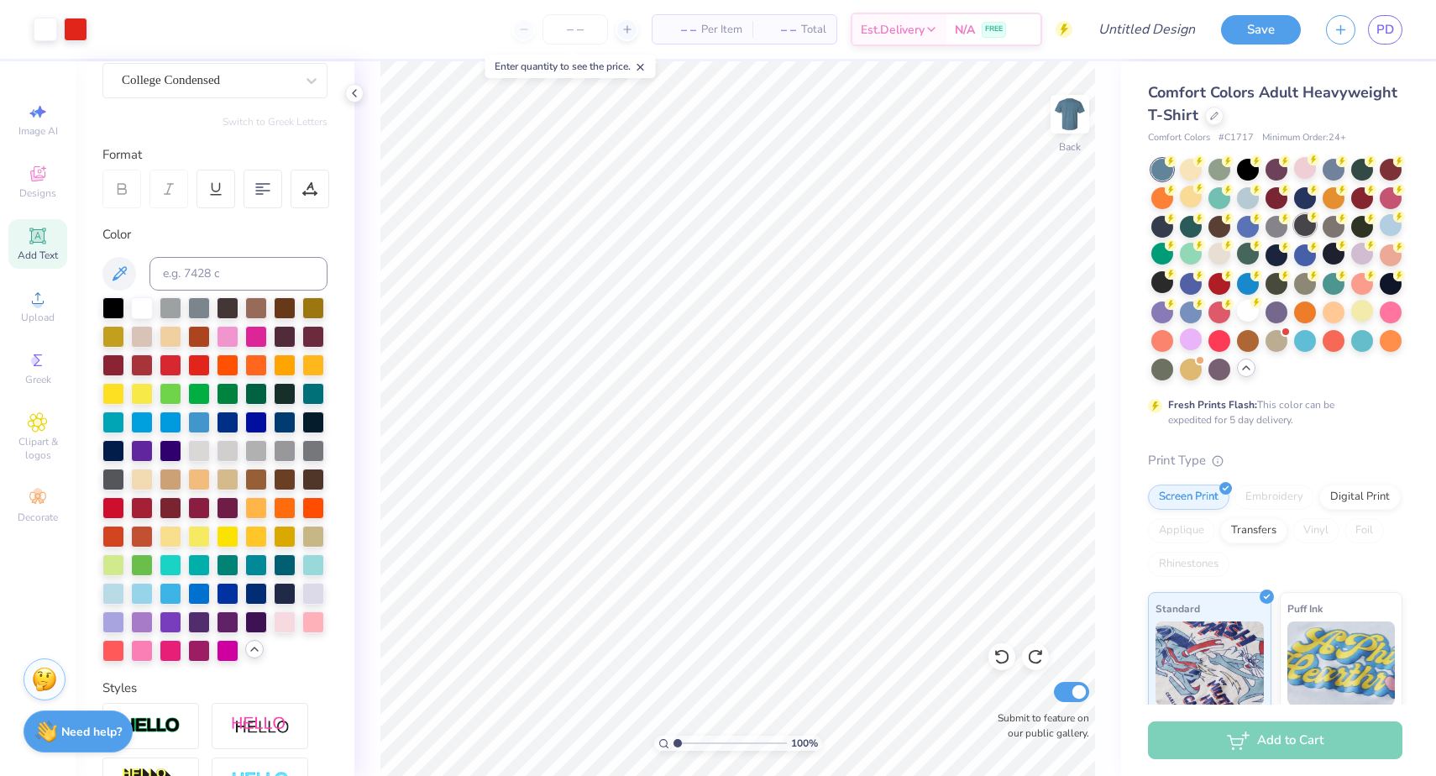
click at [1301, 218] on div at bounding box center [1305, 225] width 22 height 22
click at [1328, 257] on div at bounding box center [1333, 254] width 22 height 22
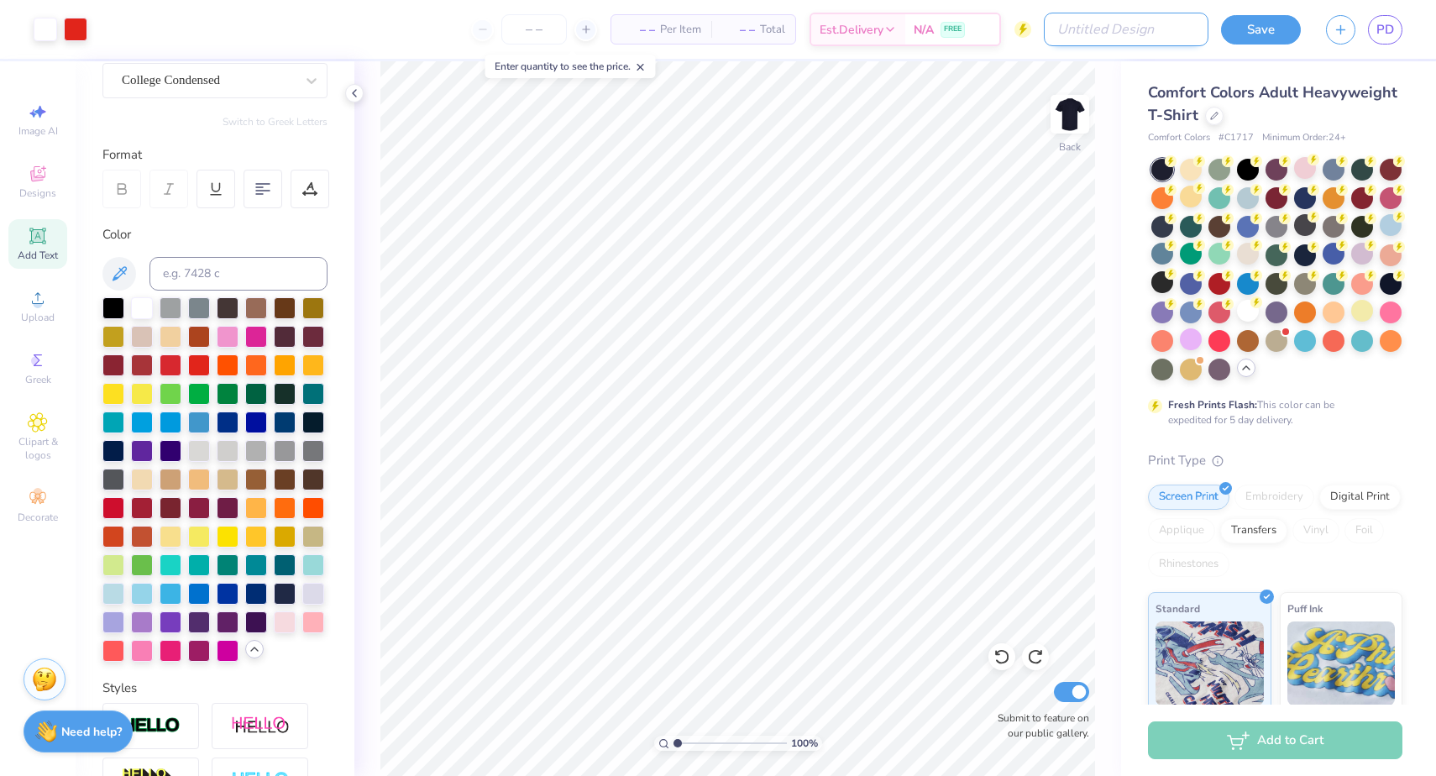
click at [1151, 18] on input "Design Title" at bounding box center [1126, 30] width 165 height 34
type input "Casis Staff Shirt - Option 7"
click at [1272, 41] on button "Save" at bounding box center [1261, 27] width 80 height 29
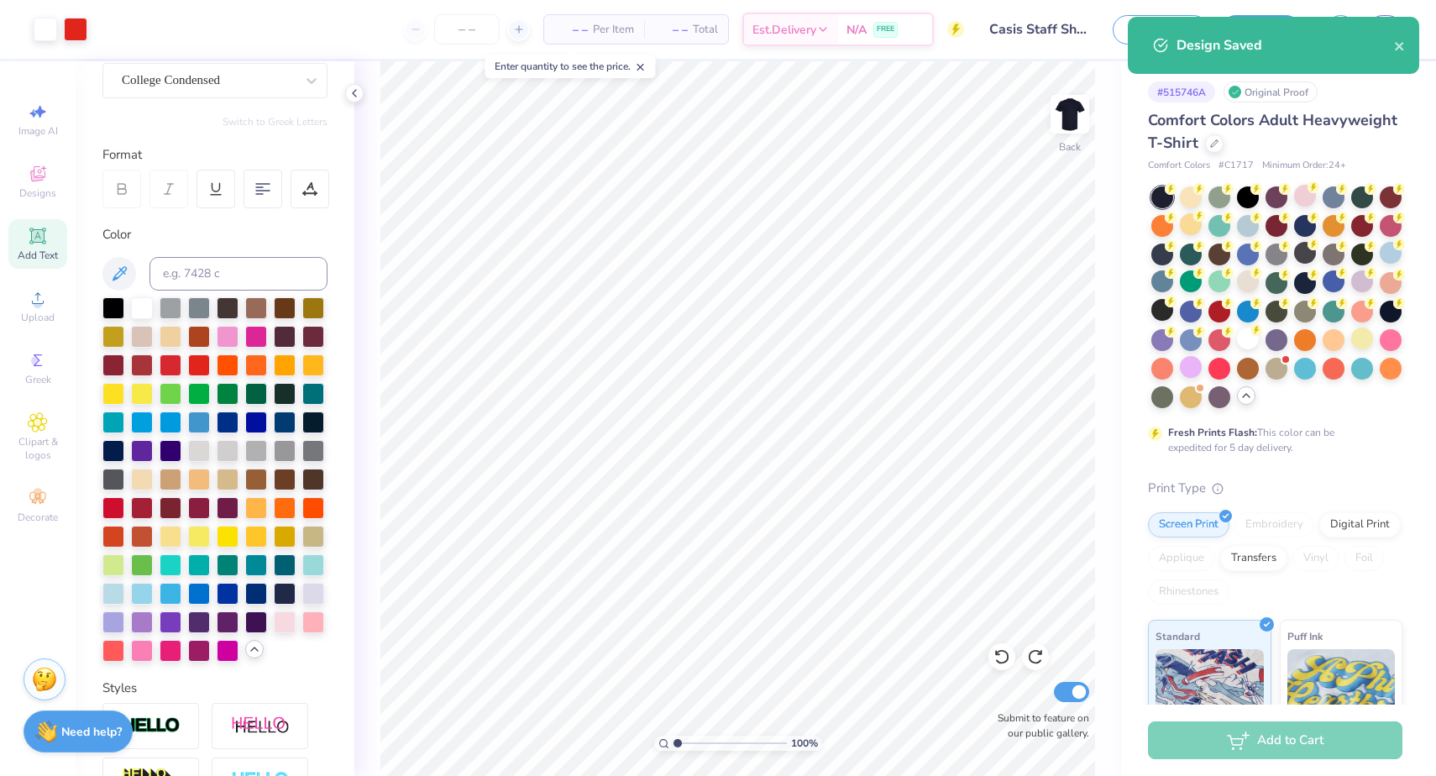
click at [1392, 46] on div "Design Saved" at bounding box center [1284, 45] width 217 height 20
click at [1398, 46] on icon "close" at bounding box center [1399, 46] width 8 height 8
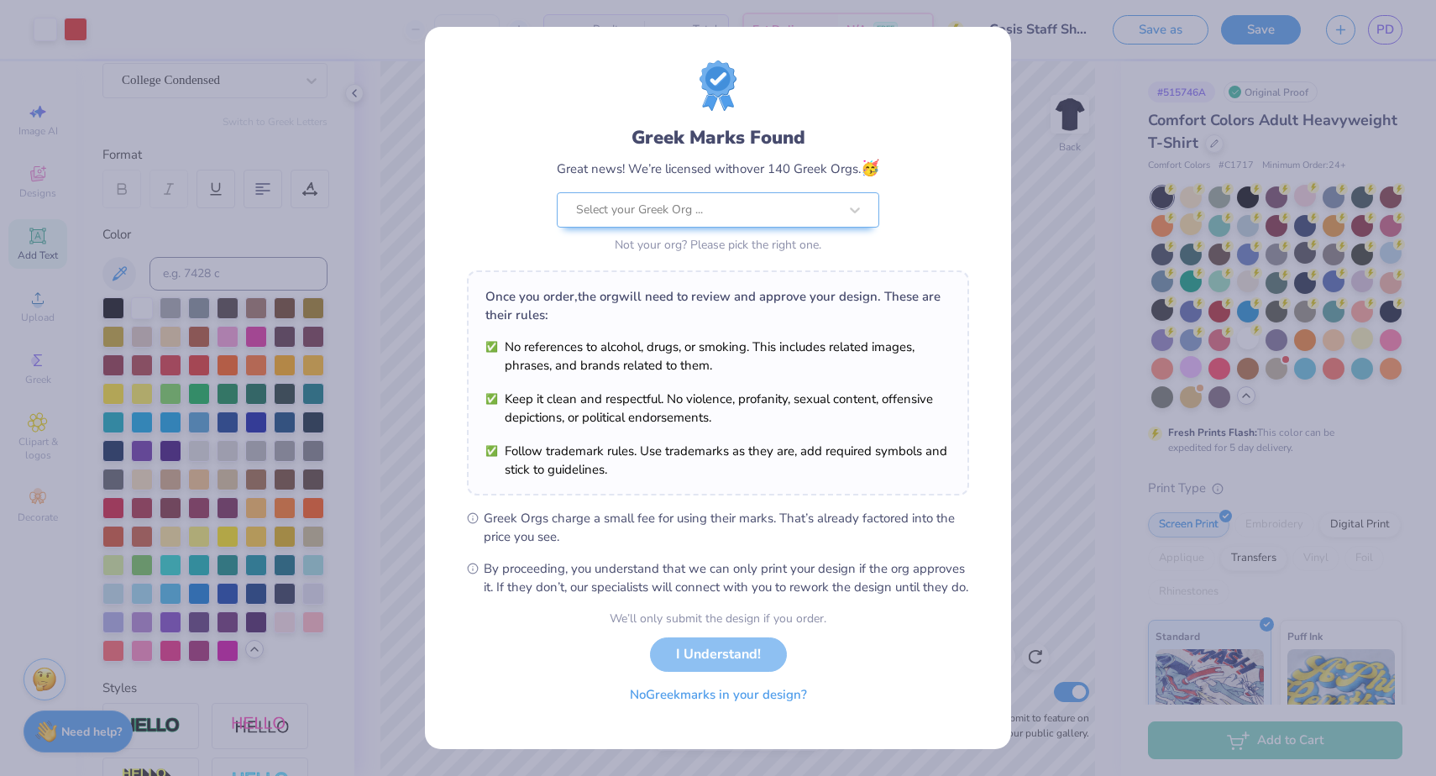
click at [762, 712] on button "No Greek marks in your design?" at bounding box center [718, 695] width 206 height 34
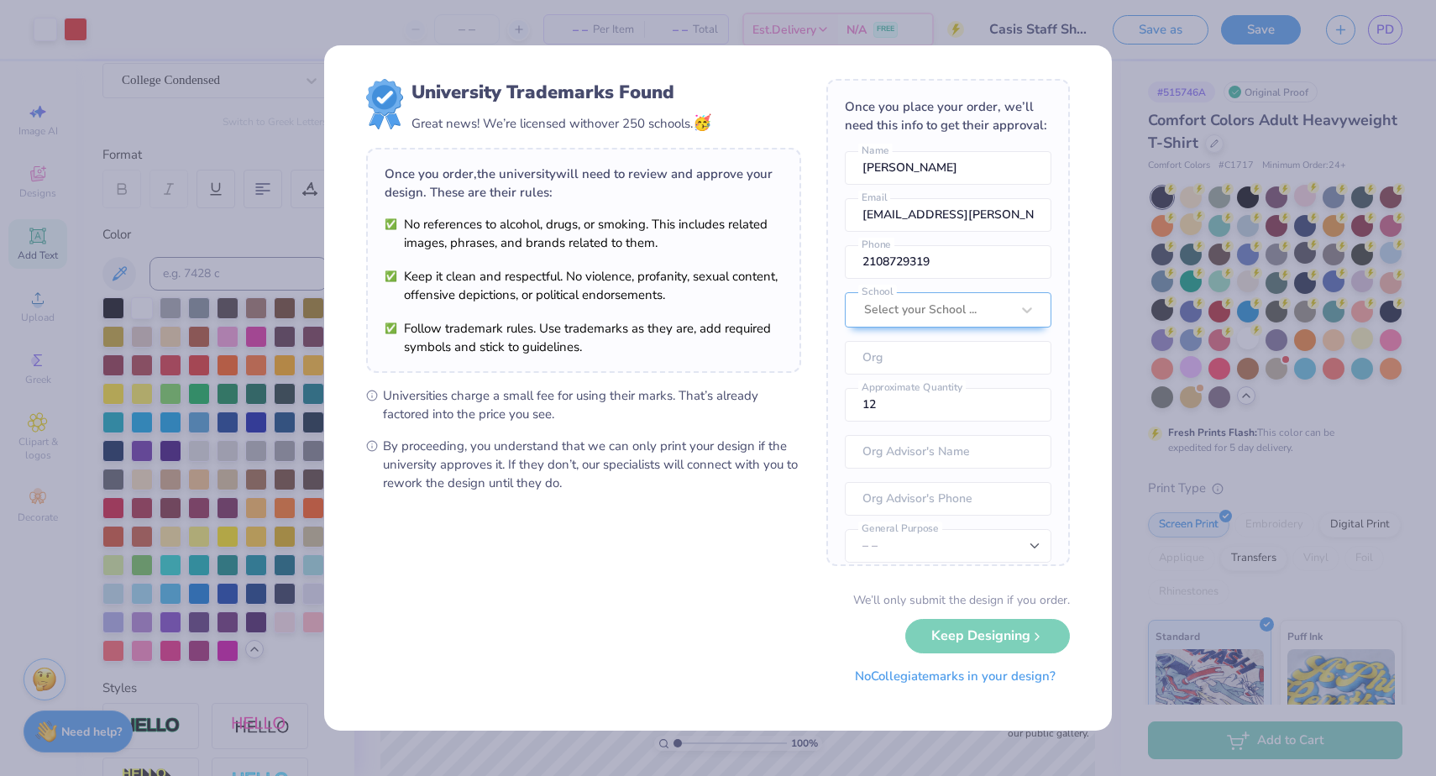
click at [899, 683] on button "No Collegiate marks in your design?" at bounding box center [954, 676] width 229 height 34
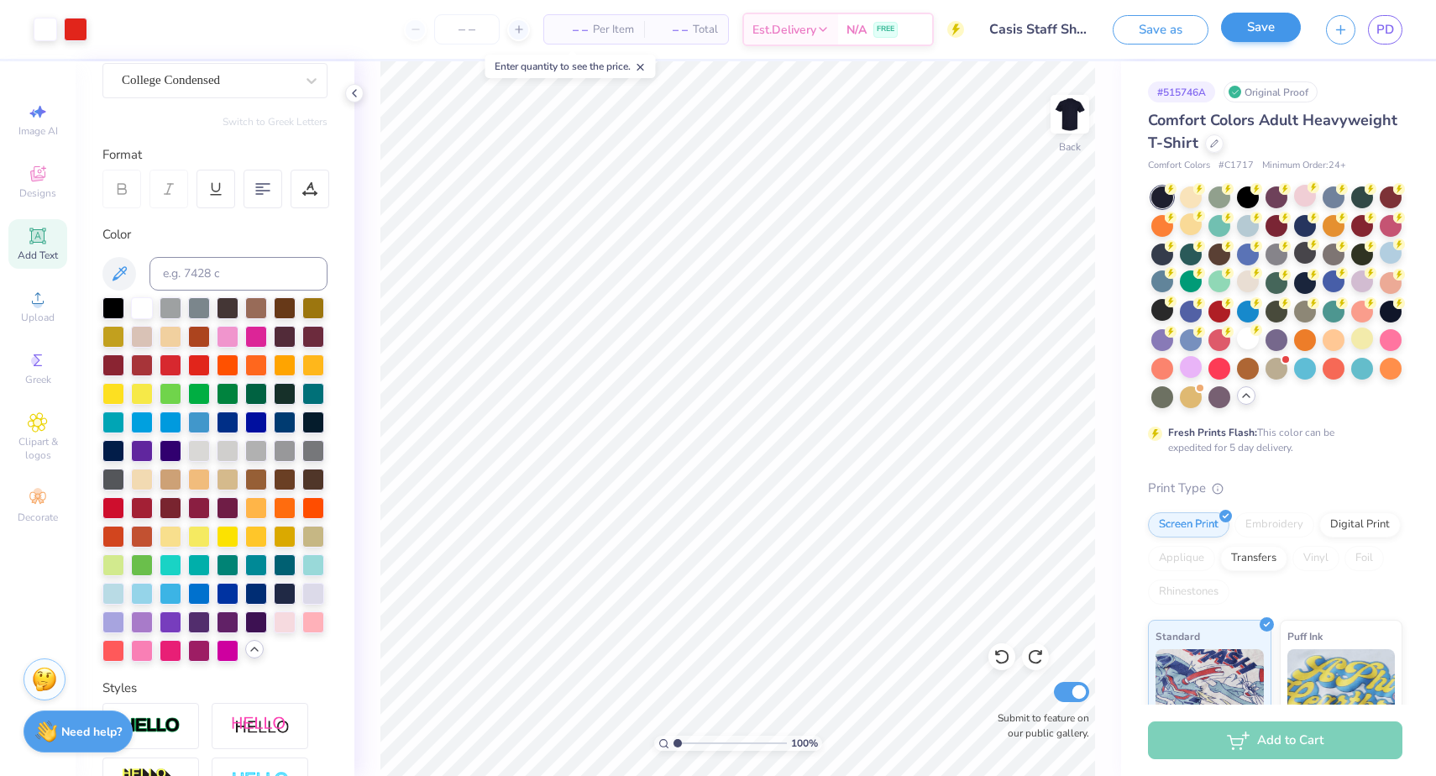
click at [1238, 29] on button "Save" at bounding box center [1261, 27] width 80 height 29
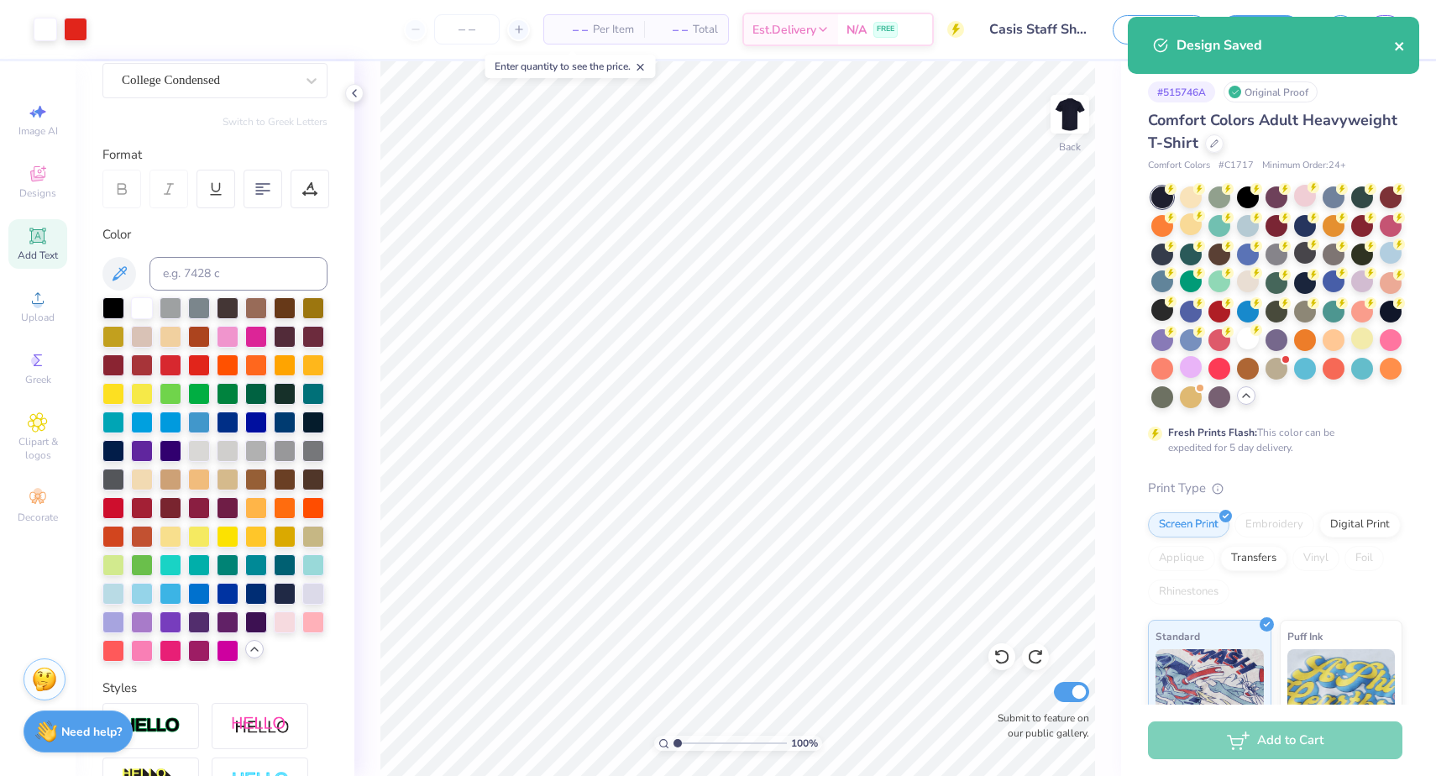
click at [1399, 49] on icon "close" at bounding box center [1400, 45] width 12 height 13
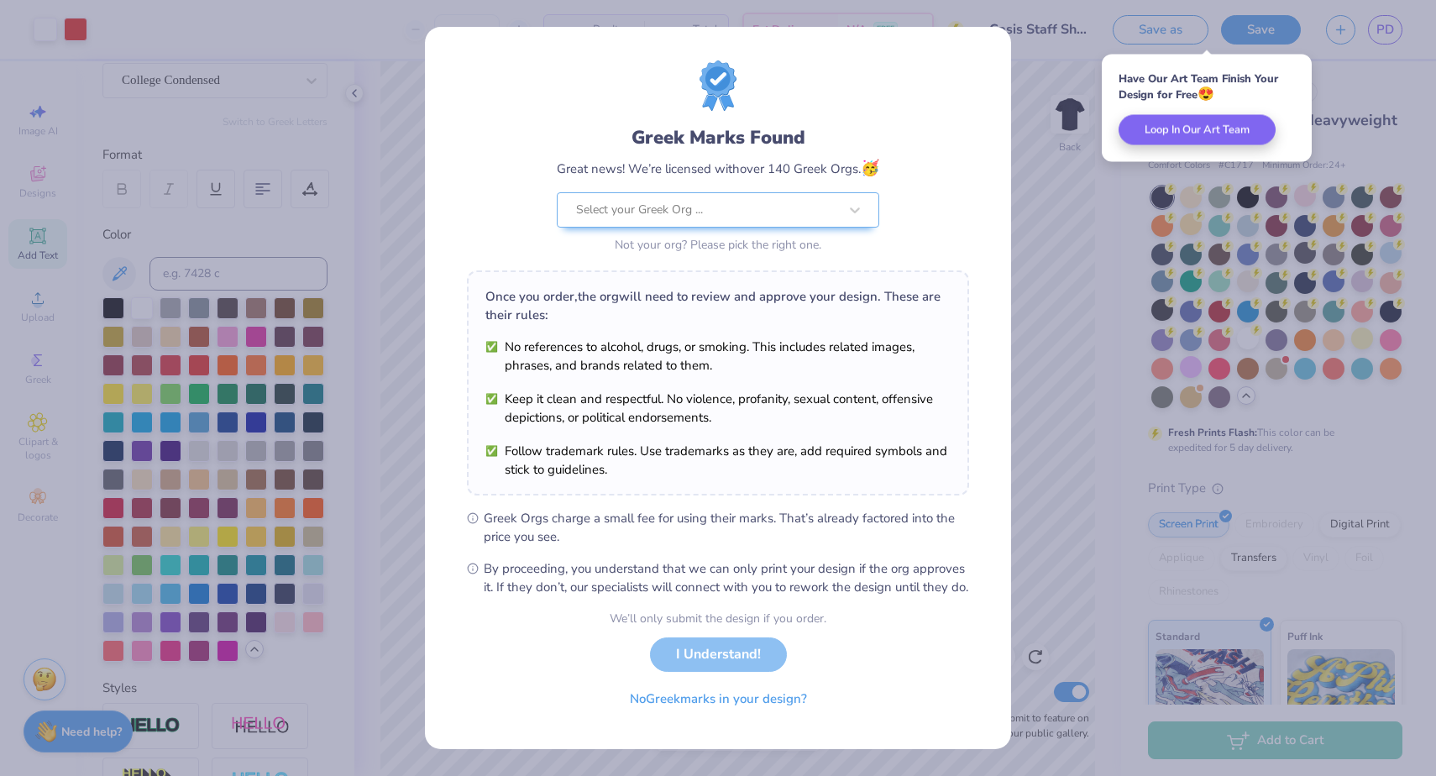
click at [699, 750] on div "Greek Marks Found Great news! We’re licensed with over 140 Greek Orgs. 🥳 Select…" at bounding box center [718, 388] width 588 height 724
click at [704, 712] on button "No Greek marks in your design?" at bounding box center [718, 695] width 206 height 34
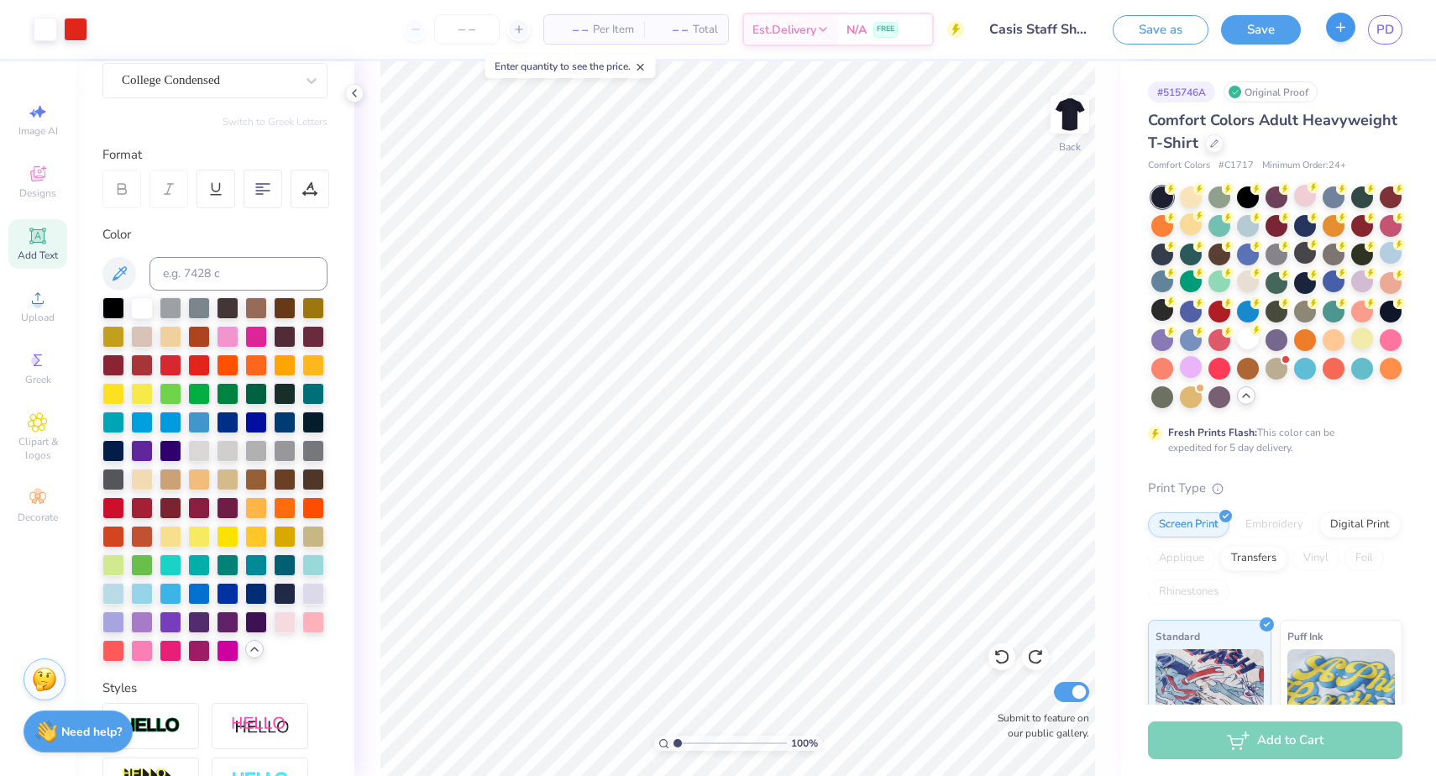
click at [1352, 38] on button "button" at bounding box center [1340, 27] width 29 height 29
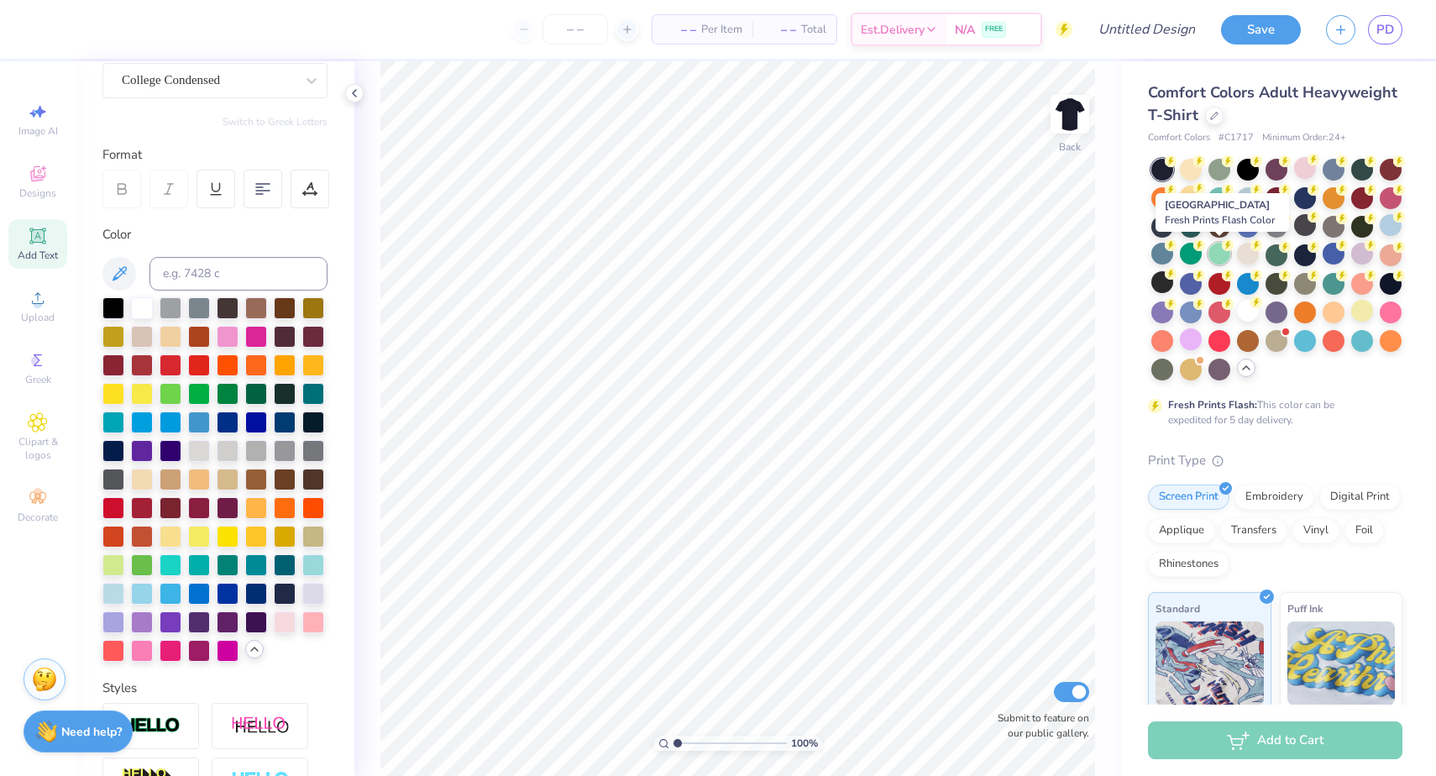
click at [1208, 250] on div at bounding box center [1219, 254] width 22 height 22
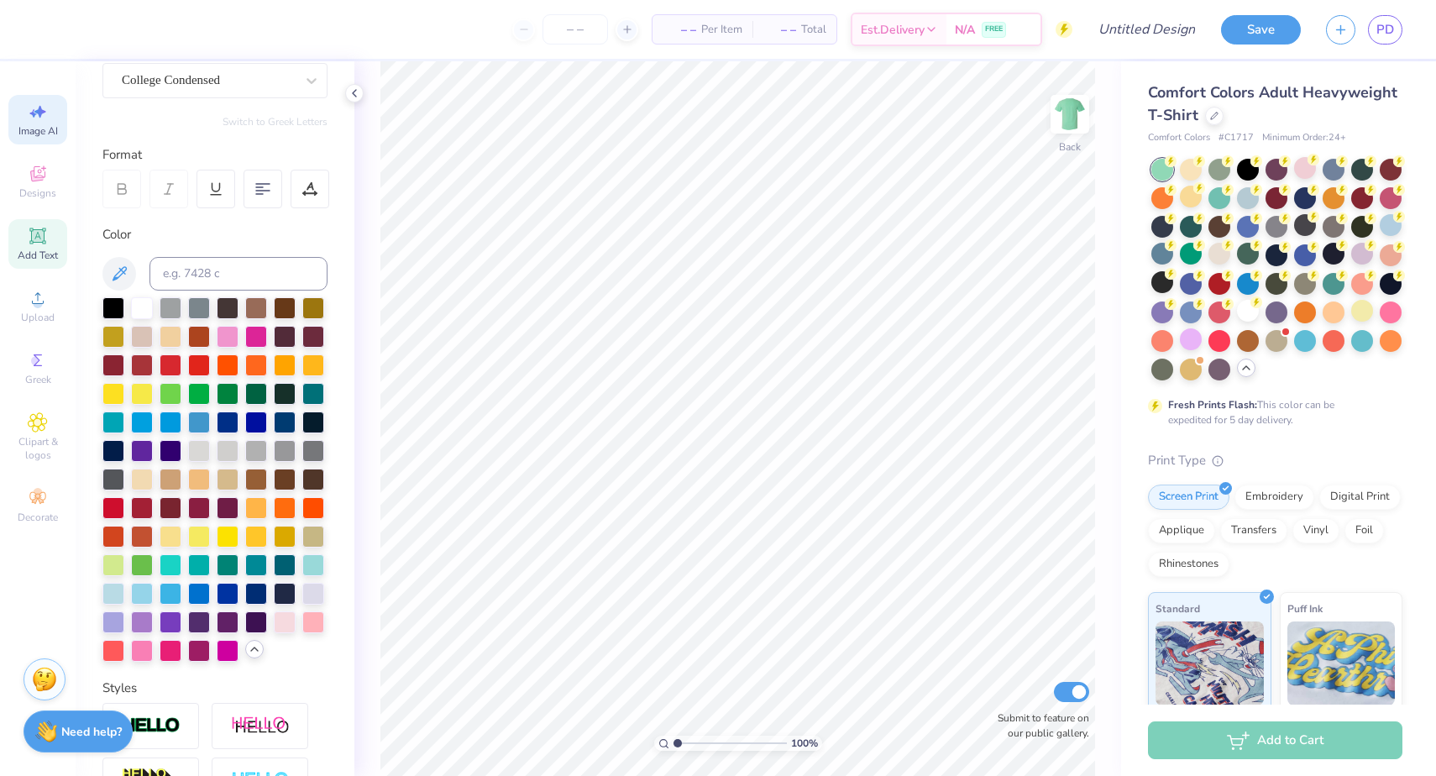
click at [27, 131] on span "Image AI" at bounding box center [37, 130] width 39 height 13
select select "4"
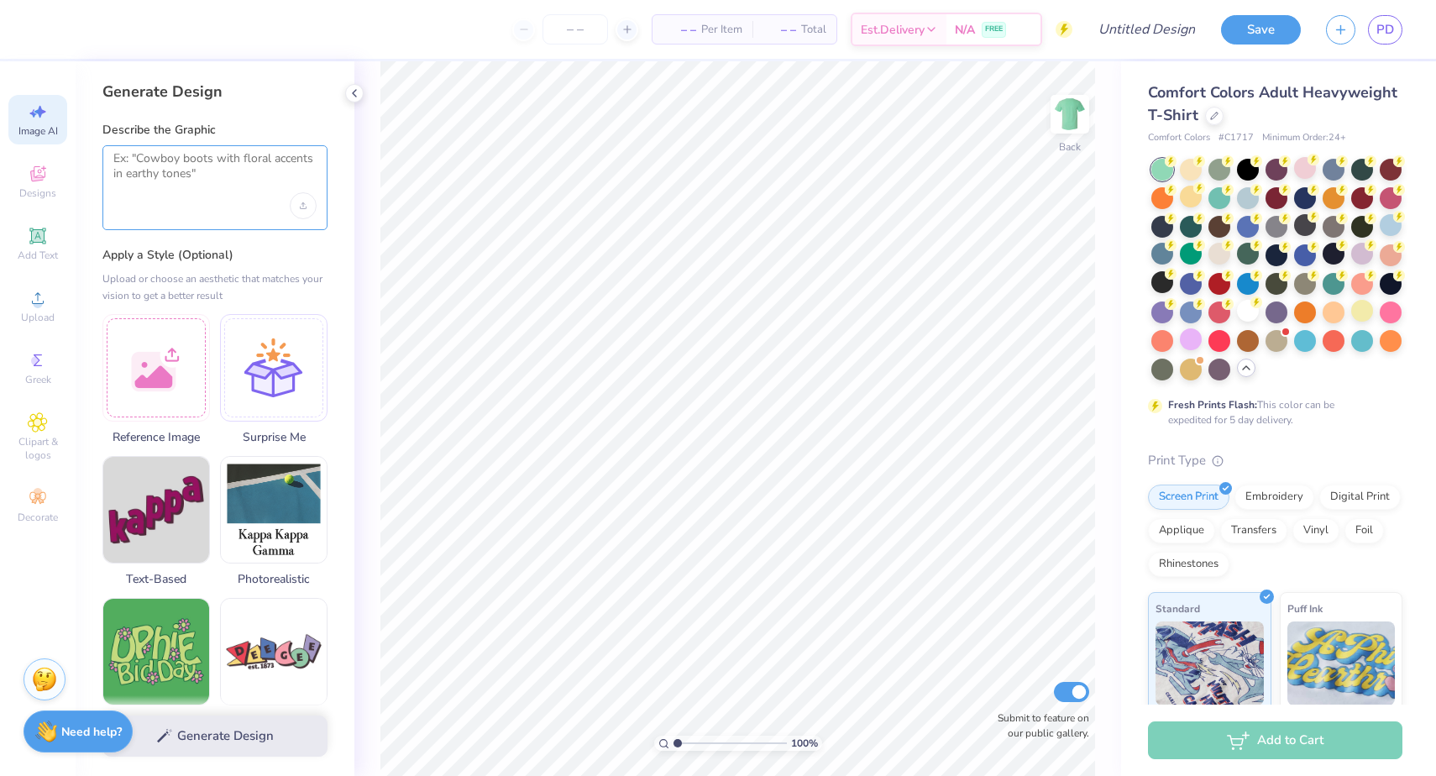
click at [168, 166] on textarea at bounding box center [214, 172] width 203 height 42
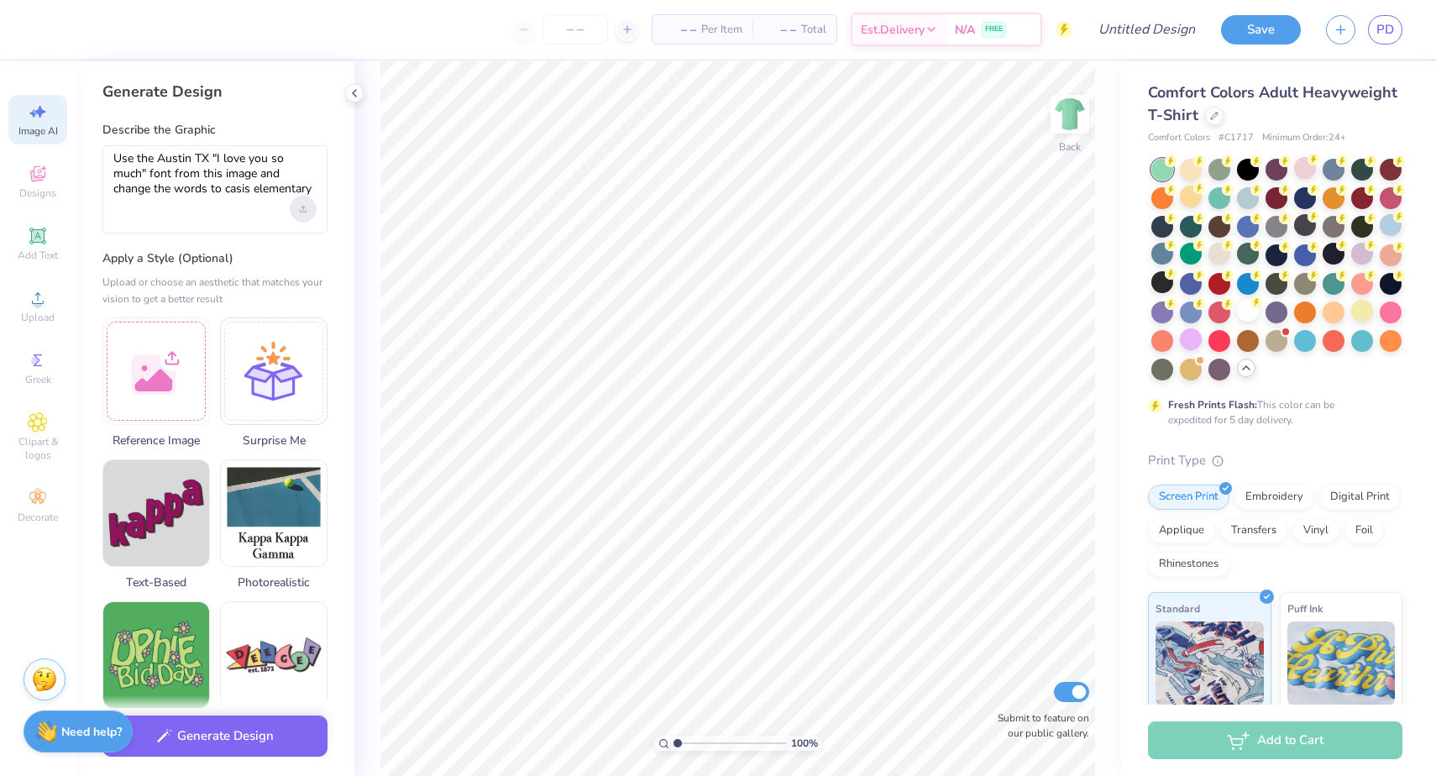
click at [306, 208] on icon "Upload image" at bounding box center [303, 209] width 7 height 7
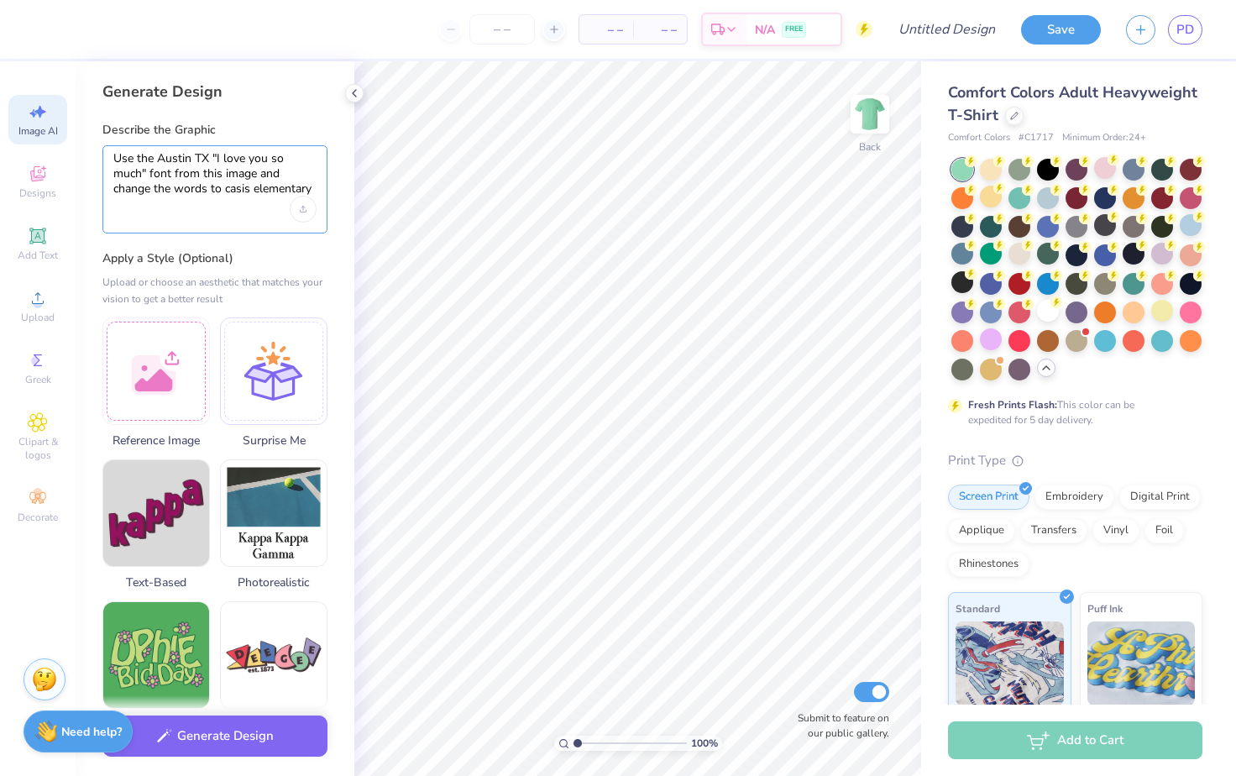
click at [224, 191] on textarea "Use the Austin TX "I love you so much" font from this image and change the word…" at bounding box center [214, 173] width 203 height 45
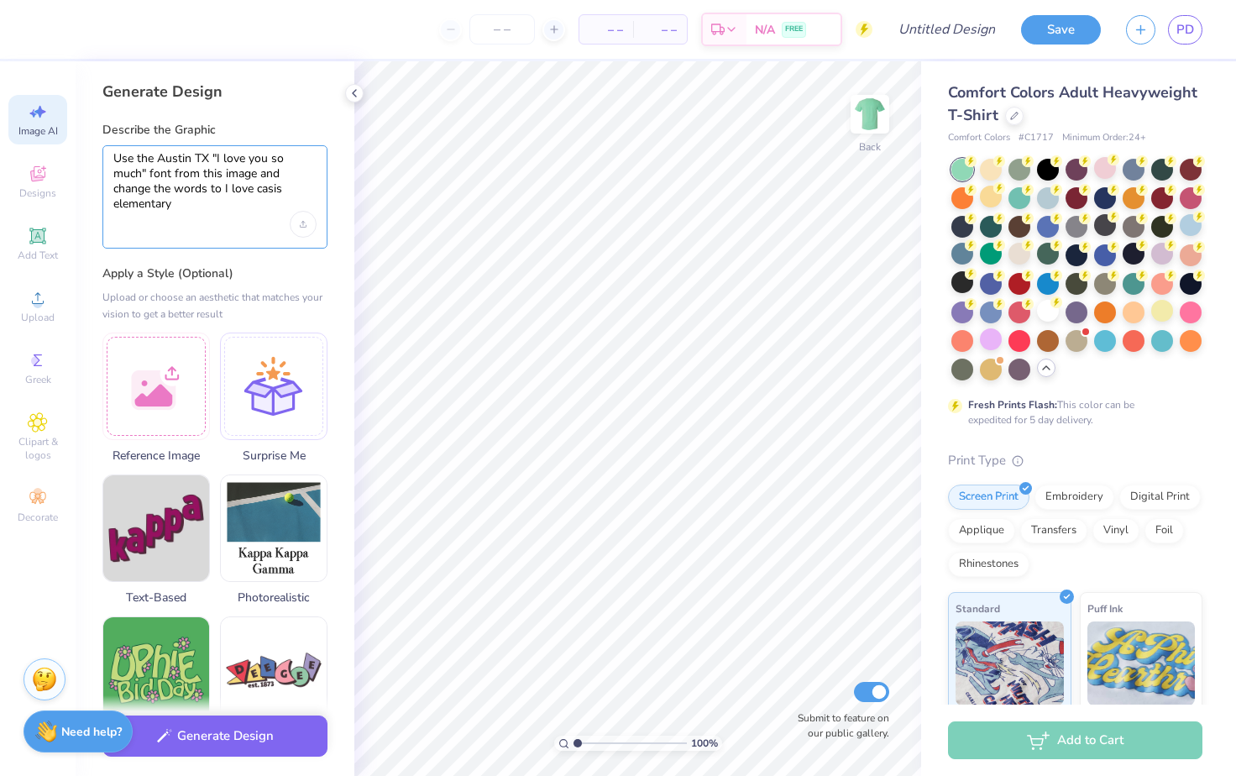
click at [193, 205] on textarea "Use the Austin TX "I love you so much" font from this image and change the word…" at bounding box center [214, 181] width 203 height 60
type textarea "Use the Austin TX "I love you so much" font from this image and change the word…"
click at [304, 216] on div "Upload image" at bounding box center [303, 224] width 27 height 27
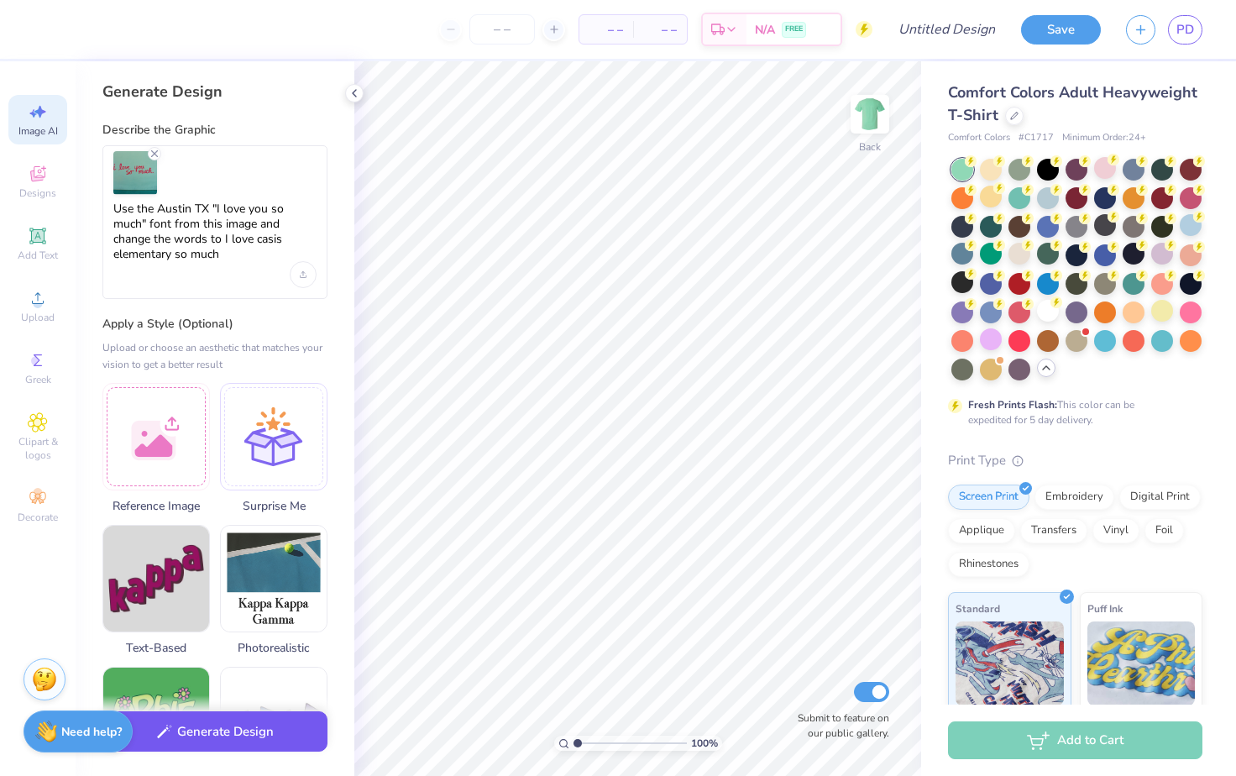
click at [265, 746] on button "Generate Design" at bounding box center [214, 731] width 225 height 41
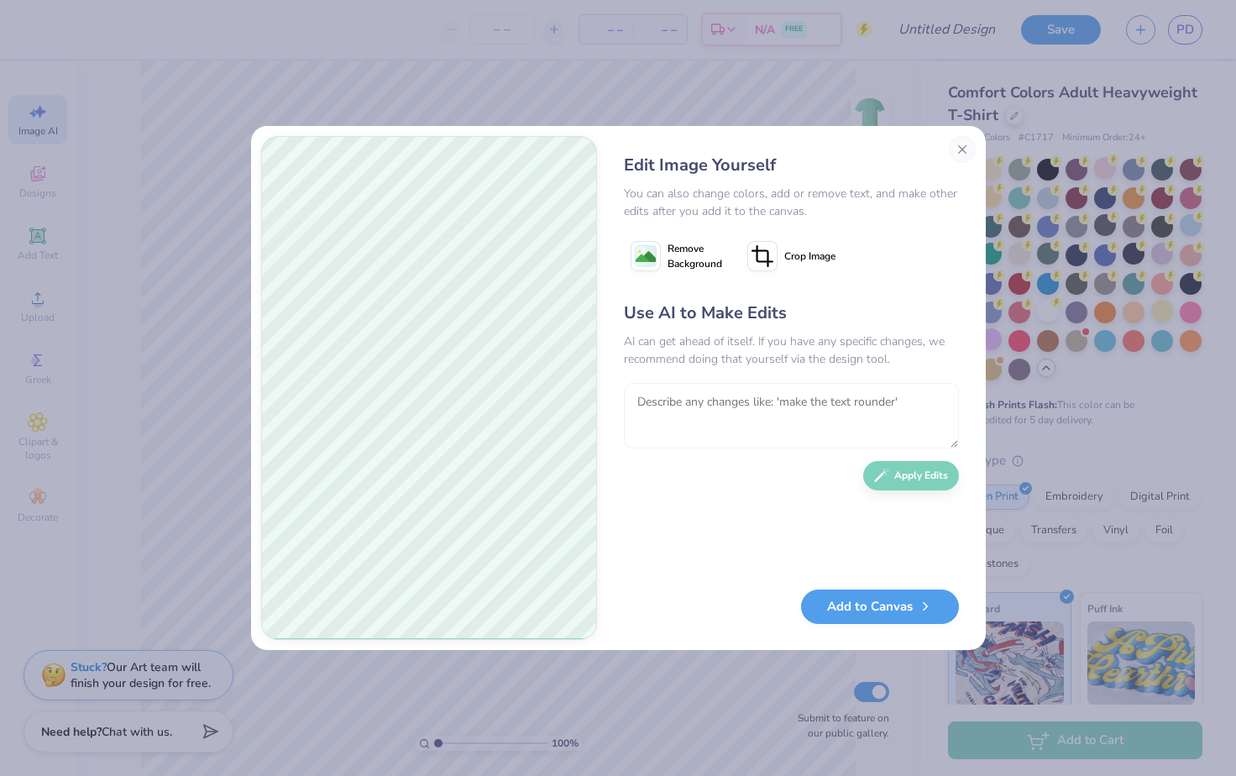
click at [726, 421] on textarea at bounding box center [791, 415] width 335 height 65
type textarea "v"
type textarea "h"
type textarea "change the color of the font to red"
click at [930, 479] on button "Apply Edits" at bounding box center [911, 471] width 96 height 29
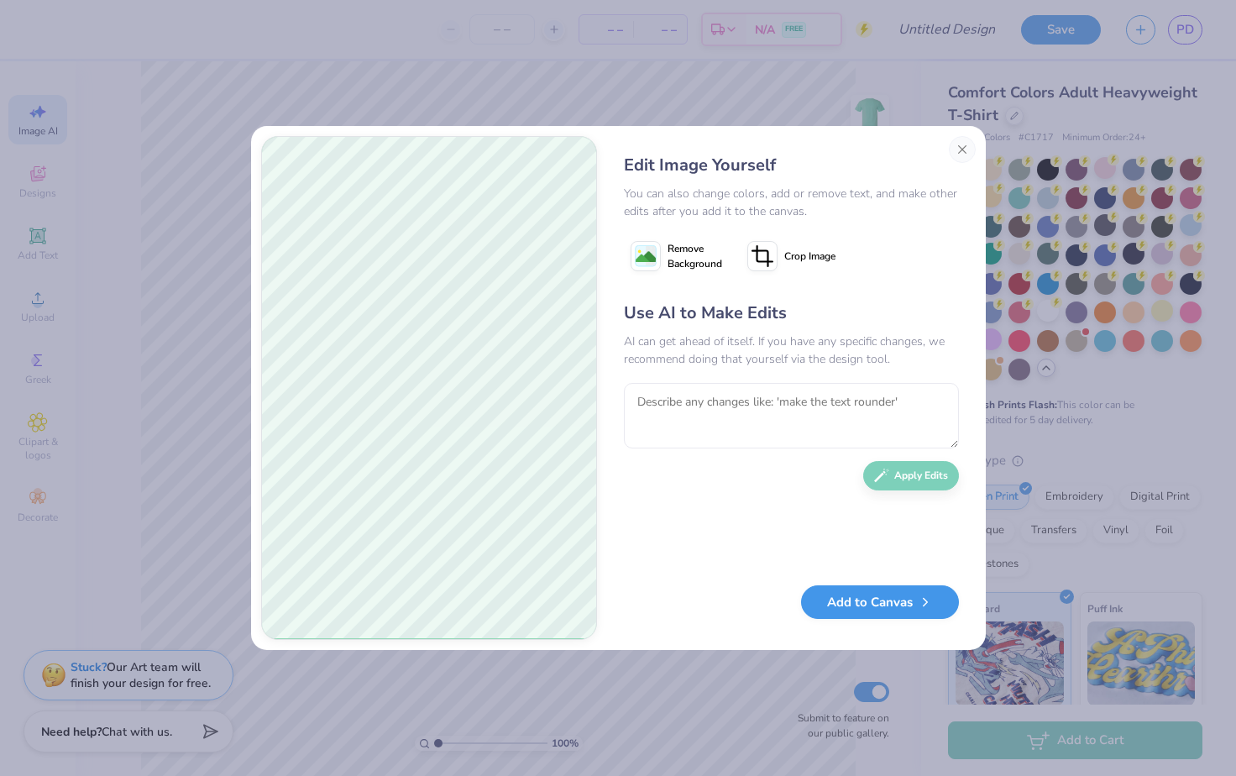
click at [908, 607] on button "Add to Canvas" at bounding box center [880, 602] width 158 height 34
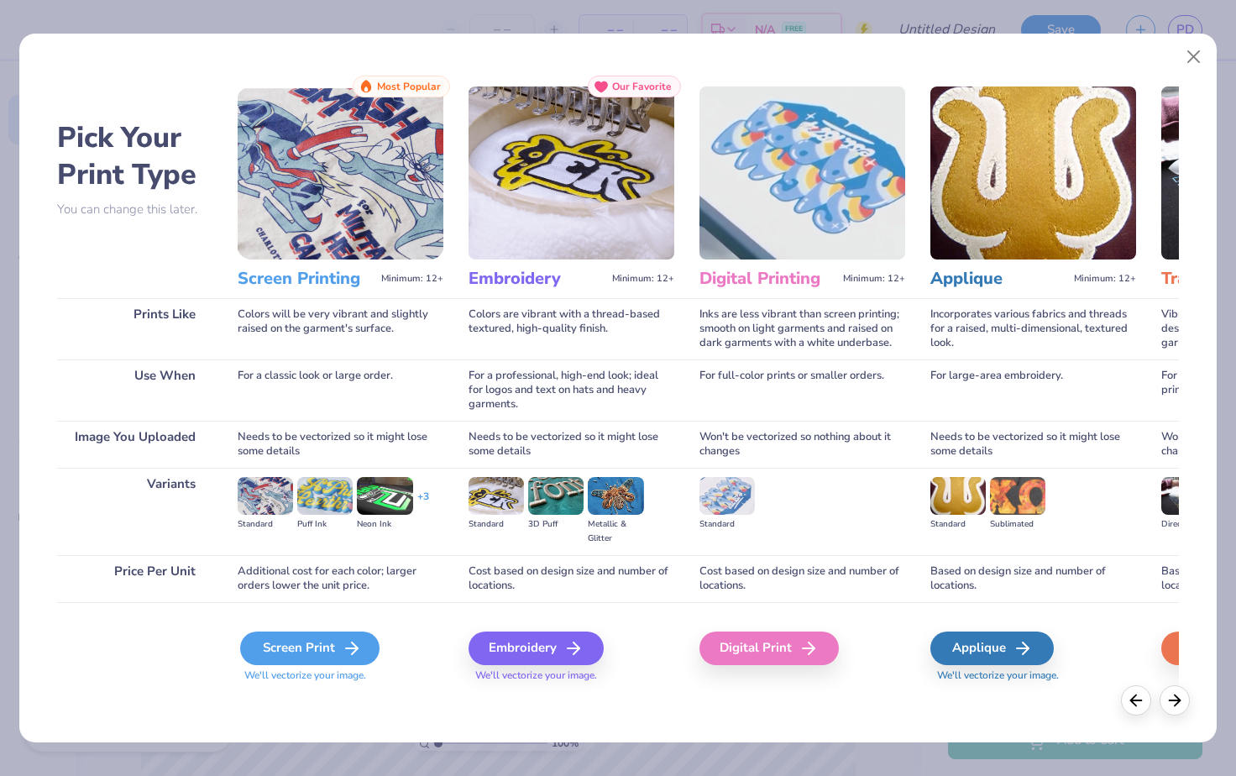
click at [292, 652] on div "Screen Print" at bounding box center [309, 648] width 139 height 34
click at [348, 652] on icon at bounding box center [352, 648] width 20 height 20
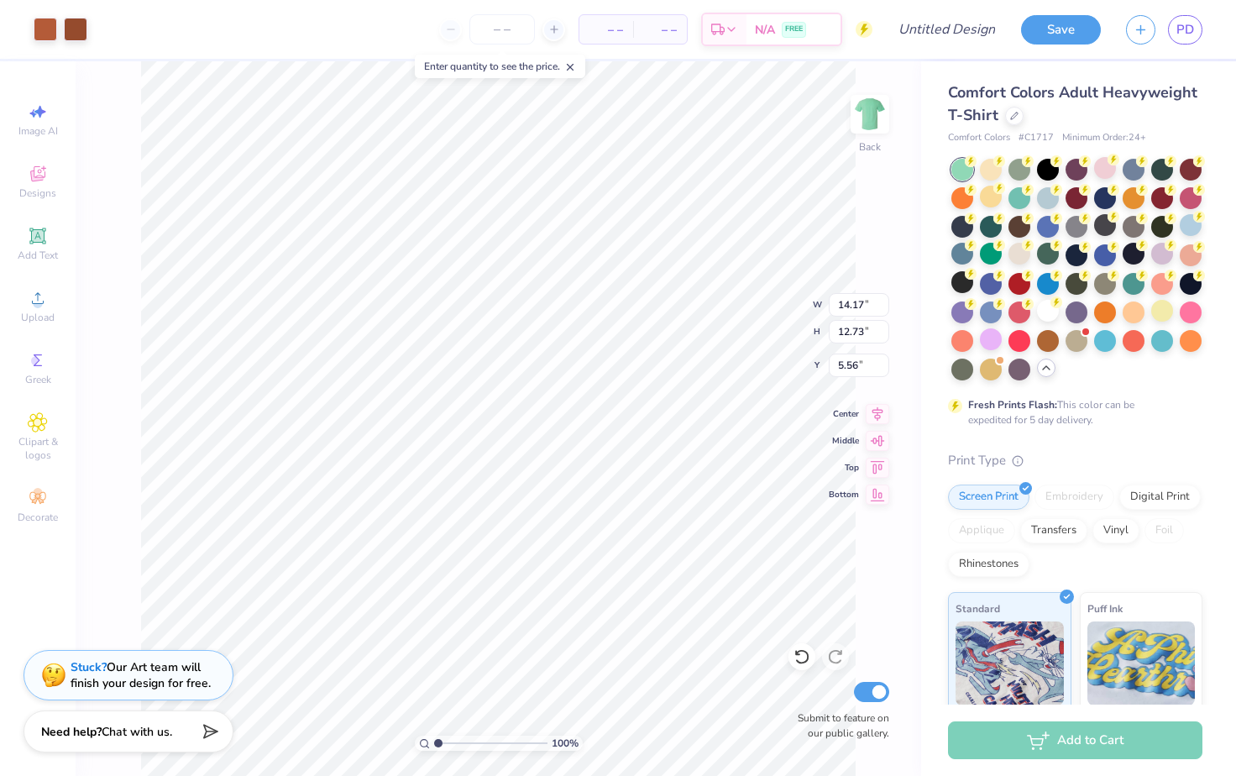
type input "4.21"
type input "3.71"
type input "13.49"
type input "12.11"
type input "2.81"
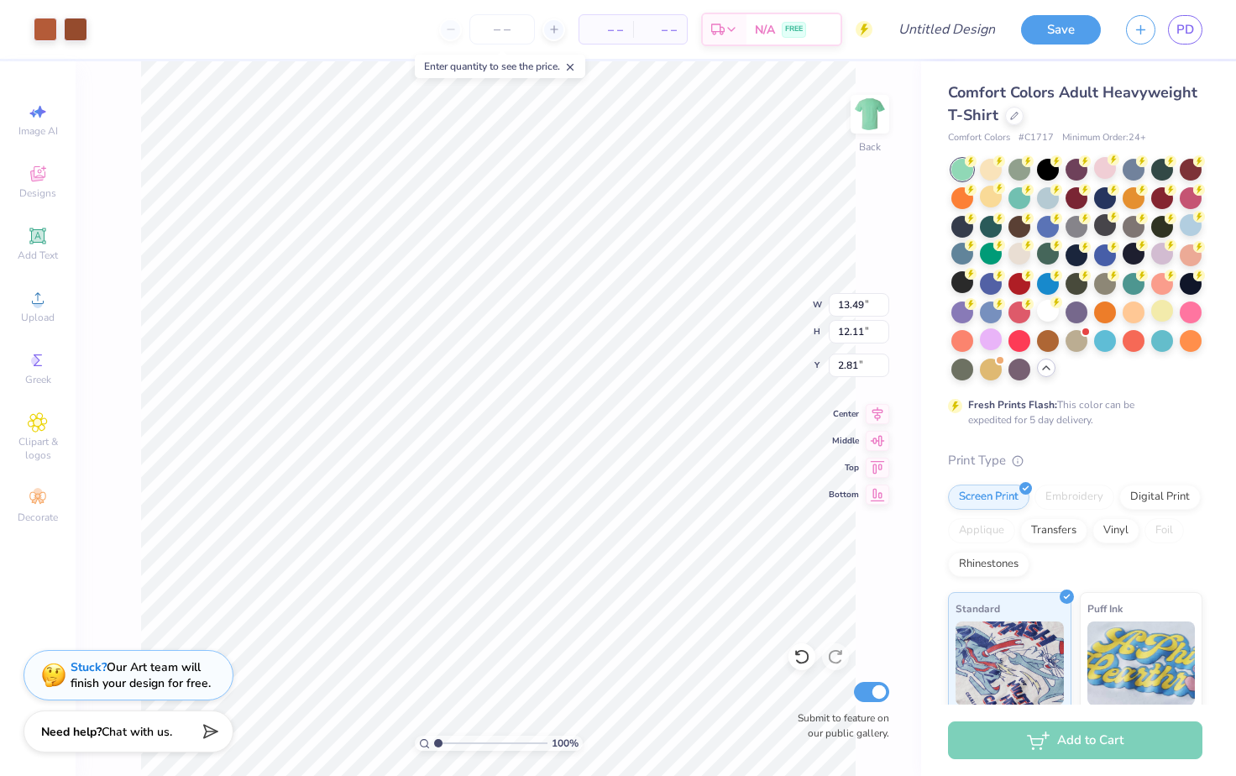
drag, startPoint x: 75, startPoint y: 37, endPoint x: 125, endPoint y: 0, distance: 62.5
click at [75, 37] on div at bounding box center [76, 30] width 24 height 24
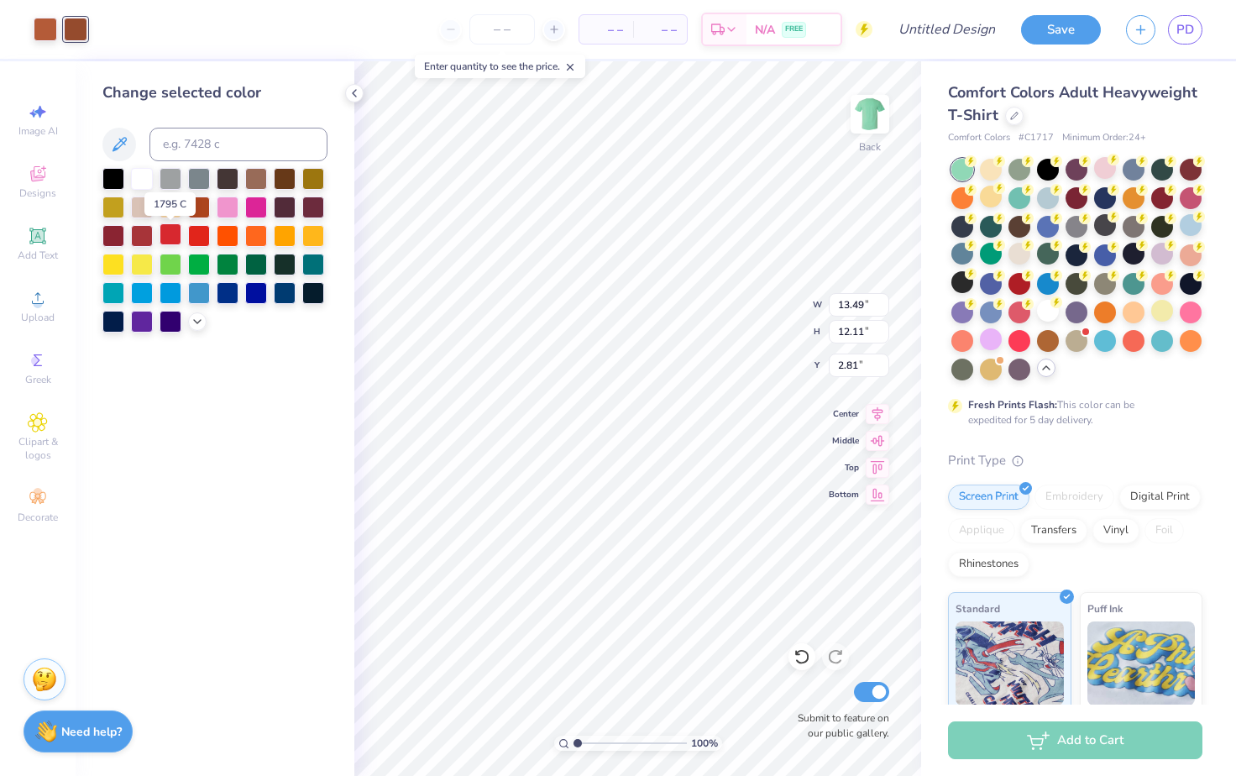
click at [177, 235] on div at bounding box center [171, 234] width 22 height 22
click at [44, 25] on div at bounding box center [46, 28] width 24 height 24
click at [170, 238] on div at bounding box center [171, 234] width 22 height 22
click at [196, 235] on div at bounding box center [199, 234] width 22 height 22
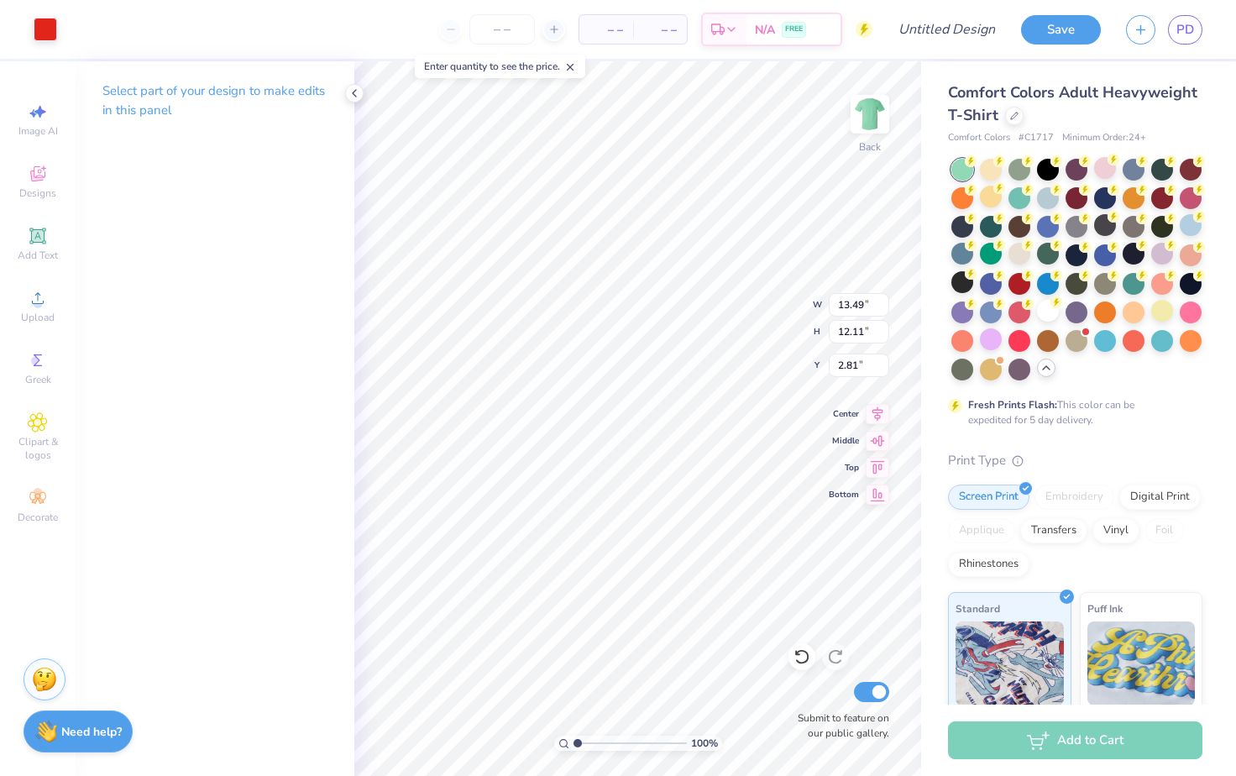
type input "13.22"
type input "11.87"
type input "13.04"
type input "11.71"
click at [358, 88] on icon at bounding box center [354, 92] width 13 height 13
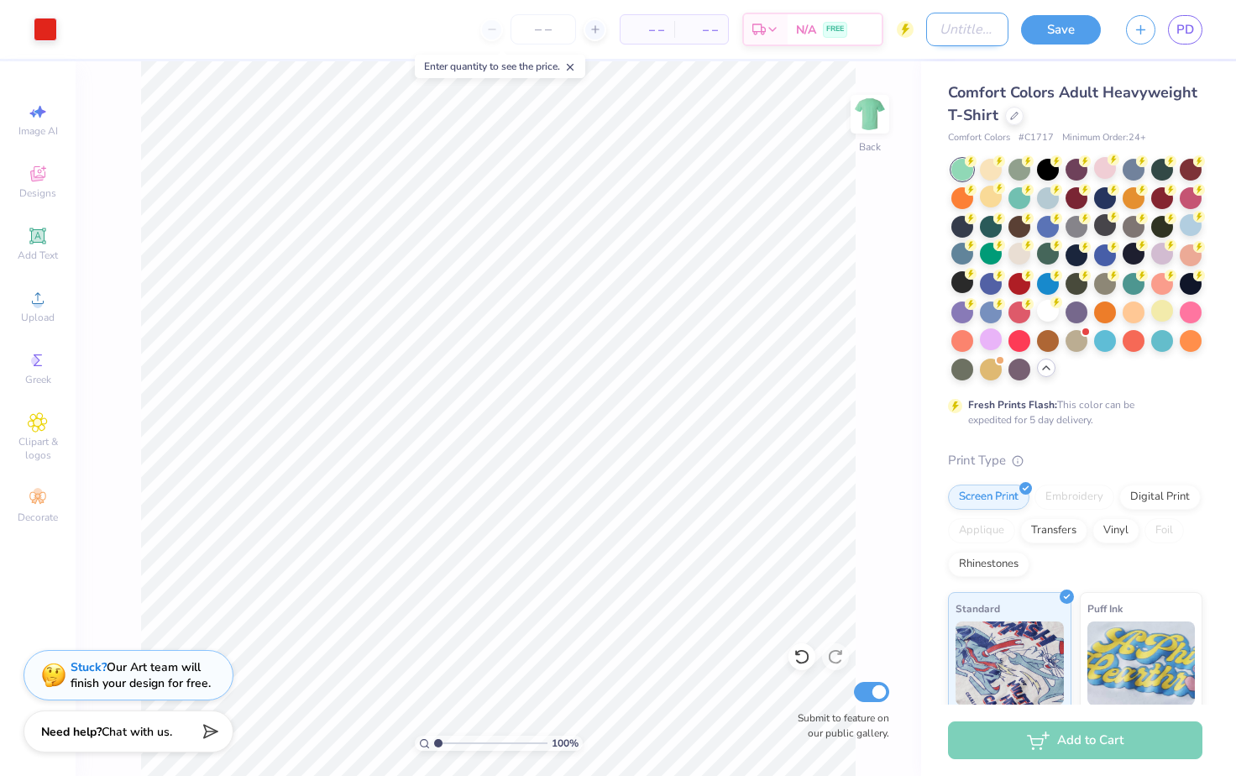
click at [960, 34] on input "Design Title" at bounding box center [967, 30] width 82 height 34
type input "Casis Staff Shirt - Option 8"
click at [48, 231] on div "Add Text" at bounding box center [37, 244] width 59 height 50
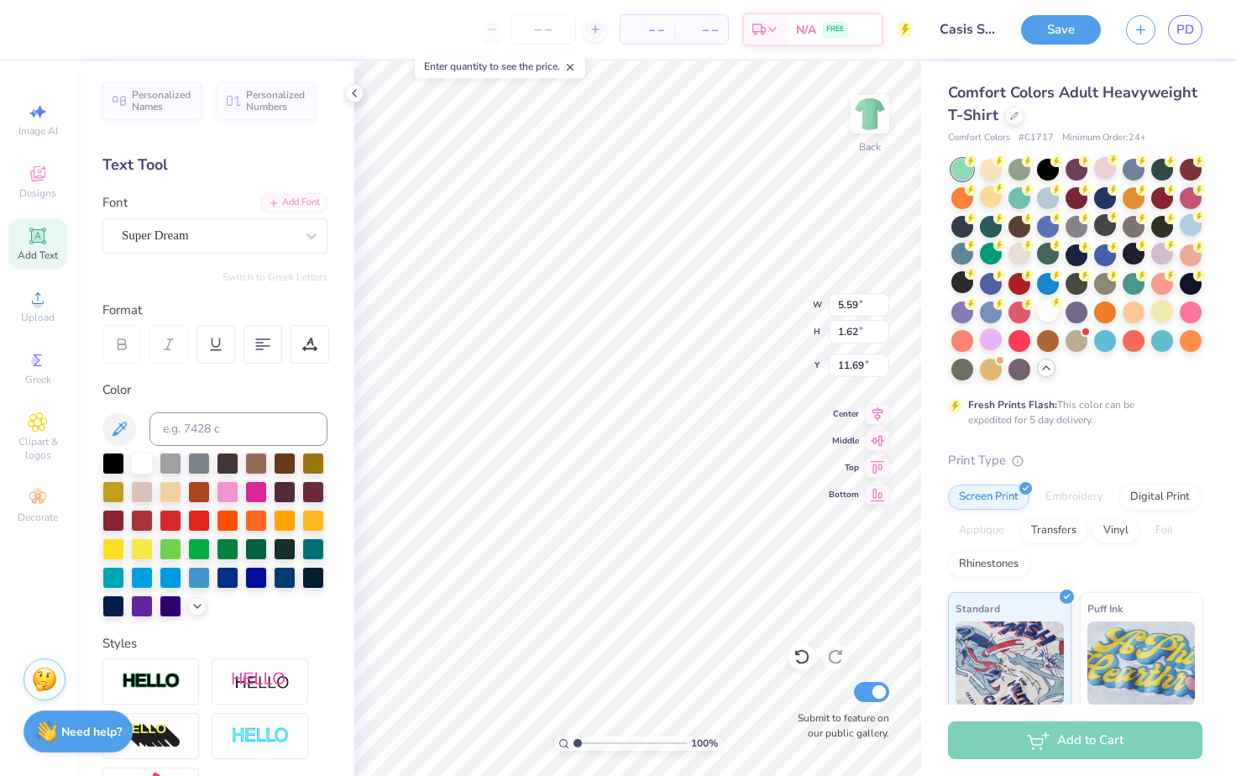
type input "15.37"
type textarea "2025"
type input "13.04"
type input "11.71"
type input "2.81"
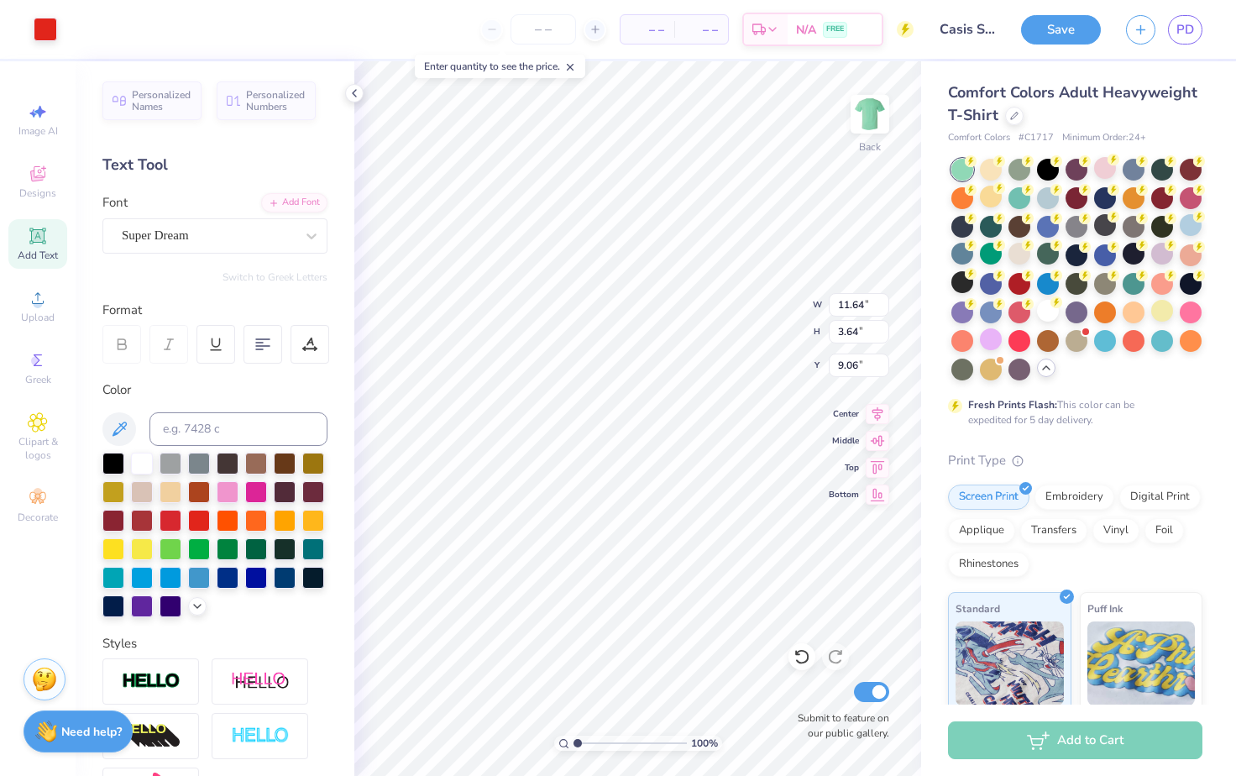
type input "9.20"
type input "1.29"
type input "2.44"
type input "9.09"
type input "15.41"
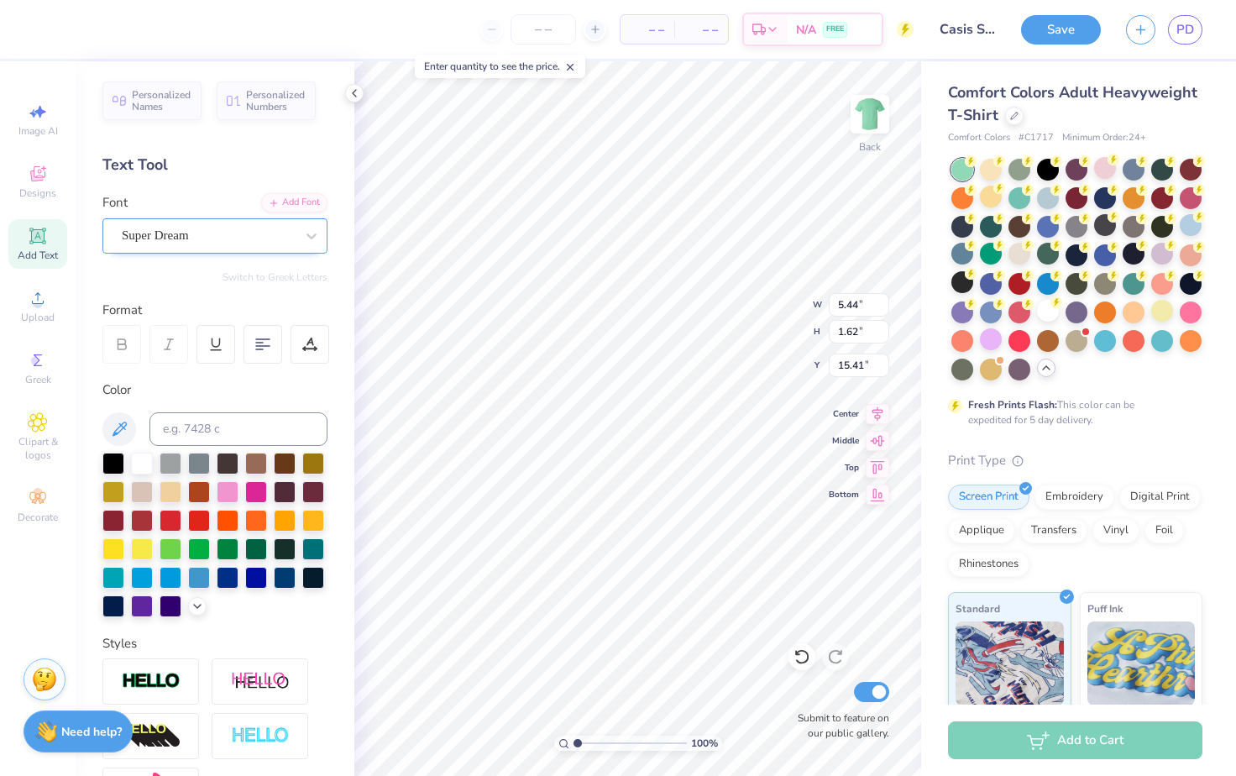
click at [217, 233] on div "Super Dream" at bounding box center [208, 235] width 176 height 26
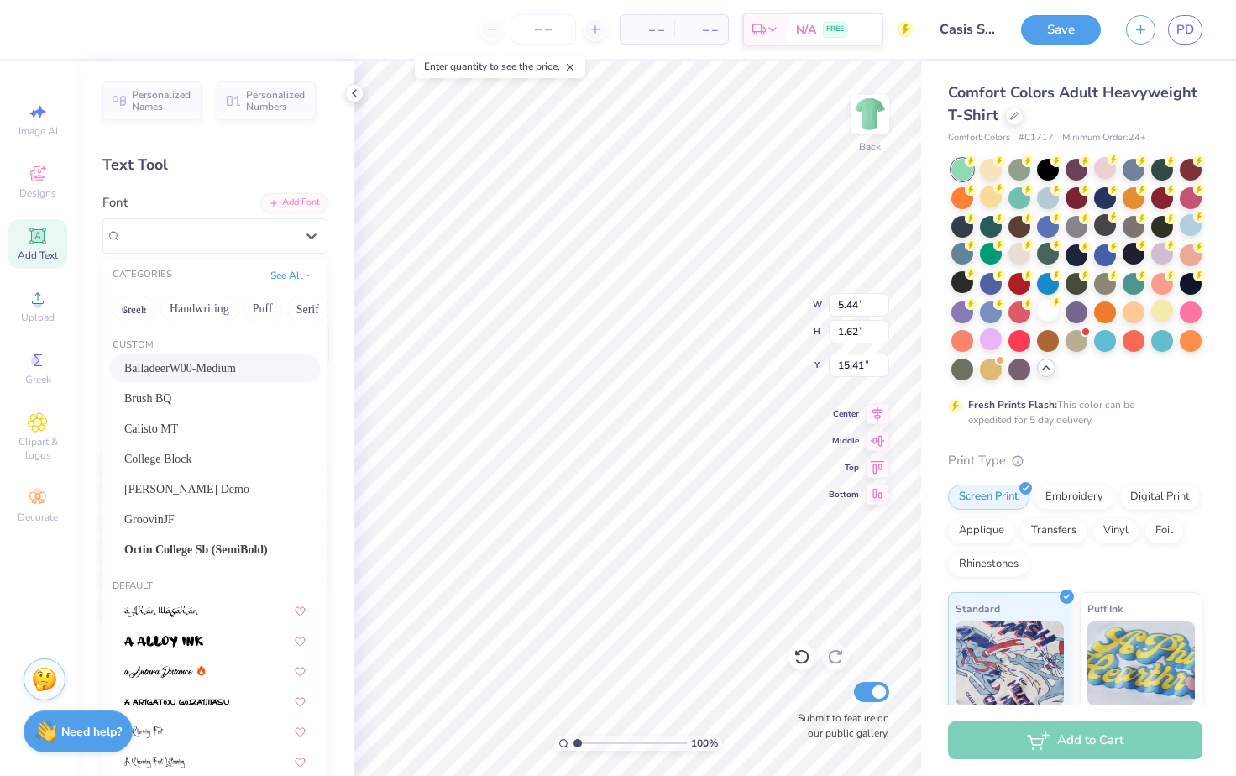
click at [231, 364] on span "BalladeerW00-Medium" at bounding box center [180, 368] width 112 height 18
type input "5.22"
type input "1.49"
type input "15.47"
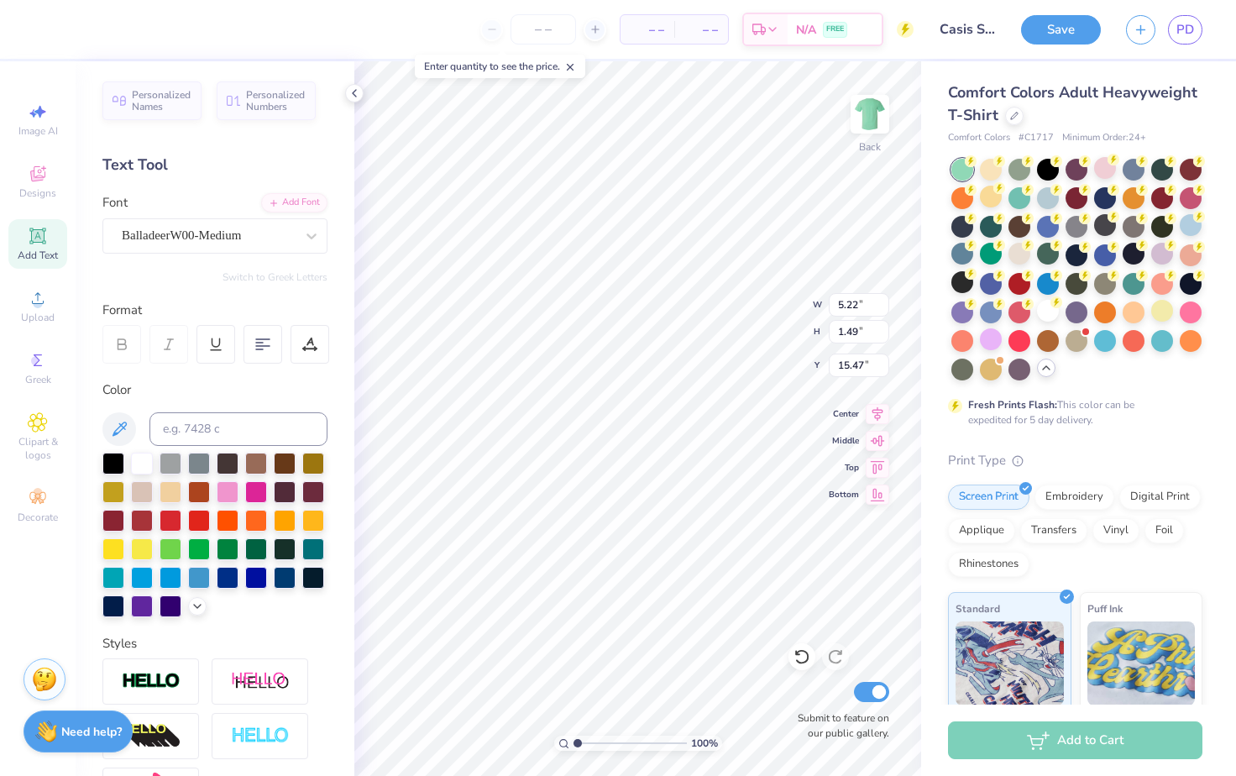
type textarea "0"
type input "7.00"
type input "2.41"
type input "12.08"
type input "16.28"
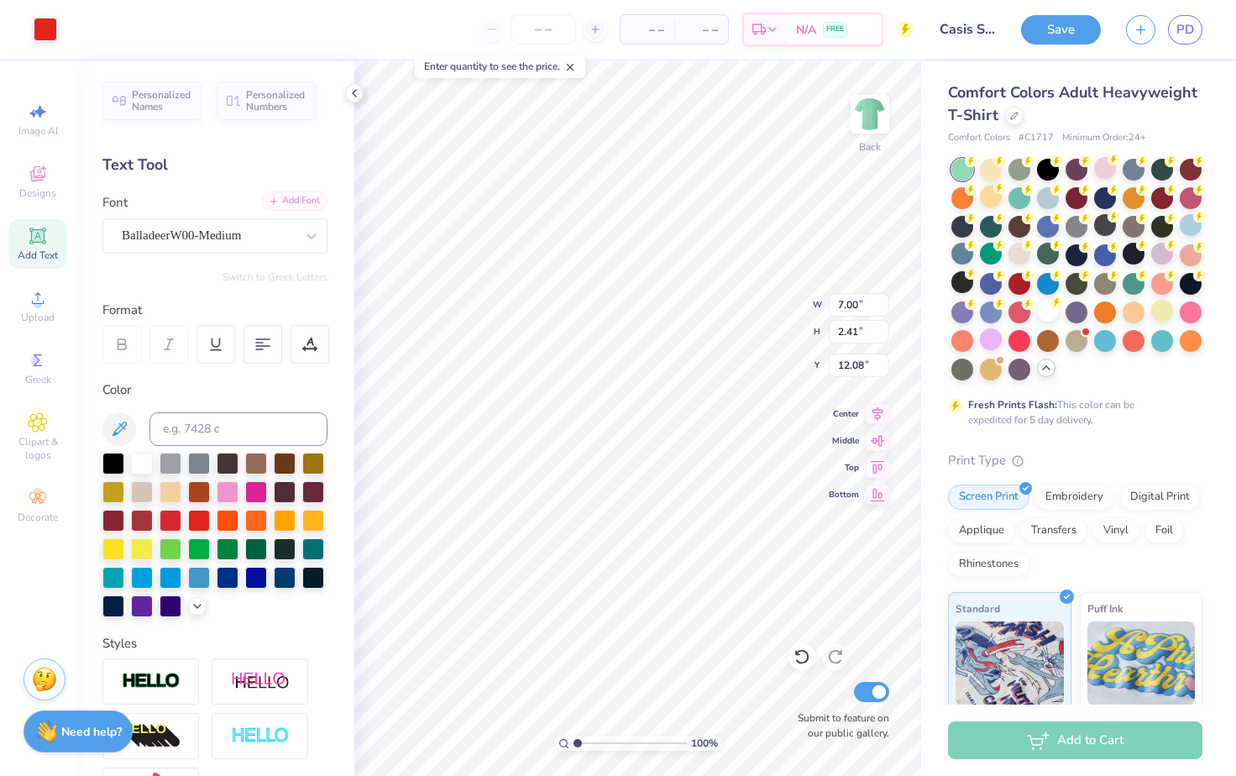
click at [293, 206] on div "Add Font" at bounding box center [294, 200] width 66 height 19
click at [318, 193] on div "Add Font" at bounding box center [294, 200] width 66 height 19
type input "19.41"
click at [693, 538] on li "Select All" at bounding box center [699, 526] width 132 height 33
type input "12.93"
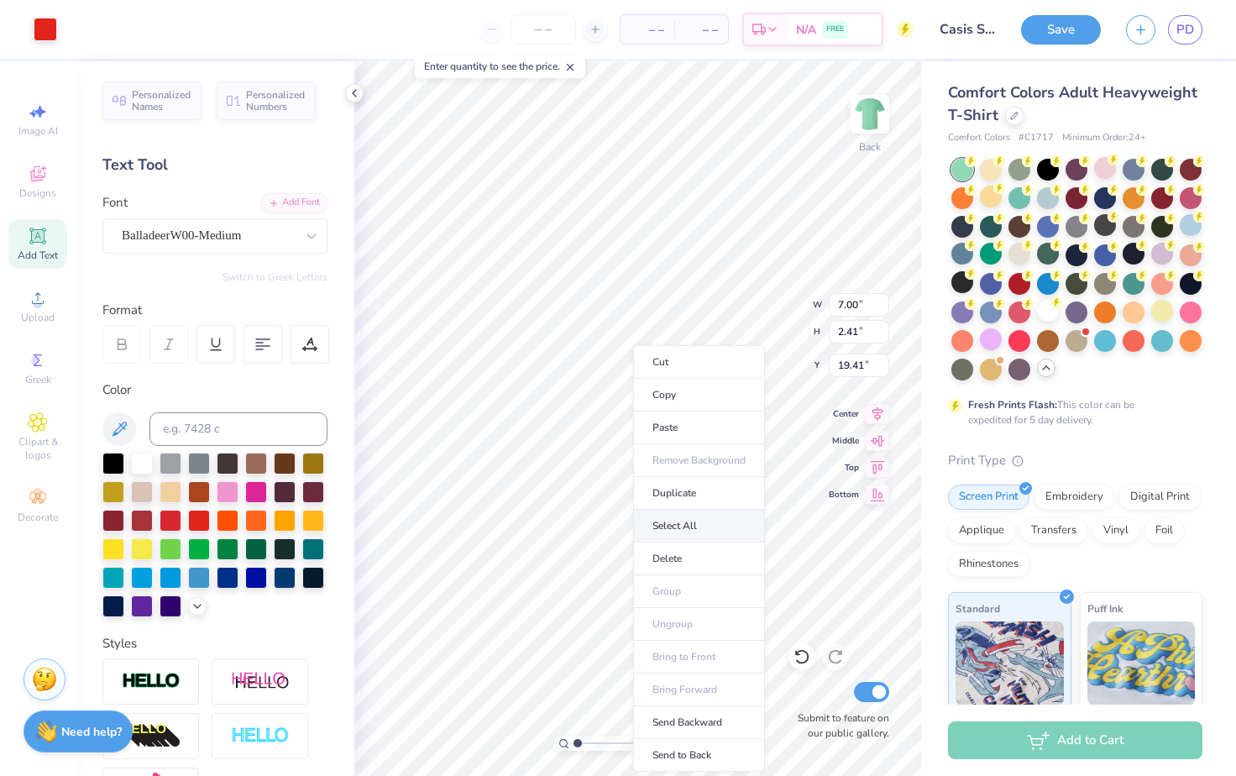
type input "19.01"
type input "2.81"
click at [691, 368] on li "Cut" at bounding box center [667, 362] width 132 height 34
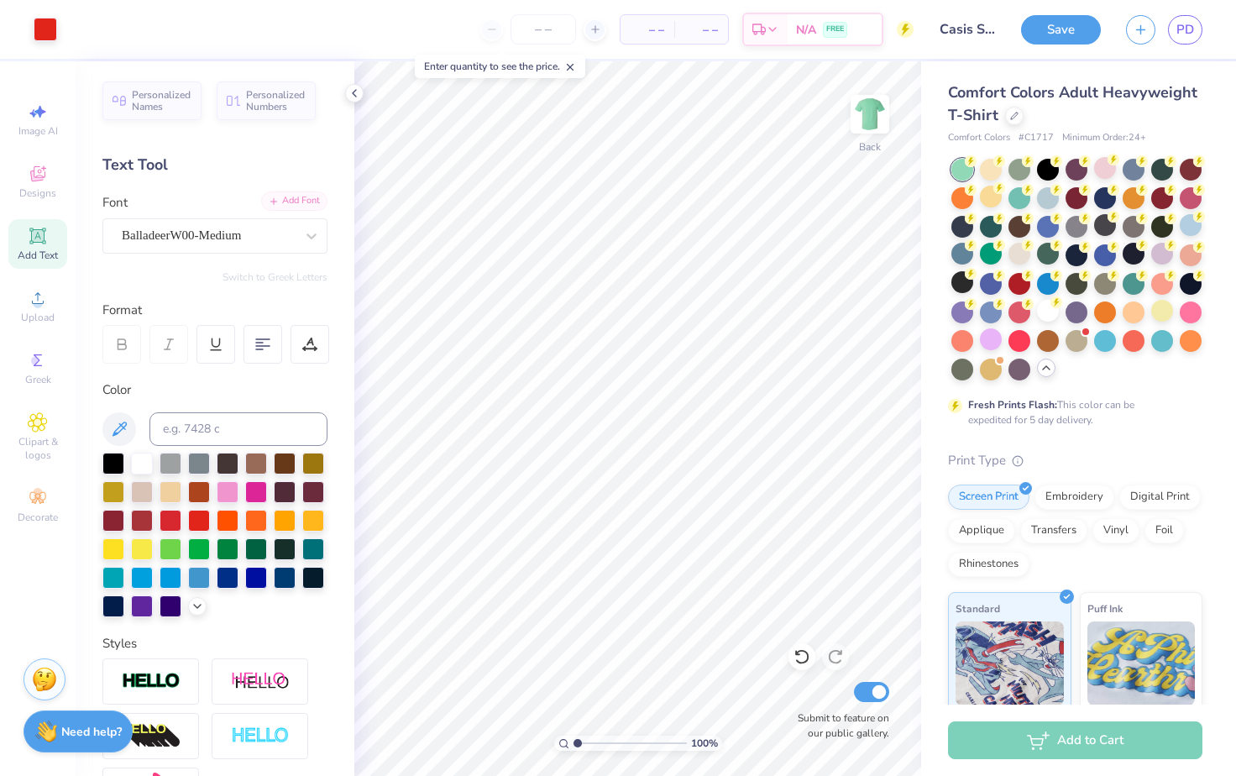
click at [285, 204] on div "Add Font" at bounding box center [294, 200] width 66 height 19
type input "9.24"
click at [1050, 36] on button "Save" at bounding box center [1061, 27] width 80 height 29
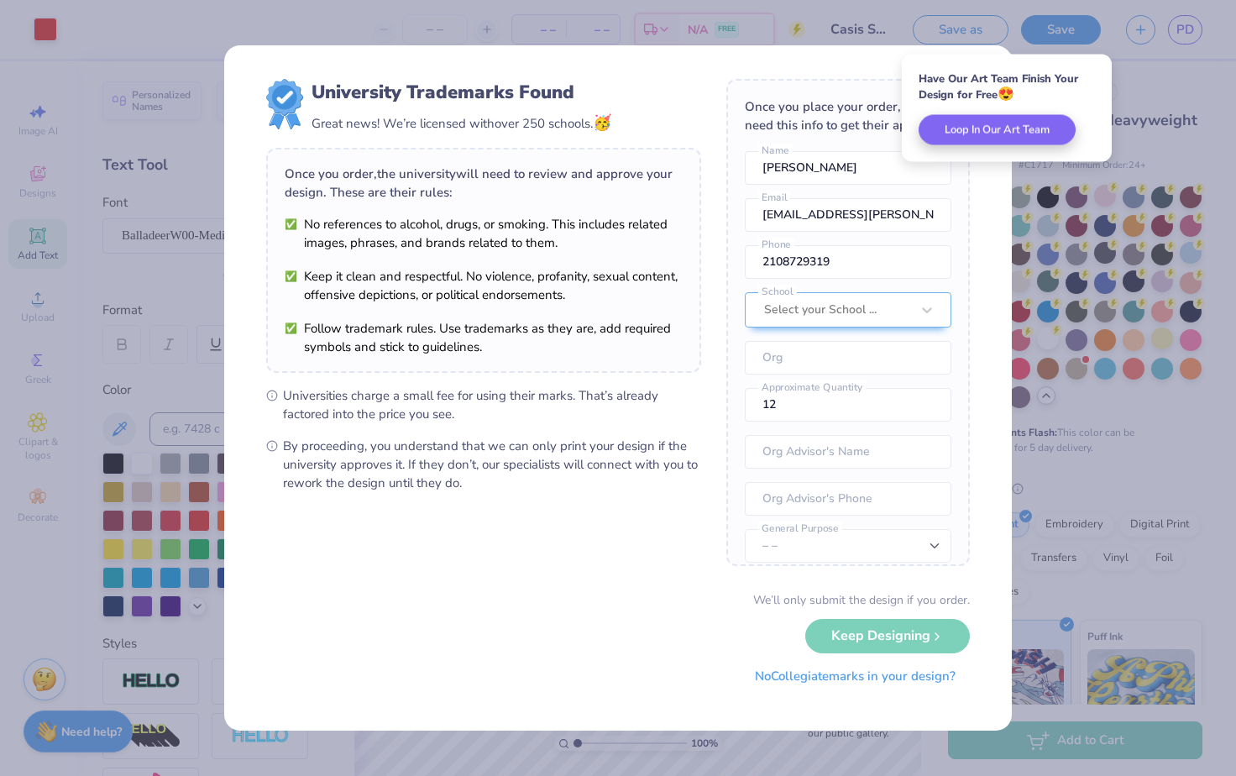
click at [856, 678] on button "No Collegiate marks in your design?" at bounding box center [855, 676] width 229 height 34
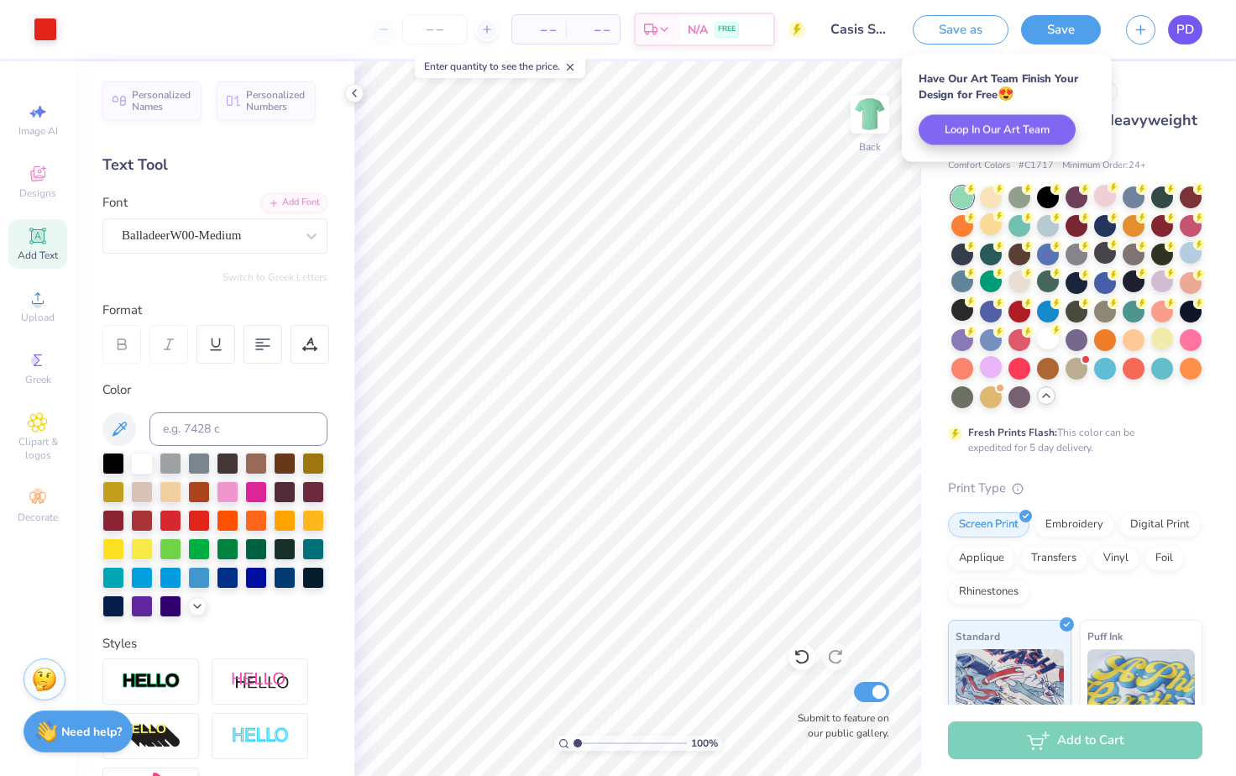
click at [1184, 28] on span "PD" at bounding box center [1185, 29] width 18 height 19
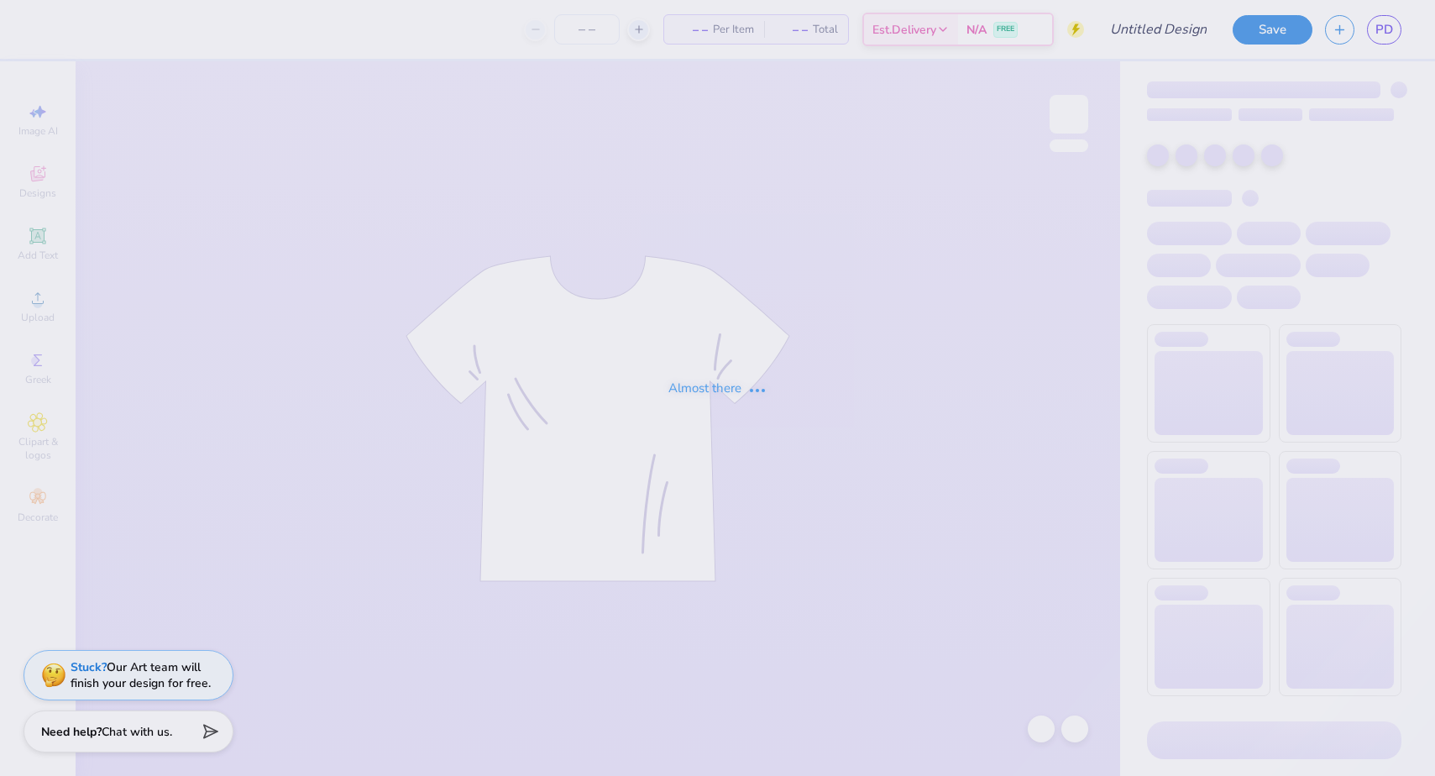
type input "Casis Staff Shirt - Option 8"
type input "Casis Staff Shirt - Option 6"
type input "72"
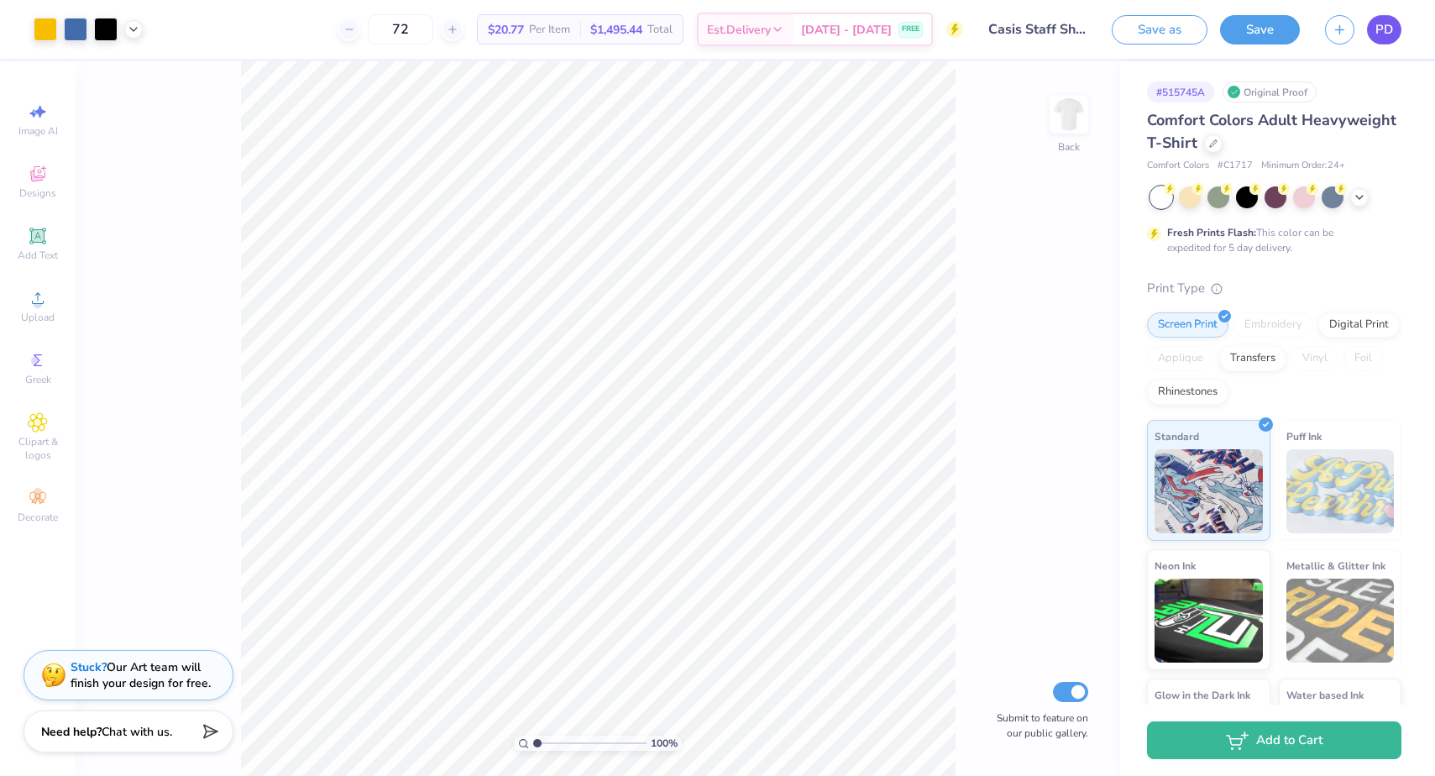
click at [1384, 44] on link "PD" at bounding box center [1384, 29] width 34 height 29
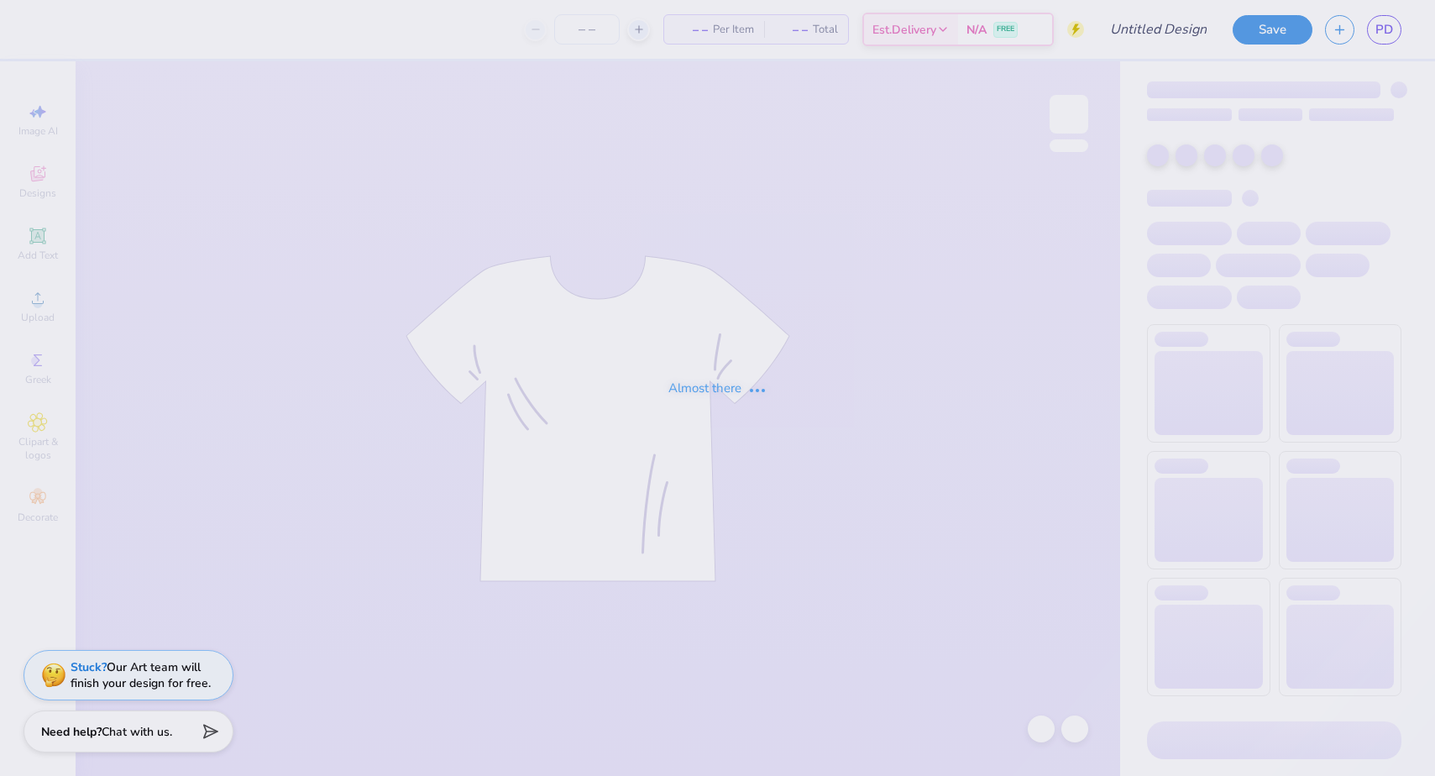
type input "Casis Staff Shirt - Option 7"
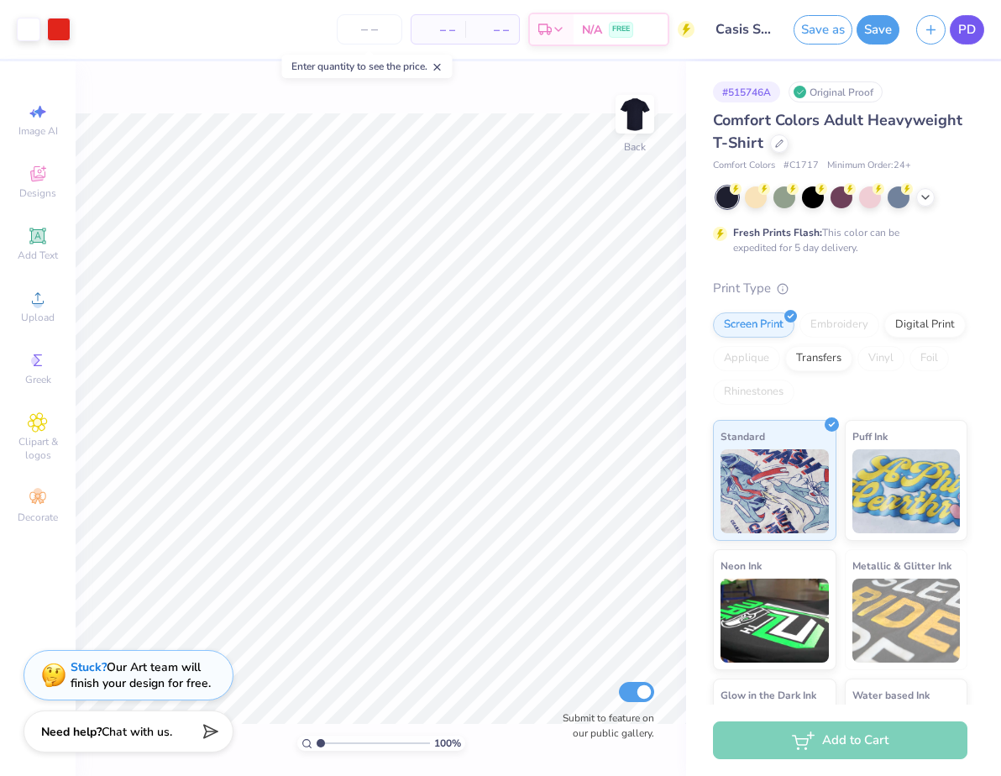
click at [975, 34] on span "PD" at bounding box center [967, 29] width 18 height 19
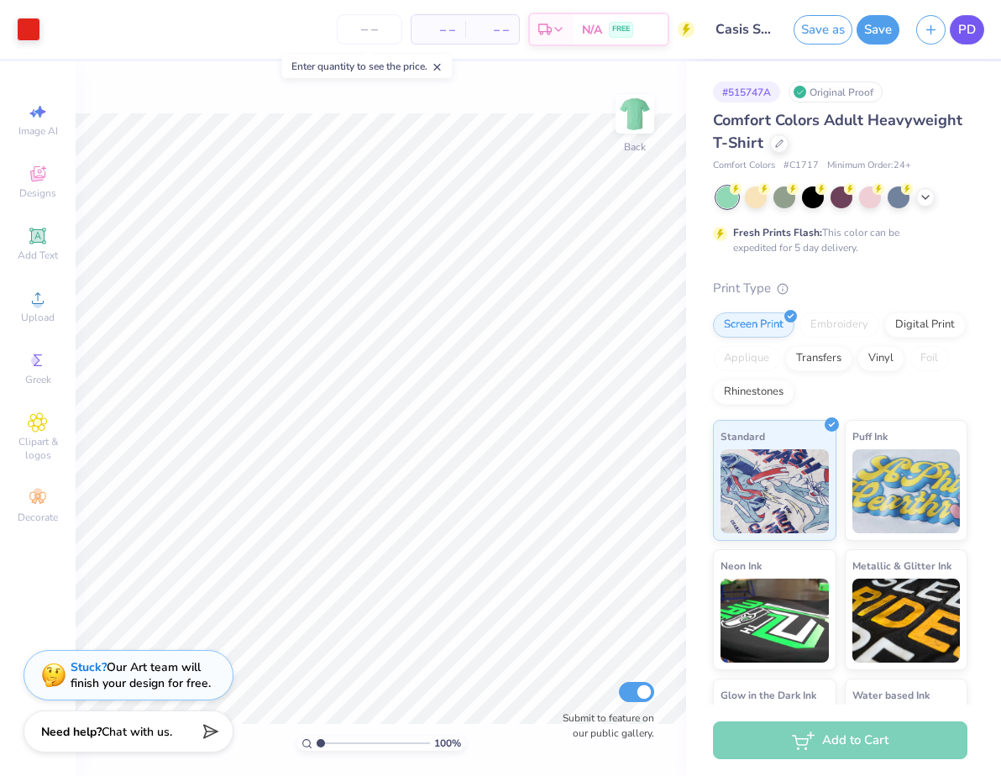
click at [960, 24] on span "PD" at bounding box center [967, 29] width 18 height 19
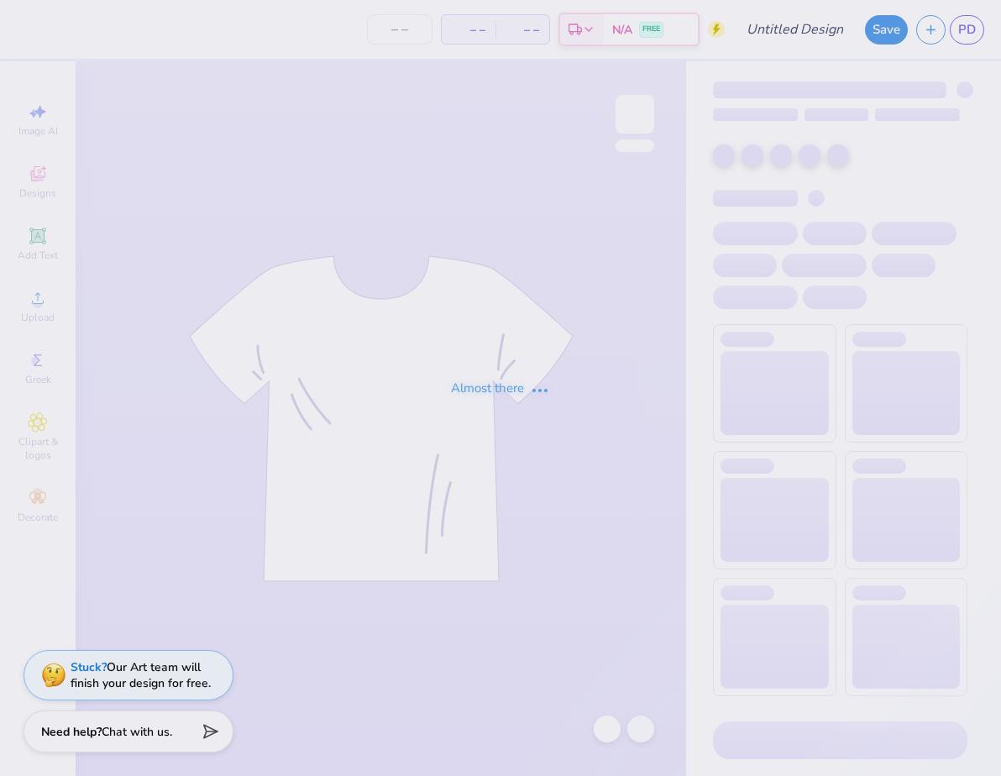
type input "72"
type input "Casis Staff Shirt - Option 6"
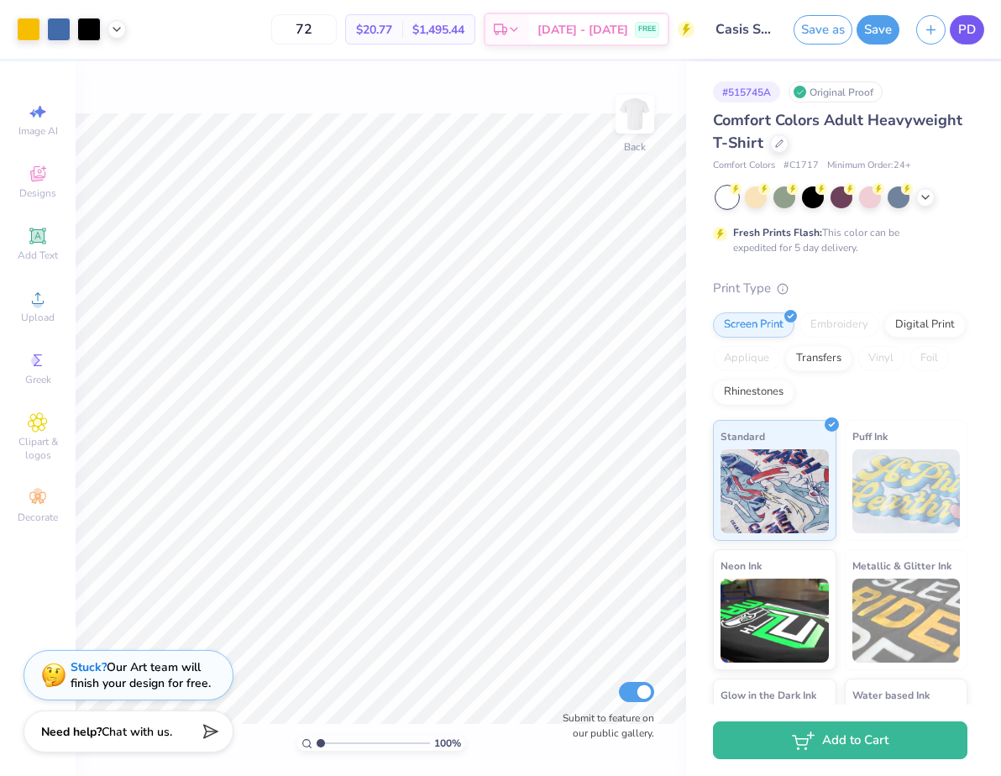
click at [966, 28] on span "PD" at bounding box center [967, 29] width 18 height 19
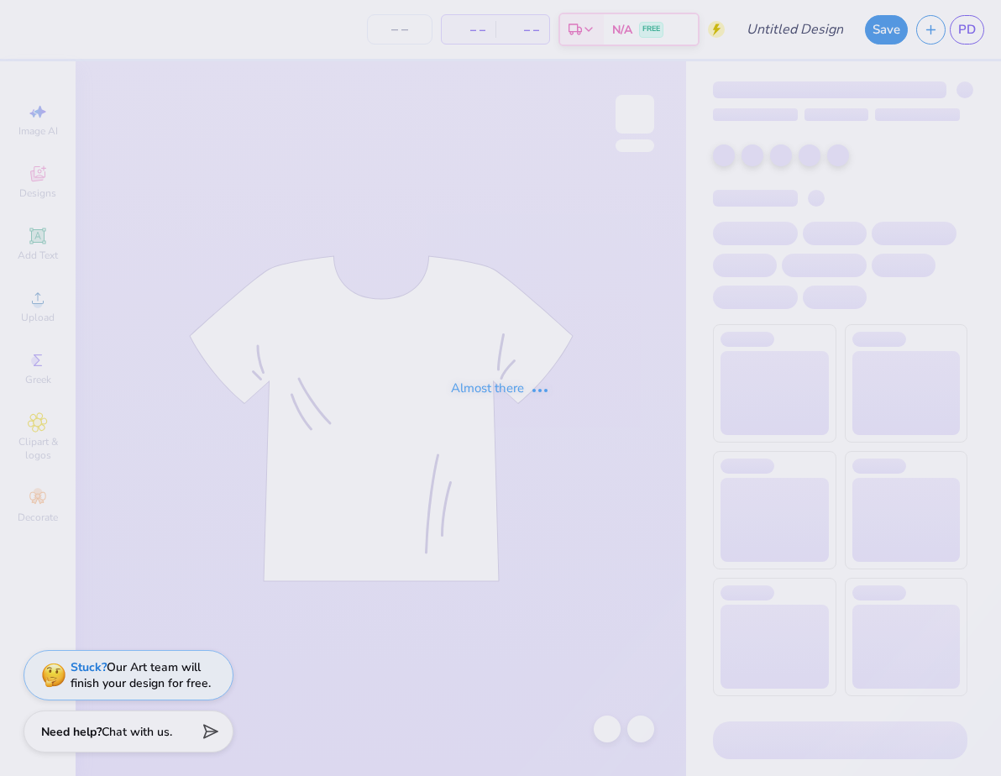
type input "Casis Staff Shirt - Option 5"
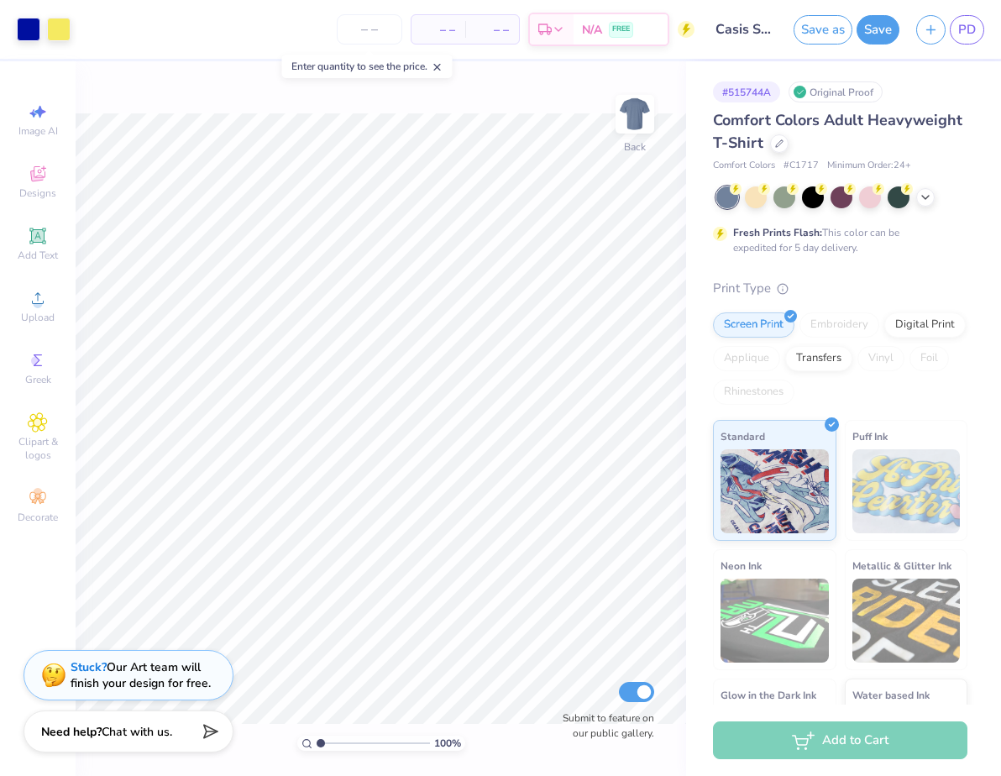
click at [976, 10] on div "Save as Save PD" at bounding box center [896, 29] width 207 height 59
click at [973, 28] on span "PD" at bounding box center [967, 29] width 18 height 19
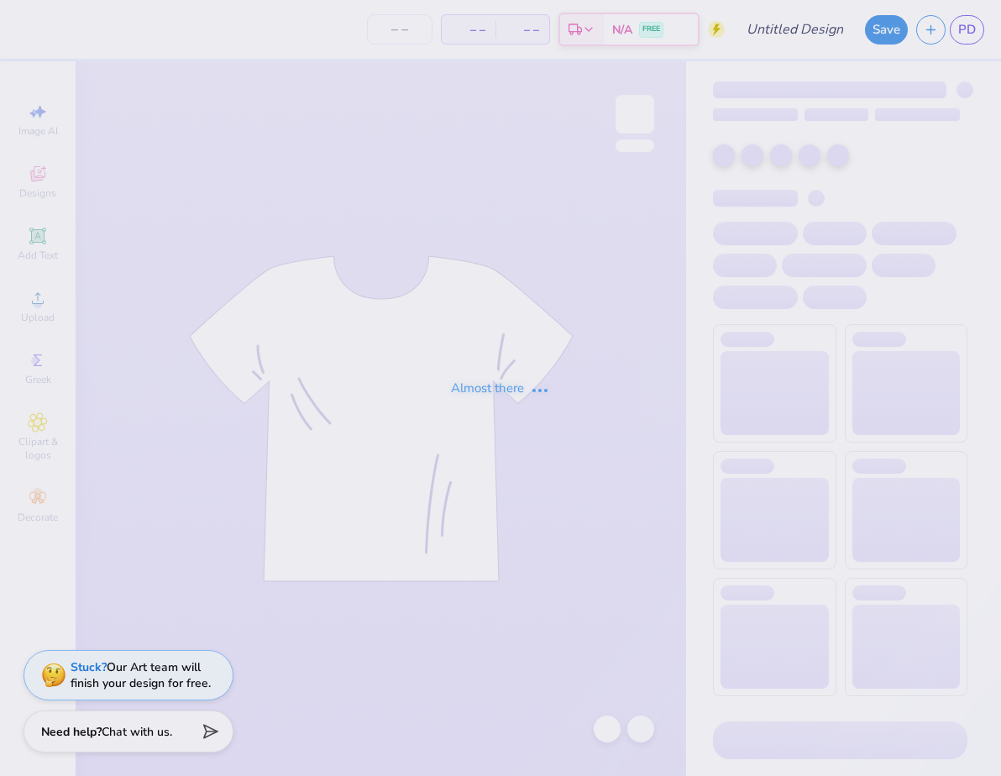
type input "Casis Staff Shirt - Option 4"
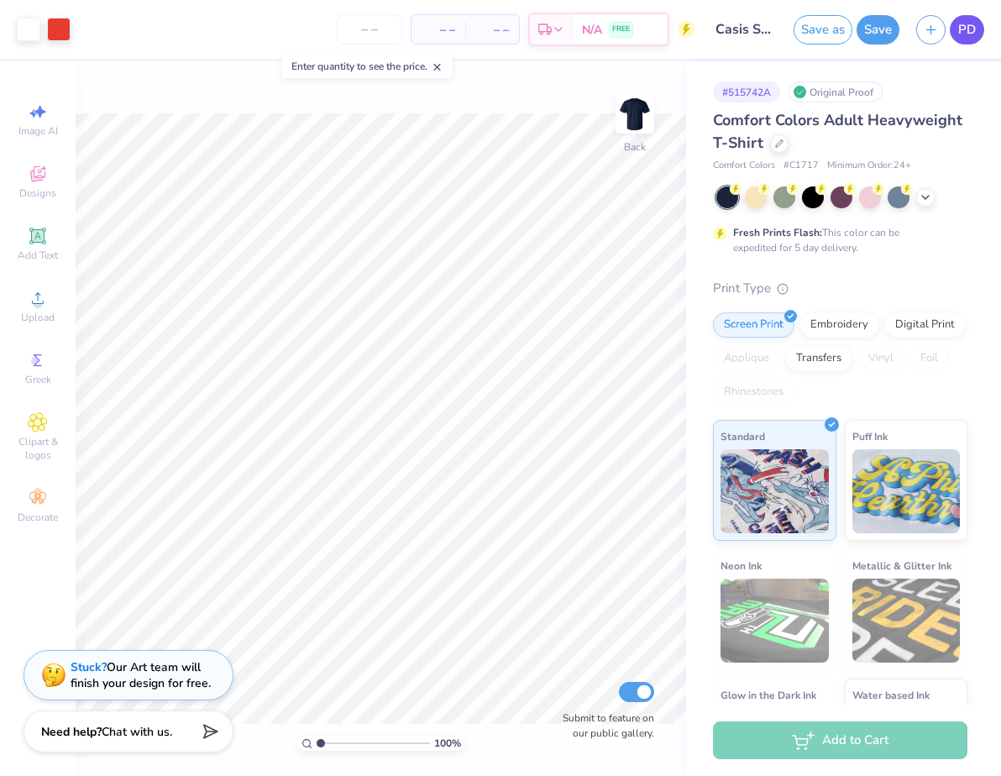
click at [969, 32] on span "PD" at bounding box center [967, 29] width 18 height 19
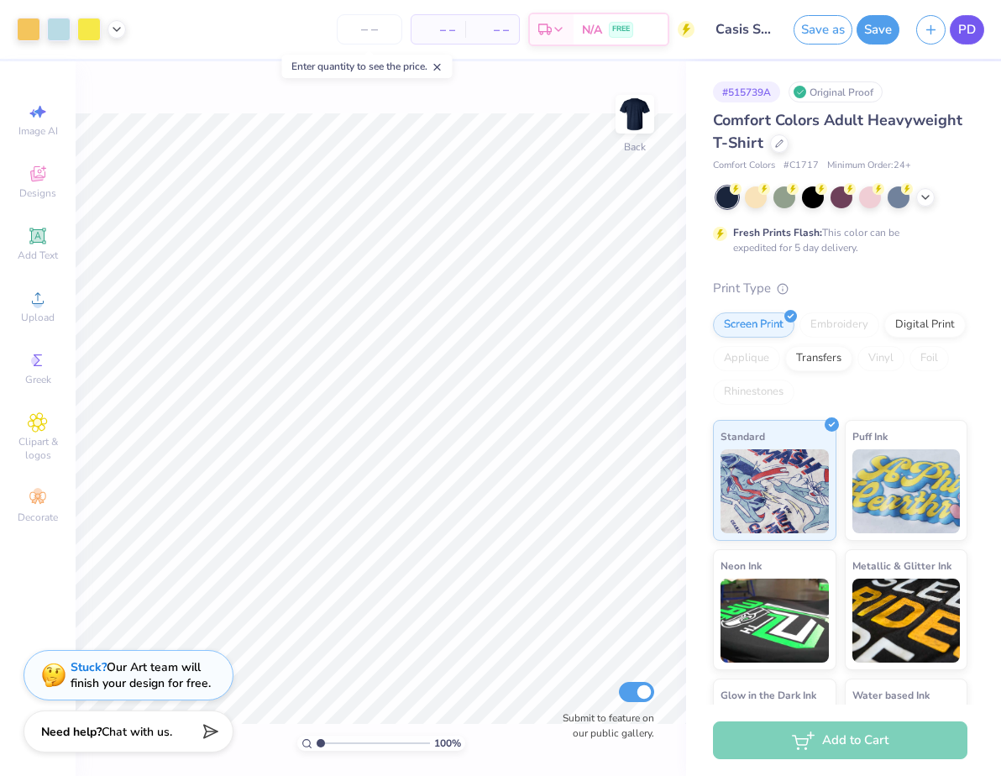
click at [955, 26] on link "PD" at bounding box center [967, 29] width 34 height 29
click at [971, 33] on span "PD" at bounding box center [967, 29] width 18 height 19
